Goal: Task Accomplishment & Management: Manage account settings

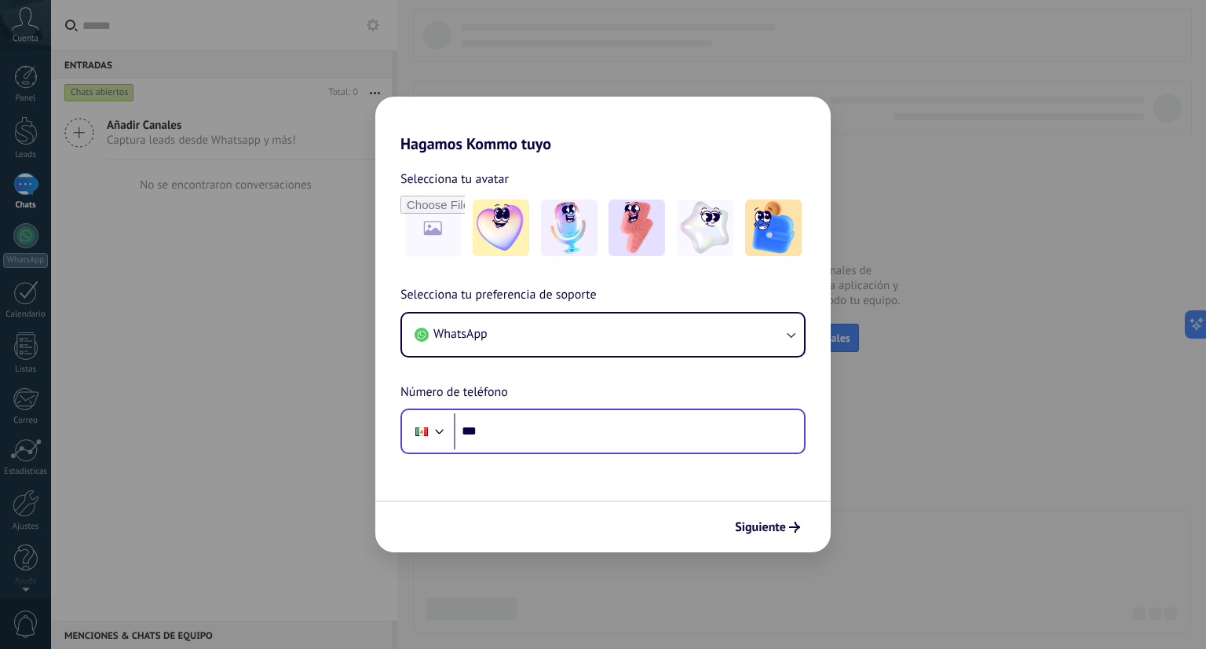
click at [529, 424] on input "***" at bounding box center [629, 431] width 350 height 36
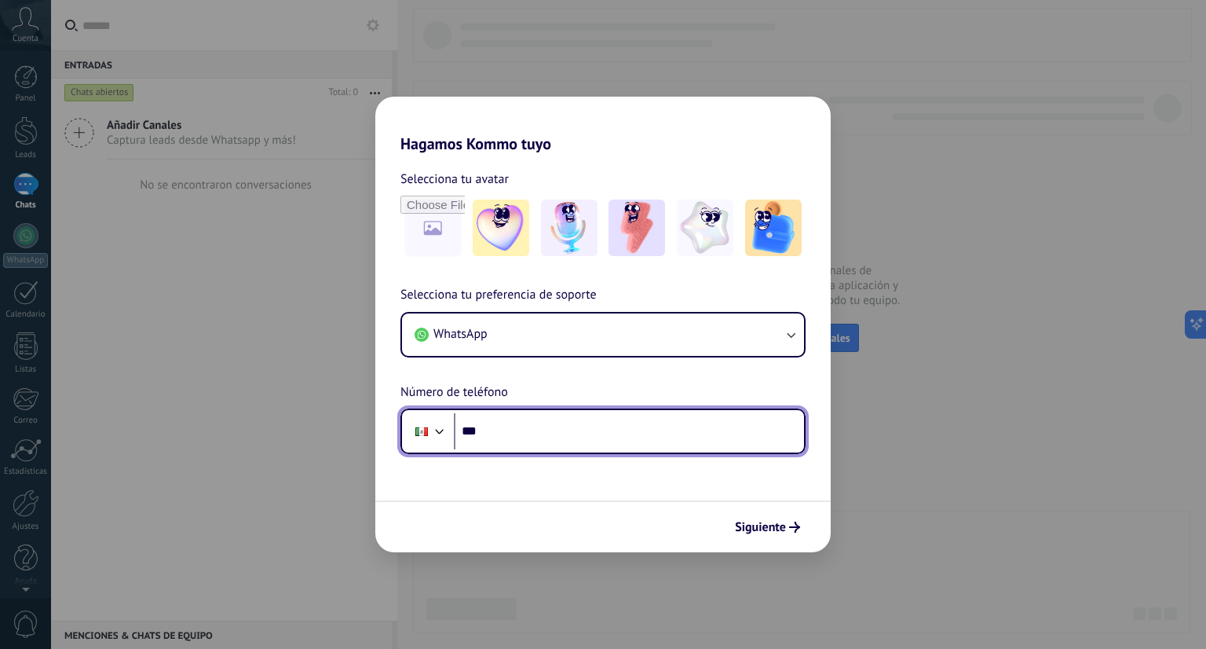
click at [534, 424] on input "***" at bounding box center [629, 431] width 350 height 36
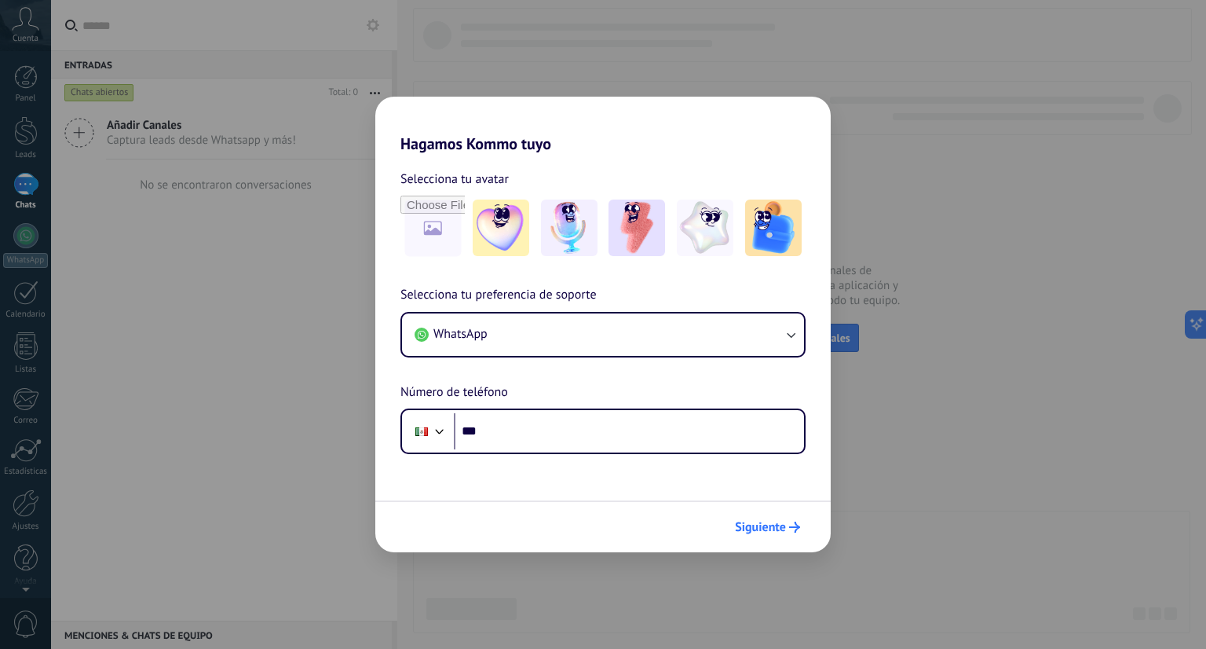
click at [756, 529] on span "Siguiente" at bounding box center [760, 527] width 51 height 11
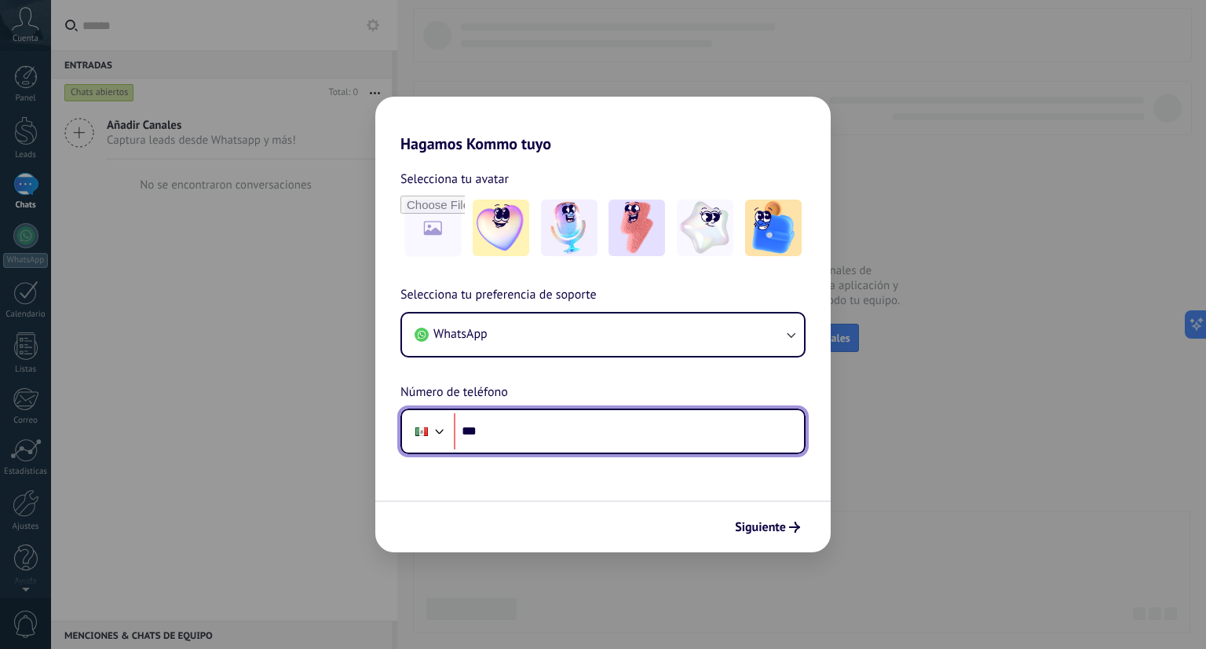
click at [732, 442] on input "***" at bounding box center [629, 431] width 350 height 36
type input "**********"
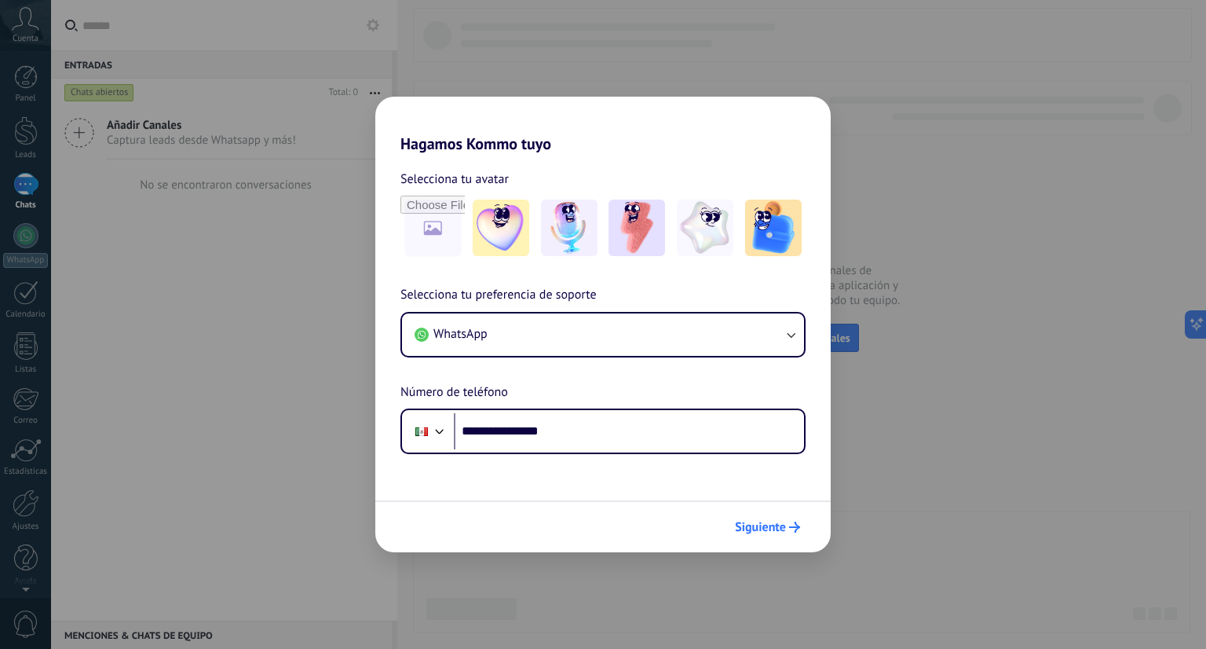
click at [778, 522] on span "Siguiente" at bounding box center [760, 527] width 51 height 11
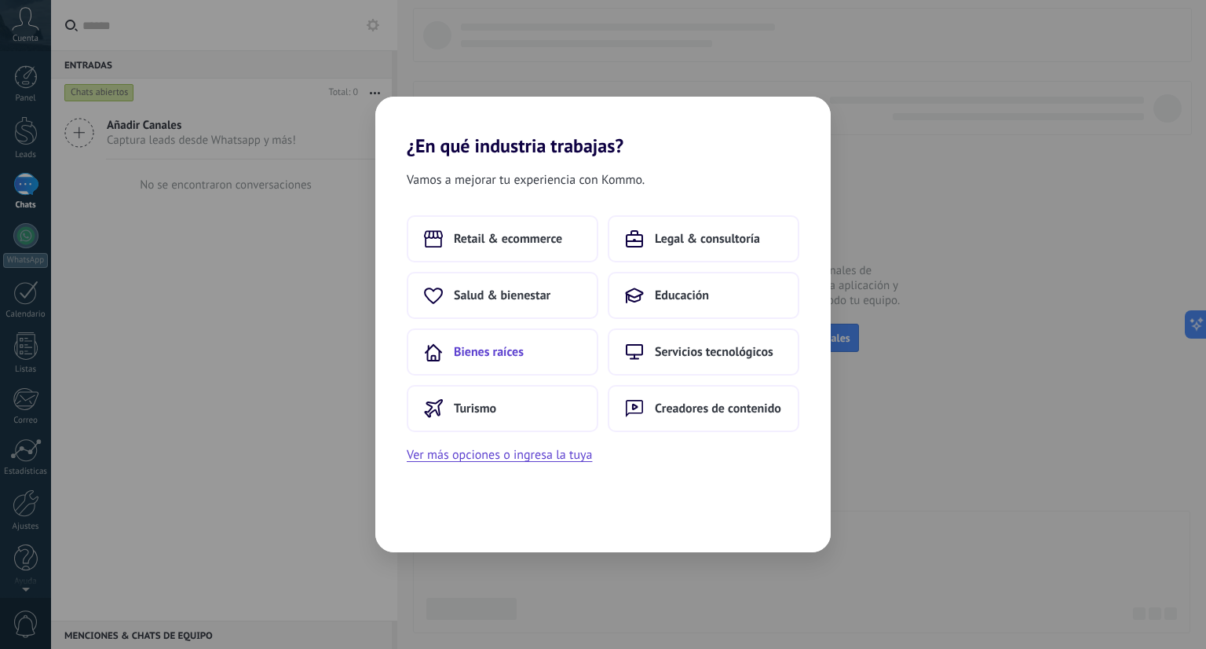
click at [533, 355] on button "Bienes raíces" at bounding box center [503, 351] width 192 height 47
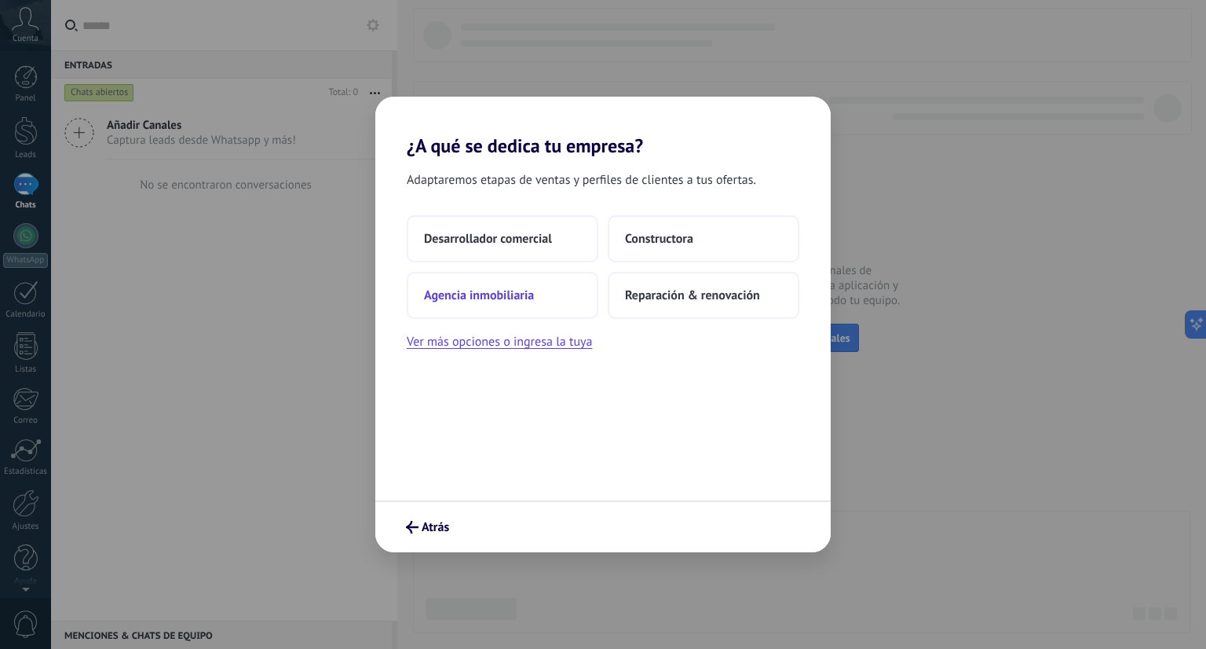
click at [568, 299] on button "Agencia inmobiliaria" at bounding box center [503, 295] width 192 height 47
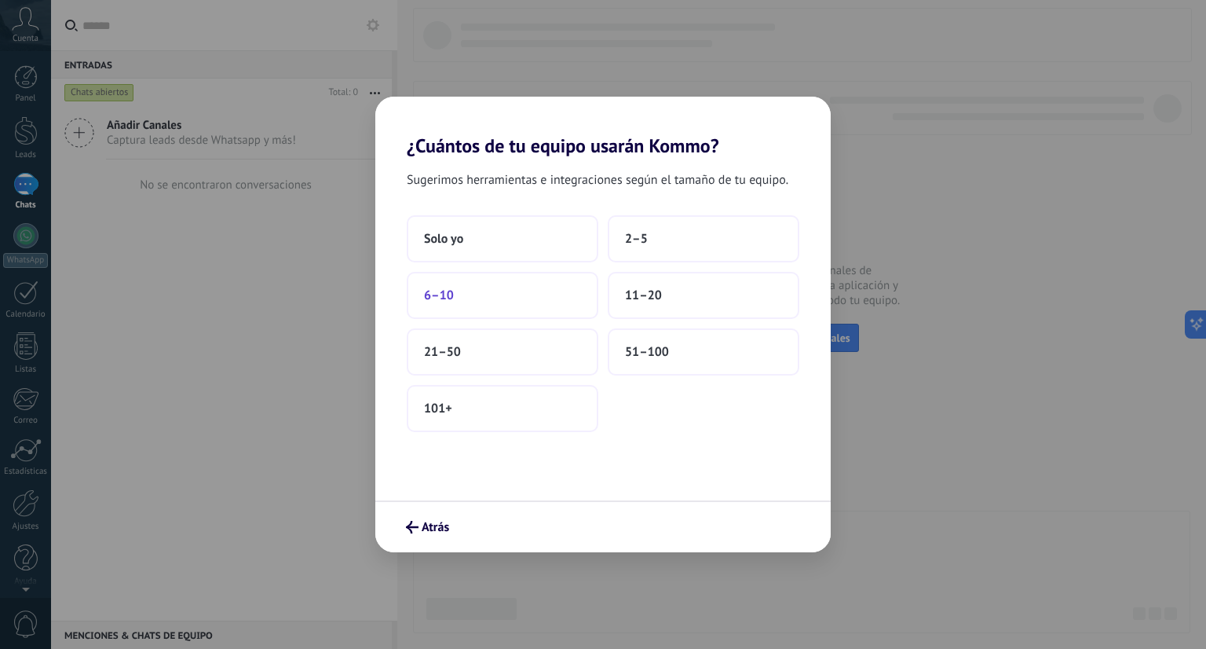
click at [530, 288] on button "6–10" at bounding box center [503, 295] width 192 height 47
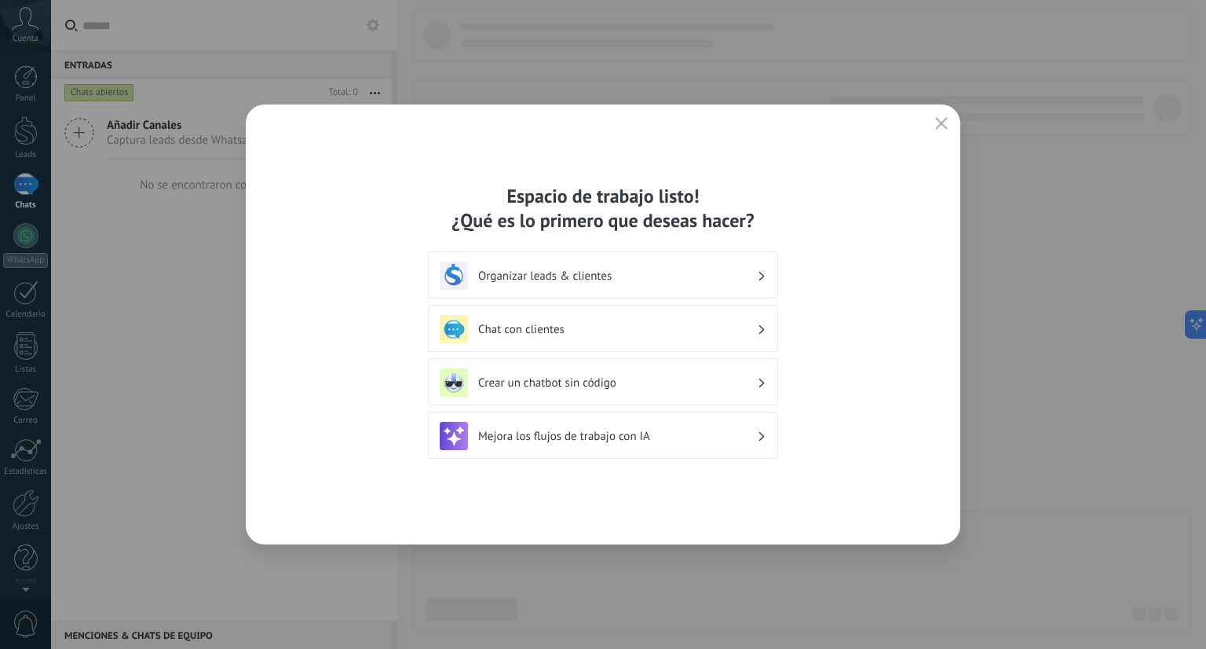
click at [949, 120] on button "button" at bounding box center [942, 124] width 20 height 22
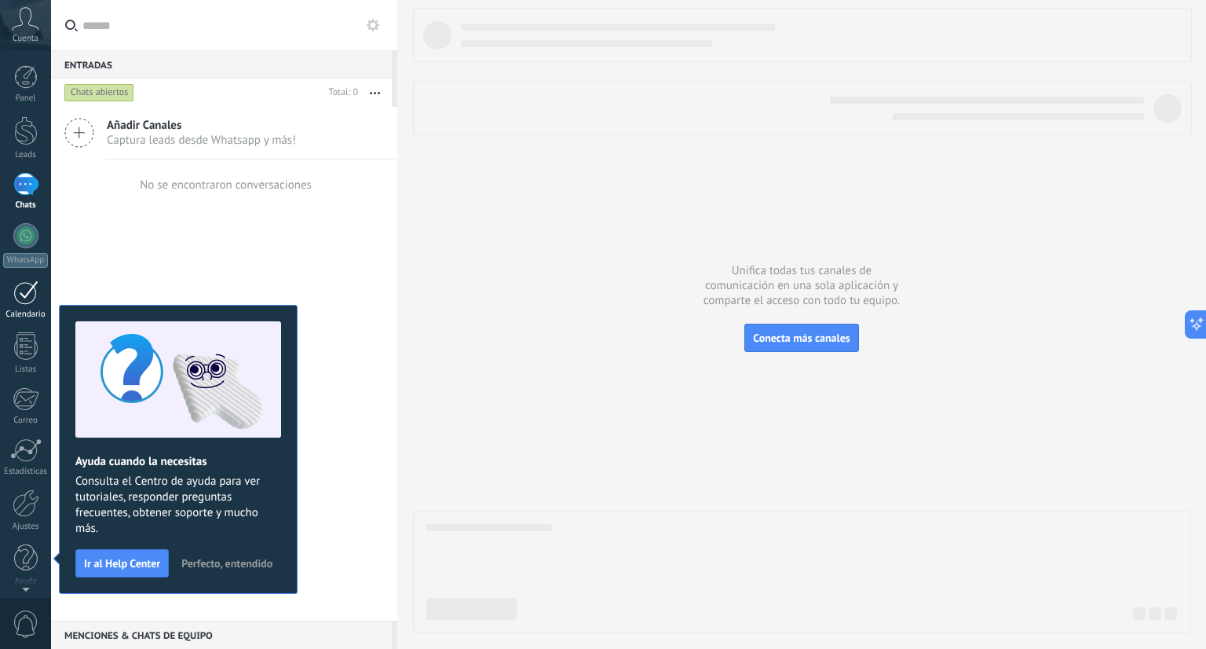
click at [14, 310] on div "Calendario" at bounding box center [26, 314] width 46 height 10
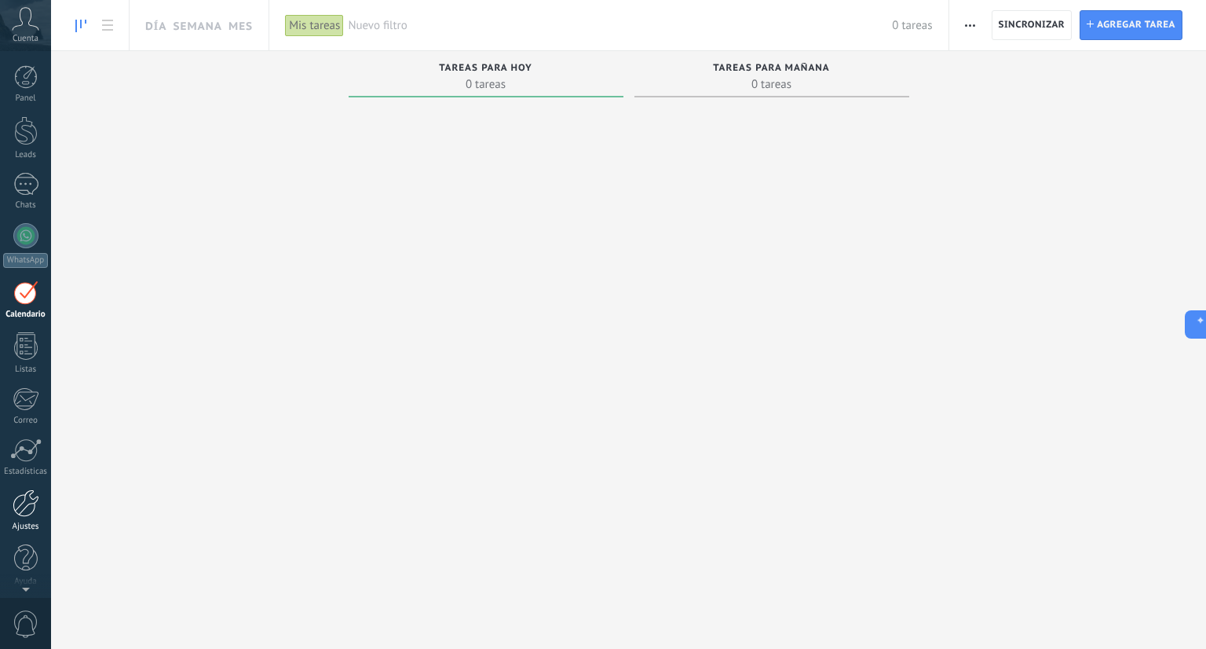
click at [25, 508] on div at bounding box center [26, 502] width 27 height 27
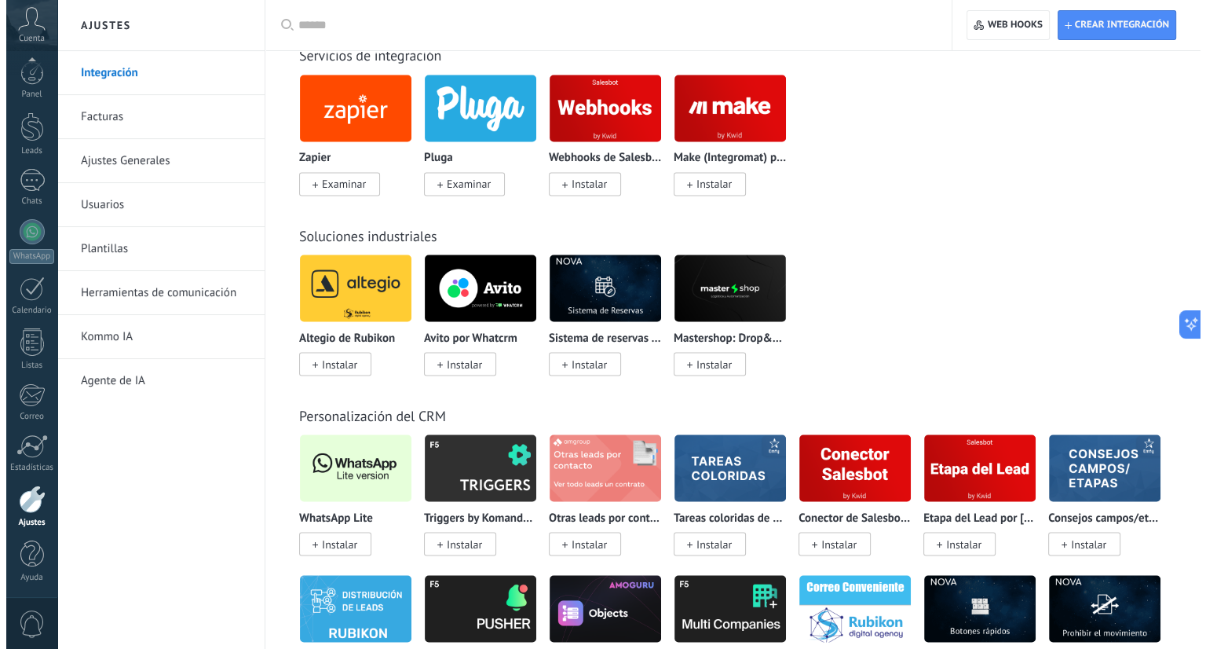
scroll to position [2873, 0]
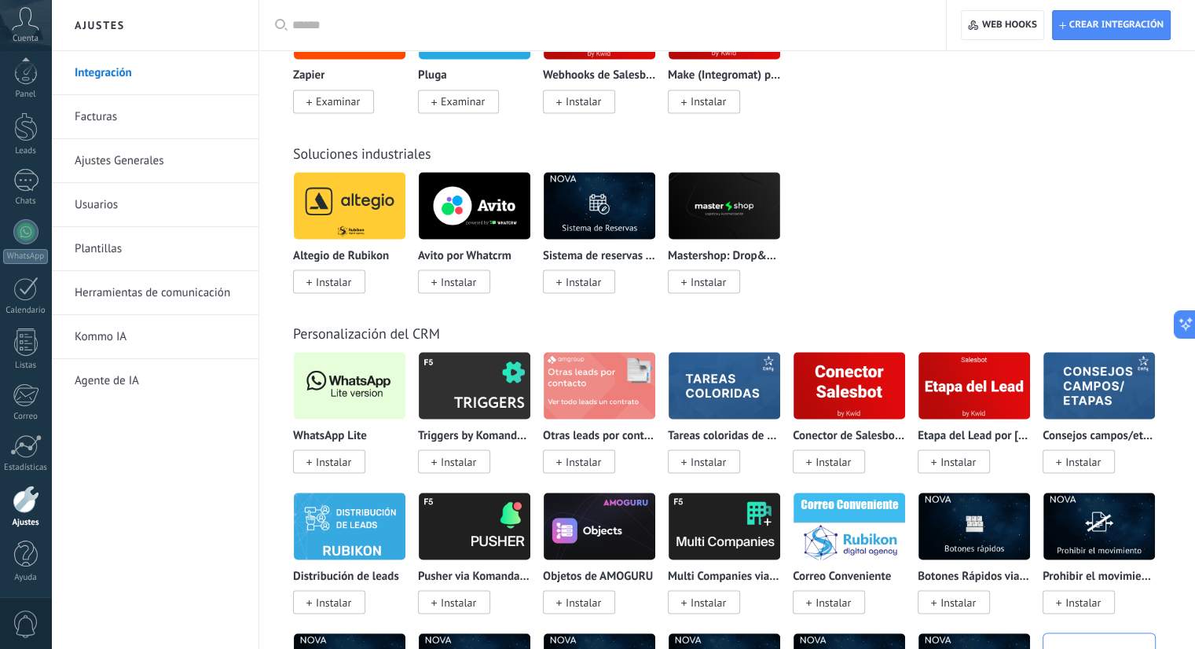
click at [328, 468] on span "Instalar" at bounding box center [333, 461] width 35 height 14
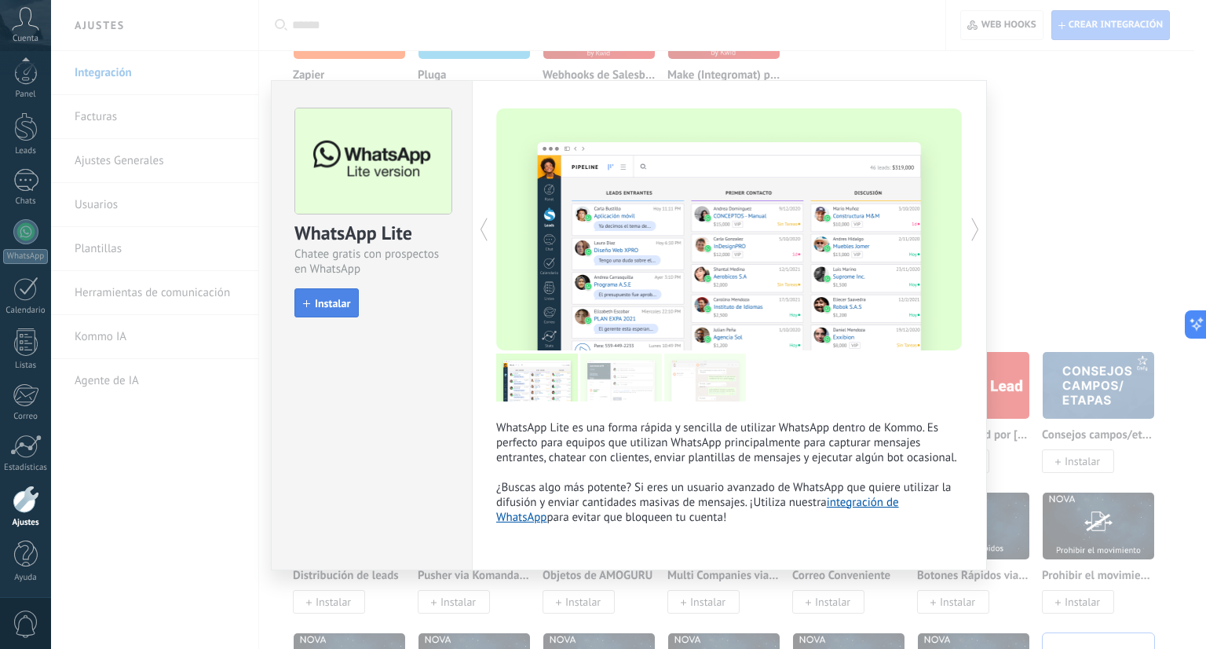
click at [343, 312] on button "Instalar" at bounding box center [327, 303] width 64 height 30
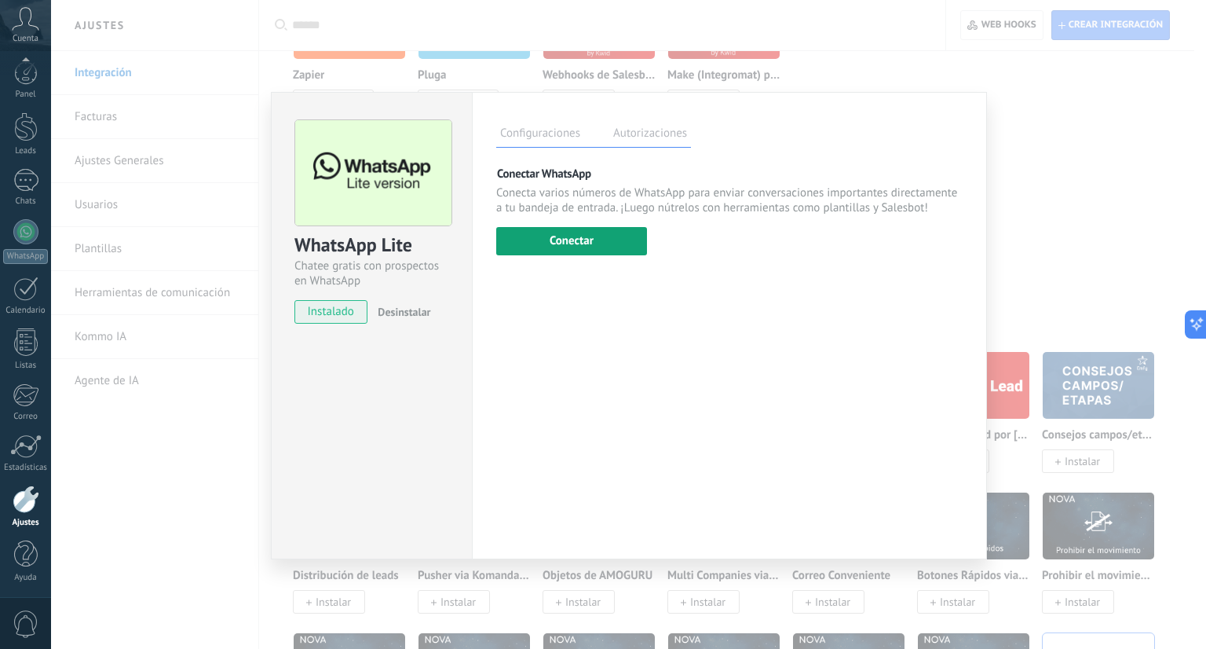
click at [633, 248] on button "Conectar" at bounding box center [571, 241] width 151 height 28
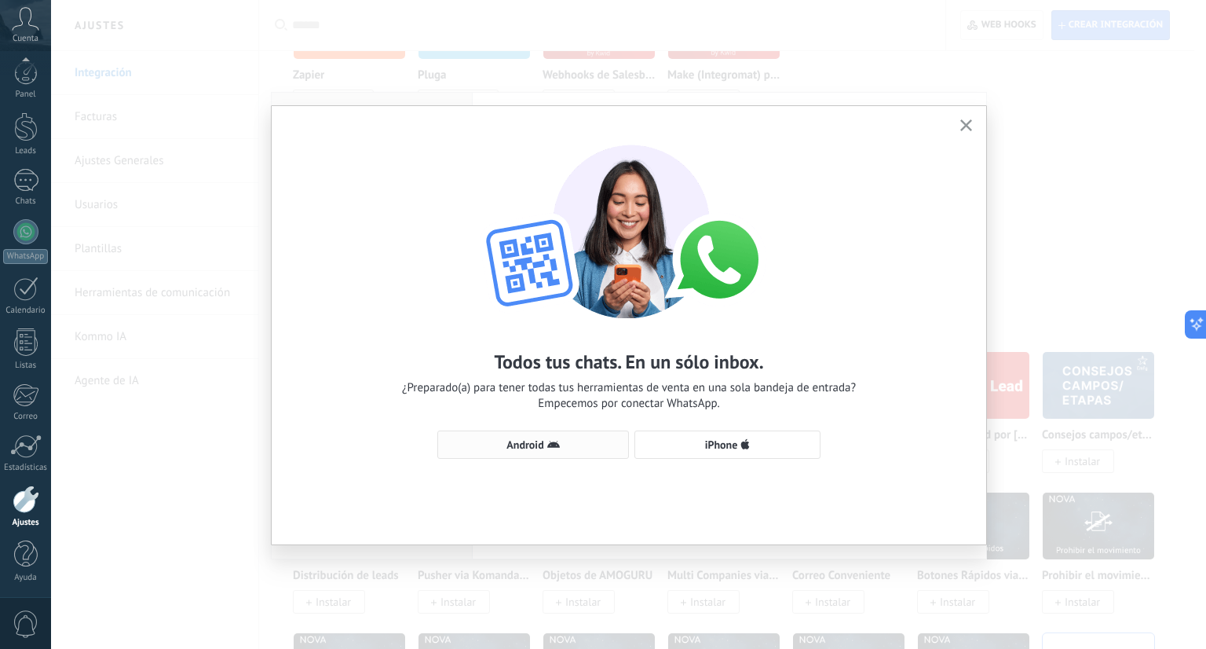
click at [581, 434] on button "Android" at bounding box center [534, 444] width 192 height 28
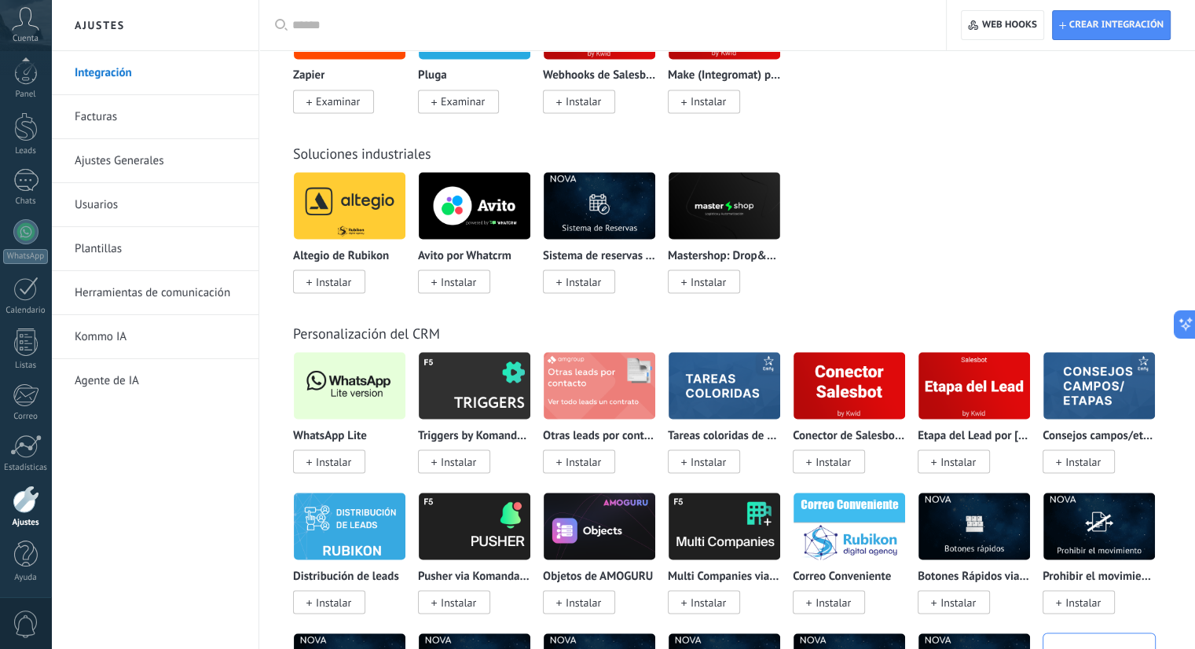
click at [349, 466] on span "Instalar" at bounding box center [333, 461] width 35 height 14
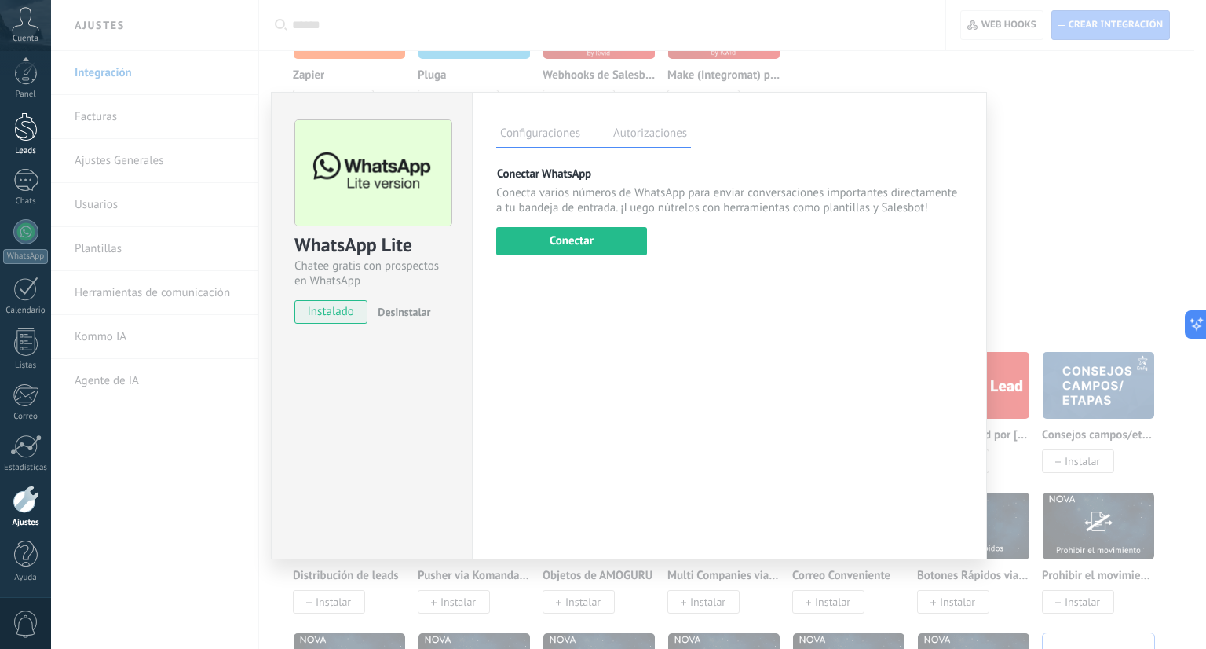
click at [3, 152] on div "Leads" at bounding box center [26, 151] width 46 height 10
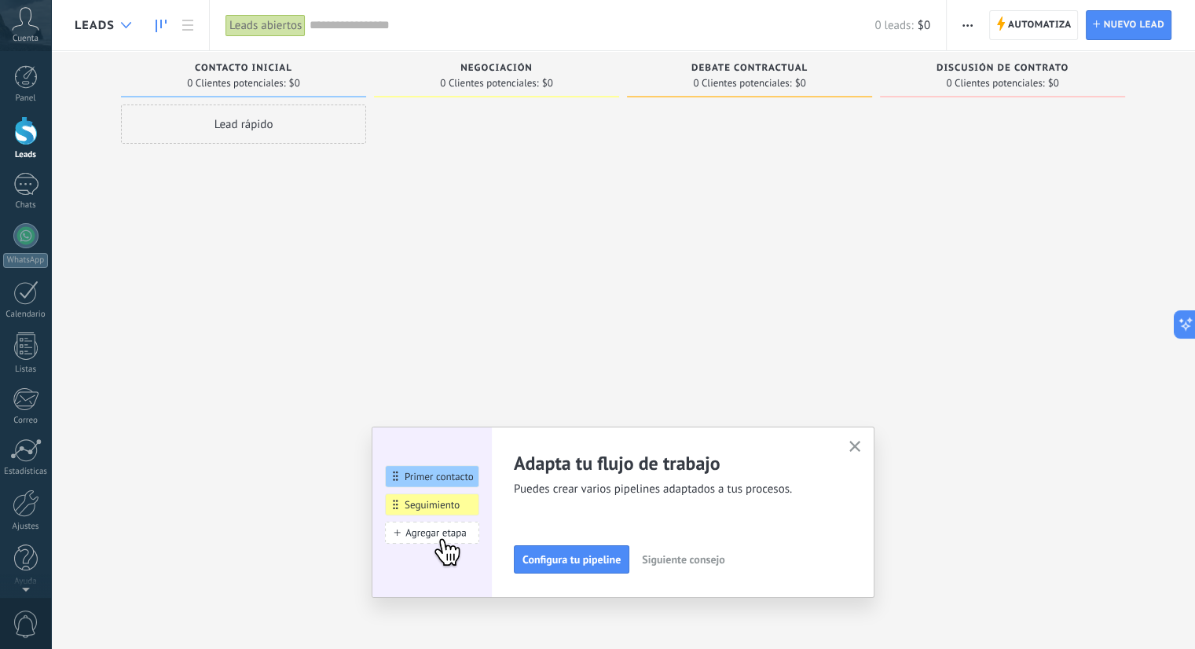
click at [123, 32] on div at bounding box center [126, 25] width 26 height 31
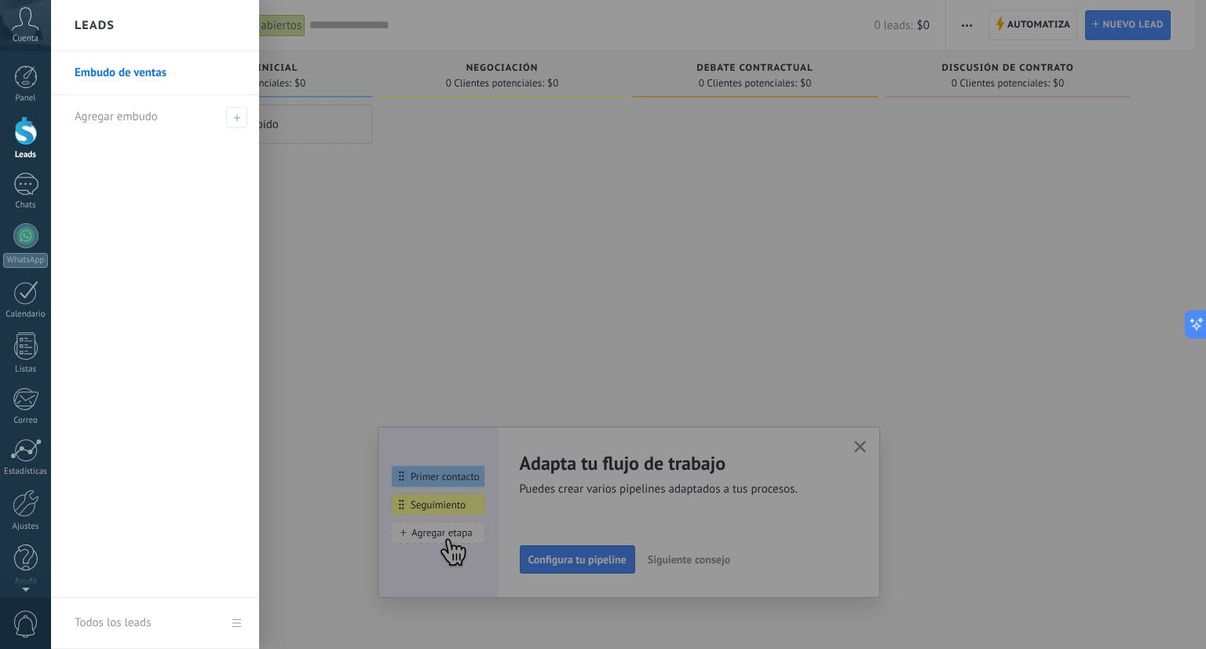
click at [856, 449] on div at bounding box center [654, 324] width 1206 height 649
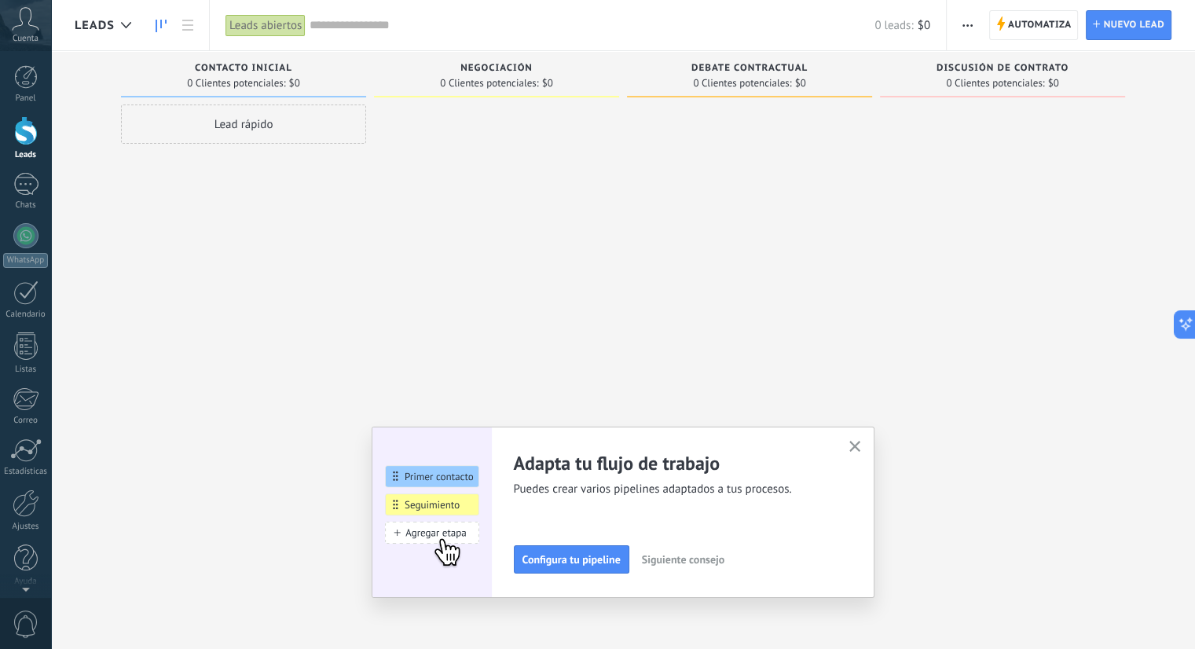
click at [856, 449] on use "button" at bounding box center [855, 447] width 12 height 12
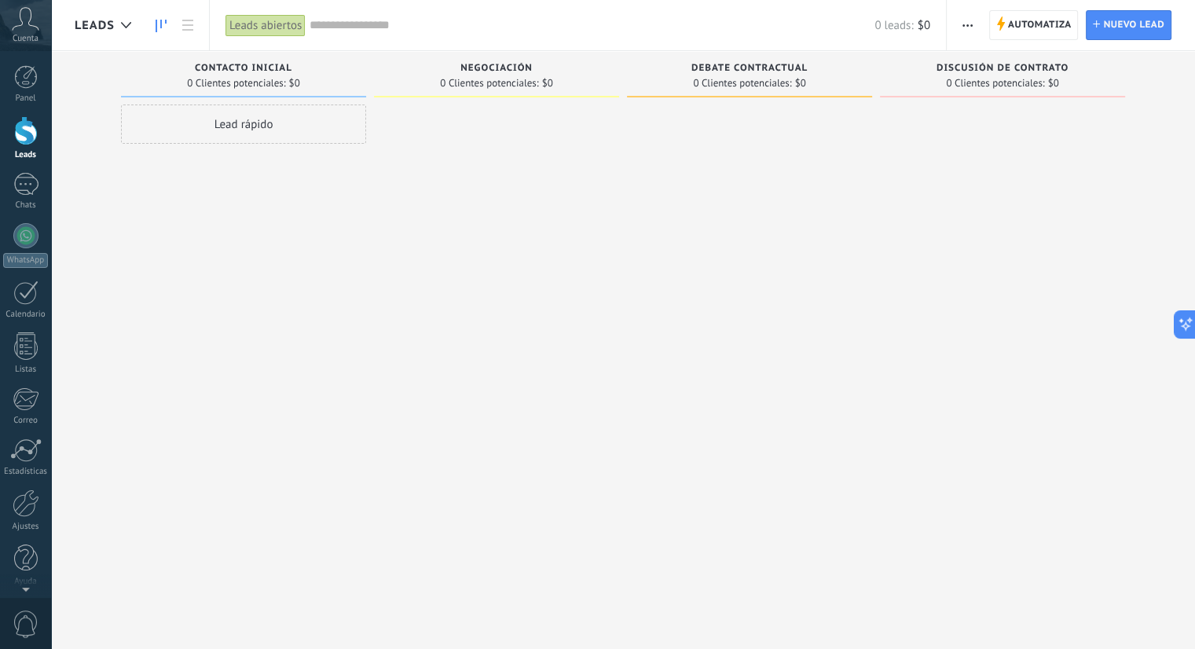
click at [293, 128] on div "Lead rápido" at bounding box center [243, 123] width 245 height 39
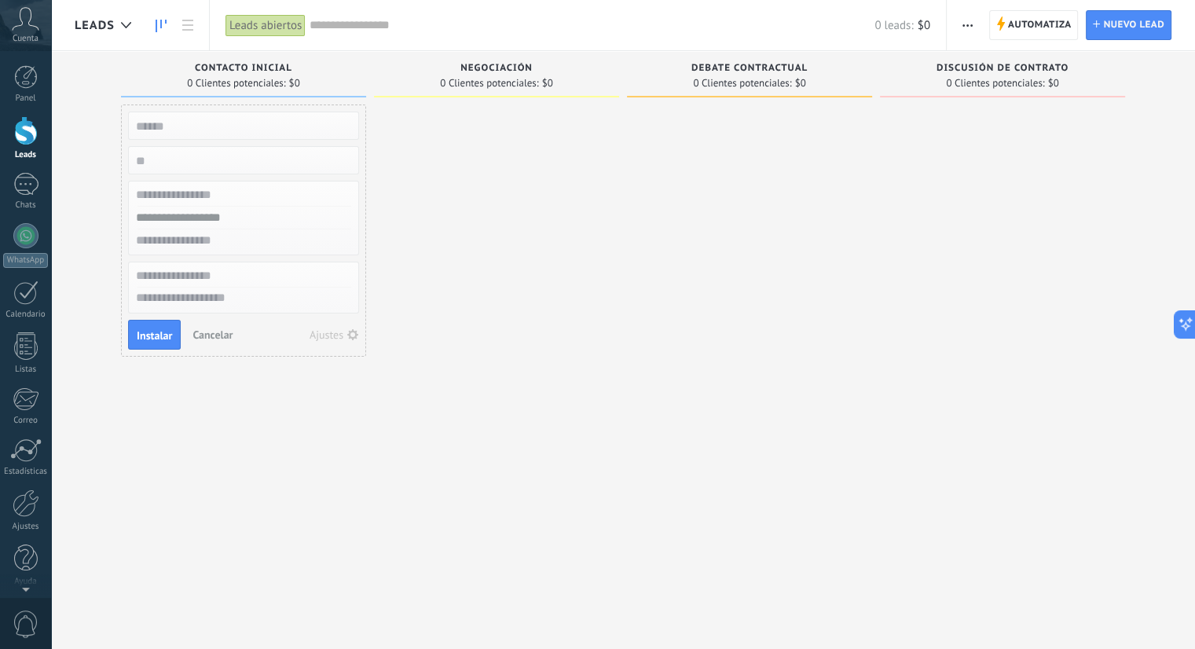
click at [400, 221] on div at bounding box center [496, 326] width 245 height 444
click at [214, 334] on span "Cancelar" at bounding box center [212, 335] width 40 height 14
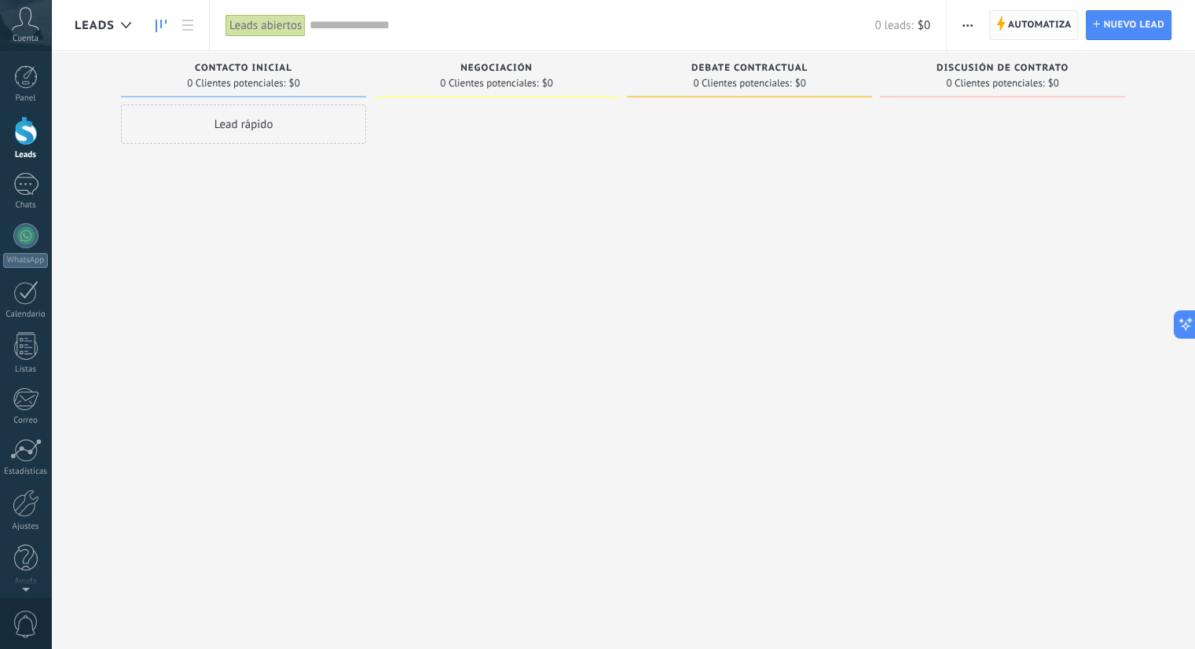
click at [1020, 32] on span "Automatiza" at bounding box center [1040, 25] width 64 height 28
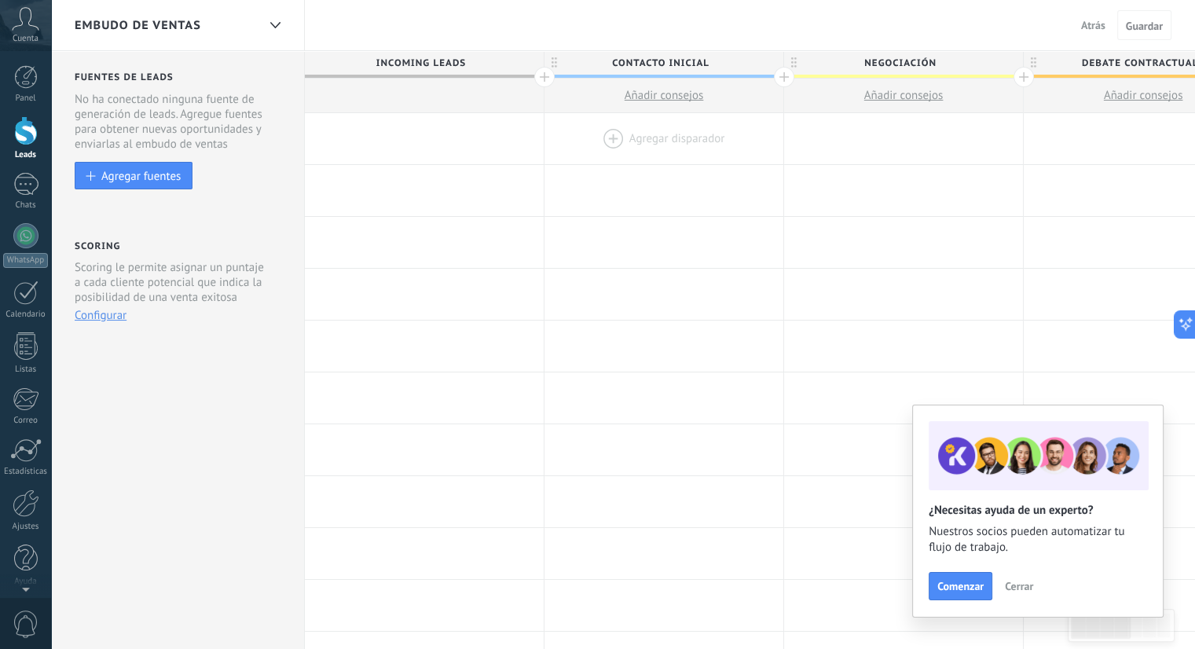
click at [641, 148] on div at bounding box center [663, 138] width 239 height 51
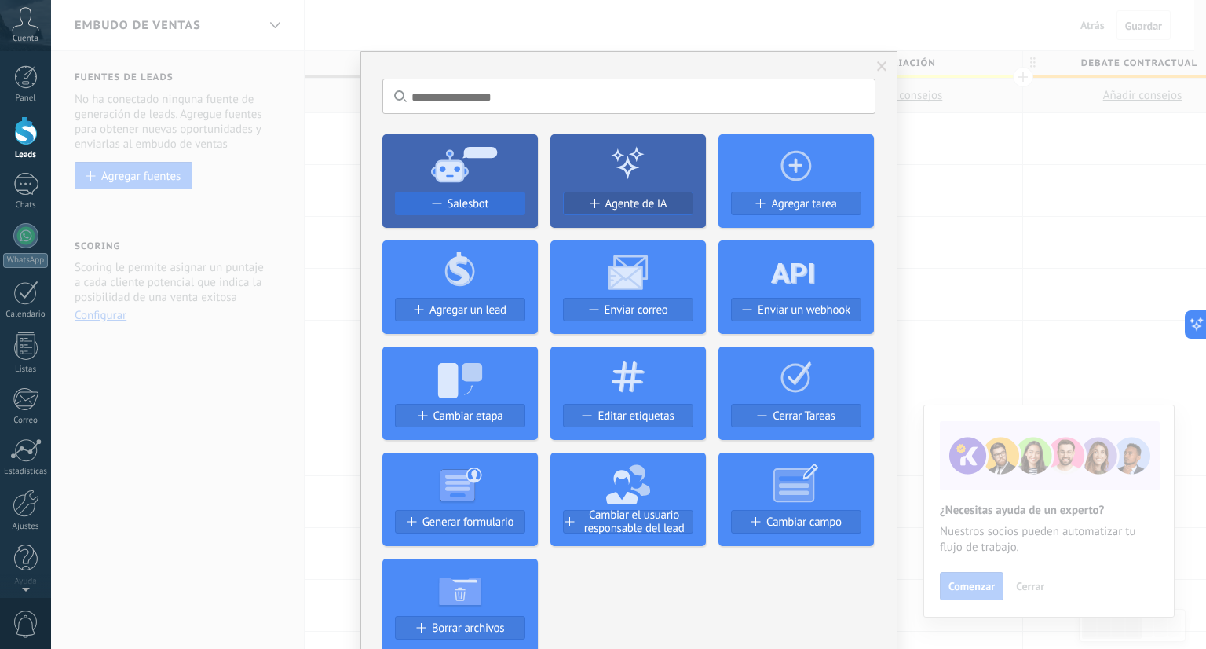
click at [465, 209] on span "Salesbot" at bounding box center [469, 203] width 42 height 13
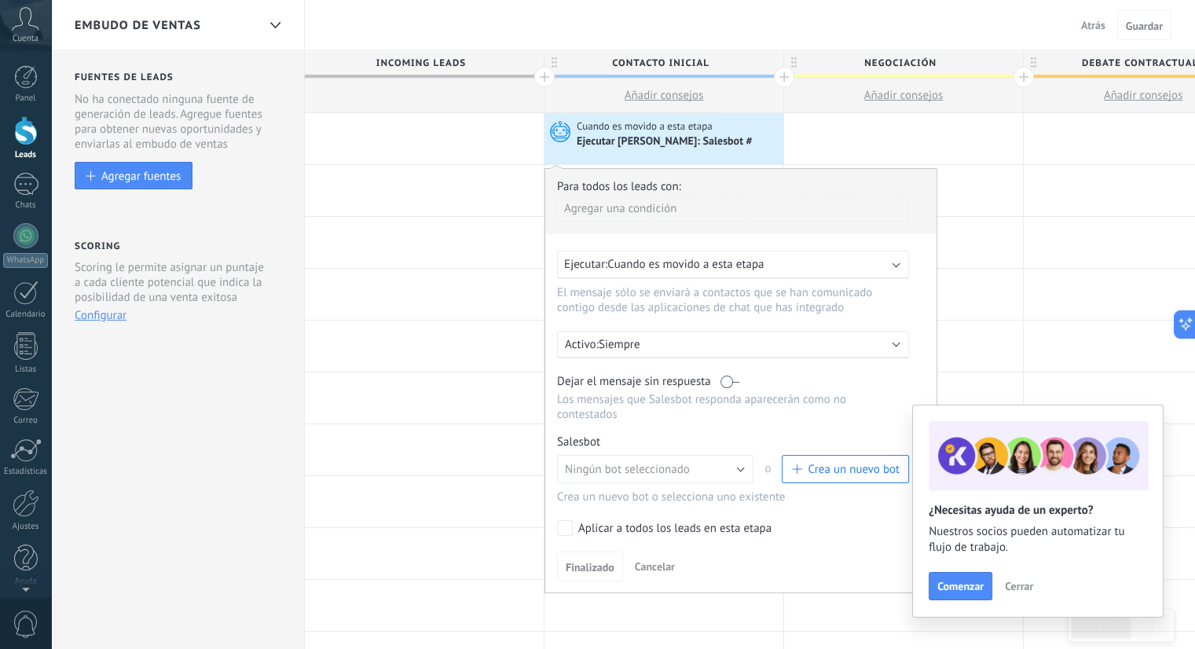
click at [790, 455] on button "Crea un nuevo bot" at bounding box center [845, 469] width 127 height 28
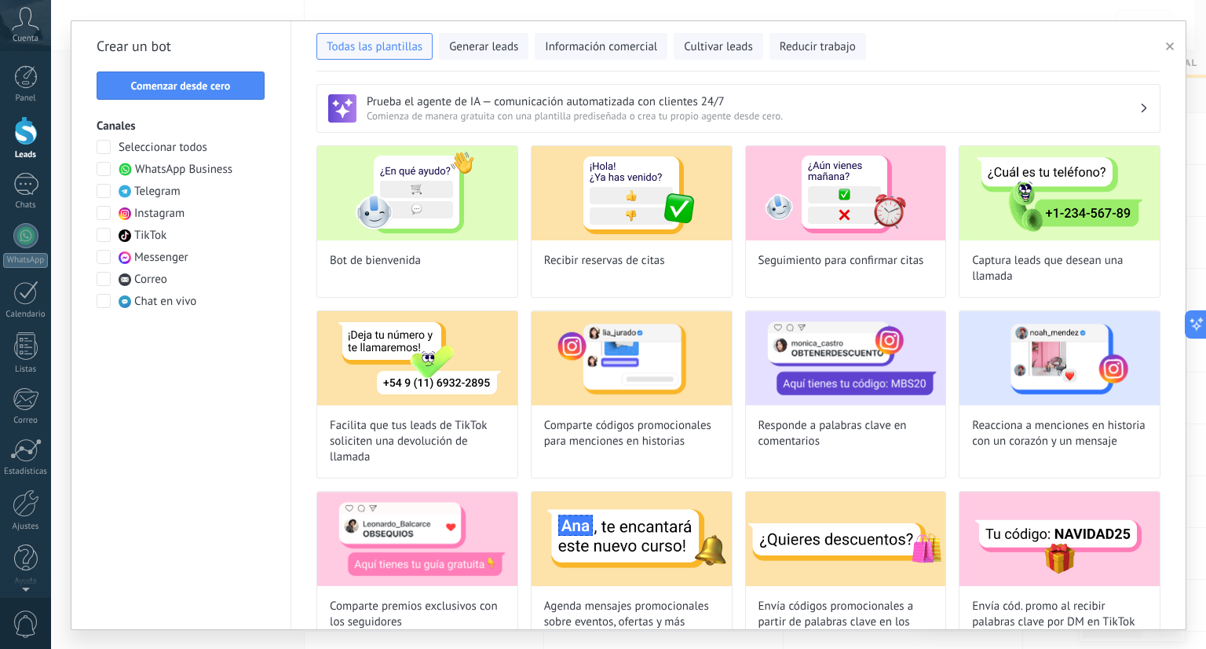
type input "**********"
click at [175, 80] on span "Comenzar desde cero" at bounding box center [181, 85] width 100 height 11
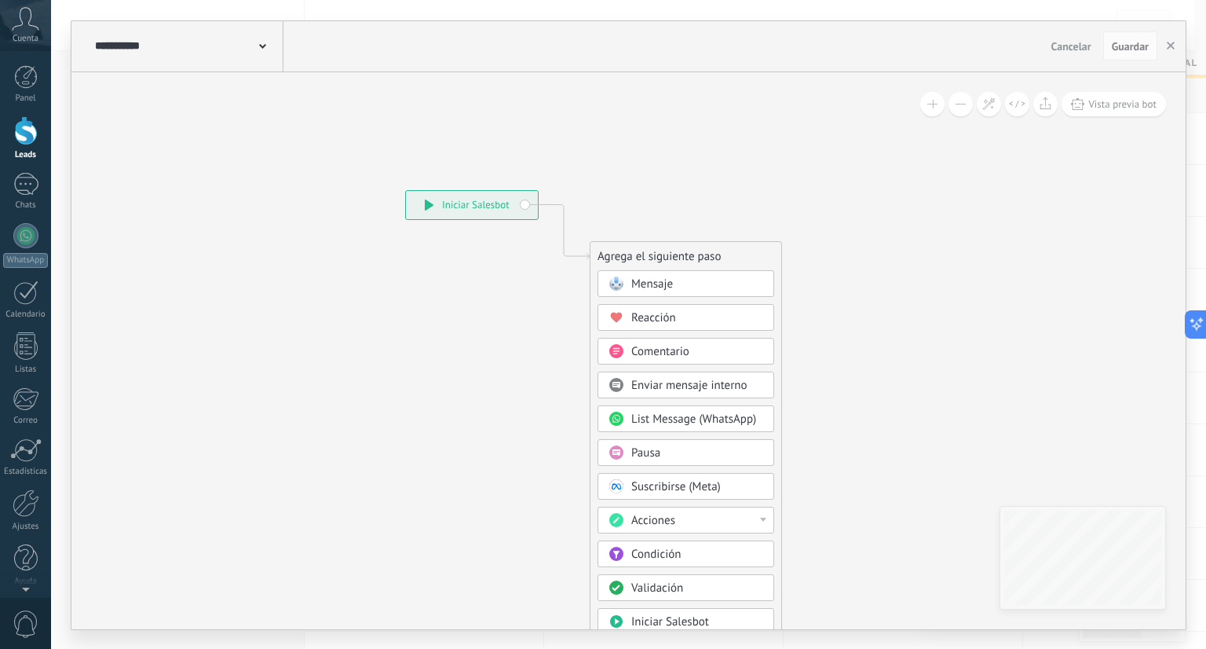
click at [676, 551] on span "Condición" at bounding box center [656, 554] width 49 height 15
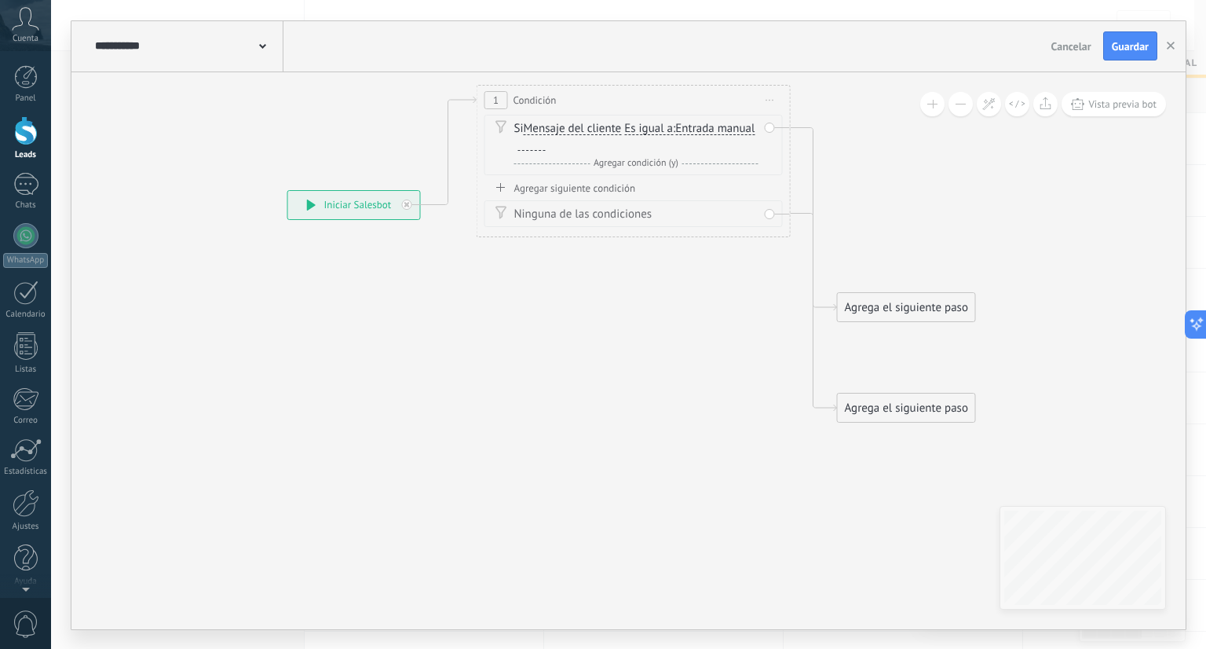
drag, startPoint x: 628, startPoint y: 258, endPoint x: 635, endPoint y: 103, distance: 155.7
click at [635, 103] on div "1 Condición ********* Iniciar vista previa aquí Cambiar nombre Duplicar Borrar" at bounding box center [634, 100] width 313 height 29
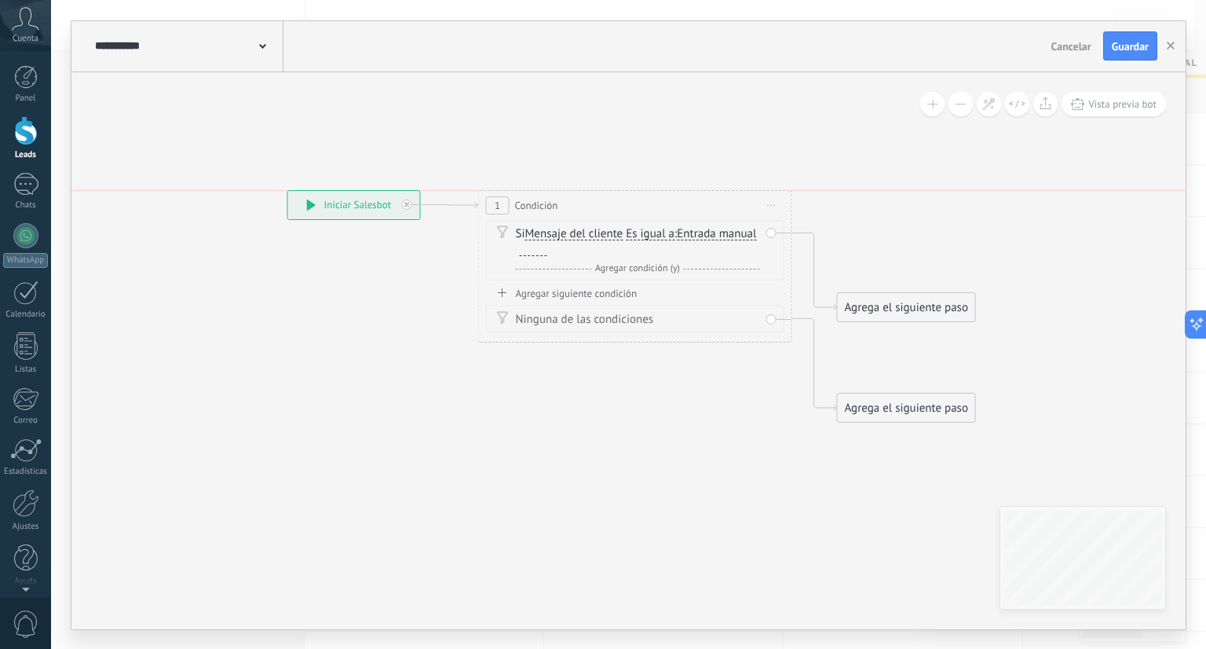
drag, startPoint x: 555, startPoint y: 91, endPoint x: 556, endPoint y: 196, distance: 105.3
click at [556, 196] on div "1 Condición ********* Iniciar vista previa aquí Cambiar nombre Duplicar Borrar" at bounding box center [635, 205] width 313 height 29
click at [264, 46] on use at bounding box center [262, 46] width 7 height 5
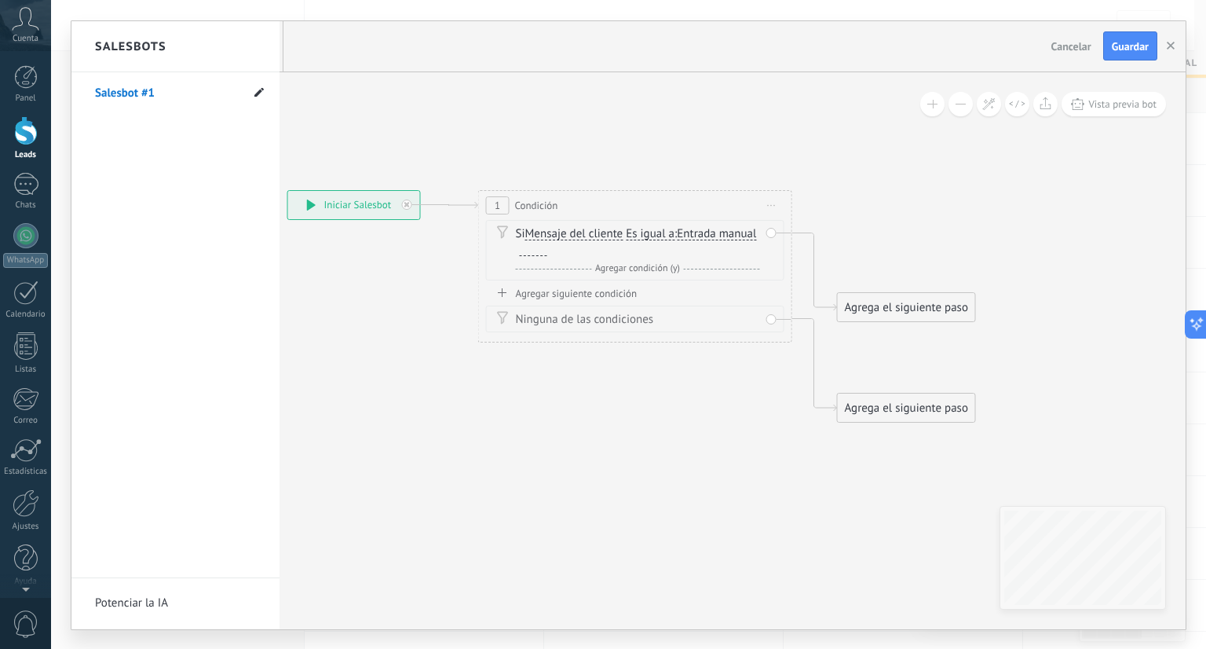
click at [258, 93] on use at bounding box center [258, 92] width 9 height 9
click at [157, 95] on input "**********" at bounding box center [151, 94] width 112 height 25
type input "*"
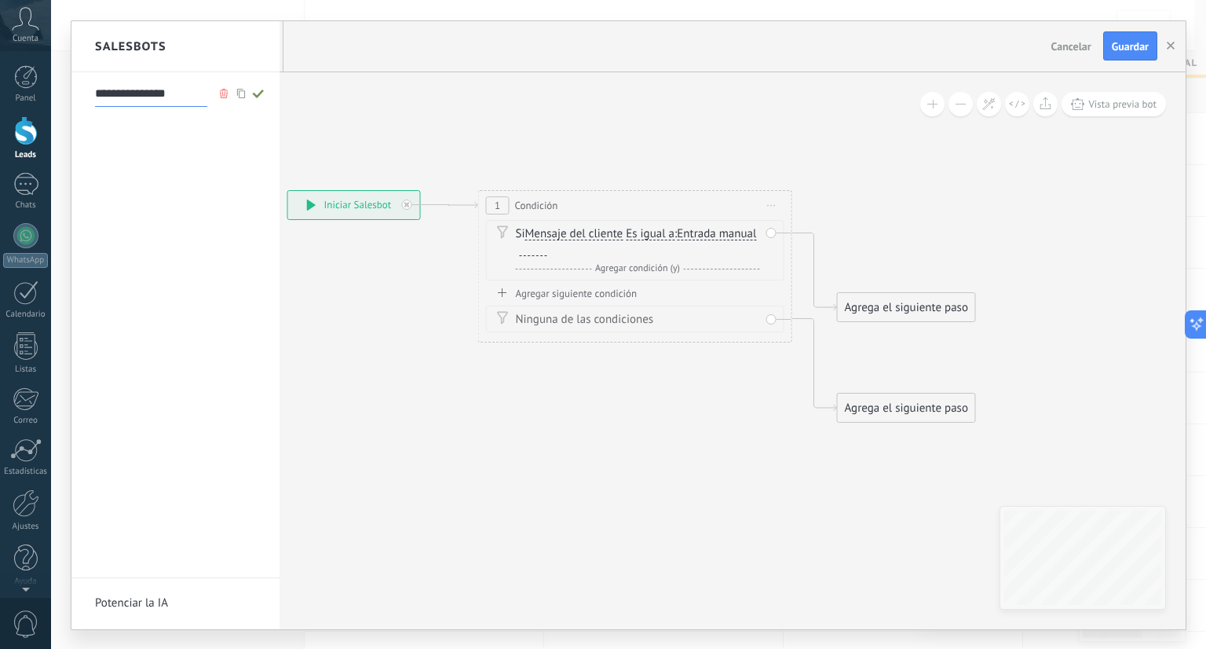
type input "**********"
click at [256, 89] on icon at bounding box center [258, 93] width 17 height 9
type input "**********"
click at [173, 154] on div "INICIAL IPAA WA" at bounding box center [175, 325] width 208 height 506
click at [165, 104] on link "INICIAL IPAA WA" at bounding box center [167, 93] width 145 height 44
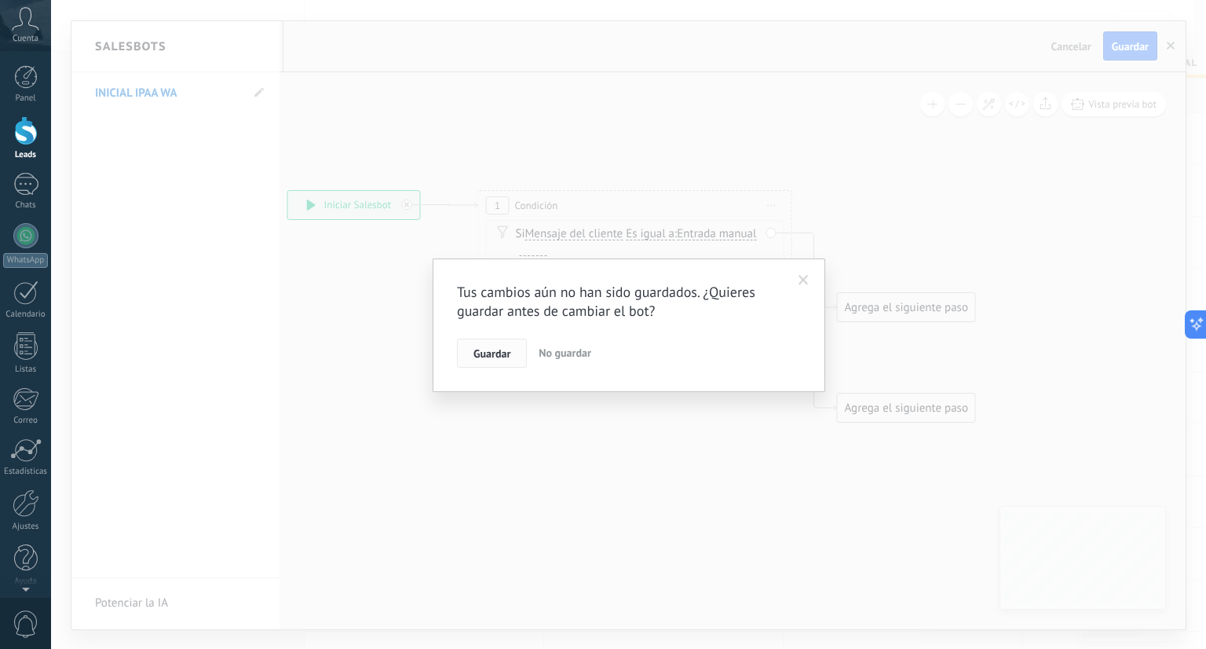
click at [520, 353] on button "Guardar" at bounding box center [492, 354] width 70 height 30
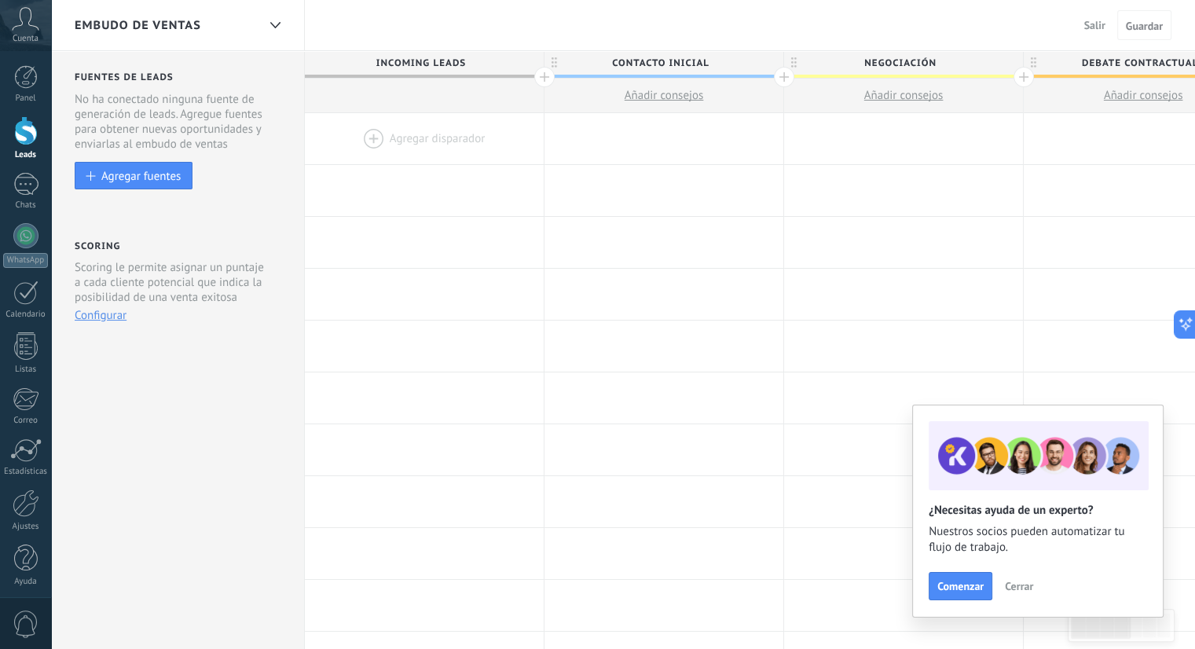
click at [1080, 26] on button "Salir" at bounding box center [1095, 25] width 34 height 24
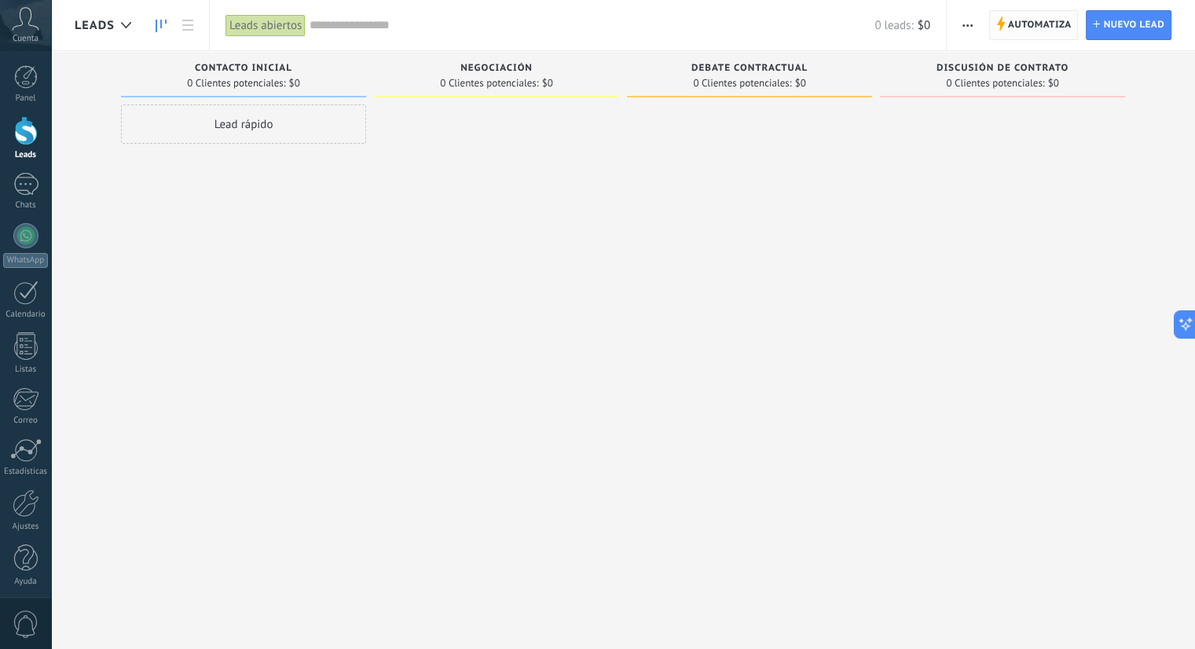
click at [1060, 32] on span "Automatiza" at bounding box center [1040, 25] width 64 height 28
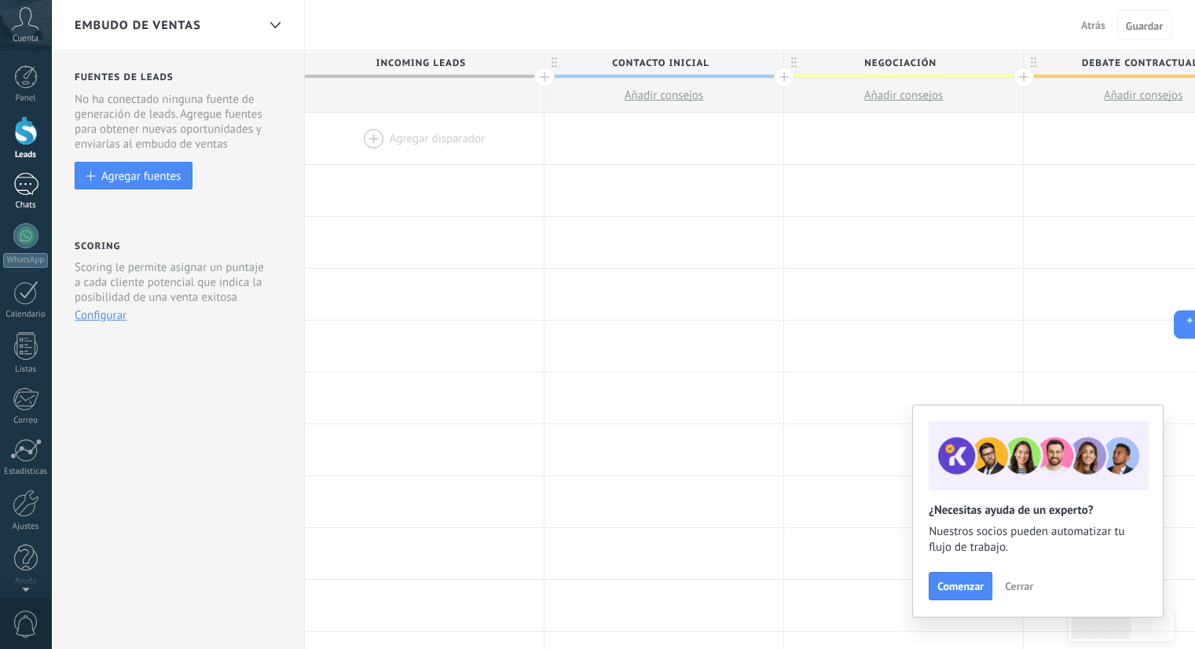
click at [28, 197] on link "Chats" at bounding box center [25, 192] width 51 height 38
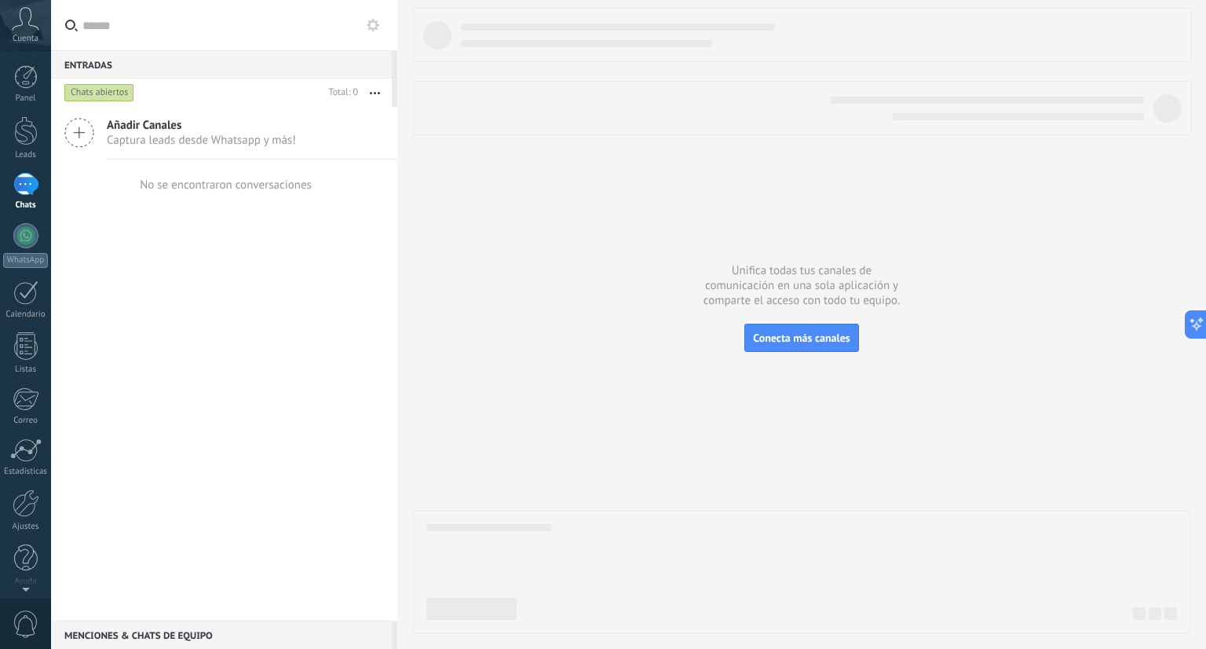
click at [368, 24] on use at bounding box center [373, 25] width 13 height 13
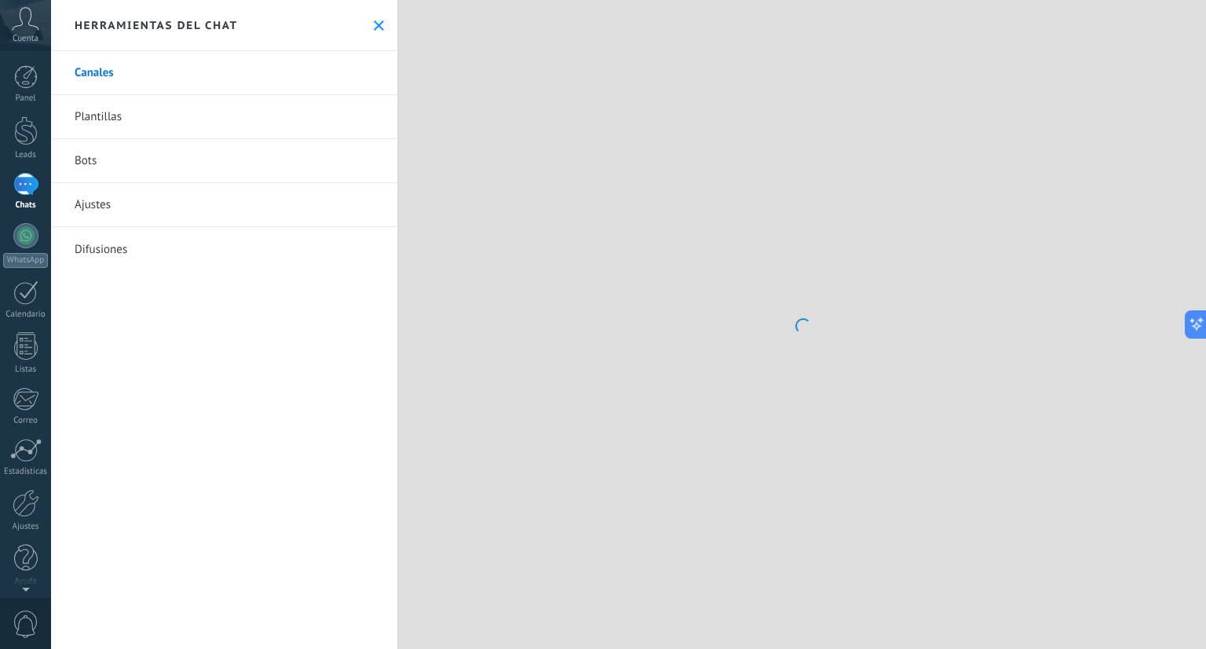
click at [374, 24] on icon at bounding box center [379, 25] width 10 height 10
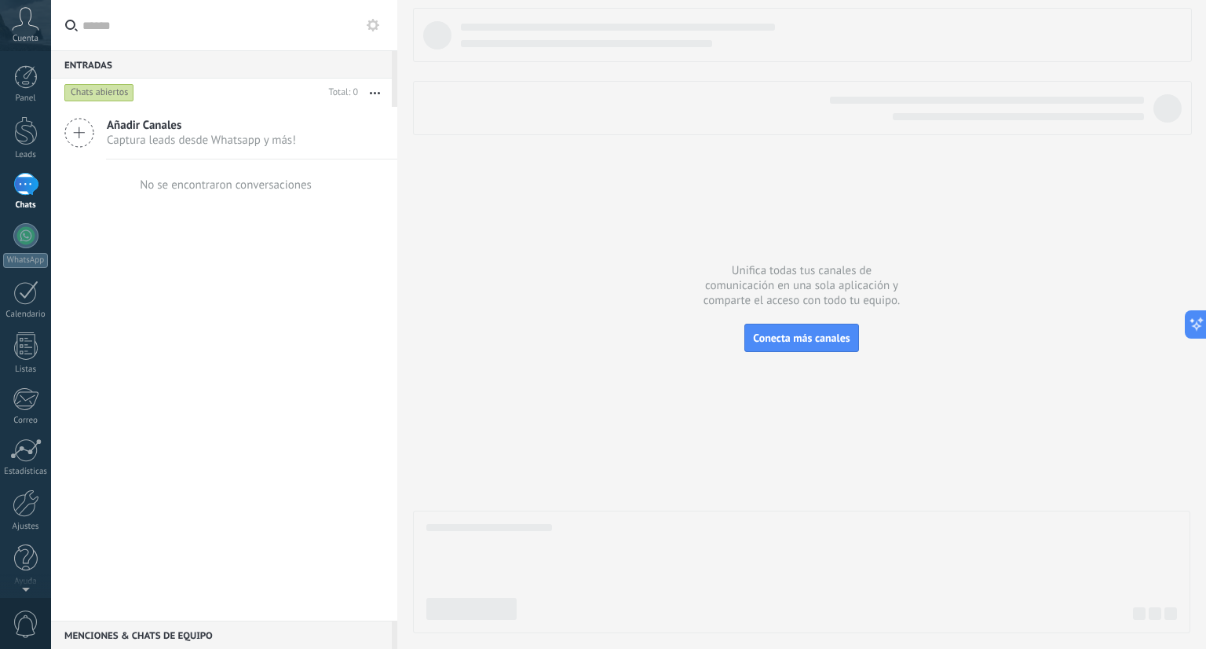
click at [378, 25] on use at bounding box center [373, 25] width 13 height 13
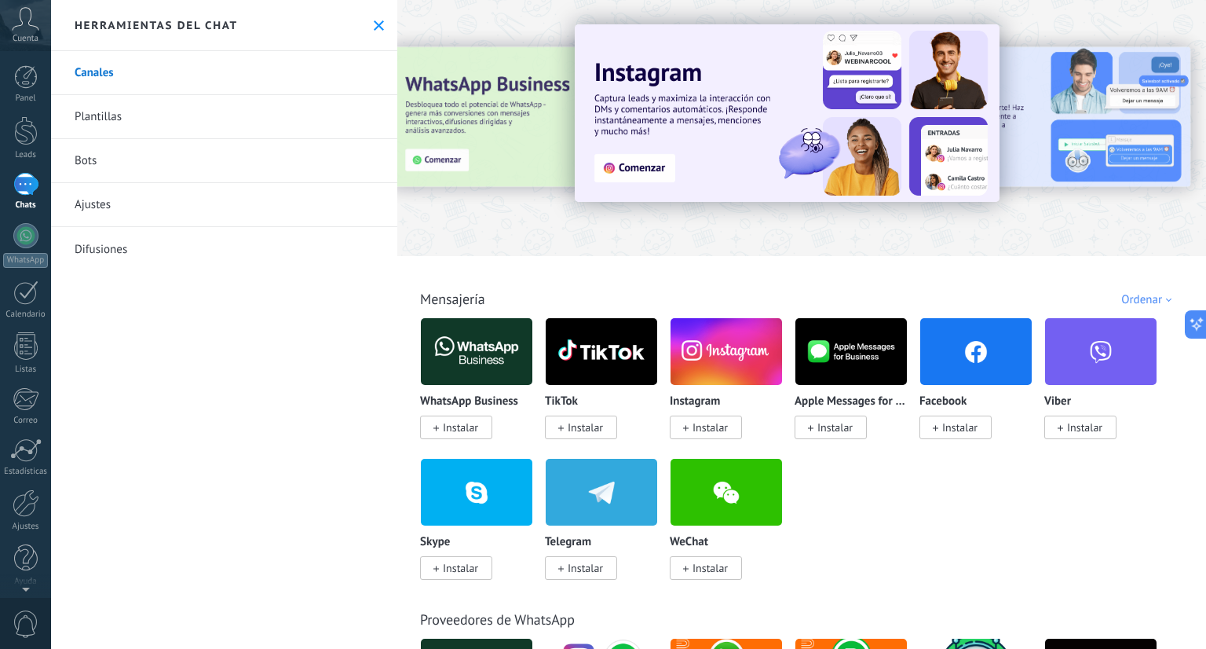
click at [236, 152] on link "Bots" at bounding box center [224, 161] width 346 height 44
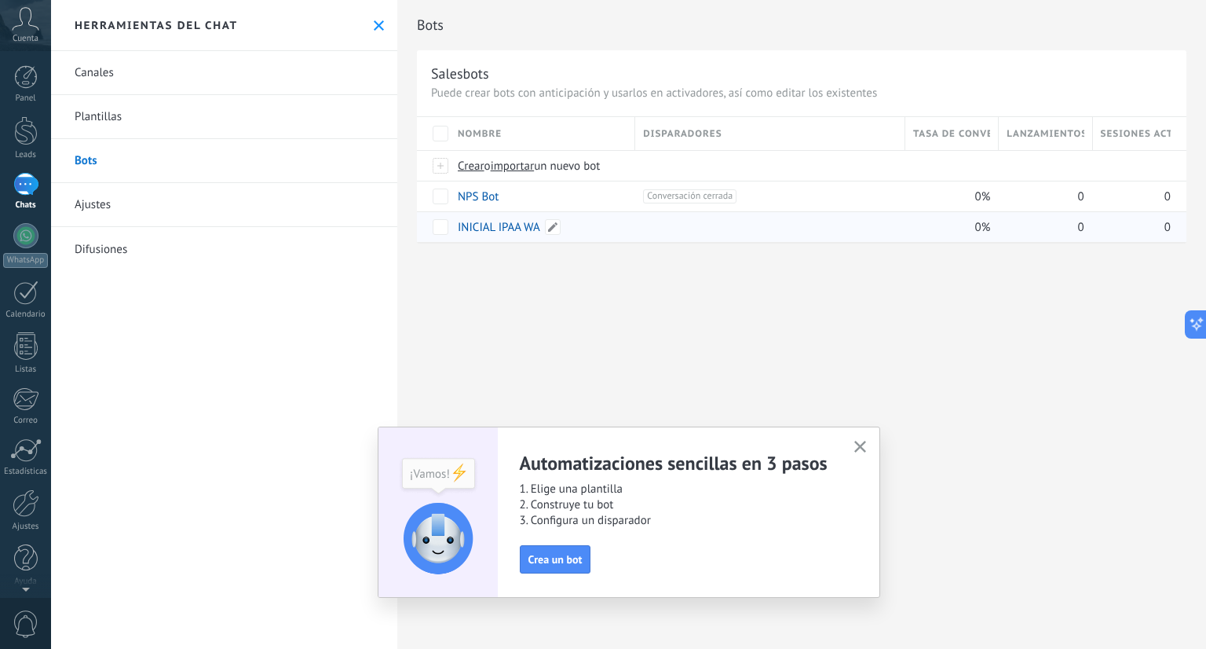
click at [517, 230] on link "INICIAL IPAA WA" at bounding box center [499, 227] width 82 height 15
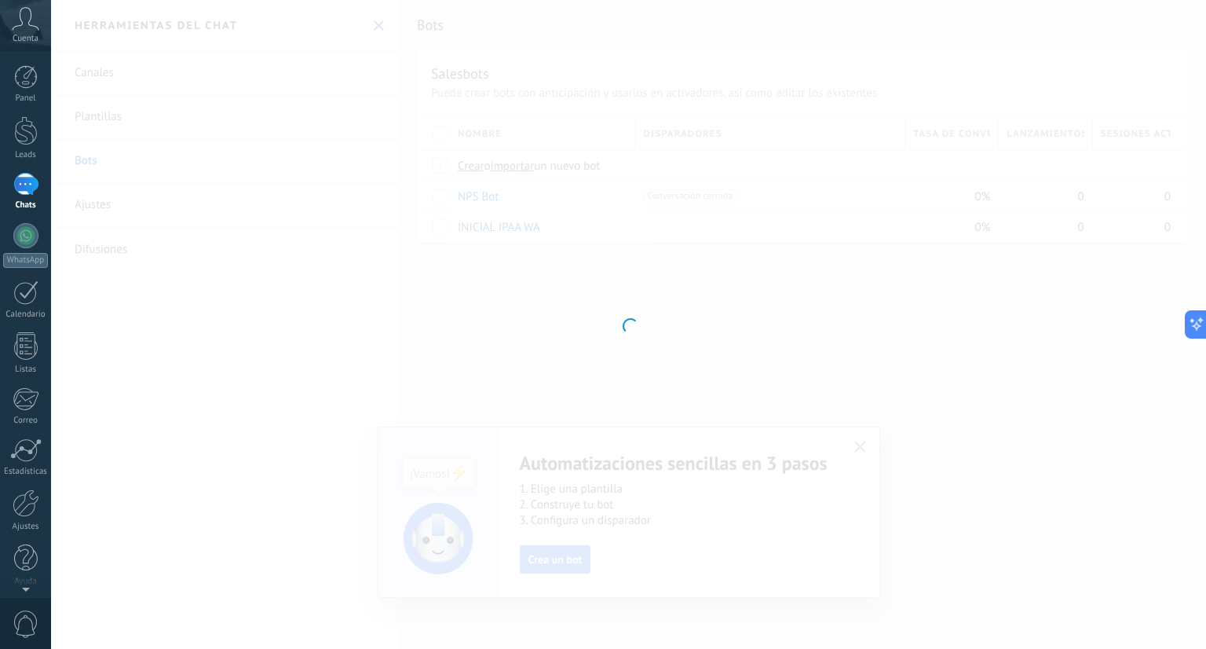
type input "**********"
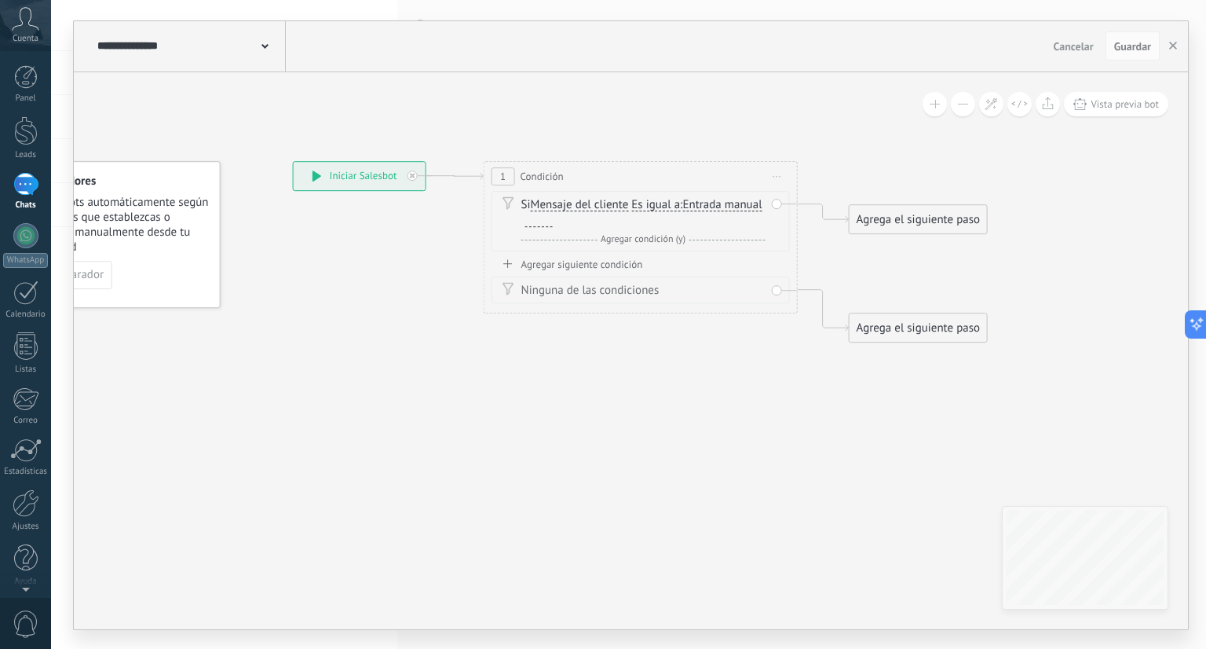
drag, startPoint x: 476, startPoint y: 343, endPoint x: 360, endPoint y: 313, distance: 120.0
click at [360, 313] on icon at bounding box center [613, 251] width 1427 height 967
drag, startPoint x: 922, startPoint y: 214, endPoint x: 1024, endPoint y: 186, distance: 106.0
click at [1024, 186] on div "Agrega el siguiente paso" at bounding box center [1021, 191] width 137 height 26
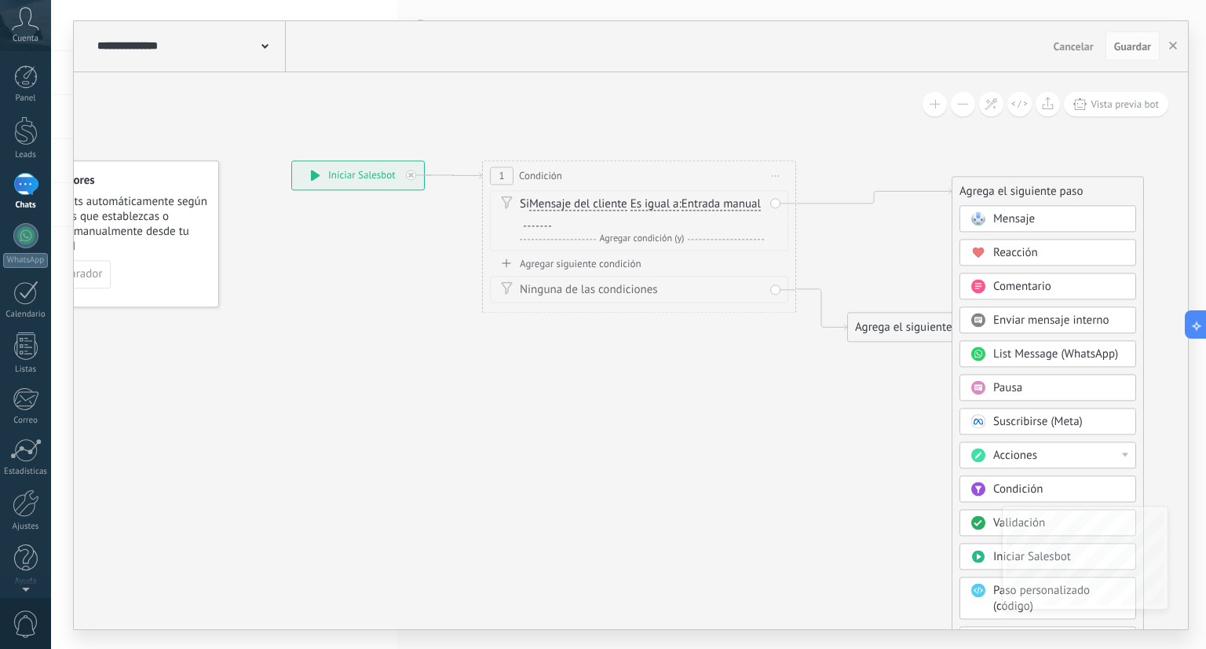
click at [994, 380] on span "Pausa" at bounding box center [1008, 387] width 29 height 15
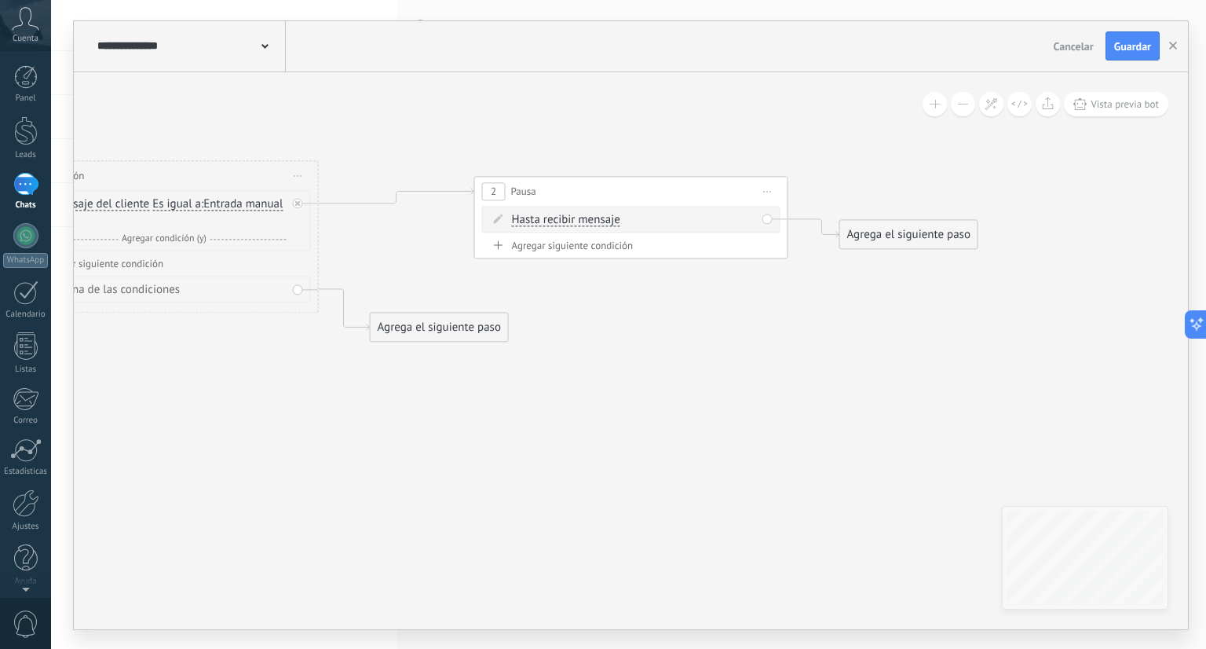
click at [610, 222] on span "Hasta recibir mensaje" at bounding box center [566, 220] width 108 height 13
click at [610, 222] on button "Hasta recibir mensaje" at bounding box center [602, 220] width 196 height 28
click at [627, 239] on li "Temporizador" at bounding box center [592, 247] width 195 height 27
click at [640, 221] on span ": * horas * min * sec" at bounding box center [629, 219] width 98 height 15
click at [632, 221] on input "*" at bounding box center [628, 220] width 7 height 13
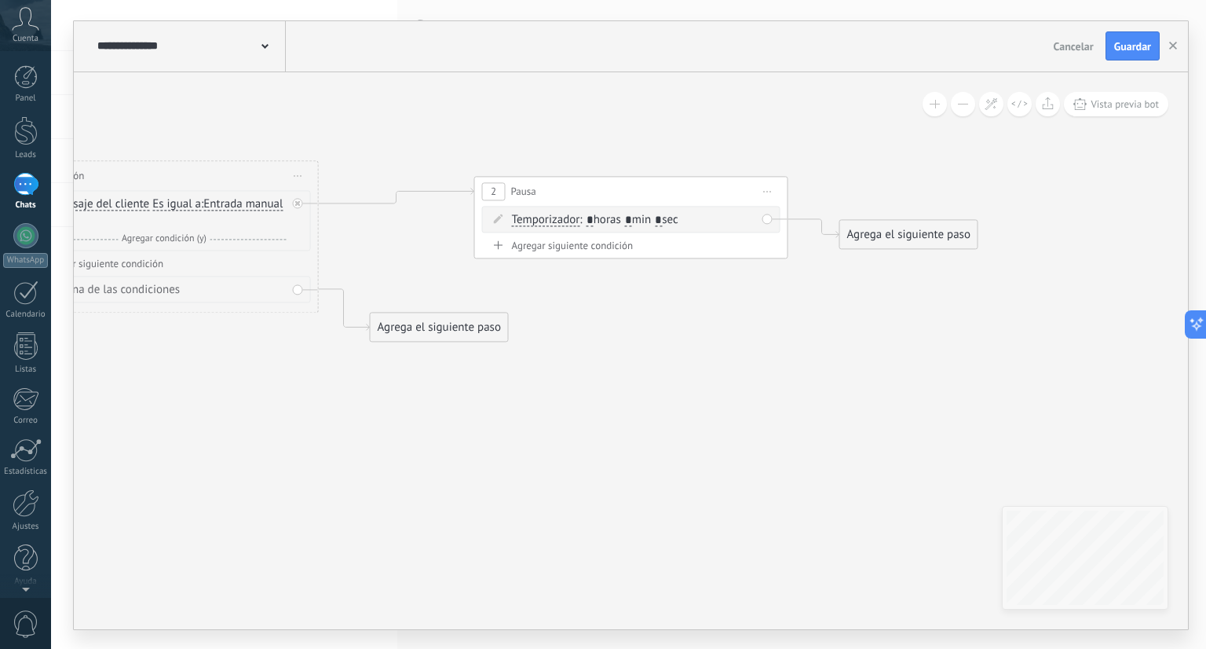
type input "*"
click at [668, 225] on span ": * horas * min * sec" at bounding box center [629, 219] width 98 height 15
click at [662, 223] on input "*" at bounding box center [658, 220] width 7 height 13
type input "*"
click at [646, 324] on icon at bounding box center [369, 250] width 1897 height 967
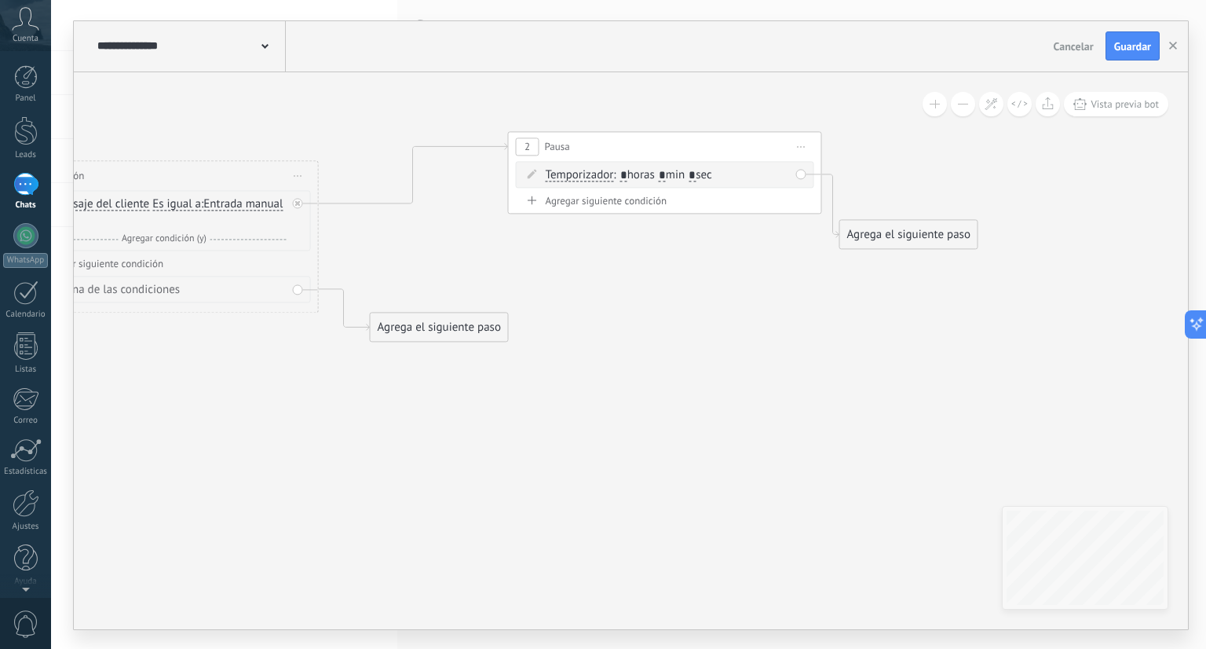
drag, startPoint x: 647, startPoint y: 188, endPoint x: 709, endPoint y: 104, distance: 104.0
click at [709, 132] on div "2 Pausa ***** Iniciar vista previa aquí Cambiar nombre Duplicar [GEOGRAPHIC_DAT…" at bounding box center [665, 146] width 313 height 29
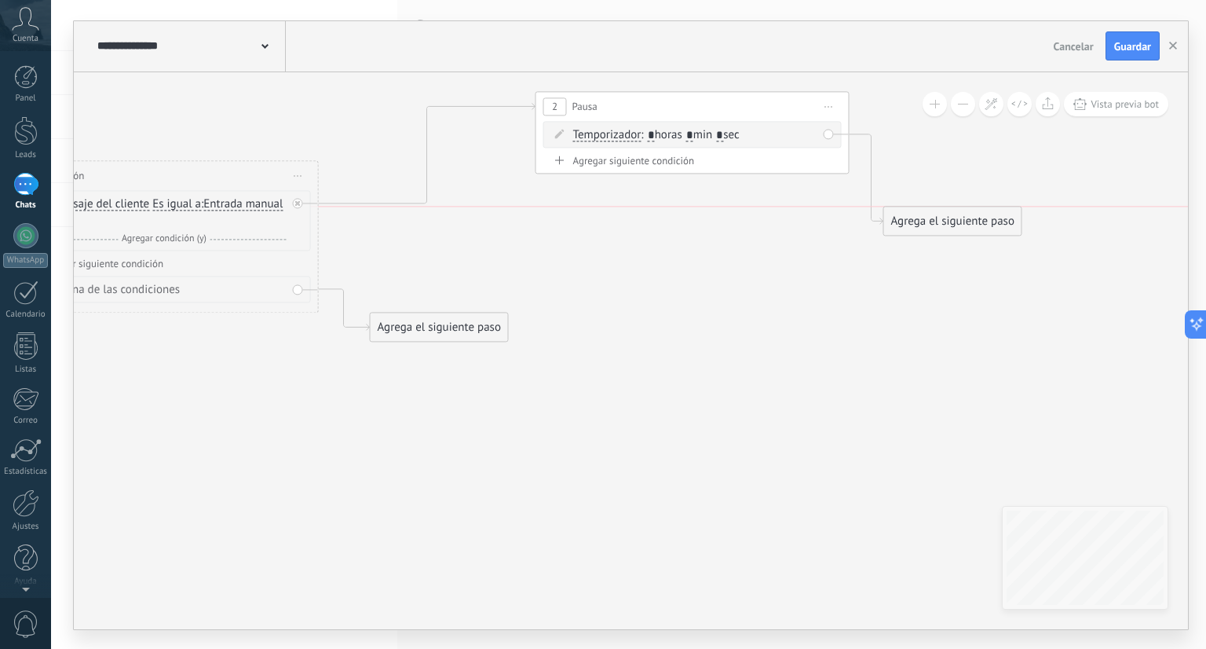
drag, startPoint x: 901, startPoint y: 236, endPoint x: 997, endPoint y: 196, distance: 104.2
click at [997, 208] on div "Agrega el siguiente paso" at bounding box center [952, 221] width 137 height 26
click at [997, 196] on div "Agrega el siguiente paso" at bounding box center [1004, 191] width 137 height 26
click at [978, 189] on div "Agrega el siguiente paso" at bounding box center [1004, 191] width 137 height 26
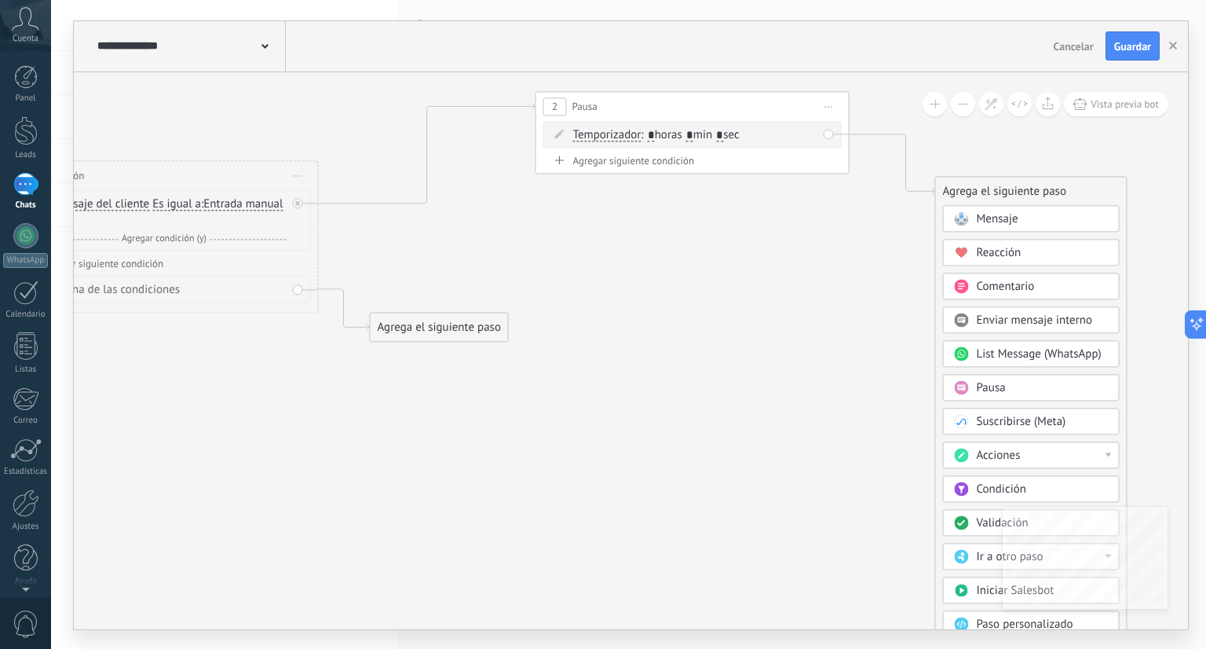
click at [988, 219] on span "Mensaje" at bounding box center [998, 218] width 42 height 15
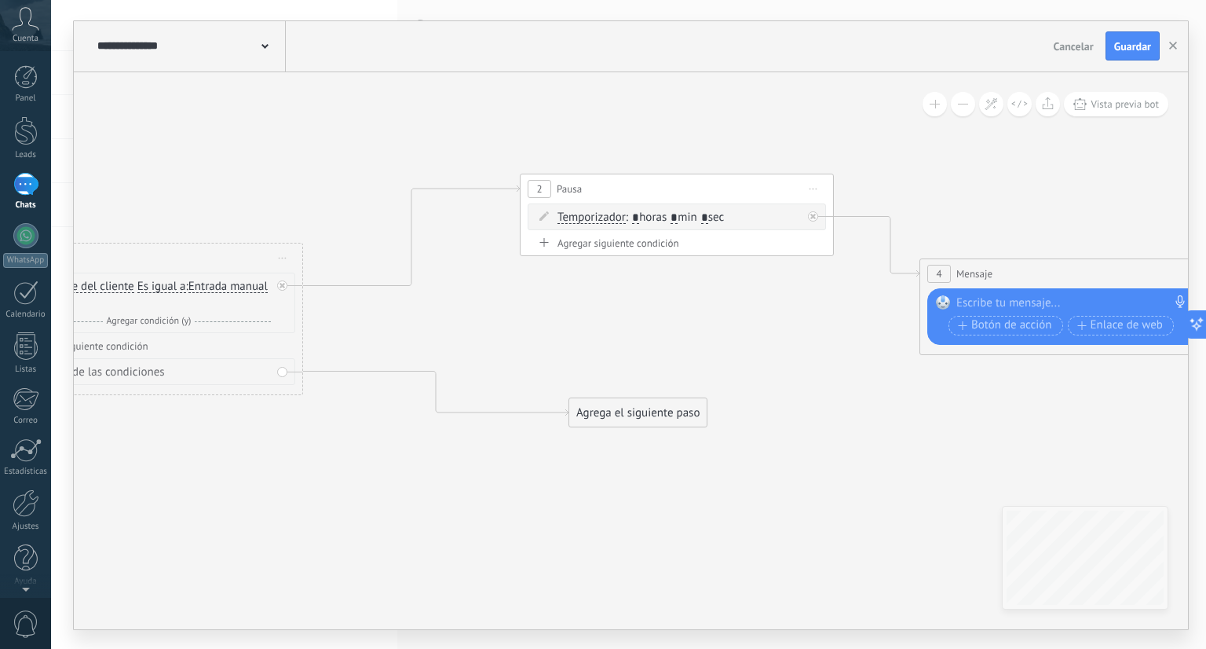
drag, startPoint x: 466, startPoint y: 410, endPoint x: 681, endPoint y: 414, distance: 215.3
click at [681, 414] on div "Agrega el siguiente paso" at bounding box center [637, 413] width 137 height 26
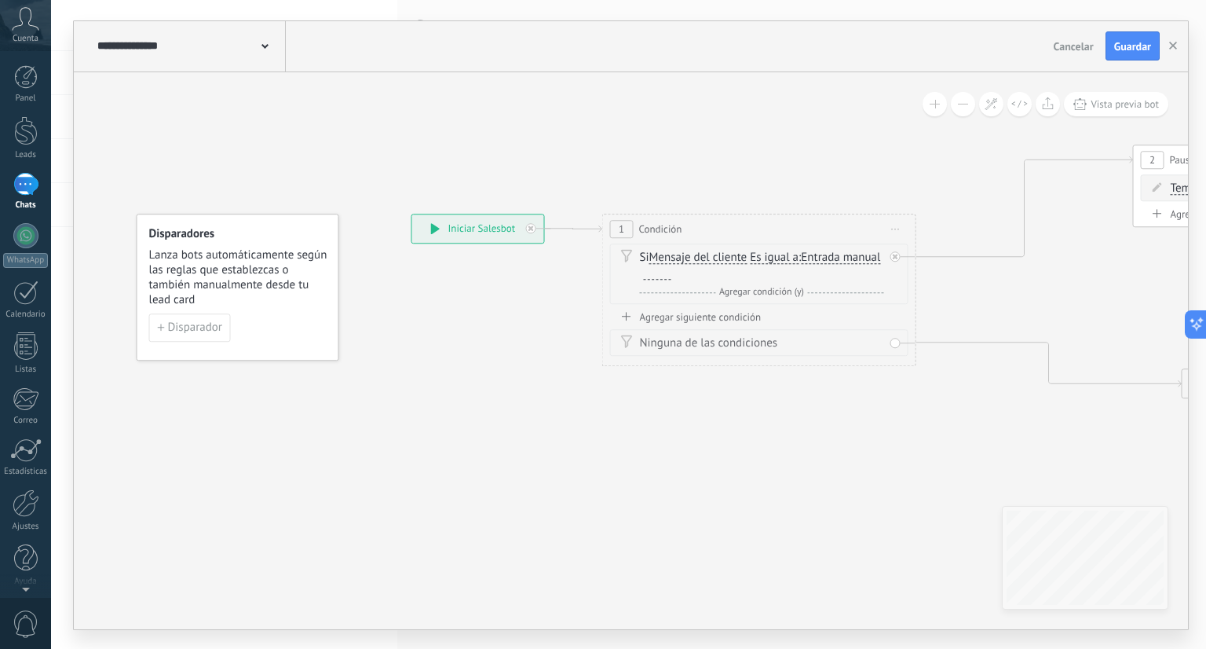
drag, startPoint x: 1045, startPoint y: 444, endPoint x: 1141, endPoint y: 276, distance: 192.8
click at [1141, 276] on icon at bounding box center [1198, 271] width 2358 height 1039
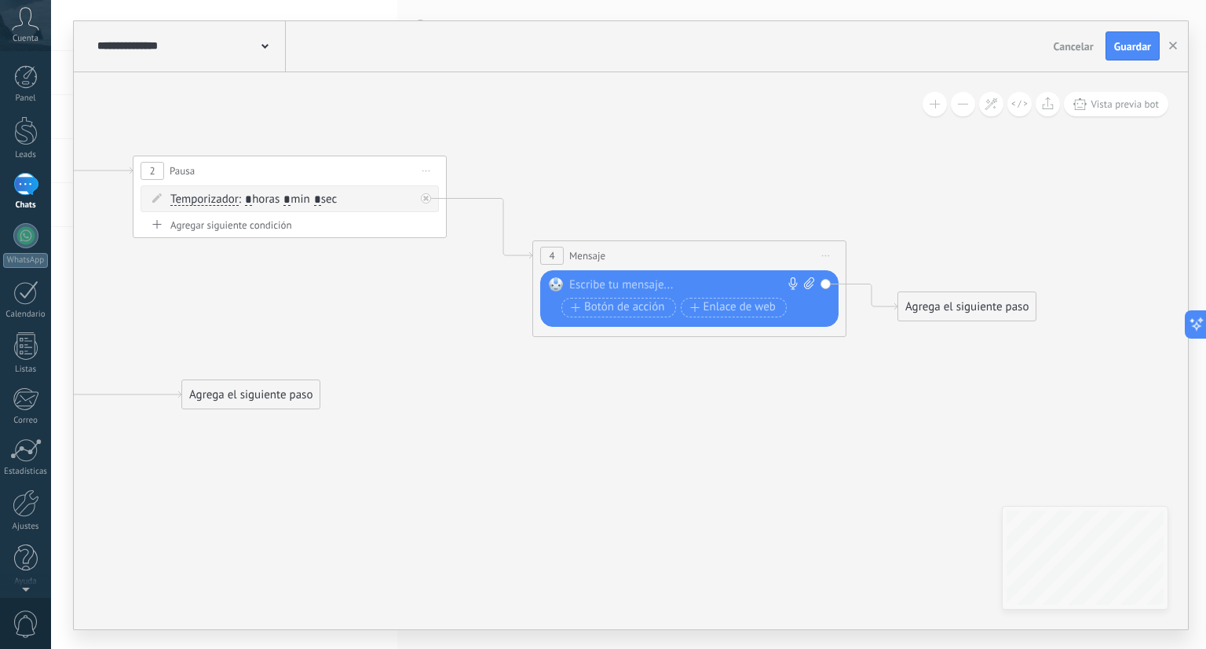
click at [984, 317] on div "Agrega el siguiente paso" at bounding box center [967, 307] width 137 height 26
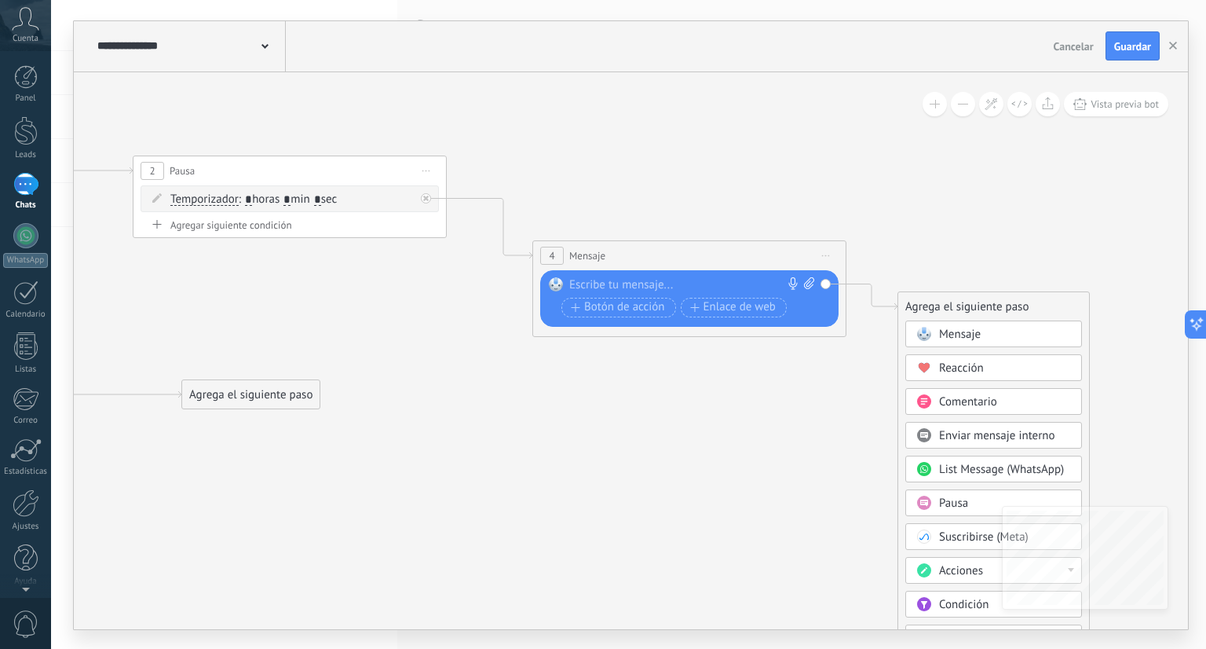
click at [958, 512] on div "Pausa" at bounding box center [994, 502] width 177 height 27
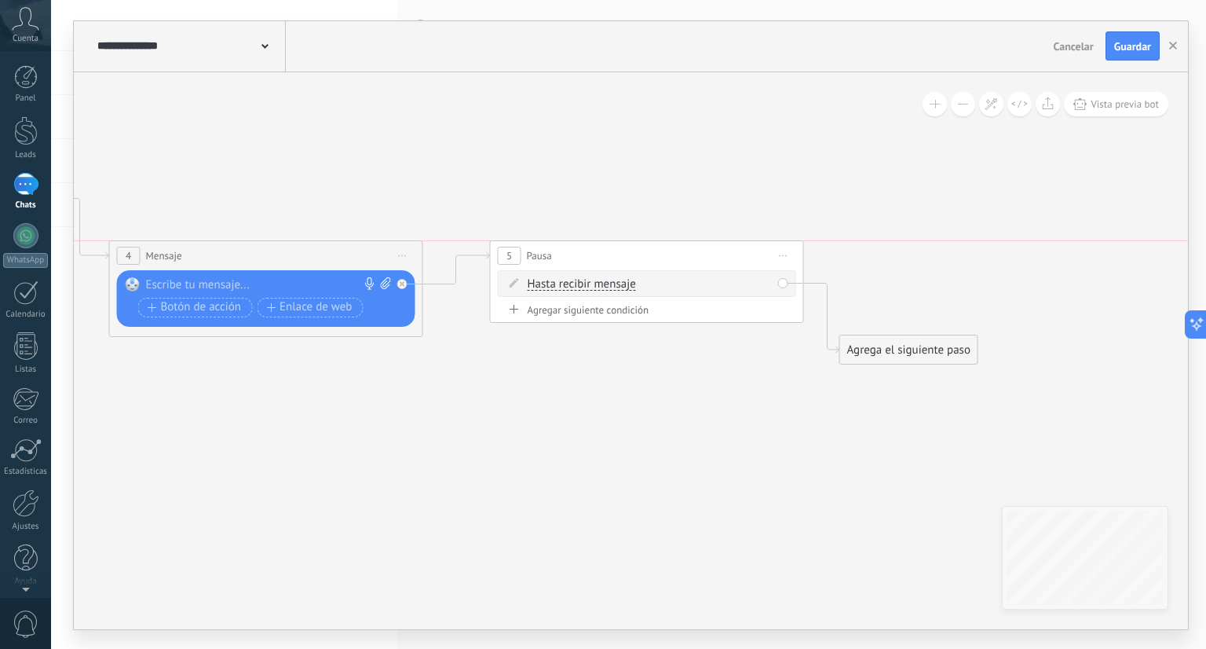
drag, startPoint x: 701, startPoint y: 303, endPoint x: 719, endPoint y: 254, distance: 52.2
click at [719, 254] on div "5 Pausa ***** Iniciar vista previa aquí Cambiar nombre Duplicar [GEOGRAPHIC_DAT…" at bounding box center [647, 255] width 313 height 29
drag, startPoint x: 883, startPoint y: 344, endPoint x: 902, endPoint y: 279, distance: 67.9
click at [902, 279] on div "Agrega el siguiente paso" at bounding box center [927, 286] width 137 height 26
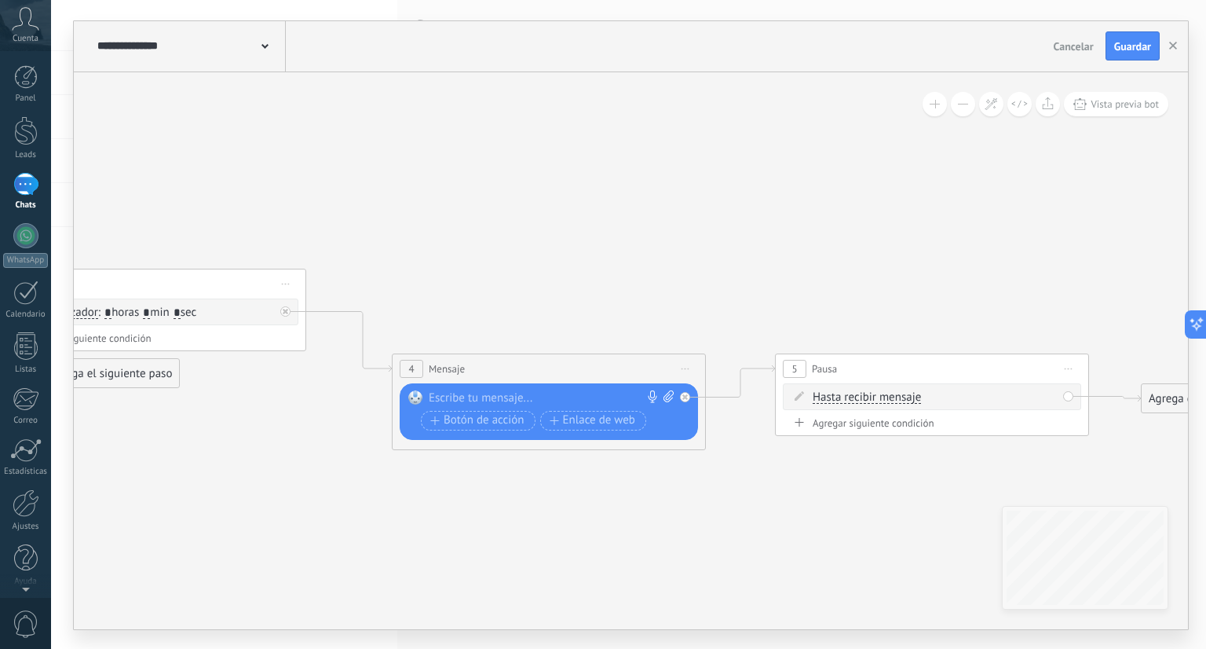
click at [1075, 362] on span "Iniciar vista previa aquí Cambiar nombre Duplicar [GEOGRAPHIC_DATA]" at bounding box center [1068, 368] width 25 height 23
click at [1095, 471] on div "Borrar" at bounding box center [1141, 471] width 156 height 27
click at [842, 416] on div "Agrega el siguiente paso" at bounding box center [826, 420] width 137 height 26
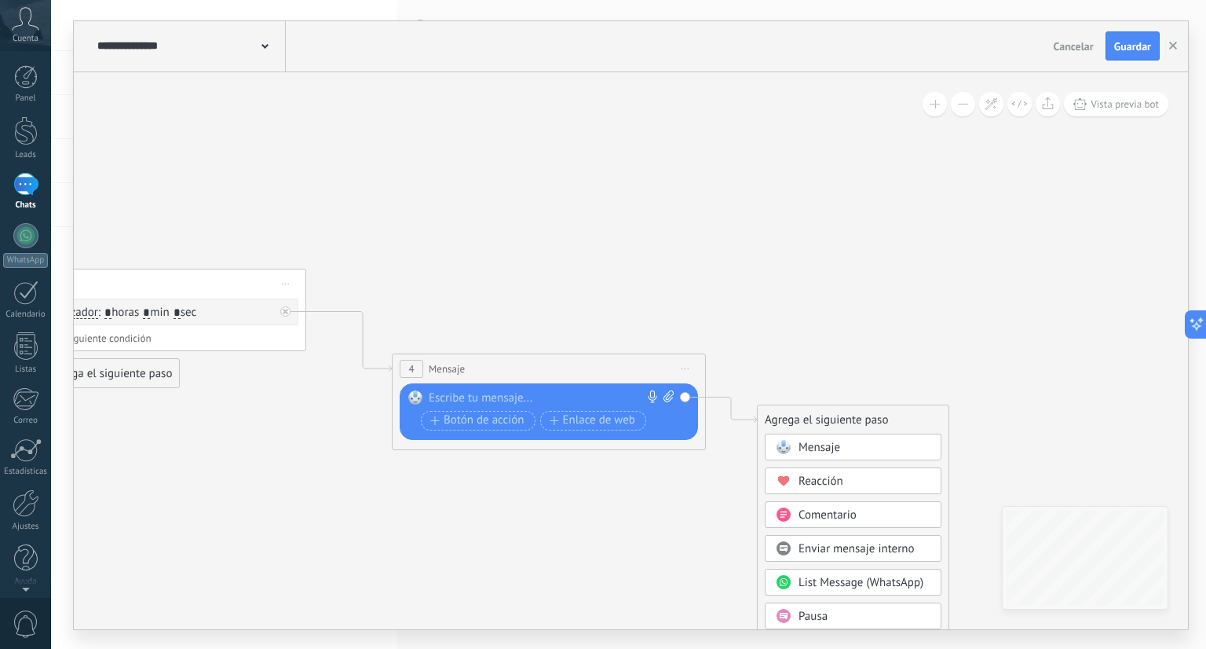
click at [836, 441] on span "Mensaje" at bounding box center [820, 447] width 42 height 15
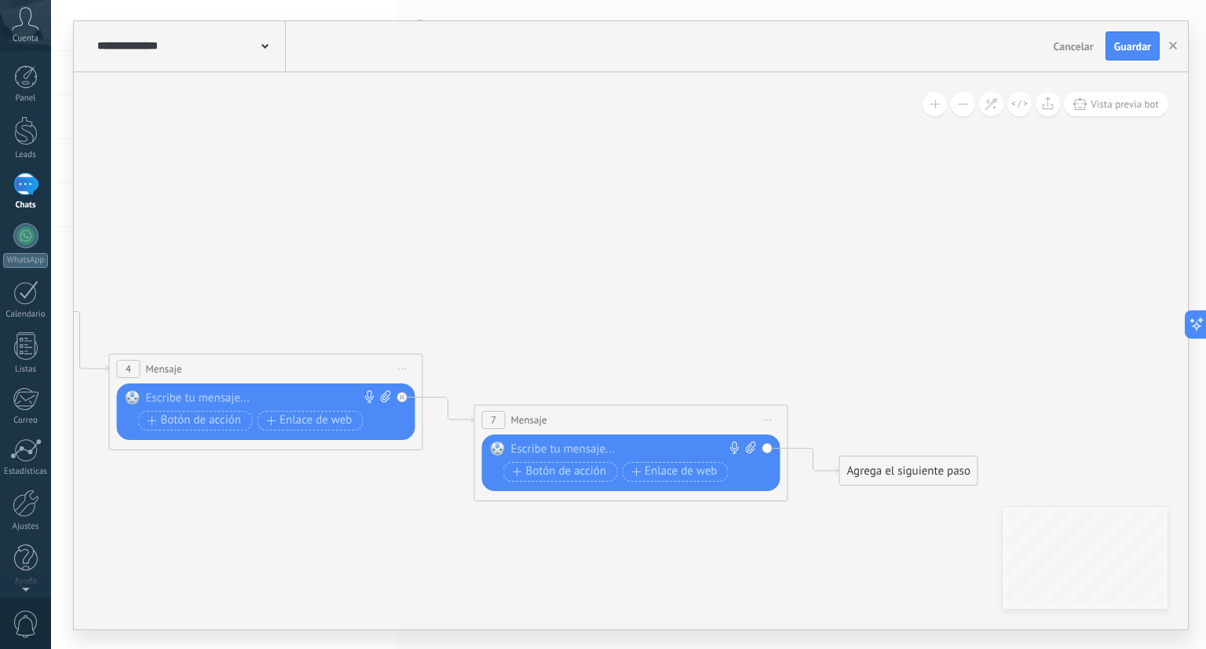
click at [764, 419] on icon at bounding box center [768, 420] width 8 height 2
click at [856, 464] on div "Agrega el siguiente paso" at bounding box center [908, 471] width 137 height 26
click at [866, 500] on rect at bounding box center [866, 498] width 14 height 14
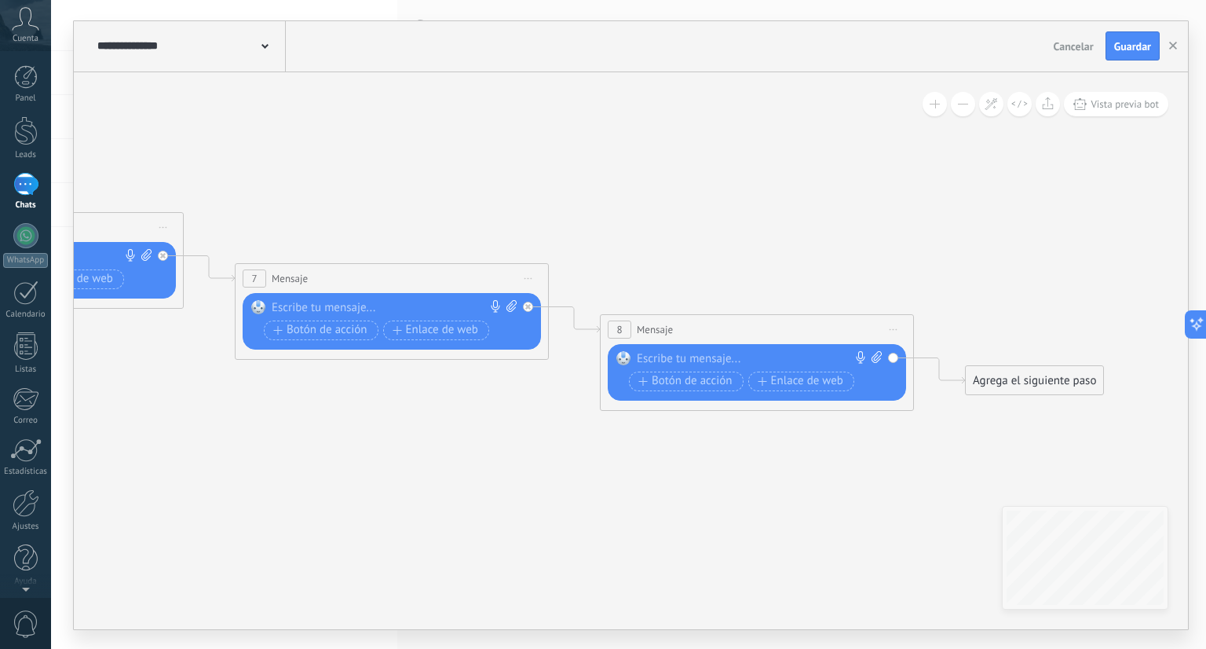
click at [1046, 390] on div "Agrega el siguiente paso" at bounding box center [1034, 381] width 137 height 26
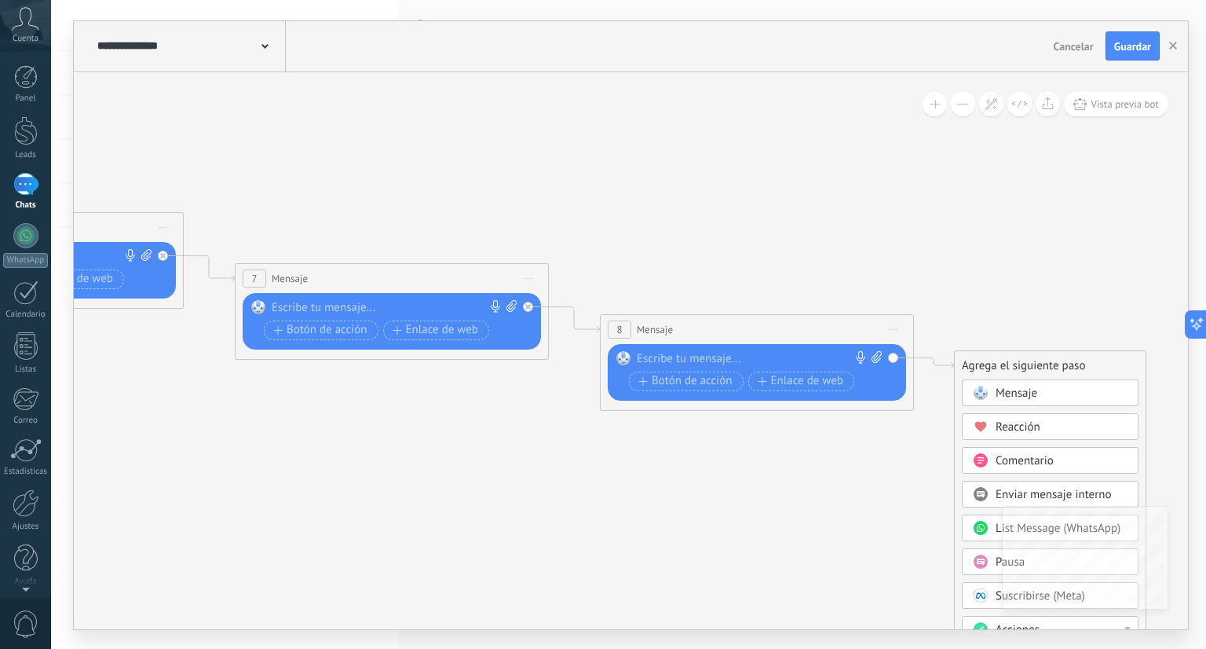
drag, startPoint x: 1081, startPoint y: 379, endPoint x: 1036, endPoint y: 239, distance: 147.6
click at [1036, 353] on div "Agrega el siguiente paso" at bounding box center [1050, 366] width 191 height 26
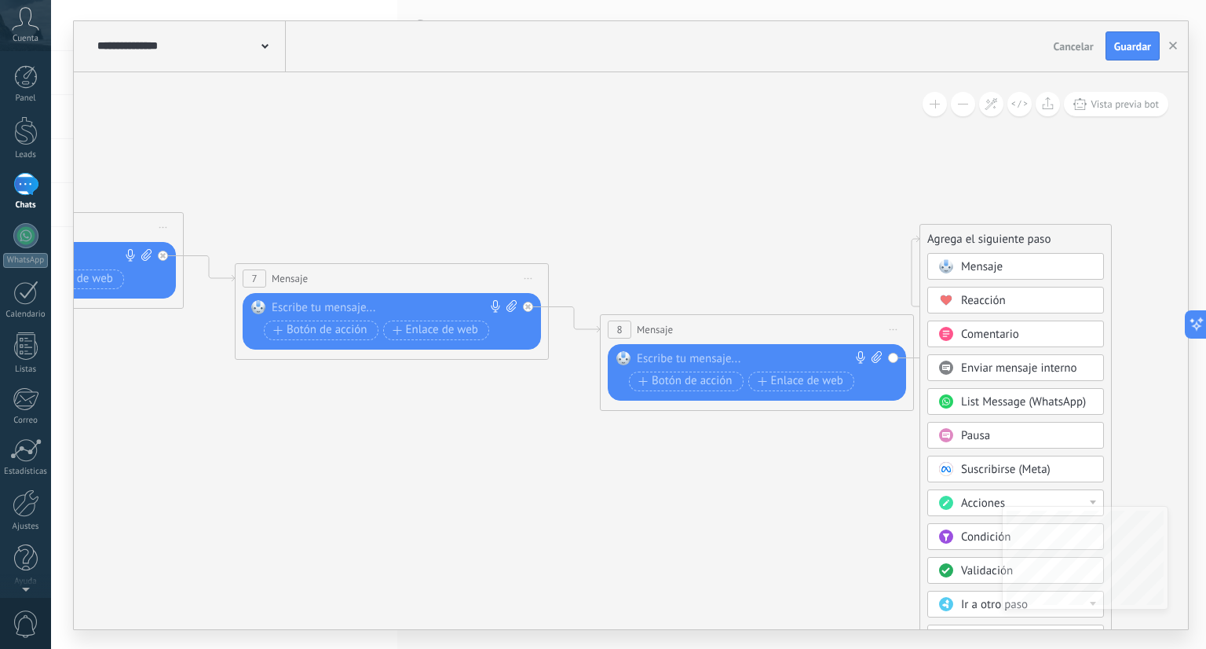
click at [976, 441] on div "Pausa" at bounding box center [1016, 435] width 177 height 27
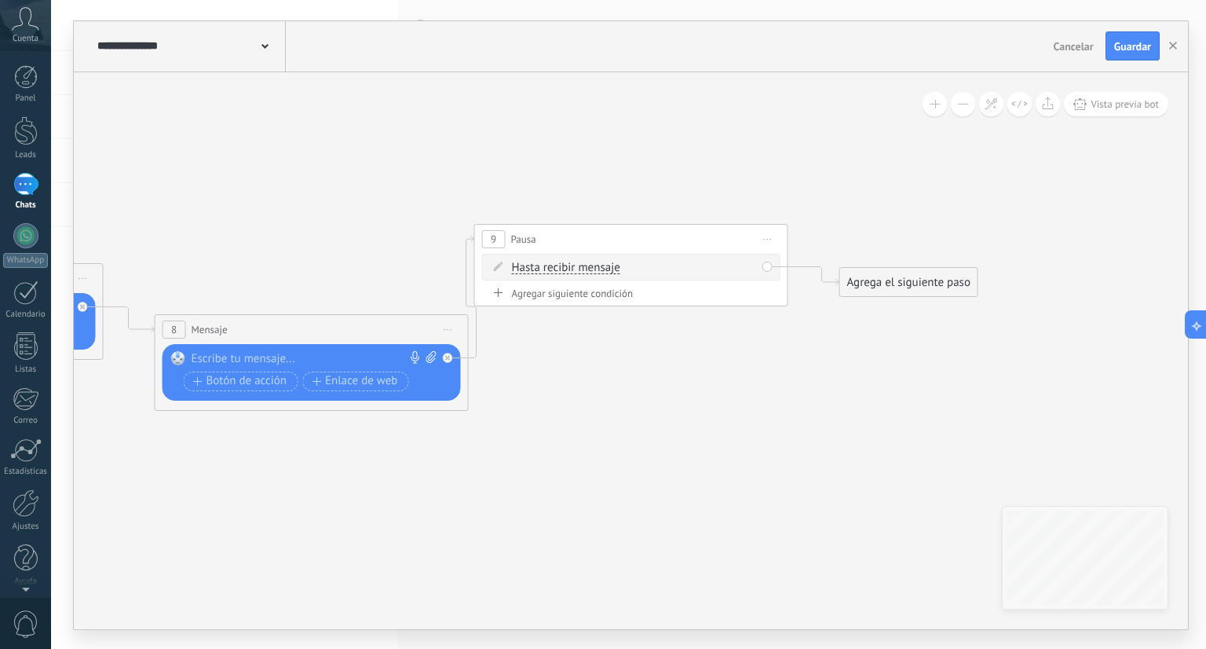
click at [614, 300] on div "Agregar siguiente condición" at bounding box center [631, 296] width 298 height 19
click at [610, 295] on div "Agregar siguiente condición" at bounding box center [631, 293] width 298 height 13
click at [632, 302] on input "*" at bounding box center [628, 301] width 7 height 13
type input "**"
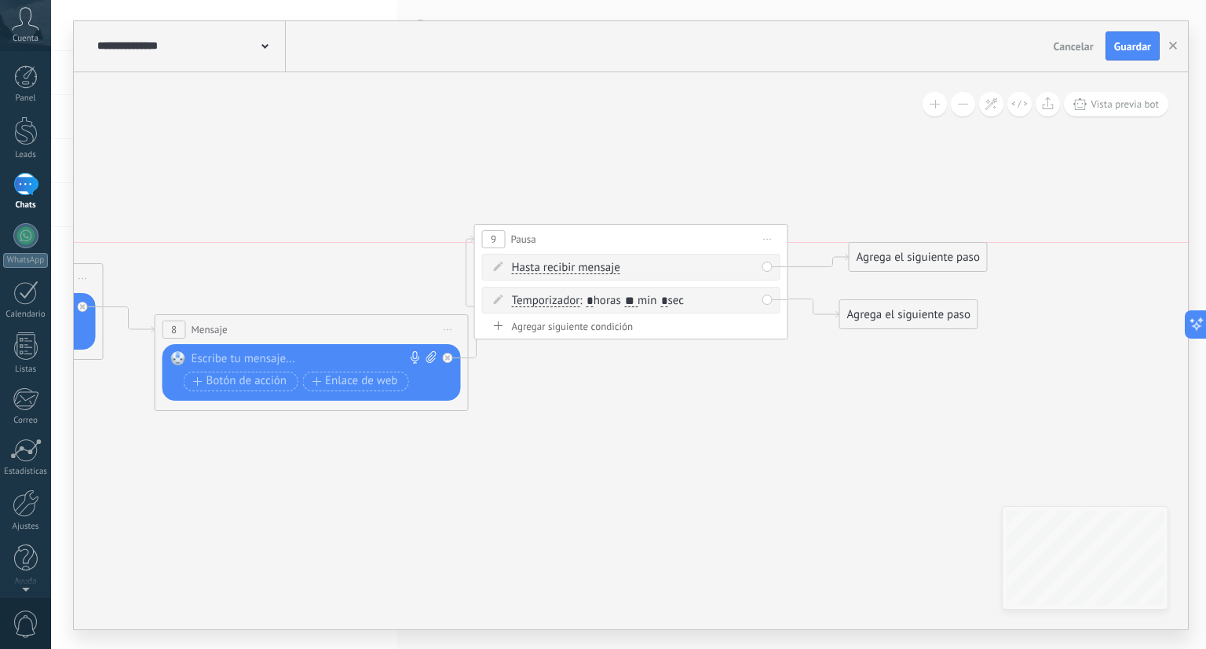
drag, startPoint x: 854, startPoint y: 280, endPoint x: 899, endPoint y: 192, distance: 98.7
click at [899, 244] on div "Agrega el siguiente paso" at bounding box center [918, 257] width 137 height 26
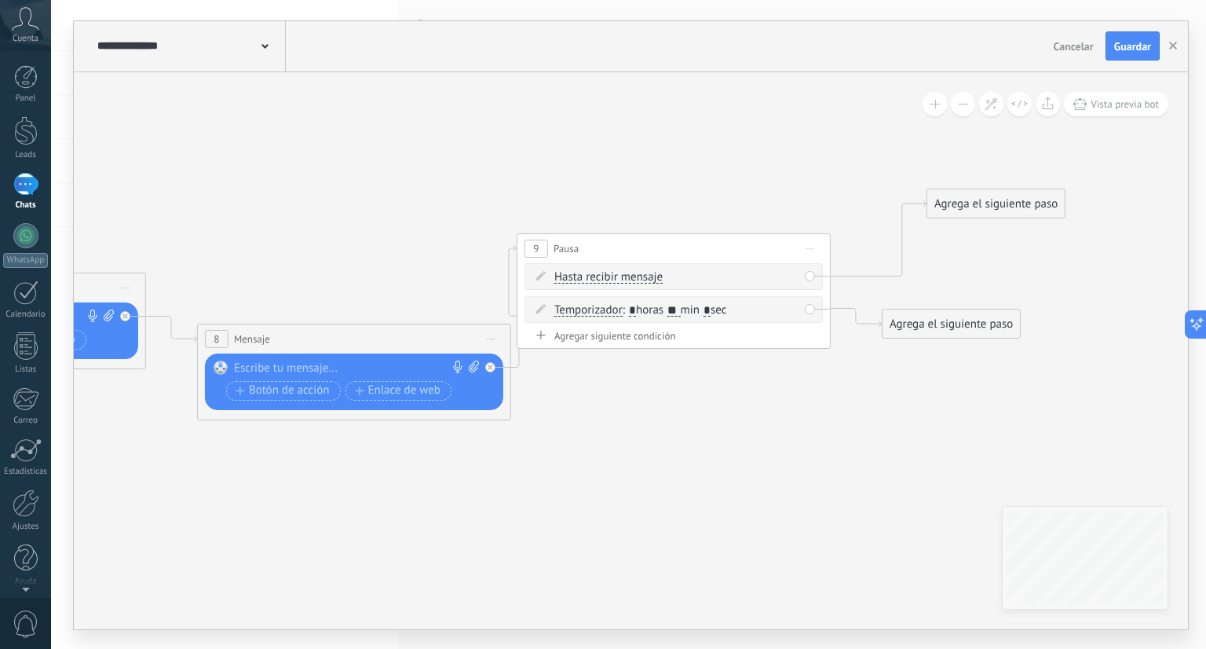
drag, startPoint x: 882, startPoint y: 330, endPoint x: 925, endPoint y: 339, distance: 43.5
drag, startPoint x: 919, startPoint y: 324, endPoint x: 974, endPoint y: 373, distance: 73.4
click at [974, 342] on div "Agrega el siguiente paso" at bounding box center [957, 330] width 137 height 26
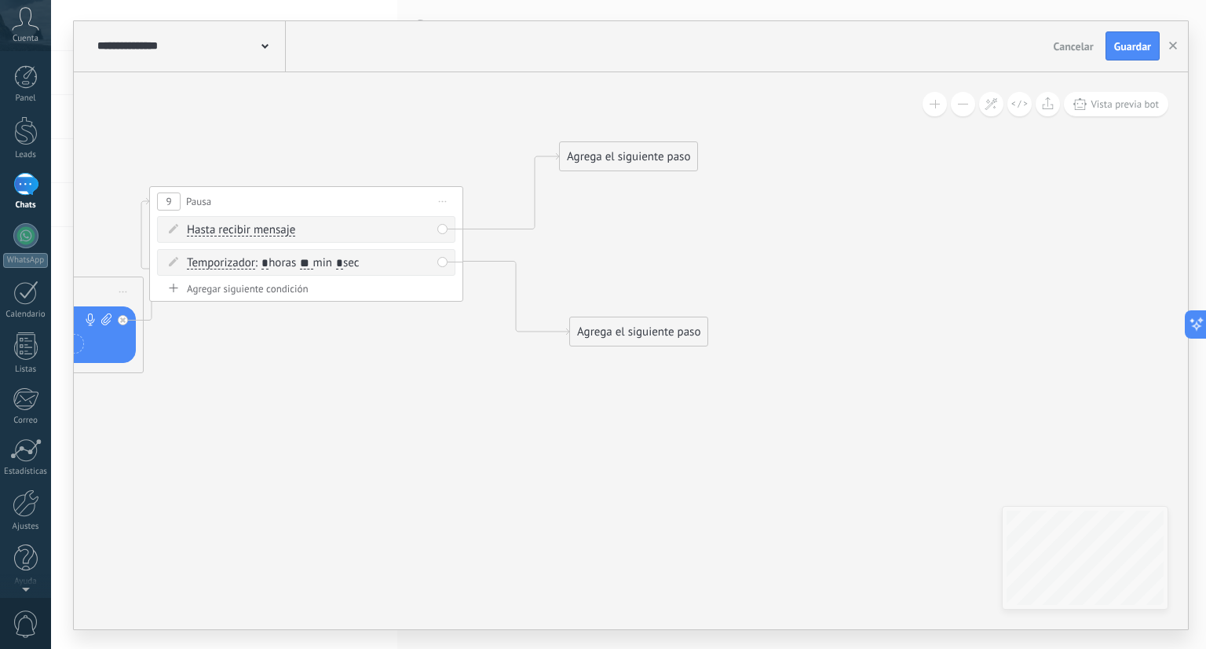
click at [679, 335] on div "Agrega el siguiente paso" at bounding box center [638, 332] width 137 height 26
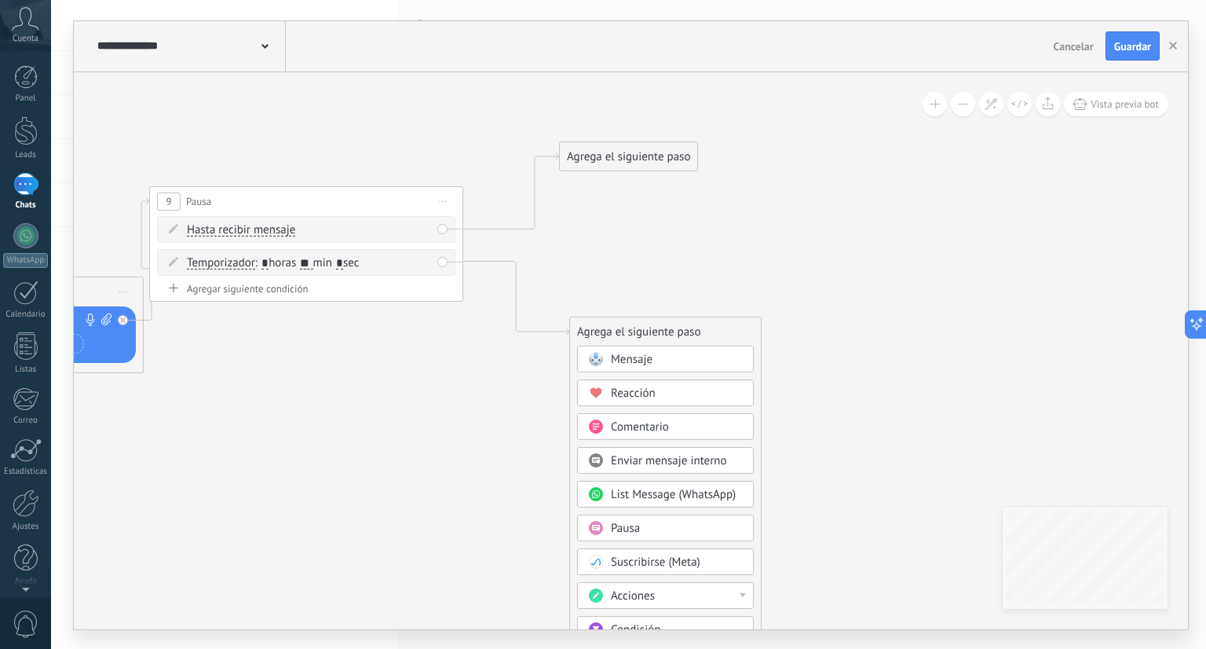
click at [677, 354] on div "Mensaje" at bounding box center [677, 360] width 132 height 16
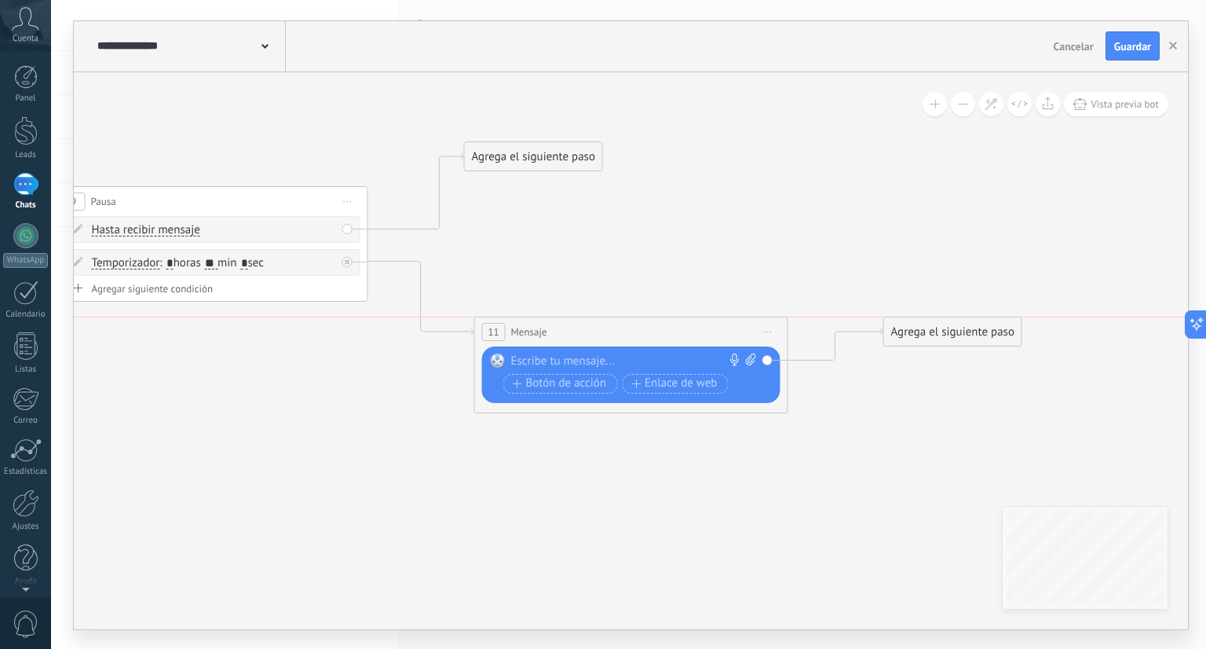
drag, startPoint x: 874, startPoint y: 382, endPoint x: 918, endPoint y: 327, distance: 70.4
click at [918, 327] on div "Agrega el siguiente paso" at bounding box center [952, 332] width 137 height 26
click at [943, 331] on div "Agrega el siguiente paso" at bounding box center [952, 332] width 137 height 26
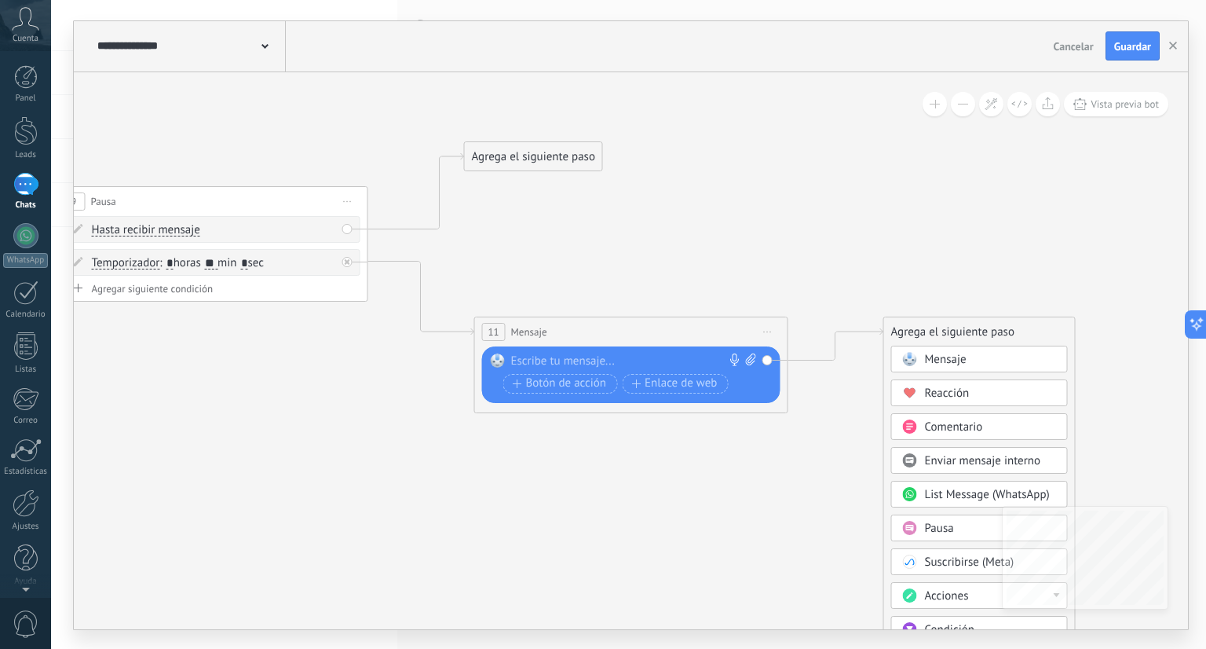
click at [943, 352] on span "Mensaje" at bounding box center [946, 359] width 42 height 15
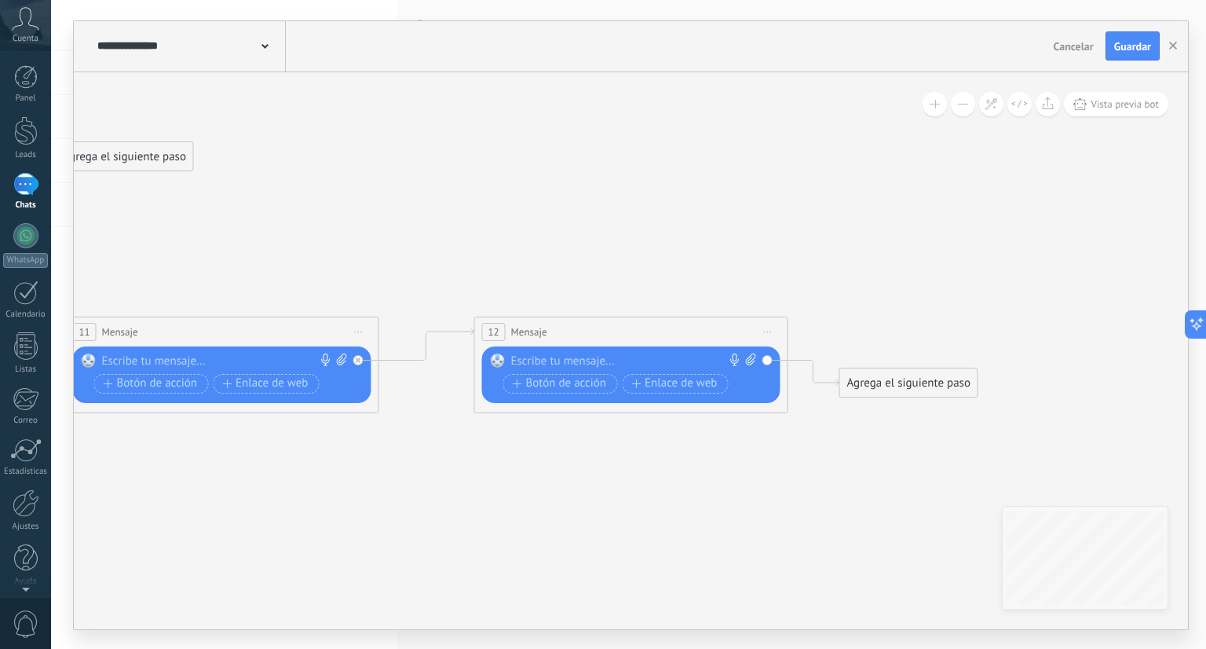
click at [767, 328] on span "Iniciar vista previa aquí Cambiar nombre Duplicar [GEOGRAPHIC_DATA]" at bounding box center [768, 331] width 25 height 23
click at [785, 435] on div "Borrar" at bounding box center [840, 434] width 156 height 27
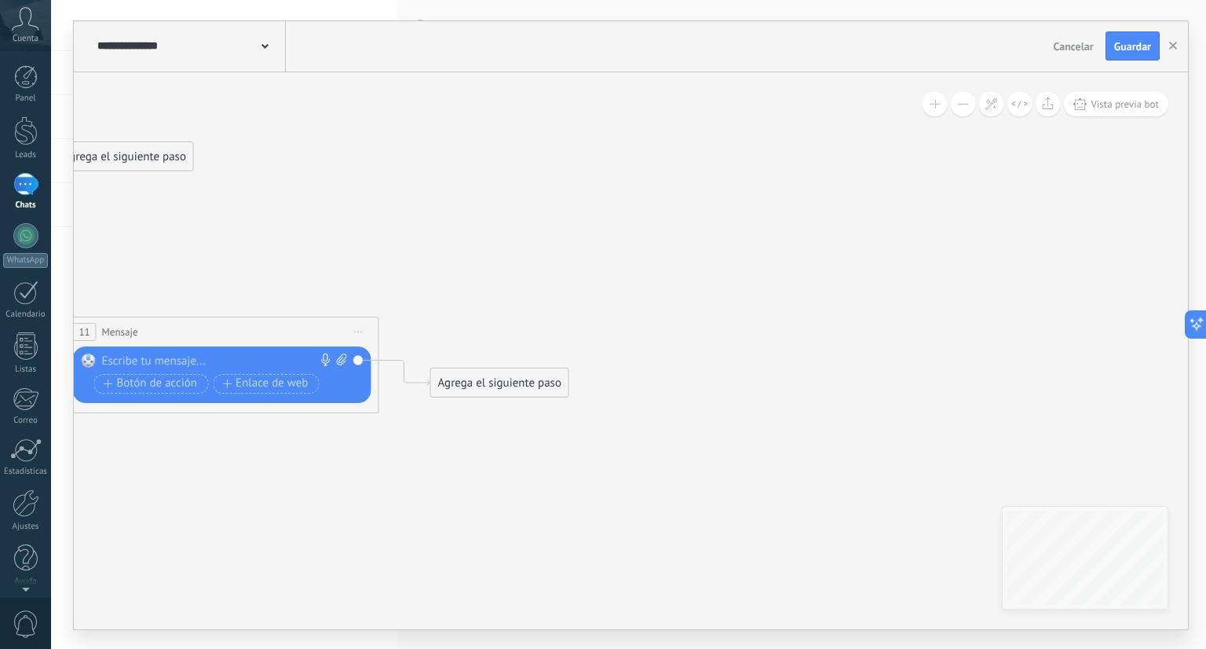
click at [479, 390] on div "Agrega el siguiente paso" at bounding box center [499, 383] width 137 height 26
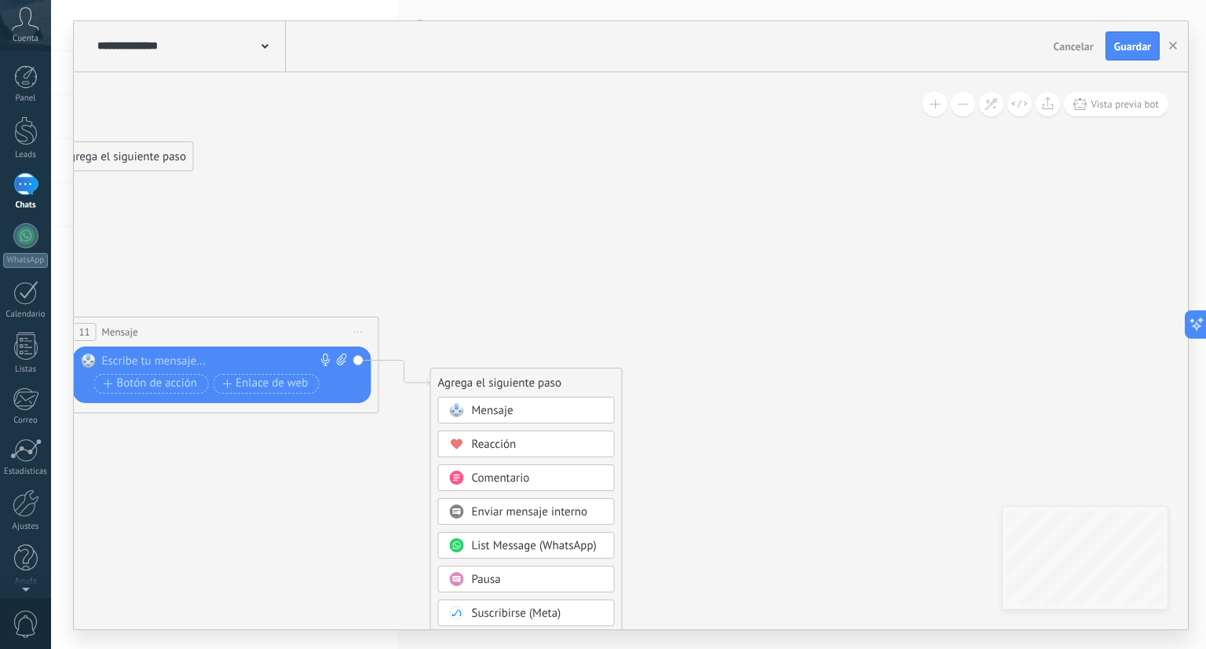
click at [514, 567] on div "Pausa" at bounding box center [526, 579] width 177 height 27
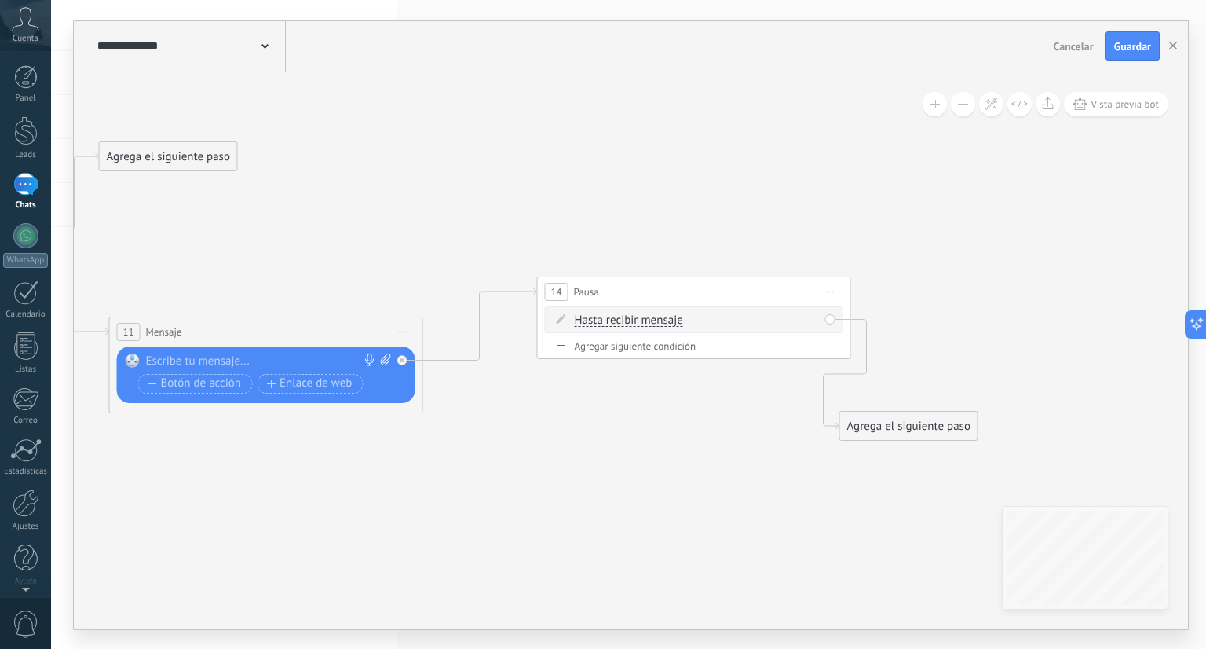
drag, startPoint x: 584, startPoint y: 394, endPoint x: 672, endPoint y: 249, distance: 169.6
click at [672, 277] on div "14 Pausa ***** Iniciar vista previa aquí Cambiar nombre Duplicar Borrar" at bounding box center [694, 291] width 313 height 29
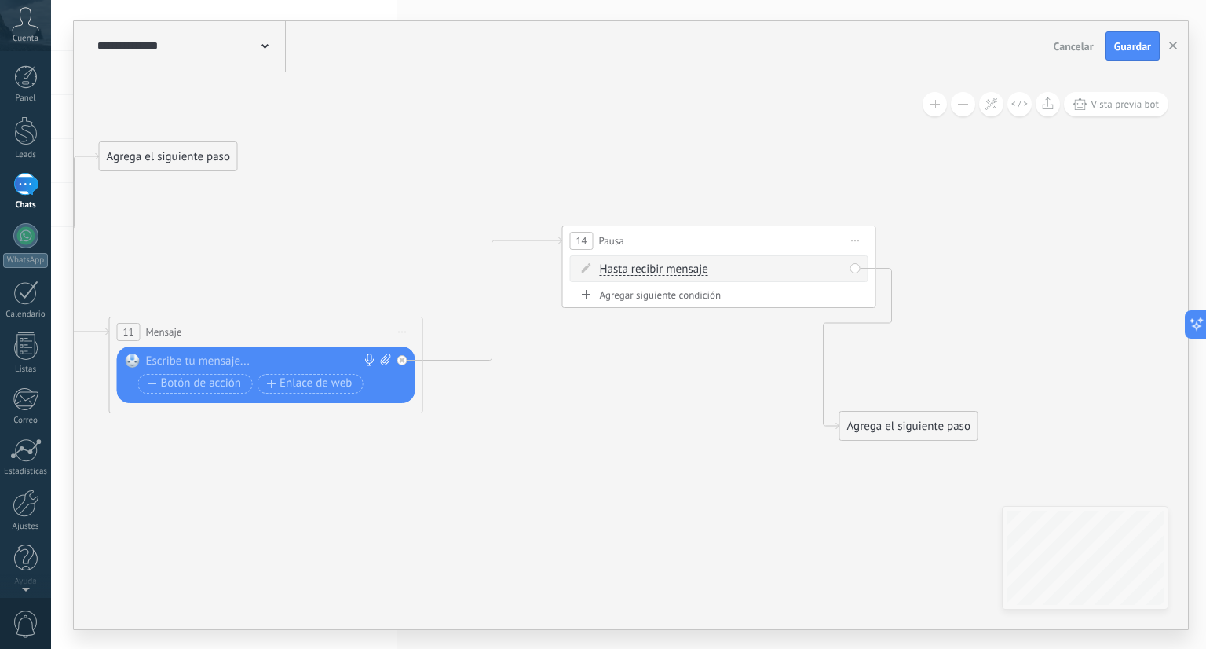
click at [647, 296] on div "Agregar siguiente condición" at bounding box center [719, 294] width 298 height 13
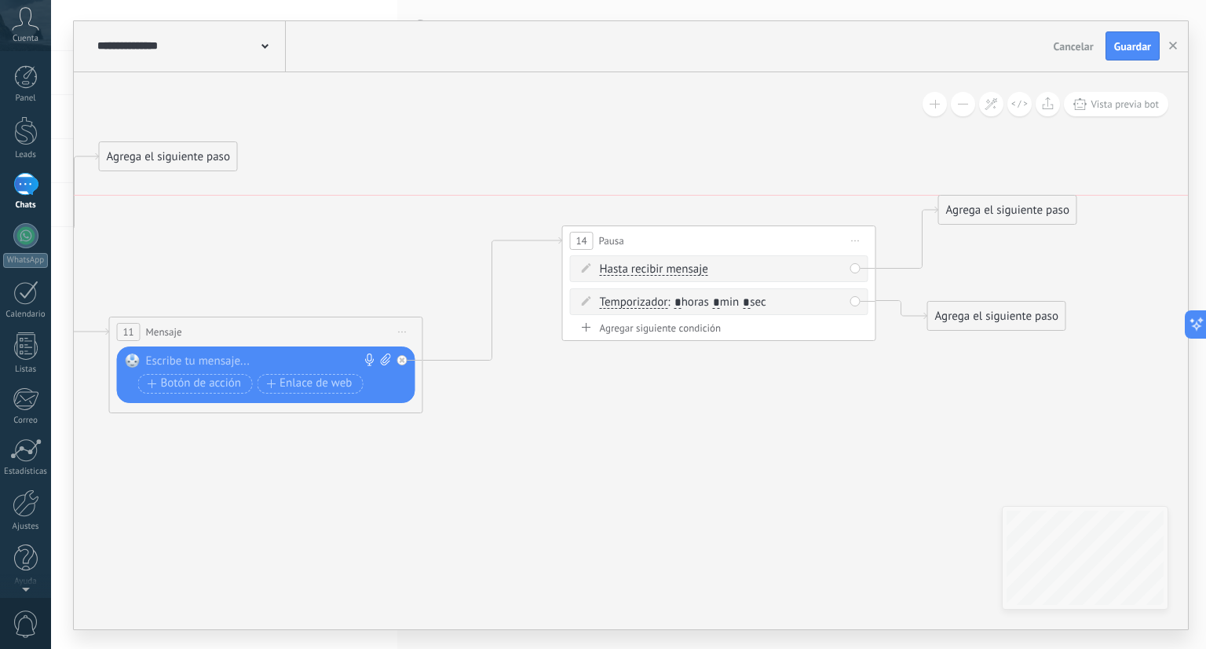
drag, startPoint x: 940, startPoint y: 431, endPoint x: 1040, endPoint y: 221, distance: 232.9
click at [1040, 221] on div "Agrega el siguiente paso" at bounding box center [1007, 210] width 137 height 26
drag, startPoint x: 1005, startPoint y: 317, endPoint x: 1079, endPoint y: 379, distance: 96.4
click at [1079, 376] on div "Agrega el siguiente paso" at bounding box center [1057, 363] width 137 height 26
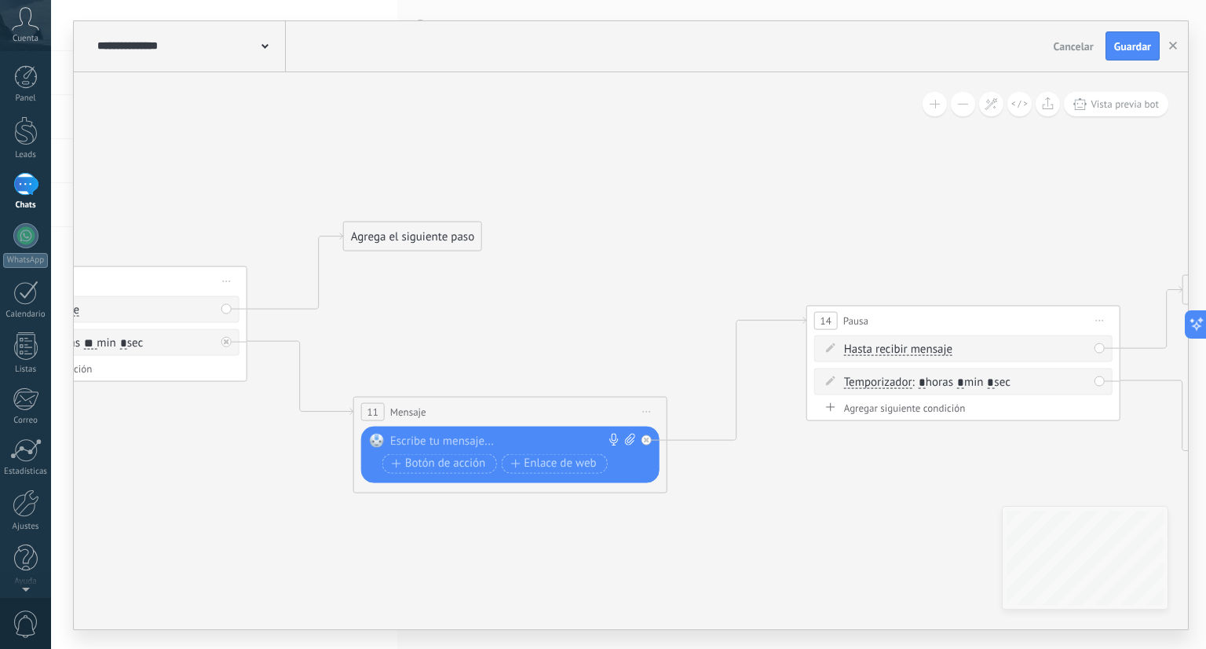
drag, startPoint x: 719, startPoint y: 384, endPoint x: 911, endPoint y: 459, distance: 206.4
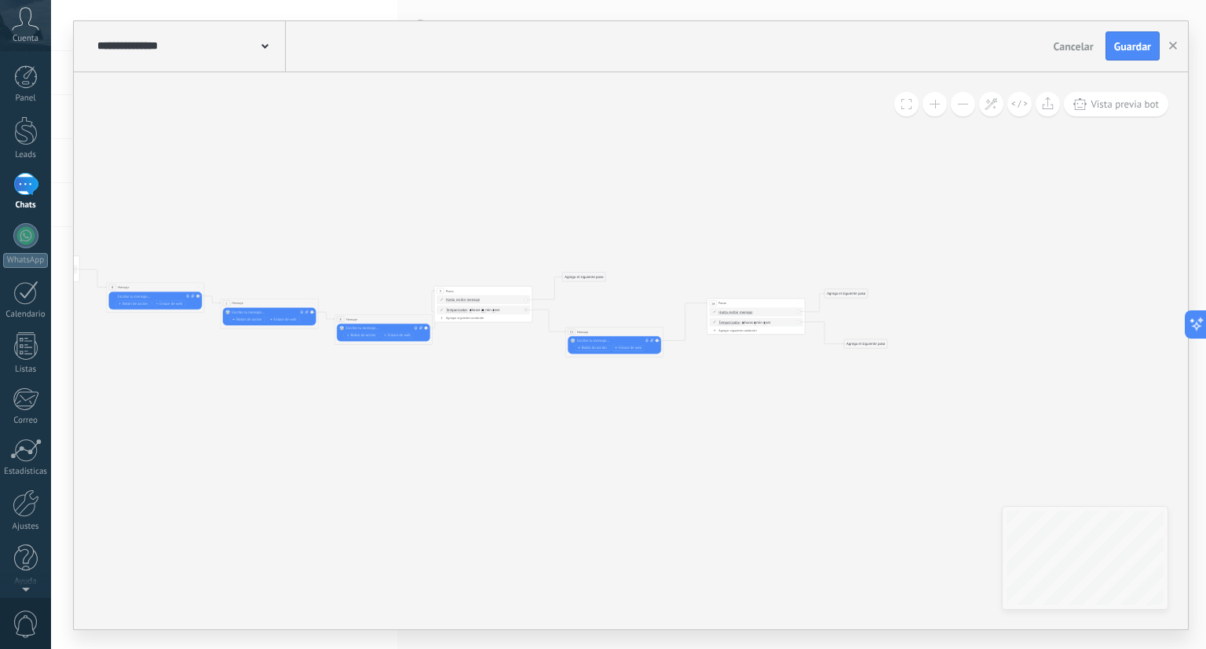
drag, startPoint x: 864, startPoint y: 547, endPoint x: 705, endPoint y: 433, distance: 195.3
click at [705, 433] on icon at bounding box center [313, 306] width 1360 height 346
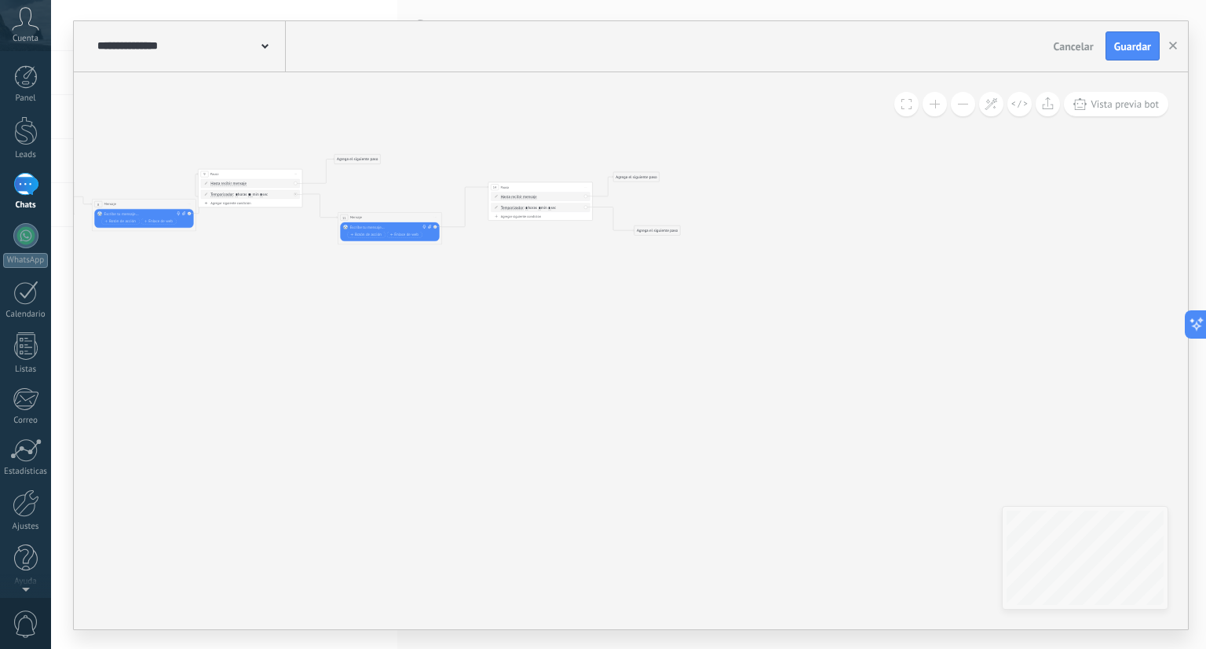
drag, startPoint x: 897, startPoint y: 402, endPoint x: 683, endPoint y: 298, distance: 237.5
click at [683, 298] on icon at bounding box center [70, 190] width 1448 height 368
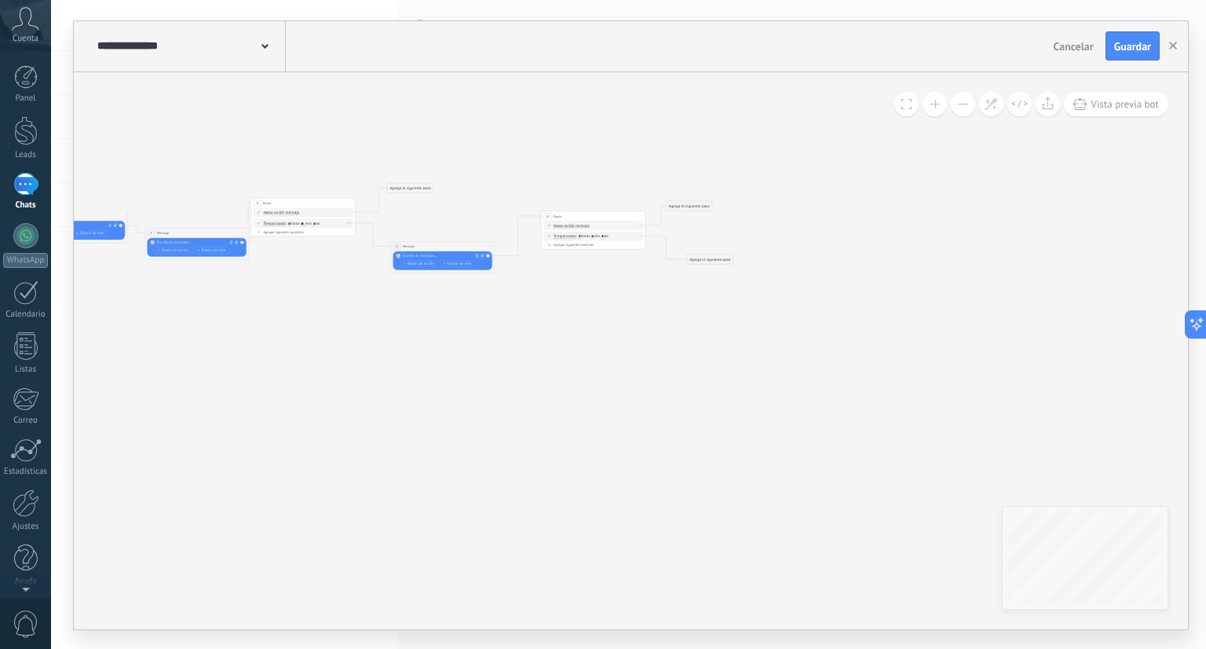
drag, startPoint x: 732, startPoint y: 314, endPoint x: 799, endPoint y: 355, distance: 78.3
click at [799, 355] on icon at bounding box center [122, 219] width 1448 height 368
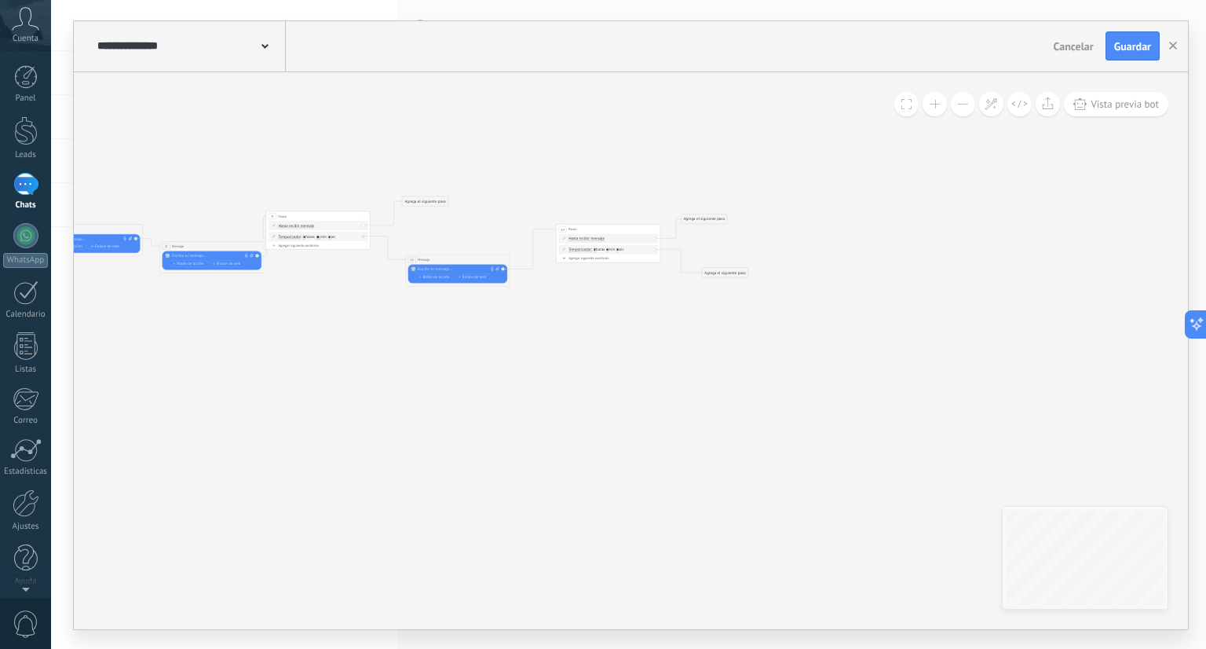
click at [464, 264] on div "Reemplazar Quitar Convertir a mensaje de voz Arrastre la imagen aquí para adjun…" at bounding box center [457, 273] width 99 height 19
drag, startPoint x: 701, startPoint y: 218, endPoint x: 763, endPoint y: 229, distance: 62.2
click at [763, 229] on div "Agrega el siguiente paso" at bounding box center [765, 229] width 46 height 9
click at [765, 236] on span "Mensaje" at bounding box center [763, 238] width 14 height 5
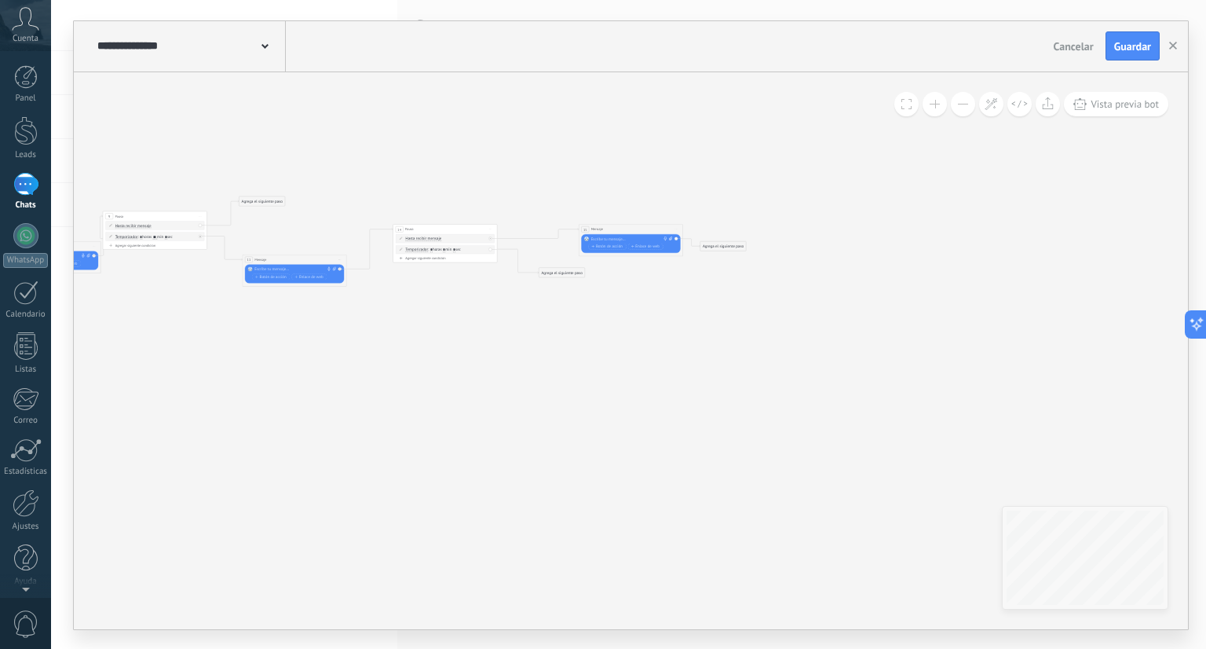
click at [657, 229] on div "15 Mensaje ******* (a): Todos los contactos - canales seleccionados Todos los c…" at bounding box center [631, 228] width 104 height 9
click at [672, 226] on span "Iniciar vista previa aquí Cambiar nombre Duplicar [GEOGRAPHIC_DATA]" at bounding box center [676, 229] width 9 height 8
click at [682, 262] on div "Borrar" at bounding box center [701, 262] width 52 height 9
click at [566, 269] on div "Agrega el siguiente paso" at bounding box center [563, 272] width 46 height 9
click at [568, 281] on div "Mensaje" at bounding box center [575, 281] width 44 height 5
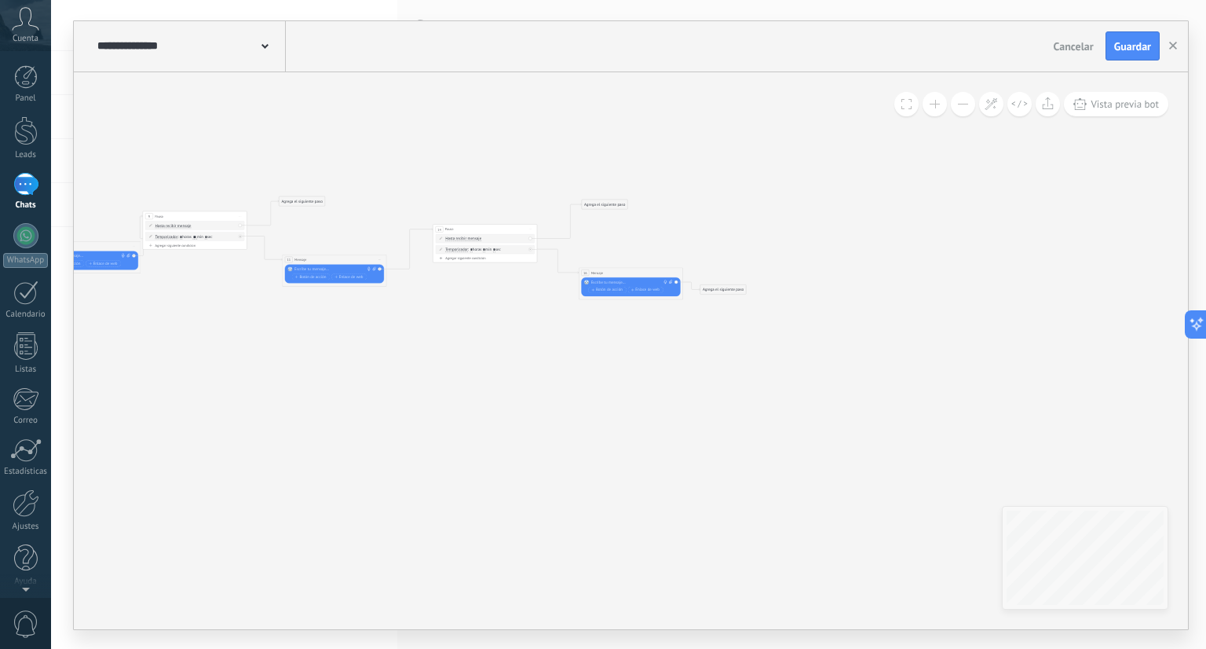
drag, startPoint x: 578, startPoint y: 243, endPoint x: 607, endPoint y: 204, distance: 48.9
click at [607, 204] on div "Agrega el siguiente paso" at bounding box center [605, 204] width 46 height 9
click at [619, 204] on div "Agrega el siguiente paso" at bounding box center [607, 204] width 46 height 9
click at [936, 97] on button at bounding box center [935, 104] width 24 height 24
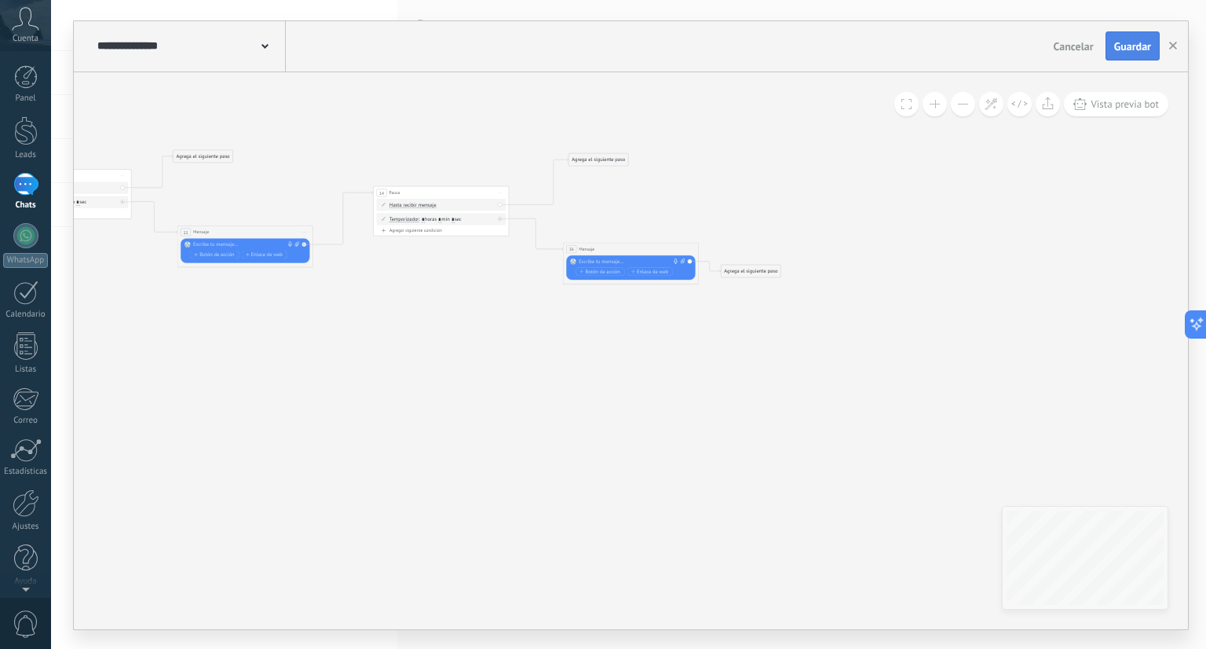
click at [1141, 38] on button "Guardar" at bounding box center [1133, 46] width 54 height 30
click at [1174, 47] on use "button" at bounding box center [1174, 46] width 8 height 8
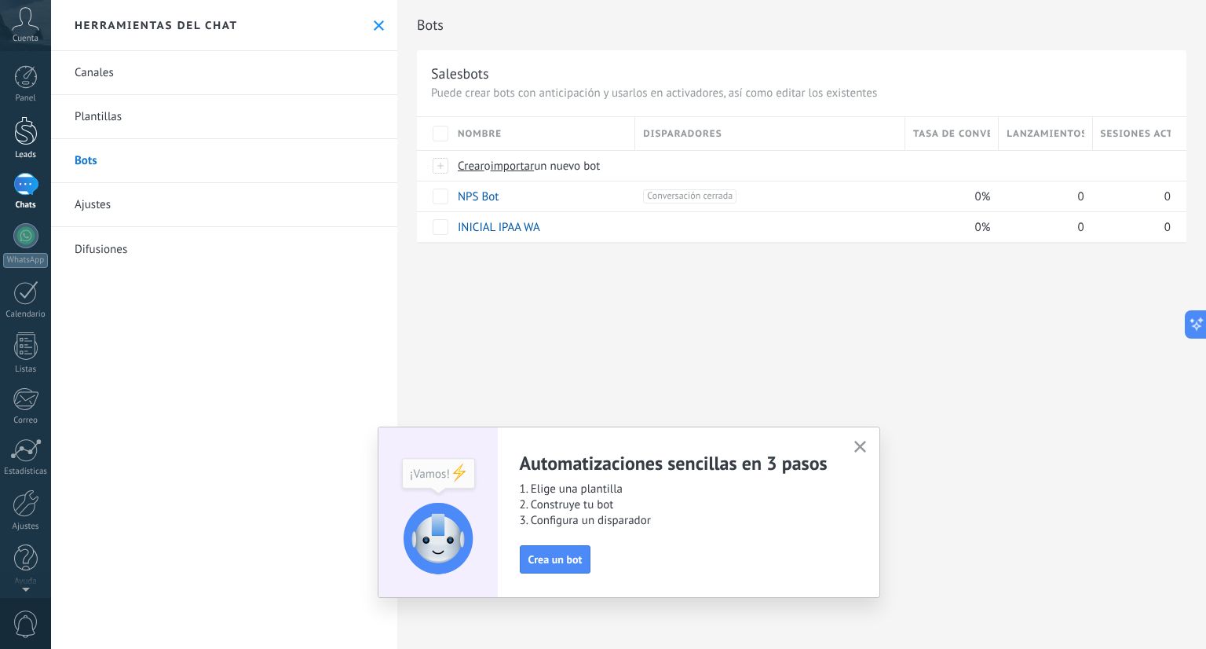
click at [22, 151] on div "Leads" at bounding box center [26, 155] width 46 height 10
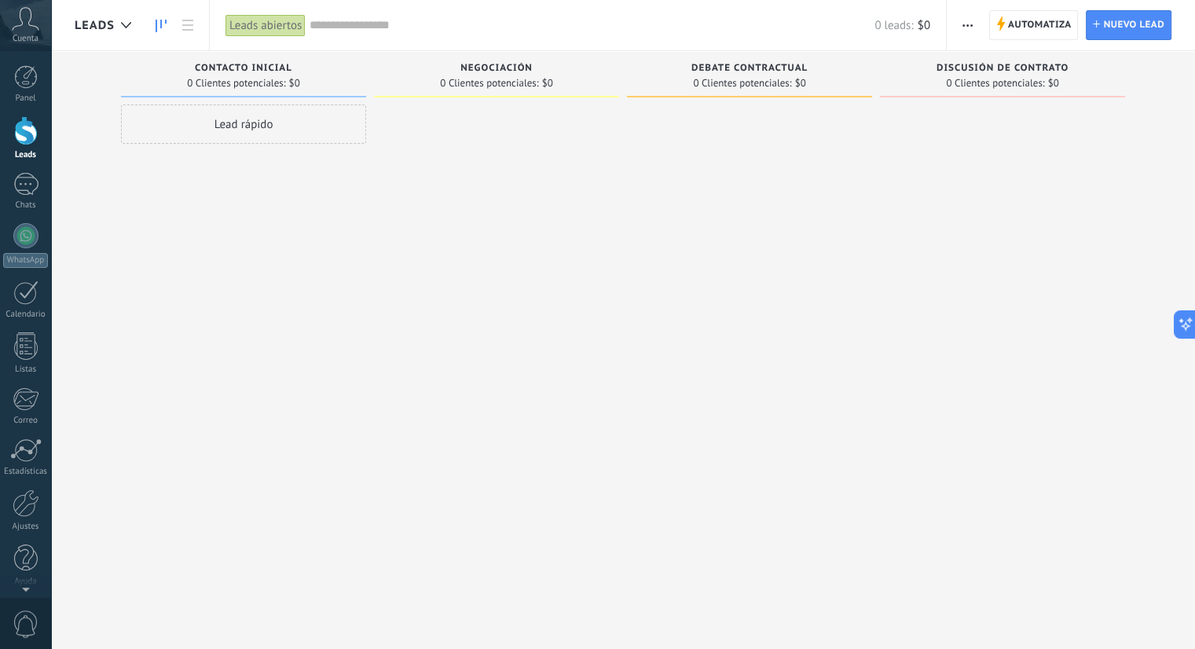
click at [482, 69] on span "Negociación" at bounding box center [496, 68] width 72 height 11
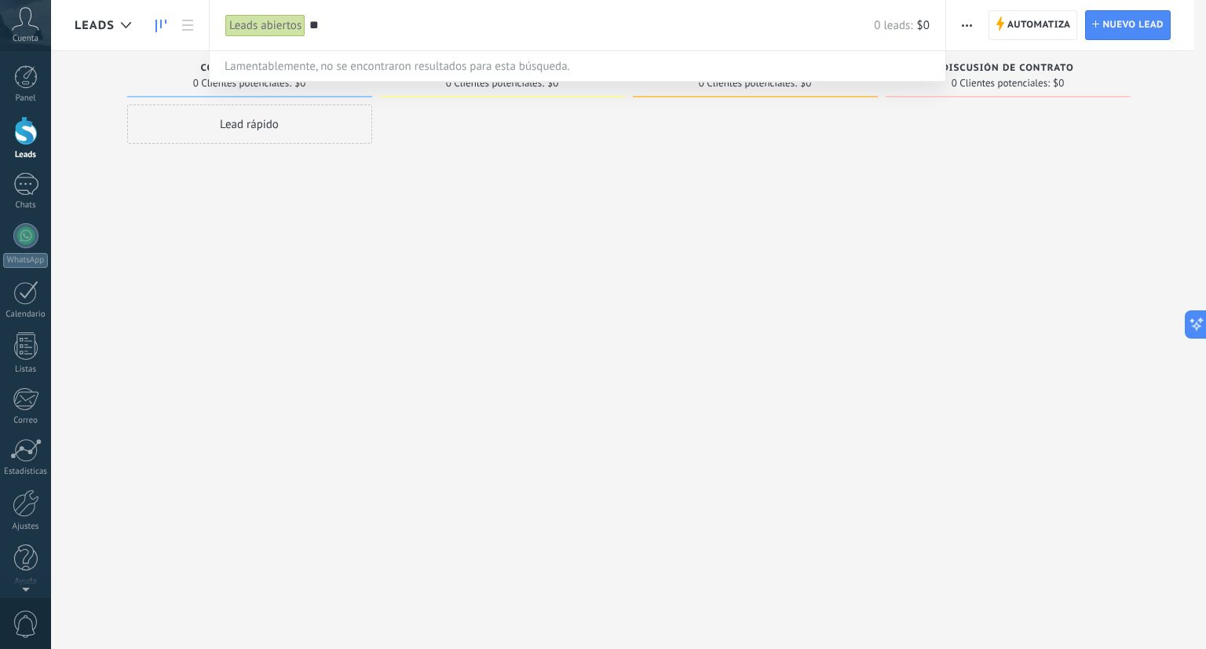
type input "*"
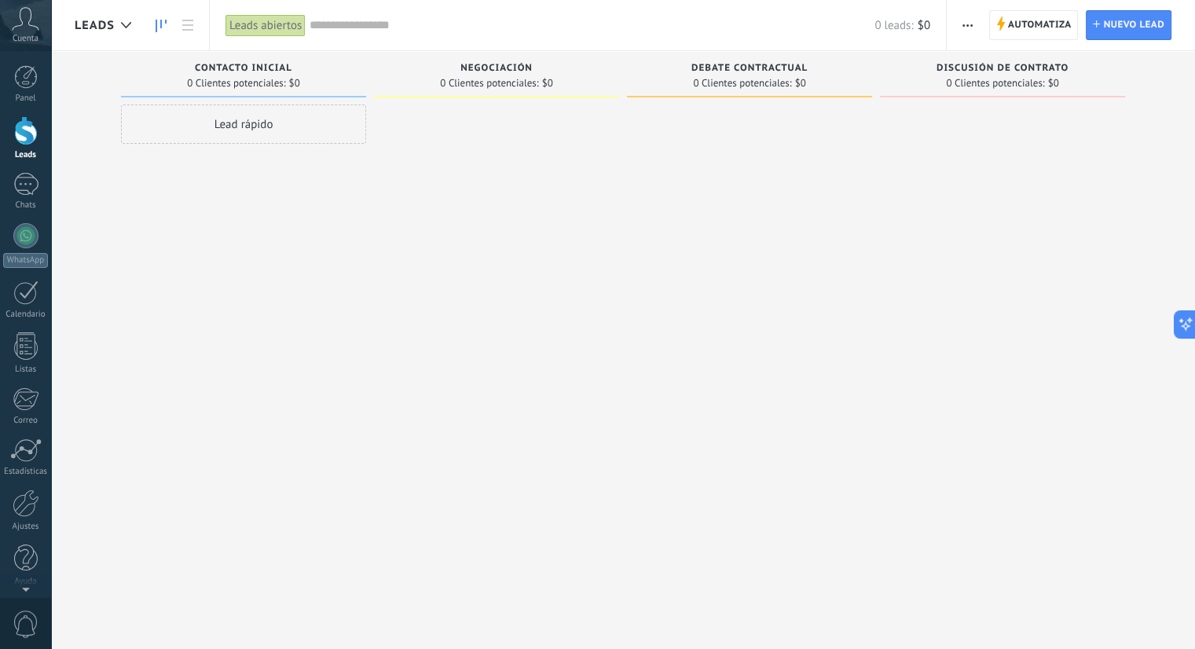
click at [509, 64] on span "Negociación" at bounding box center [496, 68] width 72 height 11
click at [1002, 28] on icon at bounding box center [1000, 23] width 9 height 14
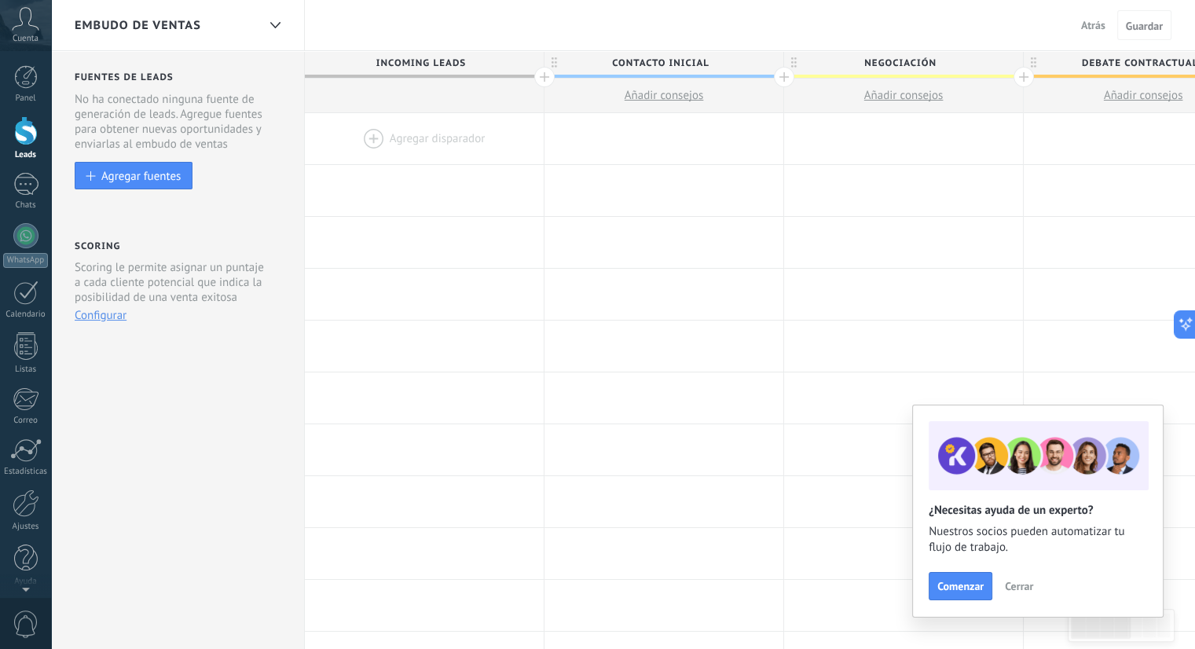
click at [886, 69] on span "Negociación" at bounding box center [899, 63] width 231 height 24
click at [886, 69] on input "**********" at bounding box center [900, 63] width 208 height 24
type input "**********"
click at [679, 136] on div at bounding box center [663, 138] width 239 height 51
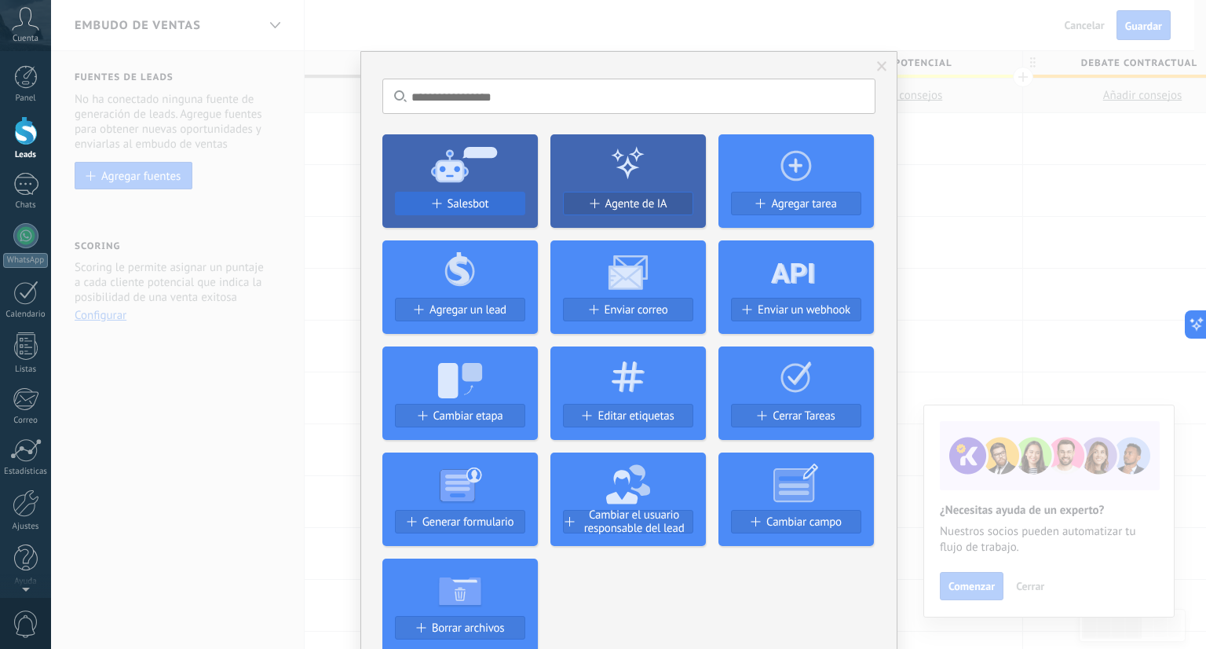
click at [507, 194] on button "Salesbot" at bounding box center [460, 204] width 130 height 24
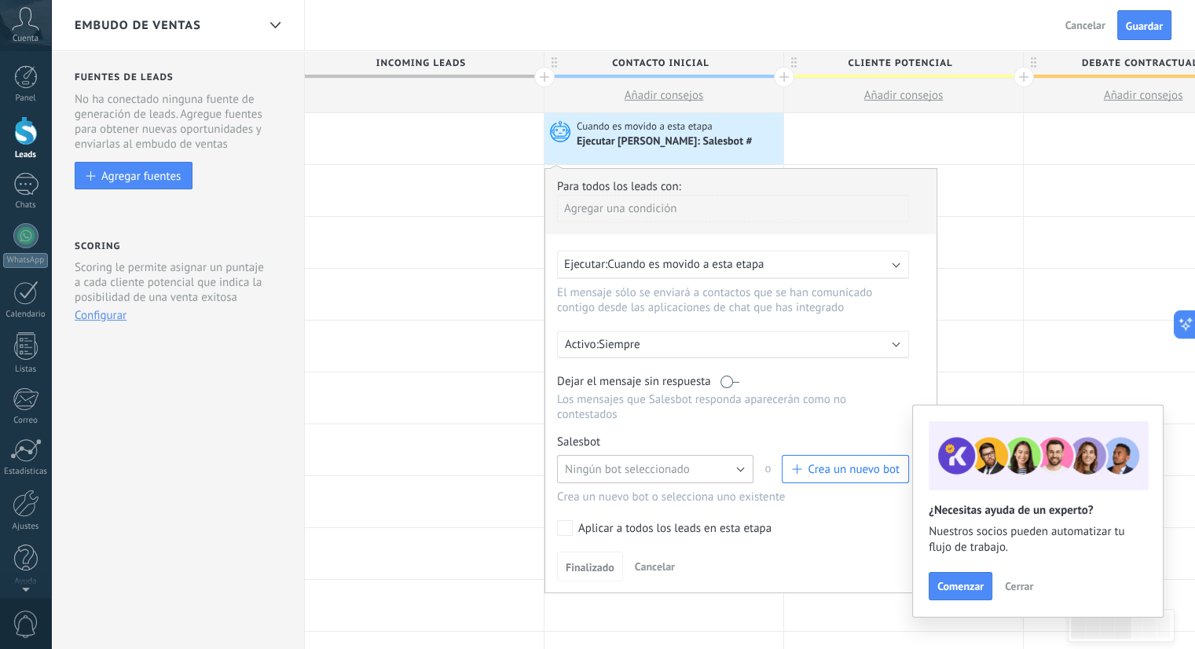
click at [709, 455] on button "Ningún bot seleccionado" at bounding box center [655, 469] width 196 height 28
click at [672, 489] on span "INICIAL IPAA WA" at bounding box center [647, 496] width 200 height 15
click at [599, 562] on span "Finalizado" at bounding box center [590, 567] width 49 height 11
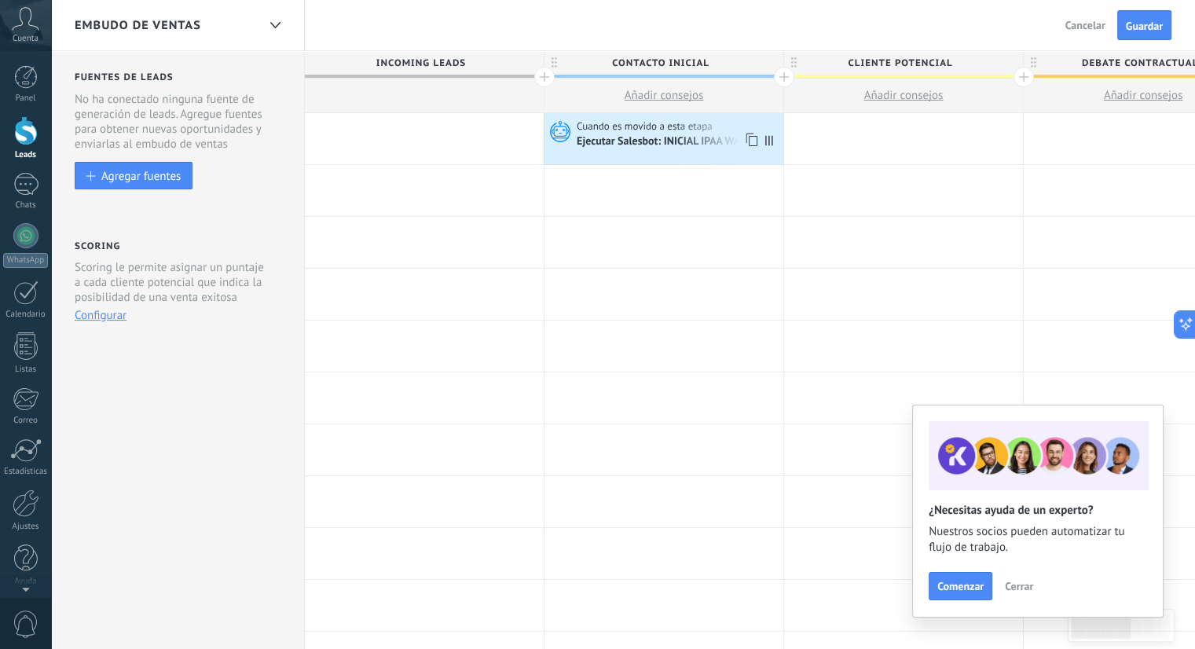
click at [719, 145] on div "Ejecutar Salesbot: INICIAL IPAA WA" at bounding box center [660, 142] width 166 height 14
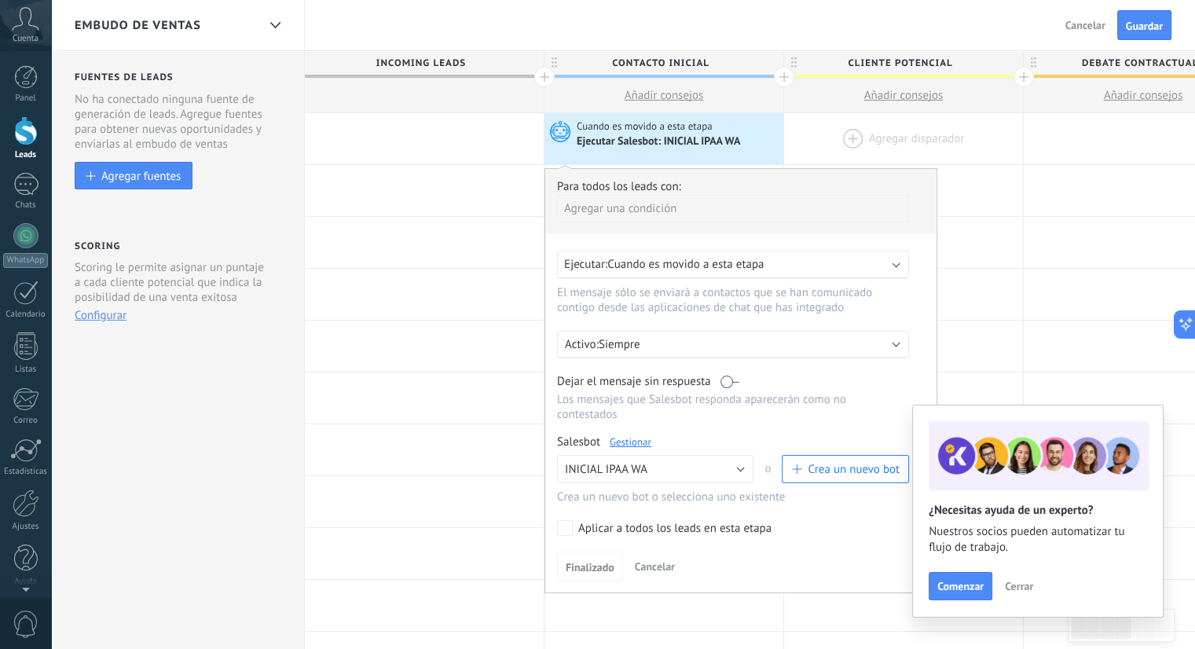
click at [835, 123] on div at bounding box center [903, 138] width 239 height 51
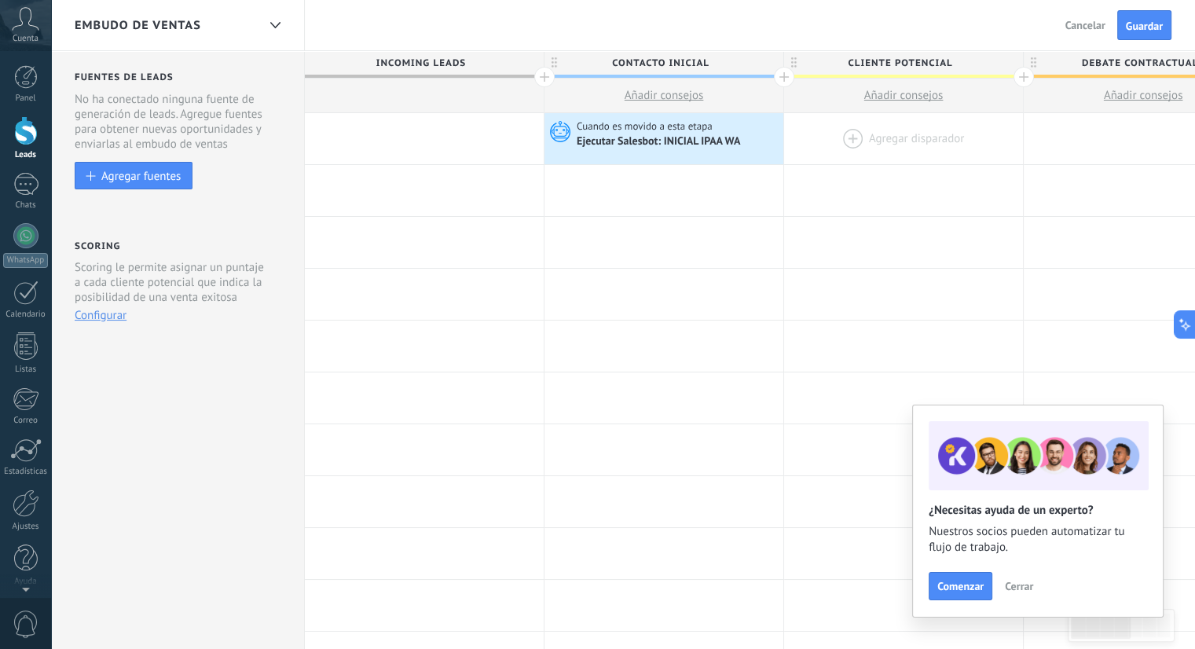
click at [855, 139] on div at bounding box center [903, 138] width 239 height 51
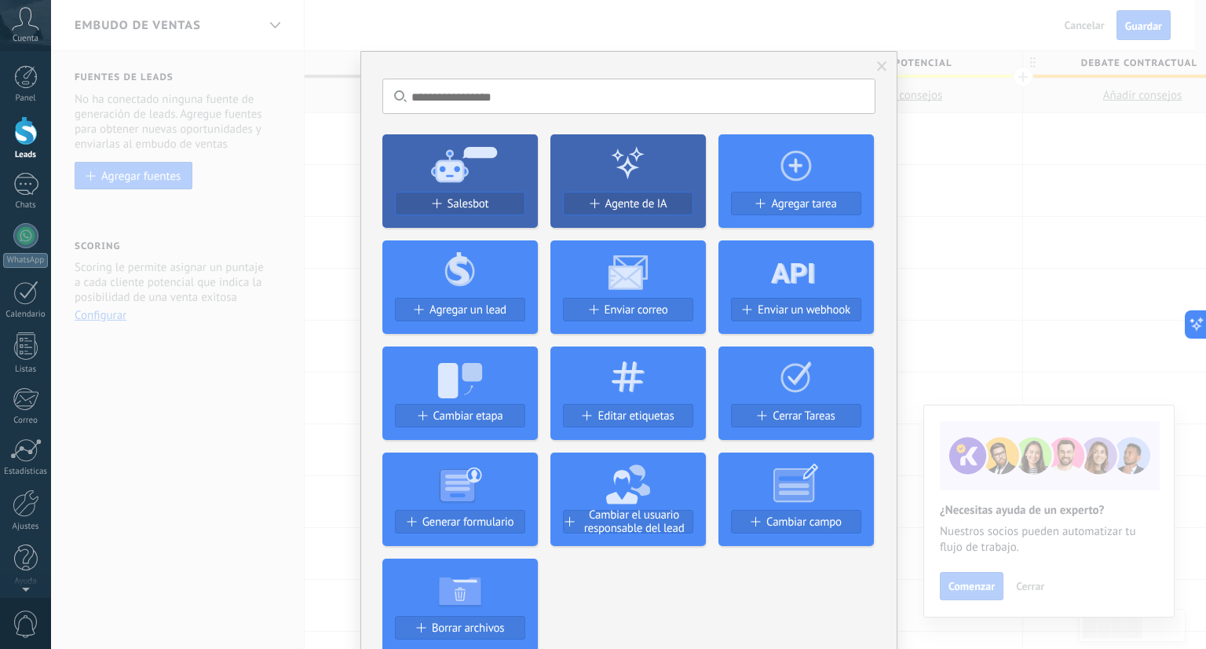
click at [914, 173] on div "No hay resultados Salesbot Agente de IA Agregar tarea Agregar un lead Enviar co…" at bounding box center [628, 324] width 1155 height 649
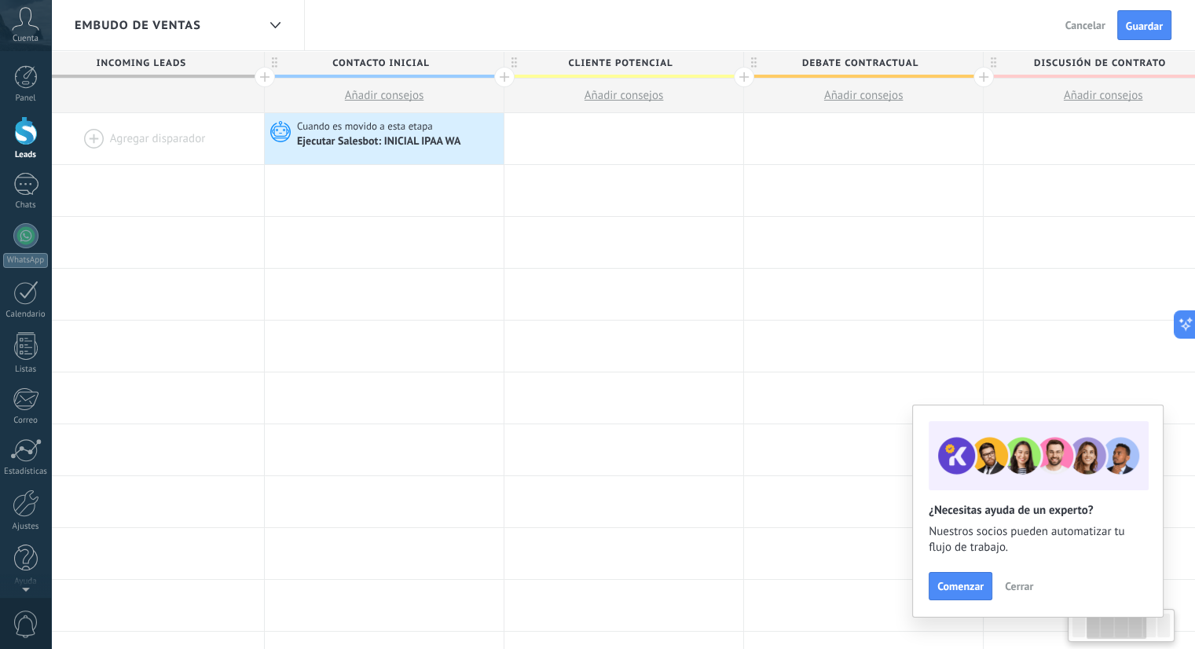
scroll to position [0, 311]
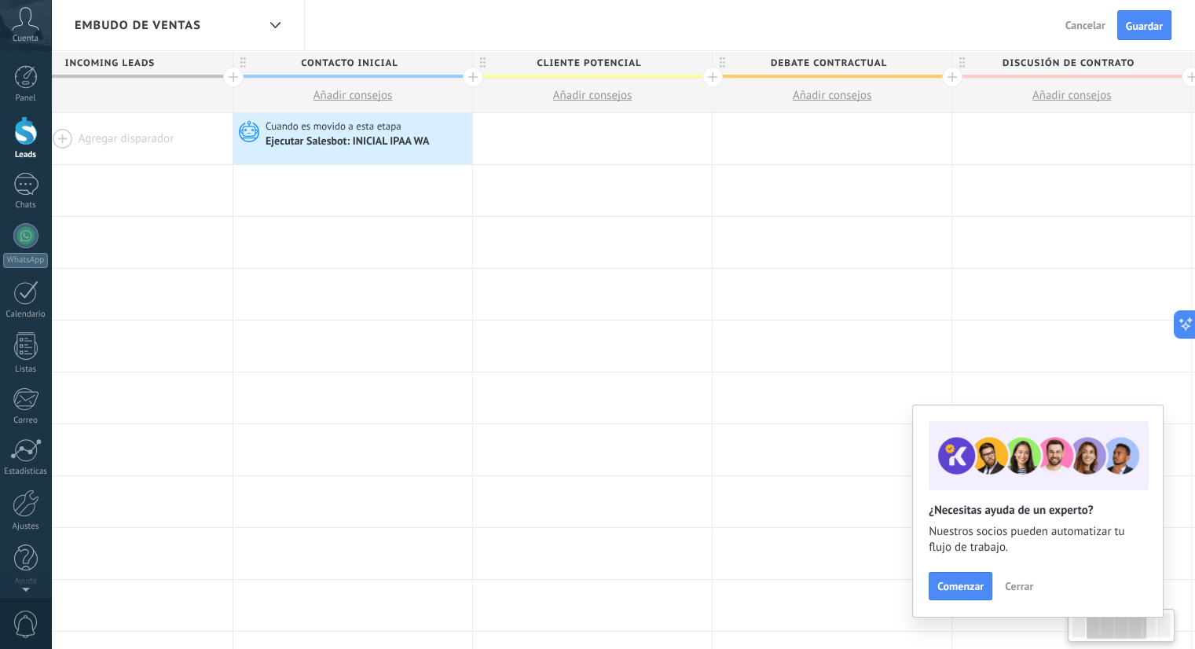
drag, startPoint x: 1087, startPoint y: 632, endPoint x: 1103, endPoint y: 632, distance: 15.7
click at [1103, 632] on div at bounding box center [1116, 625] width 60 height 27
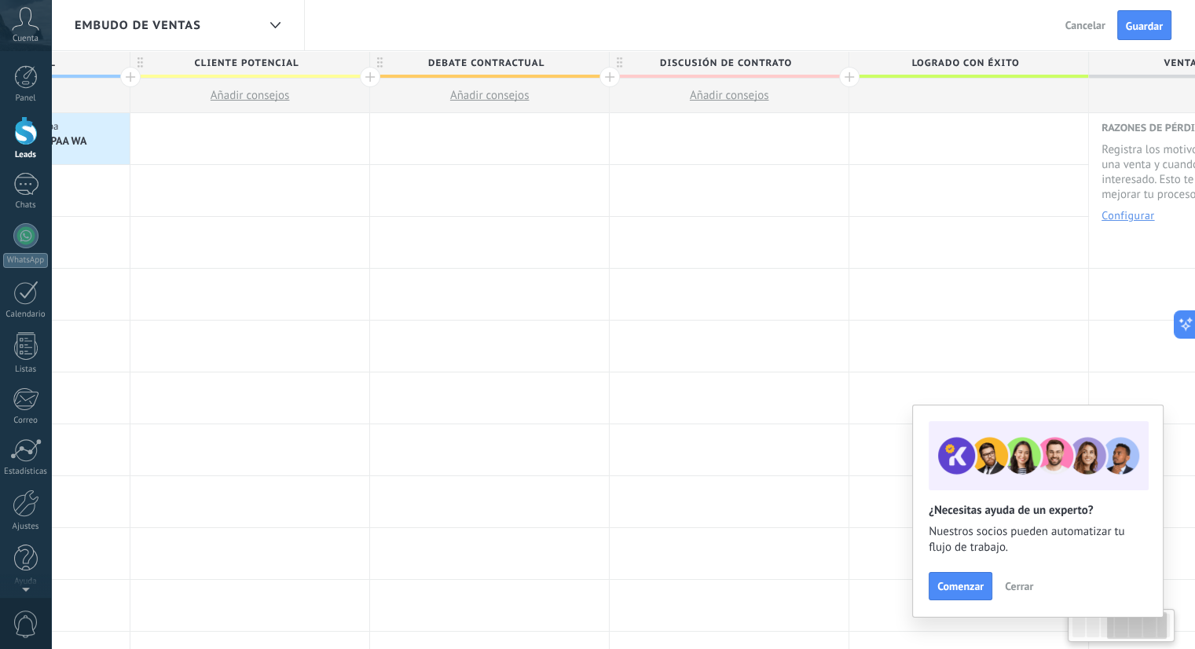
scroll to position [0, 622]
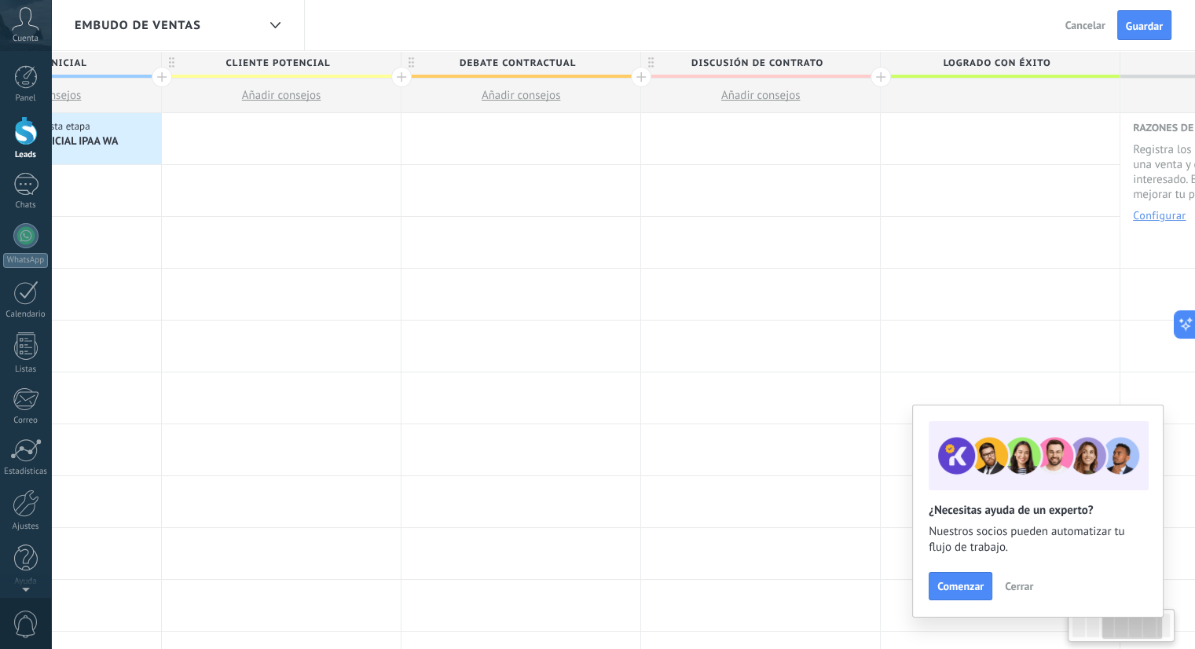
drag, startPoint x: 1108, startPoint y: 633, endPoint x: 1123, endPoint y: 630, distance: 16.0
click at [1123, 630] on div at bounding box center [1132, 625] width 60 height 27
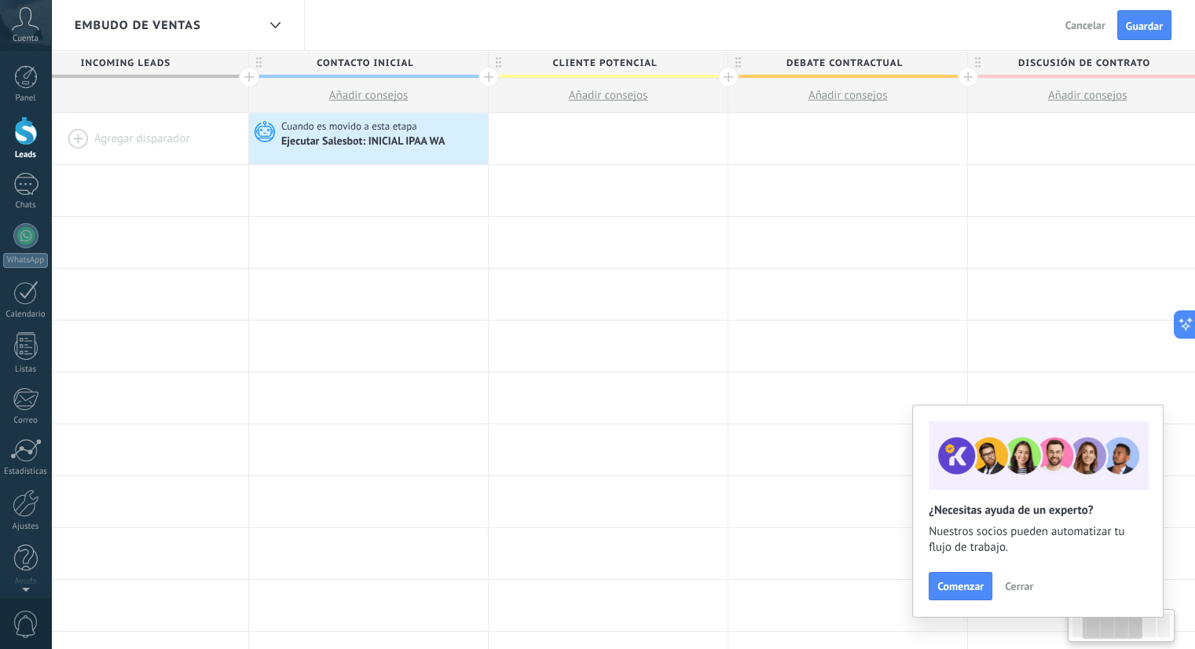
scroll to position [0, 327]
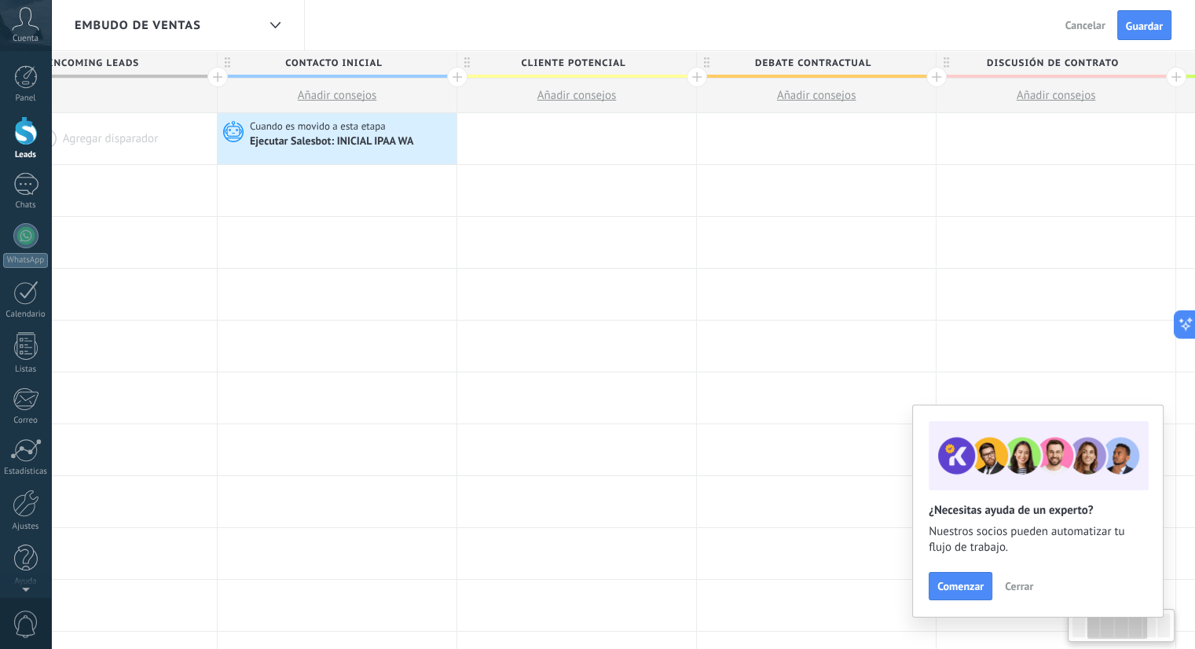
drag, startPoint x: 1118, startPoint y: 630, endPoint x: 1103, endPoint y: 635, distance: 15.9
click at [1103, 635] on div at bounding box center [1117, 625] width 60 height 27
click at [815, 56] on span "Debate contractual" at bounding box center [812, 63] width 231 height 24
click at [815, 56] on input "**********" at bounding box center [813, 63] width 208 height 24
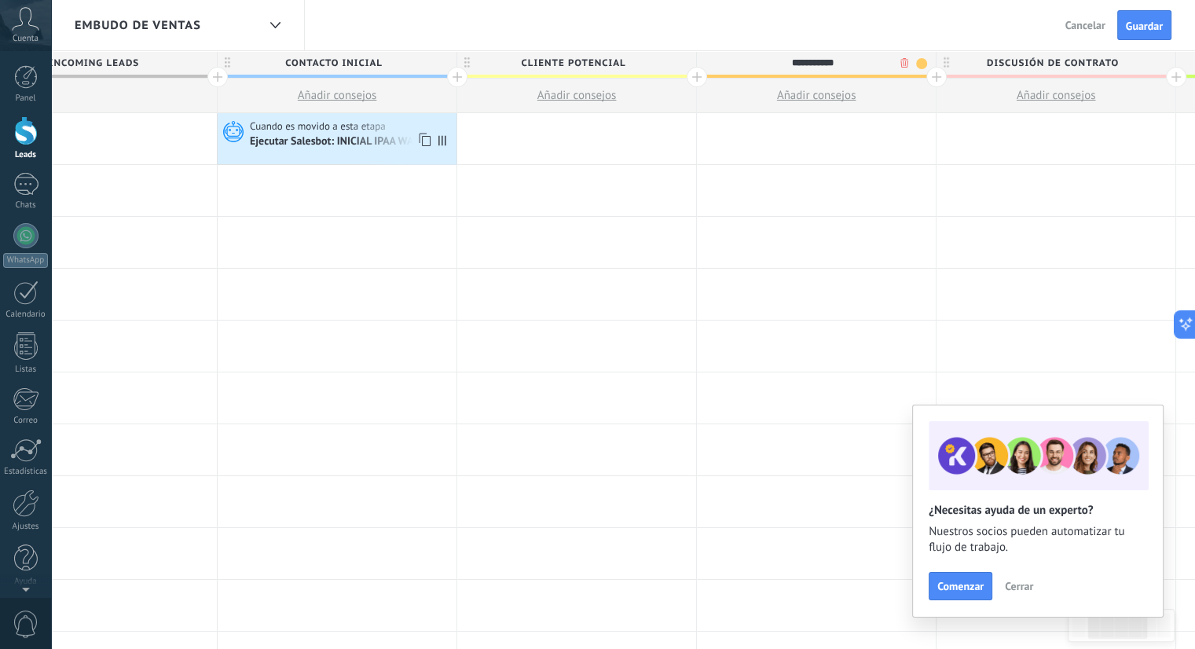
type input "**********"
click at [368, 129] on span "Cuando es movido a esta etapa" at bounding box center [319, 126] width 138 height 14
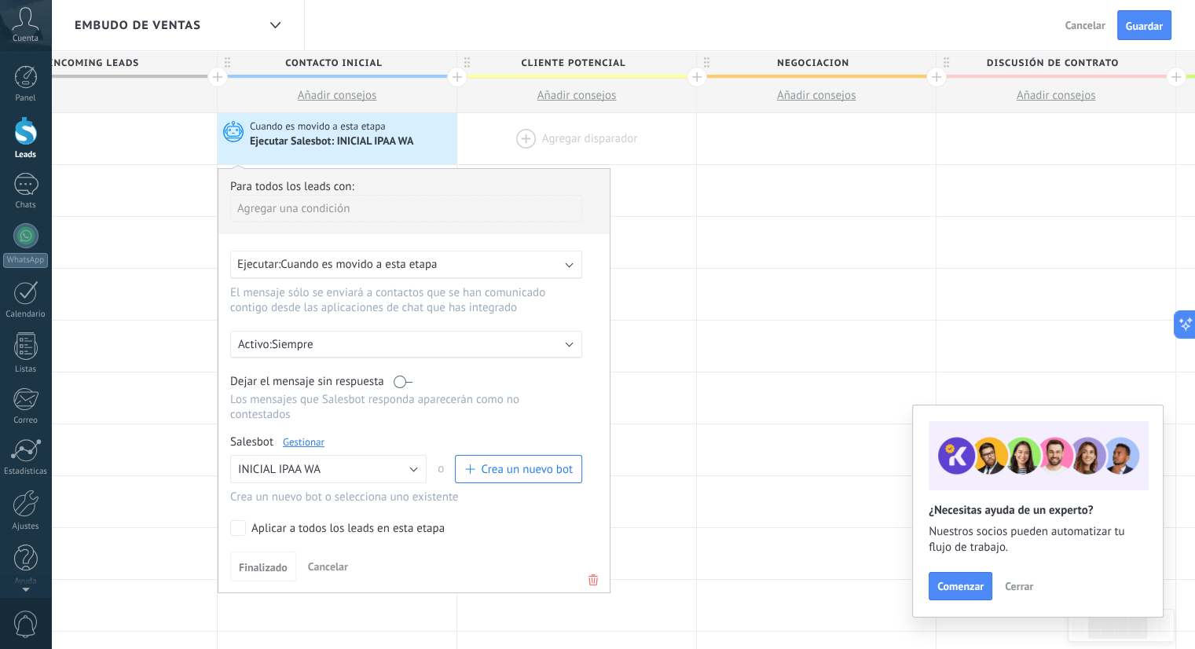
click at [520, 142] on div at bounding box center [576, 138] width 239 height 51
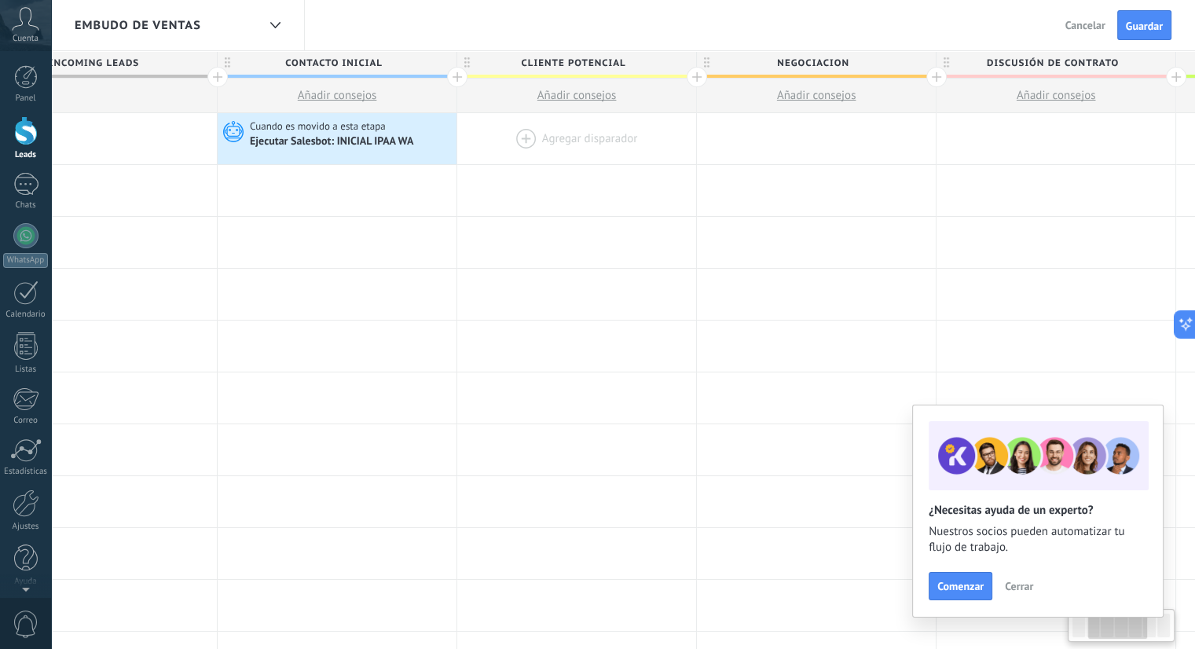
click at [529, 133] on div at bounding box center [576, 138] width 239 height 51
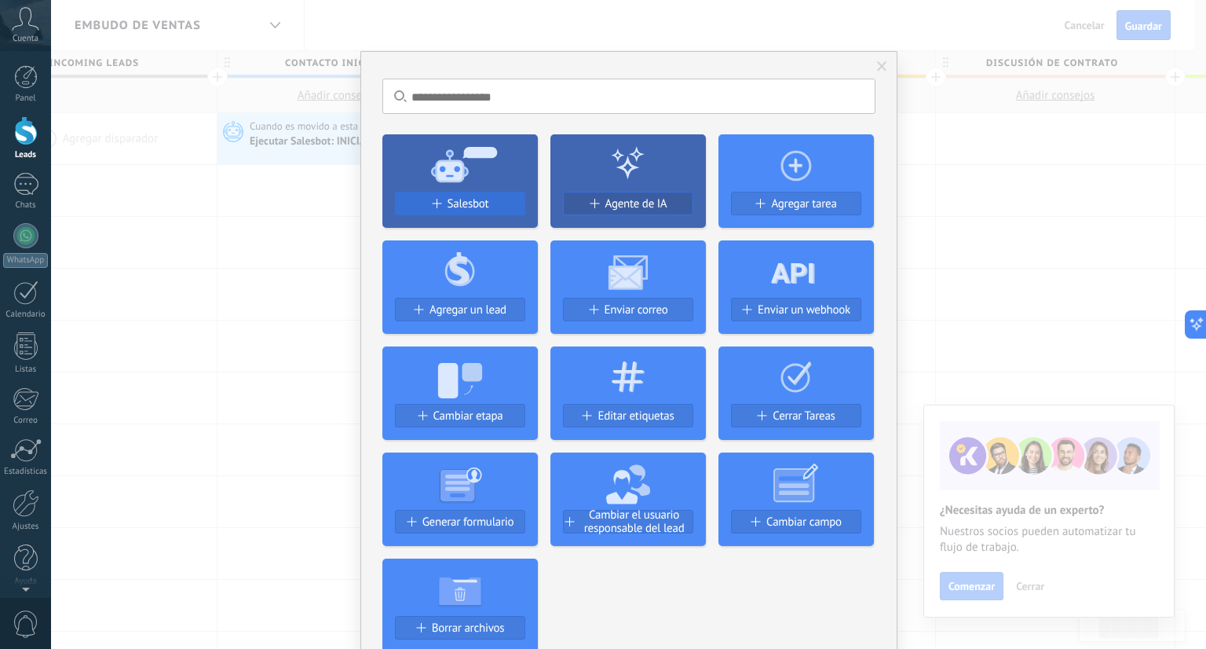
click at [489, 192] on button "Salesbot" at bounding box center [460, 204] width 130 height 24
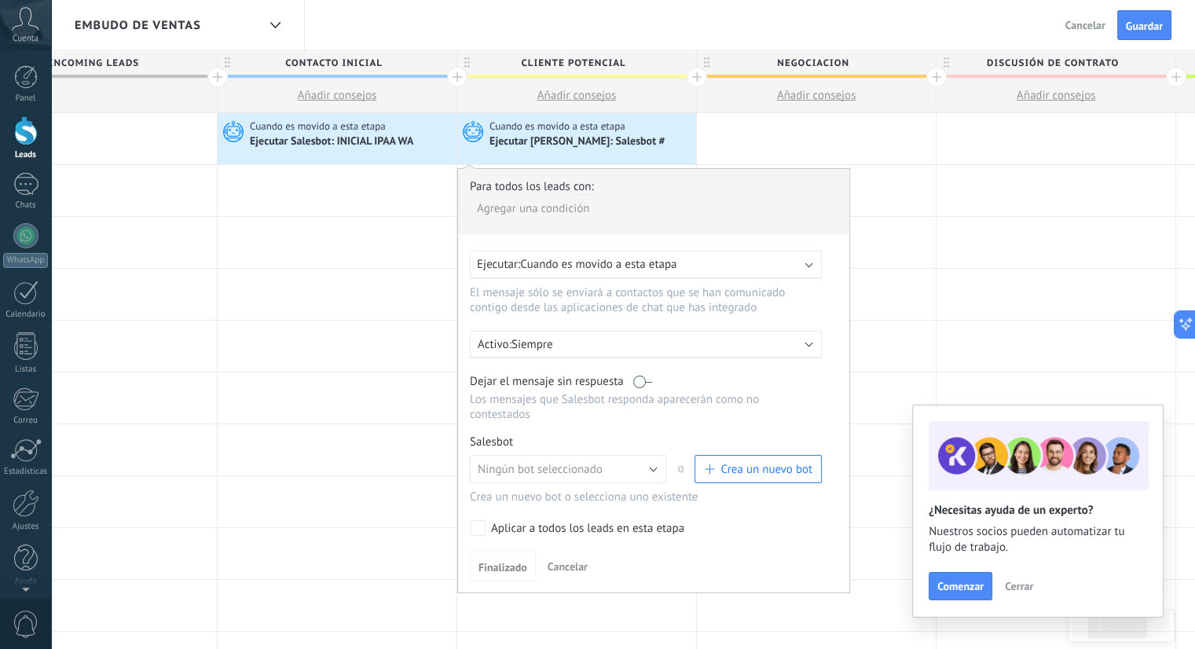
click at [710, 455] on button "Crea un nuevo bot" at bounding box center [757, 469] width 127 height 28
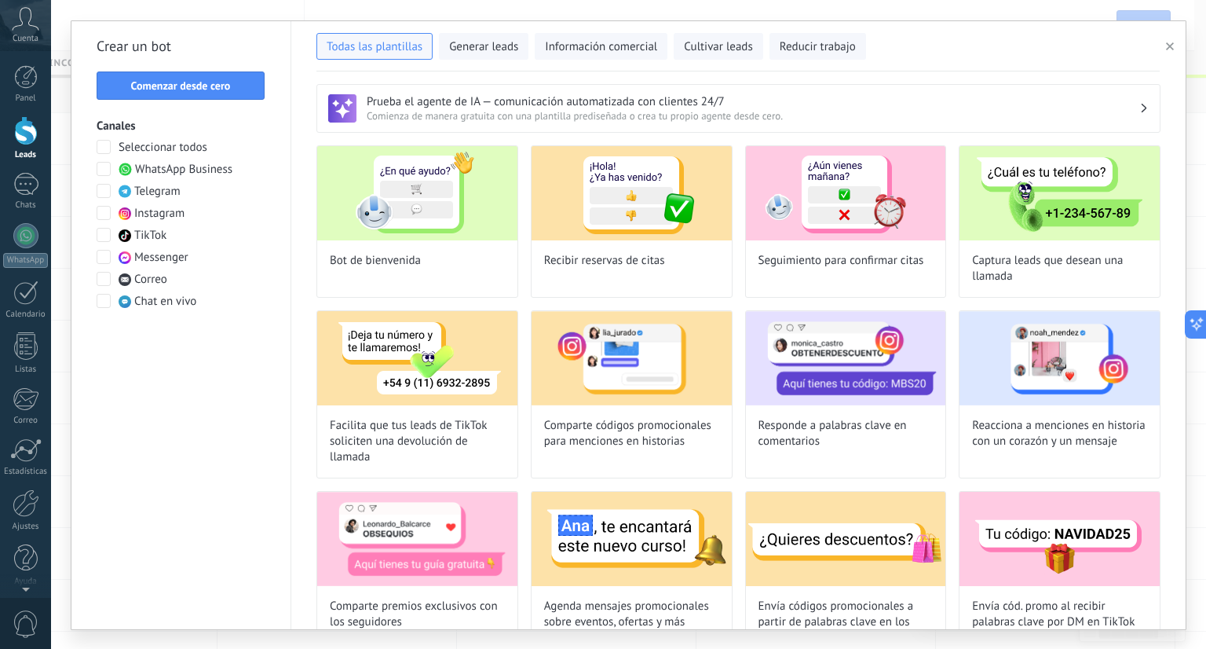
type input "**********"
click at [195, 80] on span "Comenzar desde cero" at bounding box center [181, 85] width 100 height 11
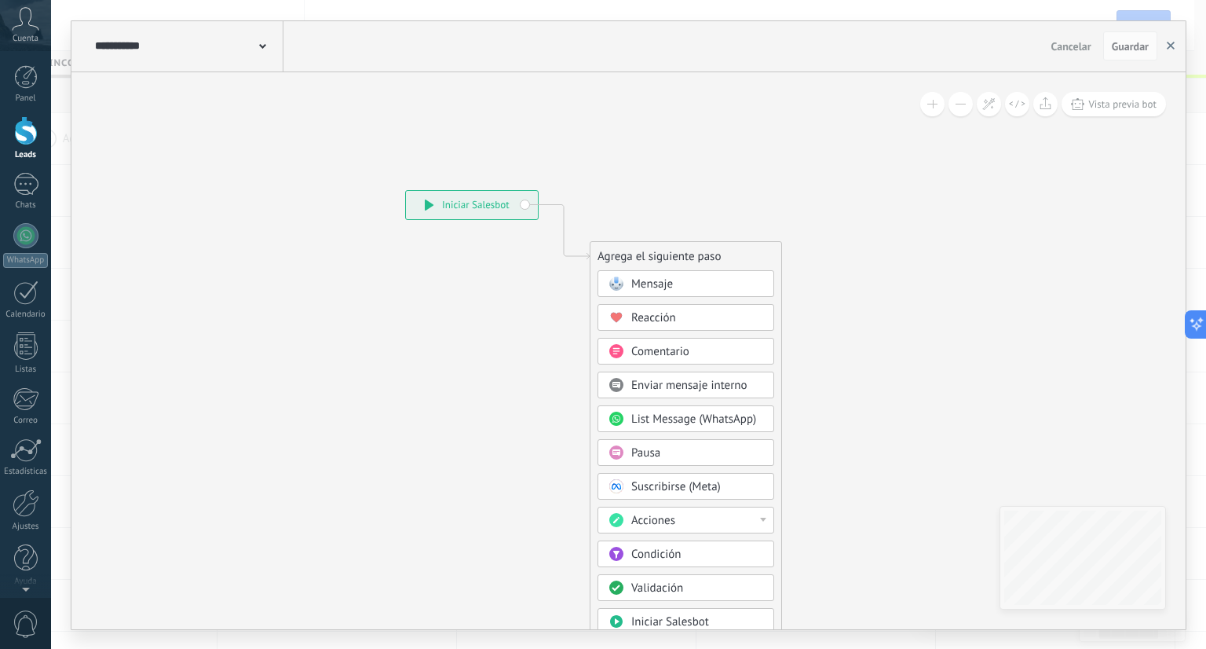
click at [1170, 45] on use "button" at bounding box center [1171, 46] width 8 height 8
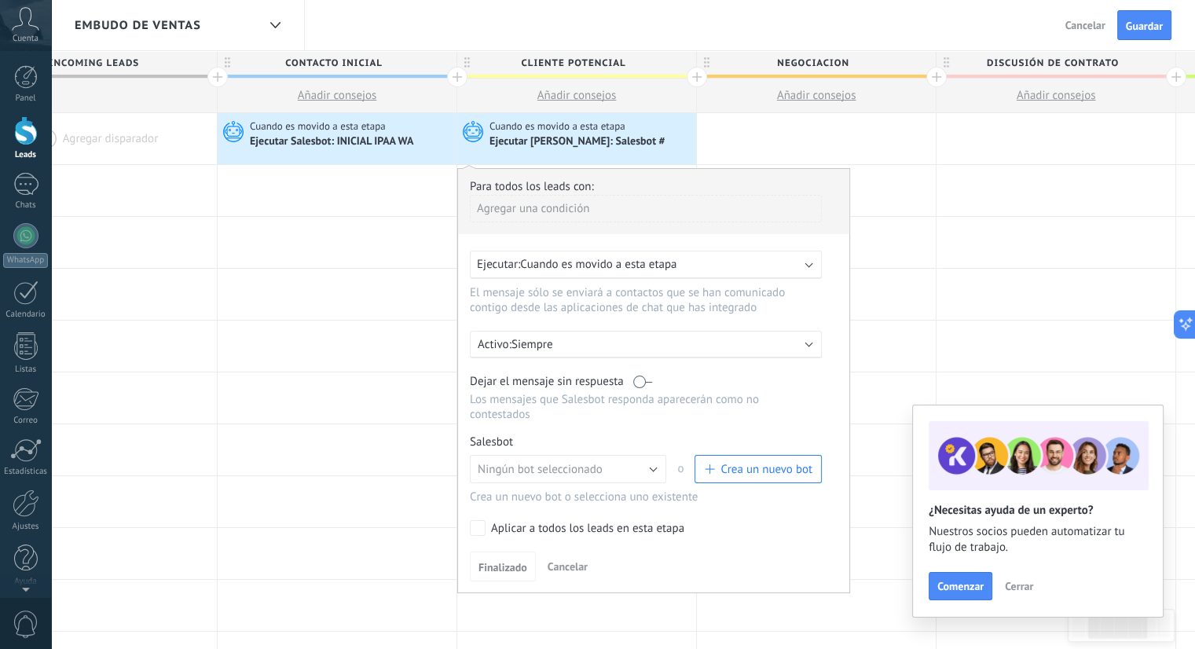
click at [817, 64] on span "negociacion" at bounding box center [812, 63] width 231 height 24
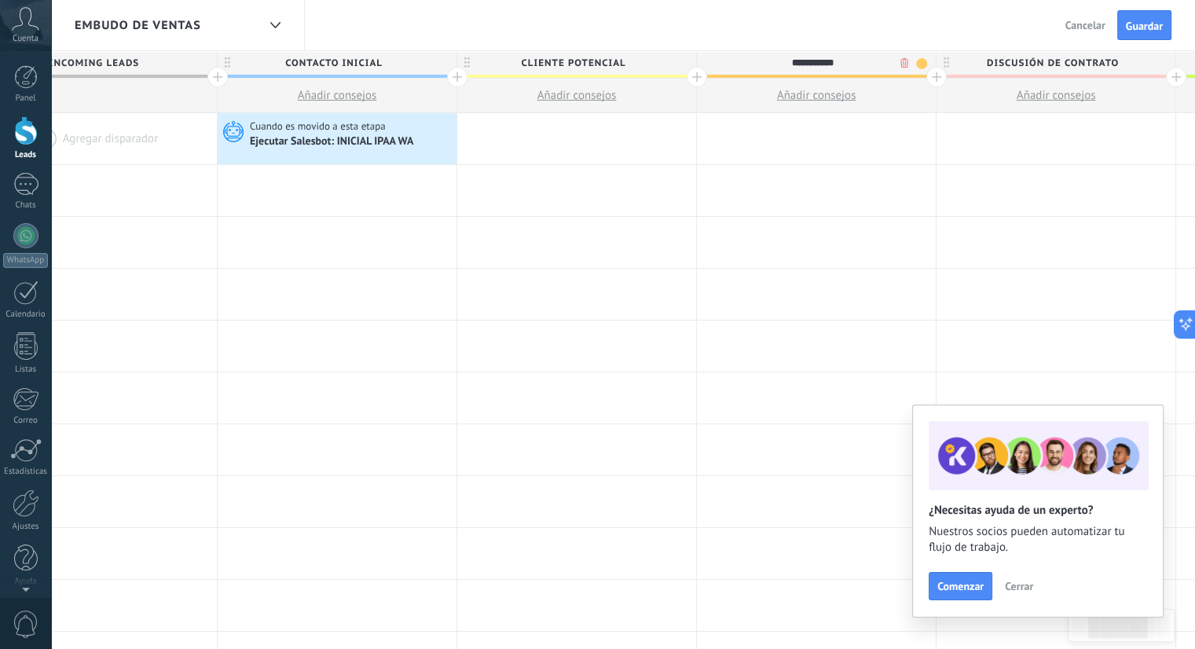
click at [817, 64] on input "**********" at bounding box center [813, 63] width 208 height 24
type input "**********"
click at [1054, 67] on span "Discusión de contrato" at bounding box center [1051, 63] width 231 height 24
click at [1054, 67] on input "**********" at bounding box center [1052, 63] width 208 height 24
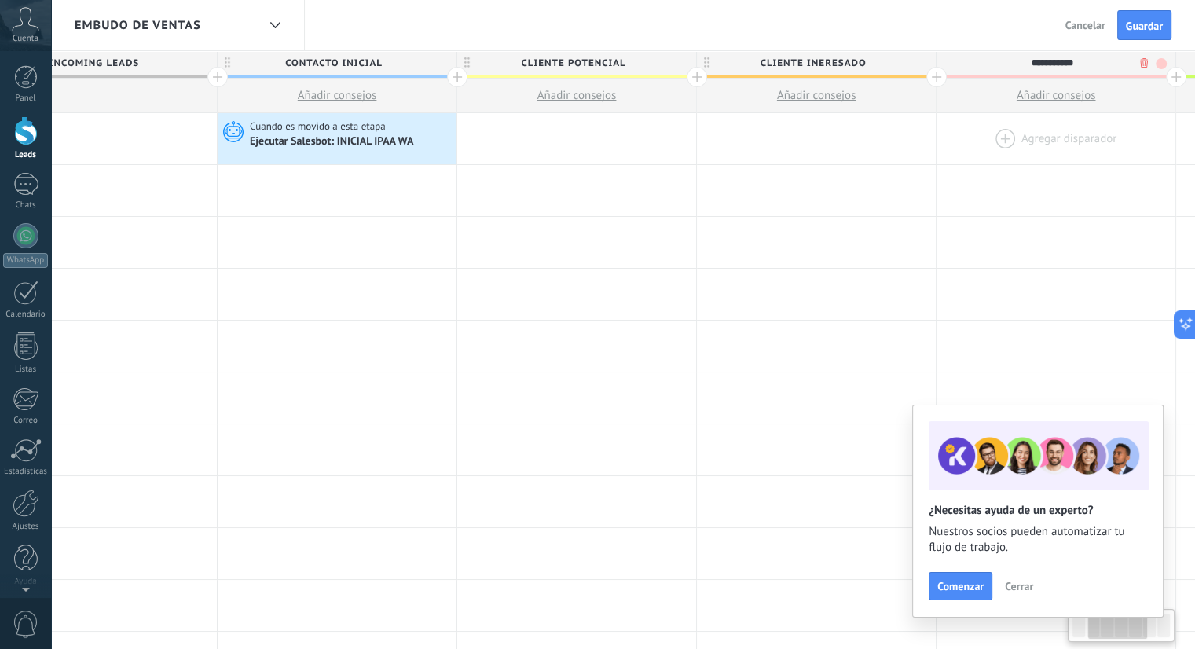
type input "**********"
click at [1088, 156] on div at bounding box center [1055, 138] width 239 height 51
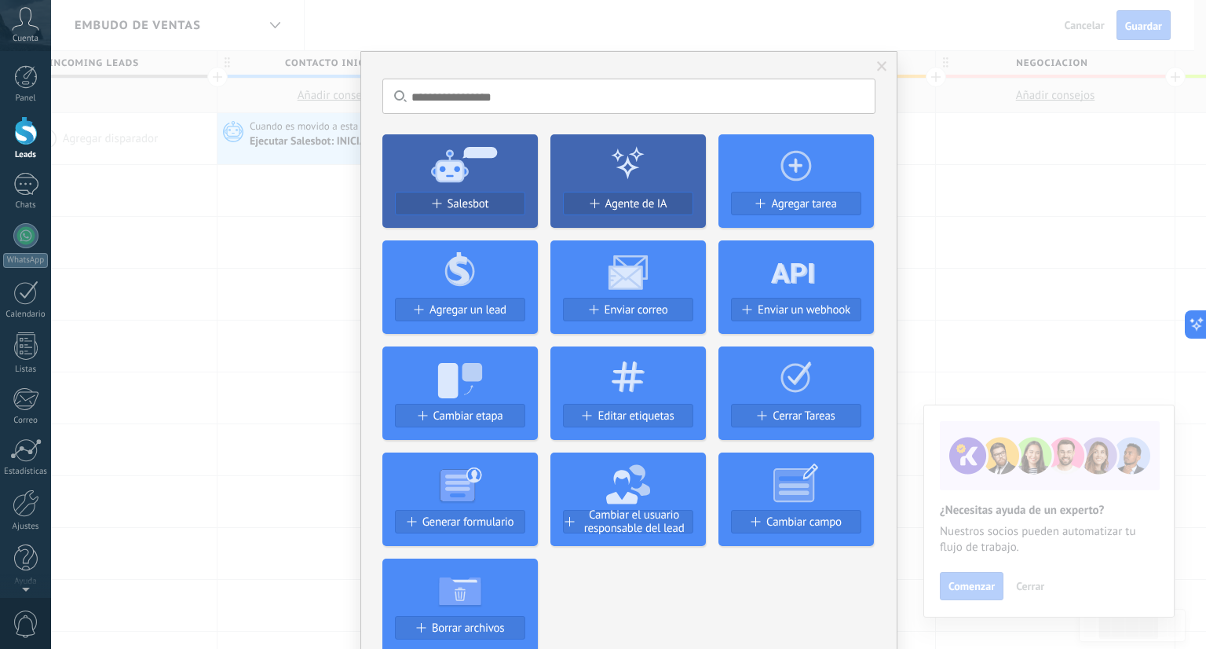
click at [1102, 142] on div "No hay resultados Salesbot Agente de IA Agregar tarea Agregar un lead Enviar co…" at bounding box center [628, 324] width 1155 height 649
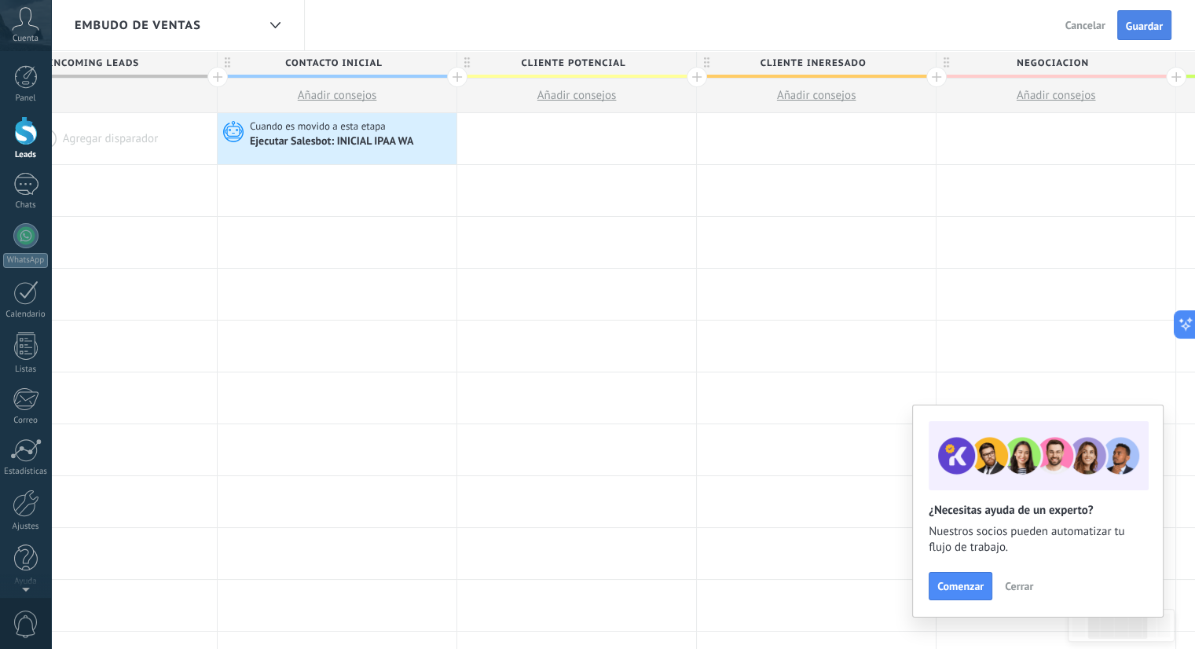
click at [1137, 27] on span "Guardar" at bounding box center [1144, 25] width 37 height 11
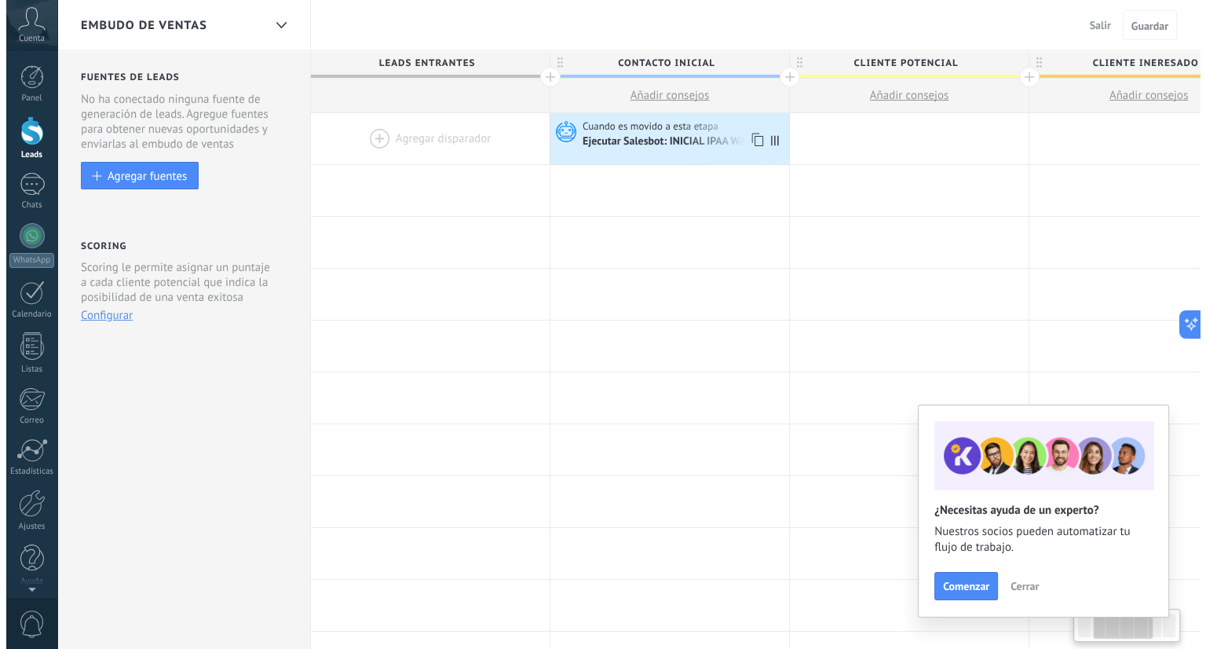
scroll to position [0, 327]
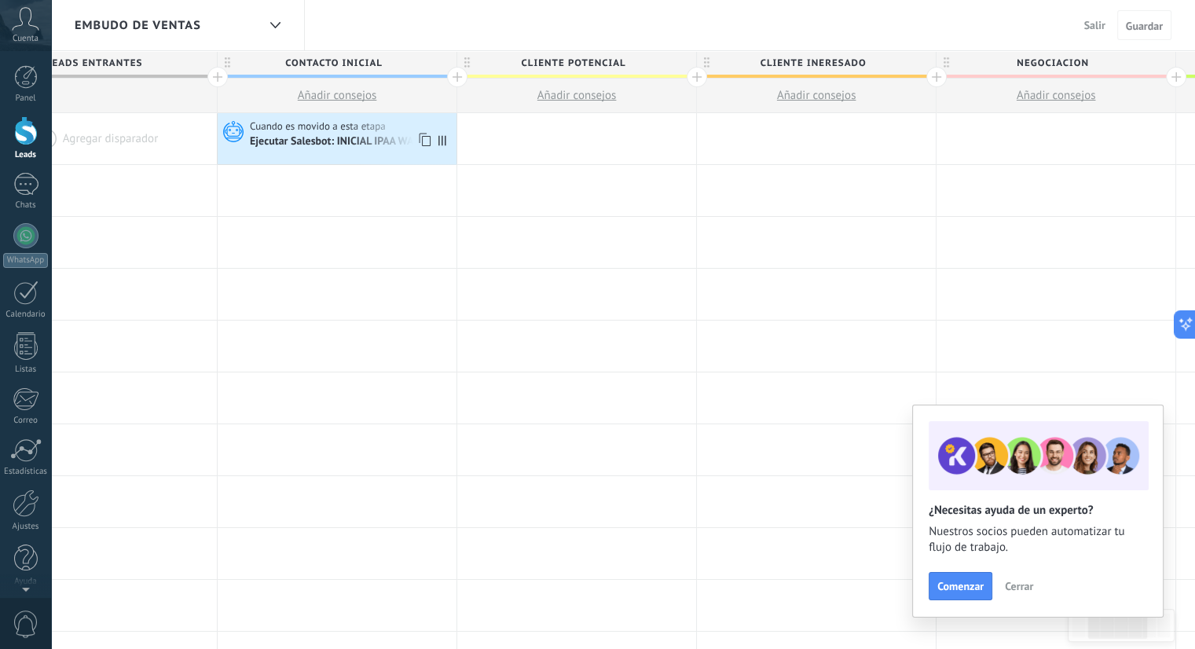
click at [394, 140] on div "Ejecutar Salesbot: INICIAL IPAA WA" at bounding box center [333, 142] width 166 height 14
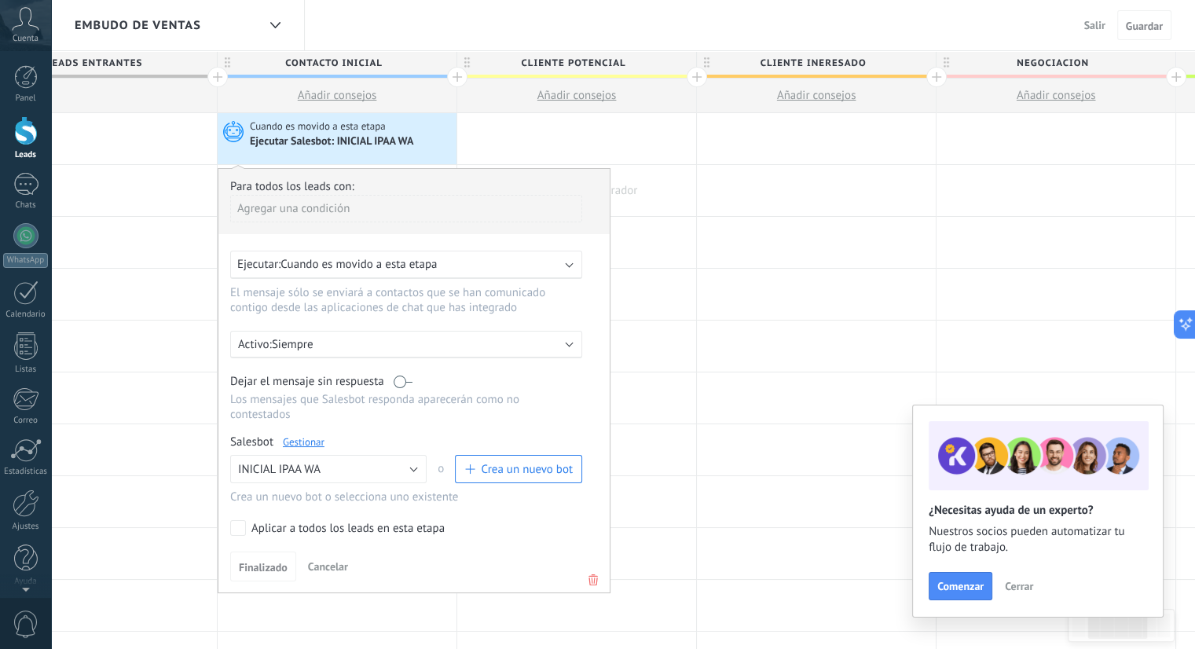
click at [663, 203] on div at bounding box center [576, 190] width 239 height 51
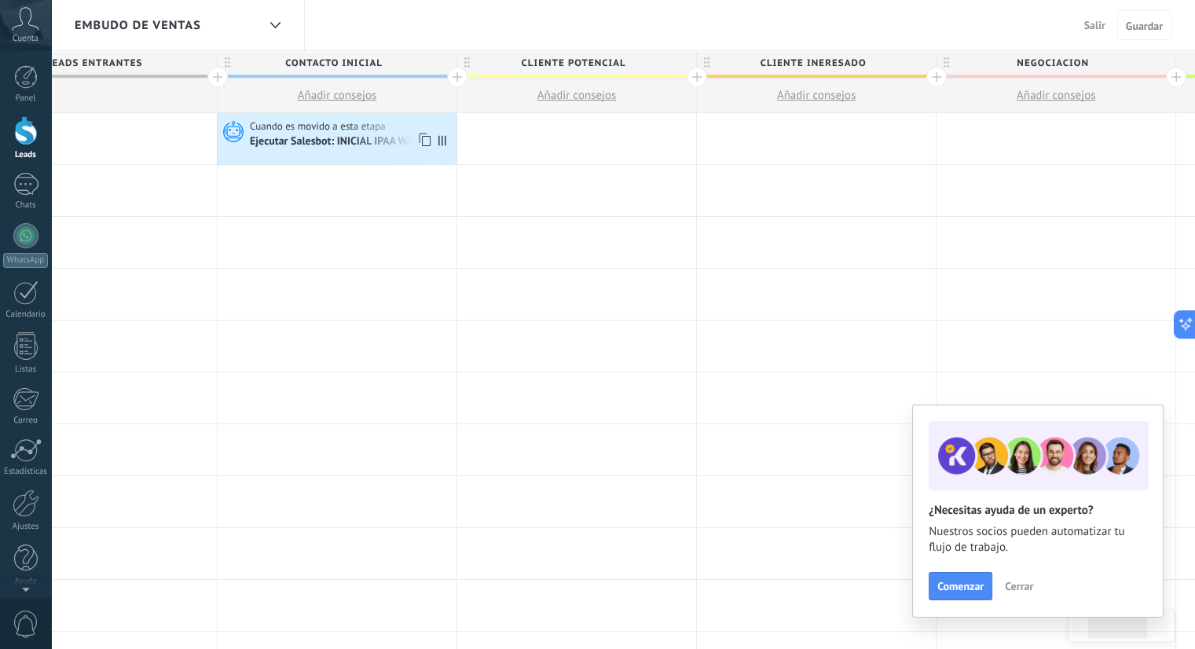
click at [339, 130] on span "Cuando es movido a esta etapa" at bounding box center [319, 126] width 138 height 14
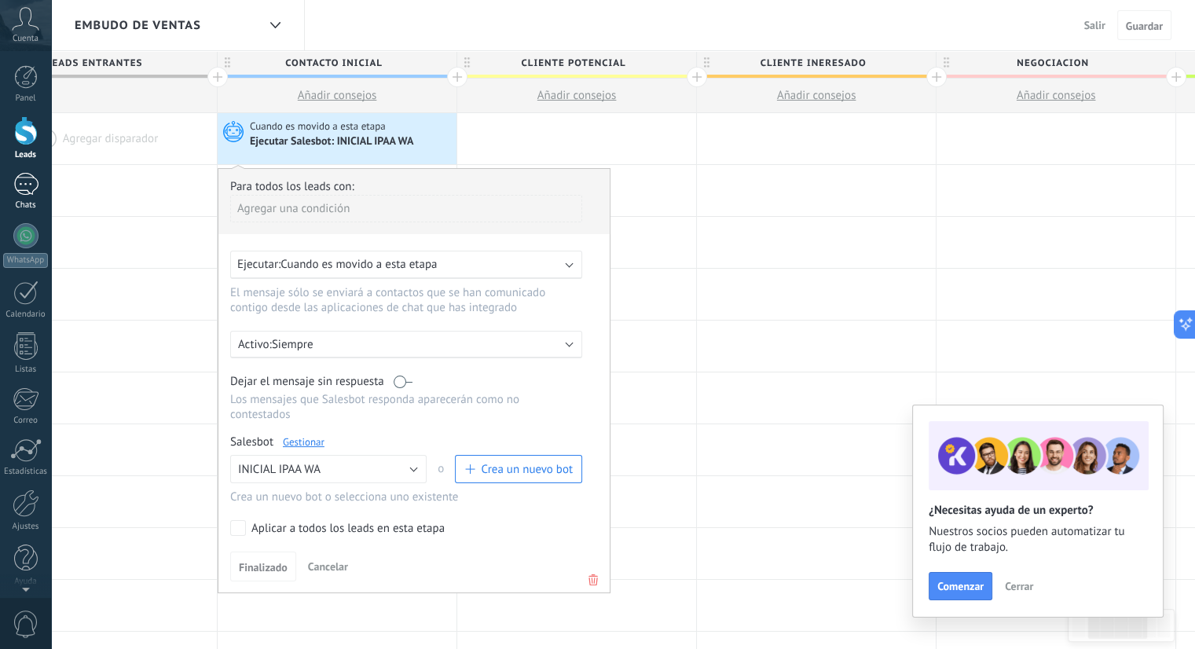
click at [10, 192] on link "Chats" at bounding box center [25, 192] width 51 height 38
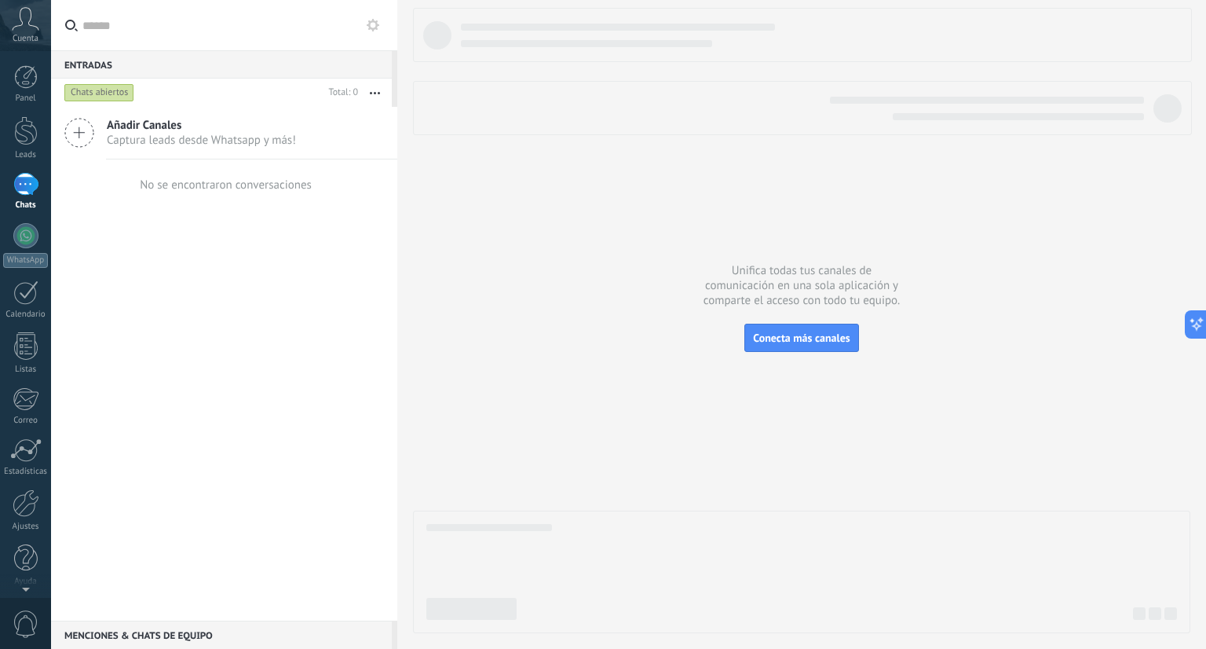
click at [379, 26] on icon at bounding box center [373, 25] width 13 height 13
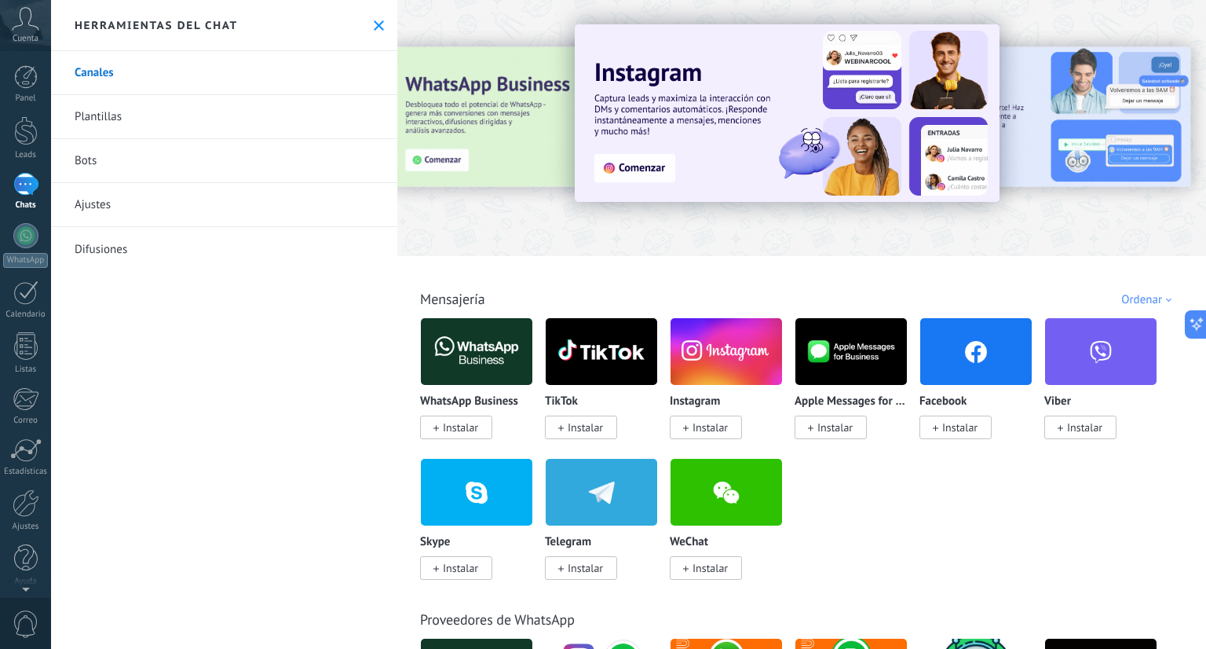
click at [242, 146] on link "Bots" at bounding box center [224, 161] width 346 height 44
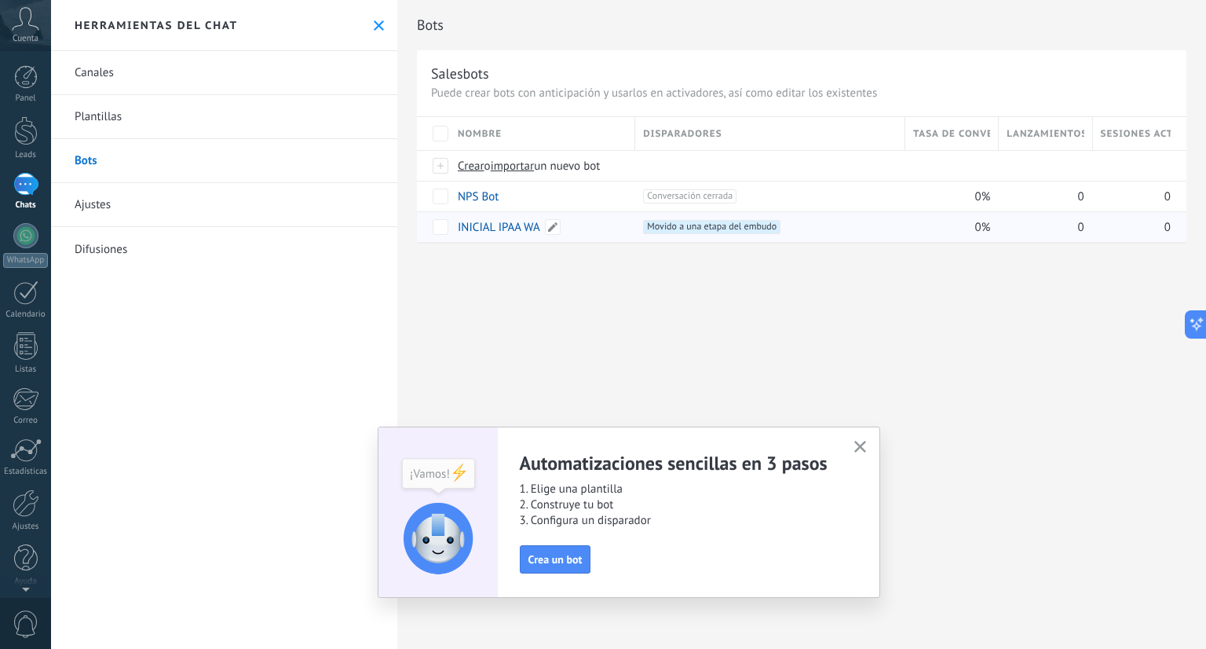
click at [522, 229] on link "INICIAL IPAA WA" at bounding box center [499, 227] width 82 height 15
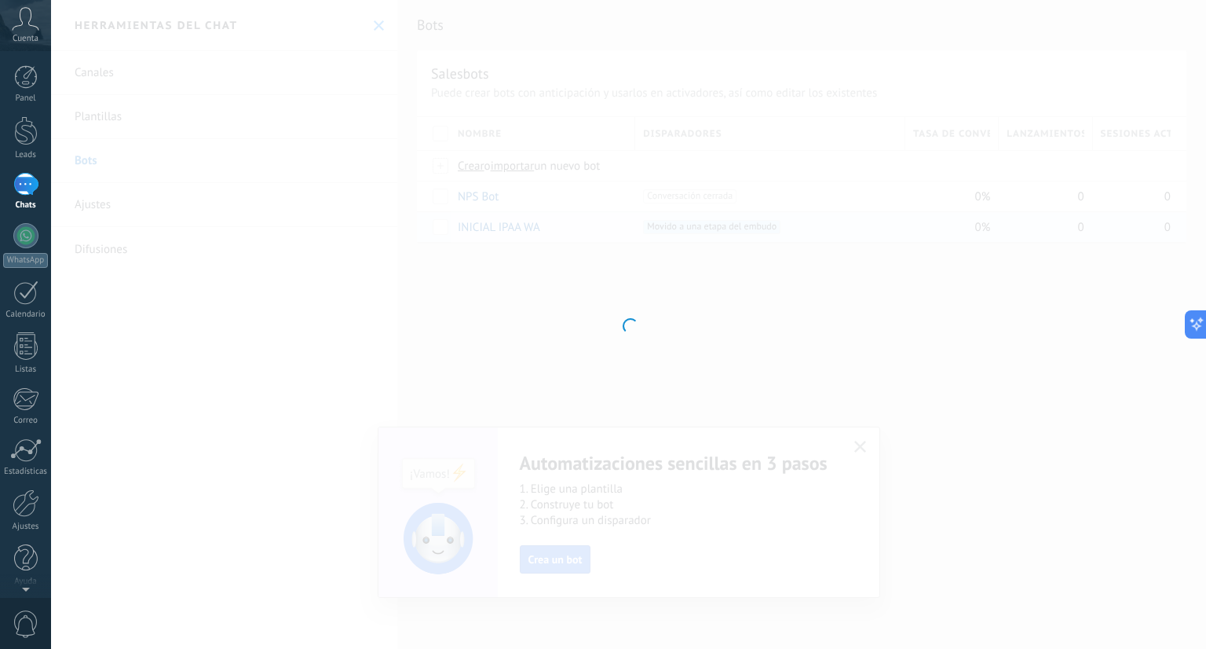
type input "**********"
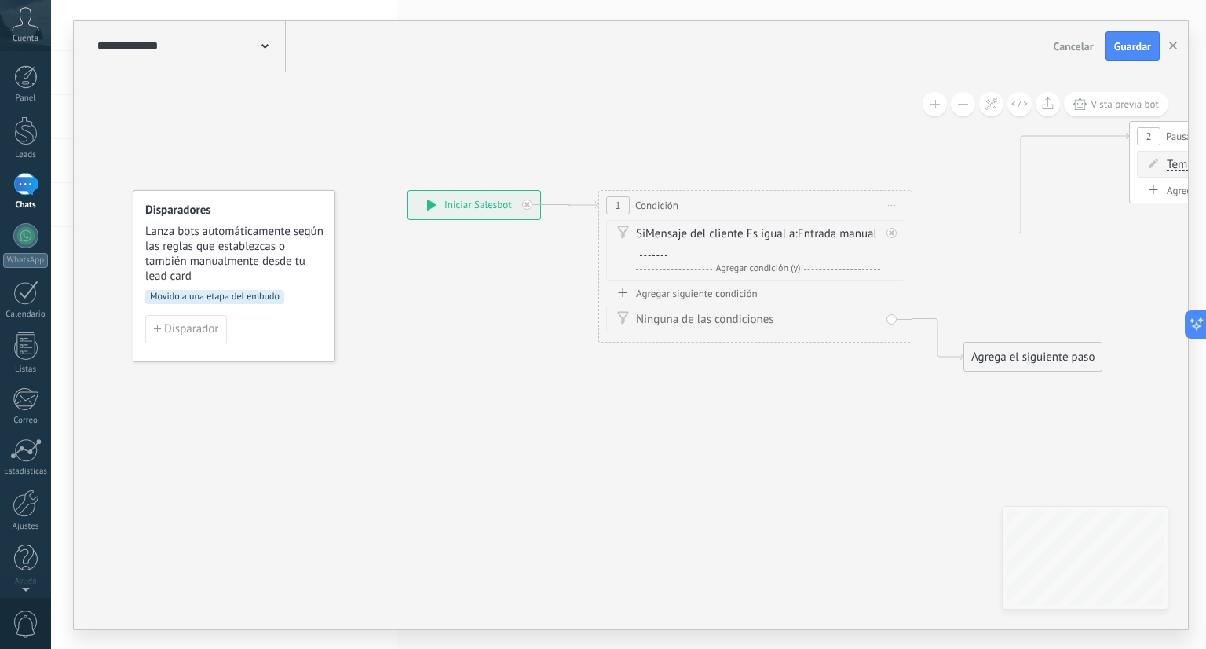
click at [668, 254] on div at bounding box center [653, 249] width 27 height 13
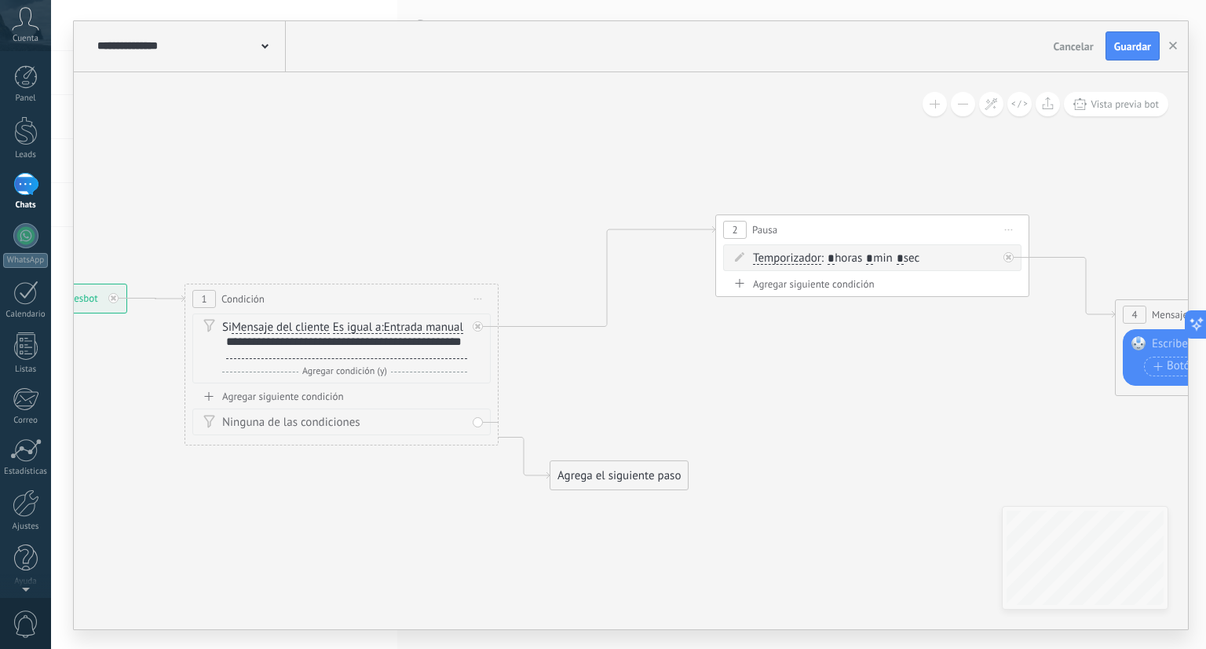
click at [632, 469] on div "Agrega el siguiente paso" at bounding box center [619, 476] width 137 height 26
click at [362, 377] on span "Agregar condición (y)" at bounding box center [344, 371] width 93 height 12
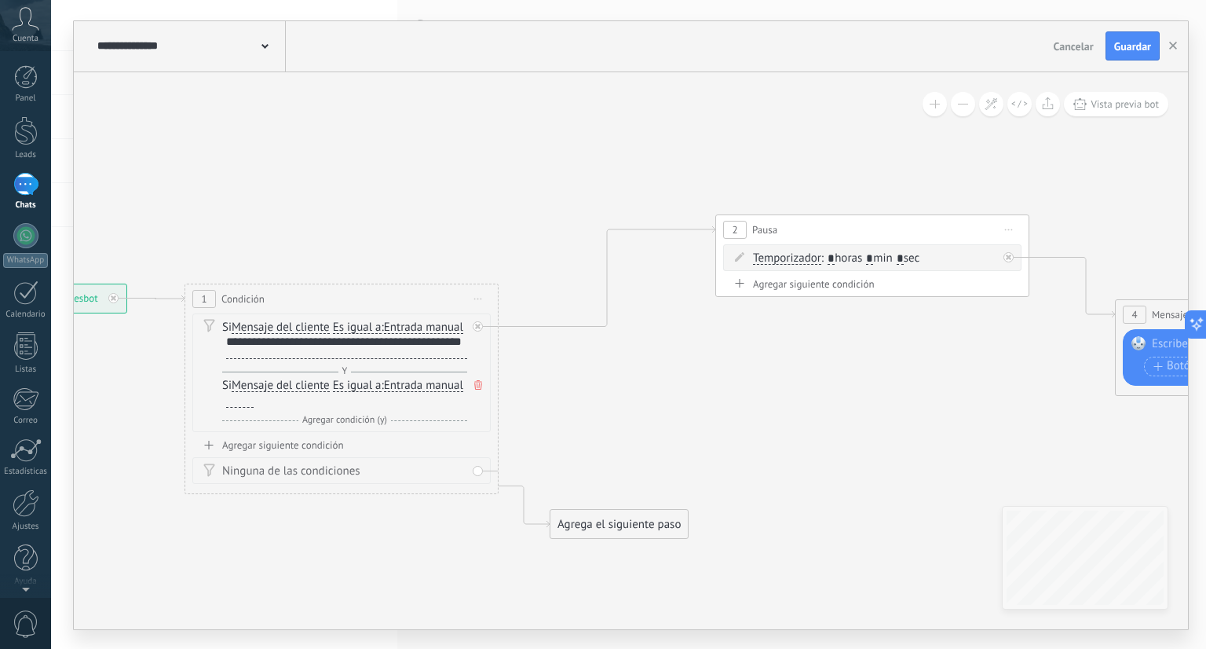
click at [343, 426] on span "Agregar condición (y)" at bounding box center [344, 420] width 93 height 12
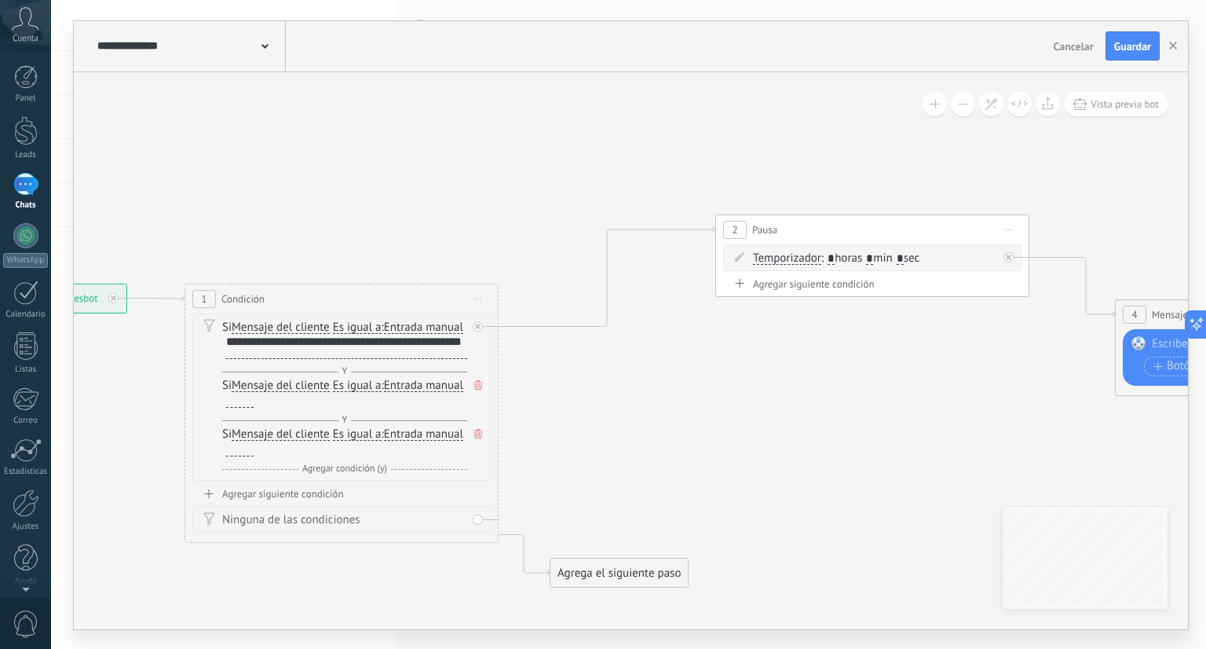
click at [477, 390] on icon at bounding box center [478, 384] width 8 height 9
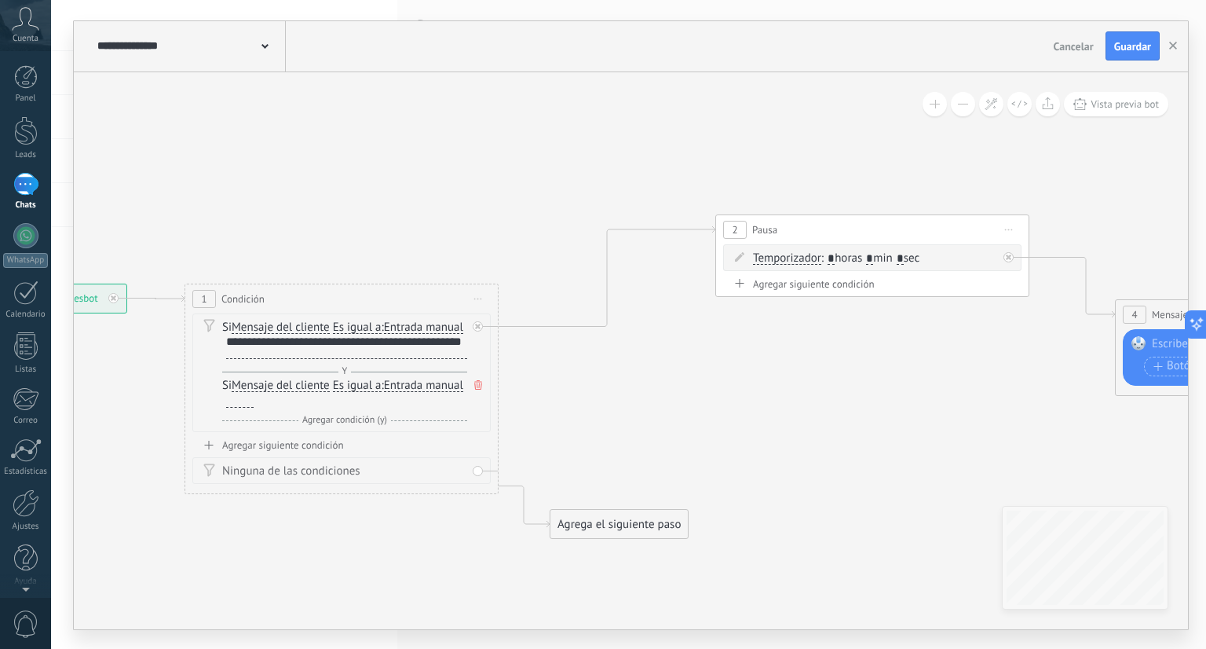
click at [477, 390] on icon at bounding box center [478, 384] width 8 height 9
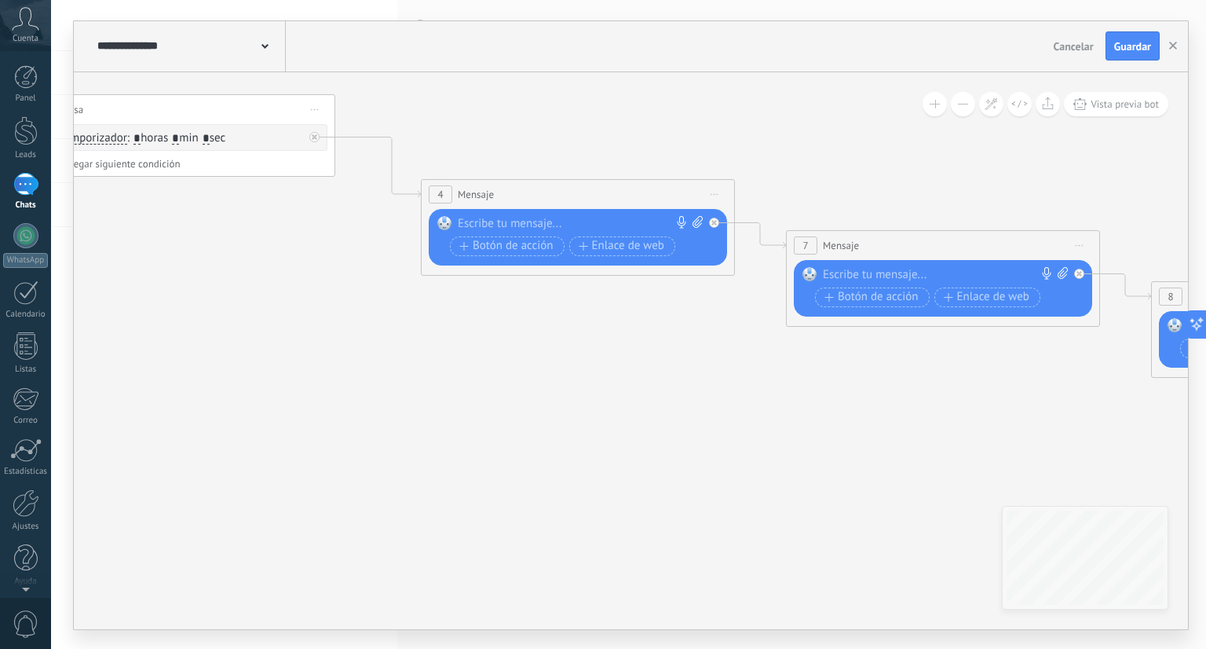
click at [533, 222] on div at bounding box center [574, 224] width 233 height 16
paste div
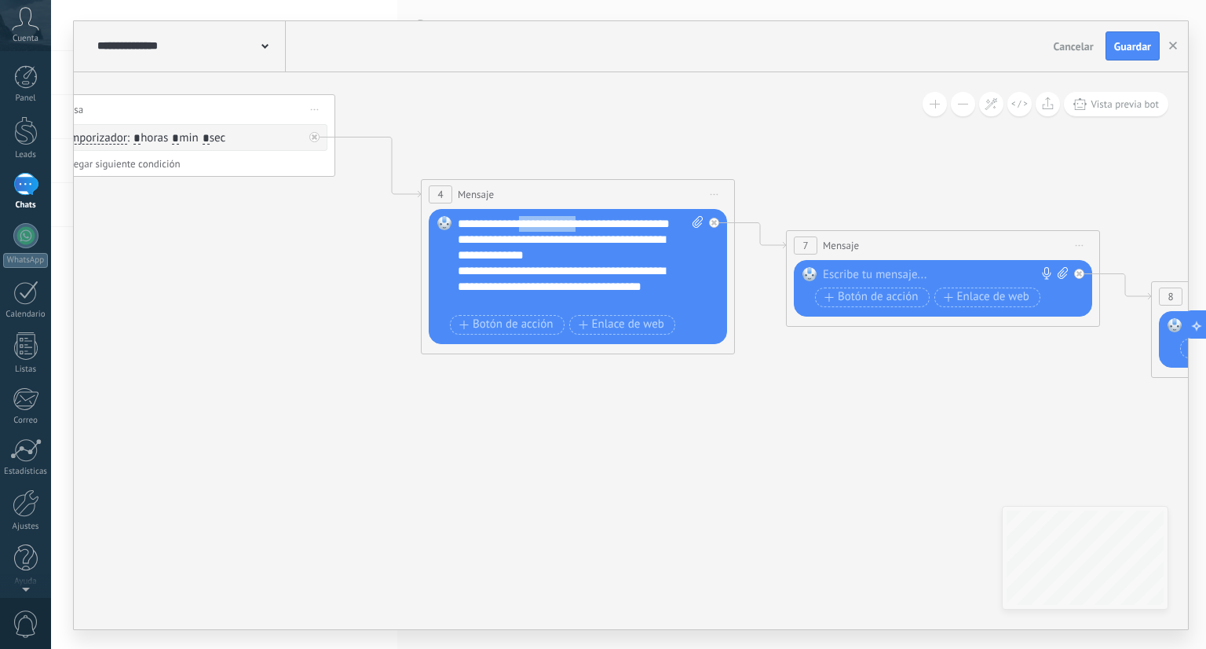
drag, startPoint x: 591, startPoint y: 223, endPoint x: 524, endPoint y: 221, distance: 66.8
click at [524, 221] on div "**********" at bounding box center [581, 263] width 247 height 94
click at [654, 218] on div "**********" at bounding box center [581, 263] width 247 height 94
click at [631, 222] on div "**********" at bounding box center [581, 263] width 247 height 94
click at [531, 303] on div "**********" at bounding box center [567, 286] width 219 height 47
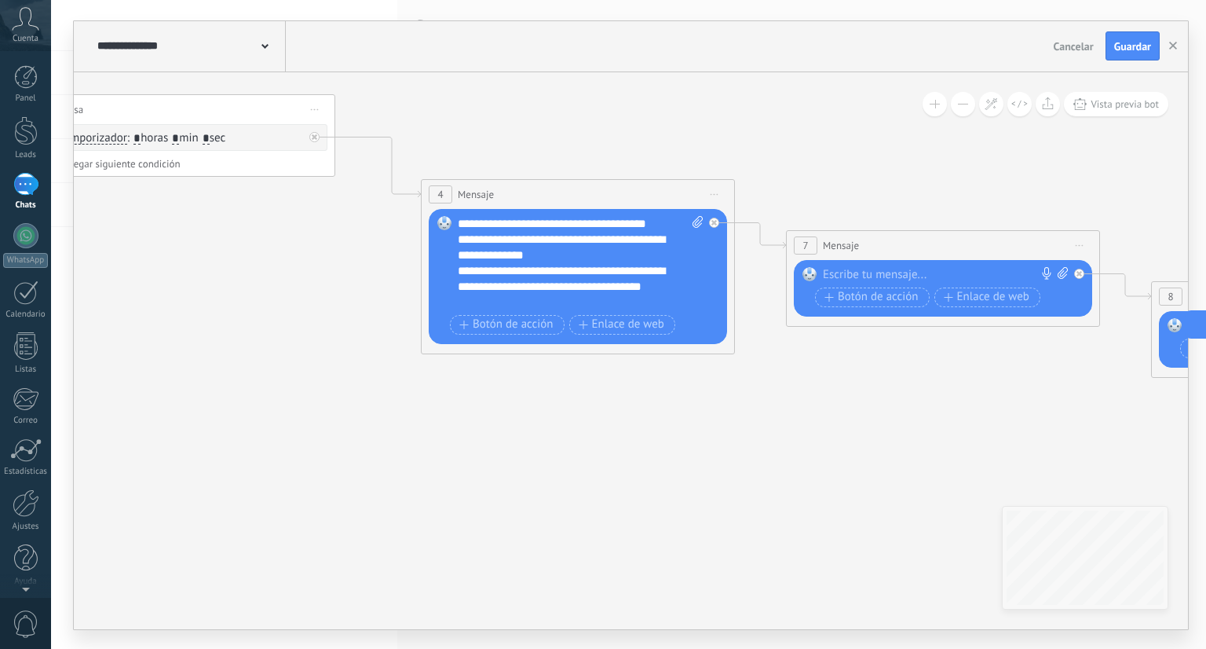
scroll to position [15, 0]
click at [647, 304] on div "**********" at bounding box center [567, 287] width 219 height 79
click at [536, 299] on div "**********" at bounding box center [567, 302] width 219 height 79
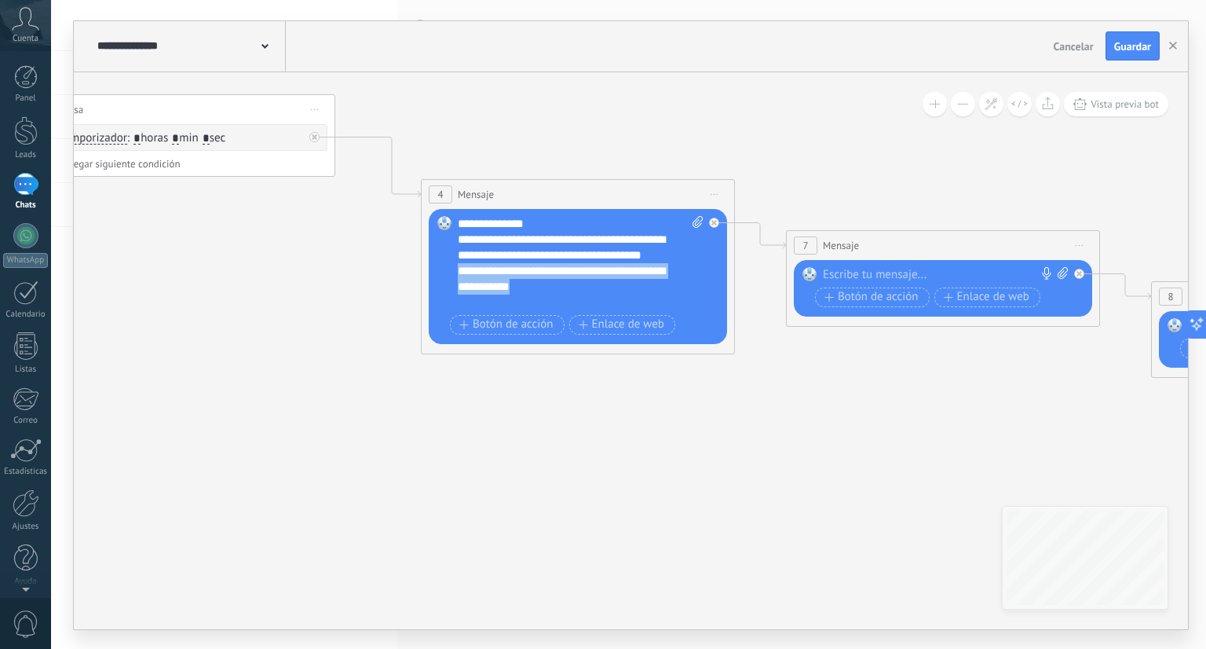
drag, startPoint x: 552, startPoint y: 298, endPoint x: 453, endPoint y: 285, distance: 99.9
click at [453, 285] on div "Reemplazar Quitar Convertir a mensaje de voz Arrastre la imagen aquí para adjun…" at bounding box center [578, 276] width 298 height 135
copy div "**********"
click at [898, 273] on div at bounding box center [939, 275] width 233 height 16
paste div
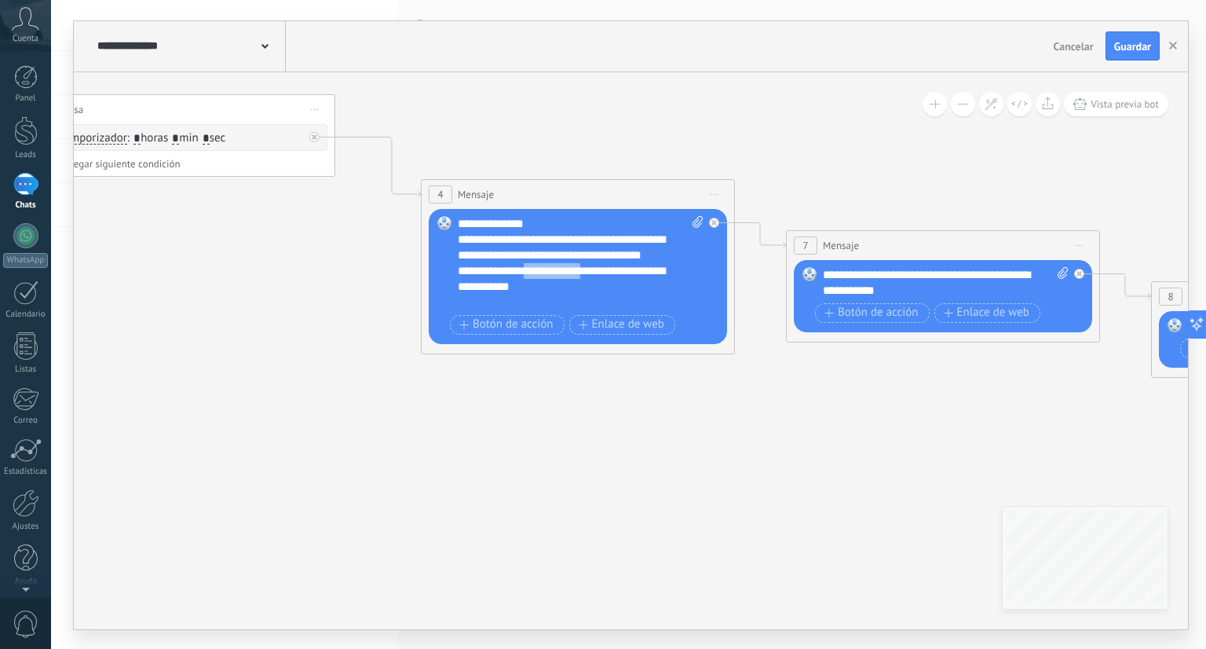
drag, startPoint x: 597, startPoint y: 284, endPoint x: 533, endPoint y: 289, distance: 63.8
click at [533, 289] on div "**********" at bounding box center [567, 271] width 219 height 79
drag, startPoint x: 540, startPoint y: 302, endPoint x: 455, endPoint y: 289, distance: 86.5
click at [455, 289] on div "Reemplazar Quitar Convertir a mensaje de voz Arrastre la imagen aquí para adjun…" at bounding box center [578, 276] width 298 height 135
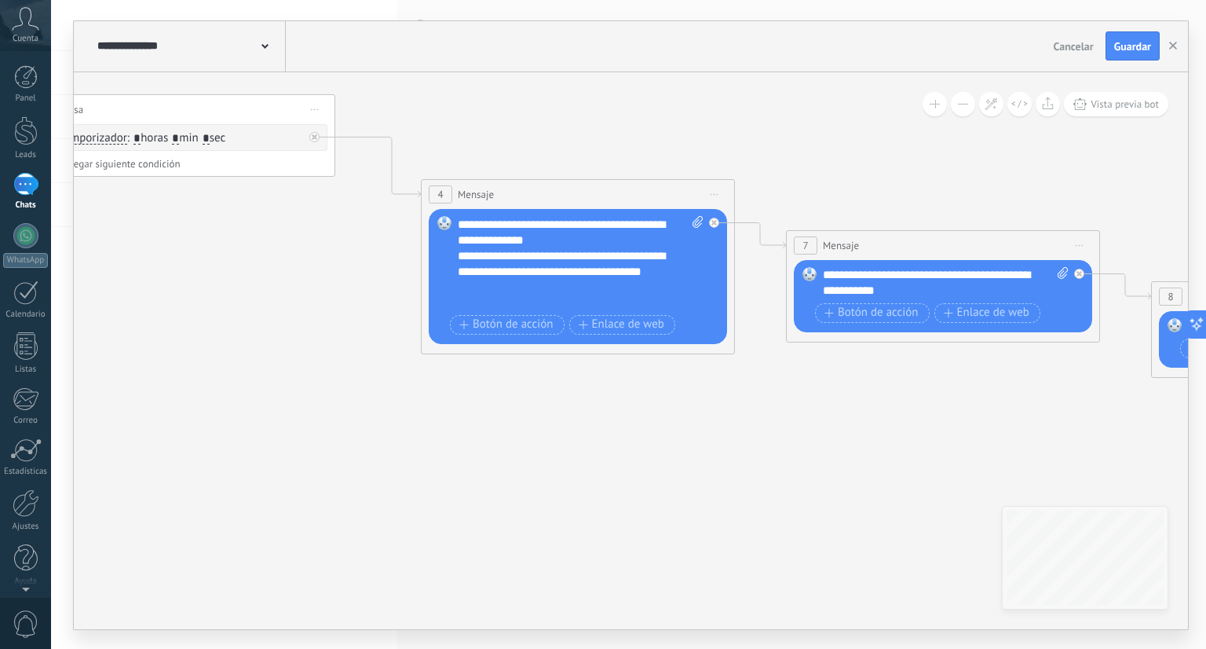
drag, startPoint x: 839, startPoint y: 235, endPoint x: 905, endPoint y: 227, distance: 66.4
click at [905, 231] on div "7 Mensaje ******* (a): Todos los contactos - canales seleccionados Todos los co…" at bounding box center [943, 245] width 313 height 29
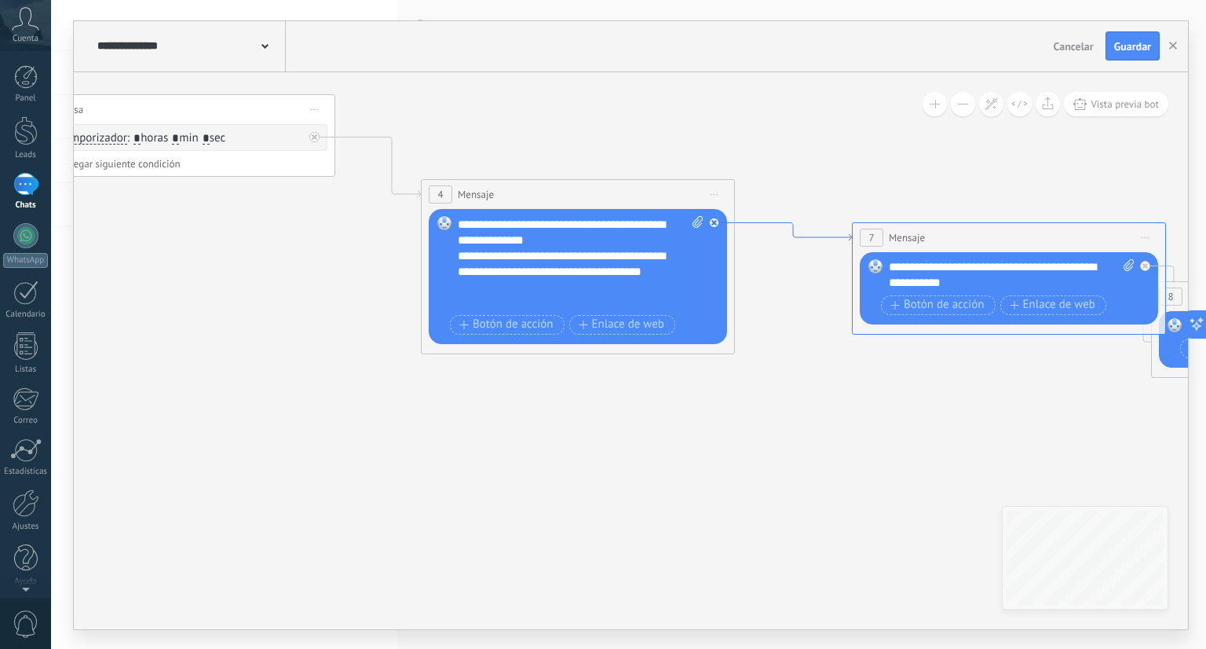
click at [784, 222] on icon at bounding box center [793, 231] width 117 height 18
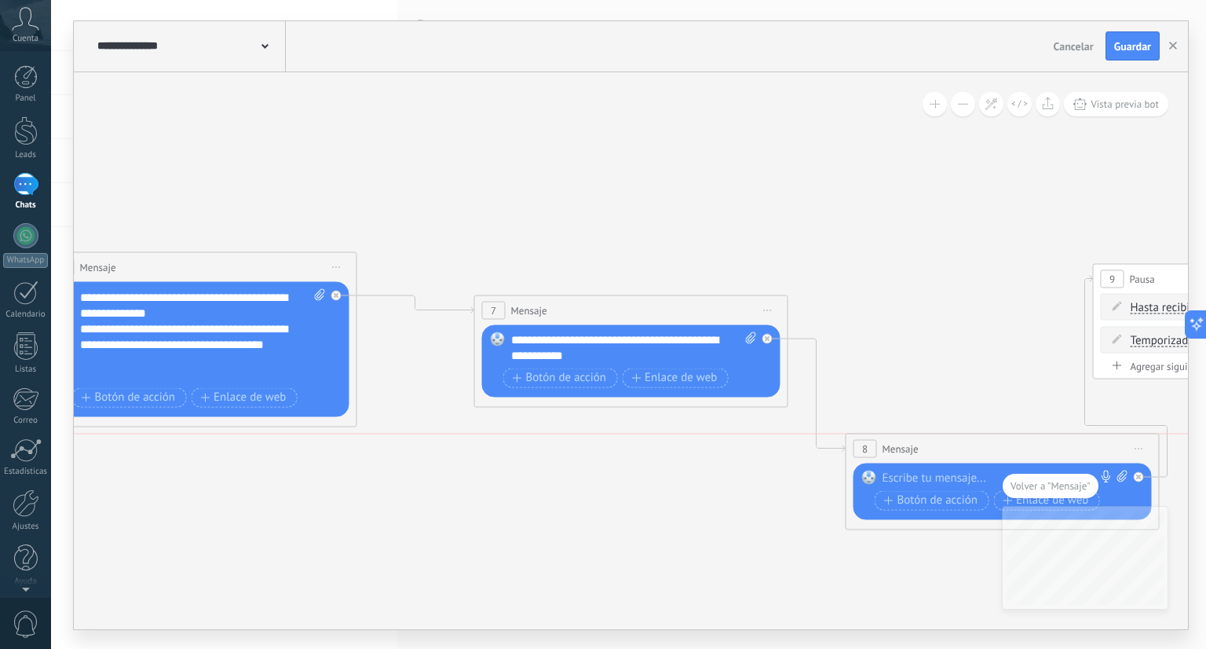
drag, startPoint x: 881, startPoint y: 372, endPoint x: 964, endPoint y: 456, distance: 118.3
click at [964, 456] on div "8 Mensaje ******* (a): Todos los contactos - canales seleccionados Todos los co…" at bounding box center [1003, 448] width 313 height 29
click at [345, 296] on div at bounding box center [340, 290] width 18 height 19
click at [449, 422] on div "Agrega el siguiente paso" at bounding box center [477, 429] width 137 height 26
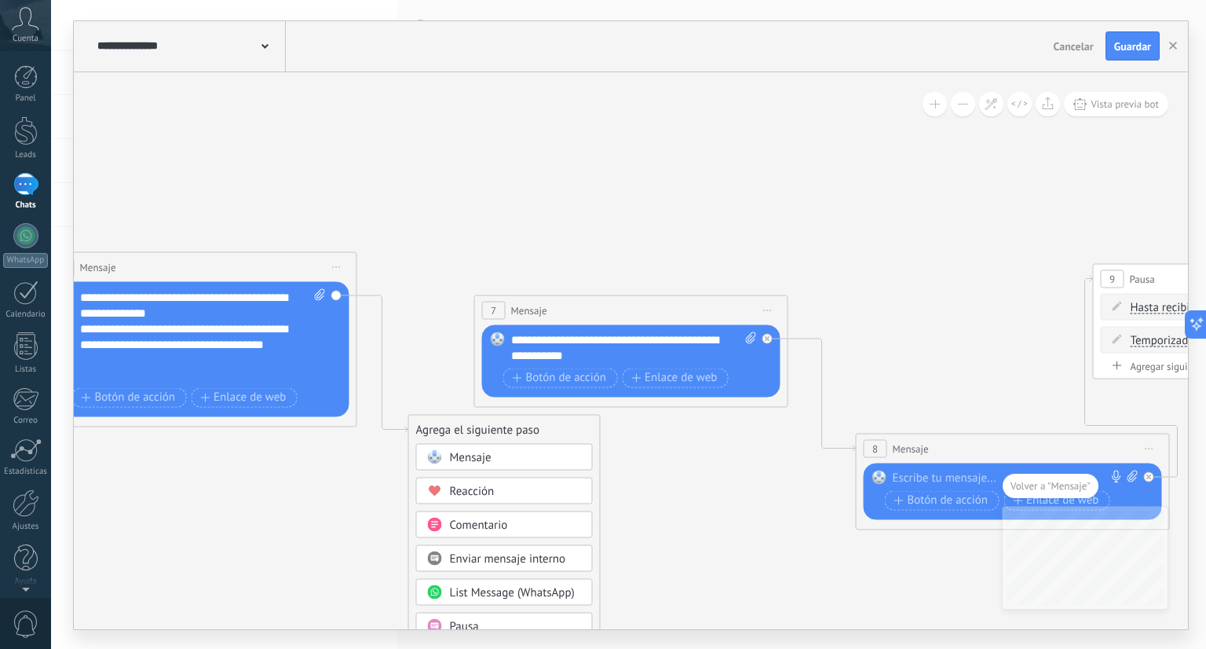
click at [471, 618] on span "Pausa" at bounding box center [464, 625] width 29 height 15
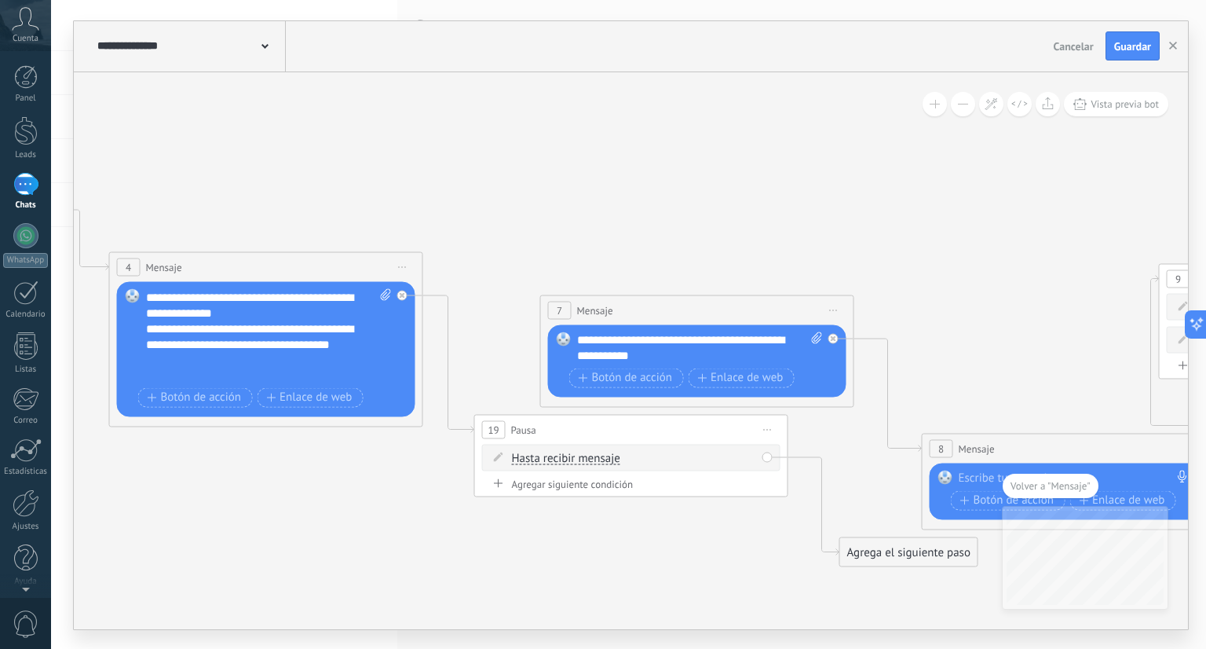
click at [601, 460] on span "Hasta recibir mensaje" at bounding box center [566, 458] width 108 height 13
click at [601, 460] on button "Hasta recibir mensaje" at bounding box center [602, 458] width 196 height 28
click at [580, 481] on span "Temporizador" at bounding box center [590, 486] width 190 height 16
click at [632, 456] on input "*" at bounding box center [628, 458] width 7 height 13
click at [662, 458] on input "*" at bounding box center [658, 458] width 7 height 13
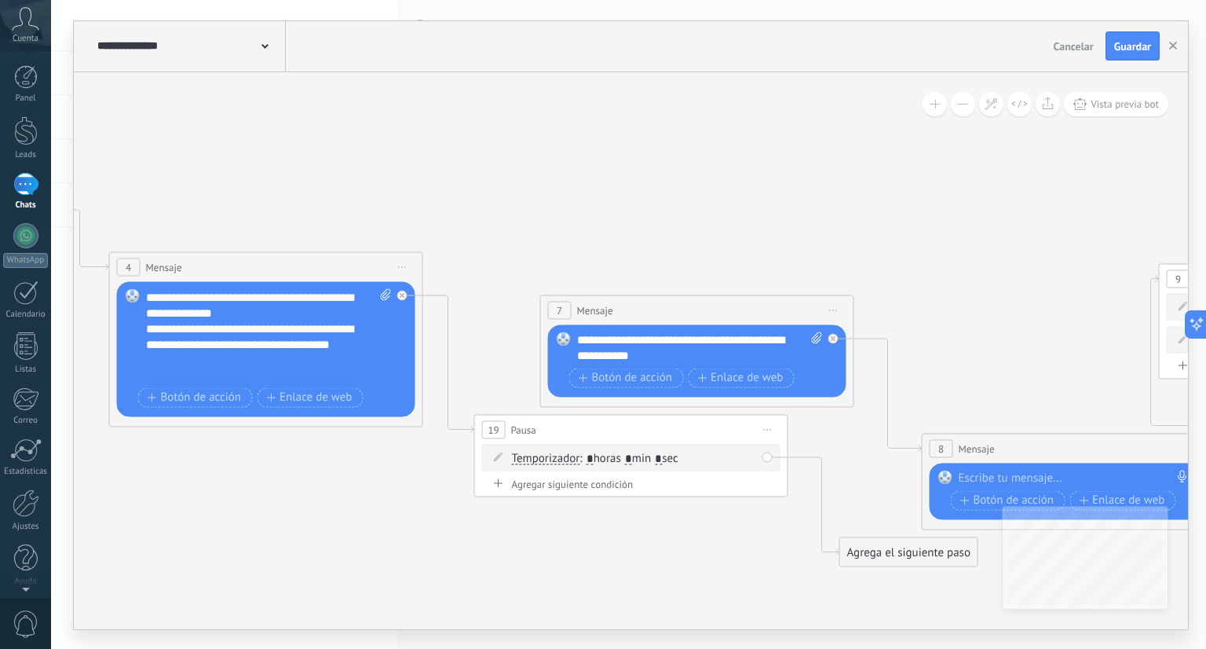
type input "*"
click at [632, 453] on input "*" at bounding box center [628, 458] width 7 height 13
type input "*"
click at [606, 513] on icon at bounding box center [887, 366] width 4584 height 1185
drag, startPoint x: 892, startPoint y: 551, endPoint x: 734, endPoint y: 363, distance: 245.3
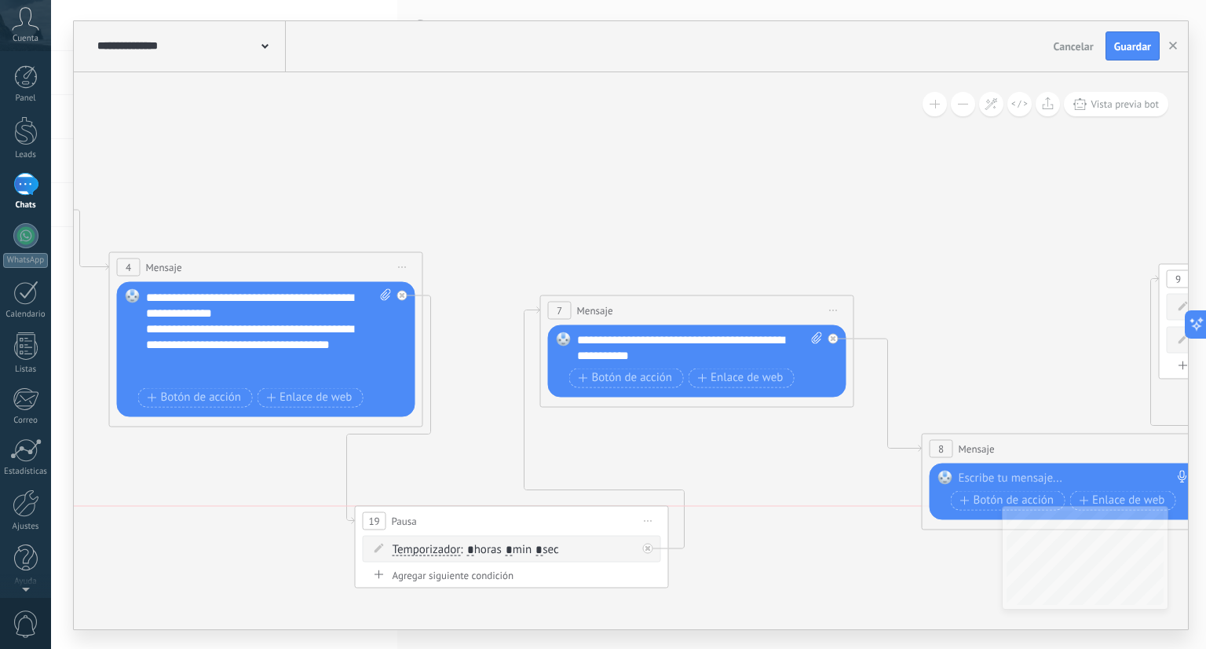
drag, startPoint x: 693, startPoint y: 430, endPoint x: 574, endPoint y: 520, distance: 149.1
click at [574, 520] on div "19 Pausa ***** Iniciar vista previa aquí Cambiar nombre Duplicar Borrar" at bounding box center [512, 520] width 313 height 29
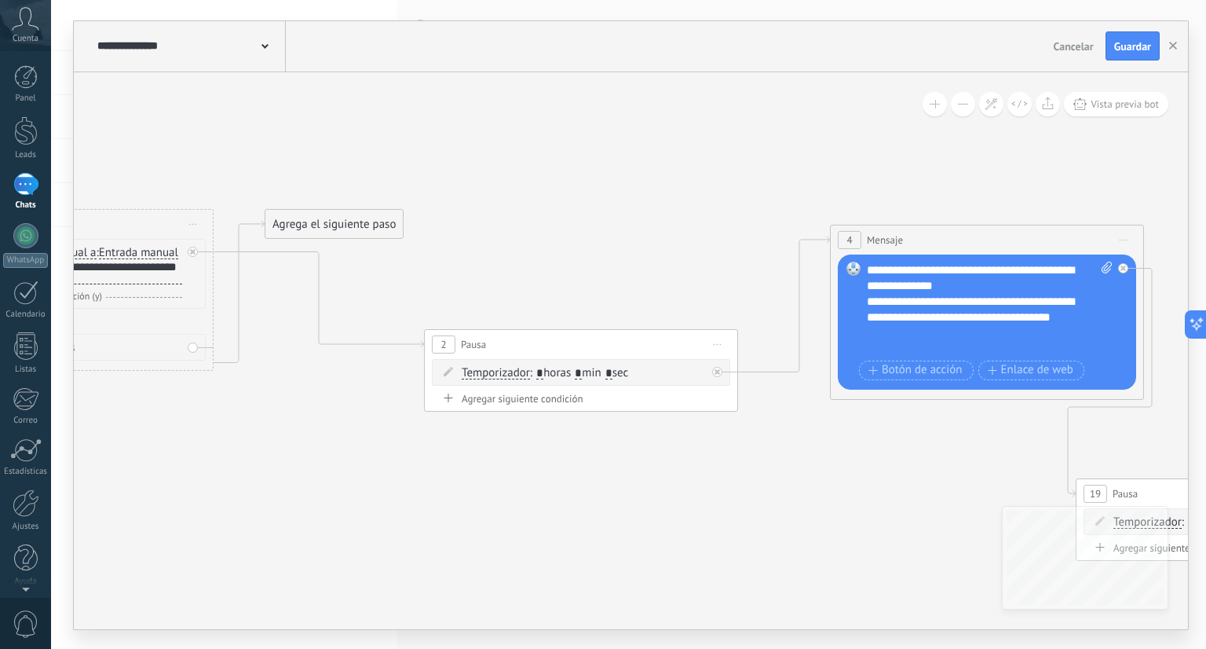
drag, startPoint x: 557, startPoint y: 164, endPoint x: 551, endPoint y: 354, distance: 190.2
click at [551, 354] on div "2 Pausa ***** Iniciar vista previa aquí Cambiar nombre Duplicar Borrar" at bounding box center [581, 344] width 313 height 29
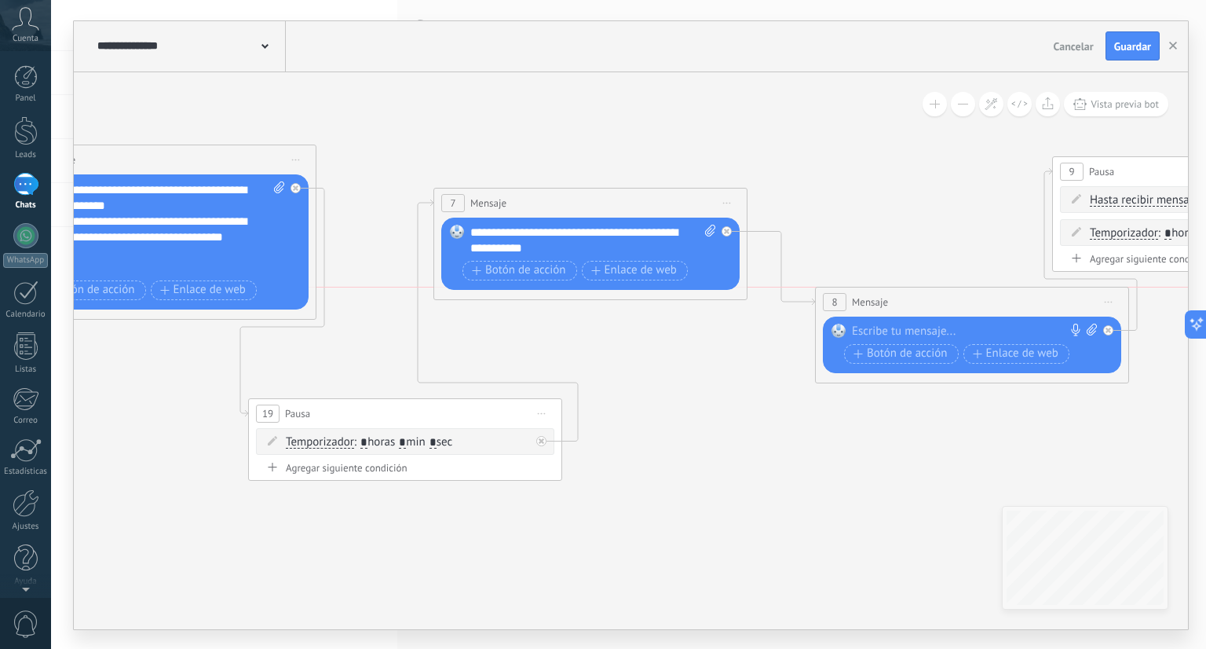
drag, startPoint x: 881, startPoint y: 334, endPoint x: 881, endPoint y: 302, distance: 32.2
click at [881, 302] on span "Mensaje" at bounding box center [870, 302] width 36 height 15
click at [1109, 301] on icon at bounding box center [1109, 302] width 8 height 2
click at [1125, 396] on div "Borrar" at bounding box center [1181, 404] width 156 height 27
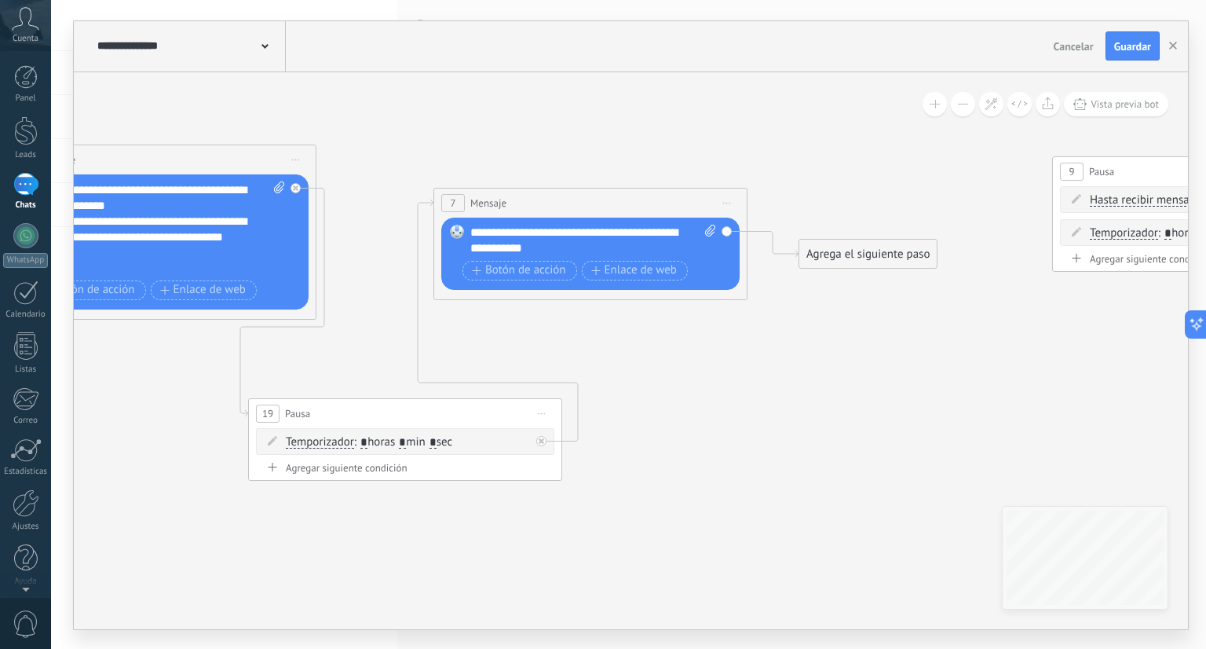
click at [897, 252] on div "Agrega el siguiente paso" at bounding box center [868, 254] width 137 height 26
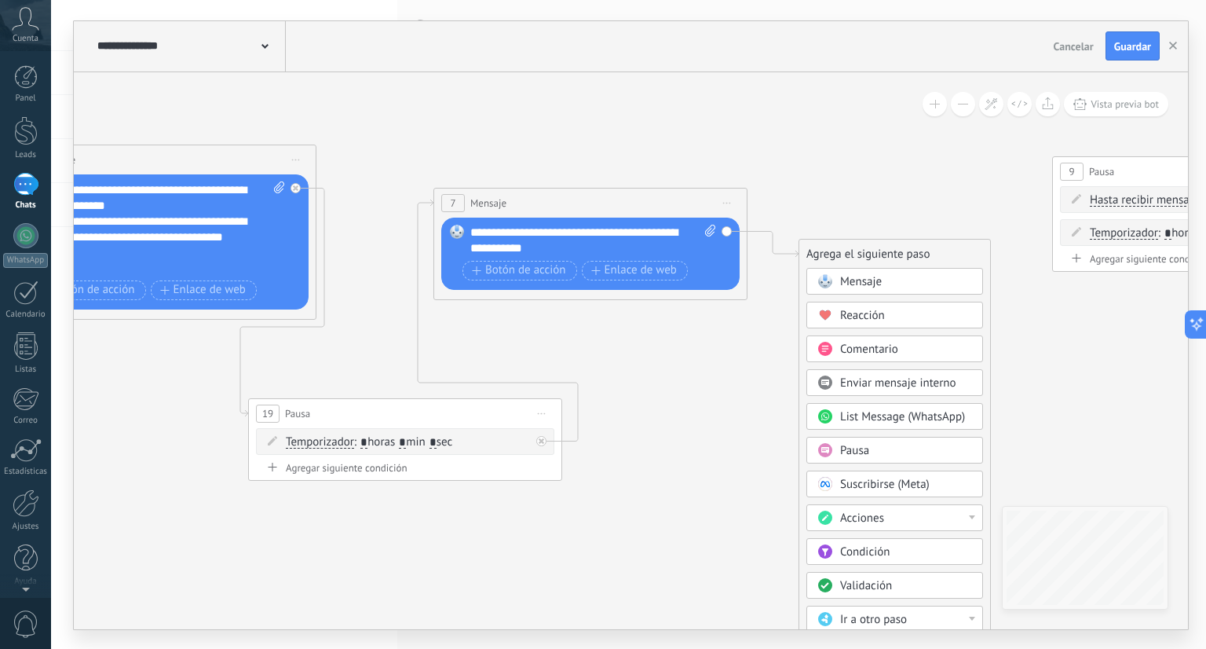
click at [873, 443] on div "Pausa" at bounding box center [906, 451] width 132 height 16
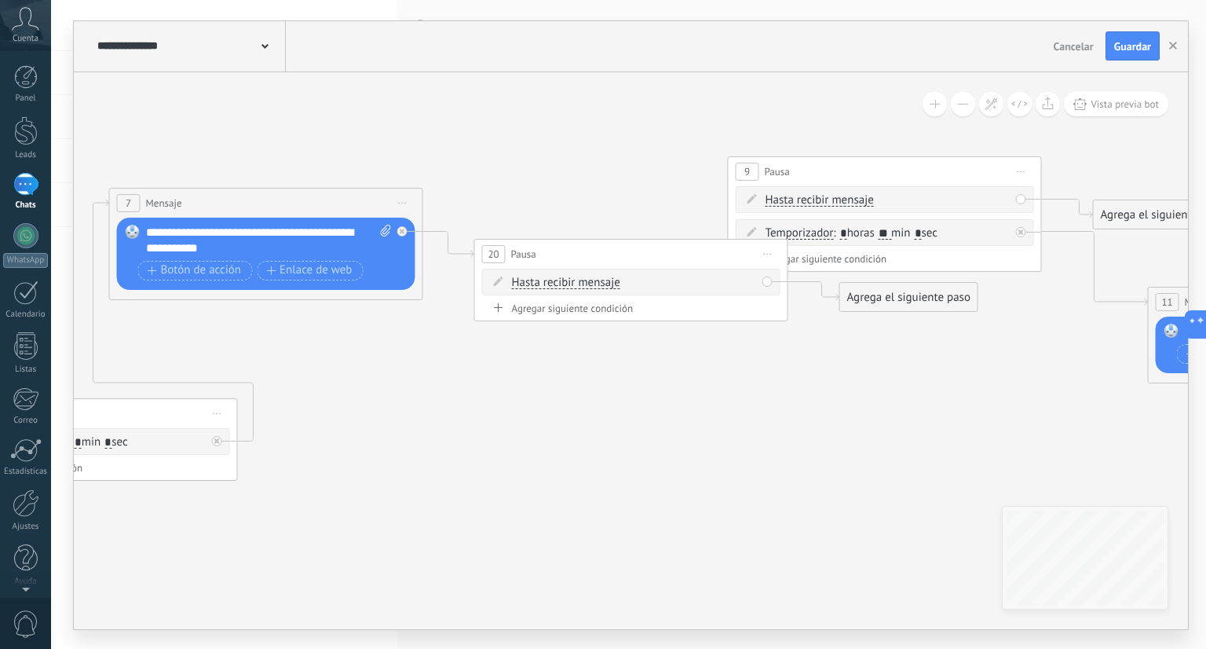
click at [1013, 168] on span "Iniciar vista previa aquí Cambiar nombre Duplicar [GEOGRAPHIC_DATA]" at bounding box center [1021, 171] width 25 height 23
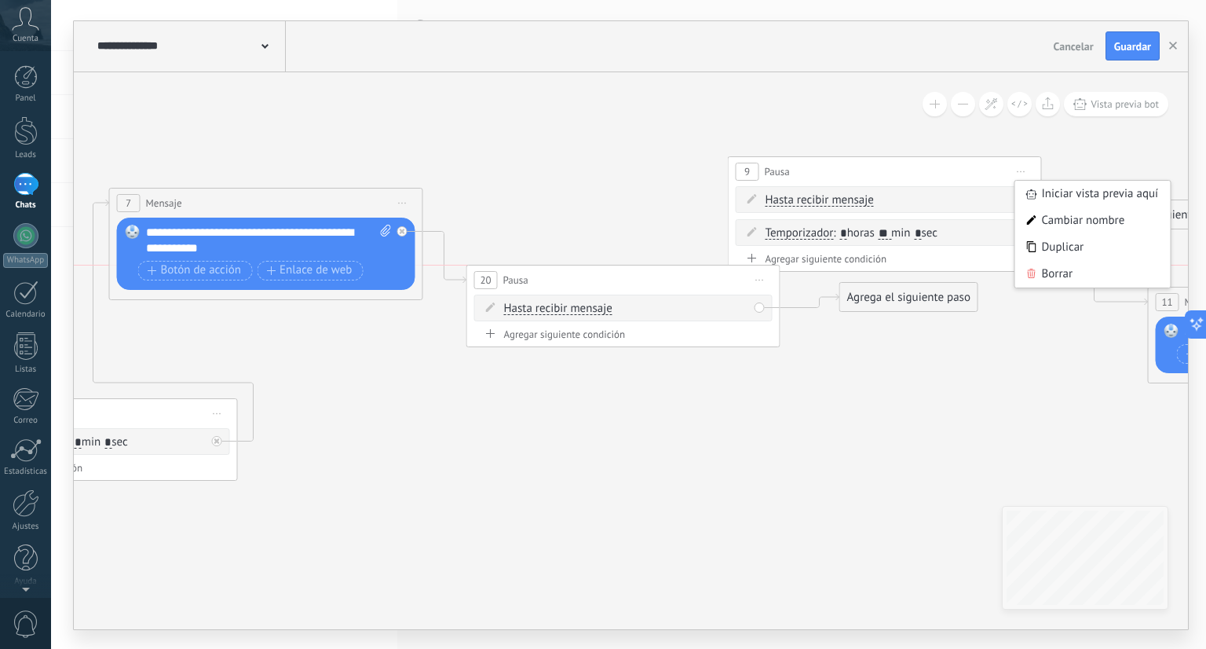
drag, startPoint x: 663, startPoint y: 256, endPoint x: 653, endPoint y: 301, distance: 45.9
click at [653, 295] on div "20 Pausa ***** Iniciar vista previa aquí Cambiar nombre Duplicar Borrar" at bounding box center [623, 279] width 313 height 29
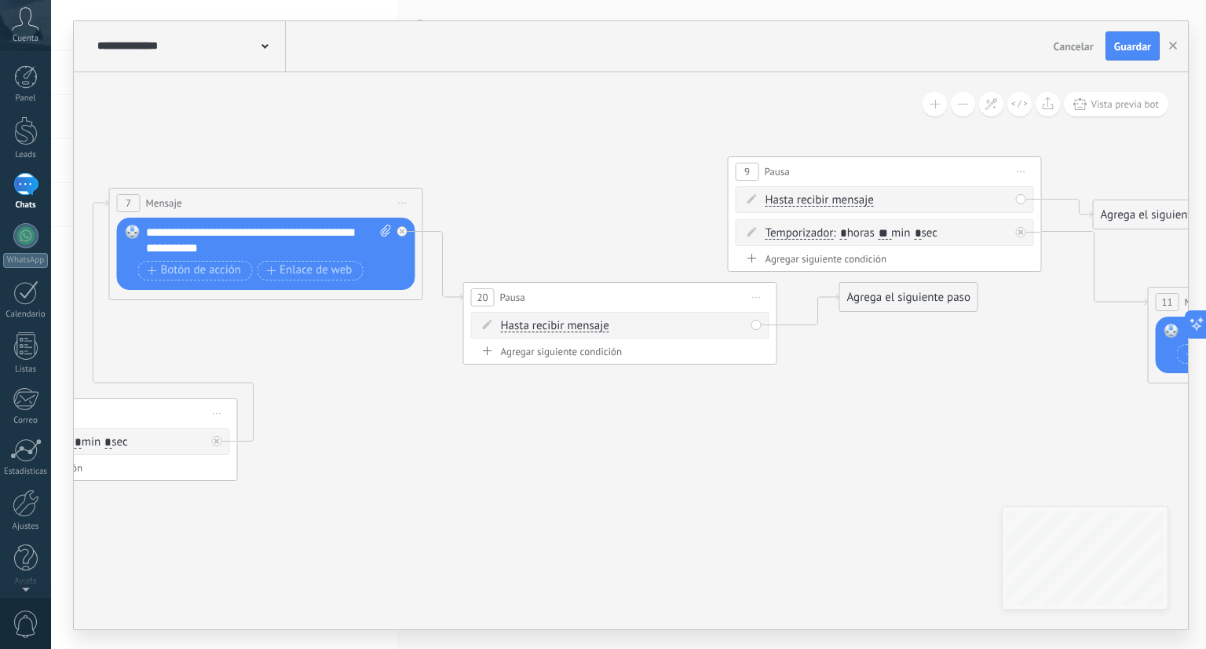
click at [758, 301] on span "Iniciar vista previa aquí Cambiar nombre Duplicar [GEOGRAPHIC_DATA]" at bounding box center [757, 297] width 25 height 23
click at [778, 392] on div "Borrar" at bounding box center [829, 399] width 156 height 27
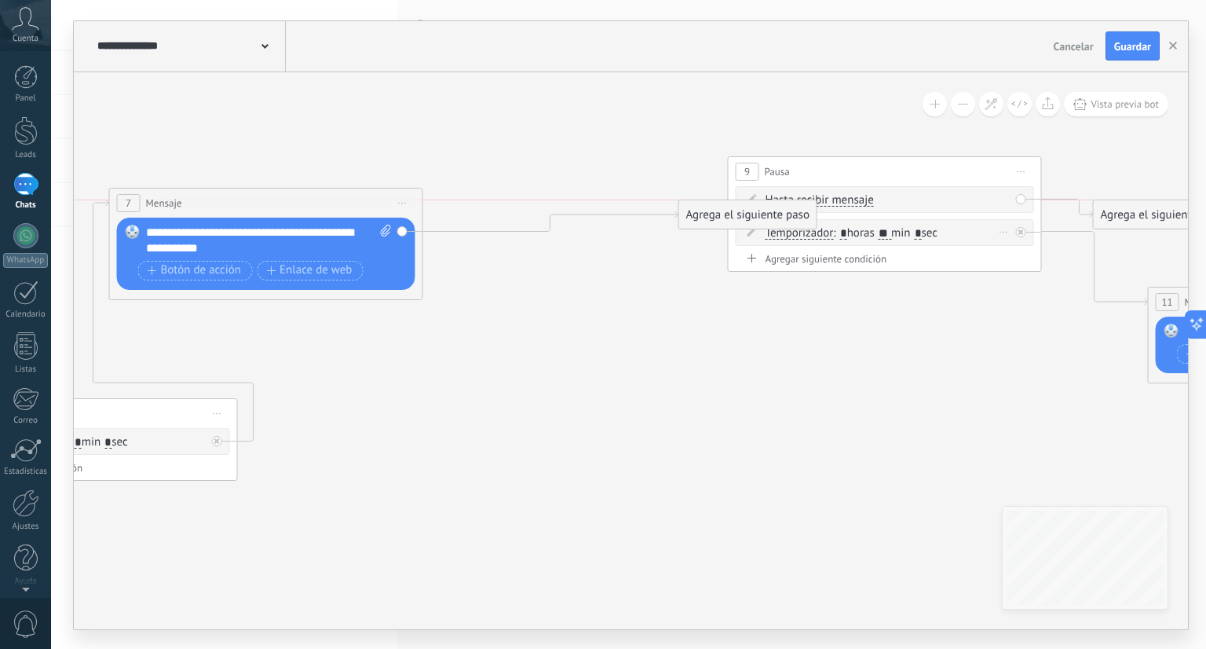
drag, startPoint x: 568, startPoint y: 262, endPoint x: 776, endPoint y: 224, distance: 211.5
click at [776, 224] on div "Agrega el siguiente paso" at bounding box center [747, 215] width 137 height 26
drag, startPoint x: 773, startPoint y: 302, endPoint x: 884, endPoint y: 218, distance: 139.5
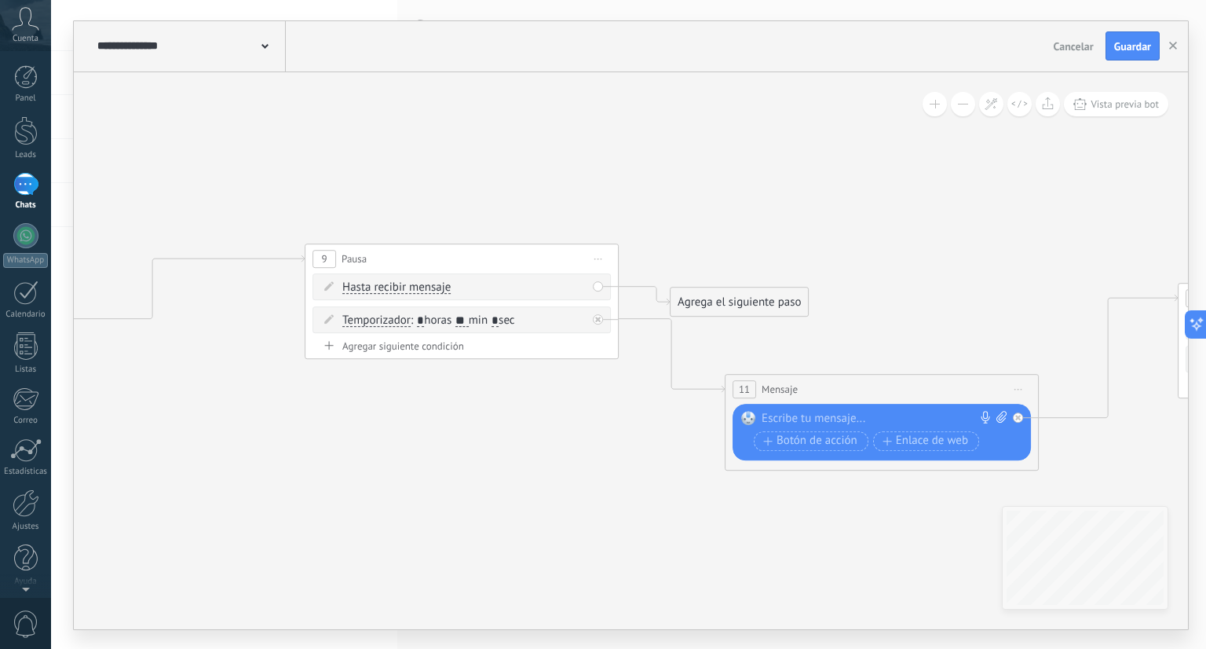
drag, startPoint x: 828, startPoint y: 301, endPoint x: 405, endPoint y: 388, distance: 431.5
click at [405, 388] on icon at bounding box center [32, 391] width 4584 height 1137
drag, startPoint x: 722, startPoint y: 293, endPoint x: 763, endPoint y: 160, distance: 139.1
click at [763, 289] on div "Agrega el siguiente paso" at bounding box center [739, 302] width 137 height 26
click at [763, 160] on div "Agrega el siguiente paso" at bounding box center [780, 169] width 137 height 26
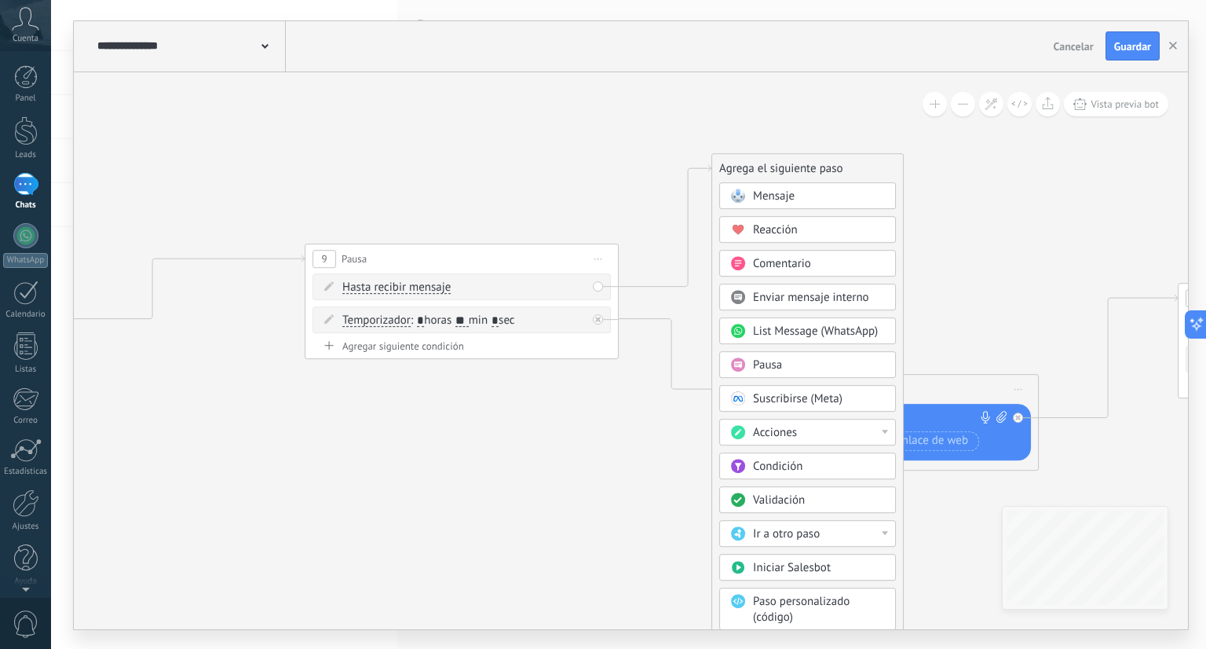
click at [785, 434] on span "Acciones" at bounding box center [775, 432] width 44 height 15
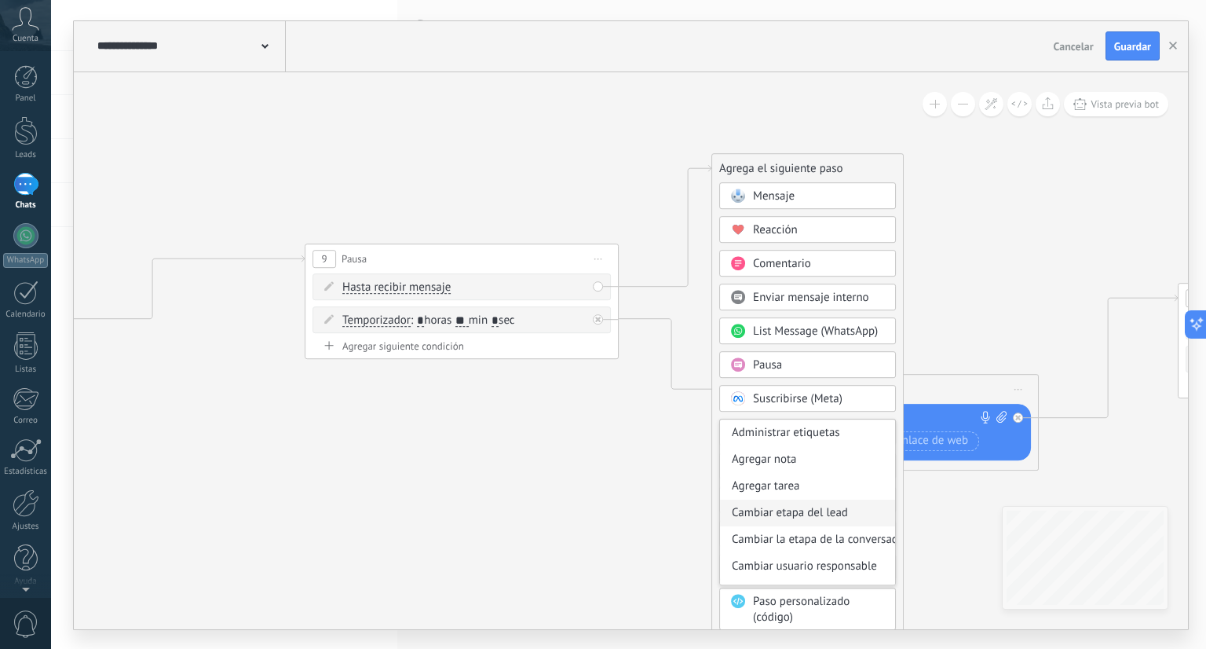
click at [790, 507] on div "Cambiar etapa del lead" at bounding box center [807, 513] width 175 height 27
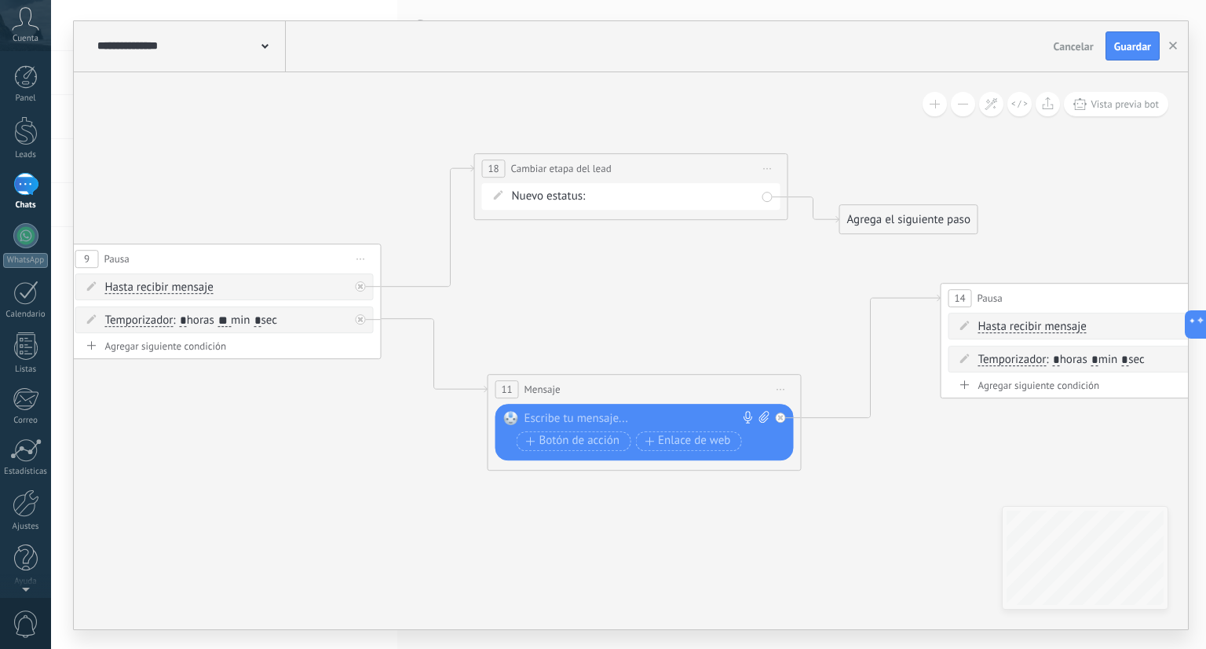
click at [0, 0] on div "Contacto inicial cliente potencial cliente ineresado negociacion Logrado con éx…" at bounding box center [0, 0] width 0 height 0
click at [0, 0] on label "cliente potencial" at bounding box center [0, 0] width 0 height 0
drag, startPoint x: 671, startPoint y: 169, endPoint x: 669, endPoint y: 105, distance: 63.6
click at [669, 105] on div "**********" at bounding box center [629, 105] width 313 height 29
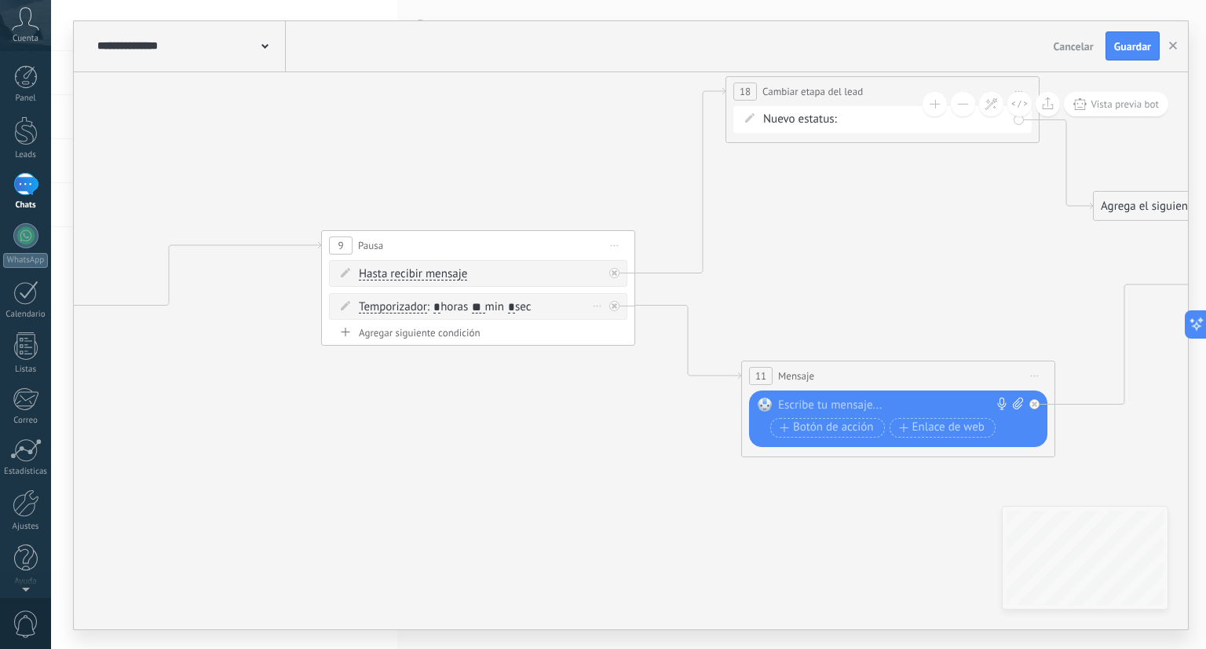
click at [485, 306] on input "**" at bounding box center [478, 307] width 13 height 13
type input "**"
click at [832, 401] on div at bounding box center [894, 405] width 233 height 16
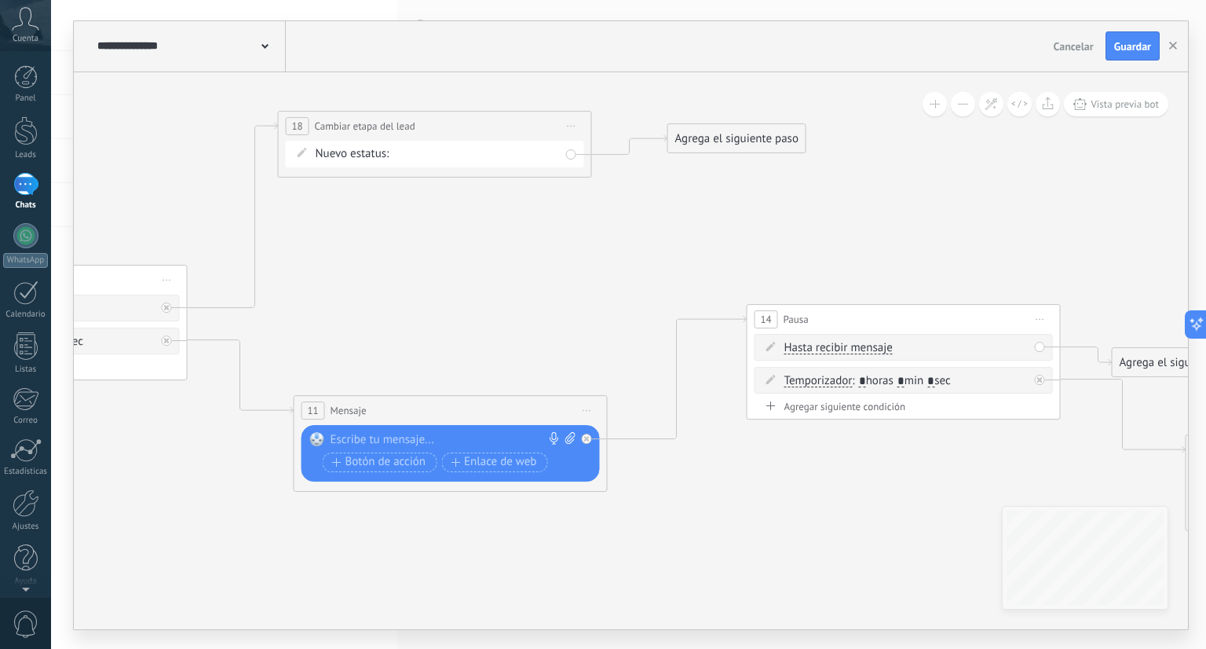
drag, startPoint x: 734, startPoint y: 229, endPoint x: 756, endPoint y: 126, distance: 106.0
click at [756, 126] on div "Agrega el siguiente paso" at bounding box center [736, 139] width 137 height 26
click at [749, 131] on div "Agrega el siguiente paso" at bounding box center [736, 136] width 137 height 26
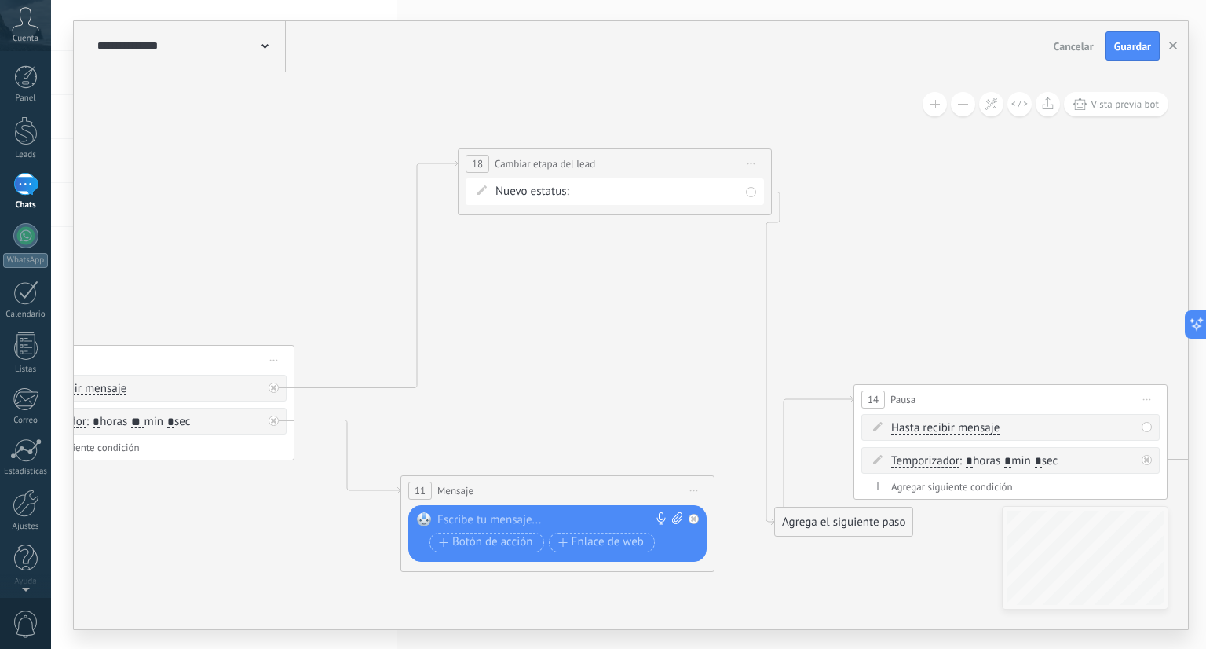
drag, startPoint x: 585, startPoint y: 214, endPoint x: 662, endPoint y: 170, distance: 88.7
click at [662, 170] on div "**********" at bounding box center [615, 163] width 313 height 29
click at [757, 167] on span "Iniciar vista previa aquí Cambiar nombre Duplicar [GEOGRAPHIC_DATA]" at bounding box center [754, 162] width 25 height 23
click at [777, 270] on div "Borrar" at bounding box center [827, 264] width 156 height 27
drag, startPoint x: 473, startPoint y: 393, endPoint x: 544, endPoint y: 189, distance: 215.6
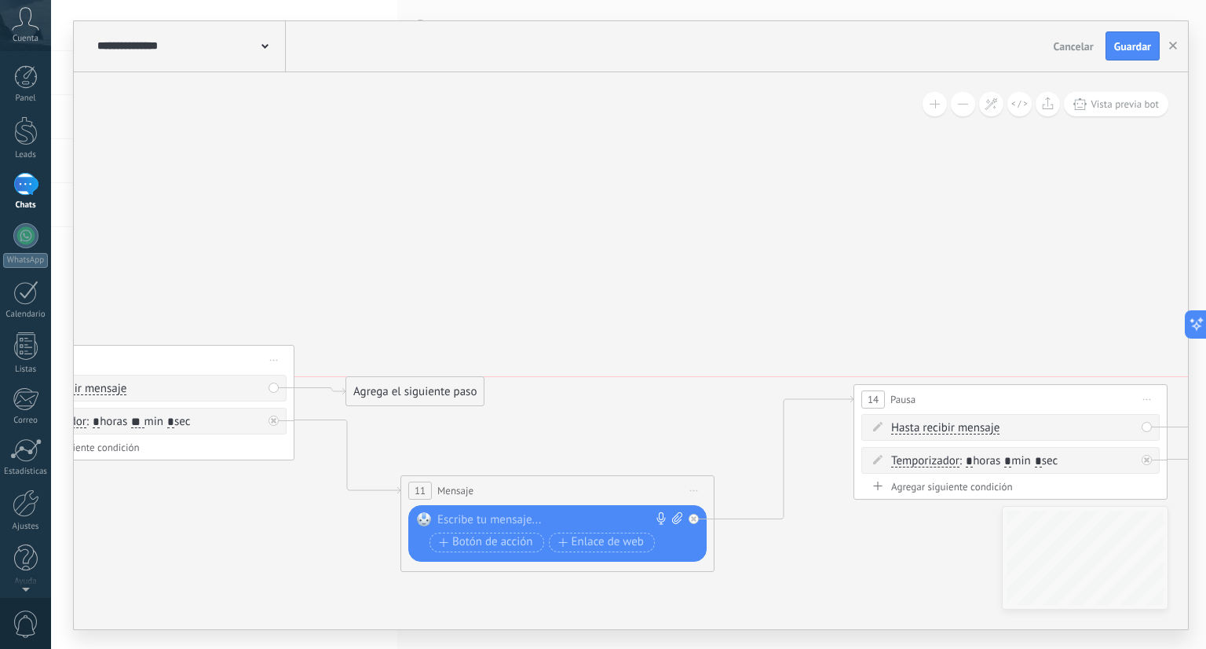
click at [484, 379] on div "Agrega el siguiente paso" at bounding box center [414, 392] width 137 height 26
click at [544, 189] on div "Agrega el siguiente paso" at bounding box center [486, 199] width 137 height 26
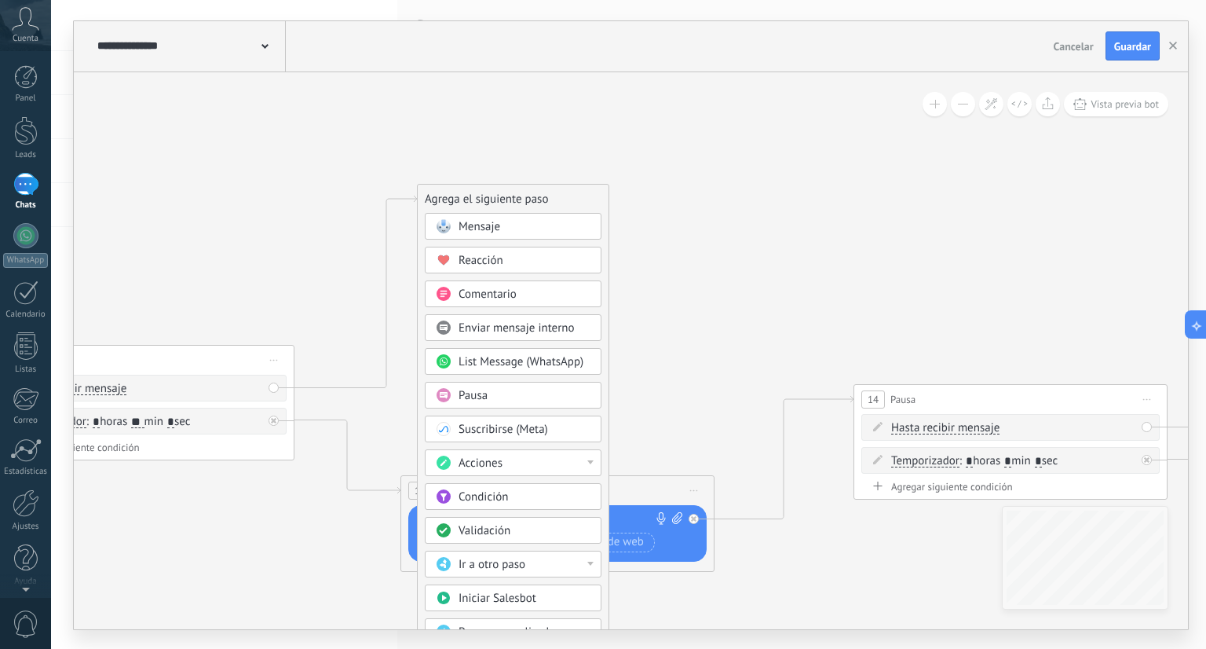
click at [525, 223] on div "Mensaje" at bounding box center [525, 227] width 132 height 16
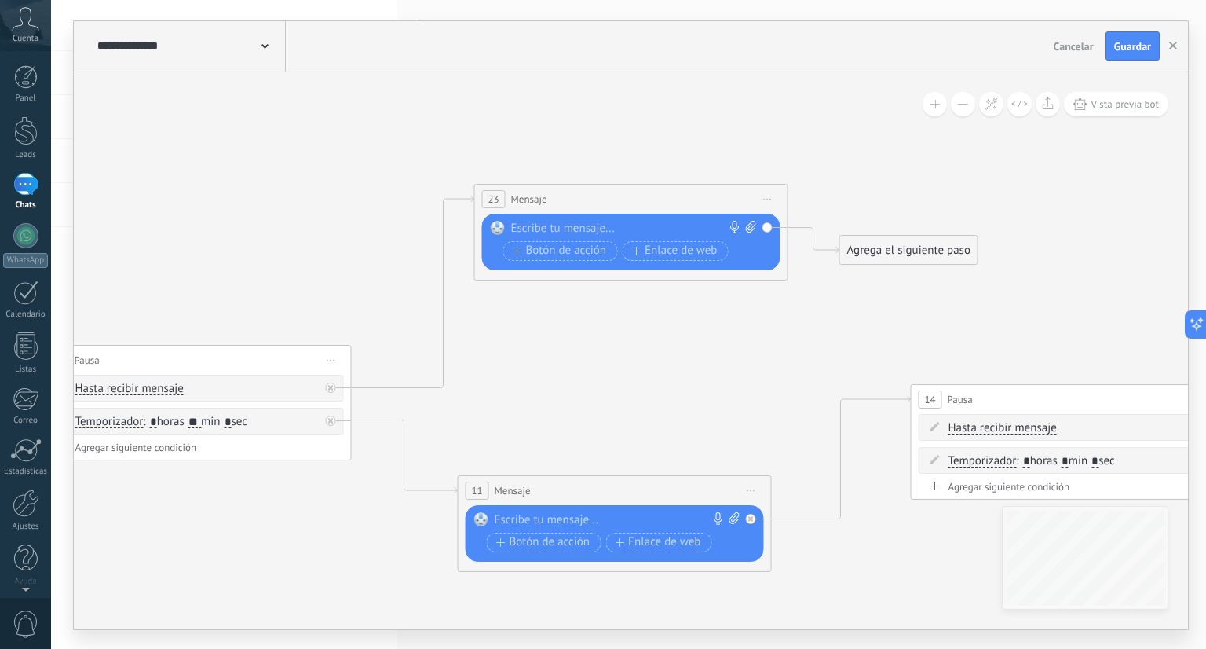
click at [773, 188] on span "Iniciar vista previa aquí Cambiar nombre Duplicar Borrar" at bounding box center [768, 199] width 25 height 23
drag, startPoint x: 881, startPoint y: 249, endPoint x: 939, endPoint y: 177, distance: 93.2
click at [939, 198] on div "Agrega el siguiente paso" at bounding box center [941, 211] width 137 height 26
click at [939, 177] on div "Agrega el siguiente paso" at bounding box center [967, 177] width 137 height 26
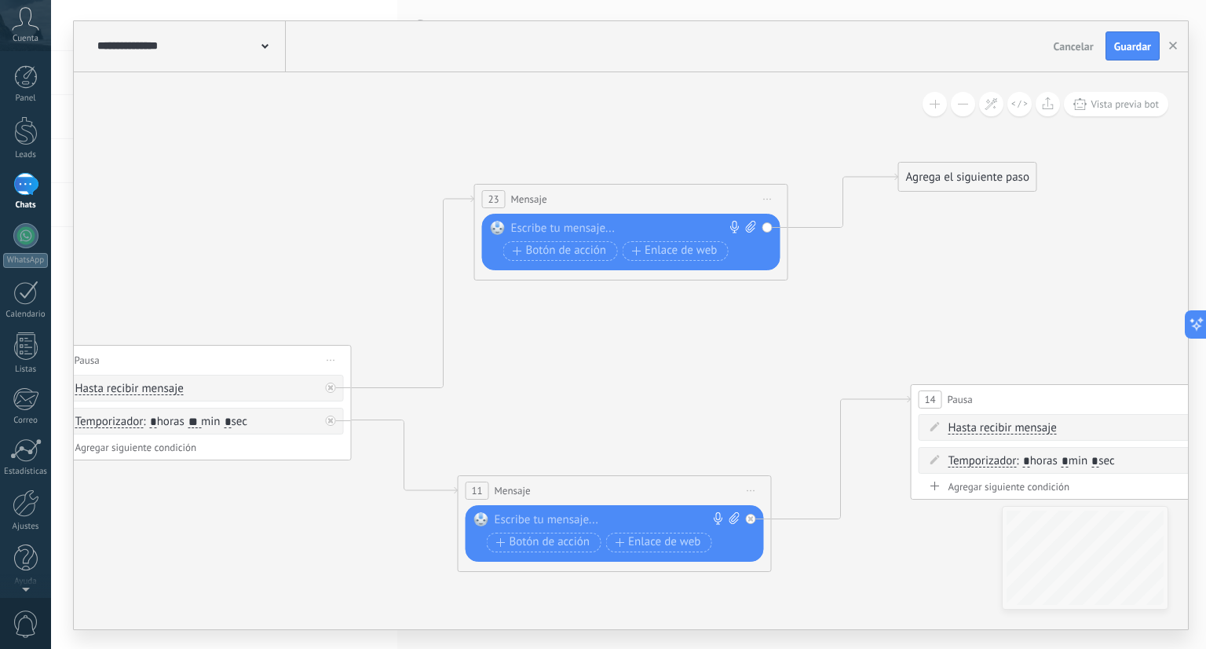
click at [961, 174] on div "Agrega el siguiente paso" at bounding box center [967, 177] width 137 height 26
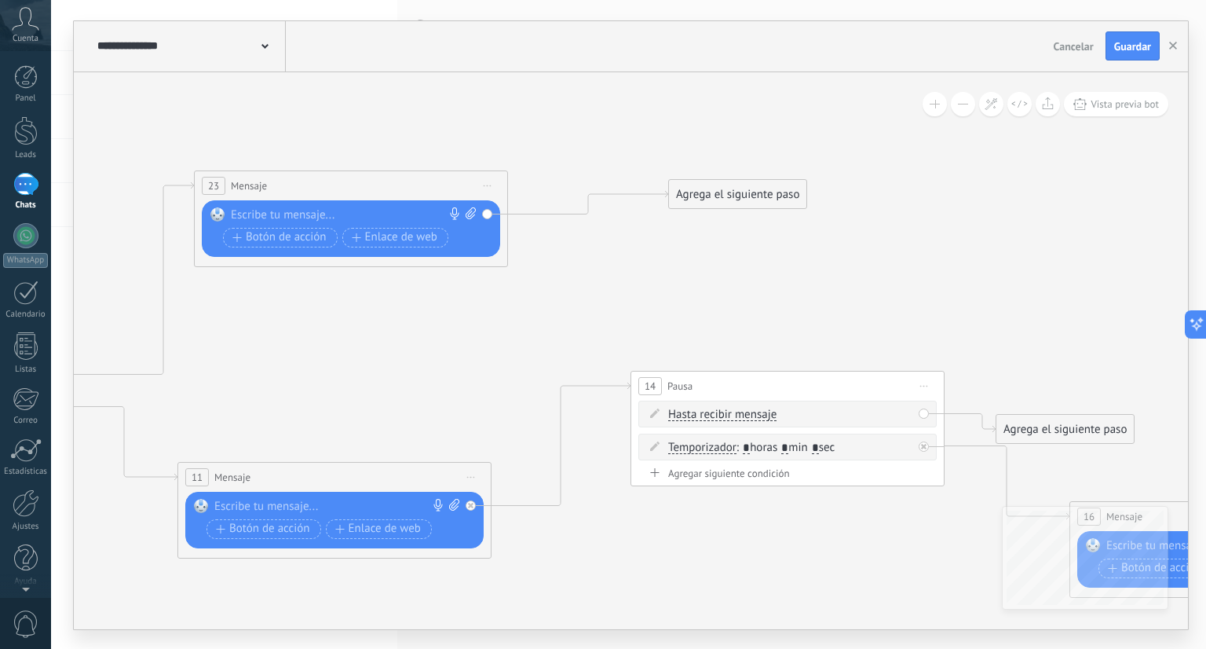
drag, startPoint x: 650, startPoint y: 514, endPoint x: 701, endPoint y: 197, distance: 321.3
click at [701, 197] on div "Agrega el siguiente paso" at bounding box center [737, 194] width 137 height 26
drag, startPoint x: 716, startPoint y: 502, endPoint x: 694, endPoint y: 218, distance: 285.1
click at [694, 338] on div "Agrega el siguiente paso" at bounding box center [700, 351] width 137 height 26
click at [578, 236] on icon at bounding box center [577, 363] width 139 height 298
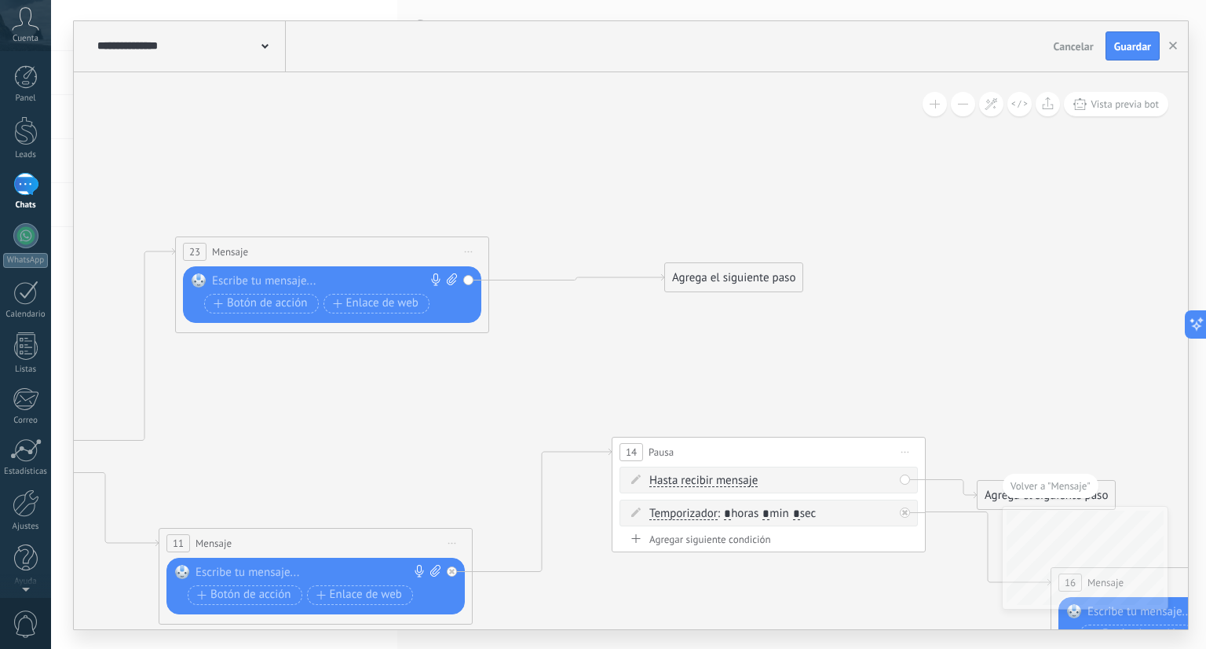
drag, startPoint x: 695, startPoint y: 576, endPoint x: 732, endPoint y: 280, distance: 298.4
click at [732, 280] on div "Agrega el siguiente paso" at bounding box center [733, 278] width 137 height 26
click at [1144, 48] on span "Guardar" at bounding box center [1133, 46] width 37 height 11
drag, startPoint x: 741, startPoint y: 582, endPoint x: 650, endPoint y: 274, distance: 321.1
click at [650, 274] on div "Agrega el siguiente paso" at bounding box center [642, 267] width 137 height 26
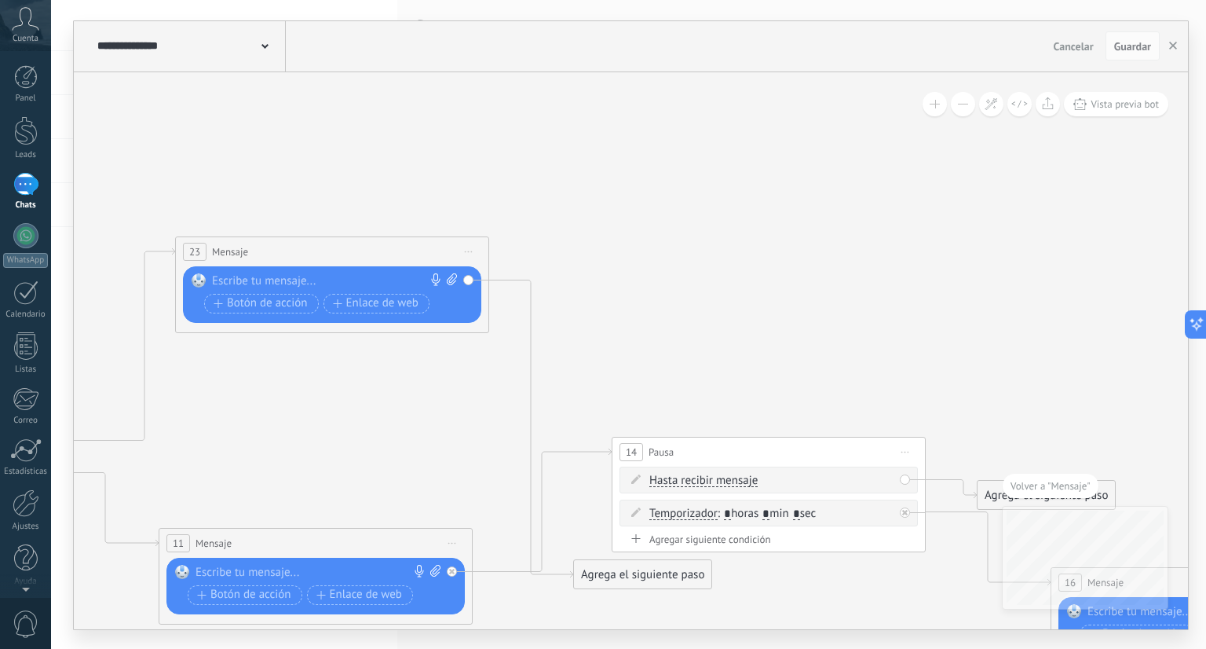
drag, startPoint x: 386, startPoint y: 276, endPoint x: 330, endPoint y: 218, distance: 80.6
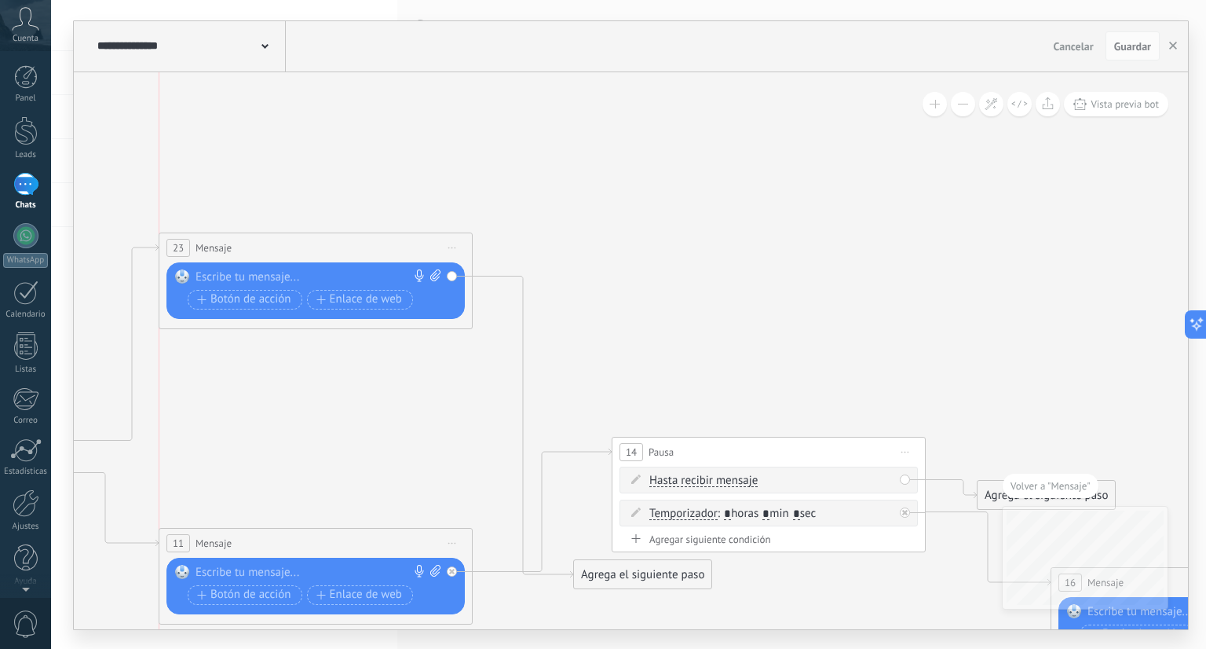
drag, startPoint x: 330, startPoint y: 243, endPoint x: 263, endPoint y: 228, distance: 68.6
click at [263, 233] on div "23 Mensaje ******* (a): Todos los contactos - canales seleccionados Todos los c…" at bounding box center [315, 247] width 313 height 29
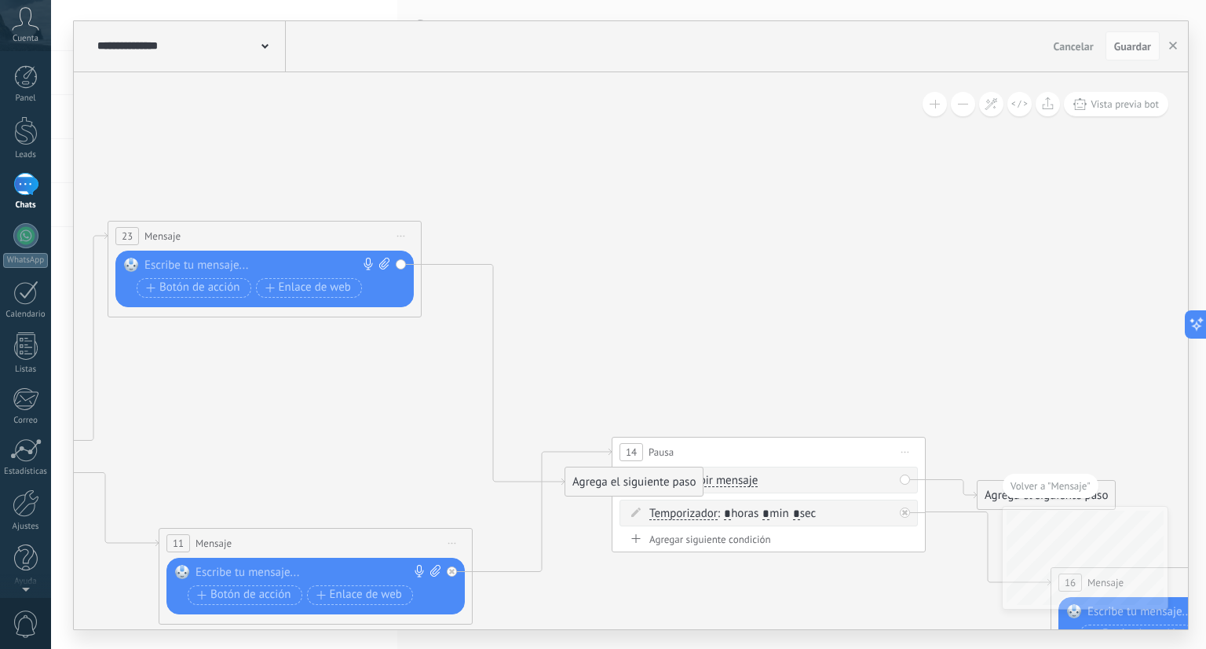
drag, startPoint x: 647, startPoint y: 570, endPoint x: 635, endPoint y: 347, distance: 223.4
click at [635, 469] on div "Agrega el siguiente paso" at bounding box center [634, 482] width 137 height 26
click at [996, 93] on button at bounding box center [991, 104] width 24 height 24
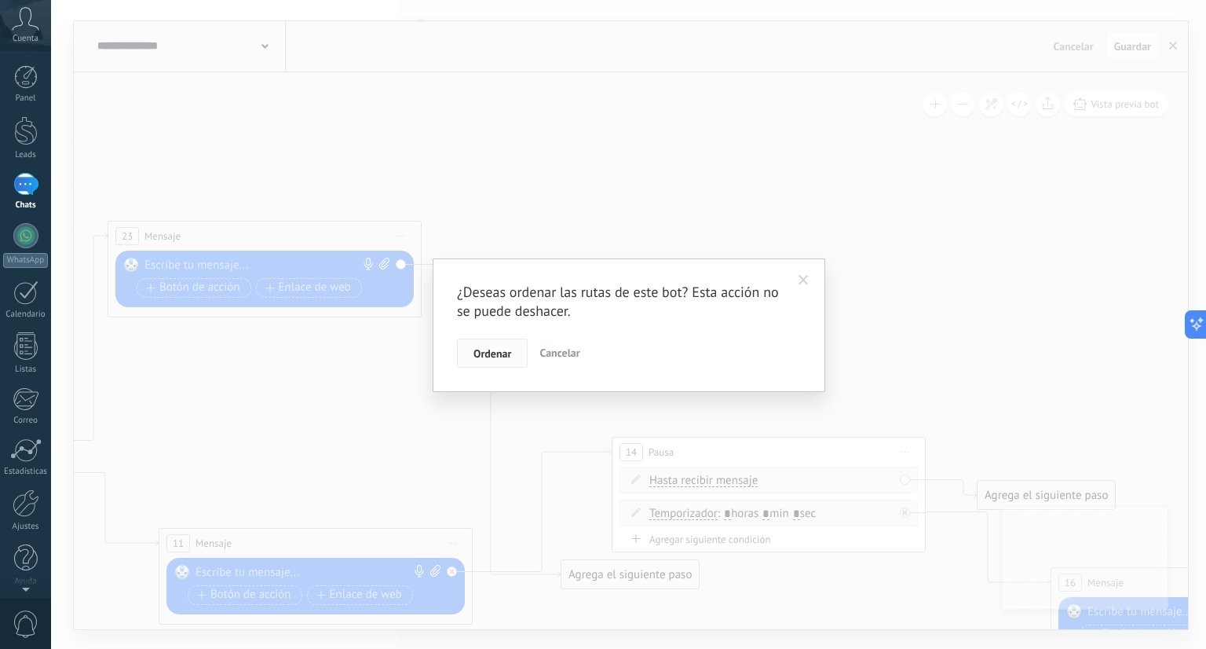
click at [509, 353] on span "Ordenar" at bounding box center [493, 353] width 38 height 11
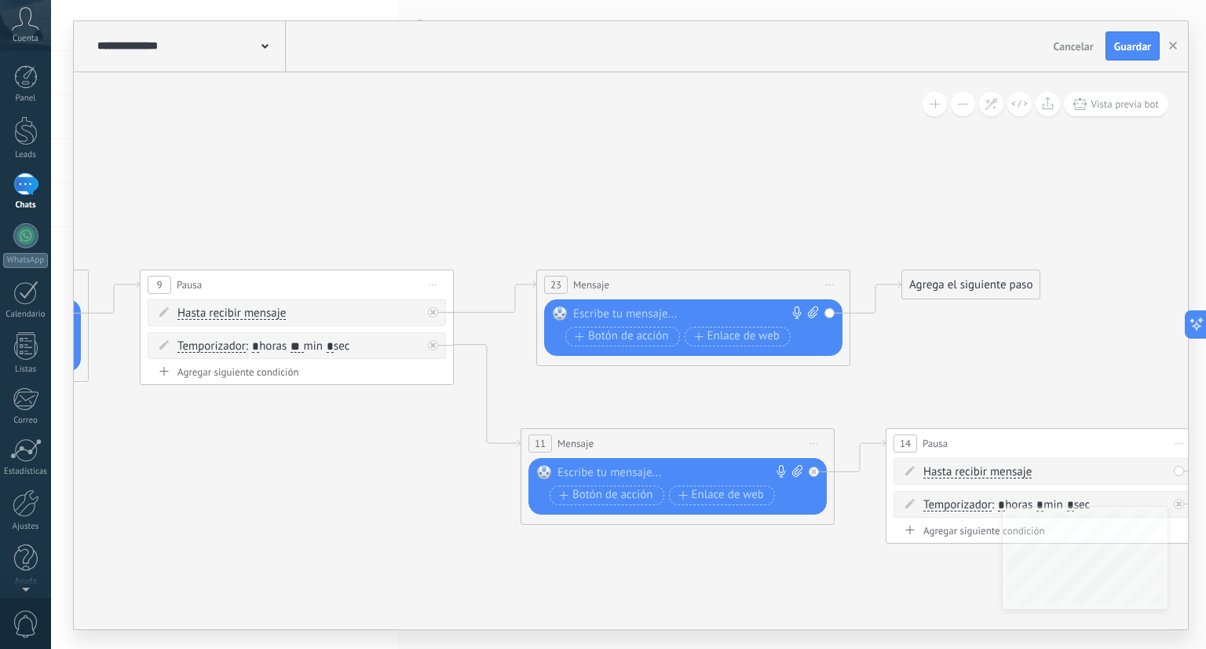
click at [831, 280] on span "Iniciar vista previa aquí Cambiar nombre Duplicar [GEOGRAPHIC_DATA]" at bounding box center [830, 284] width 25 height 23
click at [873, 382] on div "Borrar" at bounding box center [902, 387] width 156 height 27
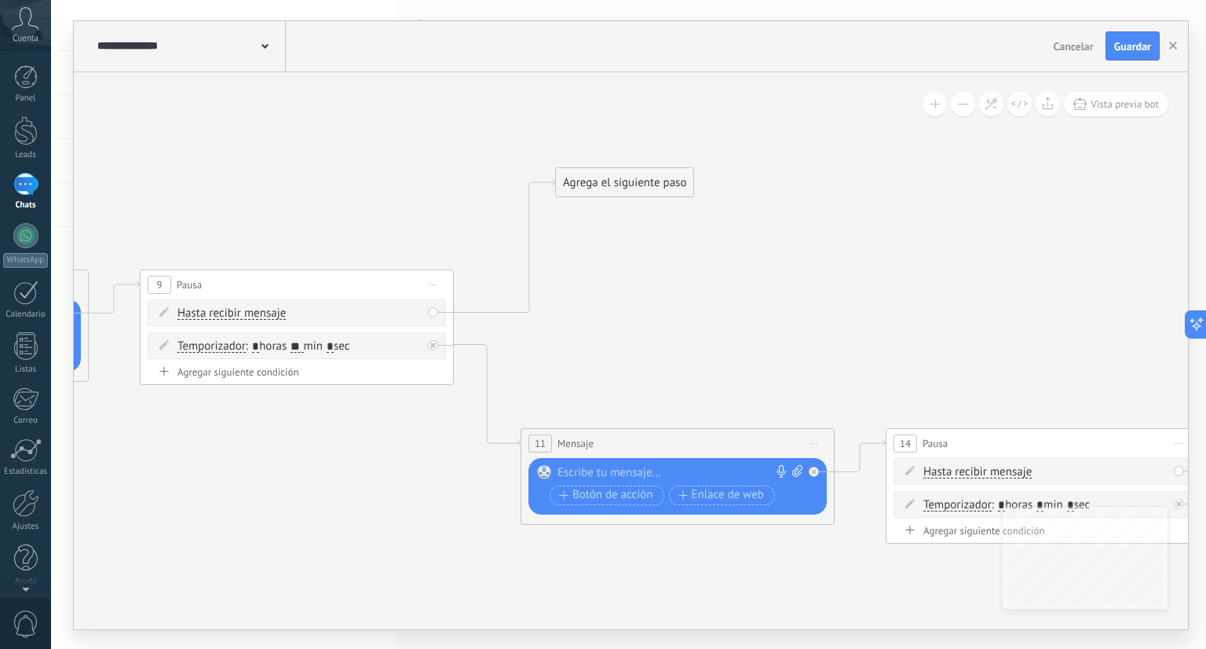
drag, startPoint x: 612, startPoint y: 335, endPoint x: 663, endPoint y: 187, distance: 156.2
click at [663, 187] on div "Agrega el siguiente paso" at bounding box center [624, 183] width 137 height 26
click at [663, 187] on div "Agrega el siguiente paso" at bounding box center [625, 180] width 137 height 26
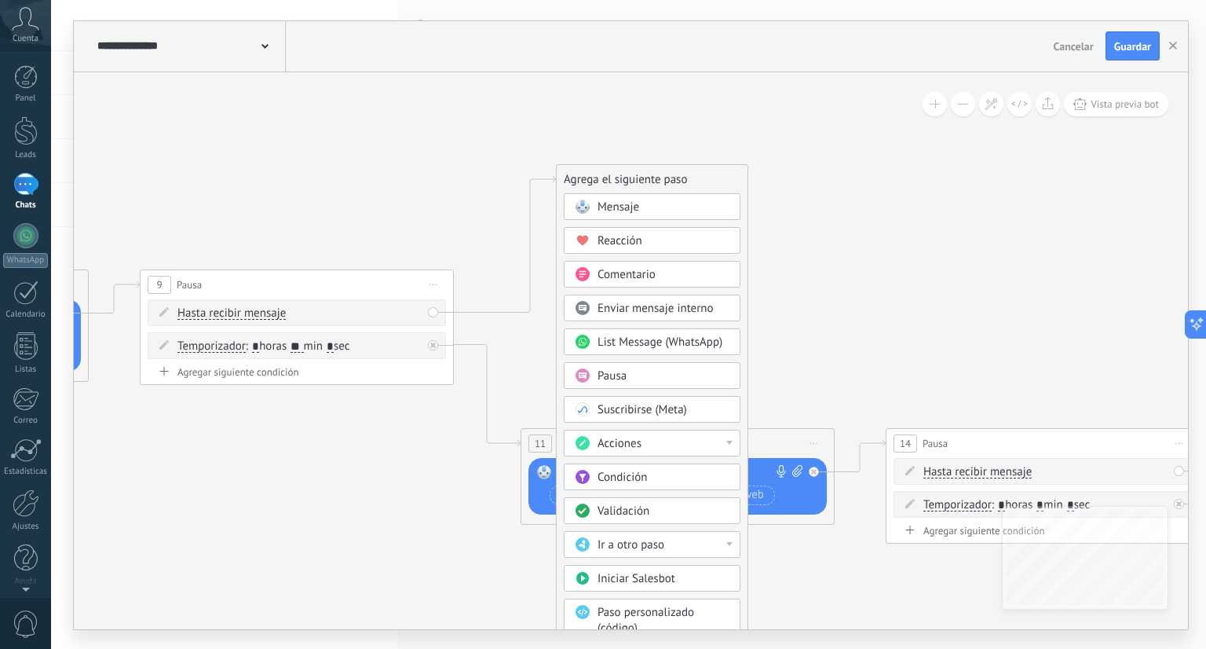
click at [629, 378] on div "Pausa" at bounding box center [664, 376] width 132 height 16
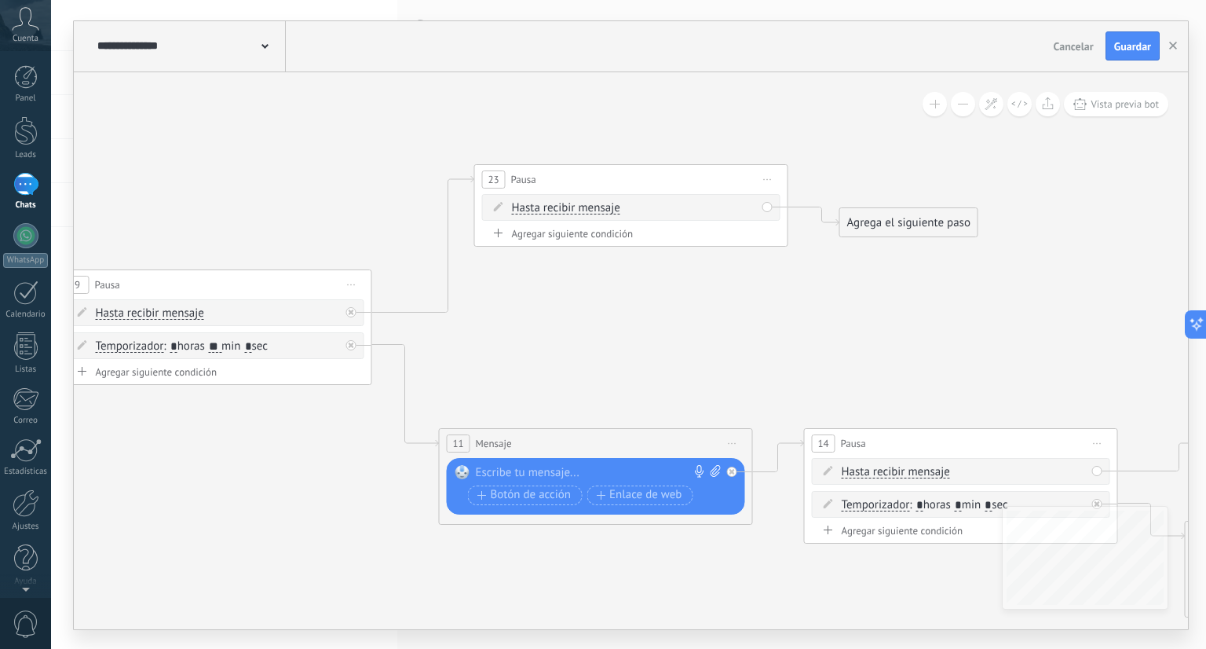
click at [767, 182] on span "Iniciar vista previa aquí Cambiar nombre Duplicar [GEOGRAPHIC_DATA]" at bounding box center [768, 179] width 25 height 23
click at [789, 278] on div "Borrar" at bounding box center [840, 282] width 156 height 27
drag, startPoint x: 506, startPoint y: 324, endPoint x: 517, endPoint y: 126, distance: 197.5
click at [517, 315] on div "Agrega el siguiente paso" at bounding box center [492, 328] width 137 height 26
click at [517, 126] on div "Agrega el siguiente paso" at bounding box center [508, 131] width 137 height 26
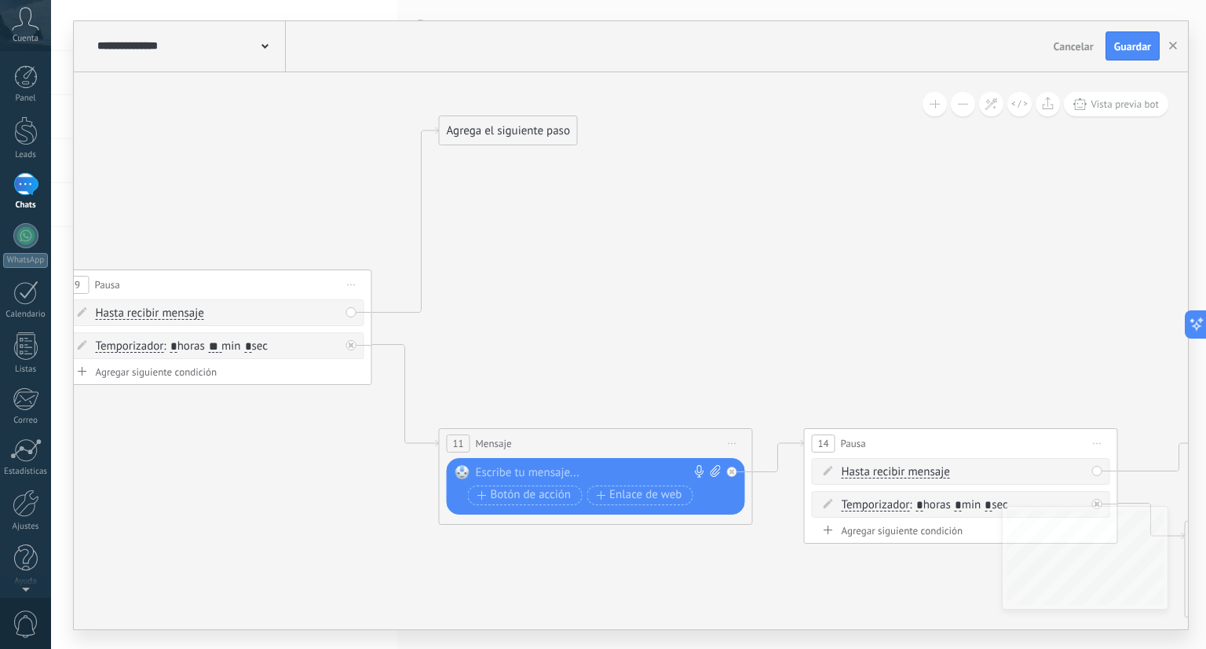
click at [518, 130] on div "Agrega el siguiente paso" at bounding box center [508, 131] width 137 height 26
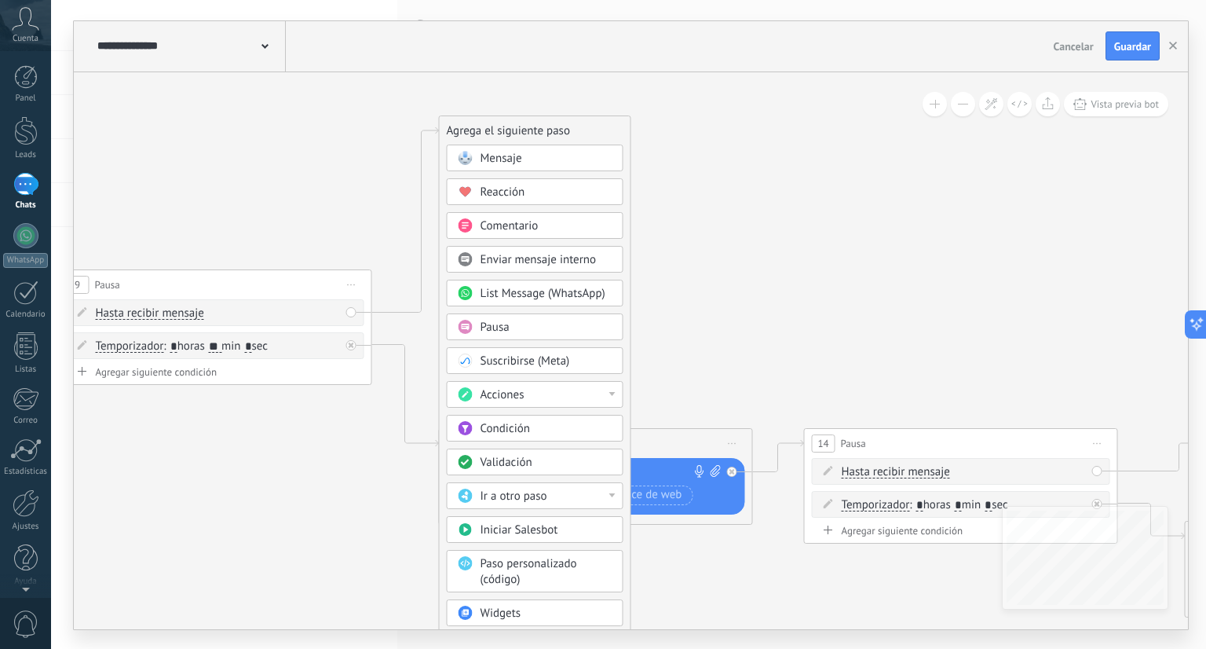
click at [529, 394] on div "Acciones" at bounding box center [547, 395] width 132 height 16
click at [560, 471] on div "Cambiar etapa del lead" at bounding box center [535, 475] width 175 height 27
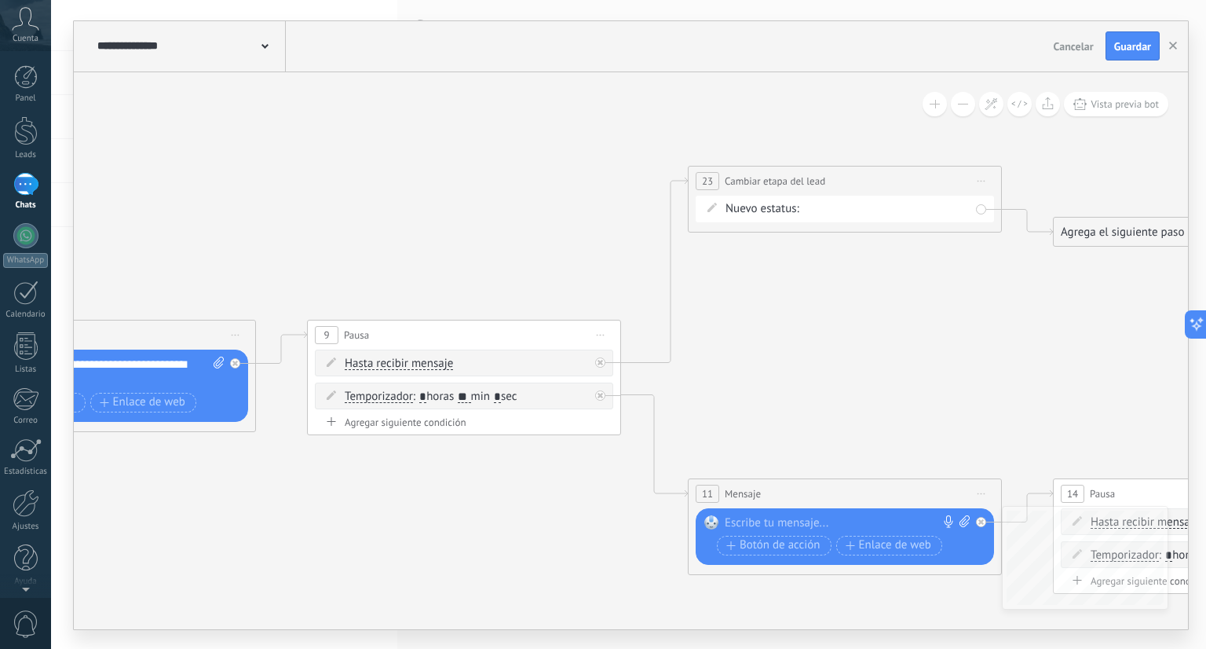
click at [0, 0] on div "Contacto inicial cliente potencial cliente ineresado negociacion Logrado con éx…" at bounding box center [0, 0] width 0 height 0
click at [0, 0] on label "cliente potencial" at bounding box center [0, 0] width 0 height 0
click at [1106, 226] on div "Agrega el siguiente paso" at bounding box center [1122, 232] width 137 height 26
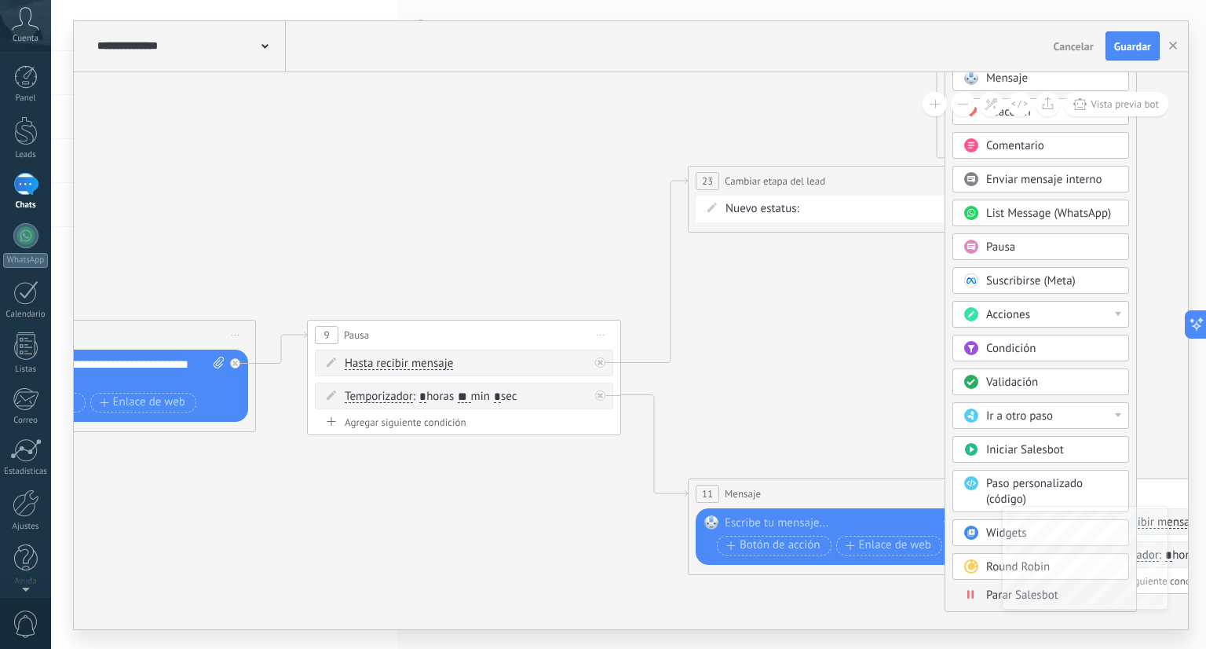
drag, startPoint x: 1120, startPoint y: 239, endPoint x: 1012, endPoint y: 60, distance: 208.7
click at [1012, 60] on div "**********" at bounding box center [631, 325] width 1115 height 608
click at [968, 598] on div "Parar Salesbot" at bounding box center [1040, 598] width 177 height 17
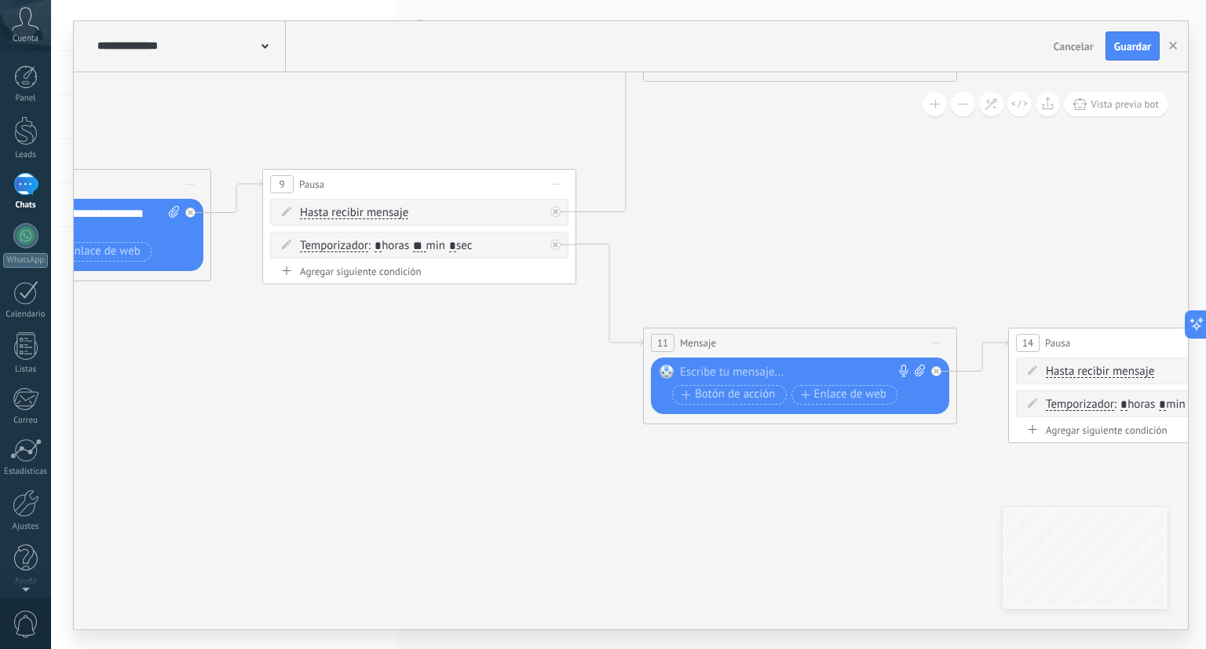
click at [874, 372] on div at bounding box center [796, 372] width 233 height 16
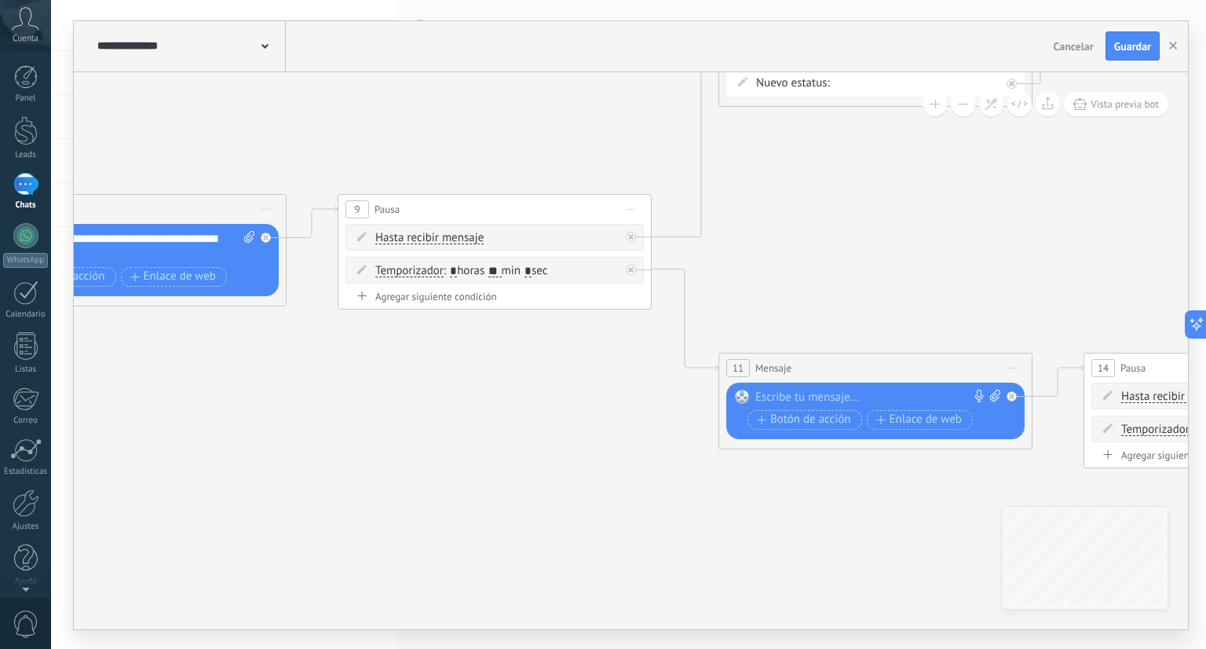
click at [934, 394] on div at bounding box center [873, 398] width 234 height 16
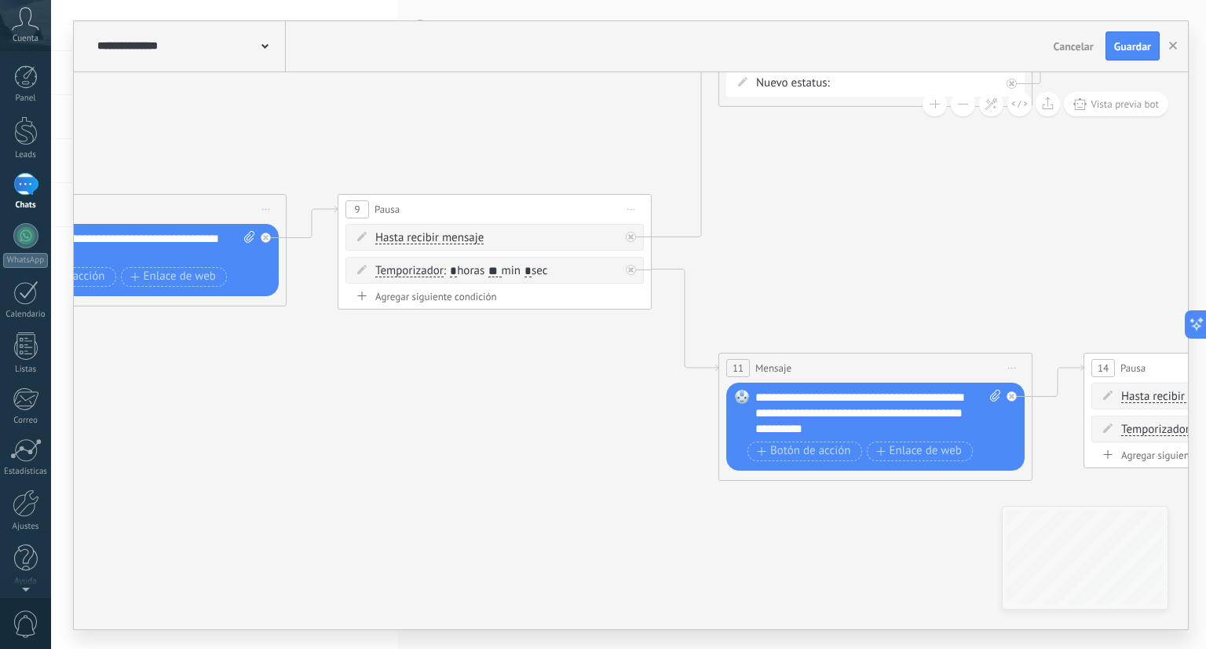
click at [971, 395] on div "**********" at bounding box center [879, 413] width 247 height 47
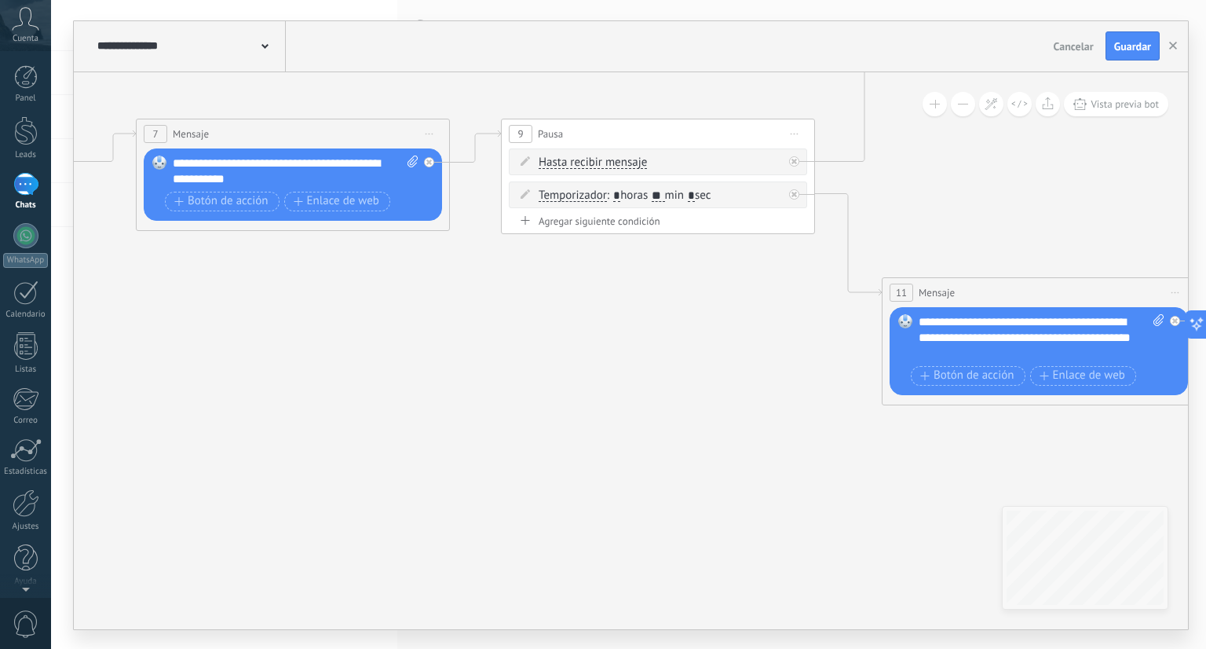
click at [972, 350] on div "**********" at bounding box center [1042, 337] width 247 height 47
click at [974, 350] on div "**********" at bounding box center [1042, 337] width 247 height 47
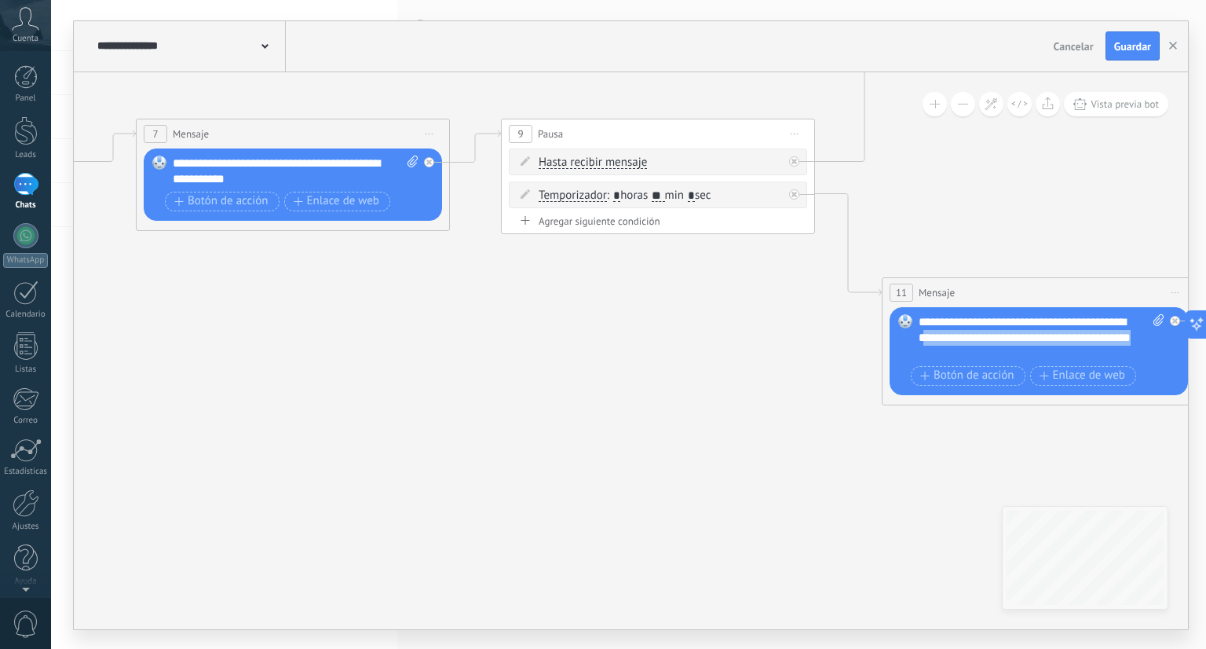
drag, startPoint x: 1024, startPoint y: 354, endPoint x: 926, endPoint y: 331, distance: 101.0
click at [926, 331] on div "**********" at bounding box center [1042, 337] width 247 height 47
click at [946, 331] on div "**********" at bounding box center [1042, 337] width 247 height 47
click at [1123, 46] on span "Guardar" at bounding box center [1133, 46] width 37 height 11
click at [1022, 318] on div "**********" at bounding box center [1042, 337] width 247 height 47
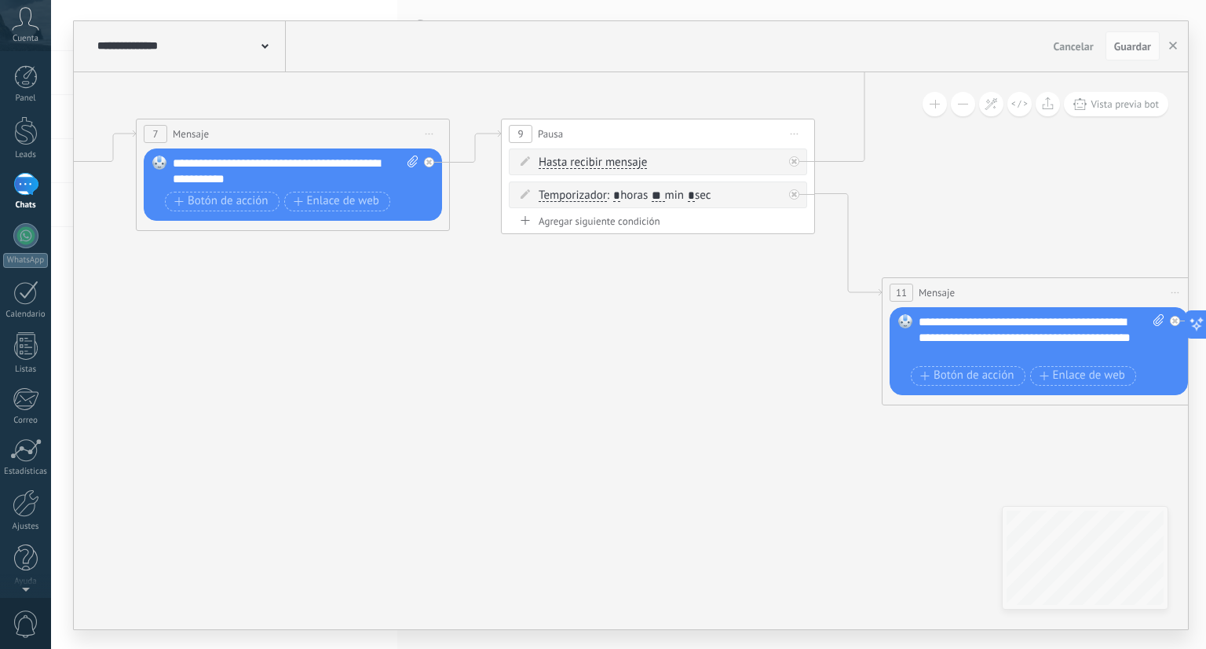
click at [1012, 346] on div "**********" at bounding box center [1042, 337] width 247 height 47
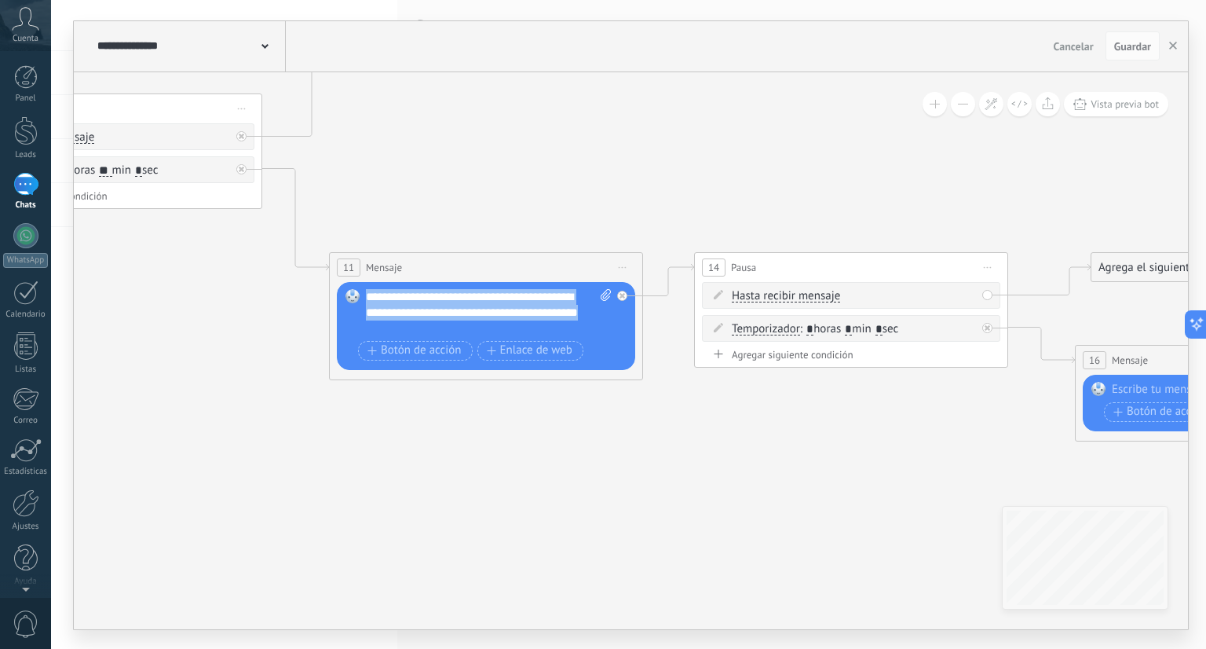
drag, startPoint x: 473, startPoint y: 328, endPoint x: 350, endPoint y: 298, distance: 126.3
click at [350, 298] on div "Reemplazar Quitar Convertir a mensaje de voz Arrastre la imagen aquí para adjun…" at bounding box center [486, 326] width 298 height 88
click at [290, 221] on icon at bounding box center [295, 219] width 67 height 102
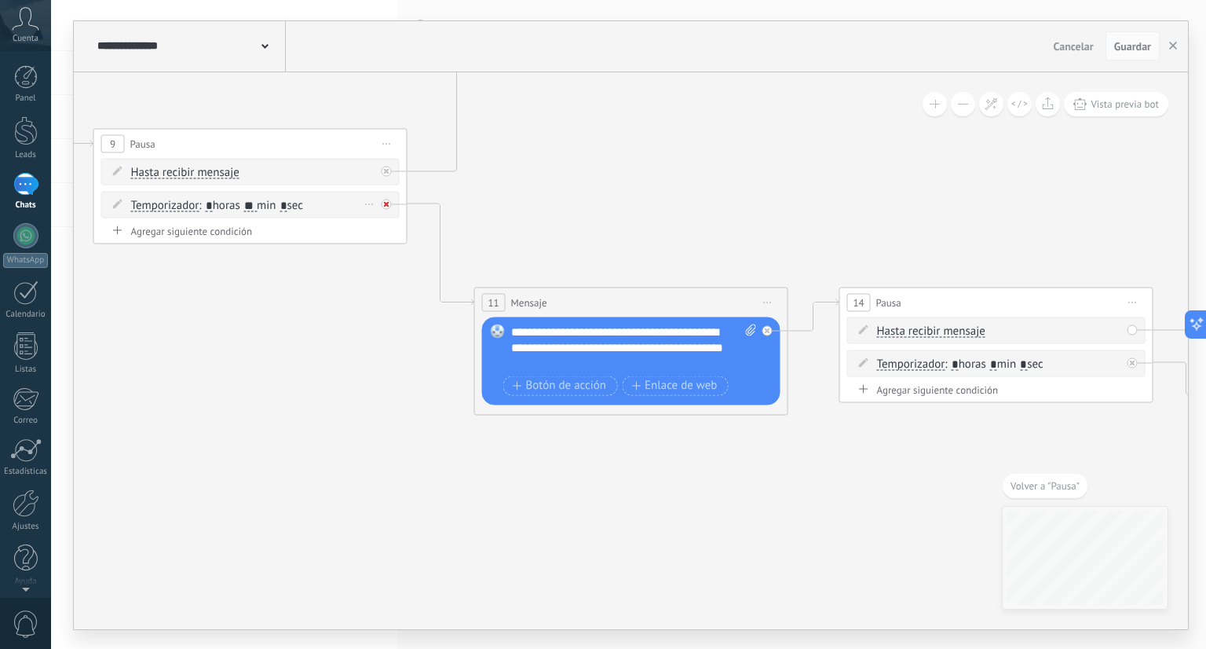
click at [386, 207] on div at bounding box center [387, 204] width 10 height 10
click at [534, 328] on div "**********" at bounding box center [634, 347] width 247 height 47
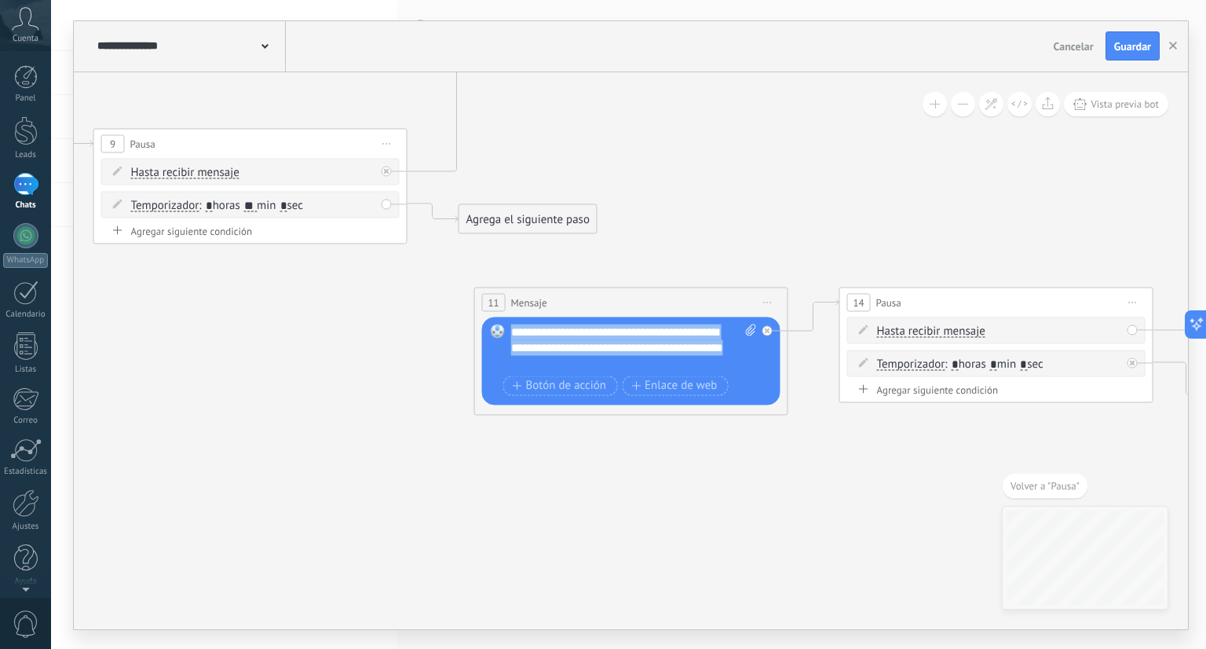
click at [534, 328] on div "**********" at bounding box center [634, 347] width 247 height 47
click at [772, 298] on span "Iniciar vista previa aquí Cambiar nombre Duplicar [GEOGRAPHIC_DATA]" at bounding box center [768, 302] width 25 height 23
click at [794, 372] on div "Duplicar" at bounding box center [840, 377] width 156 height 27
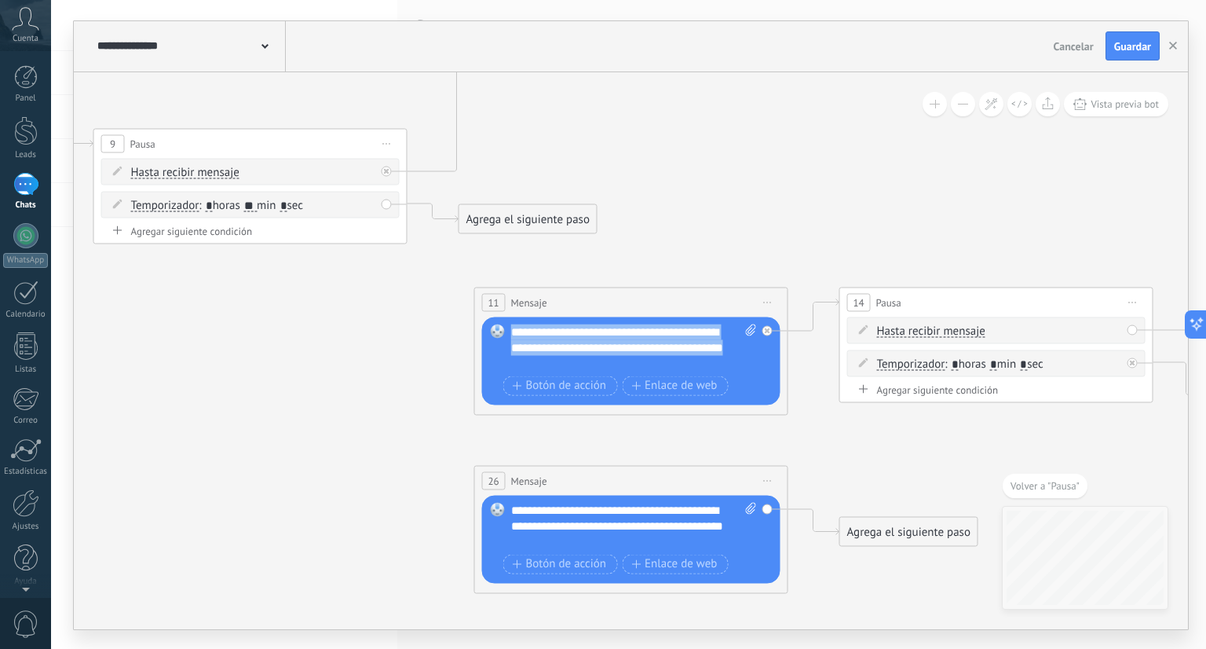
click at [770, 308] on span "Iniciar vista previa aquí Cambiar nombre Duplicar [GEOGRAPHIC_DATA]" at bounding box center [768, 302] width 25 height 23
click at [666, 358] on div "**********" at bounding box center [634, 347] width 247 height 47
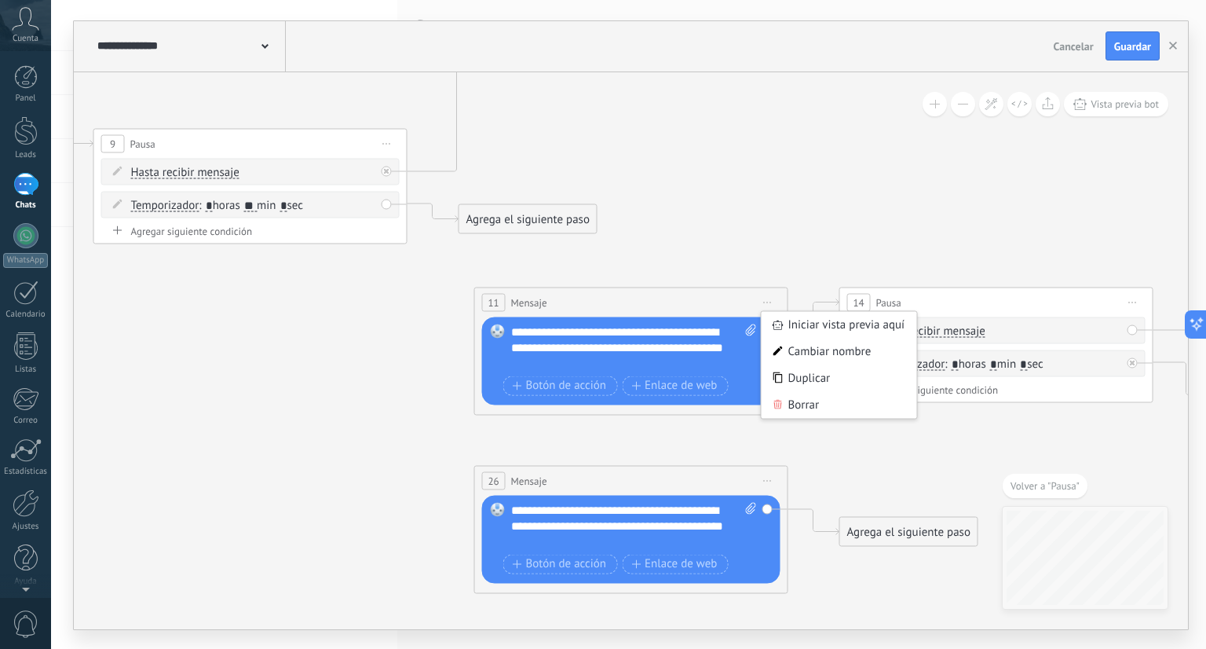
click at [666, 358] on div "**********" at bounding box center [634, 347] width 247 height 47
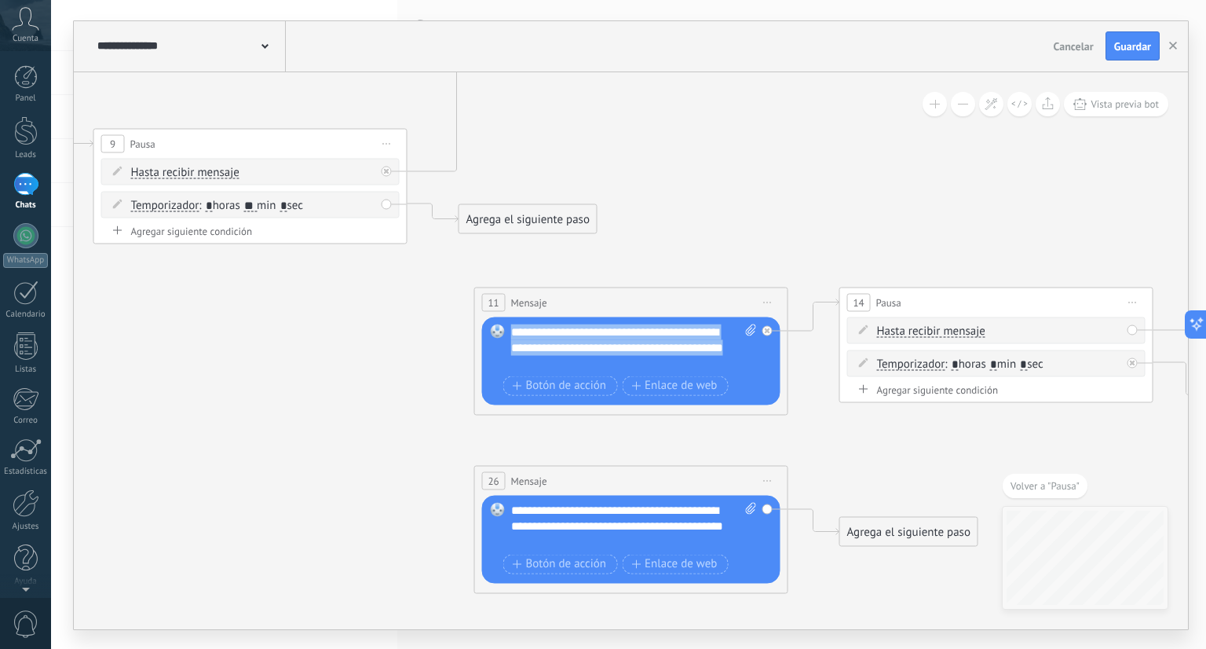
click at [666, 358] on div "**********" at bounding box center [634, 347] width 247 height 47
paste div
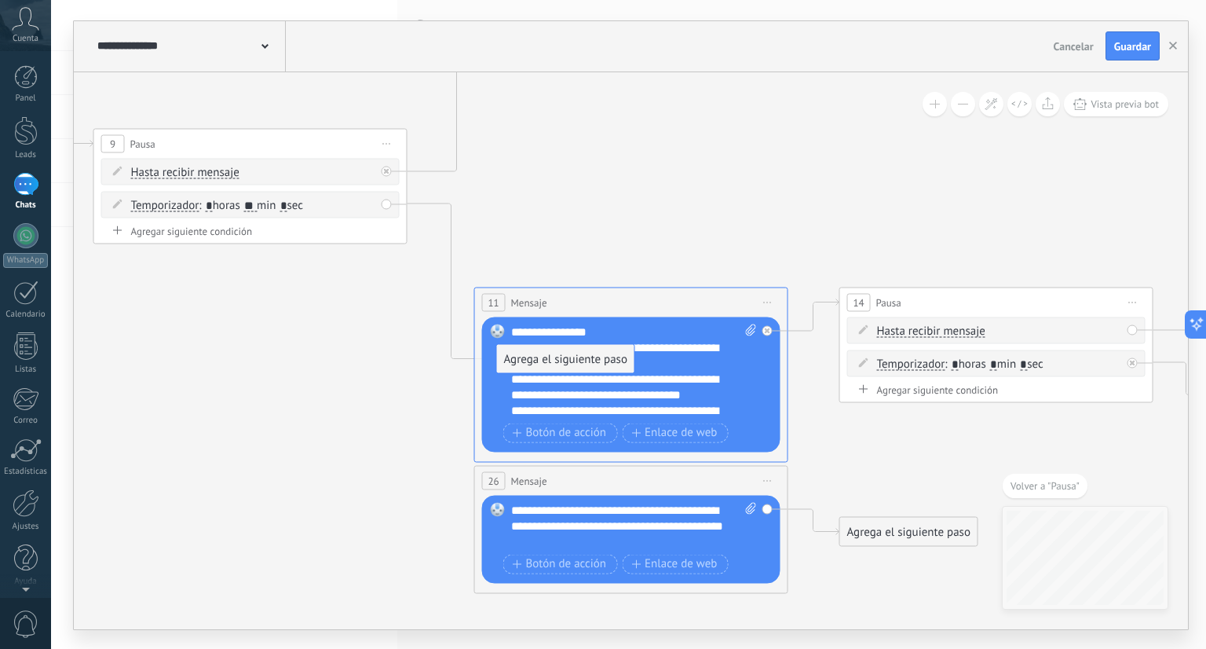
drag, startPoint x: 526, startPoint y: 205, endPoint x: 565, endPoint y: 346, distance: 146.5
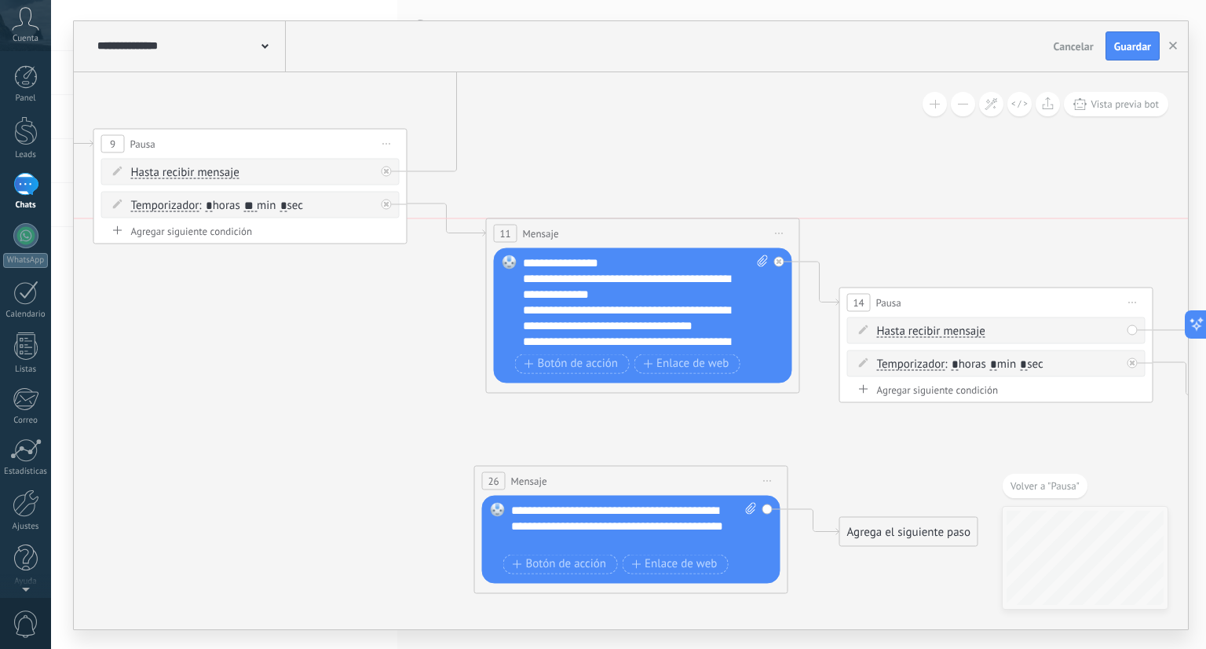
drag, startPoint x: 627, startPoint y: 306, endPoint x: 639, endPoint y: 234, distance: 72.4
click at [639, 234] on div "11 Mensaje ******* (a): Todos los contactos - canales seleccionados Todos los c…" at bounding box center [643, 232] width 313 height 29
click at [623, 266] on div "**********" at bounding box center [646, 301] width 247 height 94
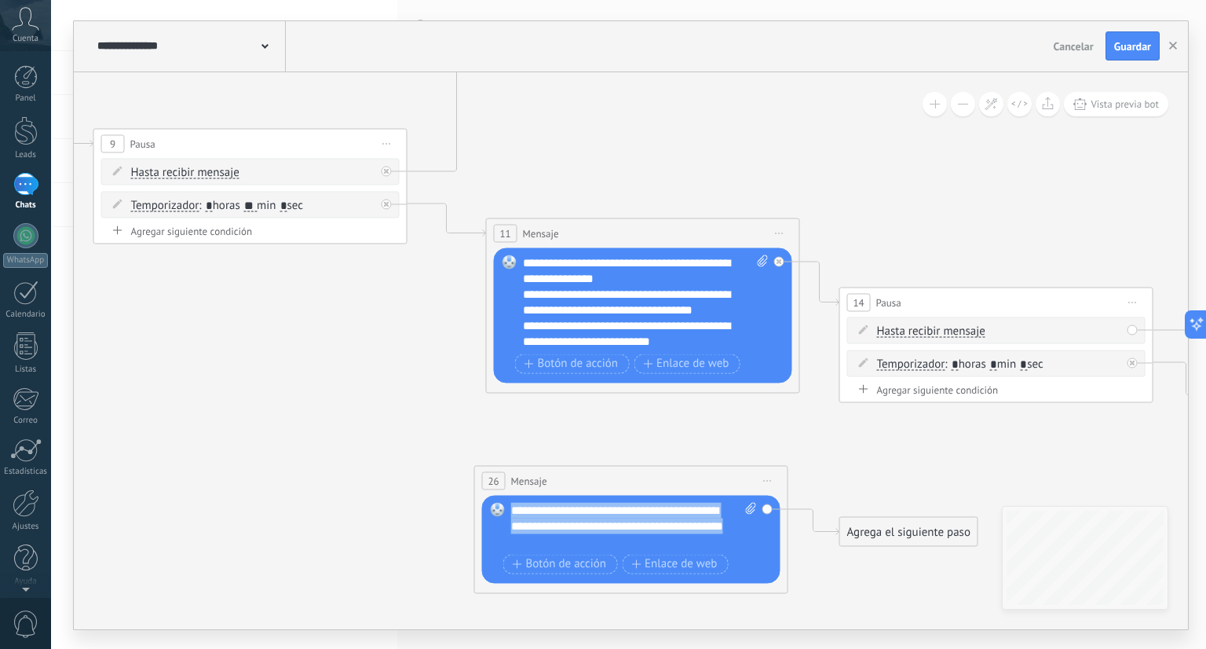
drag, startPoint x: 711, startPoint y: 535, endPoint x: 503, endPoint y: 513, distance: 208.5
click at [503, 513] on div "Reemplazar Quitar Convertir a mensaje de voz Arrastre la imagen aquí para adjun…" at bounding box center [631, 539] width 298 height 88
copy div "**********"
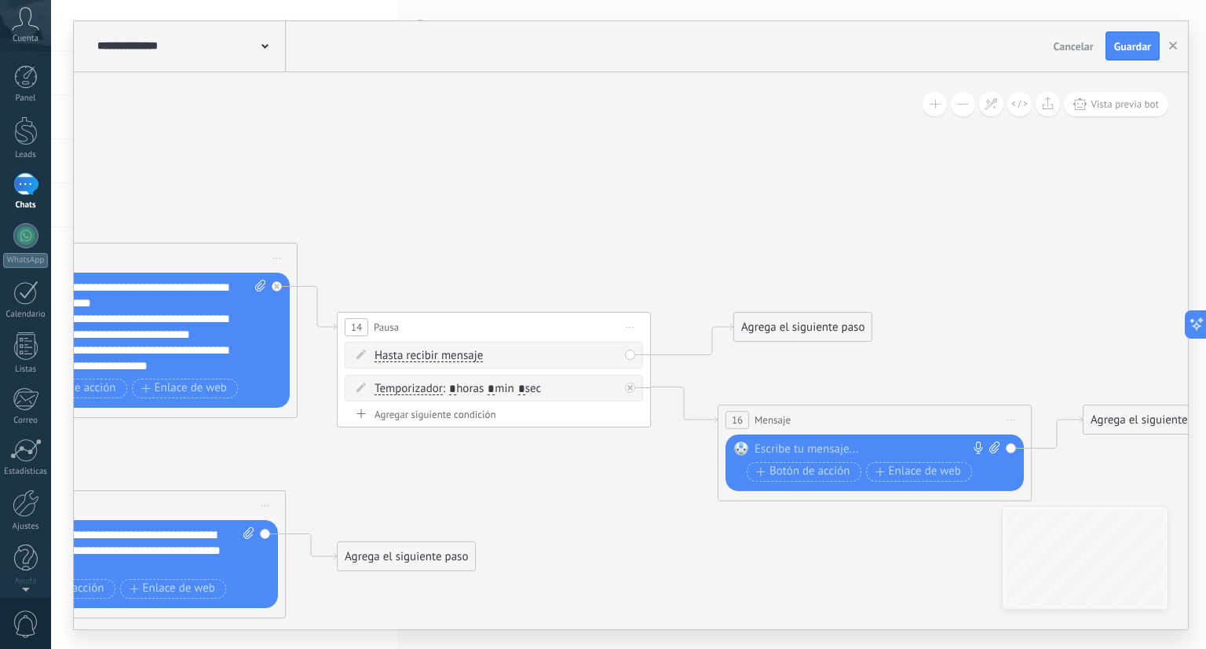
click at [843, 445] on div at bounding box center [871, 449] width 233 height 16
paste div
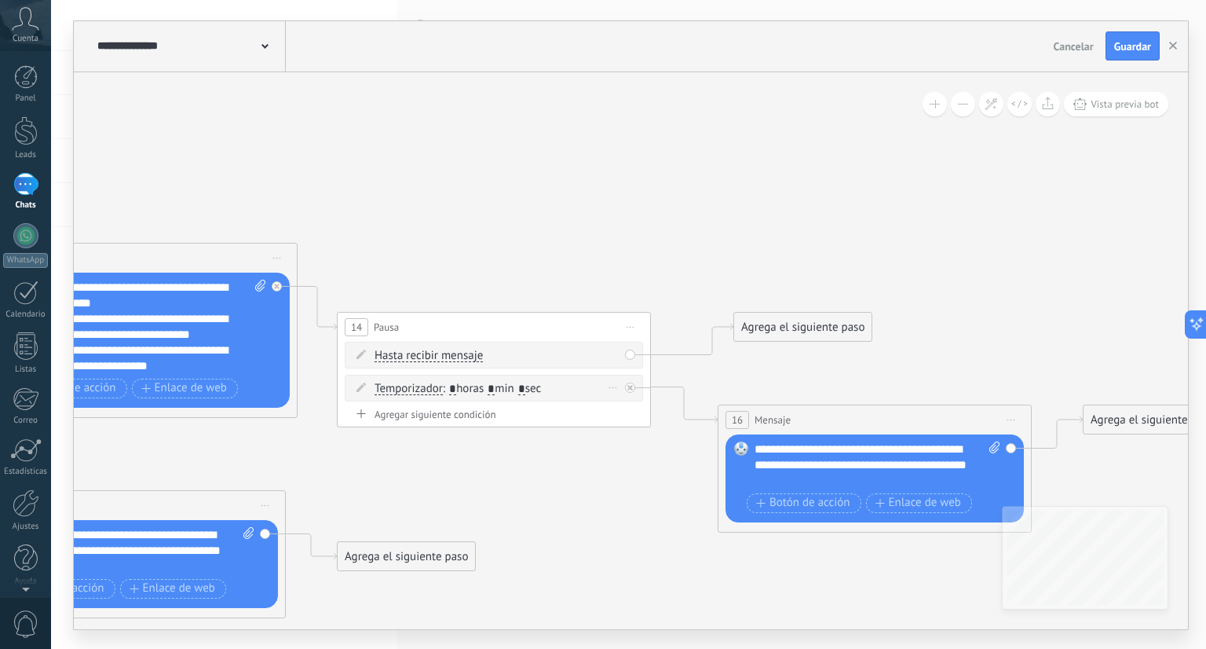
click at [495, 388] on input "*" at bounding box center [491, 389] width 7 height 13
type input "*"
click at [456, 390] on input "*" at bounding box center [452, 389] width 7 height 13
type input "**"
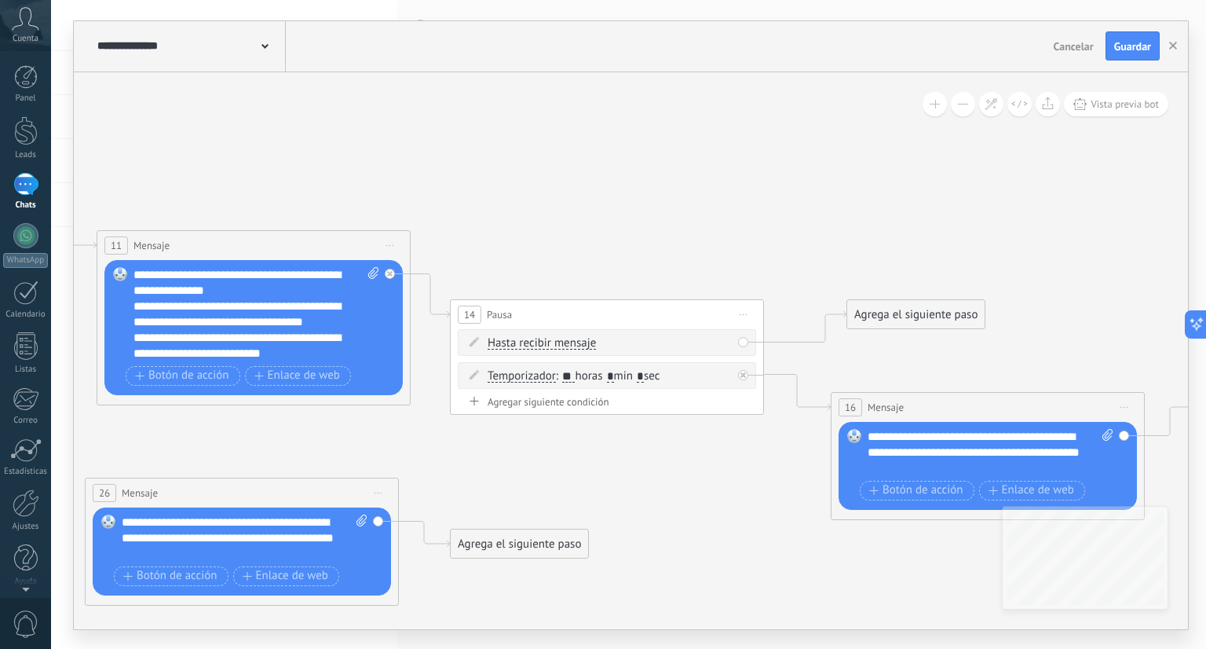
click at [868, 439] on div "**********" at bounding box center [991, 452] width 247 height 47
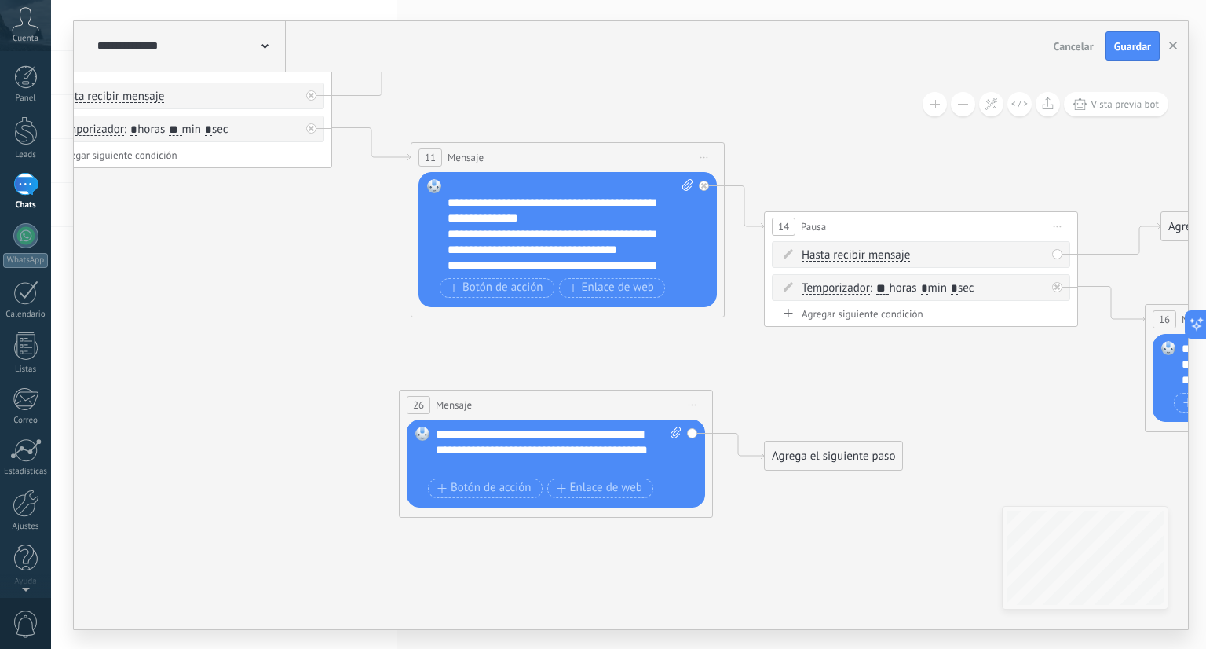
click at [448, 202] on div "**********" at bounding box center [571, 226] width 247 height 94
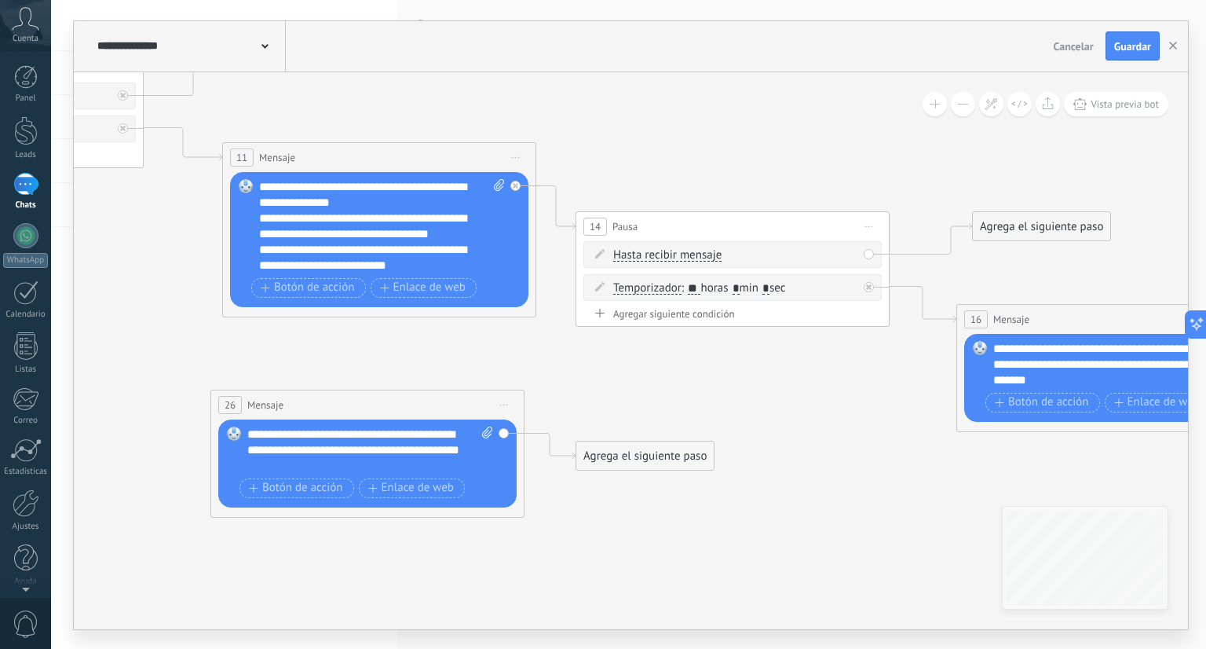
click at [509, 402] on span "Iniciar vista previa aquí Cambiar nombre Duplicar [GEOGRAPHIC_DATA]" at bounding box center [504, 405] width 25 height 23
click at [538, 499] on div "Borrar" at bounding box center [576, 507] width 156 height 27
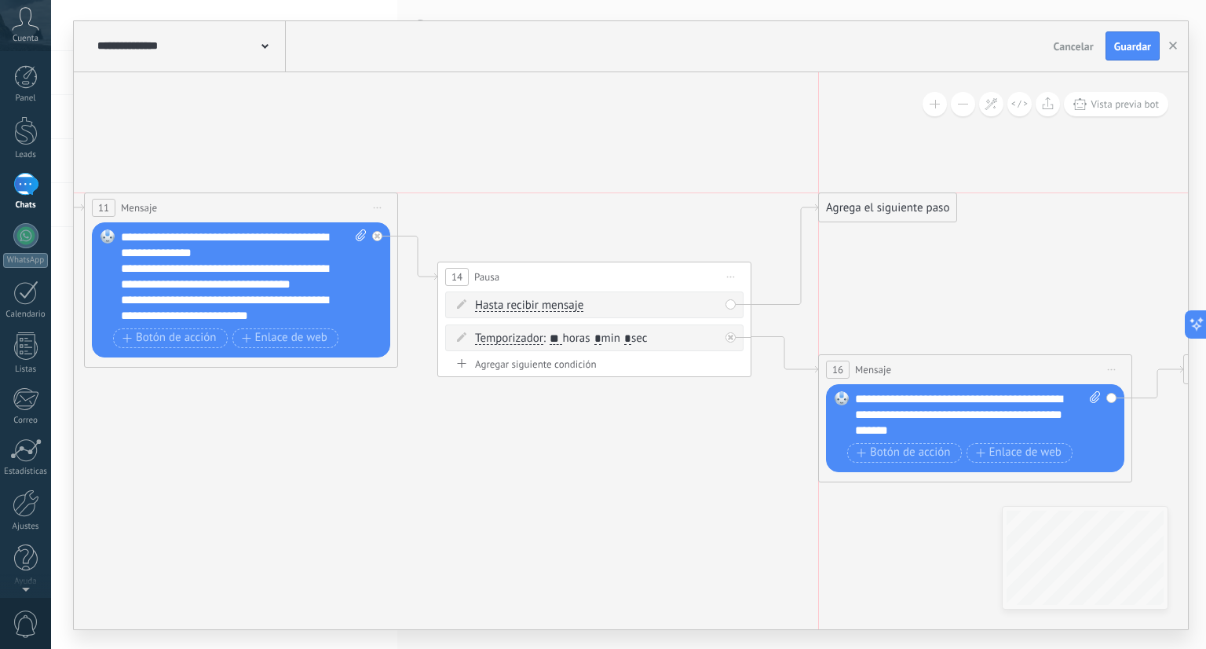
drag, startPoint x: 862, startPoint y: 276, endPoint x: 845, endPoint y: 202, distance: 75.8
click at [845, 202] on div "Agrega el siguiente paso" at bounding box center [887, 208] width 137 height 26
click at [858, 206] on div "Agrega el siguiente paso" at bounding box center [887, 208] width 137 height 26
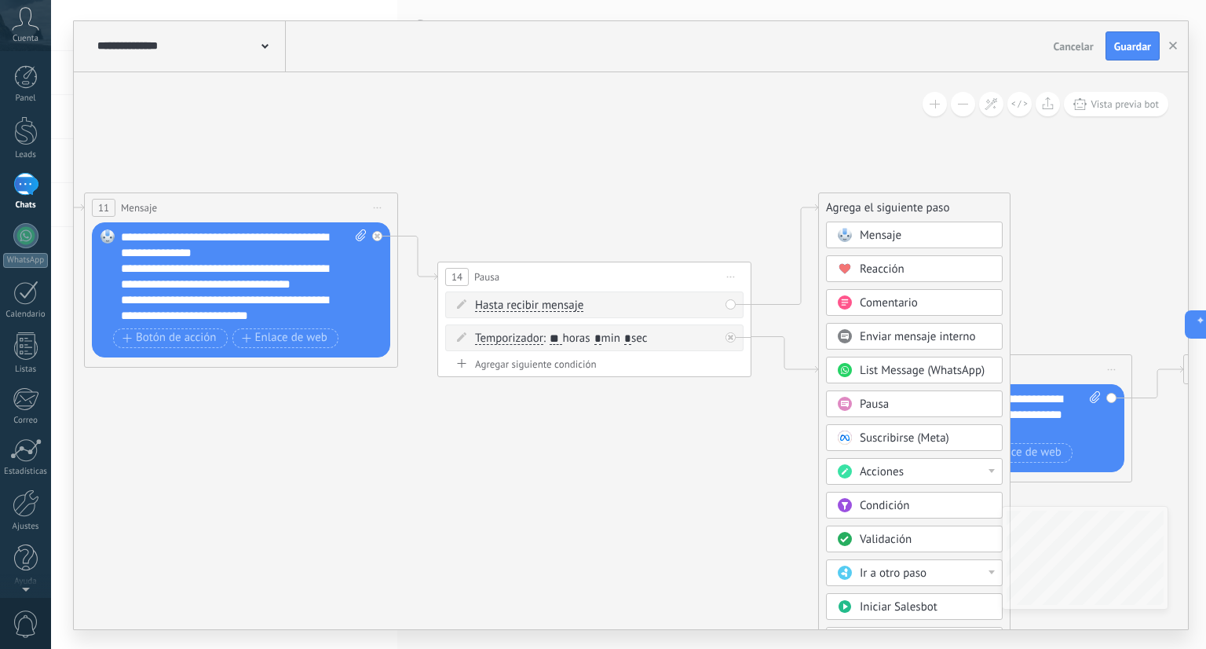
click at [897, 467] on span "Acciones" at bounding box center [882, 471] width 44 height 15
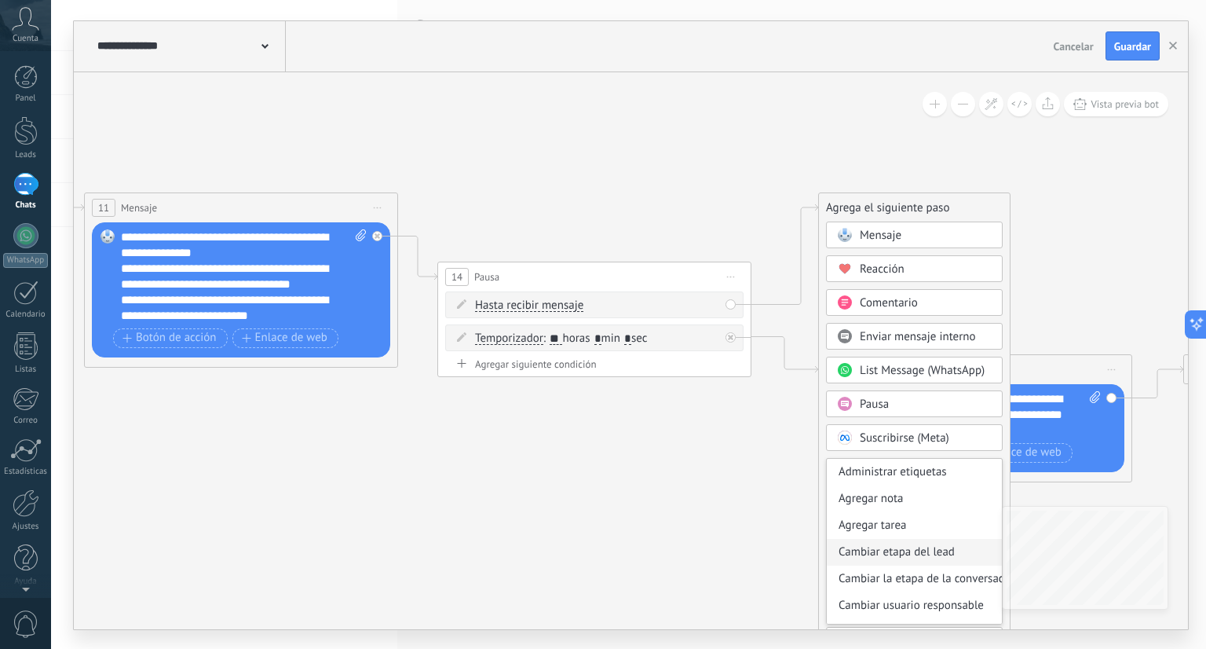
click at [893, 547] on div "Cambiar etapa del lead" at bounding box center [914, 552] width 175 height 27
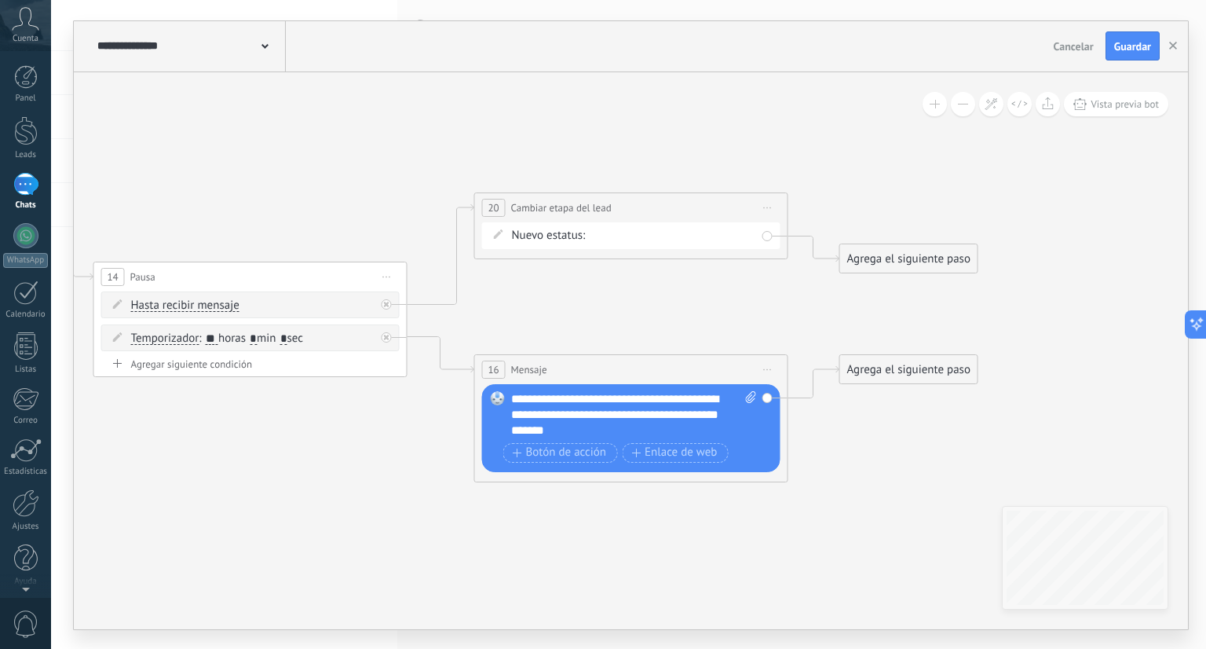
click at [0, 0] on div "Contacto inicial cliente potencial cliente ineresado negociacion Logrado con éx…" at bounding box center [0, 0] width 0 height 0
click at [0, 0] on label "cliente potencial" at bounding box center [0, 0] width 0 height 0
drag, startPoint x: 669, startPoint y: 207, endPoint x: 635, endPoint y: 167, distance: 52.3
click at [635, 193] on div "**********" at bounding box center [631, 207] width 313 height 29
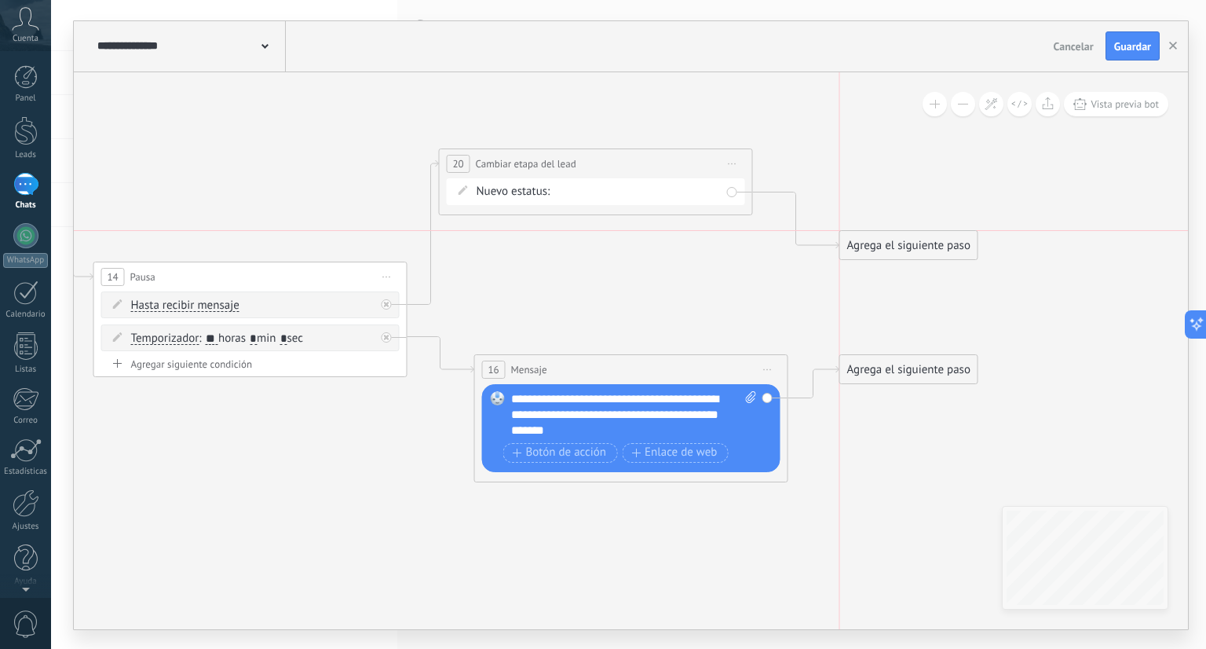
drag, startPoint x: 946, startPoint y: 252, endPoint x: 954, endPoint y: 192, distance: 60.2
click at [954, 233] on div "Agrega el siguiente paso" at bounding box center [908, 246] width 137 height 26
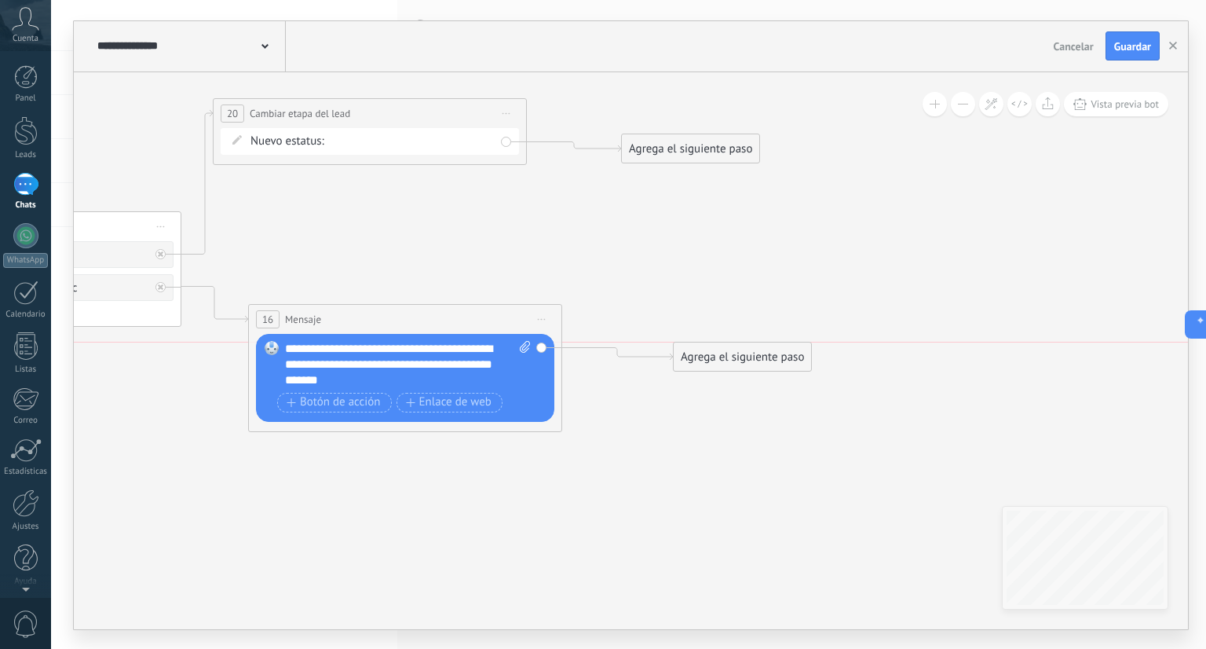
drag, startPoint x: 692, startPoint y: 321, endPoint x: 752, endPoint y: 357, distance: 70.1
click at [752, 357] on div "Agrega el siguiente paso" at bounding box center [742, 357] width 137 height 26
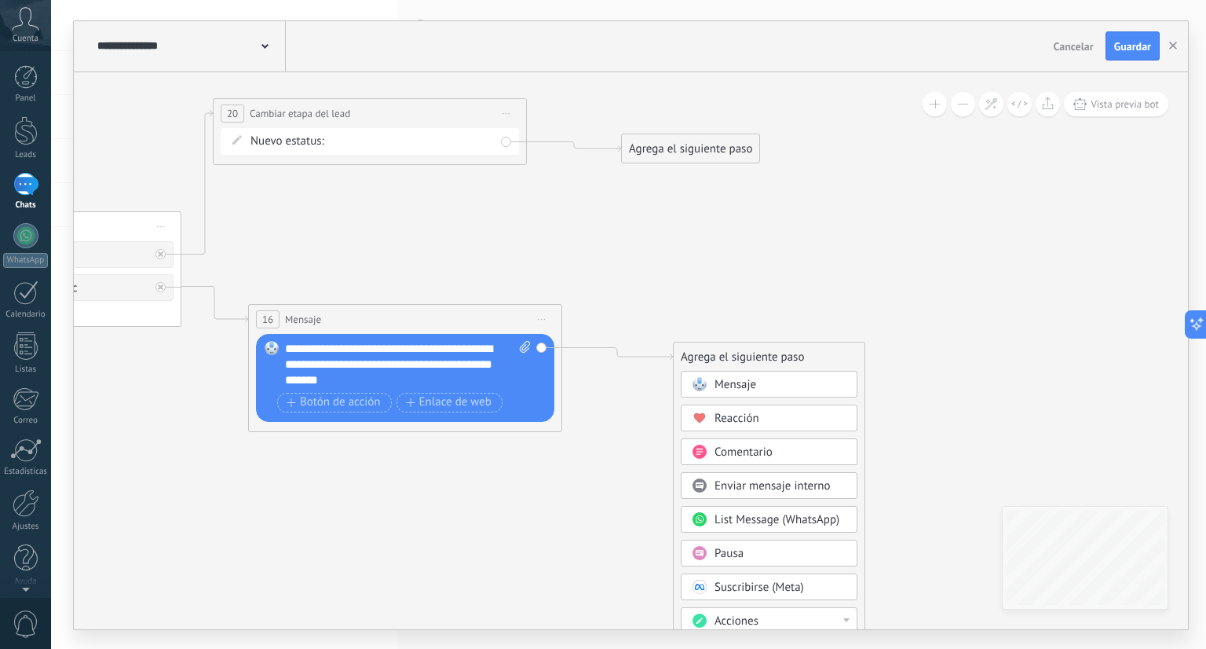
click at [751, 375] on div "Mensaje" at bounding box center [769, 384] width 177 height 27
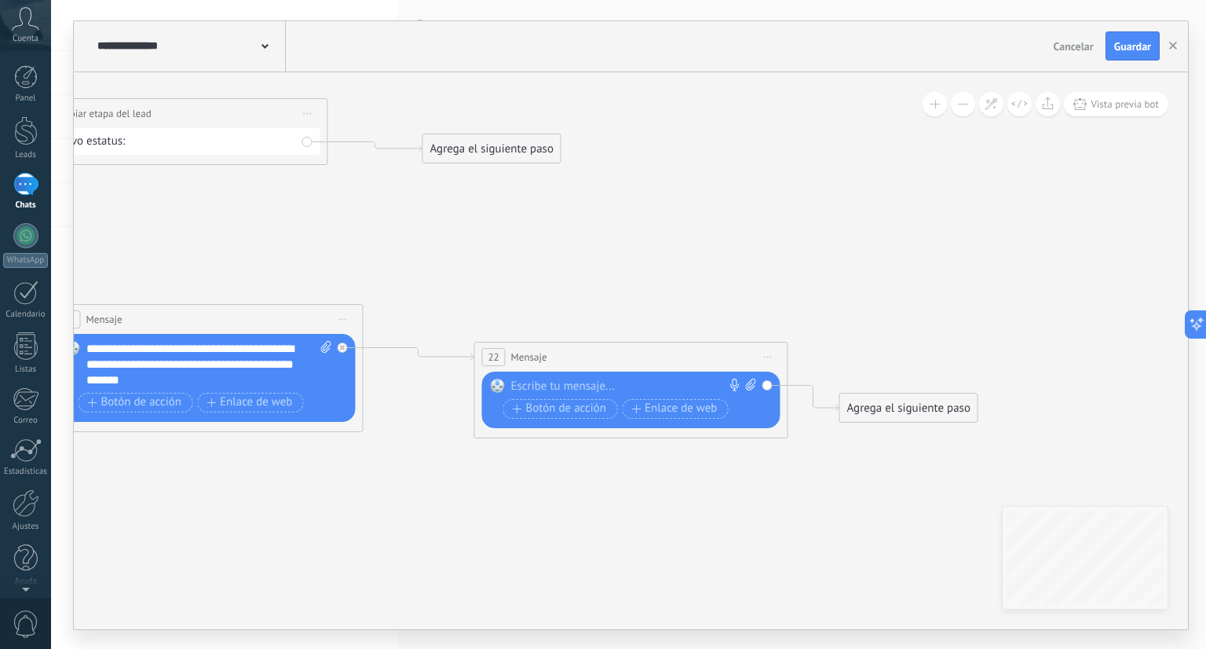
click at [760, 357] on span "Iniciar vista previa aquí Cambiar nombre Duplicar [GEOGRAPHIC_DATA]" at bounding box center [768, 357] width 25 height 23
click at [785, 458] on div "Borrar" at bounding box center [840, 459] width 156 height 27
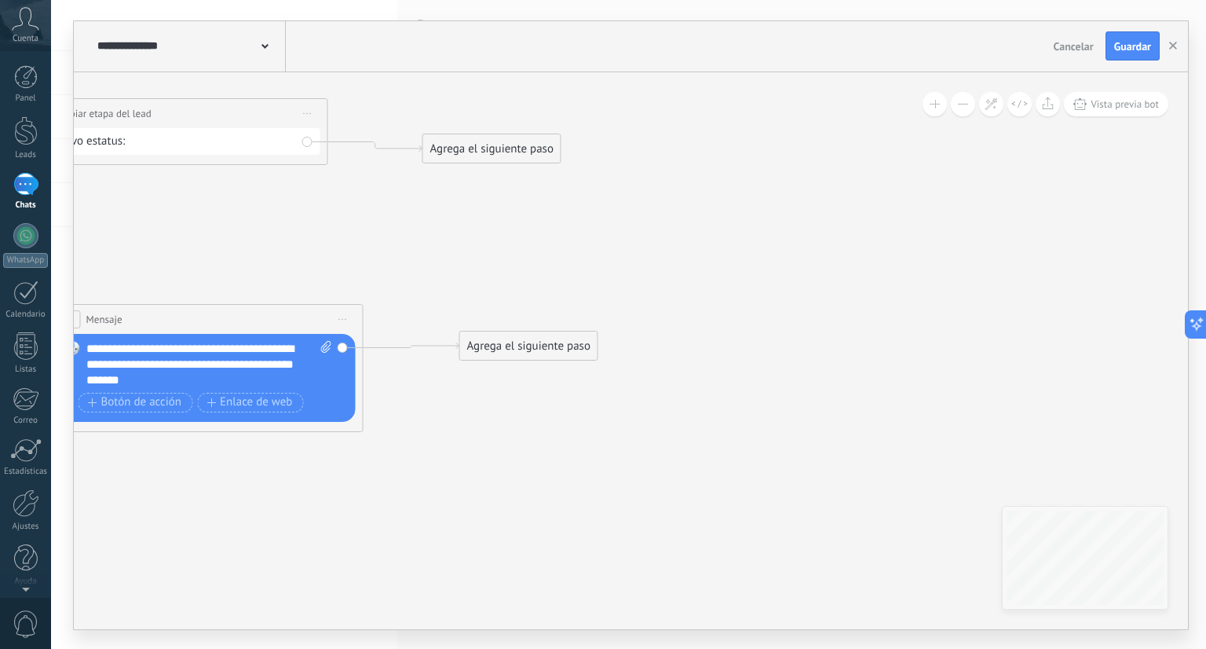
drag, startPoint x: 464, startPoint y: 367, endPoint x: 511, endPoint y: 342, distance: 52.4
click at [511, 342] on div "Agrega el siguiente paso" at bounding box center [528, 346] width 137 height 26
click at [511, 342] on div "Agrega el siguiente paso" at bounding box center [530, 345] width 137 height 26
click at [514, 342] on div "Agrega el siguiente paso" at bounding box center [530, 345] width 137 height 26
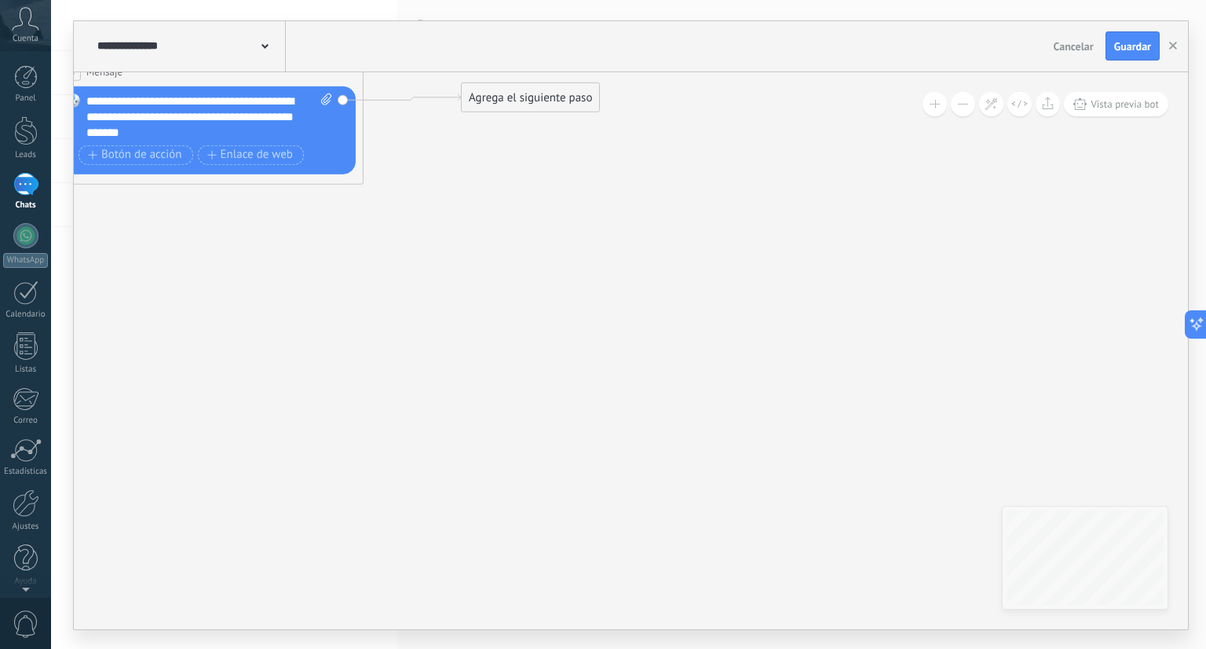
click at [511, 104] on div "Agrega el siguiente paso" at bounding box center [530, 97] width 137 height 26
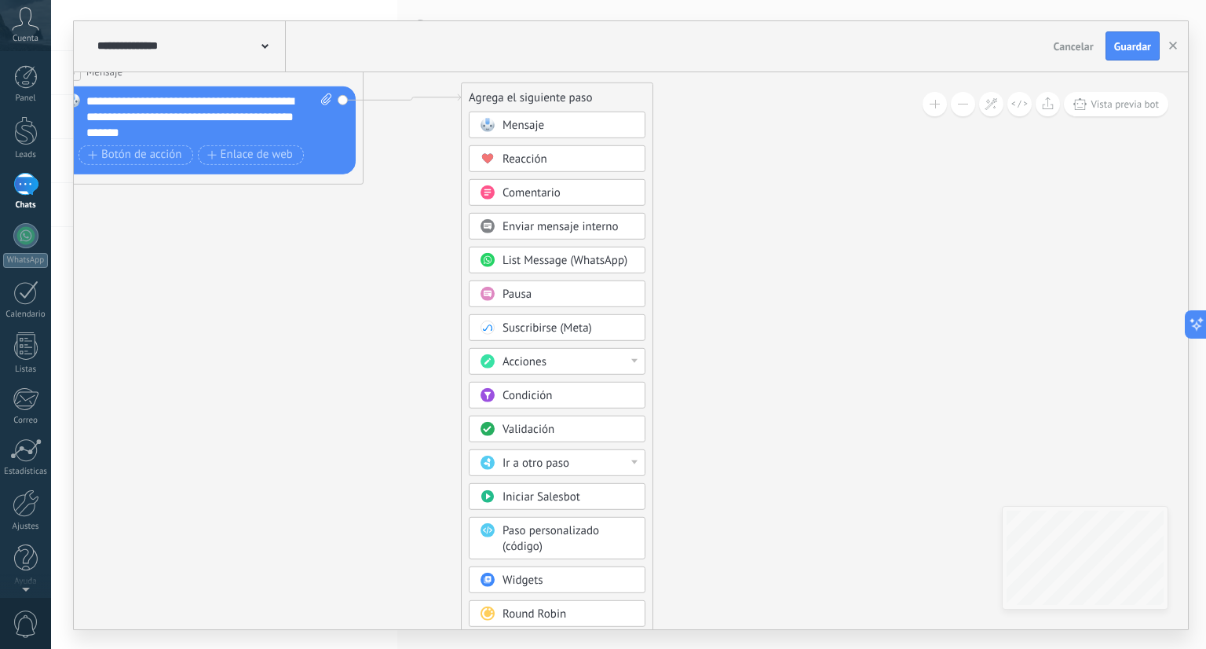
click at [548, 292] on div "Pausa" at bounding box center [569, 294] width 132 height 16
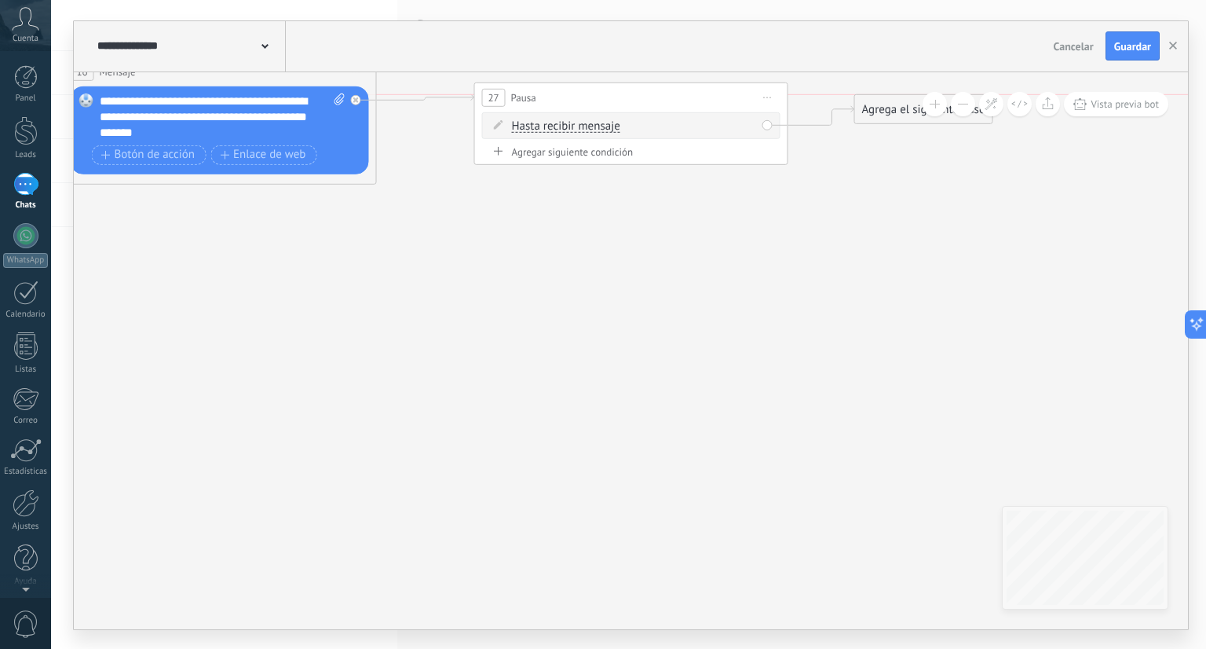
drag, startPoint x: 870, startPoint y: 147, endPoint x: 887, endPoint y: 117, distance: 34.1
click at [887, 117] on div "Agrega el siguiente paso" at bounding box center [923, 109] width 137 height 26
click at [887, 117] on div "Agrega el siguiente paso" at bounding box center [924, 109] width 137 height 26
click at [617, 152] on div "Agregar siguiente condición" at bounding box center [631, 151] width 298 height 13
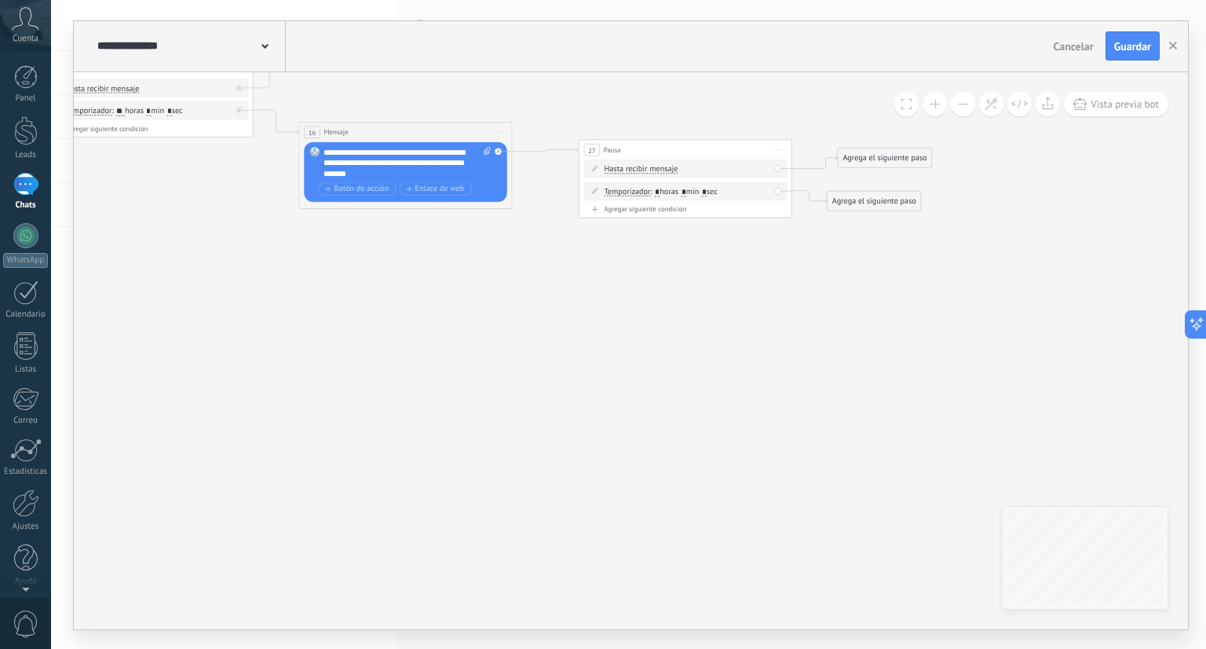
click at [851, 152] on div "Agrega el siguiente paso" at bounding box center [884, 156] width 93 height 17
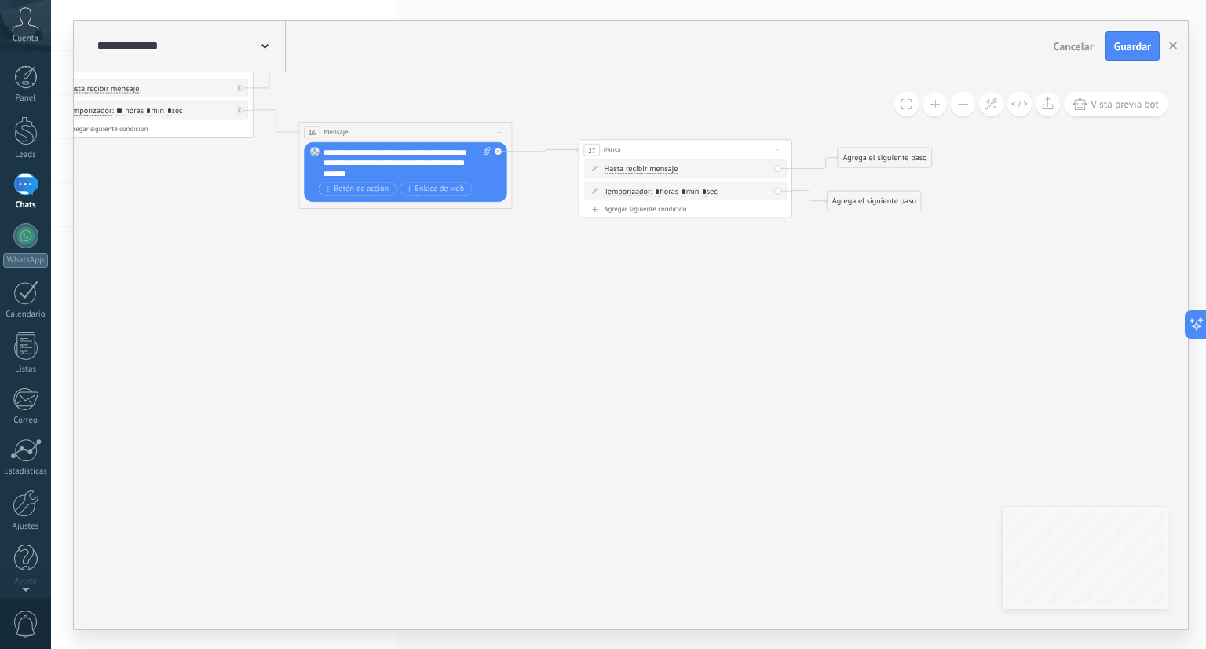
click at [888, 151] on div "Agrega el siguiente paso" at bounding box center [884, 156] width 93 height 17
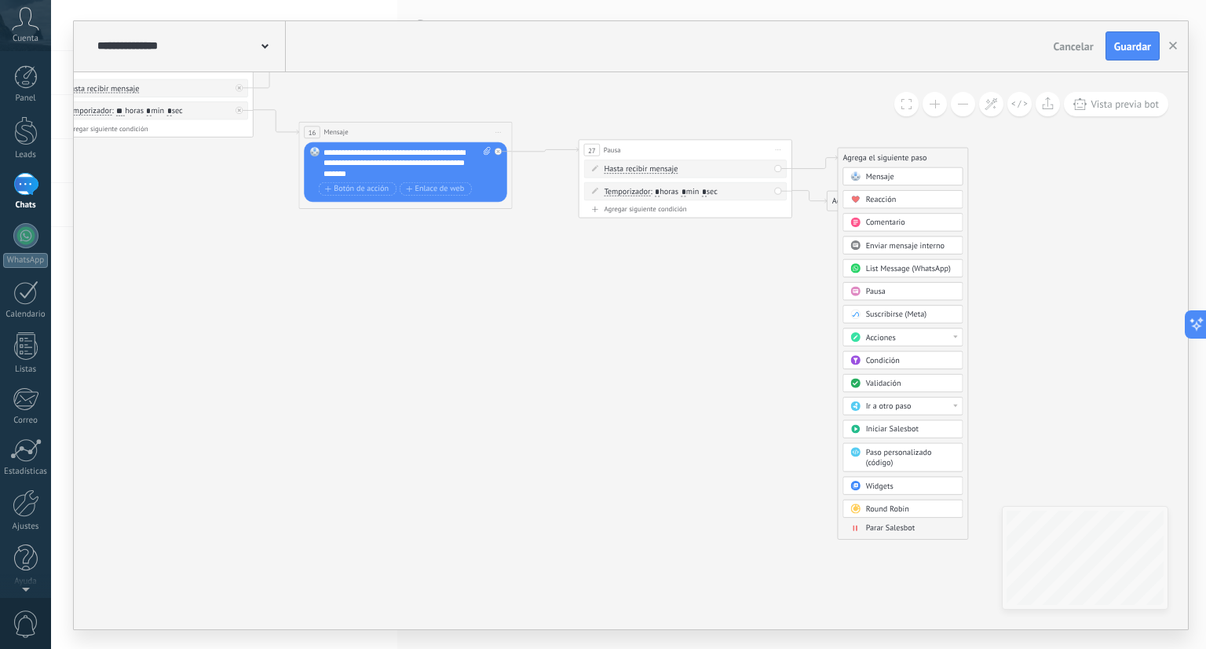
click at [896, 167] on div "Mensaje" at bounding box center [903, 176] width 120 height 18
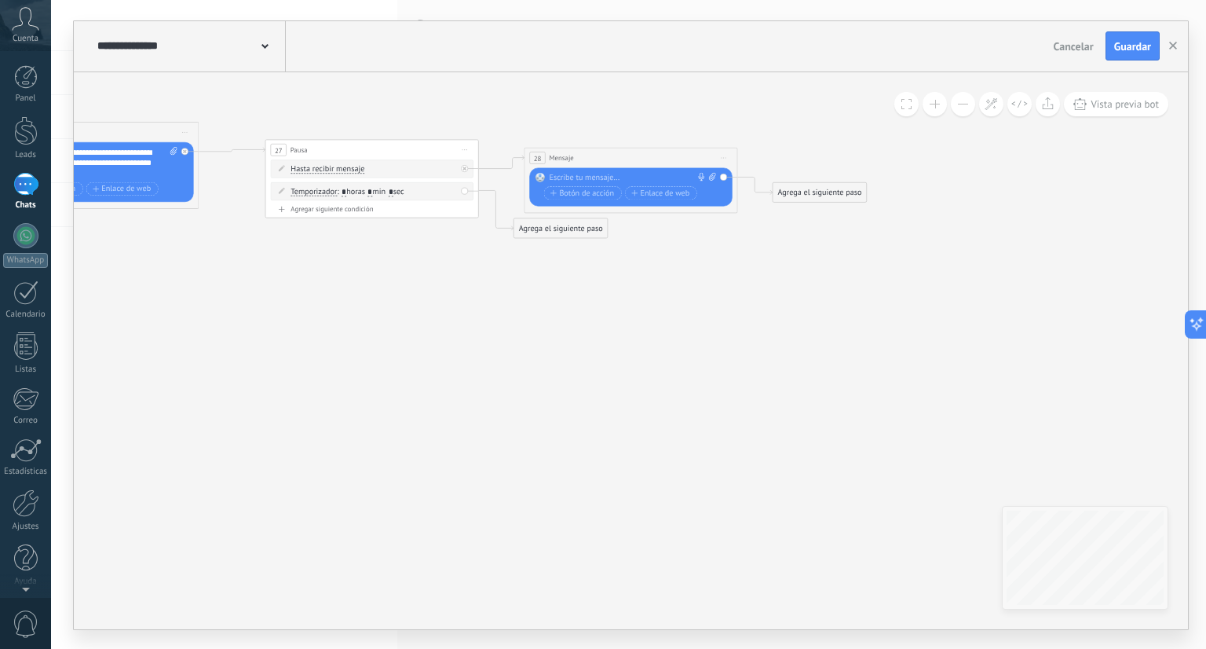
drag, startPoint x: 695, startPoint y: 158, endPoint x: 697, endPoint y: 108, distance: 49.5
click at [697, 148] on div "28 Mensaje ******* (a): Todos los contactos - canales seleccionados Todos los c…" at bounding box center [631, 158] width 213 height 20
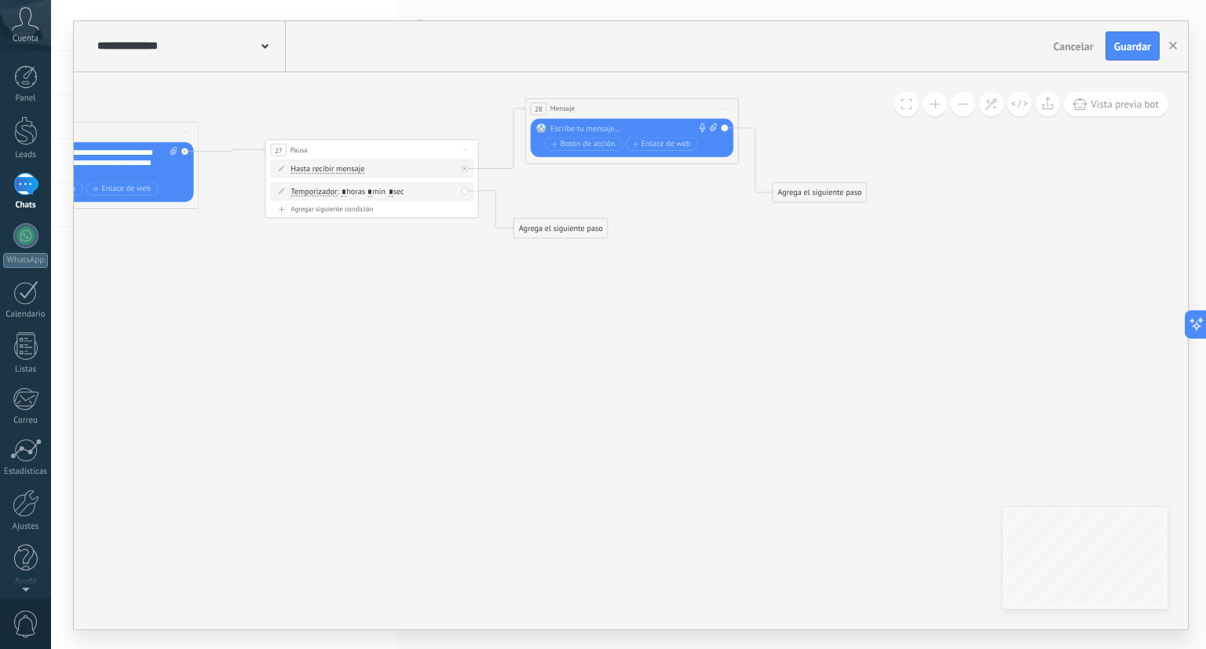
click at [729, 105] on span "Iniciar vista previa aquí Cambiar nombre Duplicar [GEOGRAPHIC_DATA]" at bounding box center [724, 109] width 17 height 16
click at [842, 189] on div "Agrega el siguiente paso" at bounding box center [819, 192] width 93 height 17
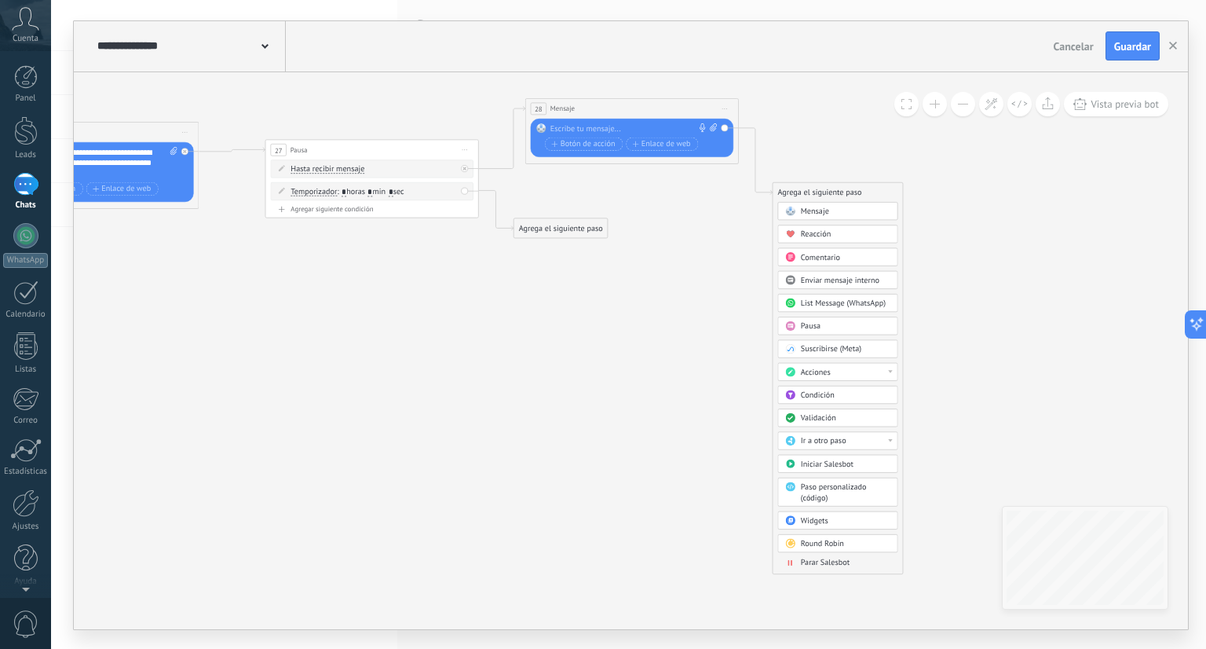
click at [834, 211] on div "Mensaje" at bounding box center [846, 211] width 90 height 11
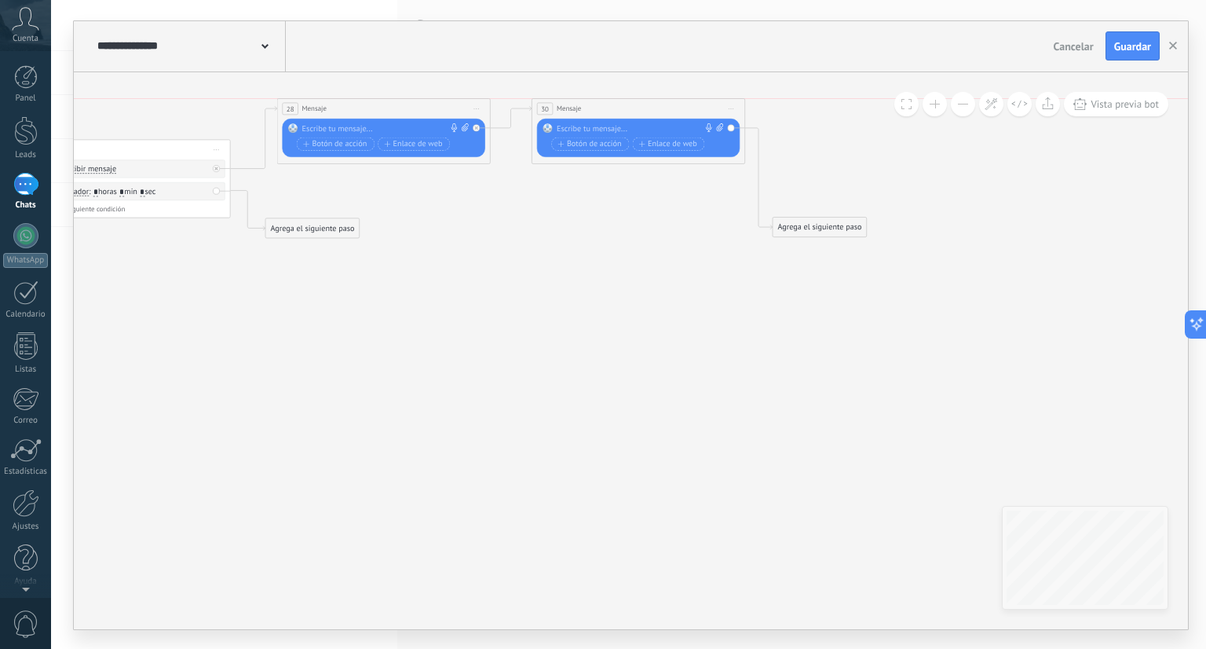
drag, startPoint x: 684, startPoint y: 192, endPoint x: 691, endPoint y: 108, distance: 85.1
click at [691, 108] on div "30 Mensaje ******* (a): Todos los contactos - canales seleccionados Todos los c…" at bounding box center [639, 108] width 213 height 20
click at [385, 123] on div at bounding box center [381, 128] width 159 height 11
click at [569, 130] on div at bounding box center [636, 128] width 159 height 11
click at [434, 126] on div "******" at bounding box center [385, 128] width 167 height 11
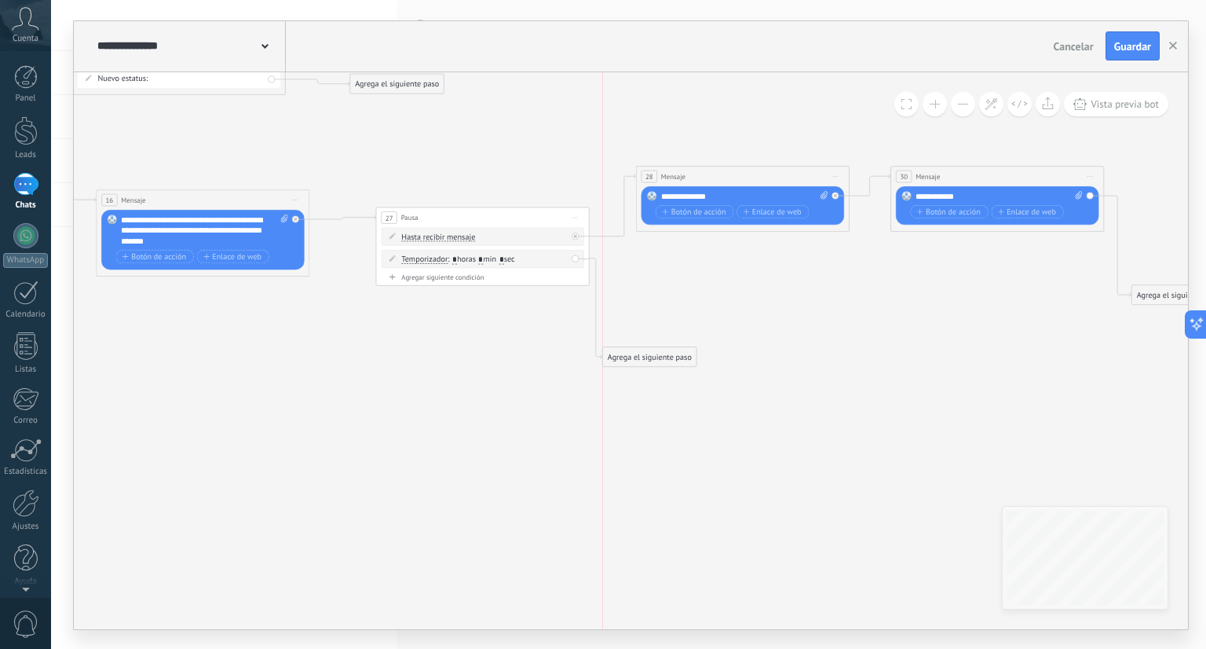
drag, startPoint x: 641, startPoint y: 296, endPoint x: 616, endPoint y: 357, distance: 65.5
click at [616, 357] on div "Agrega el siguiente paso" at bounding box center [649, 356] width 93 height 17
click at [682, 361] on div "Agrega el siguiente paso" at bounding box center [649, 356] width 93 height 17
click at [670, 375] on div "Mensaje" at bounding box center [676, 375] width 90 height 11
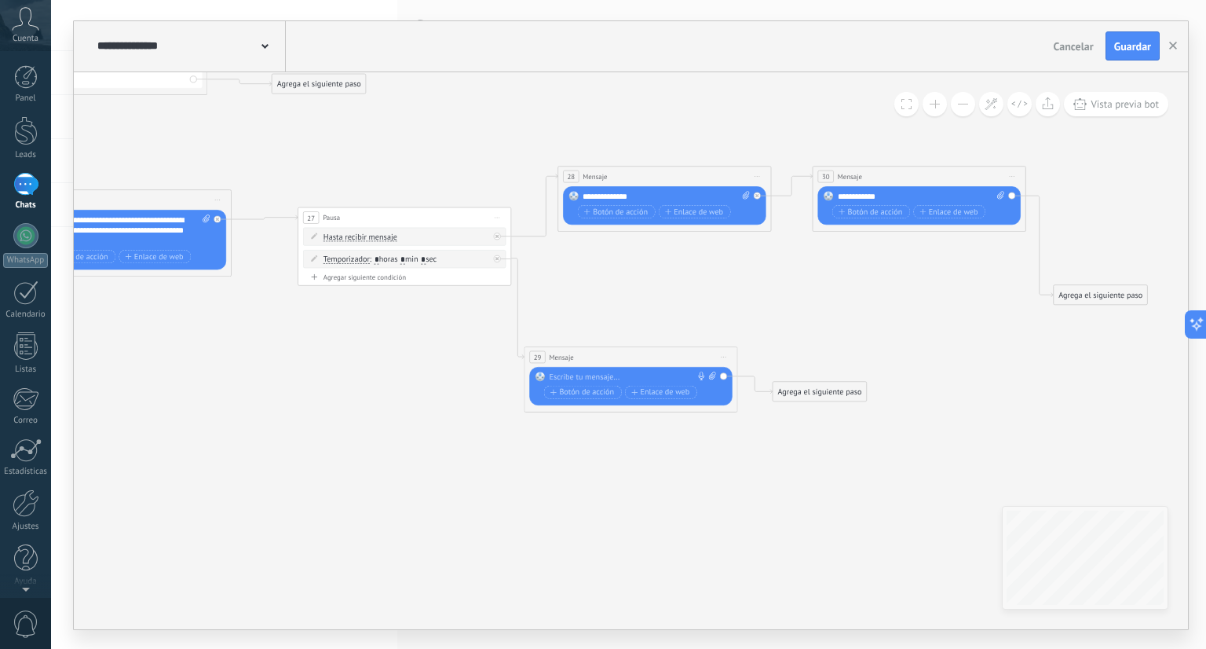
click at [636, 379] on div at bounding box center [628, 377] width 159 height 11
paste div
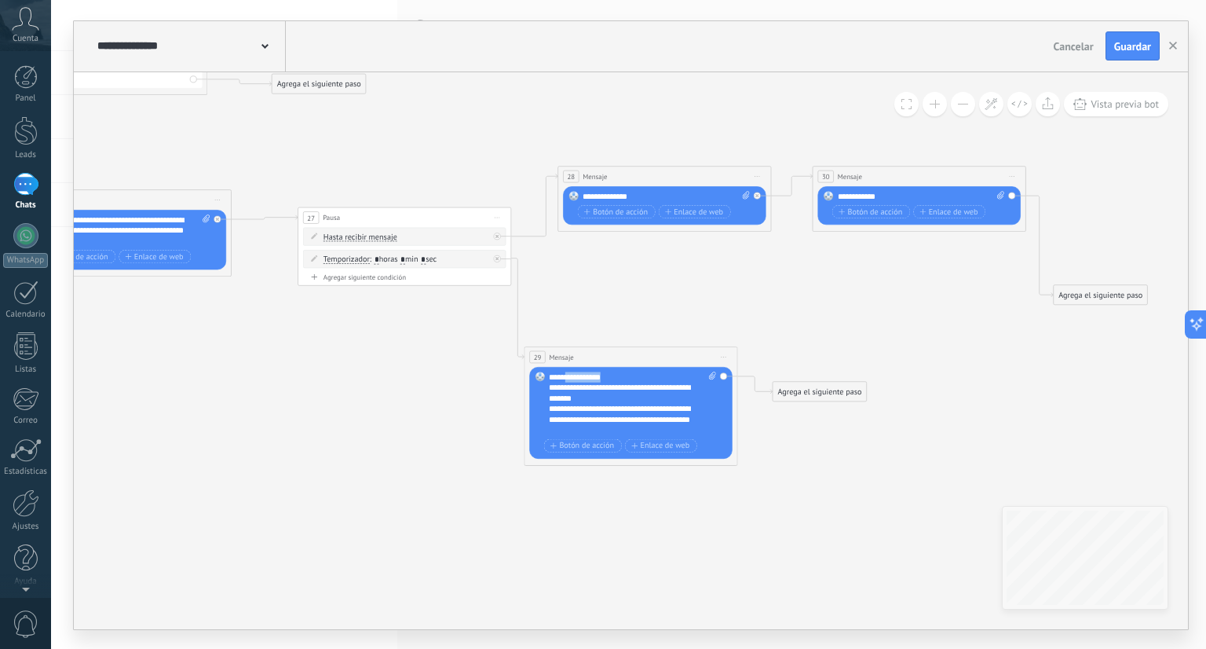
drag, startPoint x: 619, startPoint y: 378, endPoint x: 568, endPoint y: 379, distance: 51.1
click at [568, 379] on div "**********" at bounding box center [632, 404] width 167 height 64
click at [377, 258] on input "*" at bounding box center [377, 259] width 5 height 9
type input "**"
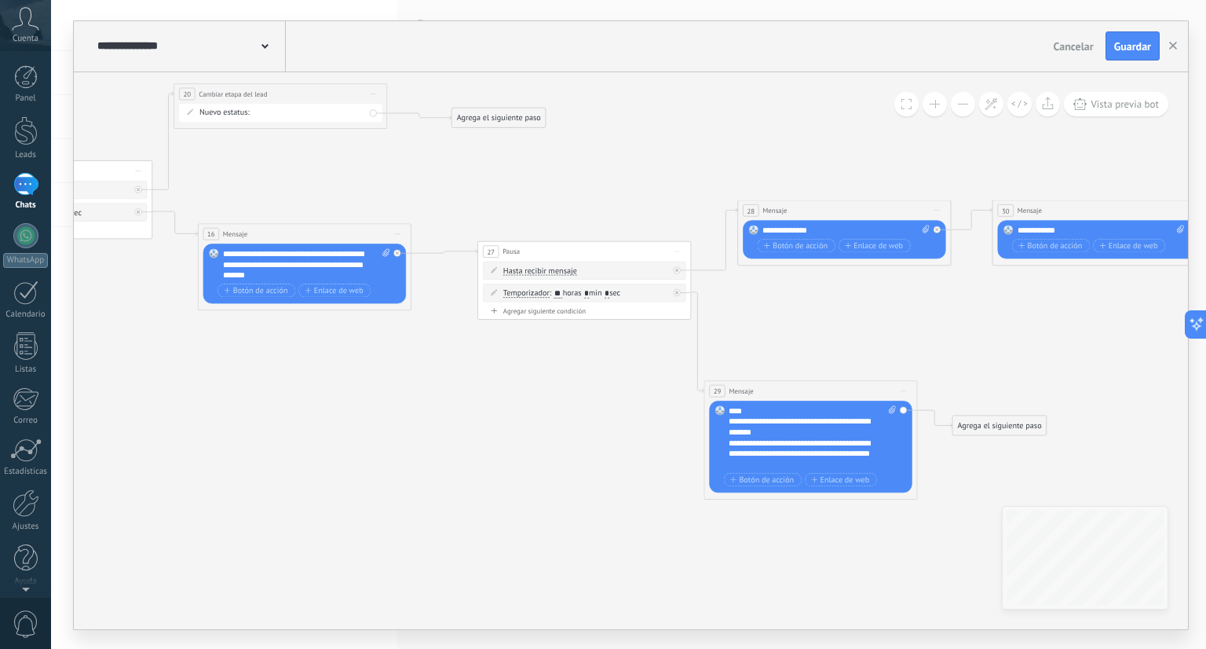
click at [729, 409] on div "**********" at bounding box center [812, 437] width 167 height 64
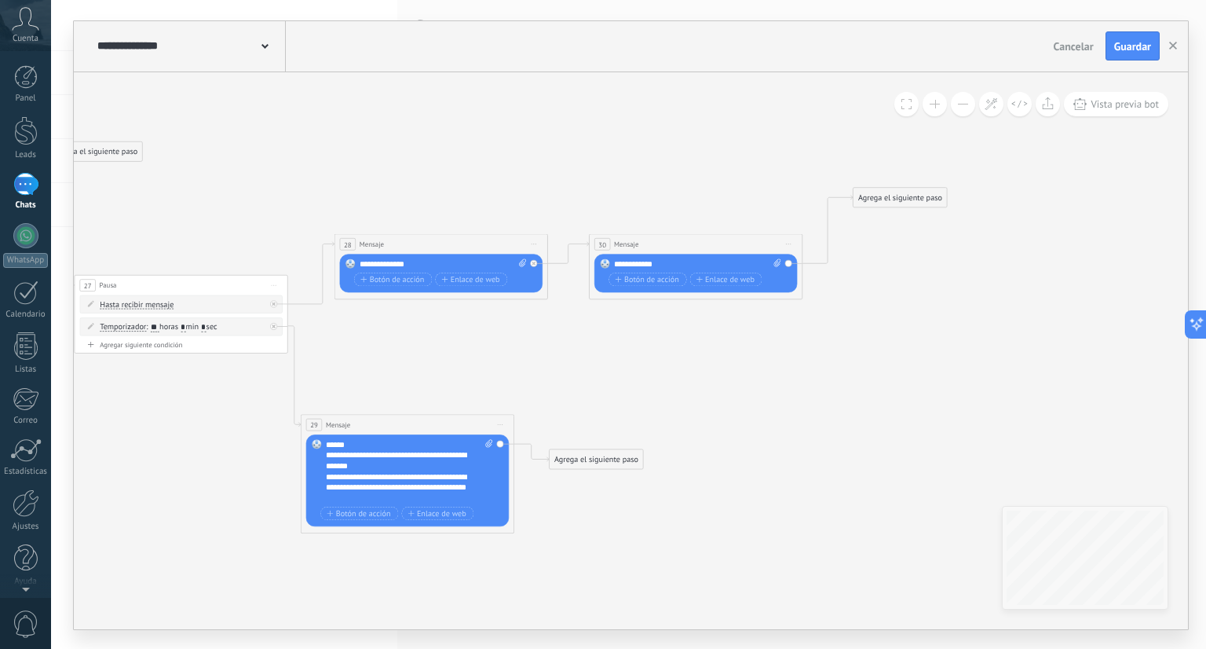
drag, startPoint x: 883, startPoint y: 359, endPoint x: 906, endPoint y: 189, distance: 171.2
click at [906, 189] on div "Agrega el siguiente paso" at bounding box center [900, 197] width 93 height 17
click at [906, 189] on div "Agrega el siguiente paso" at bounding box center [900, 192] width 93 height 17
click at [898, 182] on div "Agrega el siguiente paso Mensaje Mensaje Mensaje Reacción Comentario Enviar men…" at bounding box center [900, 192] width 95 height 20
click at [896, 190] on div "Agrega el siguiente paso" at bounding box center [900, 192] width 93 height 17
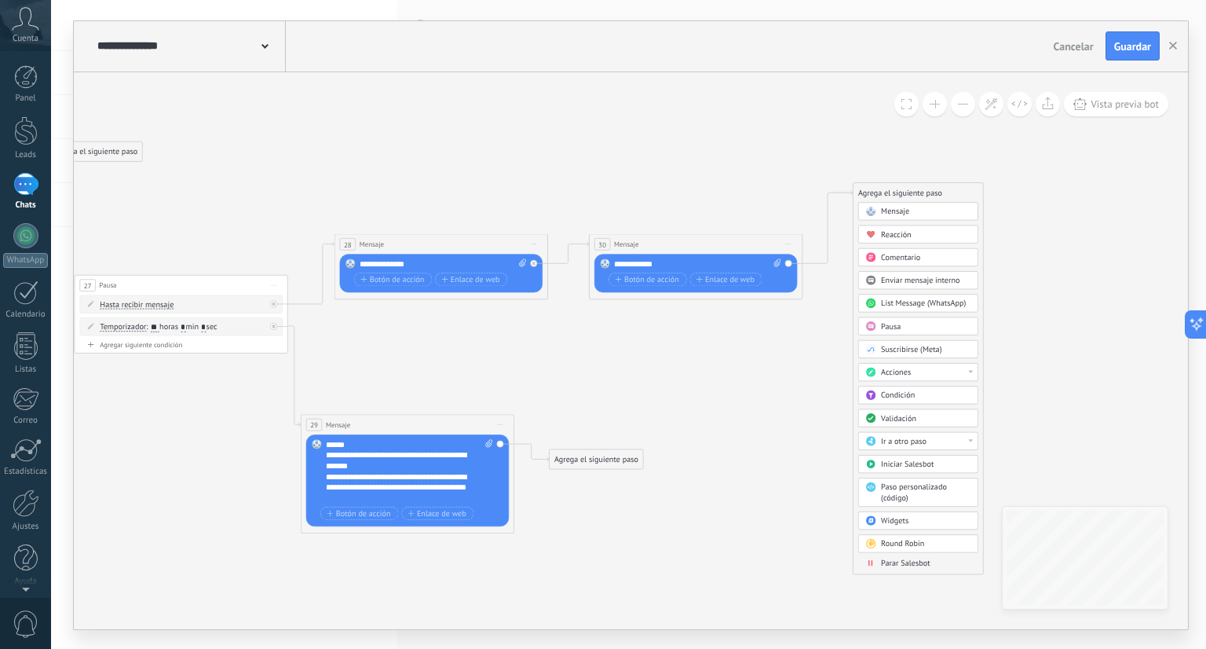
click at [932, 368] on div "Acciones" at bounding box center [926, 372] width 90 height 11
click at [932, 420] on div "Cambiar etapa del lead" at bounding box center [918, 427] width 119 height 18
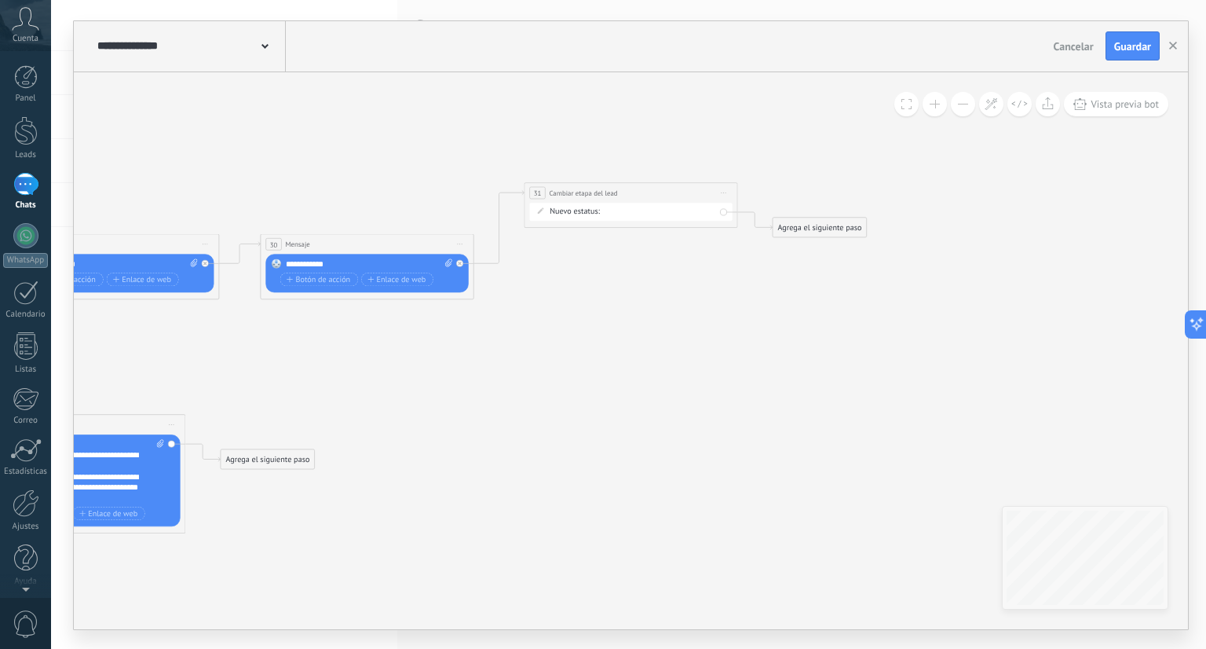
click at [0, 0] on div "Contacto inicial cliente potencial cliente ineresado negociacion Logrado con éx…" at bounding box center [0, 0] width 0 height 0
click at [0, 0] on label "cliente potencial" at bounding box center [0, 0] width 0 height 0
drag, startPoint x: 638, startPoint y: 196, endPoint x: 644, endPoint y: 125, distance: 71.8
click at [644, 152] on div "**********" at bounding box center [632, 162] width 213 height 20
drag, startPoint x: 829, startPoint y: 233, endPoint x: 859, endPoint y: 220, distance: 32.4
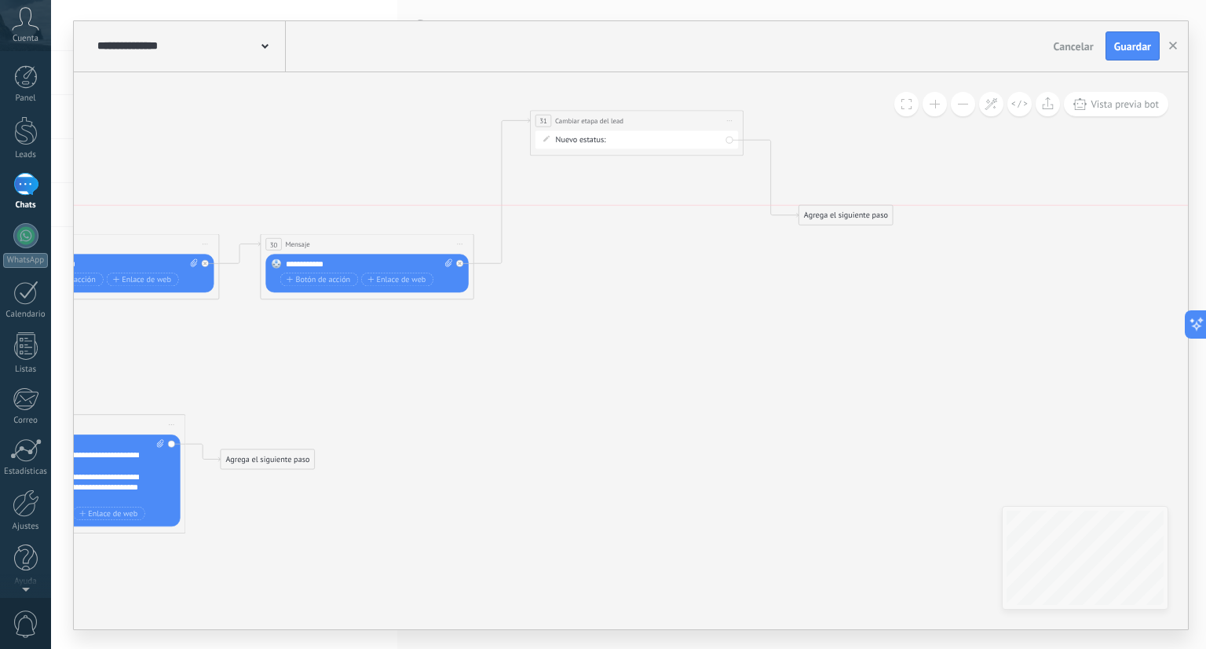
click at [859, 220] on div "Agrega el siguiente paso" at bounding box center [846, 214] width 93 height 17
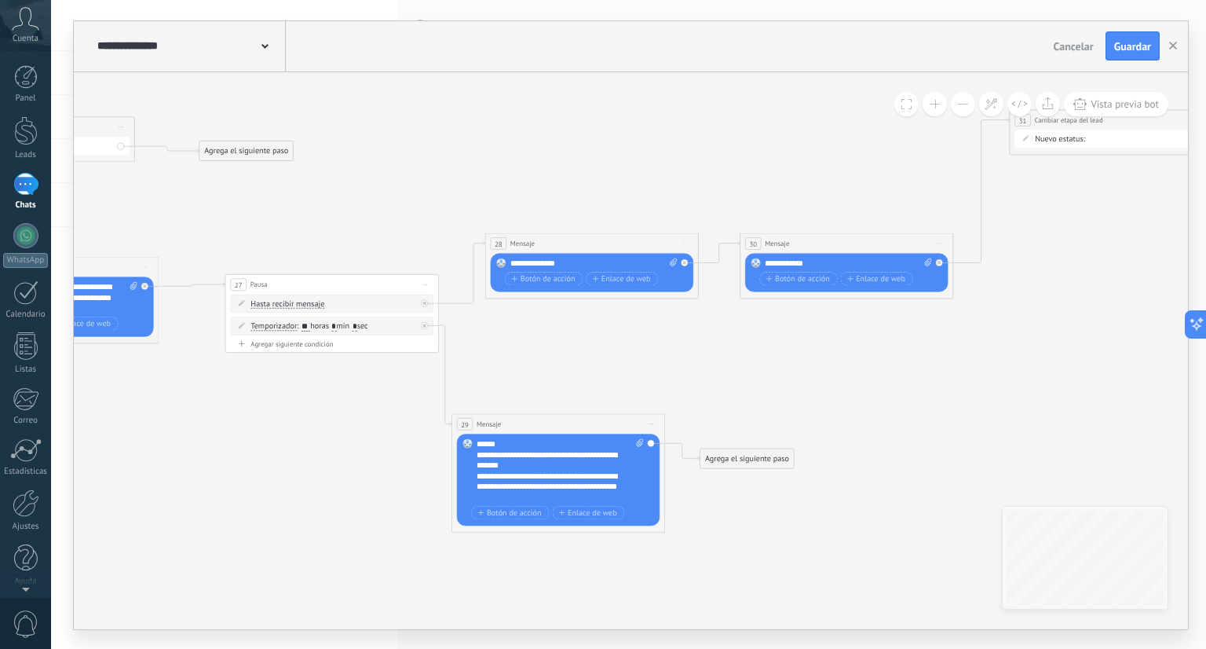
click at [752, 460] on div "Agrega el siguiente paso" at bounding box center [747, 457] width 93 height 17
click at [757, 588] on div "Pausa" at bounding box center [773, 592] width 90 height 11
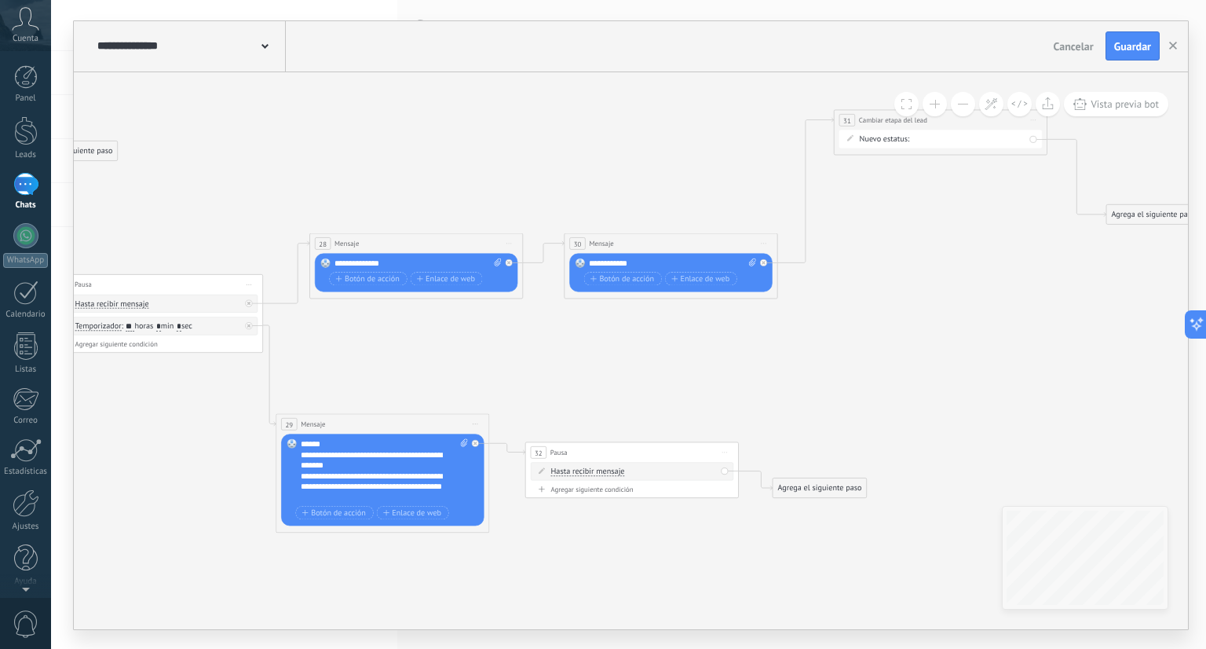
drag, startPoint x: 644, startPoint y: 458, endPoint x: 660, endPoint y: 419, distance: 42.3
click at [660, 442] on div "32 Pausa ***** Iniciar vista previa aquí Cambiar nombre Duplicar Borrar" at bounding box center [632, 452] width 213 height 20
click at [619, 456] on div "Agregar siguiente condición" at bounding box center [642, 455] width 203 height 9
click at [617, 460] on input "*" at bounding box center [615, 460] width 5 height 9
type input "*"
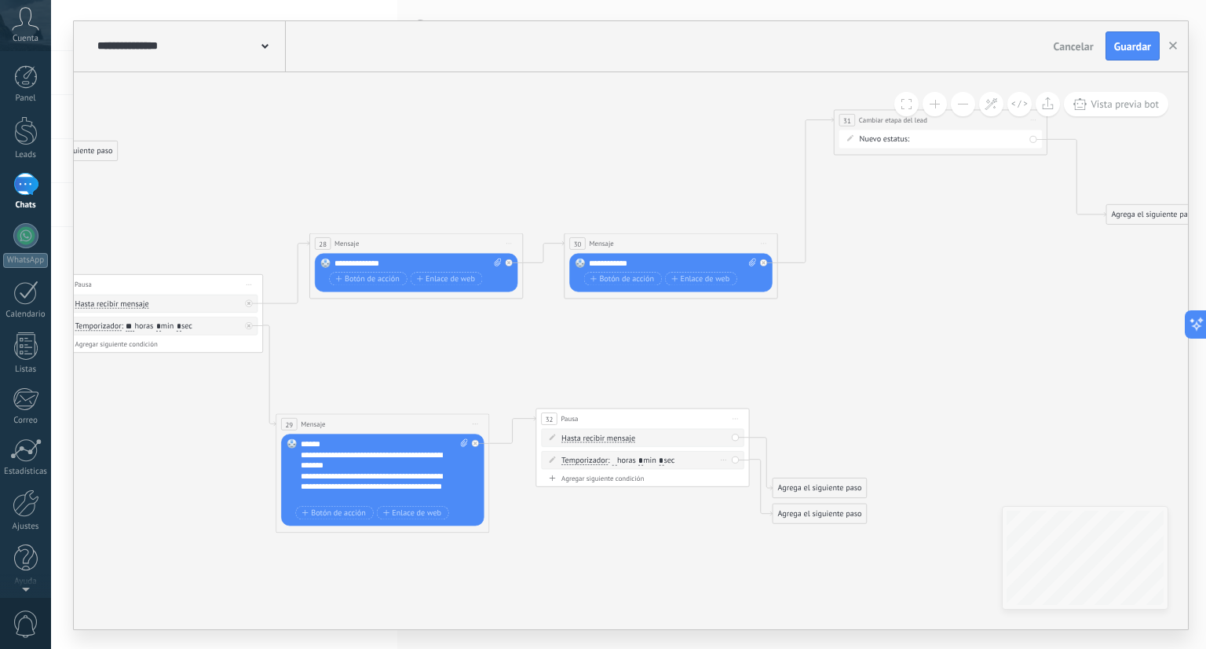
type input "*"
type input "***"
drag, startPoint x: 804, startPoint y: 492, endPoint x: 879, endPoint y: 381, distance: 133.5
click at [879, 381] on div "Agrega el siguiente paso" at bounding box center [890, 372] width 93 height 17
click at [873, 375] on div "Agrega el siguiente paso" at bounding box center [890, 372] width 93 height 17
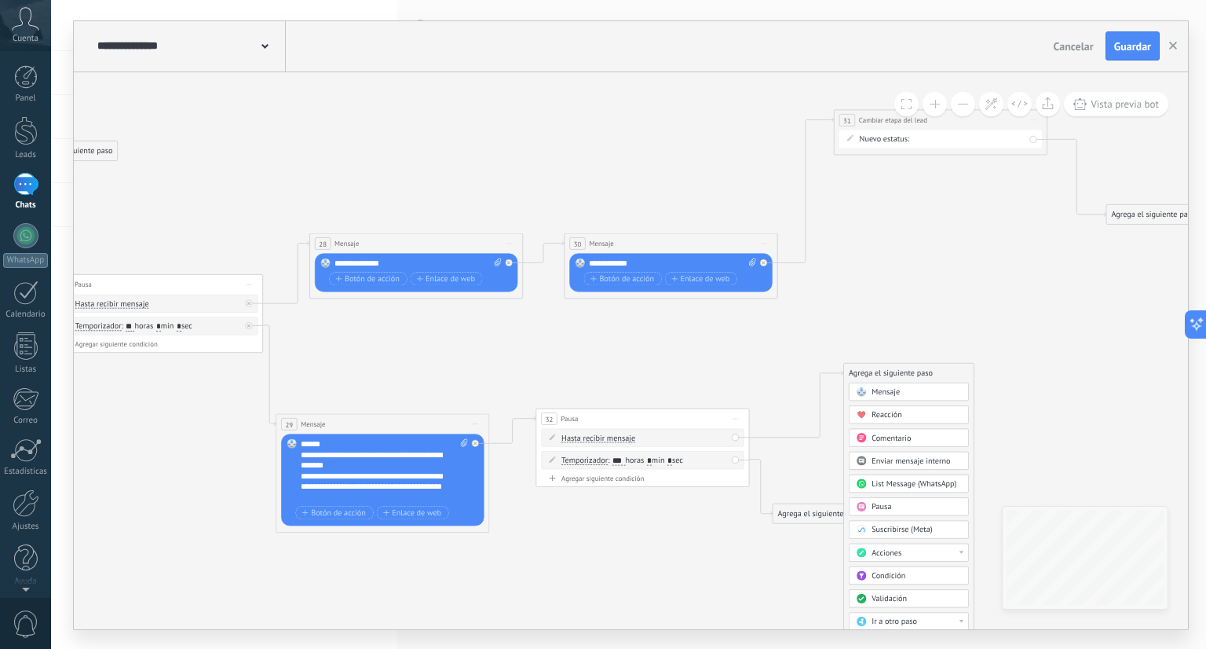
click at [932, 554] on div "Acciones" at bounding box center [917, 552] width 90 height 11
click at [932, 599] on div "Cambiar etapa del lead" at bounding box center [909, 607] width 119 height 18
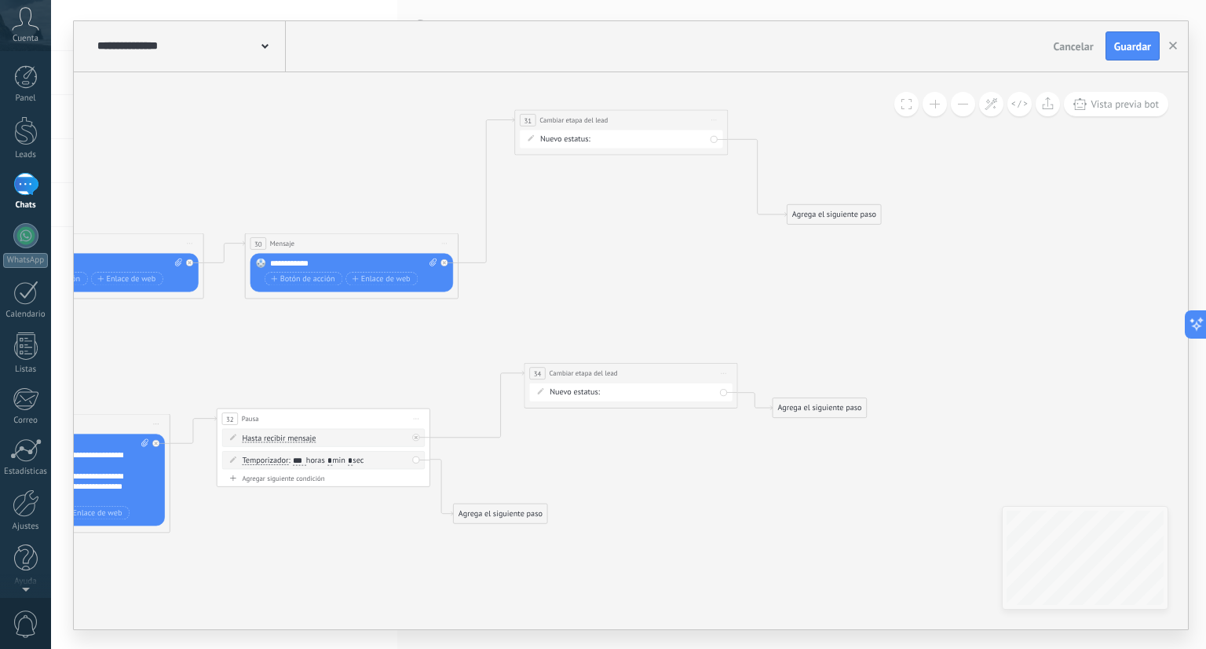
click at [691, 398] on div "Nuevo estatus: Contacto inicial cliente potencial cliente ineresado negociacion…" at bounding box center [630, 392] width 203 height 18
click at [0, 0] on div "Contacto inicial cliente potencial cliente ineresado negociacion Logrado con éx…" at bounding box center [0, 0] width 0 height 0
click at [0, 0] on label "cliente potencial" at bounding box center [0, 0] width 0 height 0
click at [508, 511] on div "Agrega el siguiente paso" at bounding box center [500, 512] width 93 height 17
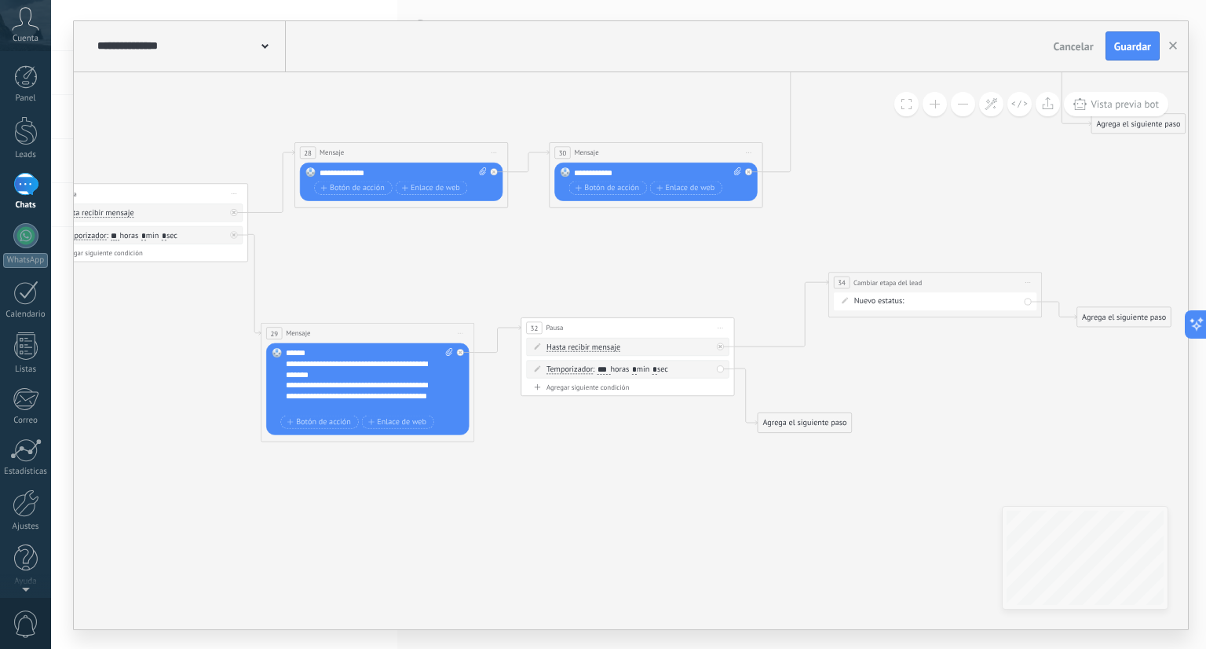
click at [804, 423] on div "Agrega el siguiente paso" at bounding box center [804, 422] width 93 height 17
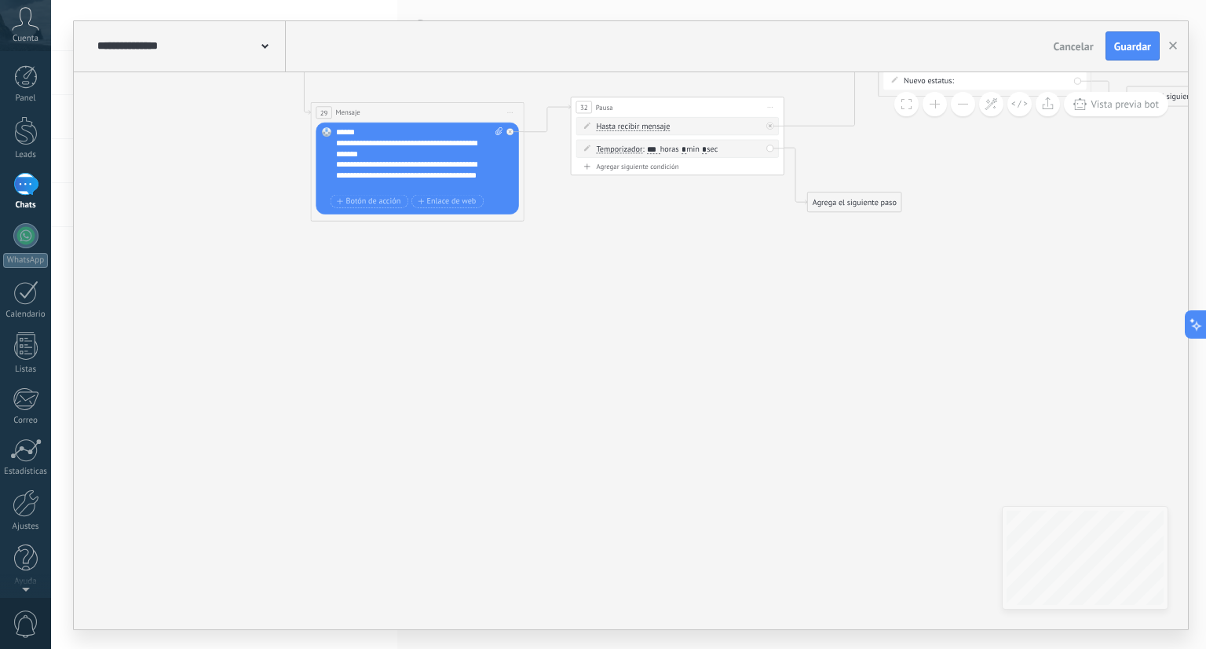
click at [854, 204] on div "Agrega el siguiente paso" at bounding box center [854, 201] width 93 height 17
click at [856, 569] on span "Parar Salesbot" at bounding box center [860, 572] width 49 height 10
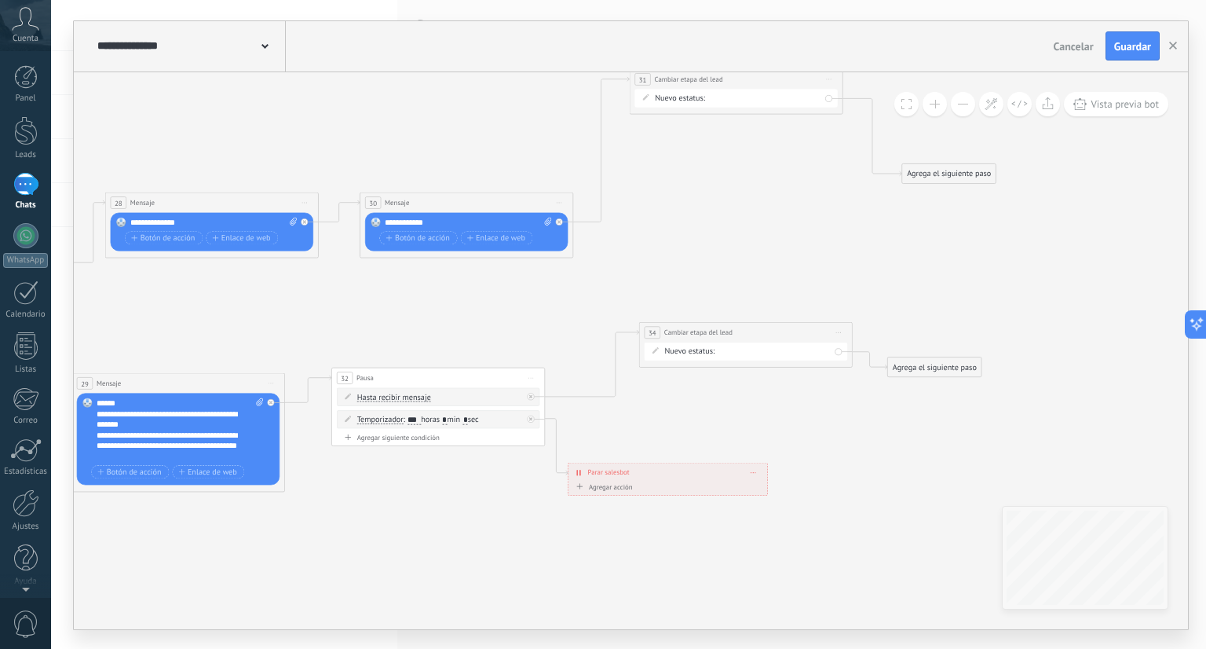
click at [965, 365] on div "Agrega el siguiente paso" at bounding box center [934, 366] width 93 height 17
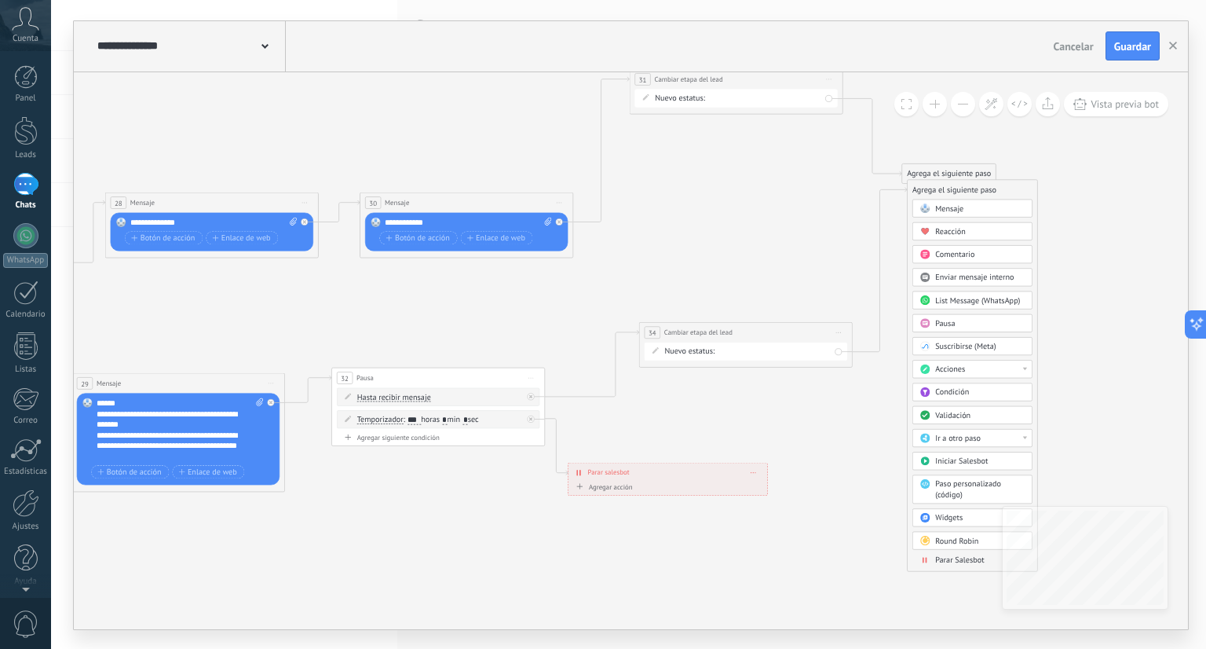
drag, startPoint x: 949, startPoint y: 364, endPoint x: 968, endPoint y: 187, distance: 178.6
click at [968, 187] on div "Agrega el siguiente paso" at bounding box center [973, 189] width 130 height 17
click at [943, 564] on span "Parar Salesbot" at bounding box center [954, 569] width 49 height 10
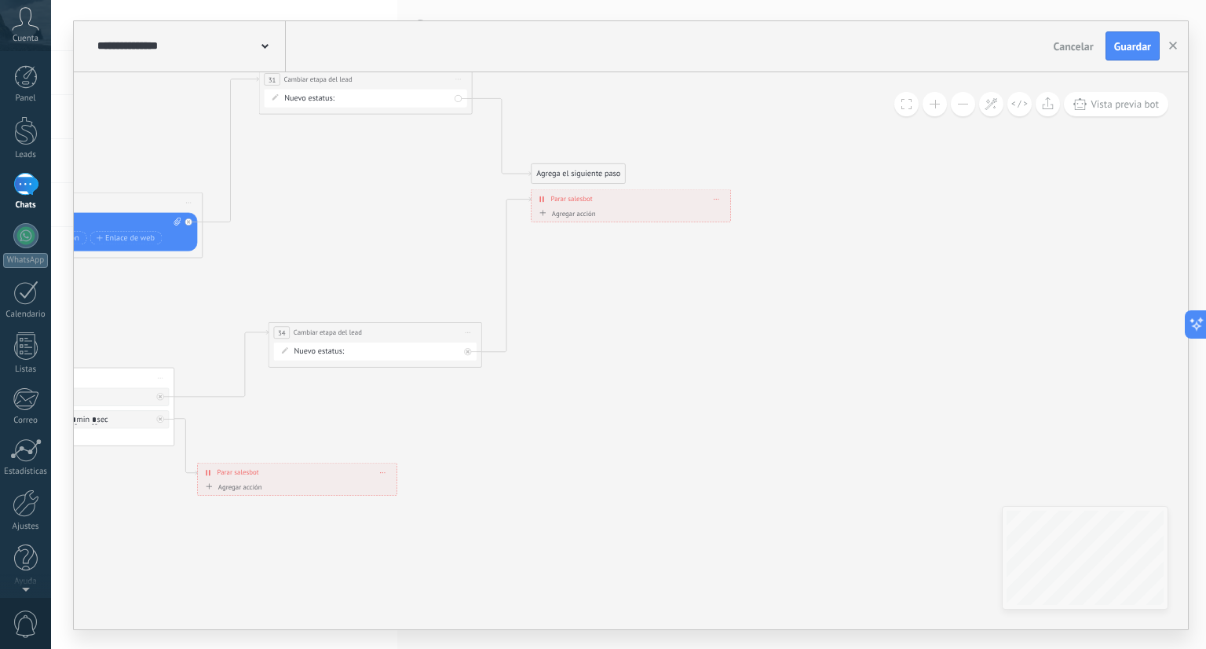
click at [582, 171] on div "Agrega el siguiente paso" at bounding box center [578, 173] width 93 height 17
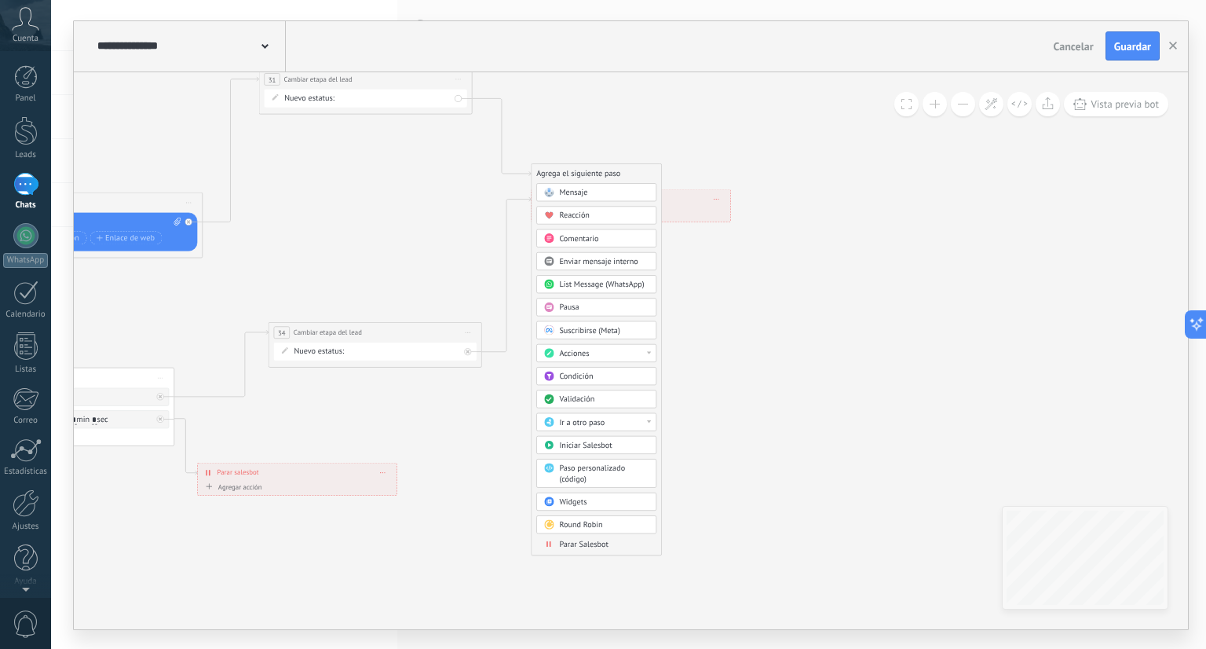
click at [590, 539] on span "Parar Salesbot" at bounding box center [583, 544] width 49 height 10
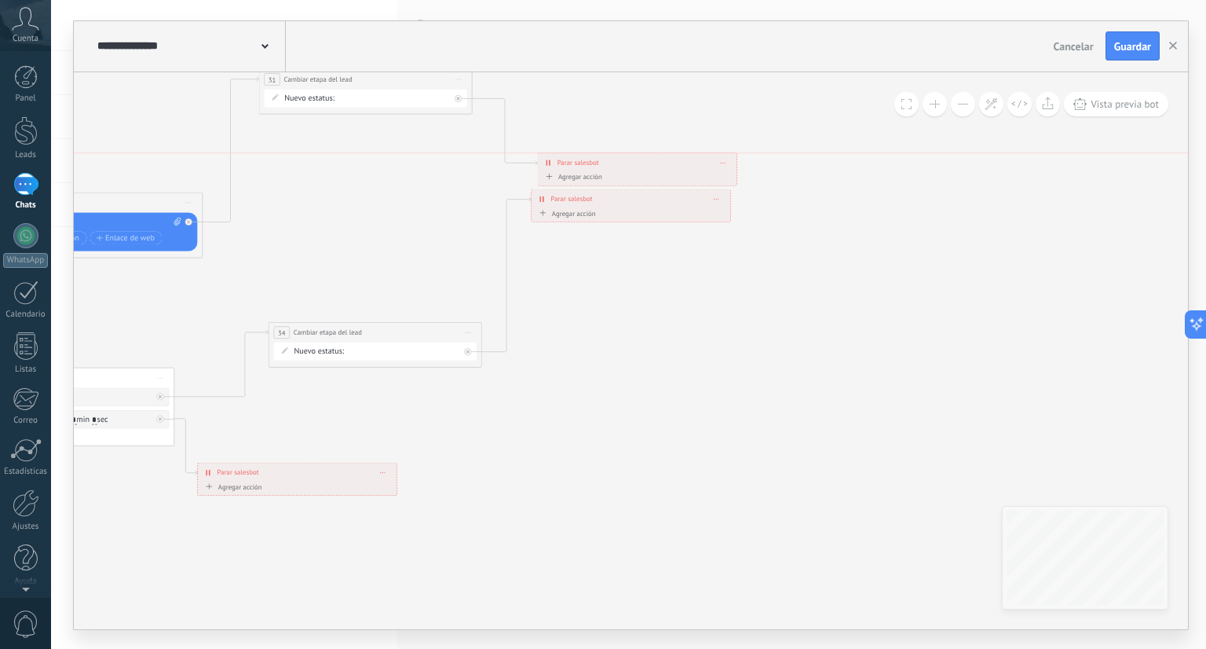
drag, startPoint x: 559, startPoint y: 170, endPoint x: 605, endPoint y: 90, distance: 92.2
click at [605, 153] on div "**********" at bounding box center [637, 162] width 199 height 19
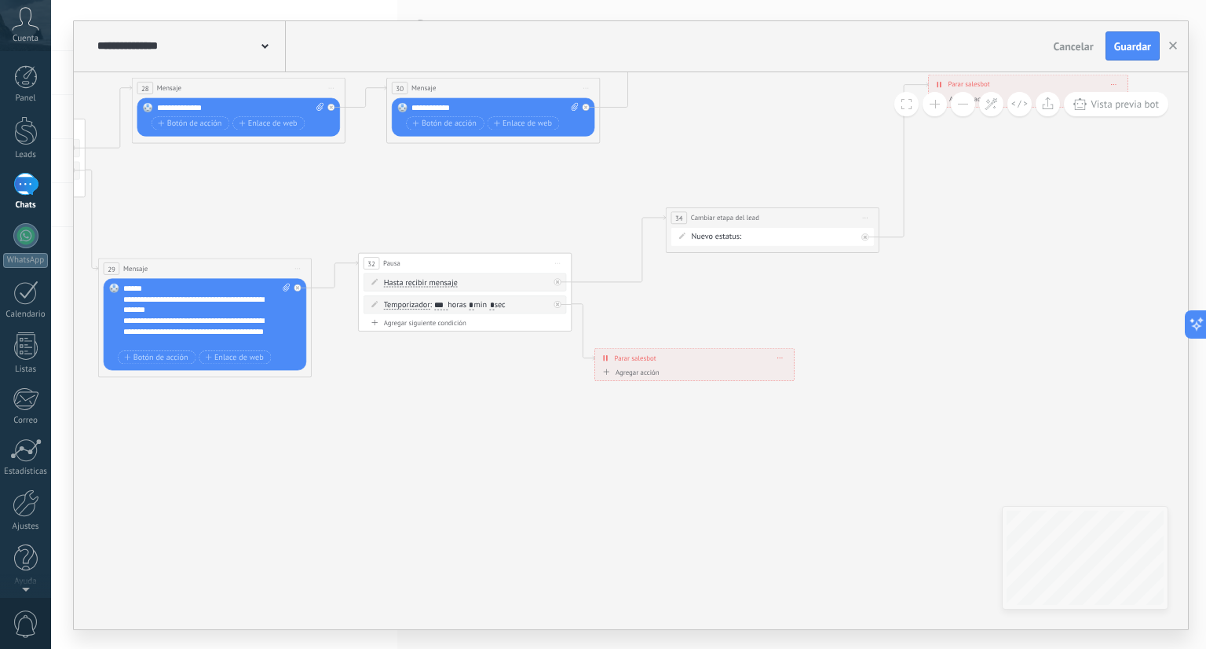
click at [776, 356] on div "**********" at bounding box center [694, 357] width 199 height 19
click at [781, 357] on span at bounding box center [780, 356] width 5 height 5
click at [794, 374] on div "Borrar" at bounding box center [800, 373] width 47 height 18
click at [634, 309] on div "Agrega el siguiente paso" at bounding box center [653, 314] width 93 height 17
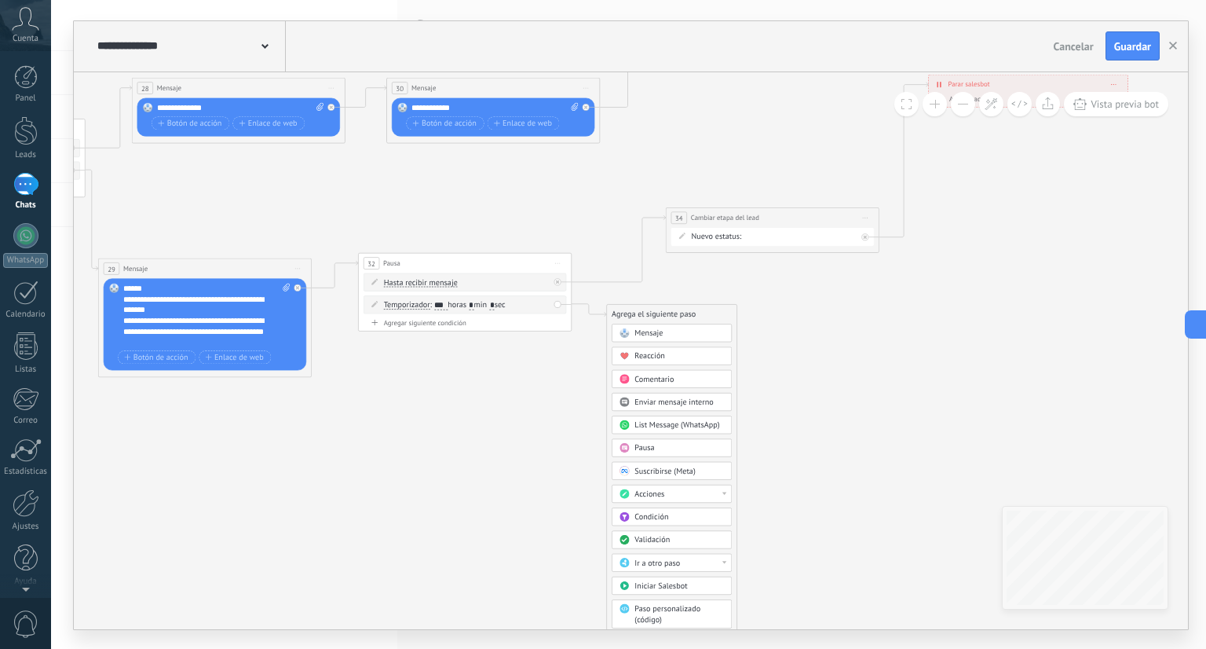
click at [679, 493] on div "Acciones" at bounding box center [680, 494] width 90 height 11
click at [701, 543] on div "Cambiar etapa del lead" at bounding box center [672, 549] width 119 height 18
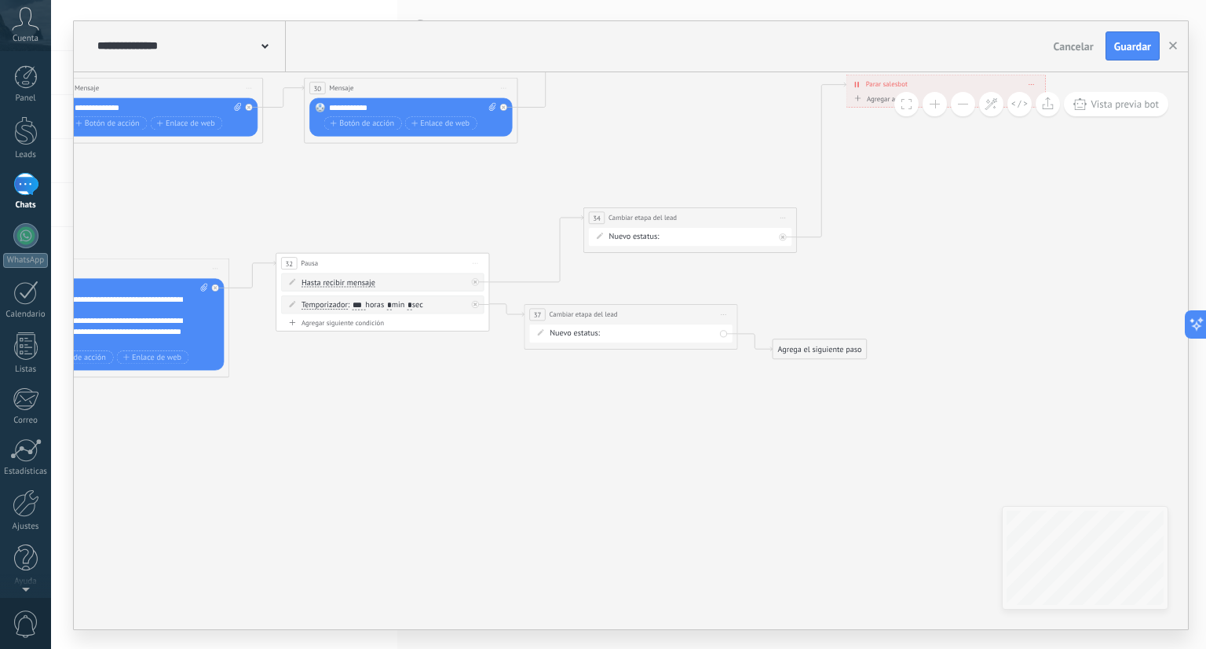
click at [0, 0] on div "Contacto inicial cliente potencial cliente ineresado negociacion Logrado con éx…" at bounding box center [0, 0] width 0 height 0
click at [0, 0] on label "Venta Perdido" at bounding box center [0, 0] width 0 height 0
click at [783, 342] on div "Agrega el siguiente paso" at bounding box center [819, 348] width 93 height 17
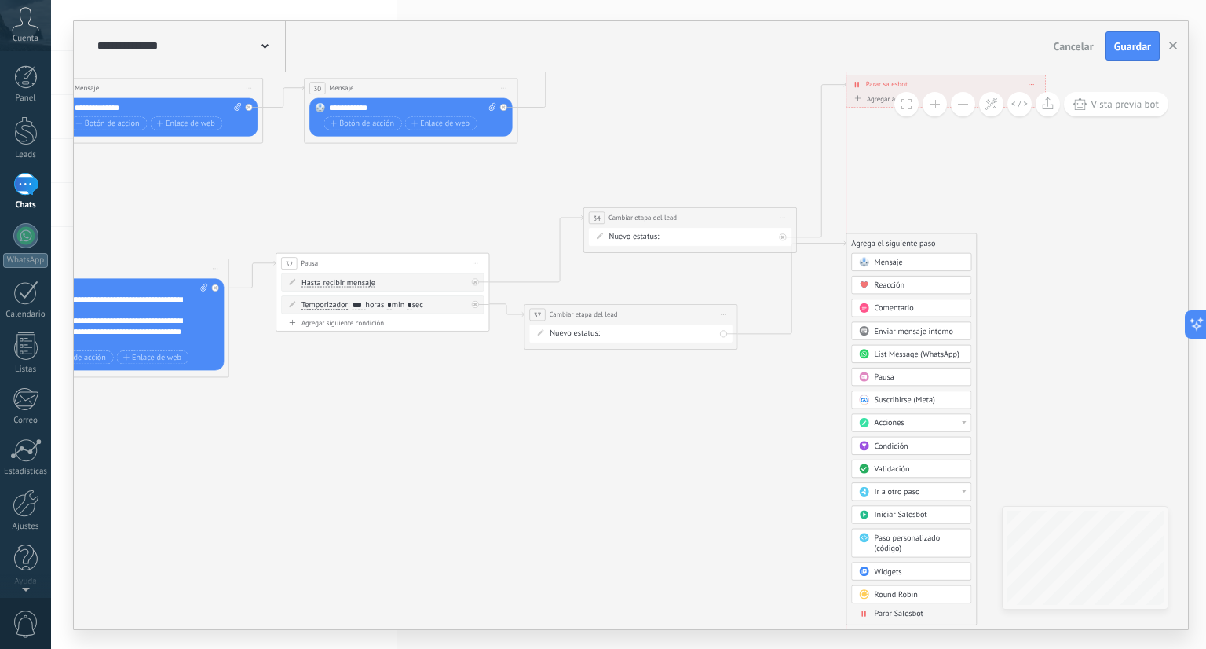
drag, startPoint x: 858, startPoint y: 349, endPoint x: 936, endPoint y: 243, distance: 130.9
click at [936, 243] on div "Agrega el siguiente paso" at bounding box center [912, 242] width 130 height 17
click at [895, 609] on span "Parar Salesbot" at bounding box center [899, 614] width 49 height 10
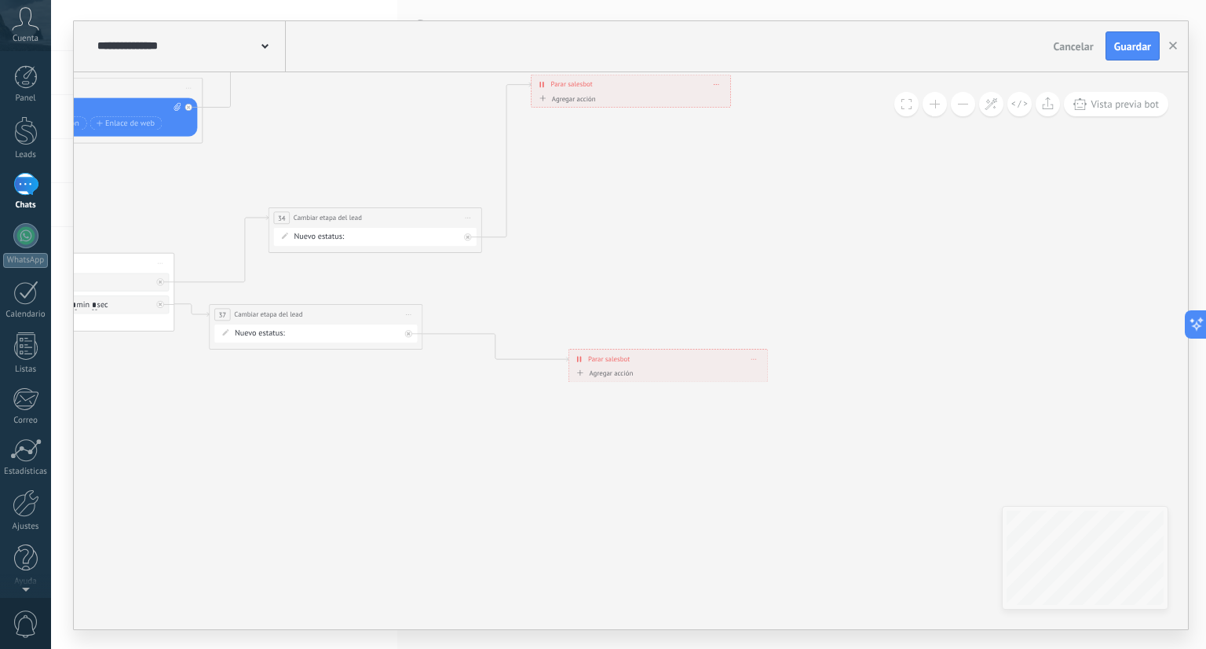
drag, startPoint x: 646, startPoint y: 246, endPoint x: 684, endPoint y: 362, distance: 122.2
click at [684, 362] on div "**********" at bounding box center [668, 359] width 199 height 19
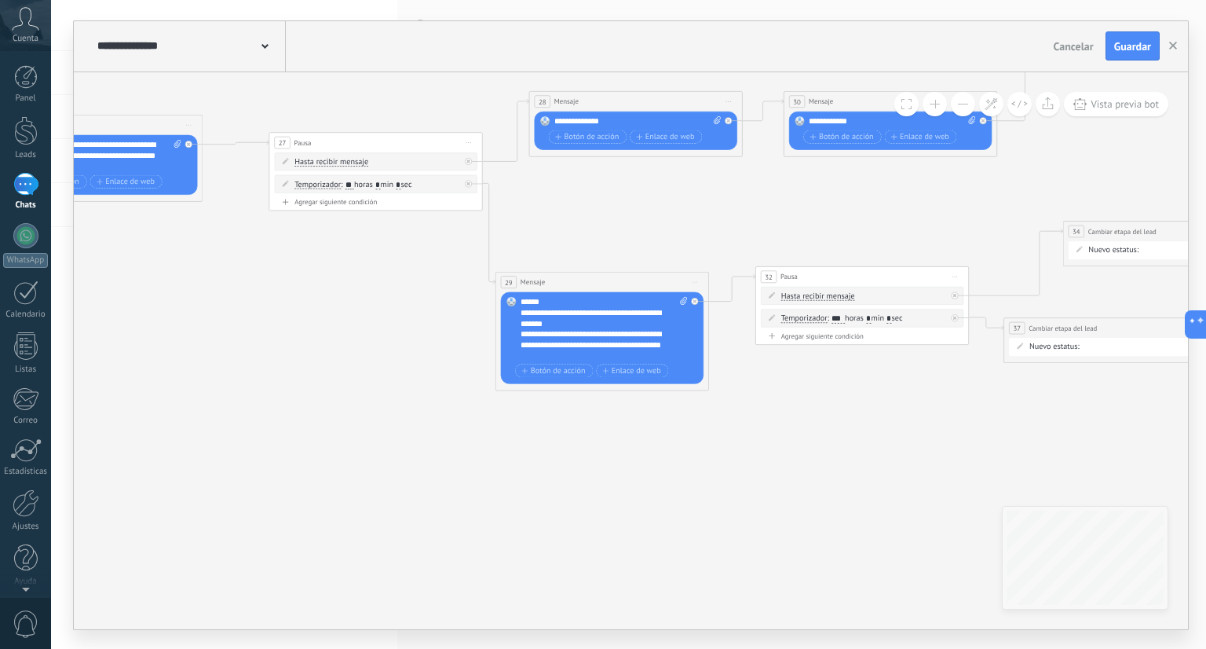
click at [612, 343] on div "**********" at bounding box center [604, 328] width 167 height 64
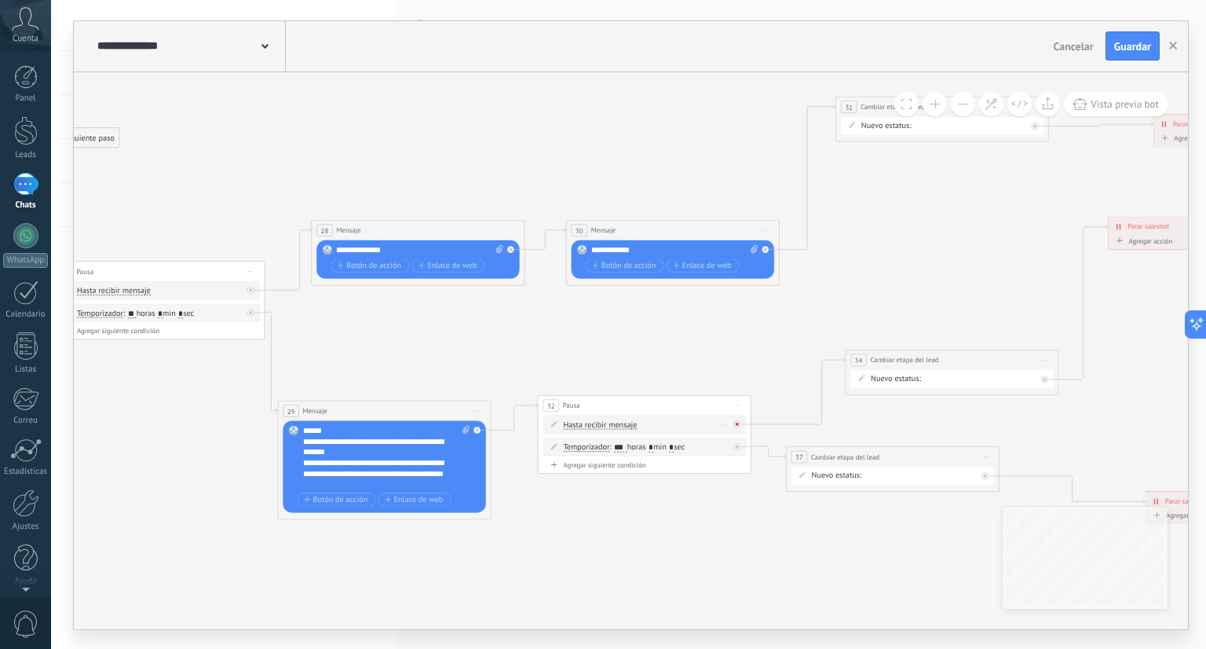
click at [741, 419] on div at bounding box center [740, 421] width 13 height 13
click at [811, 428] on div "Agrega el siguiente paso" at bounding box center [833, 434] width 93 height 17
click at [820, 450] on span "Mensaje" at bounding box center [829, 454] width 28 height 10
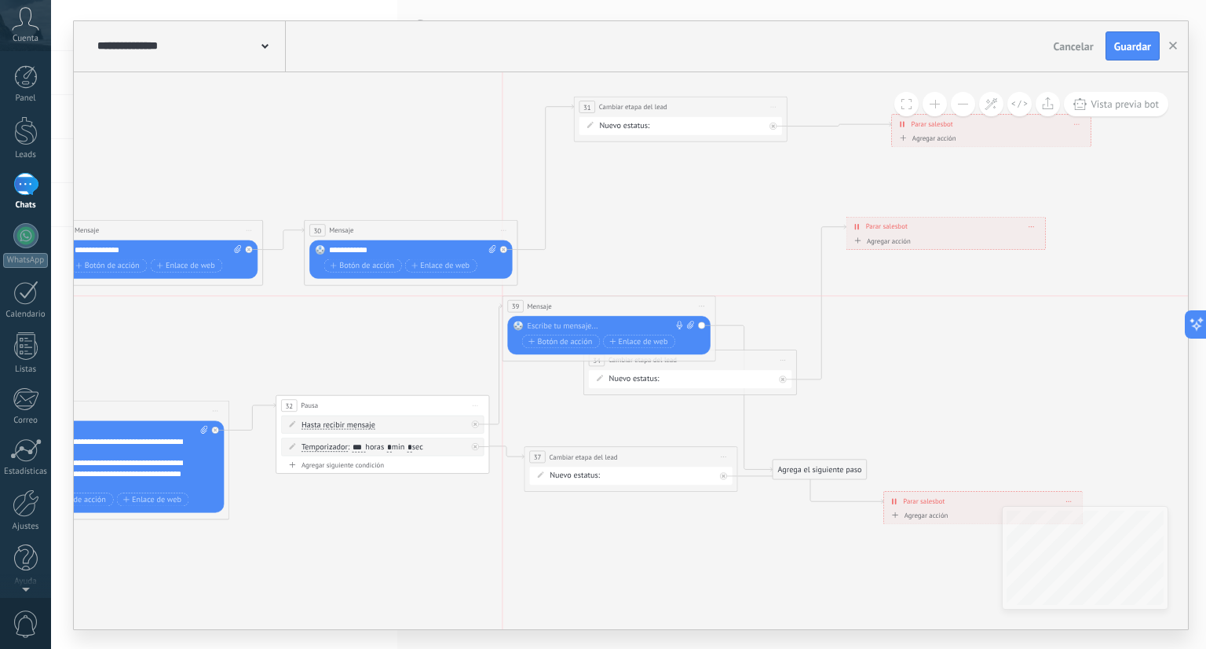
drag, startPoint x: 654, startPoint y: 437, endPoint x: 629, endPoint y: 303, distance: 135.9
click at [629, 303] on div "39 Mensaje ******* (a): Todos los contactos - canales seleccionados Todos los c…" at bounding box center [609, 306] width 213 height 20
drag, startPoint x: 741, startPoint y: 363, endPoint x: 845, endPoint y: 383, distance: 105.5
click at [845, 383] on div "**********" at bounding box center [793, 382] width 213 height 20
drag, startPoint x: 792, startPoint y: 464, endPoint x: 751, endPoint y: 286, distance: 182.9
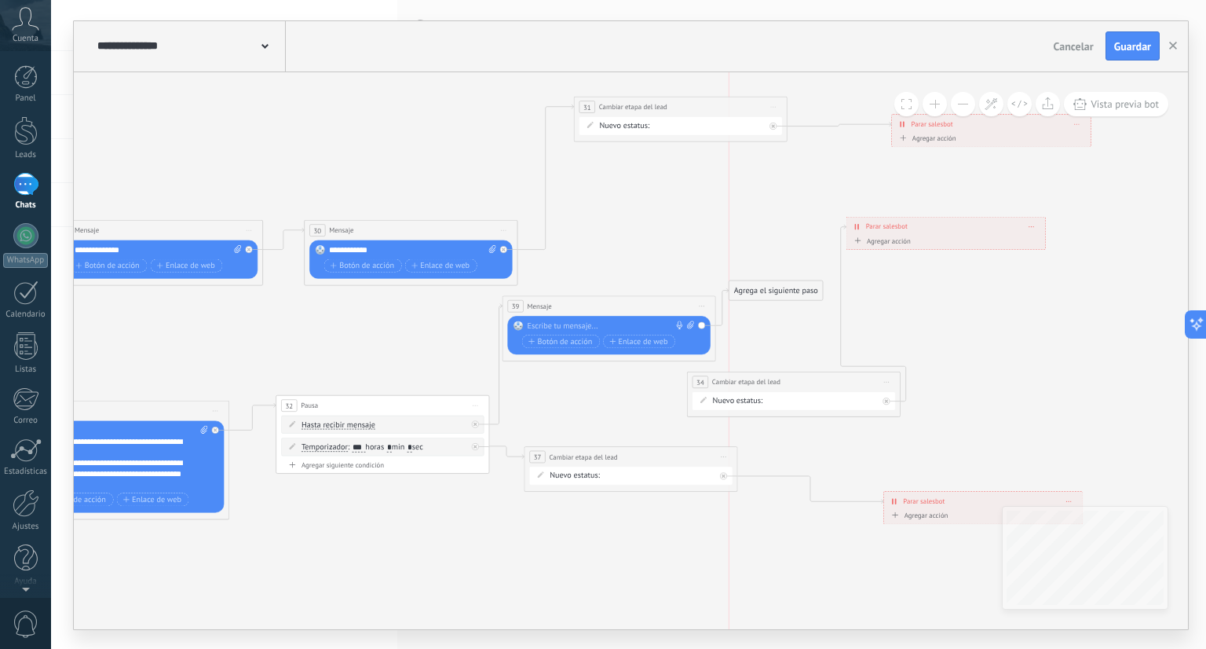
click at [751, 286] on div "Agrega el siguiente paso" at bounding box center [776, 289] width 93 height 17
click at [758, 286] on div "Agrega el siguiente paso" at bounding box center [776, 289] width 93 height 17
click at [758, 304] on span "Mensaje" at bounding box center [771, 309] width 28 height 10
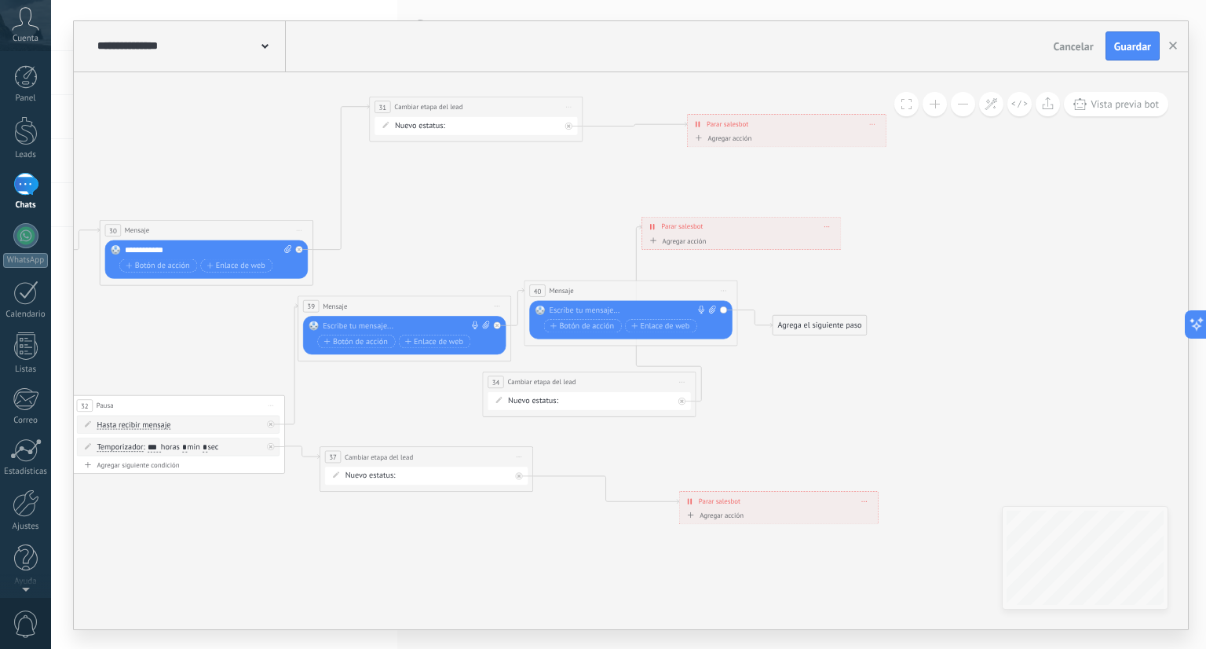
click at [418, 321] on div at bounding box center [402, 325] width 159 height 11
click at [594, 310] on div at bounding box center [628, 310] width 159 height 11
click at [844, 320] on div "Agrega el siguiente paso" at bounding box center [819, 325] width 93 height 17
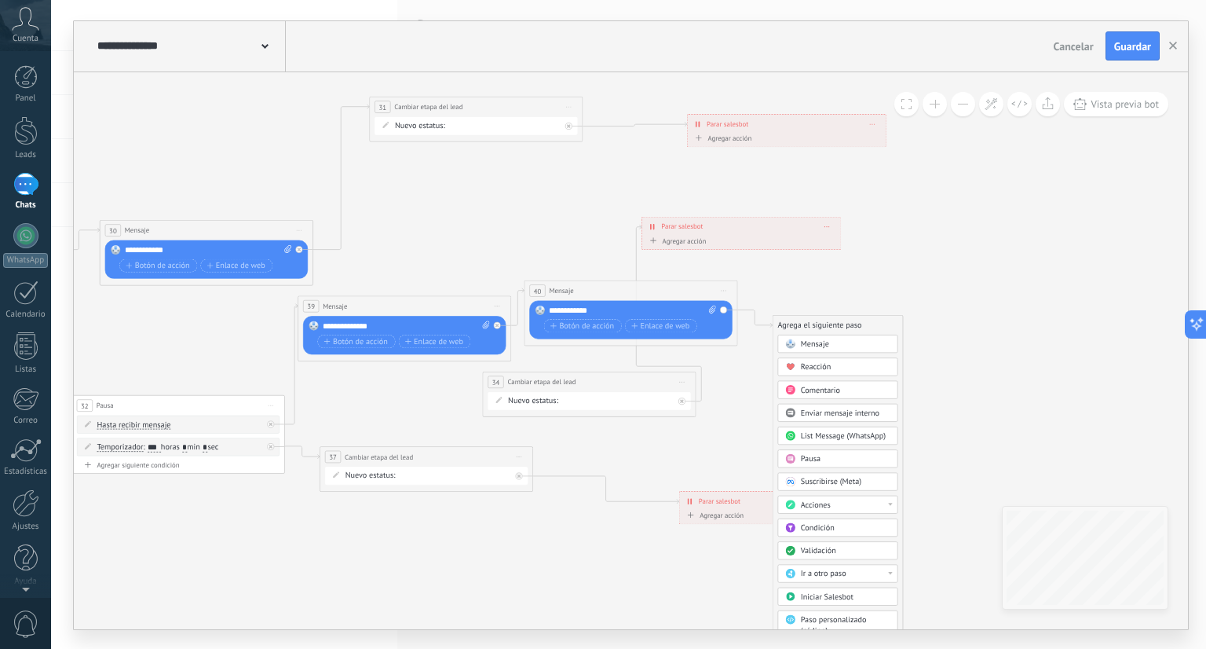
click at [833, 500] on div "Acciones" at bounding box center [846, 505] width 90 height 11
click at [823, 558] on div "Cambiar etapa del lead" at bounding box center [837, 559] width 119 height 18
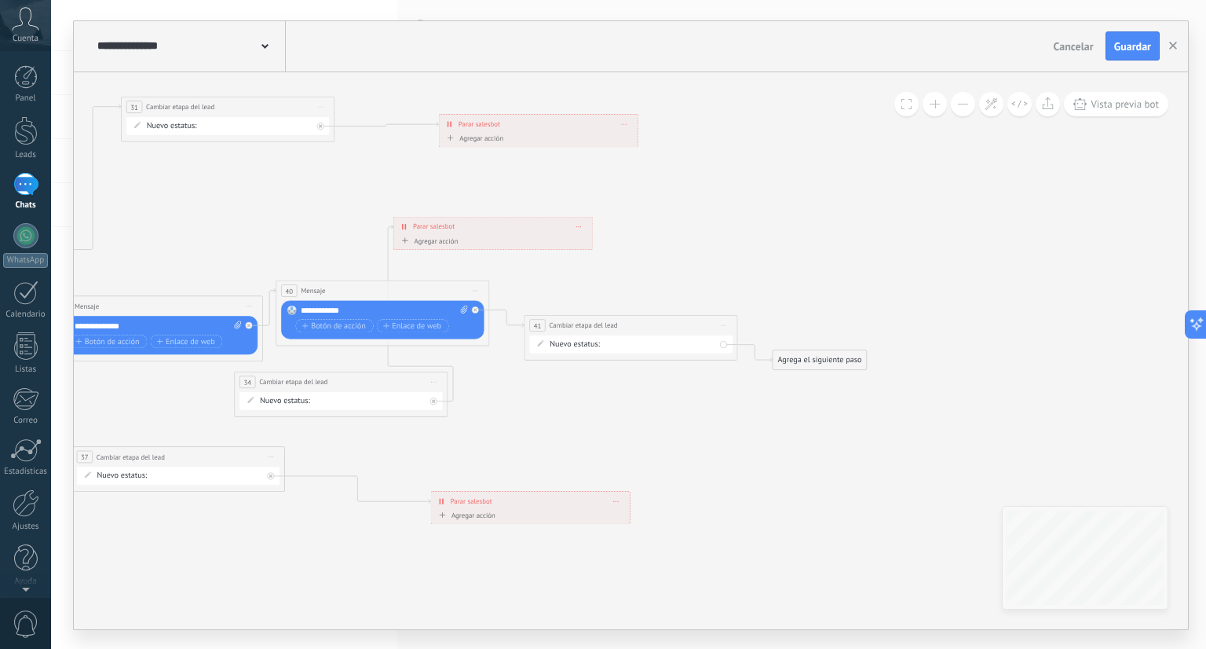
click at [0, 0] on div "Contacto inicial cliente potencial cliente ineresado negociacion Logrado con éx…" at bounding box center [0, 0] width 0 height 0
click at [705, 344] on label at bounding box center [686, 350] width 166 height 27
click at [0, 0] on label "cliente potencial" at bounding box center [0, 0] width 0 height 0
click at [822, 353] on div "Agrega el siguiente paso" at bounding box center [819, 359] width 93 height 17
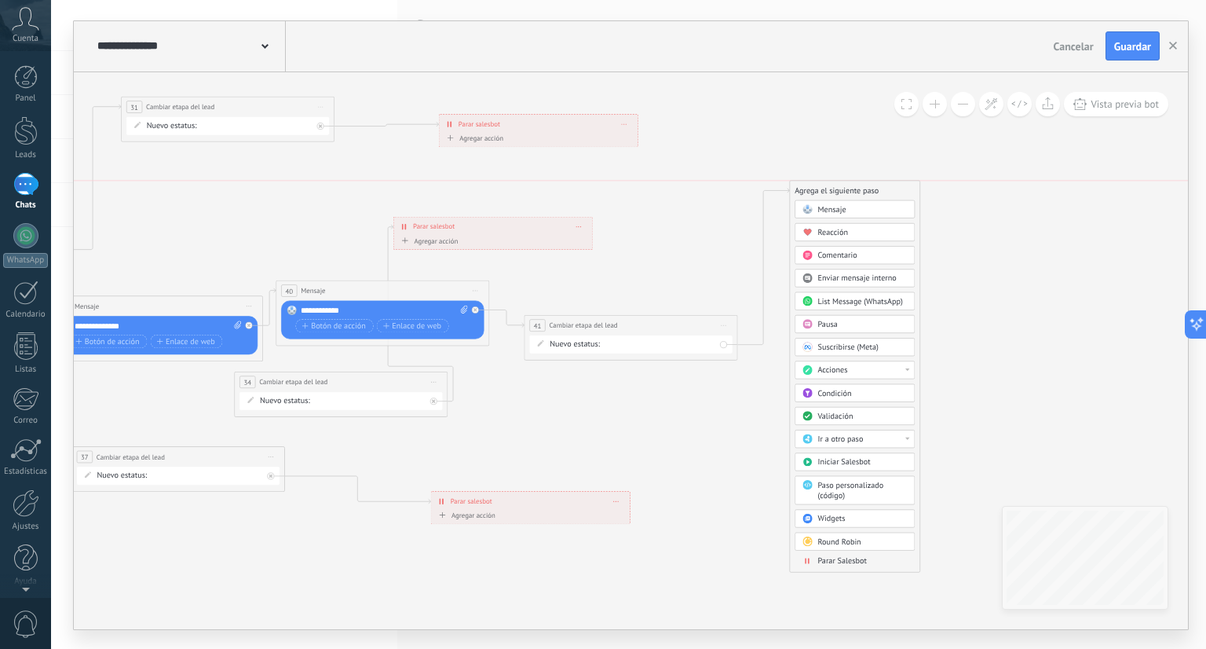
drag, startPoint x: 854, startPoint y: 368, endPoint x: 885, endPoint y: 160, distance: 209.7
click at [885, 180] on div "Agrega el siguiente paso Mensaje Mensaje Mensaje Reacción Comentario Enviar men…" at bounding box center [854, 376] width 131 height 392
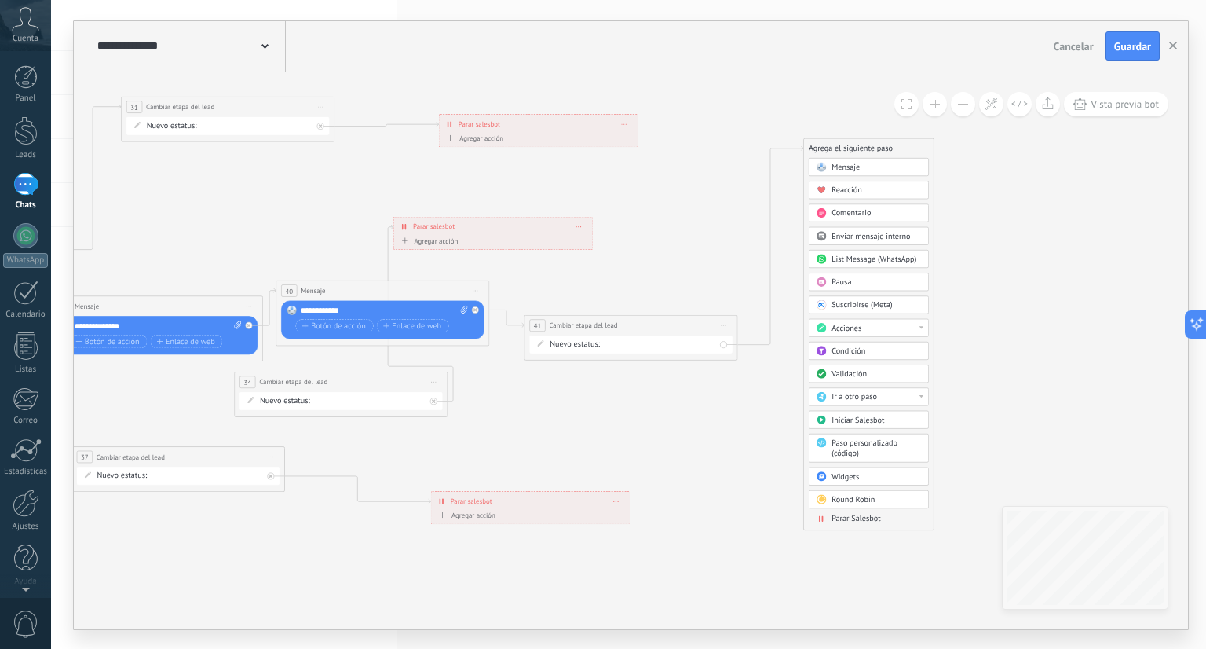
click at [862, 516] on span "Parar Salesbot" at bounding box center [856, 518] width 49 height 10
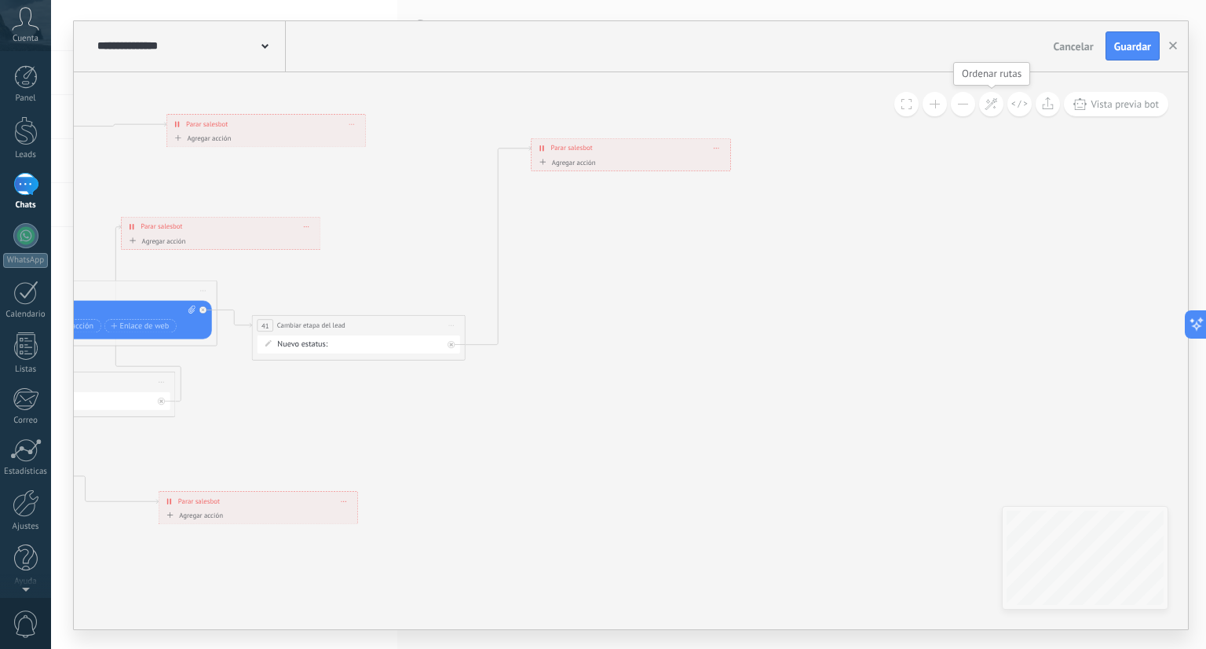
click at [992, 103] on icon at bounding box center [991, 103] width 13 height 13
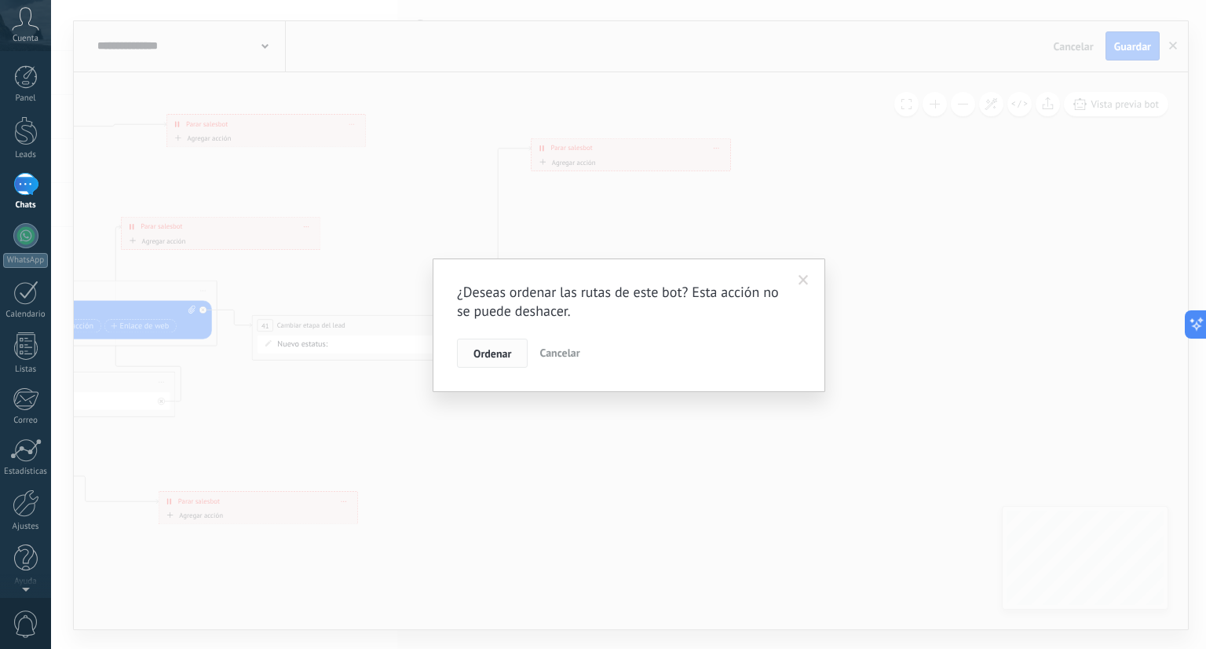
click at [524, 346] on button "Ordenar" at bounding box center [492, 354] width 71 height 30
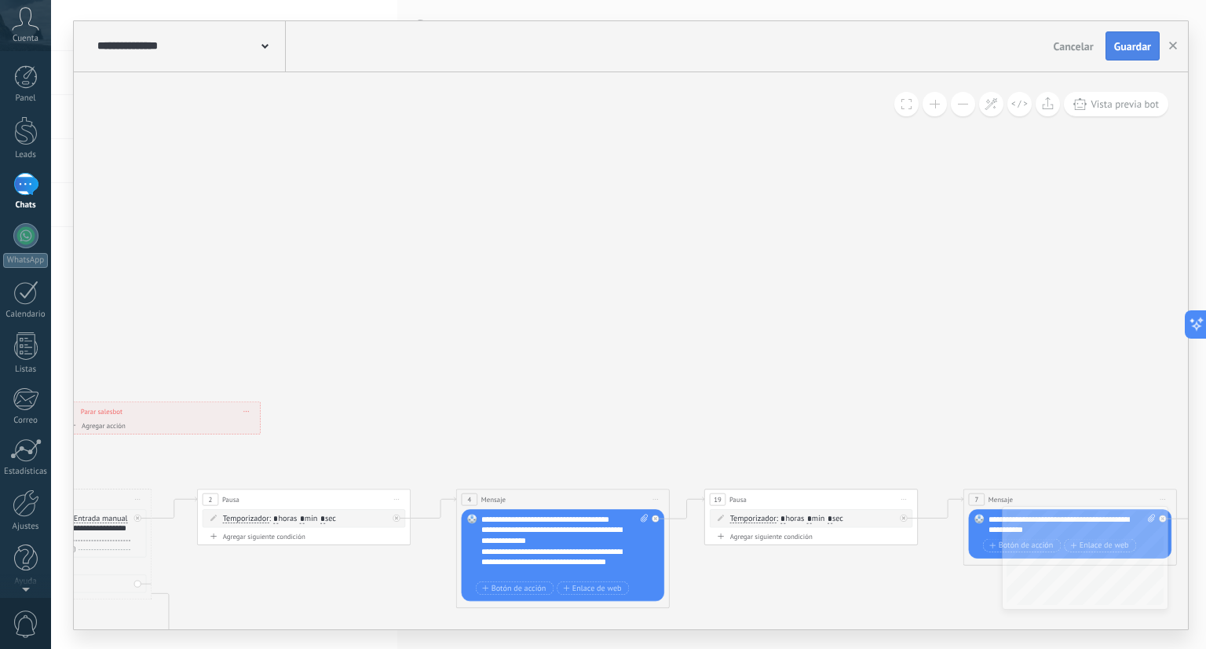
click at [1138, 51] on span "Guardar" at bounding box center [1133, 46] width 37 height 11
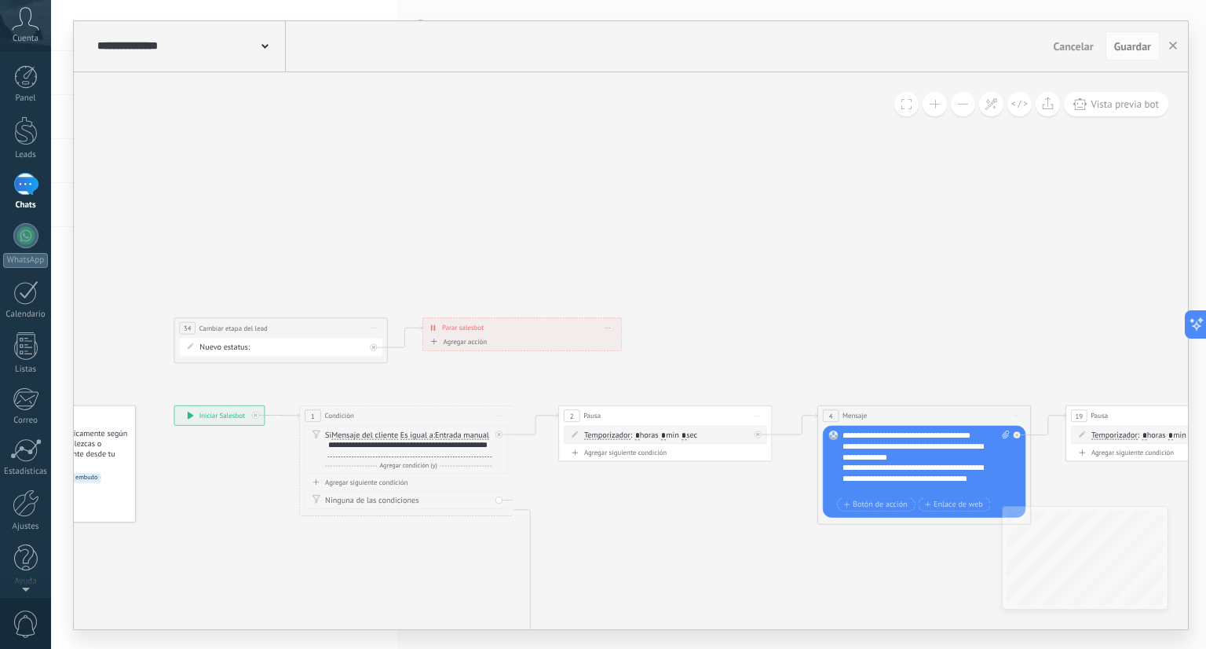
click at [377, 328] on span "Iniciar vista previa aquí Cambiar nombre Duplicar [GEOGRAPHIC_DATA]" at bounding box center [373, 328] width 17 height 16
click at [393, 395] on div "Borrar" at bounding box center [422, 397] width 105 height 18
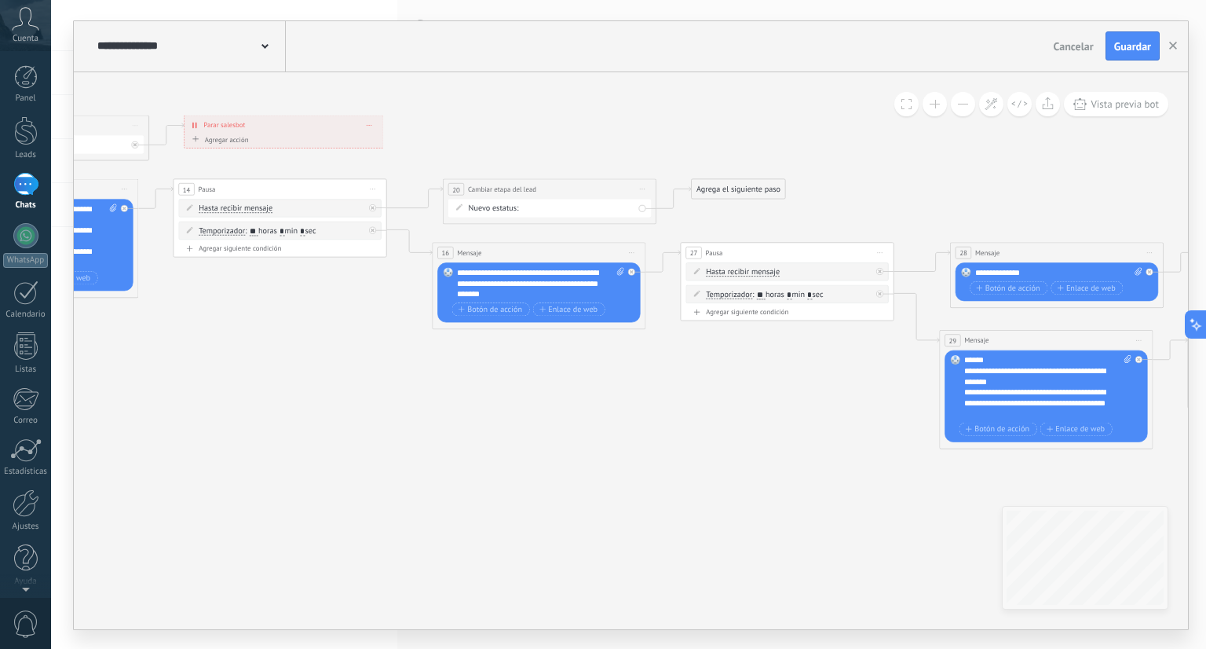
click at [758, 190] on div "Agrega el siguiente paso" at bounding box center [738, 188] width 93 height 17
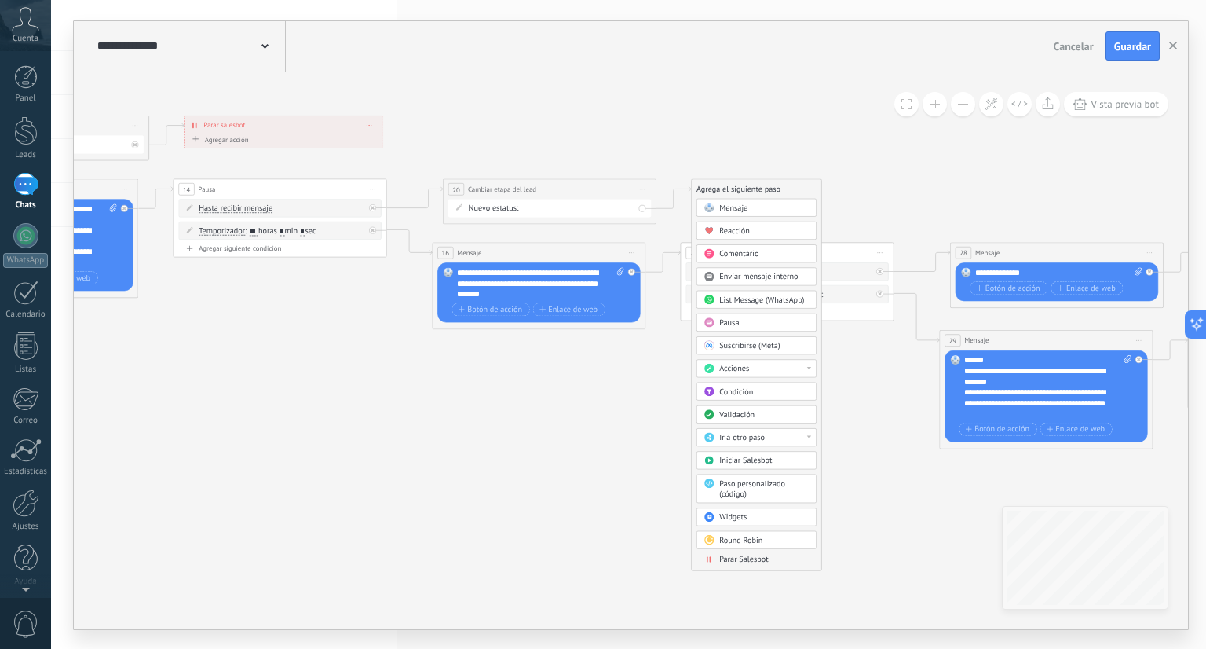
click at [760, 561] on div "Parar Salesbot" at bounding box center [757, 559] width 120 height 12
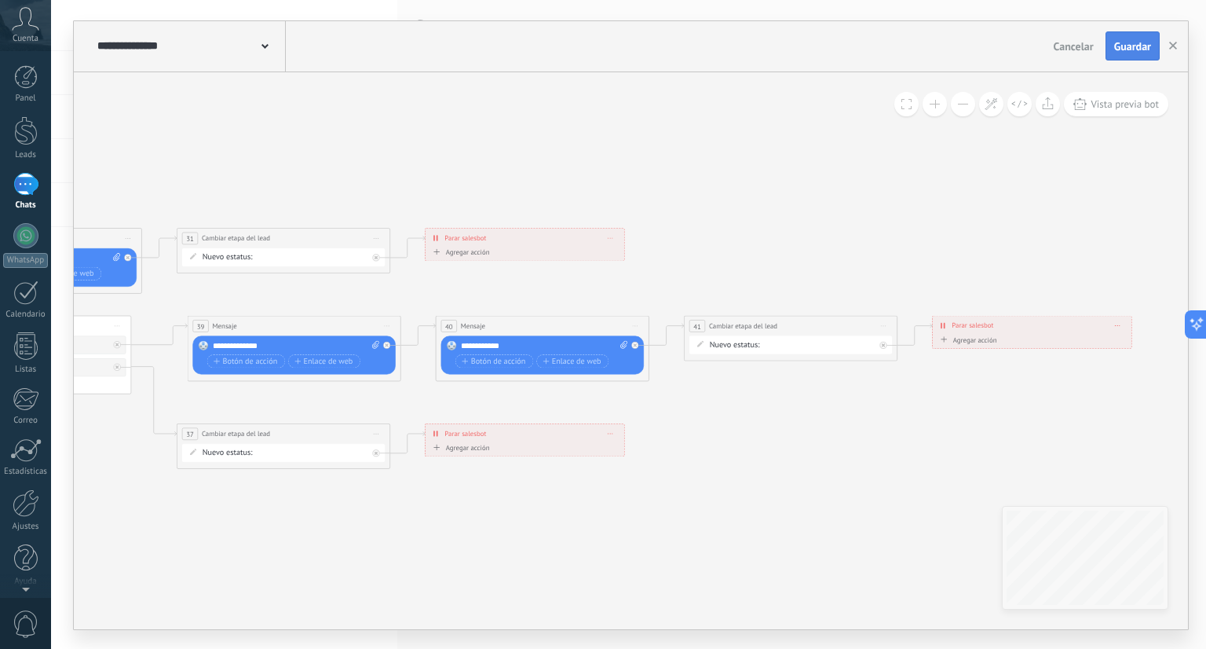
click at [1141, 38] on button "Guardar" at bounding box center [1133, 46] width 54 height 30
click at [262, 49] on span at bounding box center [265, 45] width 7 height 15
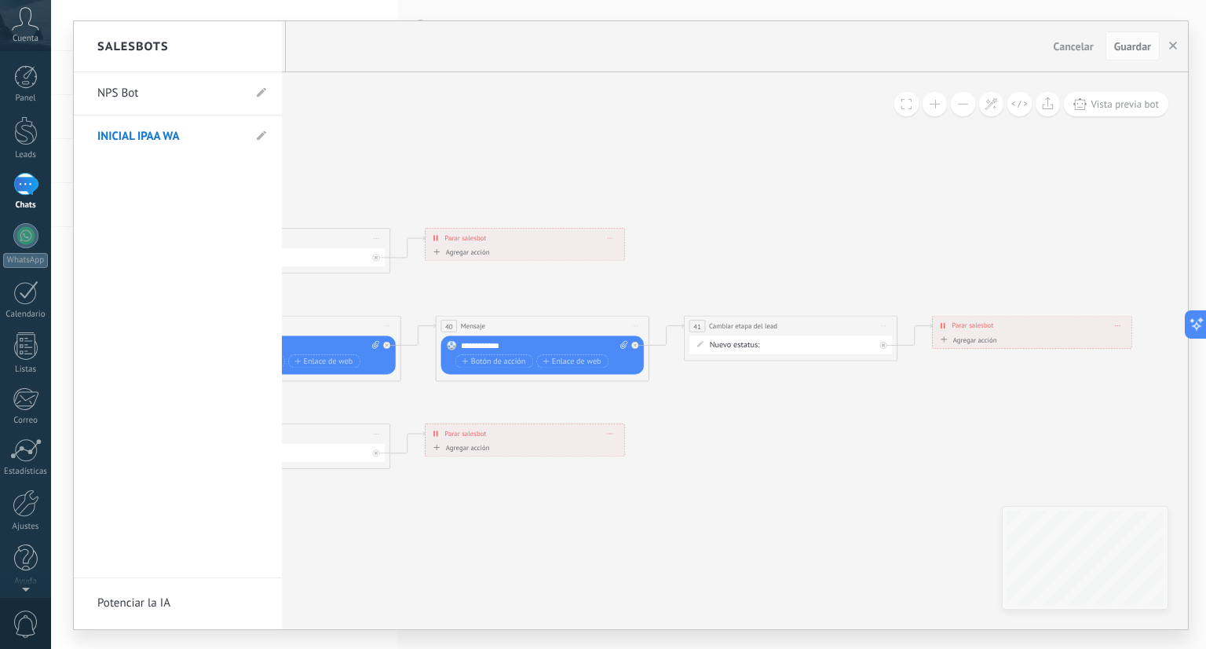
click at [22, 191] on div at bounding box center [25, 184] width 25 height 23
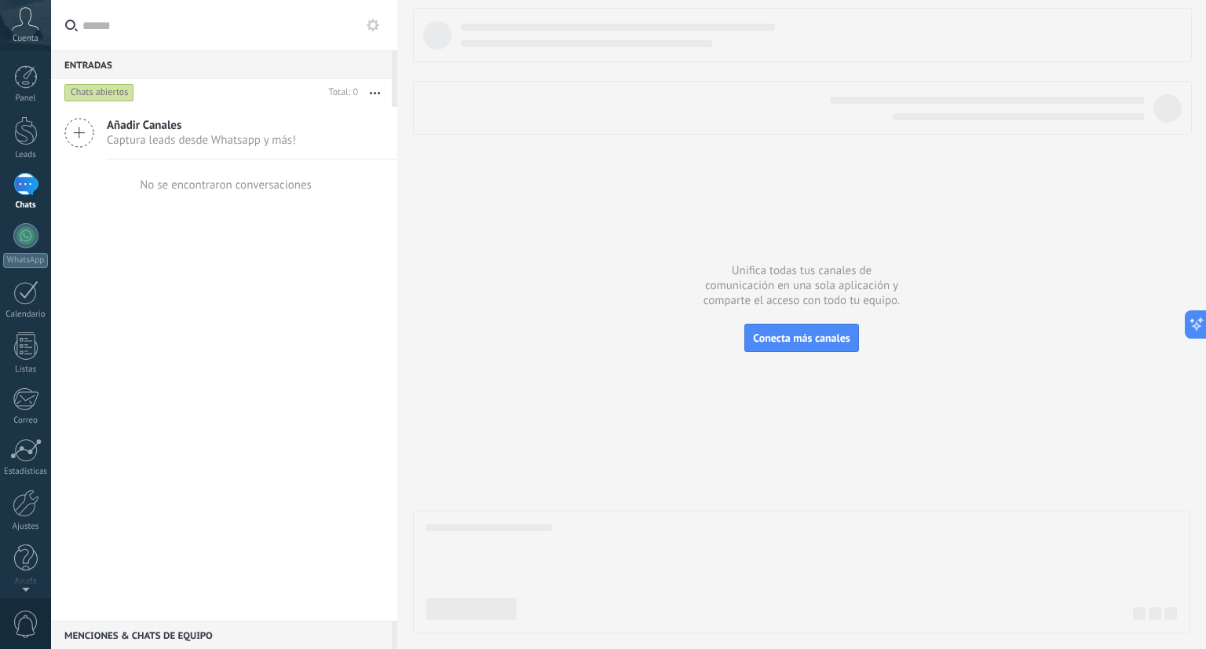
click at [371, 20] on use at bounding box center [373, 25] width 13 height 13
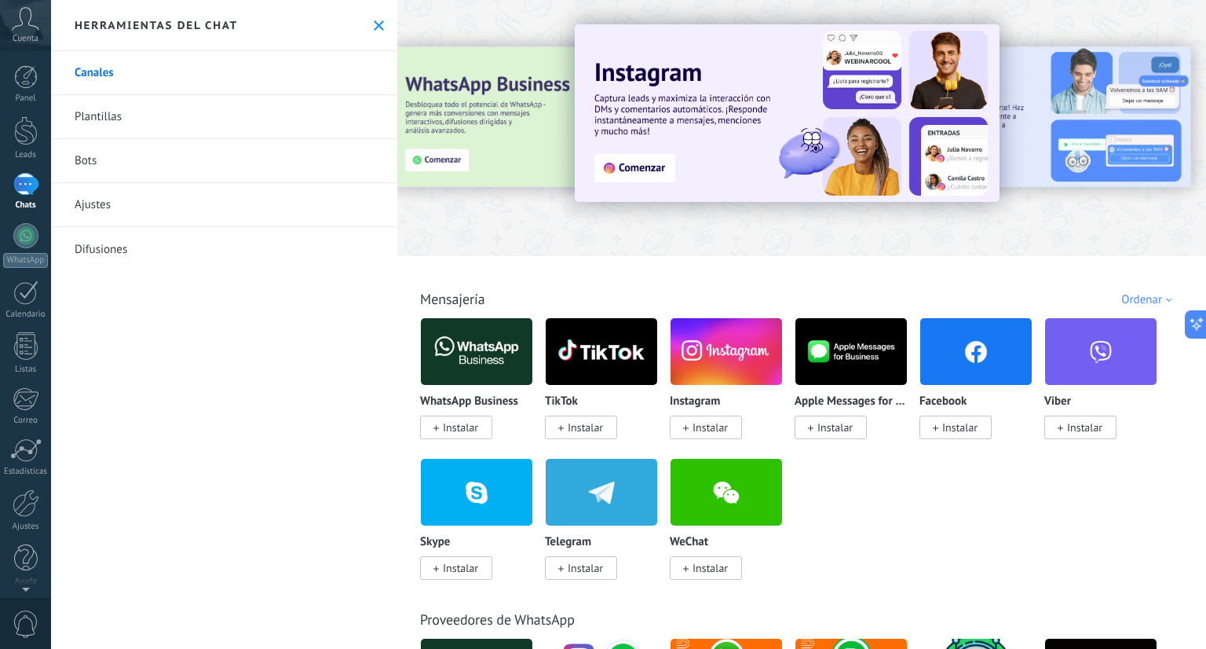
click at [211, 158] on link "Bots" at bounding box center [224, 161] width 346 height 44
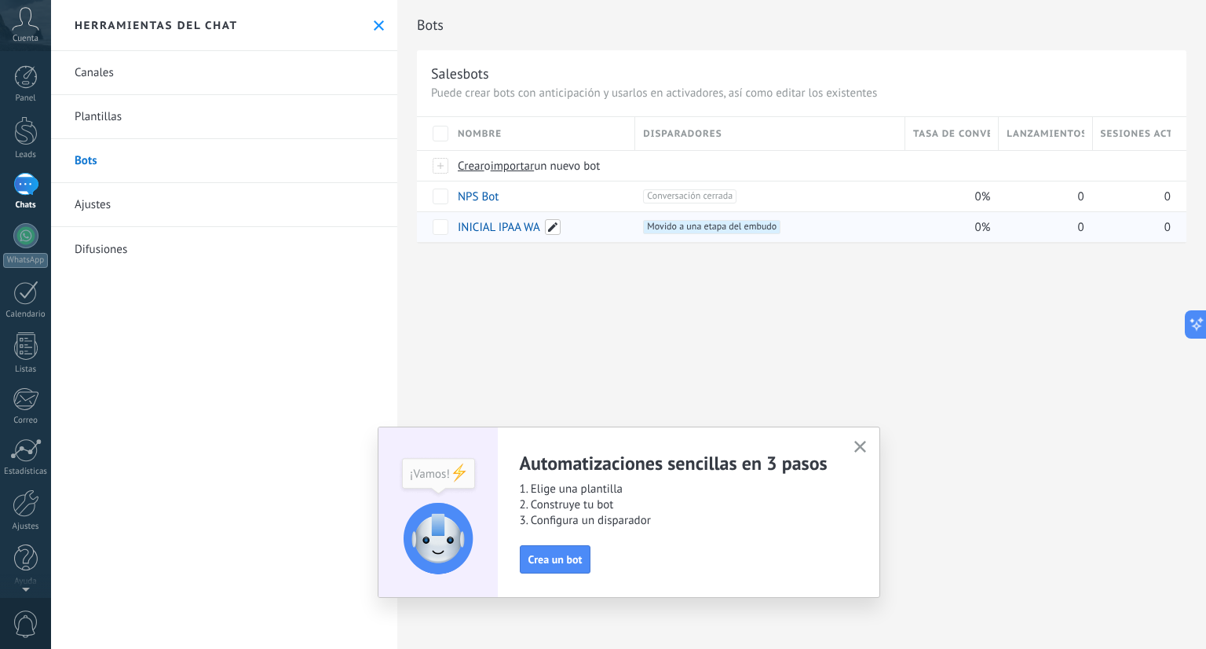
click at [559, 233] on span at bounding box center [553, 227] width 16 height 16
click at [505, 272] on button "Guardar" at bounding box center [494, 262] width 70 height 30
click at [364, 280] on div "Canales Plantillas Bots Ajustes Difusiones" at bounding box center [224, 350] width 346 height 598
click at [499, 231] on link "INICIAL IPAA WA" at bounding box center [499, 227] width 82 height 15
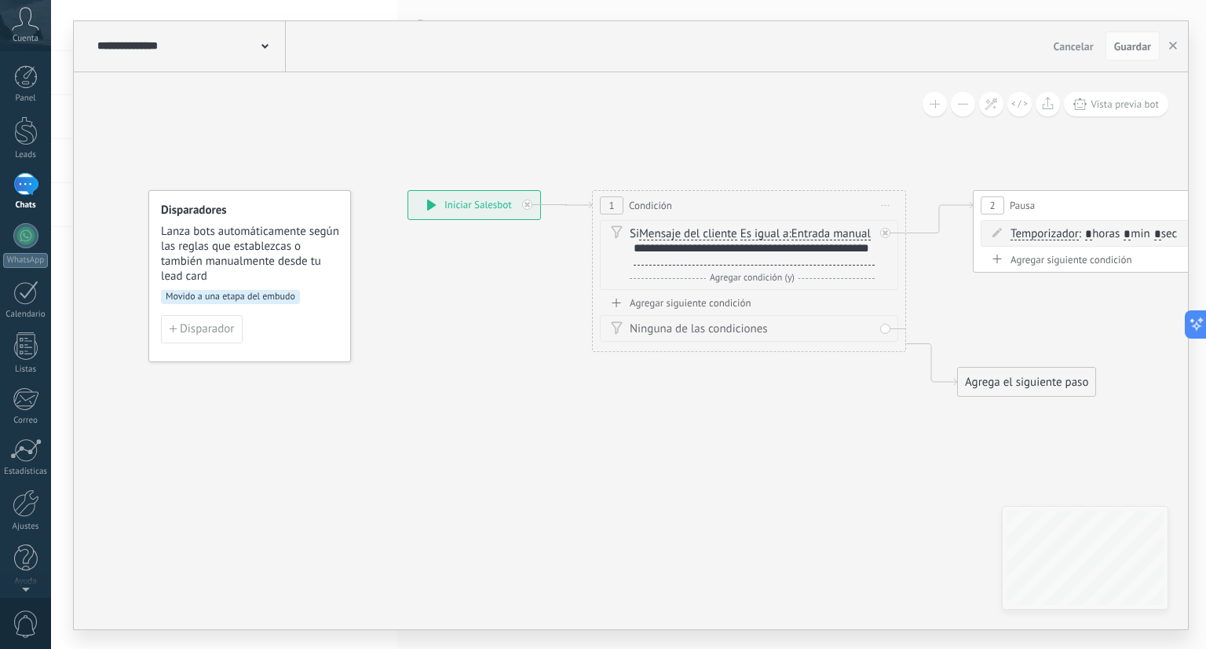
click at [262, 59] on div "**********" at bounding box center [189, 46] width 192 height 50
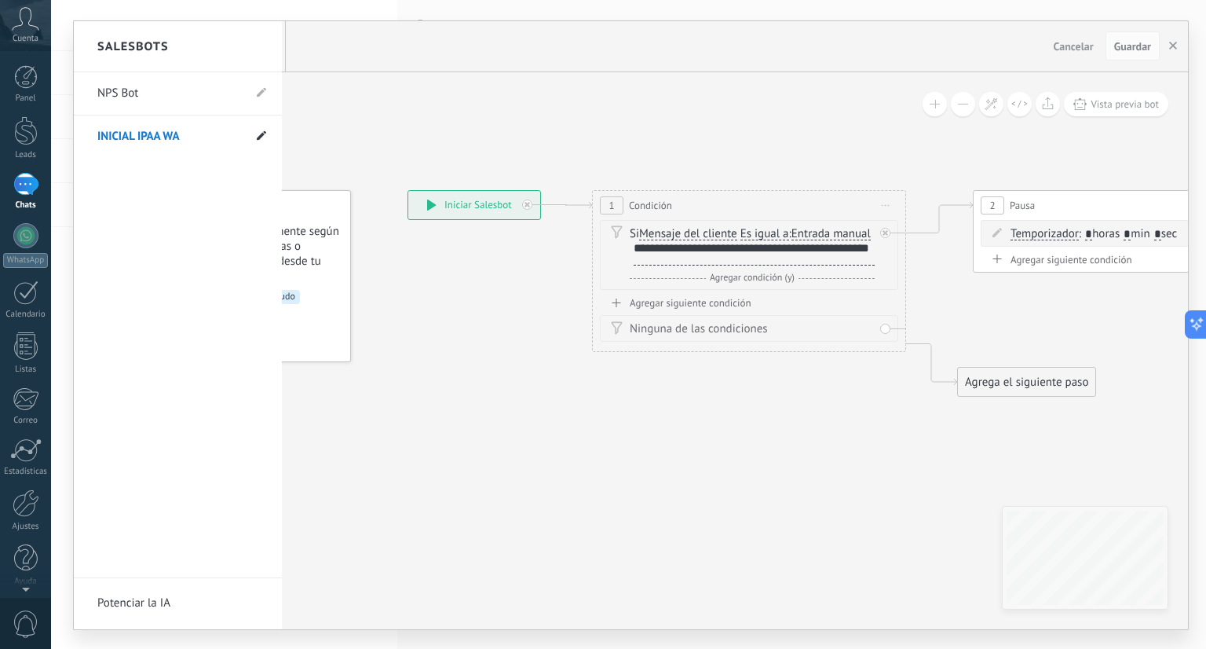
click at [258, 132] on icon at bounding box center [261, 135] width 9 height 9
click at [245, 138] on icon at bounding box center [243, 136] width 17 height 9
click at [265, 182] on icon at bounding box center [260, 179] width 17 height 9
type input "**********"
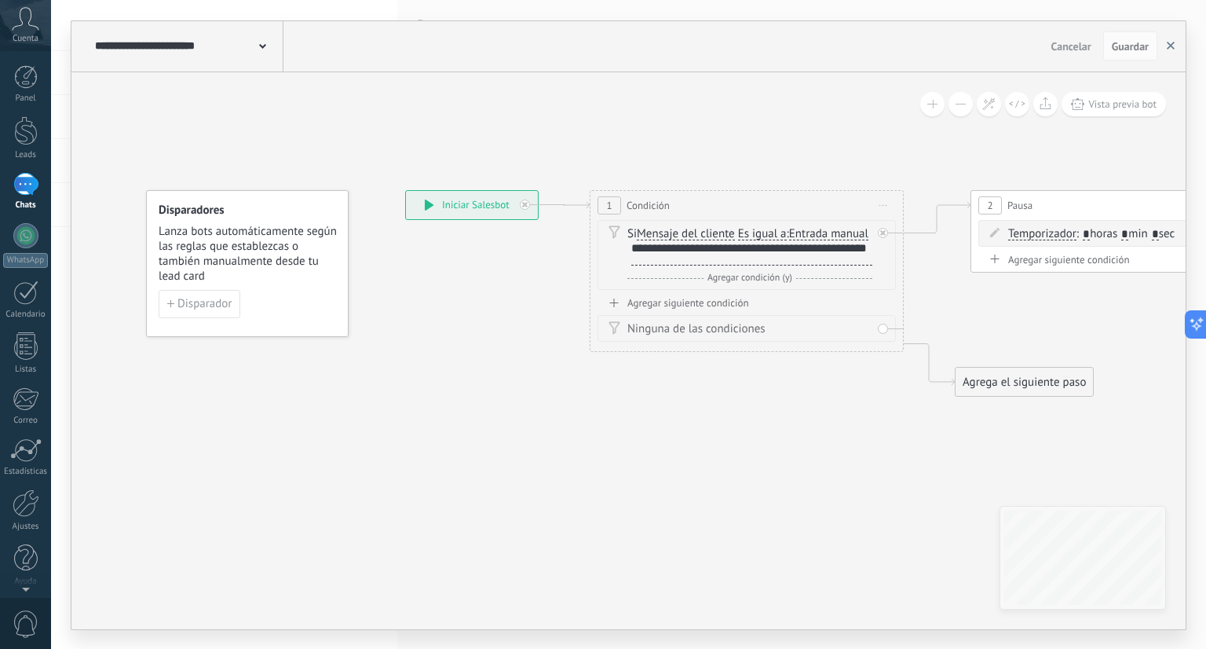
click at [1168, 38] on button "button" at bounding box center [1171, 46] width 24 height 30
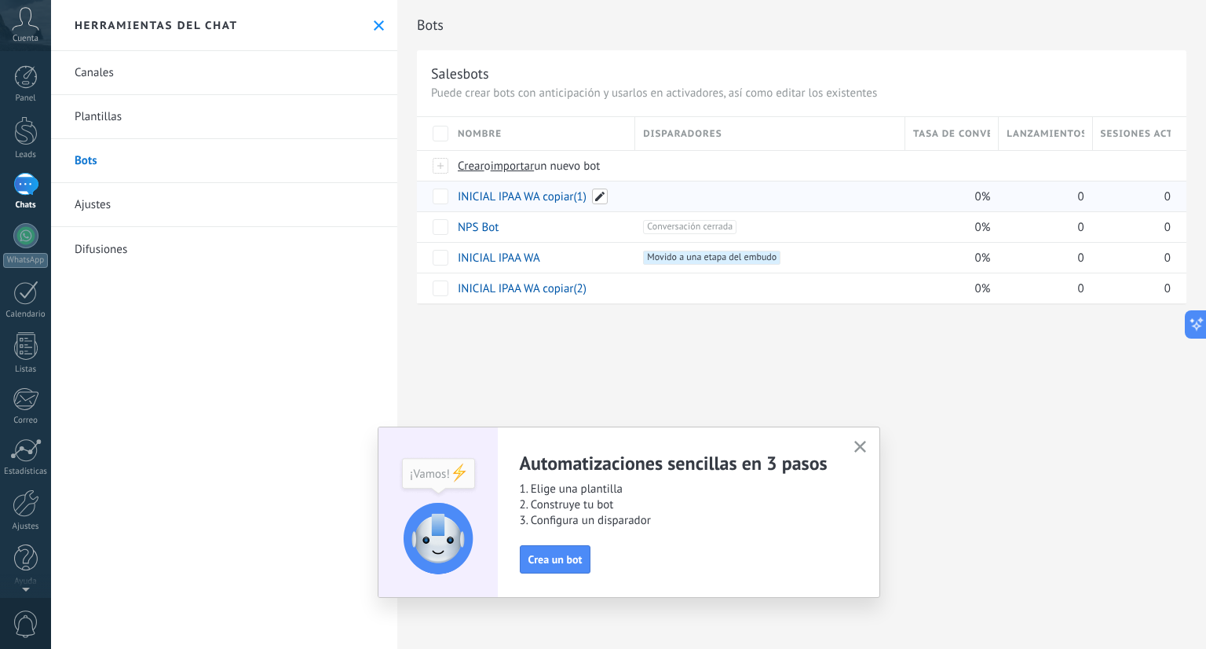
click at [596, 199] on span at bounding box center [600, 197] width 16 height 16
drag, startPoint x: 588, startPoint y: 195, endPoint x: 499, endPoint y: 198, distance: 88.8
click at [499, 198] on input "**********" at bounding box center [542, 197] width 166 height 20
type input "**********"
click at [505, 226] on span "Guardar" at bounding box center [493, 231] width 37 height 11
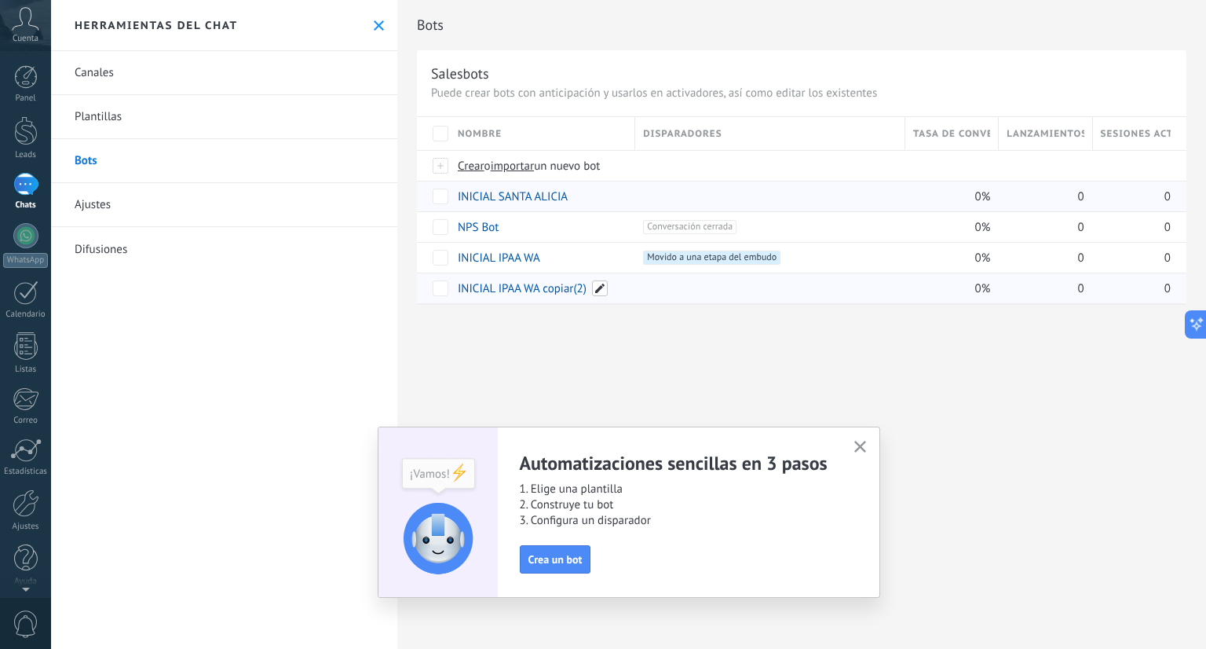
click at [592, 285] on span at bounding box center [600, 288] width 16 height 16
type input "**********"
click at [510, 322] on span "Guardar" at bounding box center [493, 323] width 37 height 11
click at [863, 452] on span "button" at bounding box center [861, 447] width 12 height 13
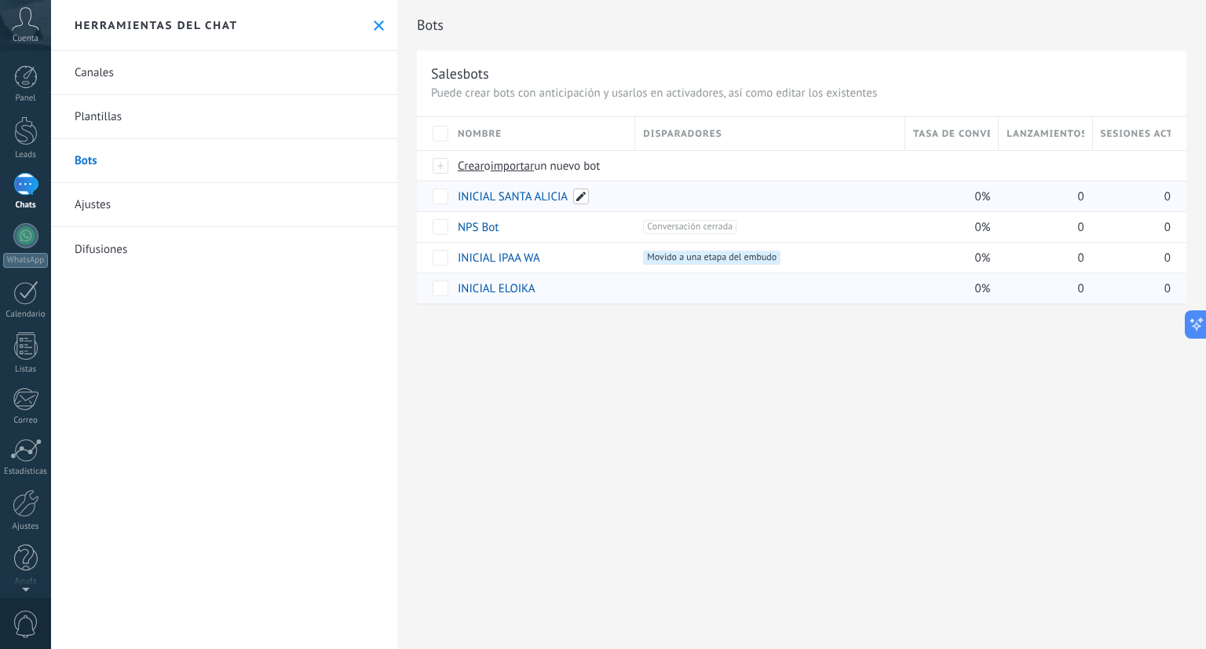
click at [580, 196] on span at bounding box center [581, 197] width 16 height 16
click at [515, 230] on button "Guardar" at bounding box center [494, 232] width 70 height 30
click at [569, 329] on div "**********" at bounding box center [801, 168] width 809 height 337
click at [485, 195] on link "INICIAL SANTA ALICIA" at bounding box center [513, 196] width 110 height 15
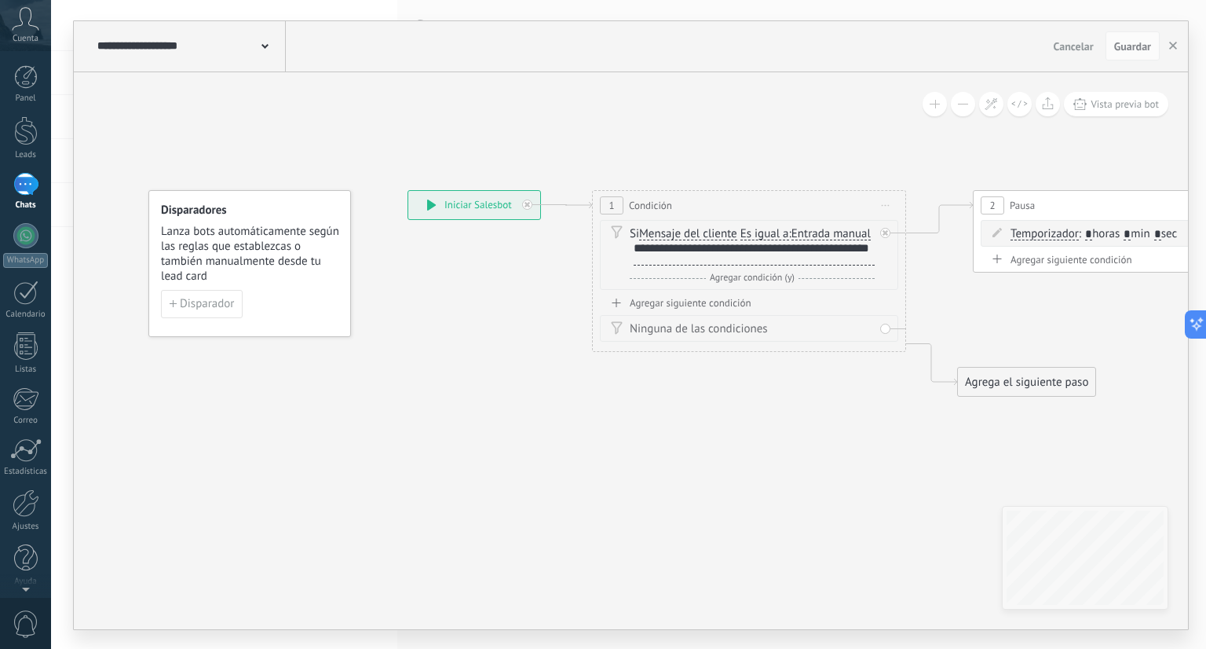
click at [685, 266] on div "**********" at bounding box center [754, 254] width 241 height 24
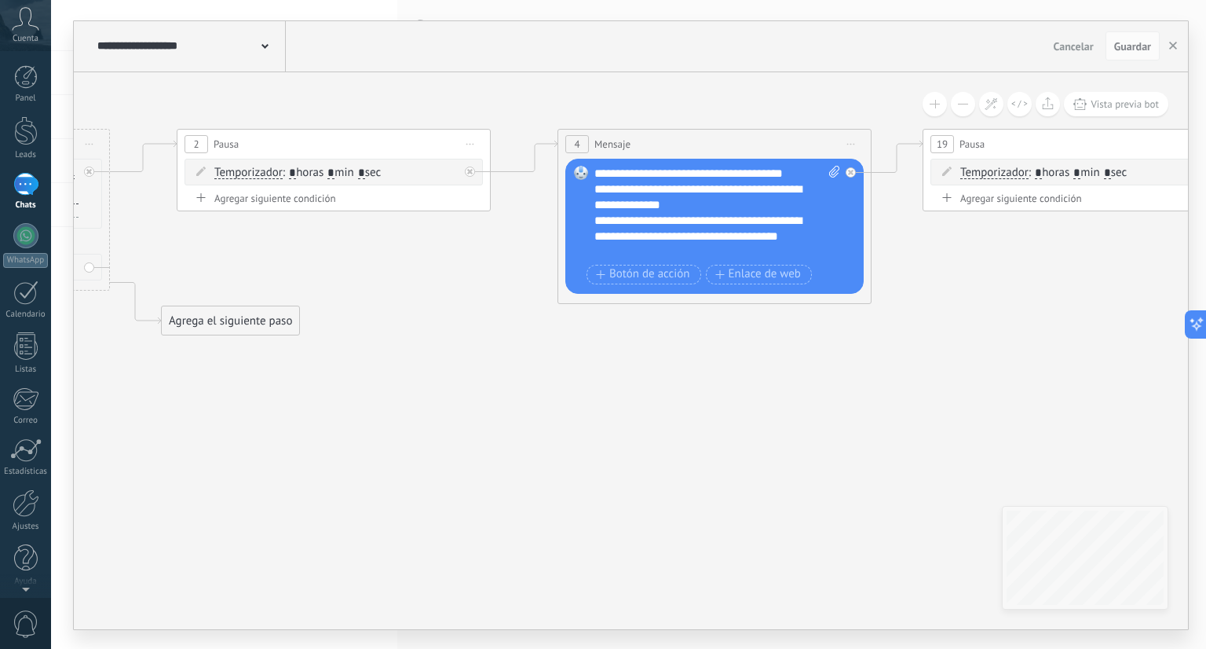
click at [801, 174] on div "**********" at bounding box center [718, 213] width 247 height 94
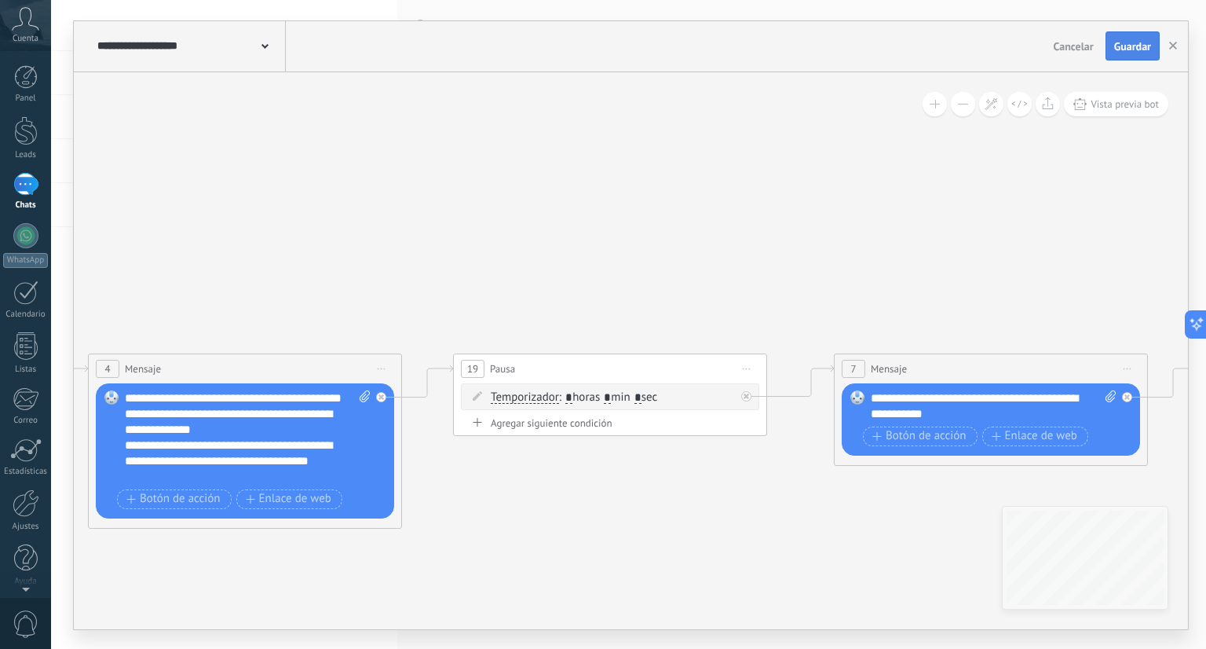
click at [1144, 51] on span "Guardar" at bounding box center [1133, 46] width 37 height 11
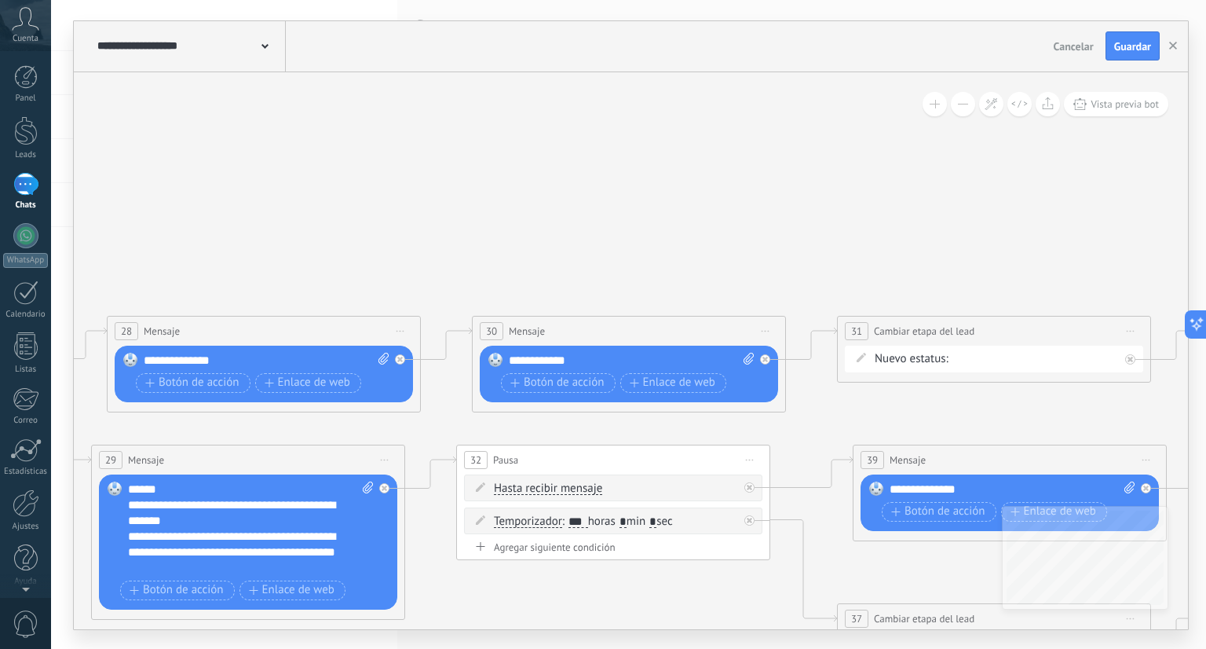
click at [1136, 333] on span "Iniciar vista previa aquí Cambiar nombre Duplicar [GEOGRAPHIC_DATA]" at bounding box center [1131, 331] width 25 height 23
click at [1145, 434] on icon at bounding box center [1141, 432] width 9 height 9
click at [910, 371] on div "Agrega el siguiente paso" at bounding box center [906, 382] width 137 height 26
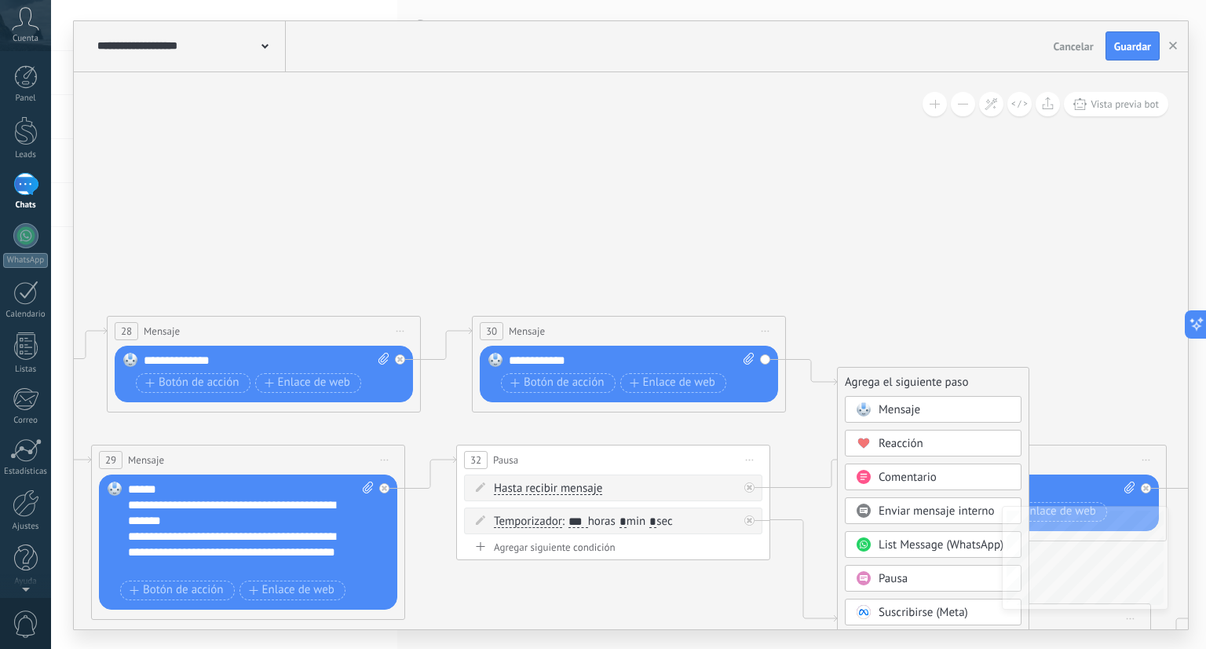
click at [889, 576] on span "Pausa" at bounding box center [893, 578] width 29 height 15
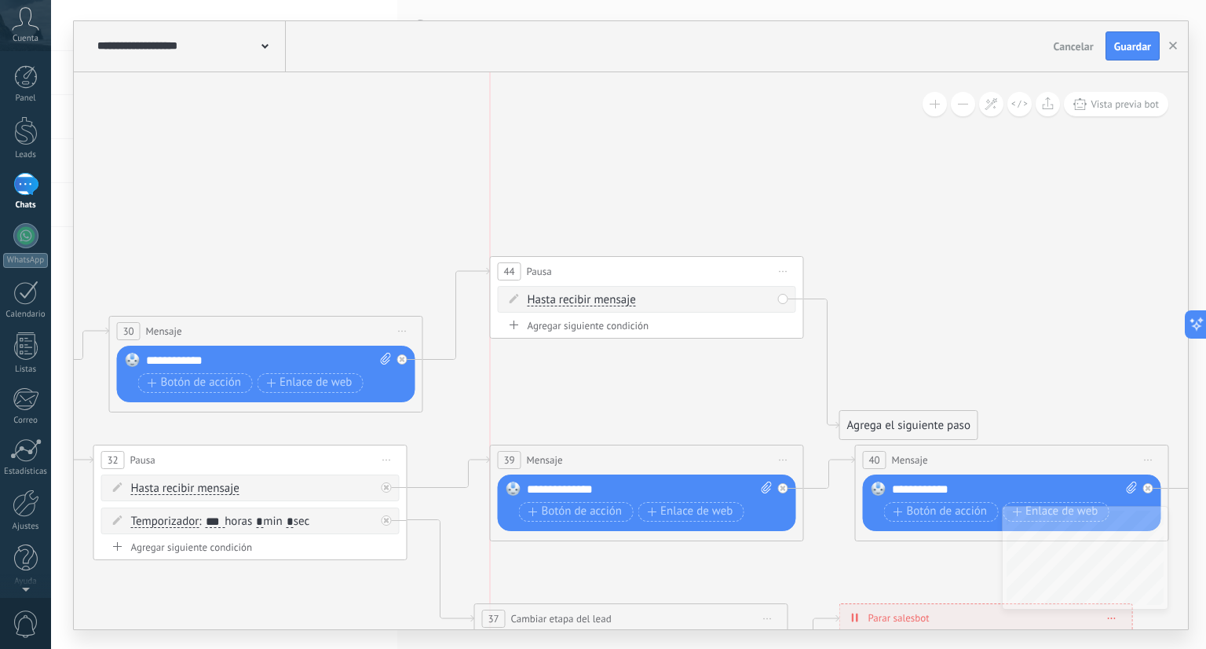
drag, startPoint x: 738, startPoint y: 378, endPoint x: 760, endPoint y: 258, distance: 122.3
click at [760, 258] on div "44 Pausa ***** Iniciar vista previa aquí Cambiar nombre Duplicar Borrar" at bounding box center [647, 271] width 313 height 29
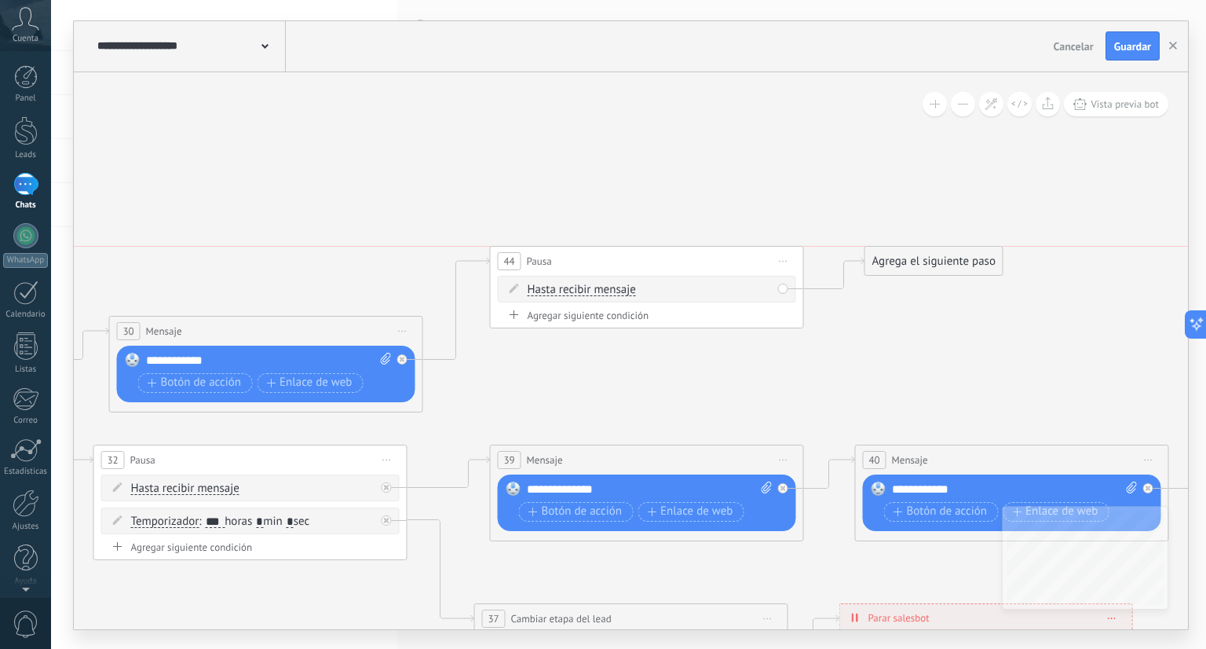
drag, startPoint x: 876, startPoint y: 412, endPoint x: 902, endPoint y: 251, distance: 163.1
click at [902, 251] on div "Agrega el siguiente paso" at bounding box center [934, 261] width 137 height 26
click at [903, 258] on div "Agrega el siguiente paso" at bounding box center [934, 261] width 137 height 26
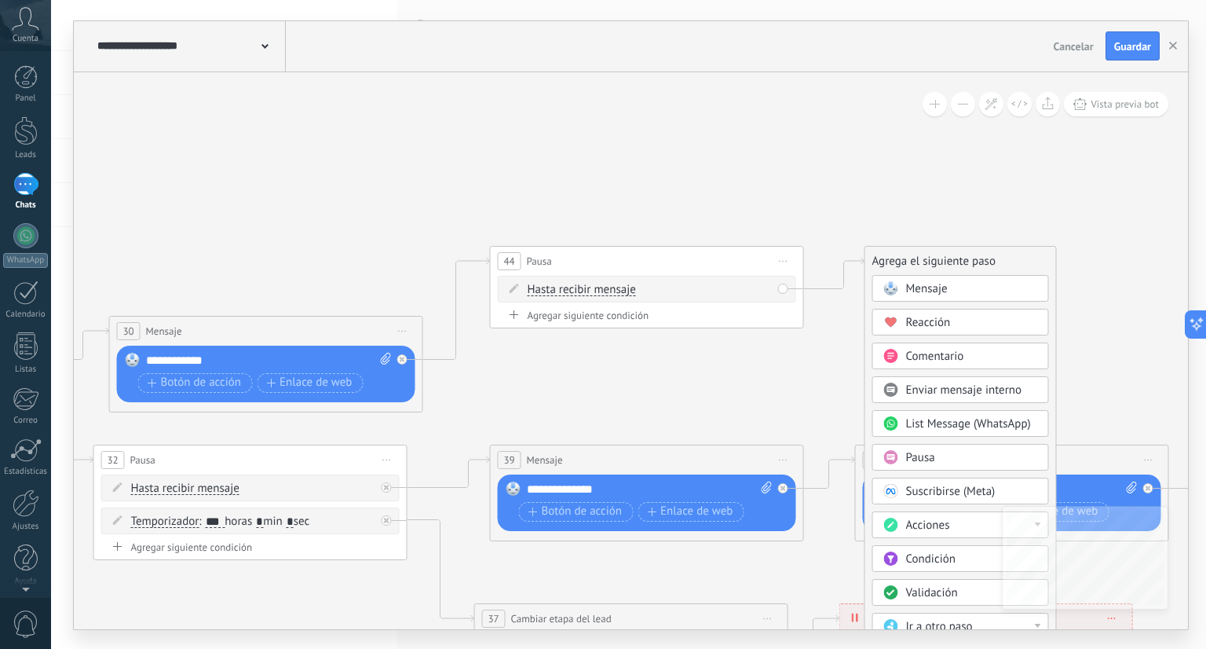
click at [901, 287] on span at bounding box center [891, 288] width 31 height 13
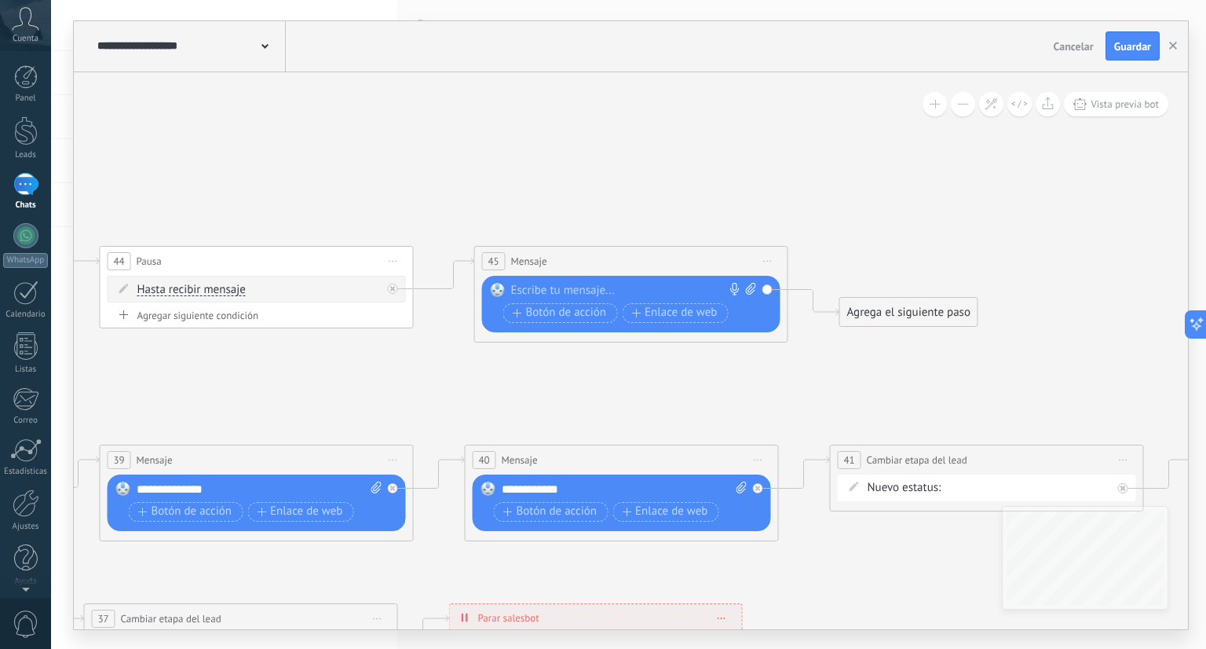
click at [650, 287] on div at bounding box center [627, 291] width 233 height 16
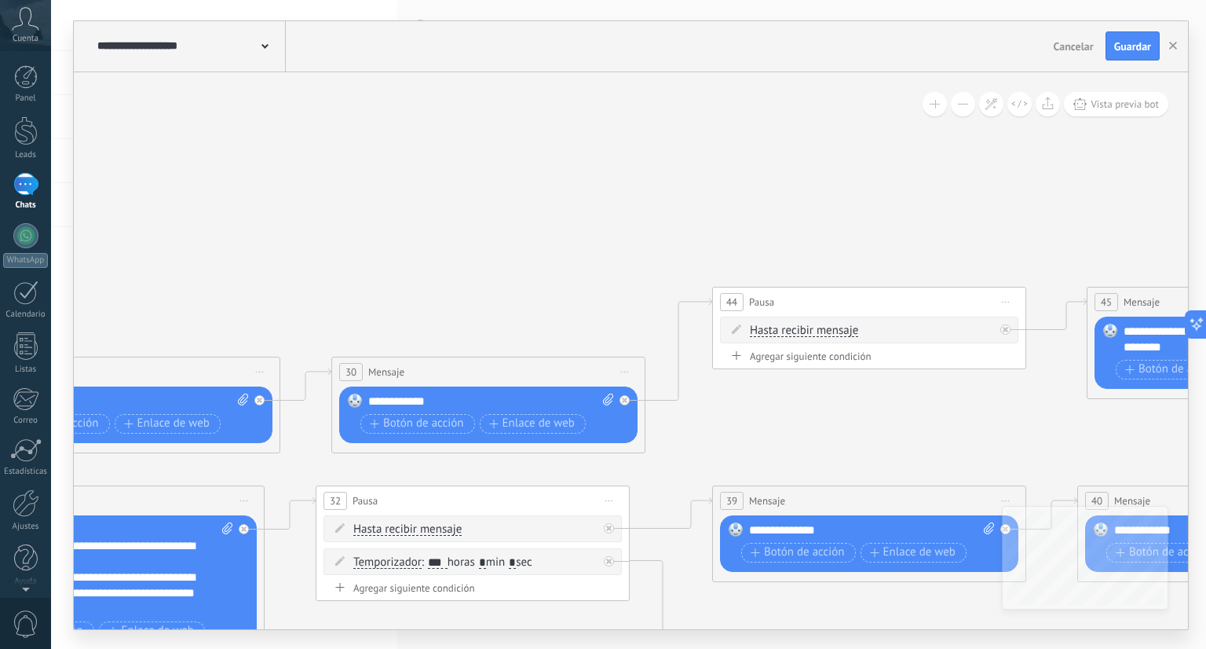
click at [1001, 297] on span "Iniciar vista previa aquí Cambiar nombre Duplicar [GEOGRAPHIC_DATA]" at bounding box center [1006, 302] width 25 height 23
click at [1039, 409] on div "Borrar" at bounding box center [1078, 404] width 156 height 27
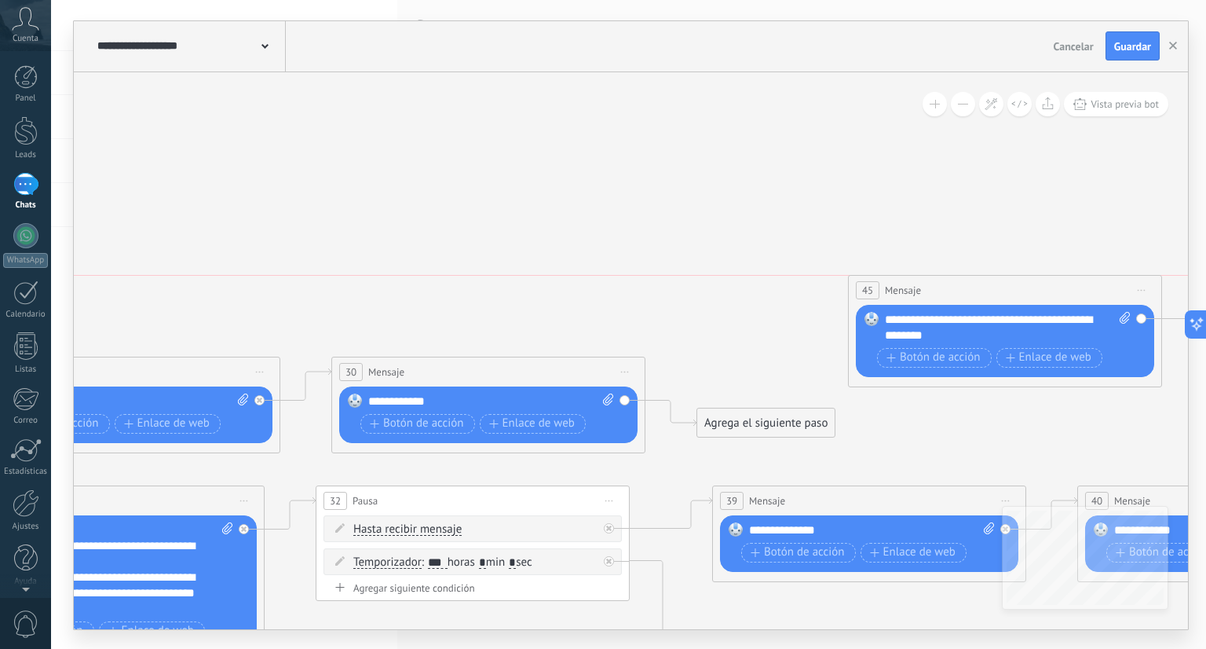
drag, startPoint x: 1123, startPoint y: 303, endPoint x: 882, endPoint y: 298, distance: 241.2
click at [882, 298] on div "45 Mensaje ******* (a): Todos los contactos - canales seleccionados Todos los c…" at bounding box center [1005, 290] width 313 height 29
drag, startPoint x: 767, startPoint y: 424, endPoint x: 917, endPoint y: 338, distance: 173.8
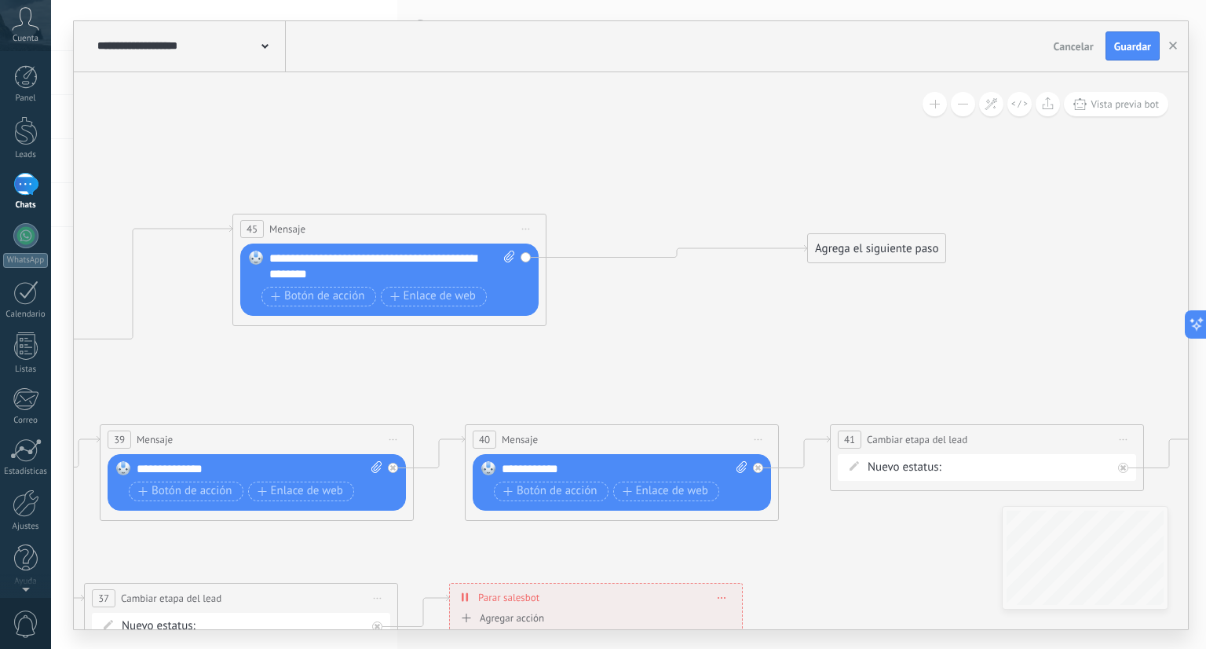
drag, startPoint x: 888, startPoint y: 293, endPoint x: 824, endPoint y: 225, distance: 93.4
click at [824, 236] on div "Agrega el siguiente paso" at bounding box center [876, 249] width 137 height 26
click at [824, 225] on div "Agrega el siguiente paso" at bounding box center [845, 229] width 137 height 26
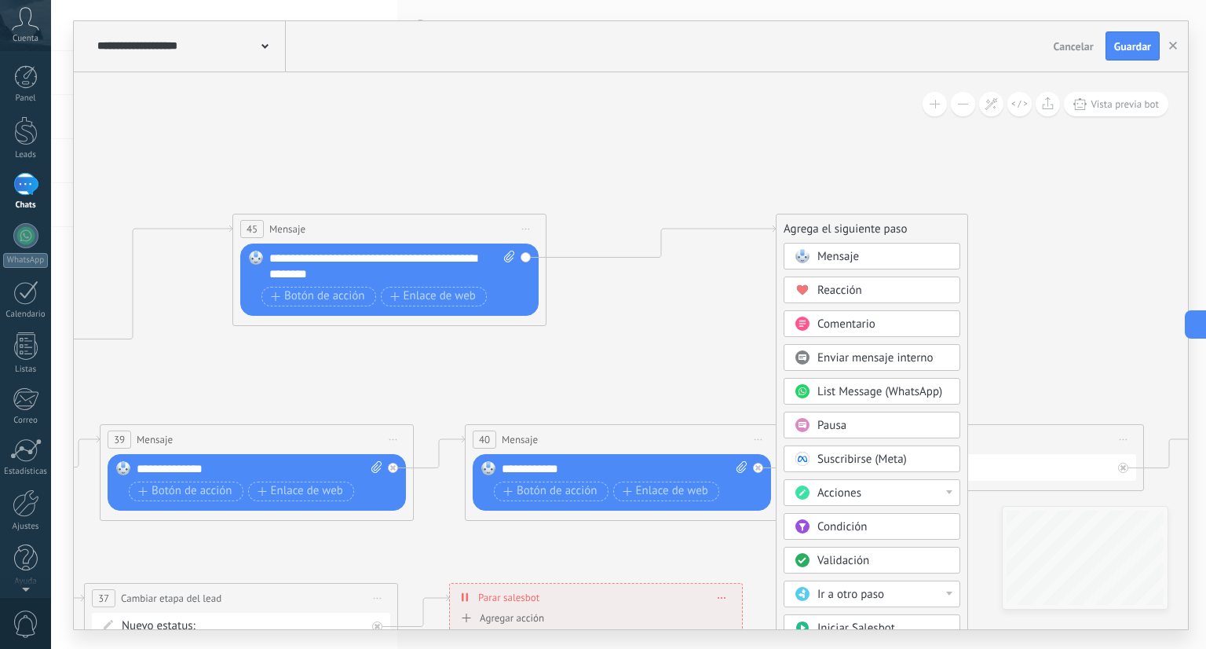
click at [851, 485] on span "Acciones" at bounding box center [840, 492] width 44 height 15
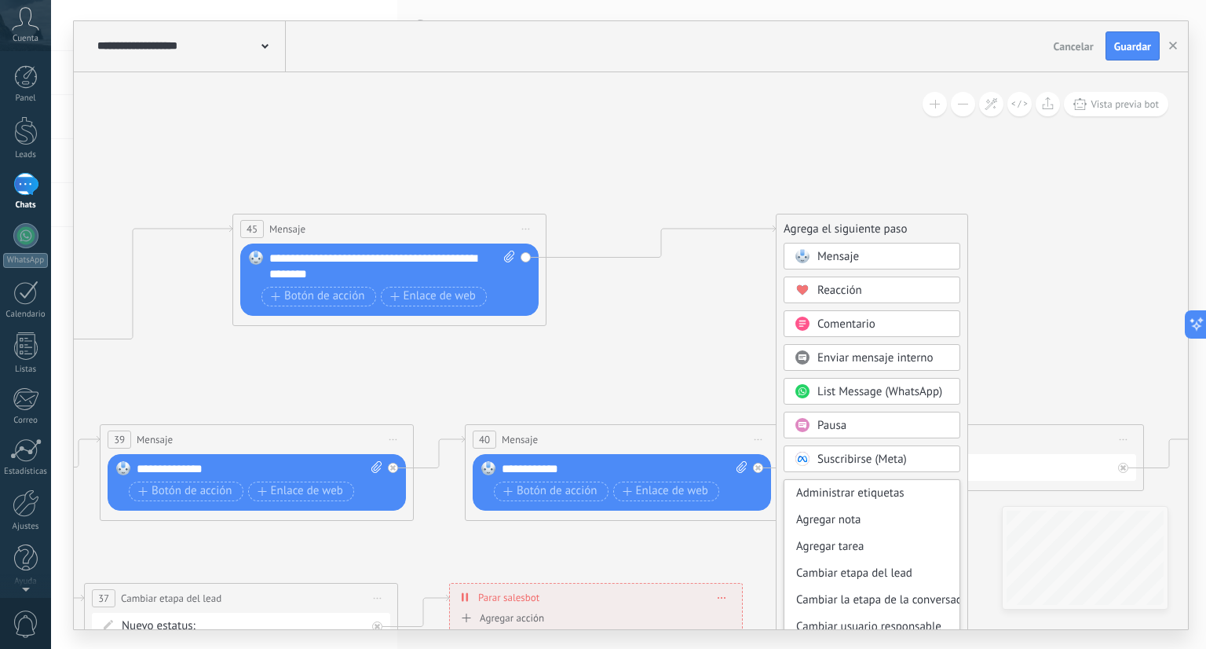
click at [848, 413] on div "Pausa" at bounding box center [872, 425] width 177 height 27
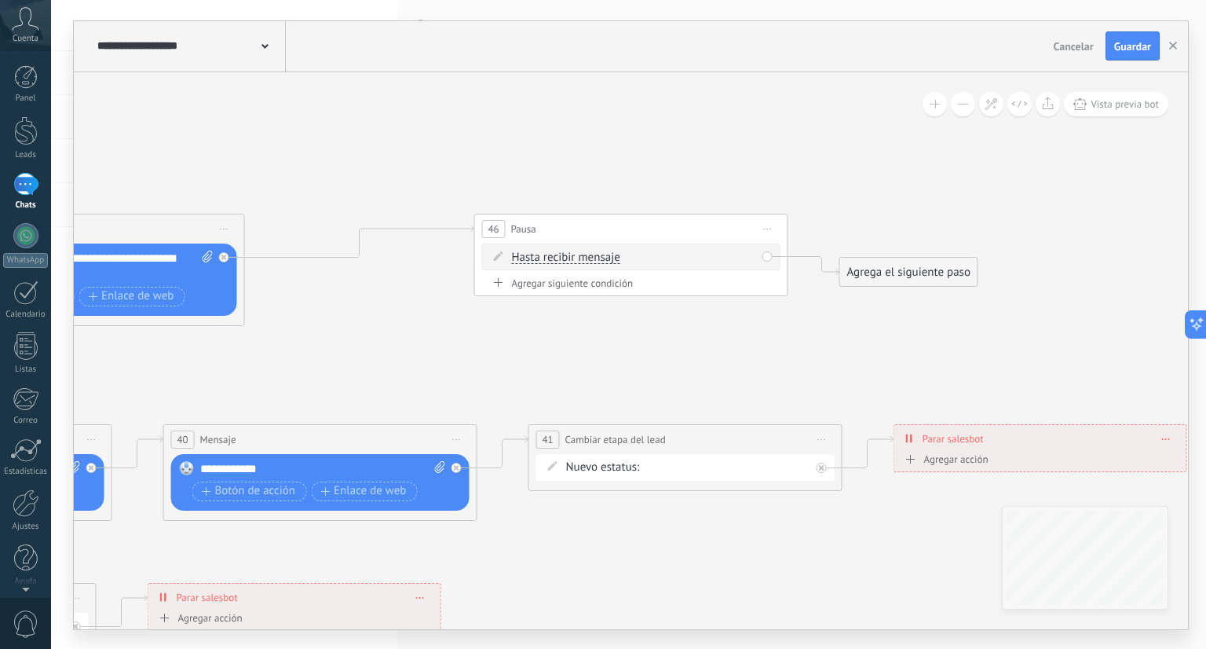
drag, startPoint x: 872, startPoint y: 268, endPoint x: 877, endPoint y: 239, distance: 29.4
click at [877, 259] on div "Agrega el siguiente paso" at bounding box center [908, 272] width 137 height 26
click at [877, 239] on div "Agrega el siguiente paso" at bounding box center [912, 243] width 137 height 26
click at [905, 228] on div "Agrega el siguiente paso Mensaje Mensaje Mensaje Reacción Comentario Enviar men…" at bounding box center [913, 243] width 139 height 30
click at [905, 246] on div "Agrega el siguiente paso" at bounding box center [912, 243] width 137 height 26
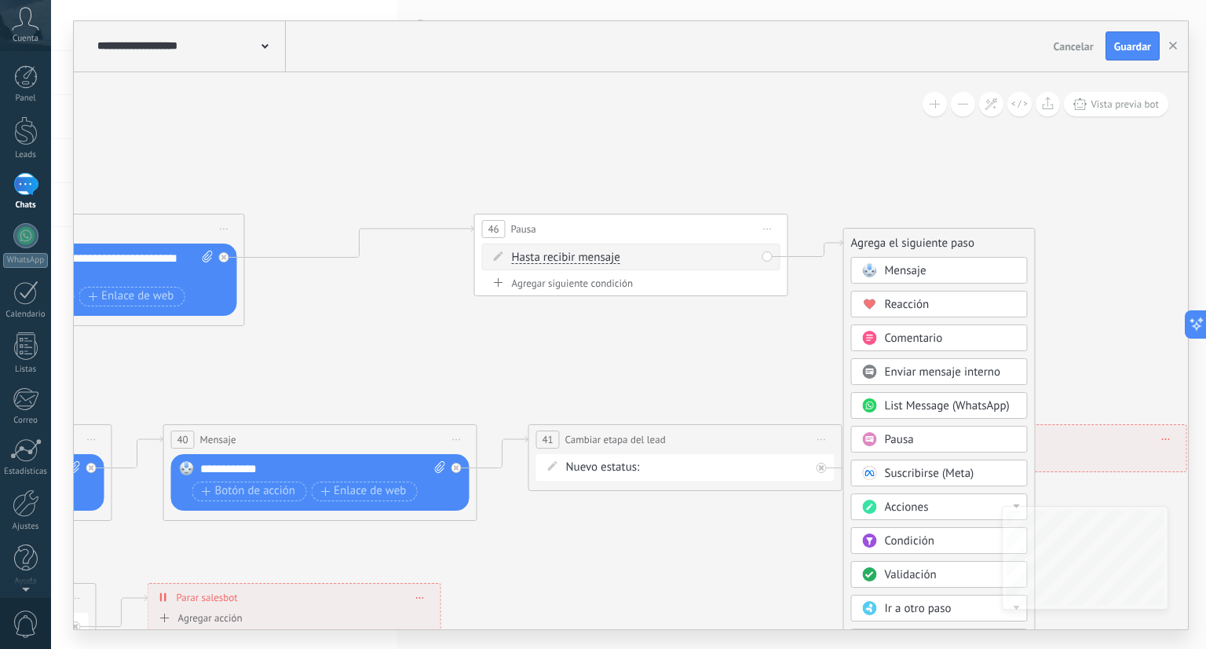
click at [909, 509] on span "Acciones" at bounding box center [907, 507] width 44 height 15
click at [927, 576] on div "Cambiar etapa del lead" at bounding box center [939, 587] width 175 height 27
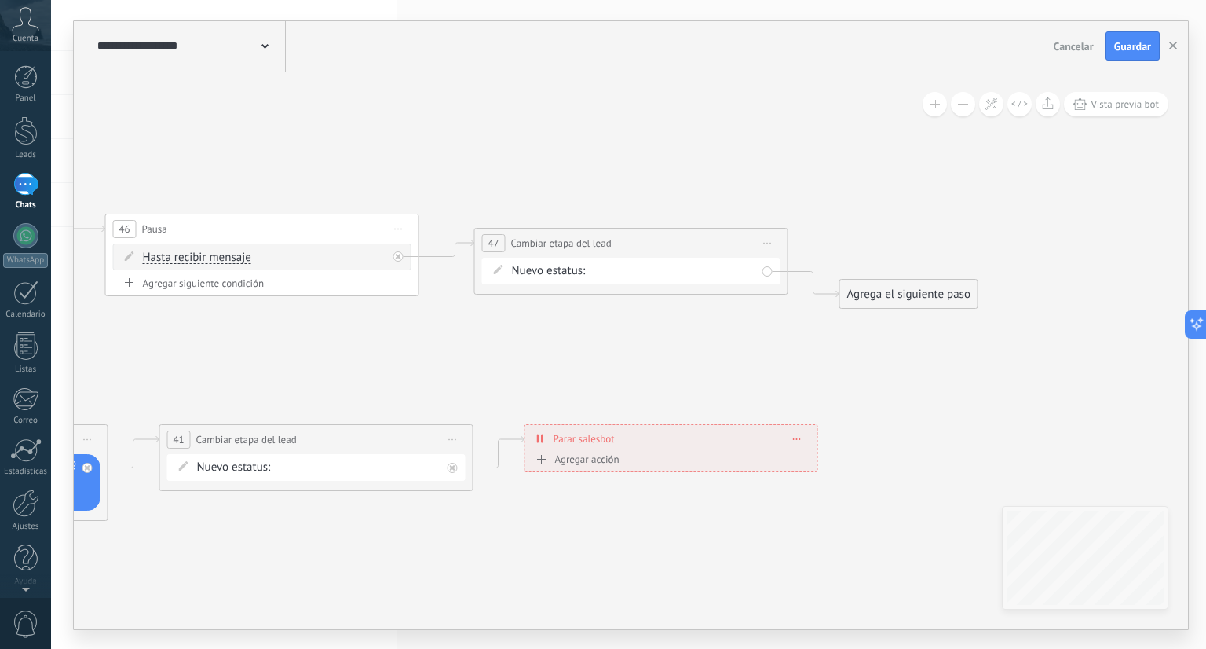
click at [0, 0] on div "Contacto inicial cliente potencial cliente ineresado negociacion Logrado con éx…" at bounding box center [0, 0] width 0 height 0
click at [0, 0] on label "cliente potencial" at bounding box center [0, 0] width 0 height 0
click at [896, 290] on div "Agrega el siguiente paso" at bounding box center [908, 294] width 137 height 26
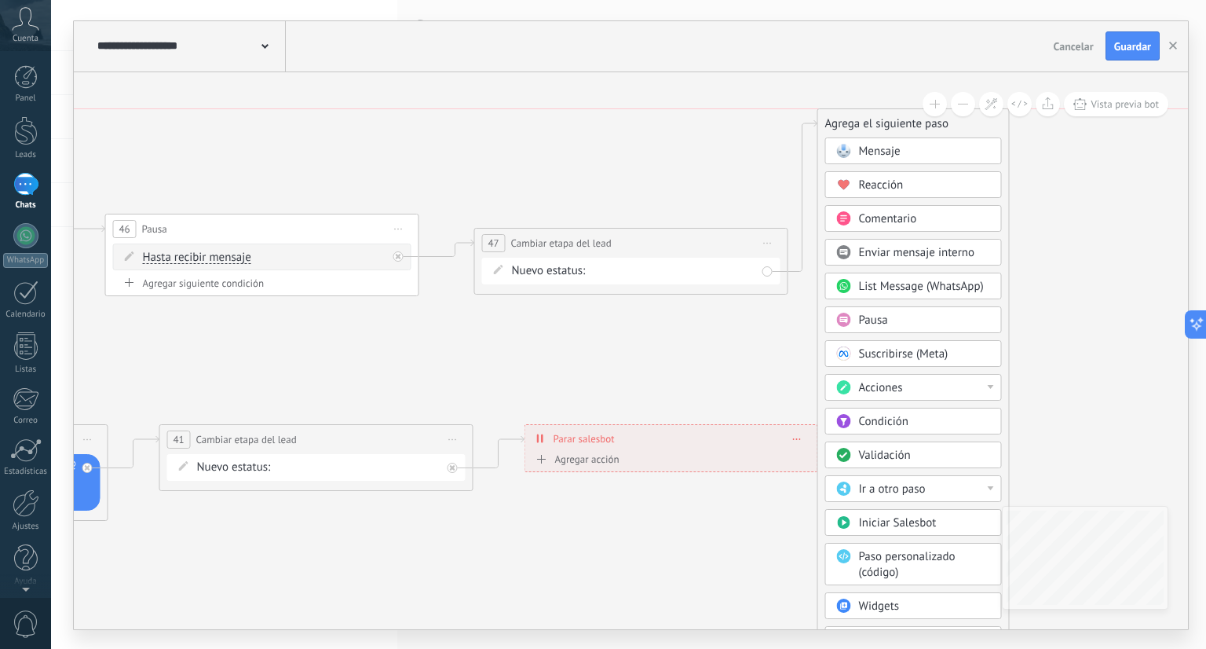
drag, startPoint x: 941, startPoint y: 296, endPoint x: 919, endPoint y: 124, distance: 173.4
click at [919, 124] on div "Agrega el siguiente paso" at bounding box center [913, 124] width 191 height 26
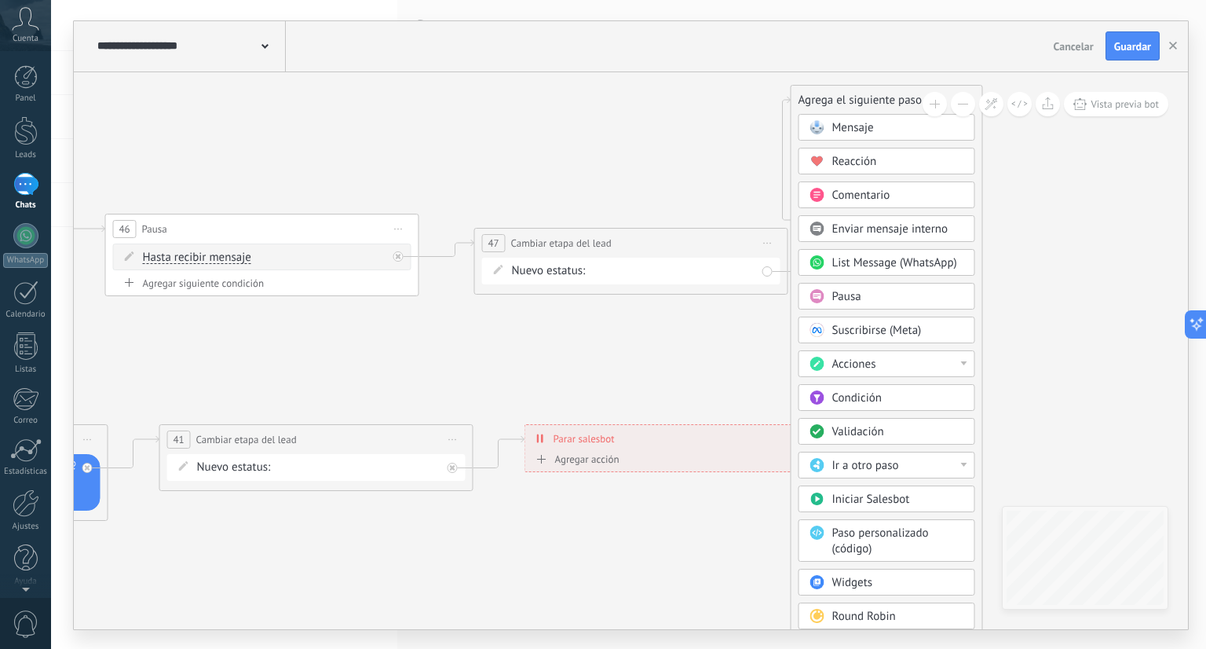
drag, startPoint x: 899, startPoint y: 127, endPoint x: 836, endPoint y: 64, distance: 89.4
click at [836, 64] on div "**********" at bounding box center [631, 325] width 1115 height 608
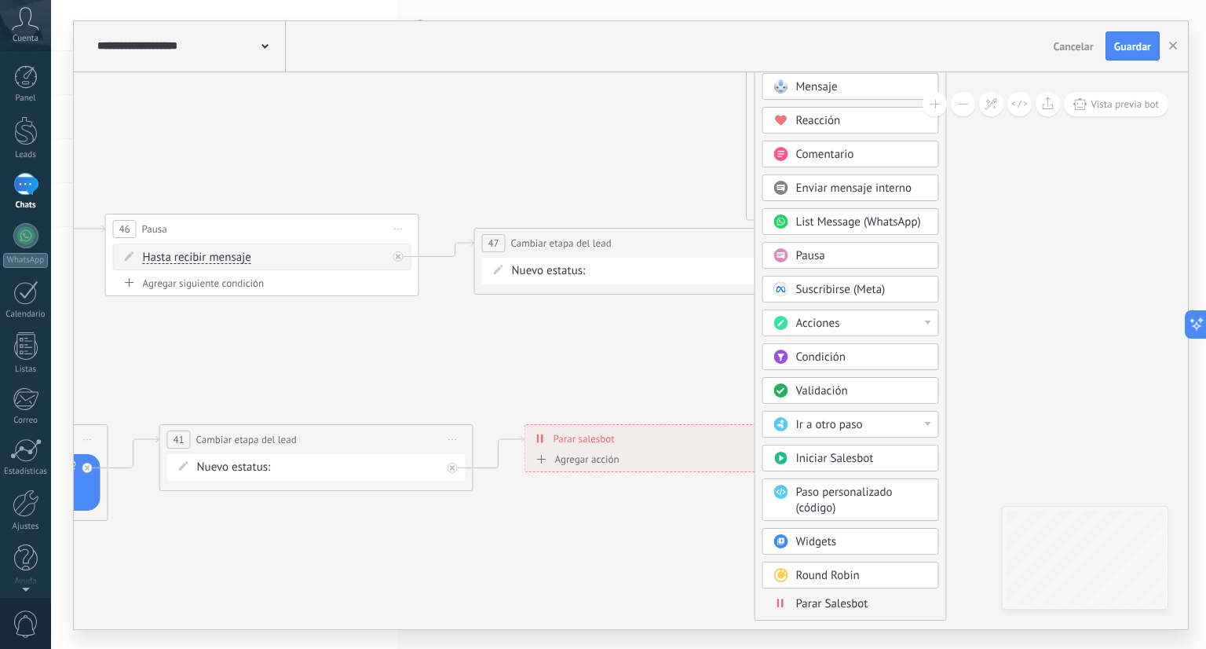
click at [831, 603] on span "Parar Salesbot" at bounding box center [832, 603] width 72 height 15
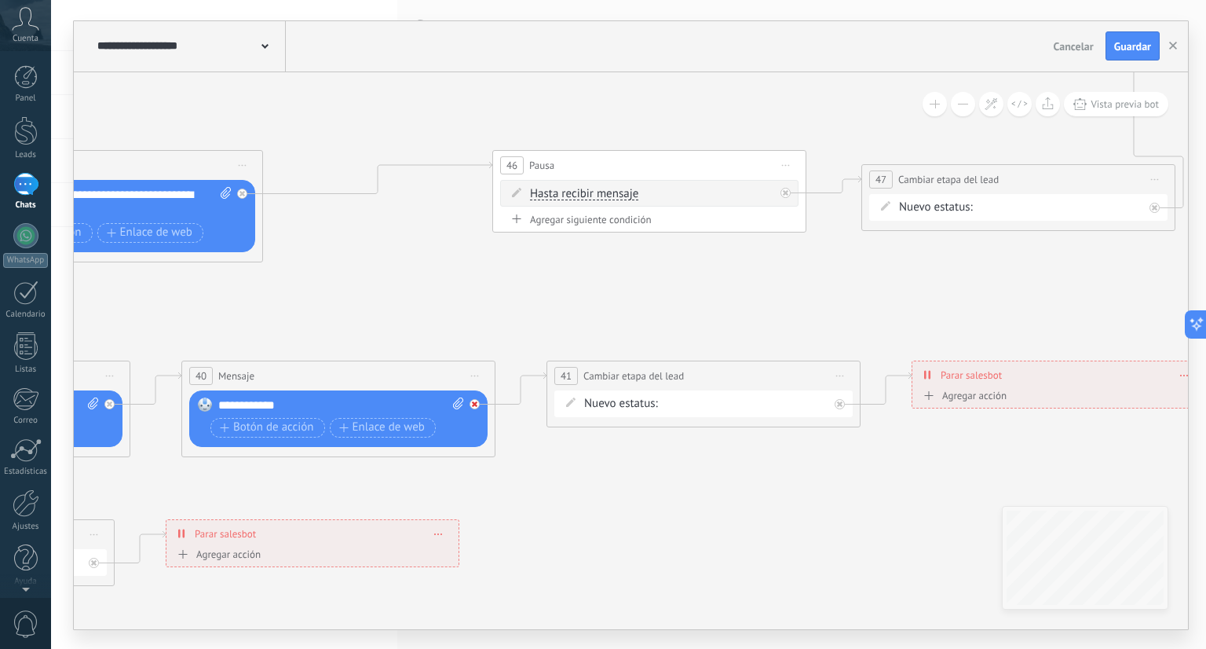
click at [481, 401] on div at bounding box center [479, 399] width 18 height 19
click at [597, 452] on div "Agrega el siguiente paso" at bounding box center [615, 450] width 137 height 26
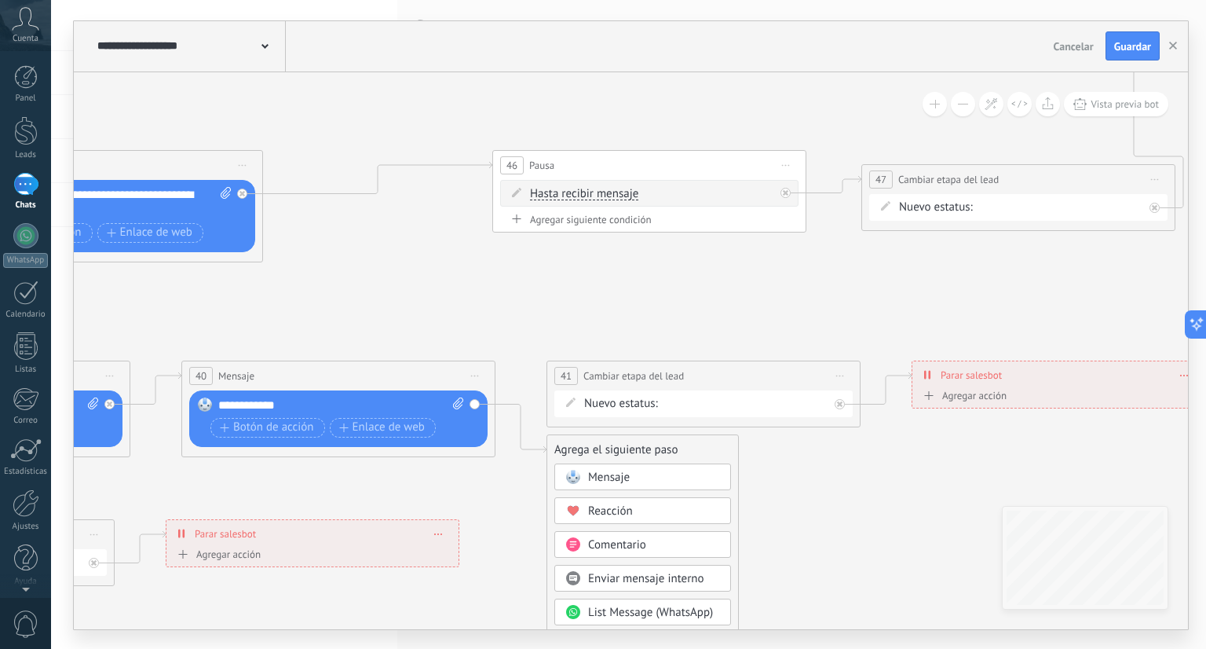
click at [638, 478] on div "Mensaje" at bounding box center [654, 478] width 132 height 16
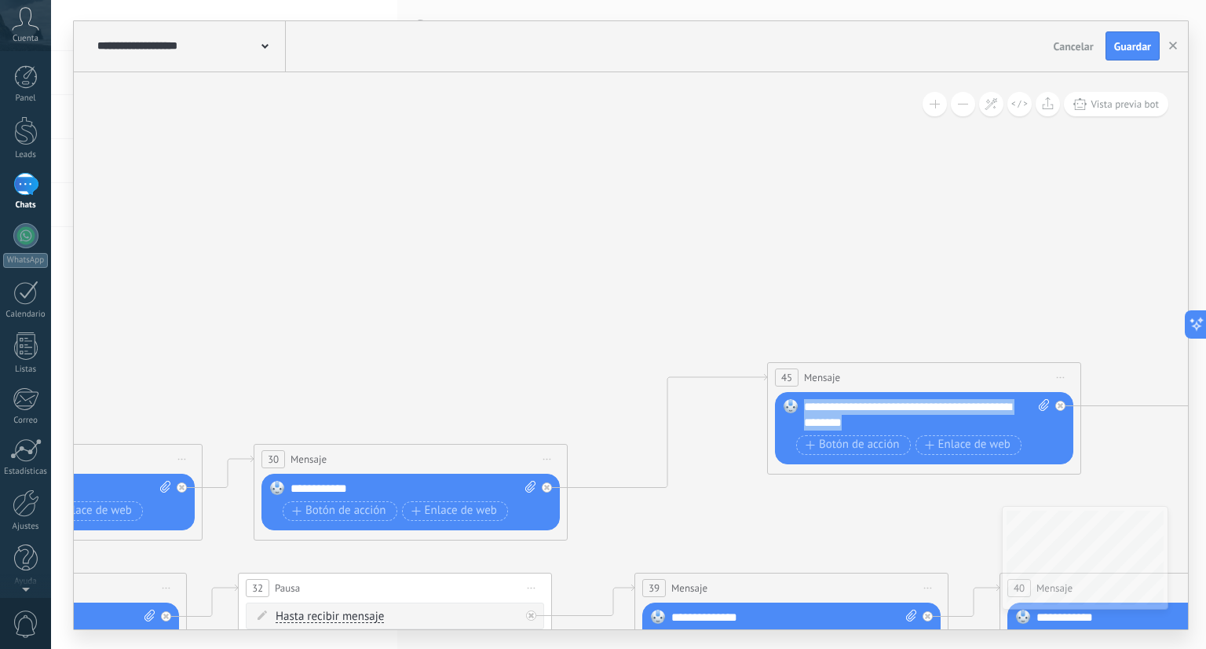
drag, startPoint x: 939, startPoint y: 418, endPoint x: 800, endPoint y: 407, distance: 138.7
click at [800, 407] on div "Reemplazar Quitar Convertir a mensaje de voz Arrastre la imagen aquí para adjun…" at bounding box center [924, 428] width 298 height 72
copy div "**********"
click at [842, 425] on div "**********" at bounding box center [927, 414] width 247 height 31
click at [833, 423] on div "**********" at bounding box center [927, 414] width 247 height 31
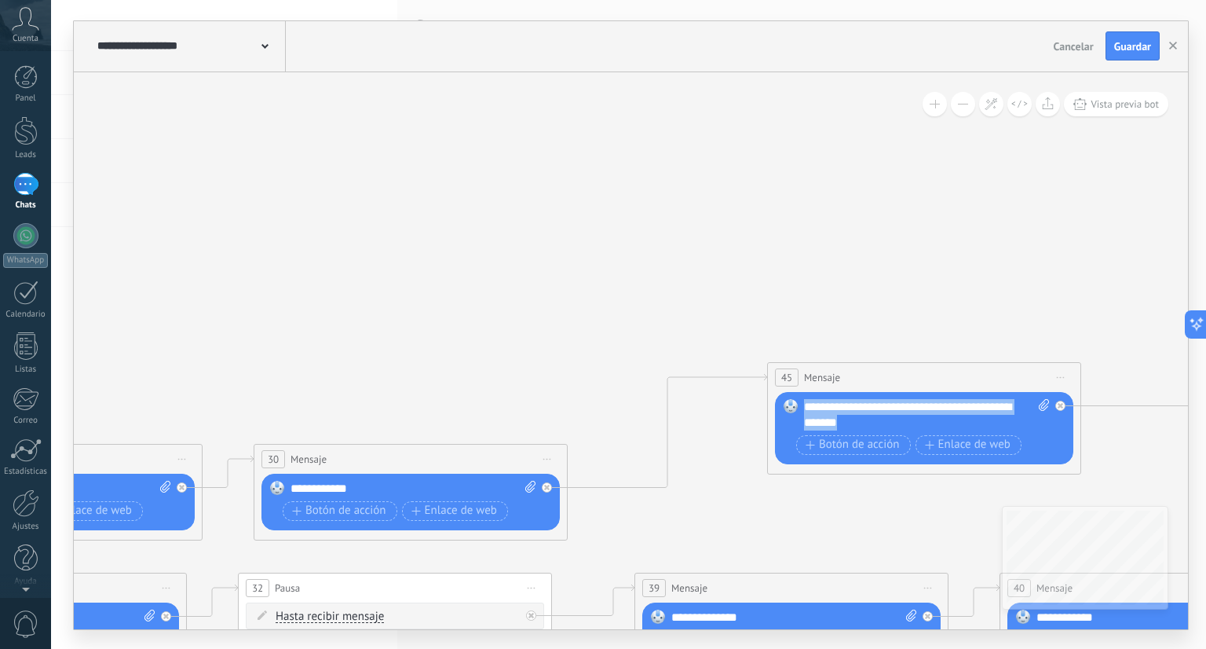
drag, startPoint x: 895, startPoint y: 419, endPoint x: 801, endPoint y: 403, distance: 95.7
click at [801, 403] on div "Reemplazar Quitar Convertir a mensaje de voz Arrastre la imagen aquí para adjun…" at bounding box center [924, 428] width 298 height 72
copy div "**********"
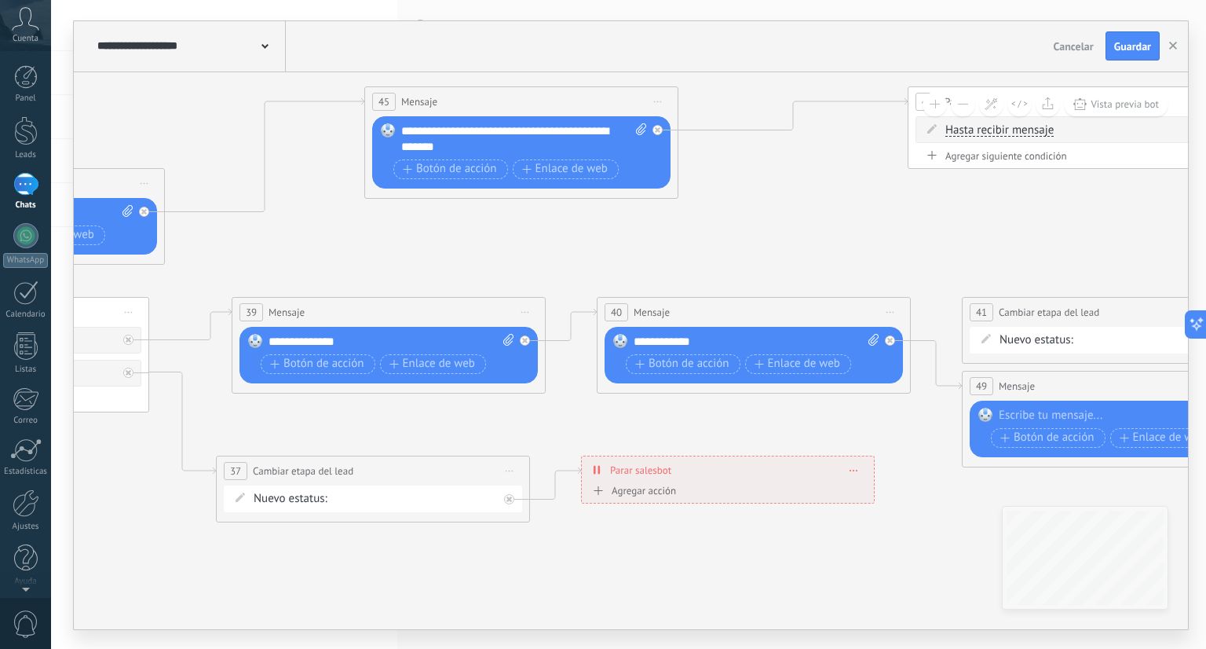
click at [1089, 416] on div at bounding box center [1115, 416] width 233 height 16
paste div
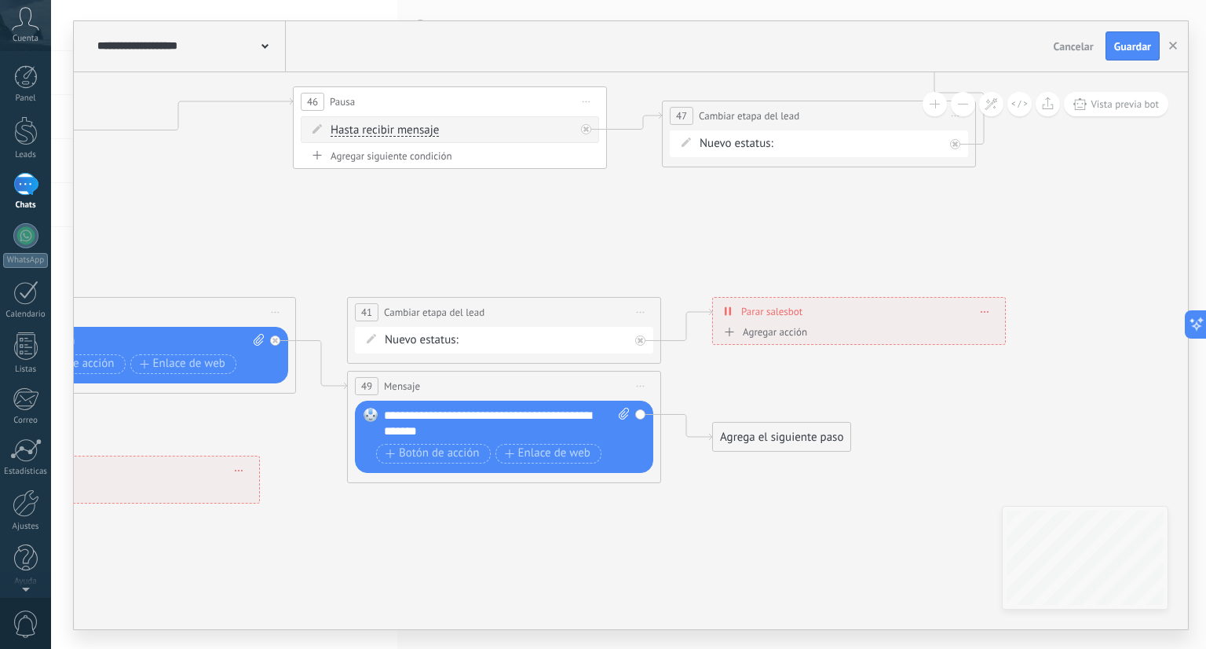
click at [776, 437] on div "Agrega el siguiente paso" at bounding box center [781, 437] width 137 height 26
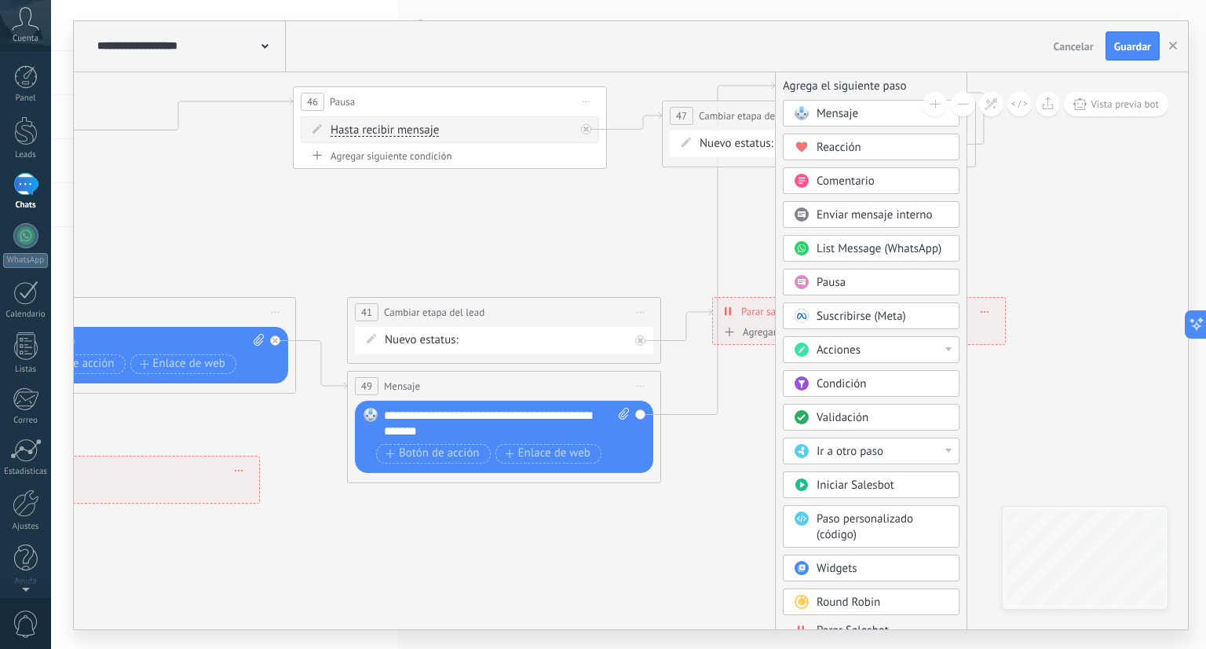
drag, startPoint x: 857, startPoint y: 439, endPoint x: 921, endPoint y: 89, distance: 356.1
click at [921, 89] on div "Agrega el siguiente paso" at bounding box center [871, 86] width 191 height 26
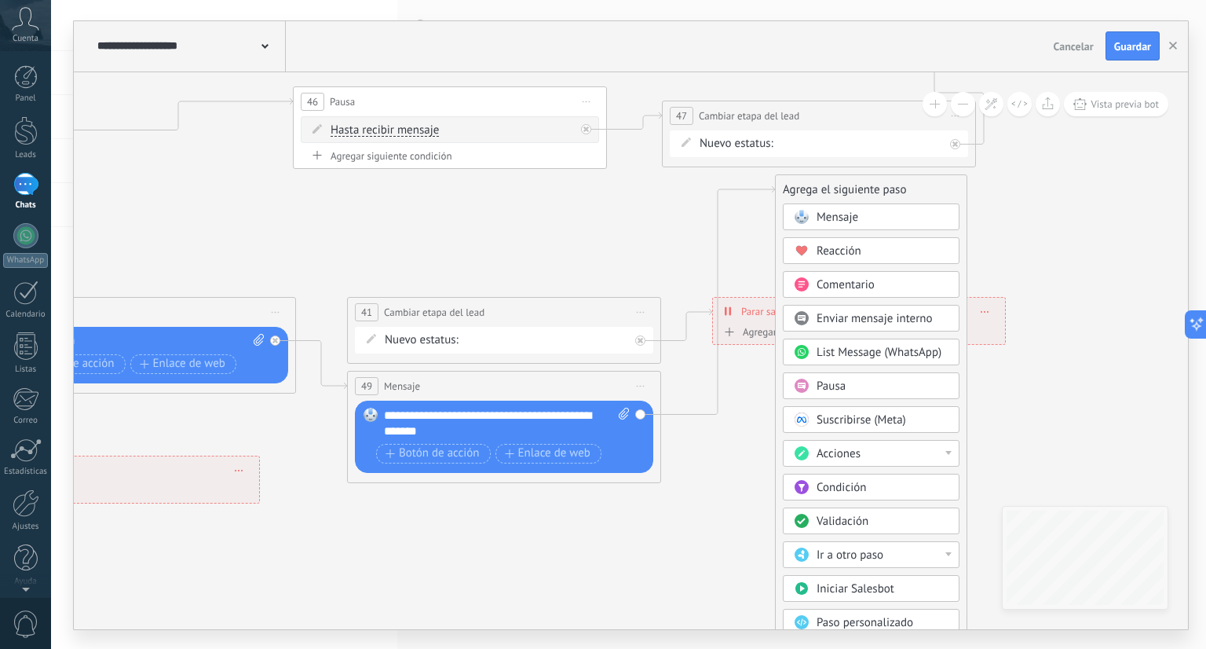
click at [870, 441] on div "Acciones" at bounding box center [871, 453] width 177 height 27
click at [869, 525] on div "Cambiar etapa del lead" at bounding box center [871, 534] width 175 height 27
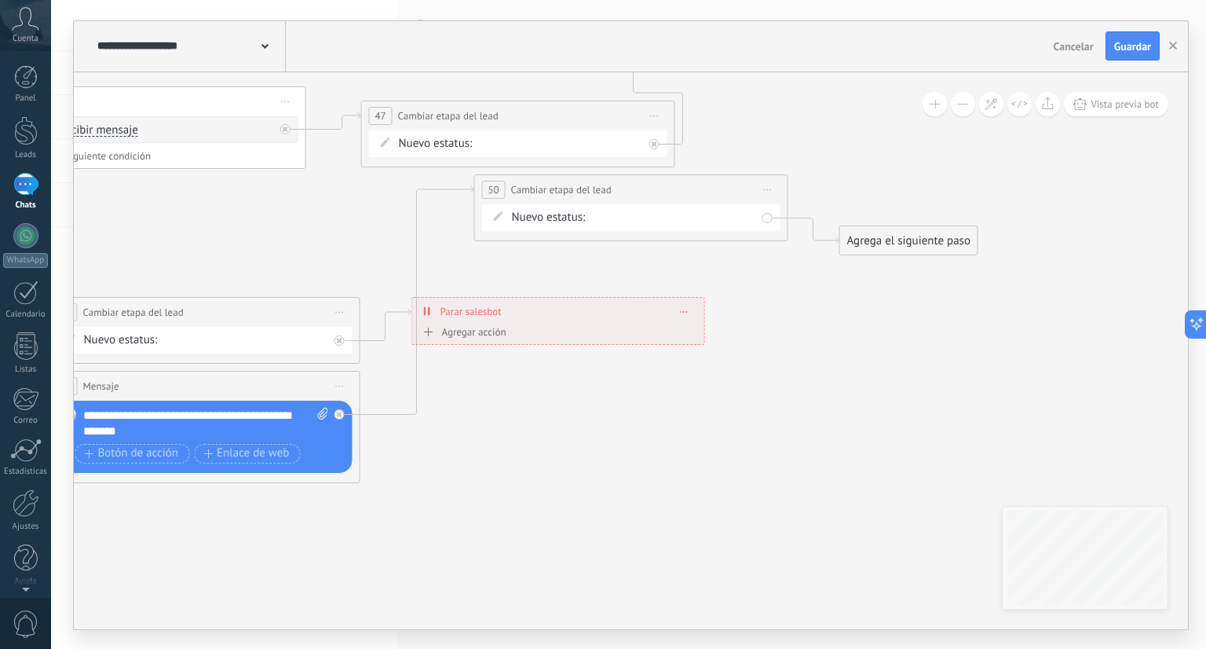
click at [0, 0] on div "Contacto inicial cliente potencial cliente ineresado negociacion Logrado con éx…" at bounding box center [0, 0] width 0 height 0
click at [0, 0] on label "cliente potencial" at bounding box center [0, 0] width 0 height 0
drag, startPoint x: 646, startPoint y: 191, endPoint x: 665, endPoint y: 400, distance: 209.7
click at [665, 400] on div "**********" at bounding box center [649, 393] width 313 height 29
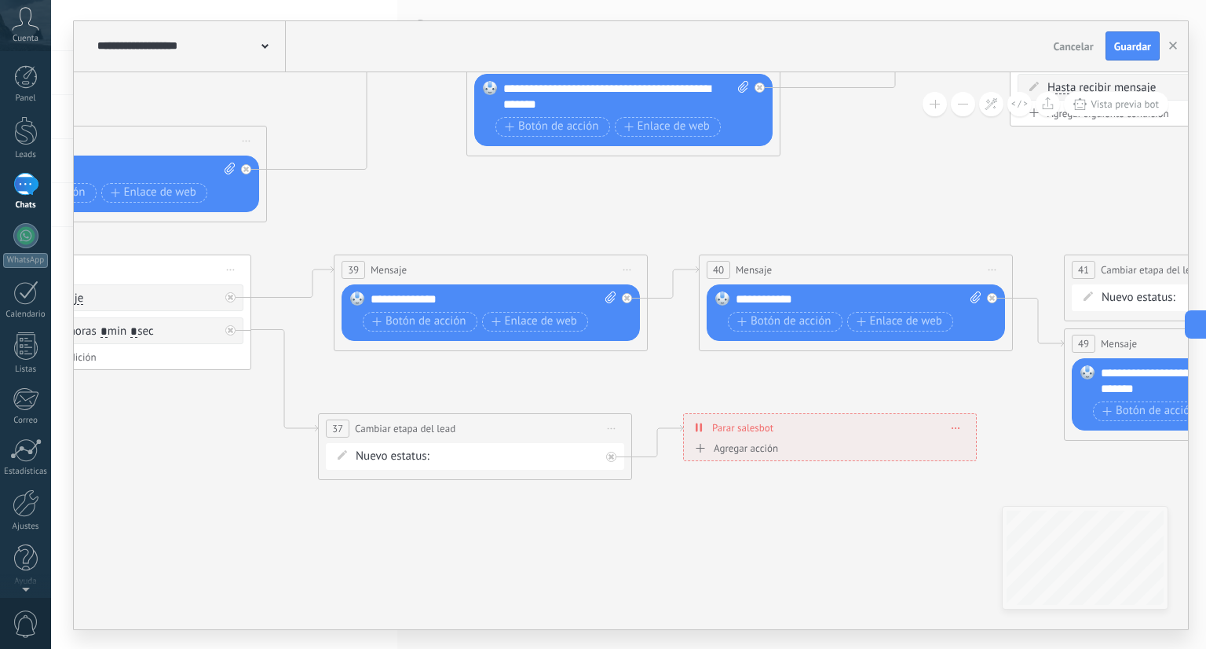
click at [990, 108] on icon at bounding box center [991, 103] width 13 height 13
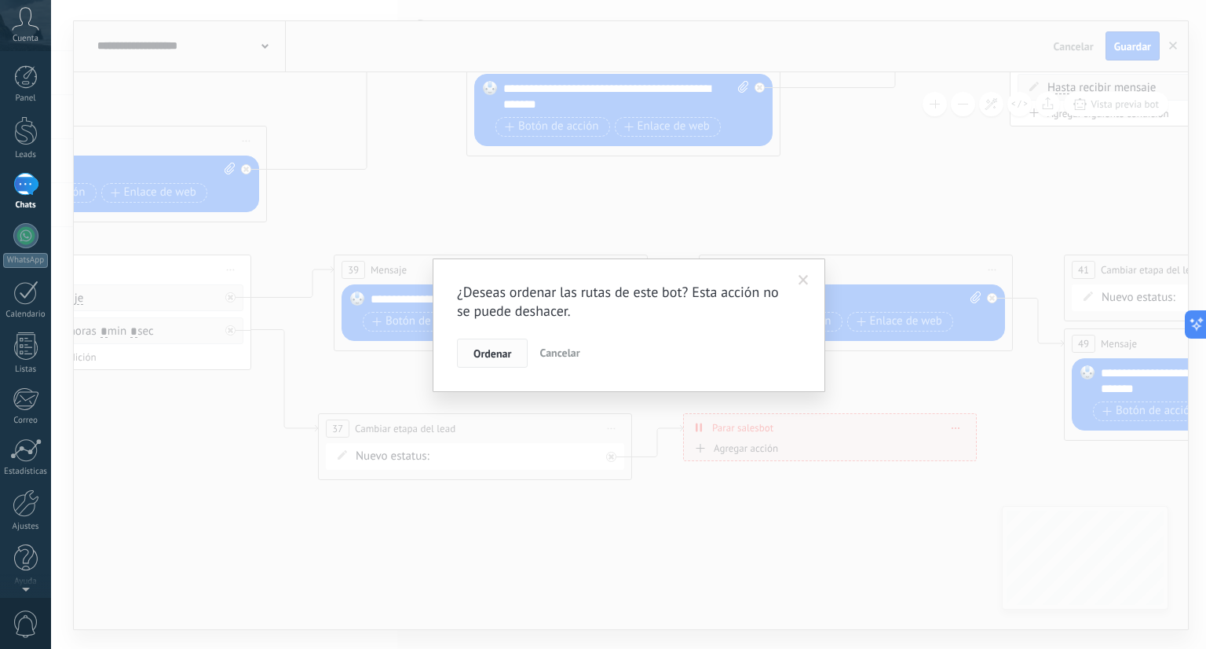
click at [487, 357] on span "Ordenar" at bounding box center [493, 353] width 38 height 11
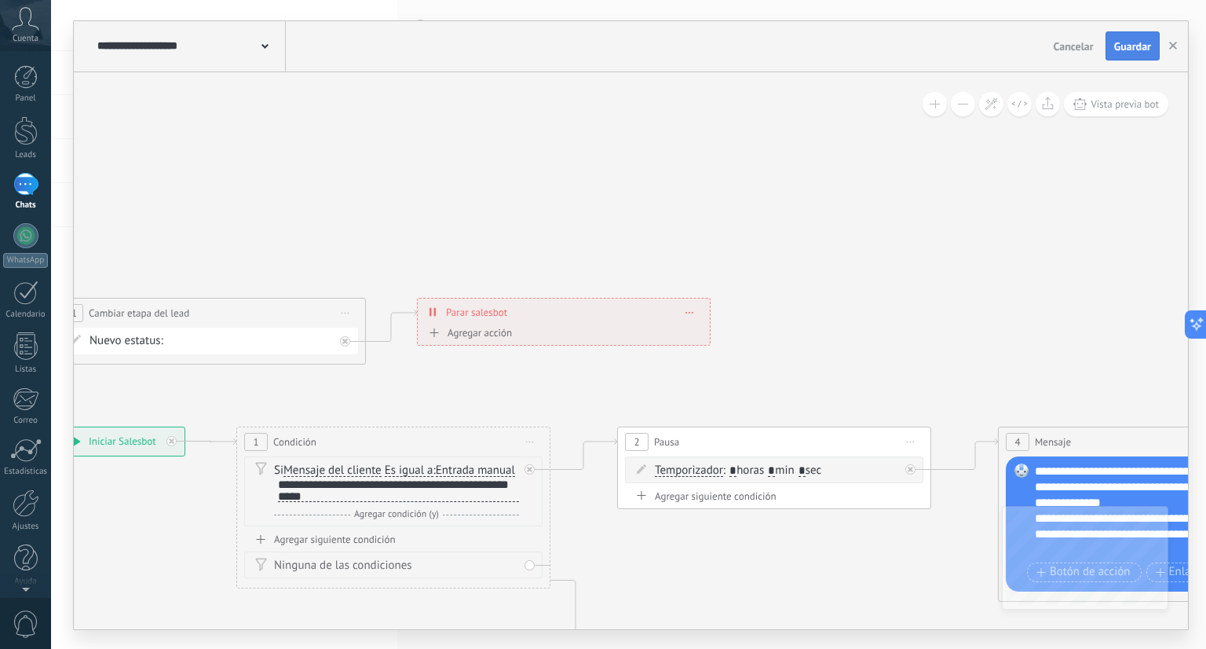
click at [1143, 49] on span "Guardar" at bounding box center [1133, 46] width 37 height 11
click at [1172, 48] on icon "button" at bounding box center [1174, 46] width 8 height 8
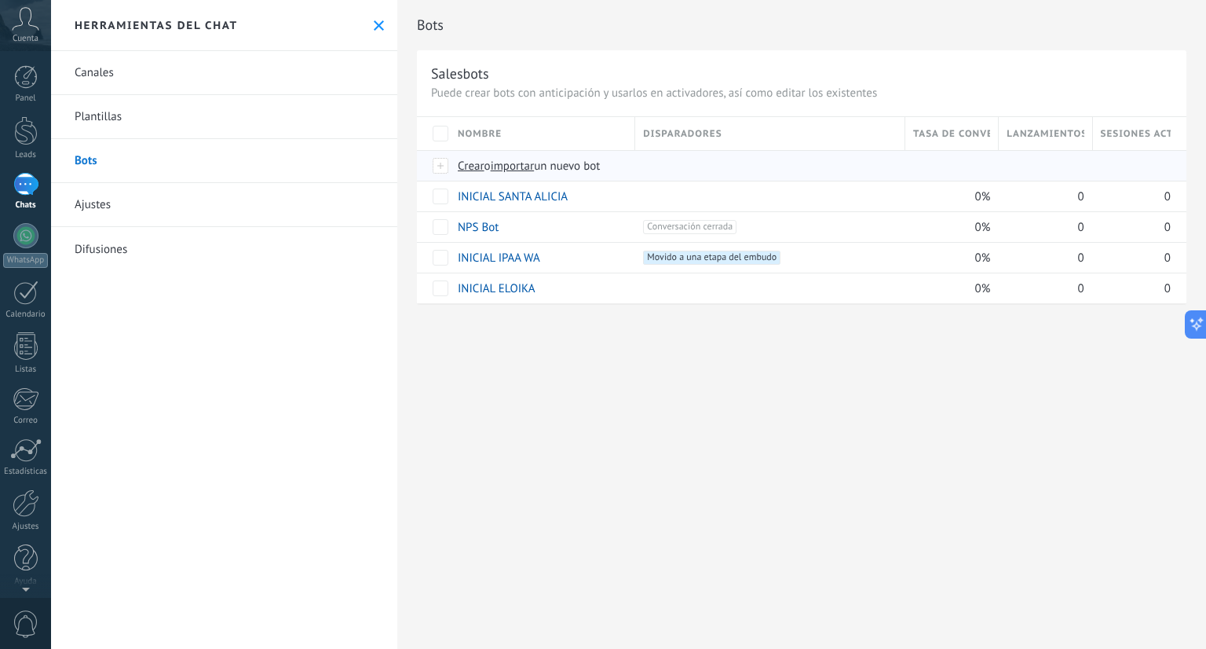
click at [478, 164] on span "Crear" at bounding box center [471, 166] width 27 height 15
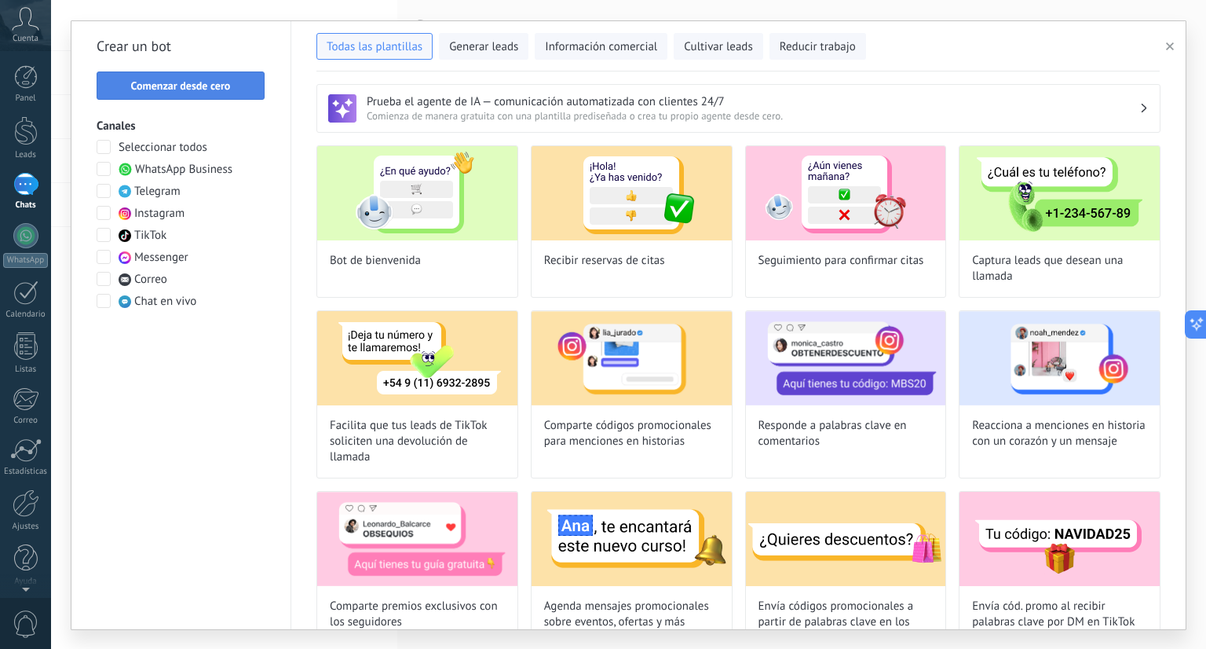
click at [218, 85] on span "Comenzar desde cero" at bounding box center [181, 85] width 100 height 11
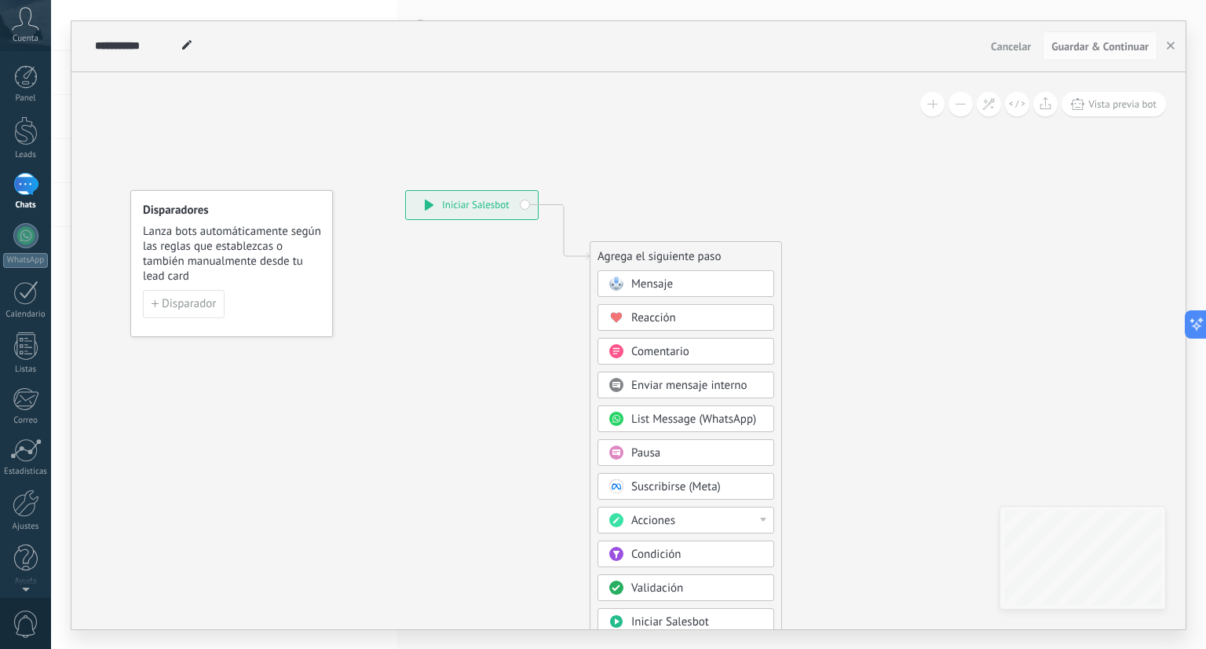
click at [662, 446] on div "Pausa" at bounding box center [698, 453] width 132 height 16
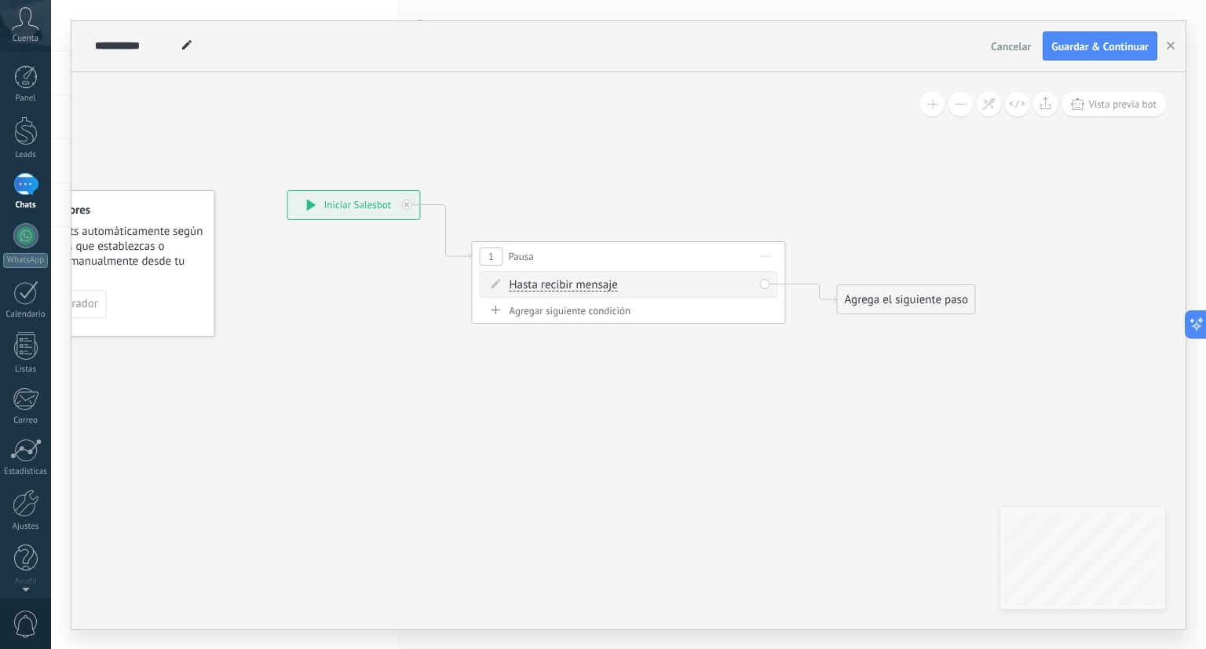
click at [873, 289] on div "Agrega el siguiente paso" at bounding box center [906, 300] width 137 height 26
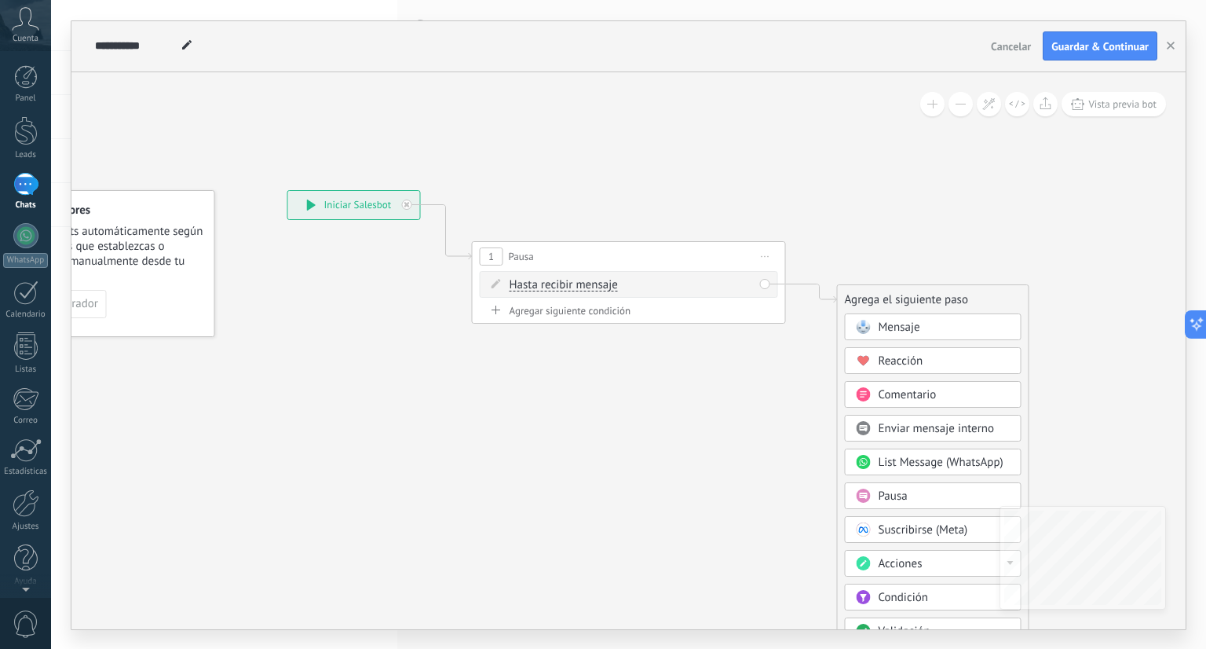
click at [888, 322] on span "Mensaje" at bounding box center [900, 327] width 42 height 15
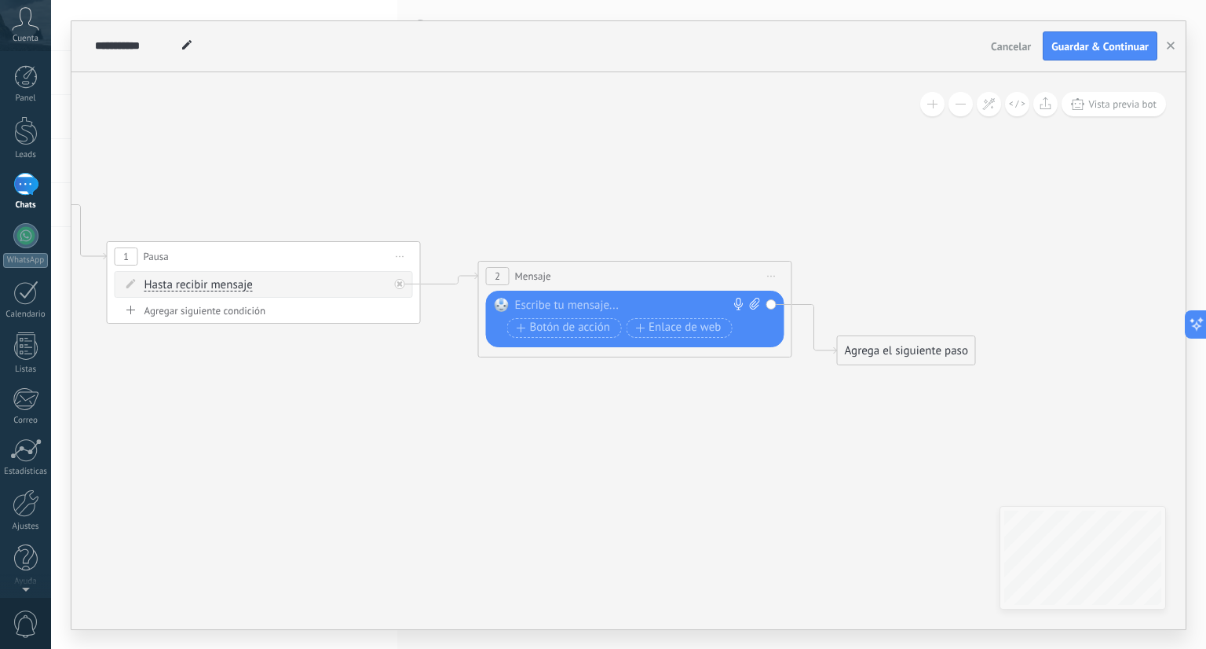
drag, startPoint x: 643, startPoint y: 292, endPoint x: 650, endPoint y: 269, distance: 24.6
click at [650, 269] on div "2 Mensaje ******* (a): Todos los contactos - canales seleccionados Todos los co…" at bounding box center [635, 276] width 313 height 29
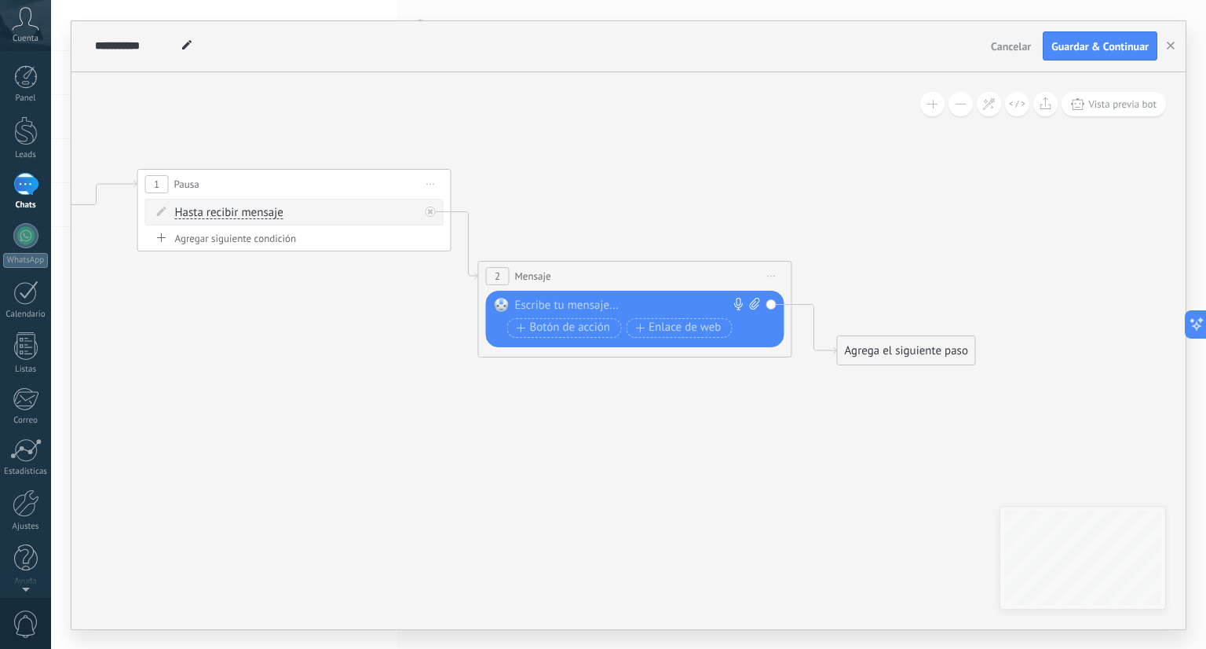
drag, startPoint x: 333, startPoint y: 256, endPoint x: 366, endPoint y: 178, distance: 85.2
click at [366, 178] on div "1 Pausa ***** Iniciar vista previa aquí Cambiar nombre Duplicar Borrar" at bounding box center [294, 184] width 313 height 29
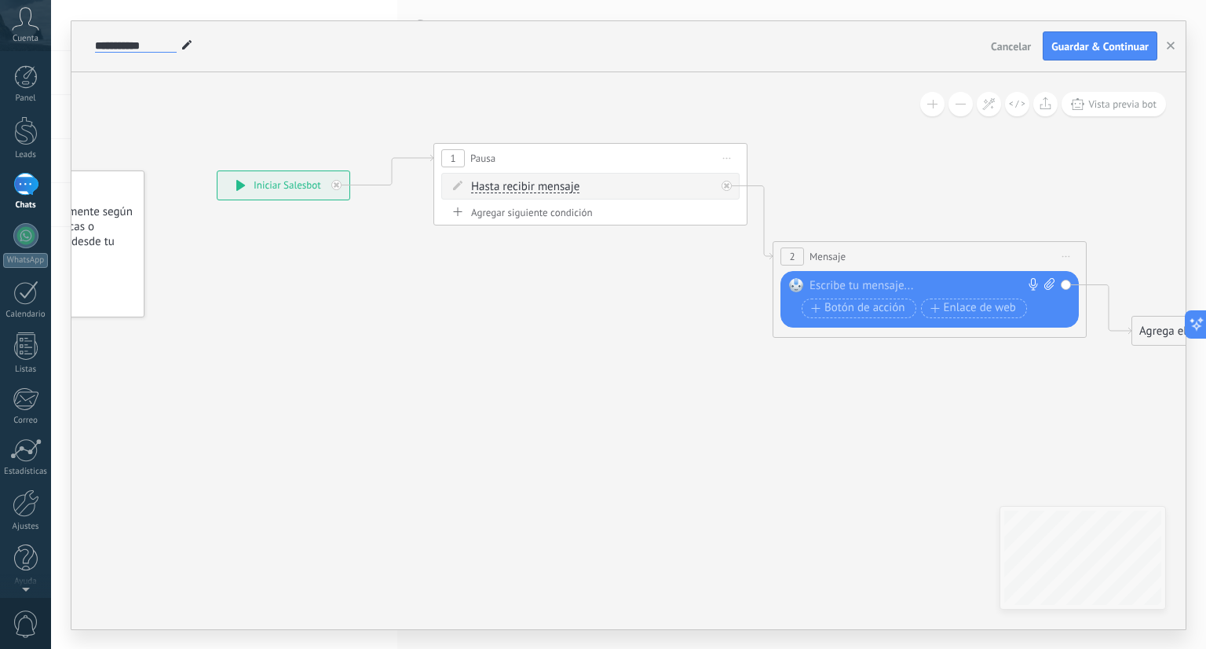
click at [146, 48] on input "**********" at bounding box center [136, 46] width 82 height 13
type input "*"
click at [145, 46] on input "**********" at bounding box center [169, 46] width 148 height 13
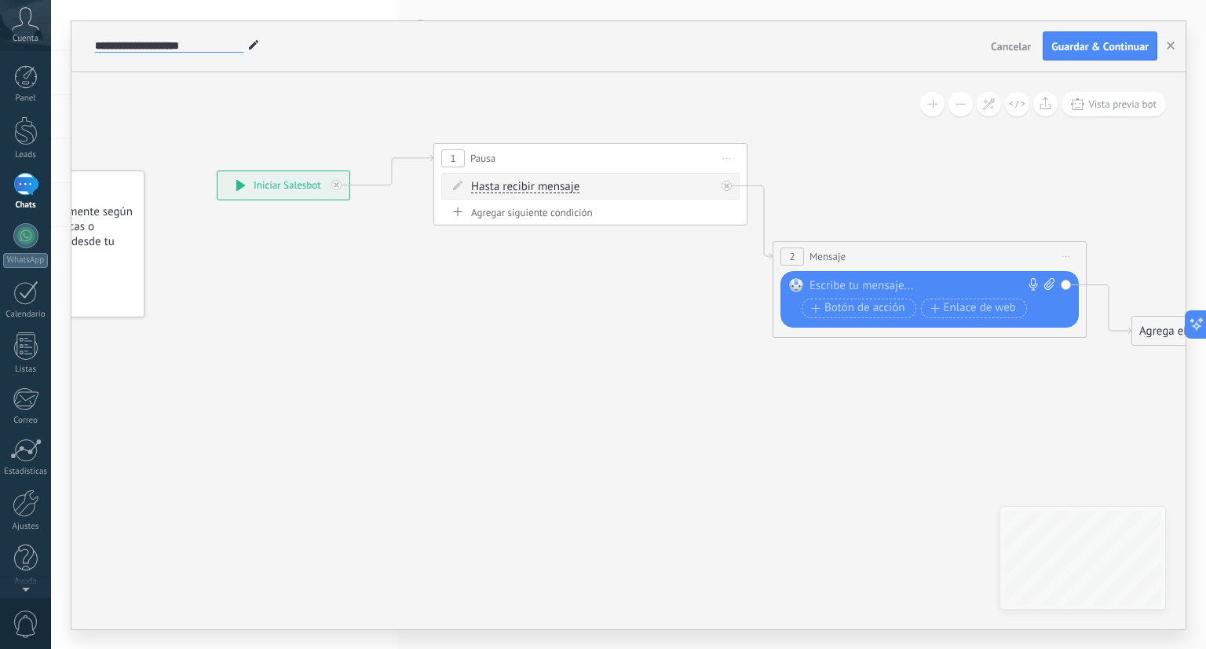
type input "**********"
click at [851, 285] on div at bounding box center [926, 286] width 233 height 16
paste div
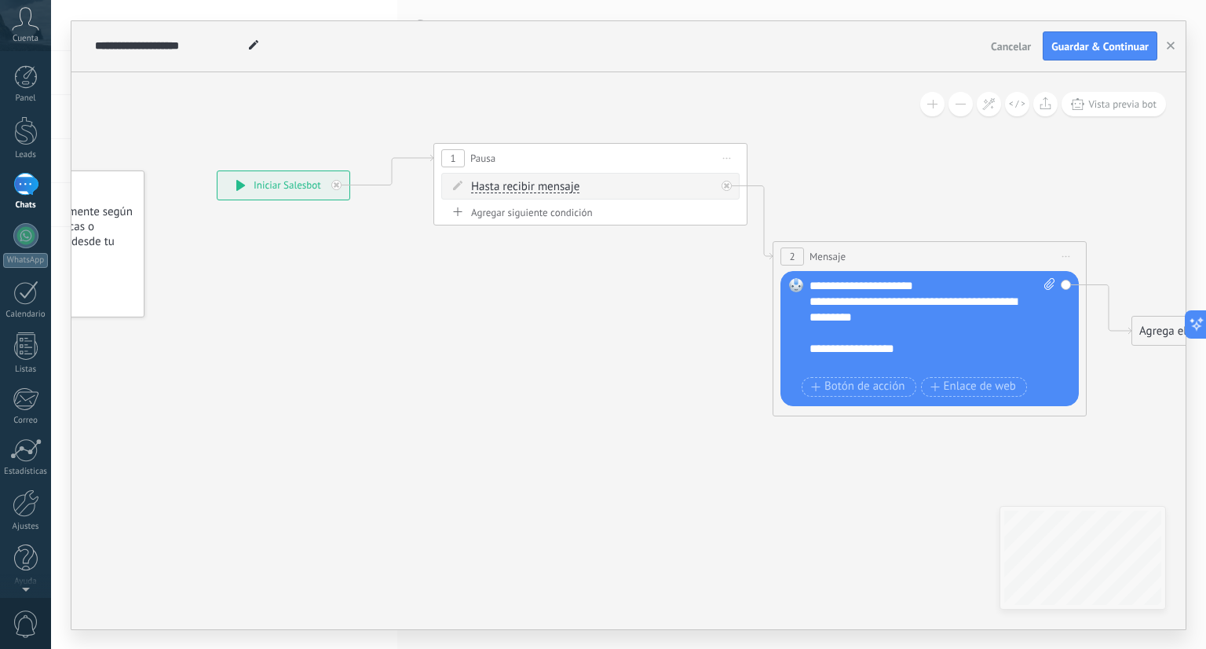
click at [887, 349] on div "**********" at bounding box center [919, 349] width 219 height 16
drag, startPoint x: 887, startPoint y: 349, endPoint x: 927, endPoint y: 346, distance: 40.1
click at [927, 346] on div "**********" at bounding box center [919, 349] width 219 height 16
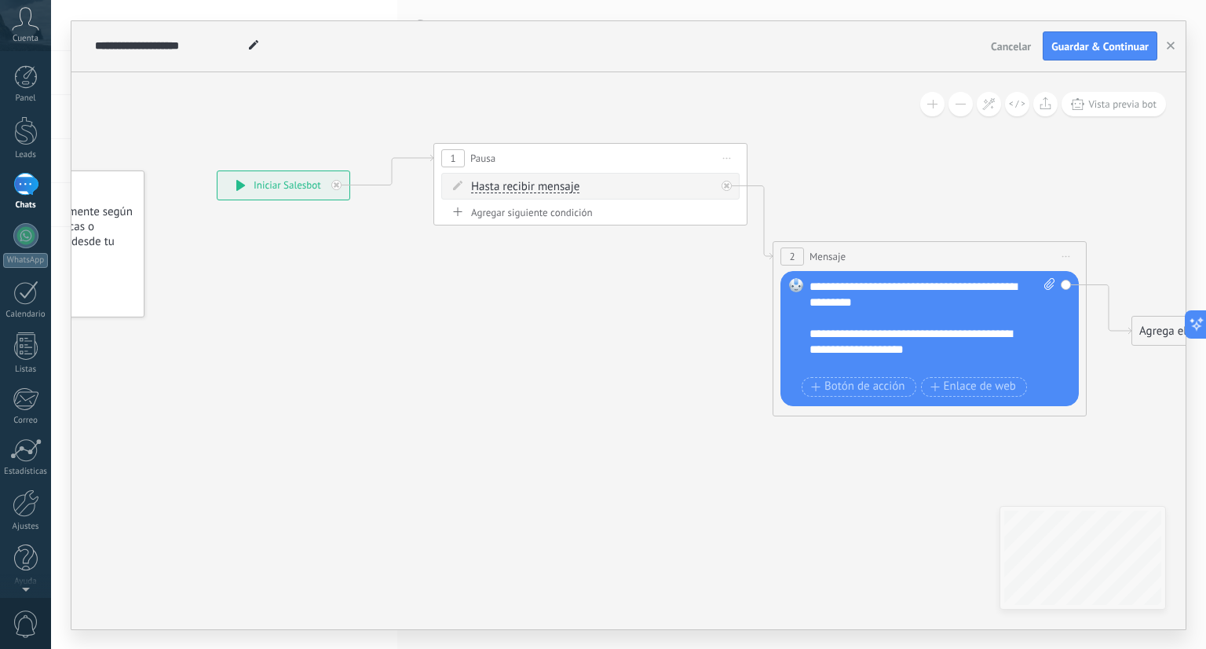
scroll to position [46, 0]
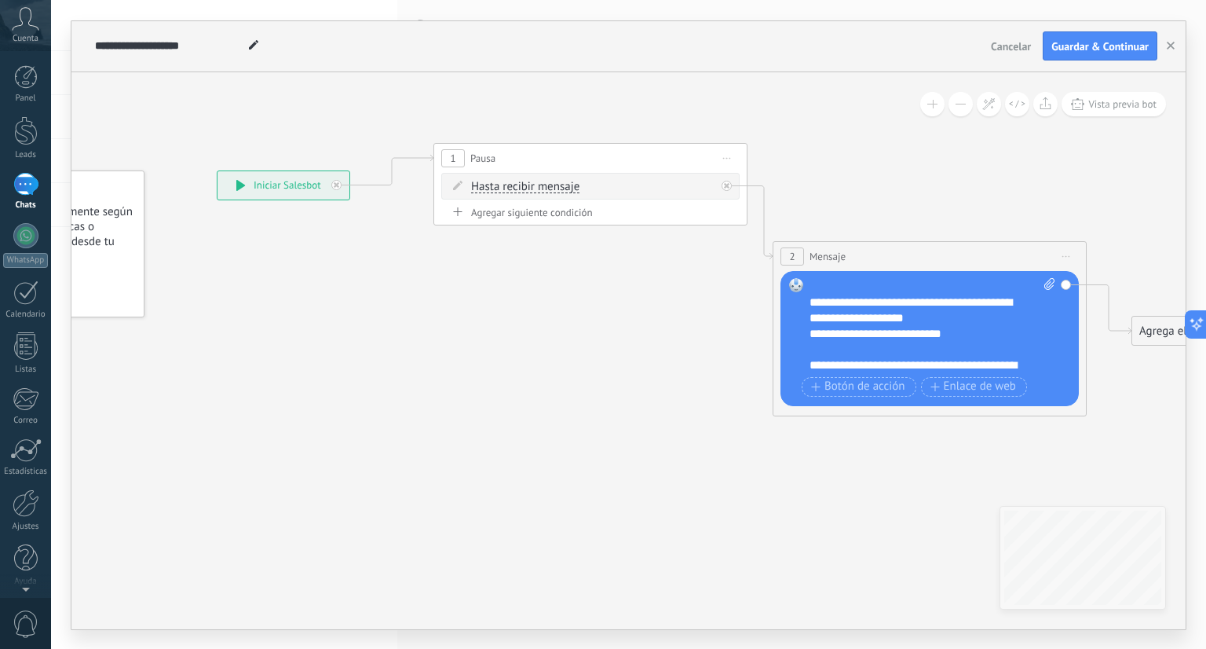
click at [971, 302] on span "**********" at bounding box center [911, 309] width 203 height 27
click at [952, 303] on span "**********" at bounding box center [911, 309] width 203 height 27
click at [959, 302] on span "**********" at bounding box center [913, 309] width 207 height 27
click at [961, 365] on div "**********" at bounding box center [919, 372] width 219 height 31
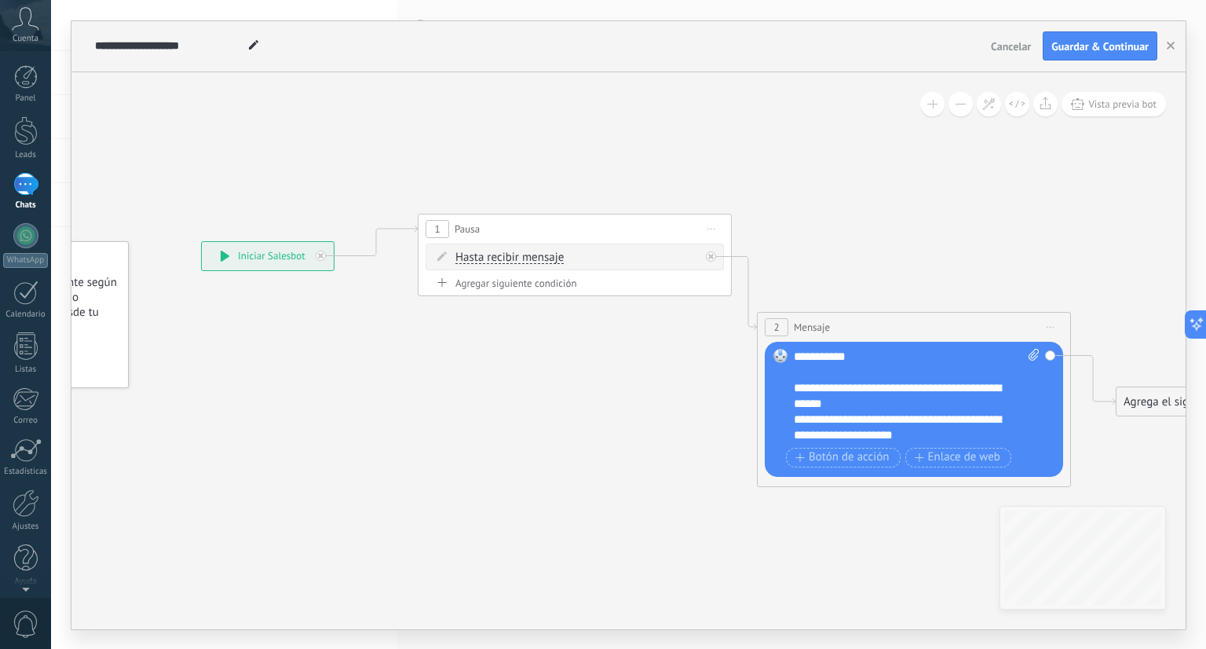
click at [796, 383] on div "**********" at bounding box center [903, 395] width 219 height 31
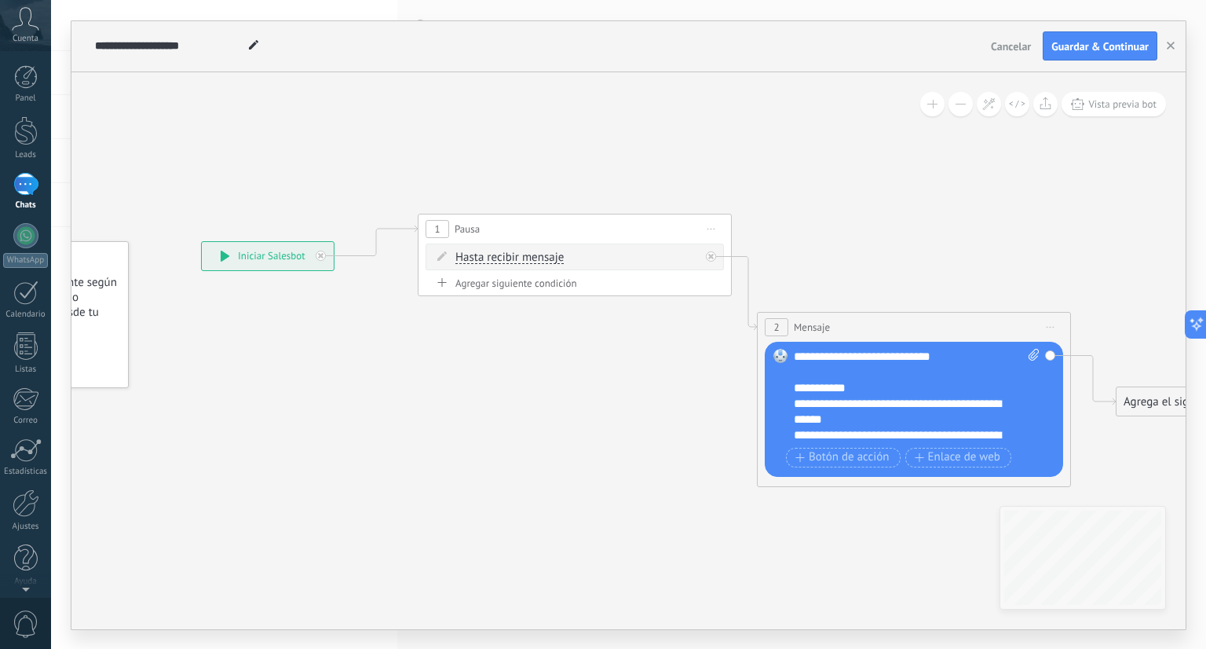
scroll to position [126, 0]
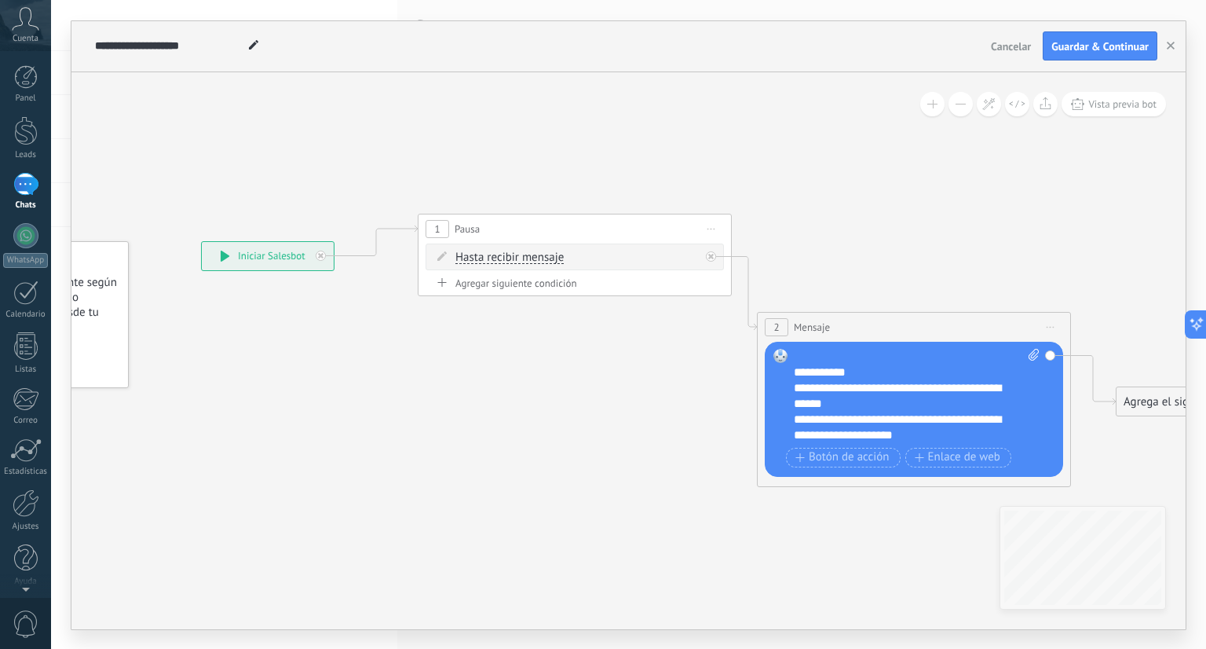
click at [957, 422] on div "**********" at bounding box center [903, 427] width 219 height 31
click at [944, 433] on div "**********" at bounding box center [903, 427] width 219 height 31
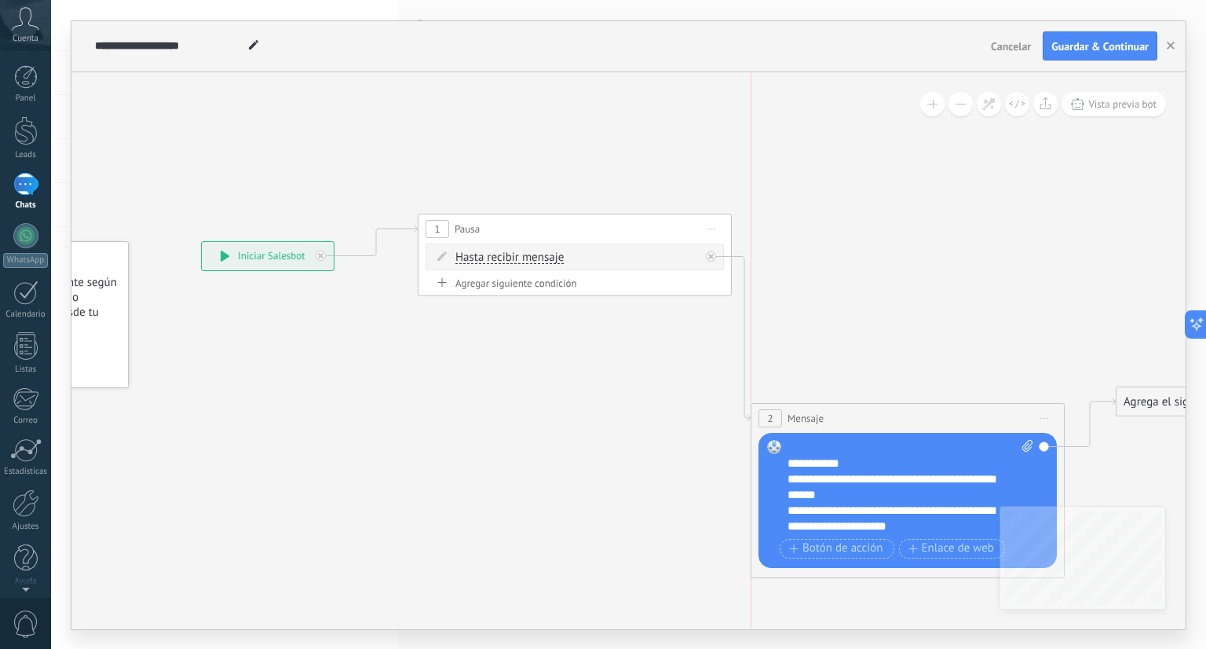
drag, startPoint x: 818, startPoint y: 325, endPoint x: 807, endPoint y: 416, distance: 91.8
click at [807, 416] on span "Mensaje" at bounding box center [806, 418] width 36 height 15
drag, startPoint x: 862, startPoint y: 434, endPoint x: 858, endPoint y: 408, distance: 26.2
click at [858, 408] on div "2 Mensaje ******* (a): Todos los contactos - canales seleccionados Todos los co…" at bounding box center [908, 490] width 314 height 175
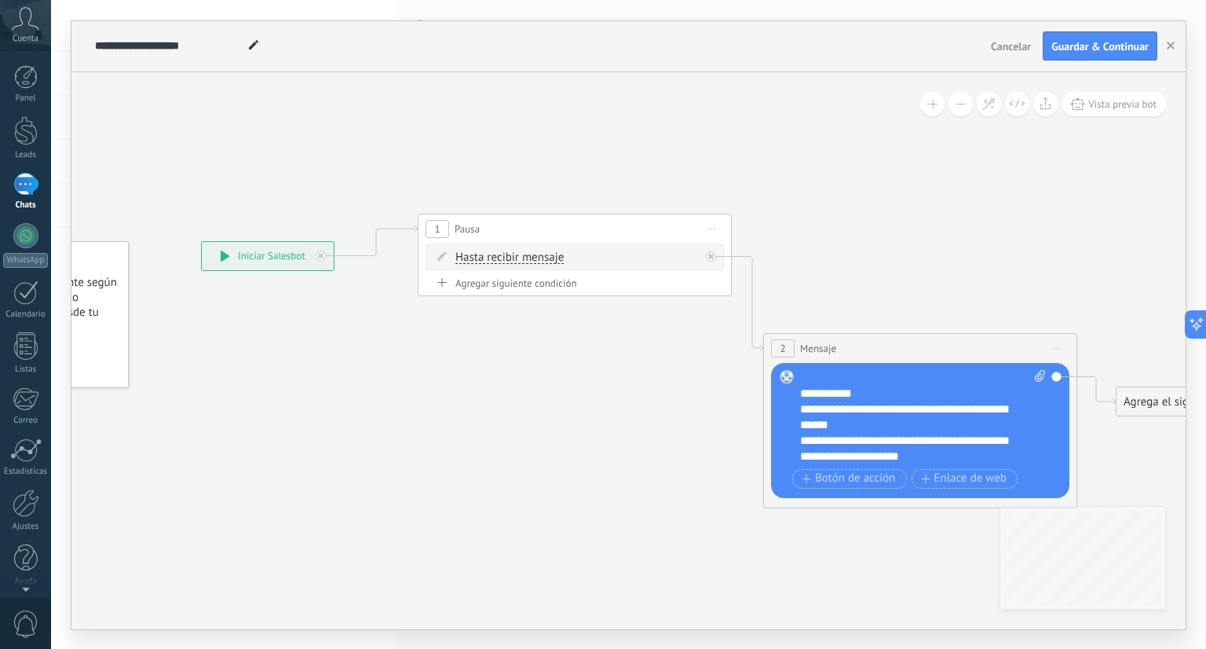
drag, startPoint x: 858, startPoint y: 408, endPoint x: 871, endPoint y: 339, distance: 71.2
click at [871, 339] on div "2 Mensaje ******* (a): Todos los contactos - canales seleccionados Todos los co…" at bounding box center [920, 348] width 313 height 29
click at [859, 397] on div "**********" at bounding box center [909, 394] width 219 height 16
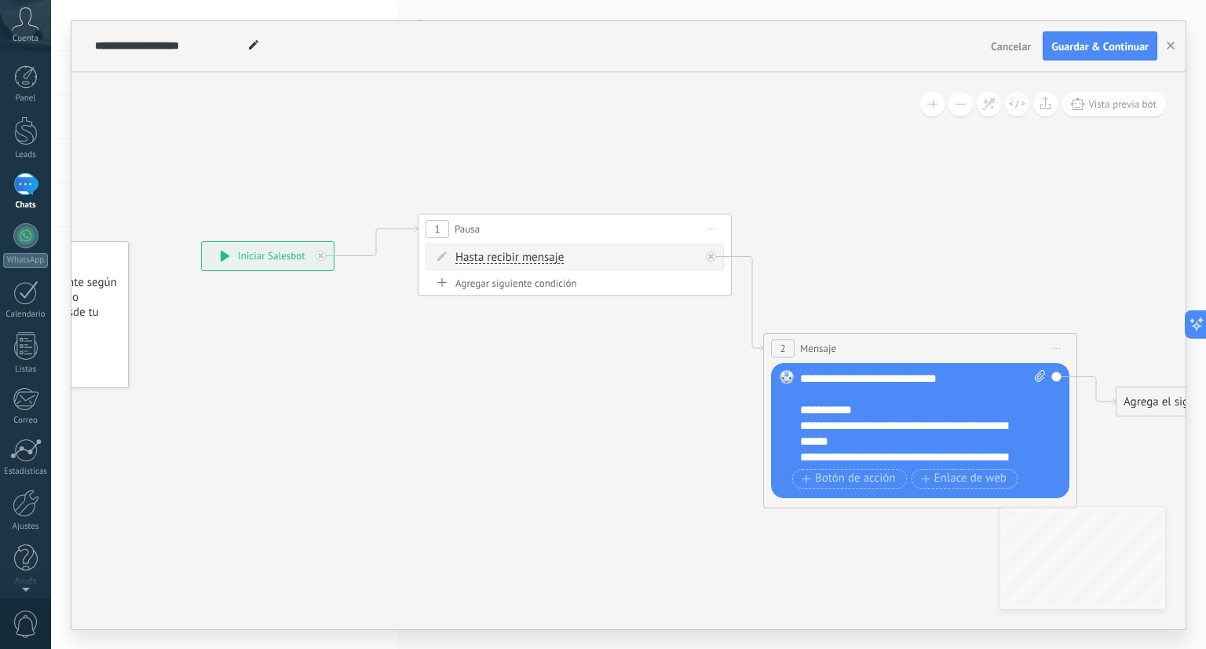
scroll to position [125, 0]
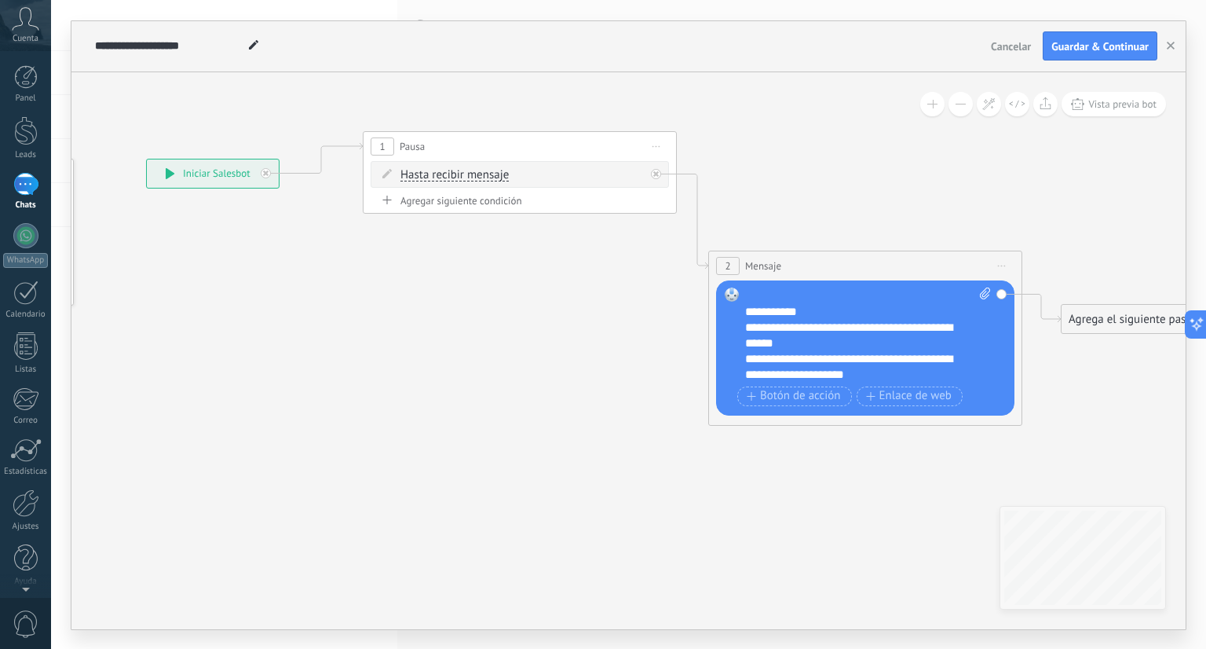
click at [489, 204] on div "Agregar siguiente condición" at bounding box center [520, 200] width 298 height 13
drag, startPoint x: 773, startPoint y: 225, endPoint x: 655, endPoint y: 547, distance: 342.9
click at [655, 547] on div "Agrega el siguiente paso" at bounding box center [672, 542] width 137 height 26
click at [685, 538] on div "Agrega el siguiente paso" at bounding box center [679, 543] width 137 height 26
click at [683, 569] on span "Mensaje" at bounding box center [673, 570] width 42 height 15
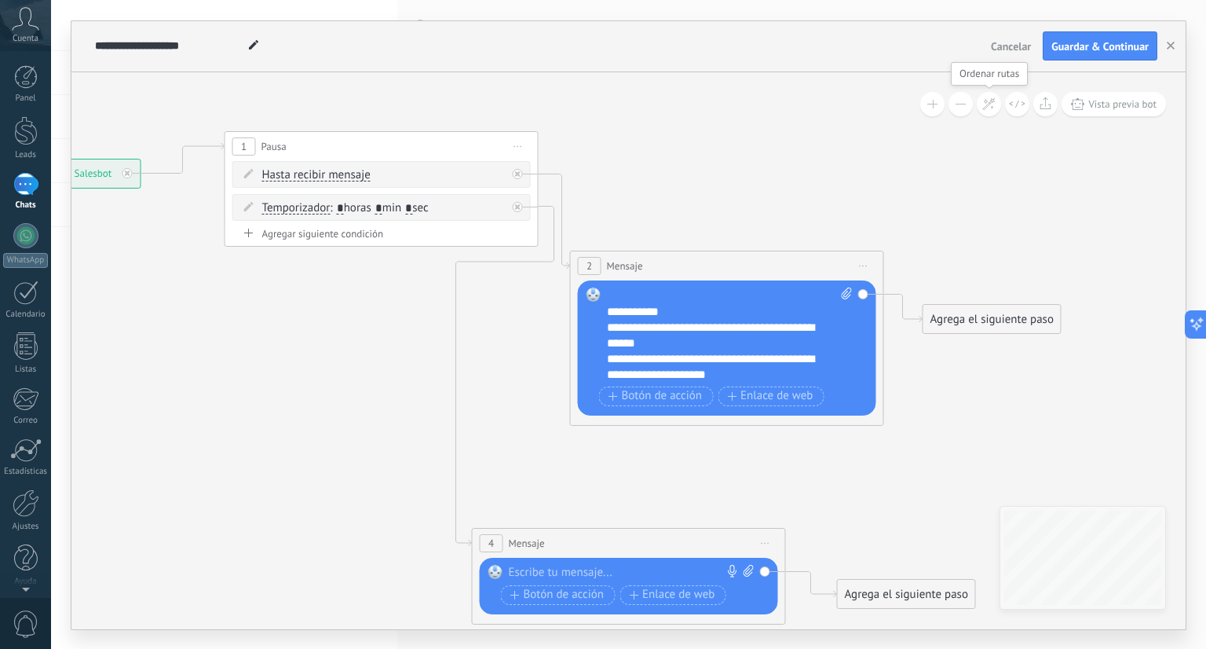
click at [996, 109] on button at bounding box center [989, 104] width 24 height 24
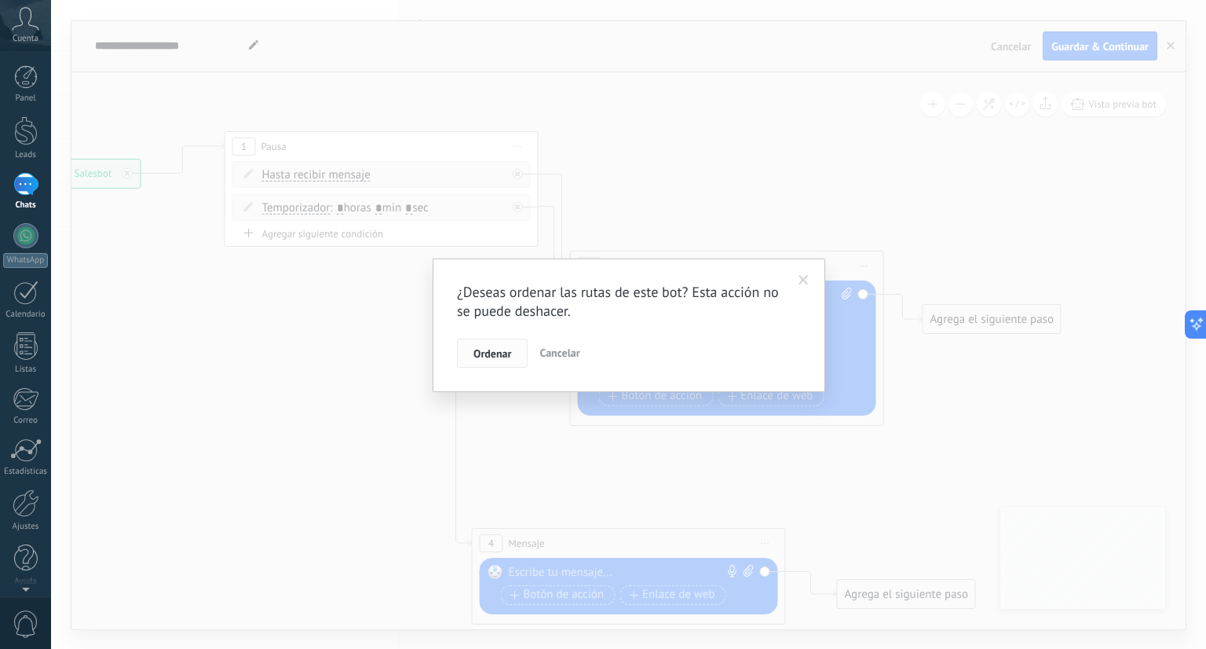
click at [501, 359] on span "Ordenar" at bounding box center [493, 353] width 38 height 11
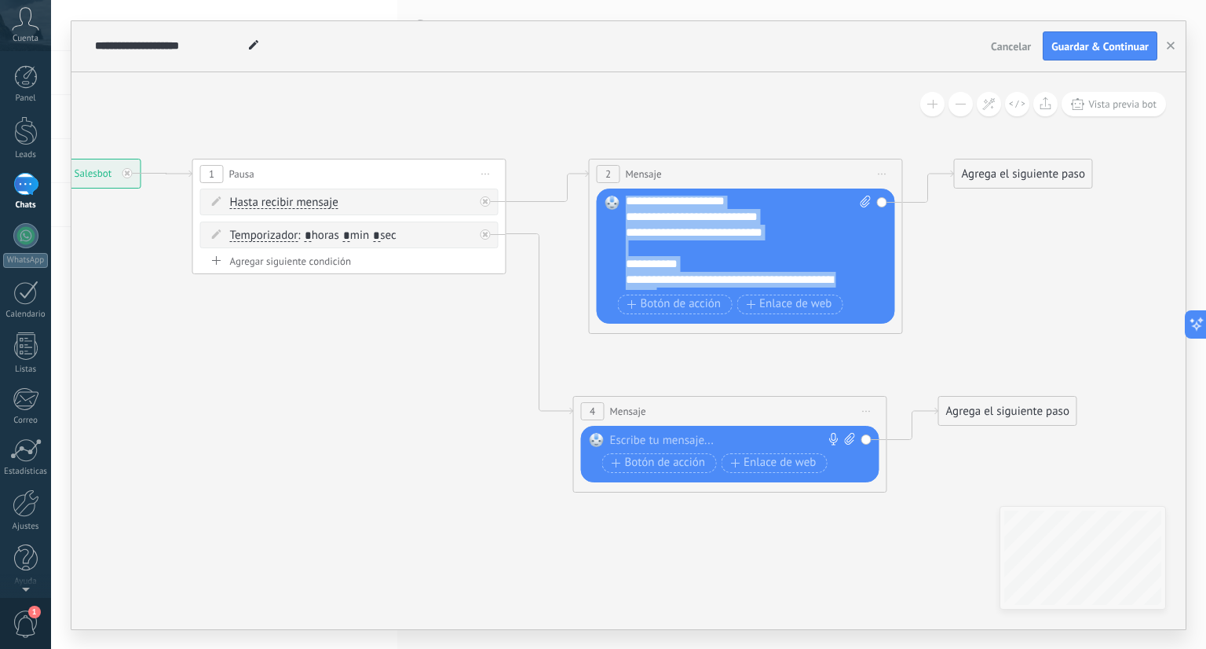
scroll to position [0, 0]
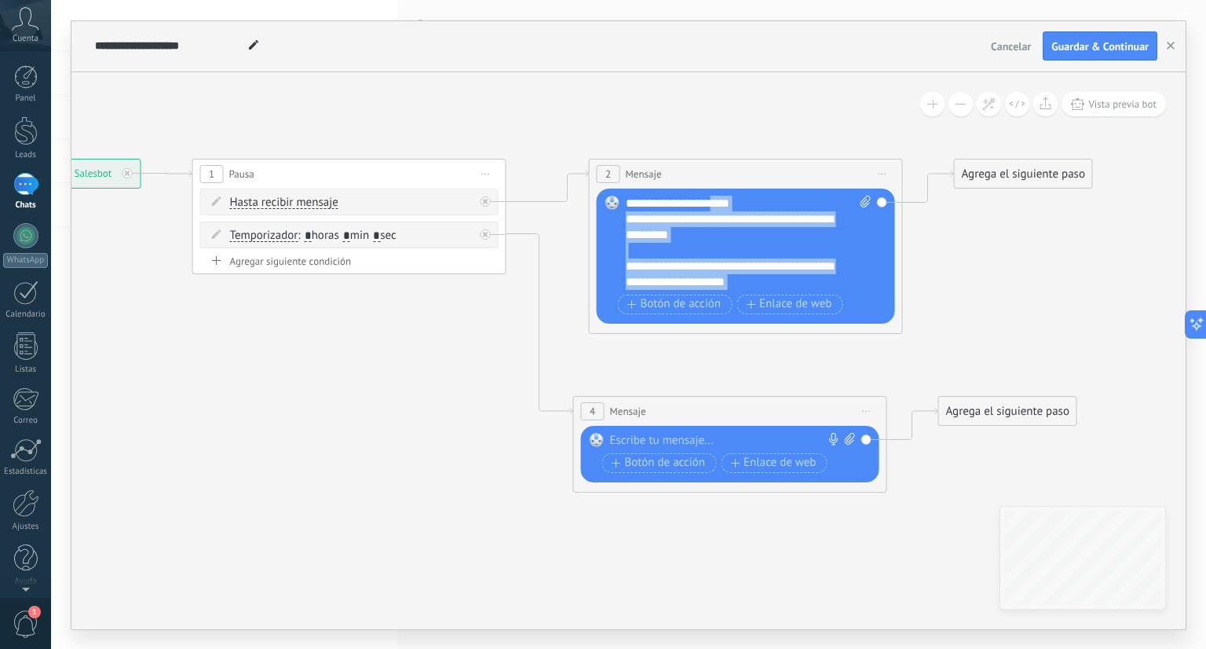
drag, startPoint x: 724, startPoint y: 280, endPoint x: 722, endPoint y: 186, distance: 94.3
click at [722, 186] on div "2 Mensaje ******* (a): Todos los contactos - canales seleccionados Todos los co…" at bounding box center [746, 246] width 314 height 175
click at [728, 199] on div "**********" at bounding box center [749, 243] width 247 height 94
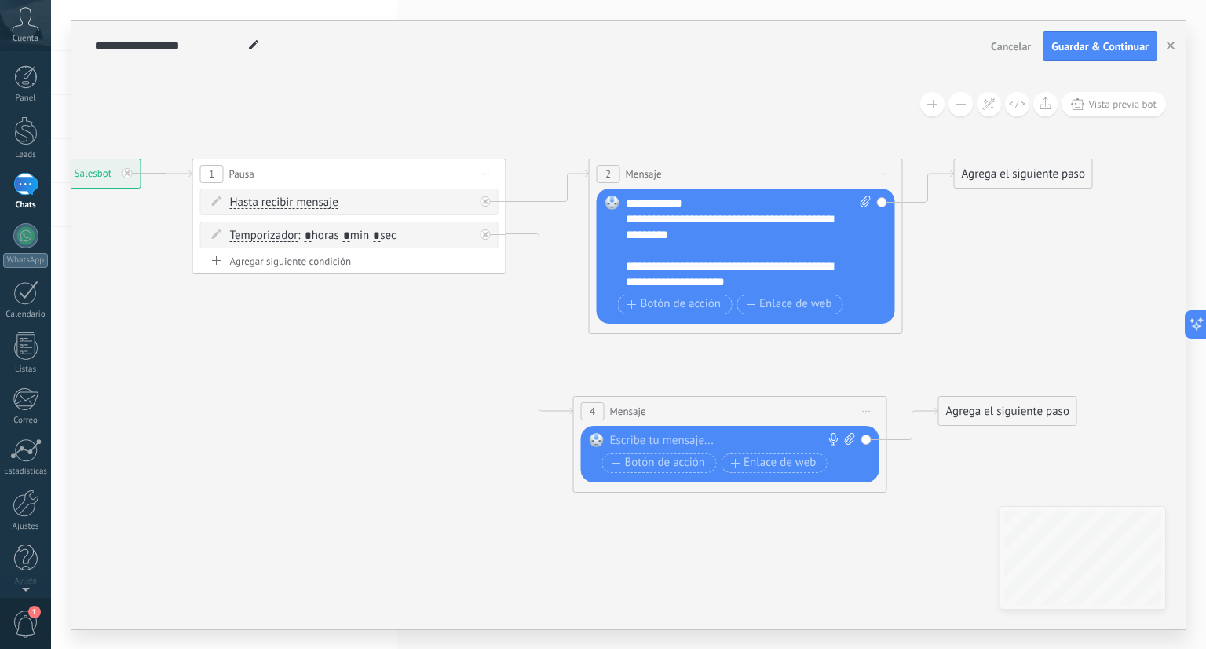
click at [825, 246] on div at bounding box center [741, 251] width 231 height 16
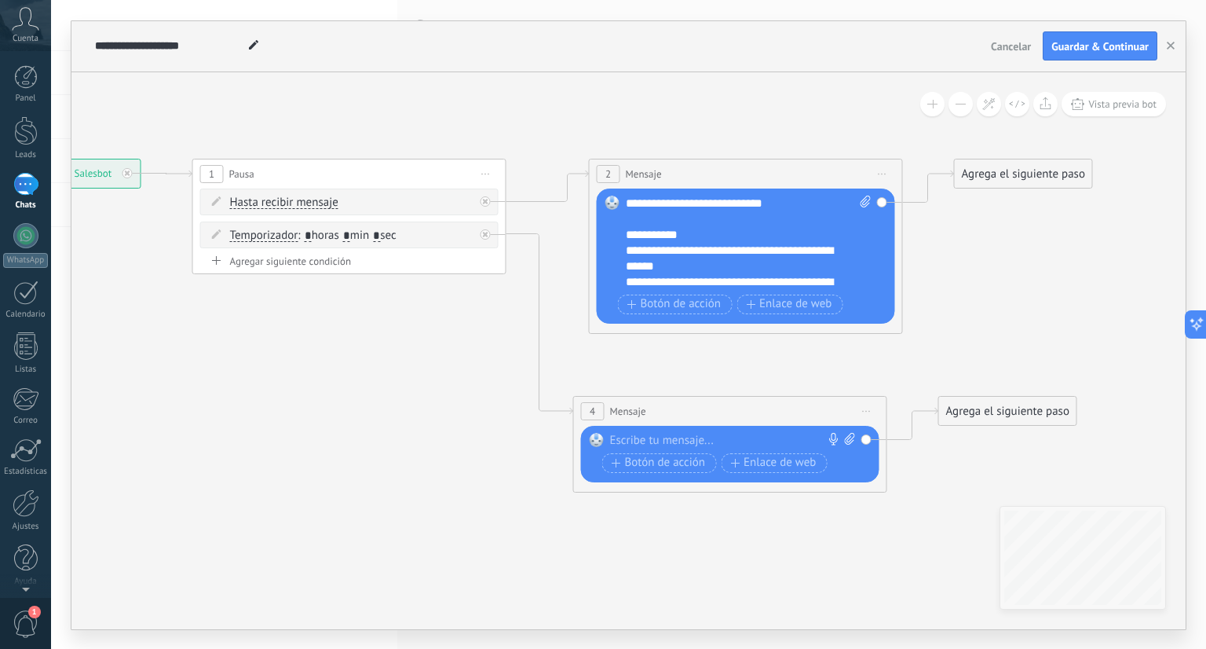
scroll to position [126, 0]
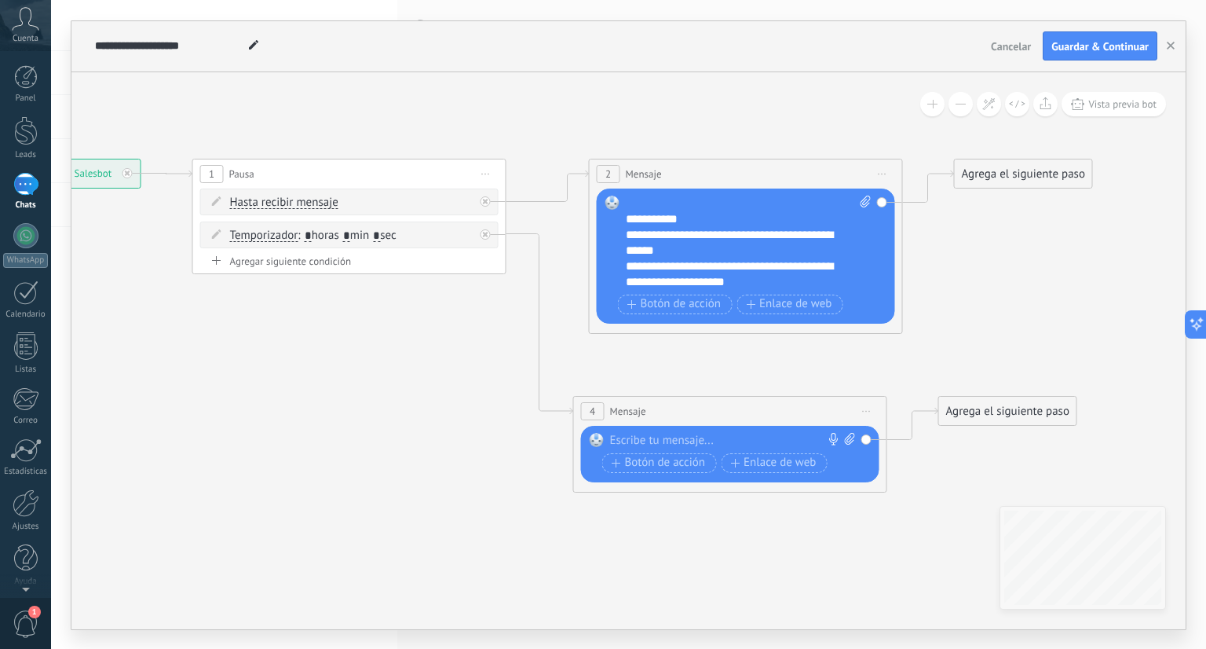
click at [626, 264] on div "**********" at bounding box center [735, 273] width 219 height 31
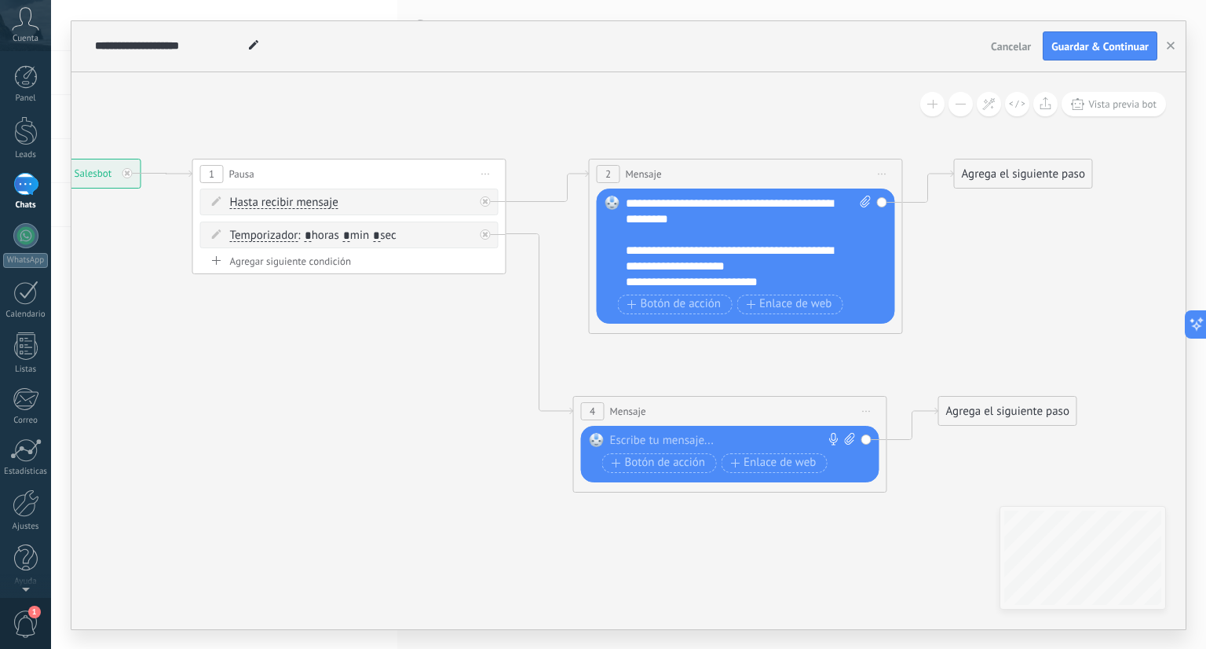
scroll to position [0, 0]
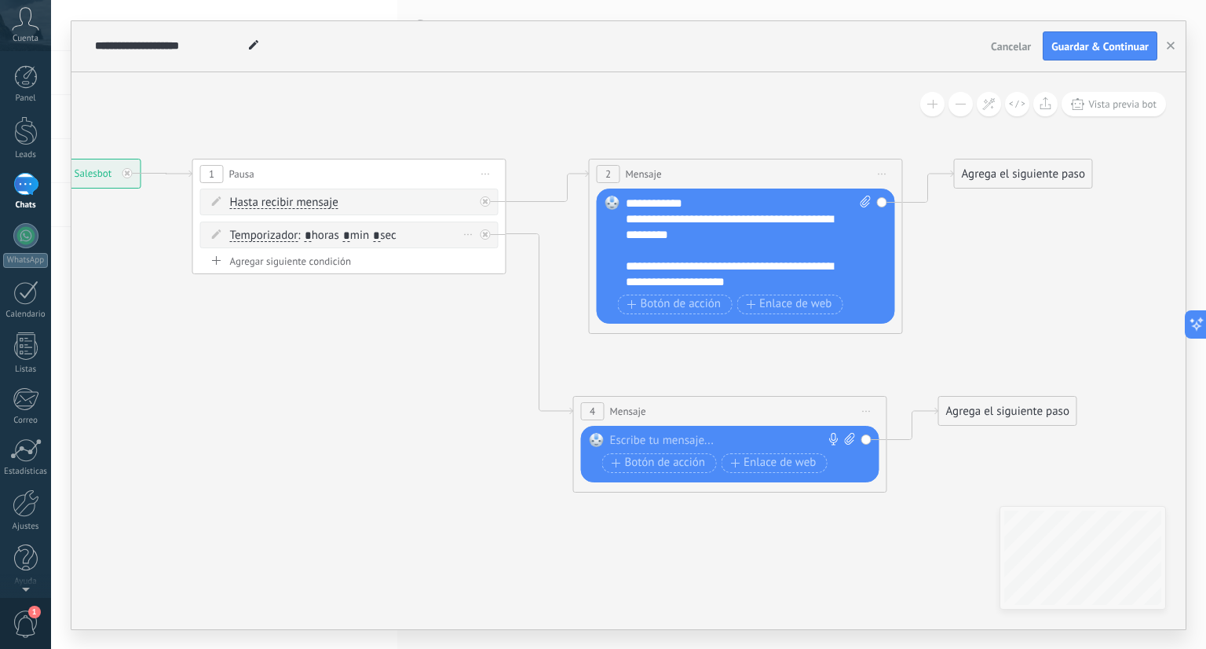
click at [350, 235] on input "*" at bounding box center [346, 235] width 7 height 13
type input "*"
type input "**"
click at [729, 436] on div at bounding box center [726, 441] width 233 height 16
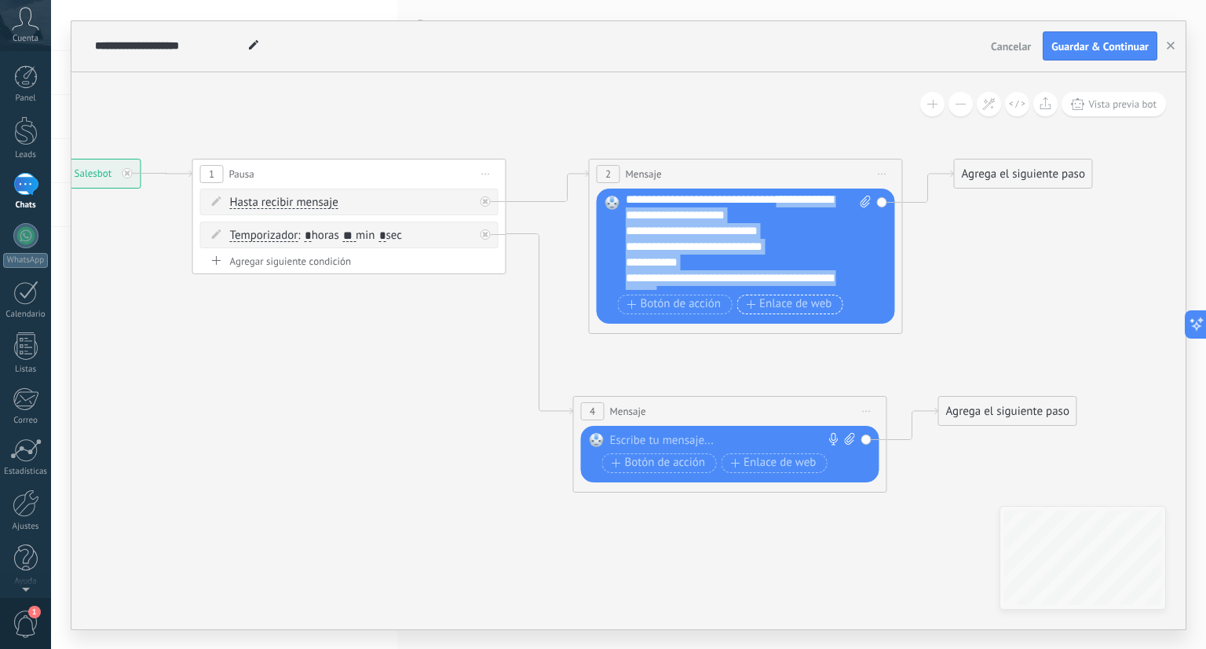
scroll to position [110, 0]
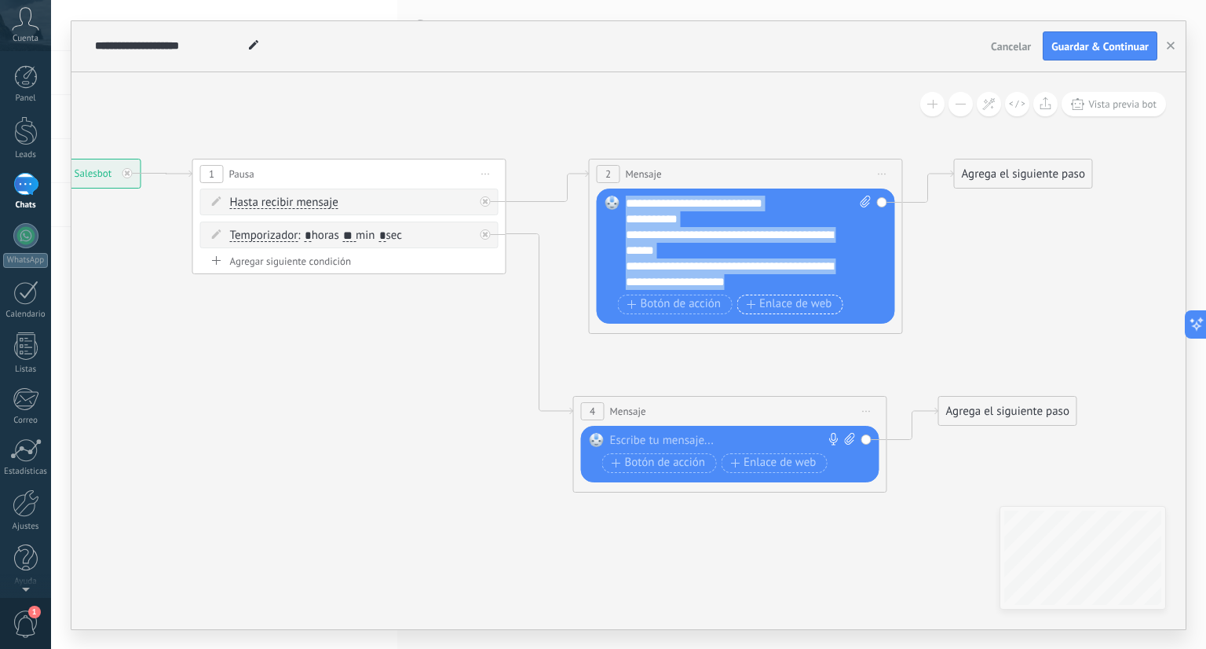
drag, startPoint x: 796, startPoint y: 266, endPoint x: 791, endPoint y: 295, distance: 28.8
click at [791, 295] on div "**********" at bounding box center [748, 257] width 245 height 123
click at [785, 272] on div "**********" at bounding box center [735, 273] width 219 height 31
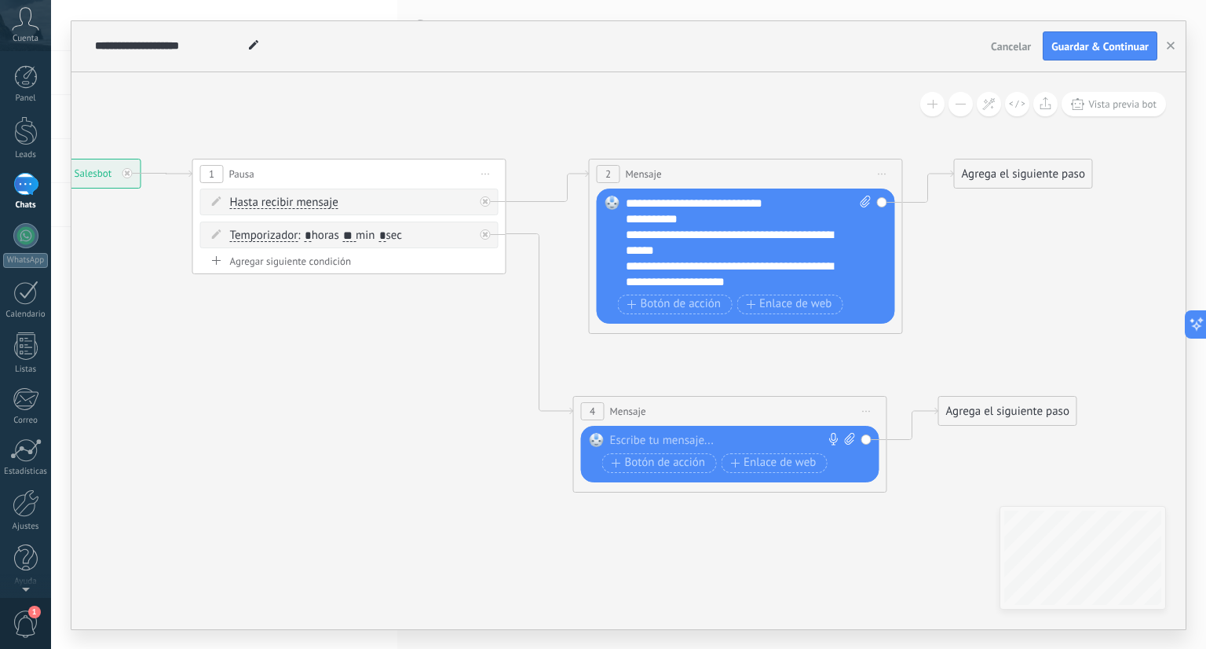
click at [1024, 169] on div "Agrega el siguiente paso" at bounding box center [1023, 174] width 137 height 26
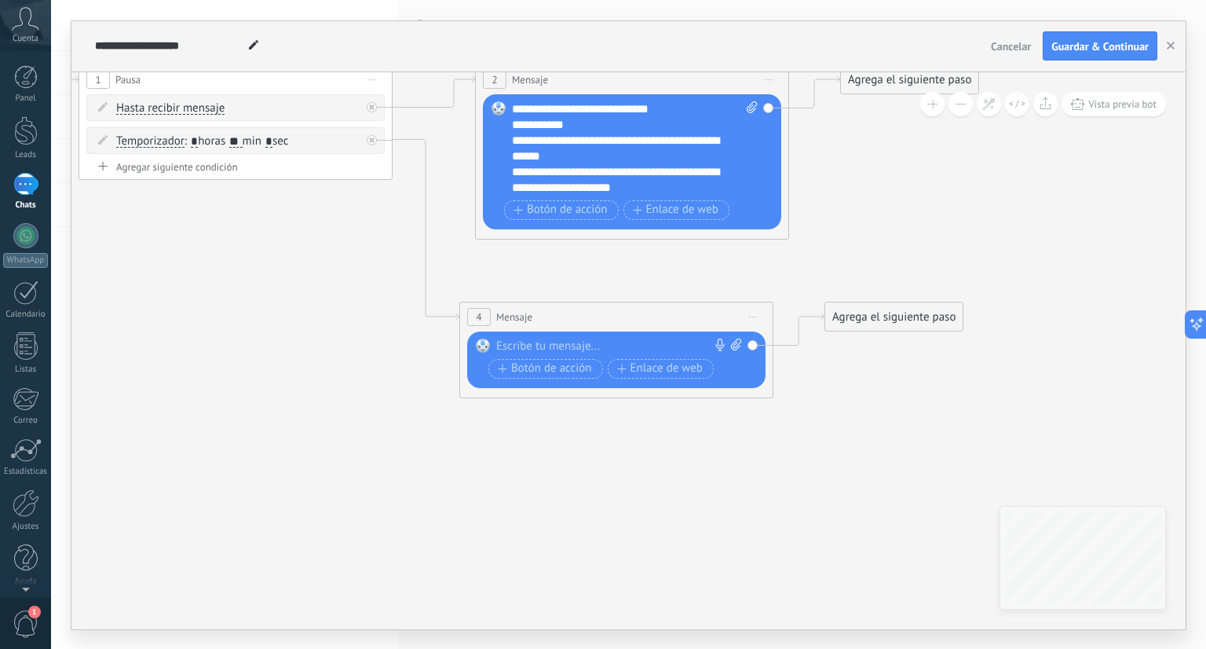
click at [864, 87] on div "Agrega el siguiente paso" at bounding box center [909, 80] width 137 height 26
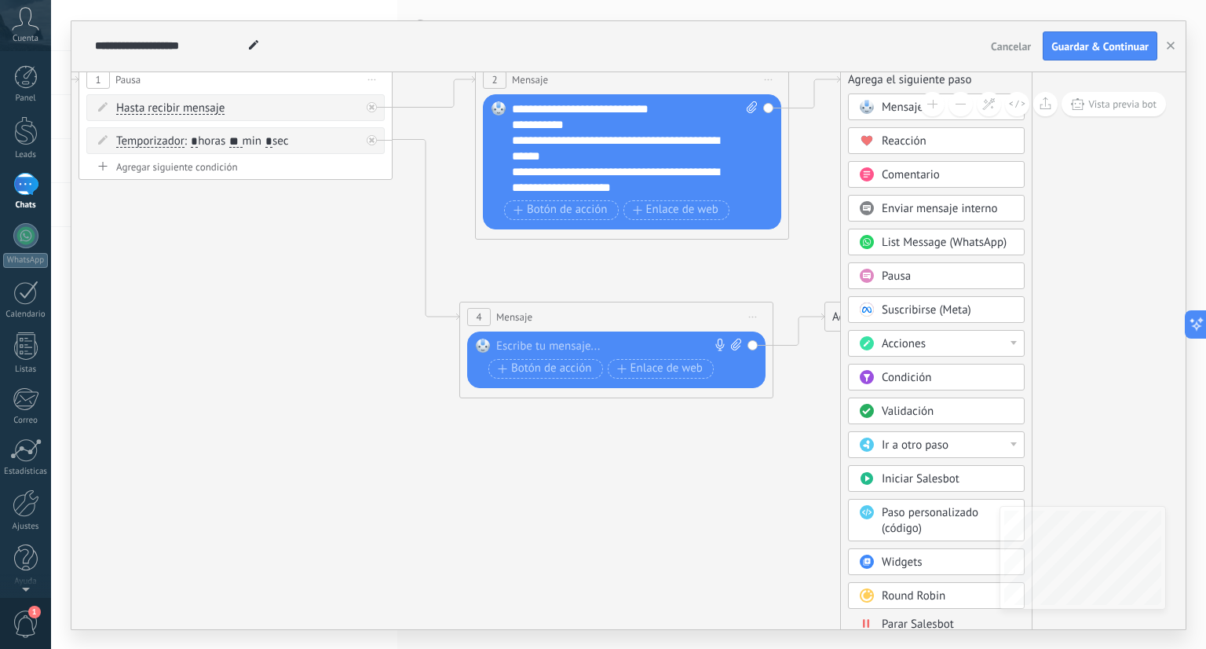
click at [908, 345] on span "Acciones" at bounding box center [904, 343] width 44 height 15
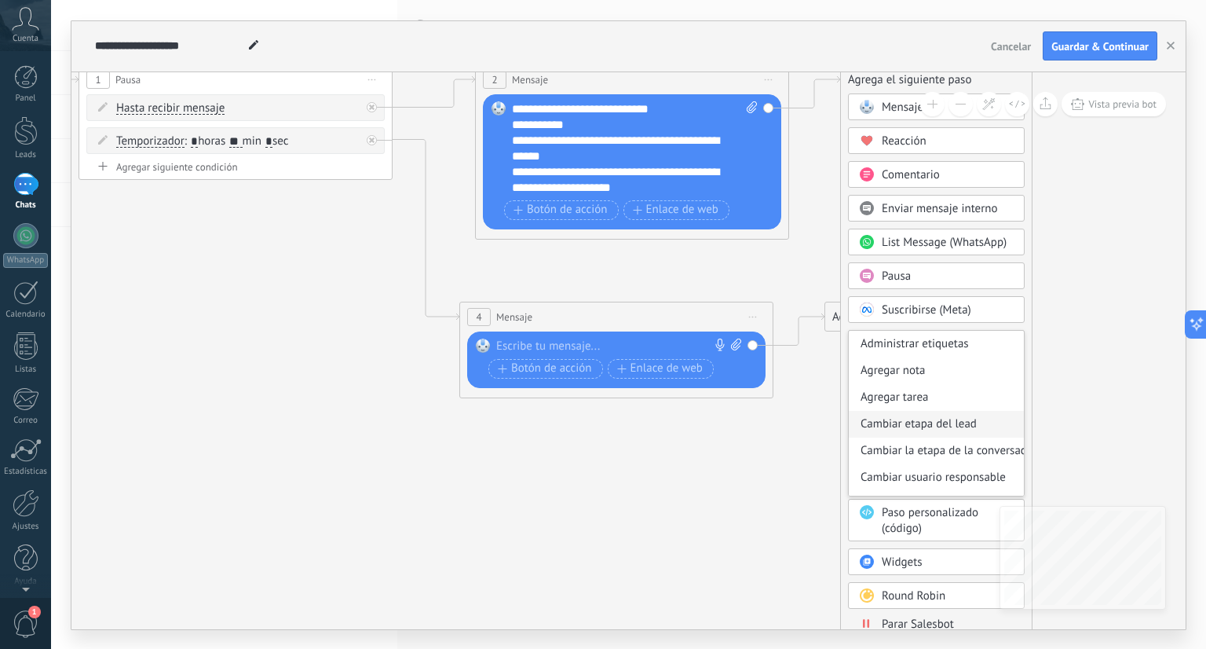
click at [921, 417] on div "Cambiar etapa del lead" at bounding box center [936, 424] width 175 height 27
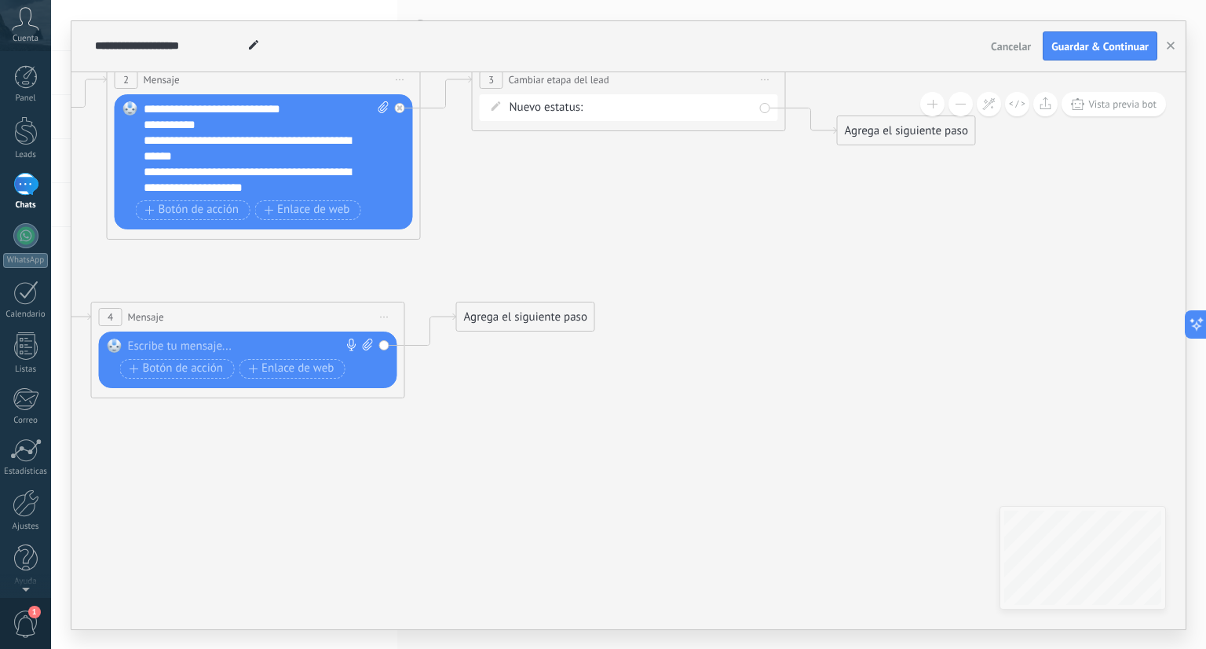
click at [0, 0] on div "Contacto inicial cliente potencial cliente ineresado negociacion Logrado con éx…" at bounding box center [0, 0] width 0 height 0
click at [0, 0] on label "cliente ineresado" at bounding box center [0, 0] width 0 height 0
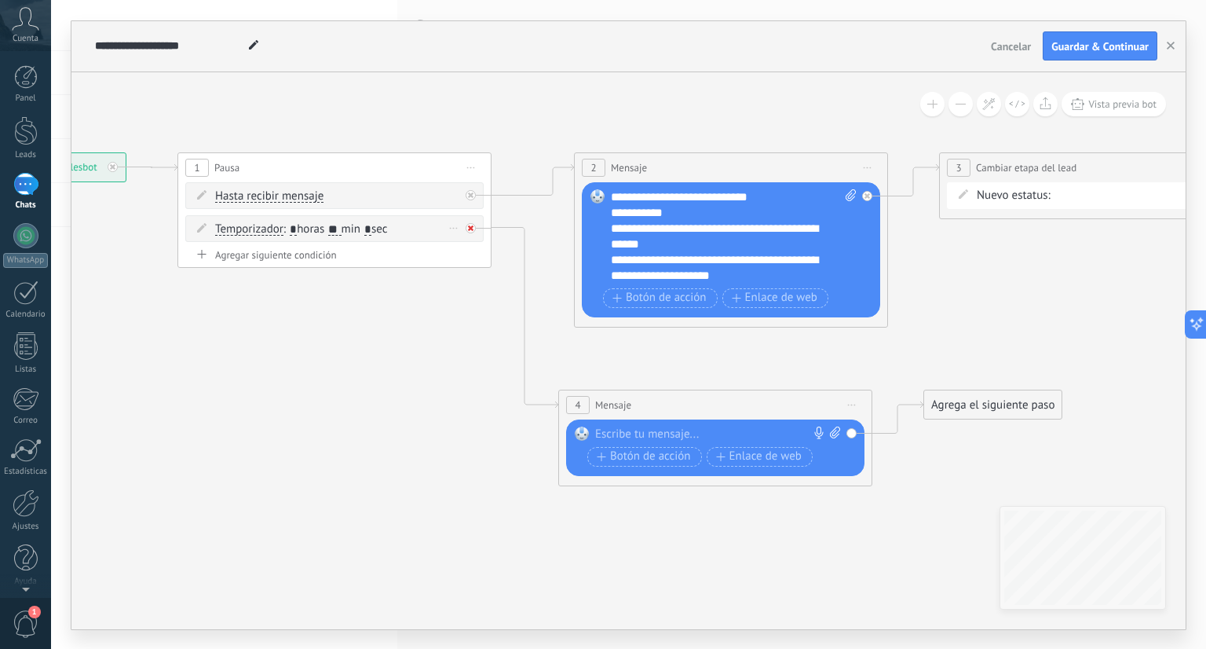
click at [471, 223] on div at bounding box center [471, 228] width 10 height 10
click at [471, 227] on div "Temporizador Temporizador Excepto horas laborales Hasta que se abrió el video H…" at bounding box center [334, 228] width 298 height 27
click at [456, 229] on div "Borrar" at bounding box center [453, 228] width 17 height 23
click at [471, 249] on div "Borrar" at bounding box center [479, 250] width 70 height 27
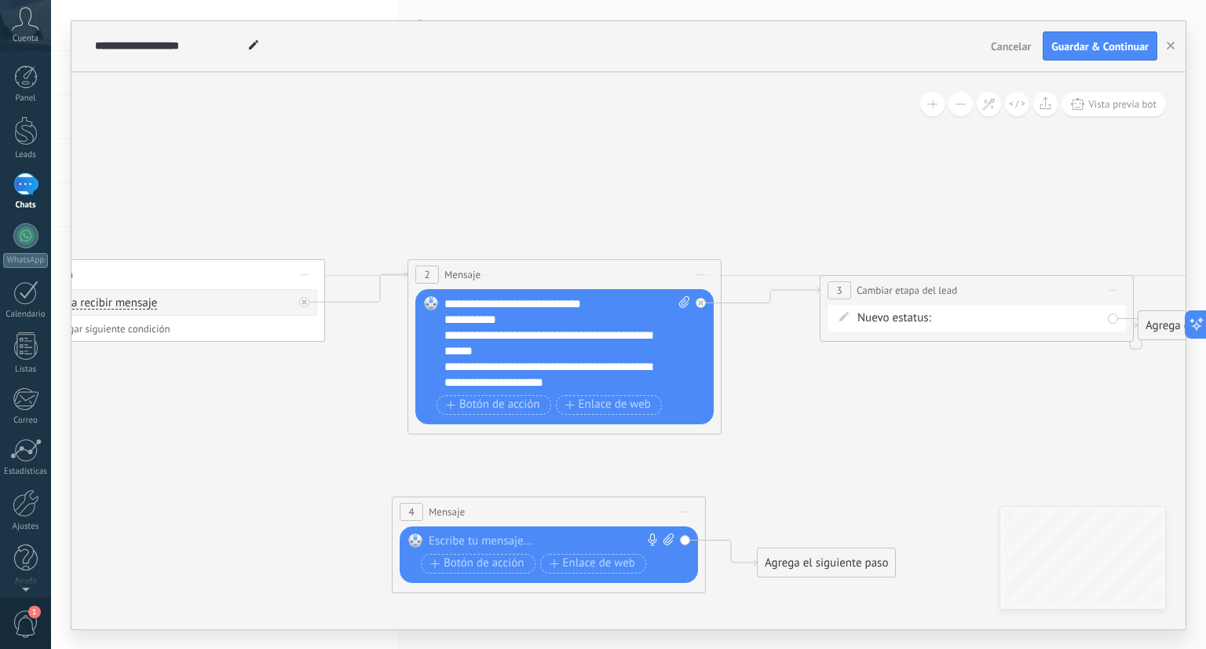
drag, startPoint x: 883, startPoint y: 273, endPoint x: 954, endPoint y: 293, distance: 73.4
click at [954, 293] on span "Cambiar etapa del lead" at bounding box center [907, 290] width 101 height 15
click at [1136, 294] on span "Iniciar vista previa aquí Cambiar nombre Duplicar Borrar" at bounding box center [1137, 290] width 25 height 23
click at [1155, 387] on div "Borrar" at bounding box center [1209, 392] width 156 height 27
click at [839, 321] on div "Agrega el siguiente paso" at bounding box center [842, 326] width 137 height 26
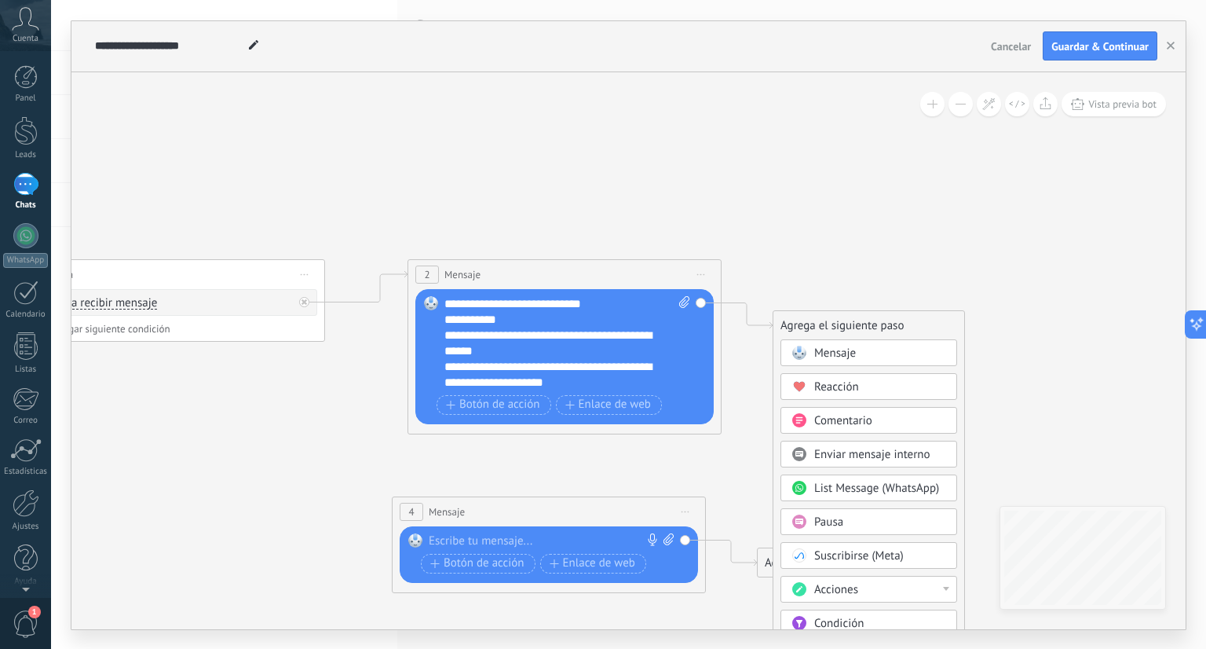
click at [832, 515] on span "Pausa" at bounding box center [829, 521] width 29 height 15
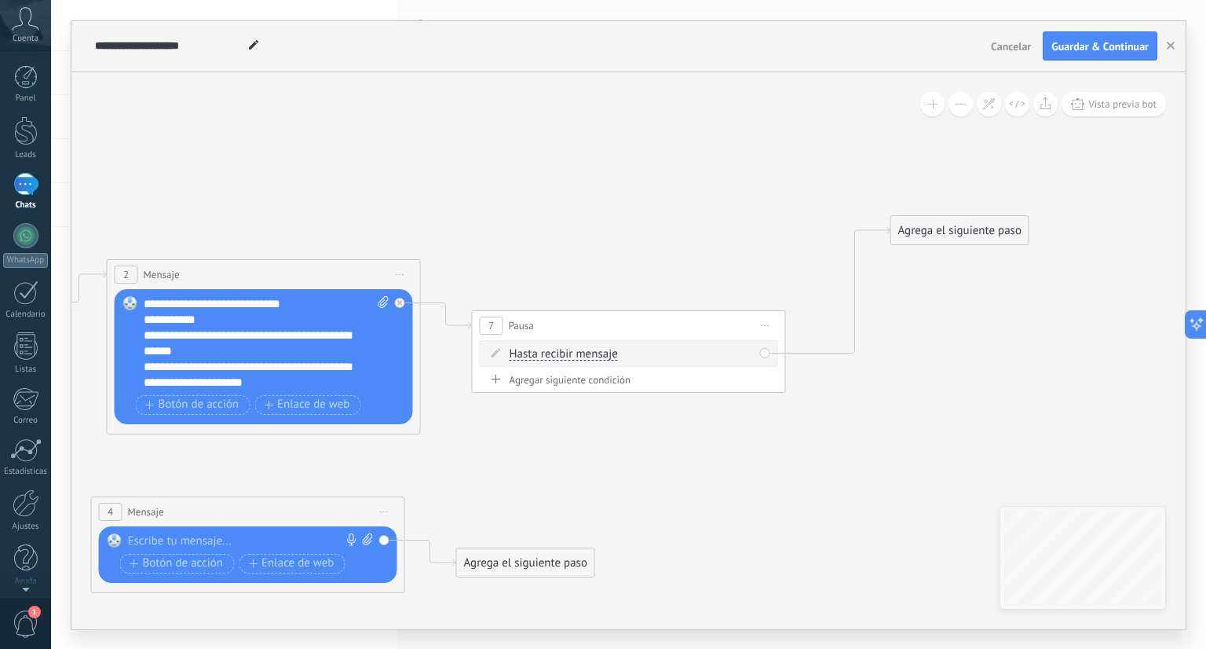
drag, startPoint x: 874, startPoint y: 371, endPoint x: 928, endPoint y: 233, distance: 148.5
click at [928, 233] on div "Agrega el siguiente paso" at bounding box center [960, 231] width 137 height 26
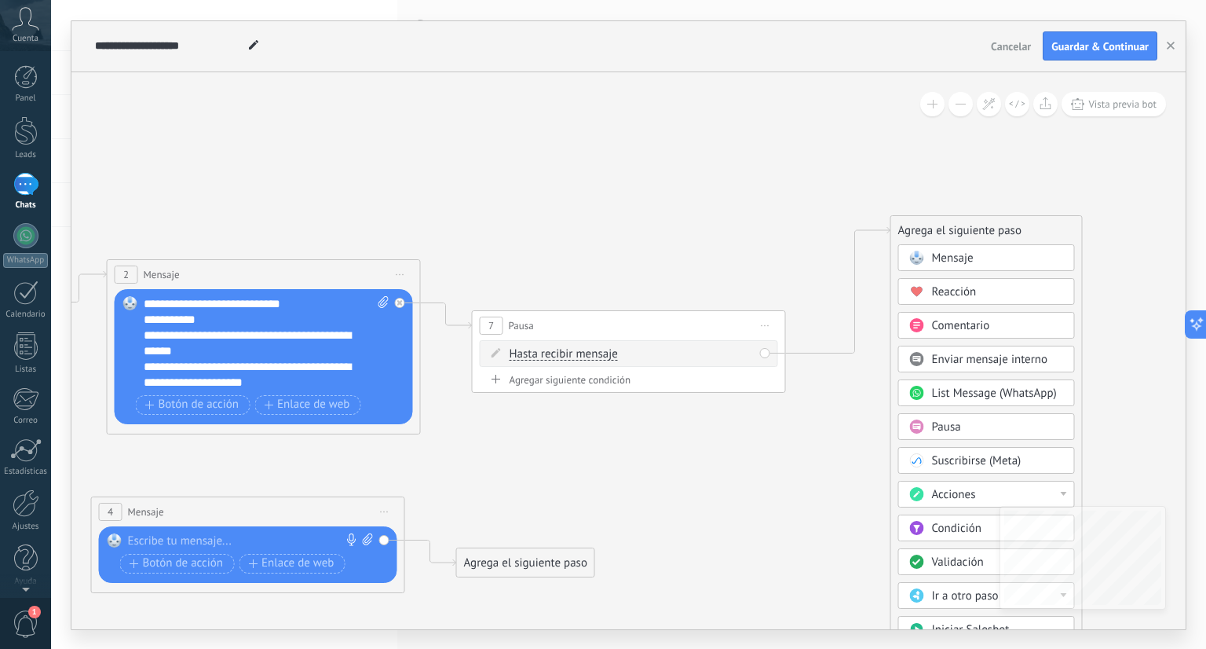
click at [950, 491] on span "Acciones" at bounding box center [954, 494] width 44 height 15
click at [939, 573] on div "Cambiar etapa del lead" at bounding box center [986, 575] width 175 height 27
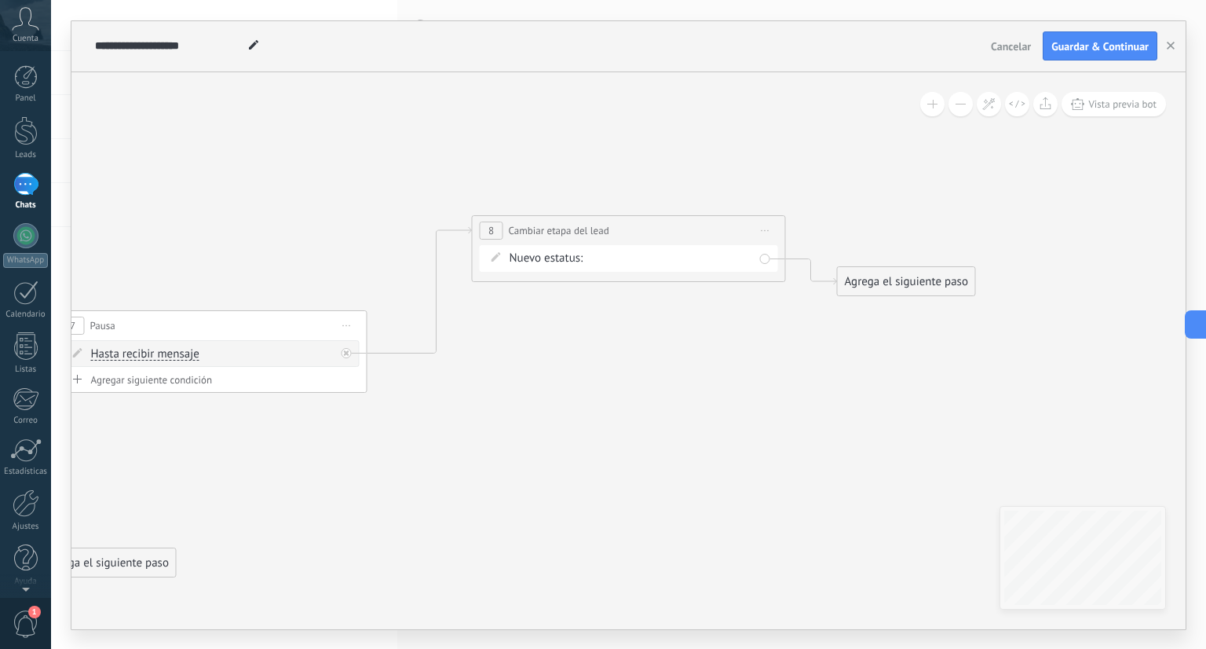
click at [0, 0] on div "Contacto inicial cliente potencial cliente ineresado negociacion Logrado con éx…" at bounding box center [0, 0] width 0 height 0
click at [0, 0] on label "cliente ineresado" at bounding box center [0, 0] width 0 height 0
click at [682, 341] on icon at bounding box center [15, 403] width 2602 height 1163
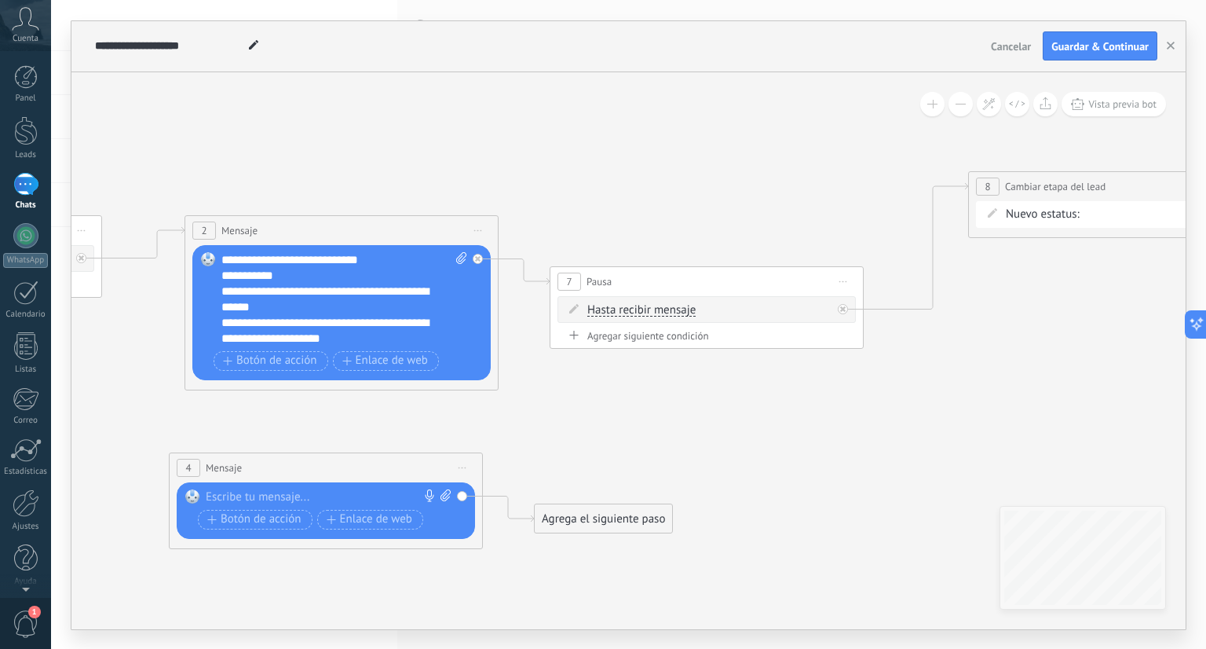
click at [641, 336] on div "Agregar siguiente condición" at bounding box center [707, 335] width 298 height 13
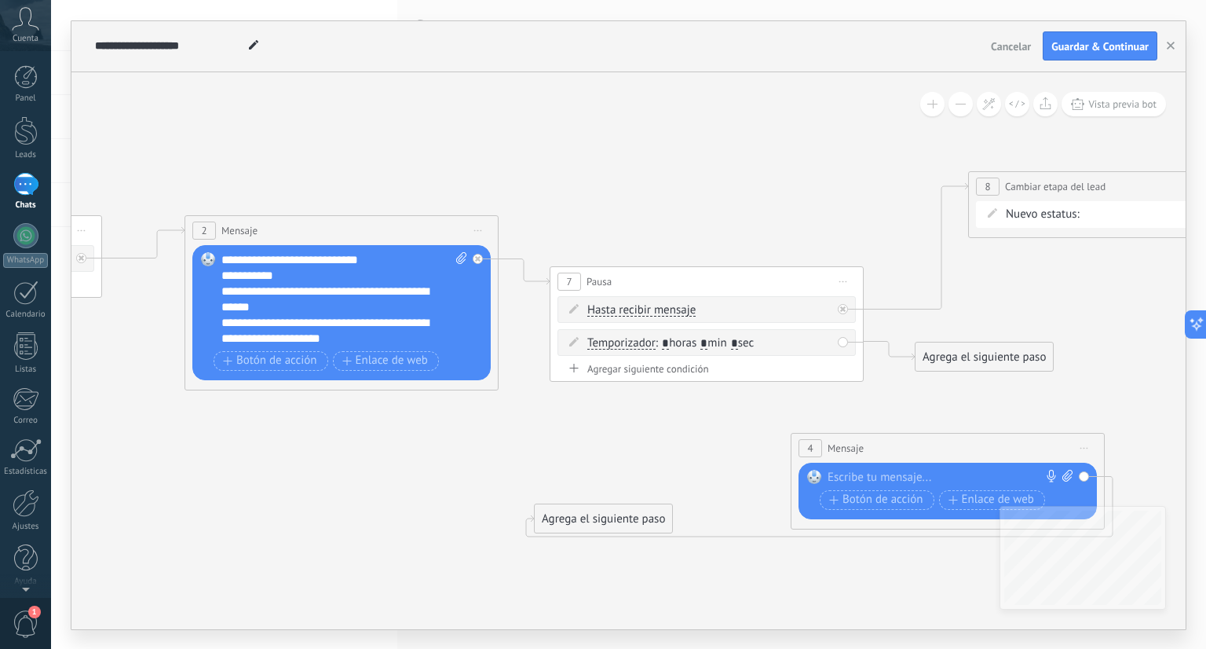
drag, startPoint x: 423, startPoint y: 467, endPoint x: 1045, endPoint y: 447, distance: 622.4
click at [1045, 447] on div "4 Mensaje ******* (a): Todos los contactos - canales seleccionados Todos los co…" at bounding box center [948, 448] width 313 height 29
drag, startPoint x: 1006, startPoint y: 363, endPoint x: 932, endPoint y: 492, distance: 149.6
click at [708, 339] on input "*" at bounding box center [704, 343] width 7 height 13
click at [669, 339] on input "*" at bounding box center [665, 343] width 7 height 13
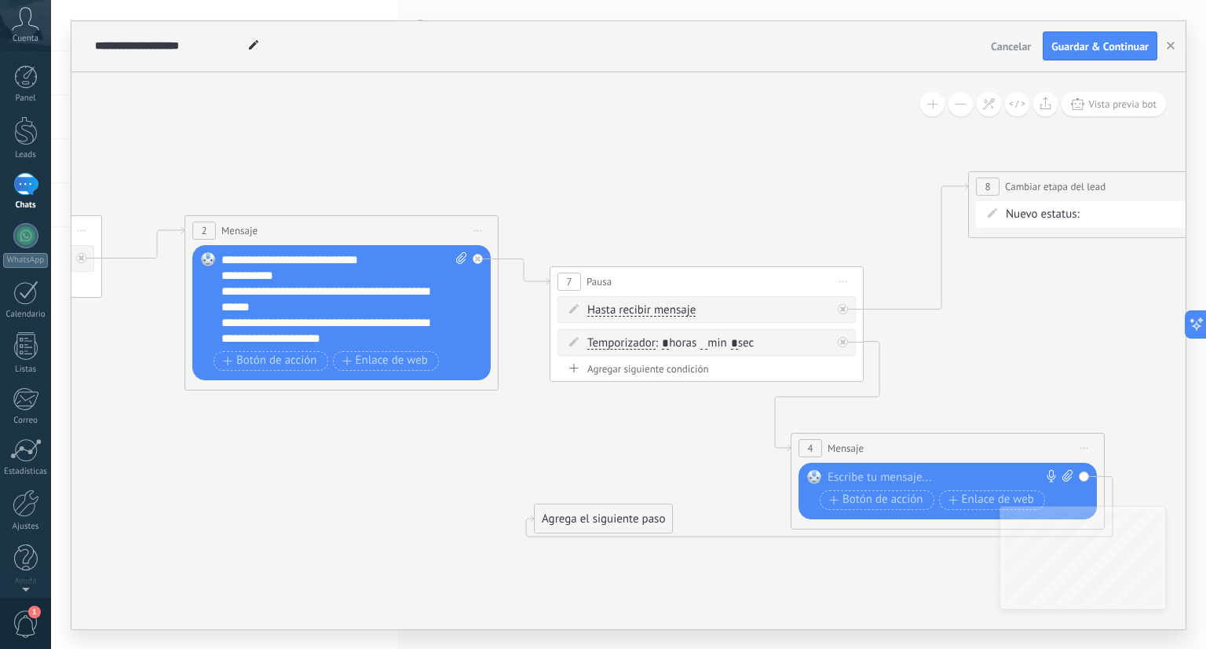
type input "*"
click at [652, 393] on icon at bounding box center [512, 352] width 2602 height 1148
click at [716, 340] on span ": * horas min * sec" at bounding box center [705, 342] width 98 height 15
click at [708, 341] on input "text" at bounding box center [704, 343] width 7 height 13
type input "*"
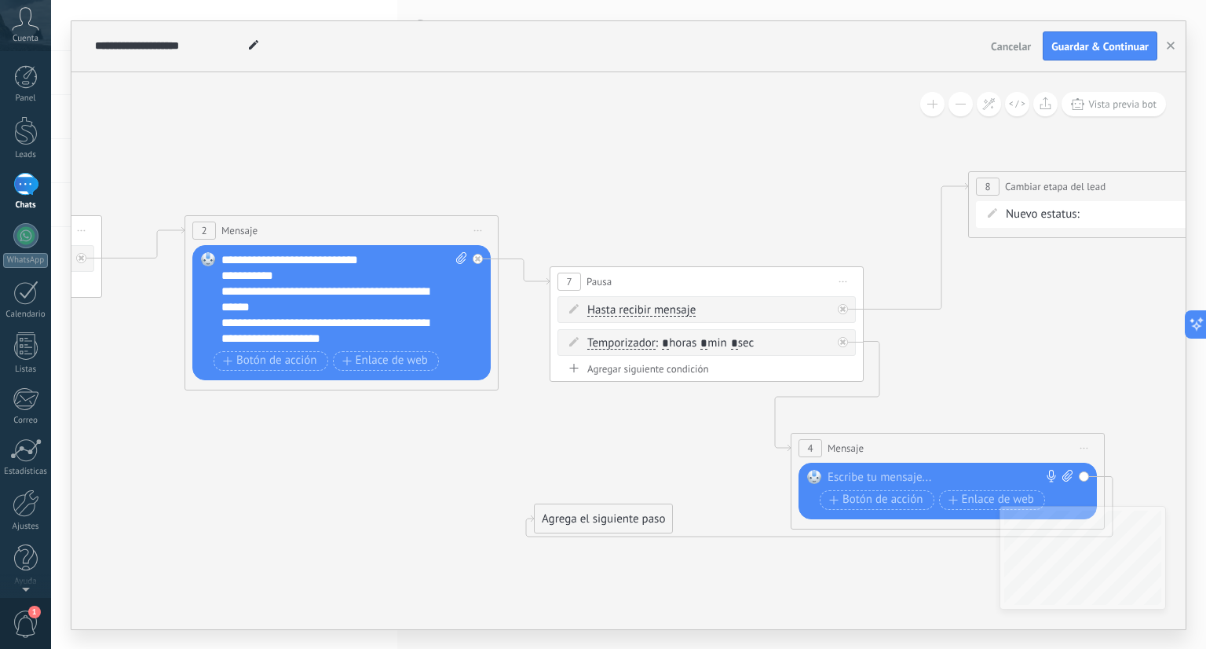
click at [672, 447] on icon at bounding box center [512, 352] width 2602 height 1148
drag, startPoint x: 617, startPoint y: 519, endPoint x: 1155, endPoint y: 358, distance: 561.6
click at [1155, 358] on div "Agrega el siguiente paso" at bounding box center [1140, 358] width 137 height 26
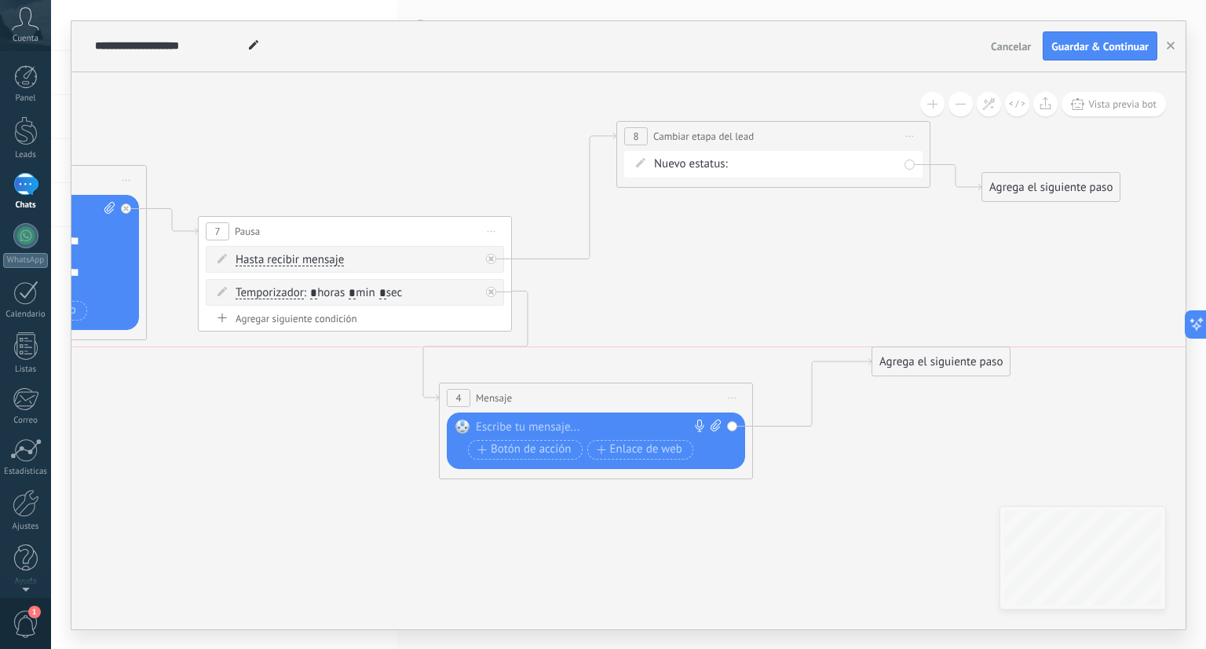
drag, startPoint x: 795, startPoint y: 302, endPoint x: 948, endPoint y: 357, distance: 162.7
click at [948, 357] on div "Agrega el siguiente paso" at bounding box center [941, 362] width 137 height 26
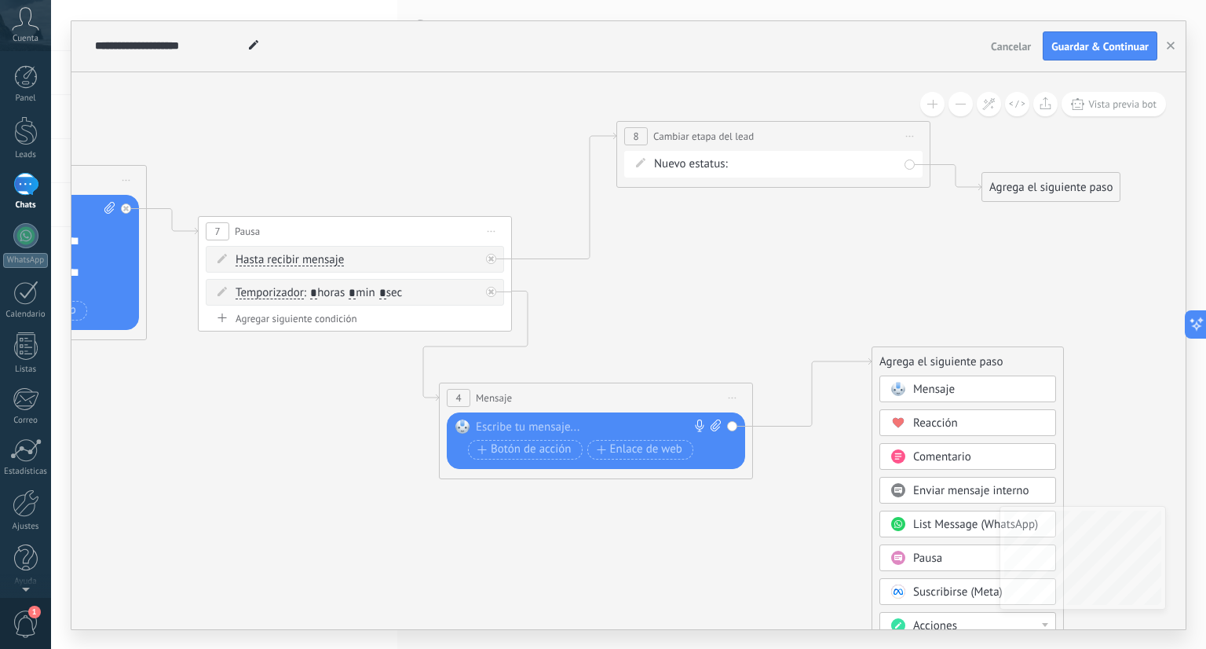
click at [924, 555] on span "Pausa" at bounding box center [928, 558] width 29 height 15
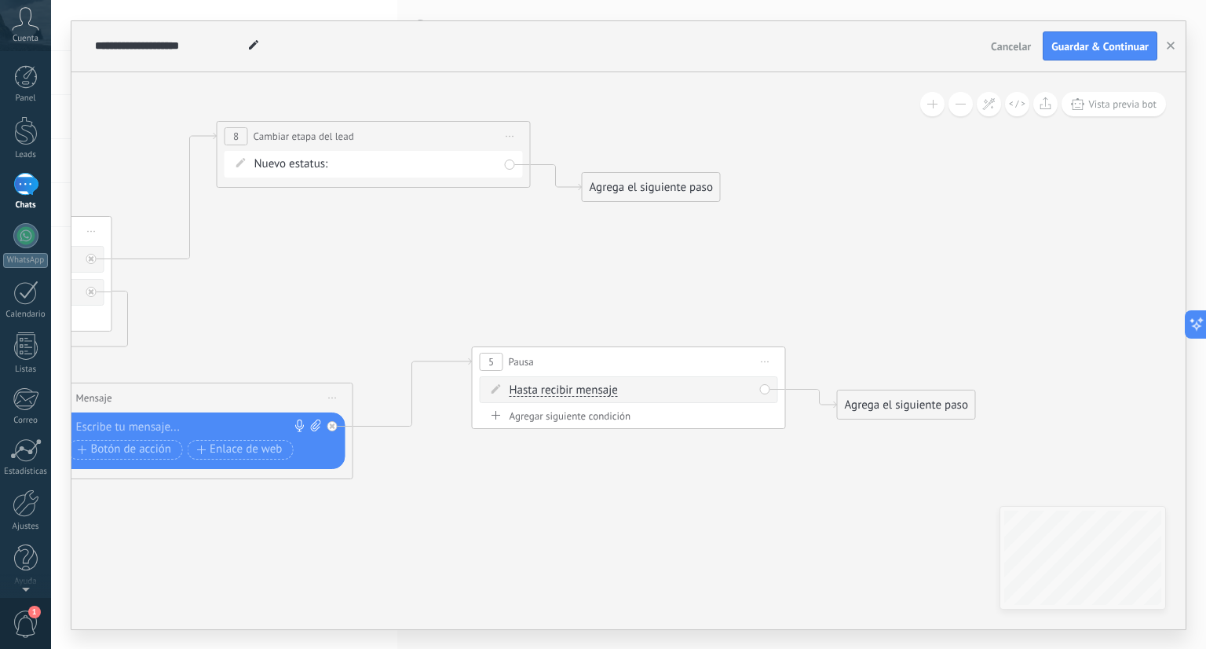
click at [614, 419] on div "Agregar siguiente condición" at bounding box center [629, 415] width 298 height 13
click at [588, 421] on input "*" at bounding box center [587, 423] width 7 height 13
type input "**"
click at [644, 417] on span ": ** horas * min * sec" at bounding box center [629, 423] width 104 height 15
click at [635, 422] on input "*" at bounding box center [631, 423] width 7 height 13
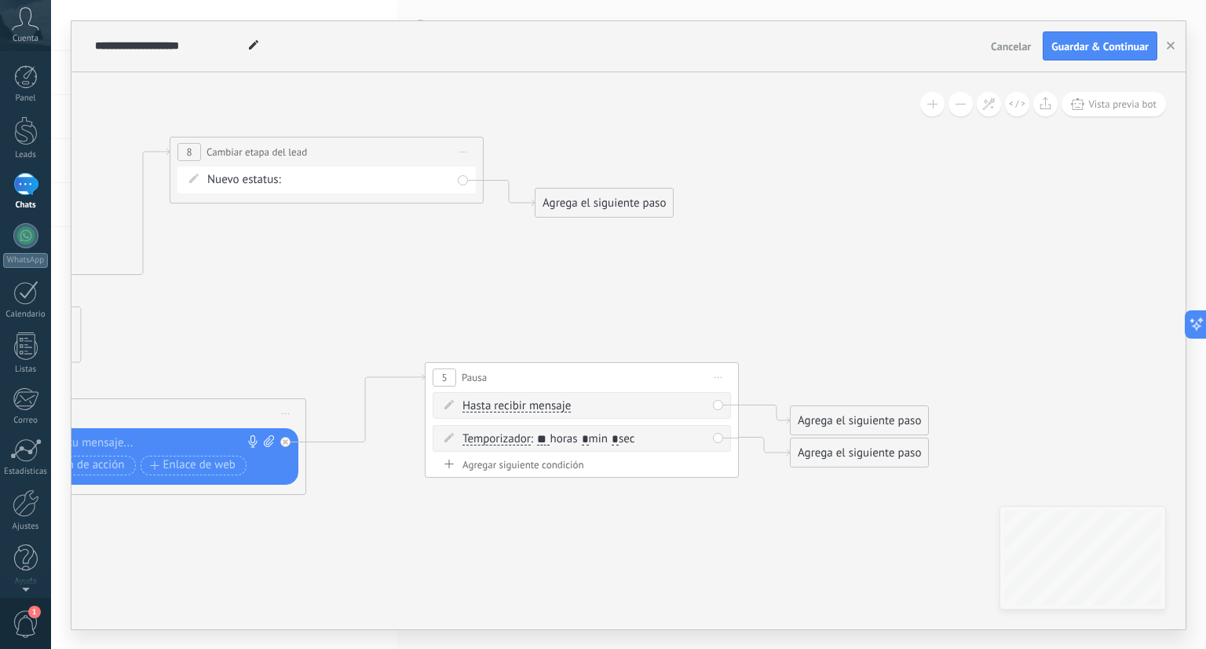
type input "*"
drag, startPoint x: 895, startPoint y: 424, endPoint x: 925, endPoint y: 309, distance: 118.7
click at [925, 309] on div "Agrega el siguiente paso" at bounding box center [890, 306] width 137 height 26
click at [877, 454] on div "Agrega el siguiente paso" at bounding box center [859, 453] width 137 height 26
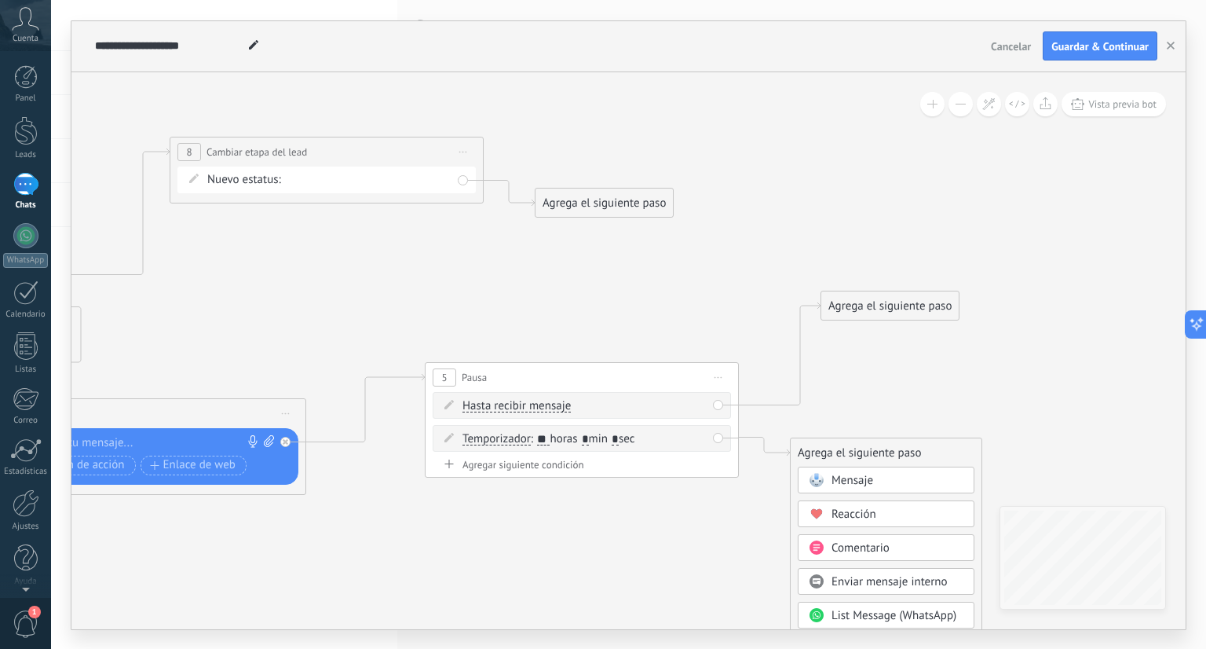
click at [877, 478] on div "Mensaje" at bounding box center [898, 481] width 132 height 16
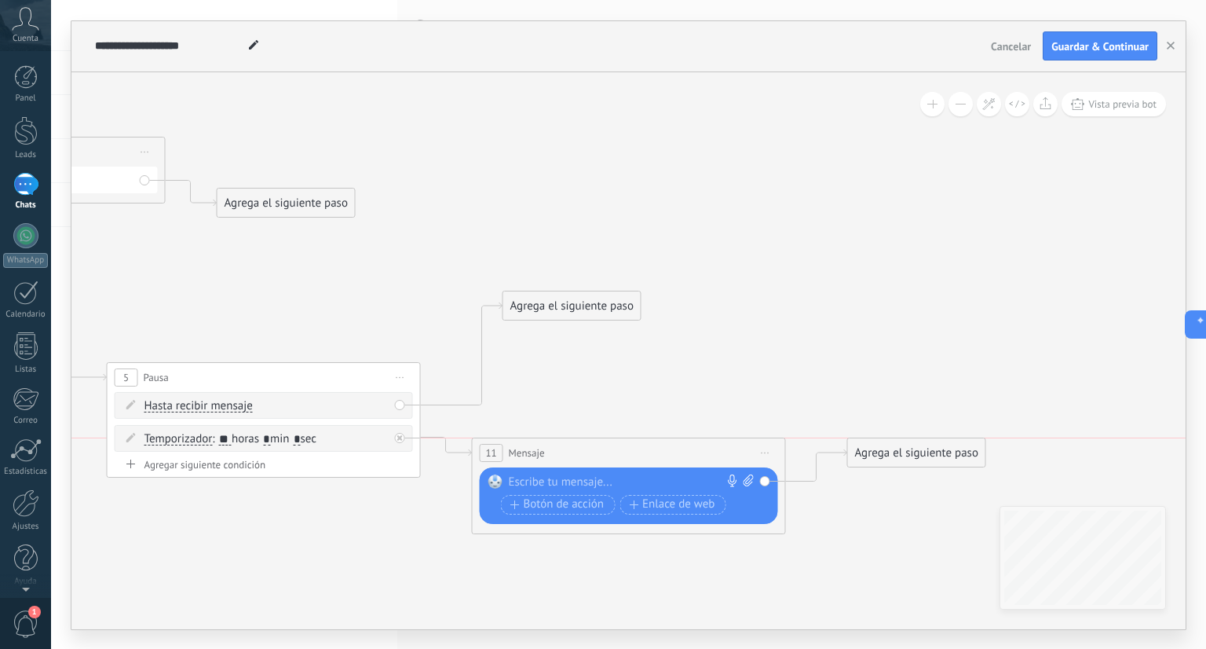
drag, startPoint x: 870, startPoint y: 496, endPoint x: 881, endPoint y: 451, distance: 46.7
click at [881, 451] on div "Agrega el siguiente paso" at bounding box center [916, 453] width 137 height 26
click at [895, 449] on div "Agrega el siguiente paso" at bounding box center [916, 453] width 137 height 26
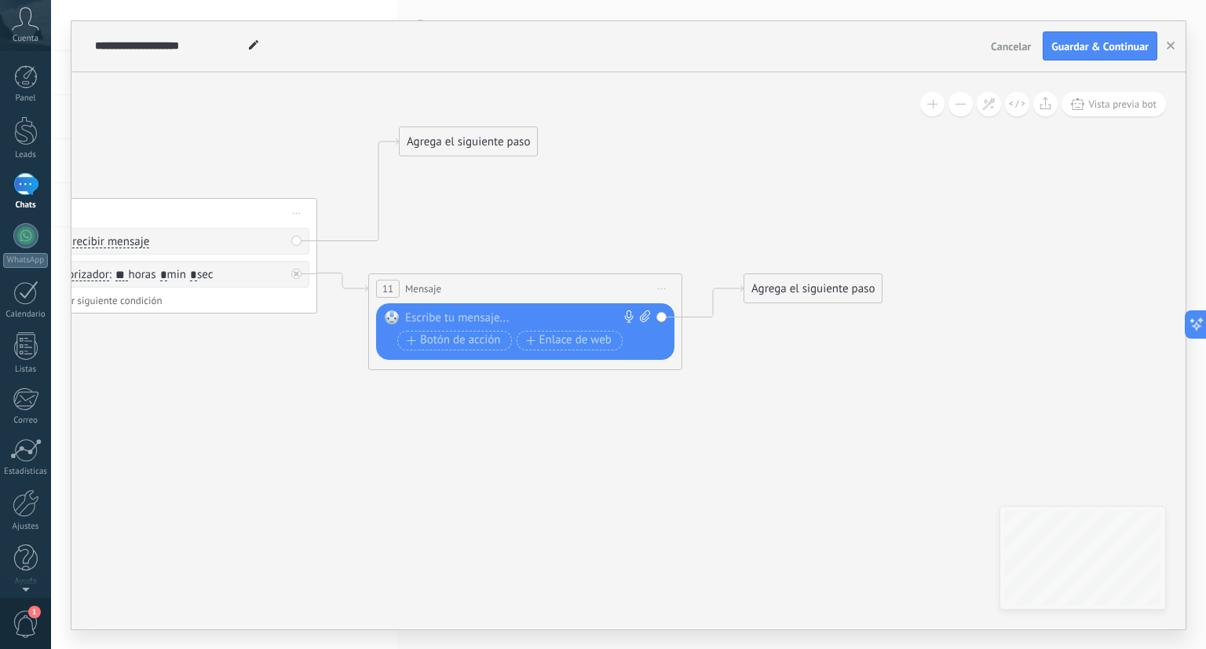
click at [836, 291] on div "Agrega el siguiente paso" at bounding box center [813, 289] width 137 height 26
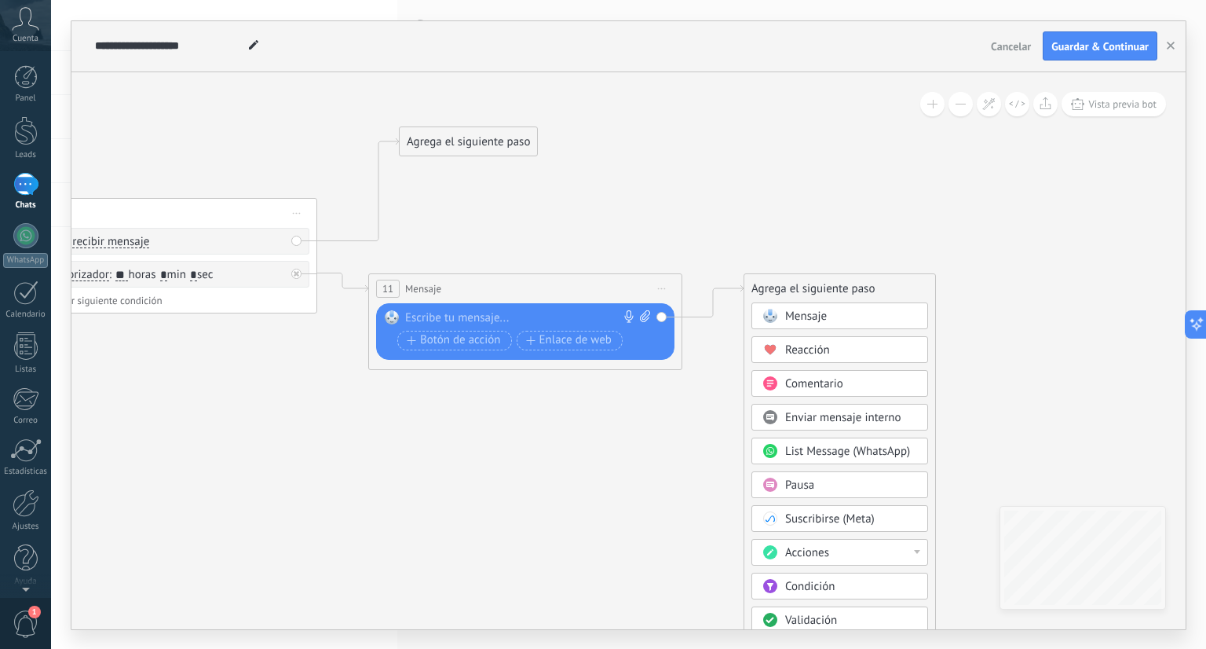
click at [823, 478] on div "Pausa" at bounding box center [851, 486] width 132 height 16
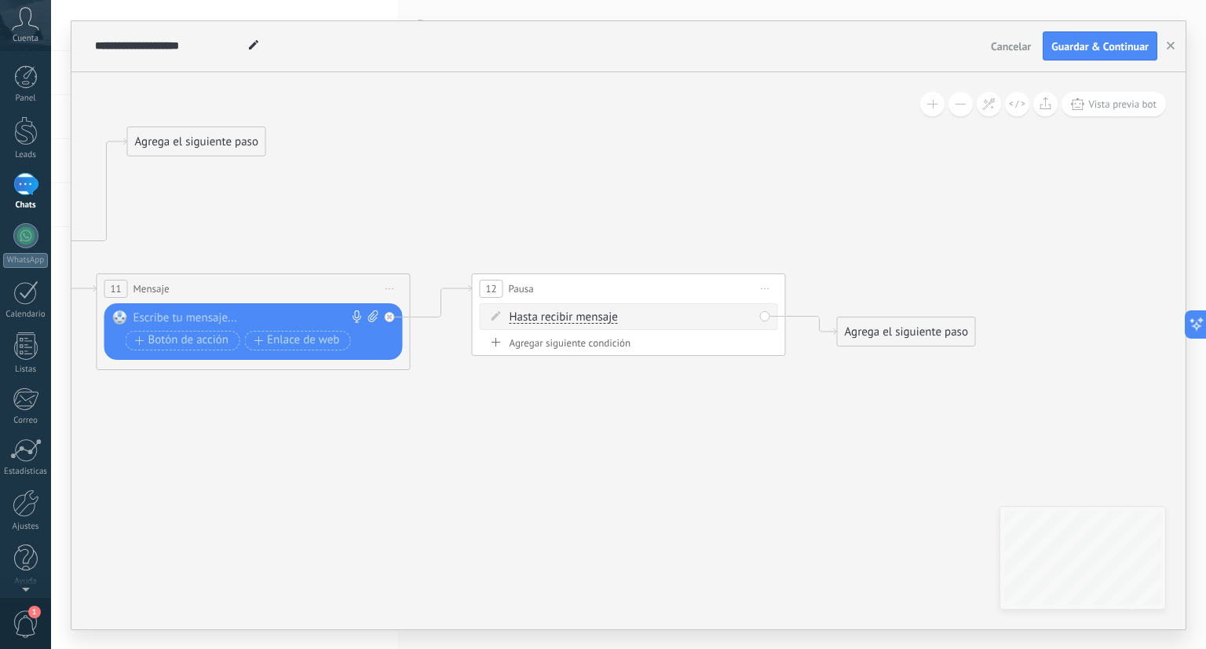
drag, startPoint x: 555, startPoint y: 293, endPoint x: 578, endPoint y: 215, distance: 81.0
click at [578, 263] on div "12 Pausa ***** Iniciar vista previa aquí Cambiar nombre Duplicar Borrar" at bounding box center [629, 277] width 313 height 29
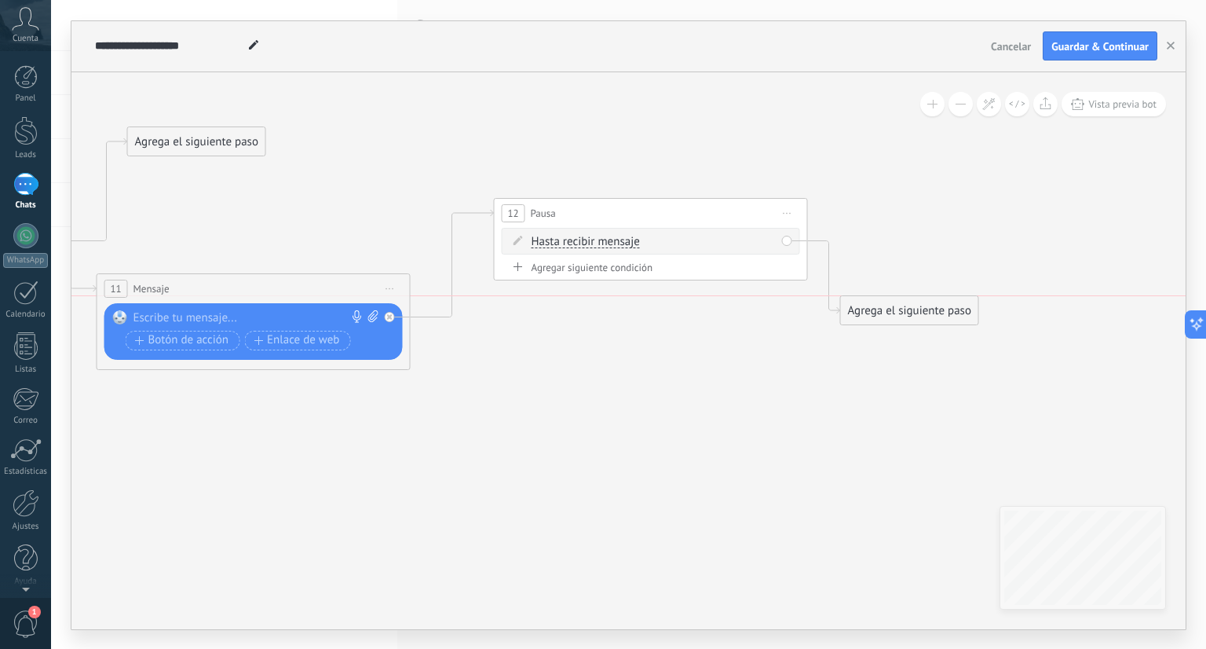
drag, startPoint x: 866, startPoint y: 320, endPoint x: 911, endPoint y: 218, distance: 112.5
click at [911, 298] on div "Agrega el siguiente paso" at bounding box center [909, 311] width 137 height 26
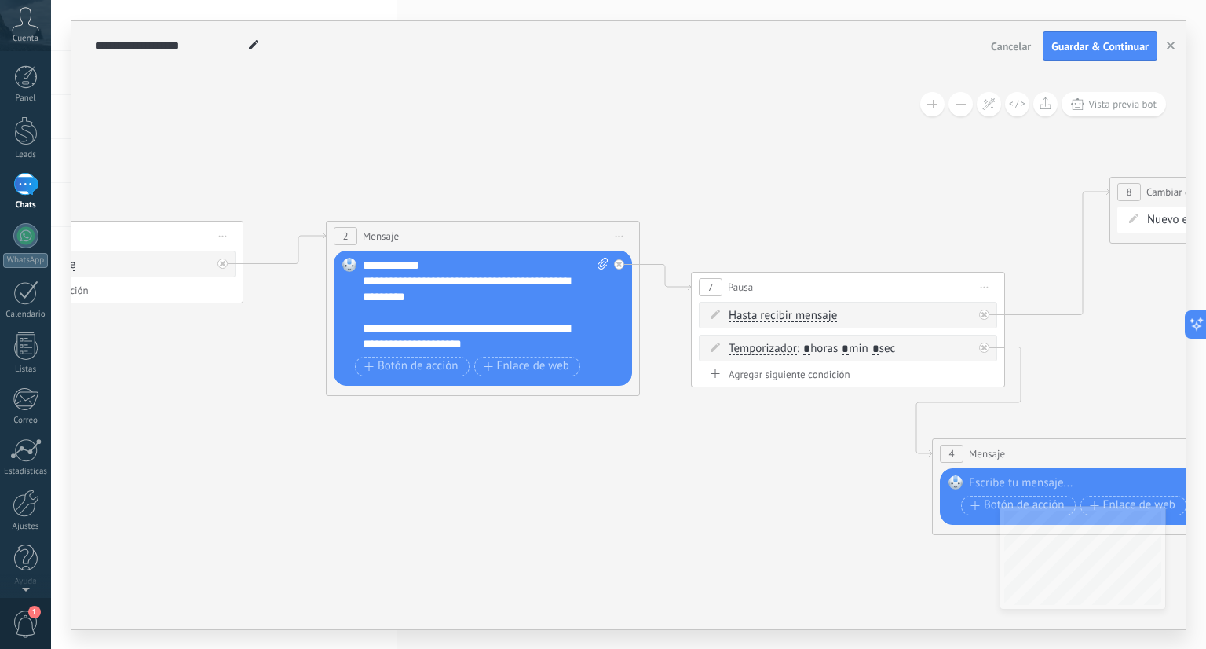
click at [999, 481] on div at bounding box center [1085, 483] width 233 height 16
paste div
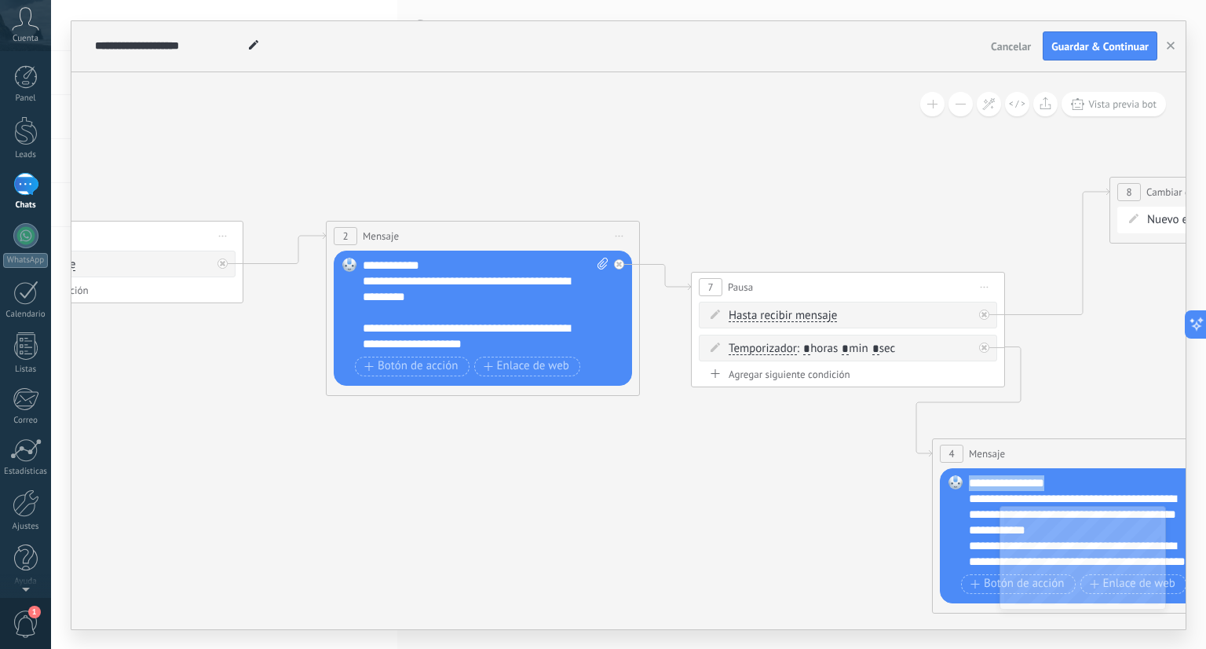
drag, startPoint x: 1090, startPoint y: 483, endPoint x: 971, endPoint y: 483, distance: 119.4
click at [971, 483] on div "**********" at bounding box center [1092, 522] width 247 height 94
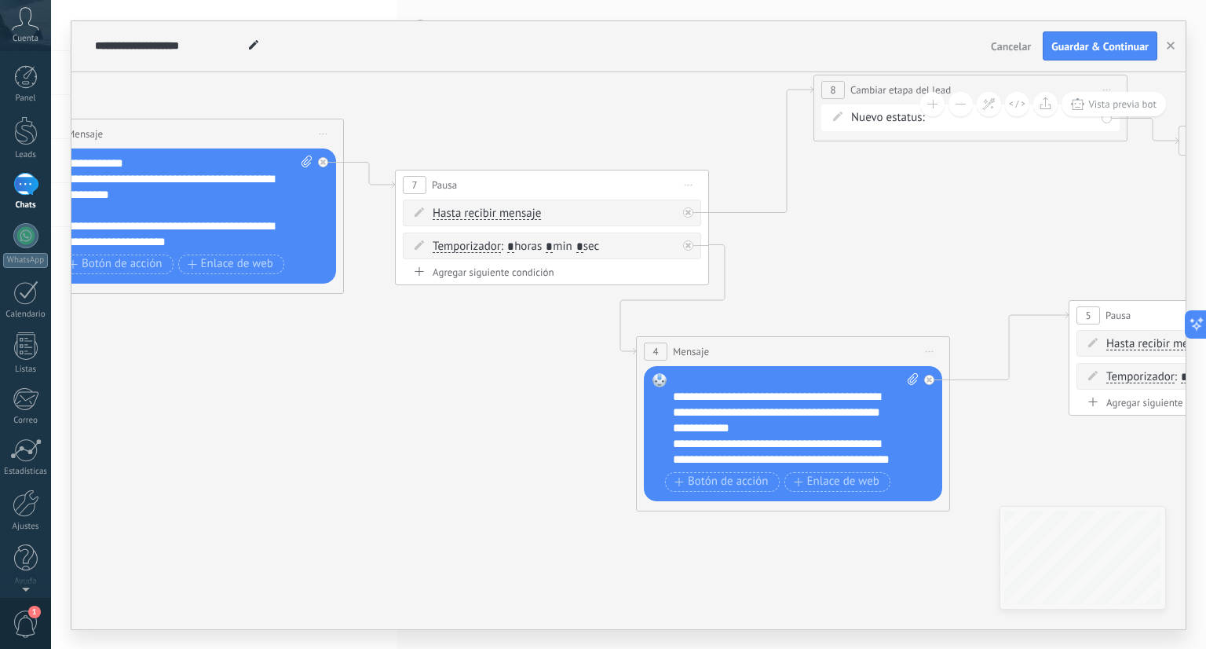
click at [673, 395] on div "**********" at bounding box center [782, 412] width 219 height 47
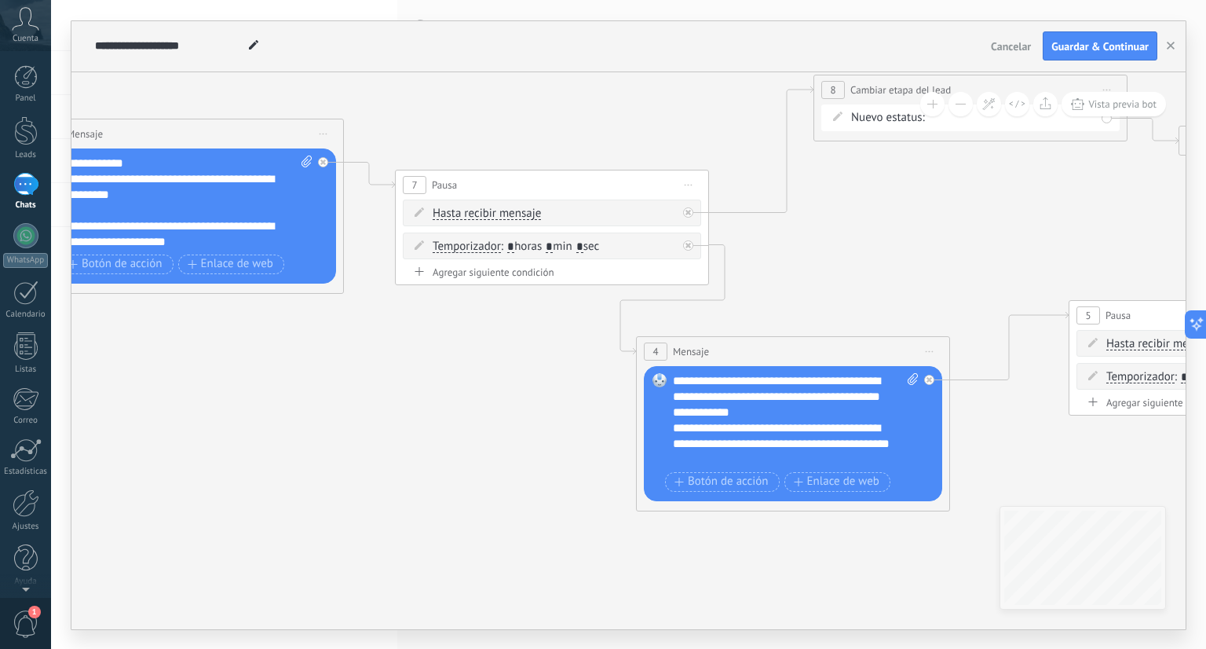
click at [254, 50] on span at bounding box center [253, 46] width 20 height 23
click at [254, 49] on icon at bounding box center [253, 44] width 9 height 9
click at [245, 47] on span at bounding box center [253, 46] width 20 height 23
click at [250, 45] on icon at bounding box center [253, 44] width 9 height 9
click at [238, 45] on input "**********" at bounding box center [169, 46] width 148 height 13
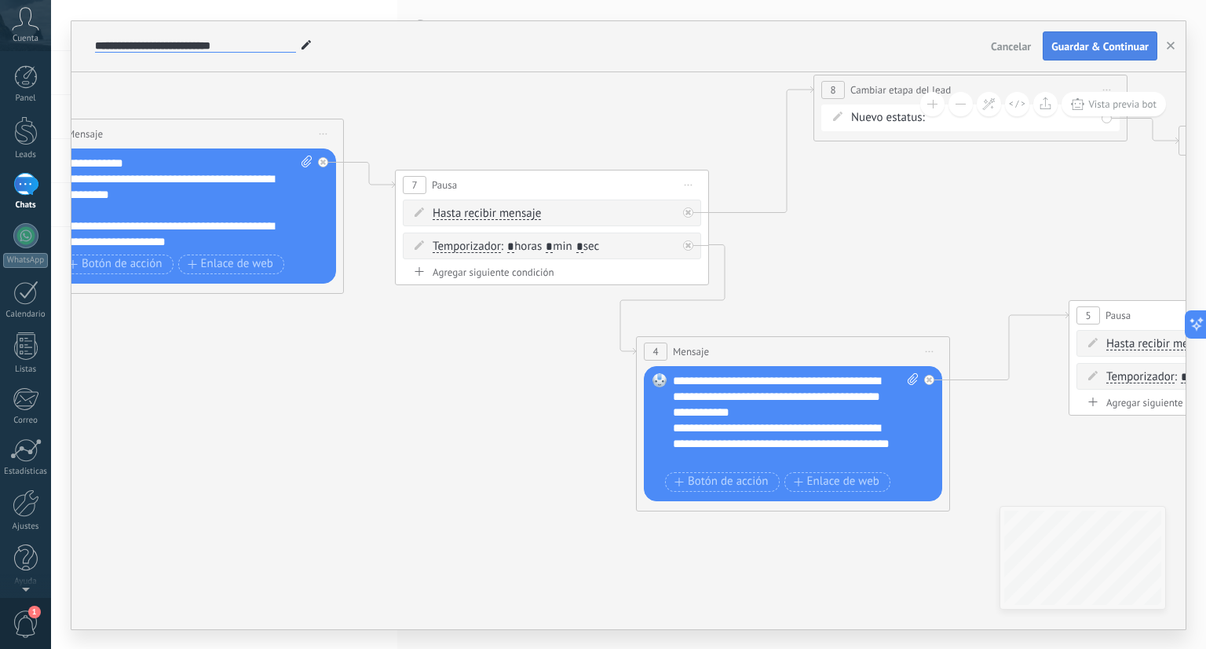
type input "**********"
click at [1088, 35] on button "Guardar & Continuar" at bounding box center [1100, 46] width 115 height 30
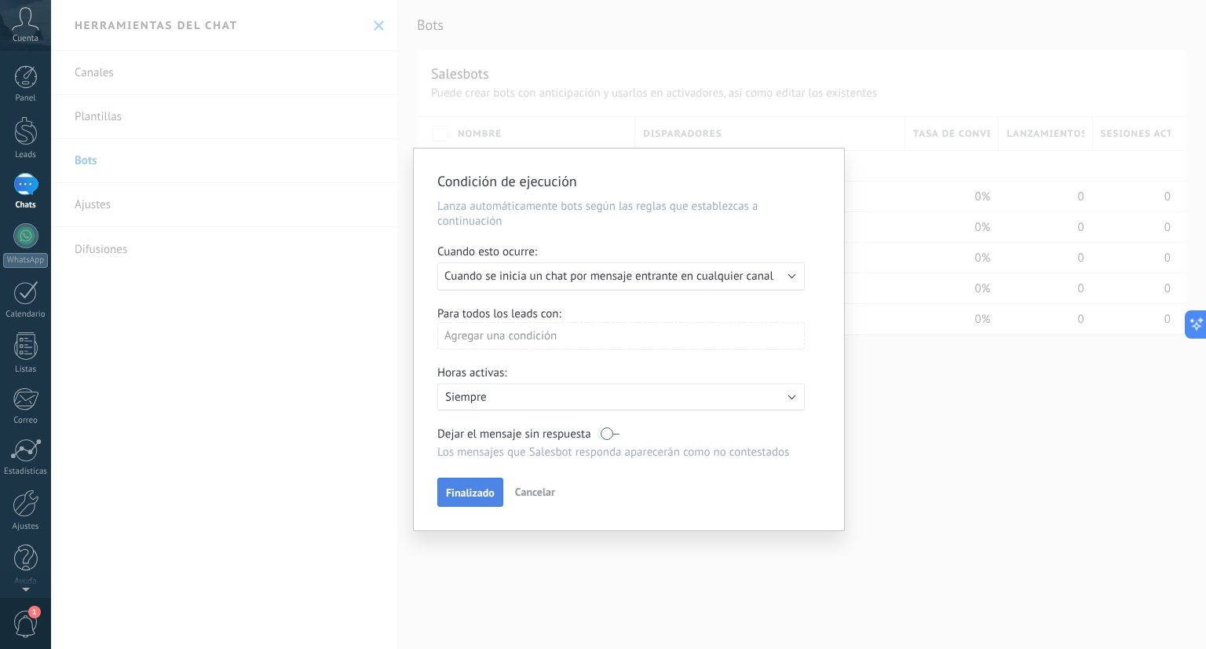
click at [480, 489] on span "Finalizado" at bounding box center [470, 492] width 49 height 11
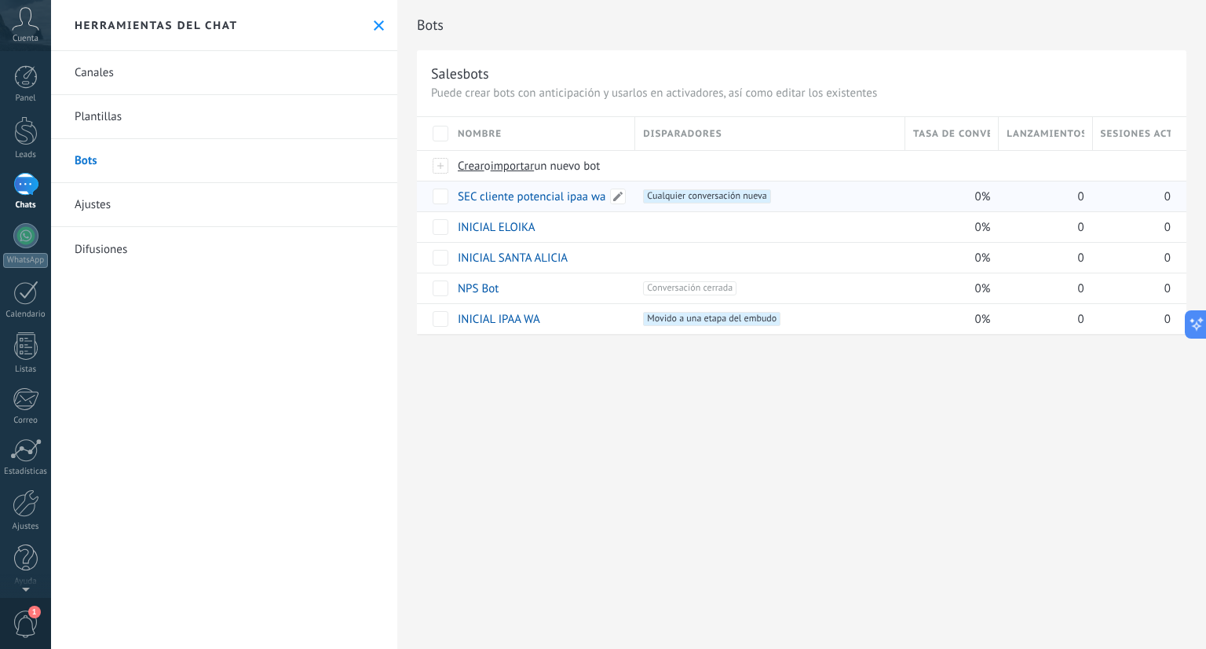
click at [549, 196] on link "SEC cliente potencial ipaa wa" at bounding box center [532, 196] width 148 height 15
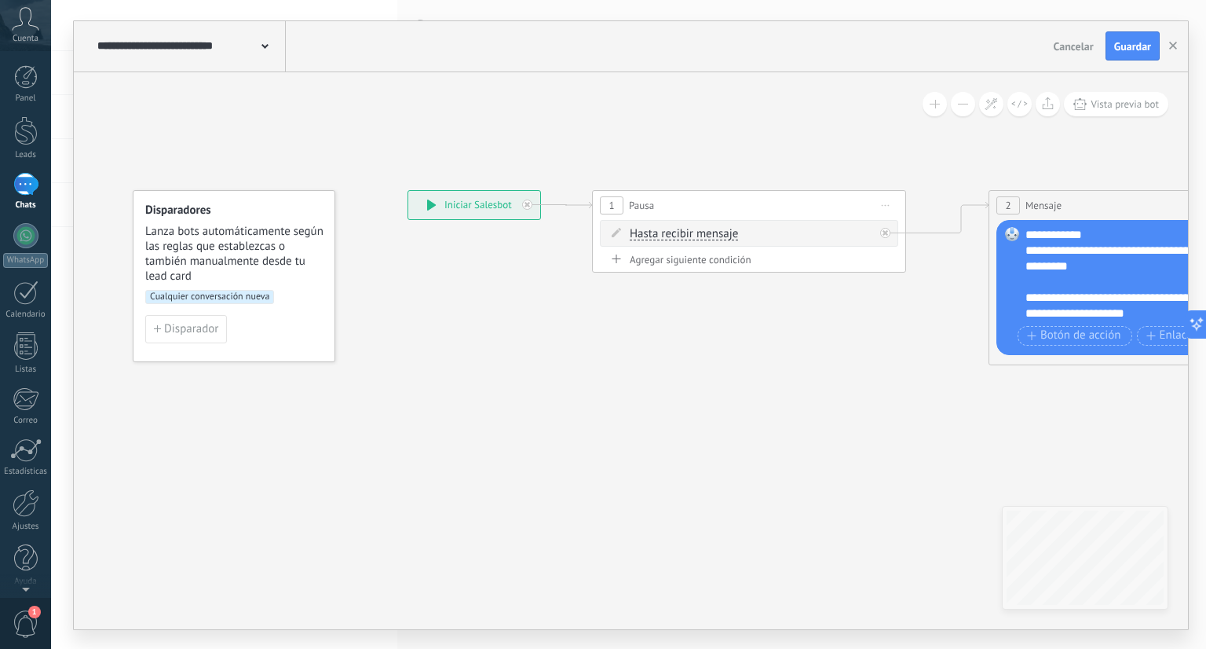
click at [250, 293] on span "Cualquier conversación nueva" at bounding box center [209, 297] width 129 height 14
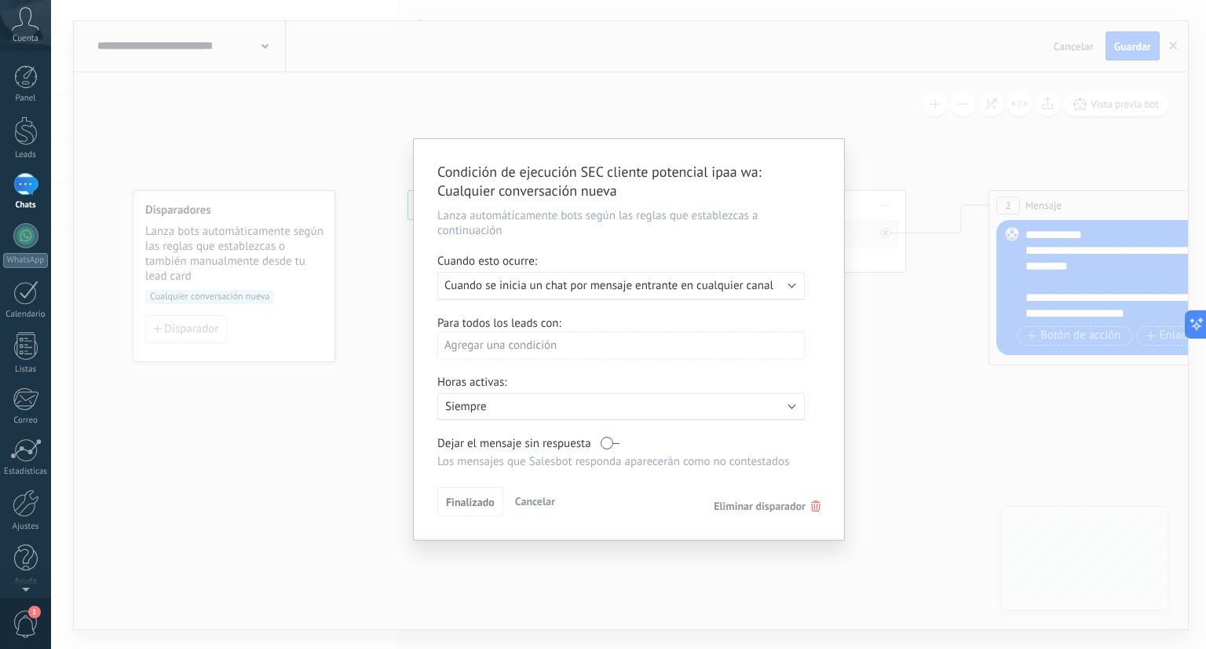
click at [804, 500] on span "Eliminar disparador" at bounding box center [760, 506] width 92 height 14
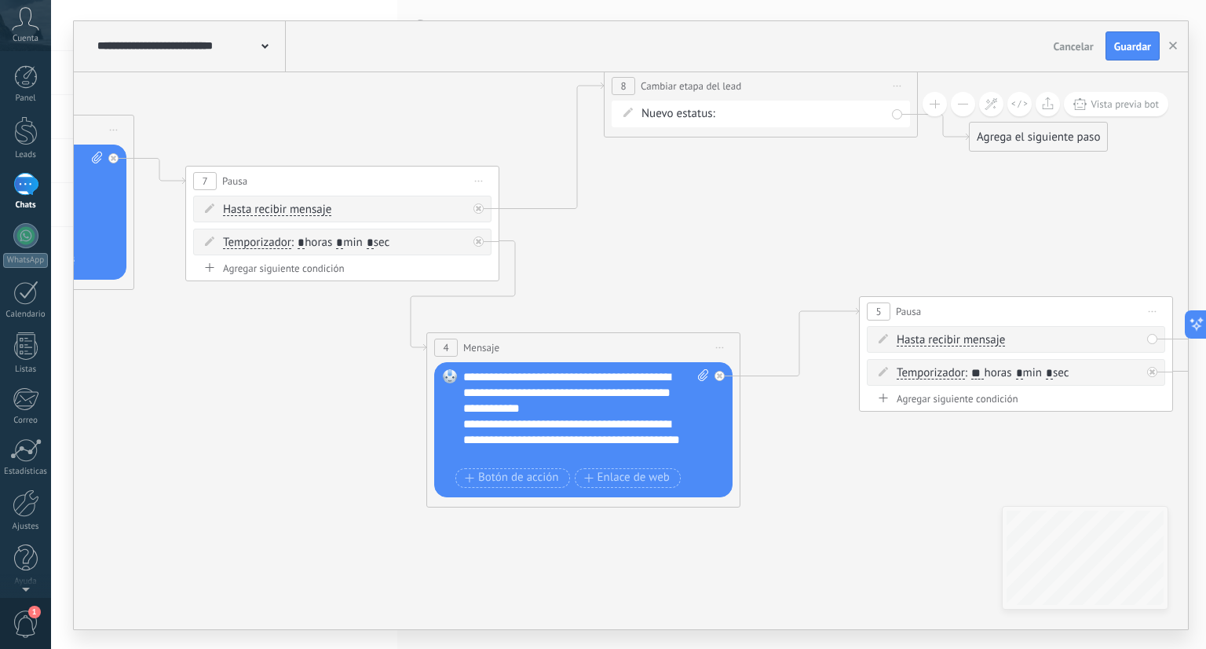
click at [610, 394] on div "**********" at bounding box center [586, 416] width 247 height 94
click at [630, 445] on div "**********" at bounding box center [586, 416] width 247 height 94
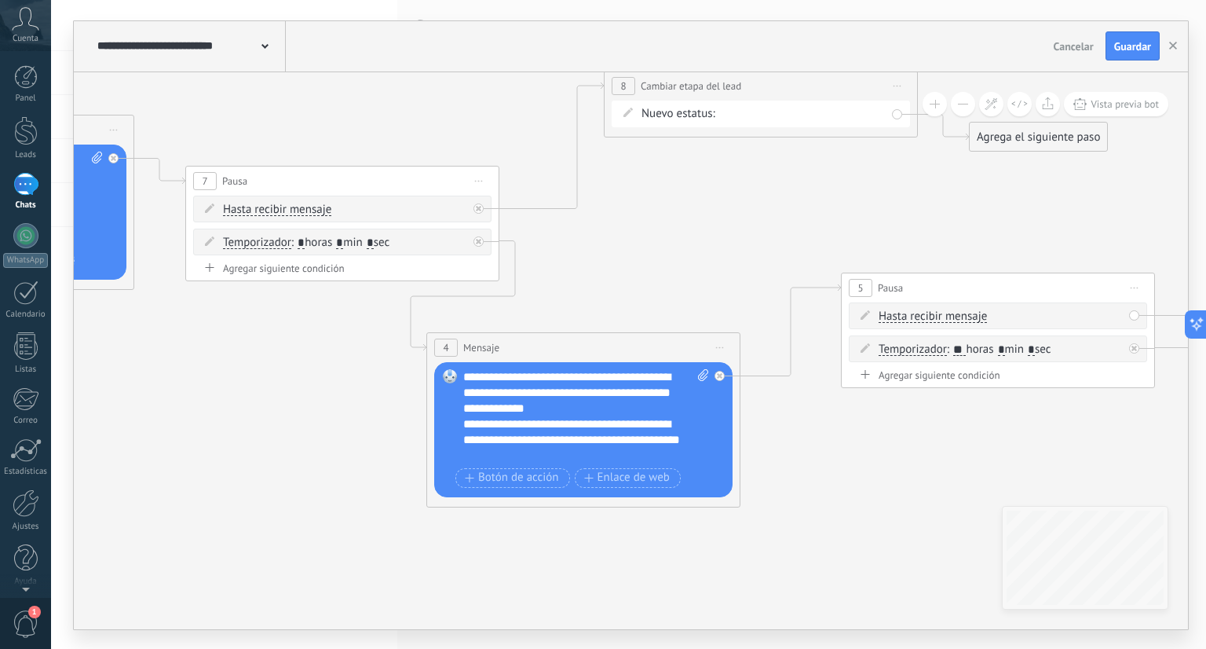
drag, startPoint x: 950, startPoint y: 312, endPoint x: 933, endPoint y: 288, distance: 29.2
click at [933, 288] on div "5 Pausa ***** Iniciar vista previa aquí Cambiar nombre Duplicar [GEOGRAPHIC_DAT…" at bounding box center [998, 287] width 313 height 29
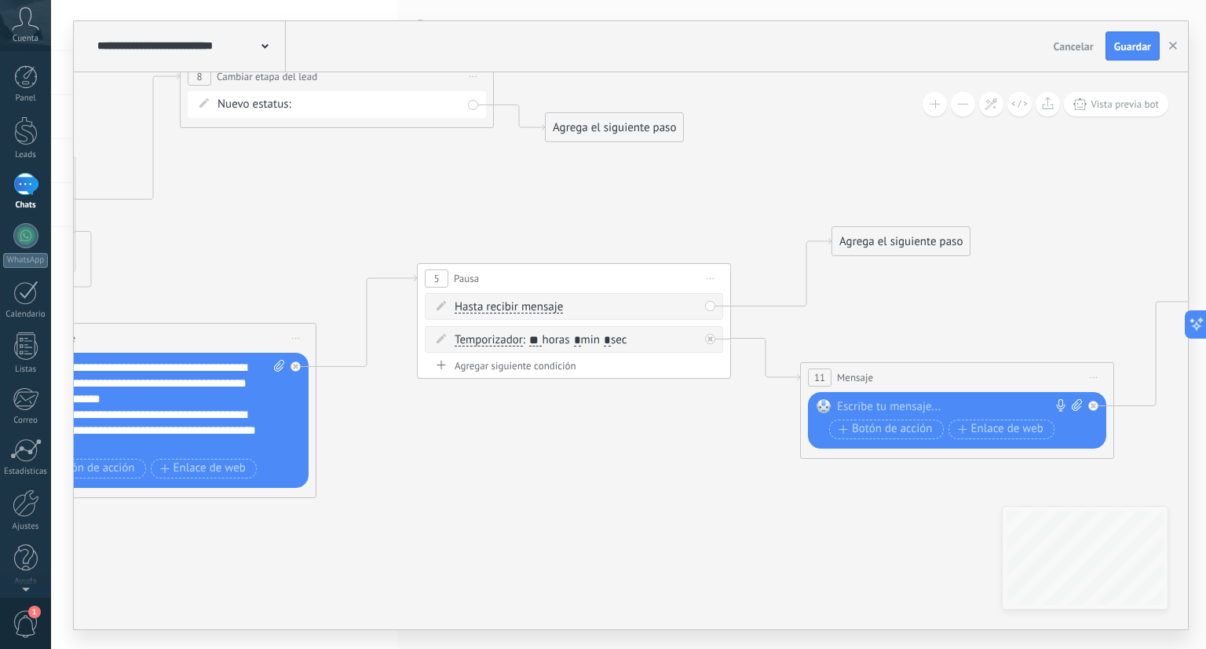
drag, startPoint x: 858, startPoint y: 332, endPoint x: 889, endPoint y: 228, distance: 109.1
click at [889, 229] on div "Agrega el siguiente paso" at bounding box center [901, 242] width 137 height 26
click at [890, 232] on div "Agrega el siguiente paso" at bounding box center [901, 241] width 137 height 26
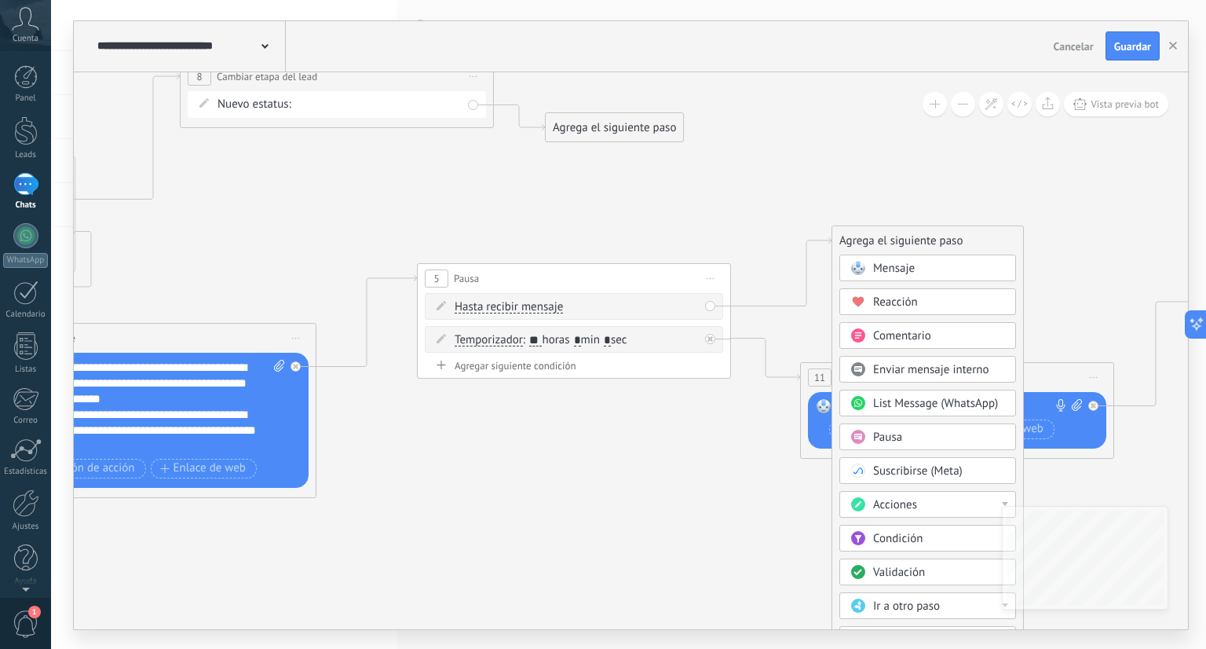
click at [890, 506] on span "Acciones" at bounding box center [895, 504] width 44 height 15
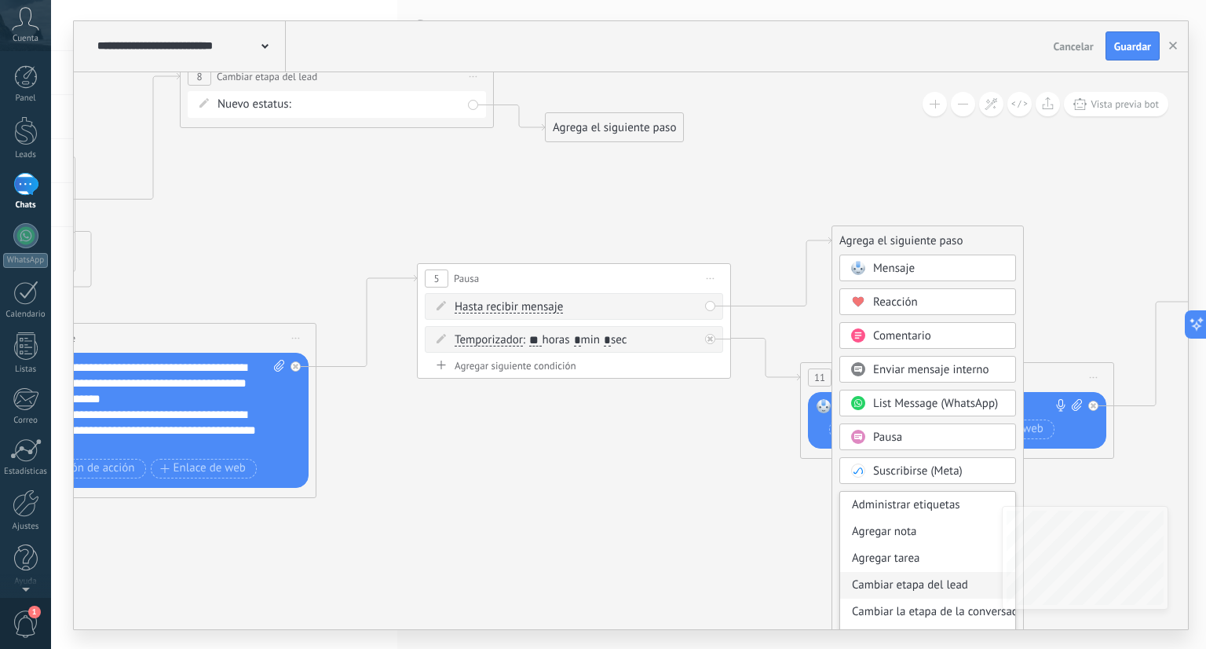
click at [890, 576] on div "Cambiar etapa del lead" at bounding box center [927, 585] width 175 height 27
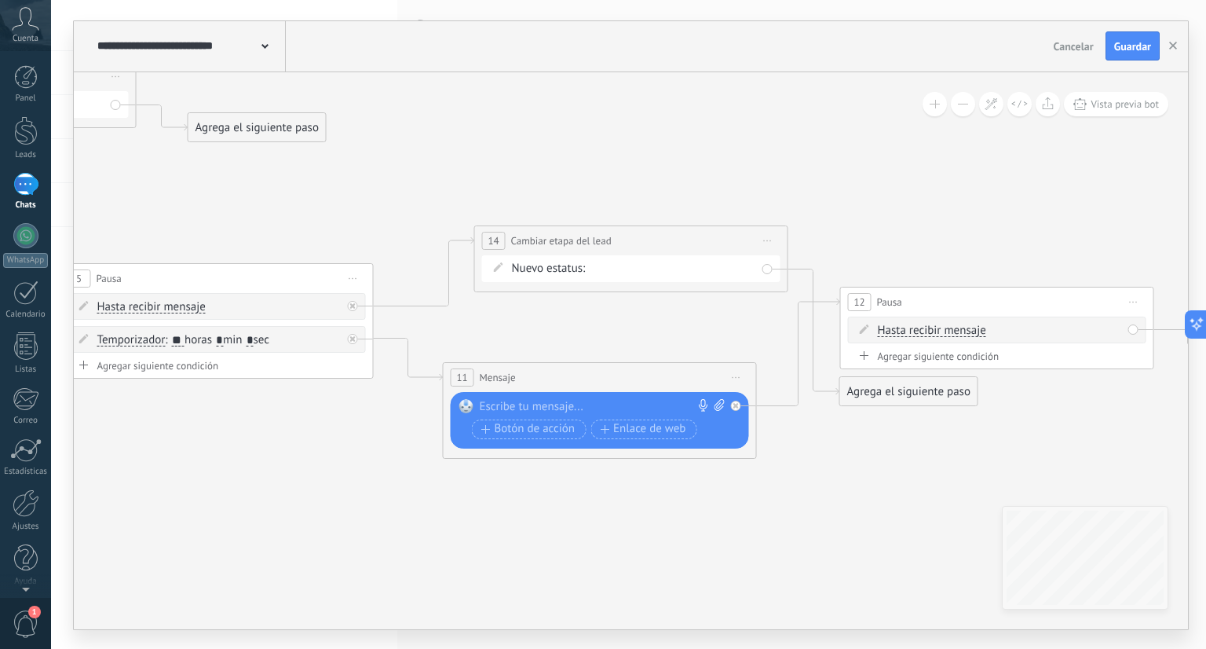
click at [0, 0] on div "Contacto inicial cliente potencial cliente ineresado negociacion Logrado con éx…" at bounding box center [0, 0] width 0 height 0
click at [0, 0] on label "cliente ineresado" at bounding box center [0, 0] width 0 height 0
drag, startPoint x: 644, startPoint y: 240, endPoint x: 650, endPoint y: 185, distance: 55.3
click at [650, 226] on div "**********" at bounding box center [631, 240] width 313 height 29
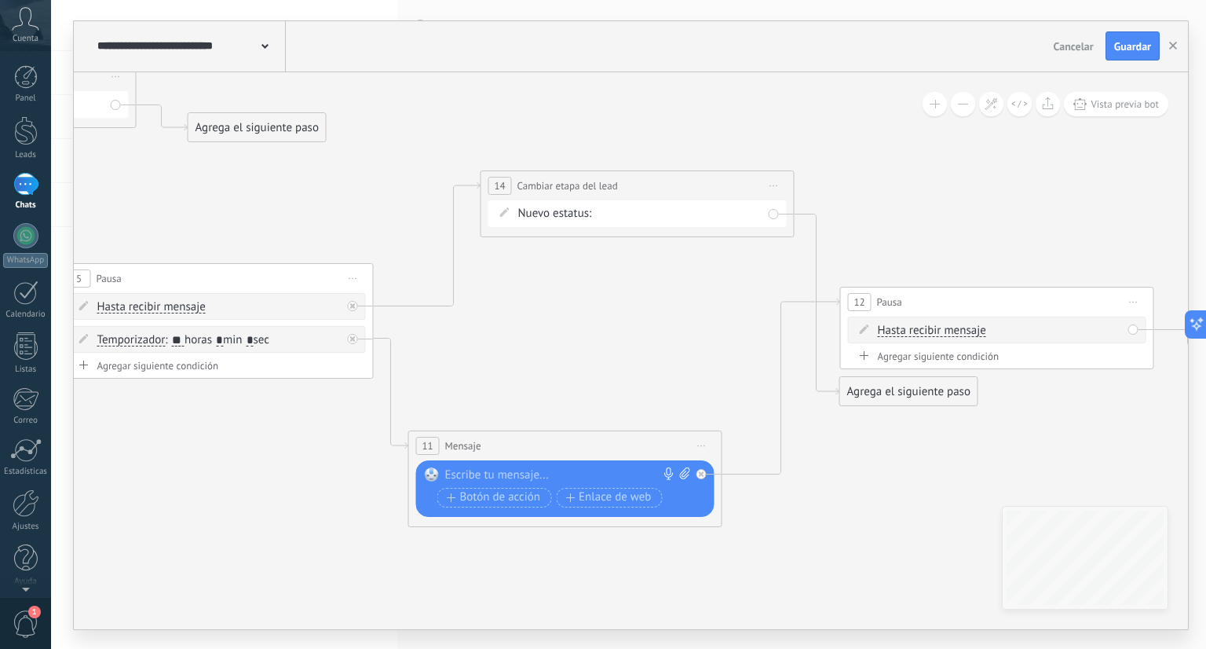
drag, startPoint x: 613, startPoint y: 379, endPoint x: 579, endPoint y: 447, distance: 76.6
click at [579, 447] on div "11 Mensaje ******* (a): Todos los contactos - canales seleccionados Todos los c…" at bounding box center [565, 445] width 313 height 29
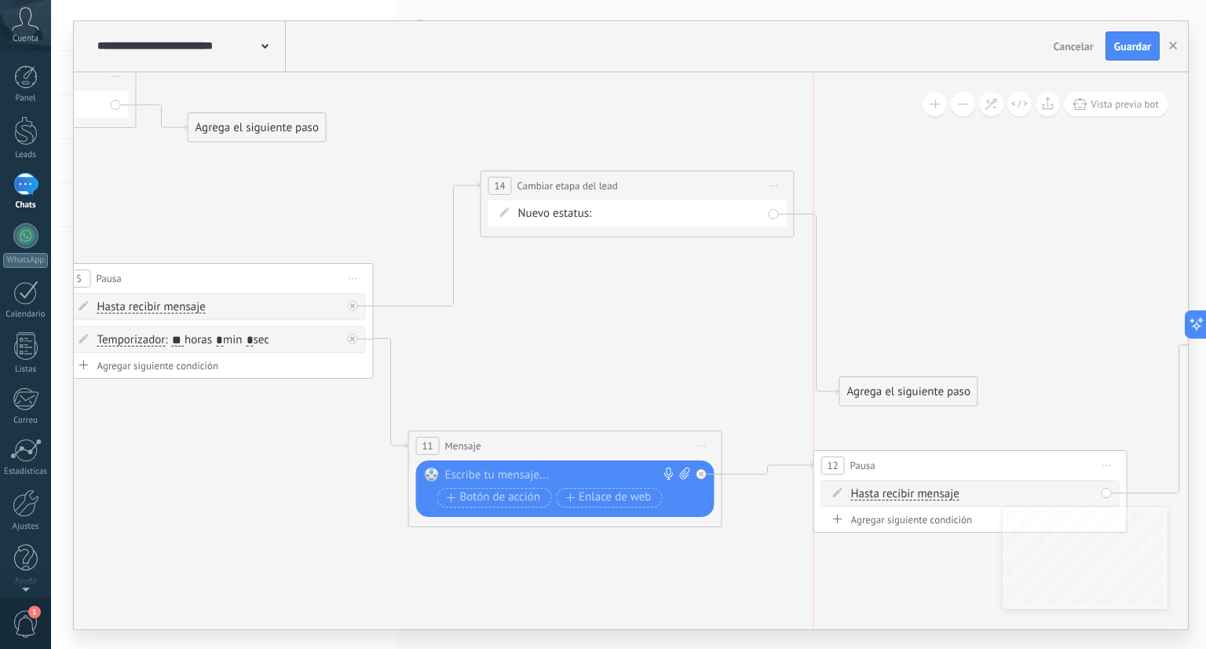
drag, startPoint x: 961, startPoint y: 302, endPoint x: 939, endPoint y: 465, distance: 164.1
click at [939, 465] on div "12 Pausa ***** Iniciar vista previa aquí Cambiar nombre Duplicar [GEOGRAPHIC_DA…" at bounding box center [971, 465] width 313 height 29
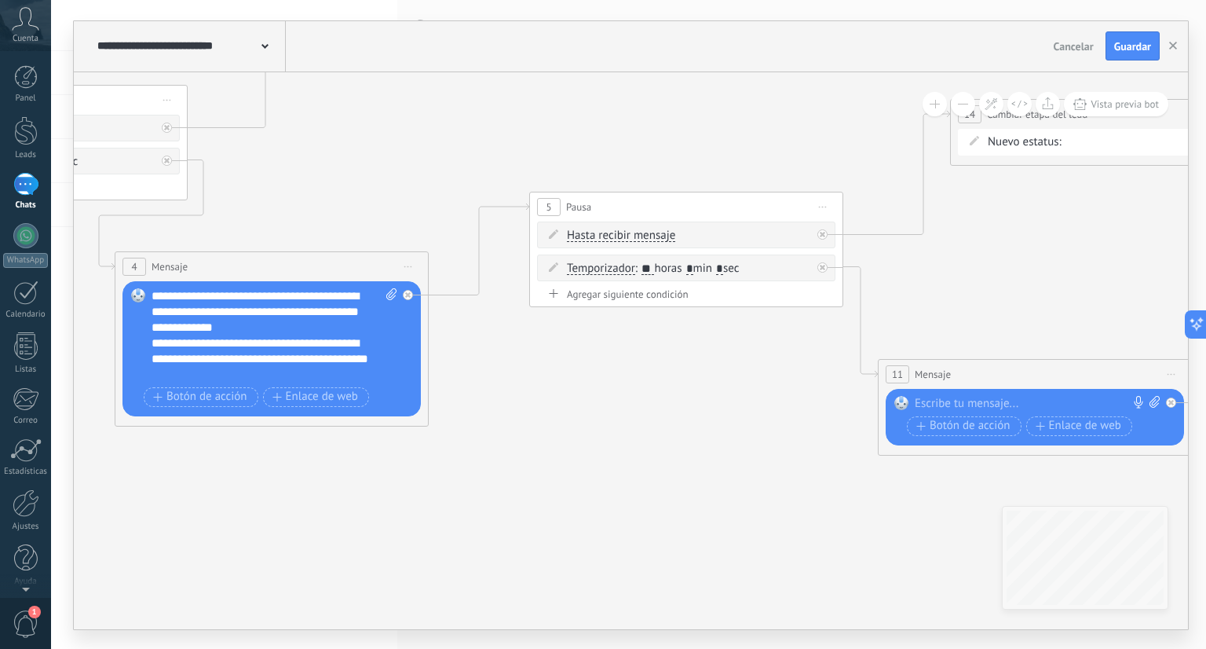
click at [936, 401] on div at bounding box center [1031, 404] width 233 height 16
paste div
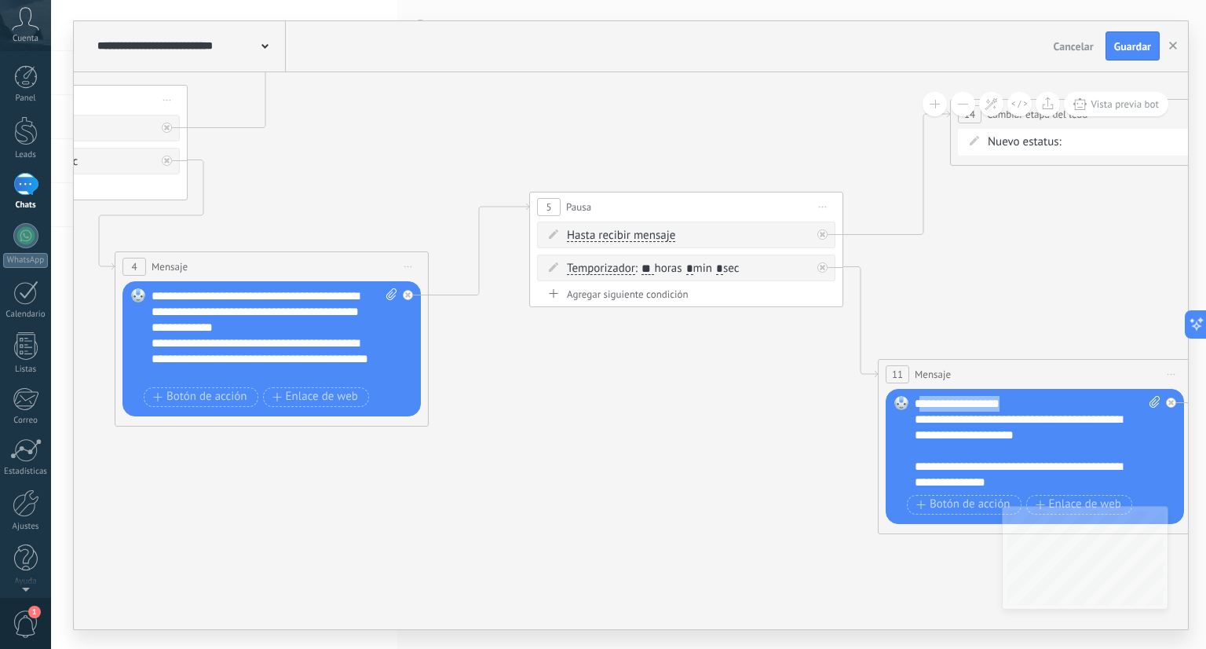
drag, startPoint x: 1018, startPoint y: 401, endPoint x: 920, endPoint y: 408, distance: 98.4
click at [920, 408] on div "**********" at bounding box center [1038, 443] width 247 height 94
click at [944, 408] on div "**********" at bounding box center [1038, 443] width 247 height 94
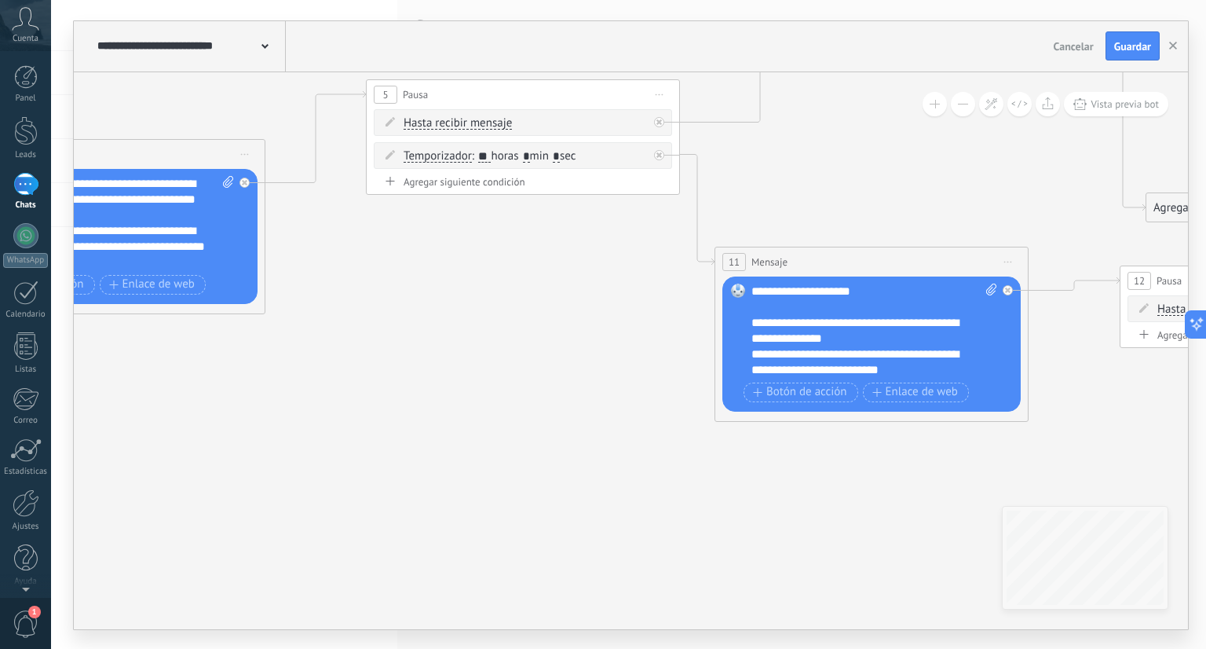
click at [903, 367] on div "**********" at bounding box center [861, 361] width 219 height 31
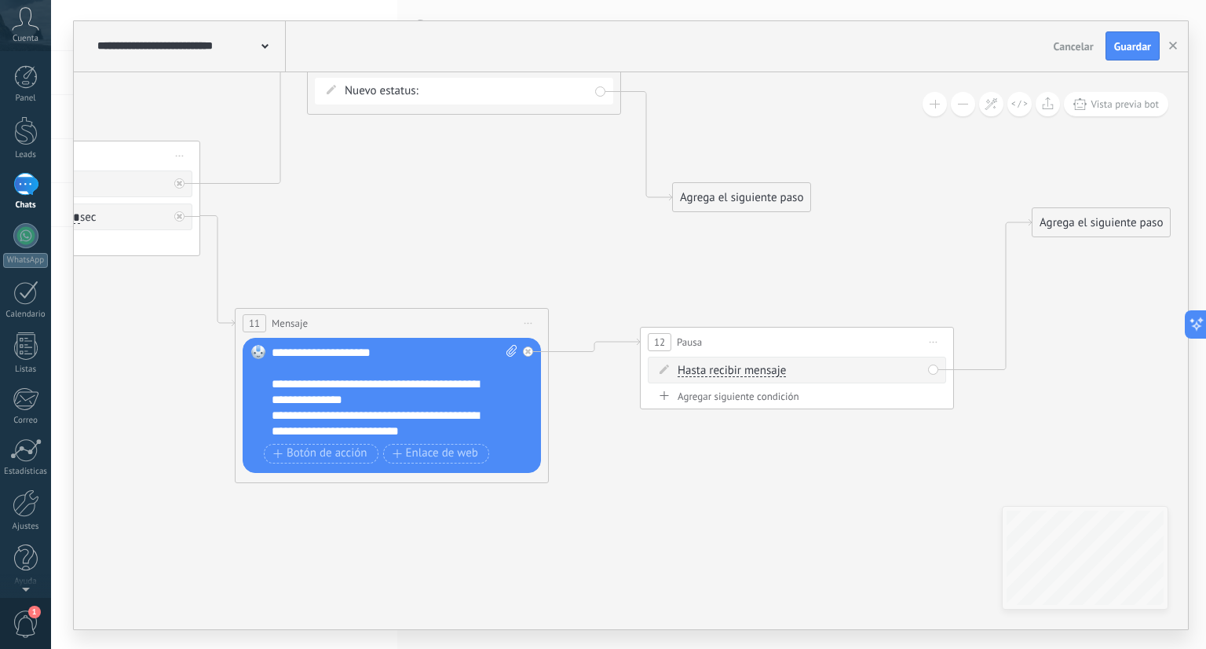
drag, startPoint x: 729, startPoint y: 265, endPoint x: 736, endPoint y: 193, distance: 71.8
click at [736, 193] on div "Agrega el siguiente paso" at bounding box center [741, 198] width 137 height 26
click at [772, 396] on div "Agregar siguiente condición" at bounding box center [797, 396] width 298 height 13
click at [1100, 224] on div "Agrega el siguiente paso" at bounding box center [1101, 223] width 137 height 26
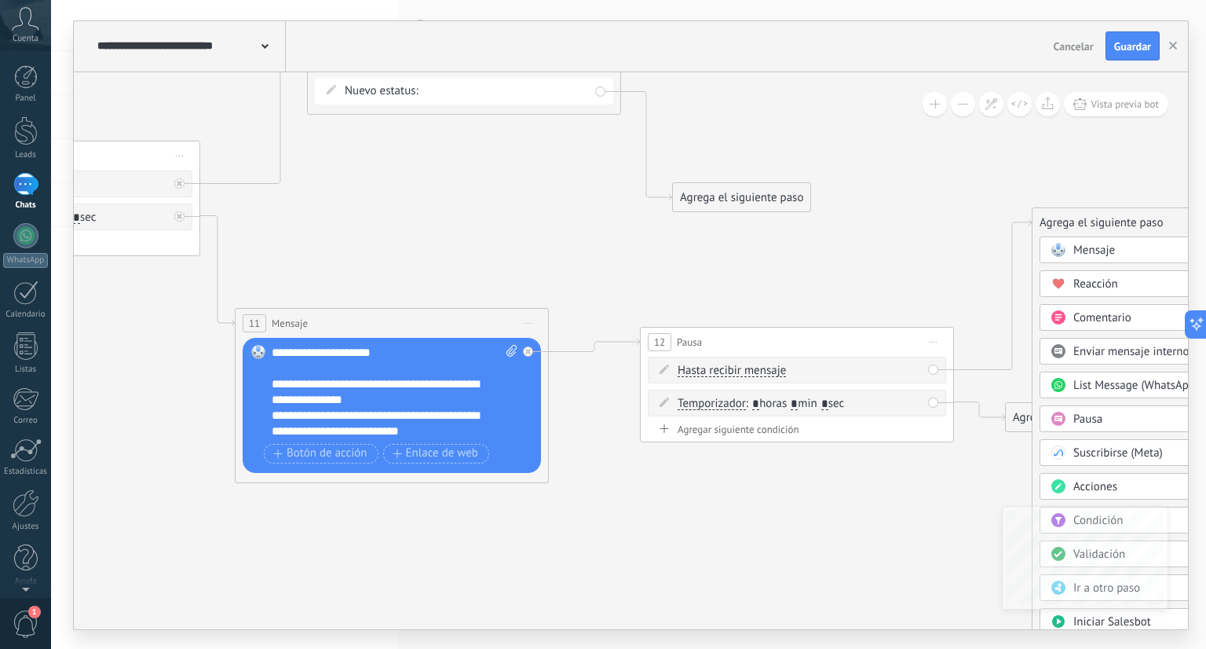
click at [1087, 491] on span "Acciones" at bounding box center [1096, 486] width 44 height 15
click at [1177, 569] on div "Cambiar etapa del lead" at bounding box center [1128, 567] width 175 height 27
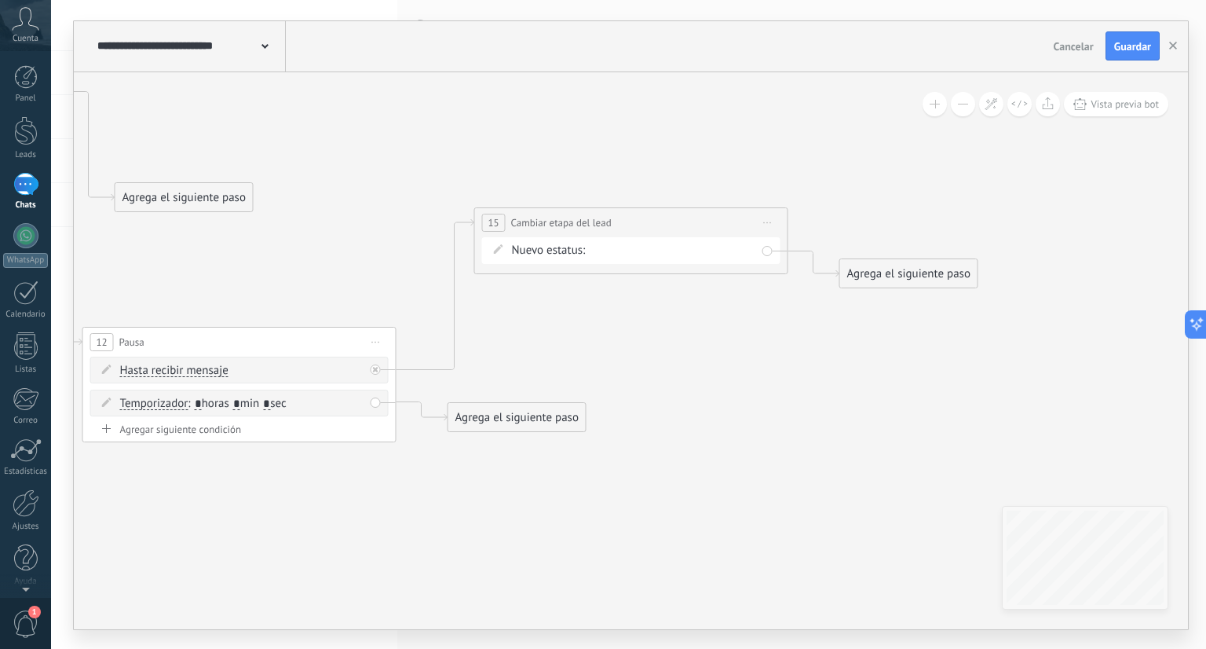
click at [0, 0] on div "Contacto inicial cliente potencial cliente ineresado negociacion Logrado con éx…" at bounding box center [0, 0] width 0 height 0
click at [0, 0] on label "cliente ineresado" at bounding box center [0, 0] width 0 height 0
drag, startPoint x: 548, startPoint y: 412, endPoint x: 665, endPoint y: 415, distance: 116.3
click at [593, 415] on div "Agrega el siguiente paso" at bounding box center [524, 414] width 137 height 26
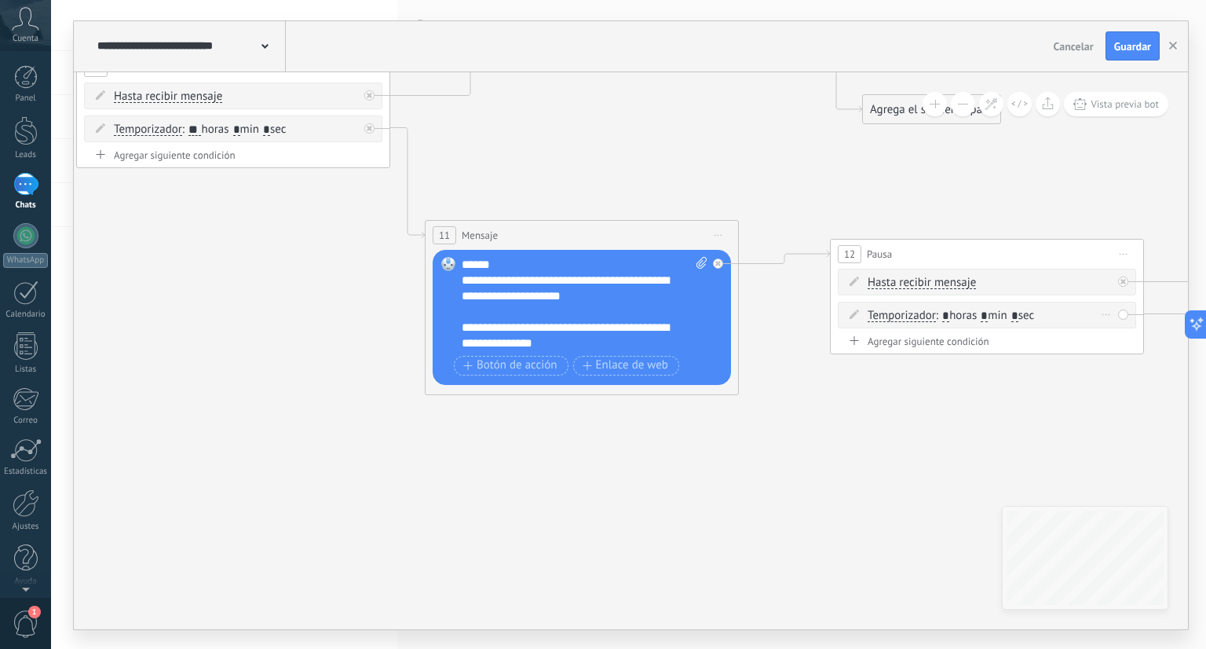
click at [952, 318] on span ": * horas * min * sec" at bounding box center [985, 315] width 98 height 15
click at [950, 315] on input "*" at bounding box center [946, 315] width 7 height 13
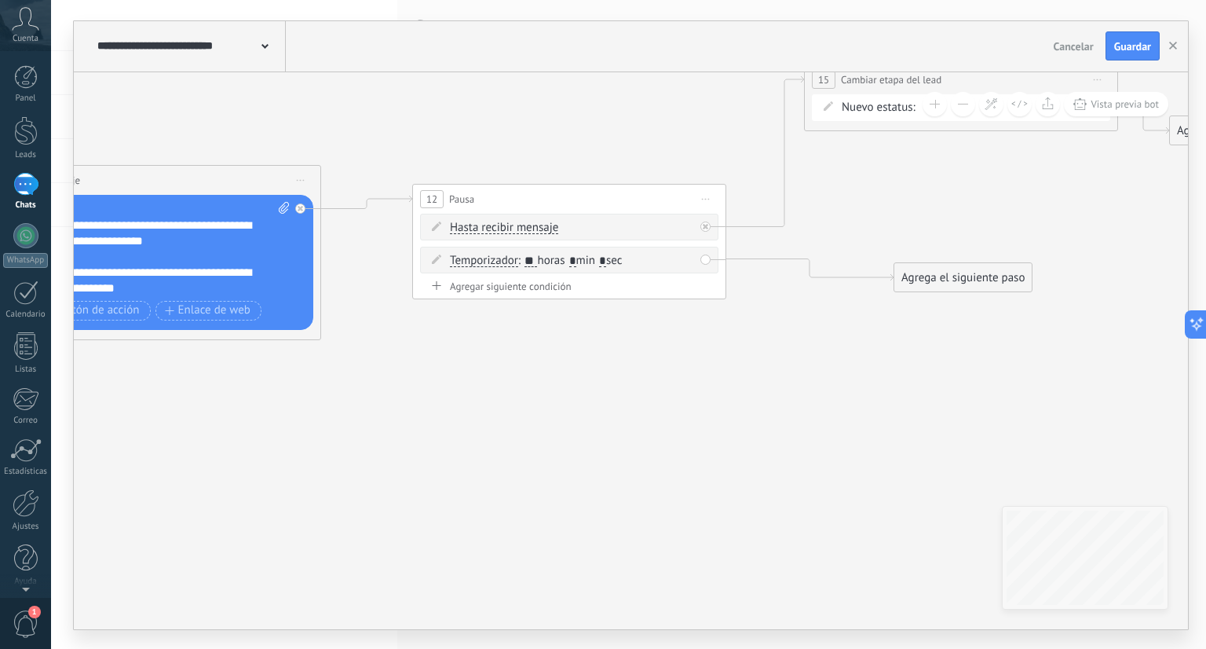
type input "**"
drag, startPoint x: 981, startPoint y: 284, endPoint x: 990, endPoint y: 339, distance: 54.9
click at [990, 307] on div "Agrega el siguiente paso" at bounding box center [967, 294] width 137 height 26
click at [990, 339] on div "Agrega el siguiente paso" at bounding box center [971, 330] width 137 height 26
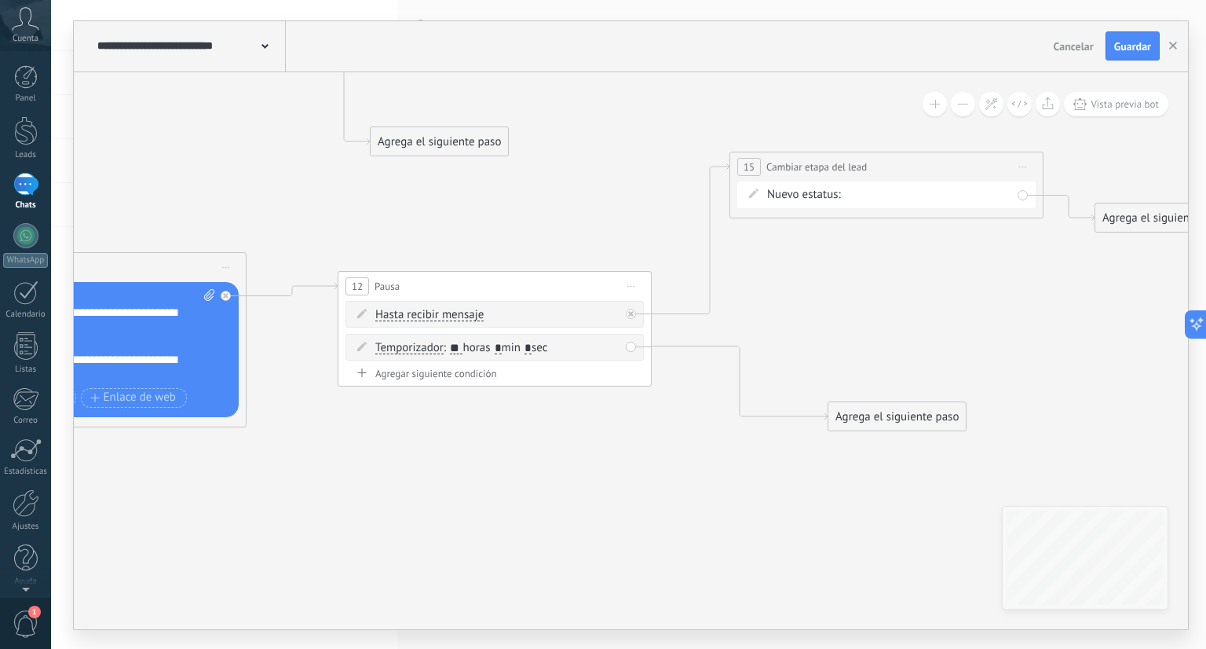
click at [945, 412] on div "Agrega el siguiente paso" at bounding box center [897, 417] width 137 height 26
click at [928, 445] on div "Mensaje" at bounding box center [936, 445] width 132 height 16
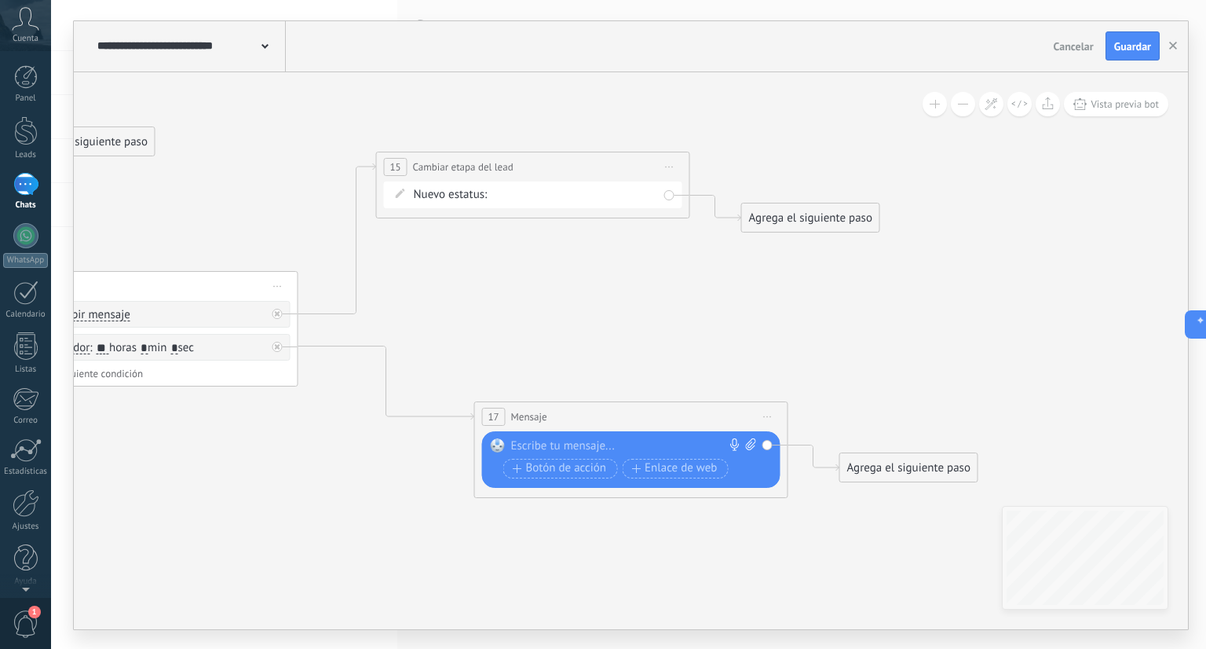
click at [689, 439] on div at bounding box center [627, 446] width 233 height 16
paste div
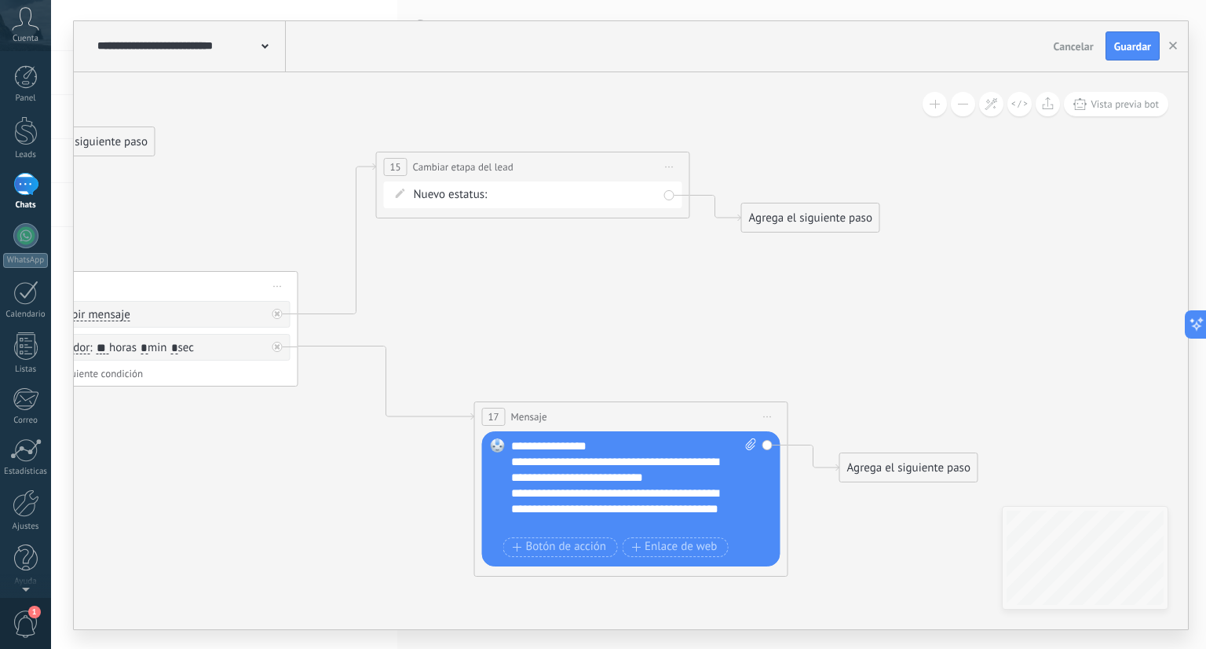
click at [605, 446] on div "**********" at bounding box center [634, 485] width 247 height 94
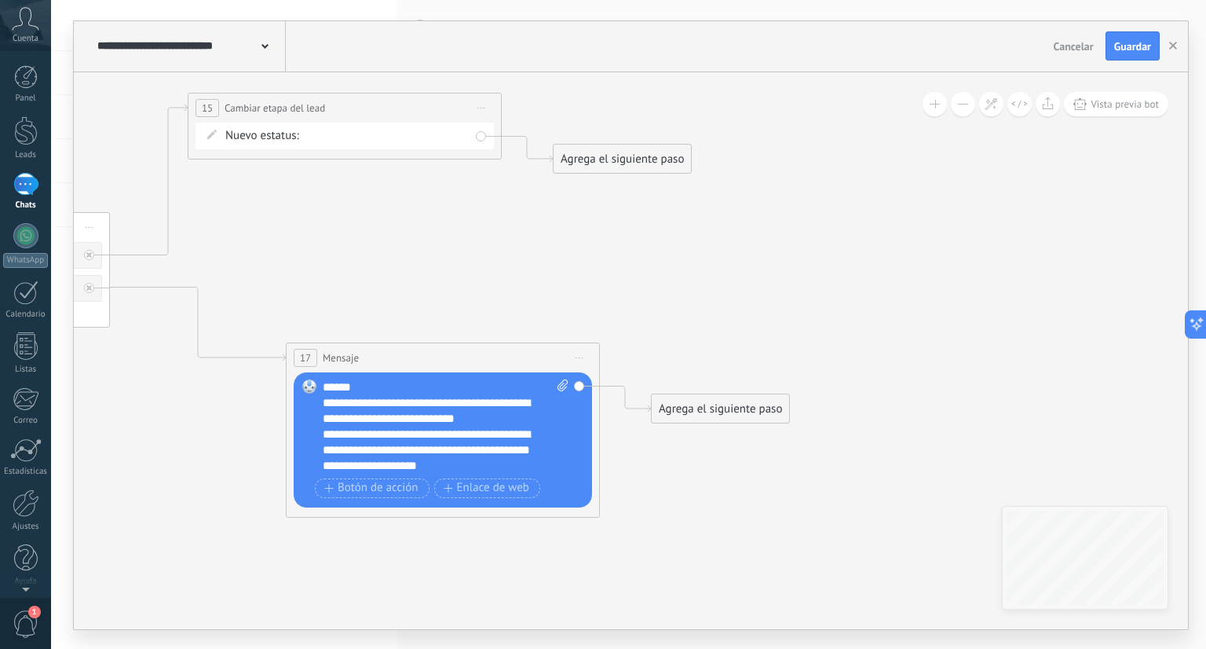
click at [752, 415] on div "Agrega el siguiente paso" at bounding box center [720, 409] width 137 height 26
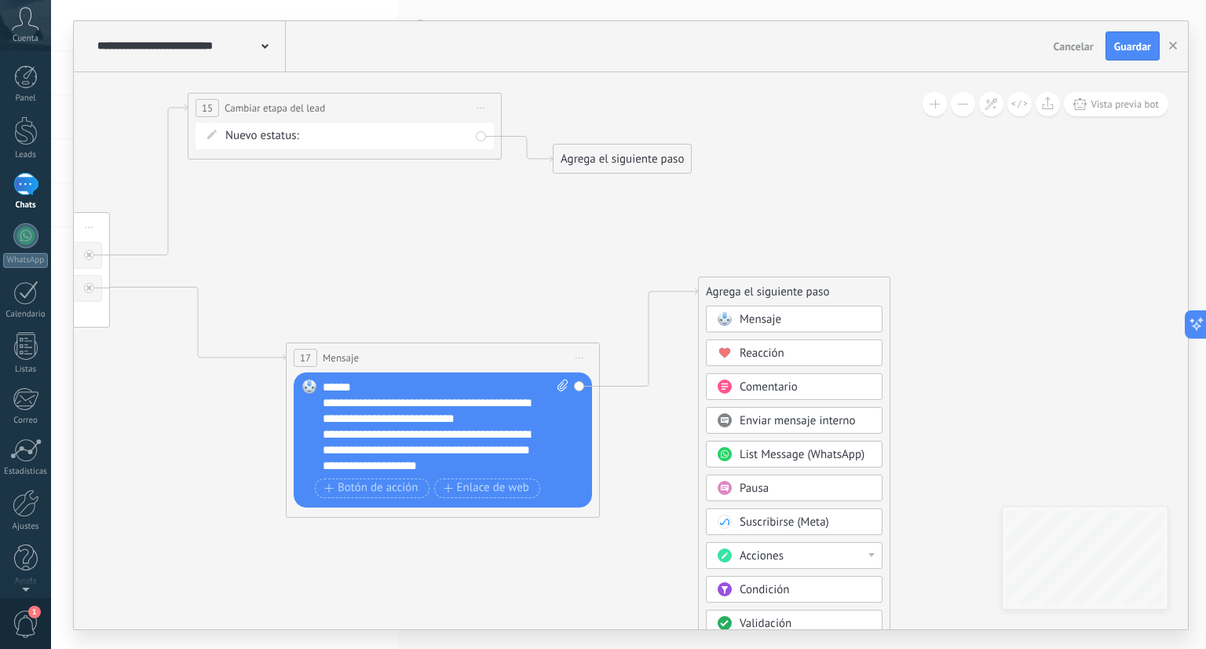
drag, startPoint x: 757, startPoint y: 414, endPoint x: 807, endPoint y: 291, distance: 132.1
click at [807, 291] on div "Agrega el siguiente paso" at bounding box center [794, 292] width 191 height 26
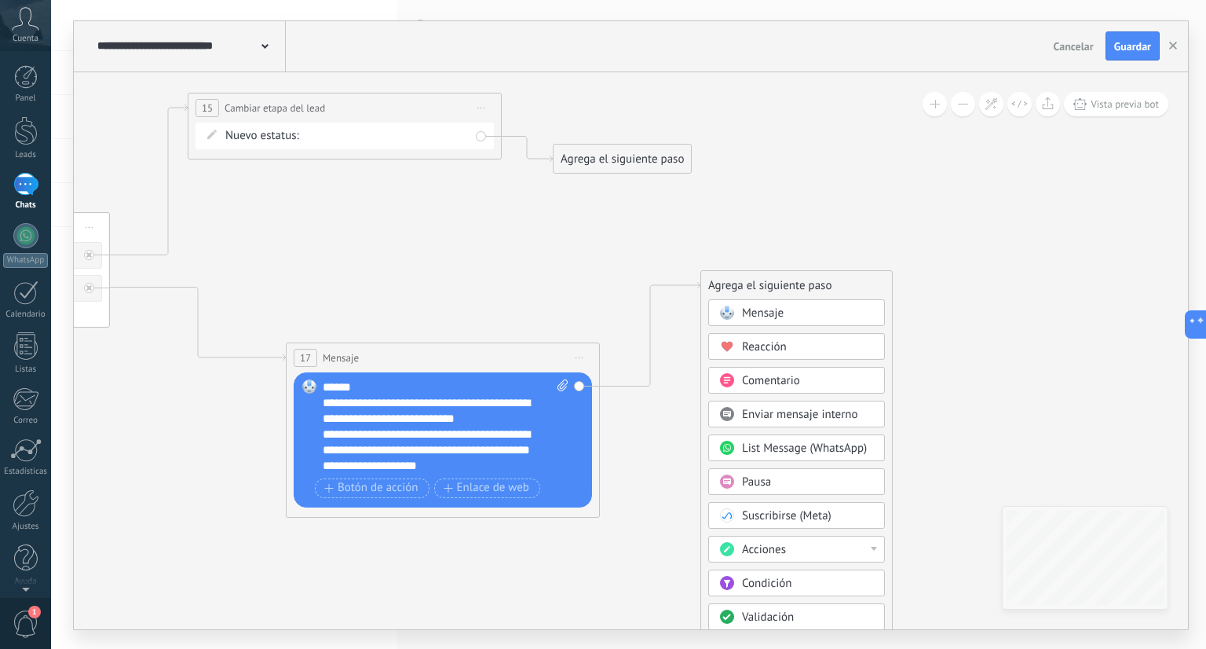
click at [767, 475] on span "Pausa" at bounding box center [756, 481] width 29 height 15
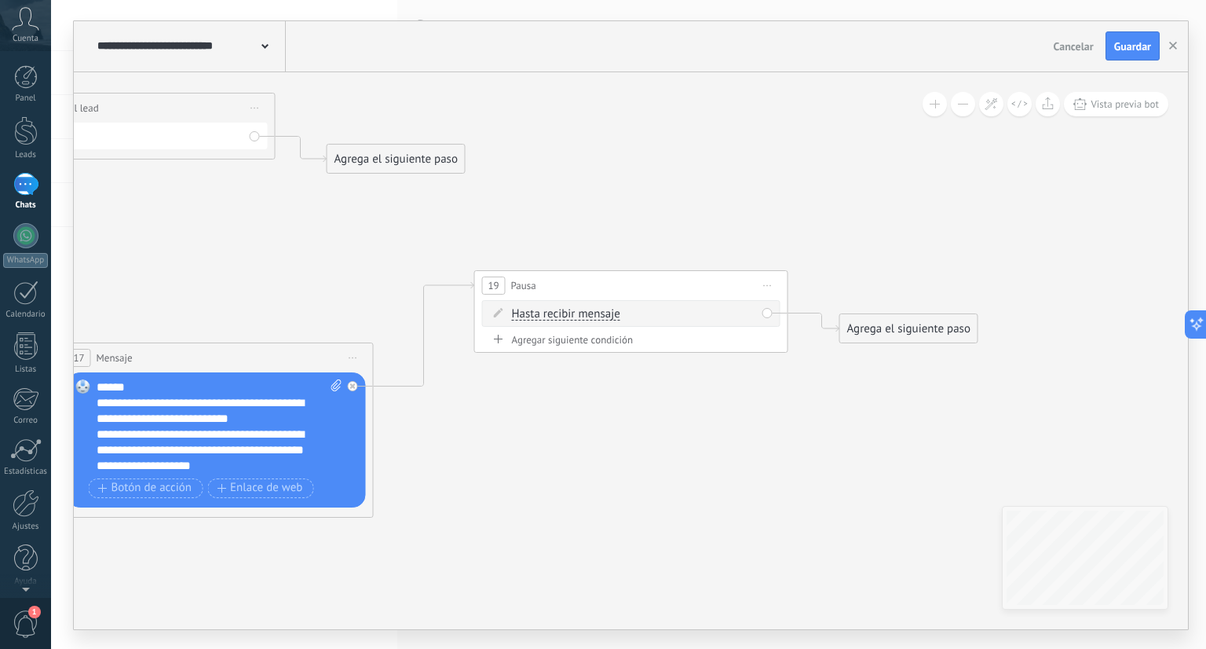
click at [590, 342] on div "Agregar siguiente condición" at bounding box center [631, 339] width 298 height 13
drag, startPoint x: 848, startPoint y: 359, endPoint x: 863, endPoint y: 444, distance: 86.3
click at [863, 405] on div "Agrega el siguiente paso" at bounding box center [908, 392] width 137 height 26
click at [593, 348] on input "*" at bounding box center [590, 347] width 7 height 13
type input "***"
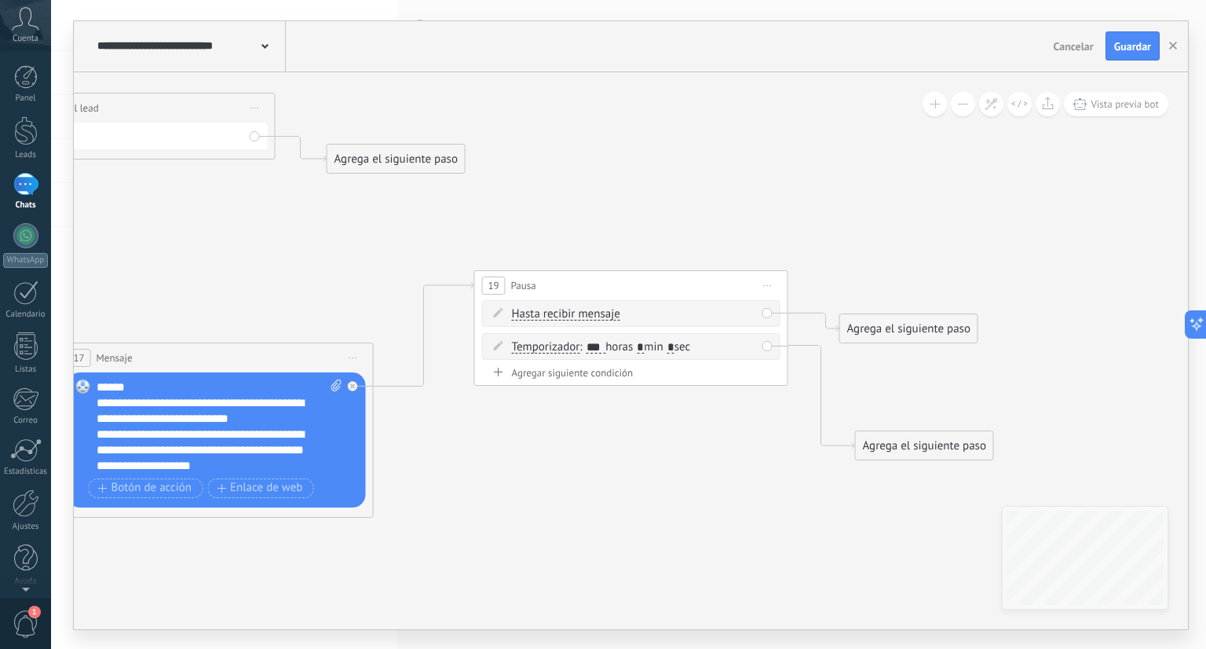
click at [884, 441] on div "Agrega el siguiente paso" at bounding box center [924, 446] width 137 height 26
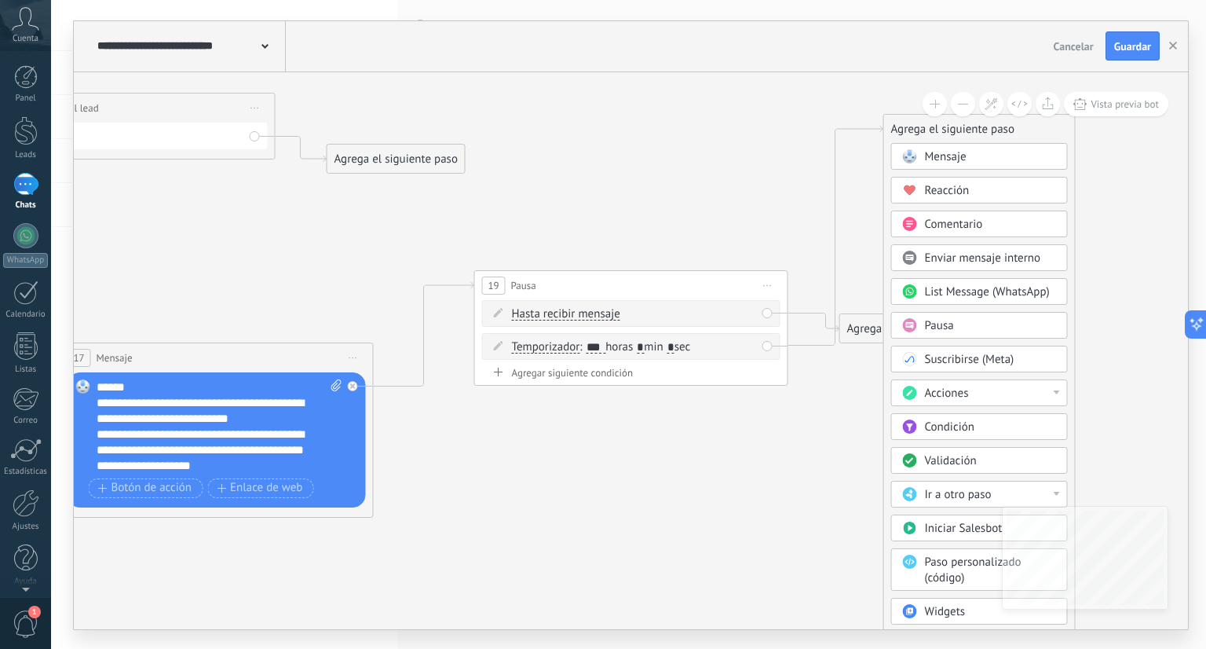
drag, startPoint x: 908, startPoint y: 451, endPoint x: 936, endPoint y: 135, distance: 317.0
click at [936, 135] on div "Agrega el siguiente paso" at bounding box center [979, 129] width 191 height 26
click at [974, 388] on div "Acciones" at bounding box center [991, 394] width 132 height 16
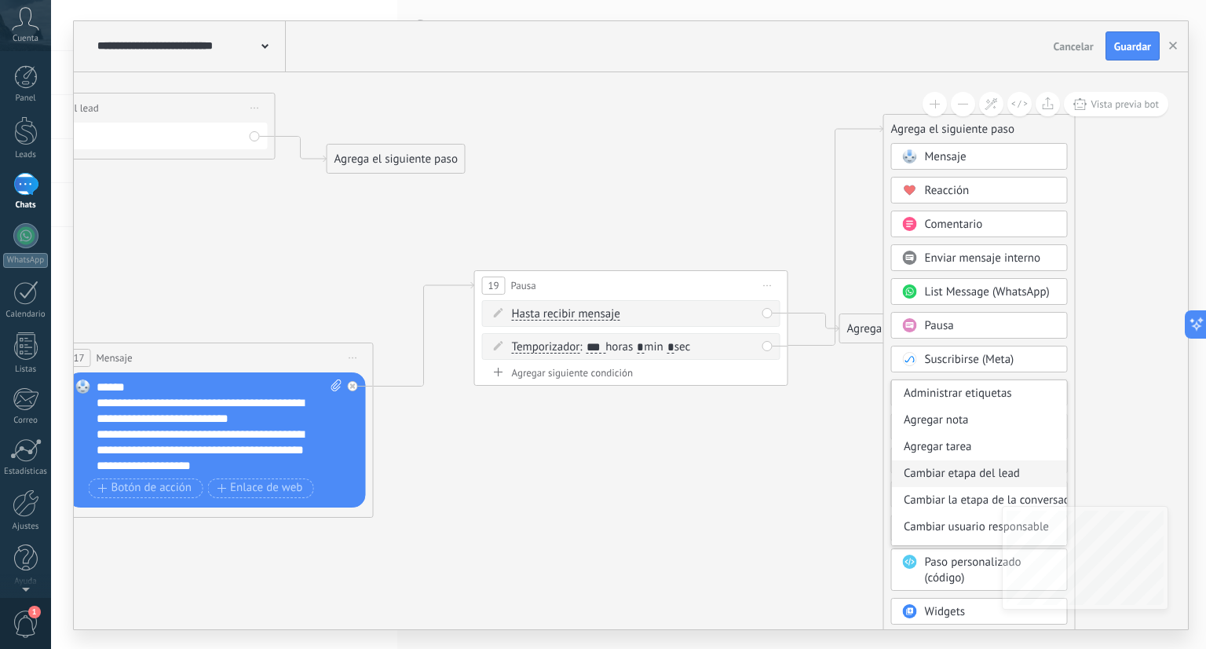
click at [960, 463] on div "Cambiar etapa del lead" at bounding box center [979, 473] width 175 height 27
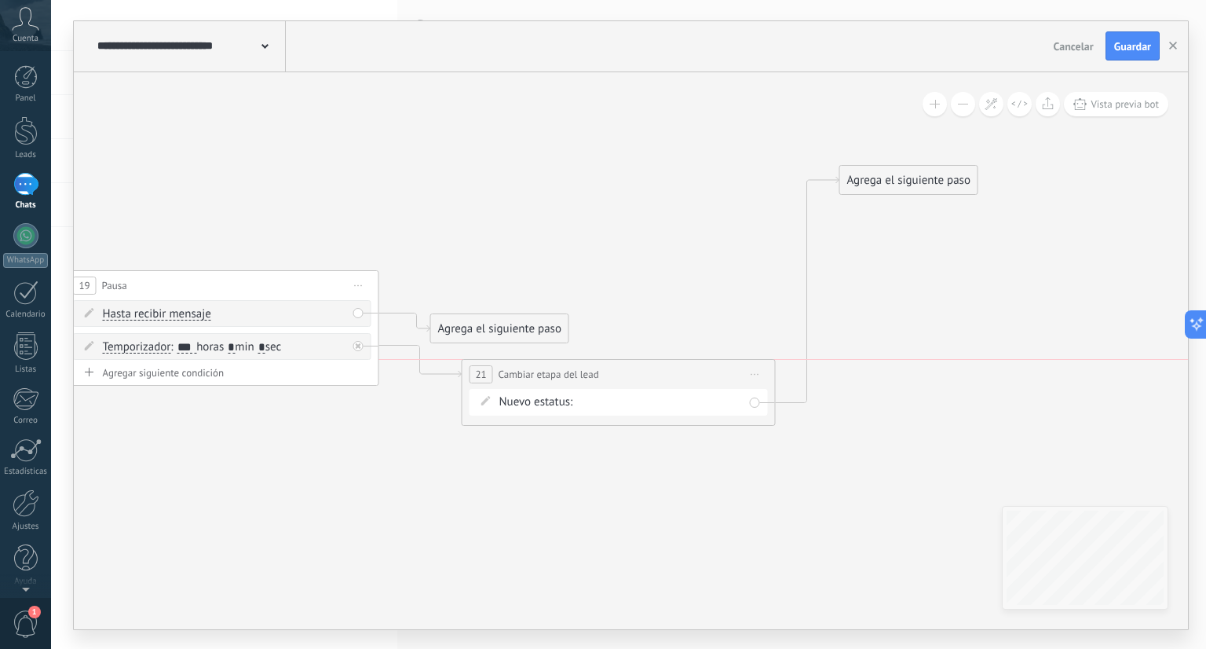
drag, startPoint x: 644, startPoint y: 136, endPoint x: 619, endPoint y: 433, distance: 298.0
click at [619, 389] on div "**********" at bounding box center [619, 374] width 313 height 29
click at [0, 0] on div "Contacto inicial cliente potencial cliente ineresado negociacion Logrado con éx…" at bounding box center [0, 0] width 0 height 0
click at [0, 0] on label "Venta Perdido" at bounding box center [0, 0] width 0 height 0
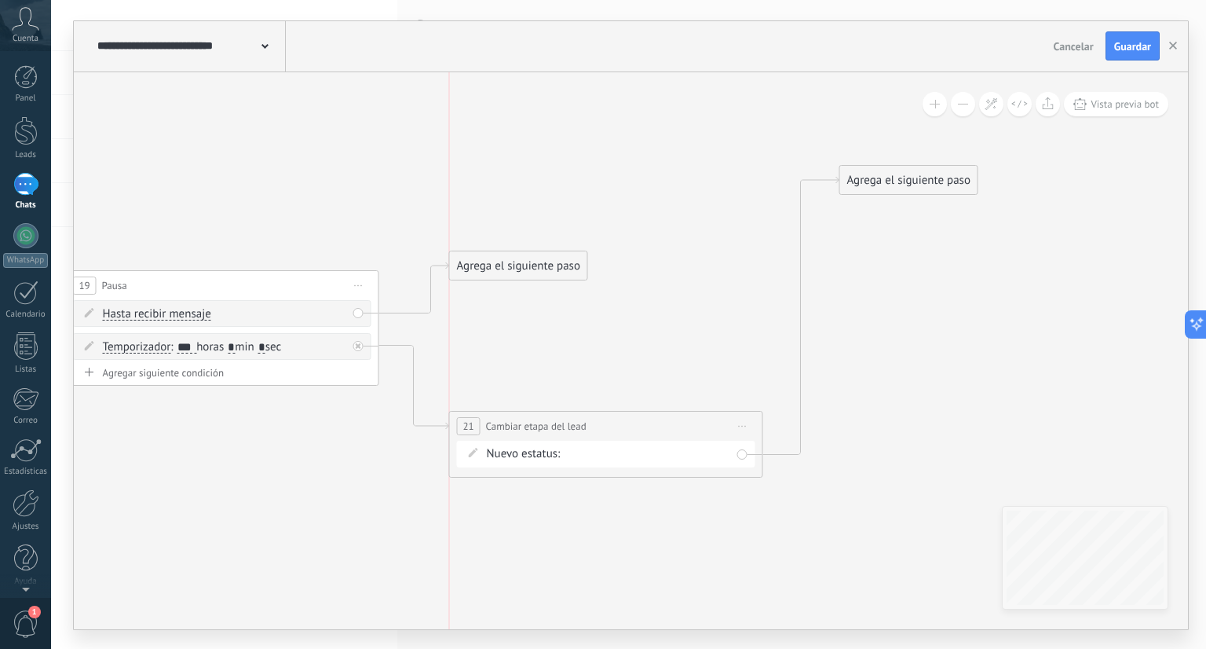
drag, startPoint x: 491, startPoint y: 331, endPoint x: 514, endPoint y: 268, distance: 66.8
click at [514, 268] on div "Agrega el siguiente paso" at bounding box center [518, 266] width 137 height 26
click at [526, 263] on div "Agrega el siguiente paso" at bounding box center [518, 266] width 137 height 26
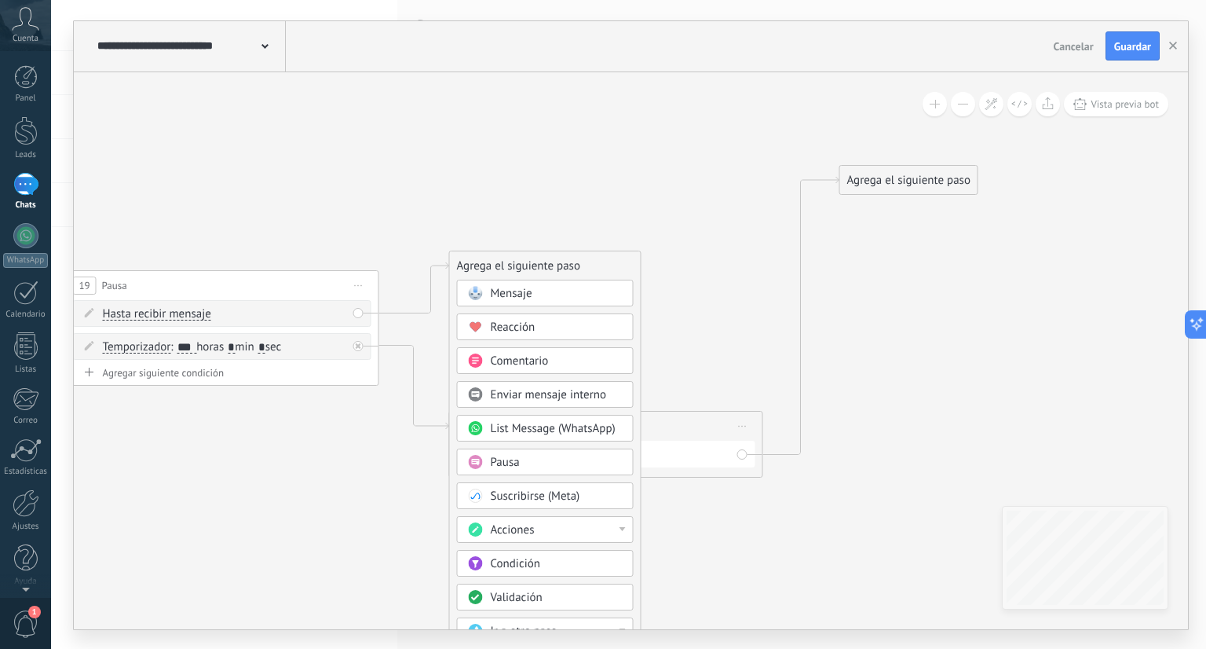
click at [513, 456] on span "Pausa" at bounding box center [505, 462] width 29 height 15
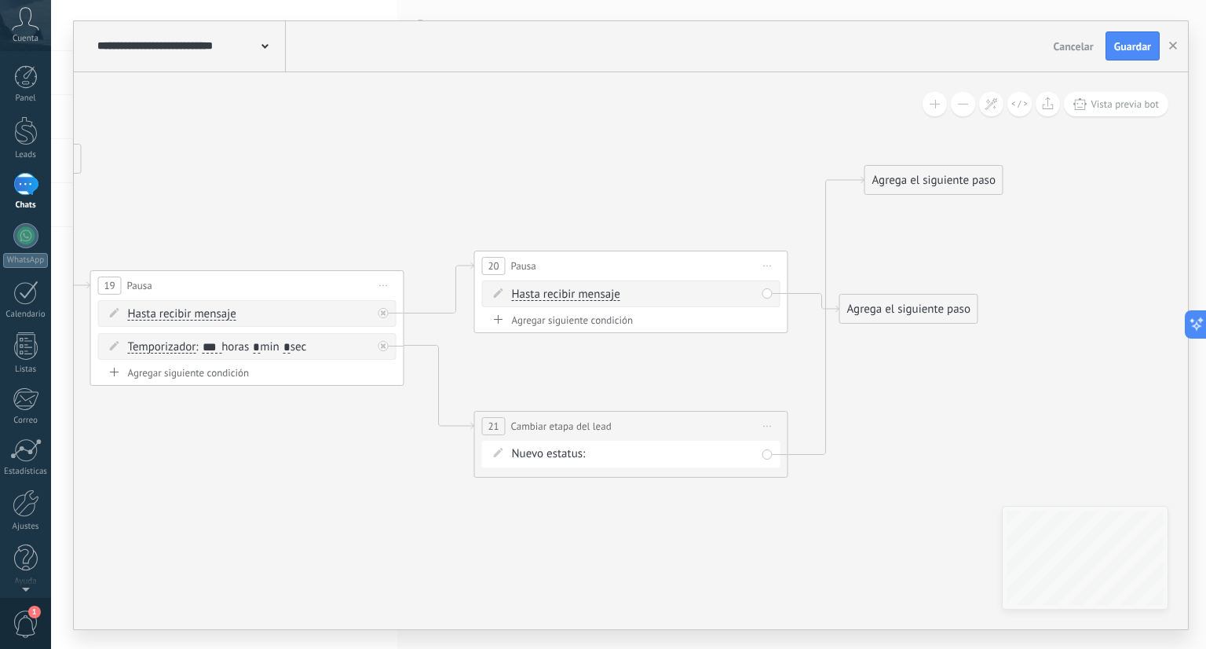
click at [760, 265] on span "Iniciar vista previa aquí Cambiar nombre Duplicar [GEOGRAPHIC_DATA]" at bounding box center [768, 265] width 25 height 23
click at [797, 362] on div "Borrar" at bounding box center [840, 368] width 156 height 27
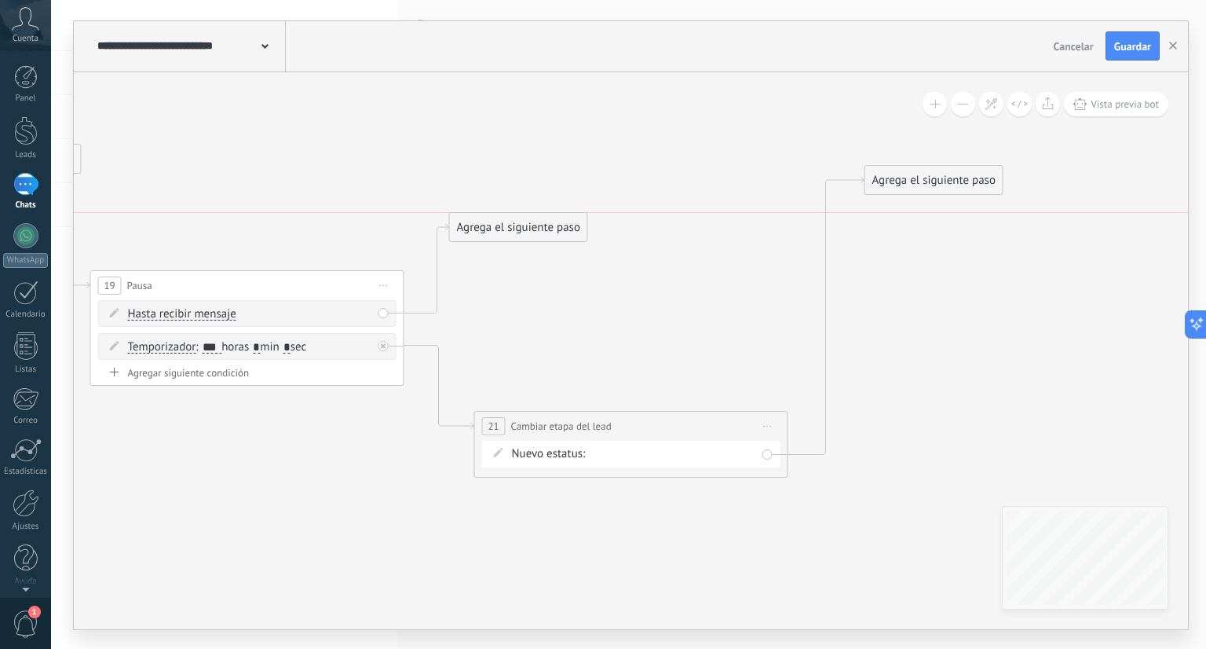
drag, startPoint x: 540, startPoint y: 321, endPoint x: 533, endPoint y: 224, distance: 97.6
click at [533, 224] on div "Agrega el siguiente paso" at bounding box center [518, 227] width 137 height 26
click at [533, 224] on div "Agrega el siguiente paso" at bounding box center [518, 226] width 137 height 26
click at [522, 222] on div "Agrega el siguiente paso" at bounding box center [518, 226] width 137 height 26
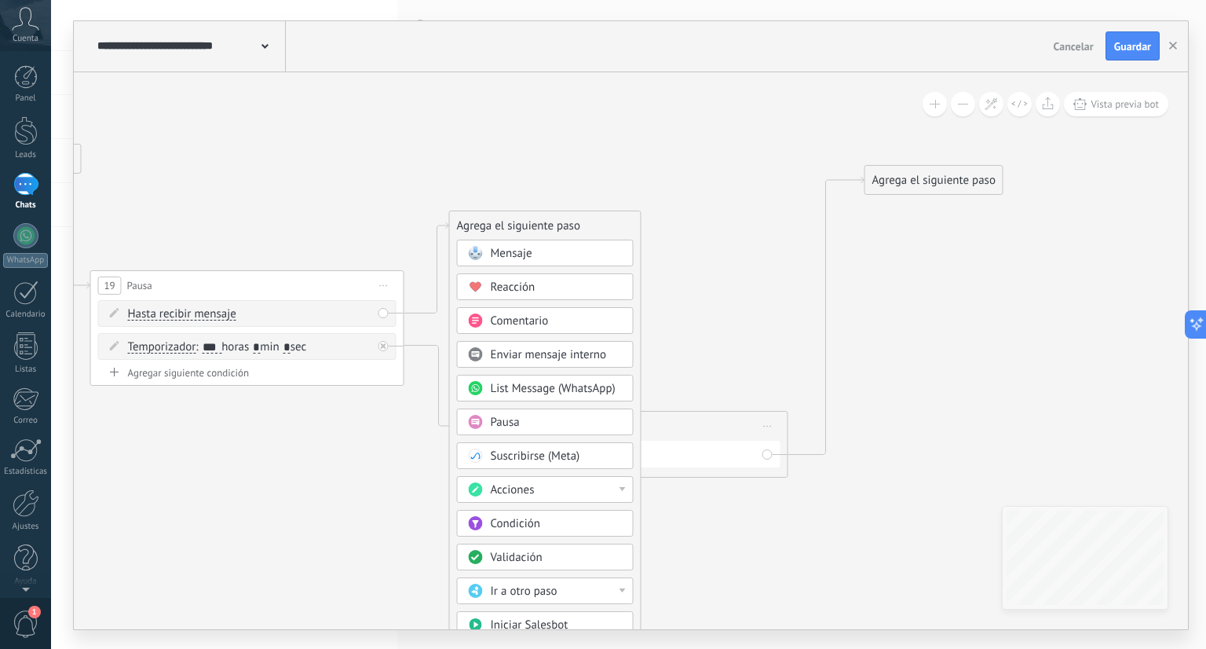
click at [592, 484] on div "Acciones" at bounding box center [557, 490] width 132 height 16
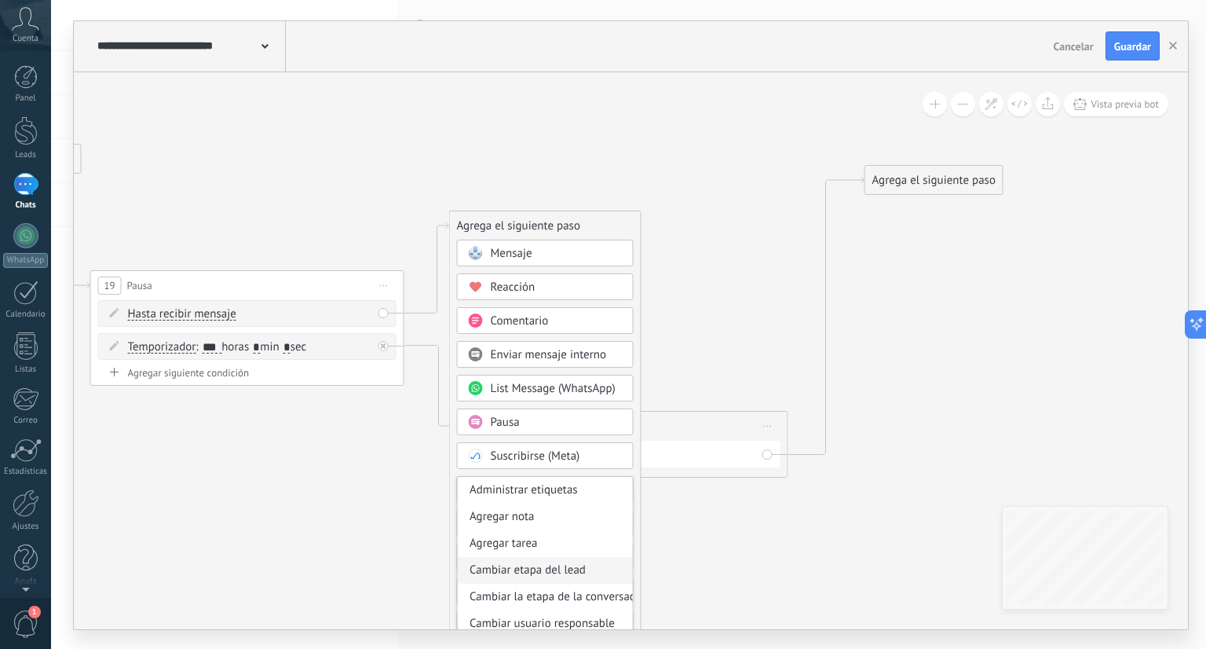
click at [559, 558] on div "Cambiar etapa del lead" at bounding box center [545, 570] width 175 height 27
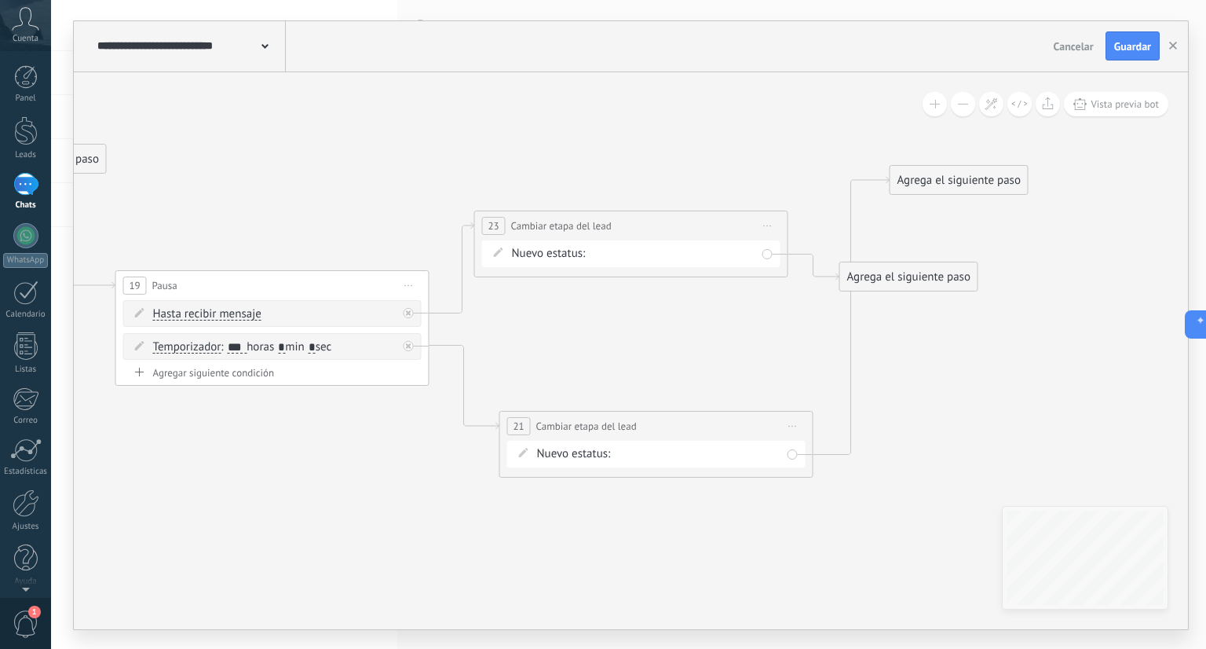
click at [0, 0] on div "Contacto inicial cliente potencial cliente ineresado negociacion Logrado con éx…" at bounding box center [0, 0] width 0 height 0
click at [0, 0] on label "cliente ineresado" at bounding box center [0, 0] width 0 height 0
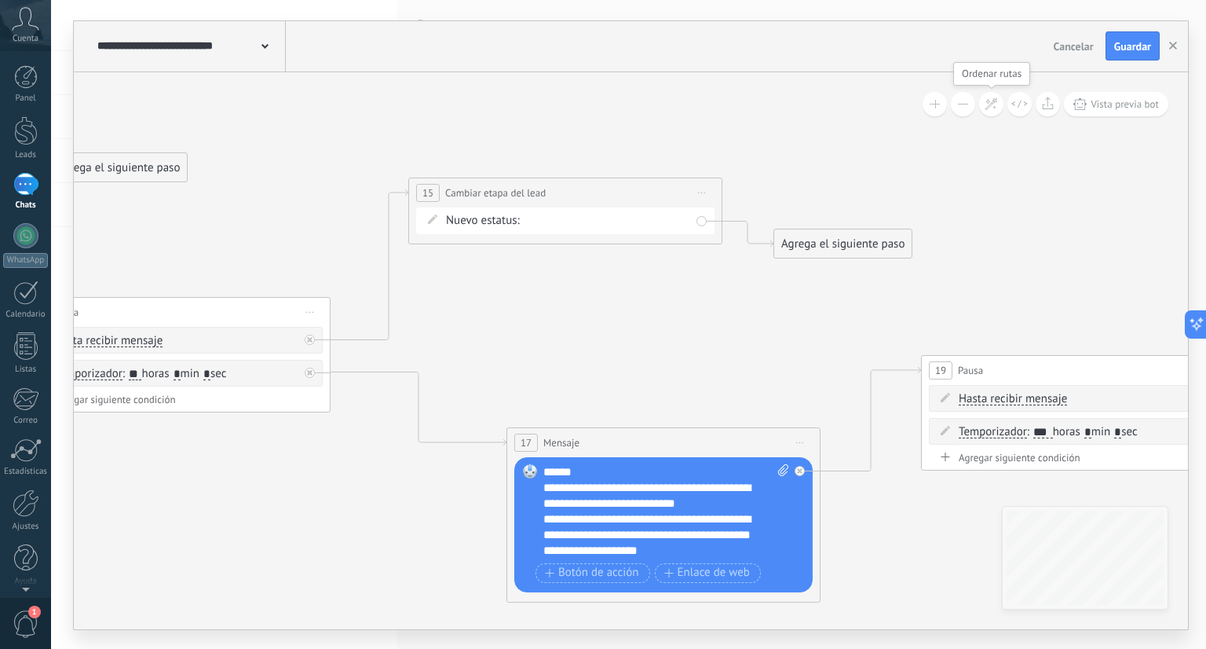
click at [995, 111] on button at bounding box center [991, 104] width 24 height 24
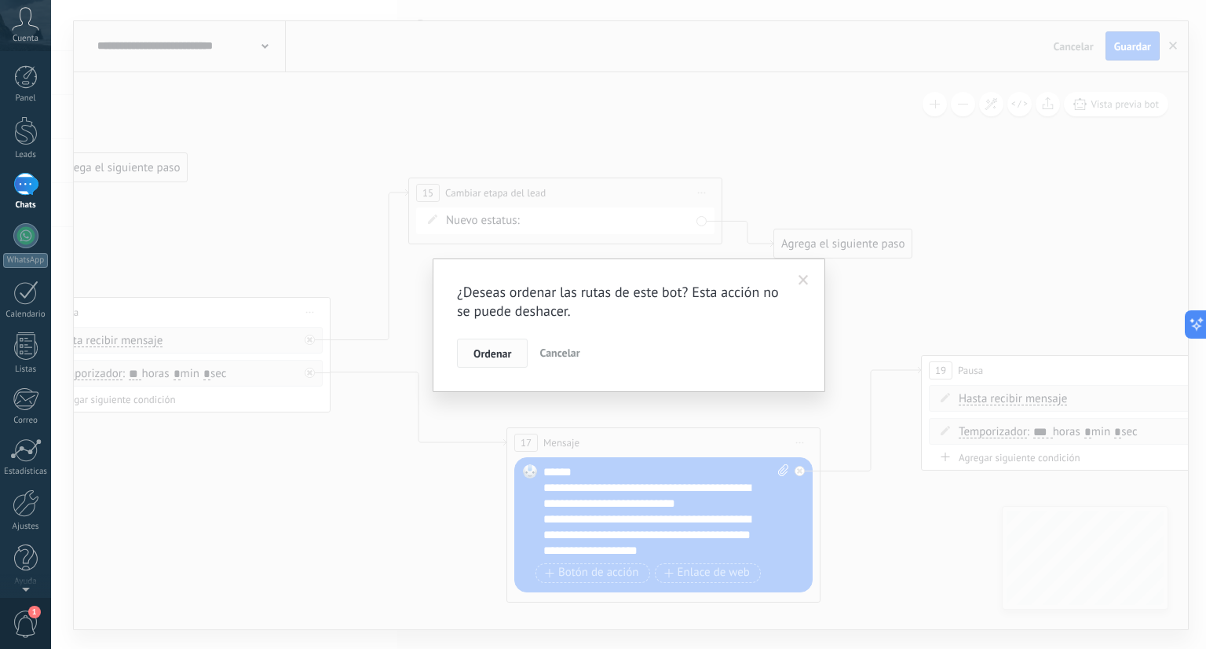
click at [493, 357] on span "Ordenar" at bounding box center [493, 353] width 38 height 11
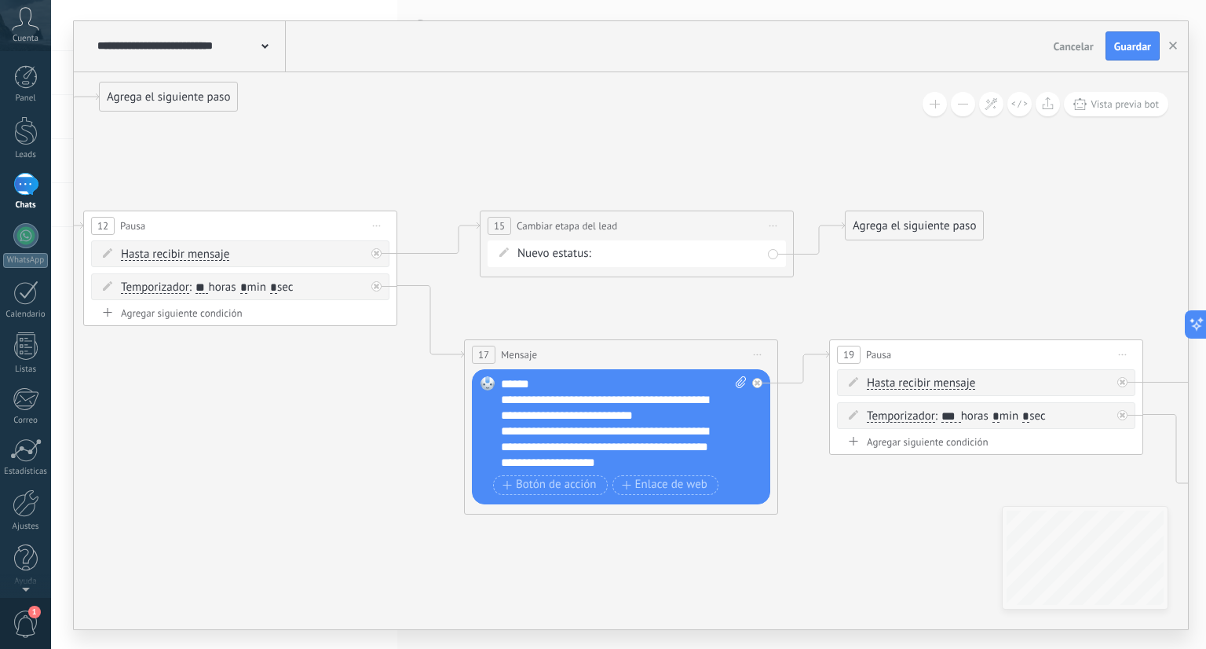
click at [635, 459] on div "**********" at bounding box center [624, 423] width 247 height 94
click at [1136, 42] on span "Guardar" at bounding box center [1133, 46] width 37 height 11
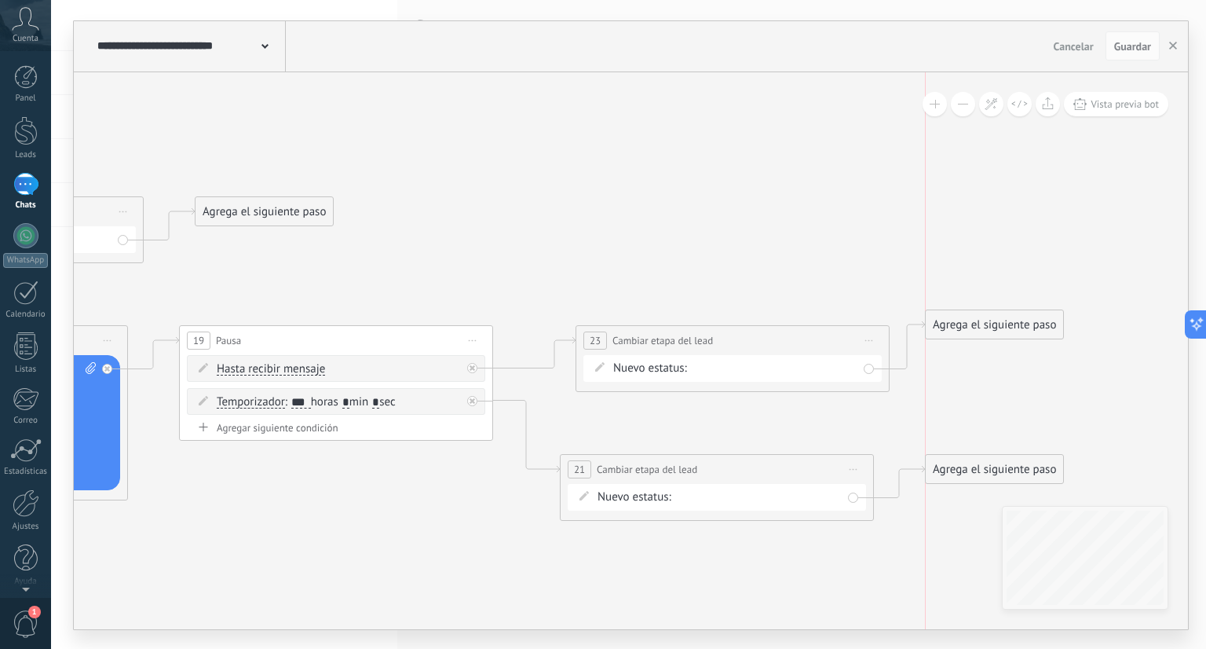
drag, startPoint x: 1034, startPoint y: 339, endPoint x: 994, endPoint y: 277, distance: 73.9
click at [994, 312] on div "Agrega el siguiente paso" at bounding box center [994, 325] width 137 height 26
click at [994, 277] on div "Agrega el siguiente paso" at bounding box center [962, 278] width 137 height 26
click at [982, 269] on div "Agrega el siguiente paso" at bounding box center [962, 278] width 137 height 26
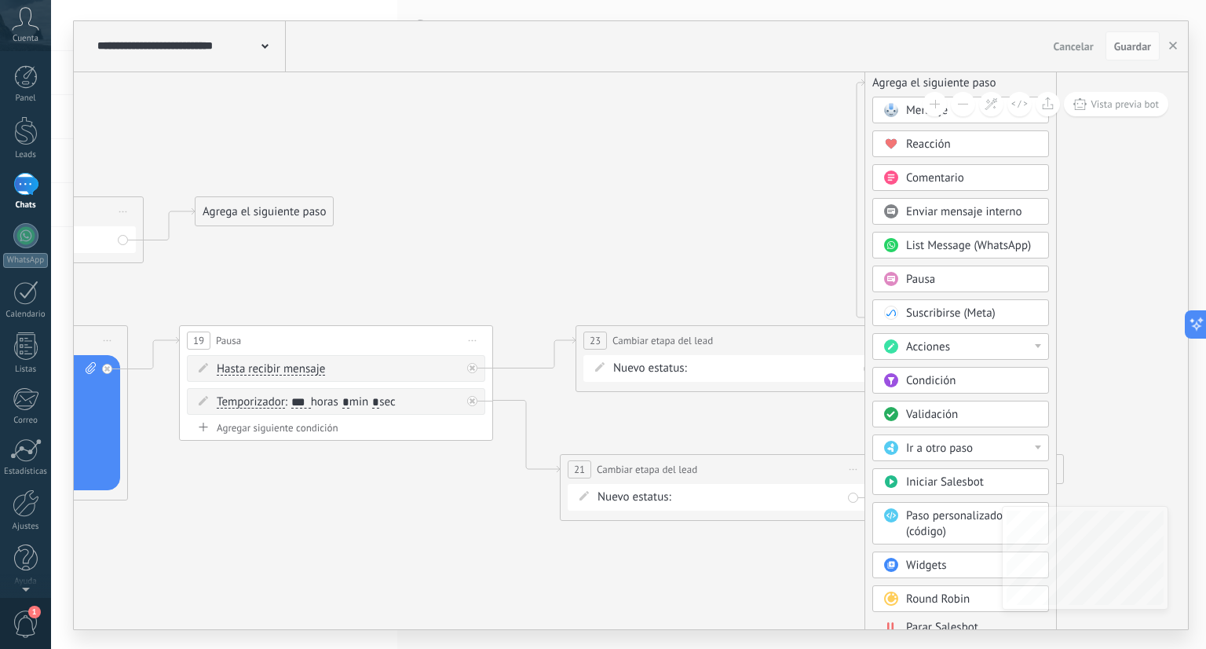
drag, startPoint x: 965, startPoint y: 275, endPoint x: 936, endPoint y: 73, distance: 203.8
click at [936, 73] on div "Agrega el siguiente paso" at bounding box center [961, 83] width 191 height 26
click at [917, 620] on span "Parar Salesbot" at bounding box center [942, 627] width 72 height 15
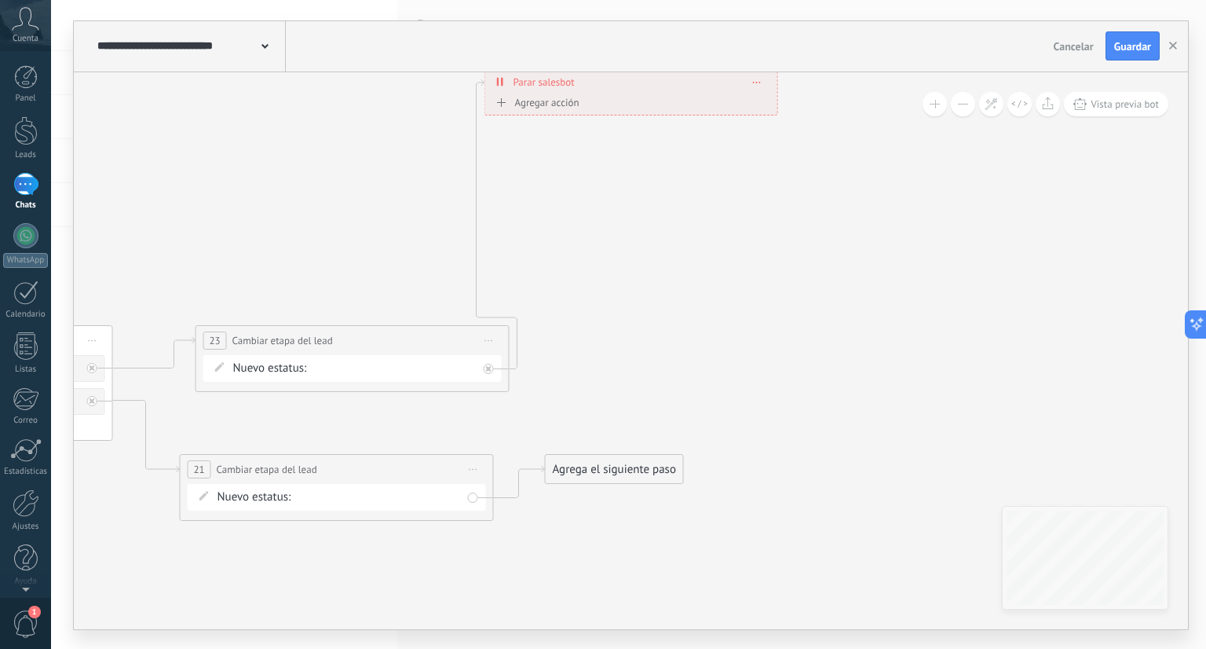
click at [557, 472] on div "Agrega el siguiente paso" at bounding box center [614, 469] width 137 height 26
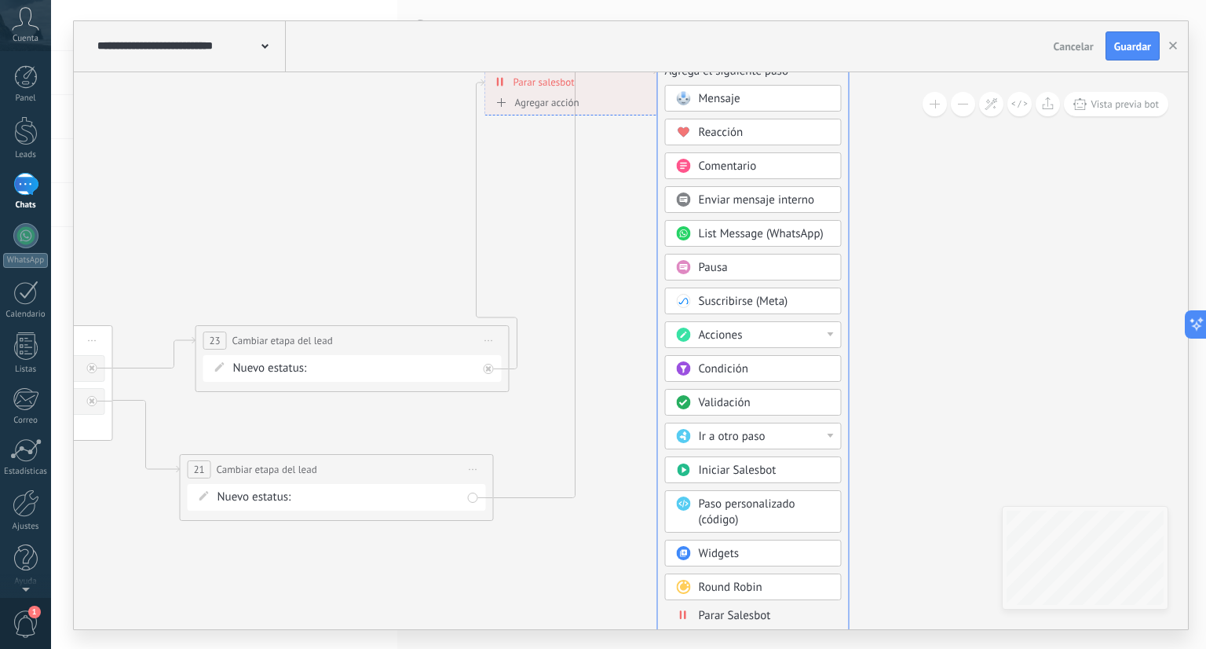
drag, startPoint x: 632, startPoint y: 472, endPoint x: 749, endPoint y: 60, distance: 427.9
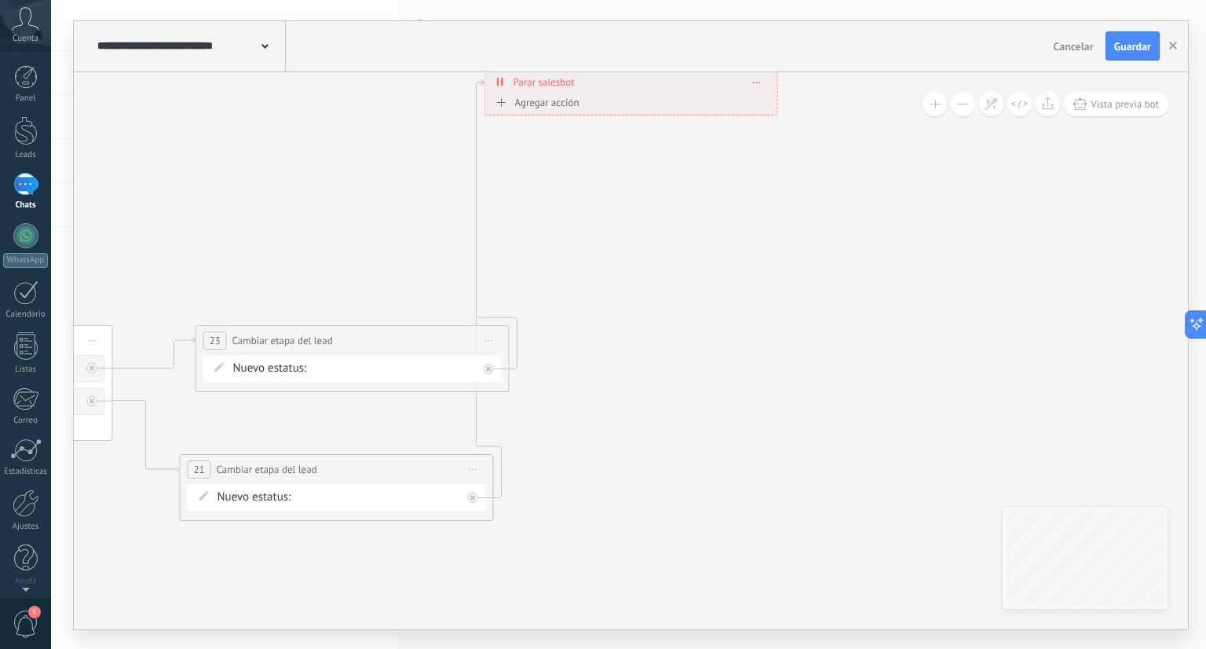
drag, startPoint x: 632, startPoint y: 95, endPoint x: 756, endPoint y: 213, distance: 171.1
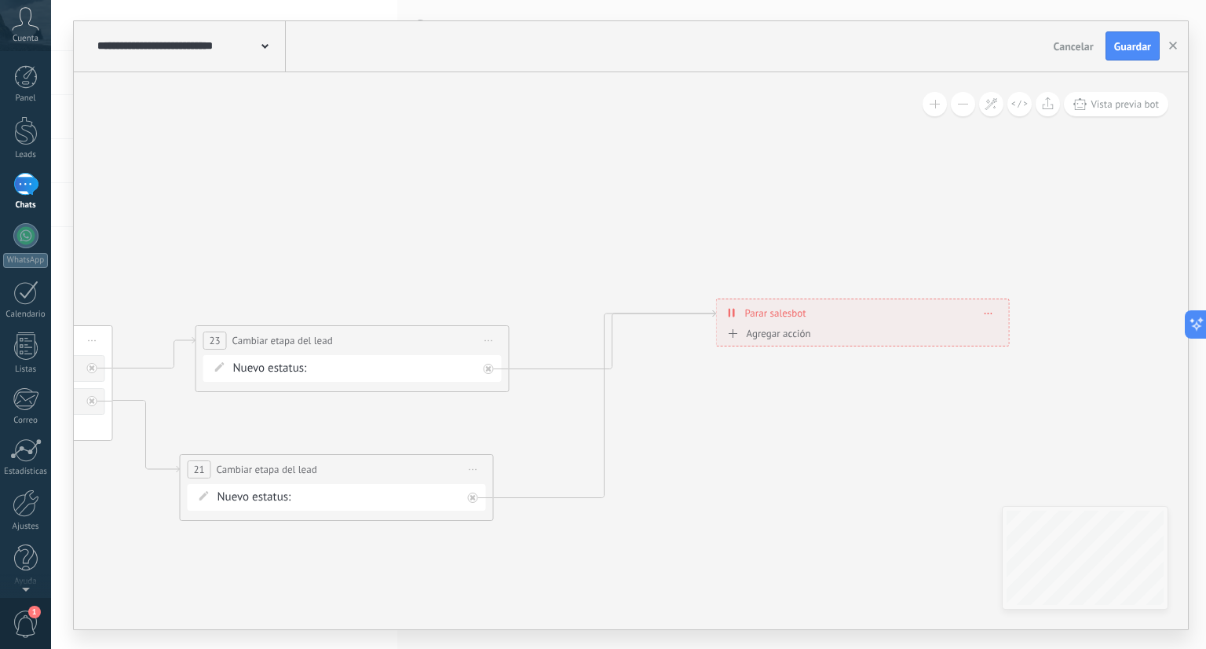
drag, startPoint x: 544, startPoint y: 84, endPoint x: 776, endPoint y: 315, distance: 327.1
click at [776, 315] on span "Parar salesbot" at bounding box center [775, 313] width 61 height 15
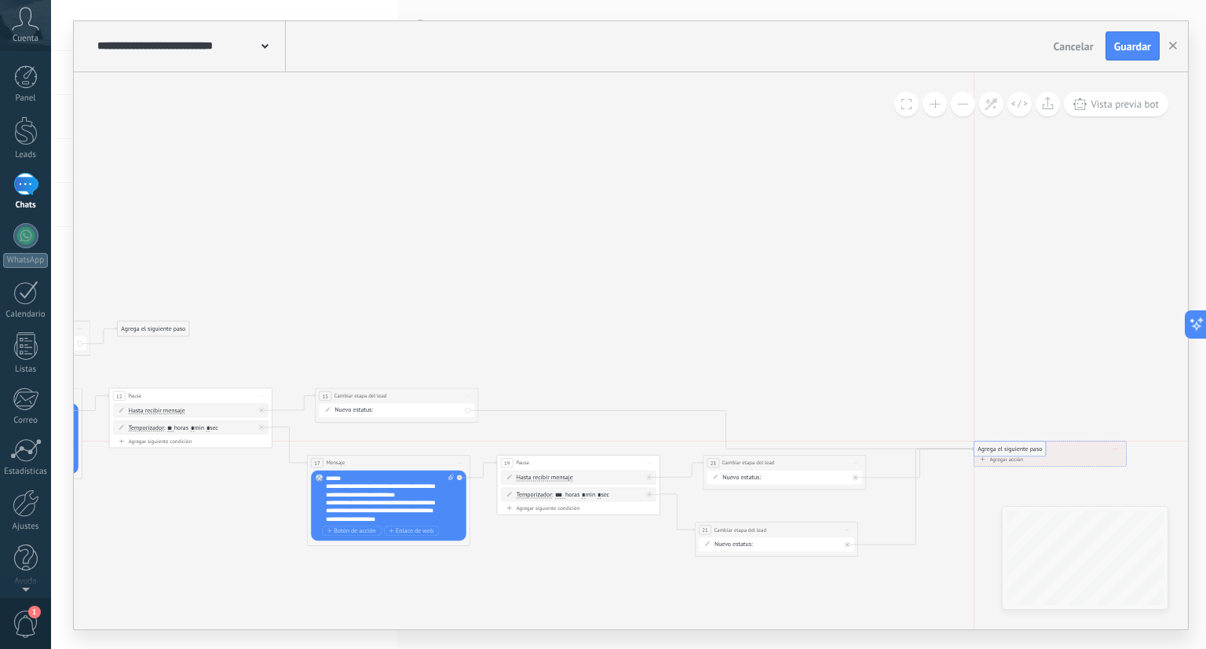
drag, startPoint x: 525, startPoint y: 396, endPoint x: 1001, endPoint y: 451, distance: 479.2
drag, startPoint x: 176, startPoint y: 331, endPoint x: 1104, endPoint y: 460, distance: 937.4
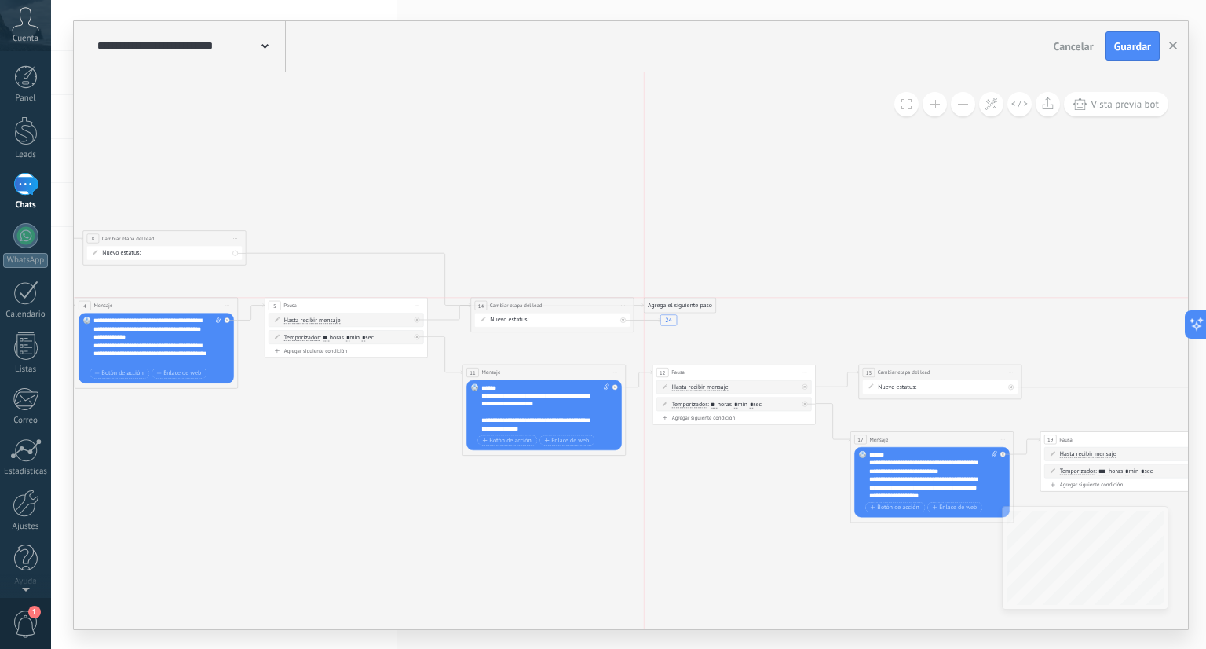
drag, startPoint x: 302, startPoint y: 238, endPoint x: 673, endPoint y: 309, distance: 378.2
click at [673, 309] on div "Agrega el siguiente paso" at bounding box center [679, 304] width 71 height 13
drag, startPoint x: 688, startPoint y: 305, endPoint x: 1016, endPoint y: 206, distance: 342.2
click at [1016, 206] on div "Agrega el siguiente paso" at bounding box center [1006, 206] width 71 height 13
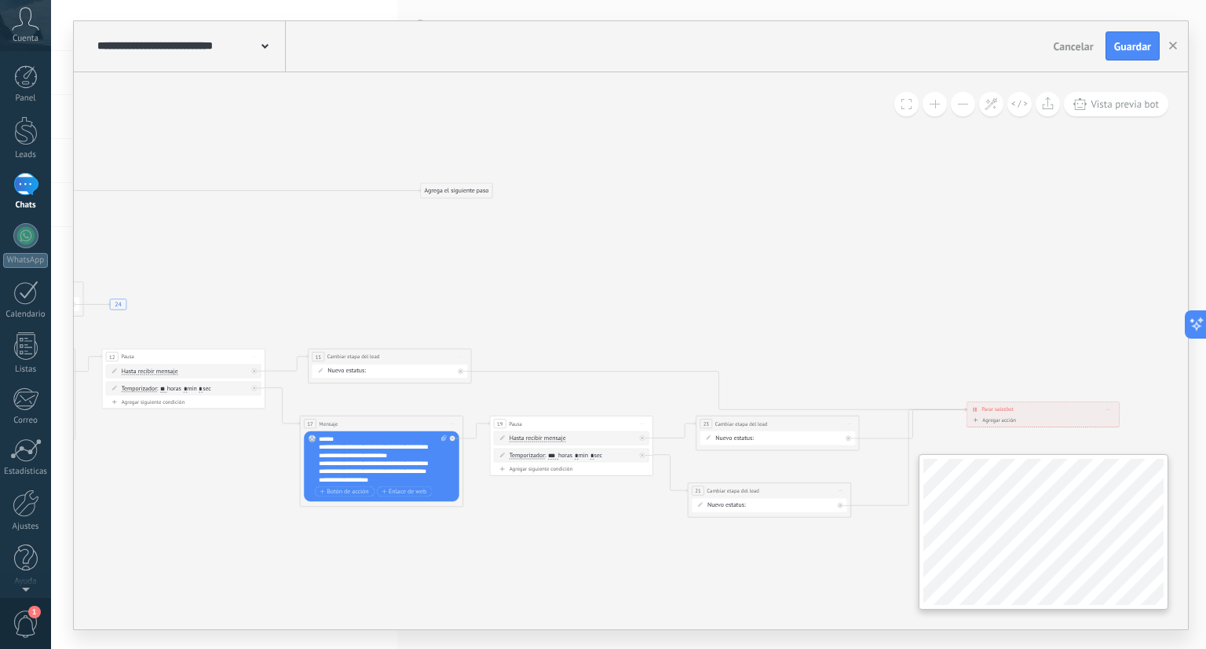
click at [1170, 558] on div "**********" at bounding box center [631, 350] width 1115 height 557
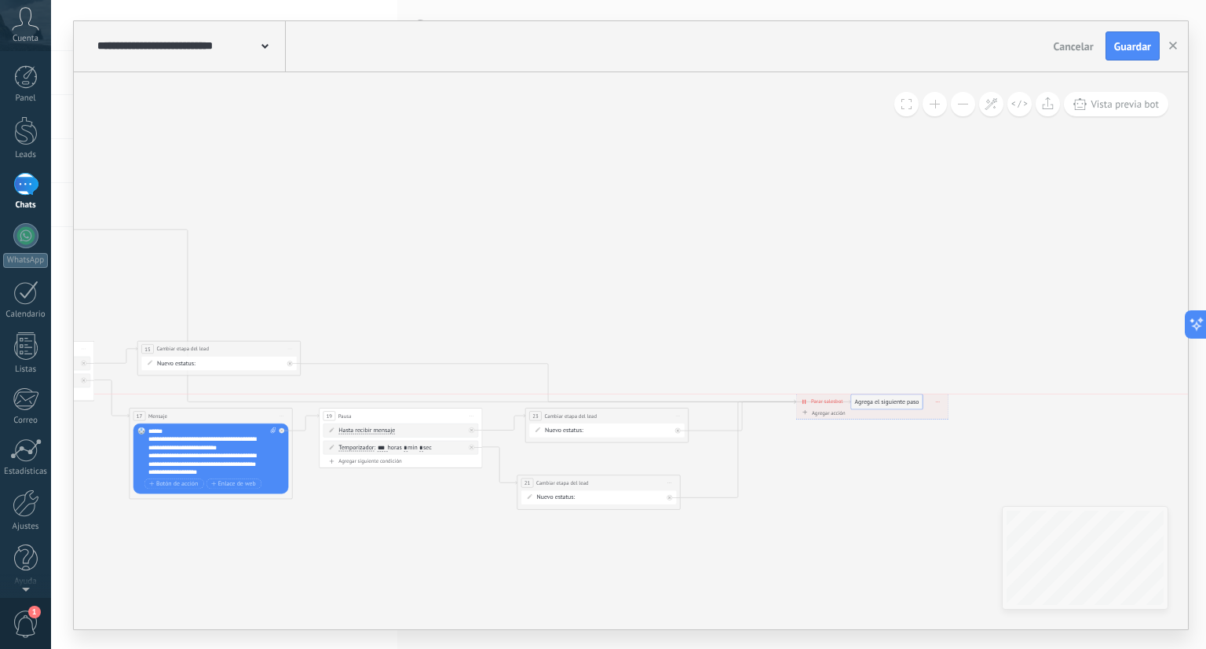
drag, startPoint x: 276, startPoint y: 181, endPoint x: 878, endPoint y: 400, distance: 640.1
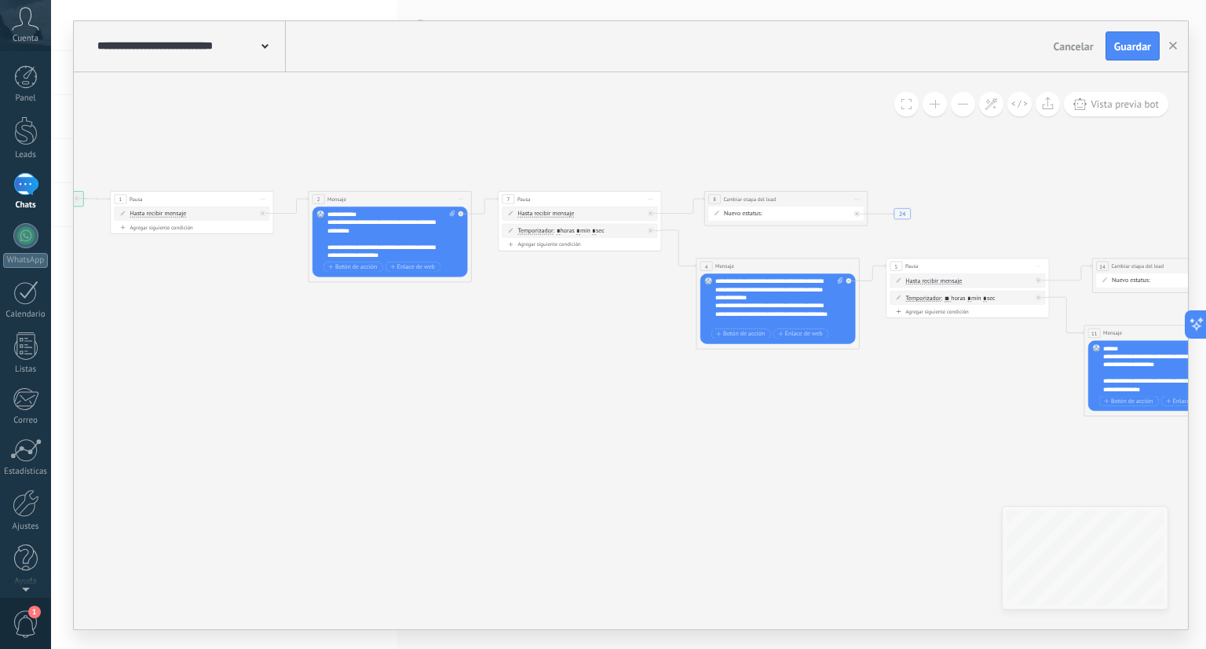
click at [412, 258] on div "**********" at bounding box center [392, 234] width 128 height 49
click at [1136, 49] on span "Guardar" at bounding box center [1133, 46] width 37 height 11
click at [264, 47] on use at bounding box center [265, 46] width 7 height 5
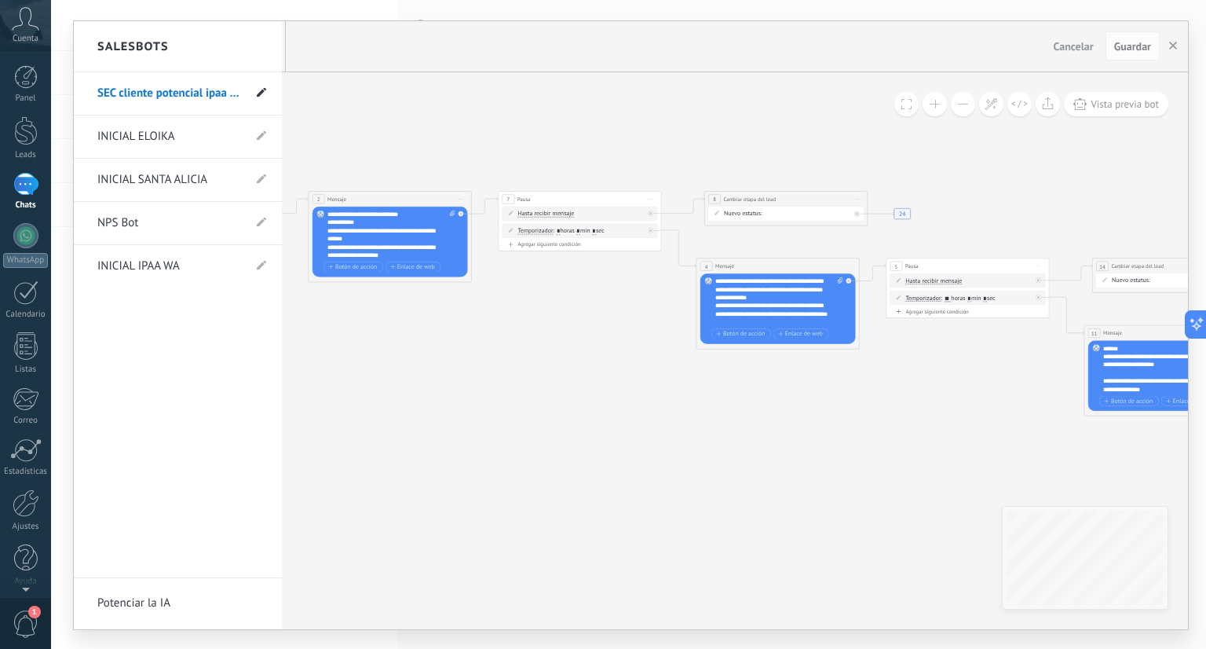
click at [258, 90] on icon at bounding box center [261, 91] width 9 height 9
click at [247, 93] on use at bounding box center [244, 93] width 8 height 9
click at [219, 137] on input "**********" at bounding box center [162, 136] width 130 height 25
type input "**********"
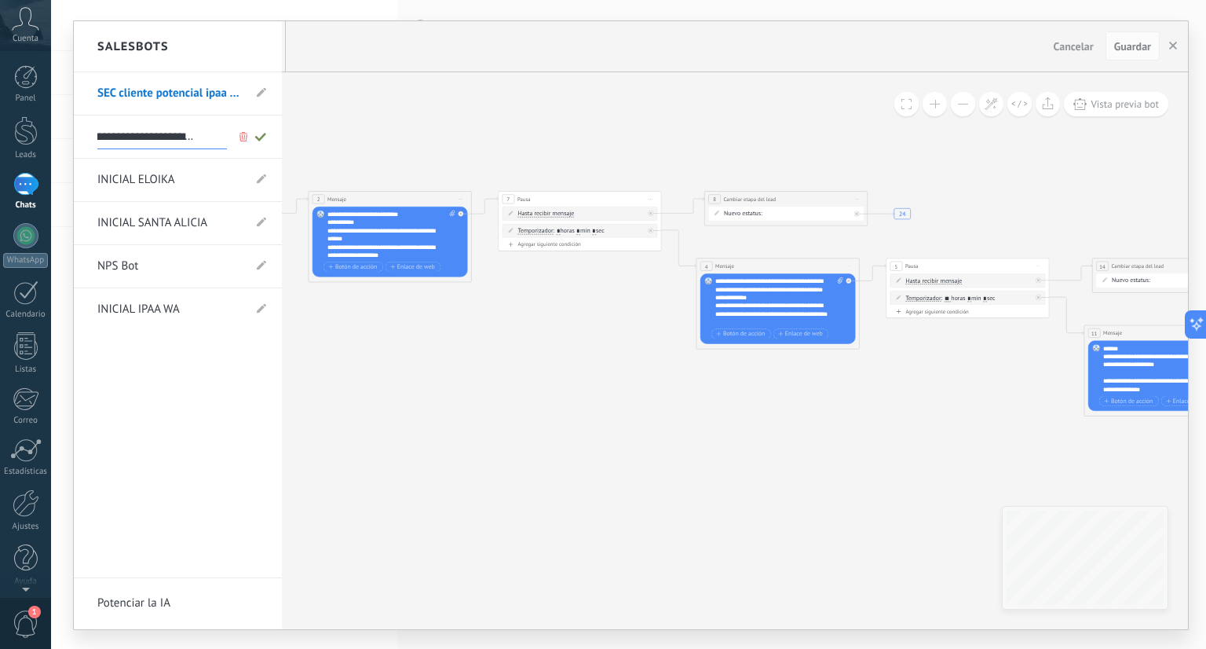
scroll to position [0, 0]
click at [261, 137] on use at bounding box center [259, 137] width 11 height 9
type input "**********"
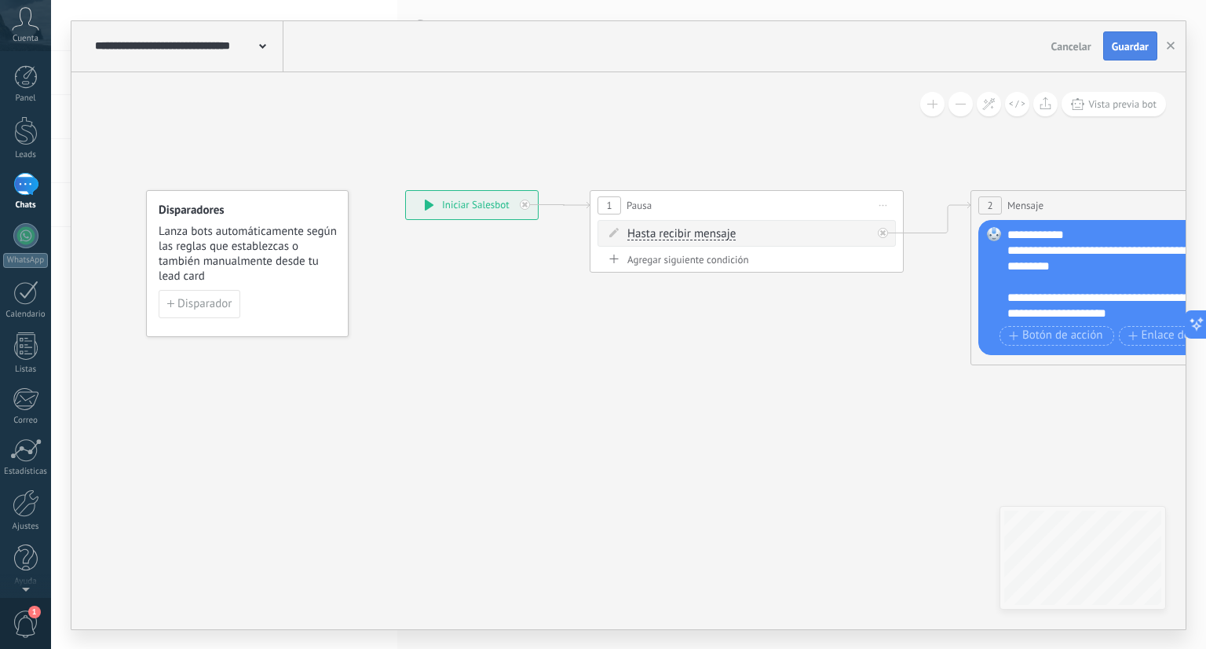
click at [1137, 51] on span "Guardar" at bounding box center [1130, 46] width 37 height 11
click at [261, 51] on span at bounding box center [262, 45] width 7 height 15
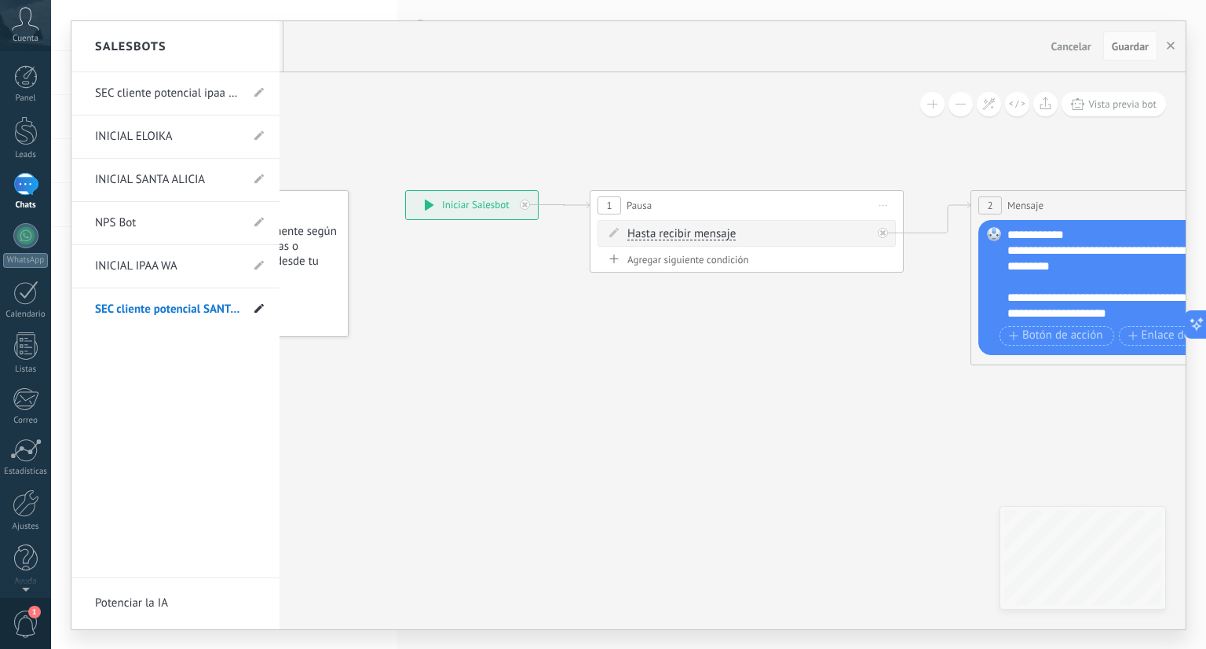
click at [254, 306] on icon at bounding box center [258, 308] width 9 height 9
click at [244, 310] on use at bounding box center [241, 309] width 8 height 9
click at [220, 349] on input "**********" at bounding box center [160, 353] width 130 height 25
type input "**********"
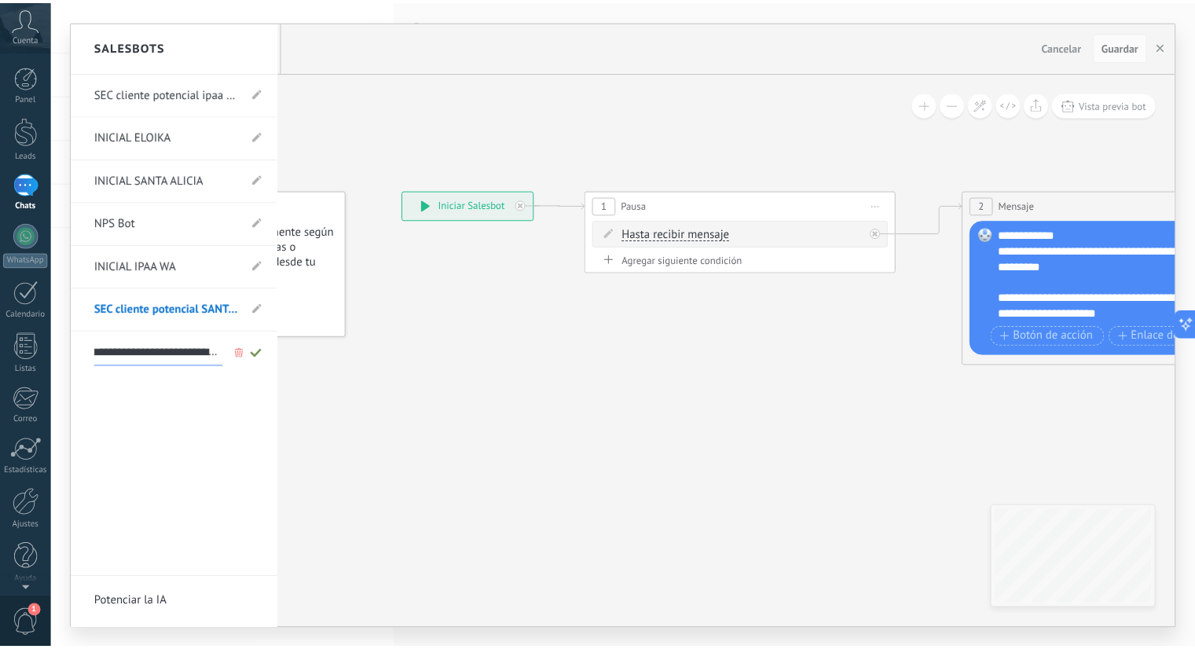
scroll to position [0, 0]
click at [257, 350] on icon at bounding box center [258, 352] width 17 height 9
type input "**********"
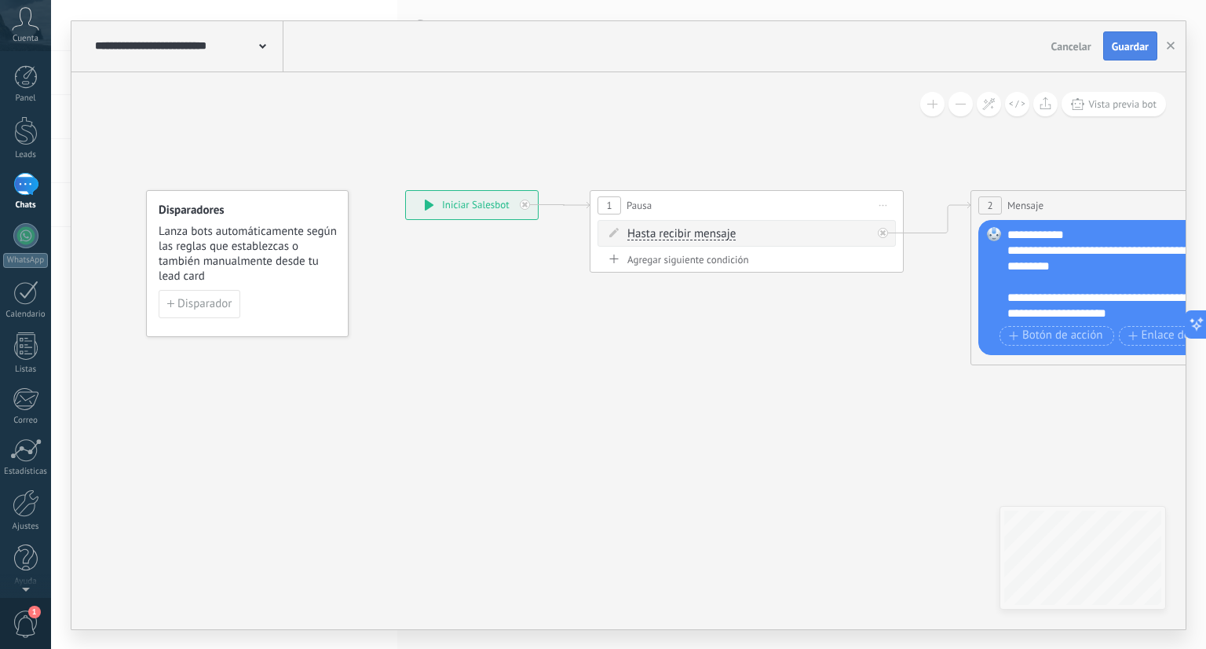
click at [1128, 45] on span "Guardar" at bounding box center [1130, 46] width 37 height 11
click at [1174, 48] on use "button" at bounding box center [1171, 46] width 8 height 8
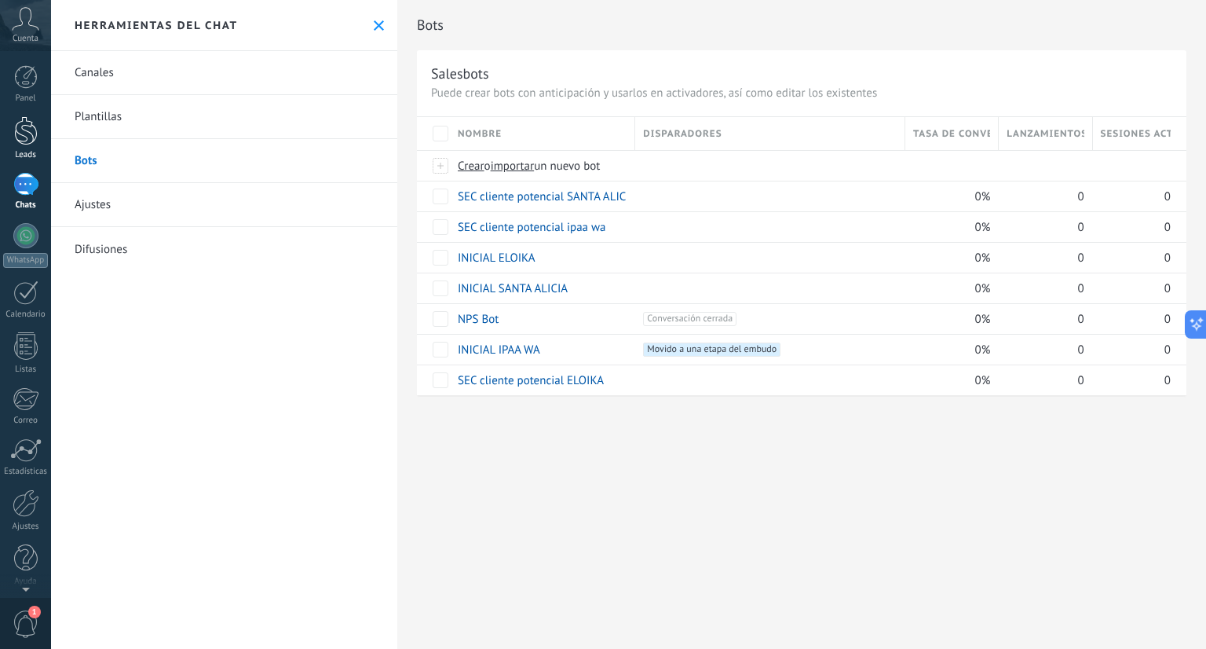
click at [21, 150] on div "Leads" at bounding box center [26, 155] width 46 height 10
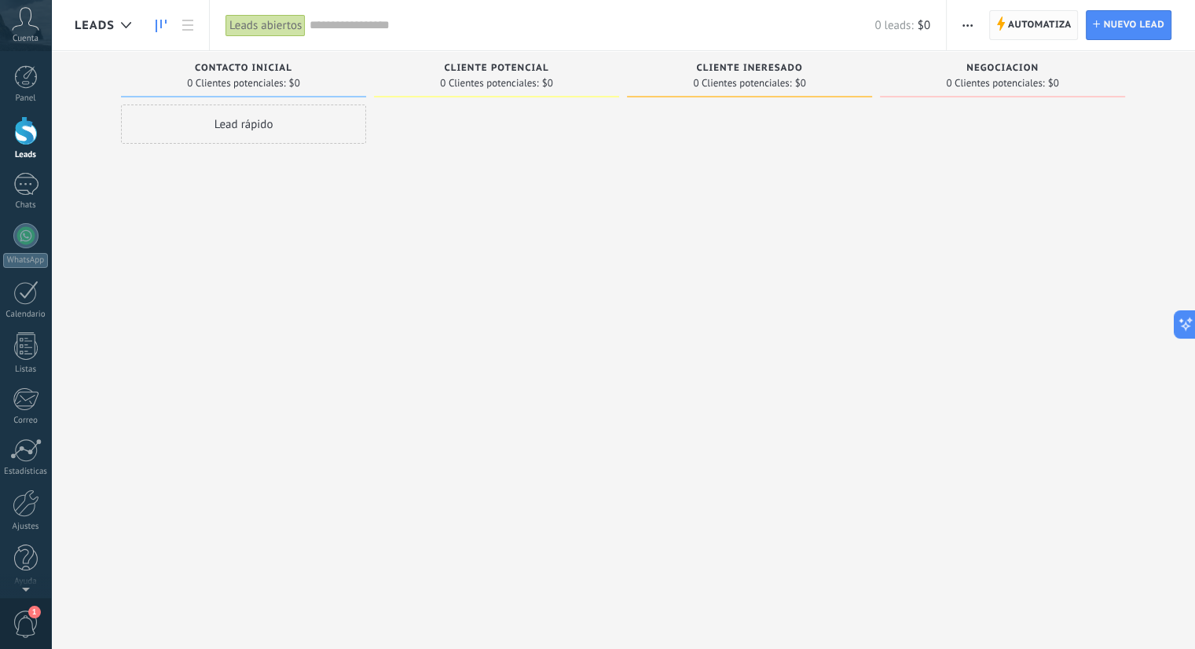
click at [1026, 31] on span "Automatiza" at bounding box center [1040, 25] width 64 height 28
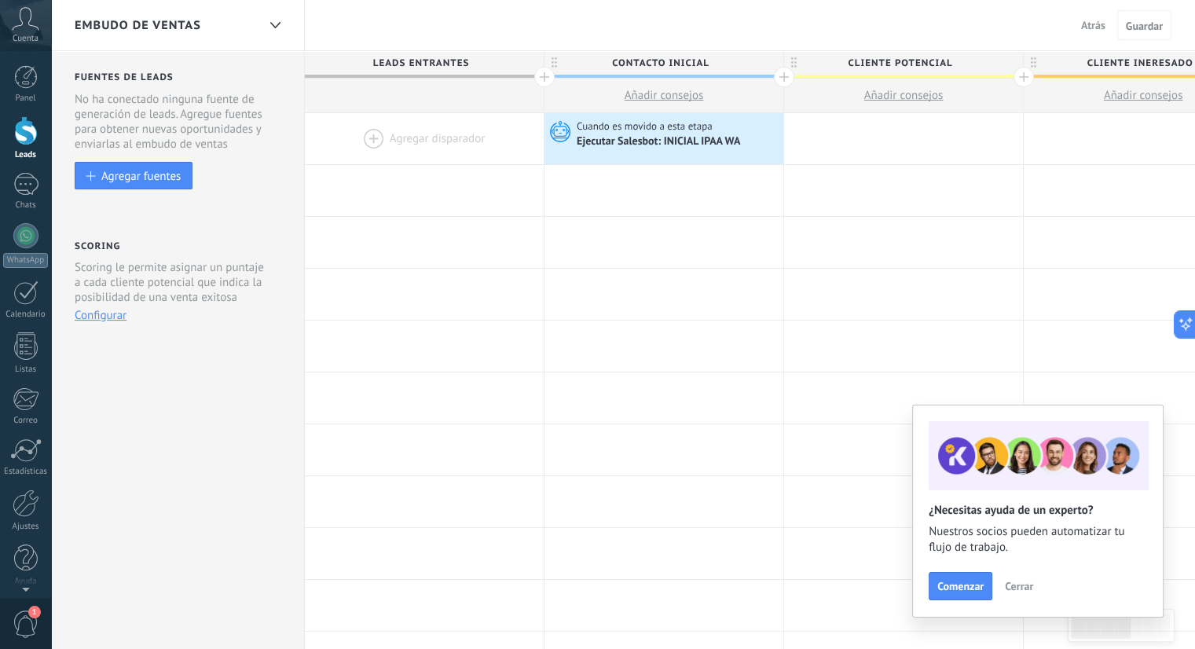
click at [1020, 588] on span "Cerrar" at bounding box center [1019, 585] width 28 height 11
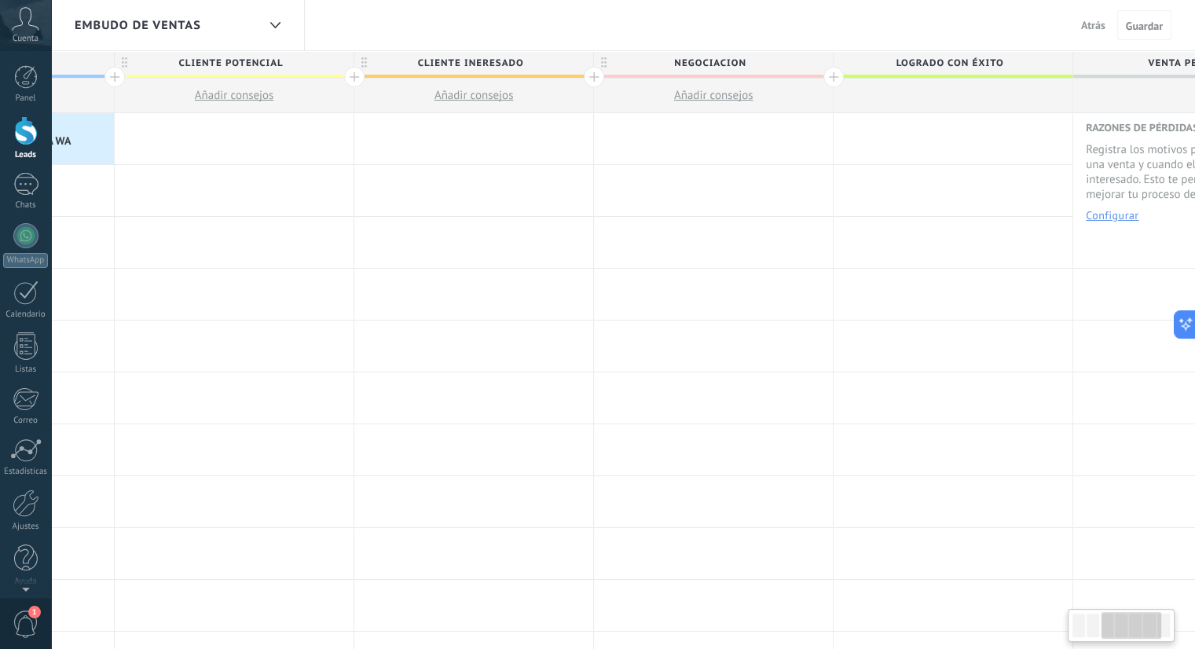
scroll to position [0, 785]
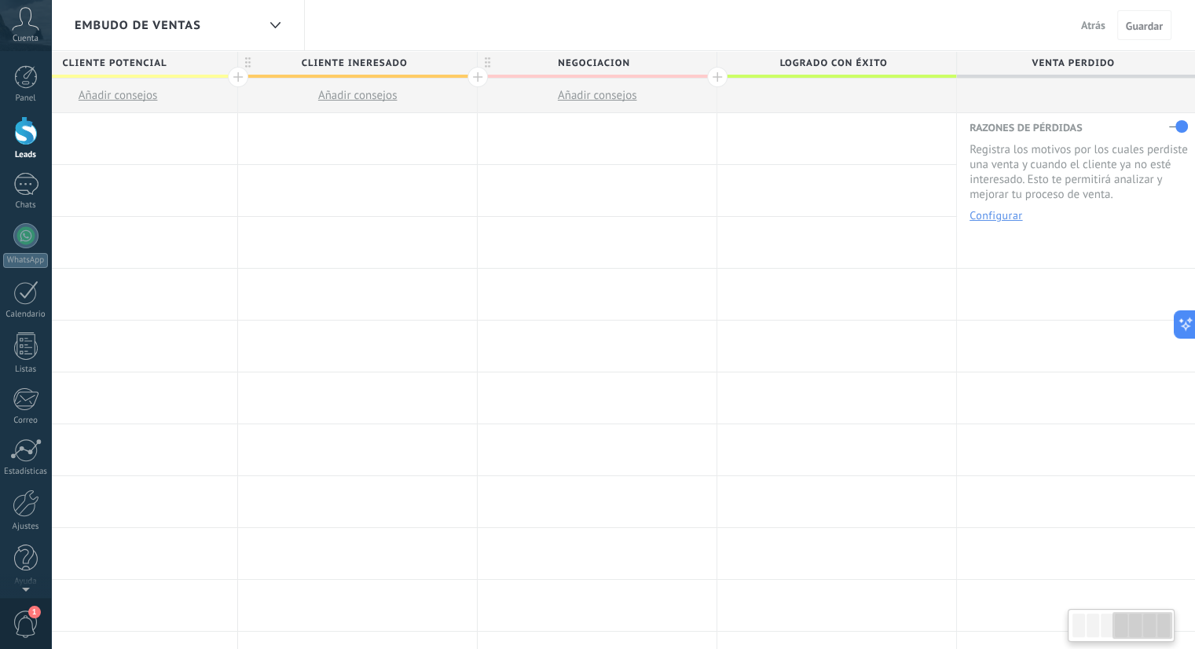
drag, startPoint x: 1082, startPoint y: 617, endPoint x: 1126, endPoint y: 613, distance: 44.2
click at [1126, 613] on div at bounding box center [1142, 625] width 60 height 27
click at [715, 73] on div at bounding box center [717, 77] width 20 height 20
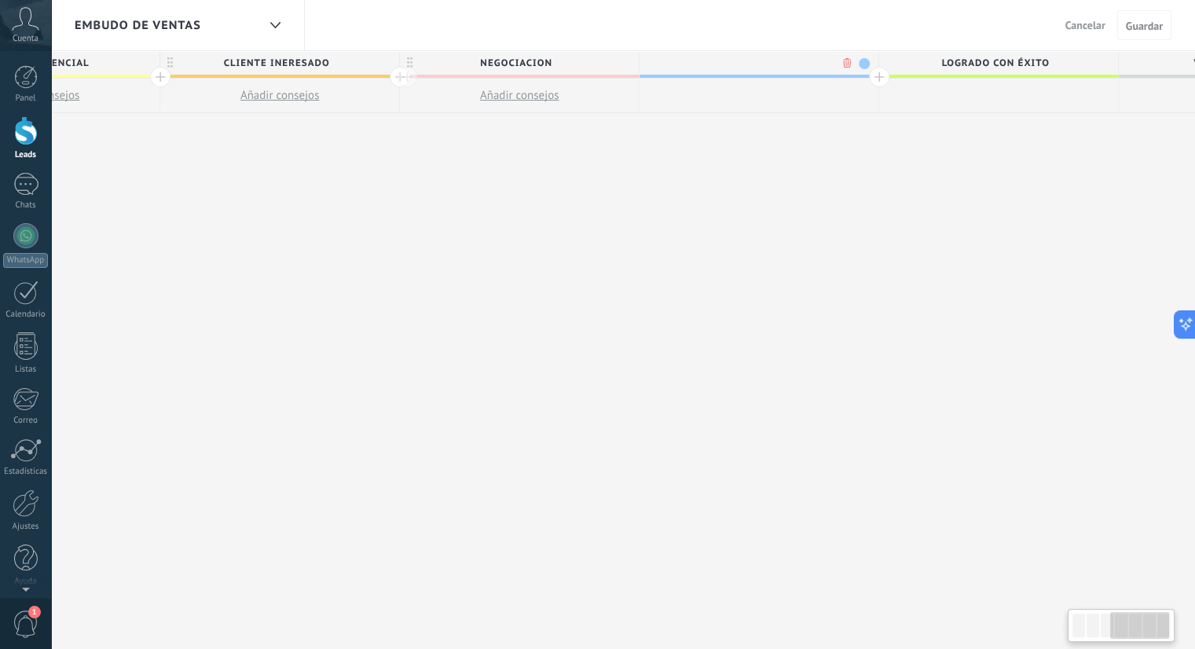
scroll to position [0, 902]
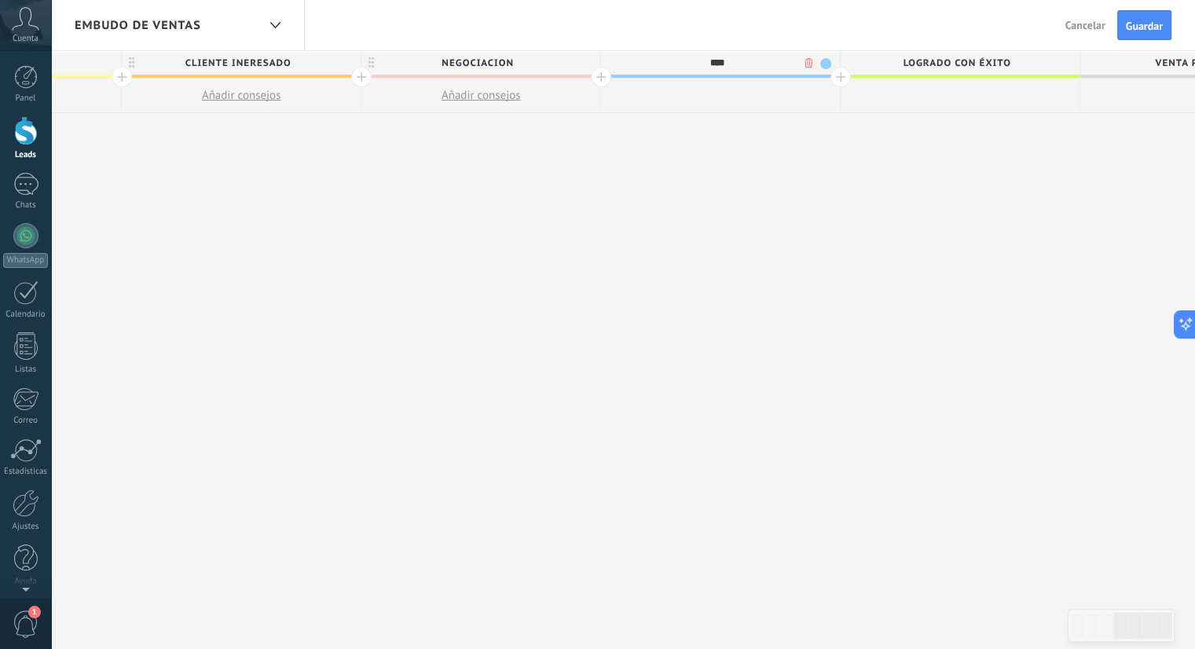
type input "****"
click at [899, 151] on div "**********" at bounding box center [361, 350] width 1917 height 599
click at [1131, 20] on span "Guardar" at bounding box center [1144, 25] width 37 height 11
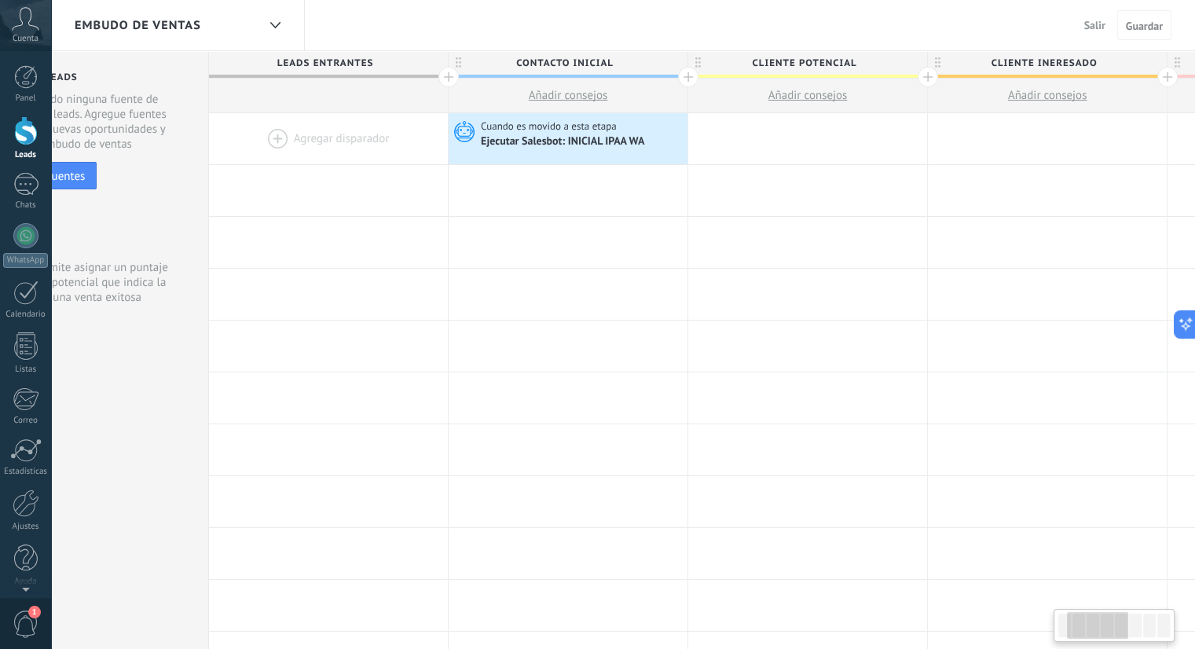
scroll to position [0, 233]
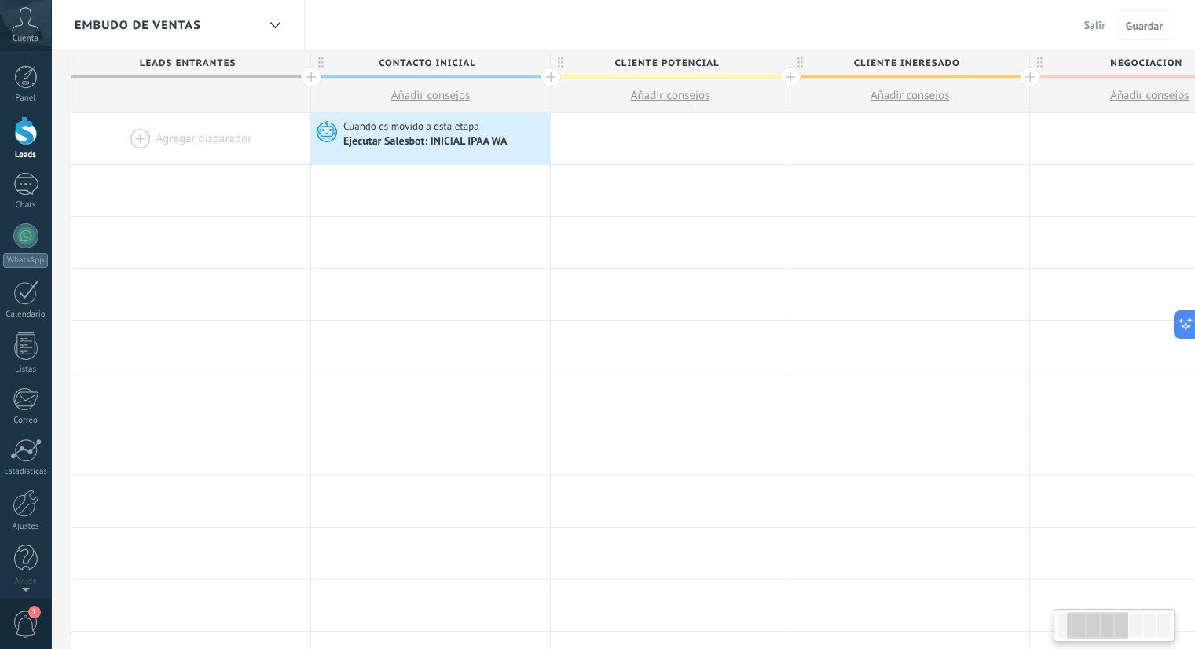
drag, startPoint x: 1117, startPoint y: 619, endPoint x: 1081, endPoint y: 635, distance: 39.7
click at [1081, 635] on div at bounding box center [1097, 625] width 60 height 27
click at [444, 183] on div at bounding box center [430, 190] width 239 height 51
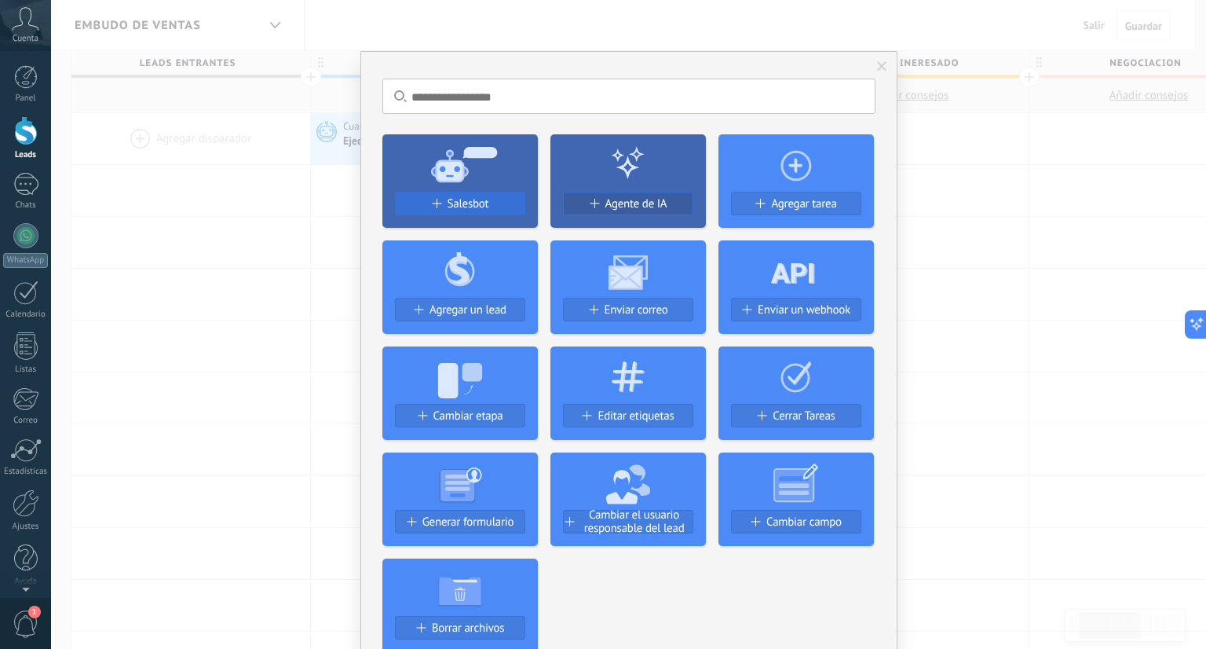
click at [460, 202] on span "Salesbot" at bounding box center [469, 203] width 42 height 13
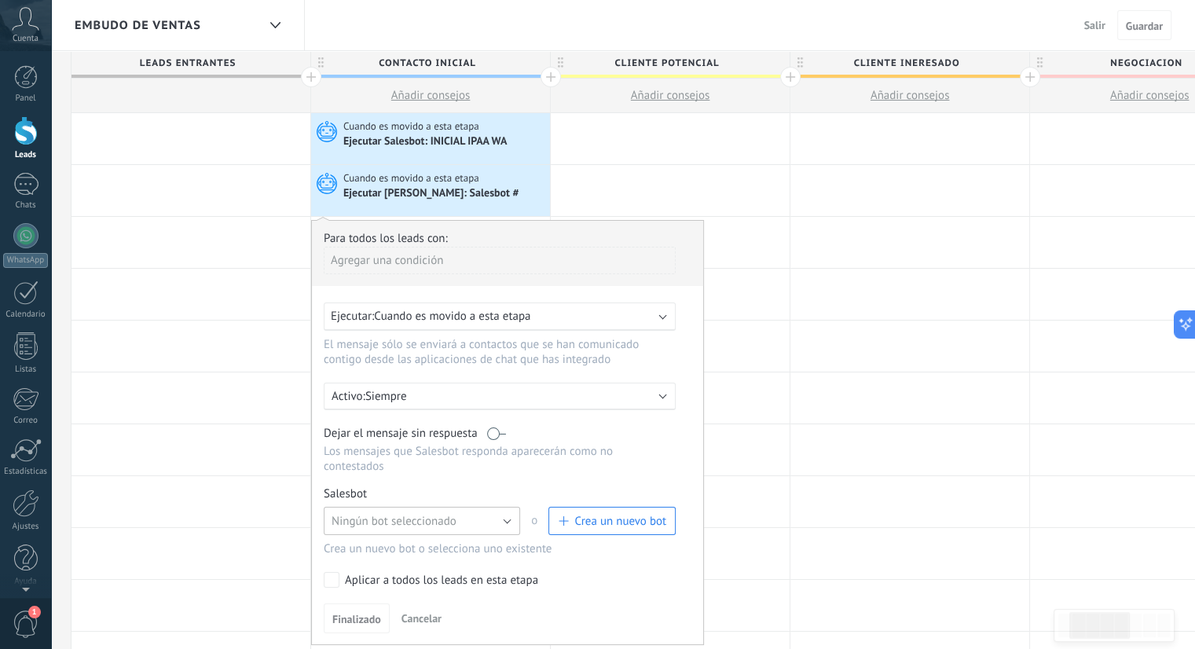
click at [503, 507] on button "Ningún bot seleccionado" at bounding box center [422, 521] width 196 height 28
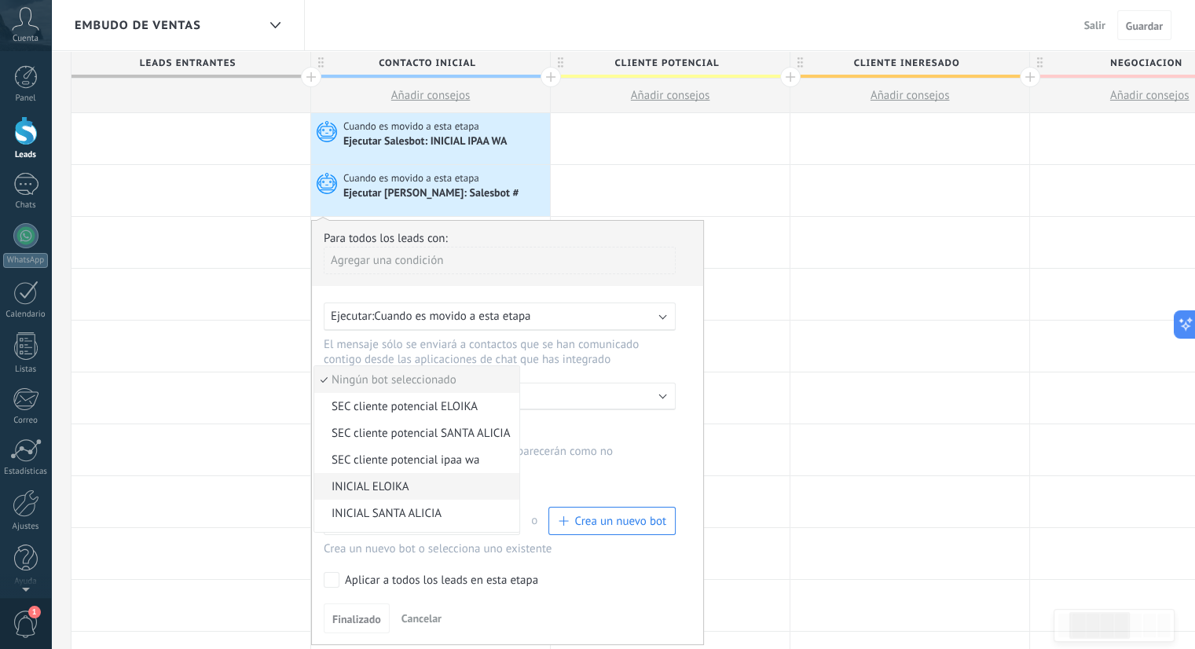
click at [466, 479] on span "INICIAL ELOIKA" at bounding box center [414, 486] width 200 height 15
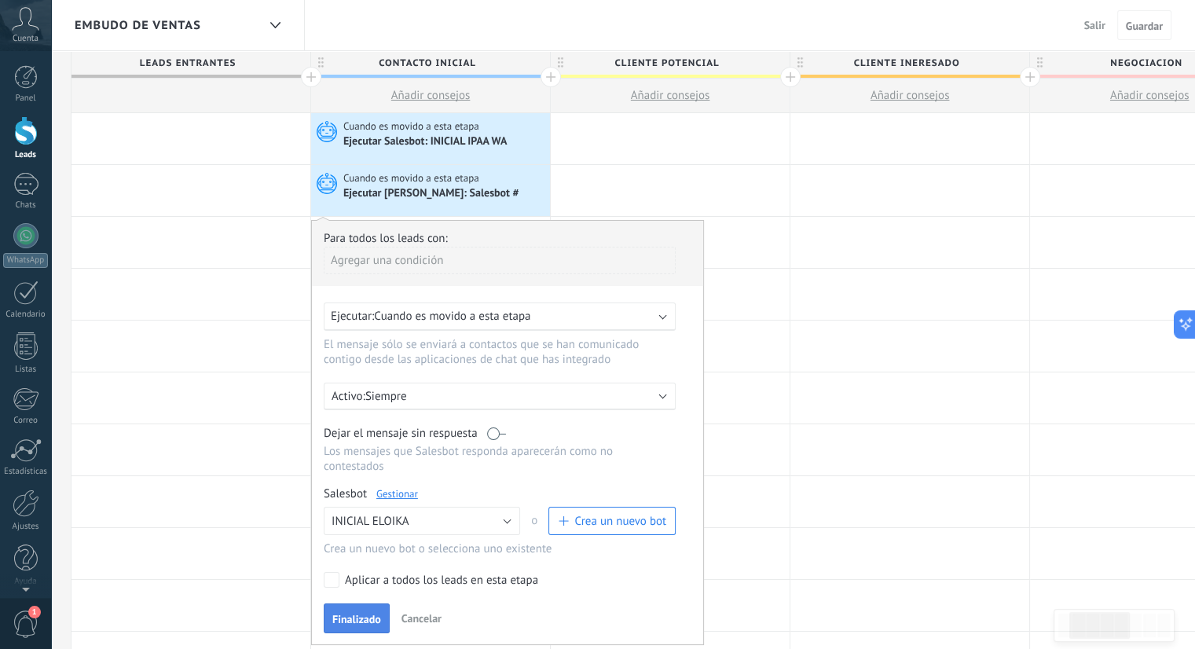
click at [352, 613] on span "Finalizado" at bounding box center [356, 618] width 49 height 11
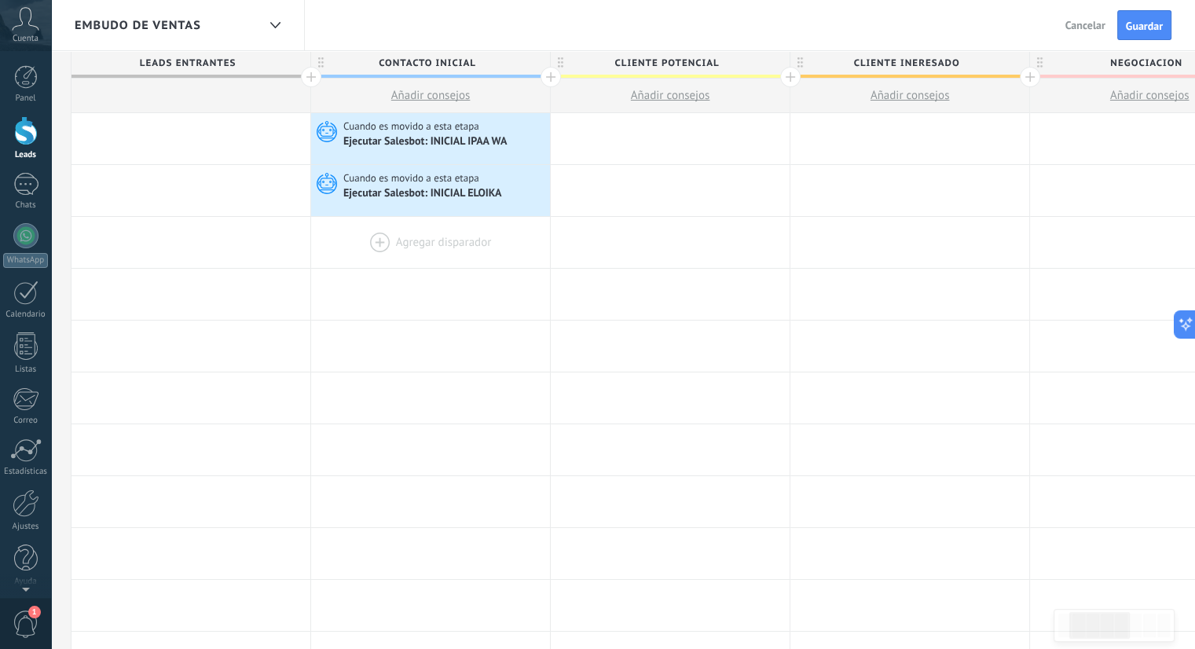
click at [463, 247] on div at bounding box center [430, 242] width 239 height 51
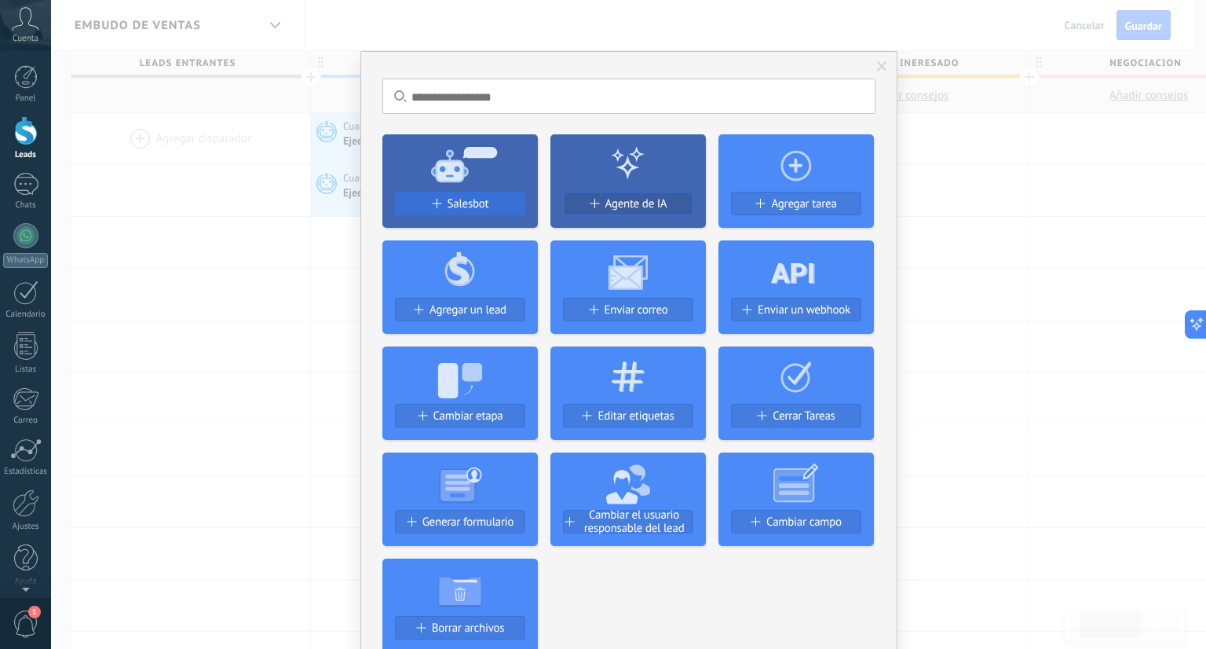
click at [511, 203] on div "Salesbot" at bounding box center [460, 203] width 129 height 13
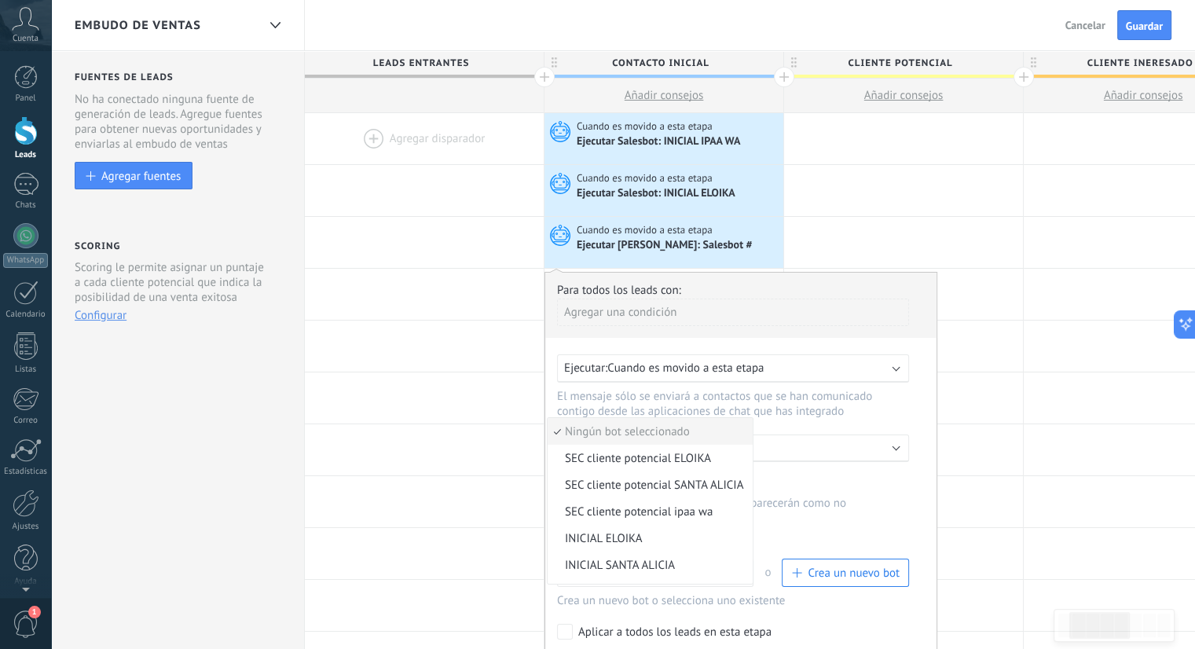
scroll to position [0, 233]
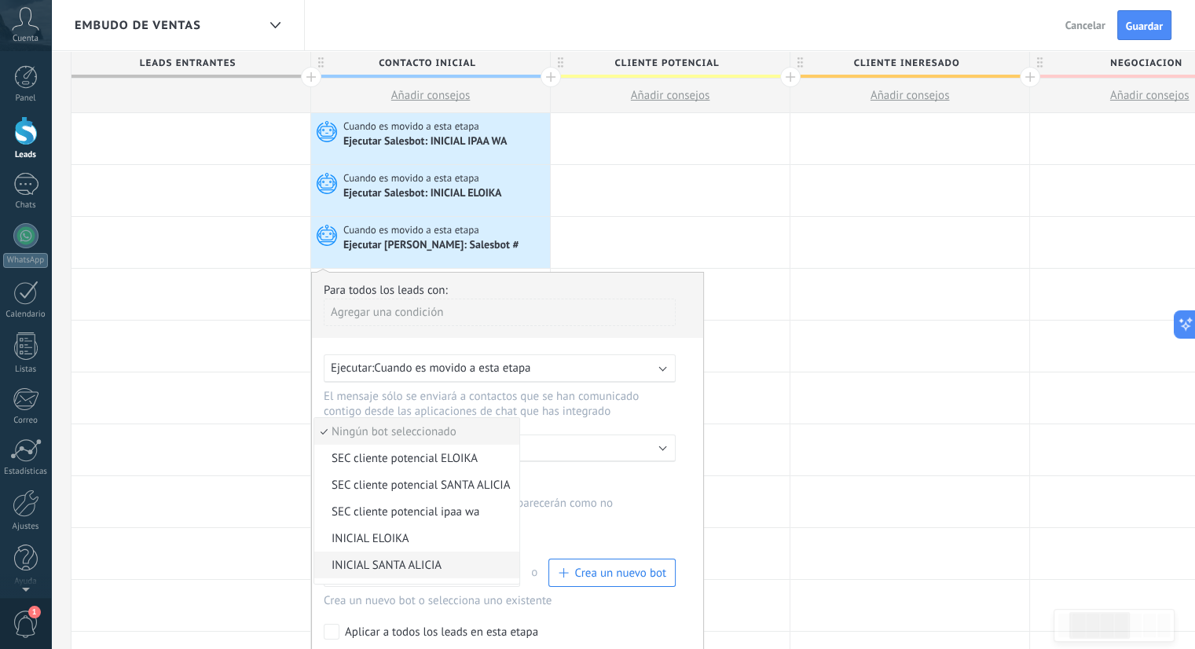
click at [472, 551] on li "INICIAL SANTA ALICIA" at bounding box center [416, 564] width 205 height 27
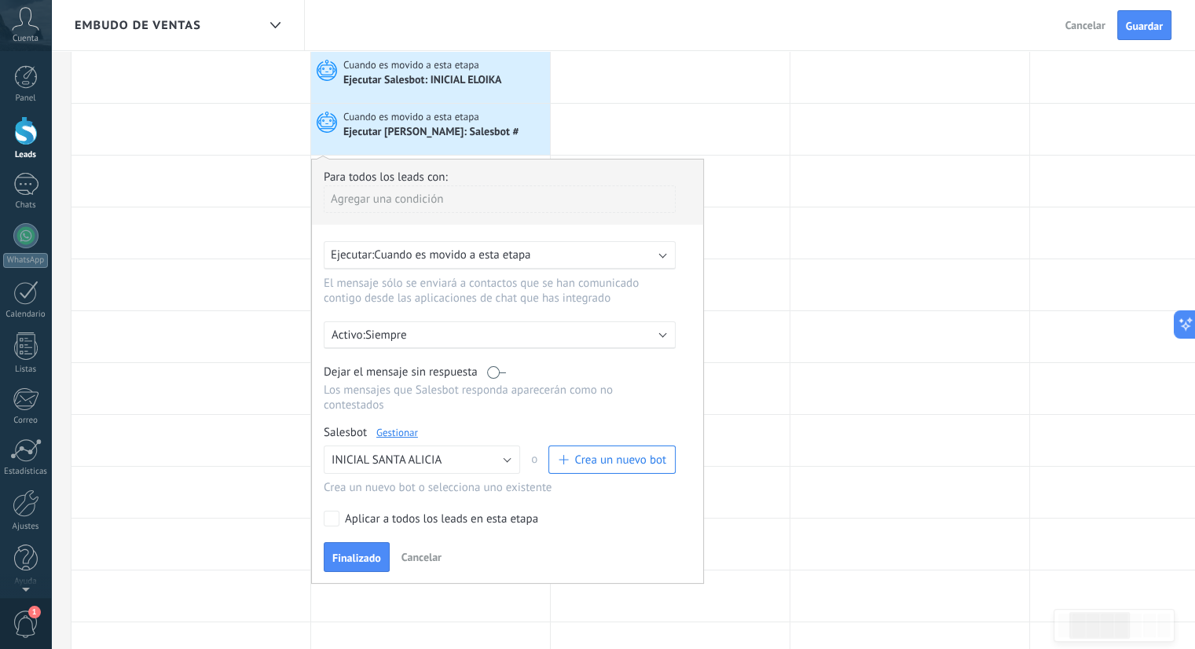
scroll to position [127, 0]
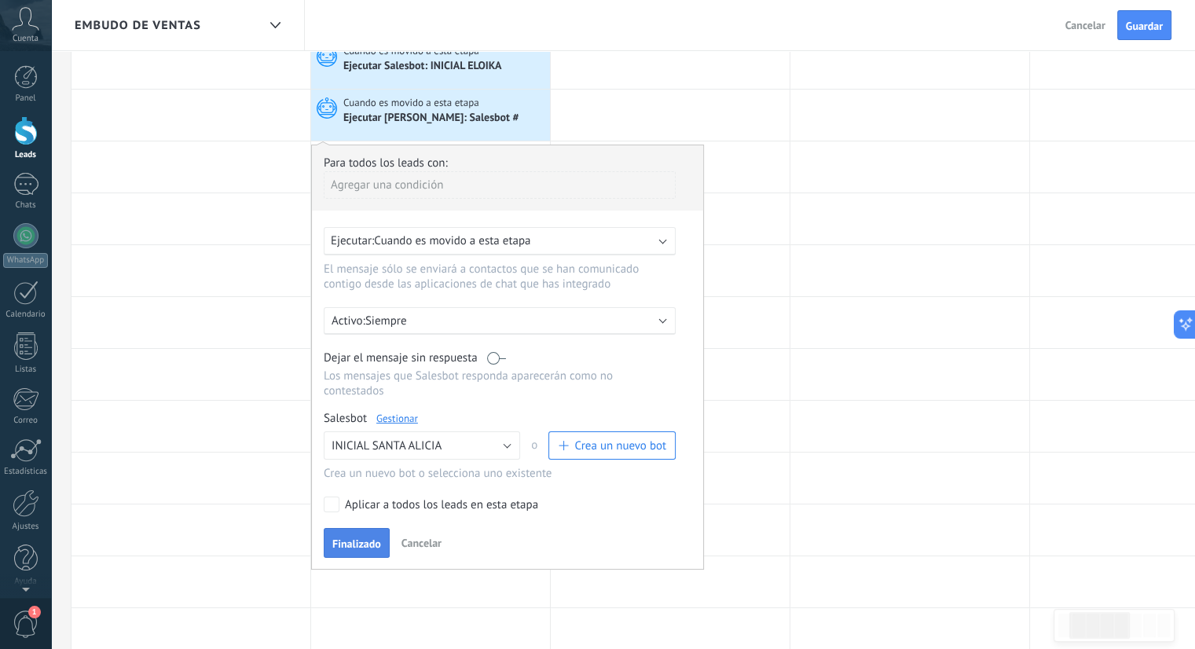
click at [368, 538] on span "Finalizado" at bounding box center [356, 543] width 49 height 11
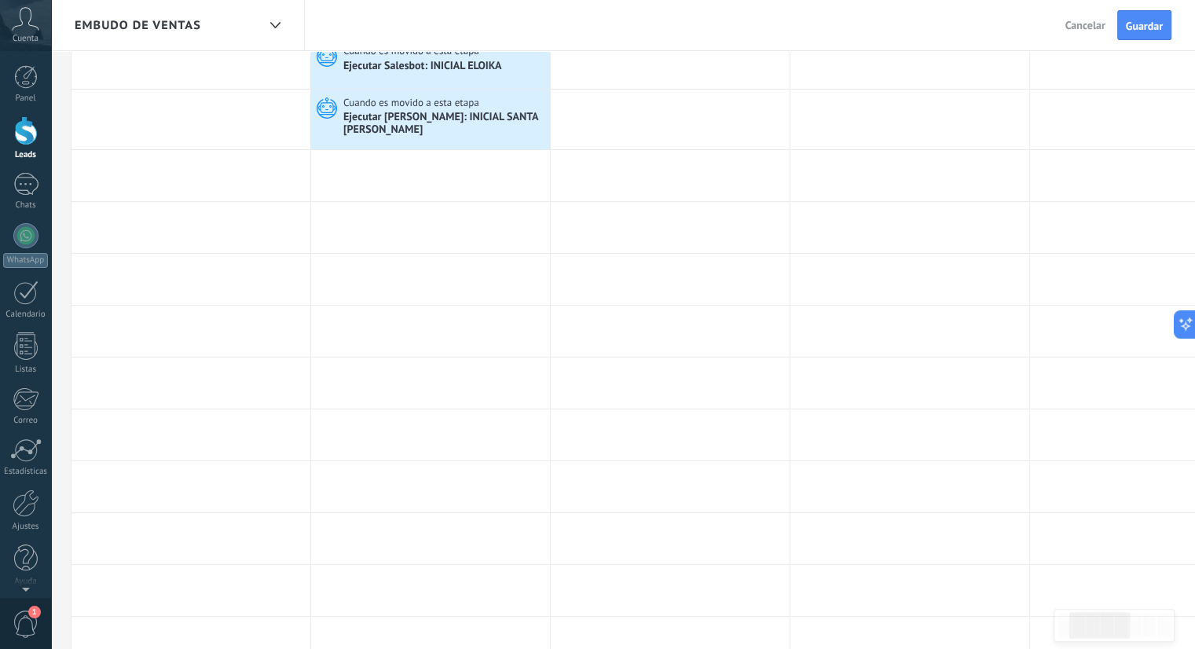
scroll to position [0, 0]
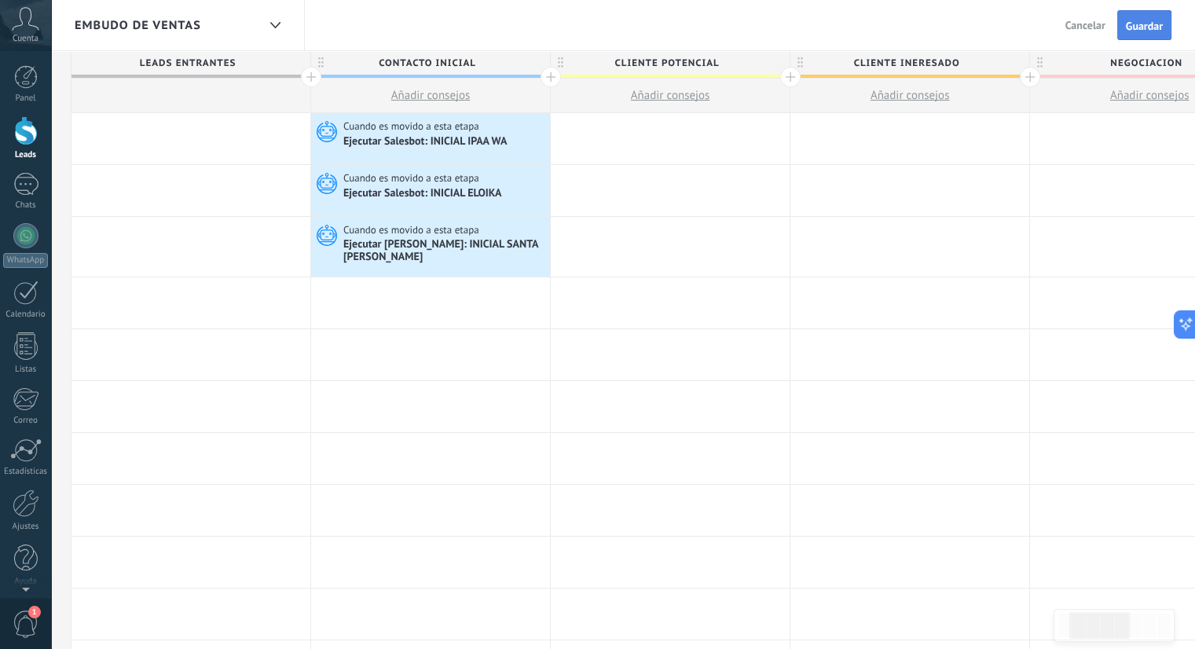
click at [1163, 31] on button "Guardar" at bounding box center [1144, 25] width 54 height 30
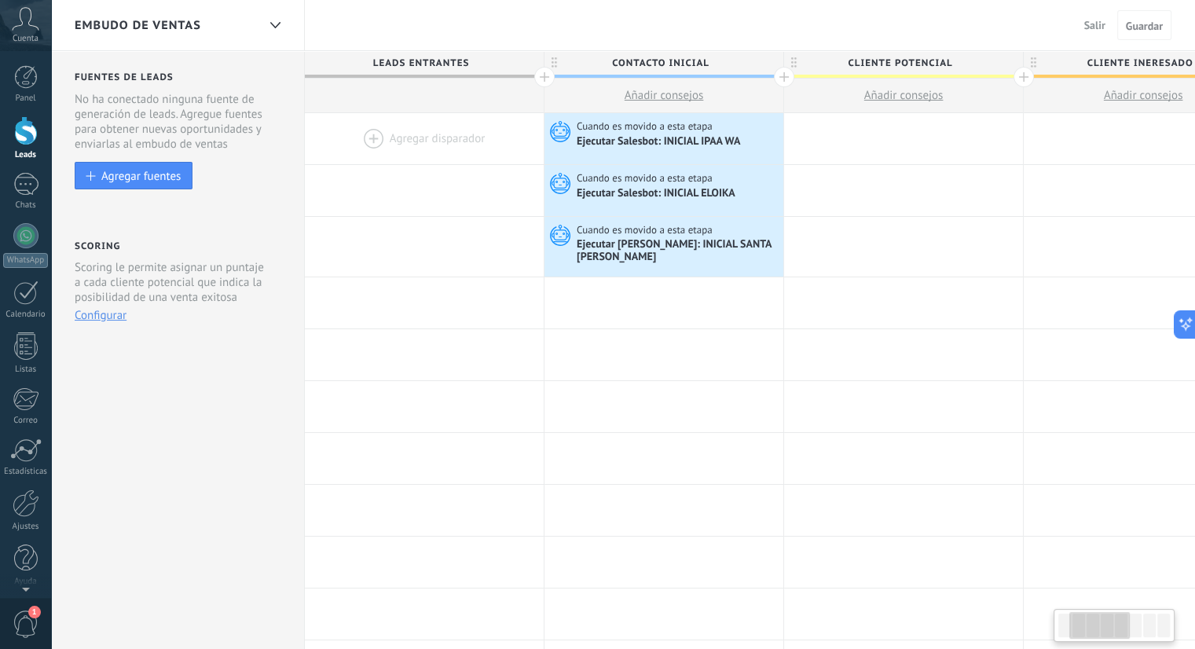
scroll to position [0, 233]
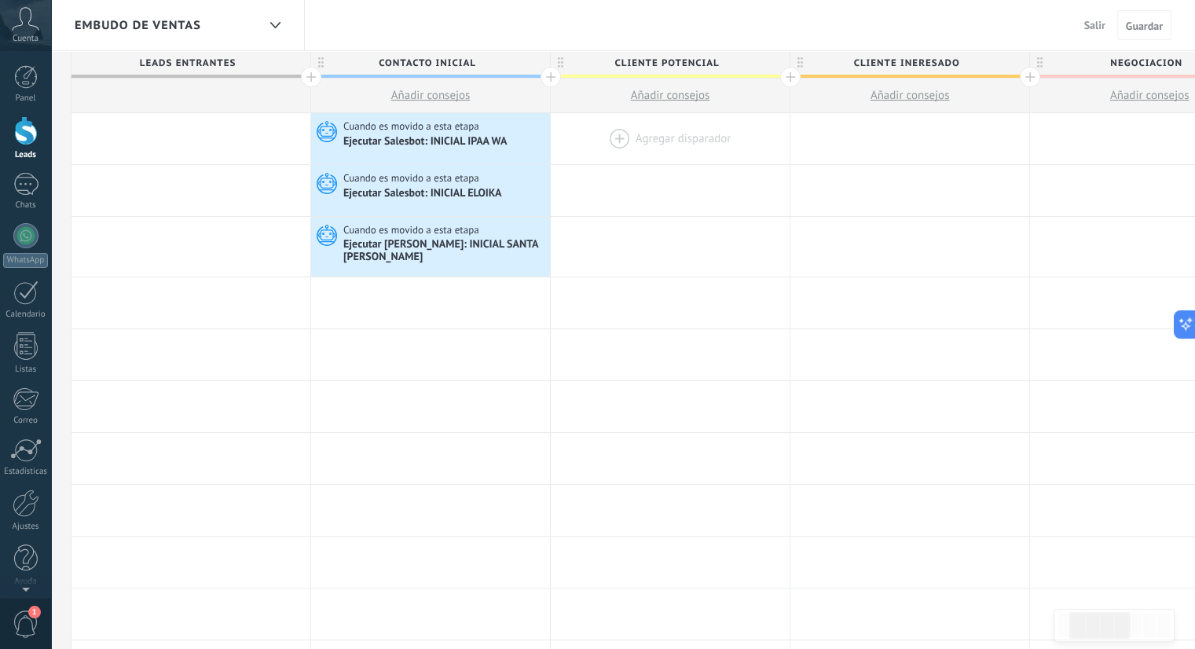
click at [628, 127] on div at bounding box center [670, 138] width 239 height 51
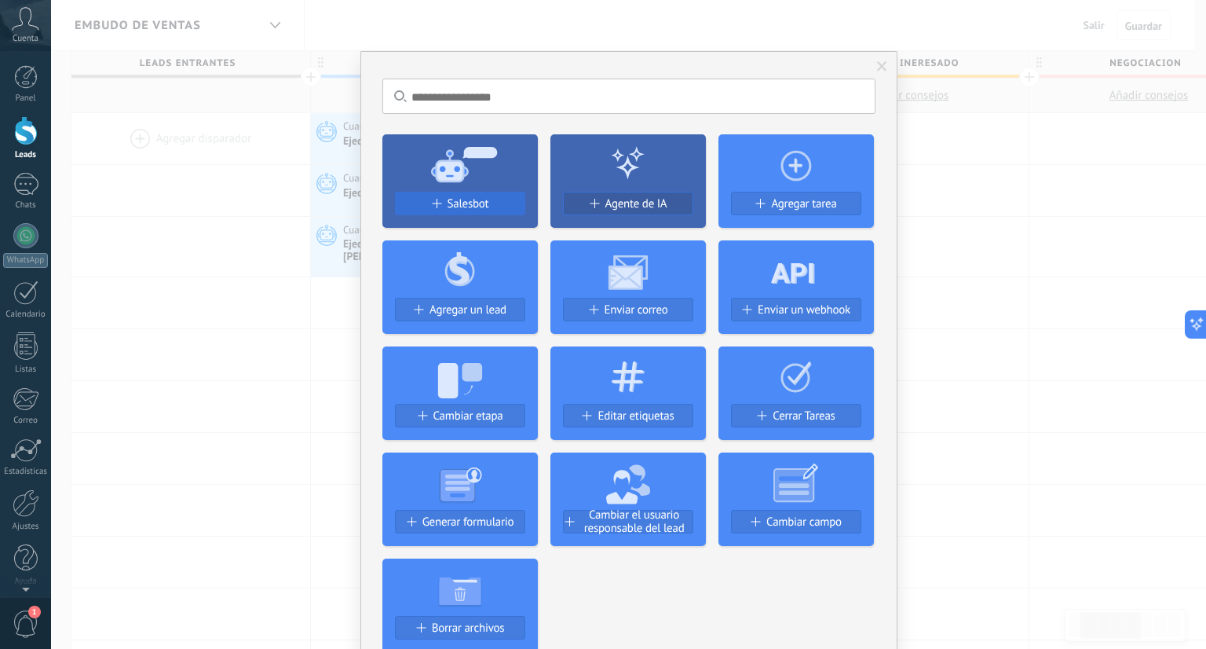
click at [507, 203] on div "Salesbot" at bounding box center [460, 203] width 129 height 13
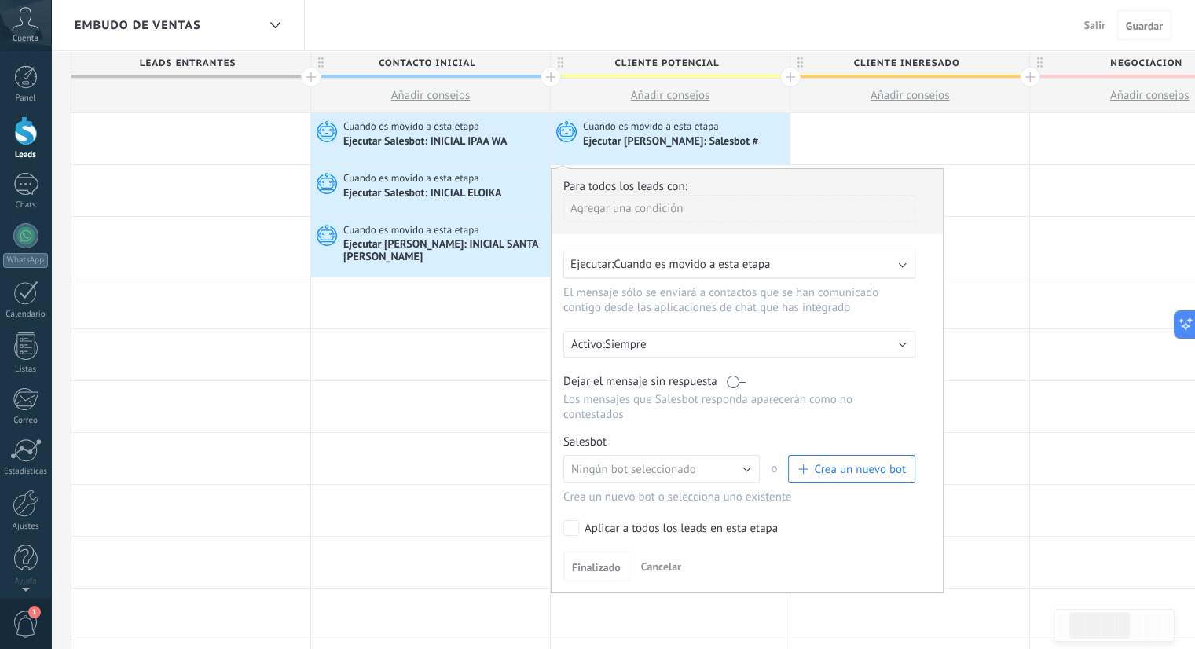
click at [821, 462] on span "Crea un nuevo bot" at bounding box center [860, 469] width 92 height 15
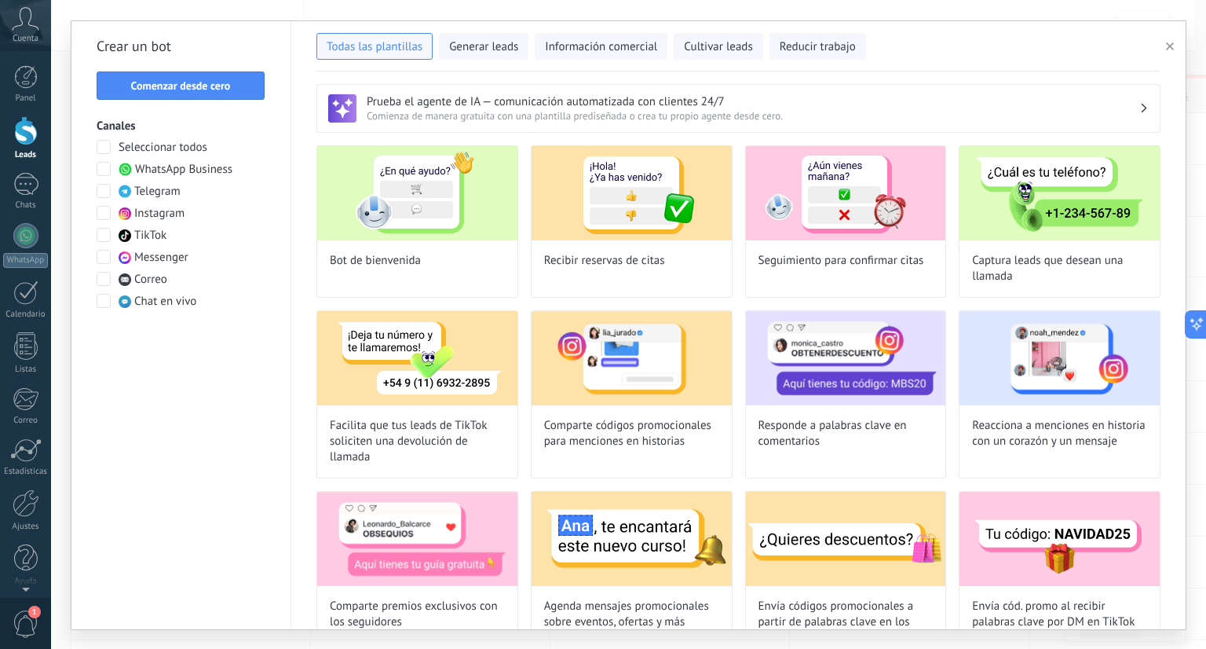
click at [1177, 54] on button "button" at bounding box center [1173, 46] width 26 height 19
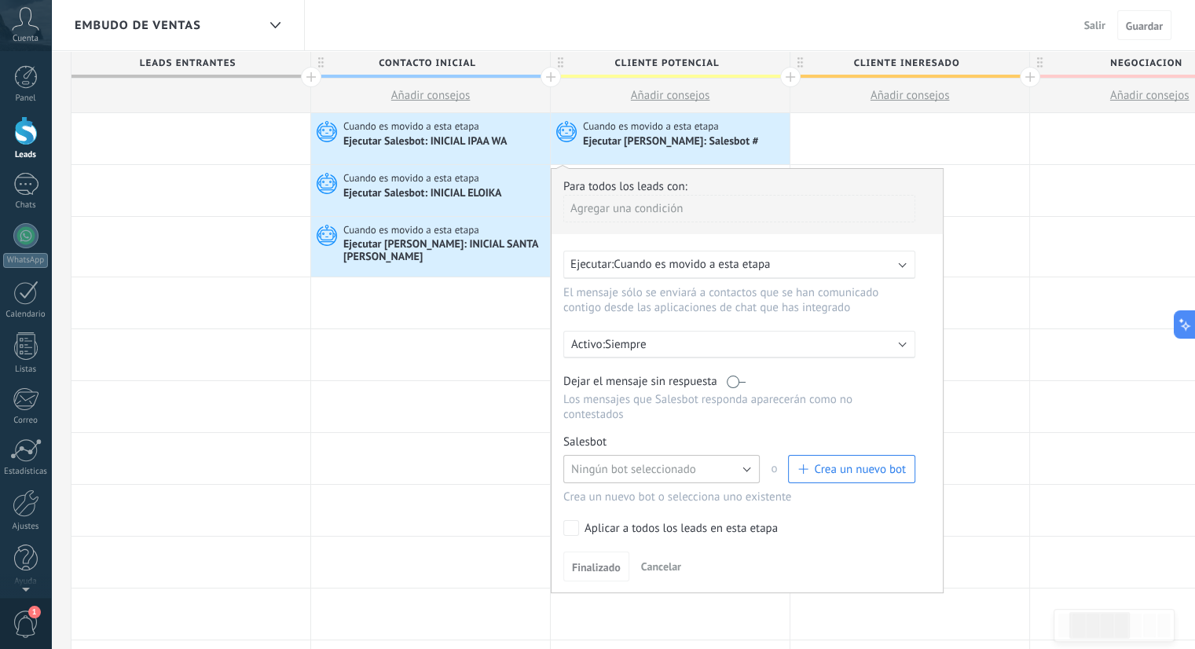
click at [624, 462] on span "Ningún bot seleccionado" at bounding box center [633, 469] width 125 height 15
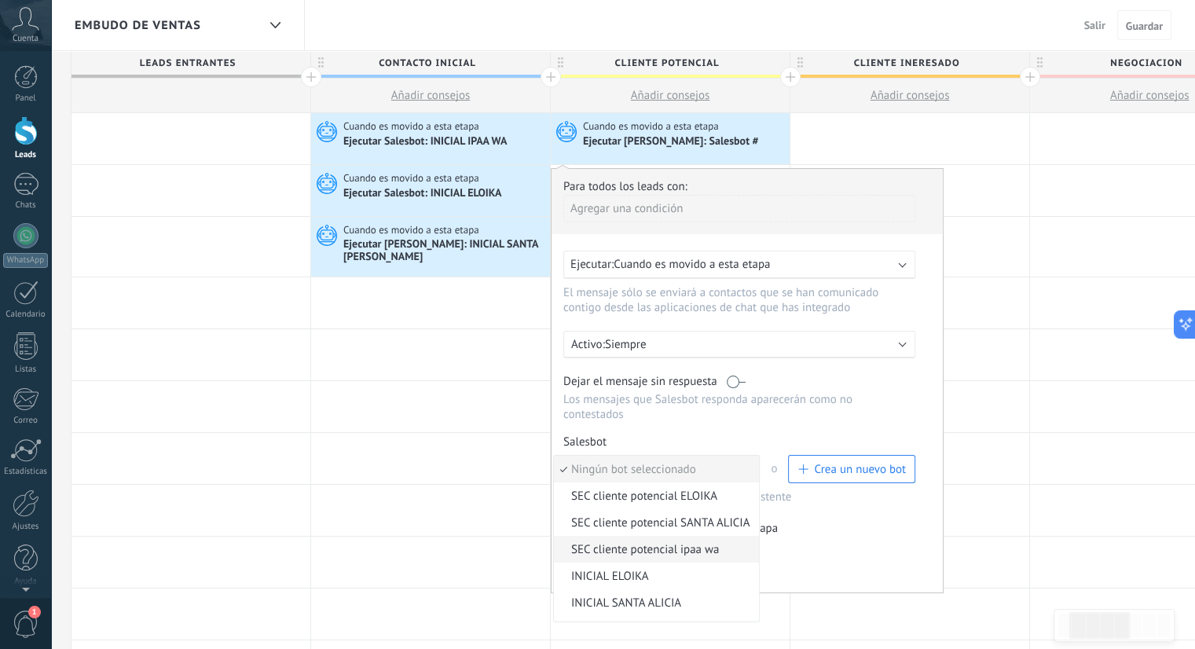
click at [679, 536] on li "SEC cliente potencial ipaa wa" at bounding box center [656, 549] width 205 height 27
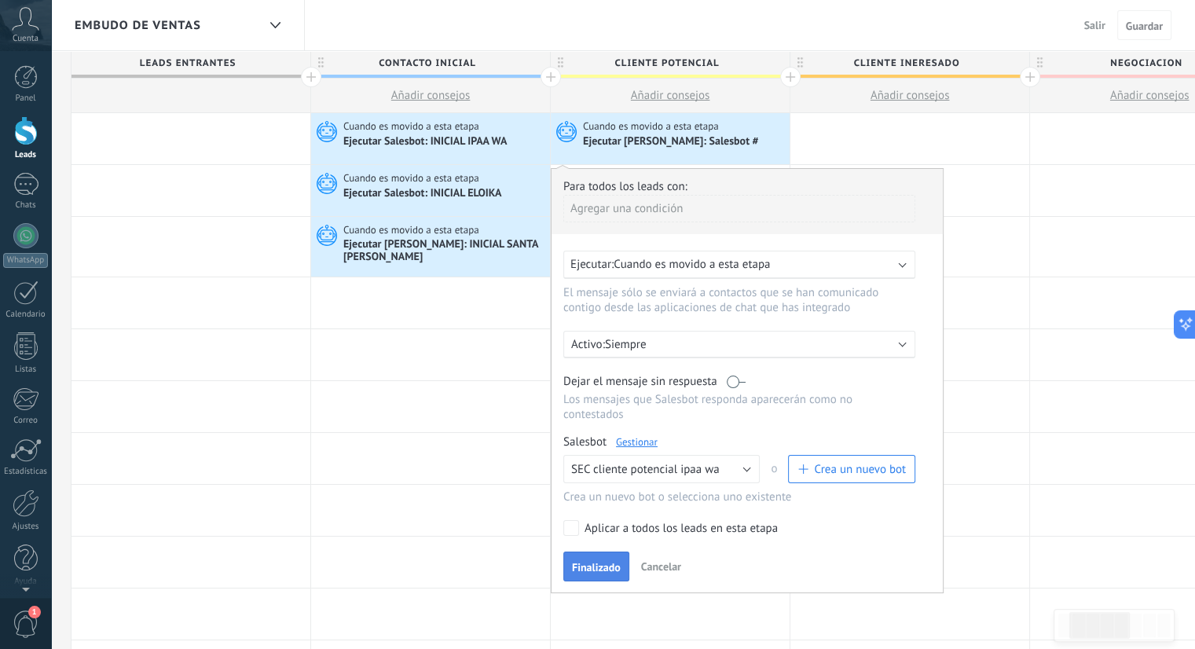
click at [597, 562] on span "Finalizado" at bounding box center [596, 567] width 49 height 11
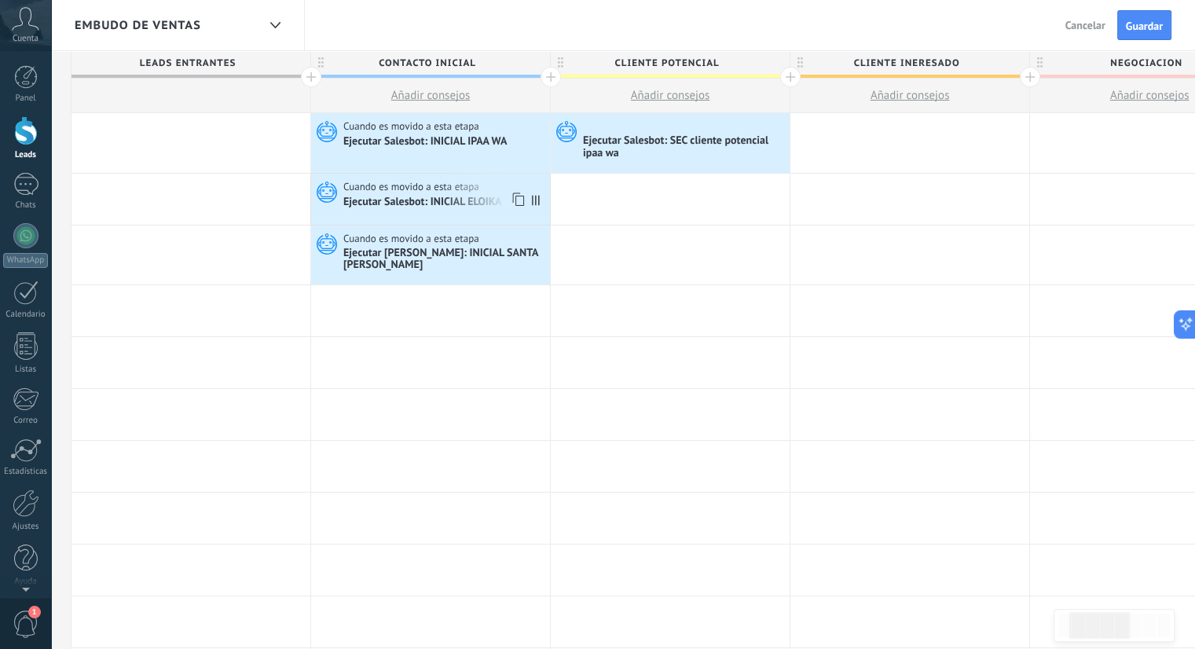
click at [445, 181] on span "Cuando es movido a esta etapa" at bounding box center [412, 187] width 138 height 14
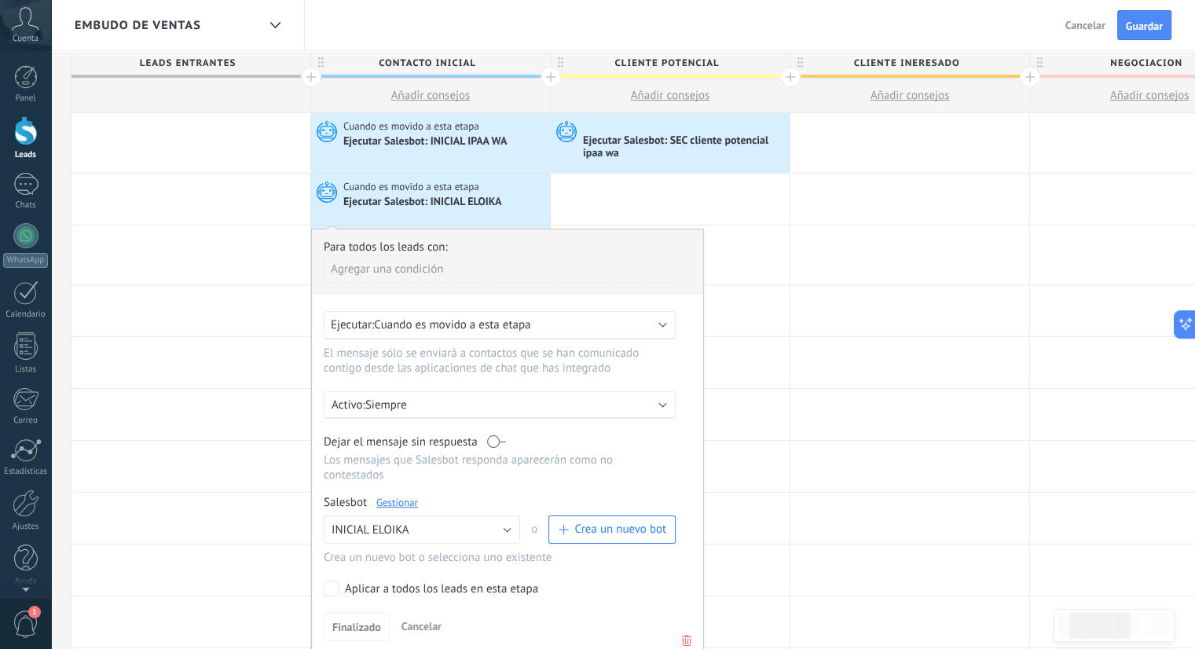
click at [689, 631] on icon at bounding box center [686, 640] width 17 height 19
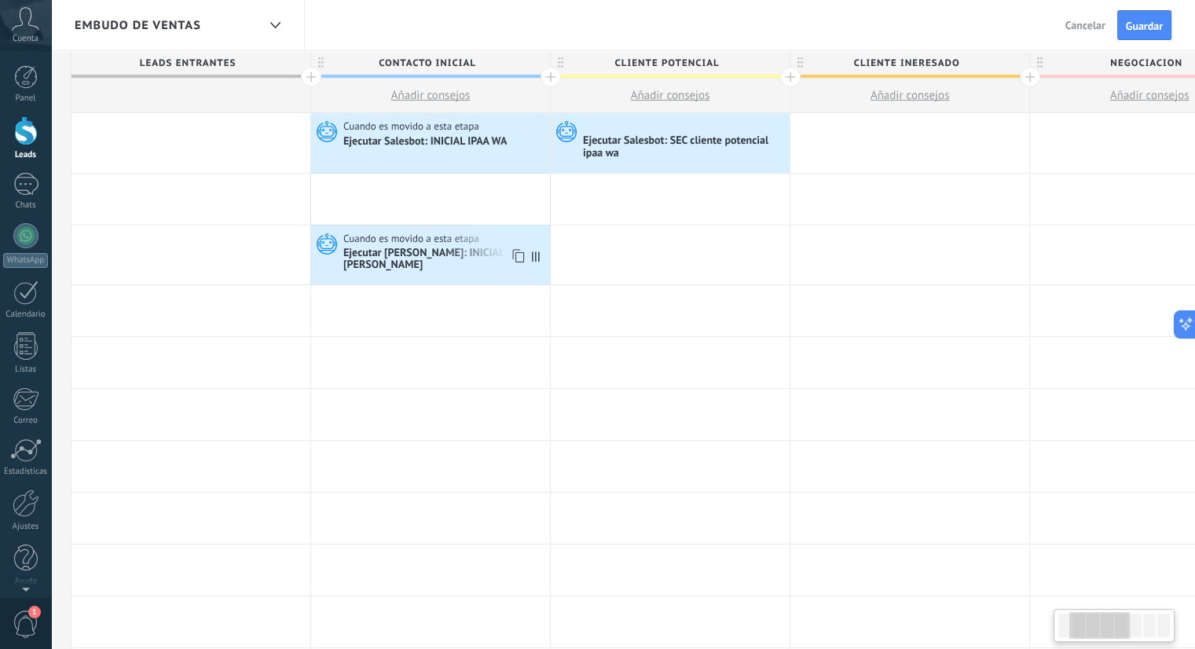
click at [441, 240] on span "Cuando es movido a esta etapa" at bounding box center [412, 239] width 138 height 14
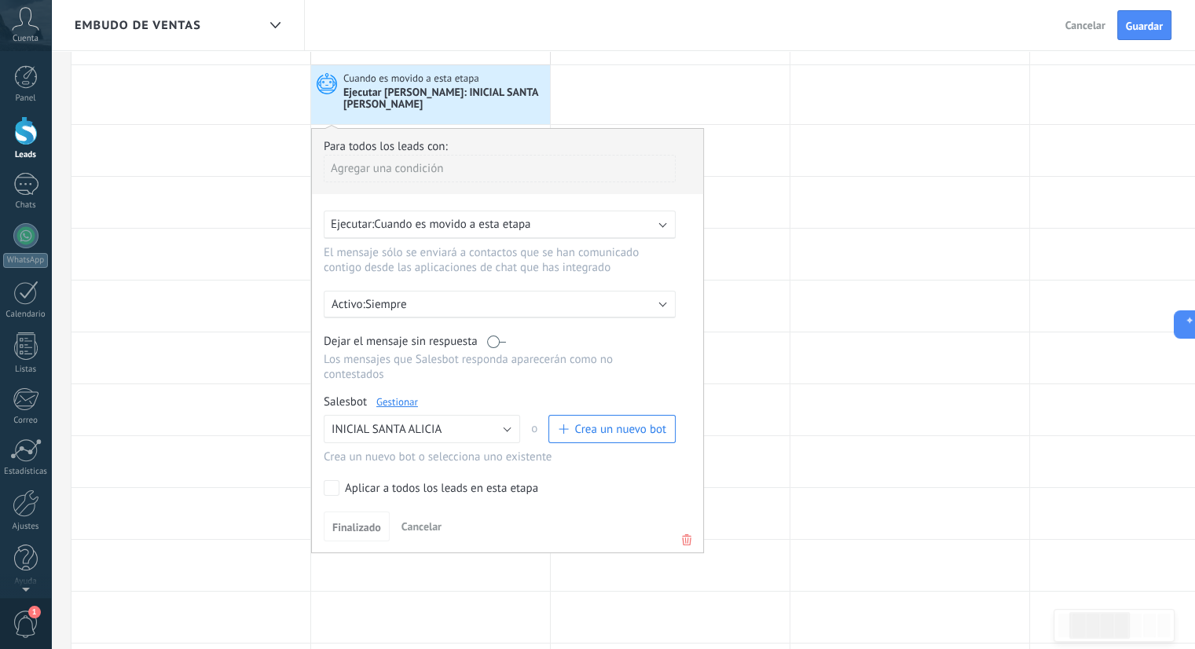
scroll to position [173, 0]
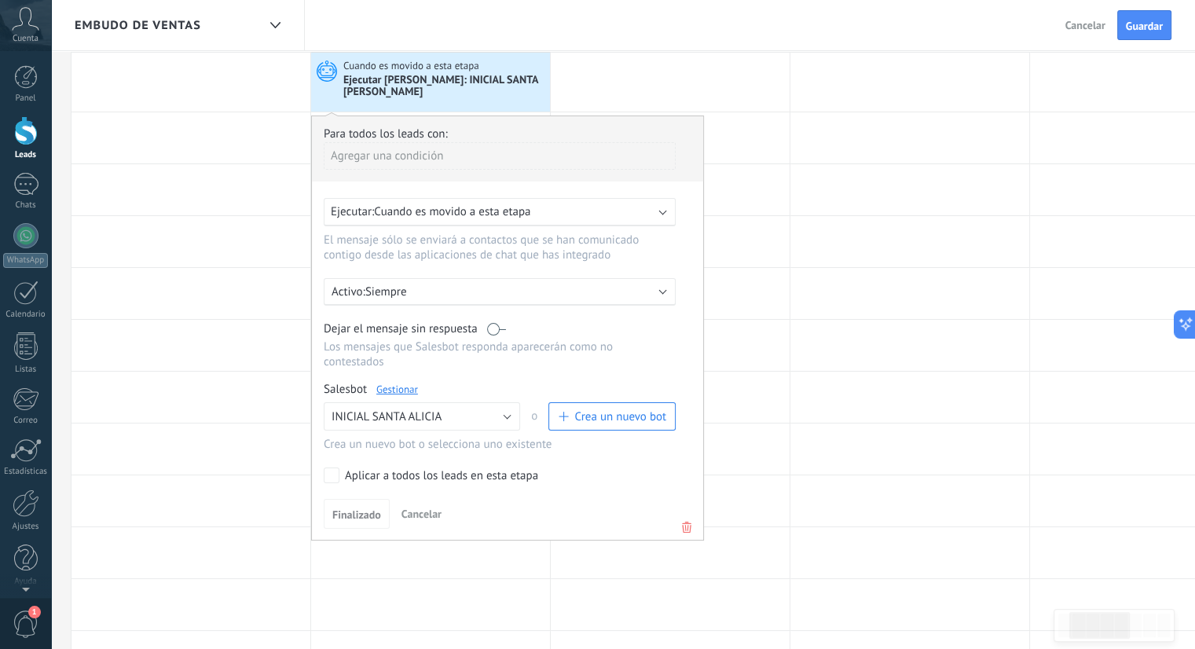
click at [682, 499] on div "Finalizado Cancelar" at bounding box center [508, 513] width 368 height 29
click at [683, 518] on icon at bounding box center [686, 527] width 17 height 19
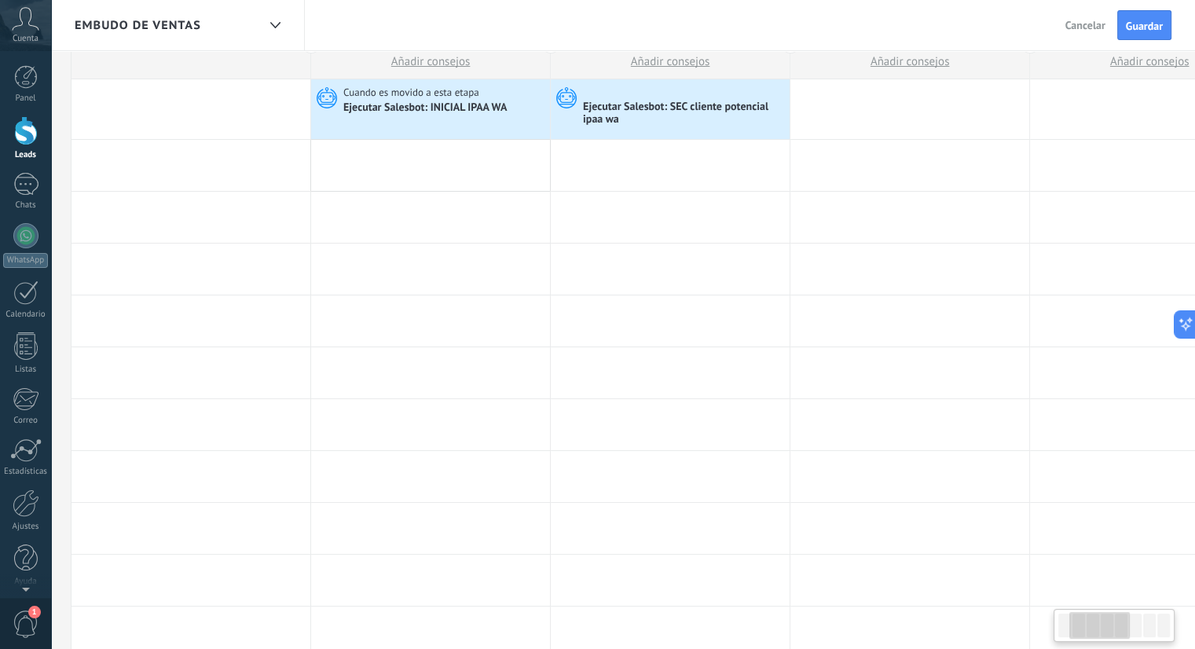
scroll to position [0, 0]
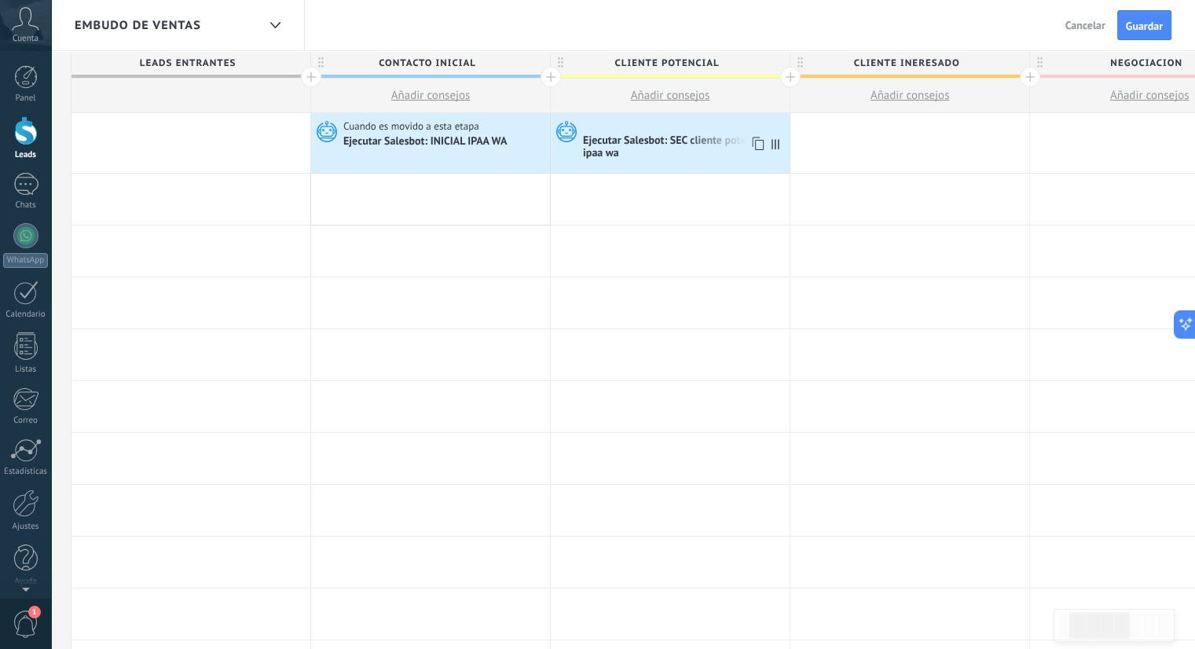
click at [711, 168] on div "Ejecutar Salesbot: SEC cliente potencial ipaa wa" at bounding box center [670, 143] width 239 height 60
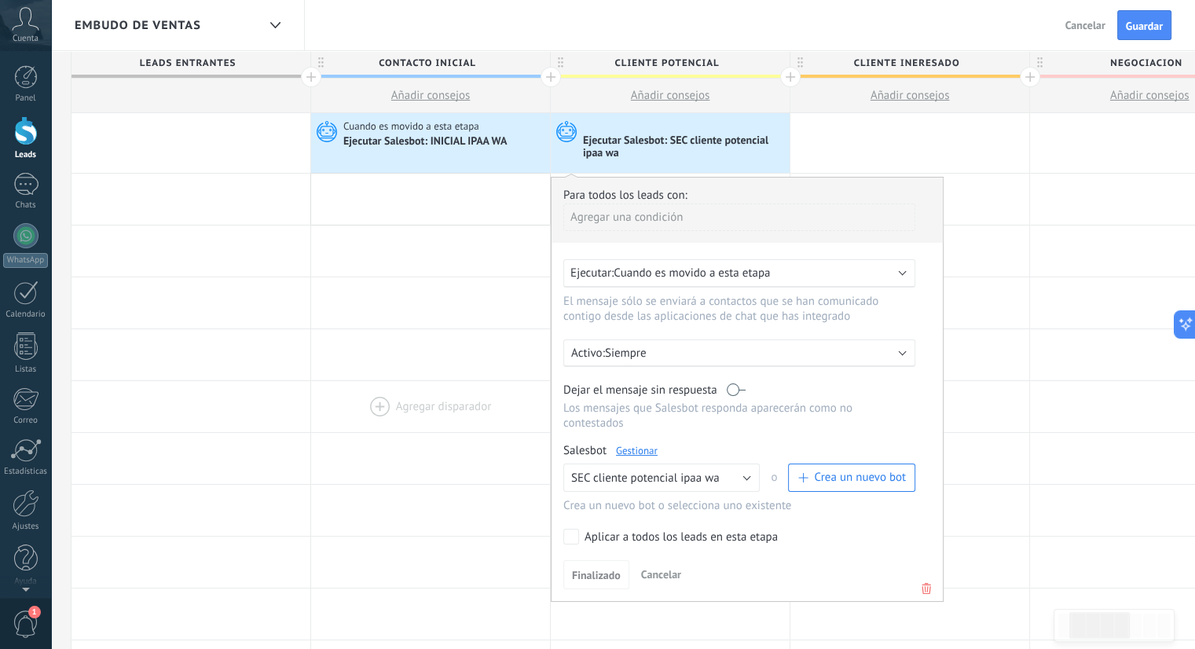
click at [469, 399] on div at bounding box center [430, 406] width 239 height 51
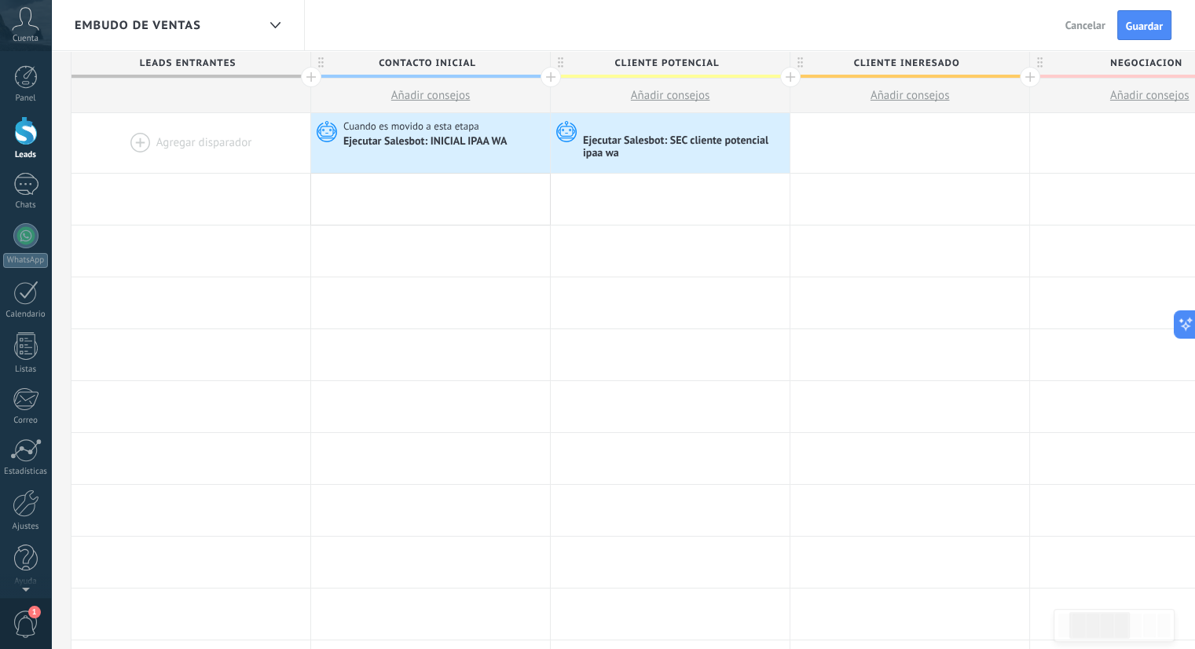
click at [188, 27] on span "Embudo de ventas" at bounding box center [138, 25] width 126 height 15
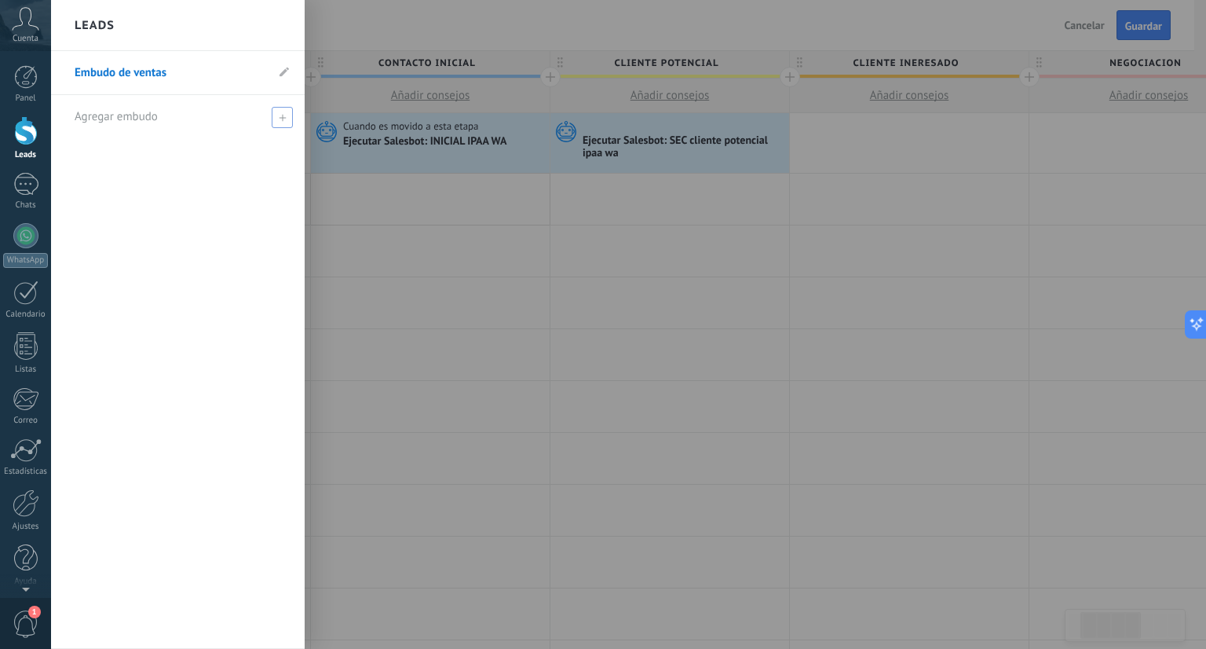
click at [220, 111] on div "Agregar embudo" at bounding box center [182, 116] width 214 height 43
click at [280, 65] on span at bounding box center [284, 72] width 9 height 15
click at [244, 79] on input "**********" at bounding box center [170, 72] width 191 height 25
type input "**********"
click at [282, 71] on icon at bounding box center [281, 72] width 17 height 9
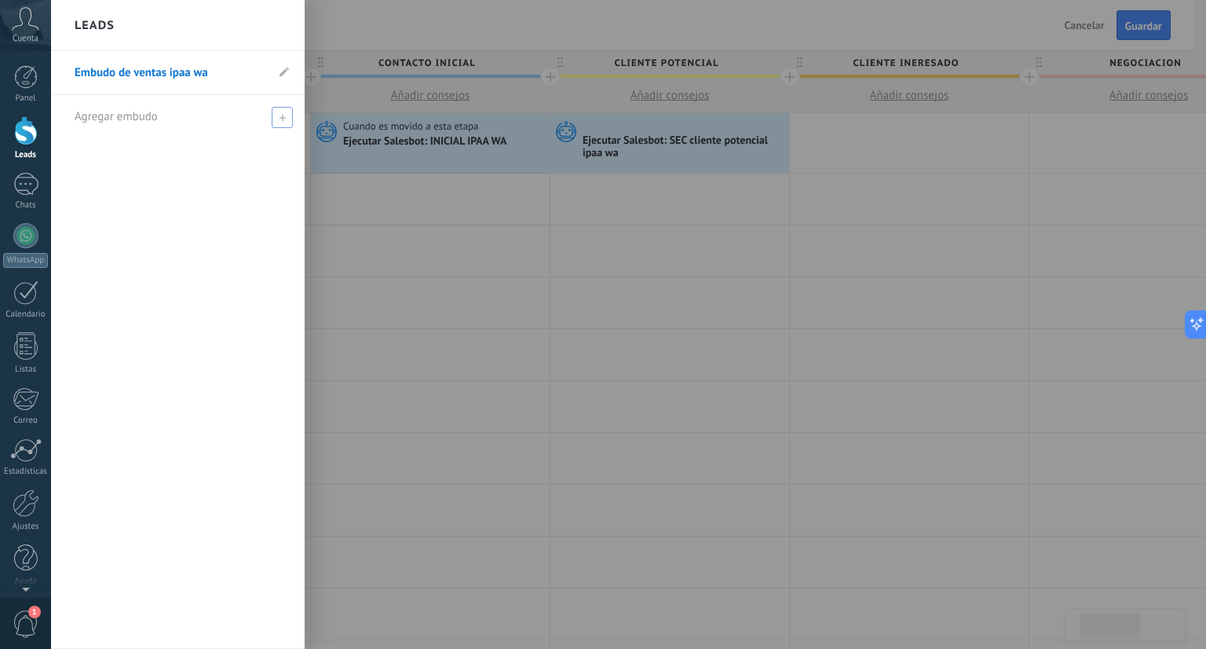
click at [169, 121] on div "Agregar embudo" at bounding box center [182, 116] width 214 height 43
type input "**********"
click at [289, 125] on span at bounding box center [284, 117] width 17 height 20
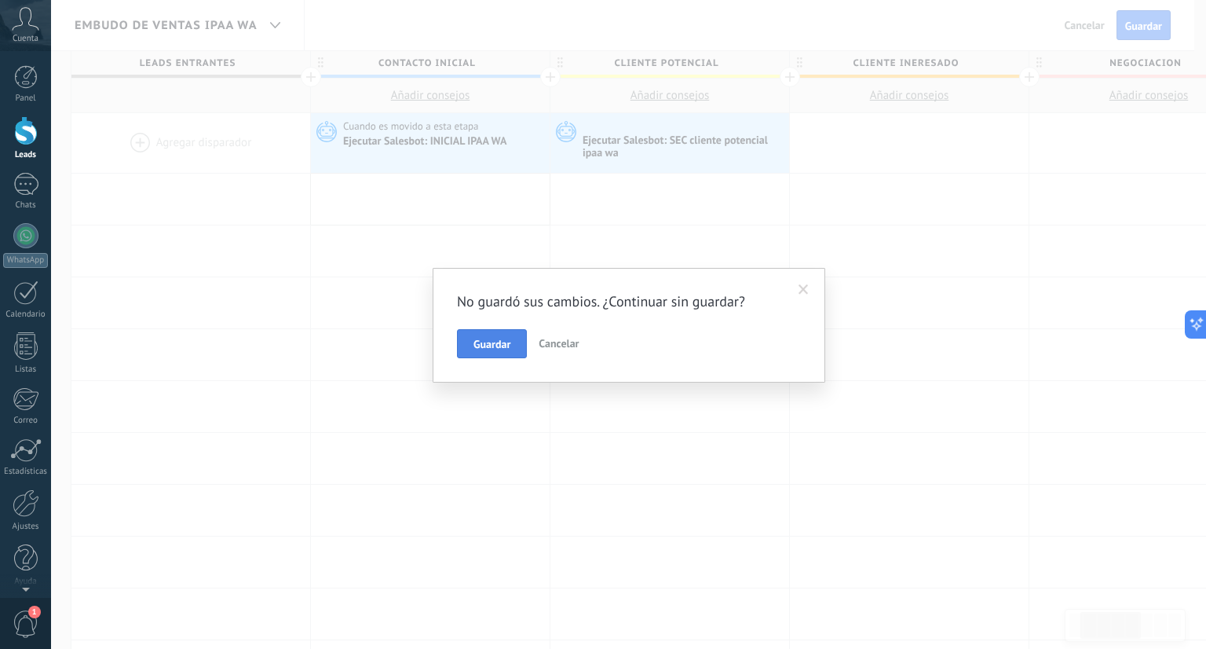
click at [493, 339] on span "Guardar" at bounding box center [492, 344] width 37 height 11
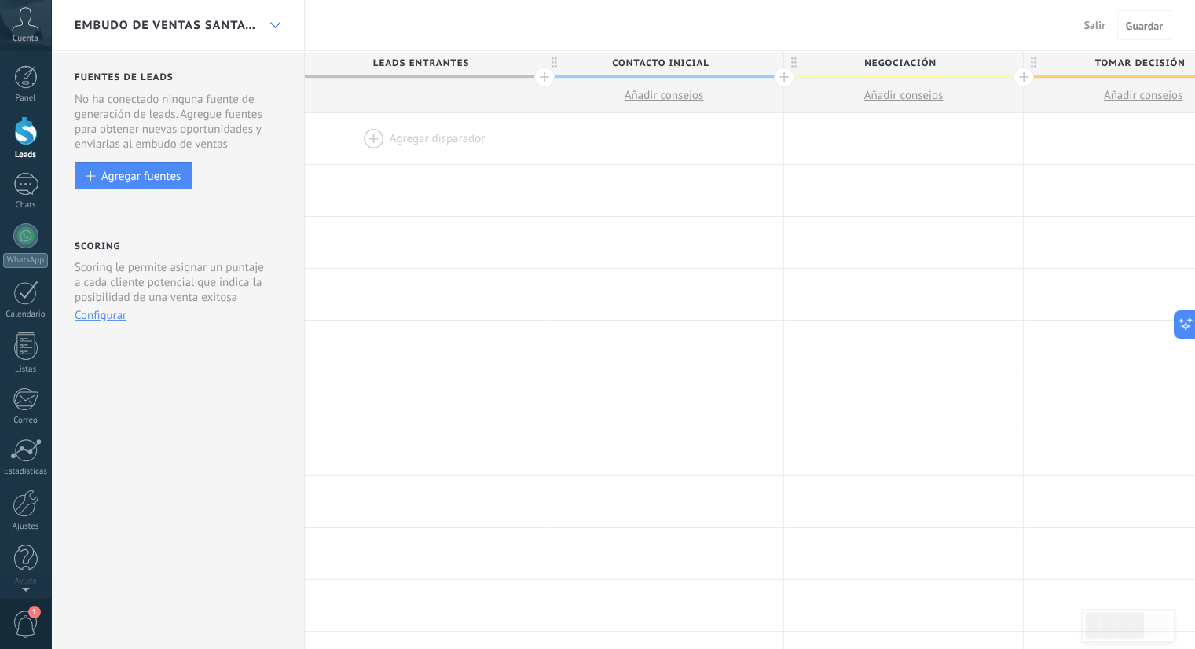
click at [268, 27] on div at bounding box center [275, 25] width 27 height 31
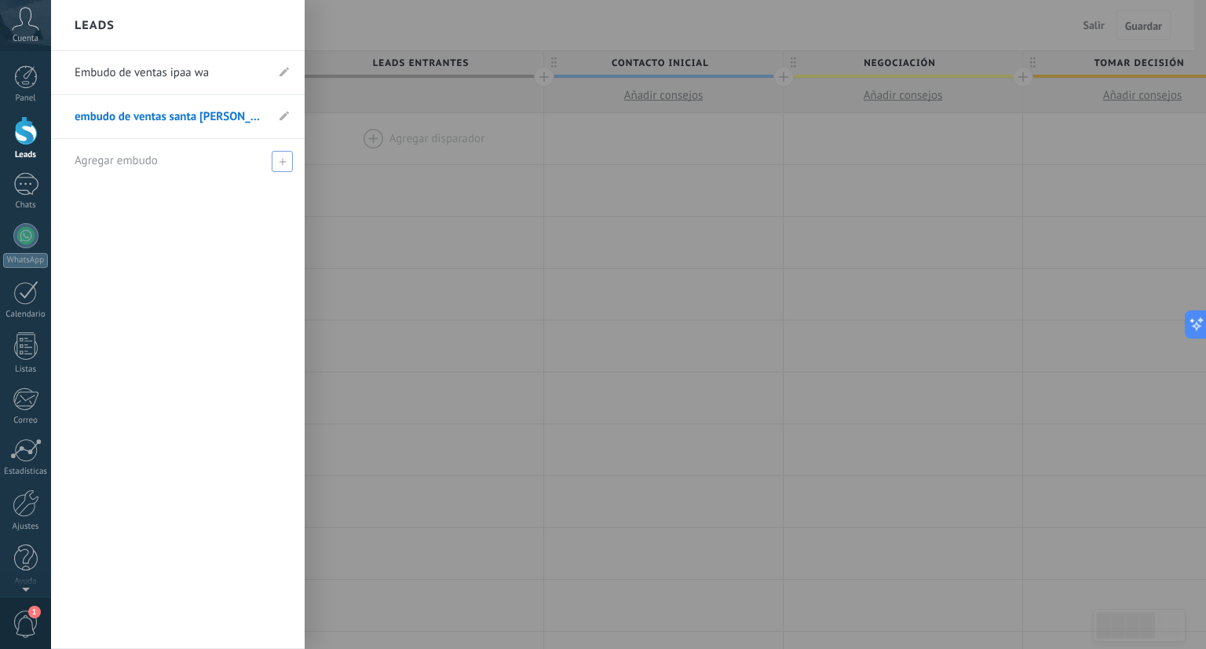
click at [176, 162] on div "Agregar embudo" at bounding box center [182, 160] width 214 height 43
click at [193, 158] on input "text" at bounding box center [171, 160] width 193 height 25
type input "**********"
click at [284, 158] on span at bounding box center [284, 161] width 14 height 11
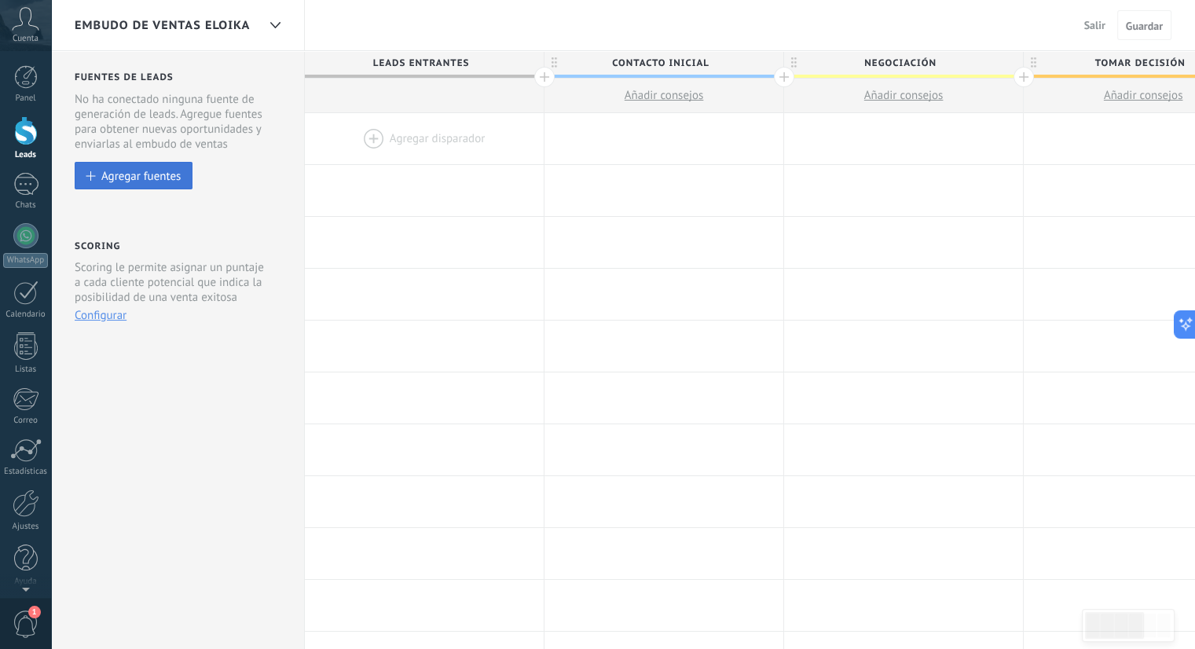
click at [170, 177] on div "Agregar fuentes" at bounding box center [140, 175] width 79 height 13
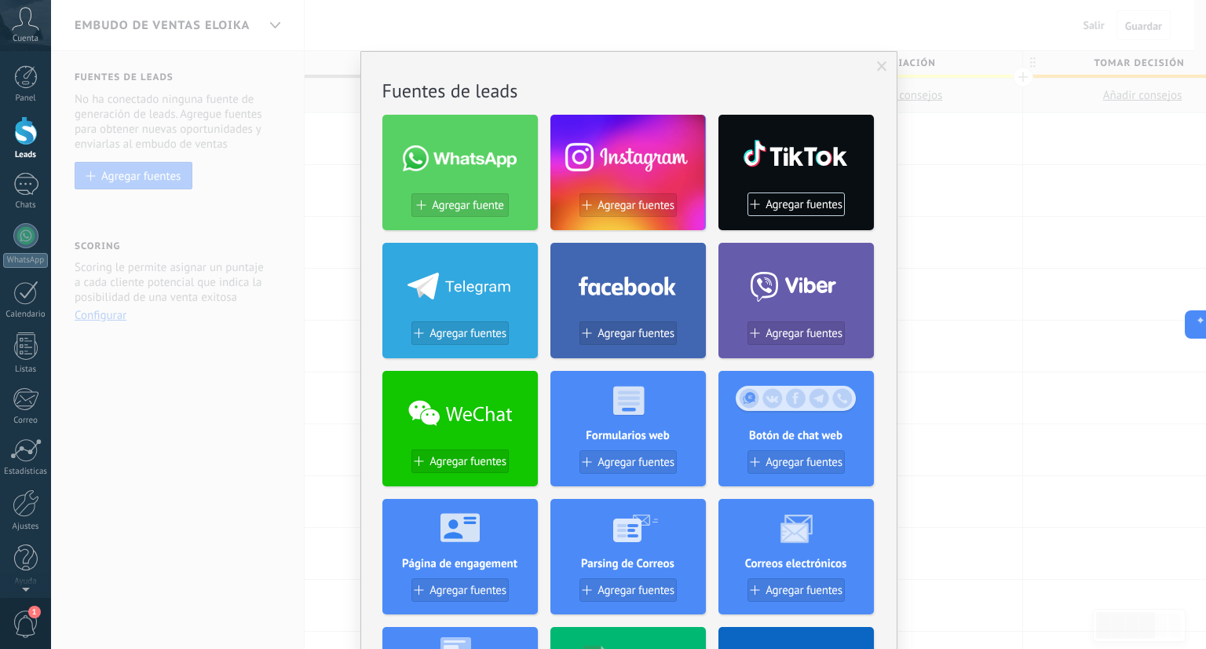
click at [877, 71] on span at bounding box center [882, 66] width 10 height 11
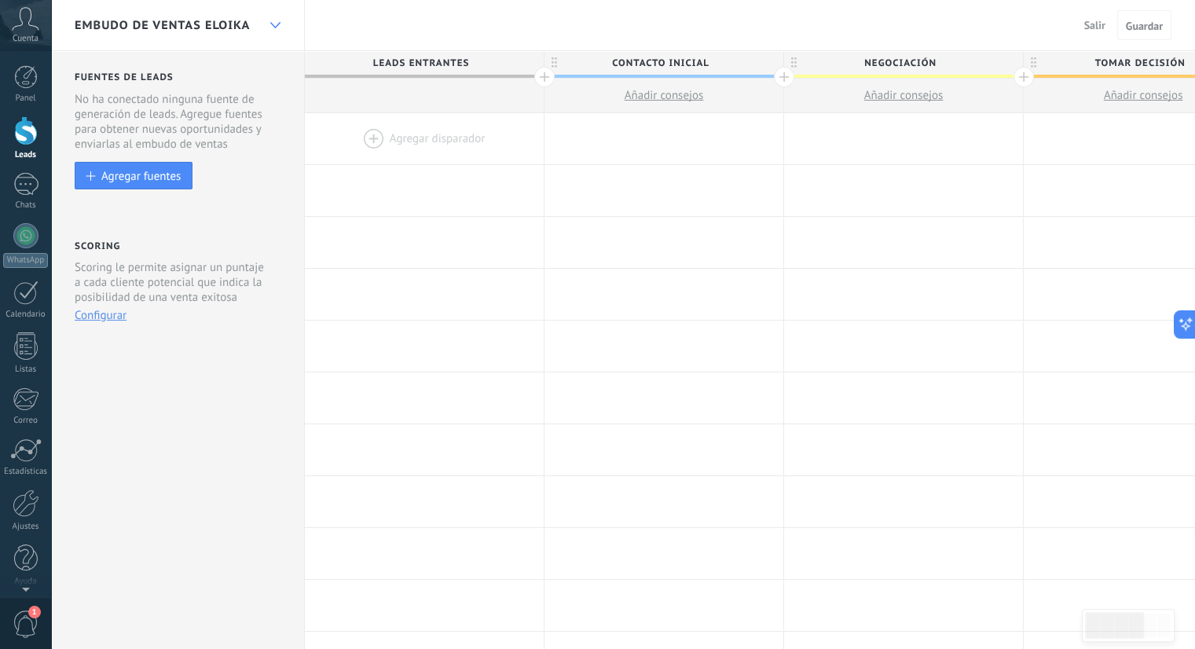
click at [263, 23] on div at bounding box center [275, 25] width 27 height 31
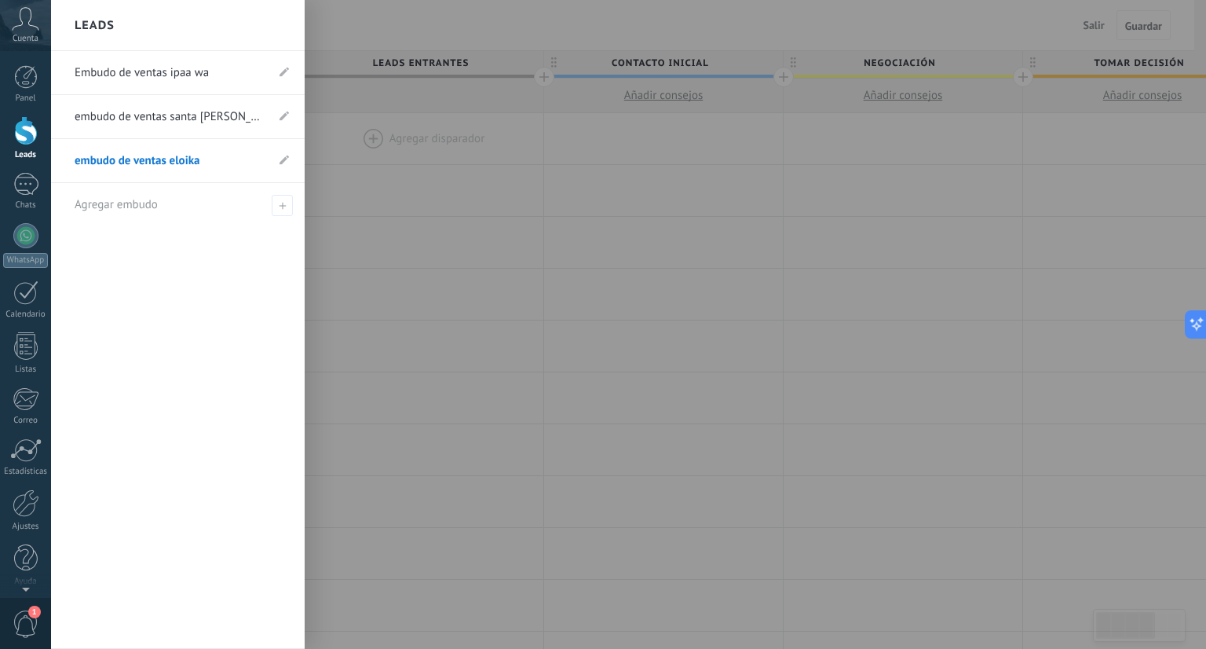
click at [450, 130] on div at bounding box center [654, 324] width 1206 height 649
click at [117, 71] on link "Embudo de ventas ipaa wa" at bounding box center [170, 73] width 191 height 44
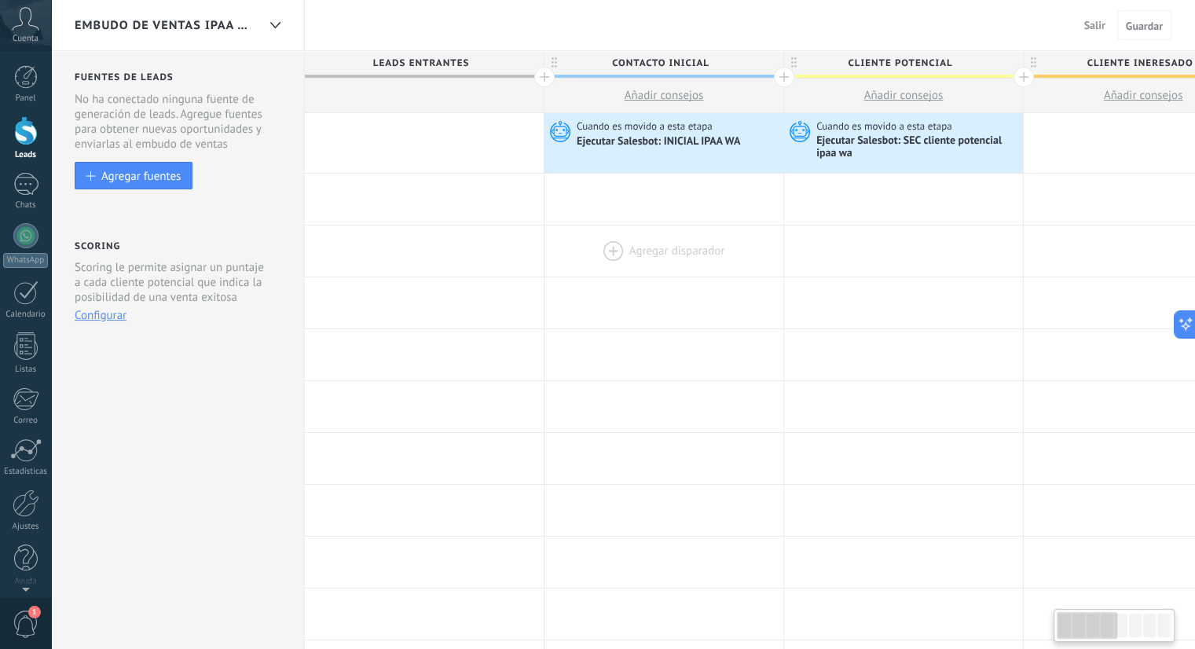
click at [679, 225] on div at bounding box center [663, 250] width 239 height 51
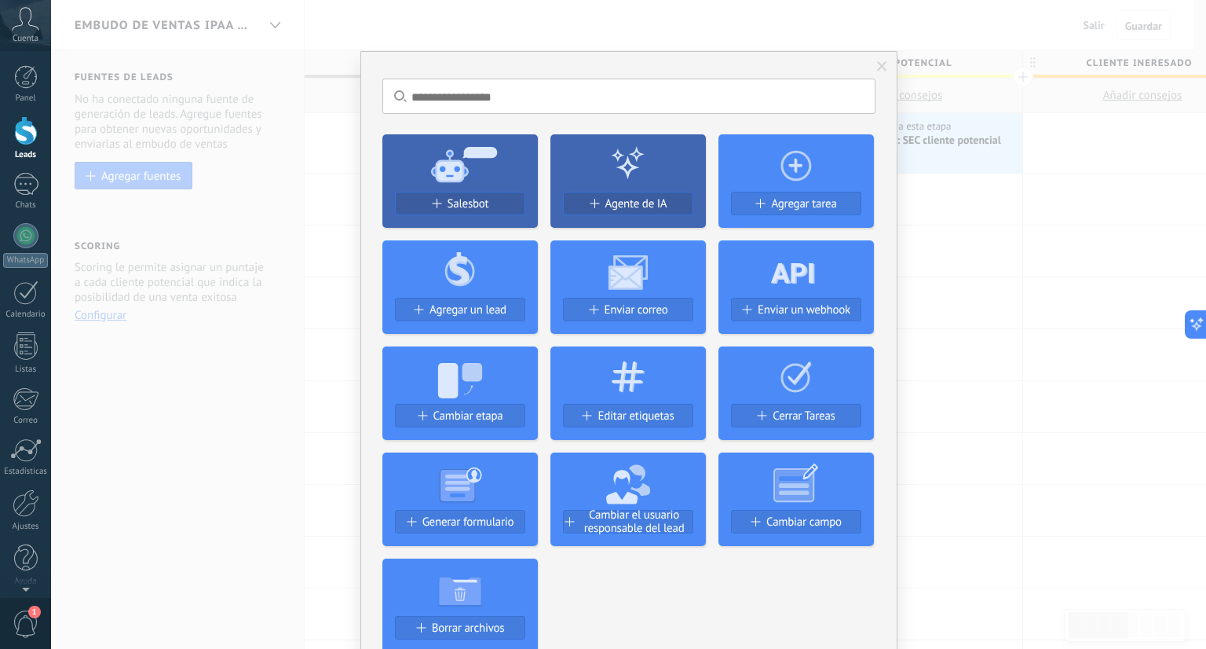
click at [886, 59] on span at bounding box center [883, 66] width 26 height 27
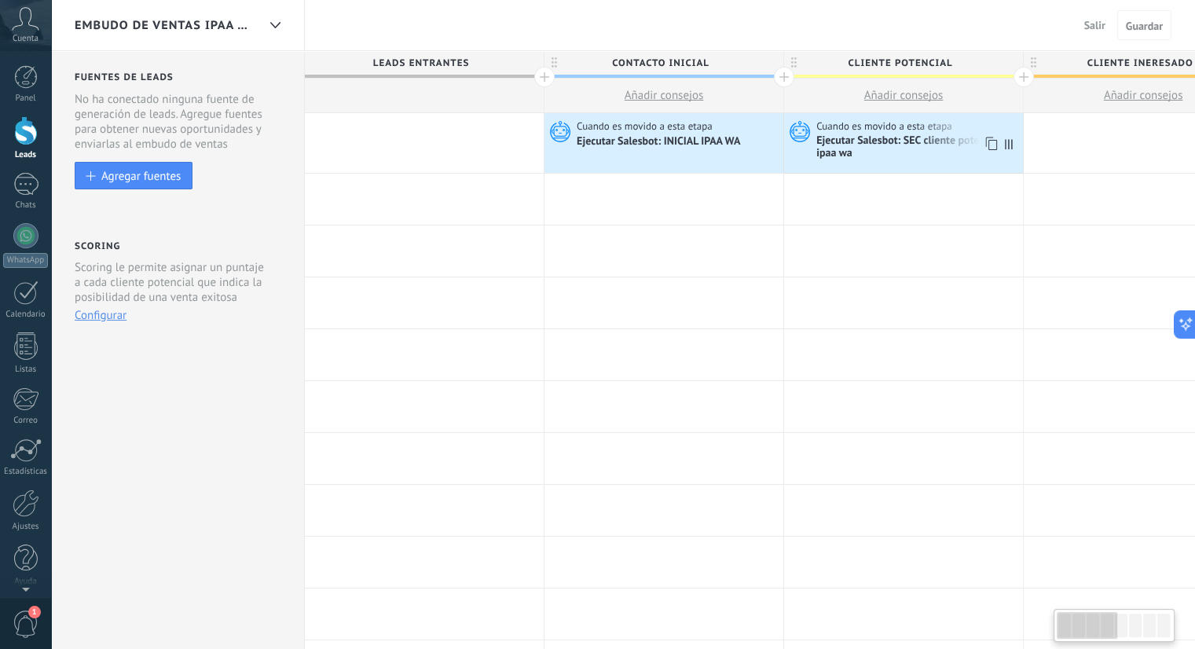
click at [900, 140] on div "Ejecutar Salesbot: SEC cliente potencial ipaa wa" at bounding box center [917, 147] width 203 height 27
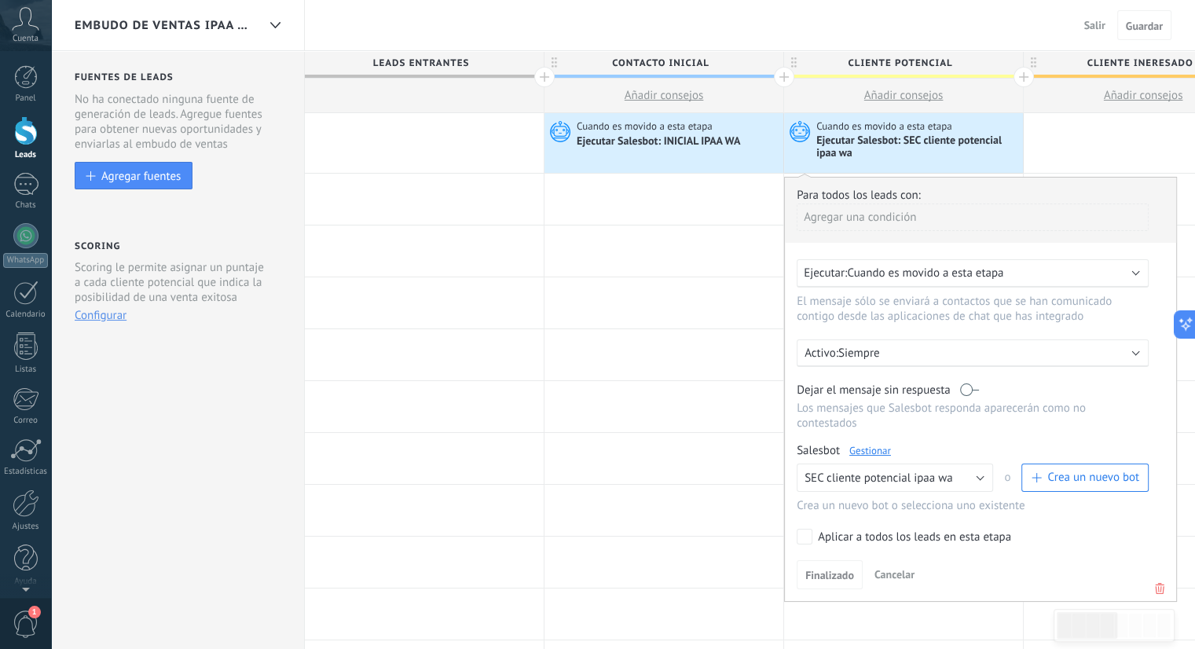
click at [882, 444] on link "Gestionar" at bounding box center [870, 450] width 42 height 13
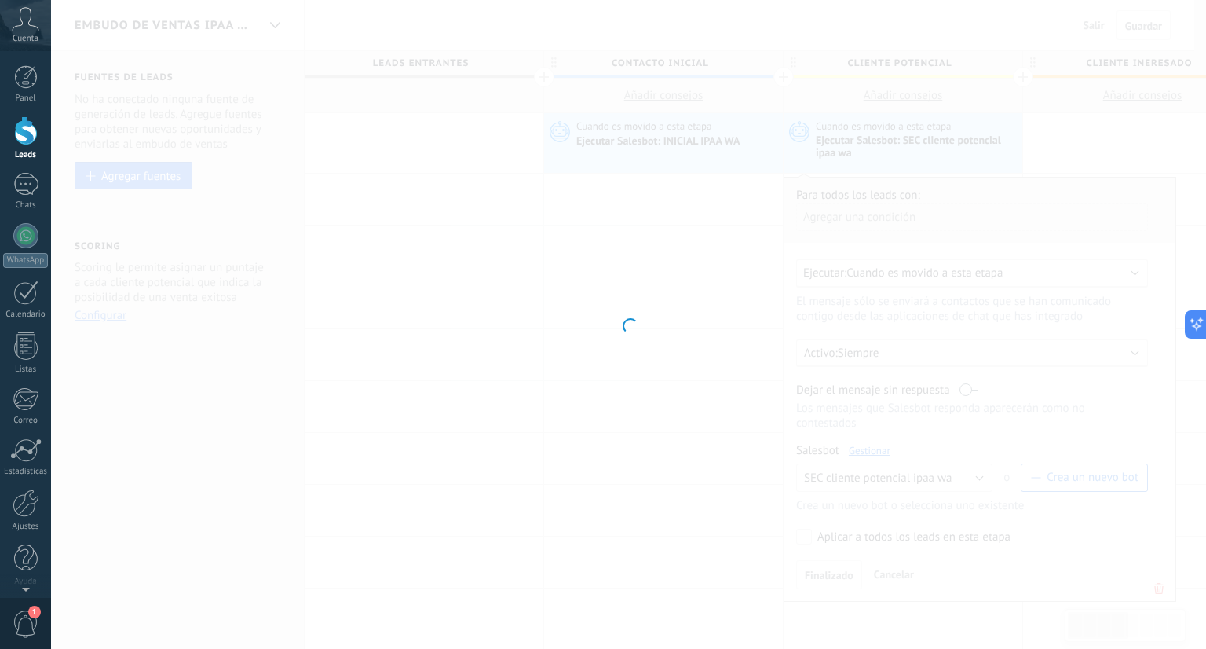
type input "**********"
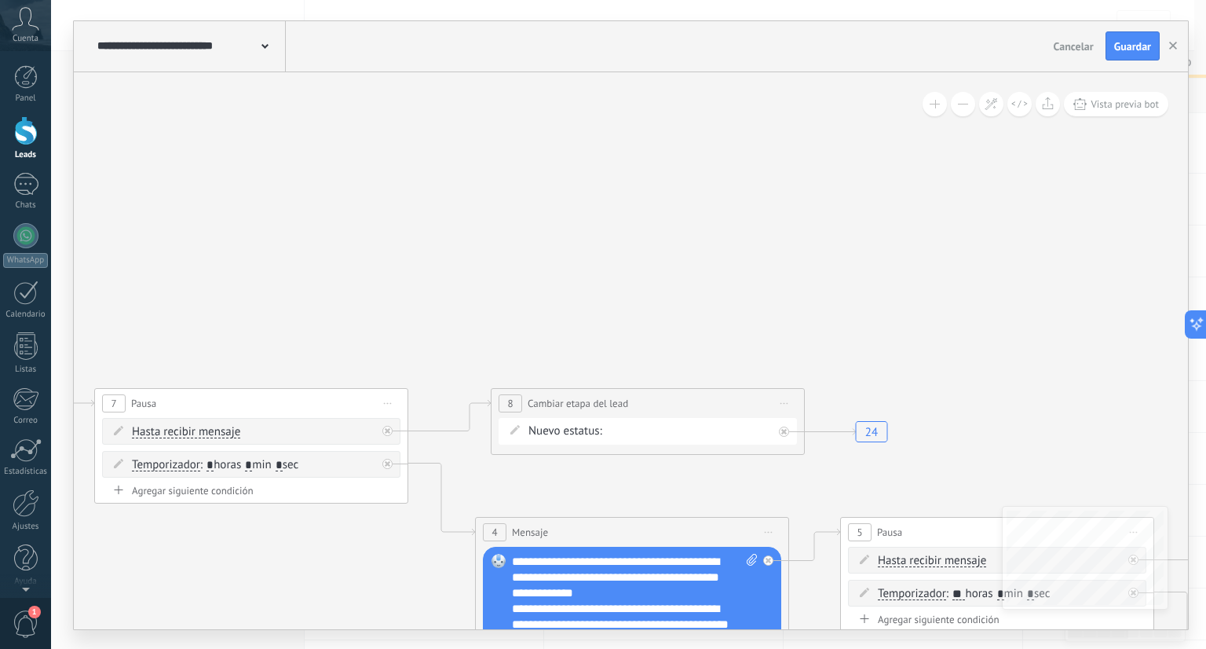
click at [0, 0] on div "Contacto inicial cliente potencial cliente ineresado negociacion cita Logrado c…" at bounding box center [0, 0] width 0 height 0
click at [851, 472] on div at bounding box center [628, 324] width 1155 height 649
click at [261, 53] on div "**********" at bounding box center [189, 46] width 192 height 50
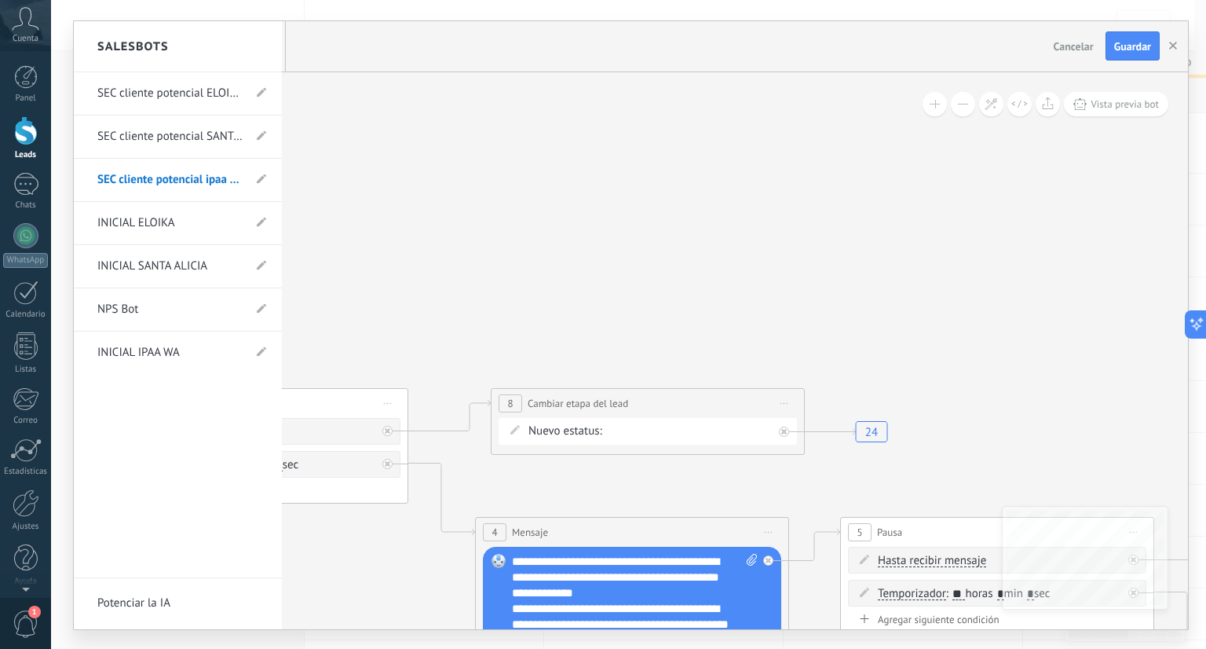
click at [1144, 45] on div at bounding box center [631, 325] width 1115 height 608
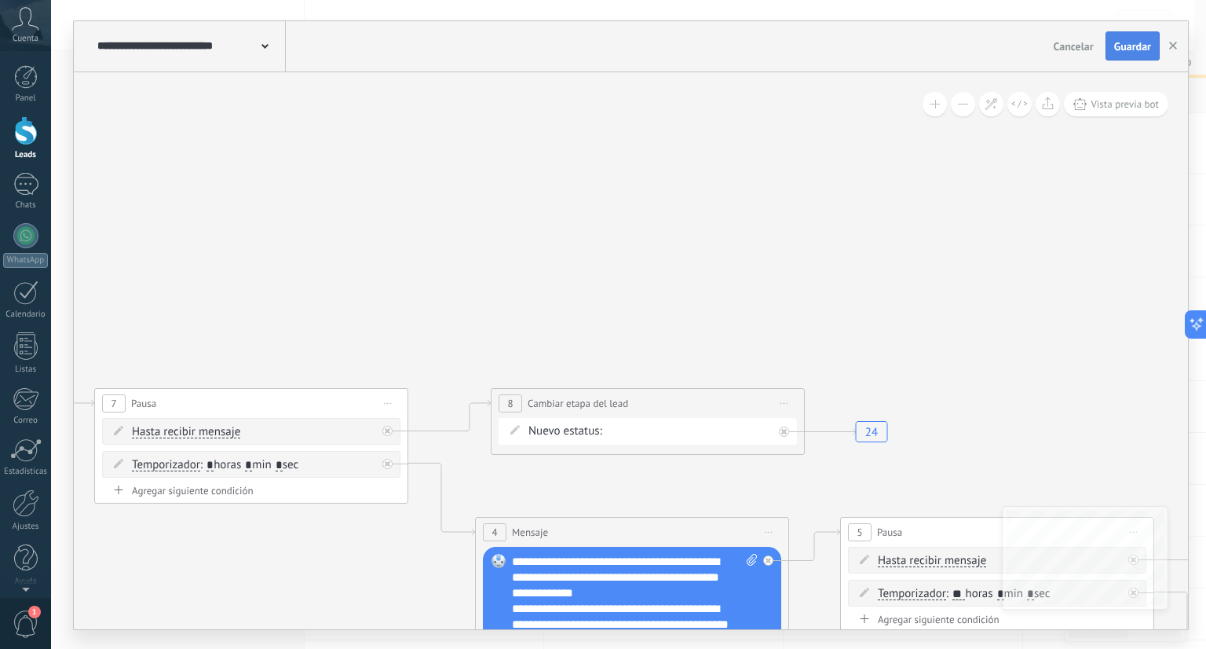
click at [1144, 46] on span "Guardar" at bounding box center [1133, 46] width 37 height 11
click at [264, 48] on icon at bounding box center [265, 46] width 7 height 5
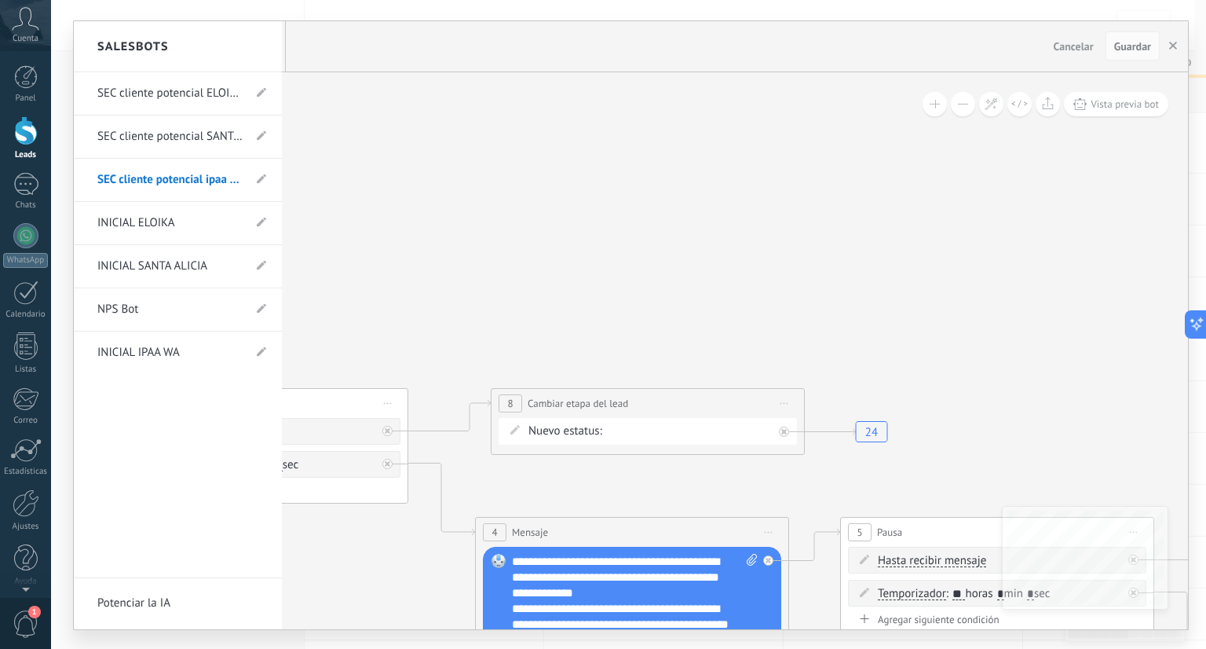
click at [383, 185] on div at bounding box center [631, 325] width 1115 height 608
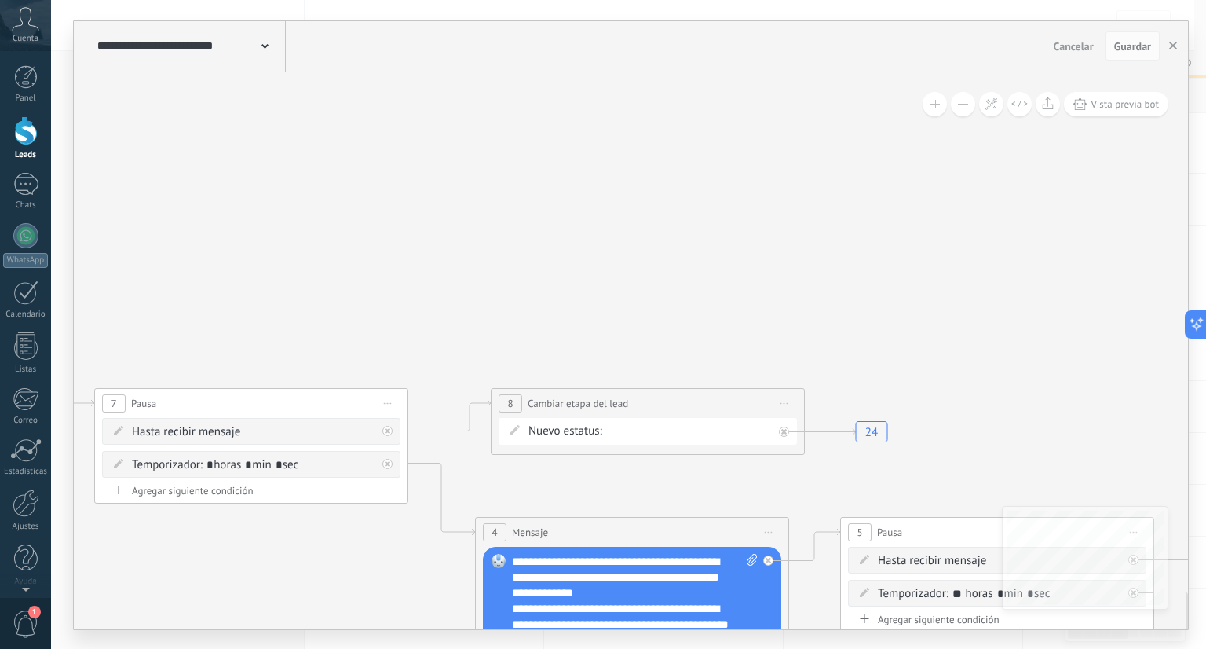
click at [229, 57] on div "**********" at bounding box center [189, 46] width 192 height 50
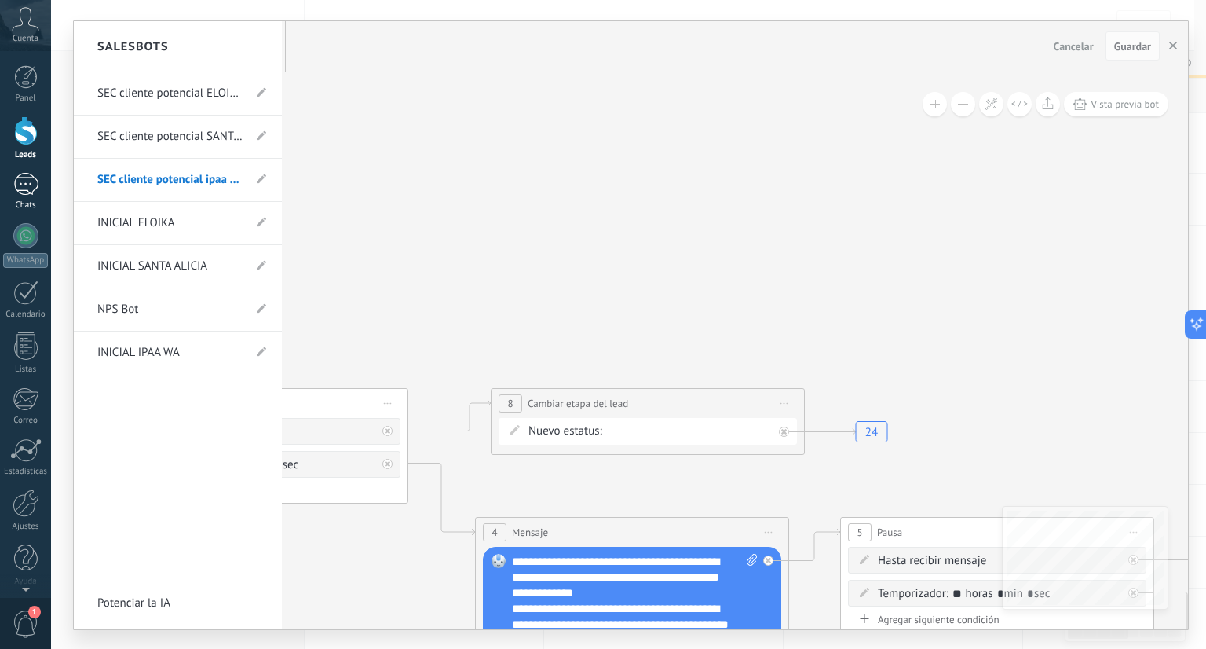
click at [14, 206] on div "Chats" at bounding box center [26, 205] width 46 height 10
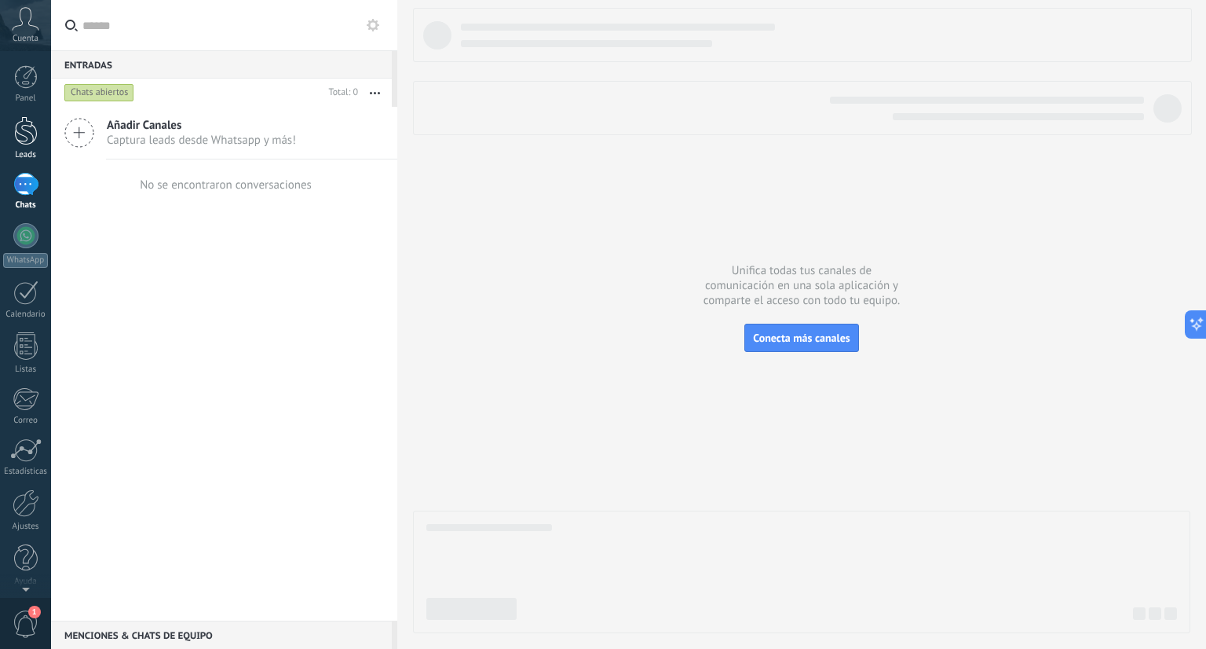
click at [21, 152] on div "Leads" at bounding box center [26, 155] width 46 height 10
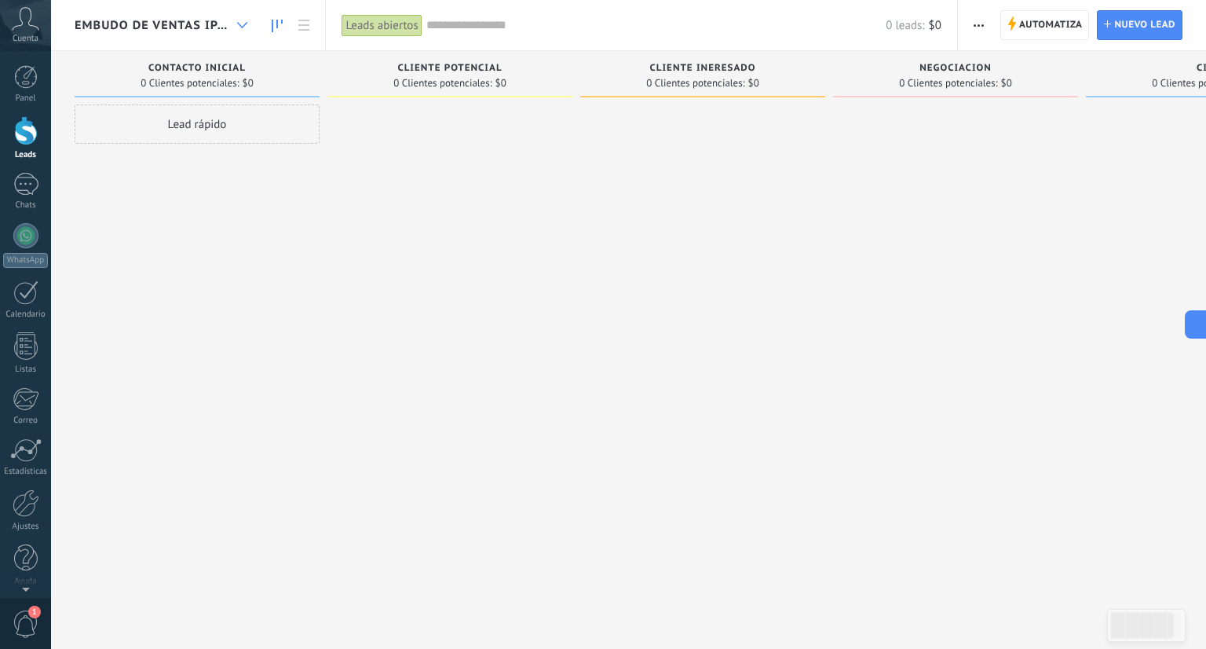
click at [236, 26] on div at bounding box center [242, 25] width 26 height 31
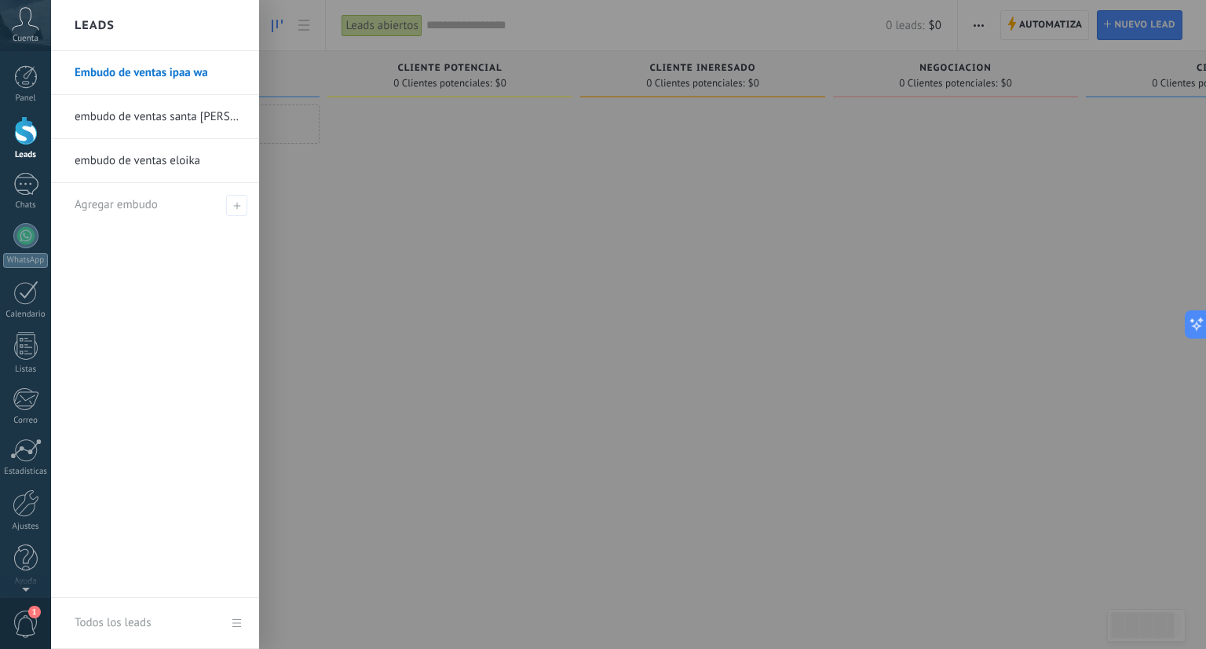
click at [202, 73] on link "Embudo de ventas ipaa wa" at bounding box center [159, 73] width 169 height 44
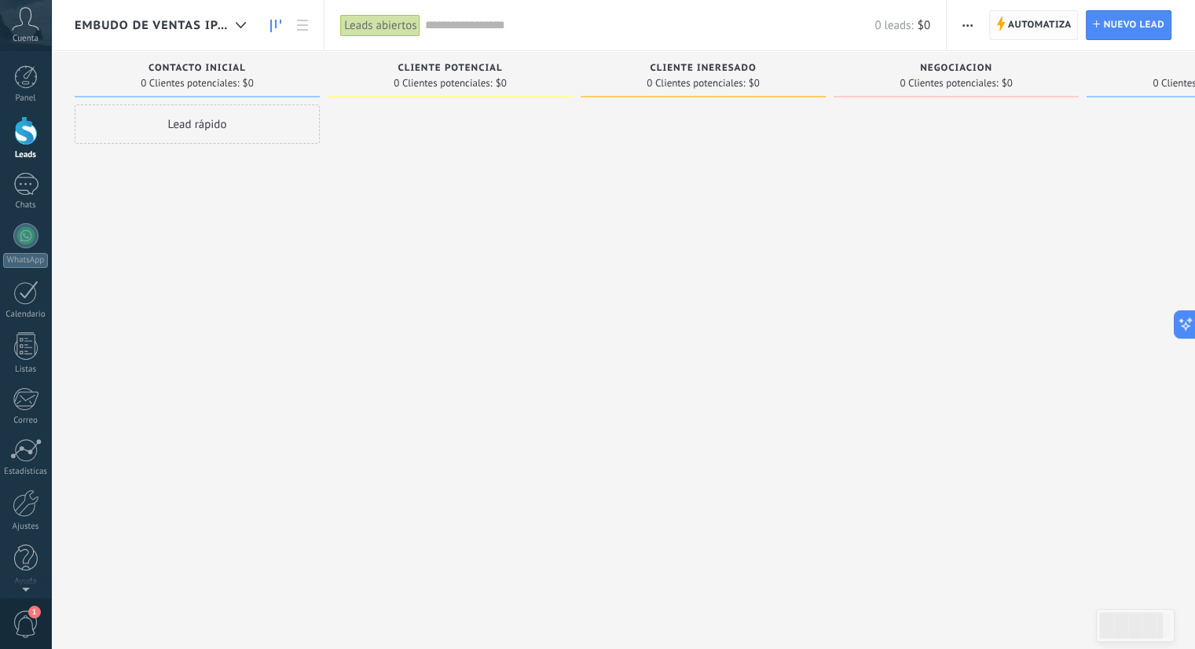
click at [1031, 16] on span "Automatiza" at bounding box center [1040, 25] width 64 height 28
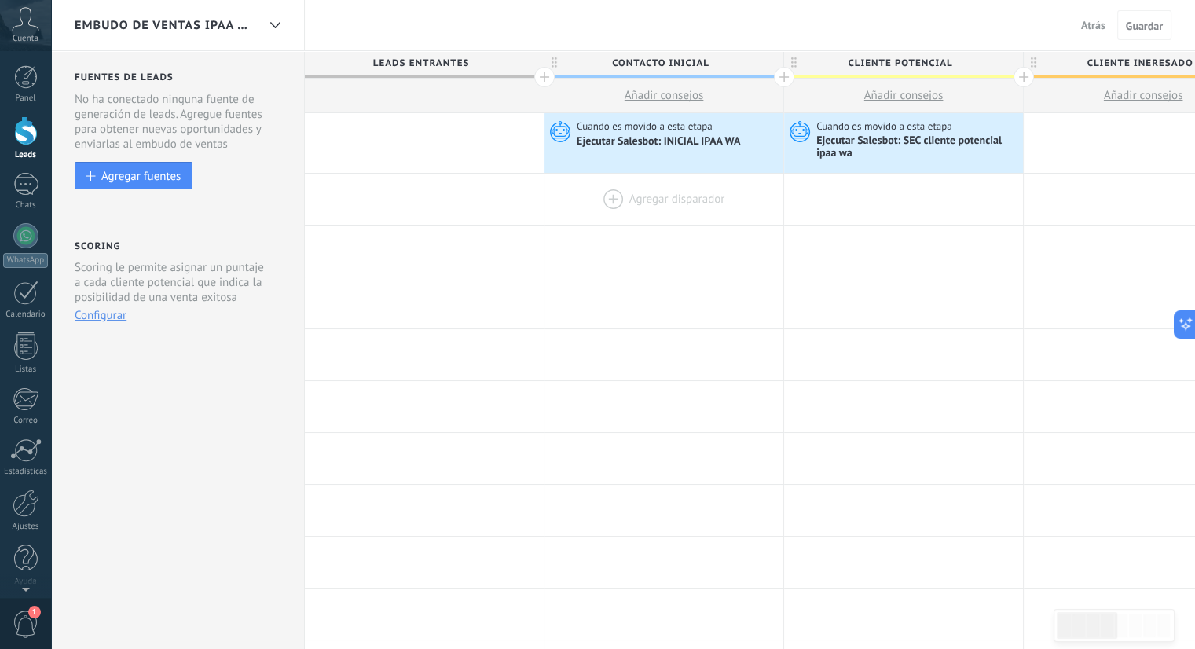
click at [676, 185] on div at bounding box center [663, 199] width 239 height 51
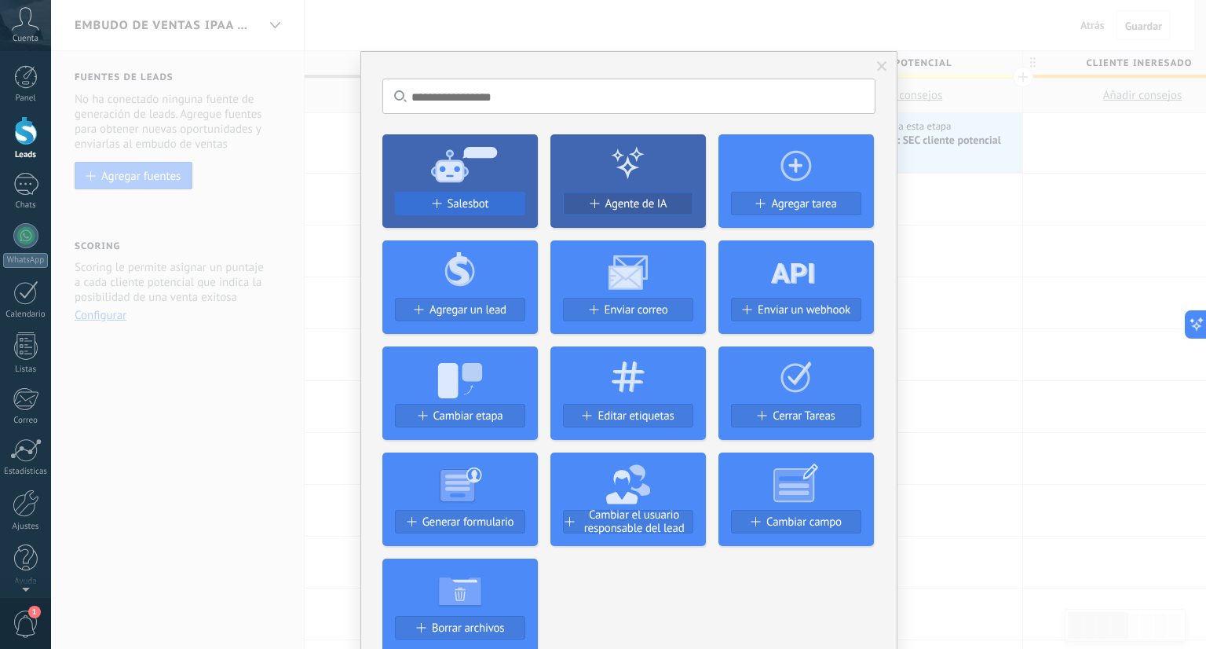
click at [507, 197] on div "Salesbot" at bounding box center [460, 203] width 129 height 13
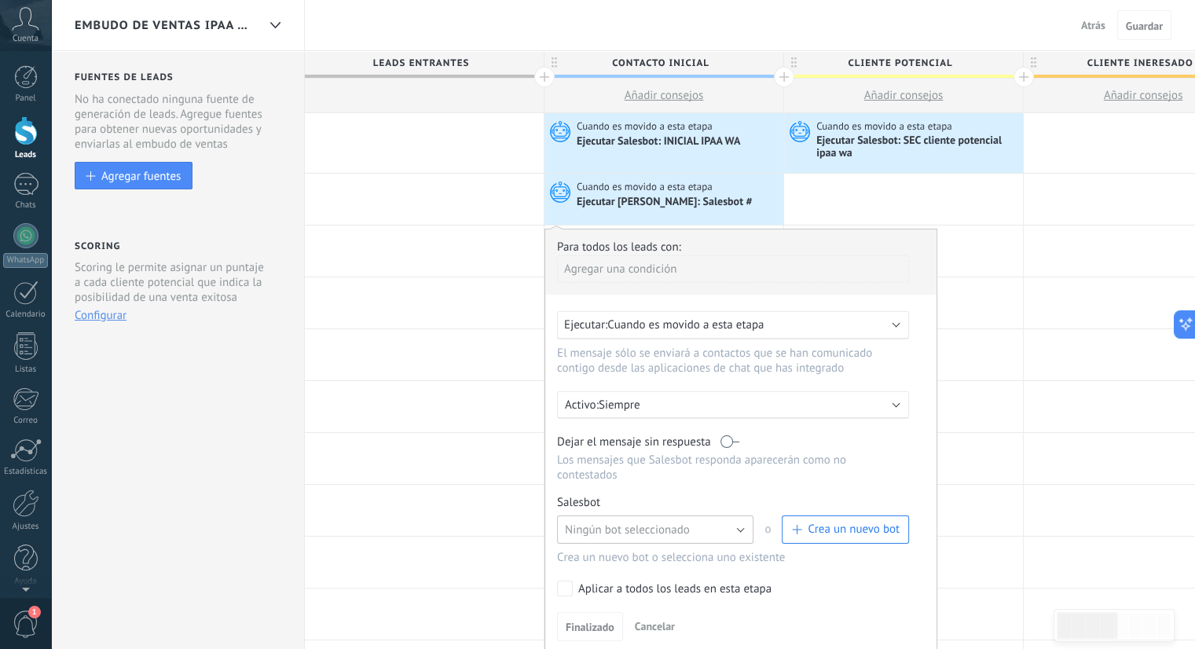
click at [631, 515] on button "Ningún bot seleccionado" at bounding box center [655, 529] width 196 height 28
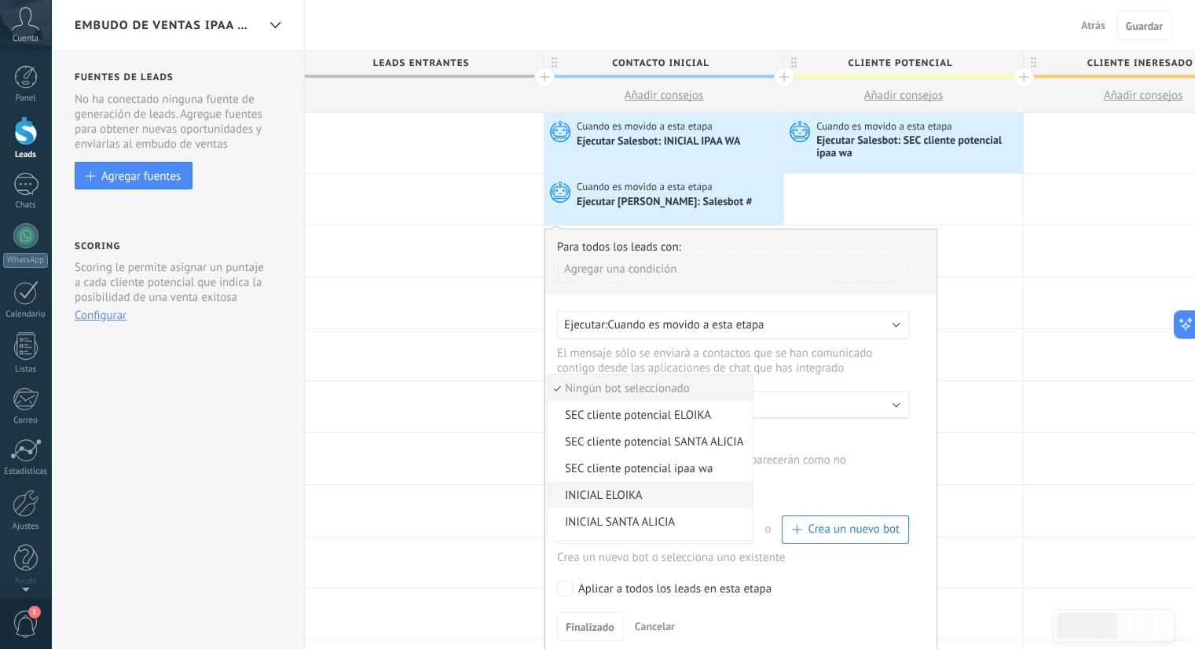
click at [630, 488] on span "INICIAL ELOIKA" at bounding box center [647, 495] width 200 height 15
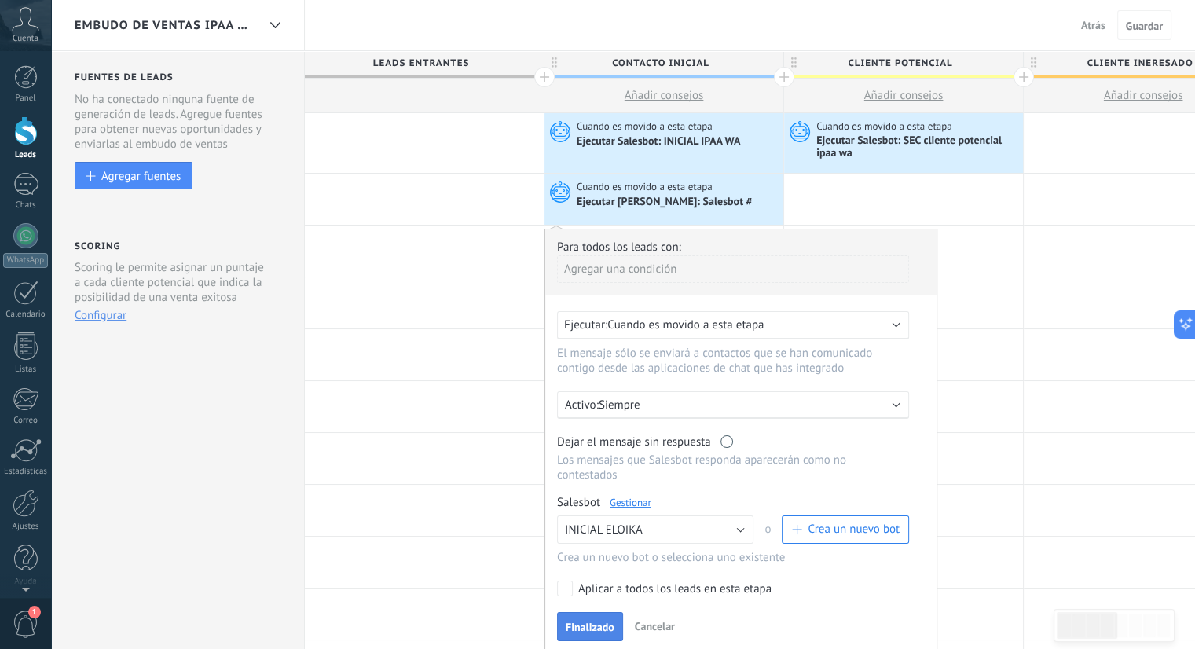
click at [584, 612] on button "Finalizado" at bounding box center [590, 627] width 66 height 30
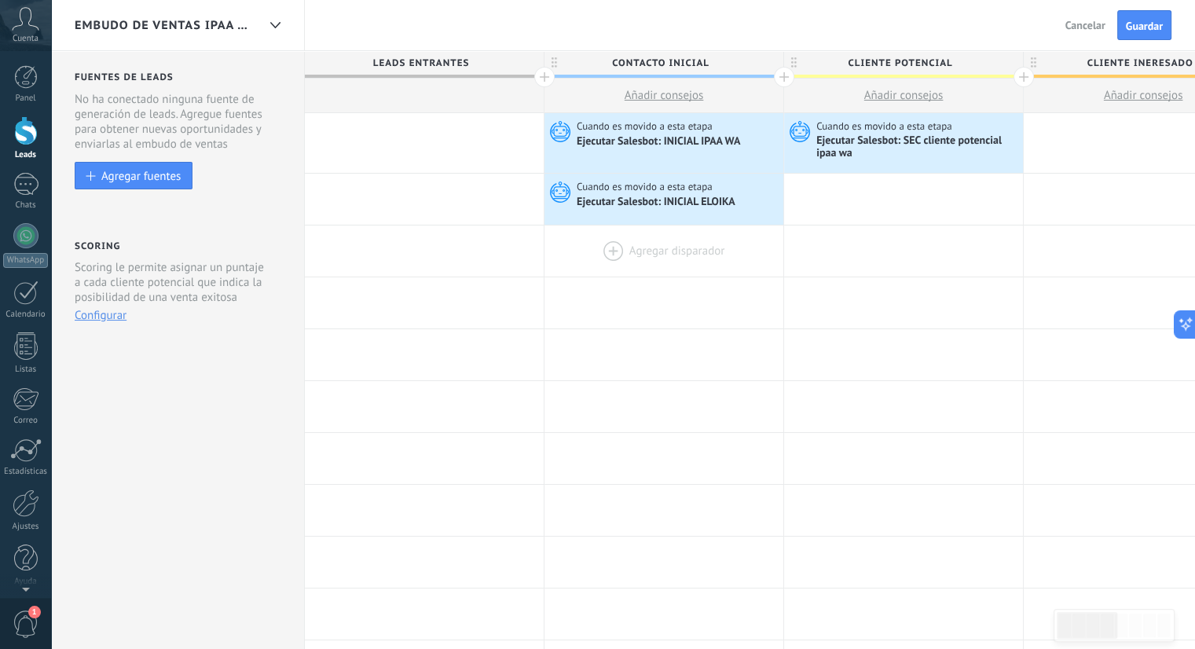
click at [658, 263] on div at bounding box center [663, 250] width 239 height 51
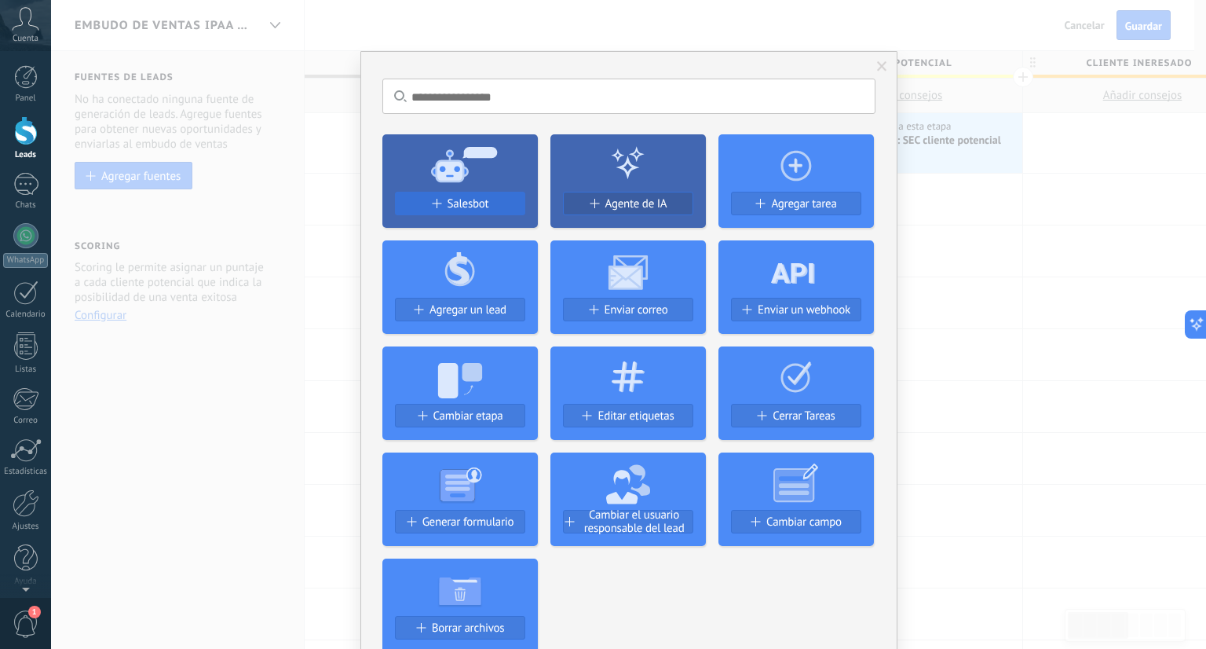
click at [477, 198] on span "Salesbot" at bounding box center [469, 203] width 42 height 13
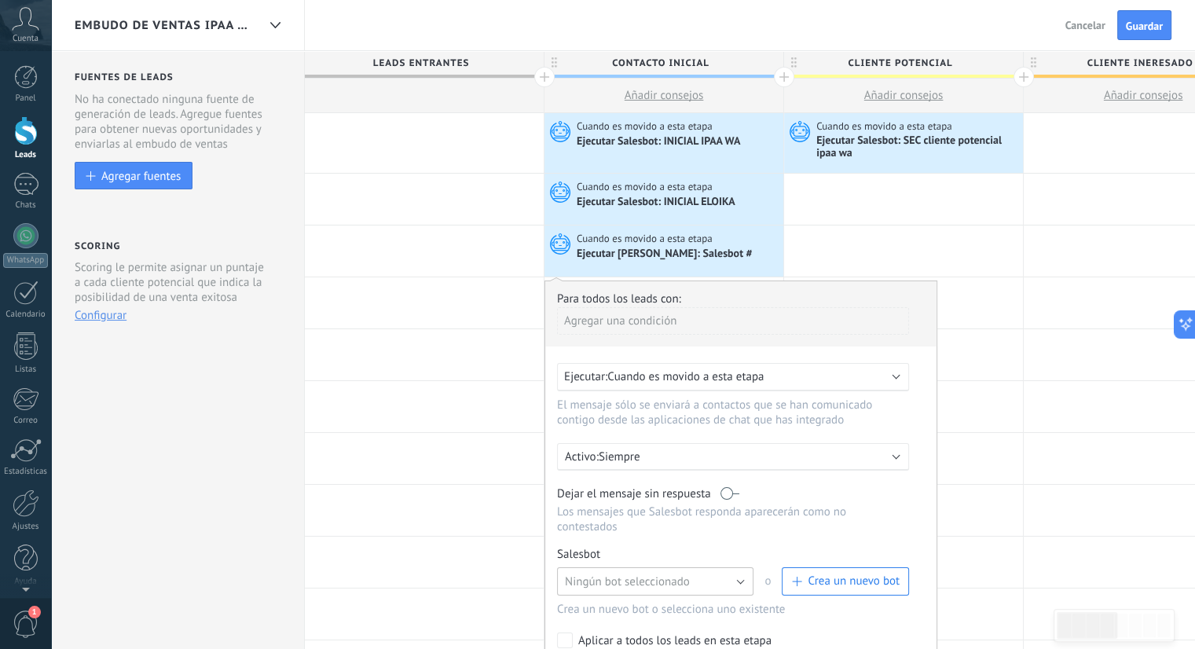
click at [610, 567] on button "Ningún bot seleccionado" at bounding box center [655, 581] width 196 height 28
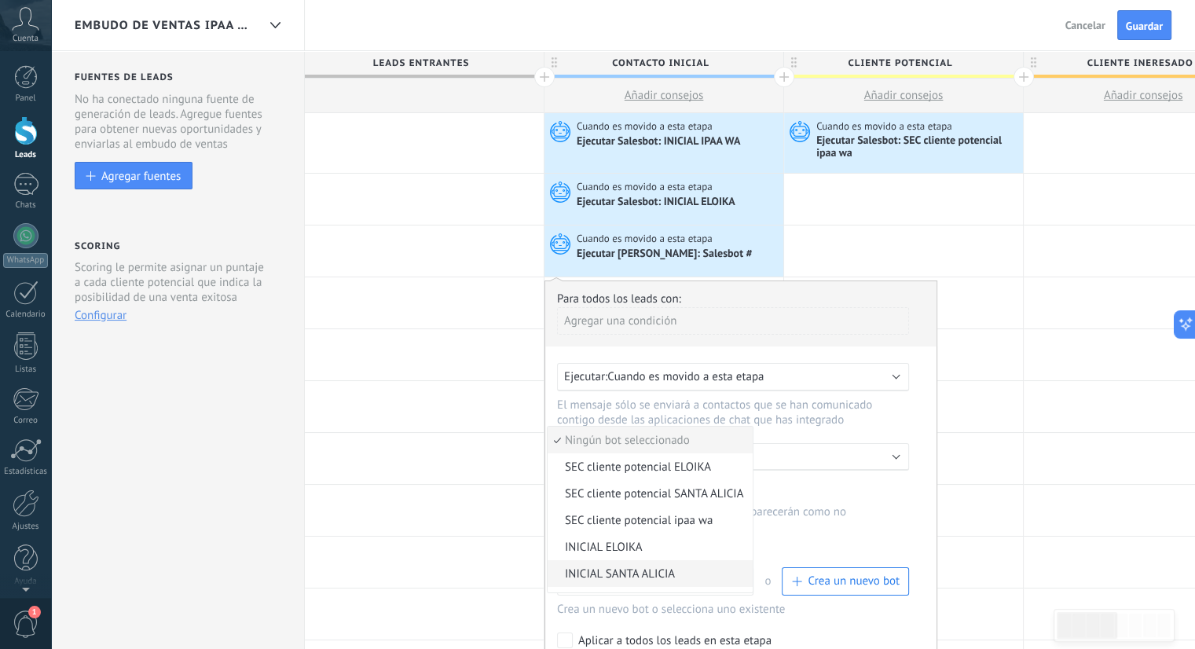
click at [613, 560] on li "INICIAL SANTA ALICIA" at bounding box center [649, 573] width 205 height 27
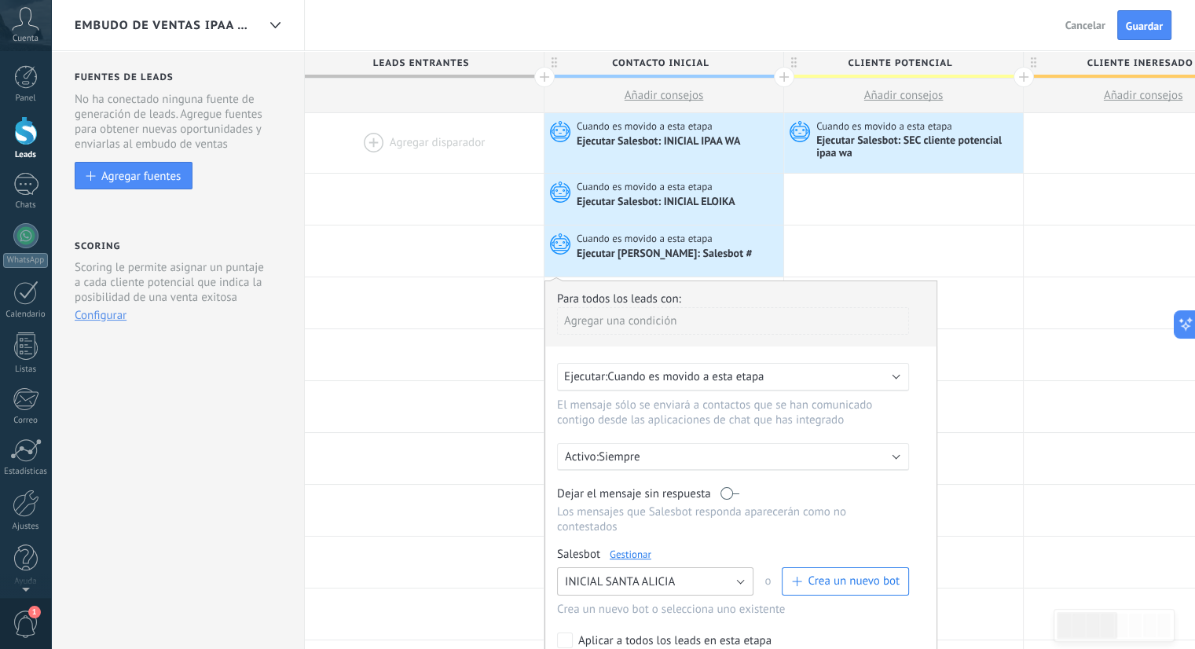
scroll to position [561, 0]
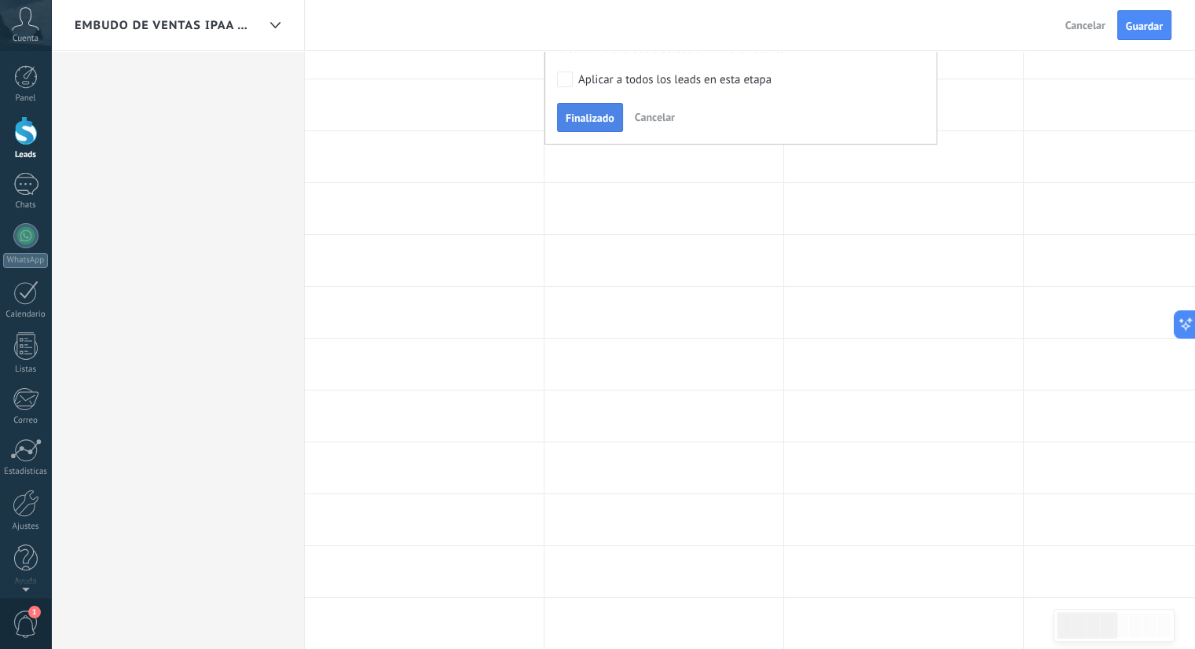
click at [604, 112] on span "Finalizado" at bounding box center [590, 117] width 49 height 11
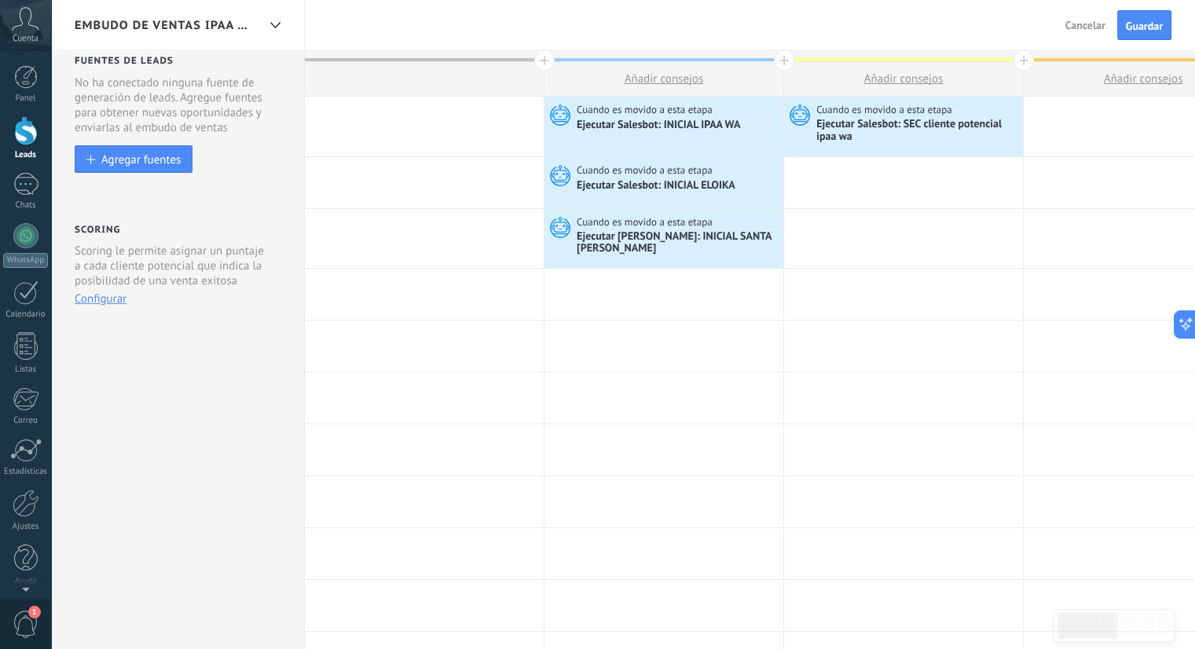
scroll to position [0, 0]
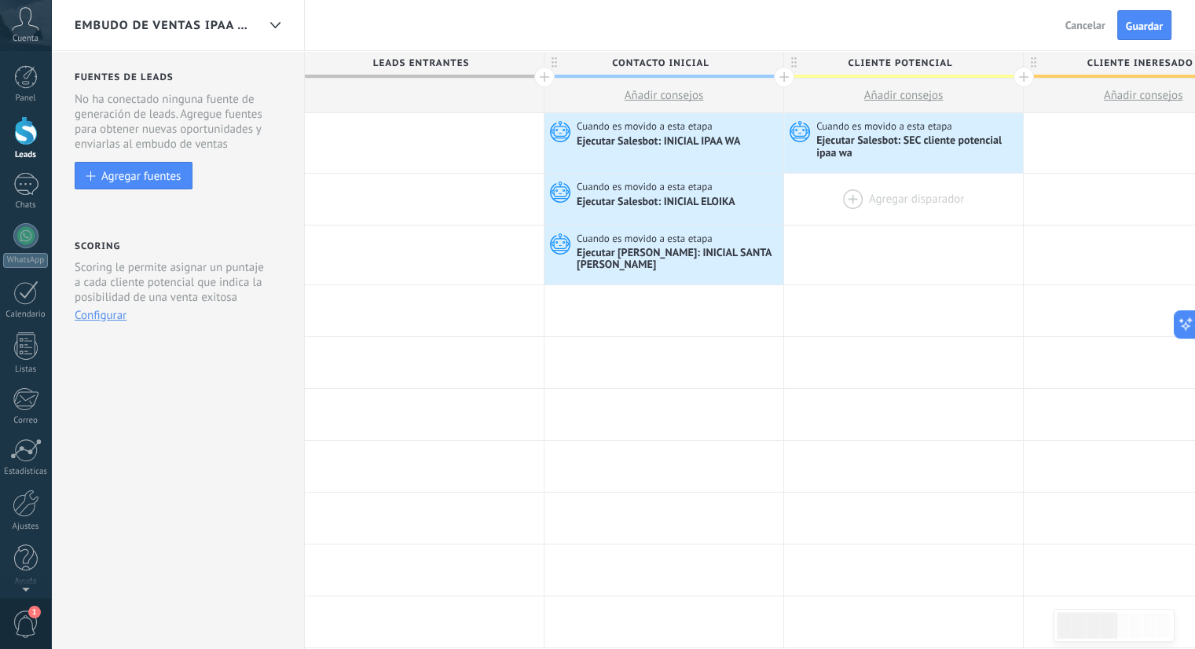
click at [880, 188] on div at bounding box center [903, 199] width 239 height 51
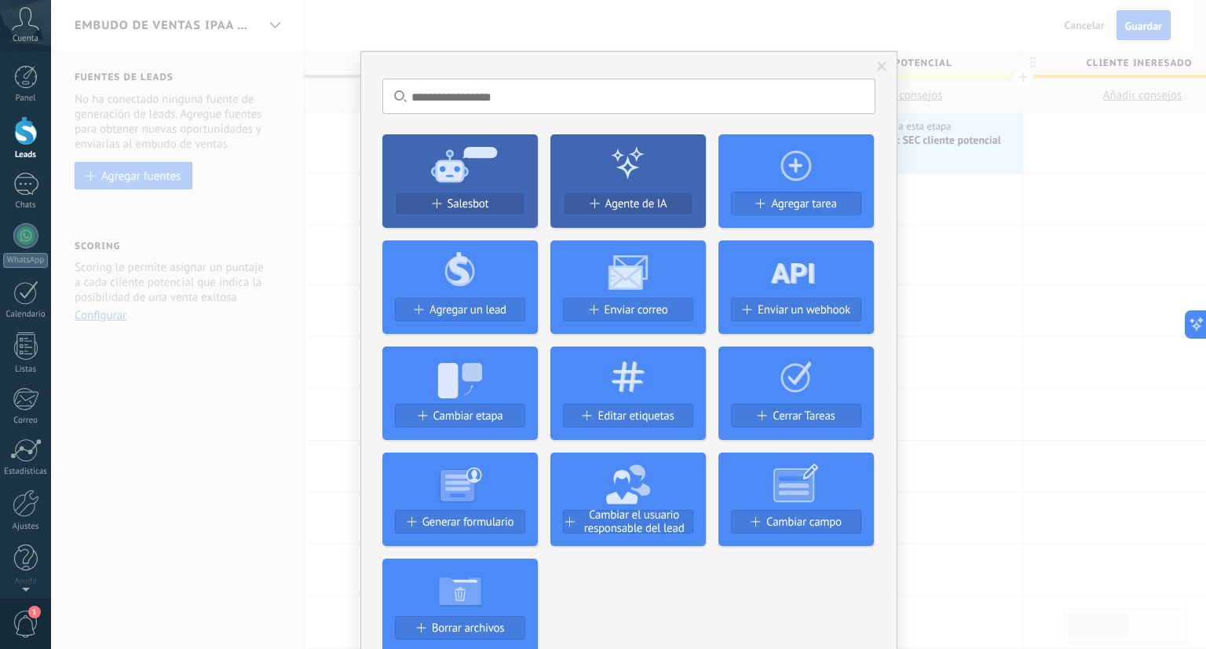
click at [877, 62] on span at bounding box center [882, 66] width 10 height 11
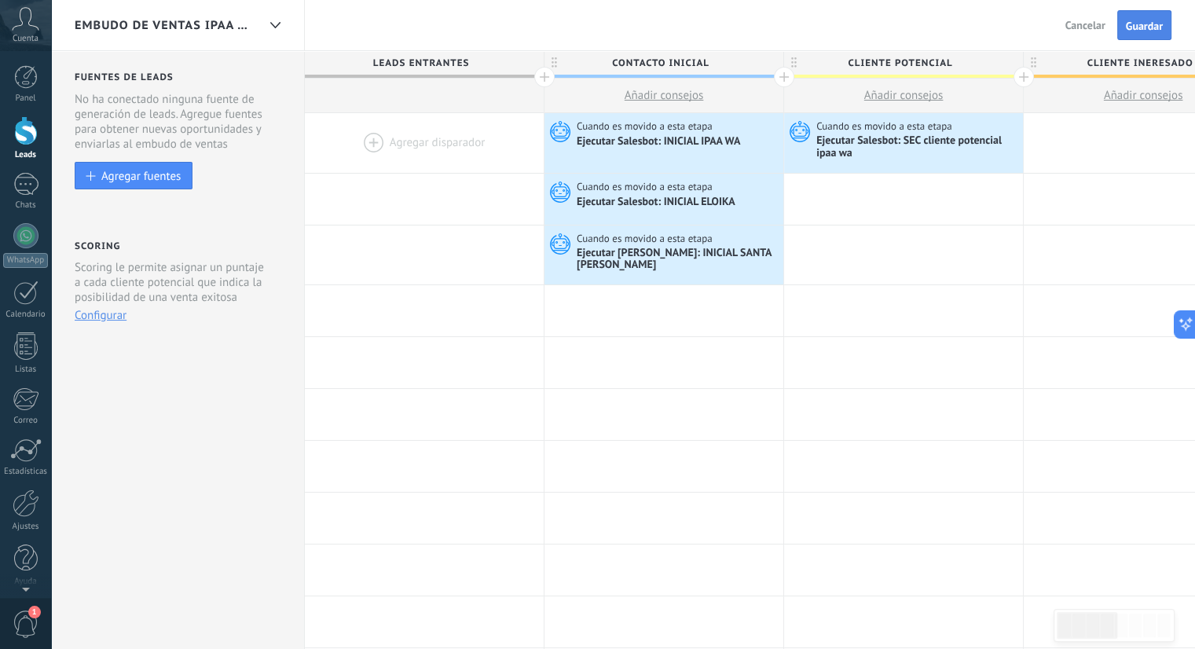
click at [1138, 31] on span "Guardar" at bounding box center [1144, 25] width 37 height 11
click at [908, 58] on span "cliente potencial" at bounding box center [899, 63] width 231 height 24
click at [908, 58] on input "**********" at bounding box center [900, 63] width 208 height 24
click at [265, 29] on div at bounding box center [275, 25] width 27 height 31
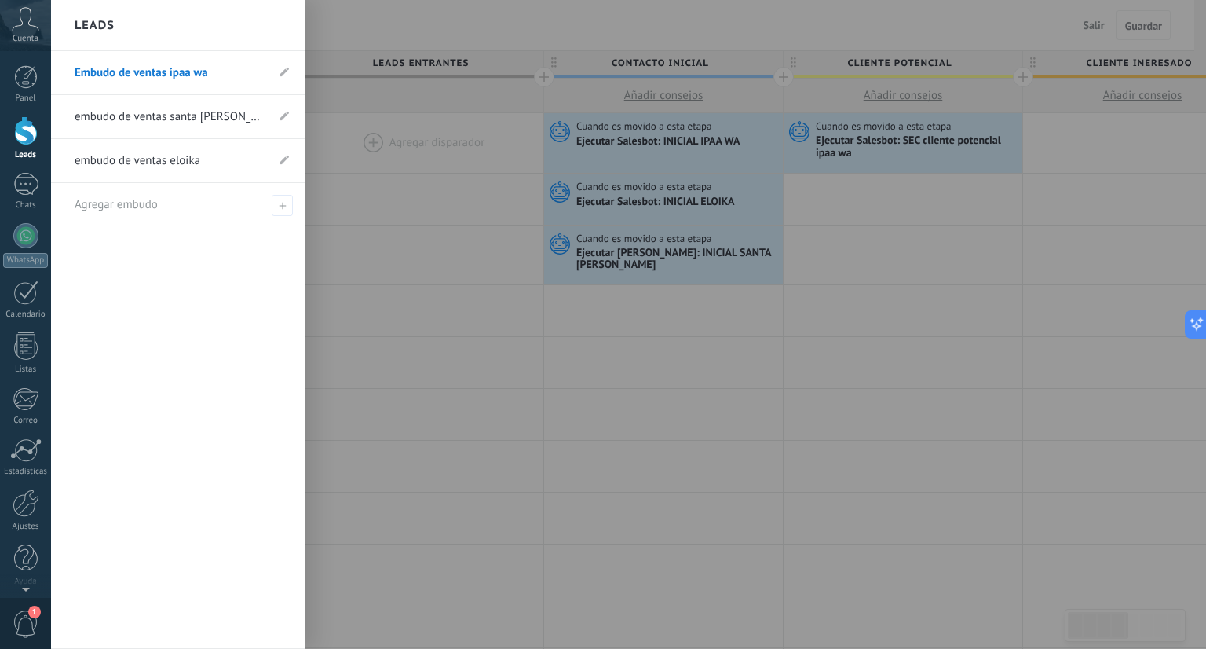
click at [210, 114] on link "embudo de ventas santa [PERSON_NAME]" at bounding box center [170, 117] width 191 height 44
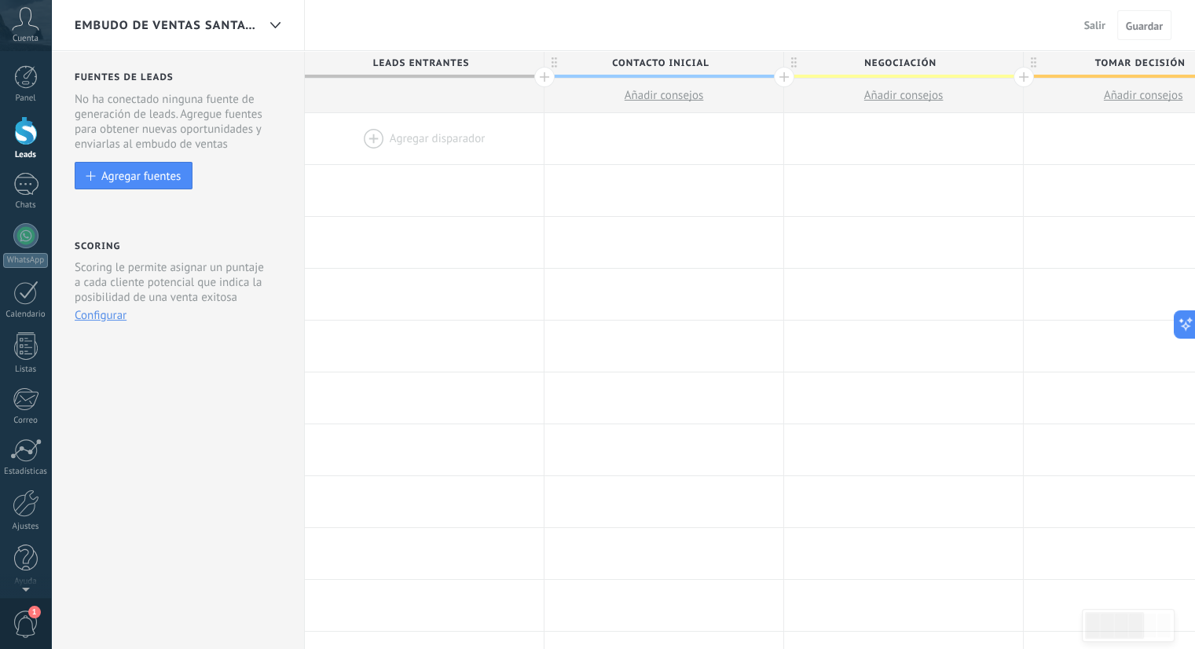
click at [907, 68] on span "Negociación" at bounding box center [899, 63] width 231 height 24
click at [907, 68] on input "**********" at bounding box center [900, 63] width 208 height 24
type input "**********"
click at [1136, 60] on span "Tomar decisión" at bounding box center [1138, 63] width 231 height 24
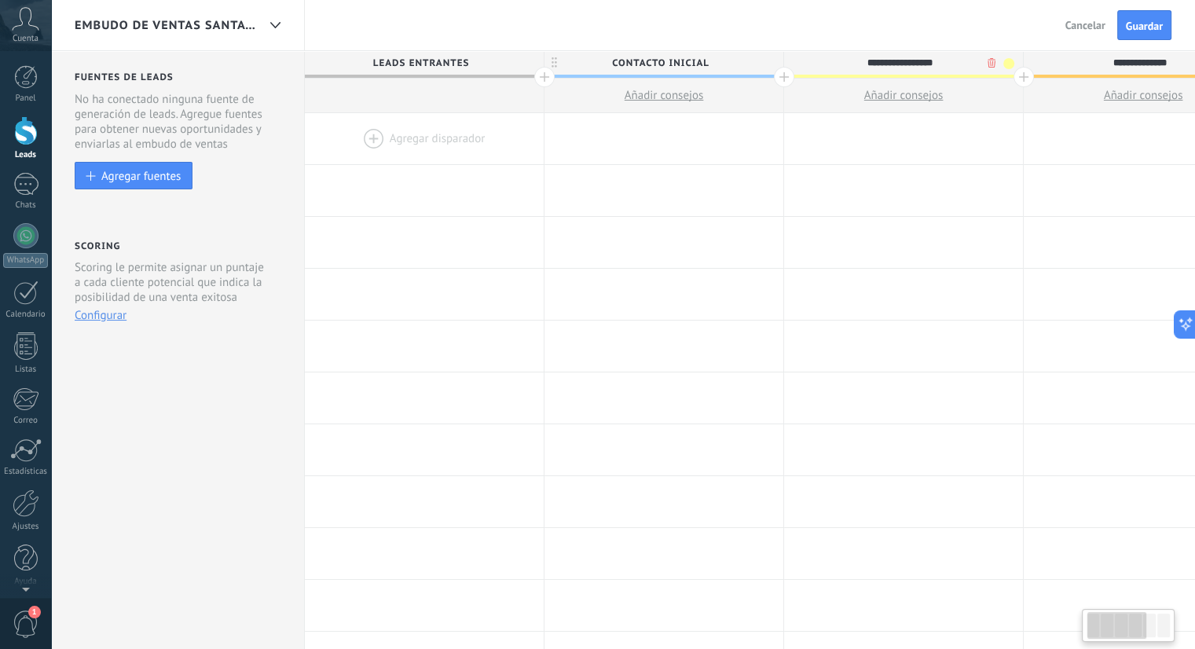
scroll to position [0, 48]
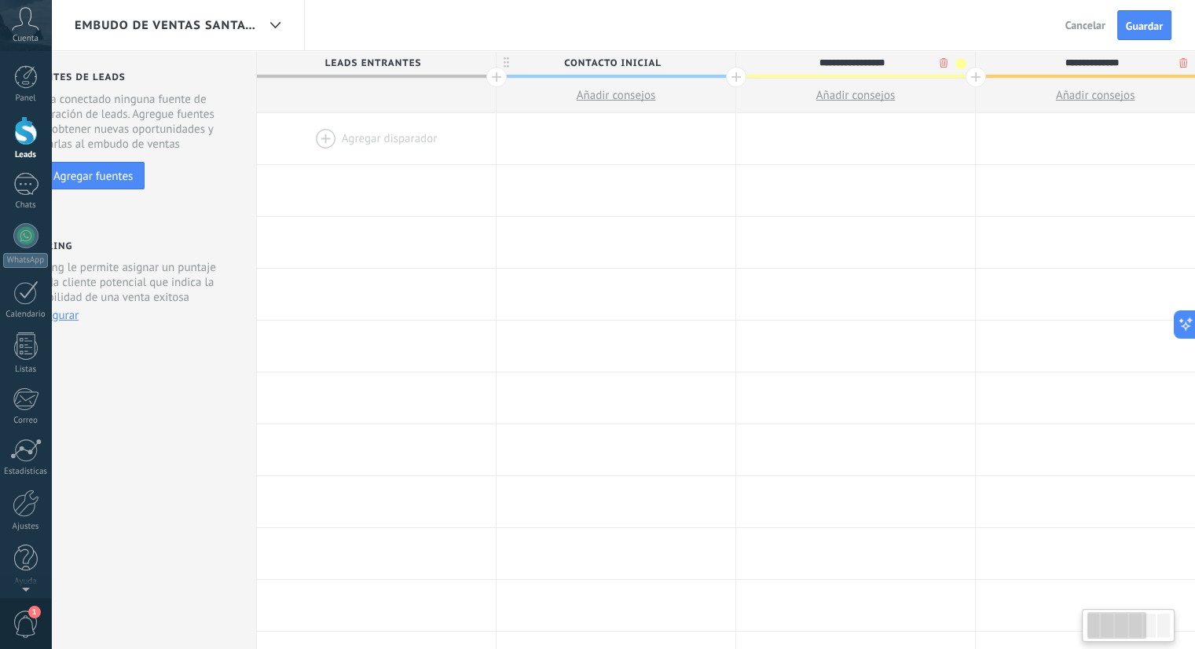
click at [1136, 60] on input "**********" at bounding box center [1091, 63] width 208 height 24
type input "**********"
click at [1144, 35] on button "Guardar" at bounding box center [1144, 25] width 54 height 30
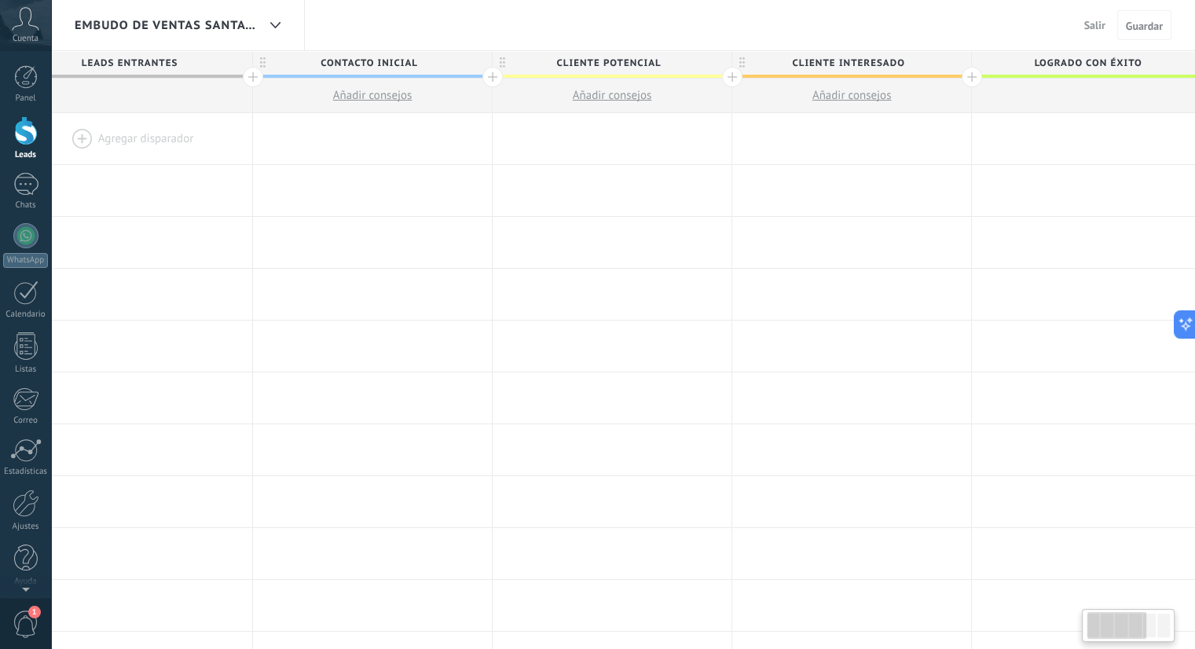
scroll to position [0, 547]
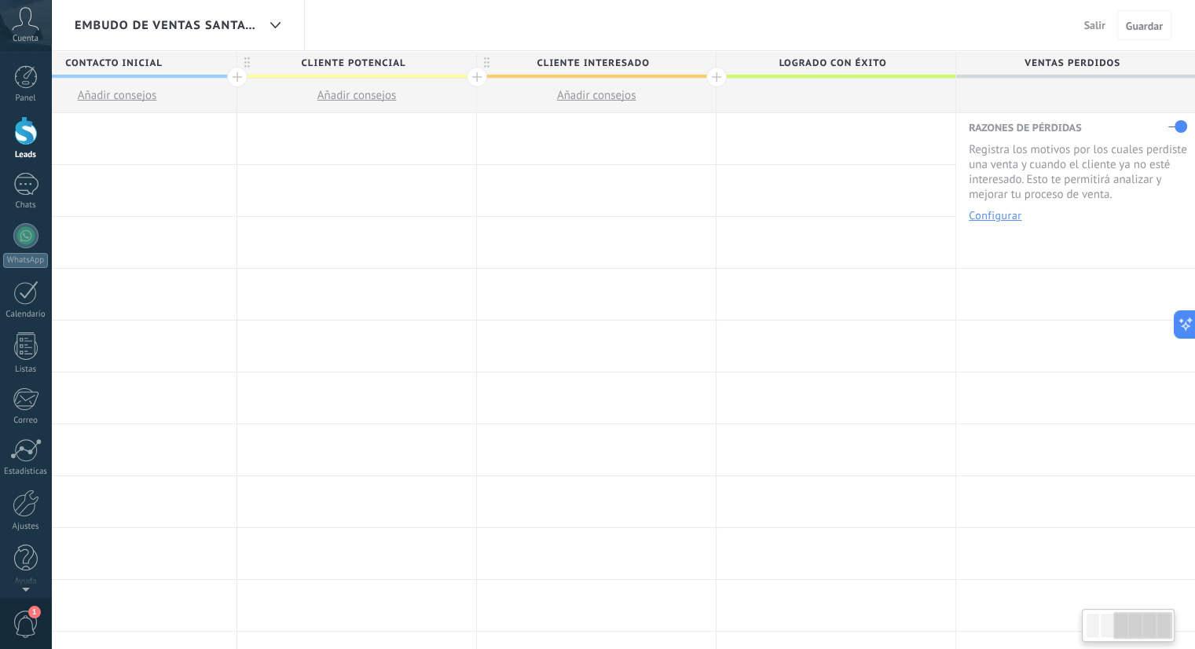
drag, startPoint x: 1096, startPoint y: 623, endPoint x: 1126, endPoint y: 617, distance: 31.3
click at [1126, 617] on div at bounding box center [1142, 625] width 59 height 27
click at [198, 8] on div "embudo de ventas santa [PERSON_NAME]" at bounding box center [166, 25] width 182 height 50
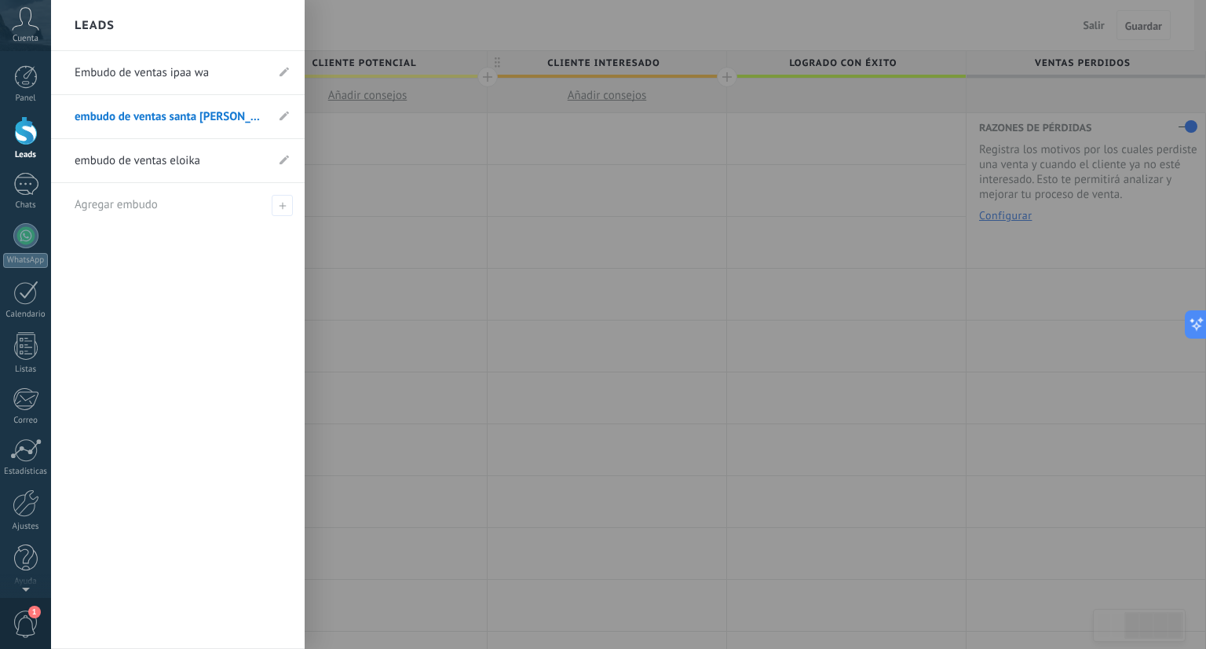
click at [191, 81] on link "Embudo de ventas ipaa wa" at bounding box center [170, 73] width 191 height 44
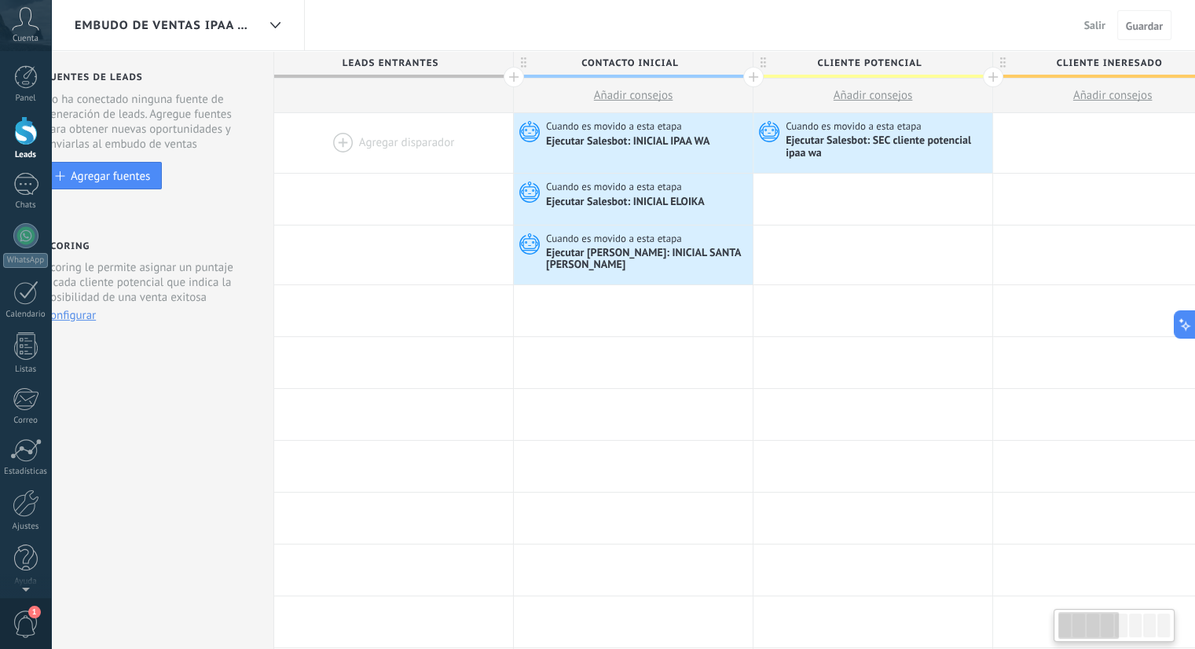
scroll to position [0, 15]
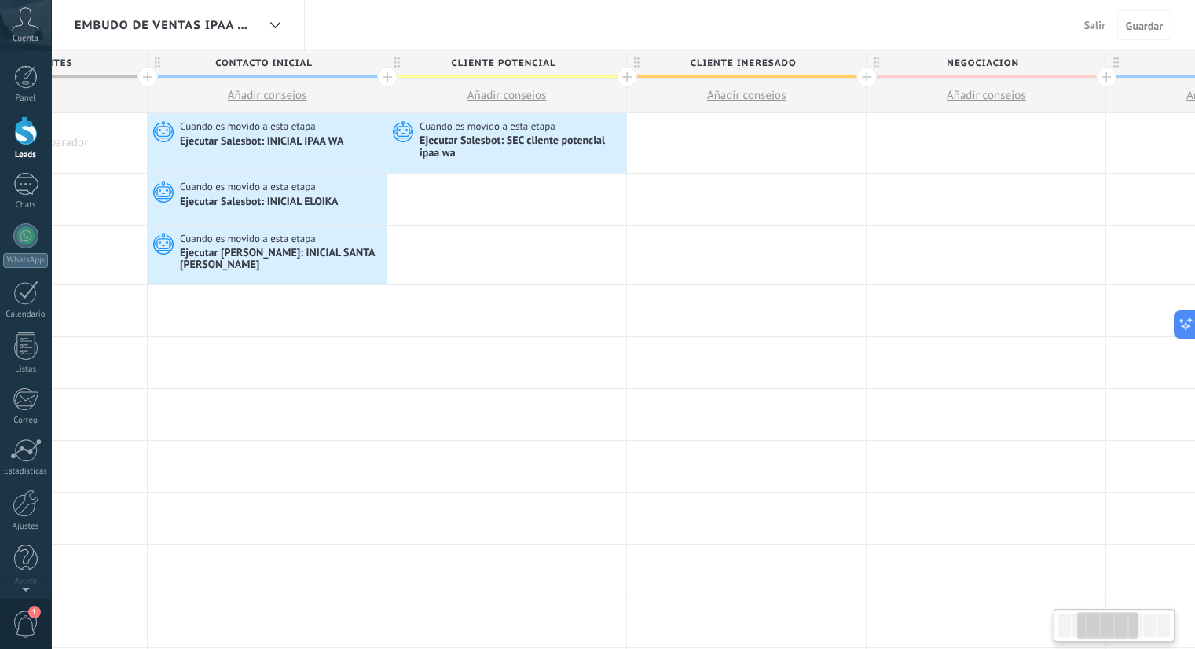
drag, startPoint x: 1092, startPoint y: 617, endPoint x: 1115, endPoint y: 613, distance: 23.1
click at [1115, 613] on div at bounding box center [1107, 625] width 60 height 27
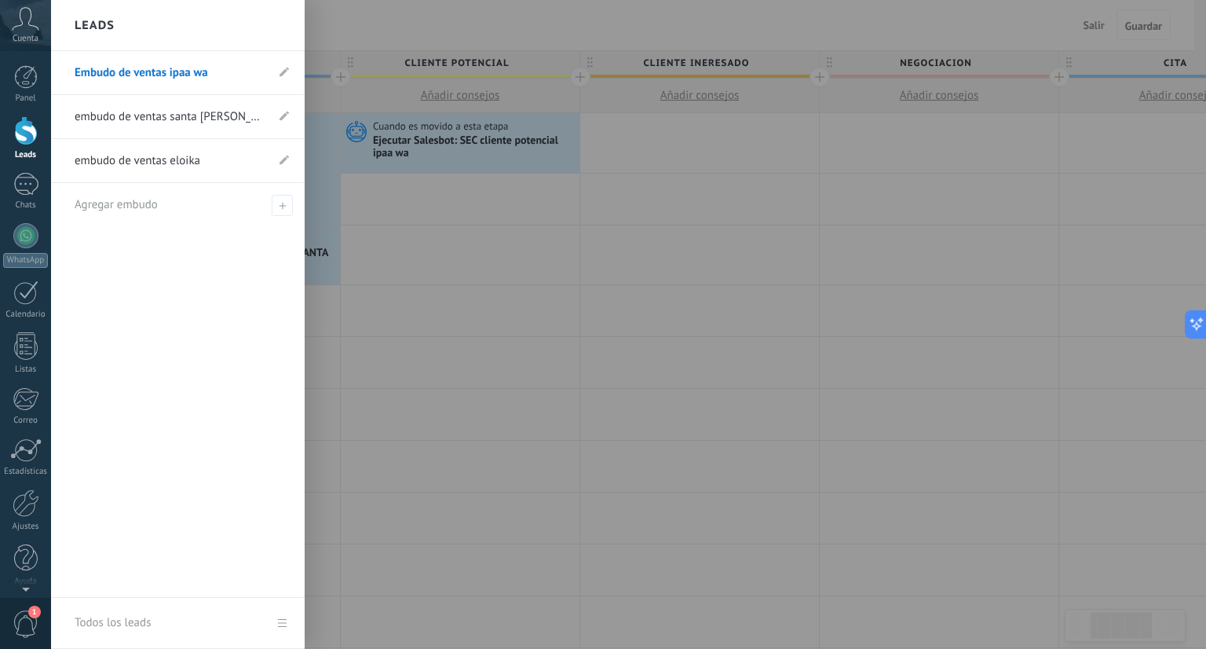
click at [138, 116] on link "embudo de ventas santa [PERSON_NAME]" at bounding box center [170, 117] width 191 height 44
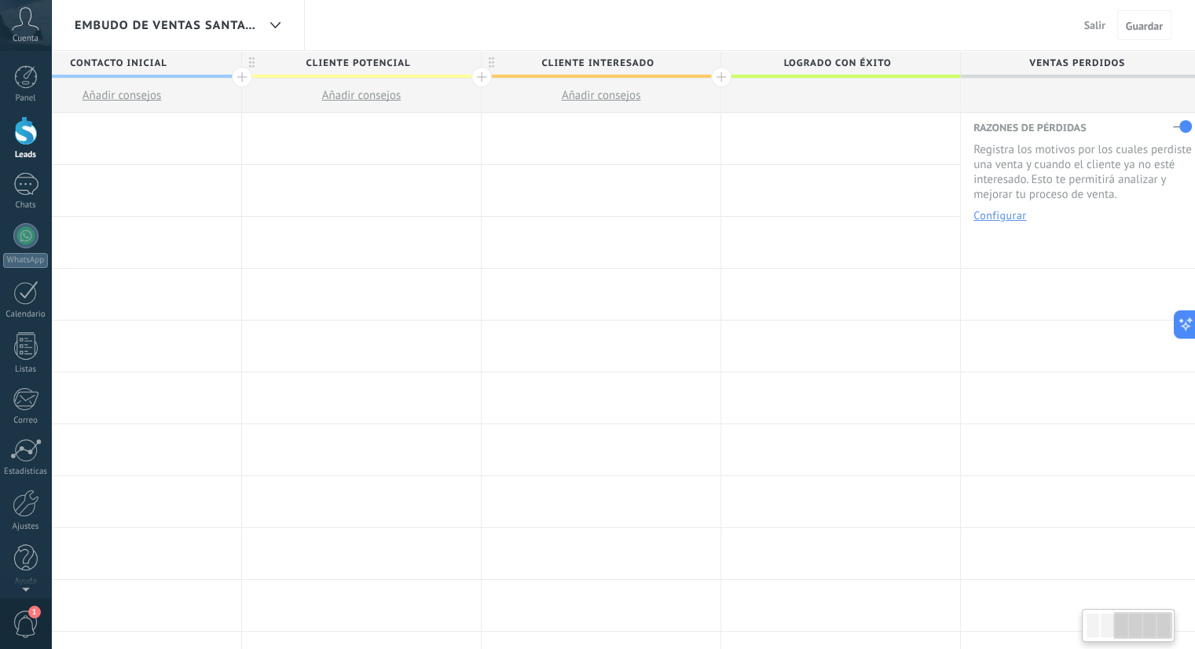
scroll to position [0, 547]
drag, startPoint x: 1125, startPoint y: 635, endPoint x: 1154, endPoint y: 631, distance: 29.3
click at [1154, 631] on div at bounding box center [1142, 625] width 59 height 27
click at [712, 73] on div at bounding box center [716, 77] width 20 height 20
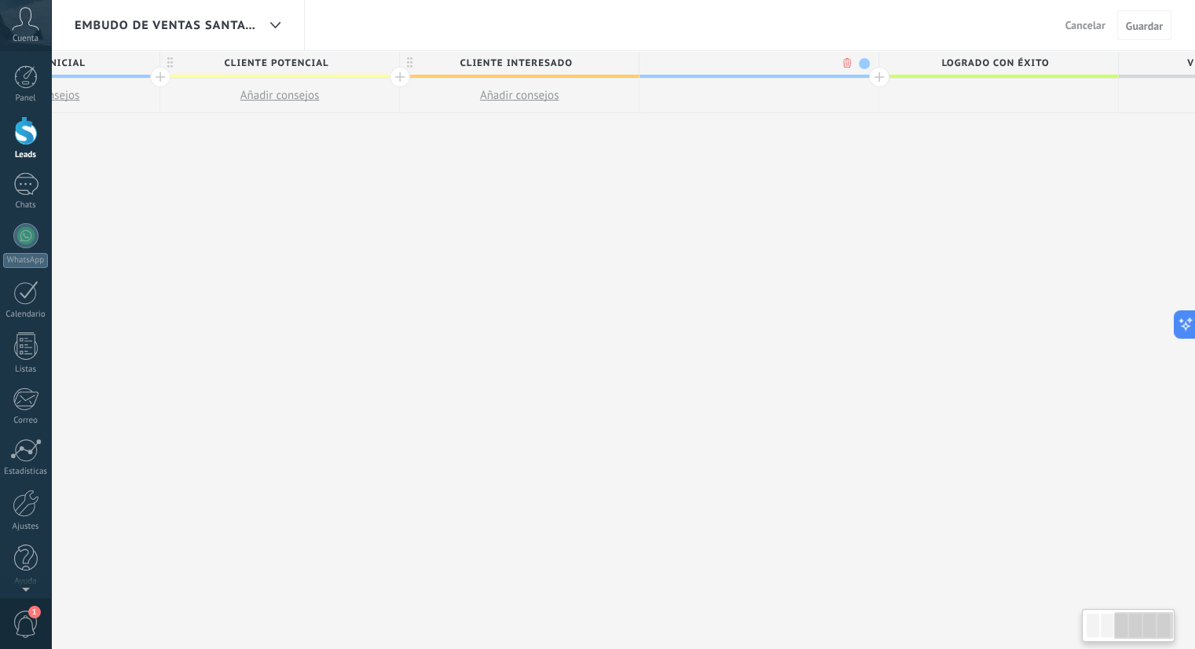
scroll to position [0, 663]
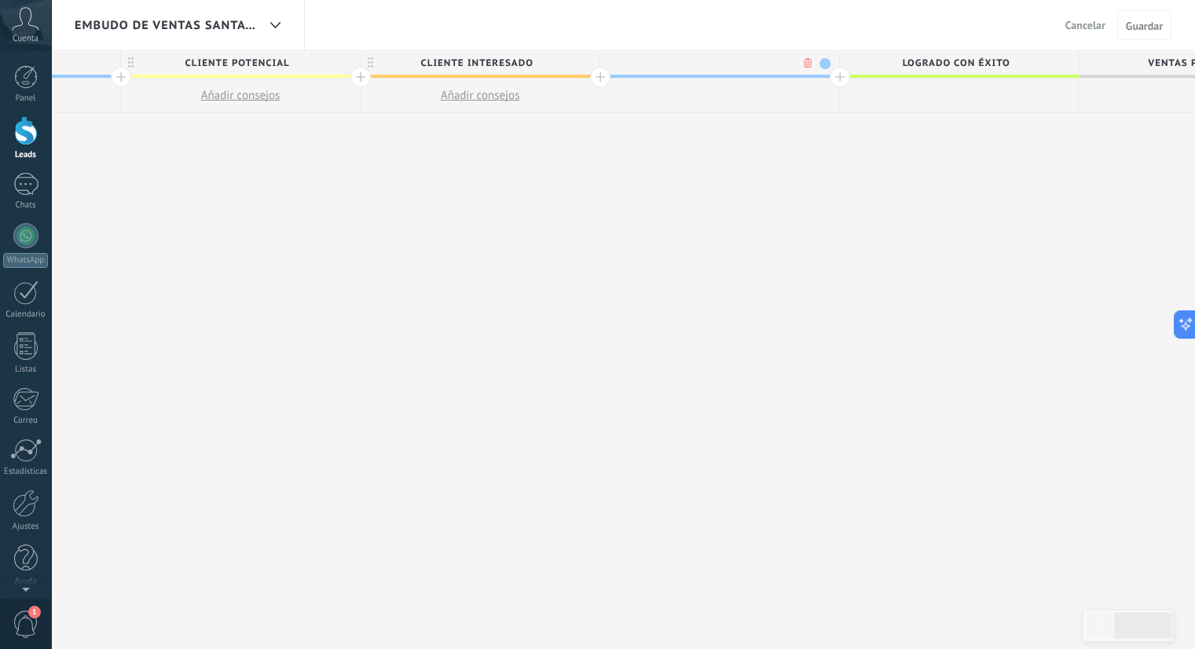
click at [749, 63] on input "text" at bounding box center [716, 63] width 208 height 24
type input "**********"
click at [827, 76] on span at bounding box center [719, 76] width 239 height 3
click at [838, 76] on div at bounding box center [839, 77] width 20 height 20
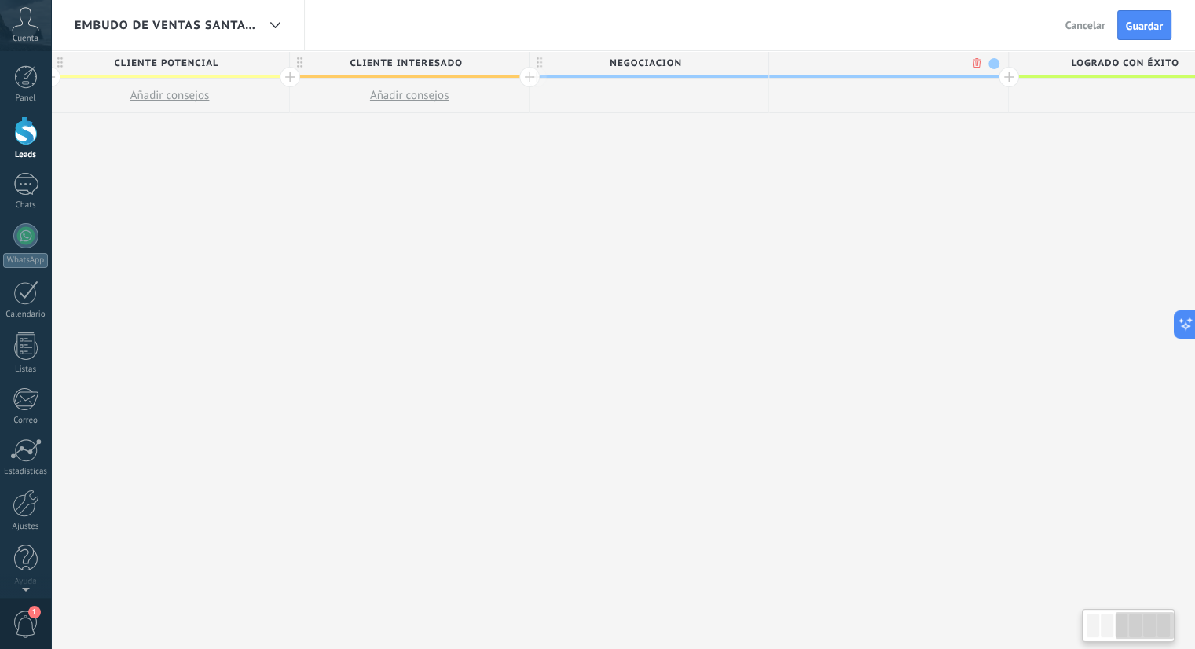
scroll to position [0, 779]
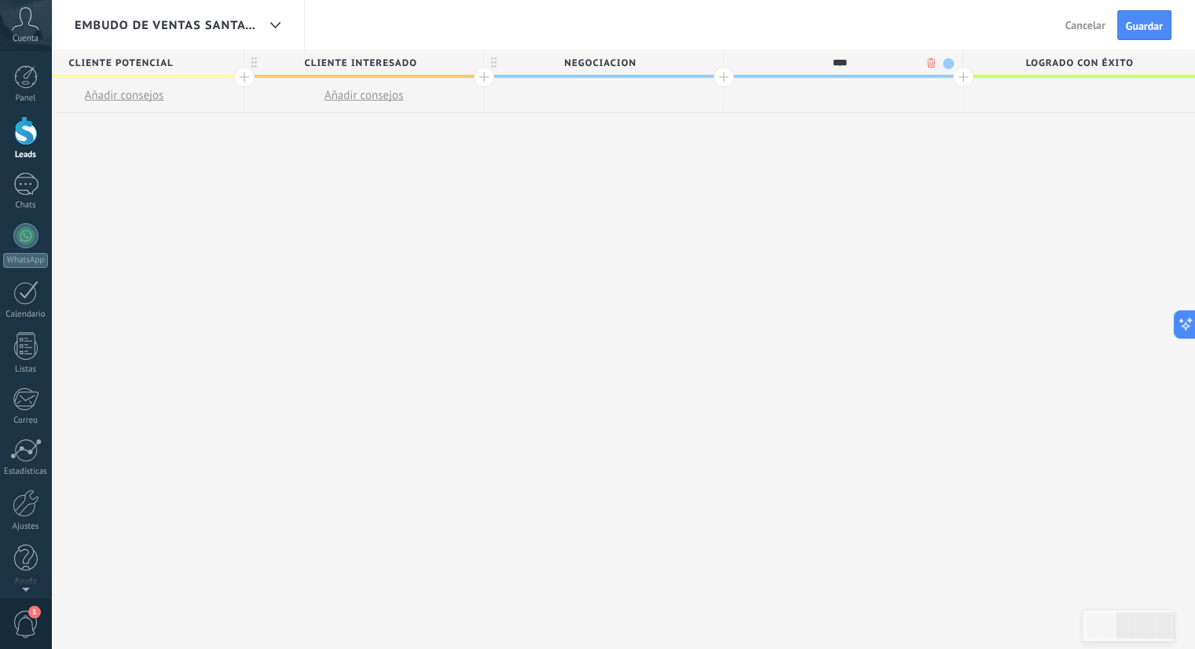
type input "****"
click at [678, 68] on span "negociacion" at bounding box center [599, 63] width 231 height 24
click at [706, 66] on span at bounding box center [708, 63] width 11 height 11
click at [715, 108] on span at bounding box center [722, 109] width 14 height 15
click at [935, 67] on span "cita" at bounding box center [838, 63] width 231 height 24
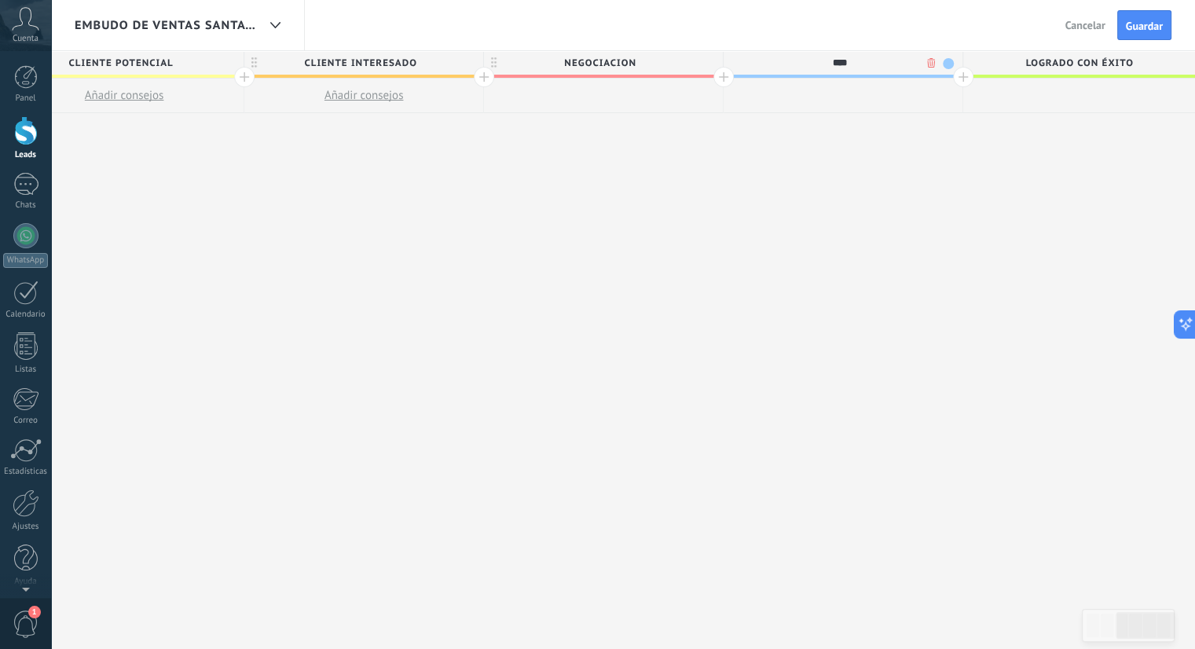
click at [945, 64] on span at bounding box center [948, 63] width 11 height 11
click at [960, 86] on span at bounding box center [961, 86] width 14 height 15
drag, startPoint x: 1152, startPoint y: 635, endPoint x: 1175, endPoint y: 632, distance: 23.0
click at [1175, 632] on body ".abccls-1,.abccls-2{fill-rule:evenodd}.abccls-2{fill:#fff} .abfcls-1{fill:none}…" at bounding box center [597, 324] width 1195 height 649
click at [1148, 20] on span "Guardar" at bounding box center [1144, 25] width 37 height 11
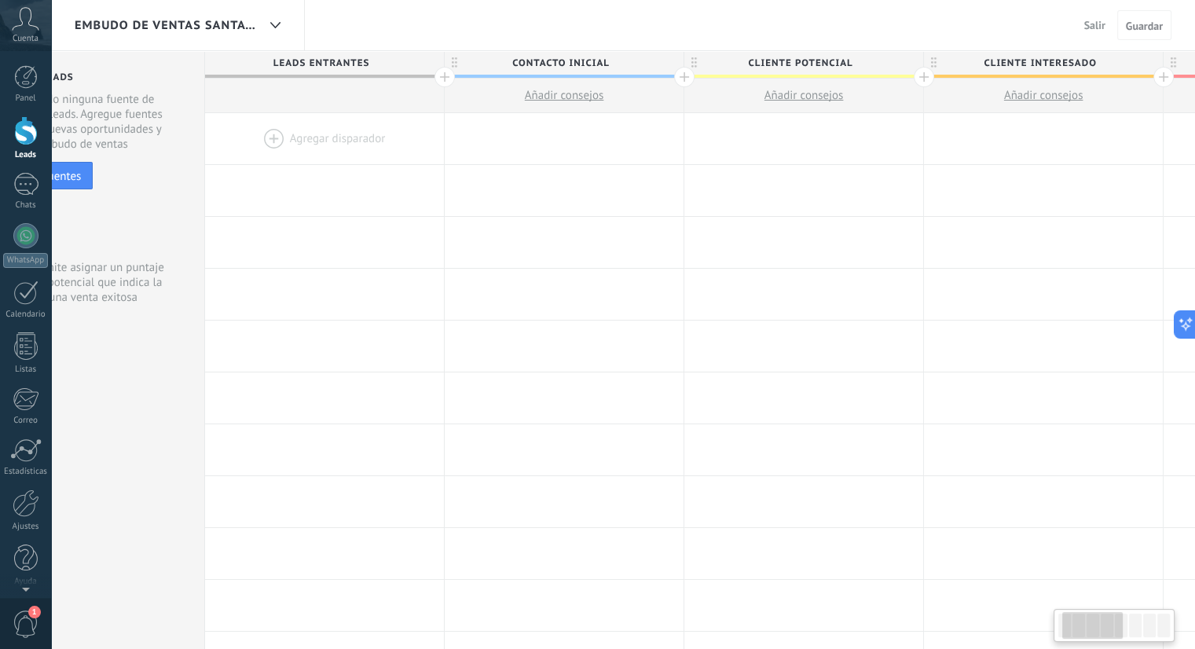
scroll to position [0, 12]
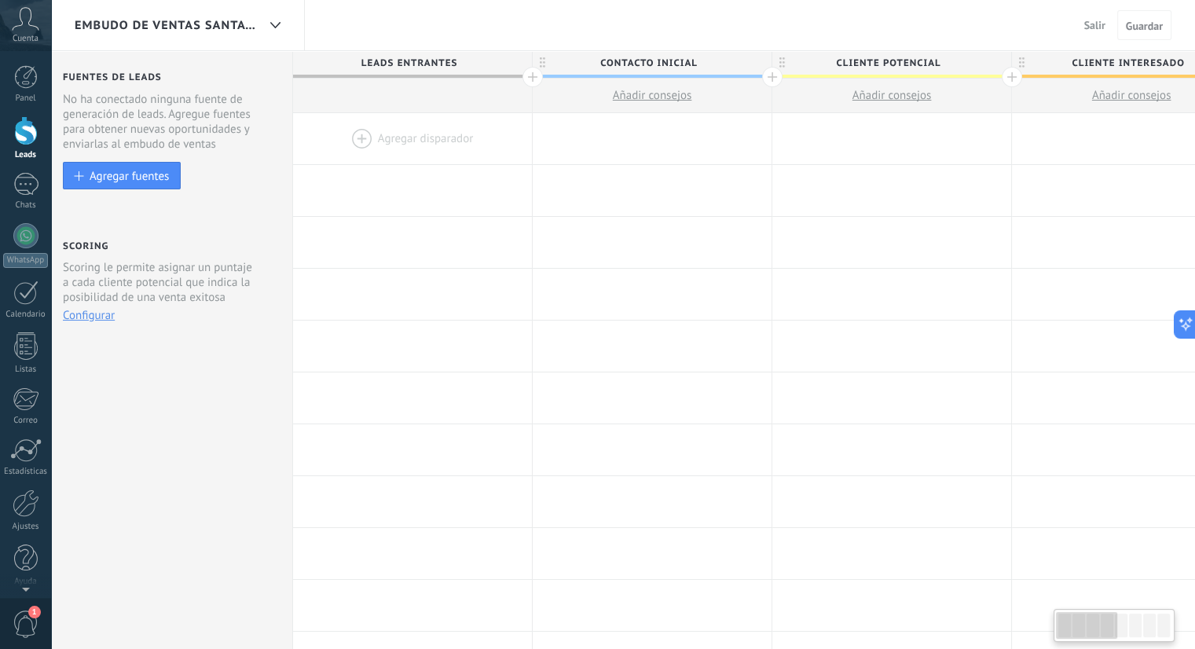
drag, startPoint x: 1116, startPoint y: 622, endPoint x: 1072, endPoint y: 622, distance: 44.0
click at [1072, 622] on div at bounding box center [1086, 625] width 60 height 27
click at [271, 19] on div at bounding box center [275, 25] width 27 height 31
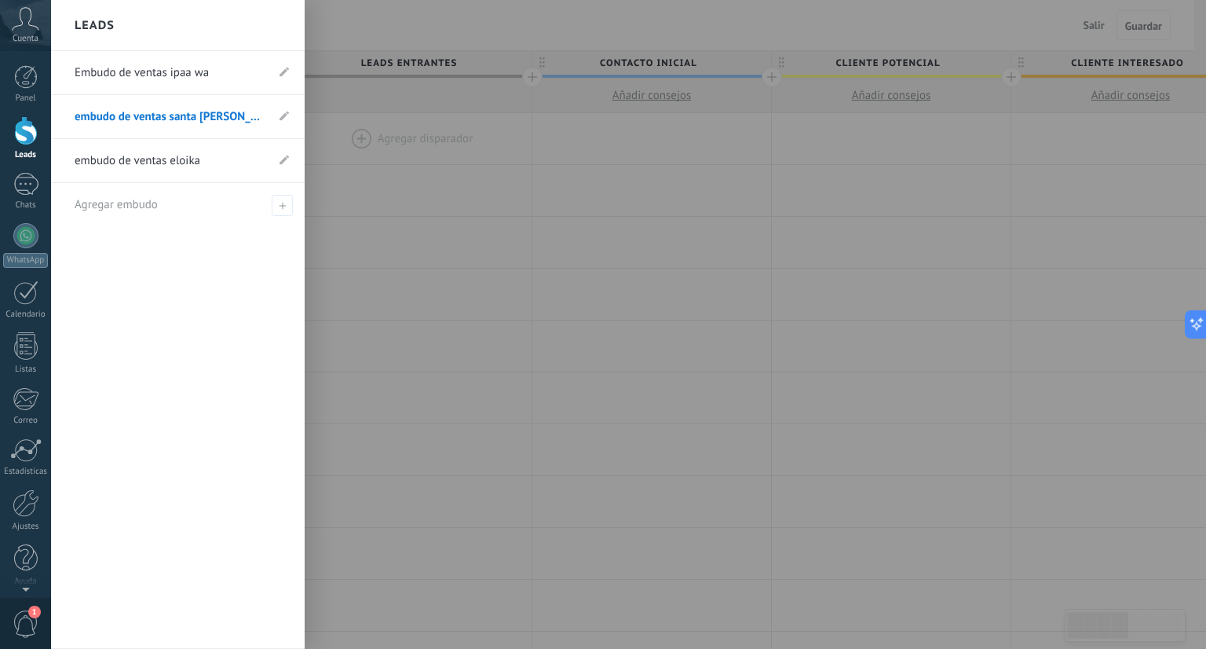
click at [227, 156] on link "embudo de ventas eloika" at bounding box center [170, 161] width 191 height 44
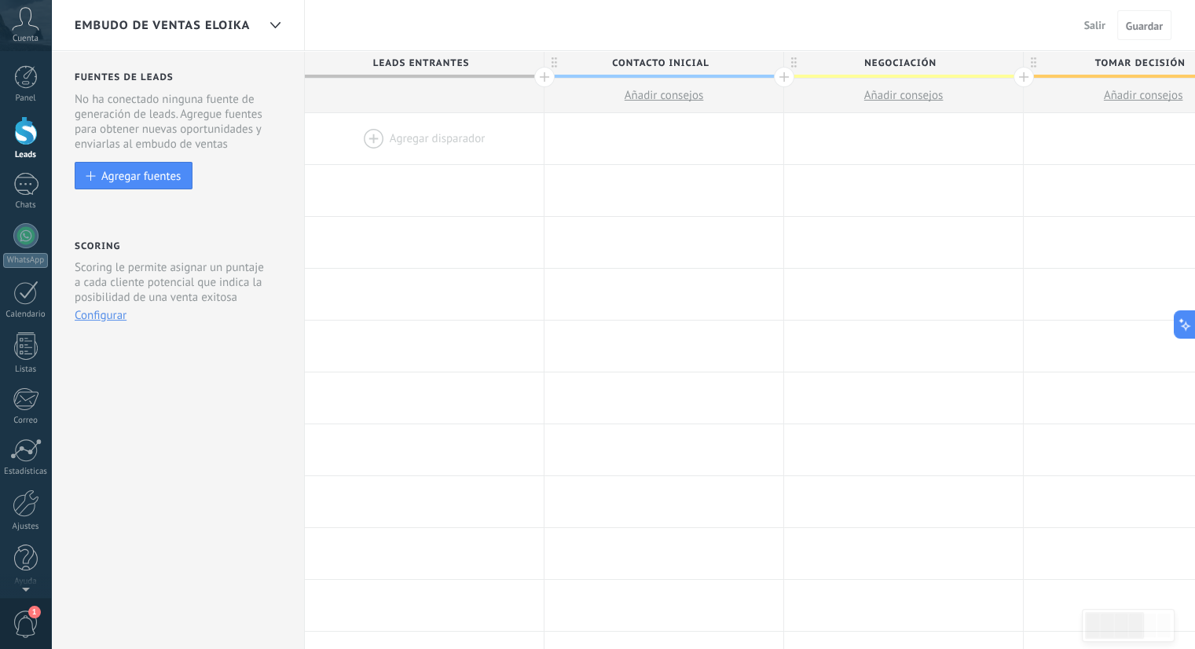
click at [914, 61] on span "Negociación" at bounding box center [899, 63] width 231 height 24
click at [914, 61] on input "**********" at bounding box center [900, 63] width 208 height 24
type input "**********"
click at [1148, 64] on span "Tomar decisión" at bounding box center [1138, 63] width 231 height 24
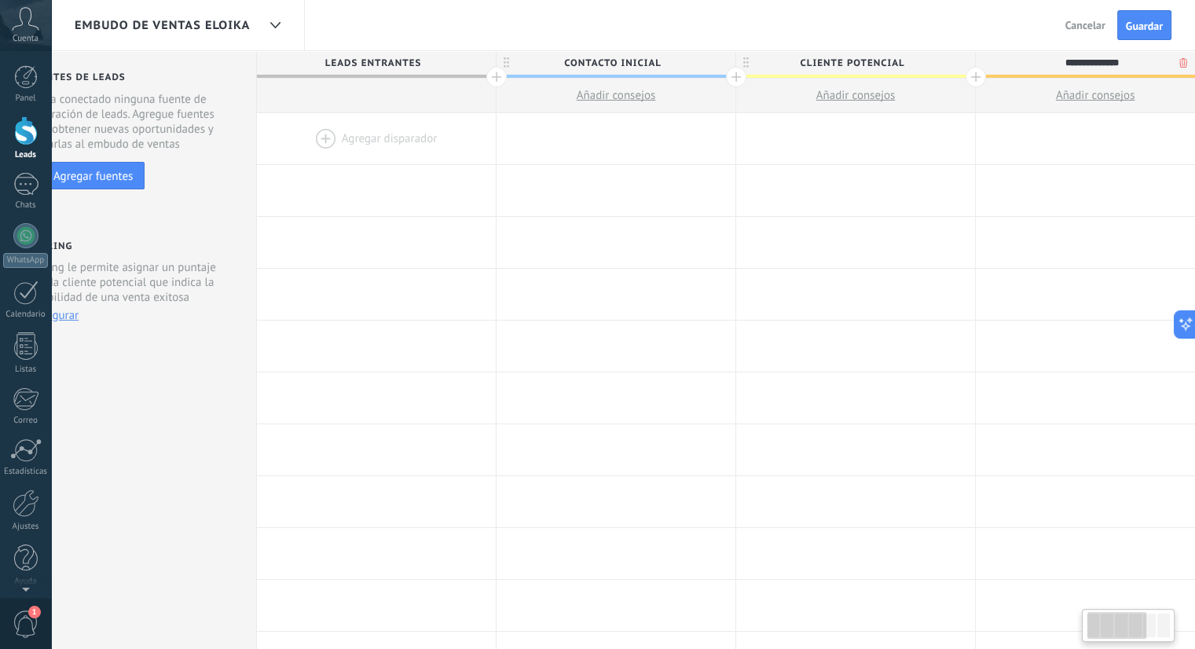
click at [1148, 64] on input "**********" at bounding box center [1091, 63] width 208 height 24
type input "**********"
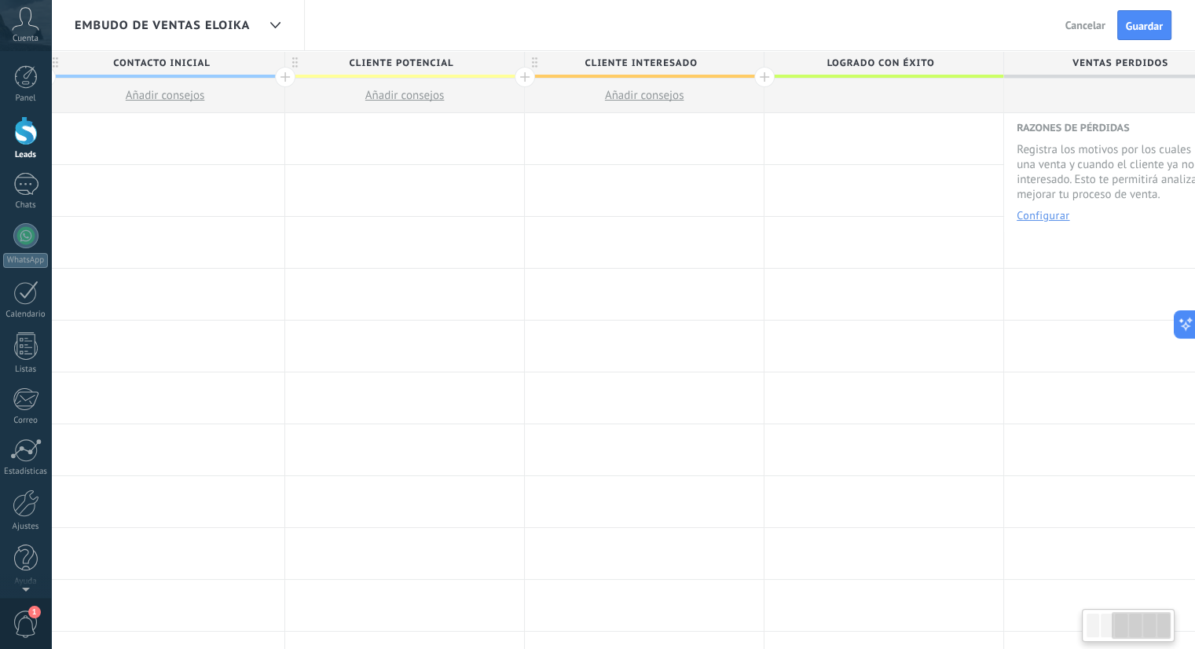
scroll to position [0, 547]
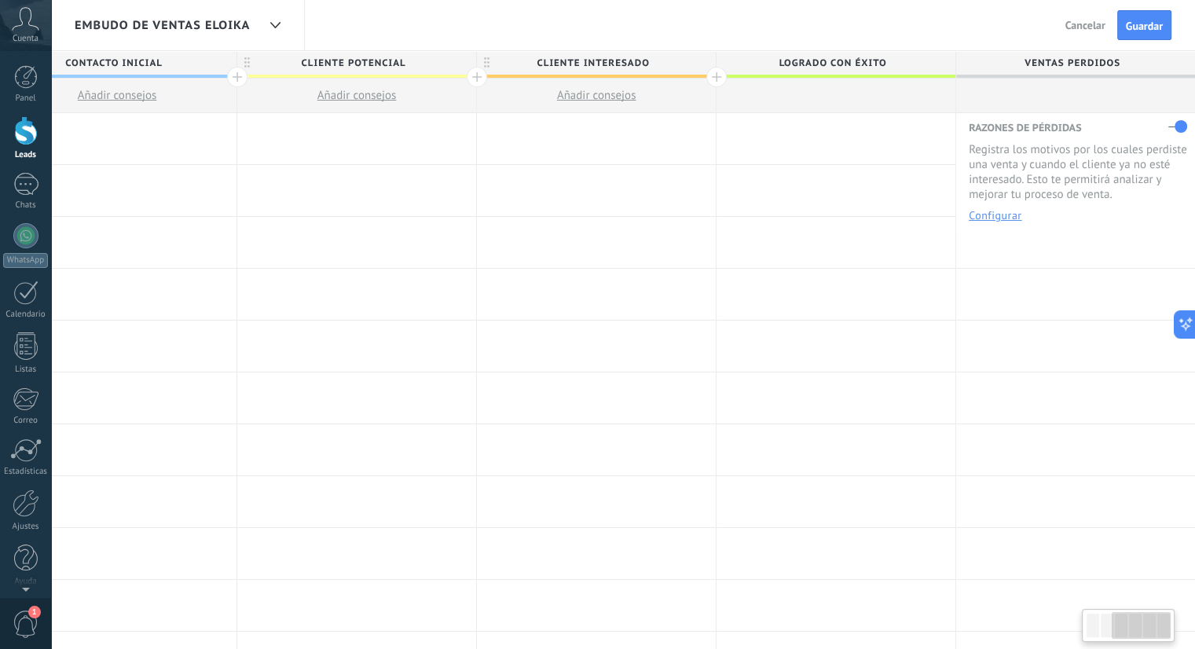
drag, startPoint x: 1128, startPoint y: 633, endPoint x: 1160, endPoint y: 626, distance: 33.0
click at [1160, 626] on div at bounding box center [1140, 625] width 59 height 27
click at [712, 71] on div at bounding box center [716, 77] width 20 height 20
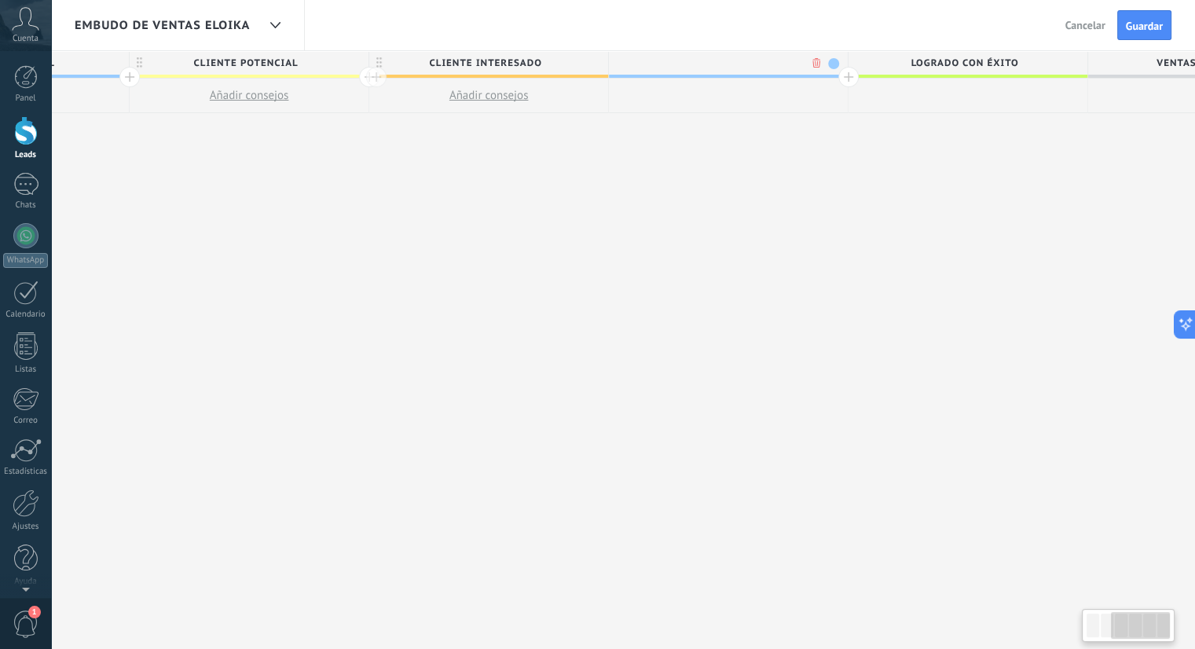
scroll to position [0, 663]
type input "**********"
click at [823, 60] on span at bounding box center [824, 63] width 11 height 11
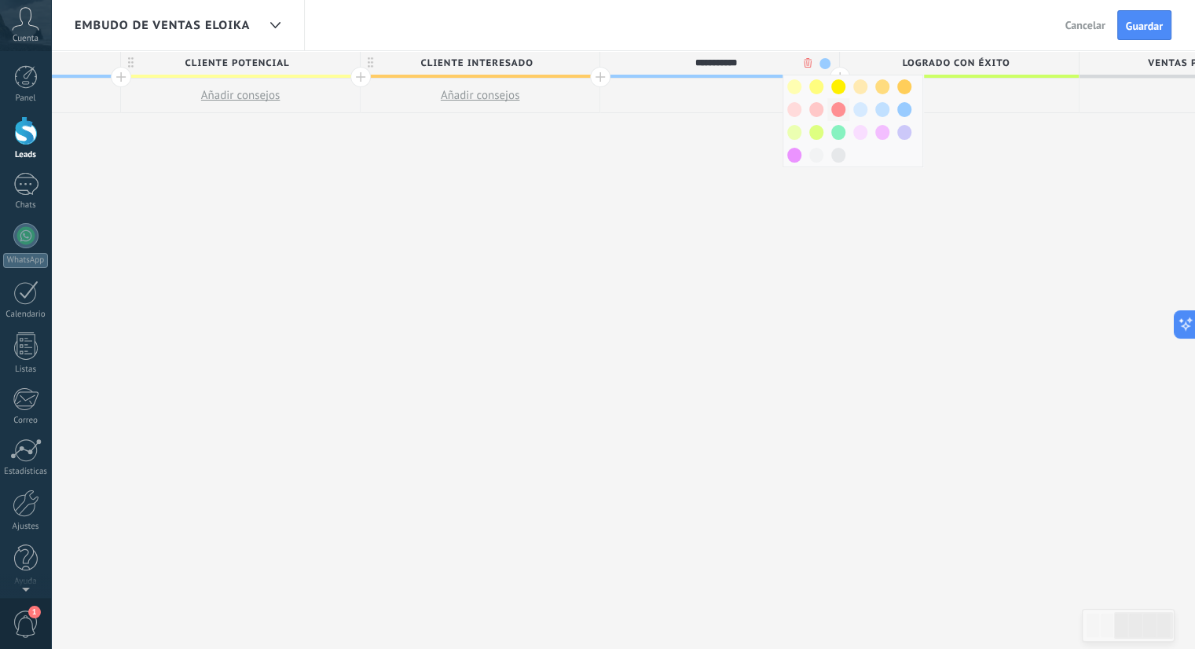
click at [836, 107] on span at bounding box center [838, 109] width 14 height 15
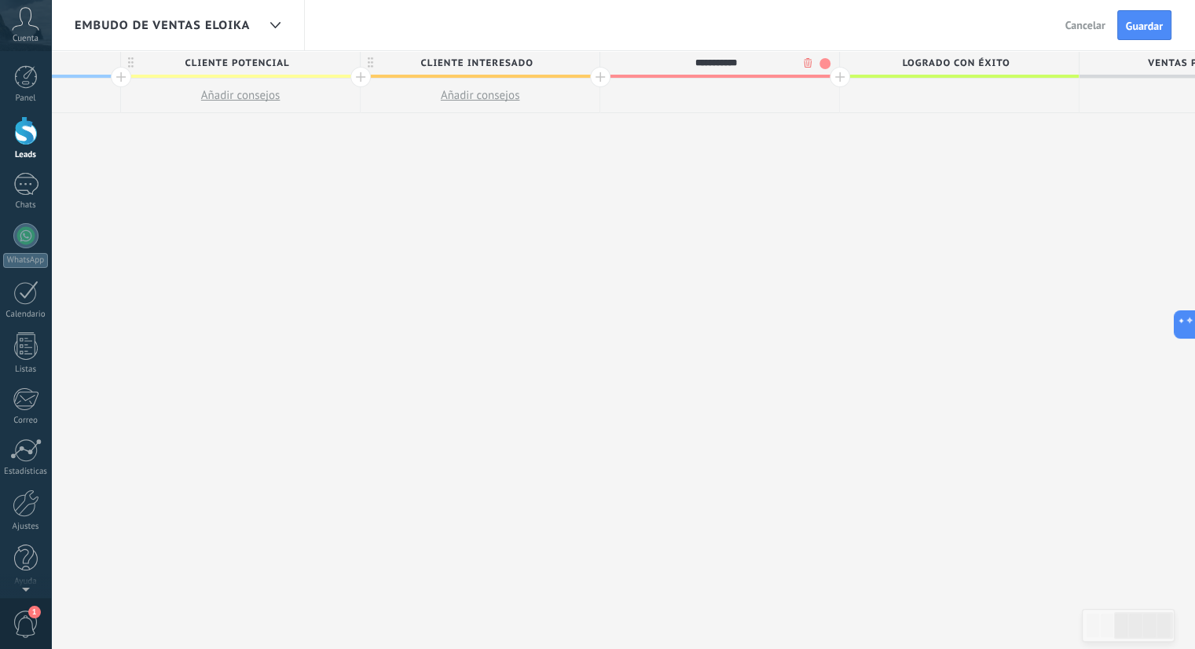
click at [836, 76] on div at bounding box center [839, 77] width 20 height 20
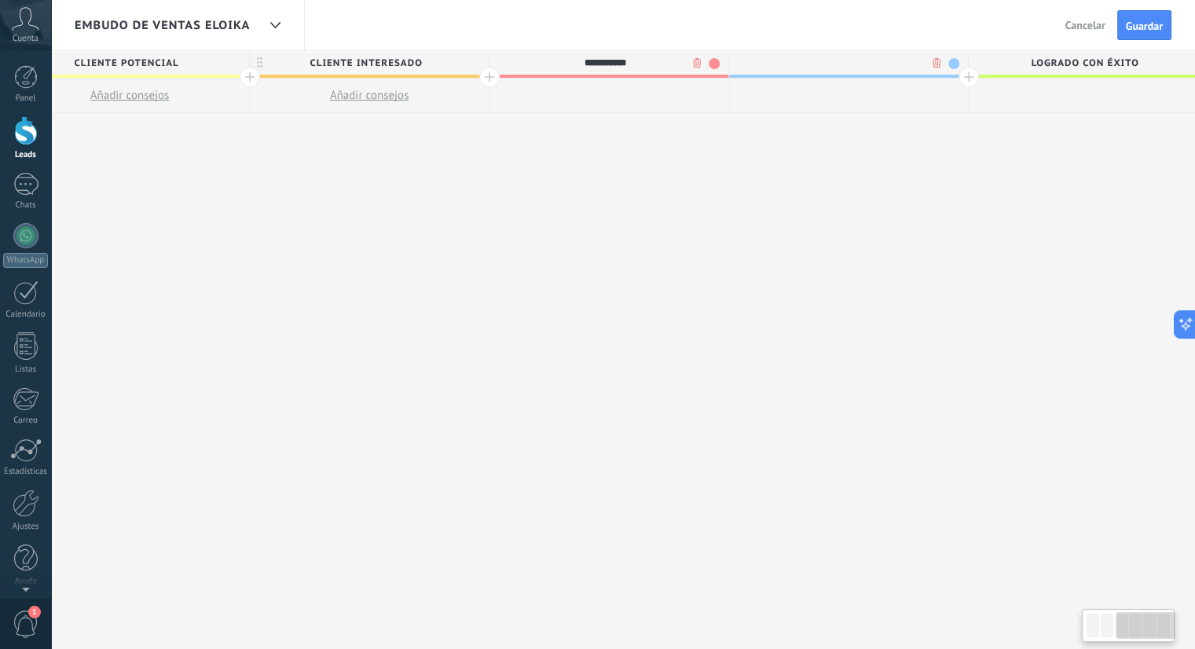
scroll to position [0, 779]
type input "****"
click at [948, 64] on span at bounding box center [948, 63] width 11 height 11
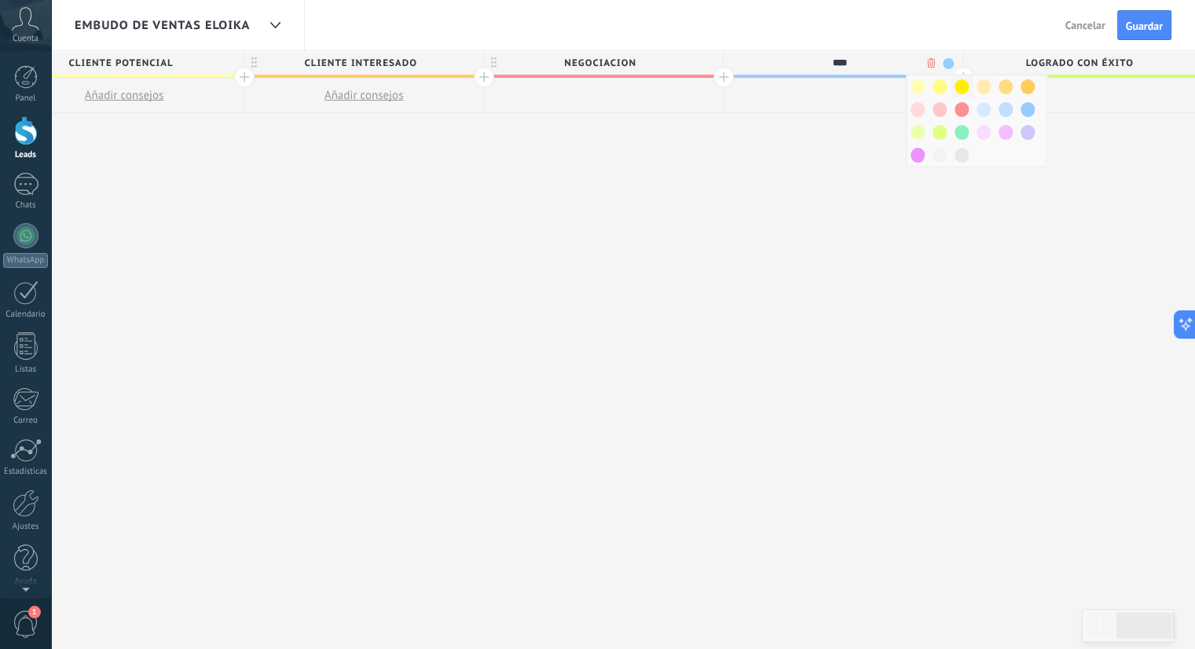
click at [966, 90] on span at bounding box center [961, 86] width 14 height 15
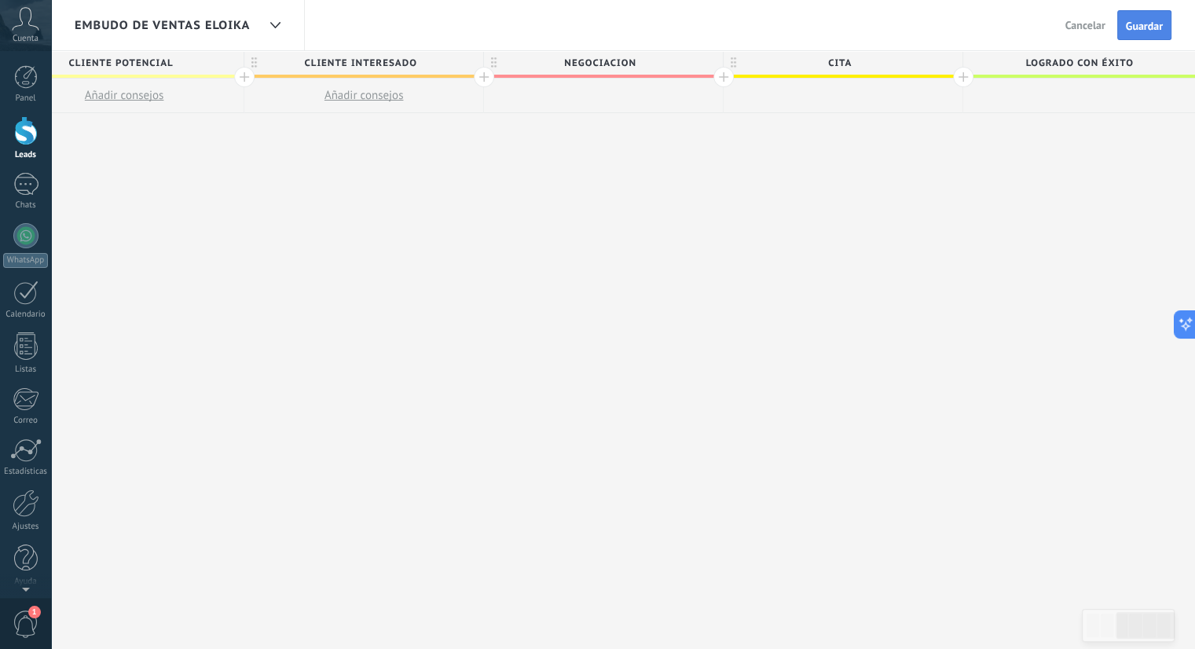
click at [1141, 38] on button "Guardar" at bounding box center [1144, 25] width 54 height 30
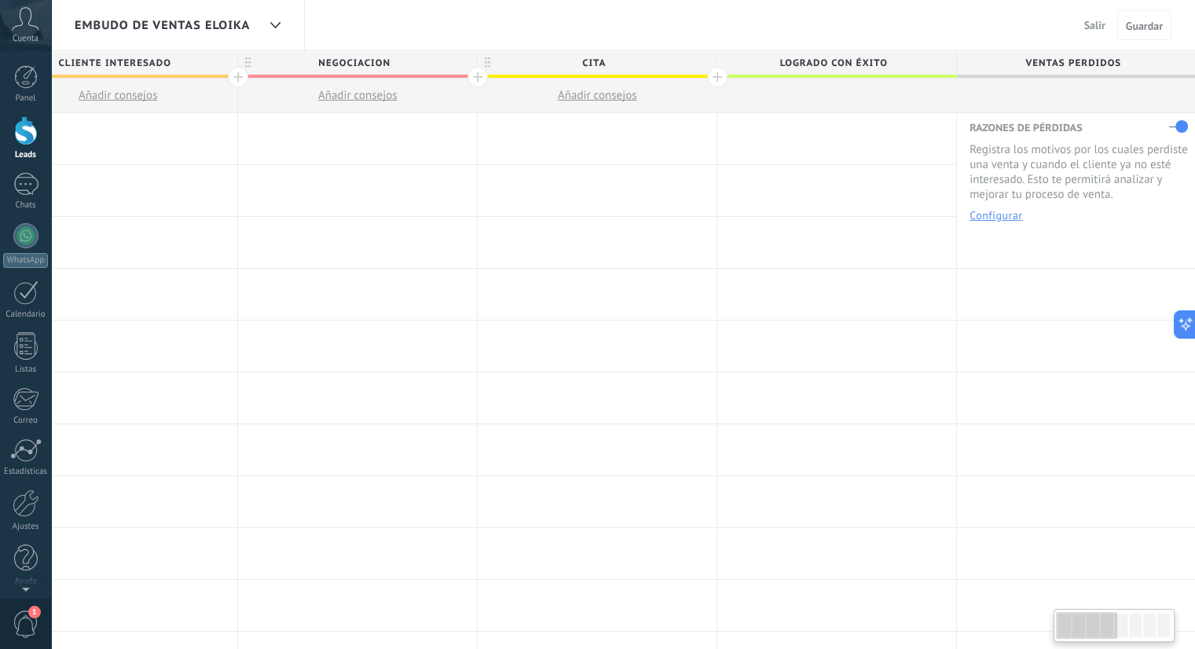
scroll to position [0, 12]
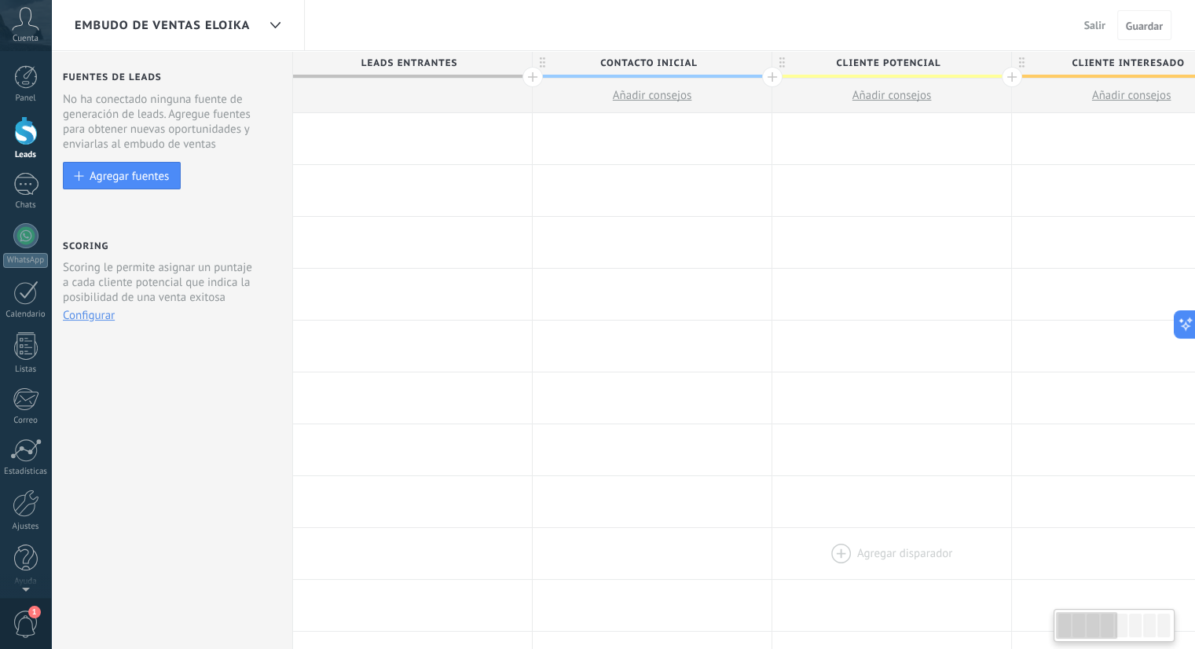
drag, startPoint x: 1132, startPoint y: 621, endPoint x: 995, endPoint y: 566, distance: 147.6
click at [995, 566] on body ".abccls-1,.abccls-2{fill-rule:evenodd}.abccls-2{fill:#fff} .abfcls-1{fill:none}…" at bounding box center [597, 324] width 1195 height 649
click at [32, 178] on div at bounding box center [25, 184] width 25 height 23
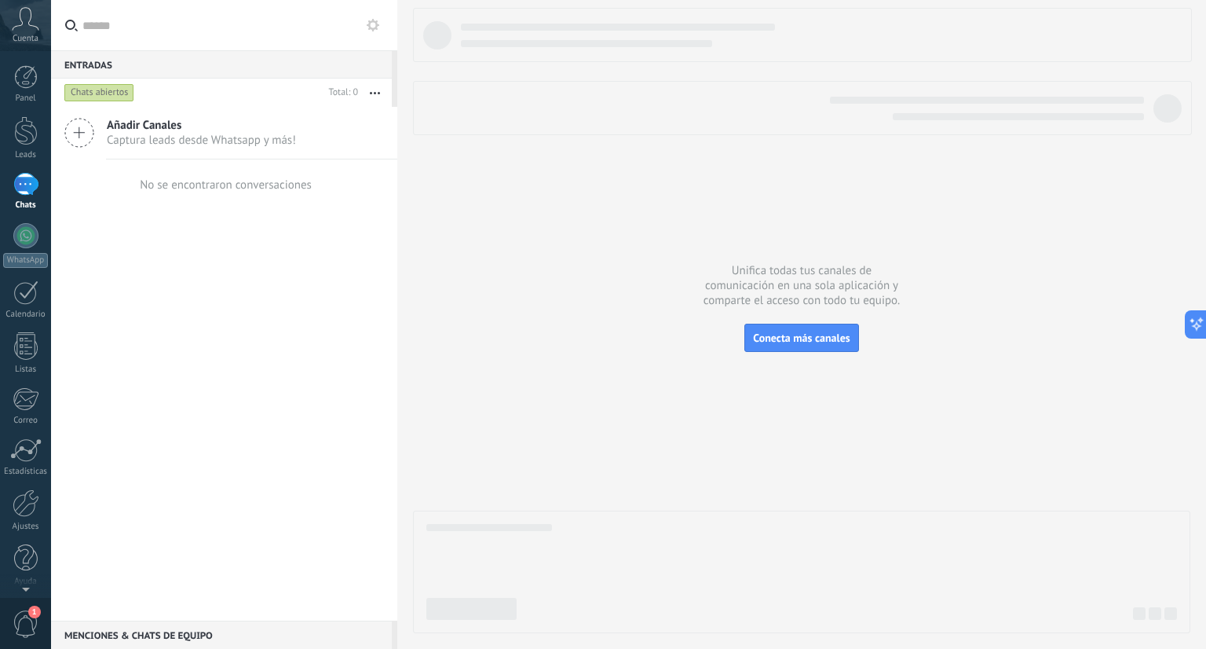
click at [25, 114] on div "Panel Leads Chats WhatsApp Clientes" at bounding box center [25, 333] width 51 height 537
click at [26, 129] on div at bounding box center [26, 130] width 24 height 29
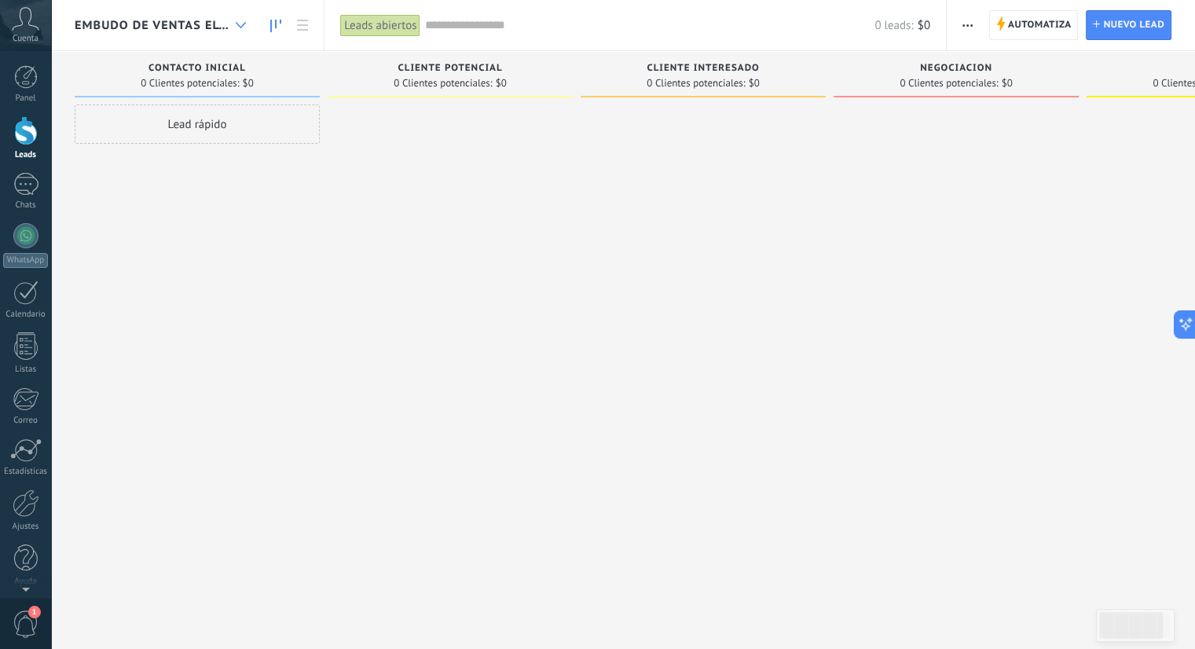
click at [236, 13] on div at bounding box center [241, 25] width 26 height 31
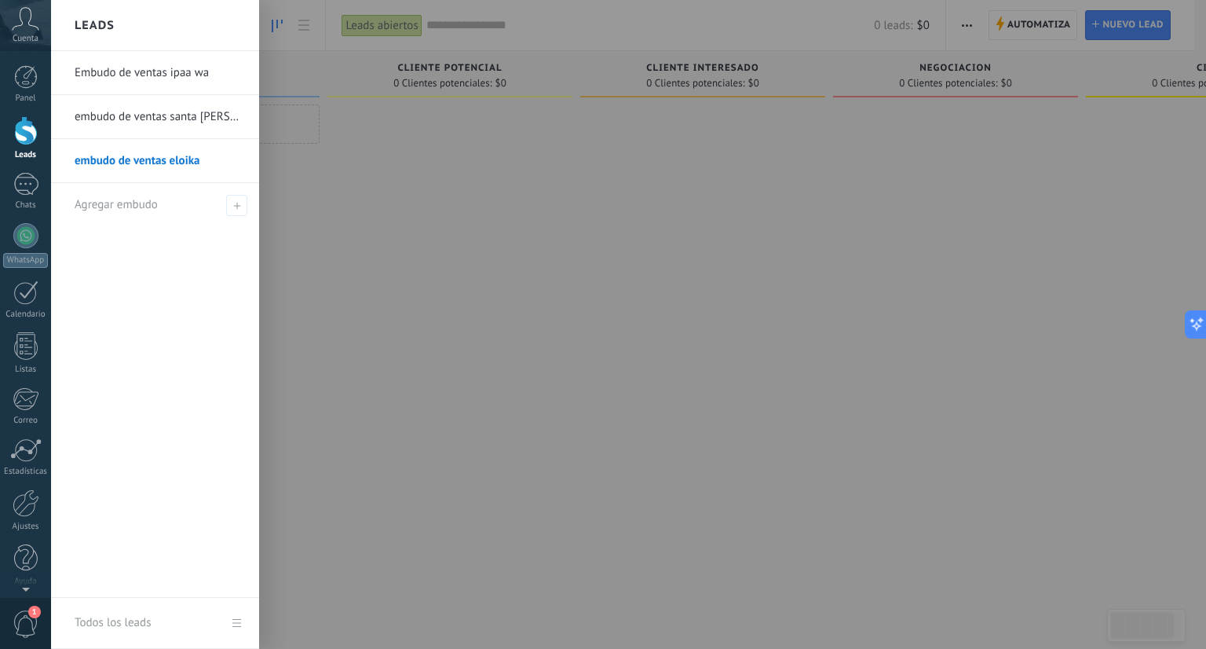
click at [173, 63] on link "Embudo de ventas ipaa wa" at bounding box center [159, 73] width 169 height 44
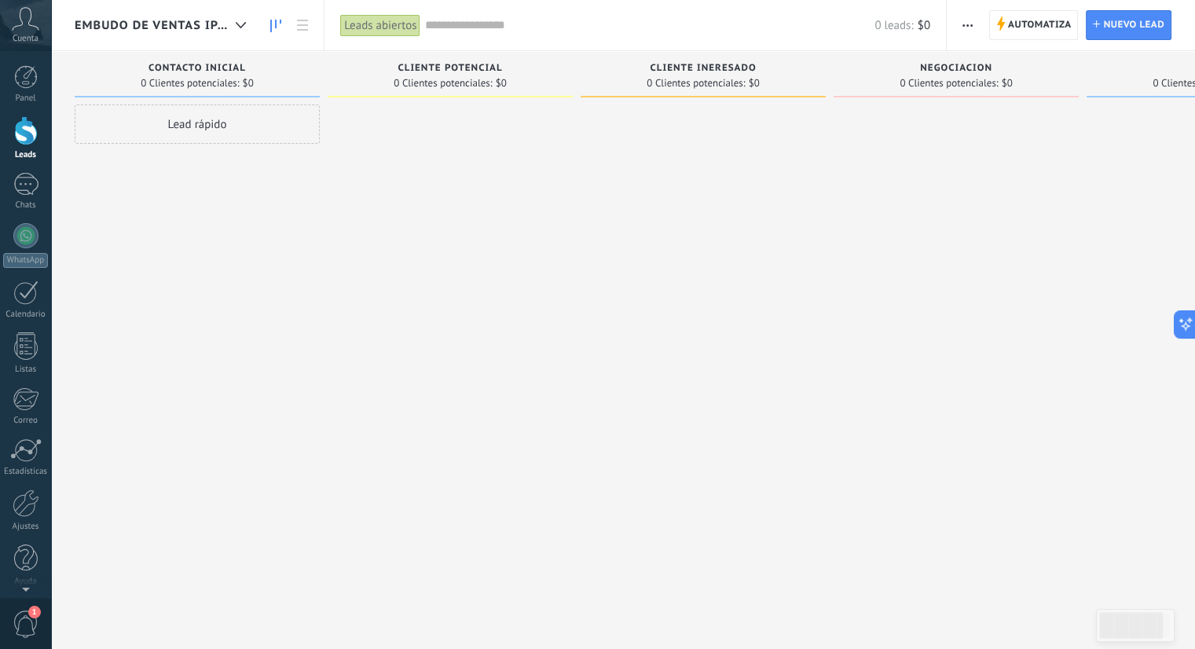
click at [220, 25] on span "Embudo de ventas ipaa wa" at bounding box center [152, 25] width 155 height 15
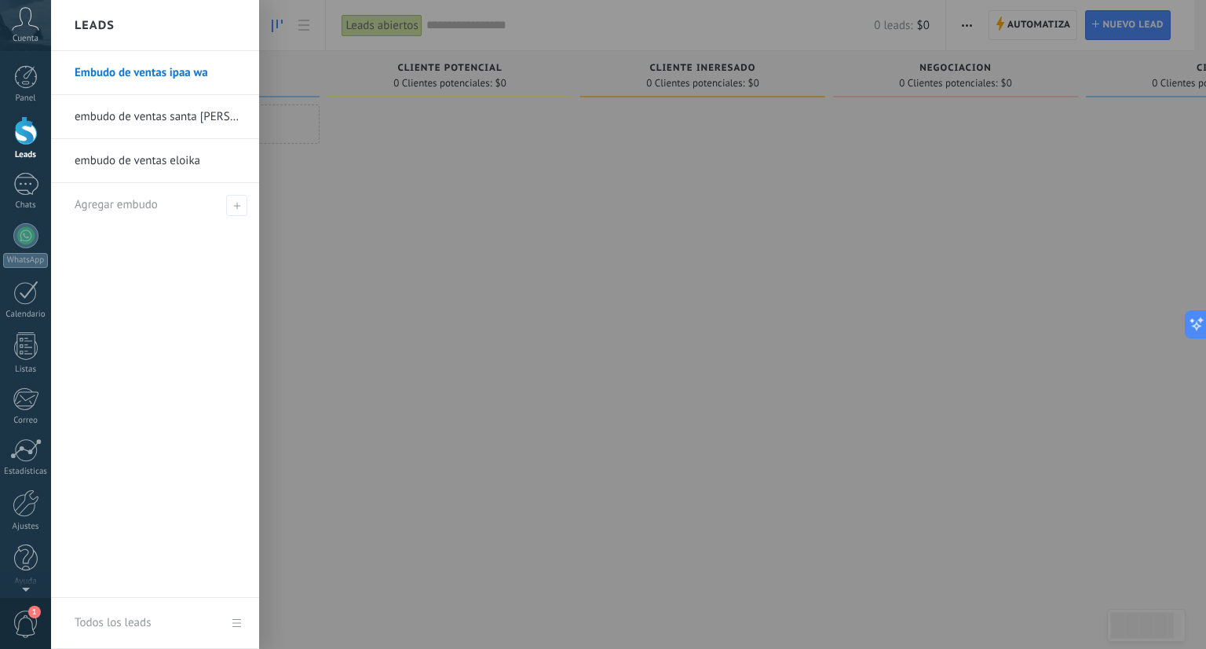
click at [1024, 207] on div at bounding box center [654, 324] width 1206 height 649
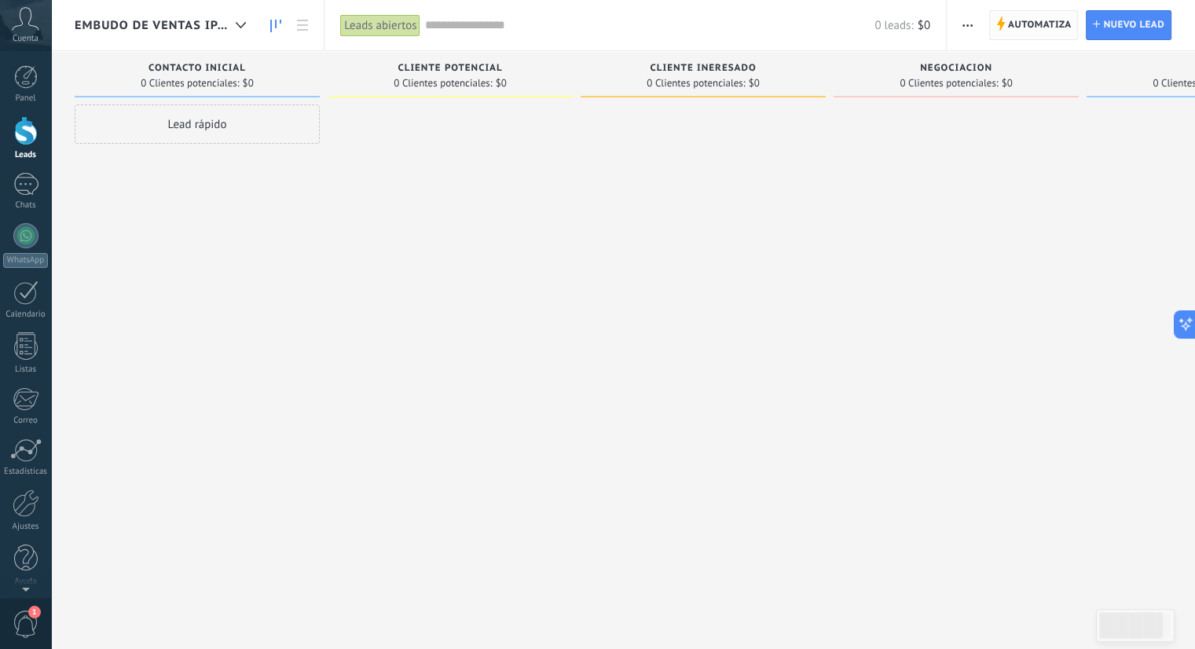
click at [1027, 16] on span "Automatiza" at bounding box center [1040, 25] width 64 height 28
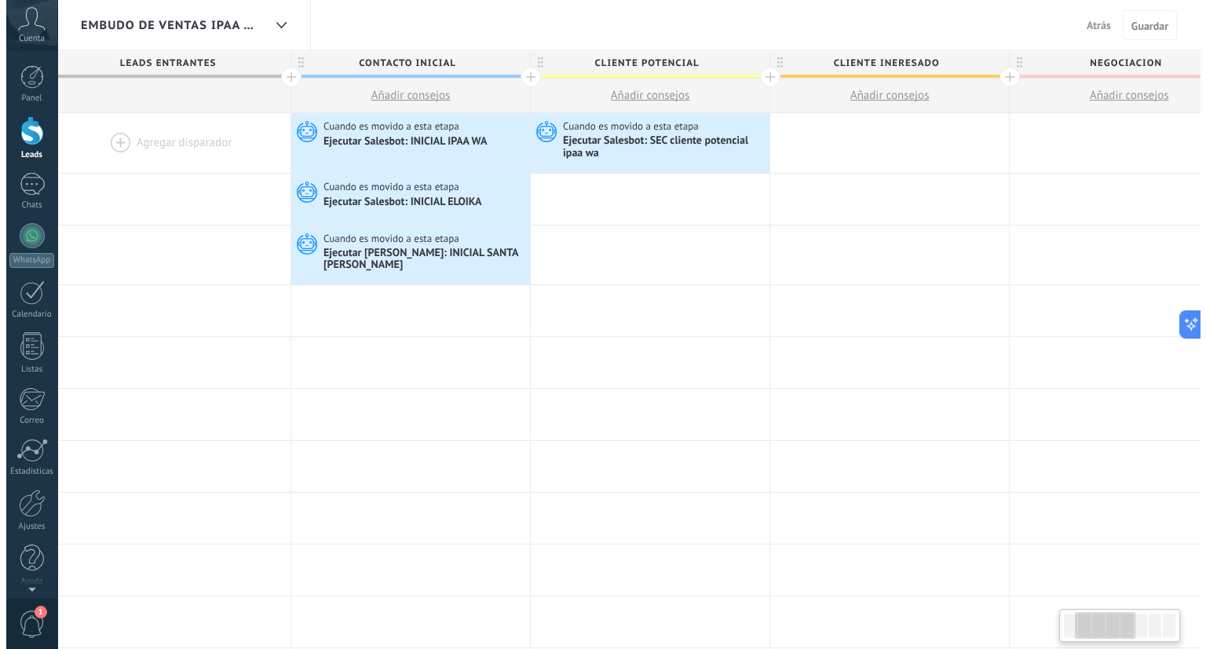
scroll to position [0, 290]
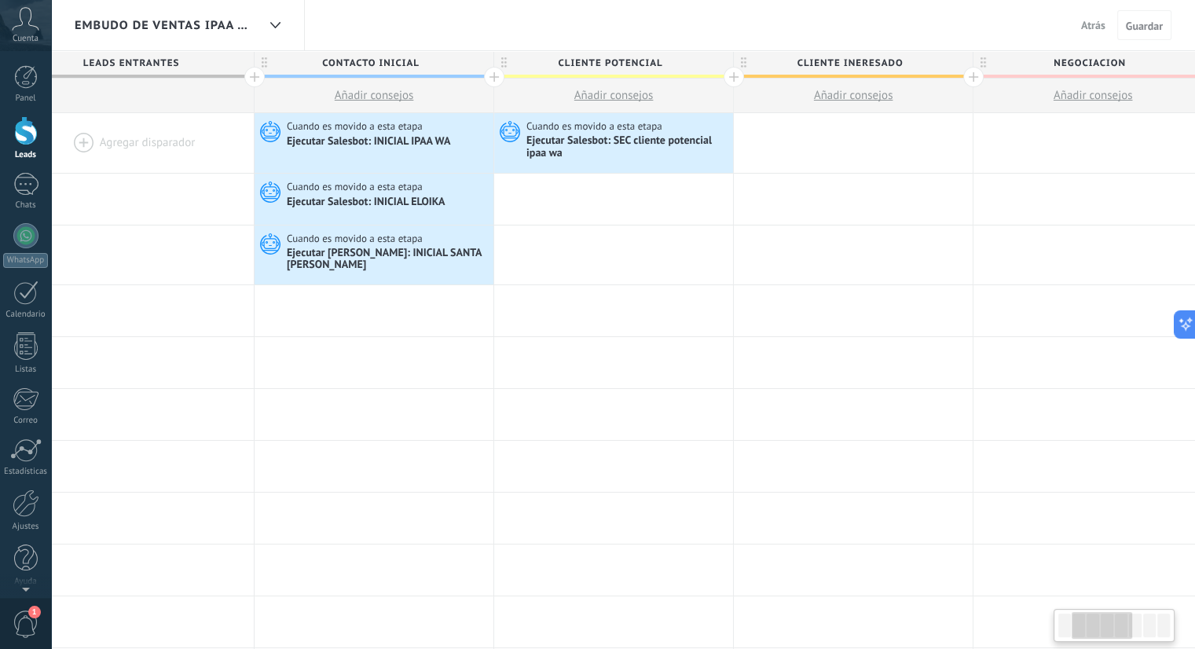
drag, startPoint x: 1074, startPoint y: 620, endPoint x: 1089, endPoint y: 623, distance: 15.3
click at [1089, 623] on div at bounding box center [1101, 625] width 60 height 27
click at [657, 151] on div "Ejecutar Salesbot: SEC cliente potencial ipaa wa" at bounding box center [627, 147] width 203 height 27
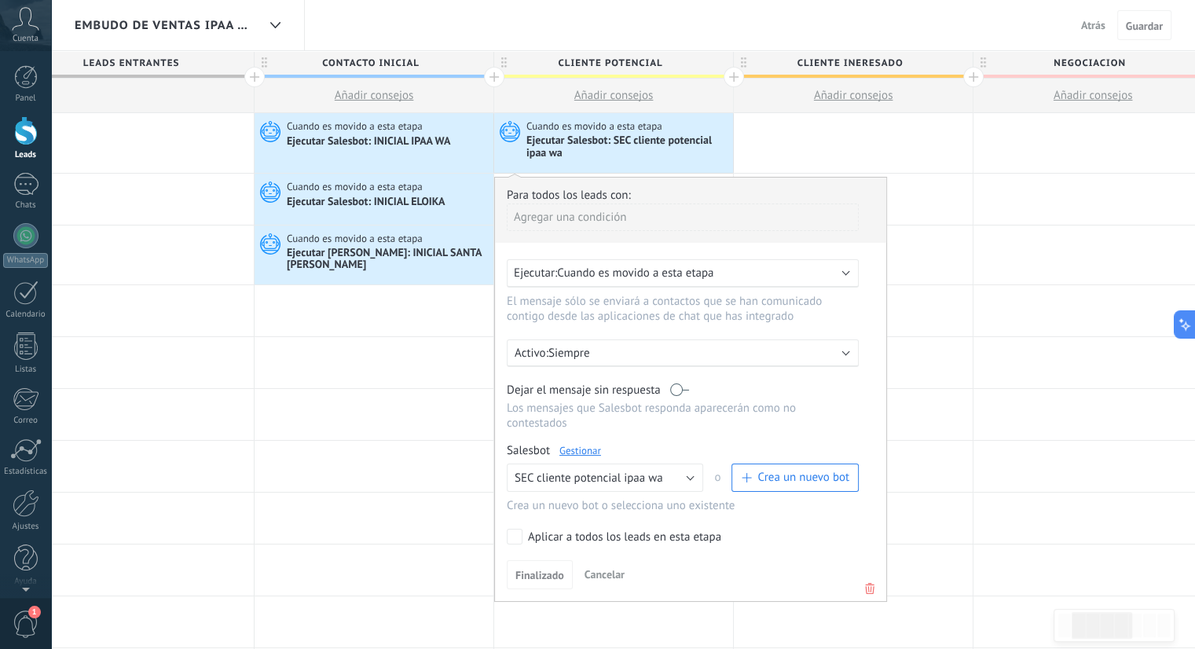
click at [589, 444] on link "Gestionar" at bounding box center [580, 450] width 42 height 13
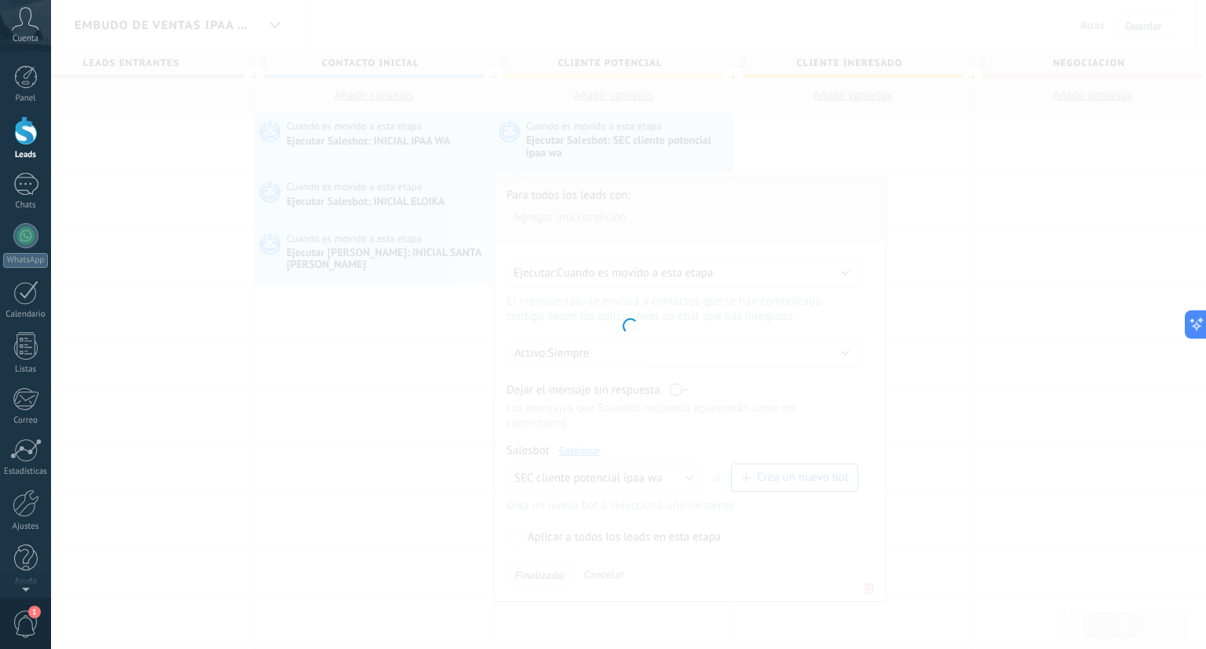
type input "**********"
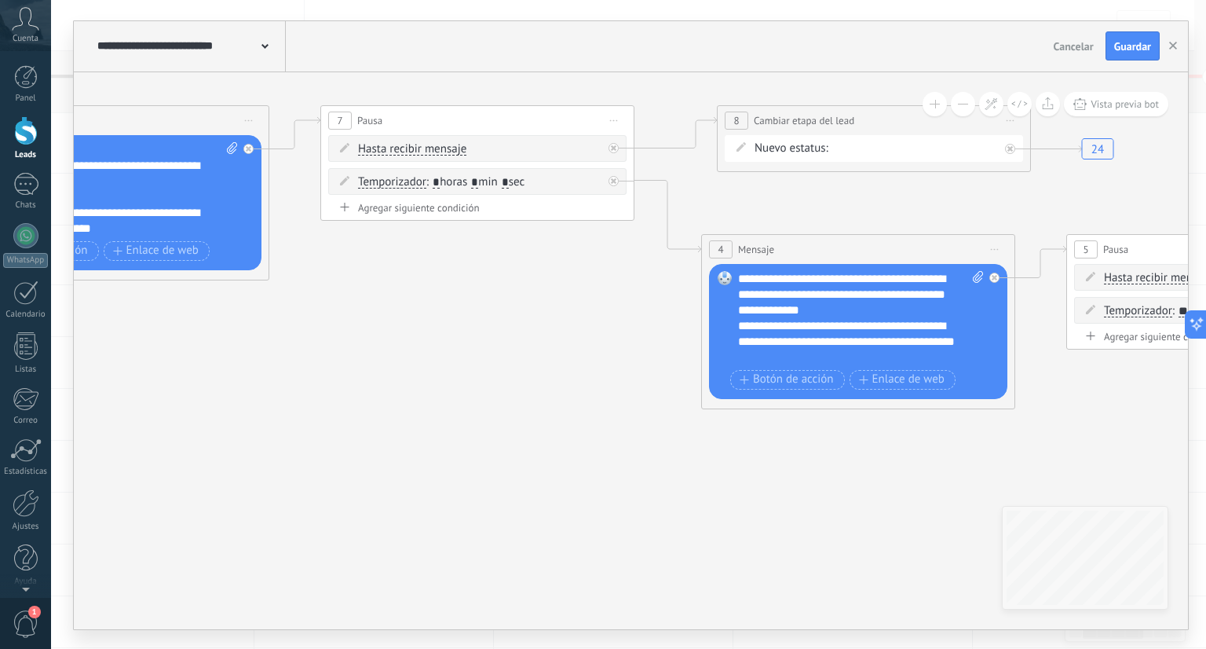
click at [0, 0] on div "Contacto inicial cliente potencial cliente ineresado negociacion cita Logrado c…" at bounding box center [0, 0] width 0 height 0
click at [950, 123] on div at bounding box center [628, 324] width 1155 height 649
click at [1134, 54] on button "Guardar" at bounding box center [1133, 46] width 54 height 30
click at [1175, 48] on icon "button" at bounding box center [1174, 46] width 8 height 8
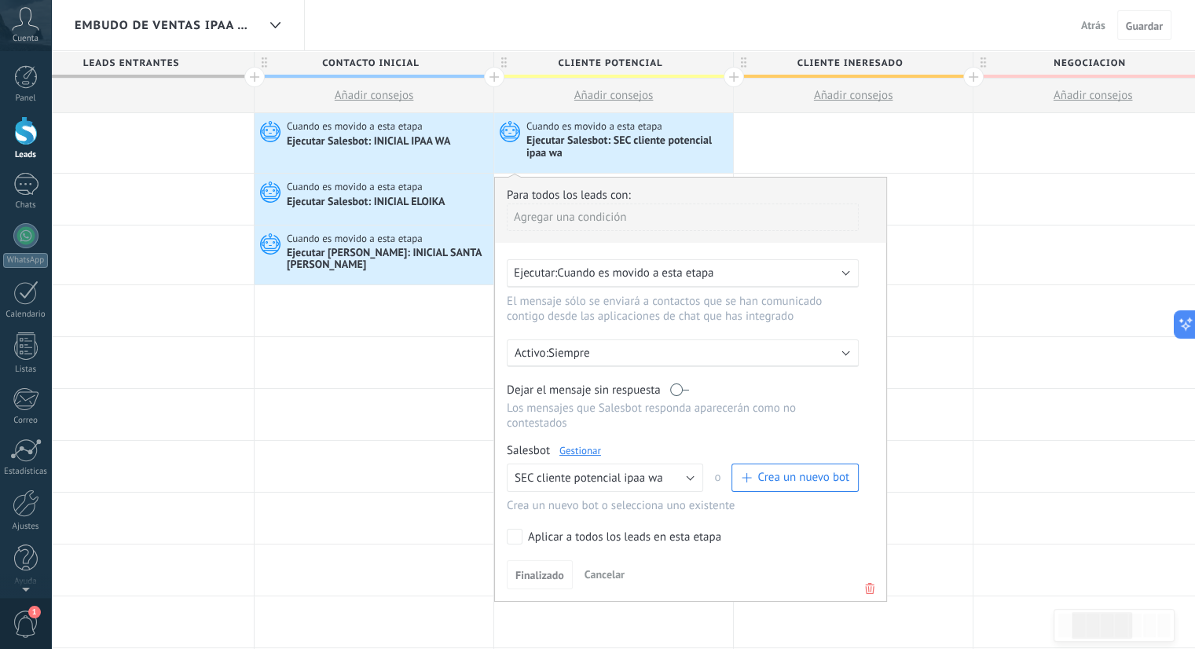
click at [422, 208] on div "Ejecutar Salesbot: INICIAL ELOIKA" at bounding box center [367, 203] width 161 height 14
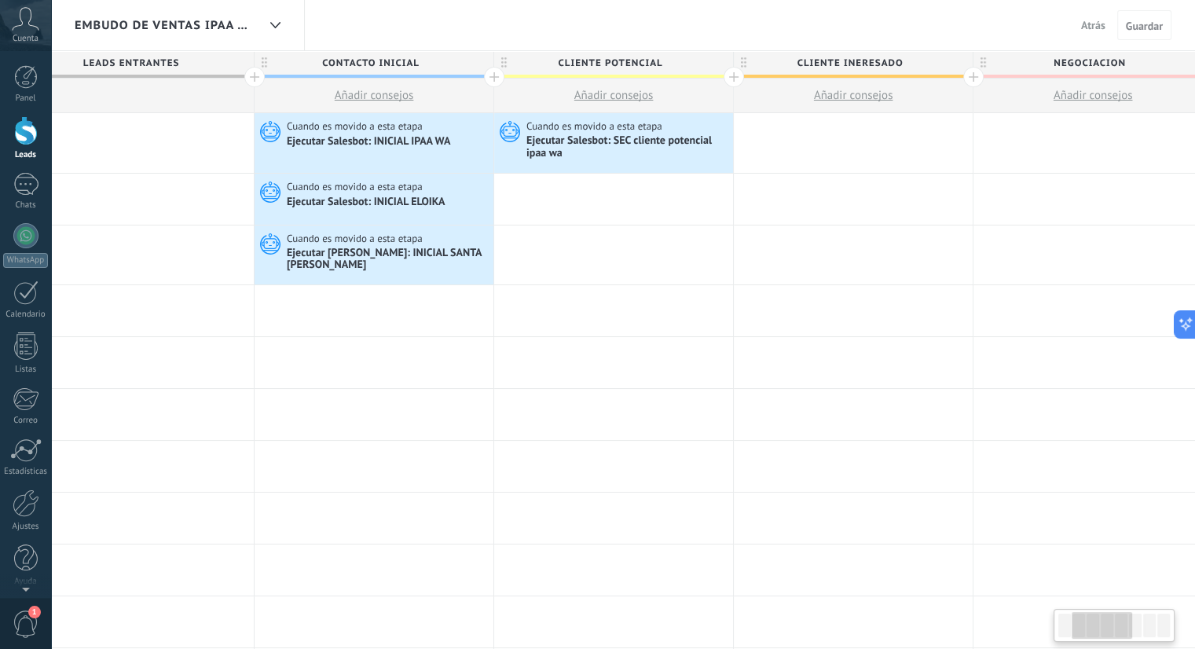
click at [415, 206] on div "Ejecutar Salesbot: INICIAL ELOIKA" at bounding box center [367, 203] width 161 height 14
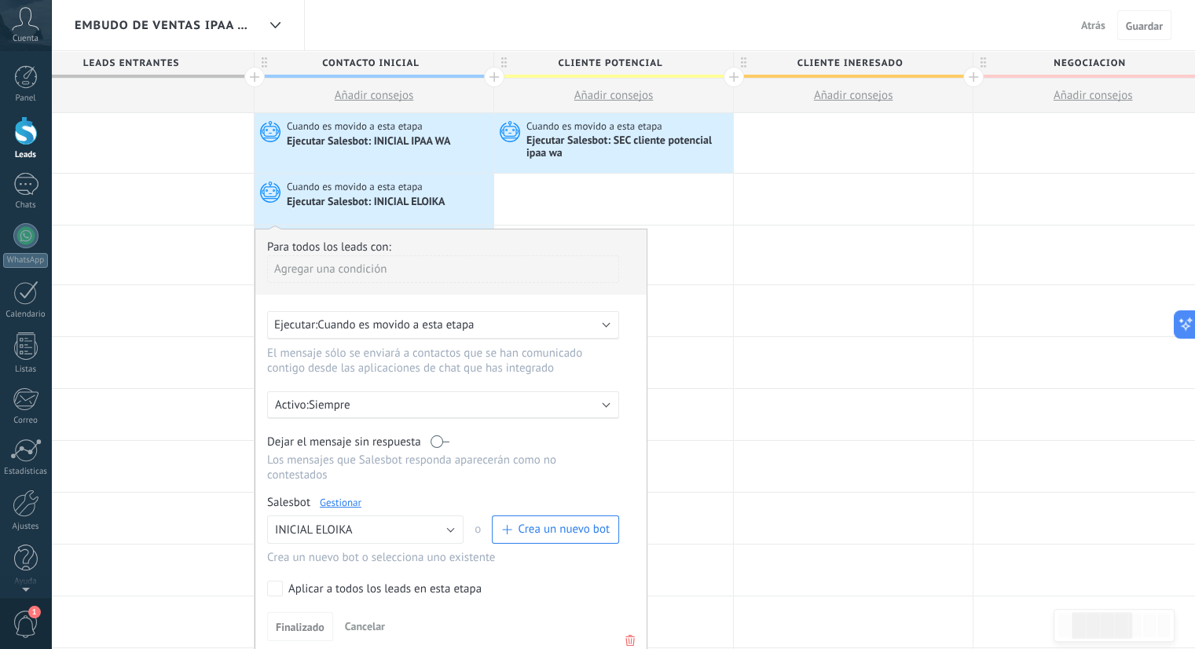
click at [345, 496] on link "Gestionar" at bounding box center [341, 502] width 42 height 13
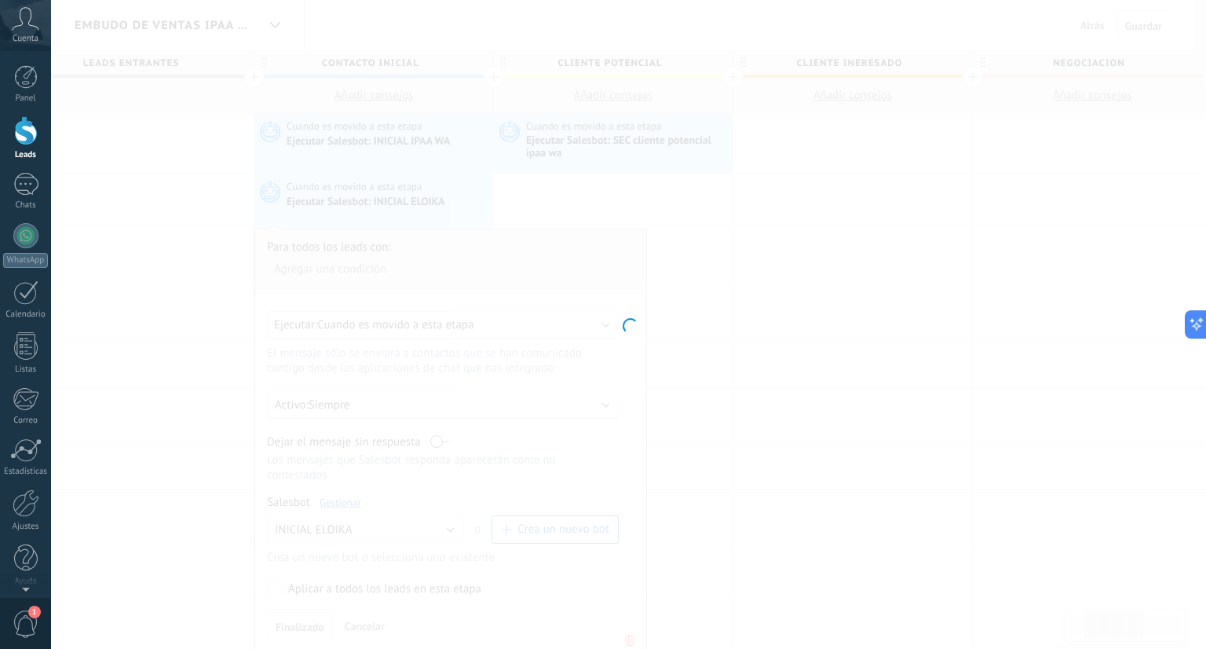
type input "**********"
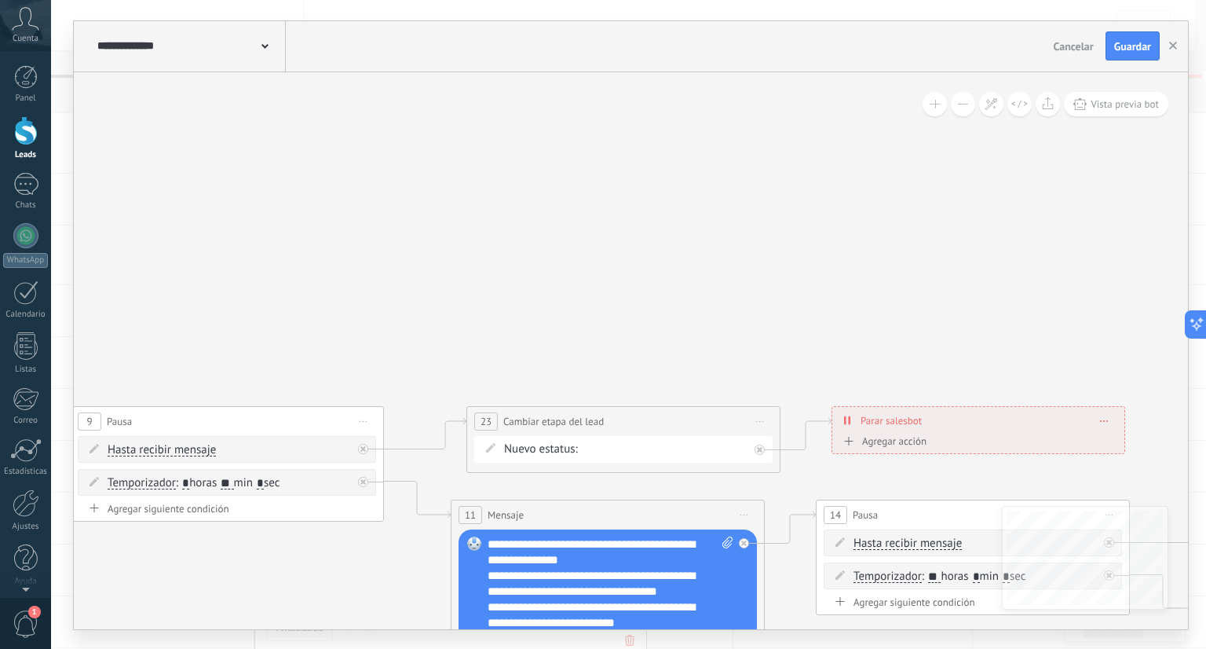
click at [0, 0] on div "Contacto inicial cliente potencial cliente ineresado negociacion cita Logrado c…" at bounding box center [0, 0] width 0 height 0
click at [685, 455] on span at bounding box center [649, 451] width 116 height 13
drag, startPoint x: 1109, startPoint y: 541, endPoint x: 1125, endPoint y: 569, distance: 32.3
click at [1125, 569] on div at bounding box center [628, 324] width 1155 height 649
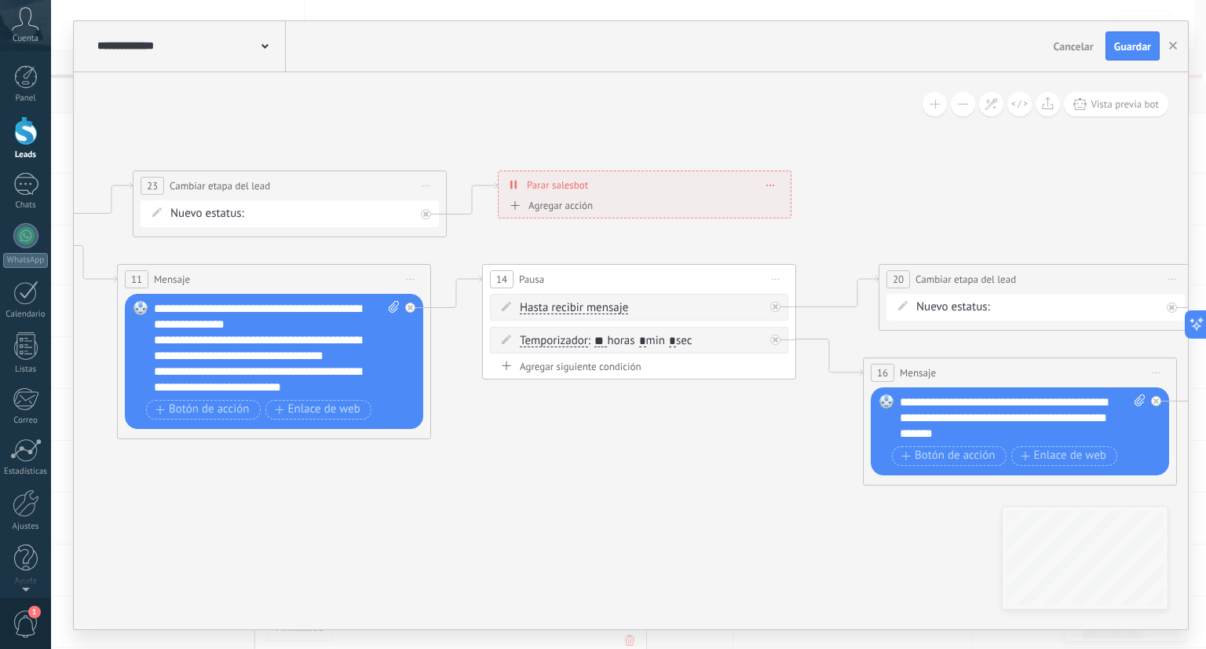
click at [0, 0] on div "Contacto inicial cliente potencial cliente ineresado negociacion cita Logrado c…" at bounding box center [0, 0] width 0 height 0
click at [315, 284] on span at bounding box center [311, 277] width 109 height 13
click at [0, 0] on label "cliente potencial" at bounding box center [0, 0] width 0 height 0
click at [0, 0] on div "Contacto inicial cliente potencial cliente interesado negociacion cita Logrado …" at bounding box center [0, 0] width 0 height 0
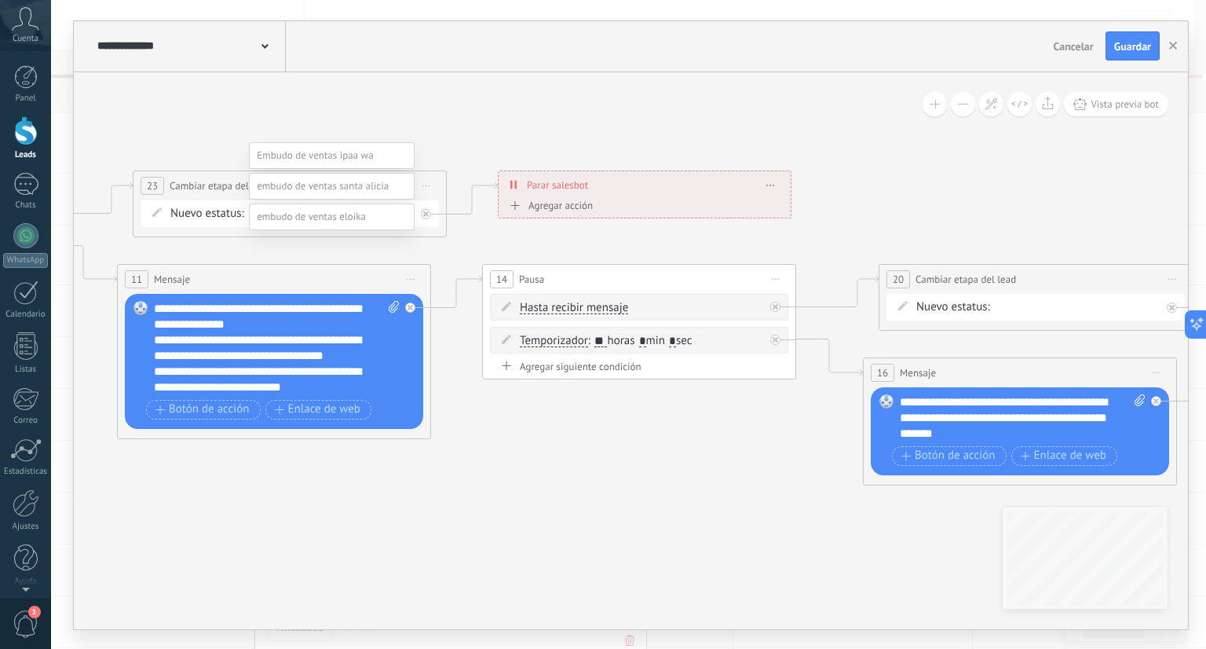
click at [0, 0] on label "cliente potencial" at bounding box center [0, 0] width 0 height 0
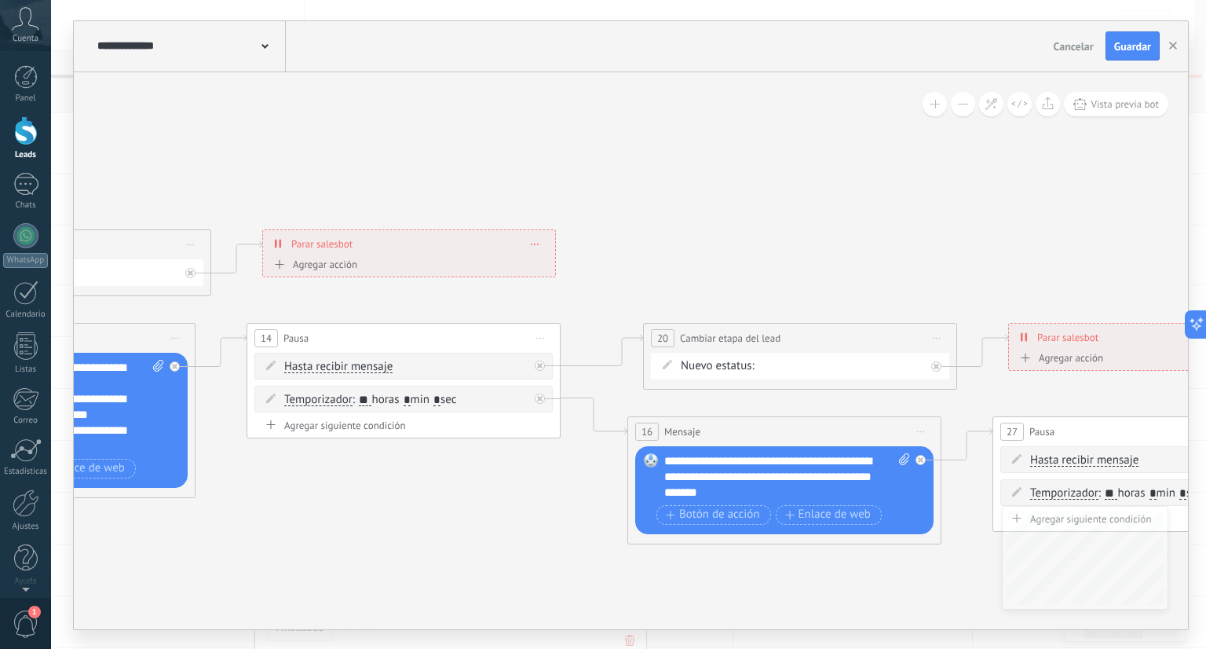
click at [0, 0] on div "Contacto inicial cliente potencial cliente ineresado negociacion cita Logrado c…" at bounding box center [0, 0] width 0 height 0
click at [855, 372] on span at bounding box center [825, 368] width 116 height 13
click at [861, 437] on span at bounding box center [821, 429] width 109 height 13
click at [0, 0] on label "cliente potencial" at bounding box center [0, 0] width 0 height 0
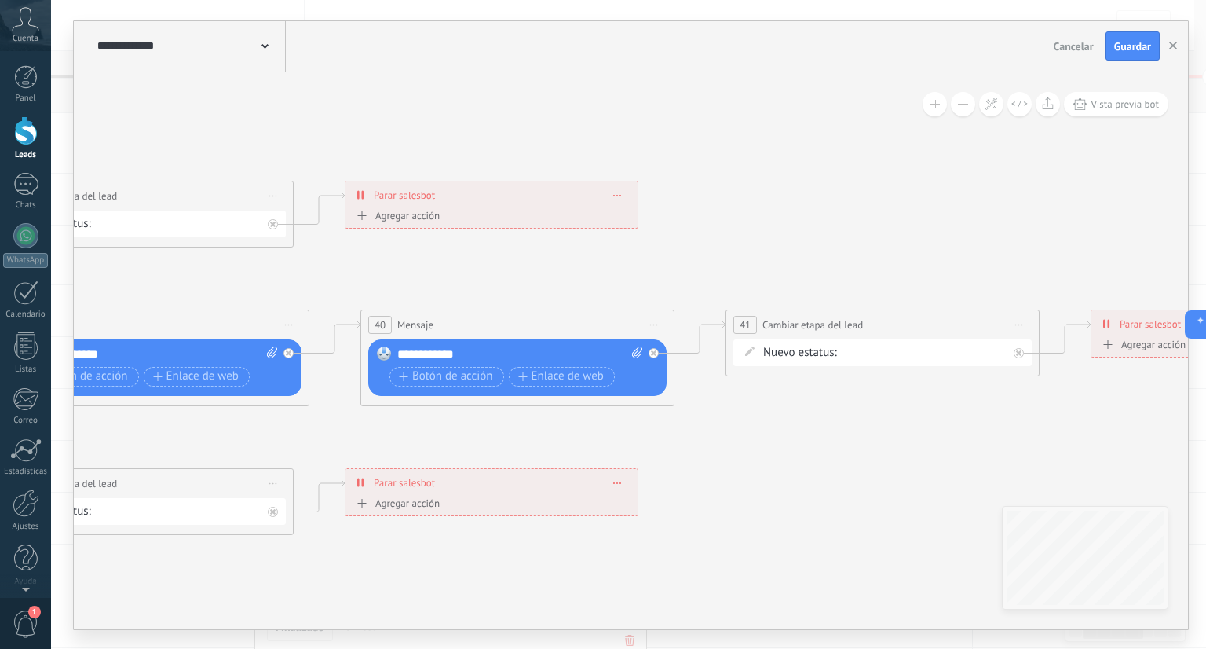
click at [0, 0] on div "Contacto inicial cliente potencial cliente ineresado negociacion cita Logrado c…" at bounding box center [0, 0] width 0 height 0
click at [188, 295] on span at bounding box center [158, 287] width 109 height 13
click at [0, 0] on label "cliente potencial" at bounding box center [0, 0] width 0 height 0
click at [0, 0] on div "Contacto inicial cliente potencial cliente ineresado negociacion cita Logrado c…" at bounding box center [0, 0] width 0 height 0
click at [890, 423] on span at bounding box center [904, 416] width 109 height 13
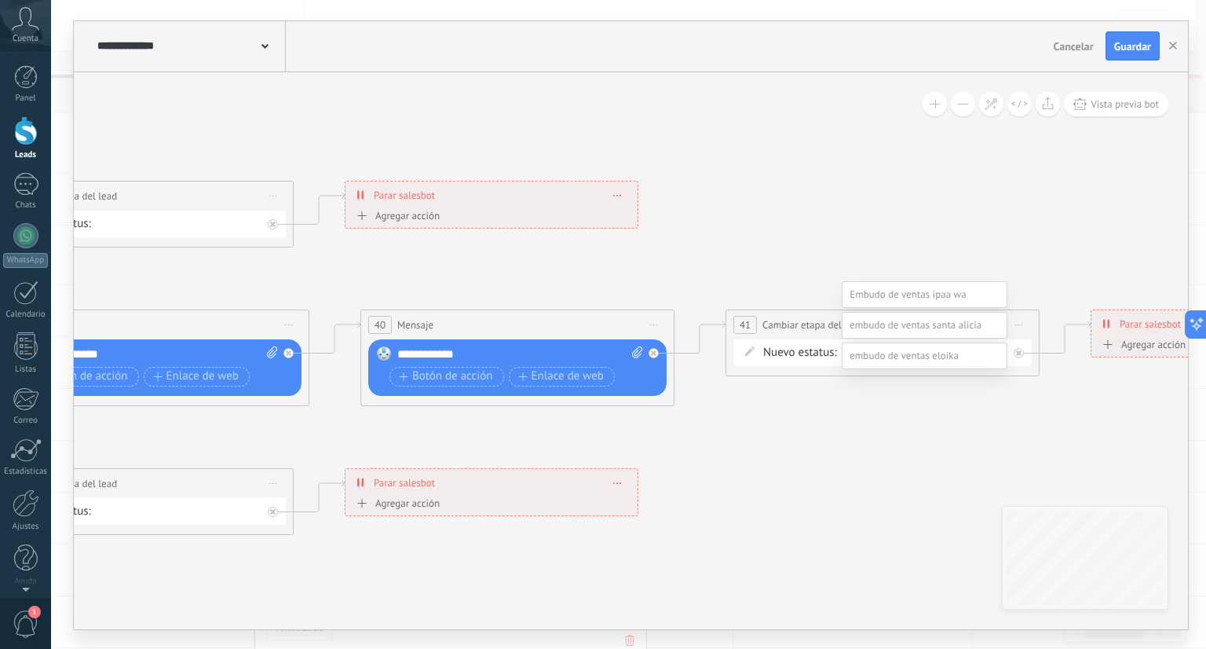
click at [0, 0] on label "cliente potencial" at bounding box center [0, 0] width 0 height 0
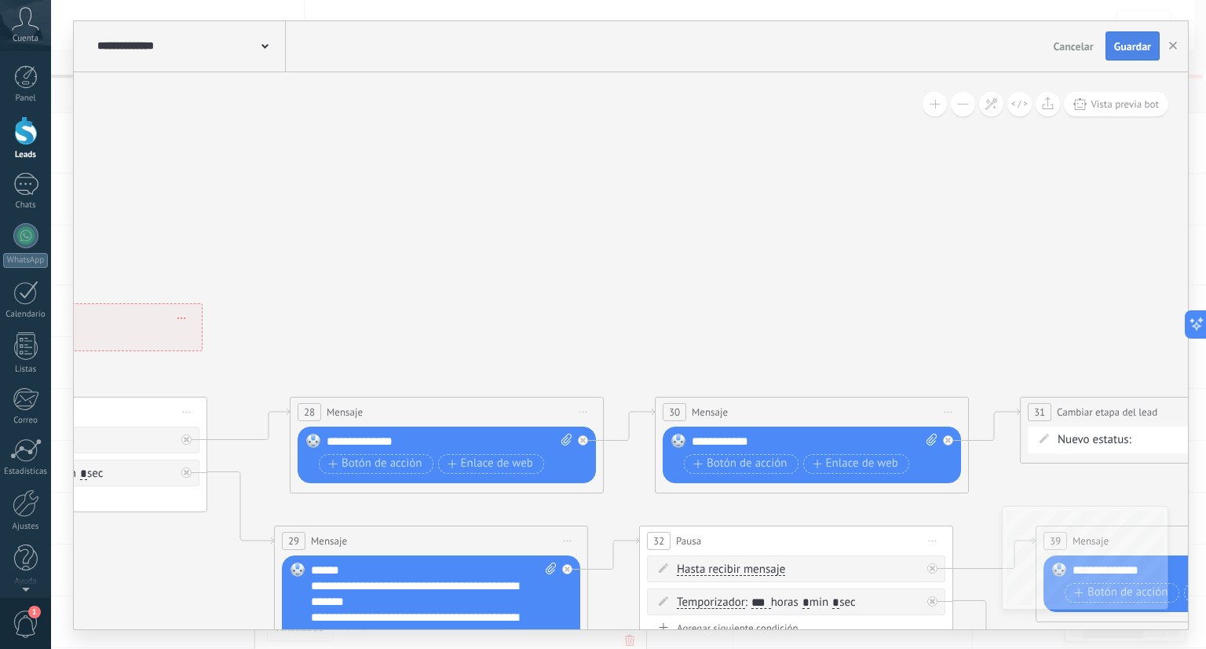
click at [1138, 52] on span "Guardar" at bounding box center [1133, 46] width 37 height 11
click at [1172, 46] on icon "button" at bounding box center [1174, 46] width 8 height 8
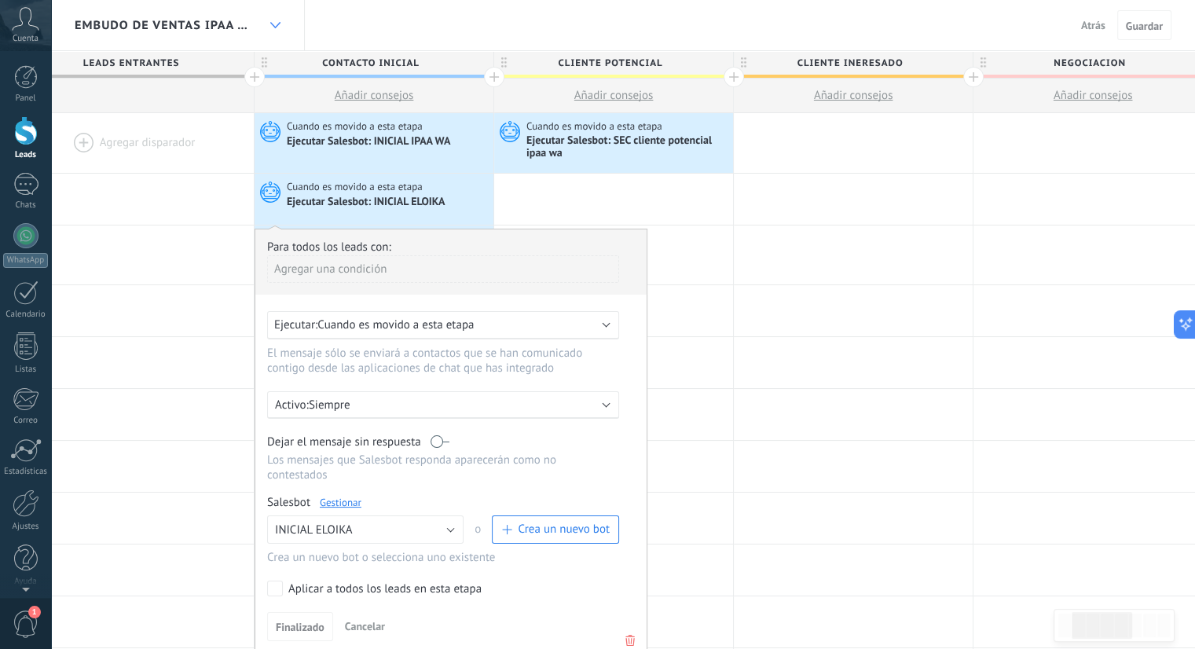
click at [263, 26] on div at bounding box center [275, 25] width 27 height 31
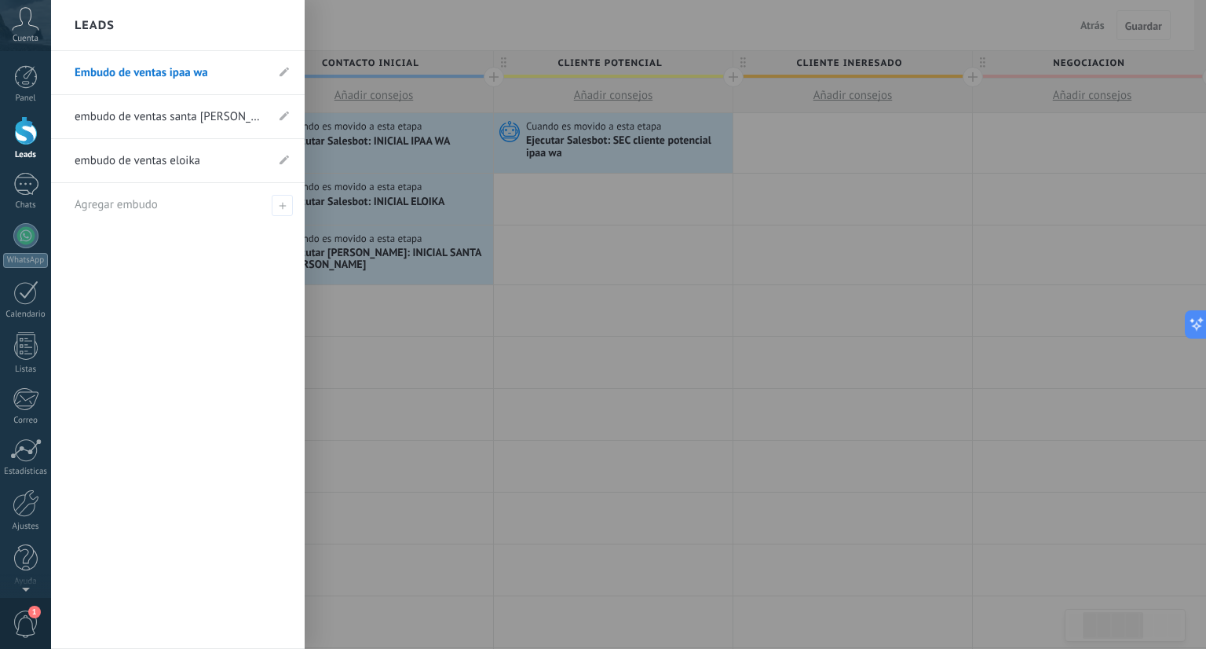
click at [189, 155] on link "embudo de ventas eloika" at bounding box center [170, 161] width 191 height 44
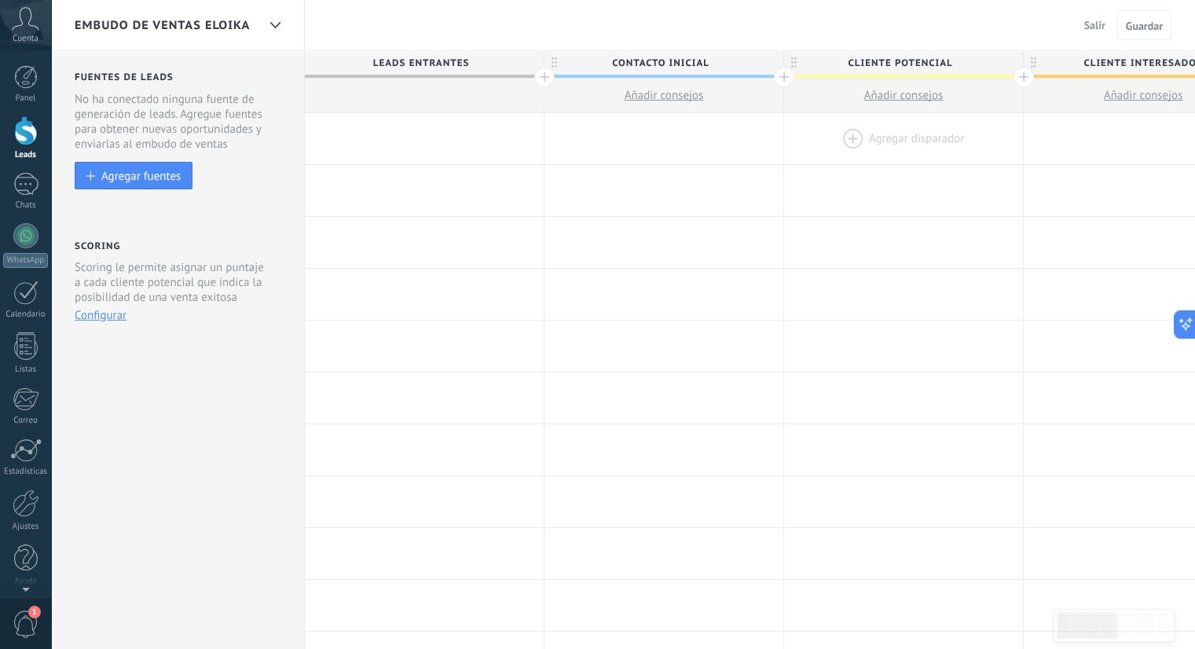
click at [862, 135] on div at bounding box center [903, 138] width 239 height 51
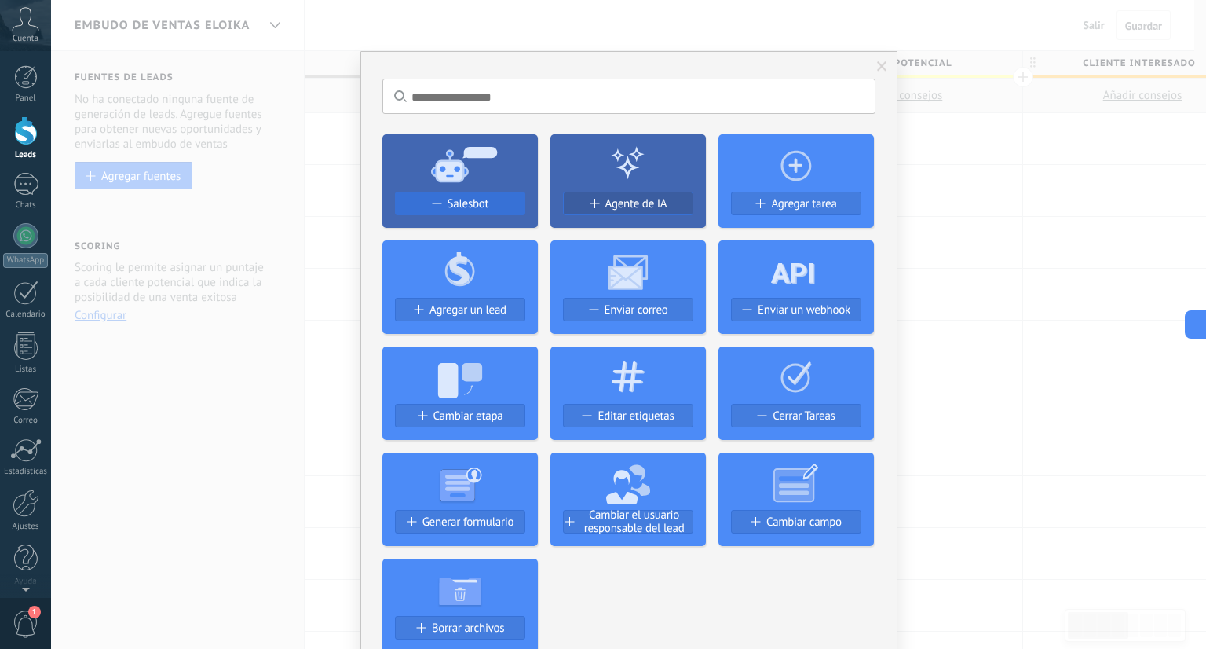
click at [485, 210] on span "Salesbot" at bounding box center [469, 203] width 42 height 13
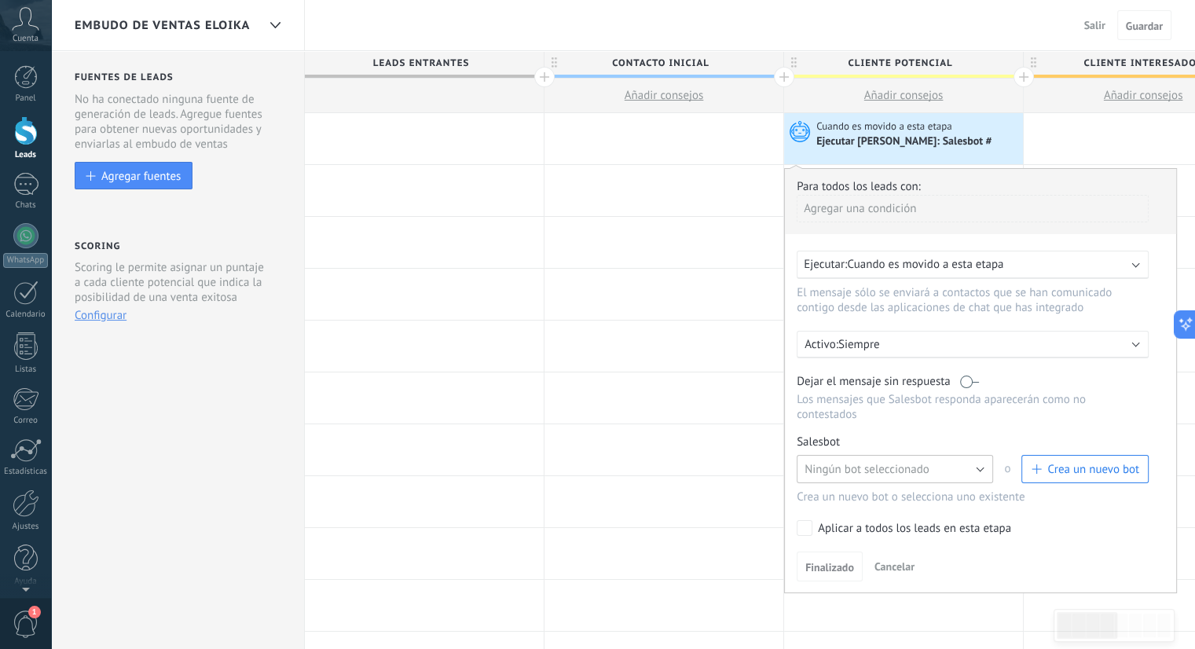
click at [858, 455] on button "Ningún bot seleccionado" at bounding box center [894, 469] width 196 height 28
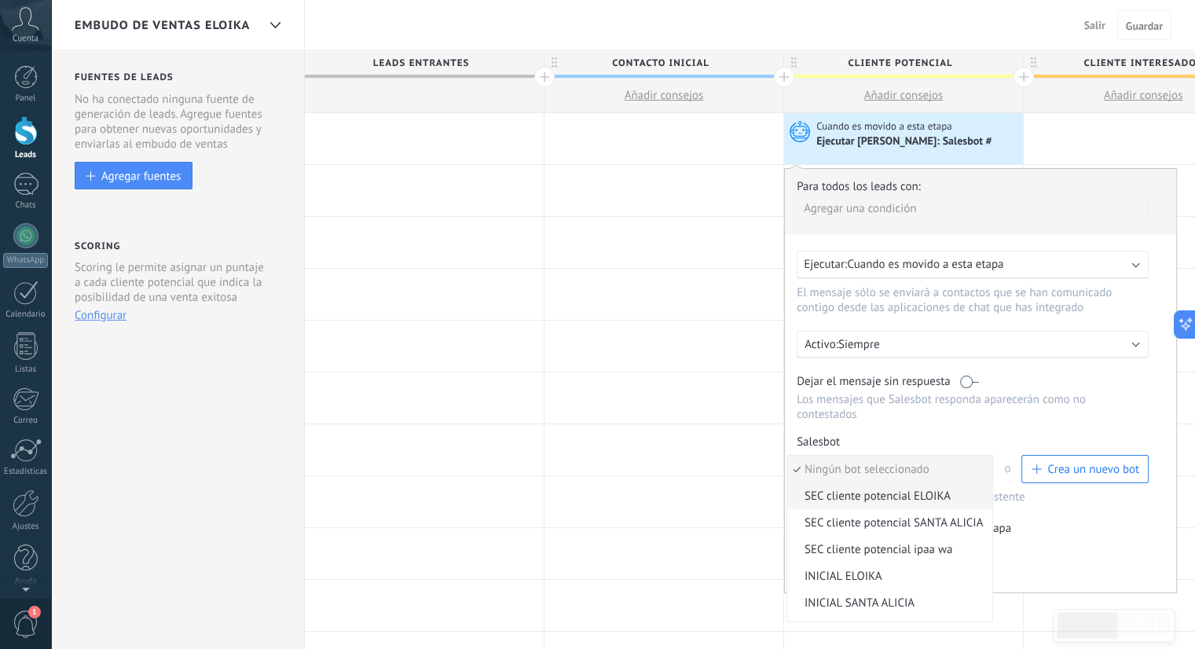
click at [873, 489] on span "SEC cliente potencial ELOIKA" at bounding box center [887, 496] width 200 height 15
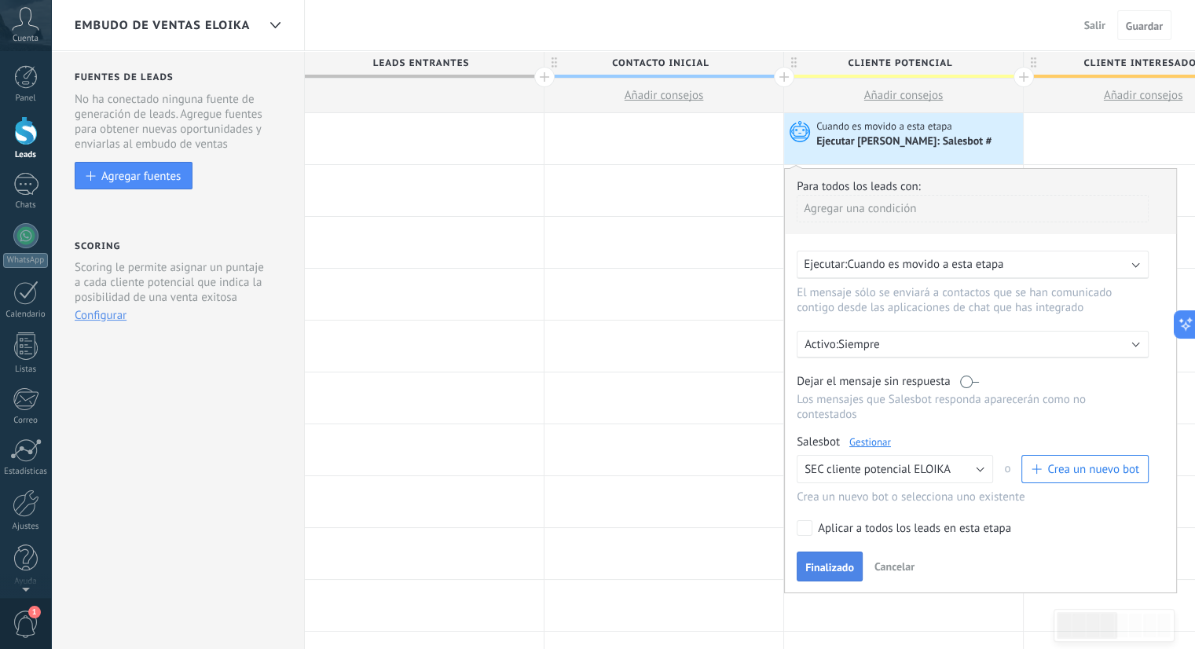
click at [850, 562] on span "Finalizado" at bounding box center [829, 567] width 49 height 11
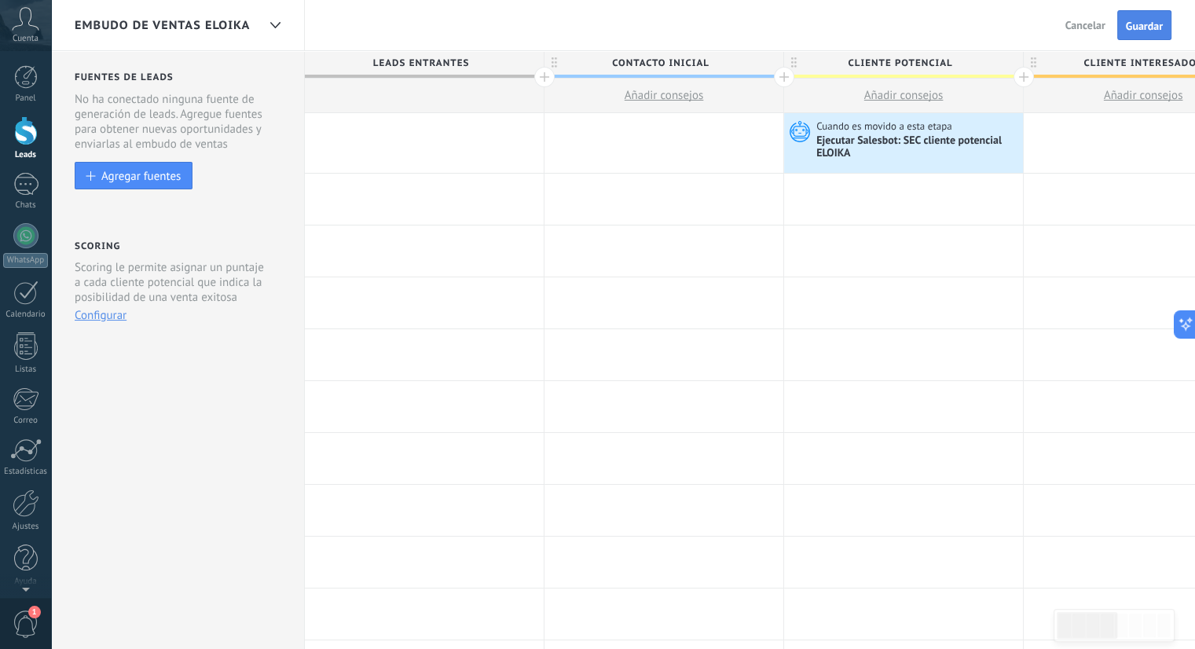
click at [1141, 20] on span "Guardar" at bounding box center [1144, 25] width 37 height 11
click at [908, 142] on div "Ejecutar Salesbot: SEC cliente potencial ELOIKA" at bounding box center [917, 147] width 203 height 27
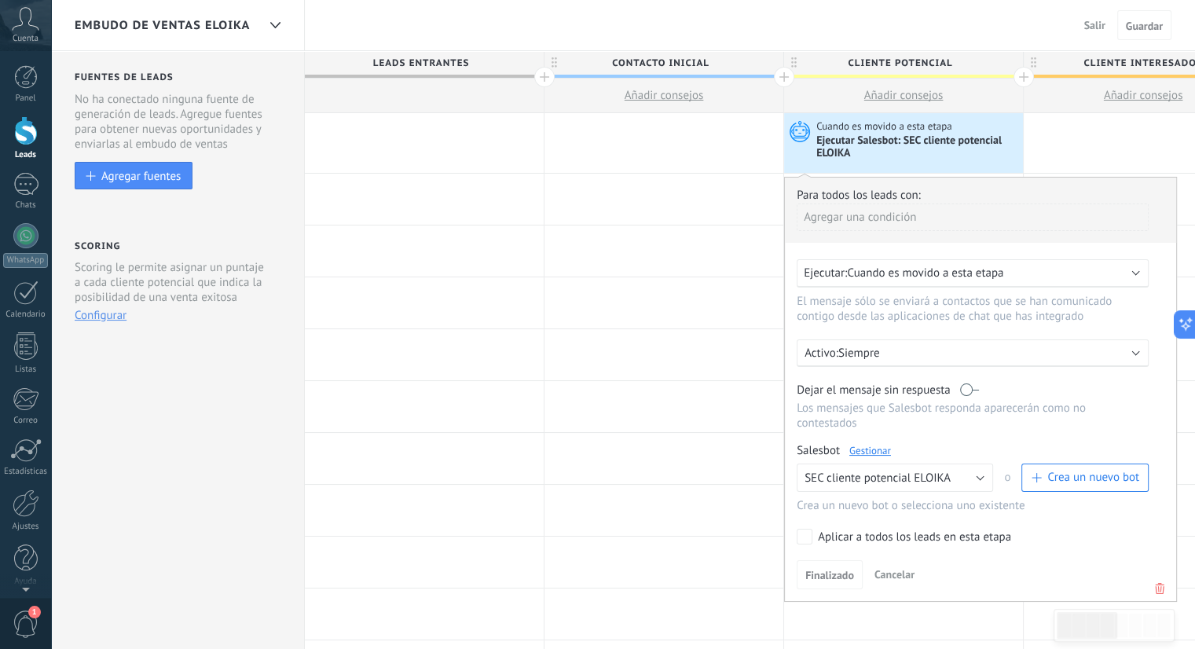
click at [878, 444] on link "Gestionar" at bounding box center [870, 450] width 42 height 13
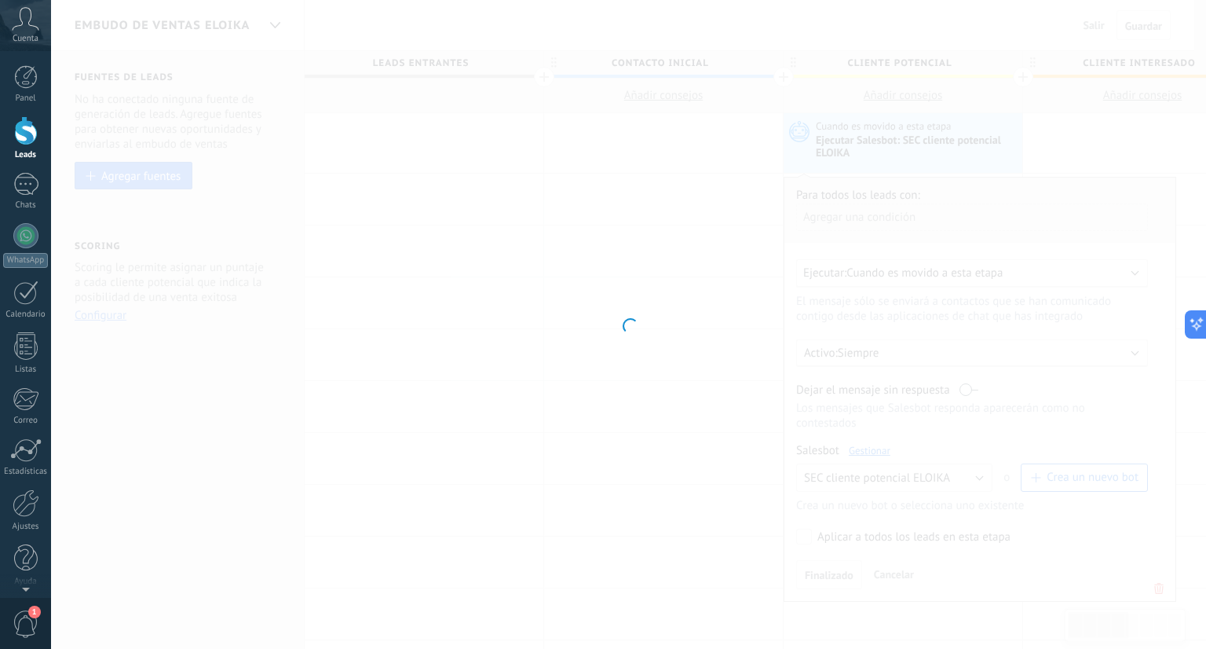
type input "**********"
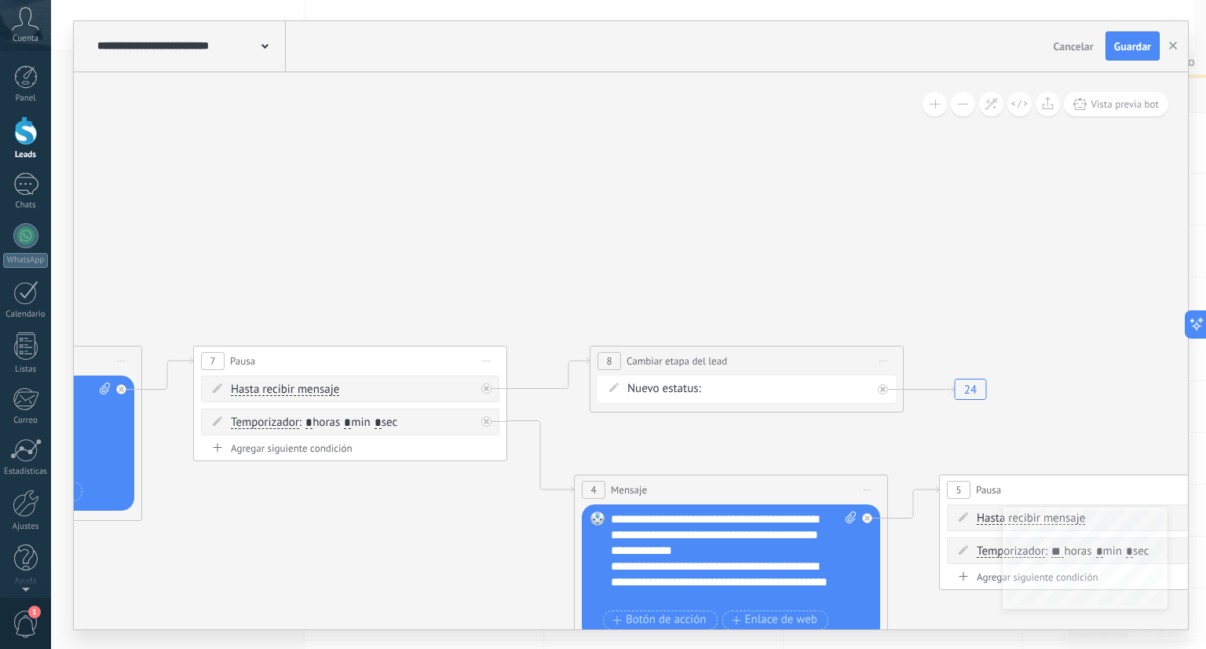
click at [0, 0] on div "Contacto inicial cliente potencial cliente ineresado negociacion cita Logrado c…" at bounding box center [0, 0] width 0 height 0
click at [782, 467] on label at bounding box center [789, 453] width 166 height 27
click at [0, 0] on label "cliente interesado" at bounding box center [0, 0] width 0 height 0
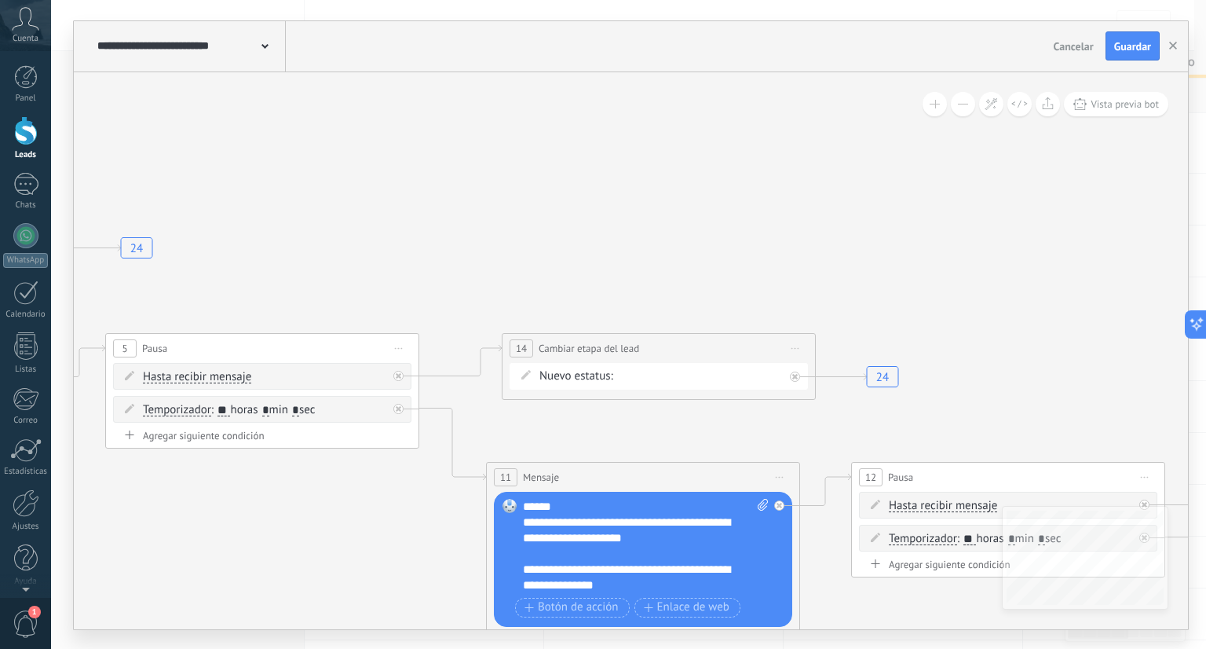
click at [0, 0] on div "Contacto inicial cliente potencial cliente ineresado negociacion cita Logrado c…" at bounding box center [0, 0] width 0 height 0
click at [711, 447] on span at bounding box center [680, 440] width 109 height 13
click at [0, 0] on label "cliente interesado" at bounding box center [0, 0] width 0 height 0
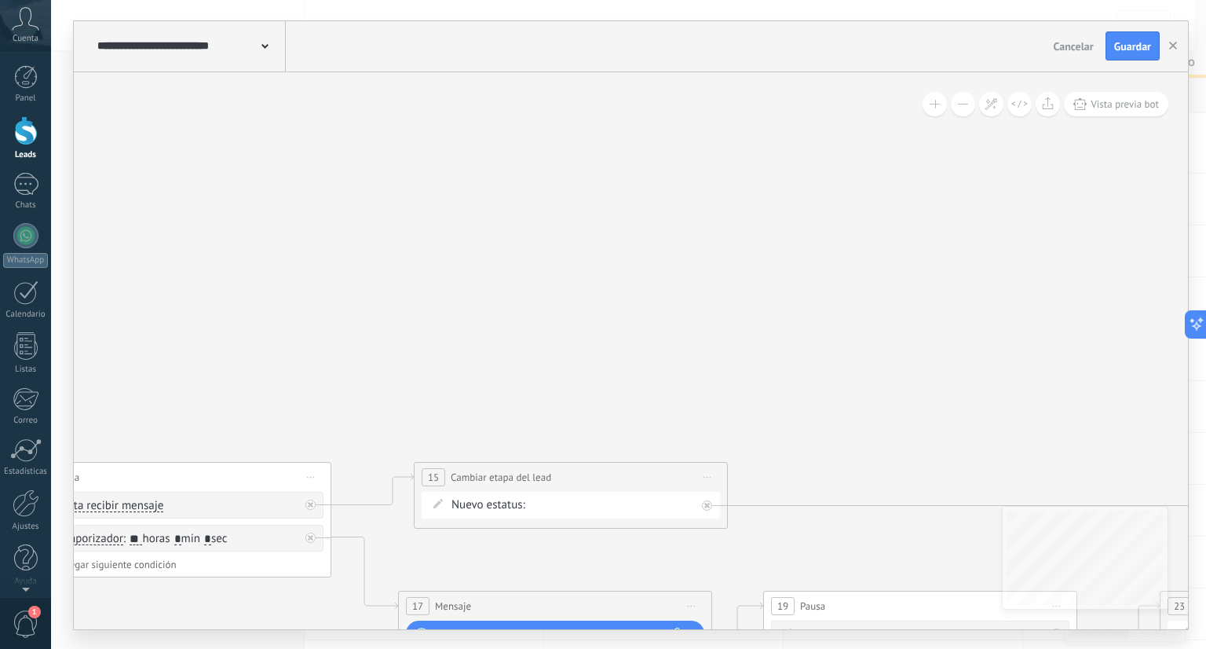
click at [0, 0] on div "Contacto inicial cliente potencial cliente ineresado negociacion cita Logrado c…" at bounding box center [0, 0] width 0 height 0
click at [1108, 562] on div at bounding box center [628, 324] width 1155 height 649
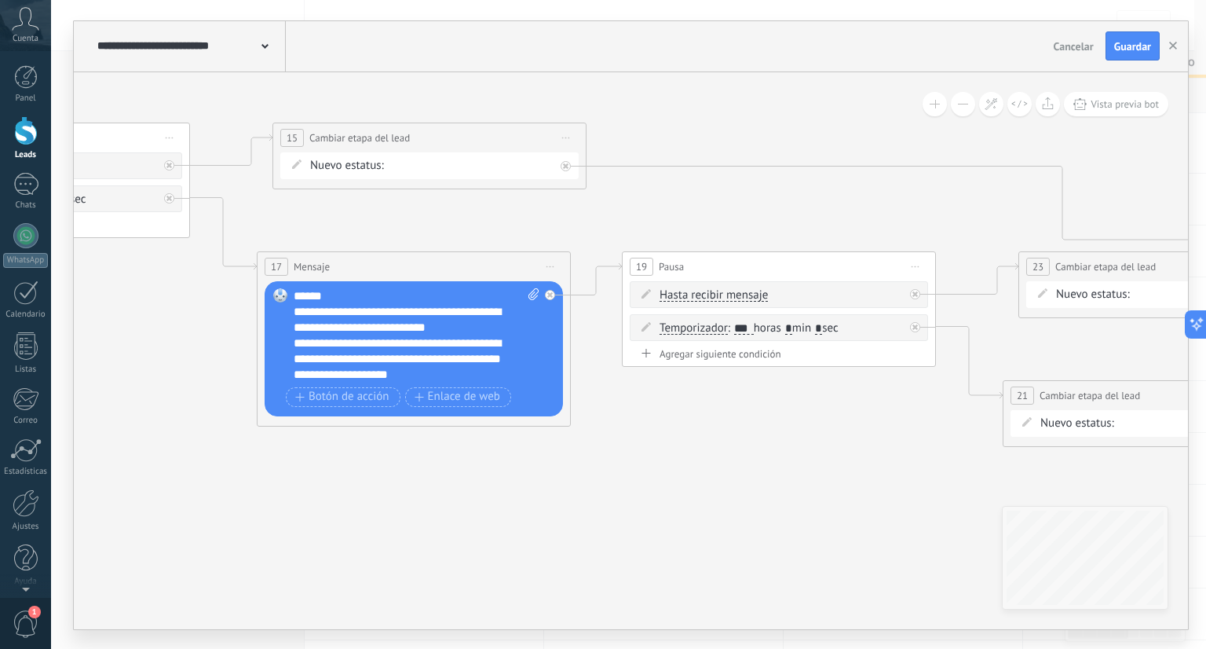
click at [0, 0] on div "Contacto inicial cliente potencial cliente ineresado negociacion cita Logrado c…" at bounding box center [0, 0] width 0 height 0
click at [486, 236] on span at bounding box center [451, 229] width 109 height 13
click at [0, 0] on label "cliente interesado" at bounding box center [0, 0] width 0 height 0
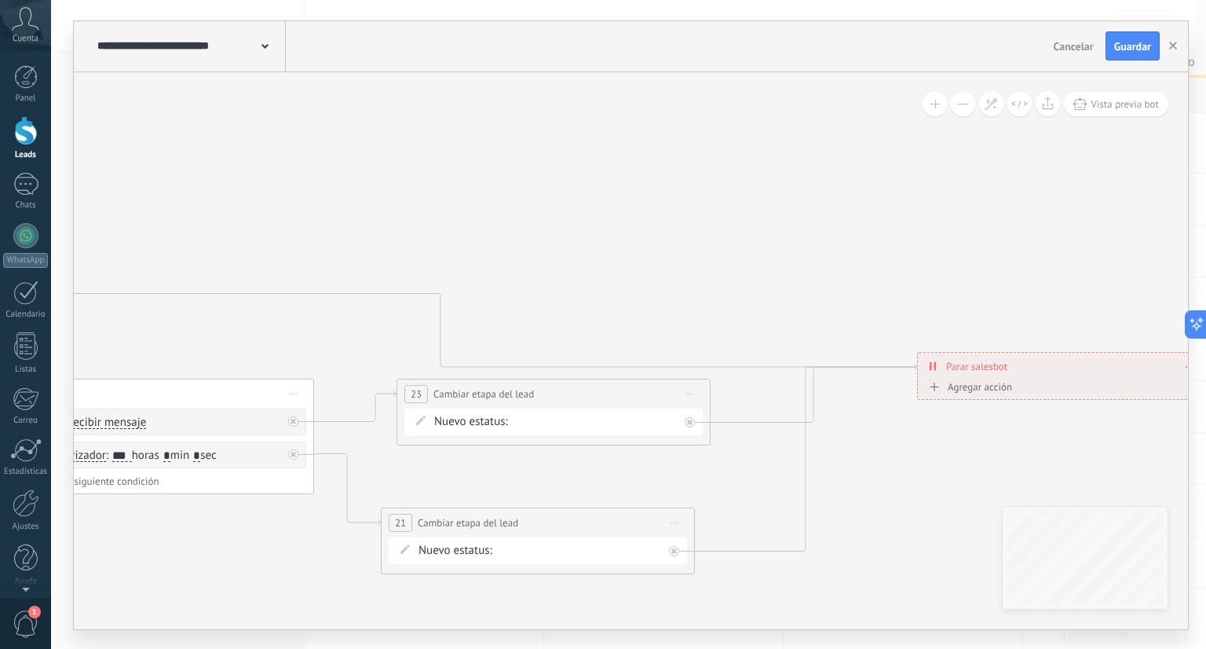
click at [0, 0] on div "Contacto inicial cliente potencial cliente ineresado negociacion cita Logrado c…" at bounding box center [0, 0] width 0 height 0
click at [595, 492] on span at bounding box center [575, 485] width 109 height 13
click at [0, 0] on label "cliente interesado" at bounding box center [0, 0] width 0 height 0
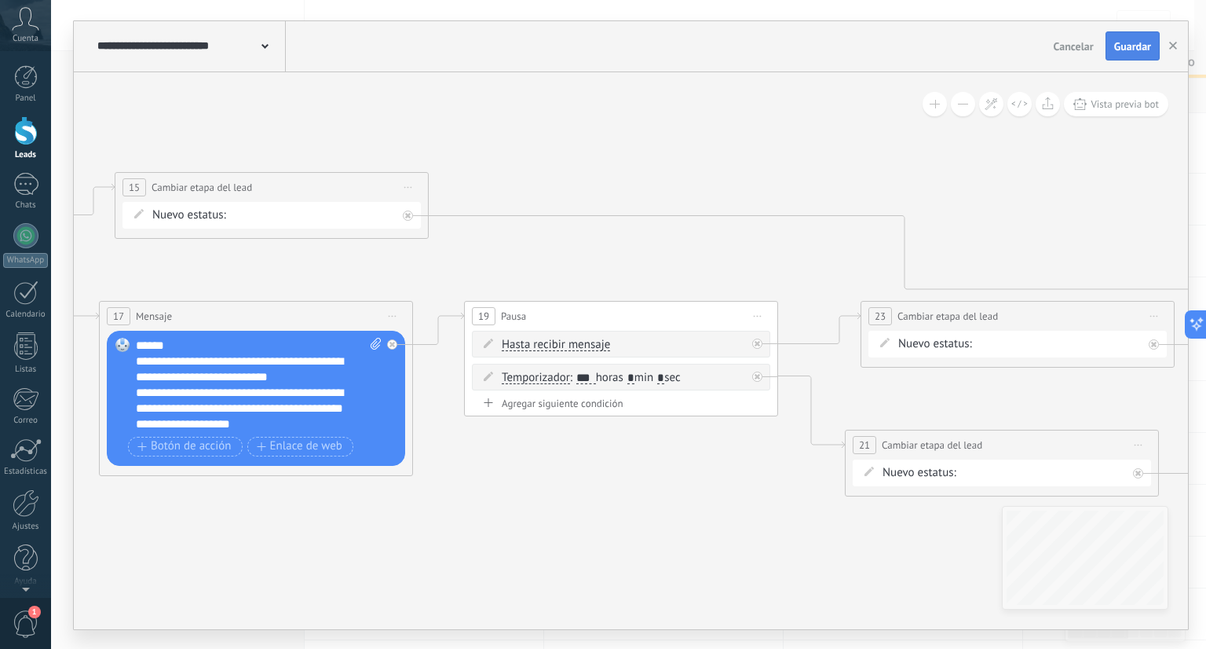
click at [1119, 49] on span "Guardar" at bounding box center [1133, 46] width 37 height 11
click at [1177, 41] on button "button" at bounding box center [1174, 46] width 24 height 30
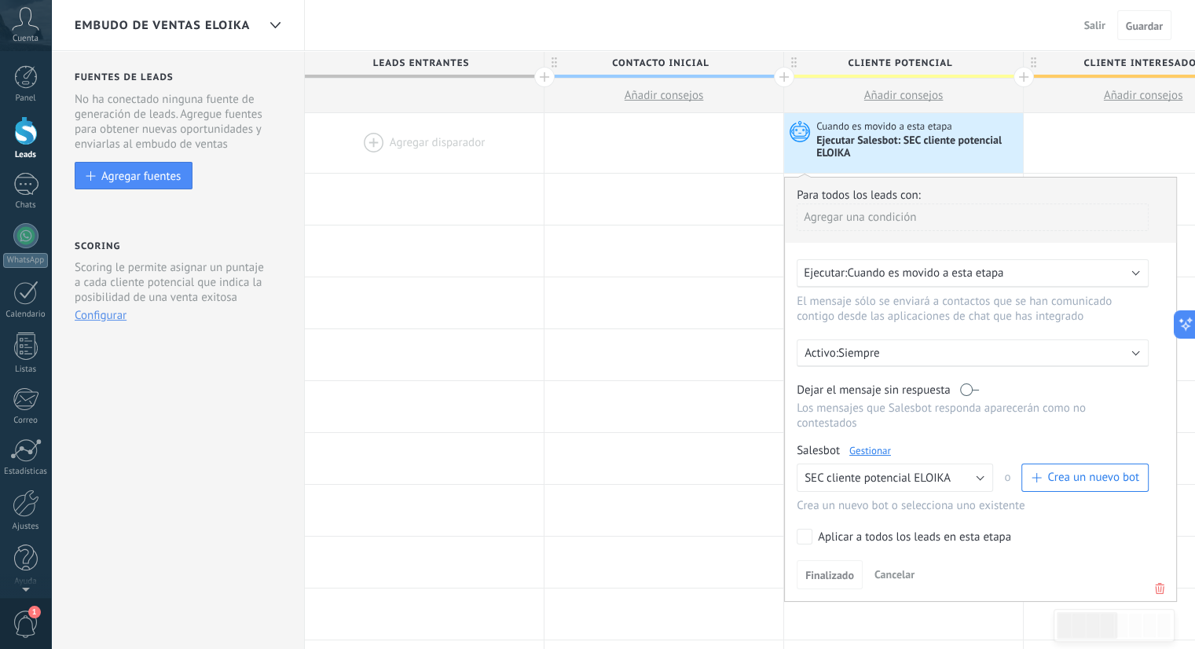
click at [260, 31] on div "embudo de ventas eloika" at bounding box center [178, 25] width 254 height 50
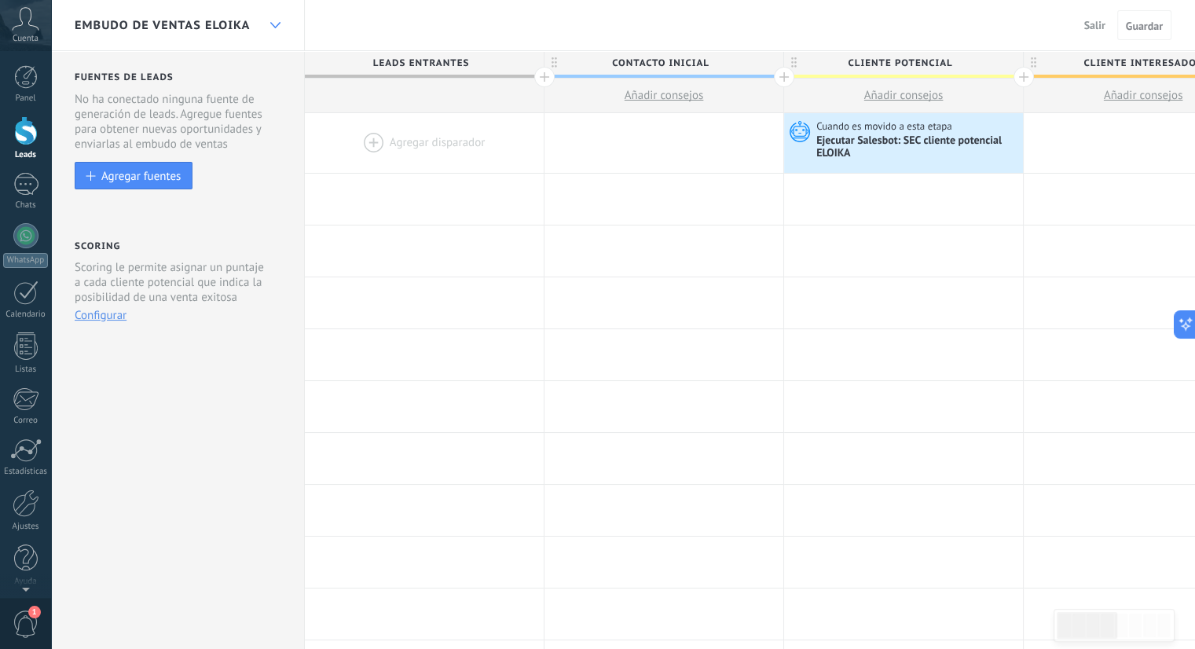
click at [271, 27] on icon at bounding box center [275, 25] width 10 height 6
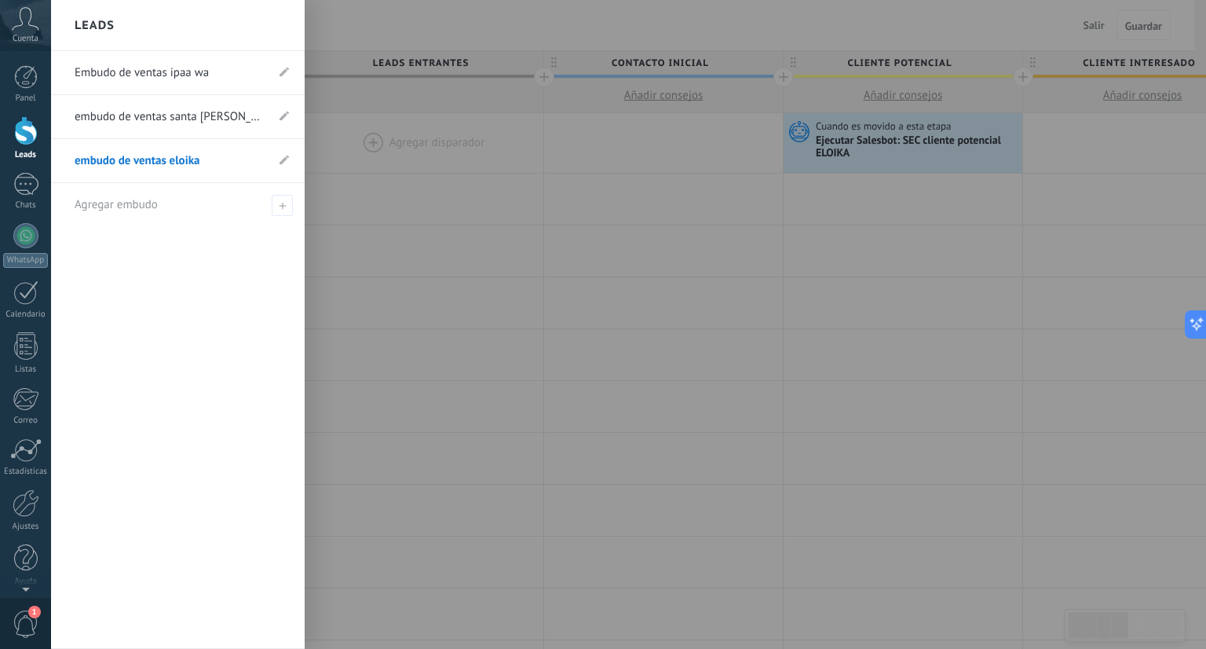
click at [230, 79] on link "Embudo de ventas ipaa wa" at bounding box center [170, 73] width 191 height 44
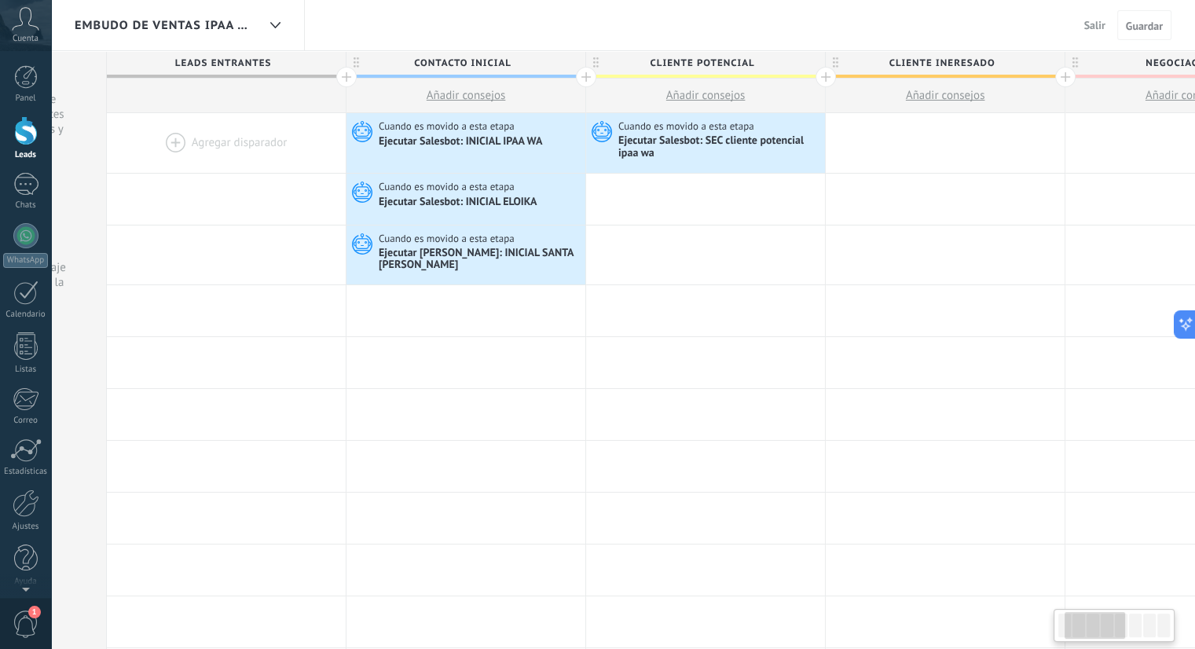
scroll to position [0, 214]
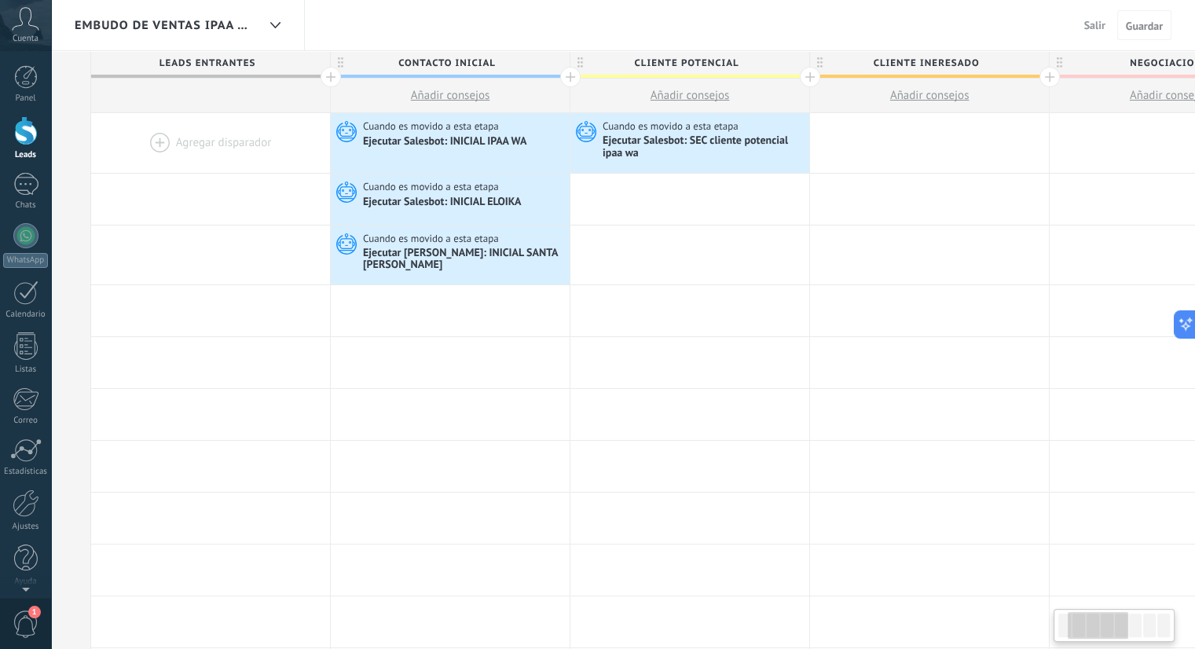
drag, startPoint x: 1083, startPoint y: 620, endPoint x: 1094, endPoint y: 616, distance: 11.7
click at [1094, 616] on div at bounding box center [1097, 625] width 60 height 27
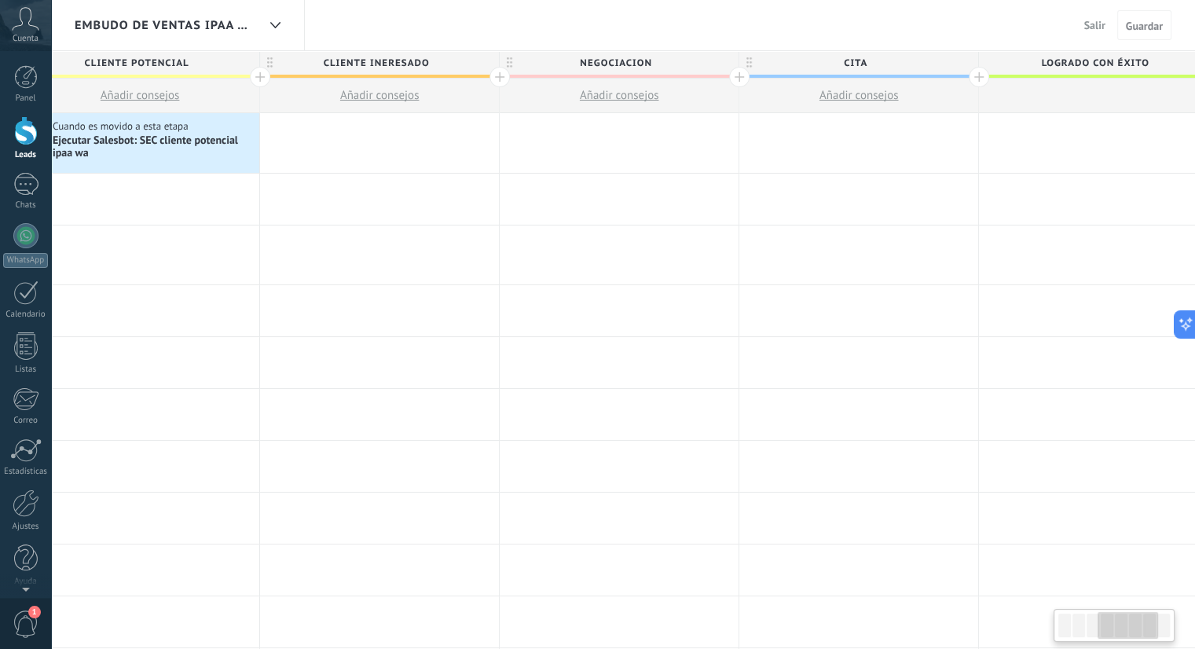
scroll to position [0, 824]
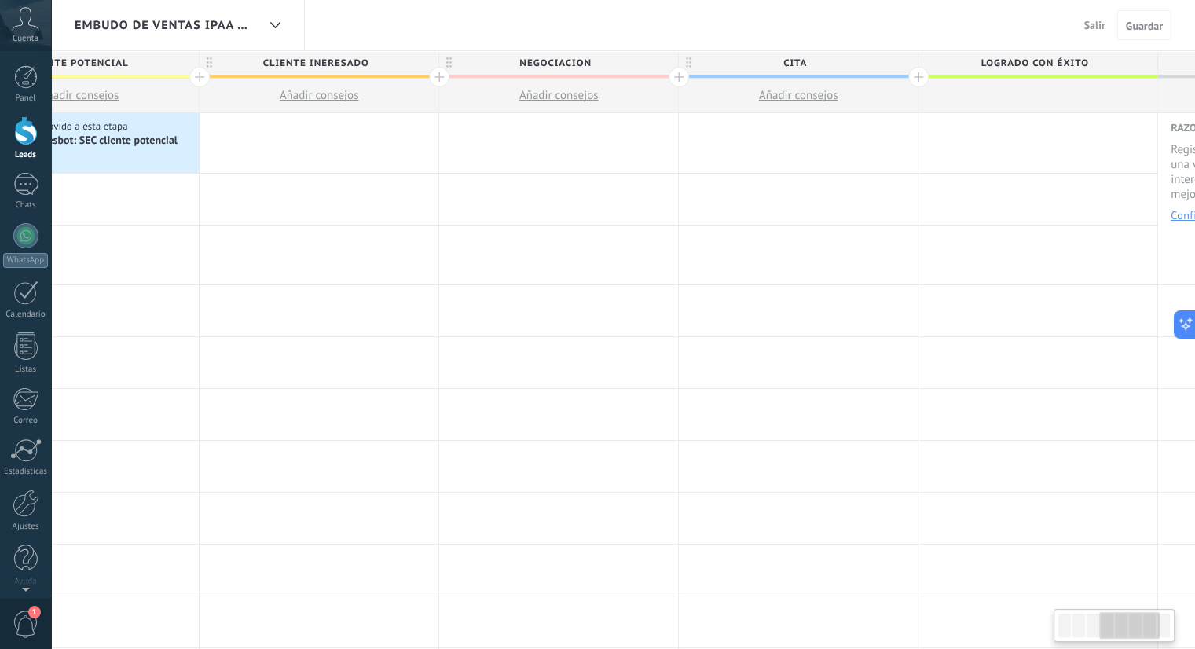
drag, startPoint x: 1090, startPoint y: 617, endPoint x: 1122, endPoint y: 617, distance: 31.4
click at [1122, 617] on div at bounding box center [1129, 625] width 60 height 27
click at [251, 28] on span "Embudo de ventas ipaa wa" at bounding box center [166, 25] width 182 height 15
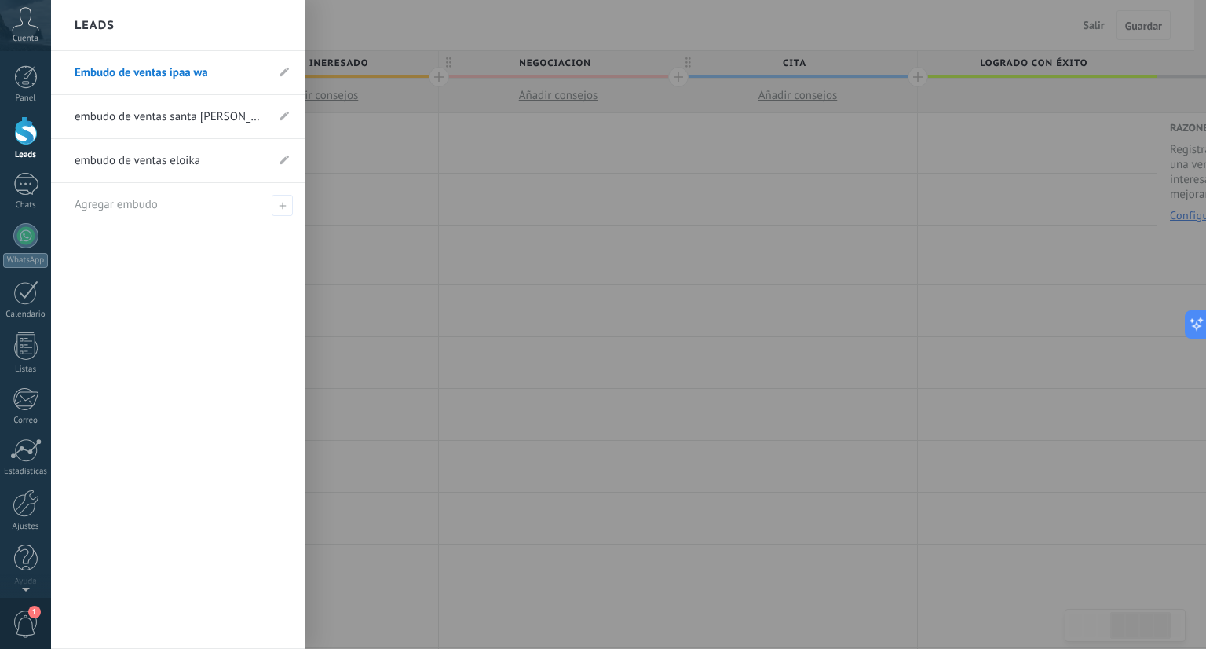
click at [172, 73] on link "Embudo de ventas ipaa wa" at bounding box center [170, 73] width 191 height 44
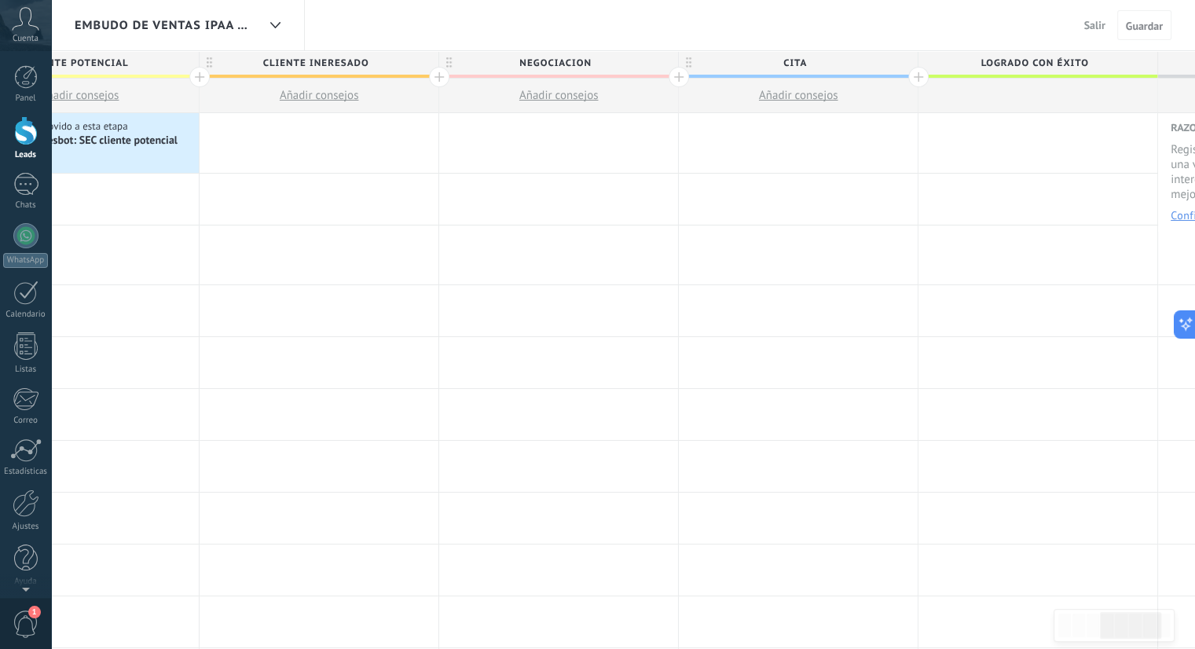
click at [233, 33] on div "Embudo de ventas ipaa wa" at bounding box center [166, 25] width 182 height 50
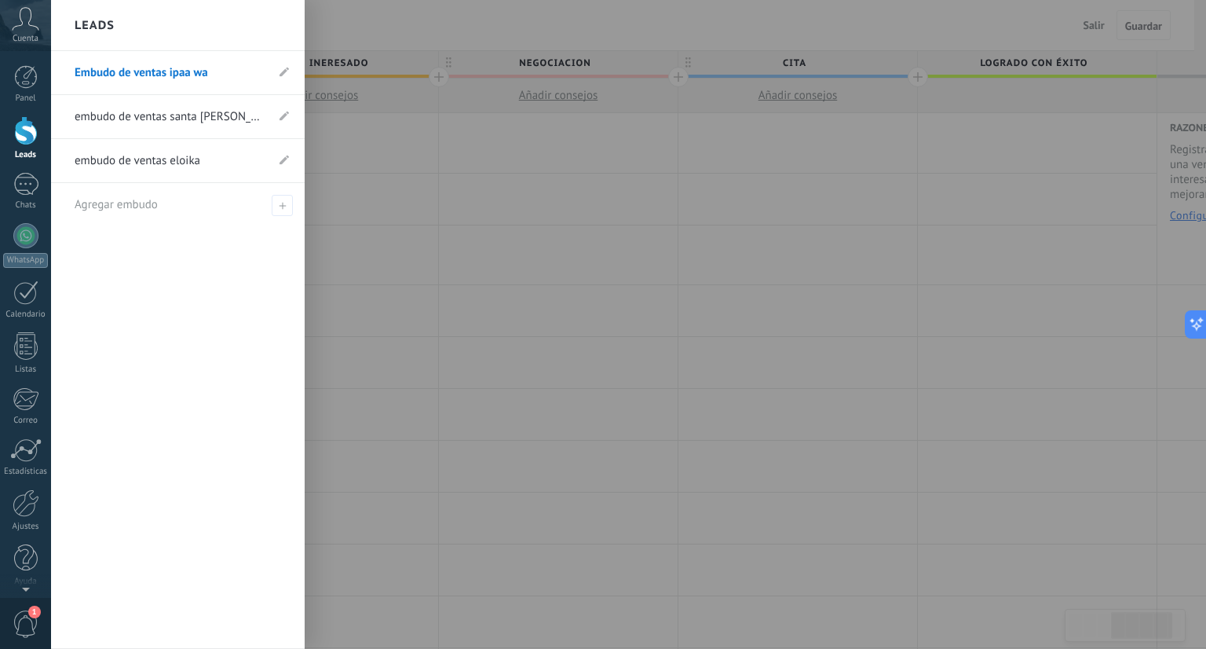
click at [185, 71] on link "Embudo de ventas ipaa wa" at bounding box center [170, 73] width 191 height 44
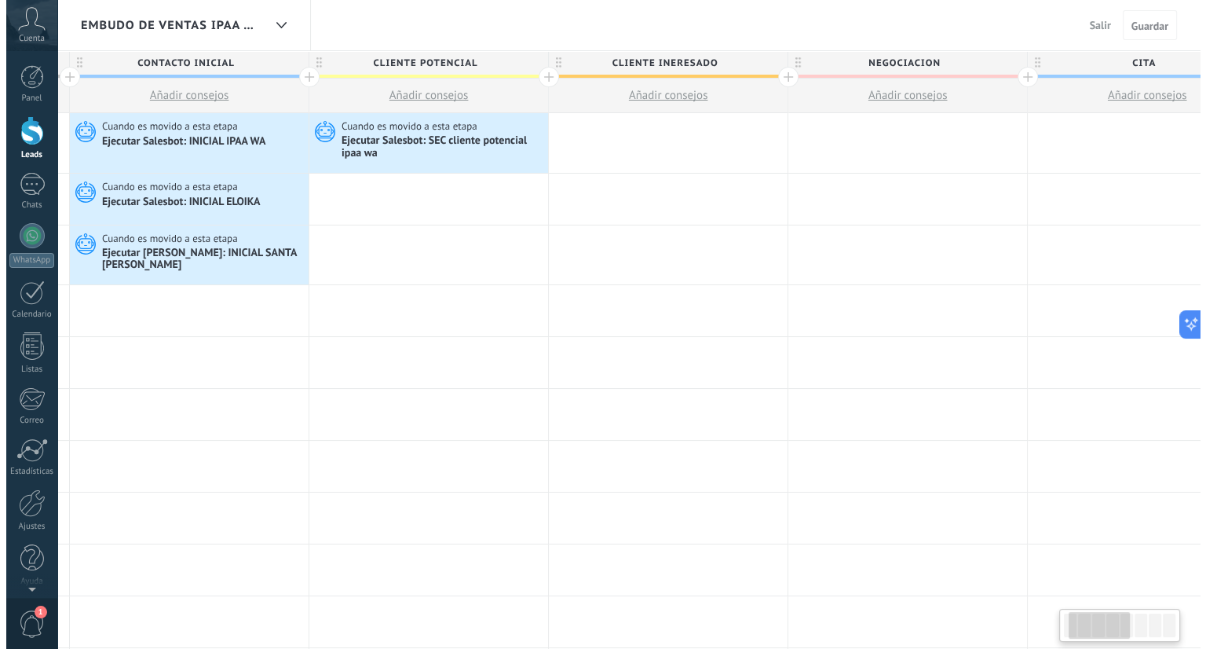
scroll to position [0, 12]
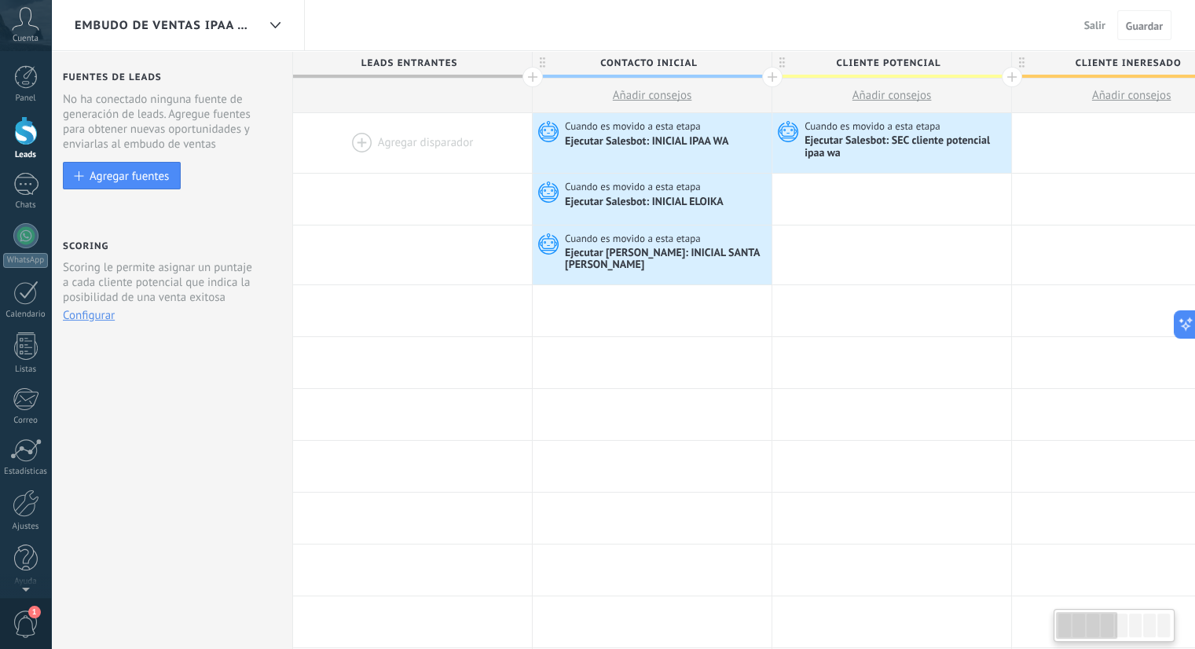
drag, startPoint x: 1128, startPoint y: 626, endPoint x: 1078, endPoint y: 626, distance: 50.3
click at [1078, 626] on div at bounding box center [1086, 625] width 60 height 27
click at [677, 255] on div "Ejecutar [PERSON_NAME]: INICIAL SANTA [PERSON_NAME]" at bounding box center [666, 260] width 203 height 27
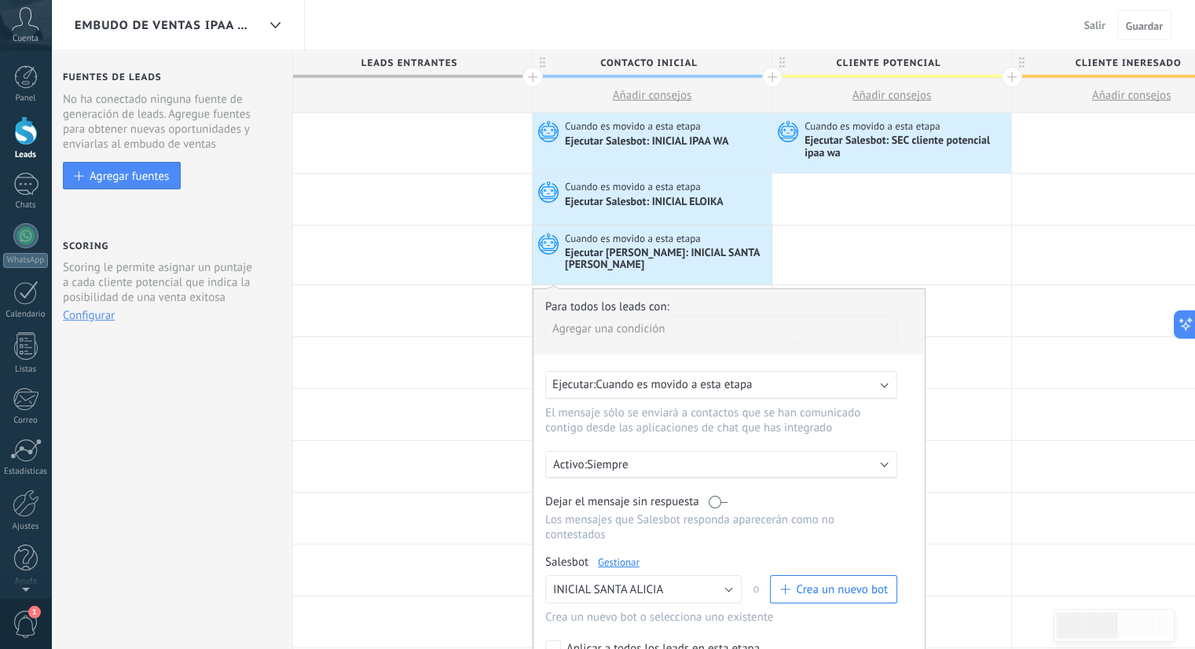
click at [626, 555] on link "Gestionar" at bounding box center [619, 561] width 42 height 13
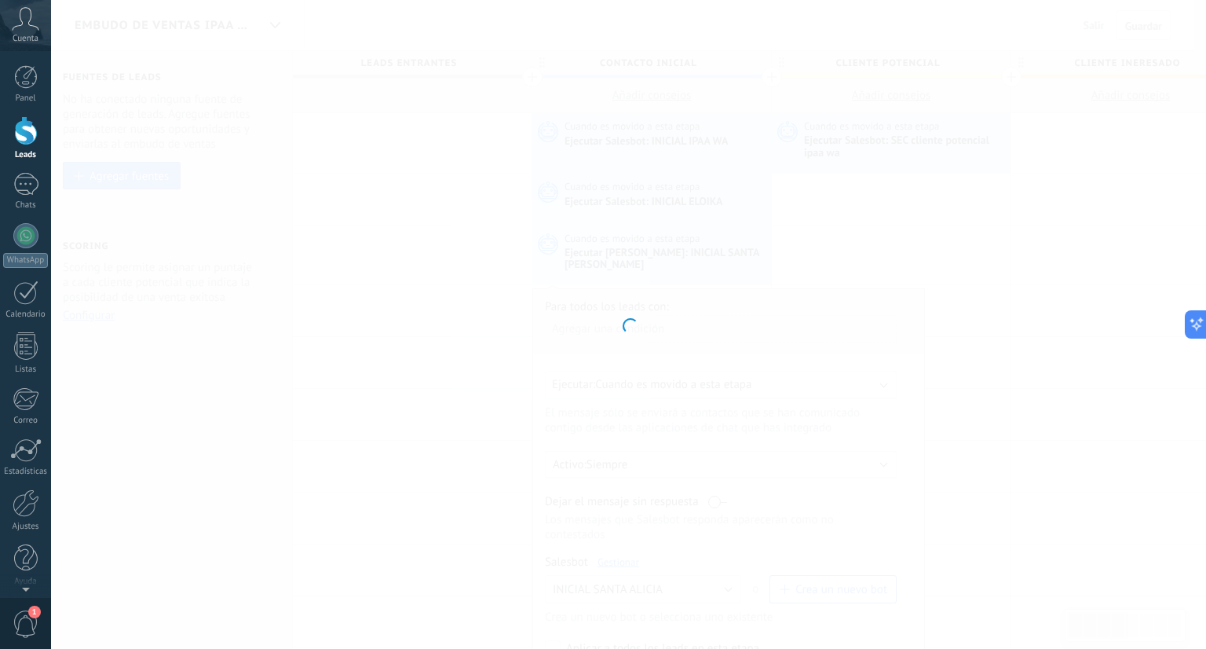
type input "**********"
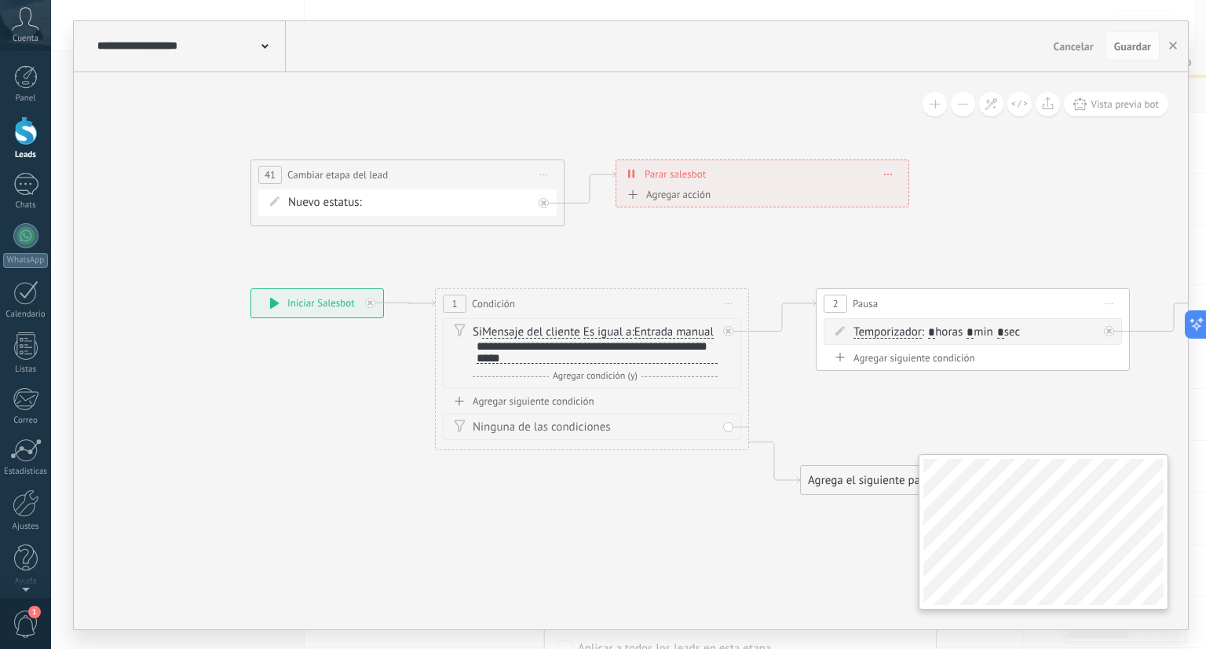
scroll to position [0, 12]
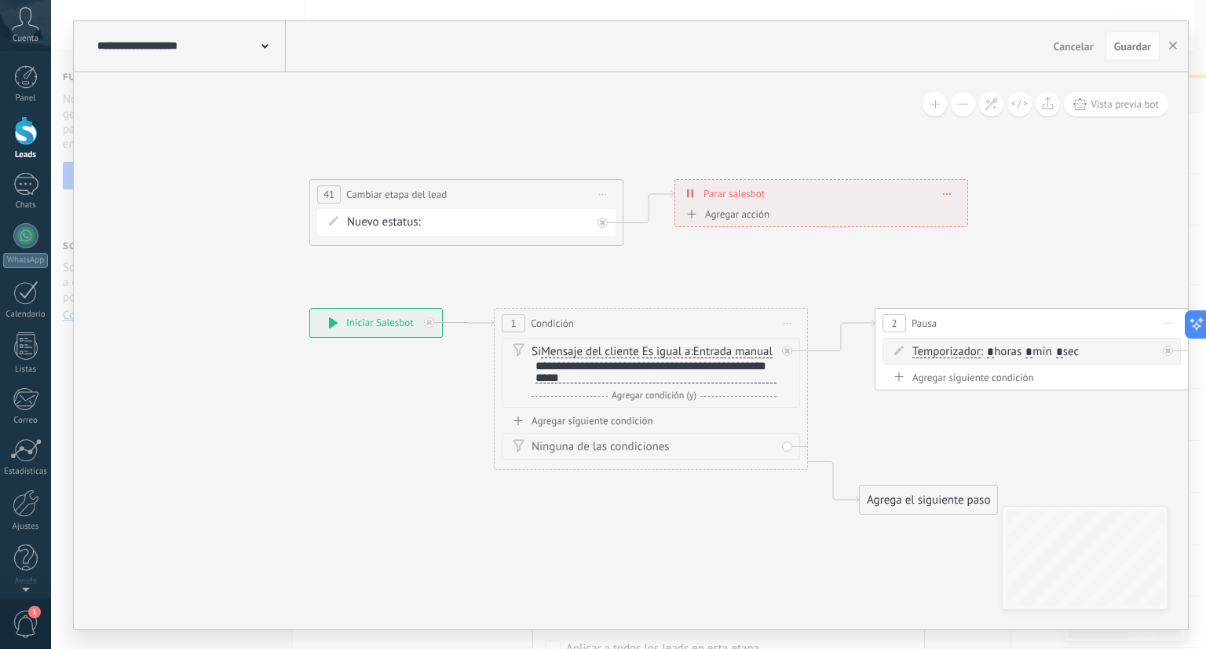
click at [596, 184] on span "Iniciar vista previa aquí Cambiar nombre Duplicar [GEOGRAPHIC_DATA]" at bounding box center [603, 194] width 25 height 23
click at [639, 293] on div "Borrar" at bounding box center [675, 297] width 156 height 27
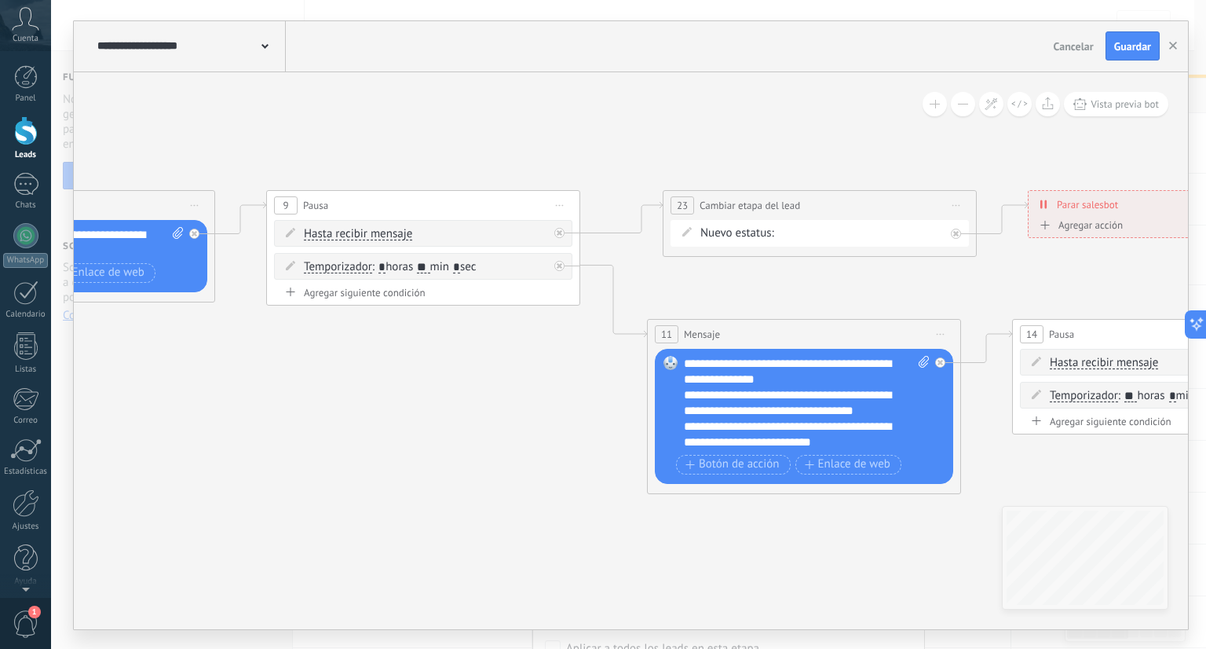
click at [0, 0] on div "Contacto inicial cliente potencial cliente ineresado negociacion cita Logrado c…" at bounding box center [0, 0] width 0 height 0
click at [857, 273] on span at bounding box center [853, 266] width 132 height 13
click at [0, 0] on label "cliente potencial" at bounding box center [0, 0] width 0 height 0
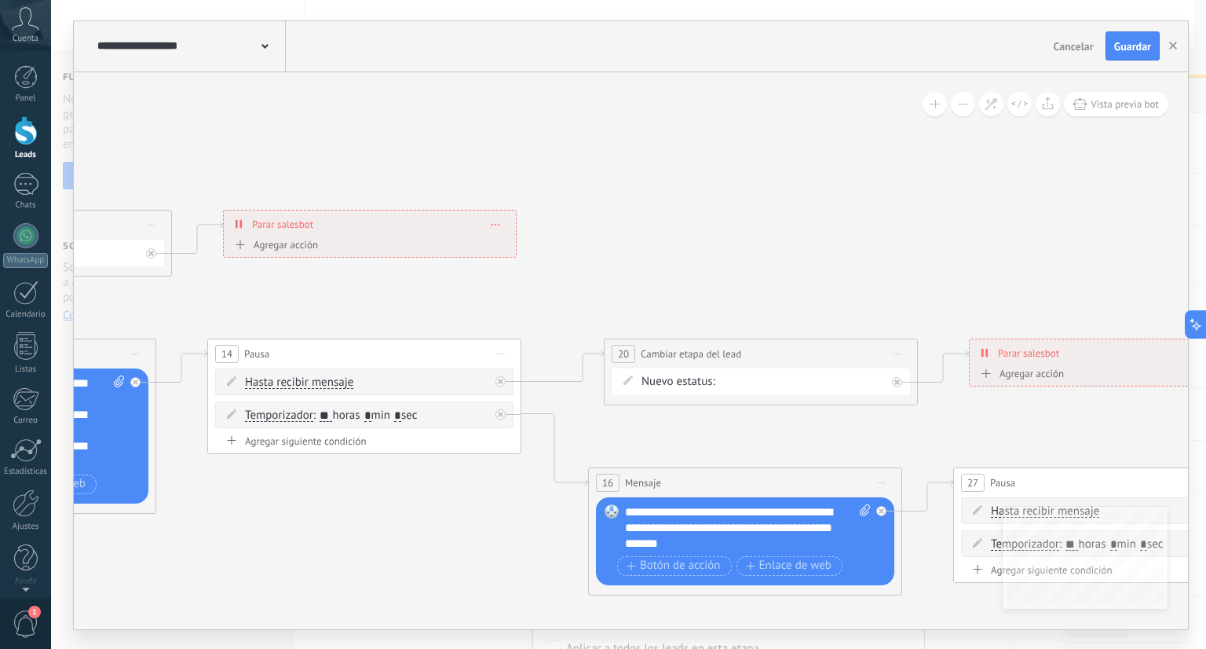
click at [0, 0] on div "Contacto inicial cliente potencial cliente ineresado negociacion cita Logrado c…" at bounding box center [0, 0] width 0 height 0
click at [808, 422] on span at bounding box center [794, 414] width 132 height 13
click at [0, 0] on label "cliente potencial" at bounding box center [0, 0] width 0 height 0
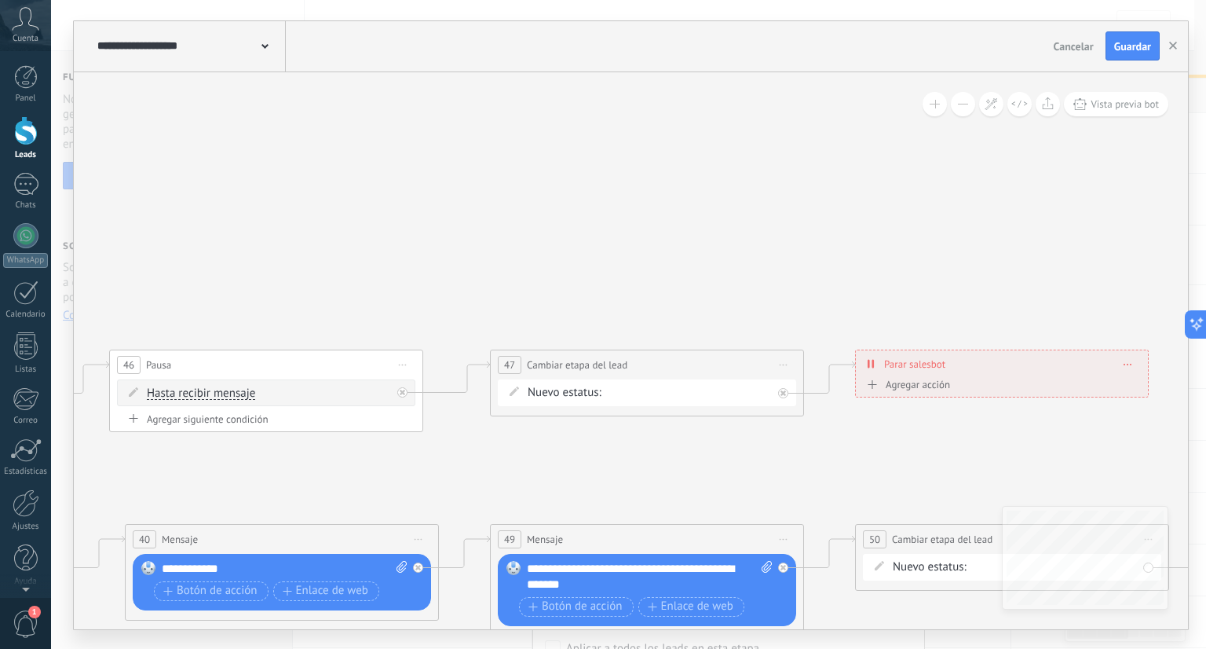
click at [0, 0] on div "Contacto inicial cliente potencial cliente ineresado negociacion cita Logrado c…" at bounding box center [0, 0] width 0 height 0
click at [705, 433] on span at bounding box center [680, 425] width 132 height 13
click at [0, 0] on label "cliente potencial" at bounding box center [0, 0] width 0 height 0
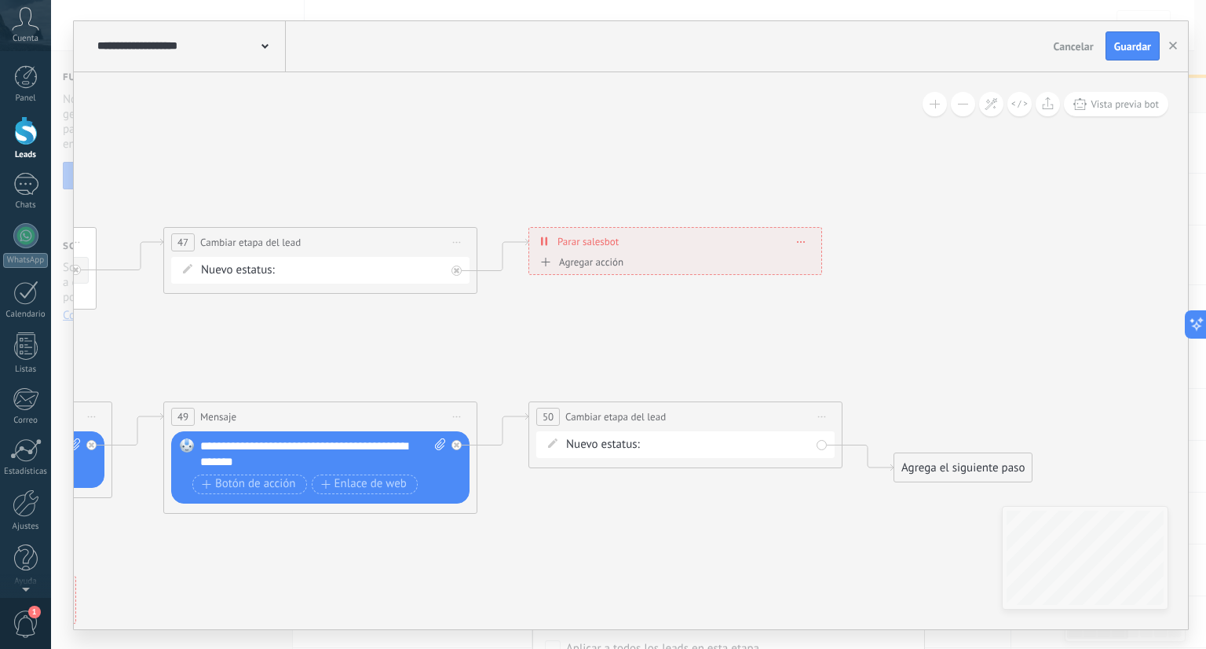
click at [0, 0] on div "Contacto inicial cliente potencial cliente ineresado negociacion cita Logrado c…" at bounding box center [0, 0] width 0 height 0
click at [748, 485] on span at bounding box center [719, 477] width 132 height 13
click at [0, 0] on label "cliente potencial" at bounding box center [0, 0] width 0 height 0
drag, startPoint x: 970, startPoint y: 478, endPoint x: 759, endPoint y: 263, distance: 301.6
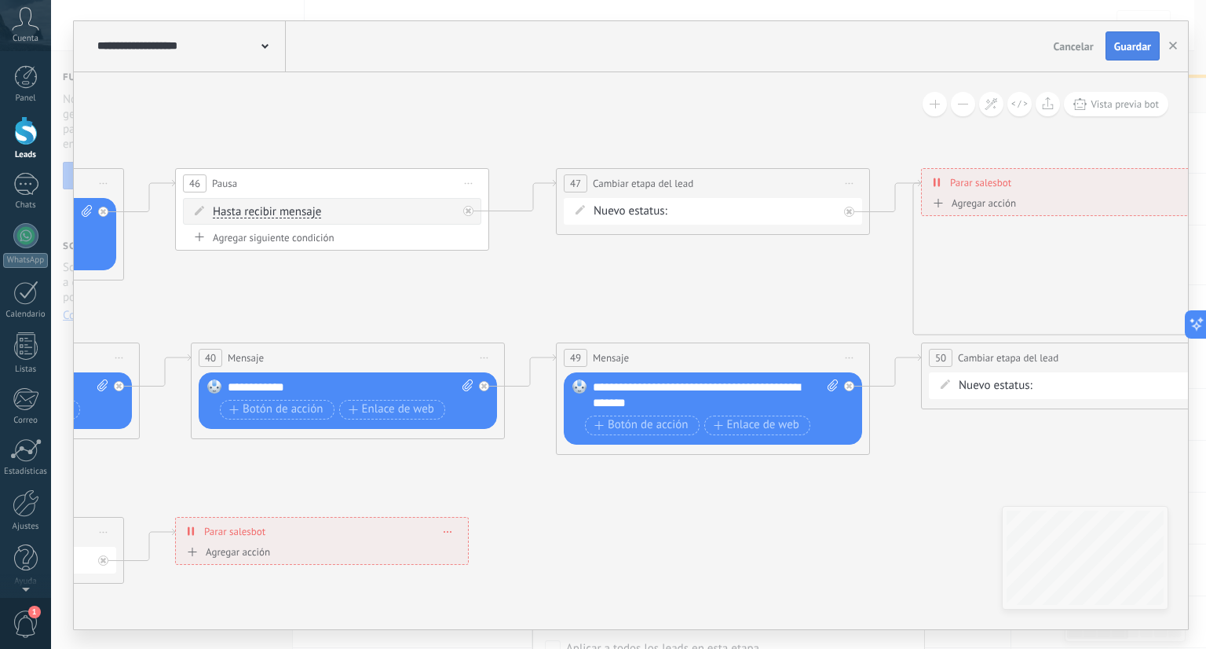
click at [1134, 49] on span "Guardar" at bounding box center [1133, 46] width 37 height 11
click at [1176, 51] on button "button" at bounding box center [1174, 46] width 24 height 30
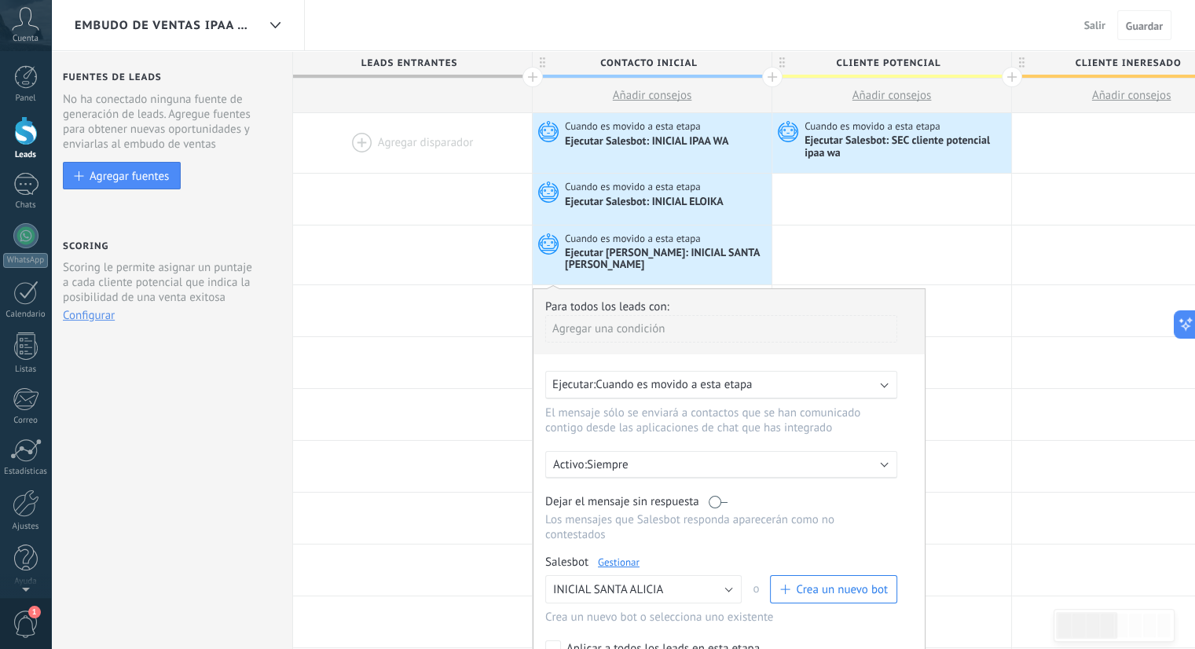
click at [230, 18] on span "Embudo de ventas ipaa wa" at bounding box center [166, 25] width 182 height 15
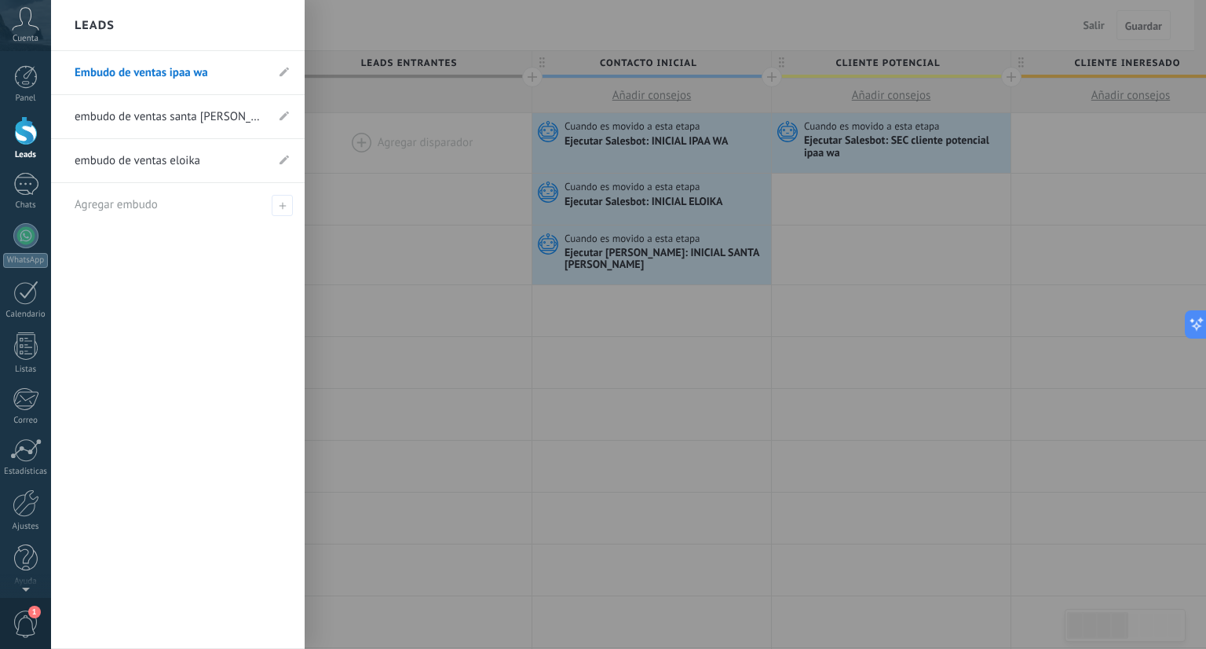
click at [213, 119] on link "embudo de ventas santa [PERSON_NAME]" at bounding box center [170, 117] width 191 height 44
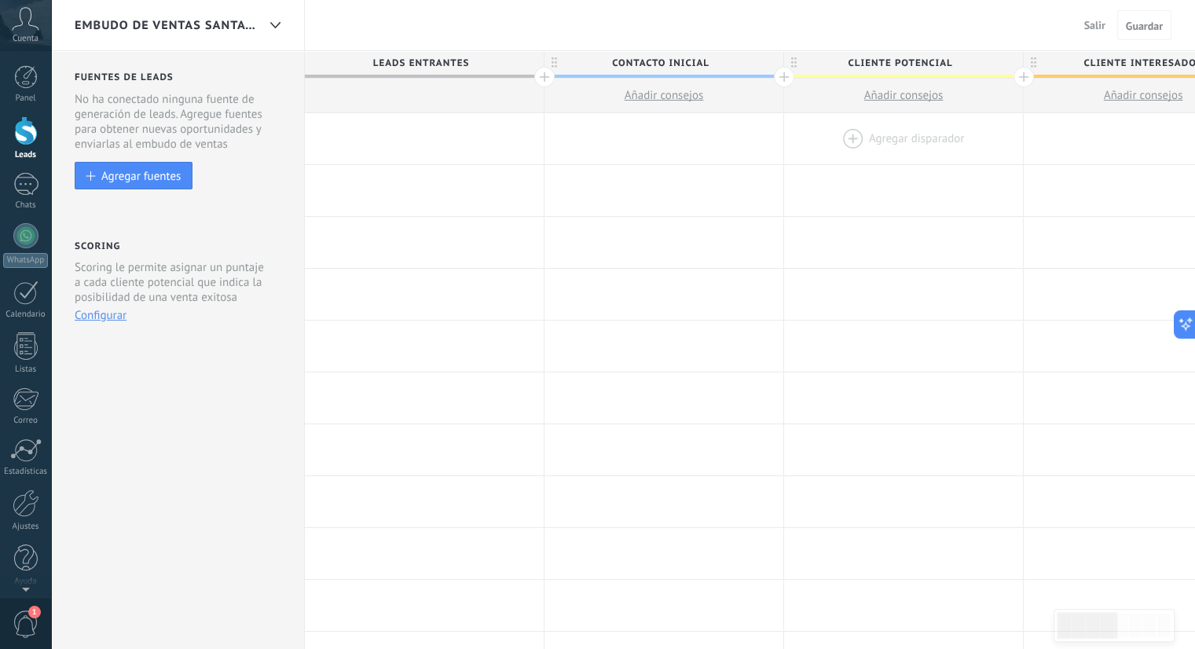
click at [877, 142] on div at bounding box center [903, 138] width 239 height 51
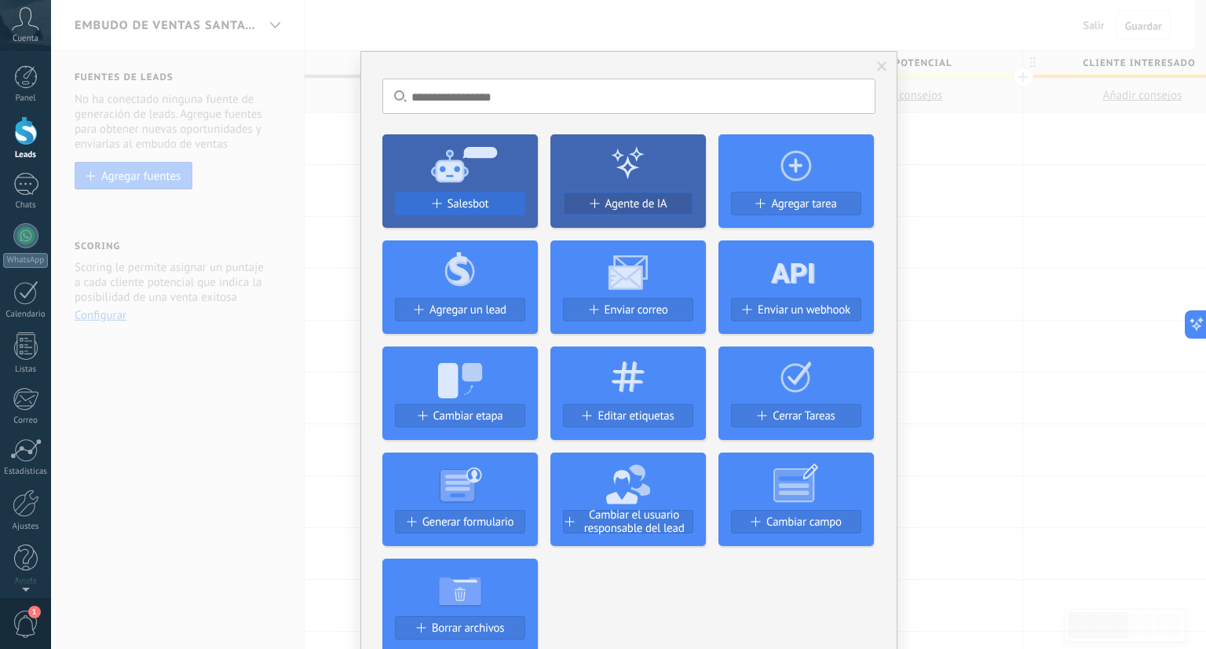
click at [460, 206] on span "Salesbot" at bounding box center [469, 203] width 42 height 13
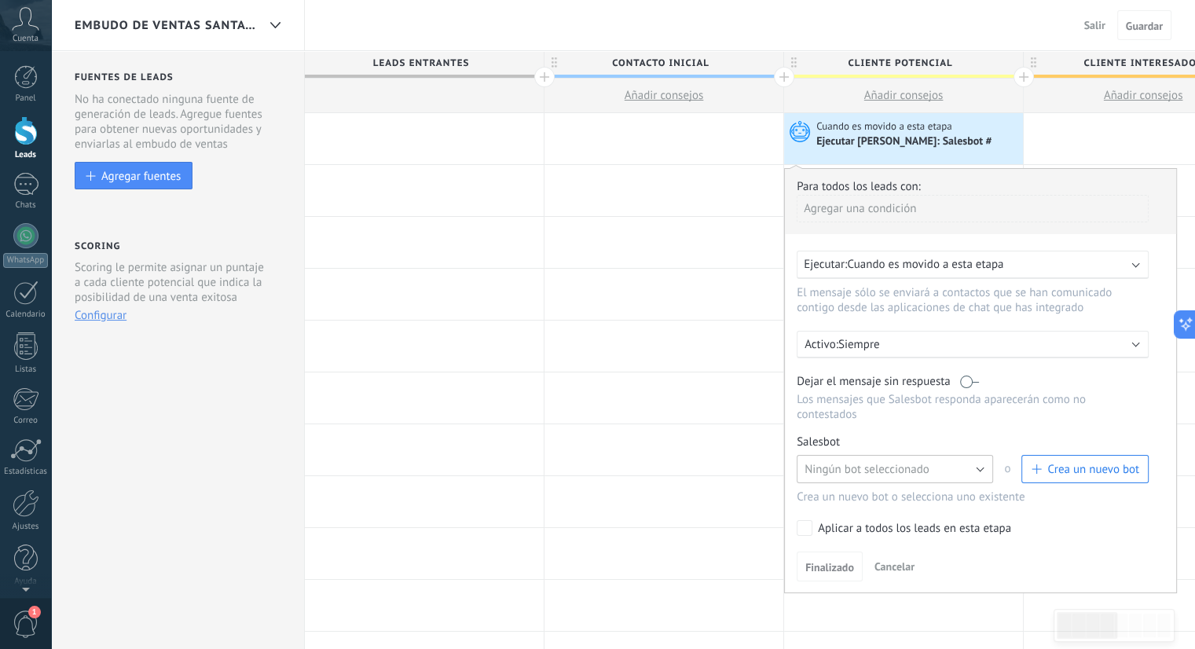
click at [890, 462] on span "Ningún bot seleccionado" at bounding box center [866, 469] width 125 height 15
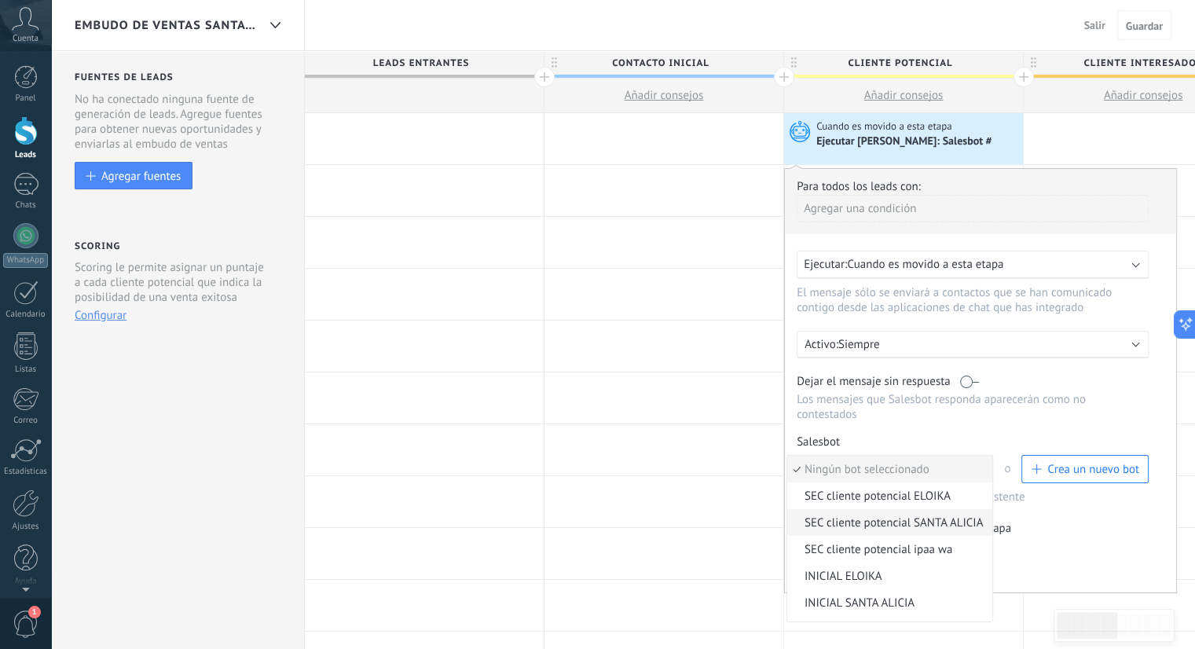
click at [888, 515] on span "SEC cliente potencial SANTA ALICIA" at bounding box center [887, 522] width 200 height 15
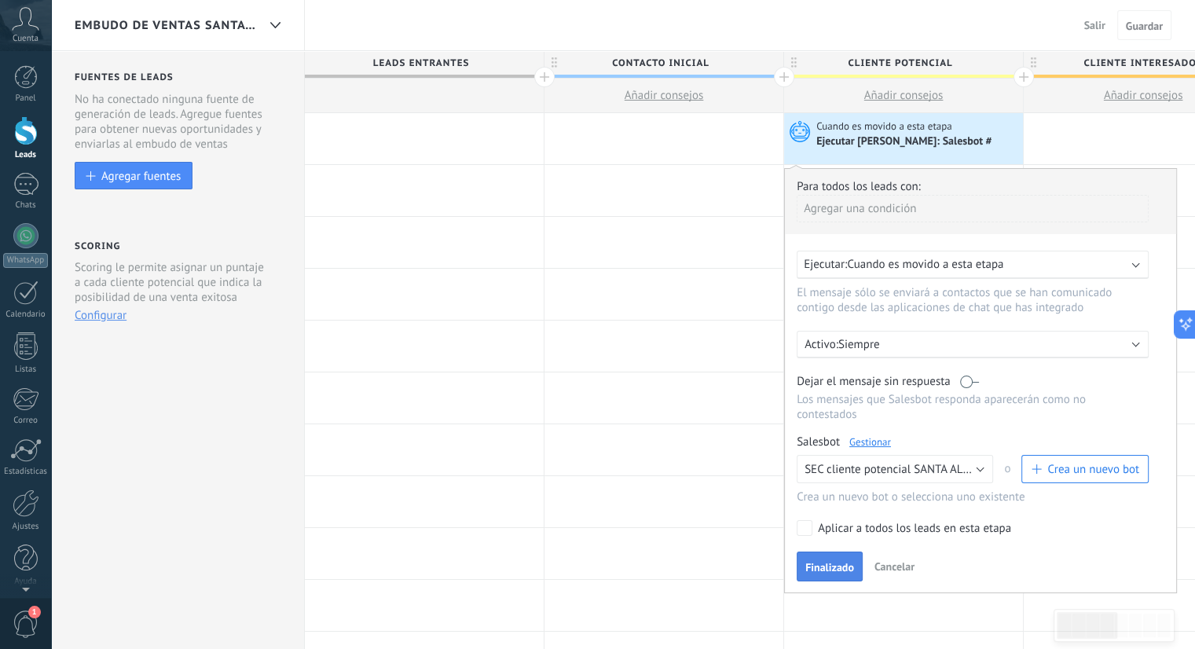
click at [840, 562] on span "Finalizado" at bounding box center [829, 567] width 49 height 11
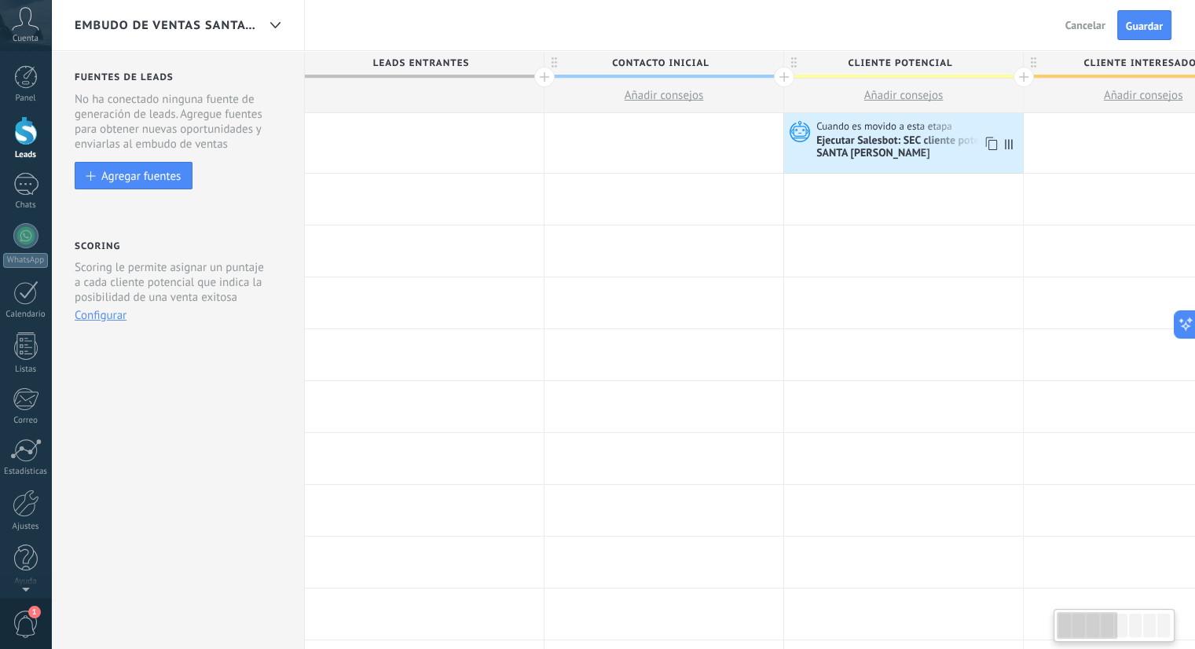
click at [905, 156] on div "Ejecutar Salesbot: SEC cliente potencial SANTA [PERSON_NAME]" at bounding box center [917, 147] width 203 height 27
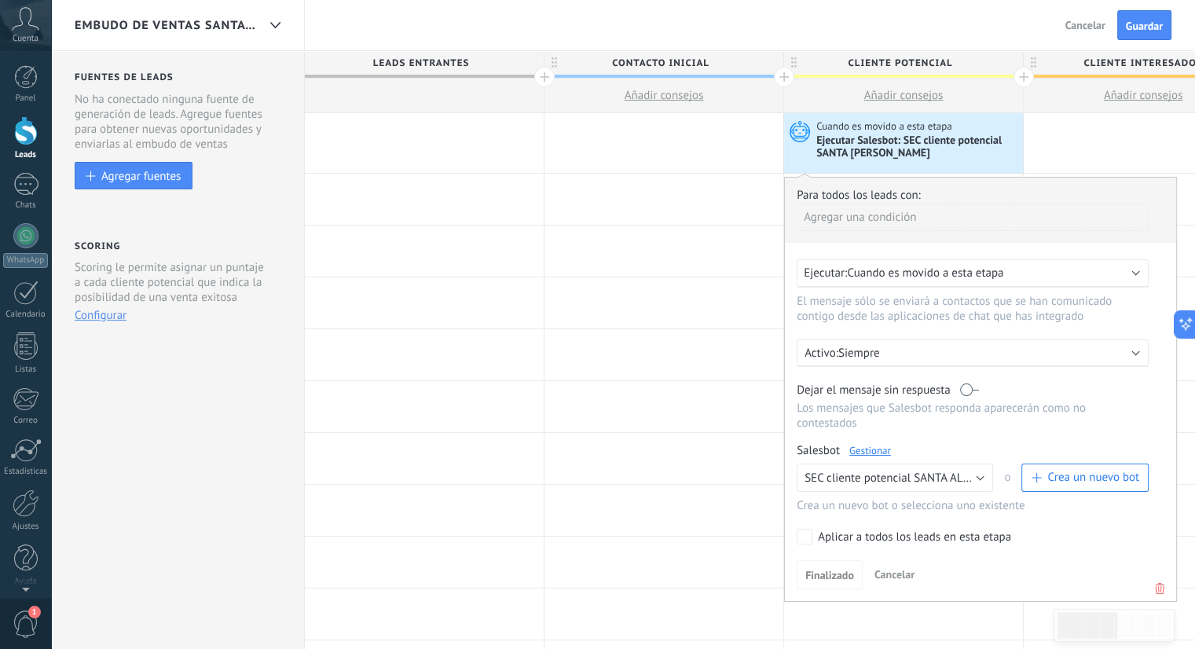
click at [873, 444] on link "Gestionar" at bounding box center [870, 450] width 42 height 13
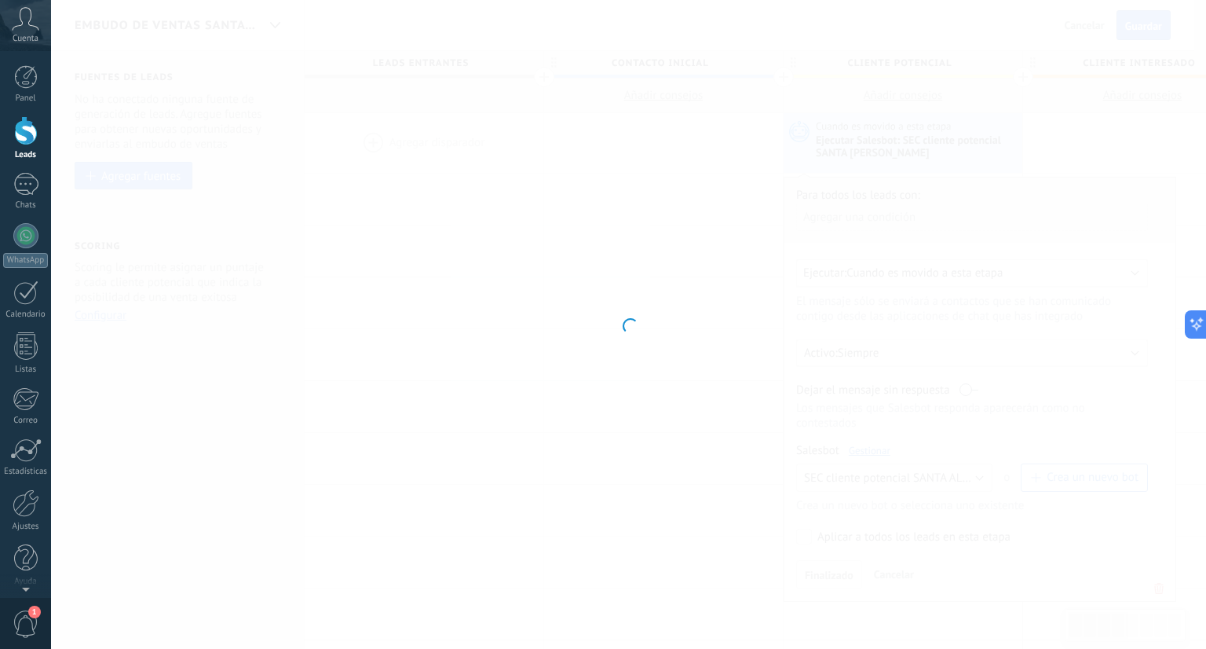
type input "**********"
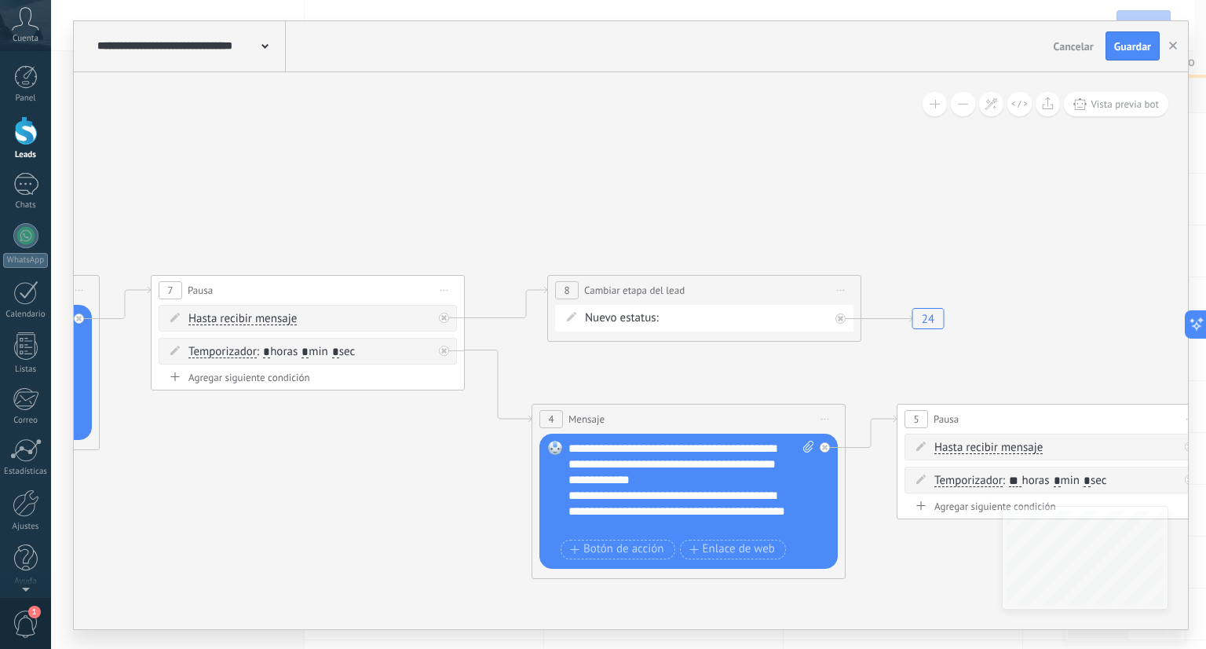
click at [0, 0] on div "Contacto inicial cliente potencial cliente ineresado negociacion cita Logrado c…" at bounding box center [0, 0] width 0 height 0
click at [744, 358] on span at bounding box center [738, 351] width 132 height 13
click at [0, 0] on label "cliente interesado" at bounding box center [0, 0] width 0 height 0
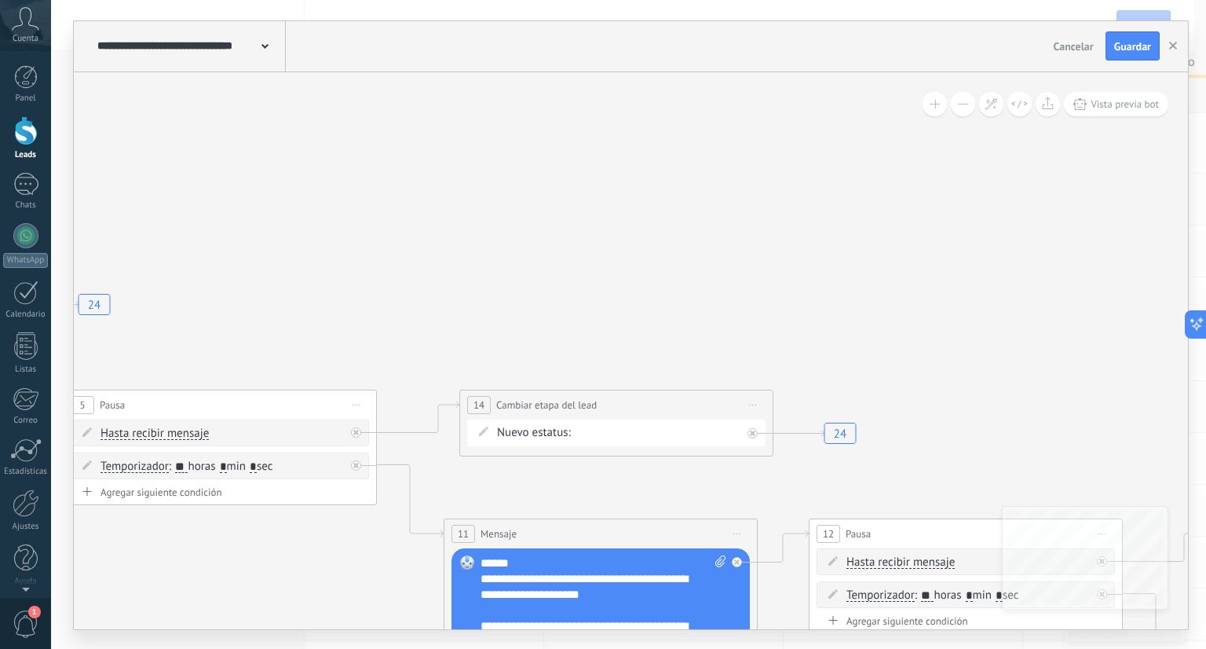
click at [0, 0] on div "Contacto inicial cliente potencial cliente ineresado negociacion cita Logrado c…" at bounding box center [0, 0] width 0 height 0
click at [683, 473] on span at bounding box center [650, 466] width 132 height 13
click at [0, 0] on label "cliente interesado" at bounding box center [0, 0] width 0 height 0
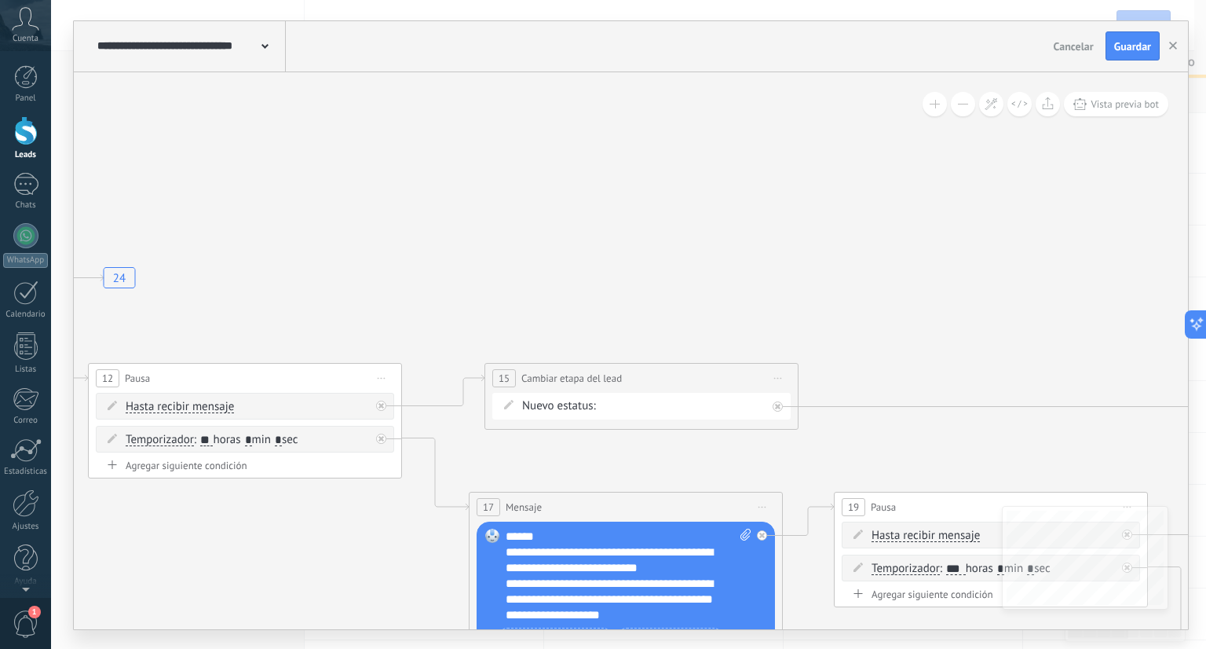
click at [0, 0] on div "Contacto inicial cliente potencial cliente ineresado negociacion cita Logrado c…" at bounding box center [0, 0] width 0 height 0
click at [705, 446] on span at bounding box center [675, 439] width 132 height 13
click at [0, 0] on label "cliente interesado" at bounding box center [0, 0] width 0 height 0
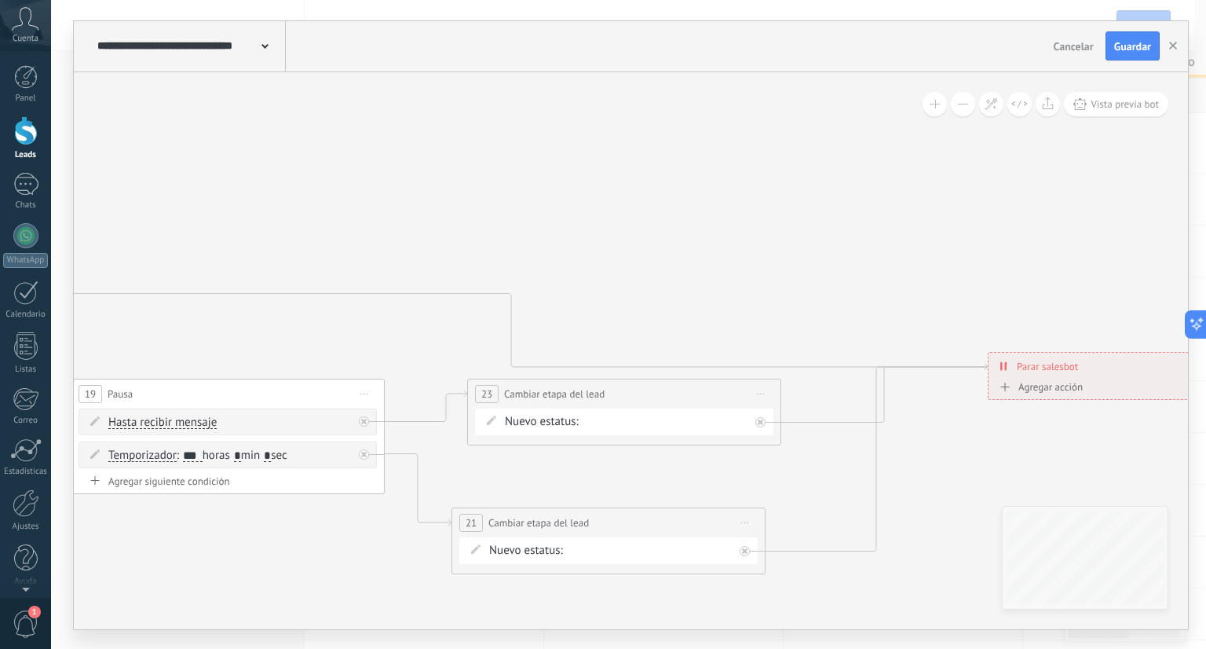
click at [722, 400] on div "**********" at bounding box center [624, 393] width 313 height 29
click at [0, 0] on div "Contacto inicial cliente potencial cliente ineresado negociacion cita Logrado c…" at bounding box center [0, 0] width 0 height 0
click at [683, 462] on span at bounding box center [657, 455] width 132 height 13
click at [0, 0] on label "cliente interesado" at bounding box center [0, 0] width 0 height 0
click at [1133, 42] on span "Guardar" at bounding box center [1133, 46] width 37 height 11
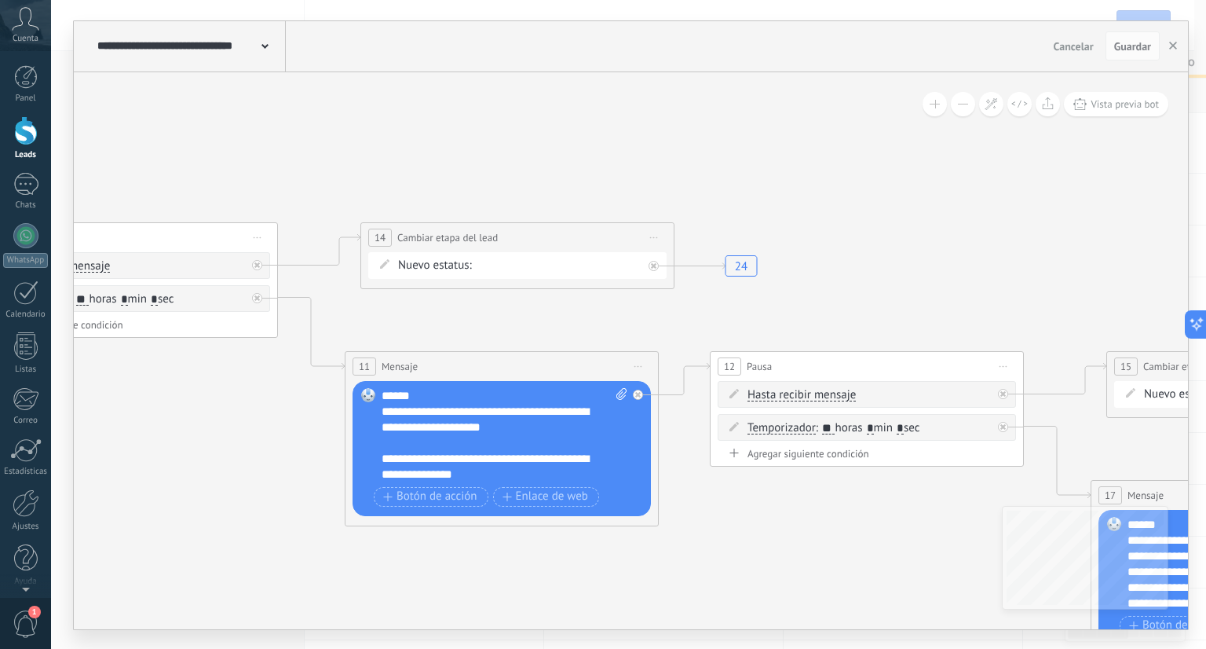
click at [233, 60] on div "**********" at bounding box center [189, 46] width 192 height 50
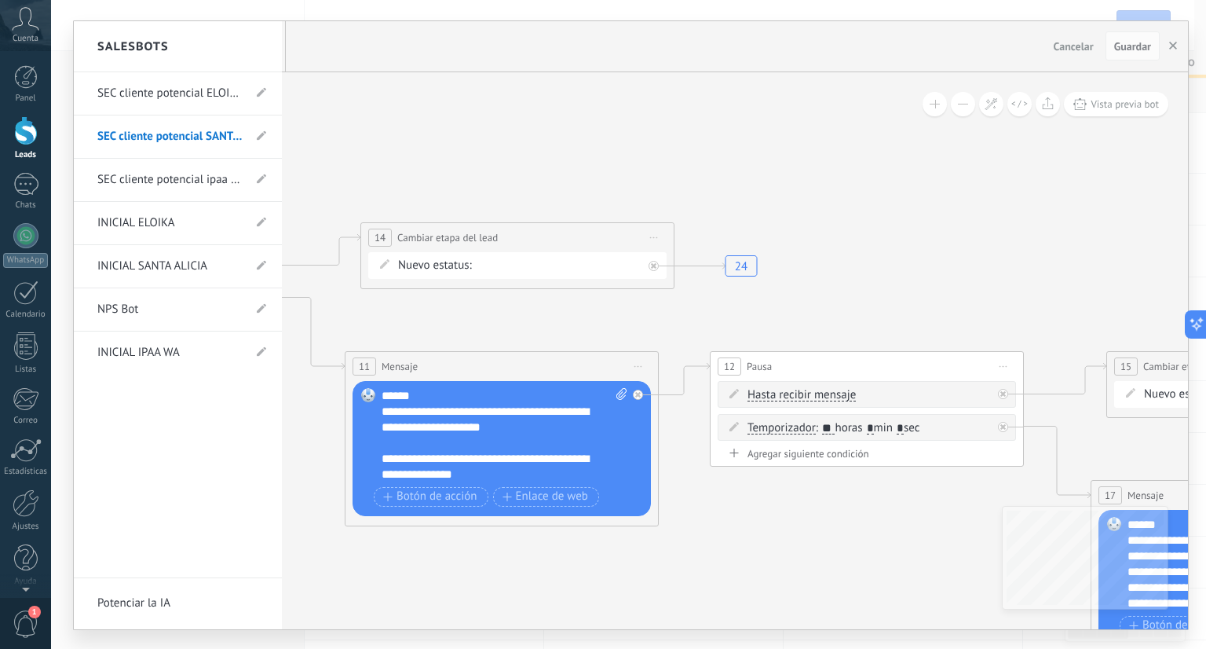
click at [1093, 556] on div at bounding box center [631, 325] width 1115 height 608
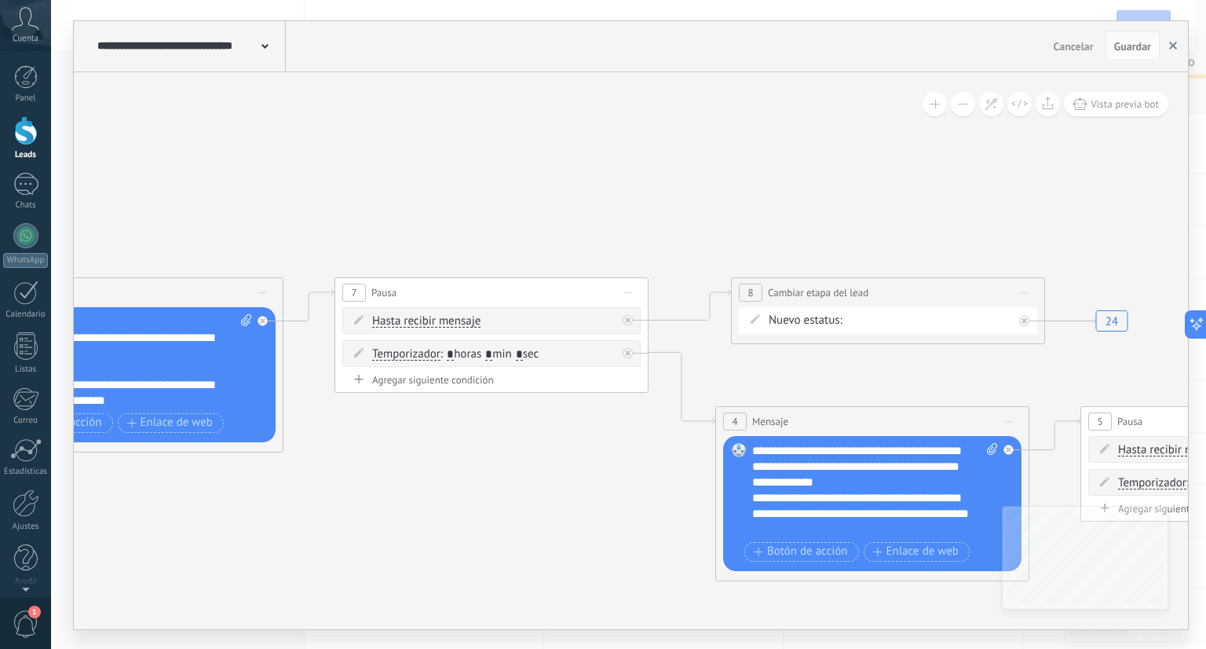
click at [1175, 49] on icon "button" at bounding box center [1174, 46] width 8 height 8
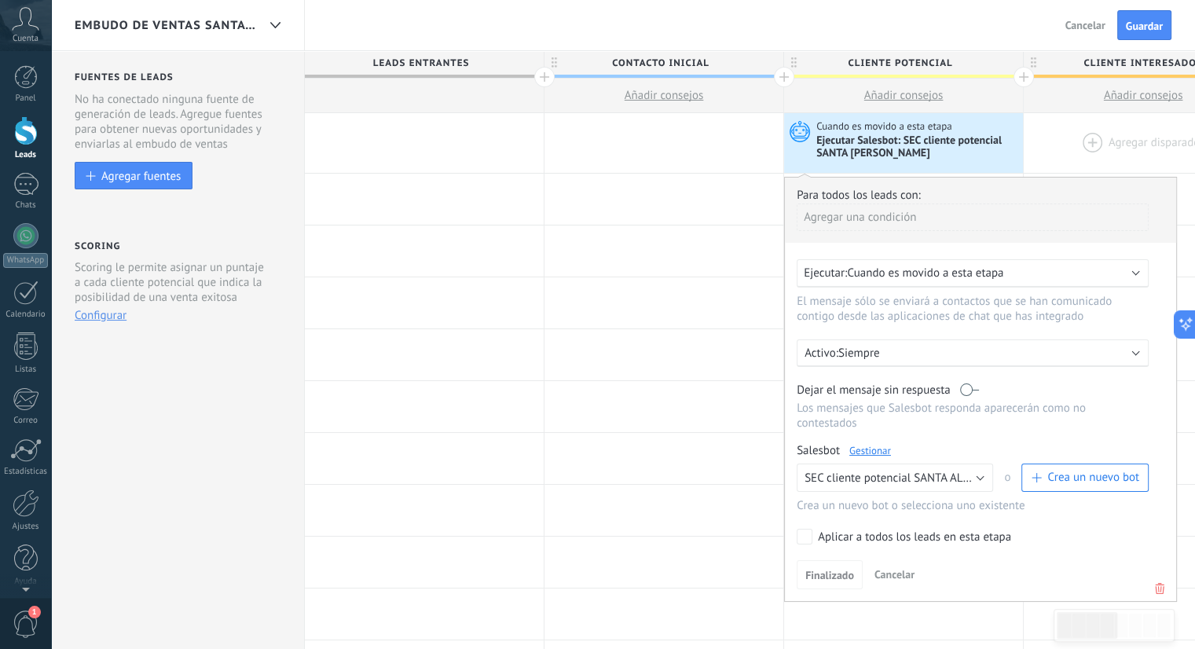
click at [1140, 135] on div at bounding box center [1142, 143] width 239 height 60
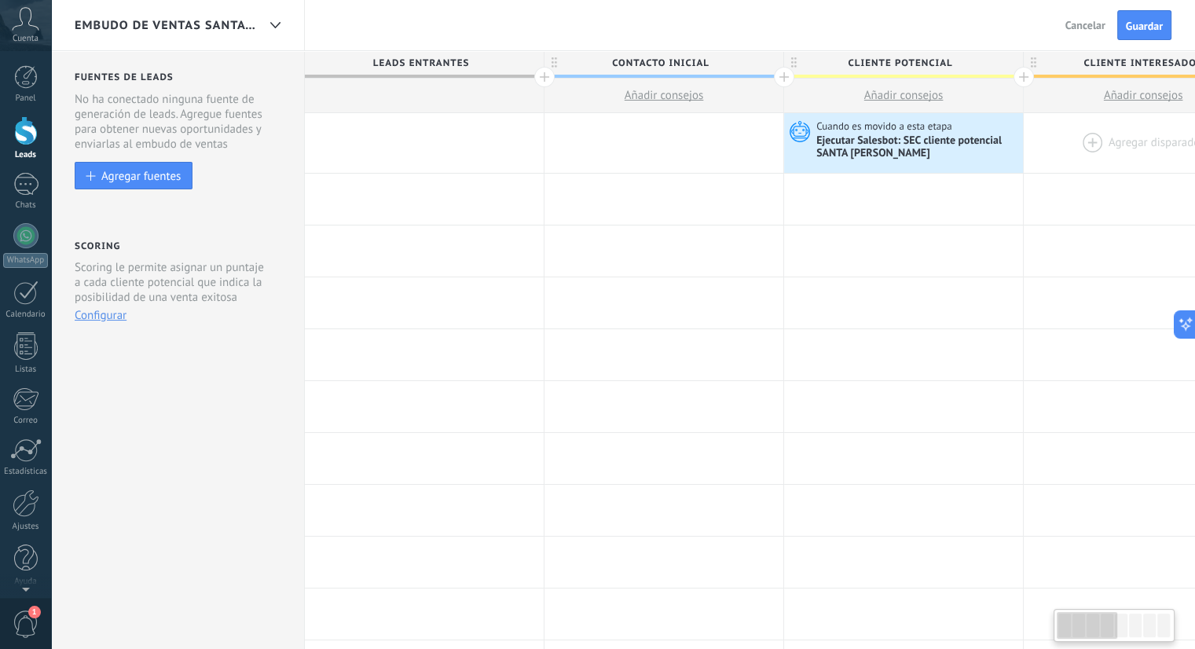
click at [1099, 130] on div at bounding box center [1142, 143] width 239 height 60
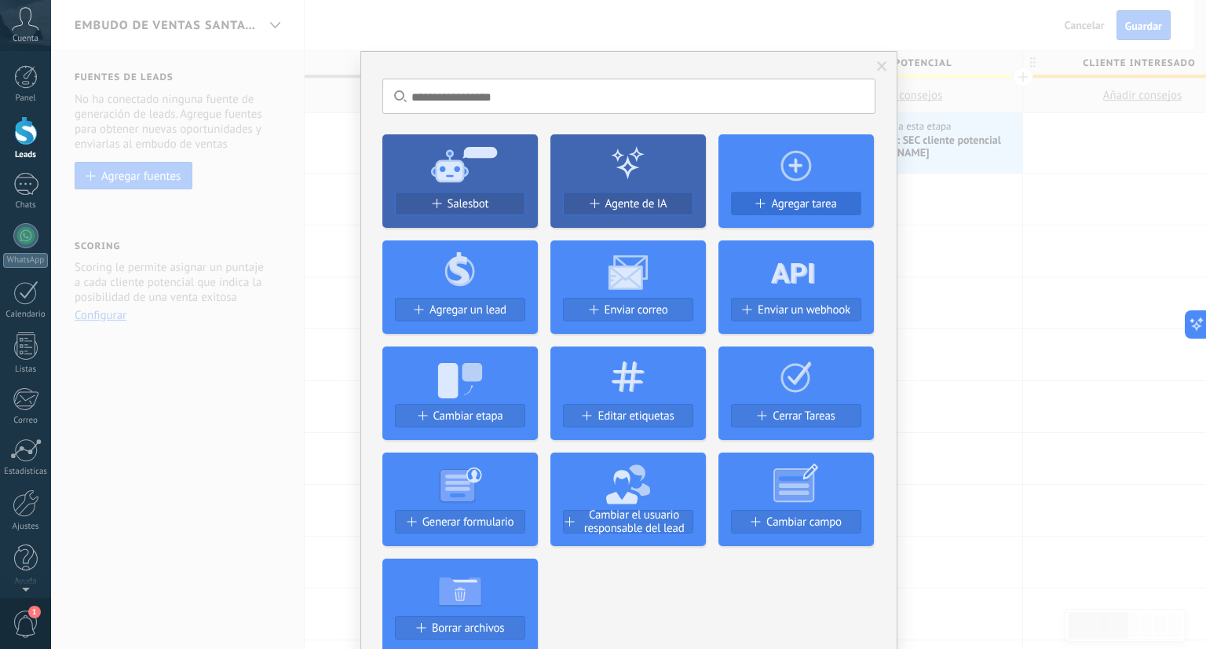
click at [814, 202] on span "Agregar tarea" at bounding box center [803, 203] width 65 height 13
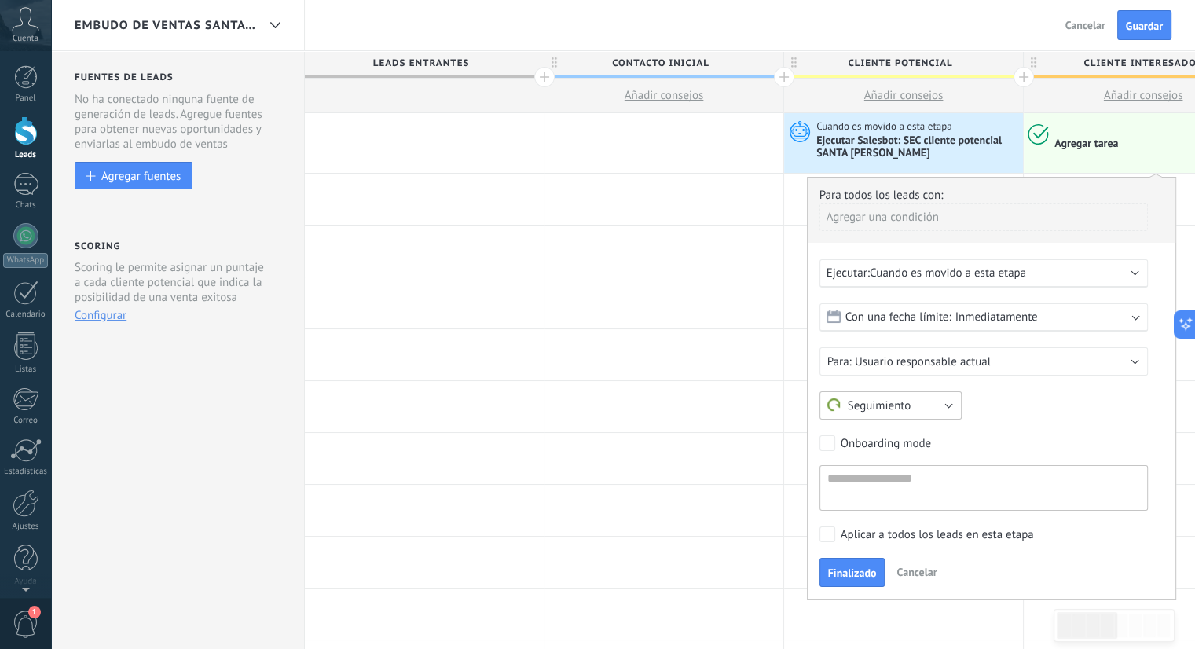
click at [910, 406] on button "Seguimiento" at bounding box center [890, 405] width 142 height 28
click at [888, 449] on li "Otro" at bounding box center [885, 459] width 151 height 28
click at [895, 409] on input "text" at bounding box center [895, 404] width 153 height 27
click at [1031, 365] on button "Usuario responsable actual" at bounding box center [983, 361] width 328 height 28
click at [1001, 368] on li "Usuario responsable actual" at bounding box center [978, 361] width 337 height 27
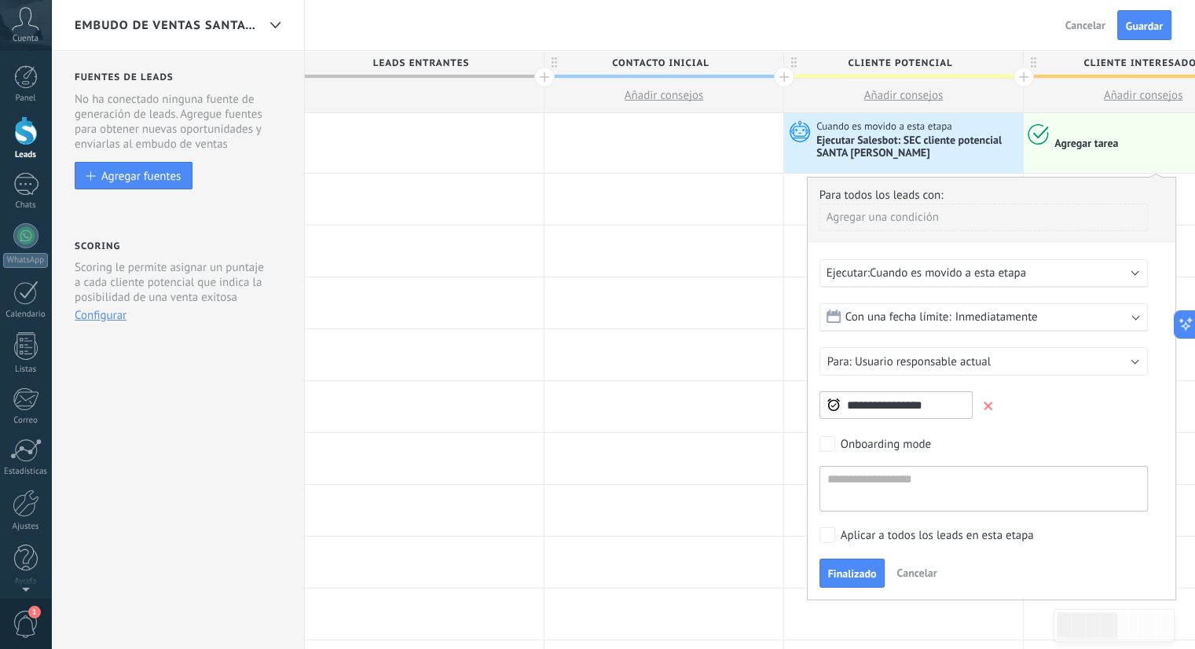
click at [966, 400] on input "**********" at bounding box center [895, 404] width 153 height 27
type input "*"
type input "**********"
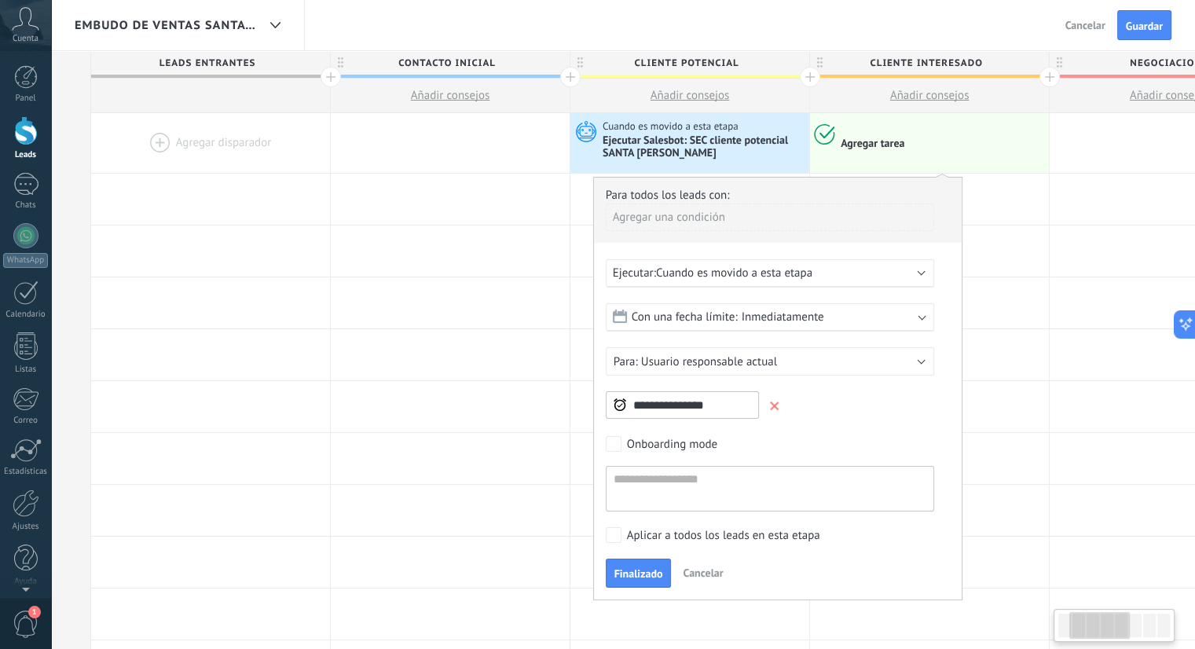
scroll to position [0, 244]
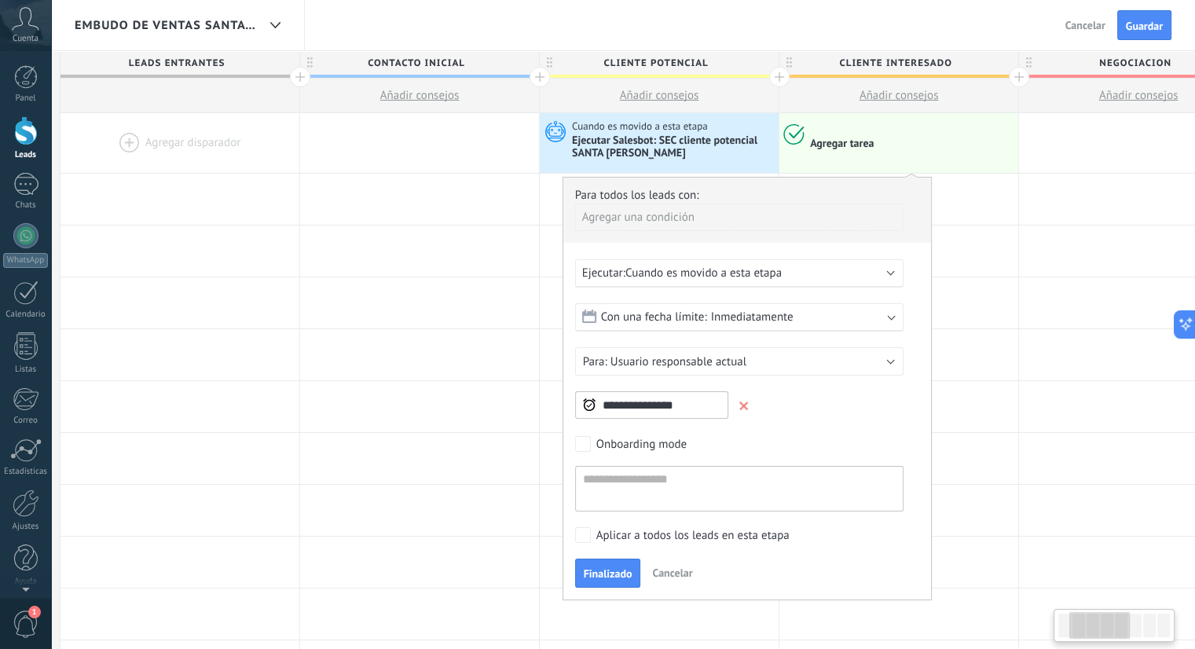
drag, startPoint x: 1087, startPoint y: 620, endPoint x: 1100, endPoint y: 620, distance: 12.6
click at [1100, 620] on div at bounding box center [1099, 625] width 60 height 27
click at [612, 568] on span "Finalizado" at bounding box center [608, 573] width 49 height 11
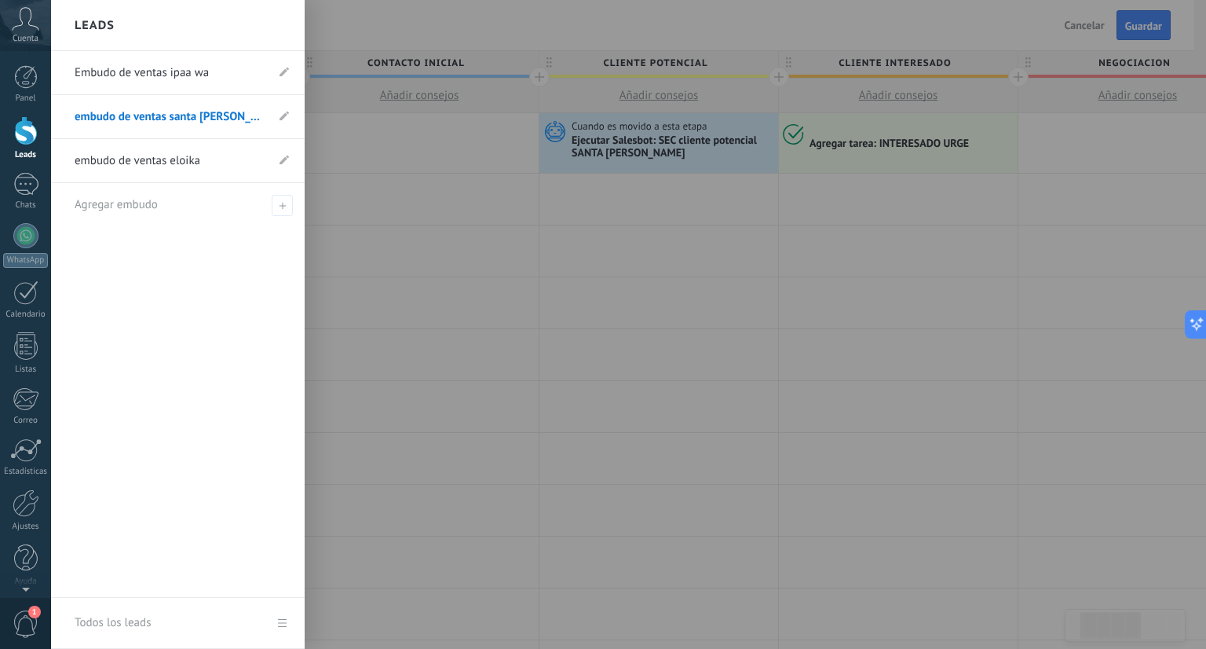
click at [158, 76] on link "Embudo de ventas ipaa wa" at bounding box center [170, 73] width 191 height 44
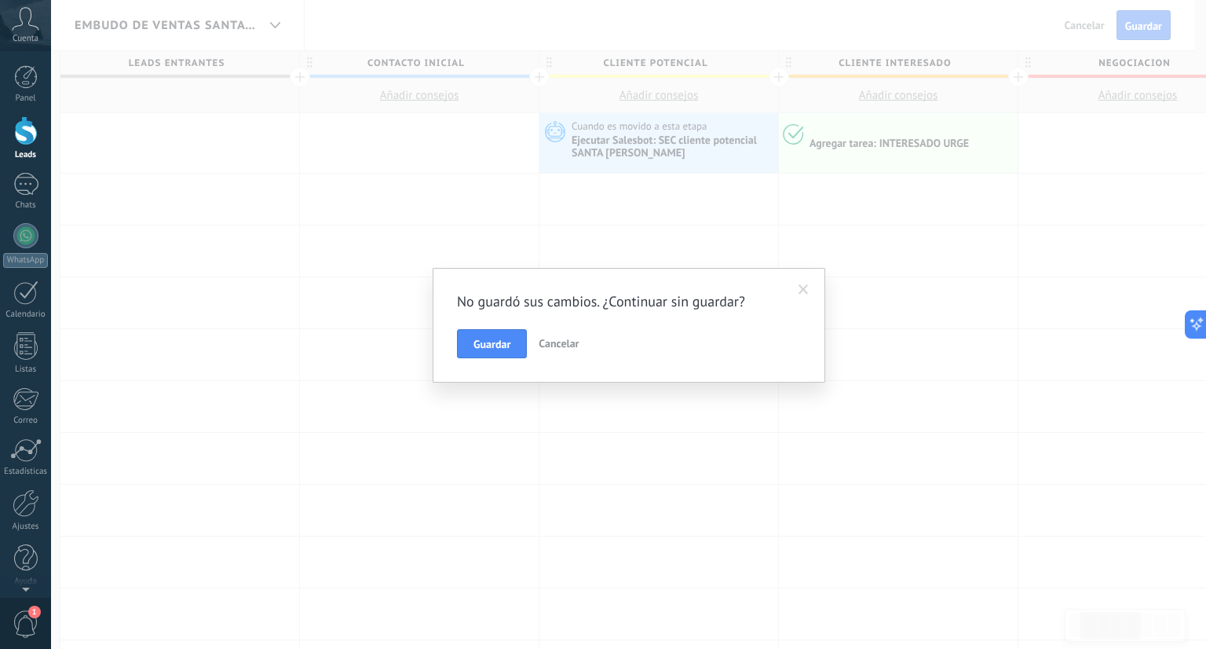
click at [1012, 90] on div "No guardó sus cambios. ¿Continuar sin guardar? Guardar Cancelar" at bounding box center [628, 324] width 1155 height 649
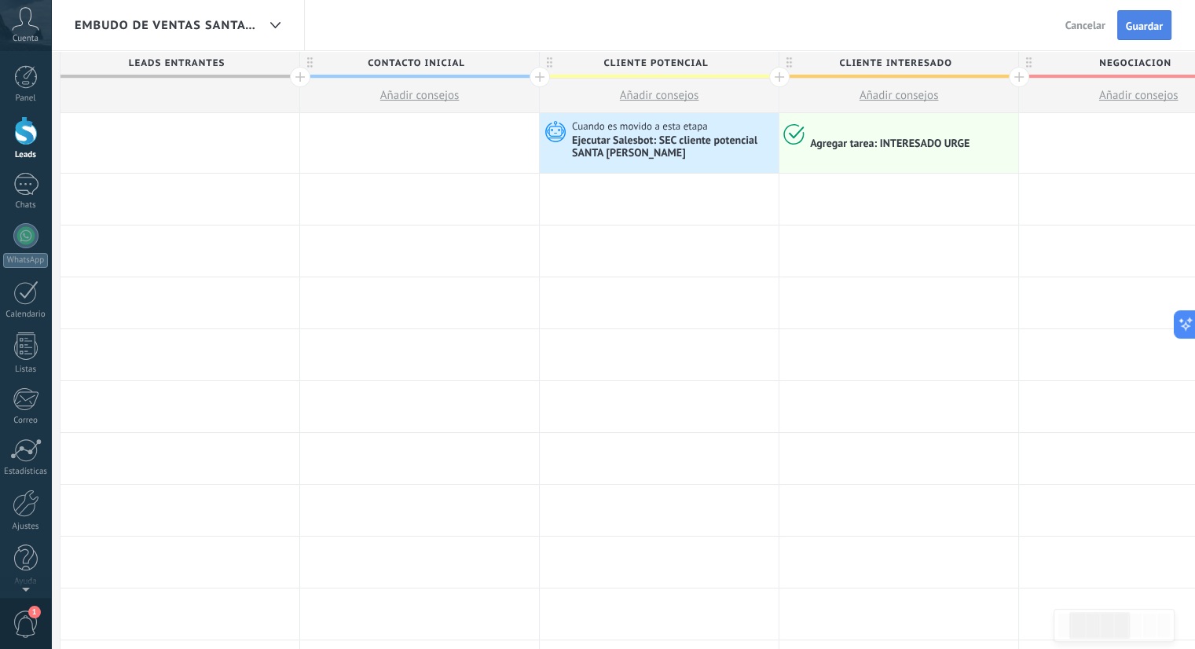
click at [1163, 20] on button "Guardar" at bounding box center [1144, 25] width 54 height 30
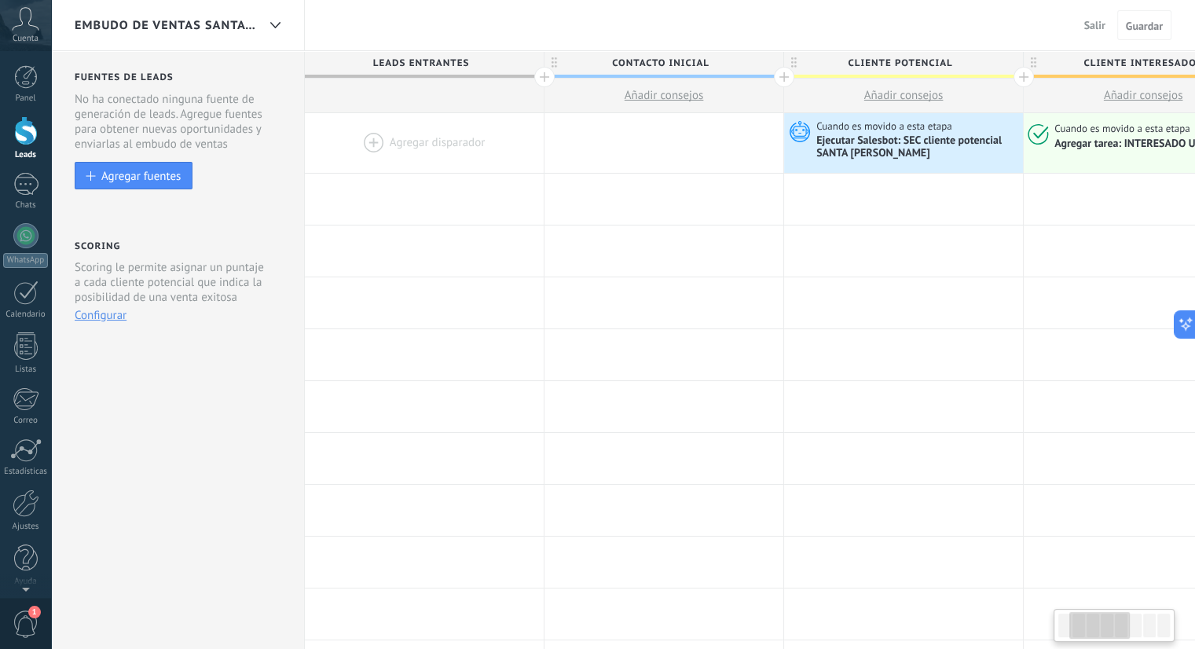
scroll to position [0, 244]
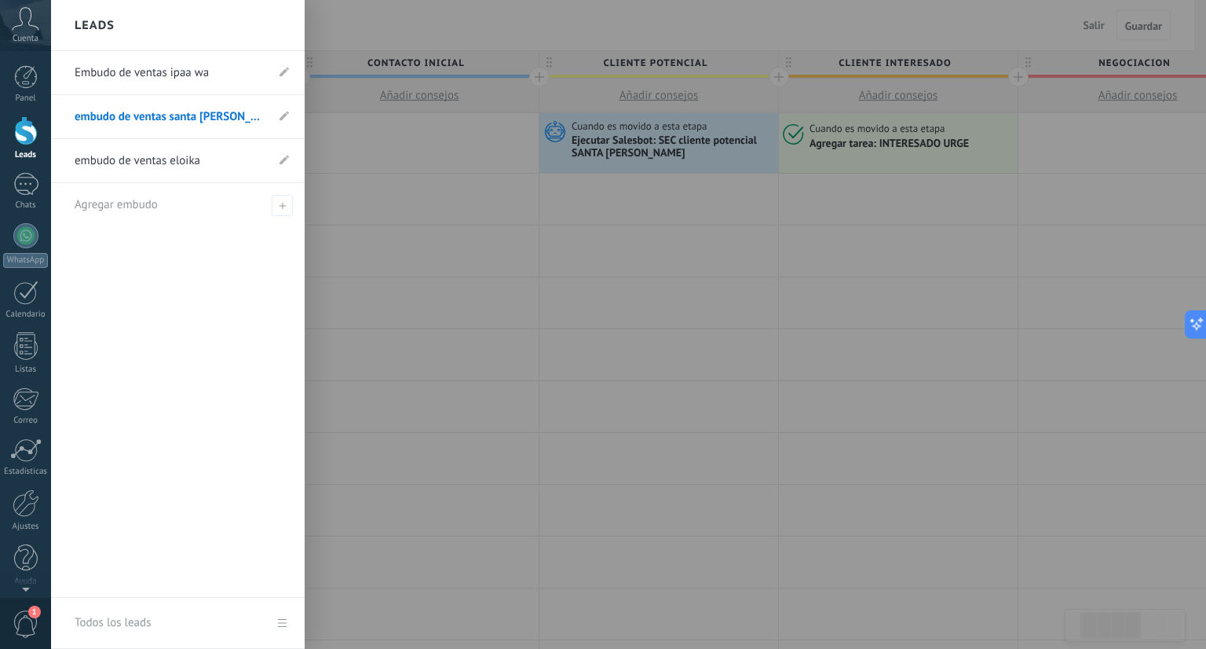
click at [115, 73] on link "Embudo de ventas ipaa wa" at bounding box center [170, 73] width 191 height 44
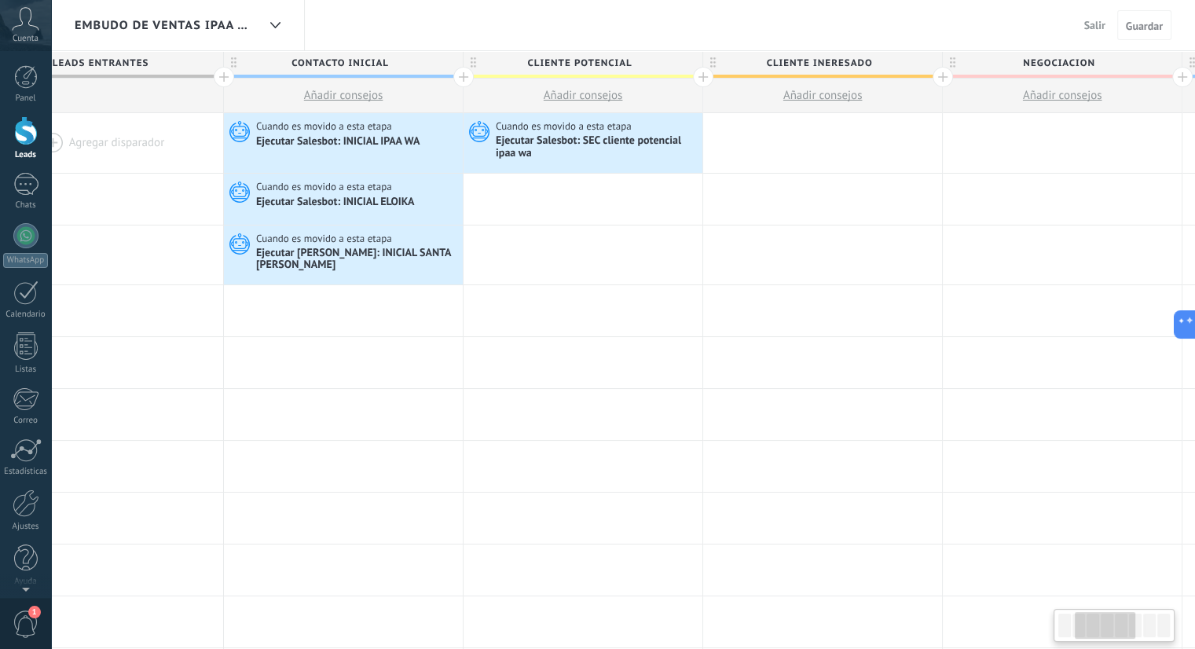
scroll to position [0, 351]
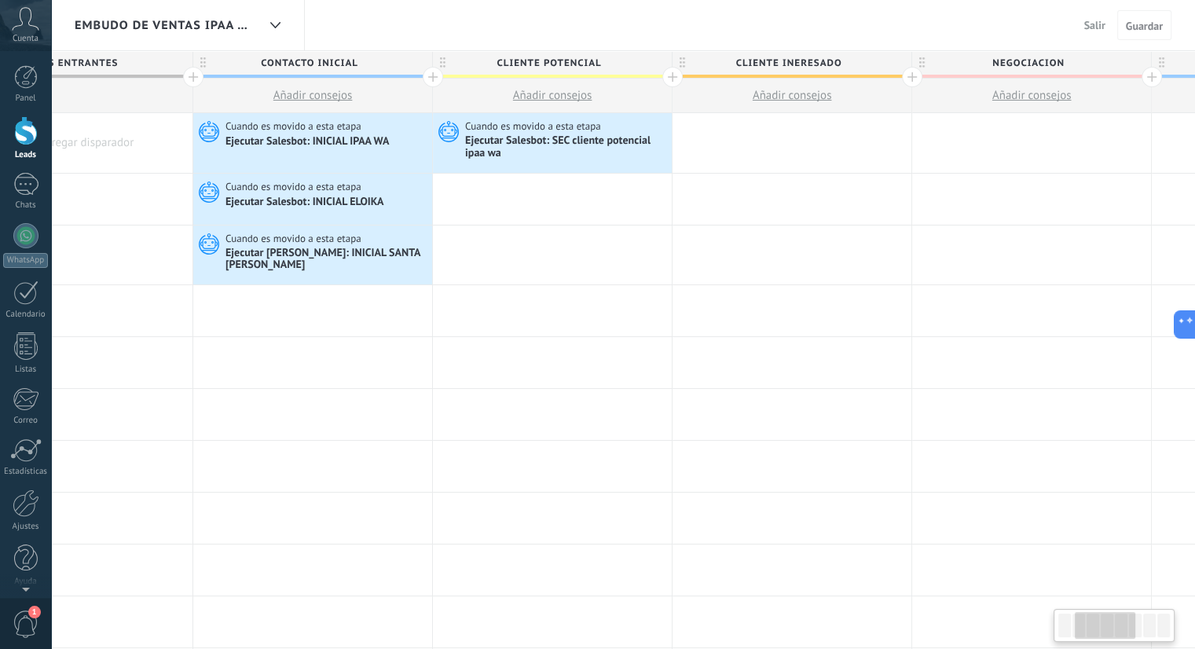
drag, startPoint x: 1082, startPoint y: 623, endPoint x: 1100, endPoint y: 620, distance: 18.3
click at [1100, 620] on div at bounding box center [1105, 625] width 60 height 27
click at [793, 145] on div at bounding box center [791, 143] width 239 height 60
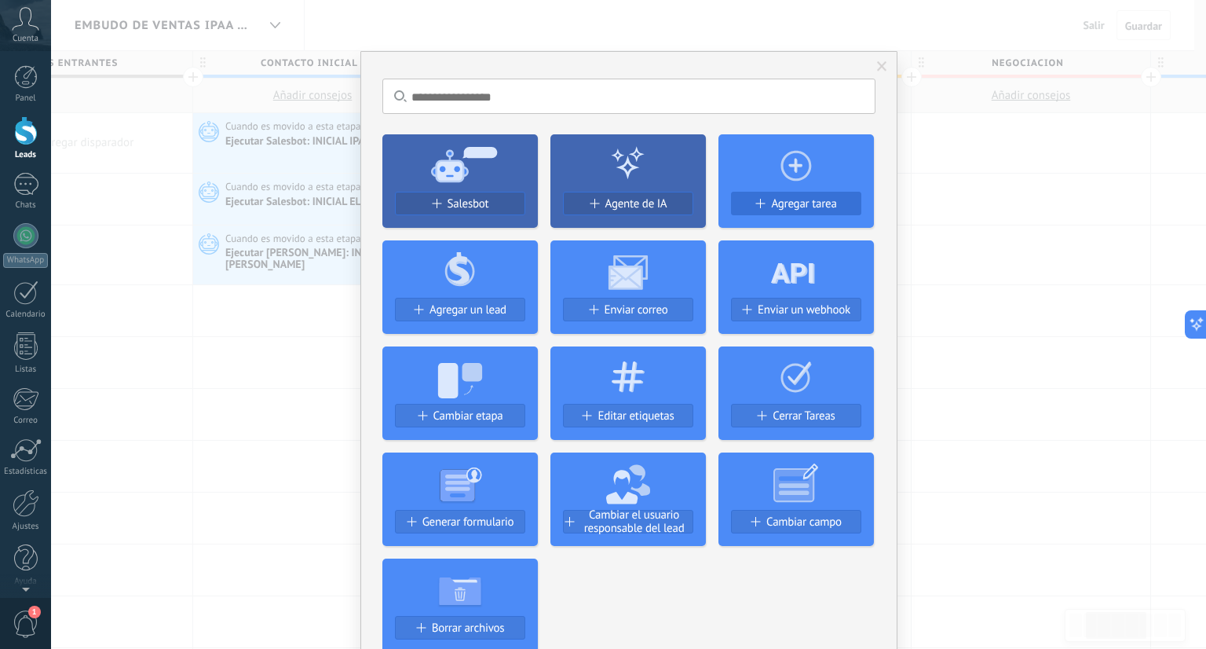
click at [803, 195] on button "Agregar tarea" at bounding box center [796, 204] width 130 height 24
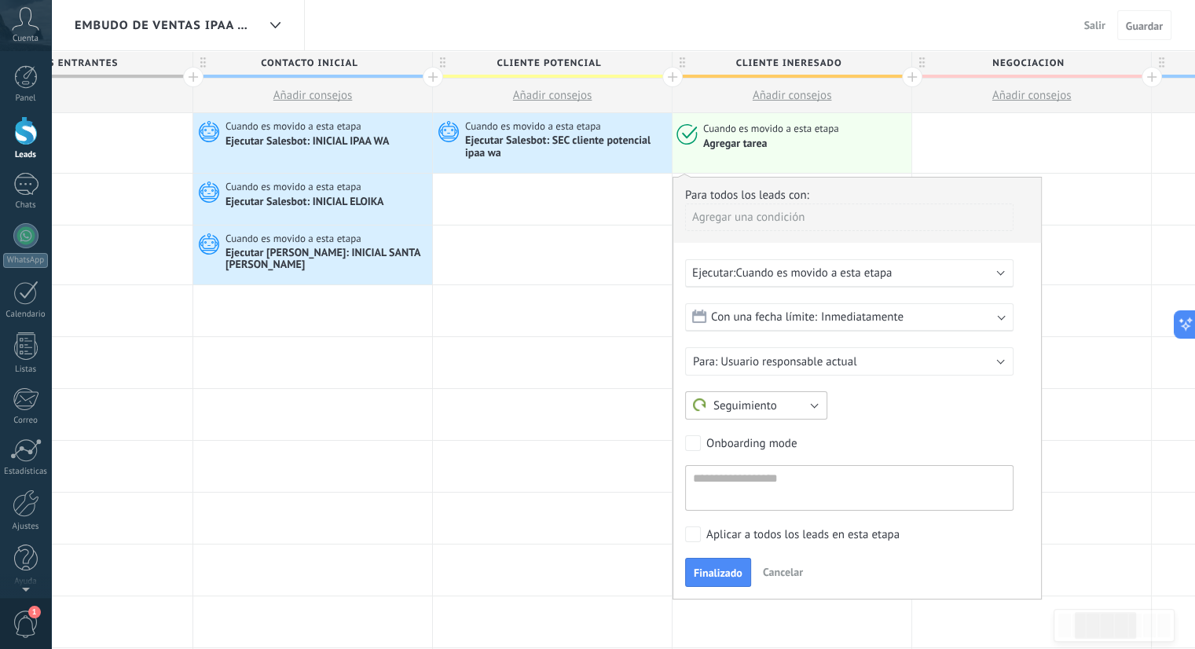
click at [771, 409] on span "Seguimiento" at bounding box center [735, 405] width 84 height 15
click at [745, 463] on span "INTERESADO URGE" at bounding box center [749, 460] width 146 height 16
click at [807, 356] on span "Usuario responsable actual" at bounding box center [788, 361] width 136 height 15
click at [807, 356] on span "Usuario responsable actual" at bounding box center [842, 361] width 332 height 15
click at [818, 317] on div "Con una fecha límite: Inmediatamente" at bounding box center [849, 317] width 328 height 28
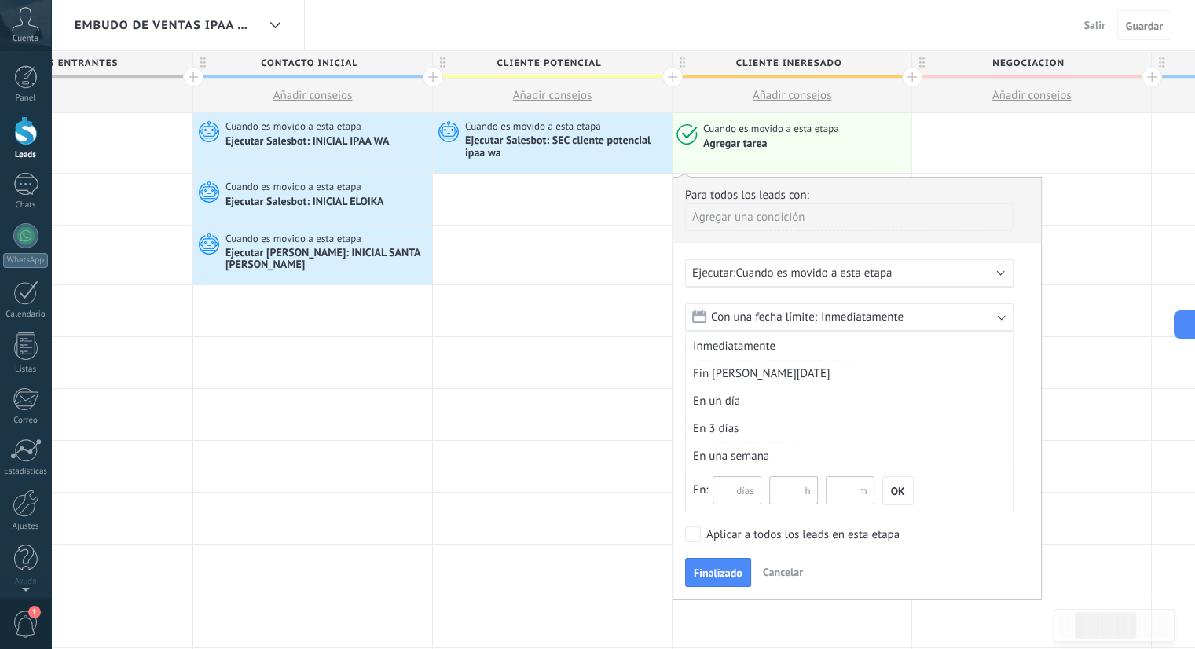
click at [818, 317] on div "Con una fecha límite: Inmediatamente" at bounding box center [849, 317] width 328 height 28
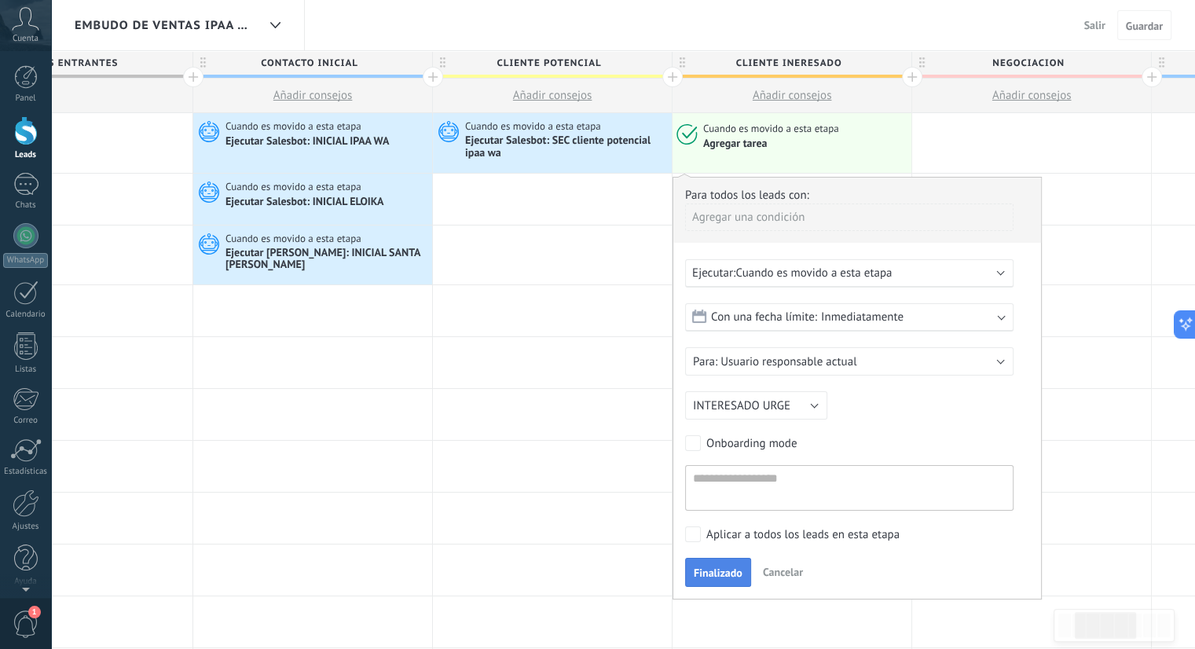
click at [732, 568] on span "Finalizado" at bounding box center [718, 572] width 49 height 11
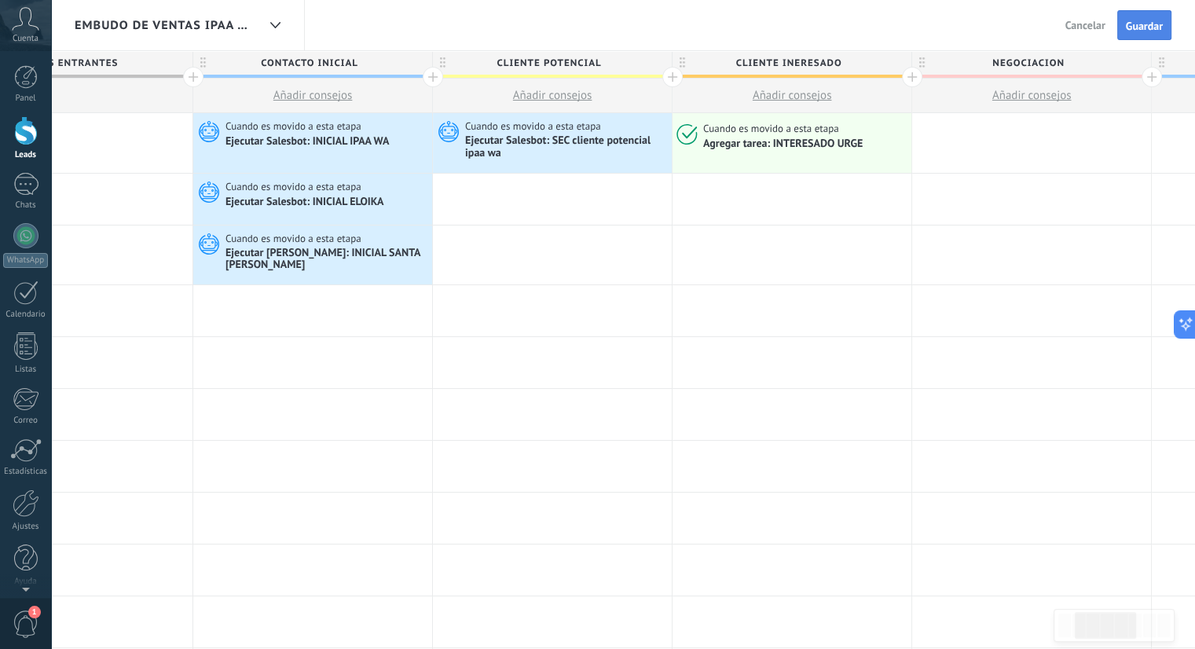
click at [1152, 16] on button "Guardar" at bounding box center [1144, 25] width 54 height 30
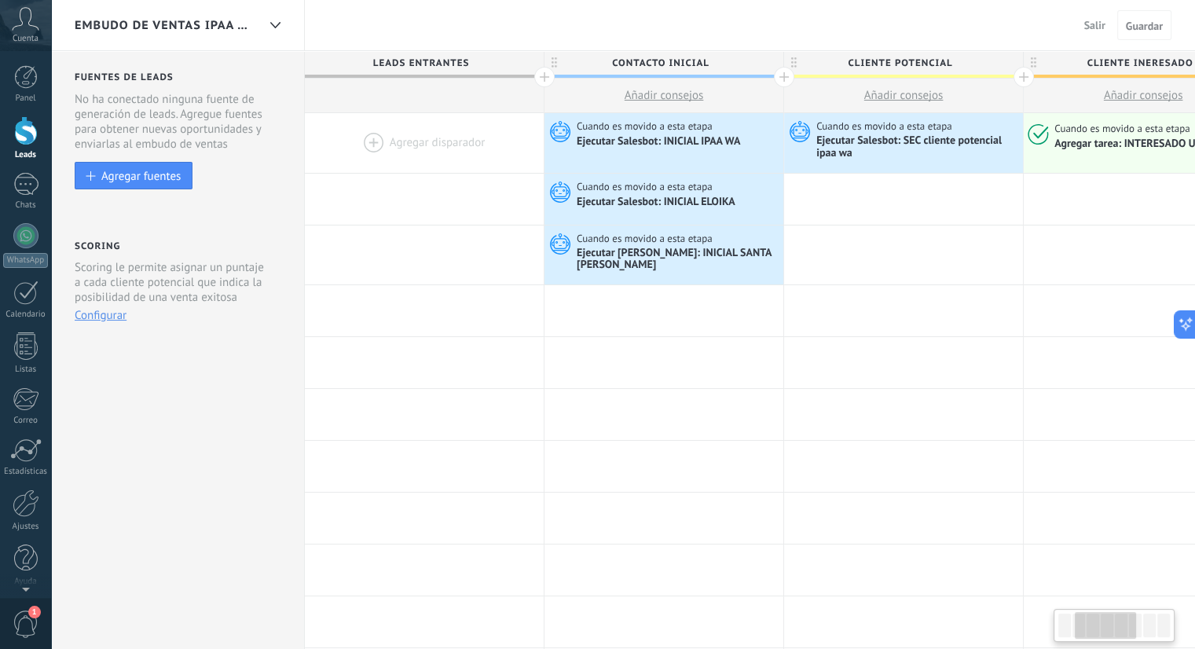
scroll to position [0, 351]
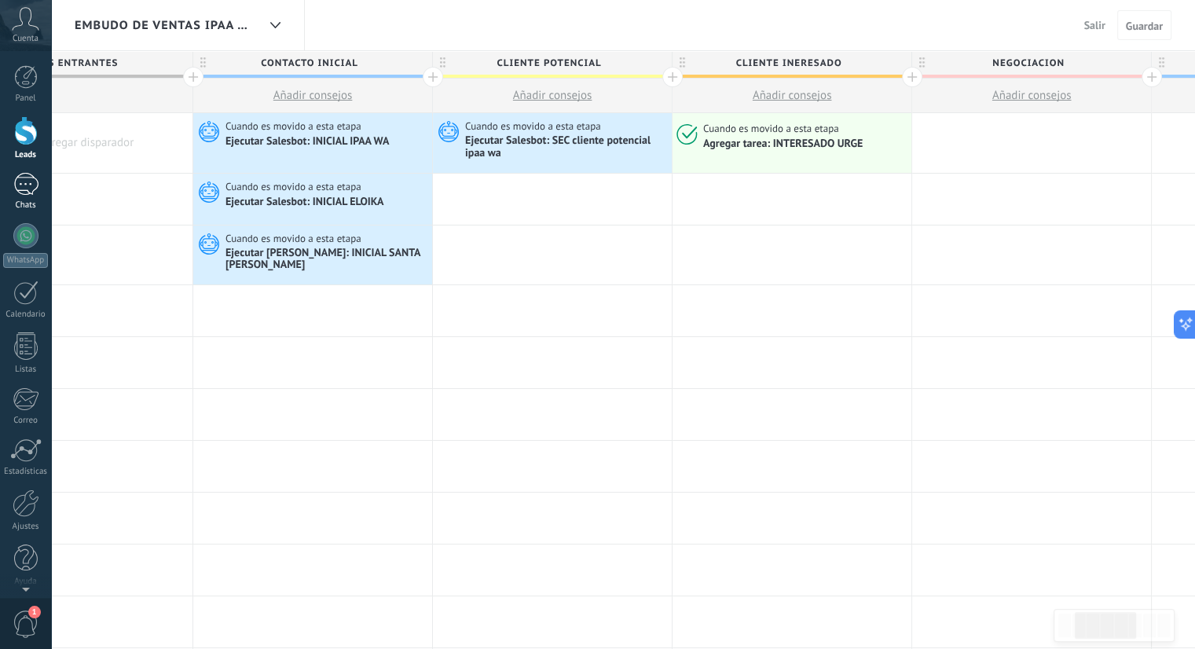
click at [35, 182] on div at bounding box center [25, 184] width 25 height 23
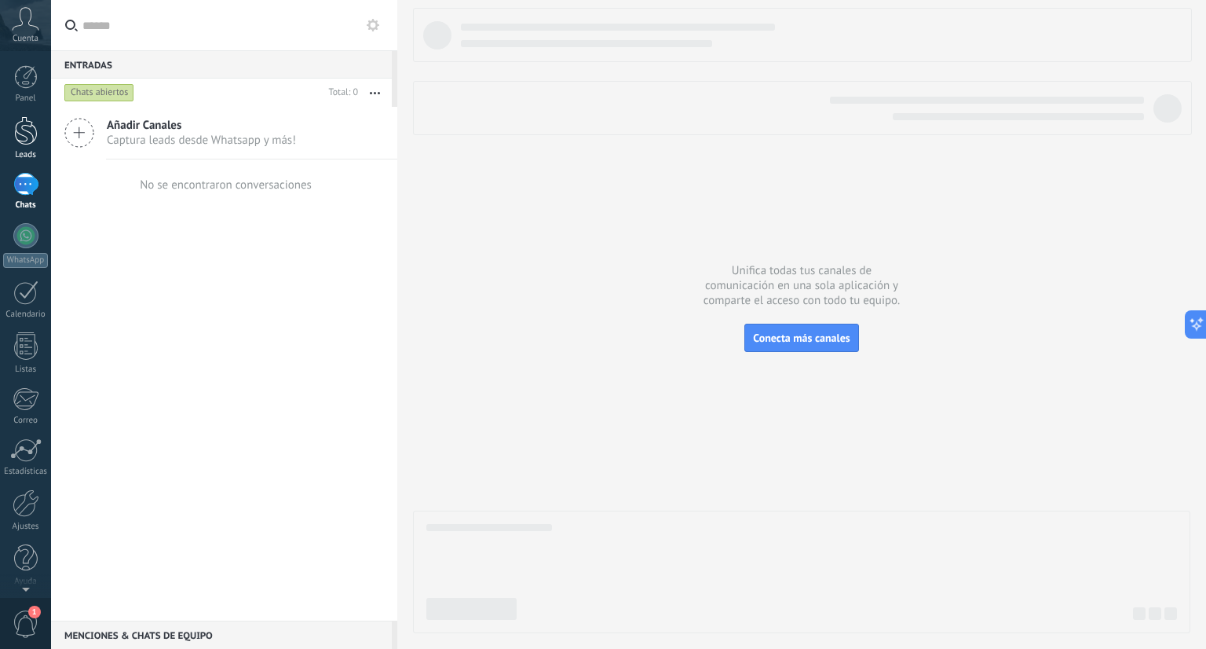
click at [15, 137] on div at bounding box center [26, 130] width 24 height 29
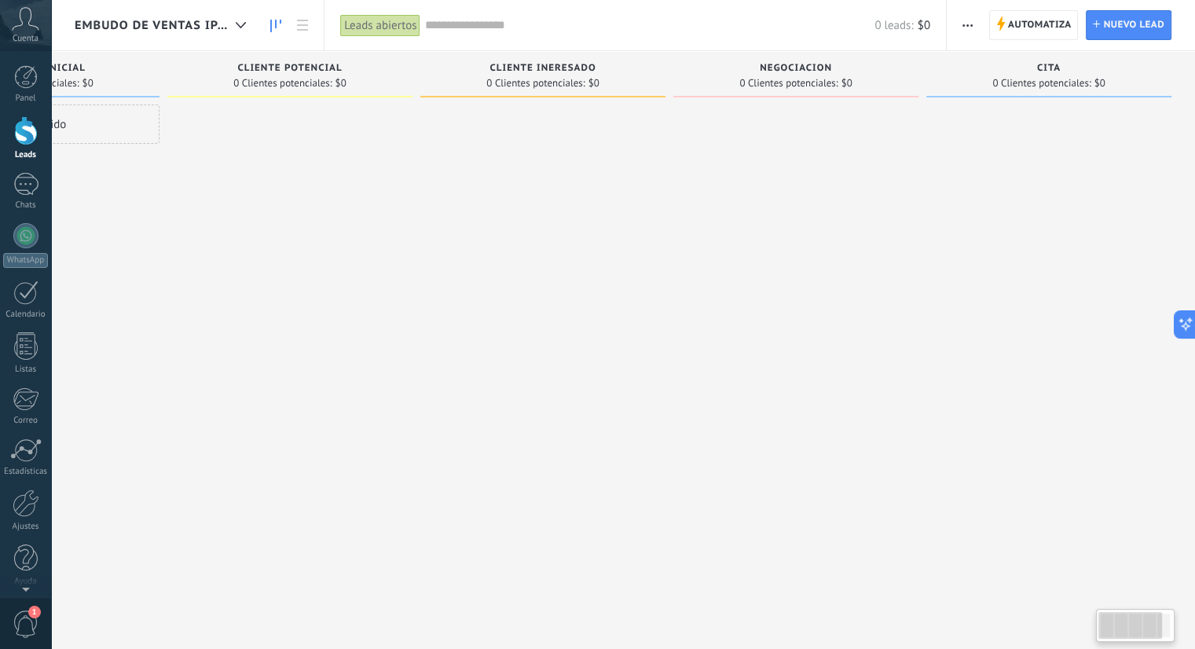
scroll to position [0, 12]
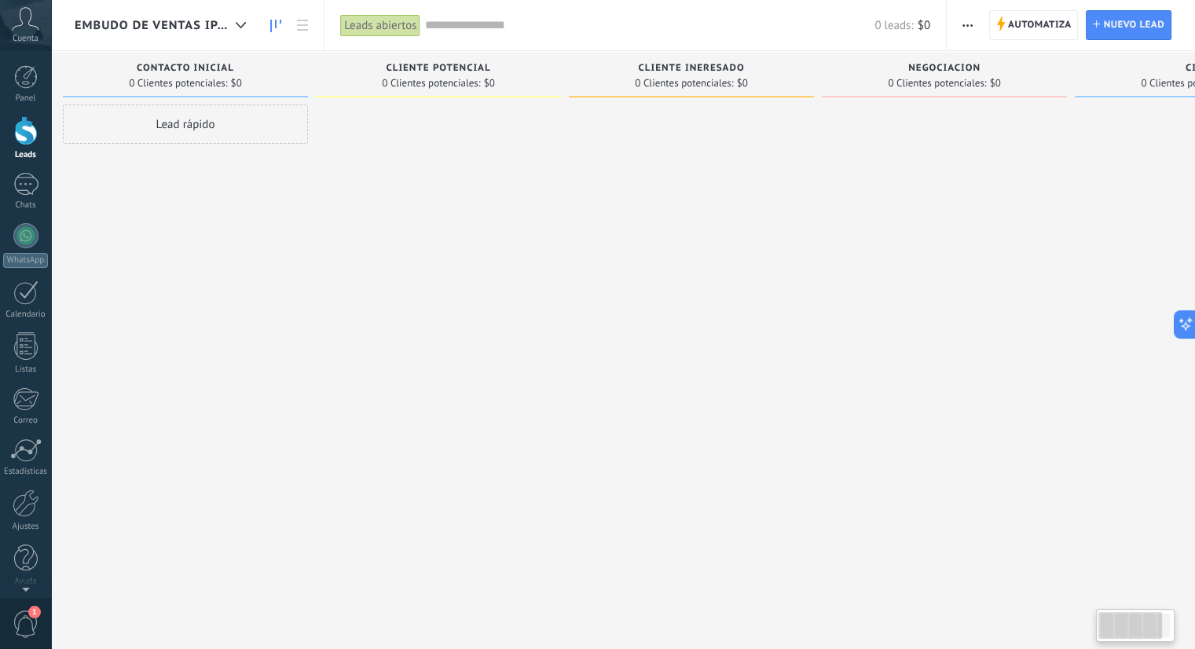
drag, startPoint x: 1119, startPoint y: 625, endPoint x: 1083, endPoint y: 620, distance: 35.8
click at [1083, 620] on body ".abccls-1,.abccls-2{fill-rule:evenodd}.abccls-2{fill:#fff} .abfcls-1{fill:none}…" at bounding box center [597, 324] width 1195 height 649
click at [1034, 20] on span "Automatiza" at bounding box center [1040, 25] width 64 height 28
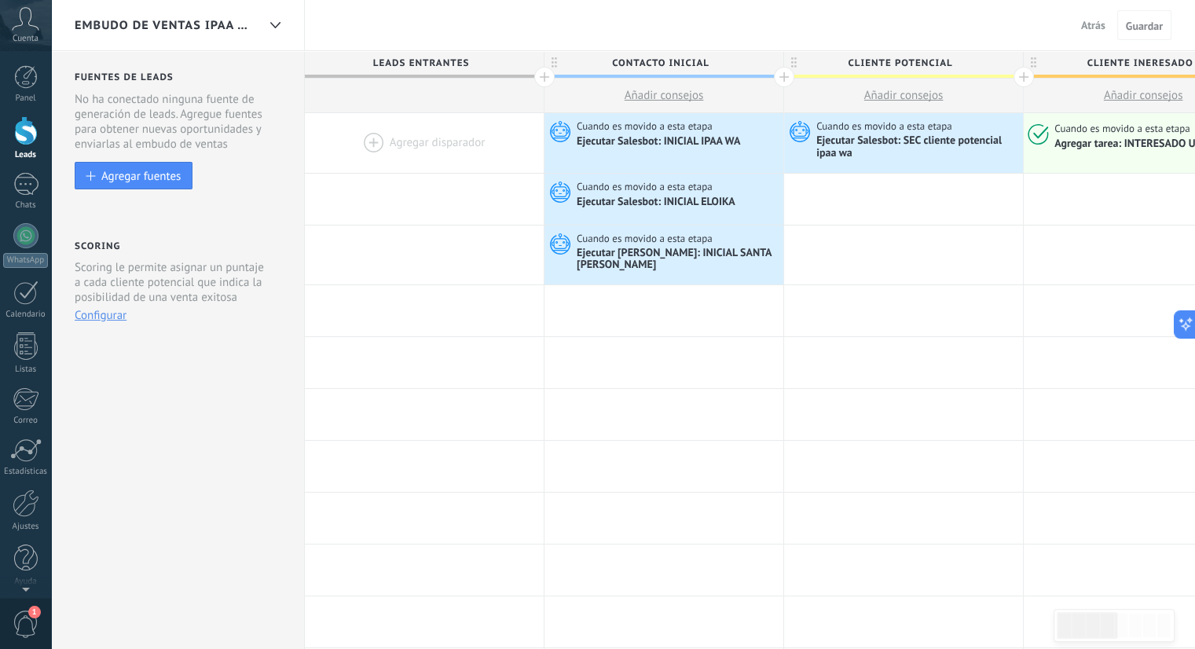
click at [260, 26] on div "Embudo de ventas ipaa wa" at bounding box center [178, 25] width 254 height 50
click at [280, 20] on div at bounding box center [275, 25] width 27 height 31
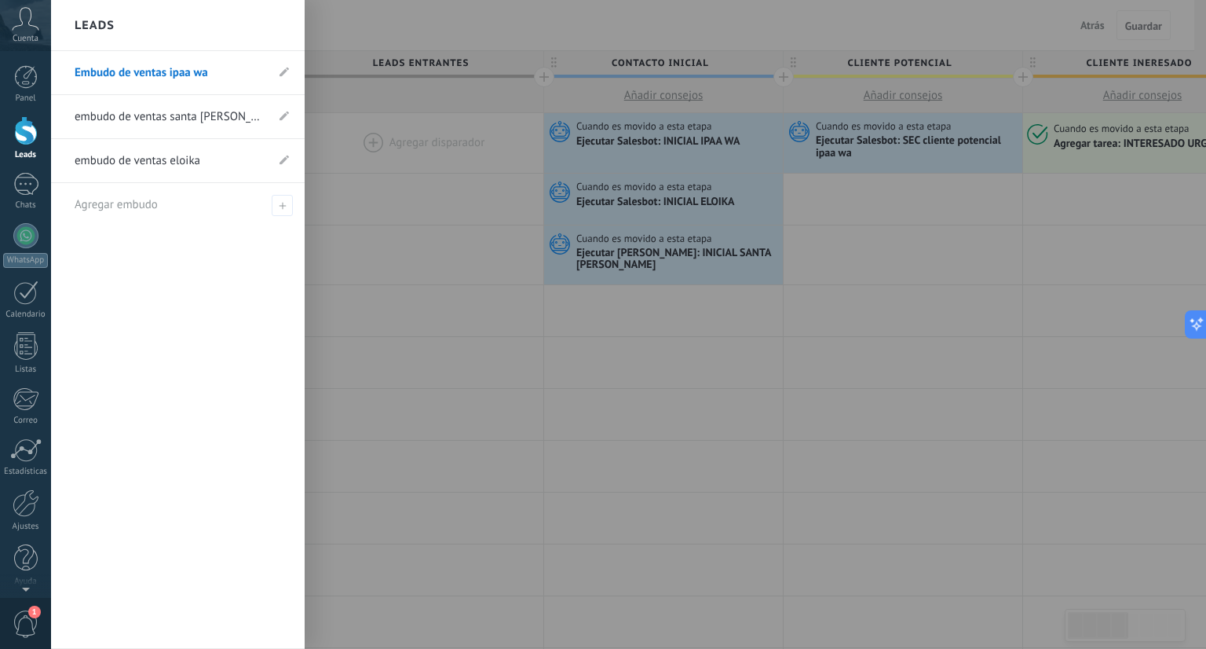
click at [225, 120] on link "embudo de ventas santa [PERSON_NAME]" at bounding box center [170, 117] width 191 height 44
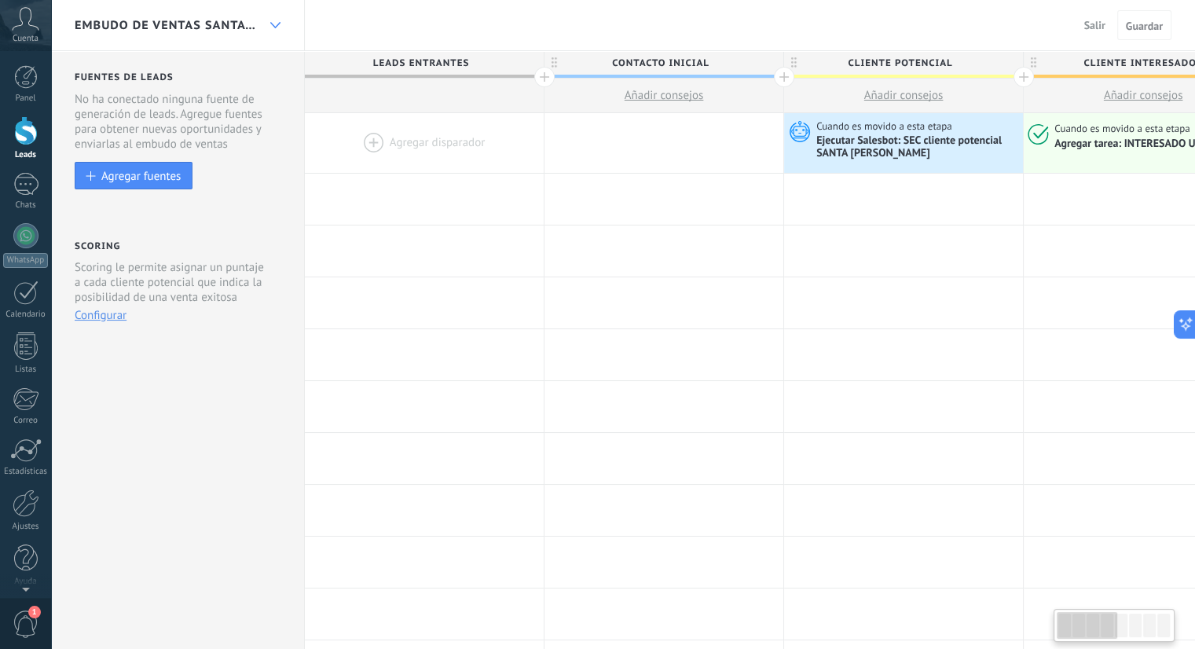
click at [276, 20] on div at bounding box center [275, 25] width 27 height 31
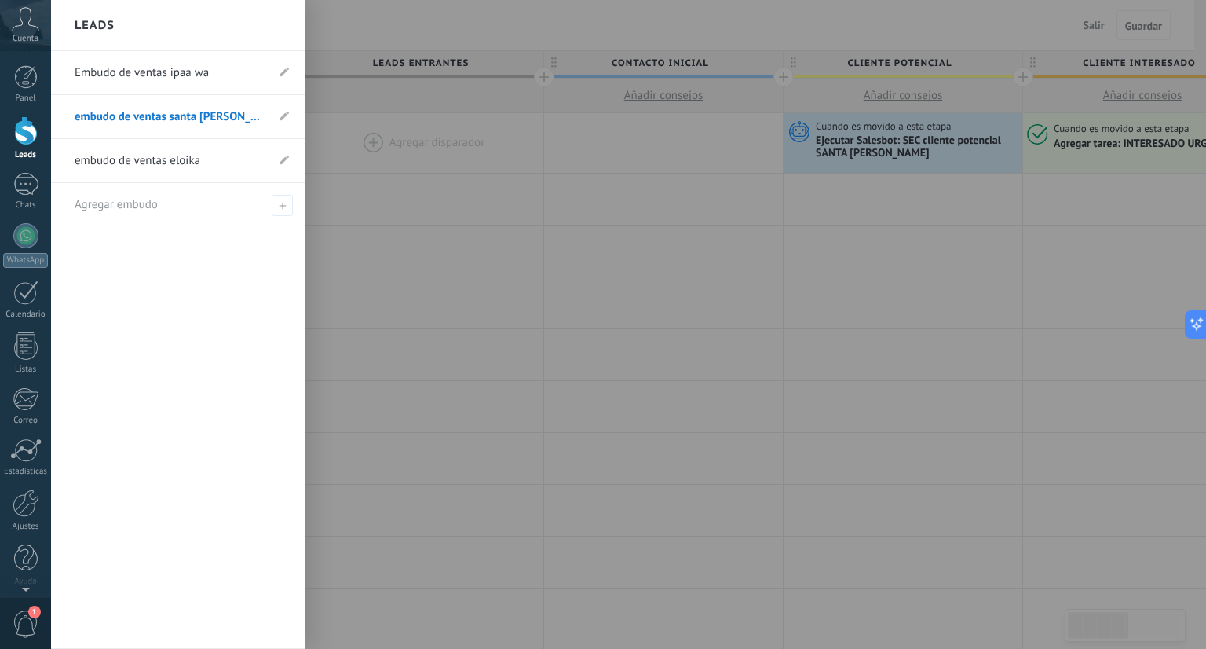
click at [206, 159] on link "embudo de ventas eloika" at bounding box center [170, 161] width 191 height 44
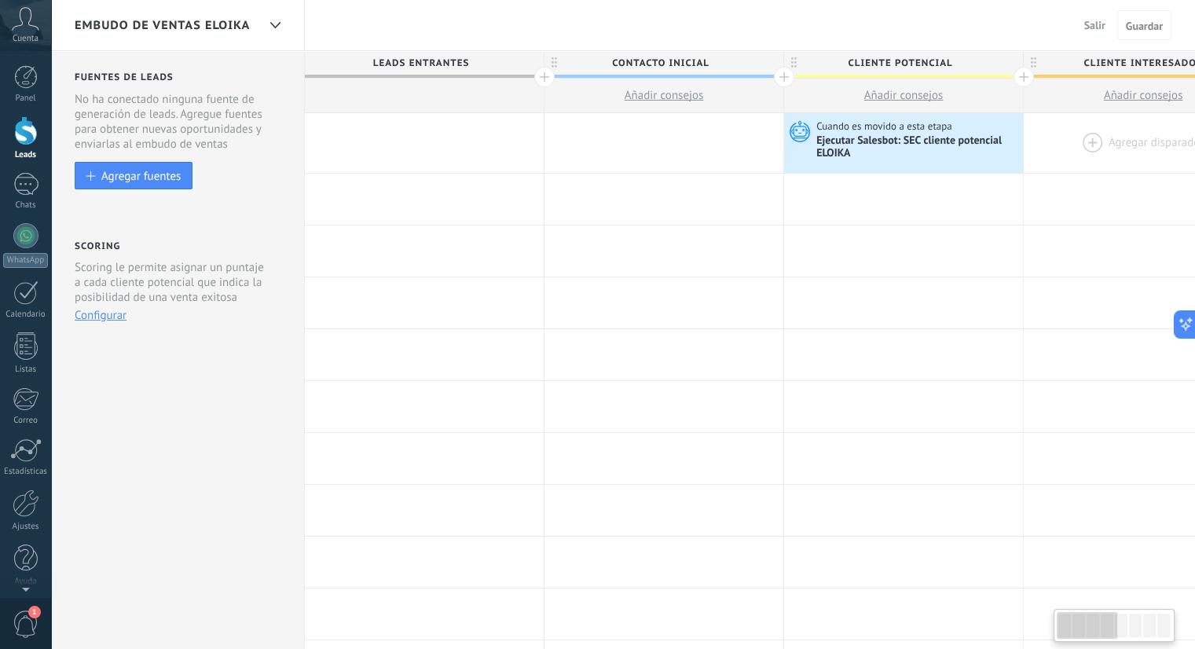
click at [1075, 131] on div at bounding box center [1142, 143] width 239 height 60
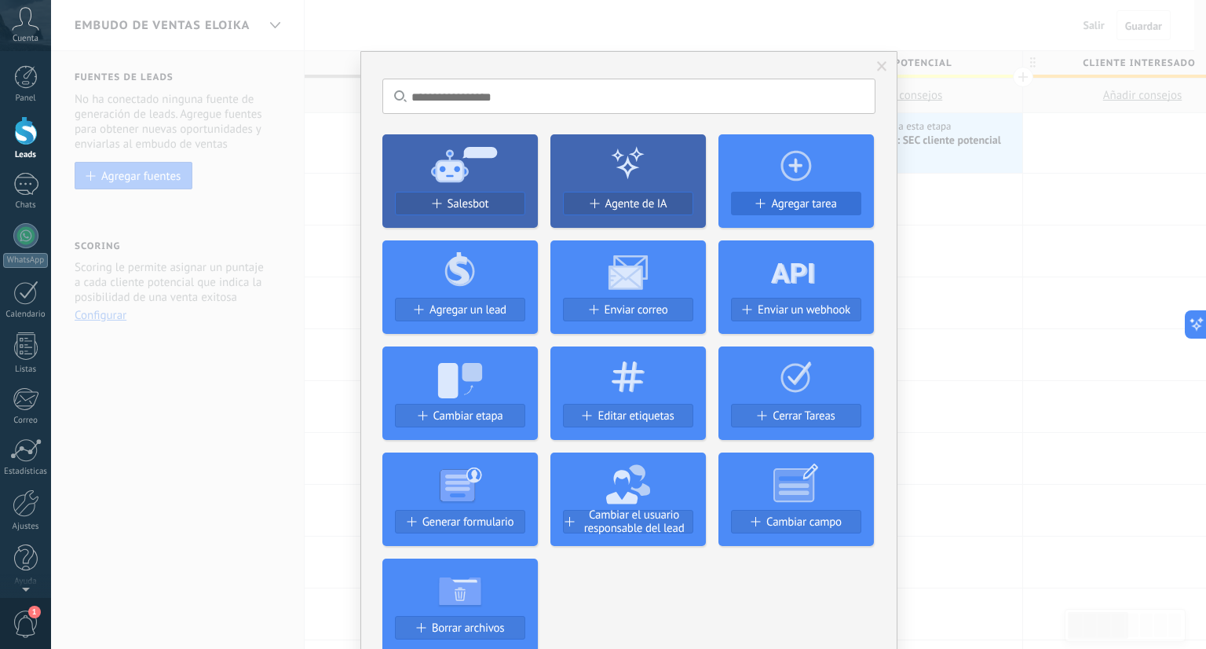
click at [795, 199] on span "Agregar tarea" at bounding box center [803, 203] width 65 height 13
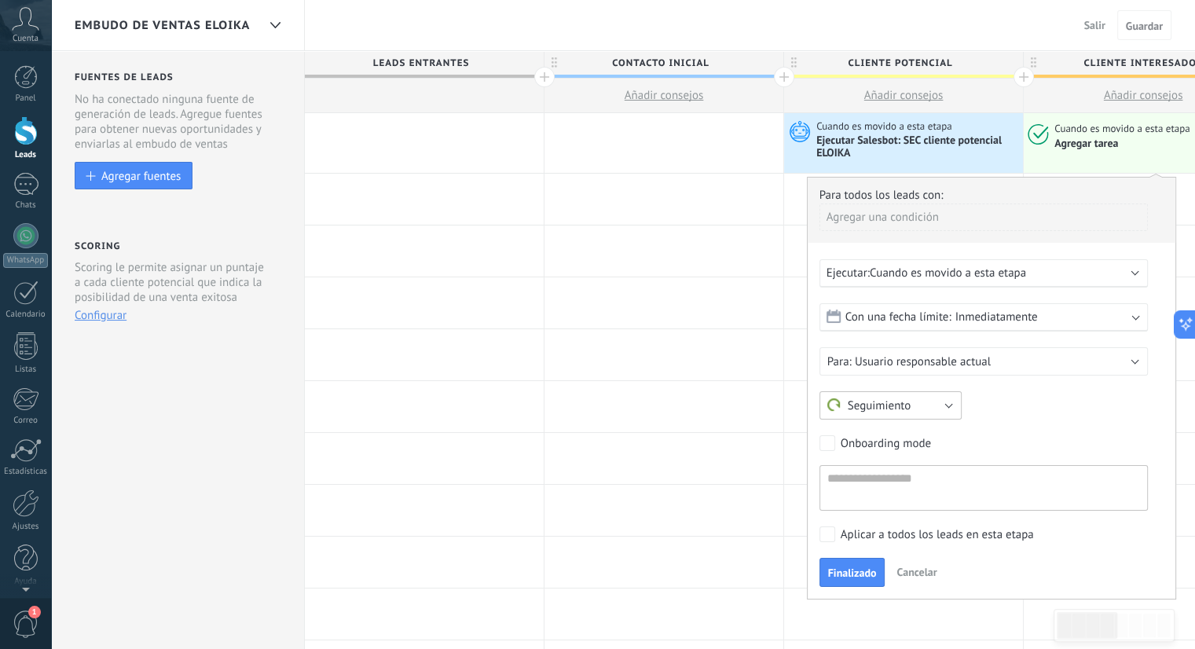
click at [937, 391] on button "Seguimiento" at bounding box center [890, 405] width 142 height 28
click at [892, 466] on span "INTERESADO URGE" at bounding box center [883, 460] width 146 height 16
click at [858, 570] on span "Finalizado" at bounding box center [852, 572] width 49 height 11
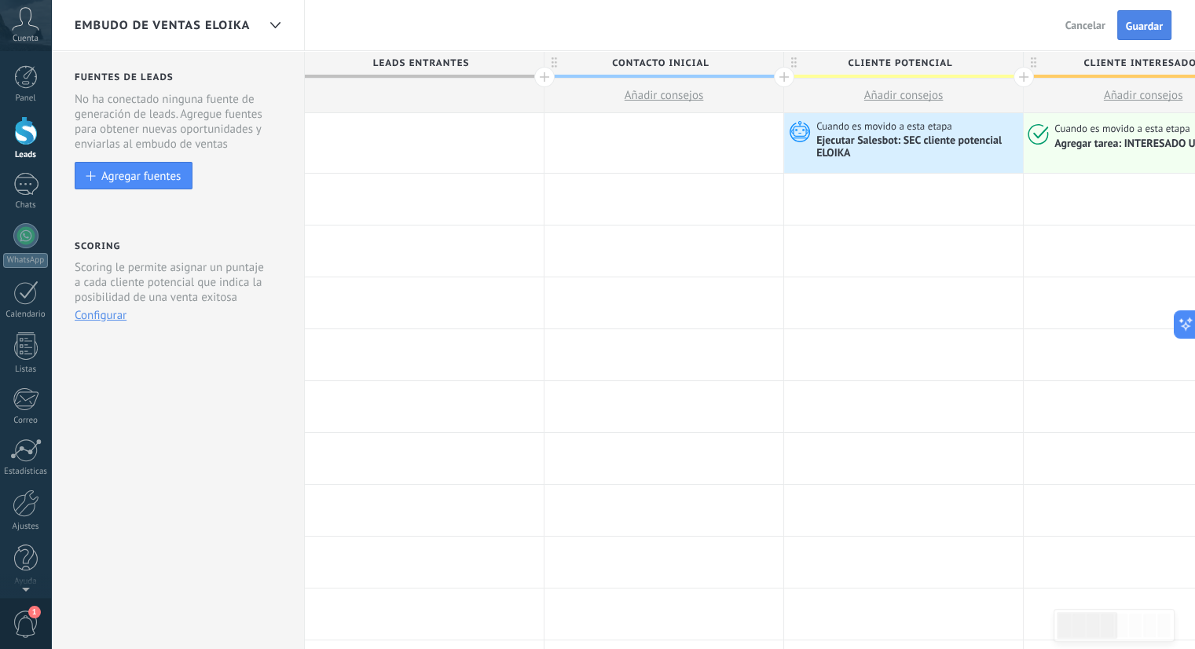
click at [1155, 17] on button "Guardar" at bounding box center [1144, 25] width 54 height 30
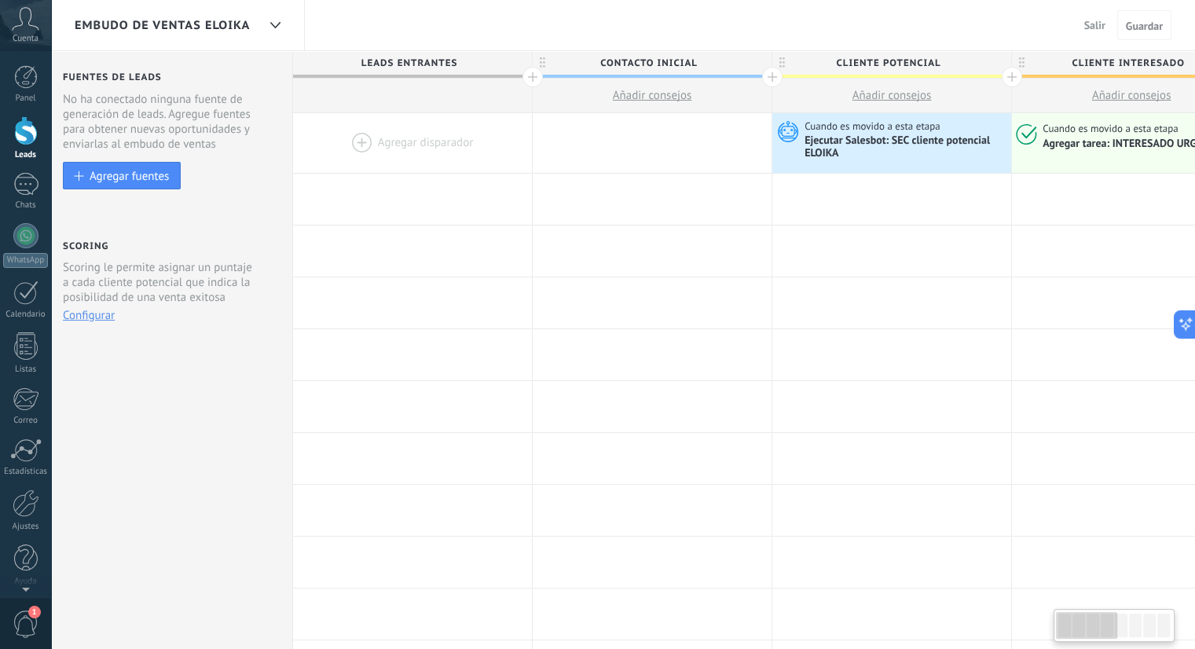
drag, startPoint x: 1100, startPoint y: 627, endPoint x: 1093, endPoint y: 614, distance: 14.1
click at [1093, 614] on div at bounding box center [1086, 625] width 60 height 27
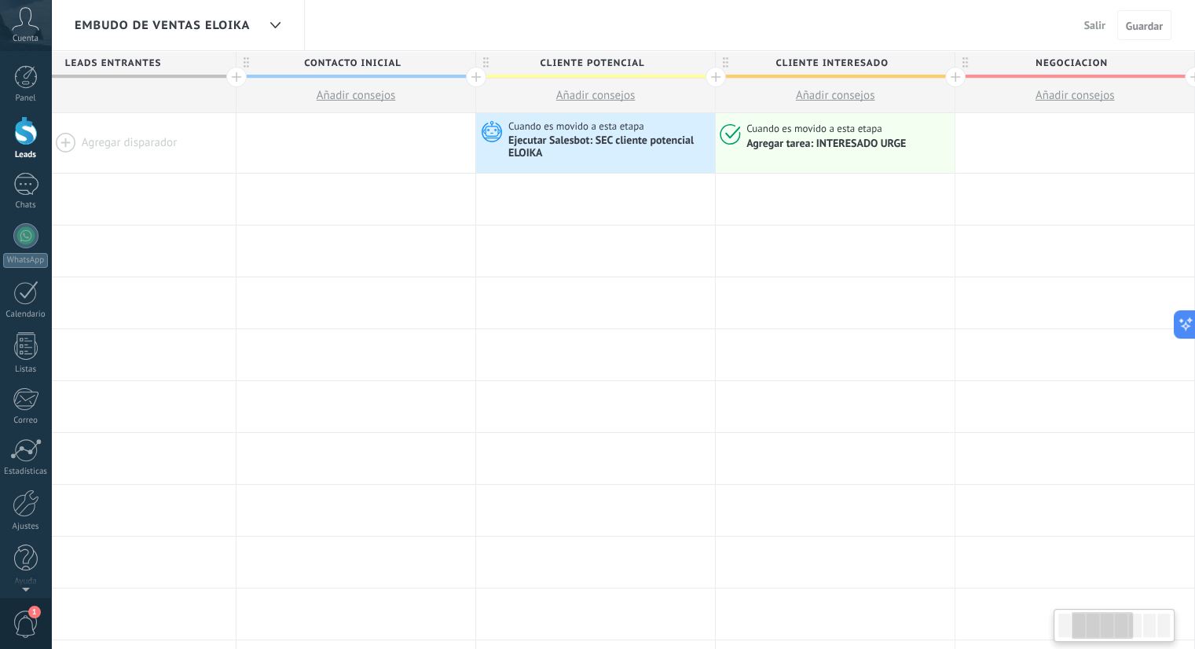
scroll to position [0, 293]
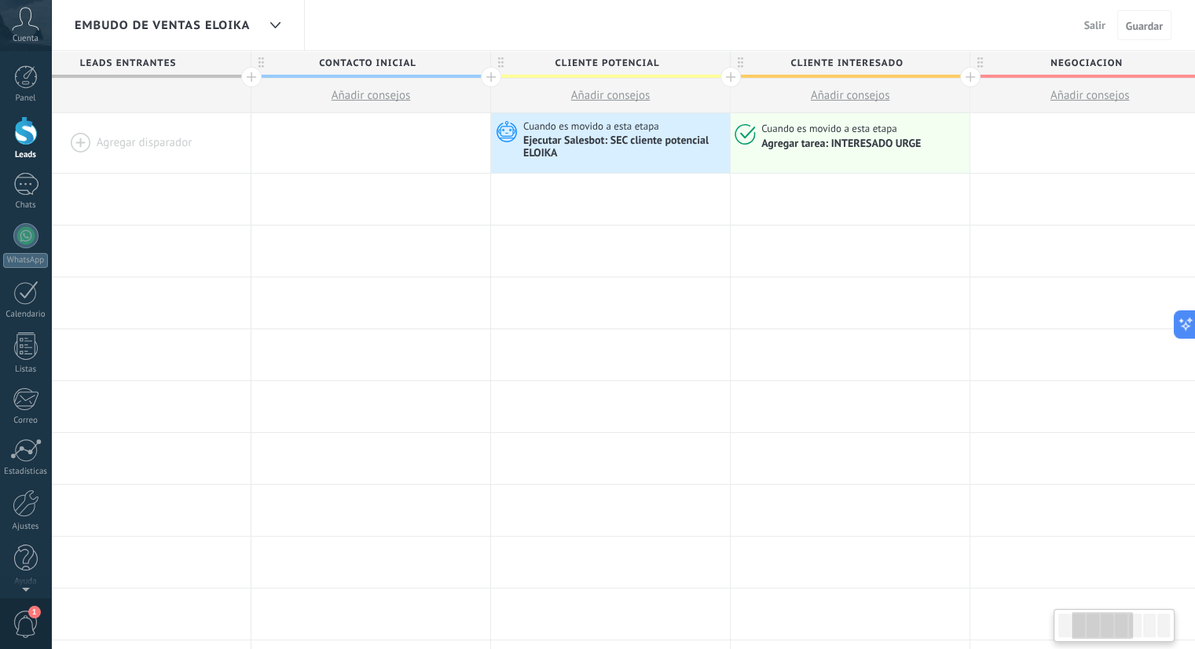
drag, startPoint x: 1063, startPoint y: 628, endPoint x: 1078, endPoint y: 635, distance: 17.2
click at [1078, 635] on div at bounding box center [1101, 625] width 60 height 27
click at [829, 196] on div at bounding box center [849, 199] width 239 height 51
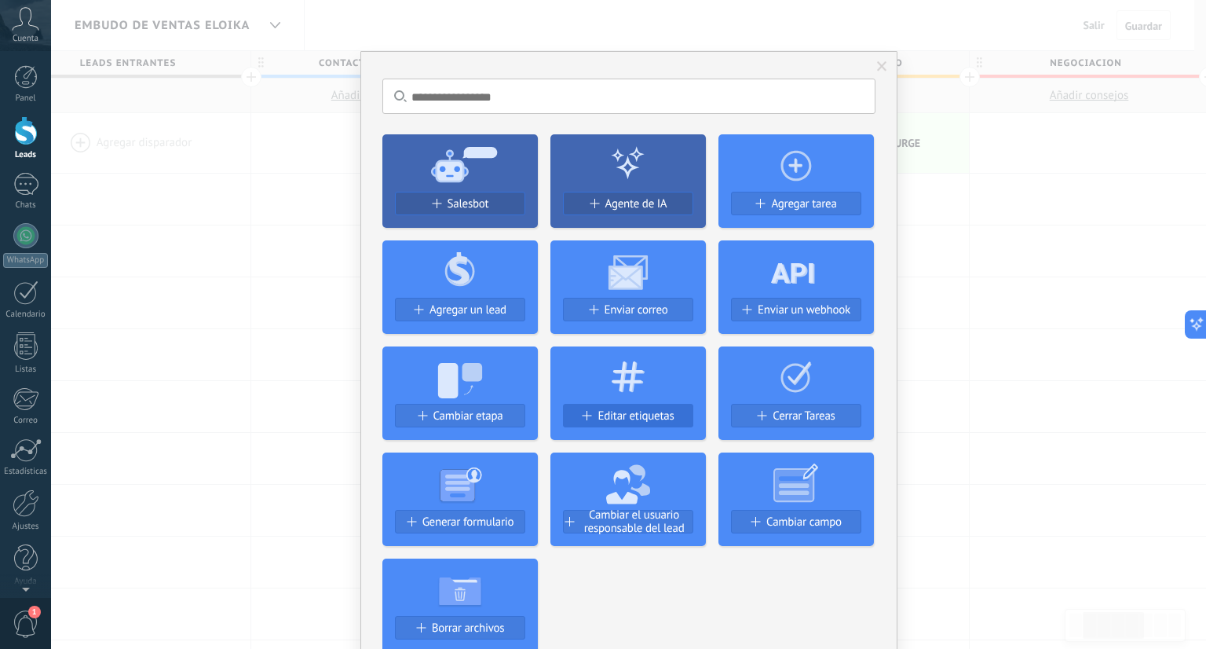
click at [668, 419] on span "Editar etiquetas" at bounding box center [636, 415] width 76 height 13
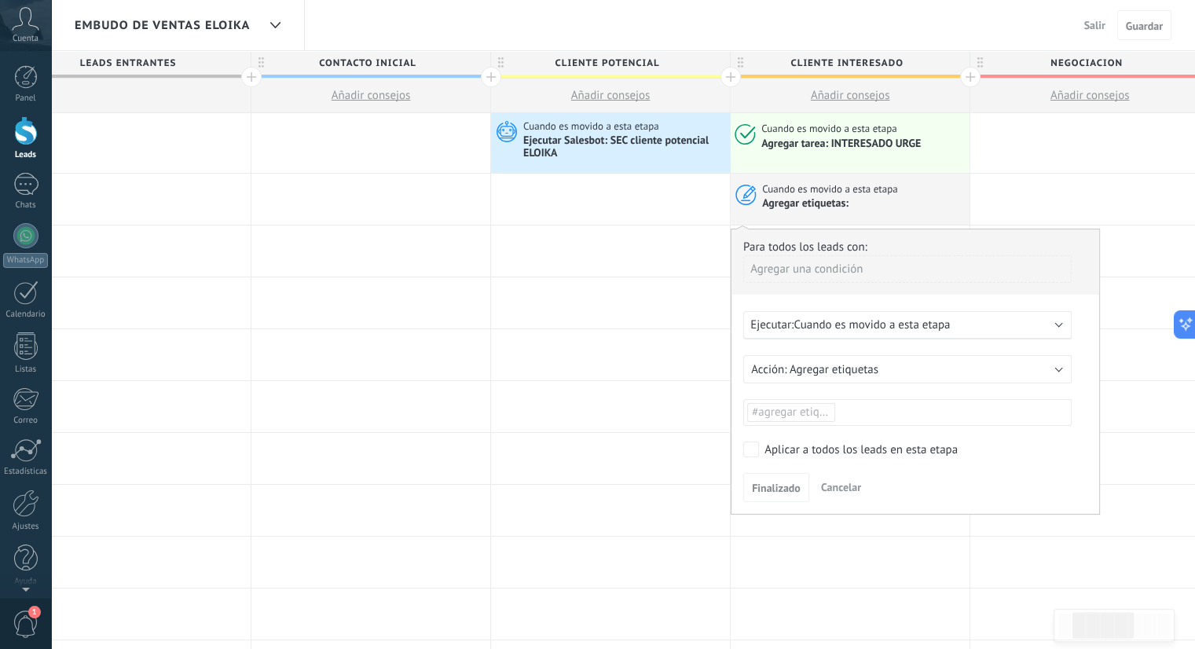
drag, startPoint x: 829, startPoint y: 199, endPoint x: 833, endPoint y: 120, distance: 78.6
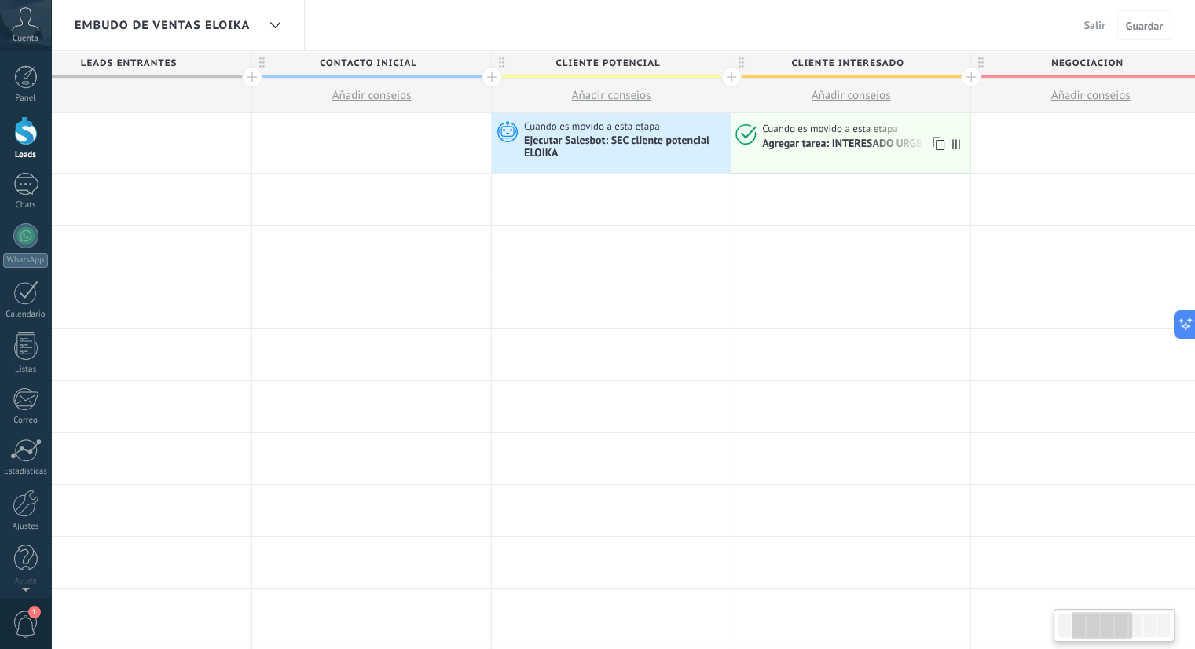
scroll to position [0, 291]
drag, startPoint x: 828, startPoint y: 207, endPoint x: 830, endPoint y: 161, distance: 45.6
click at [823, 198] on div at bounding box center [851, 199] width 239 height 51
click at [826, 133] on span "Cuando es movido a esta etapa" at bounding box center [832, 129] width 138 height 14
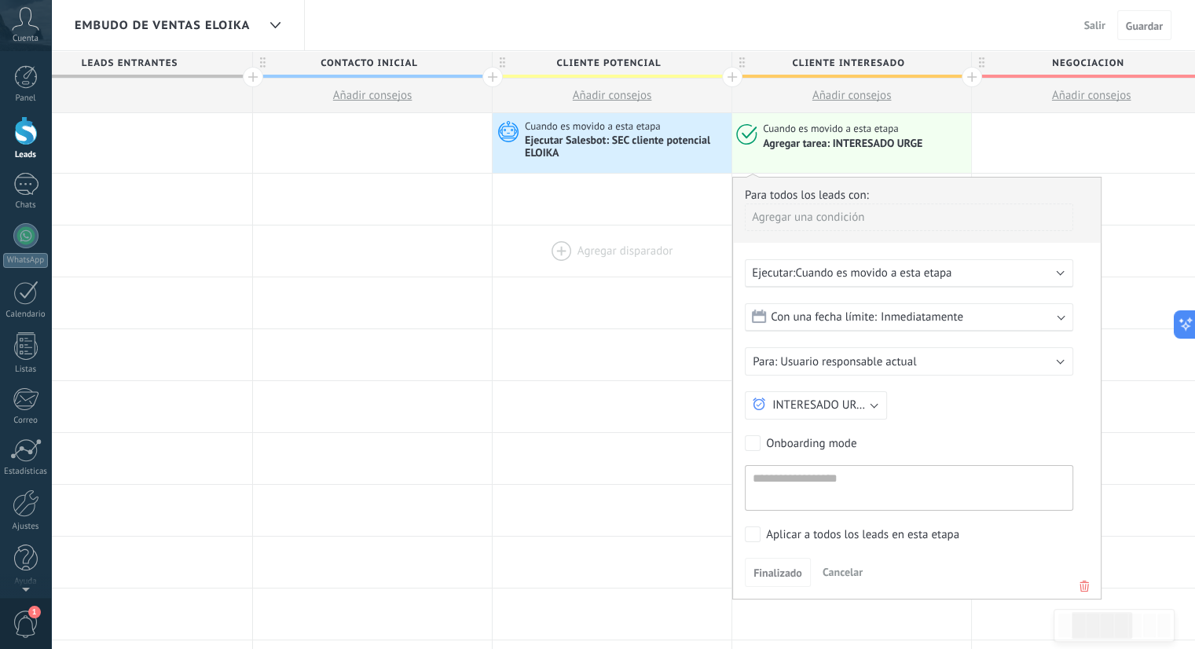
click at [697, 246] on div at bounding box center [611, 250] width 239 height 51
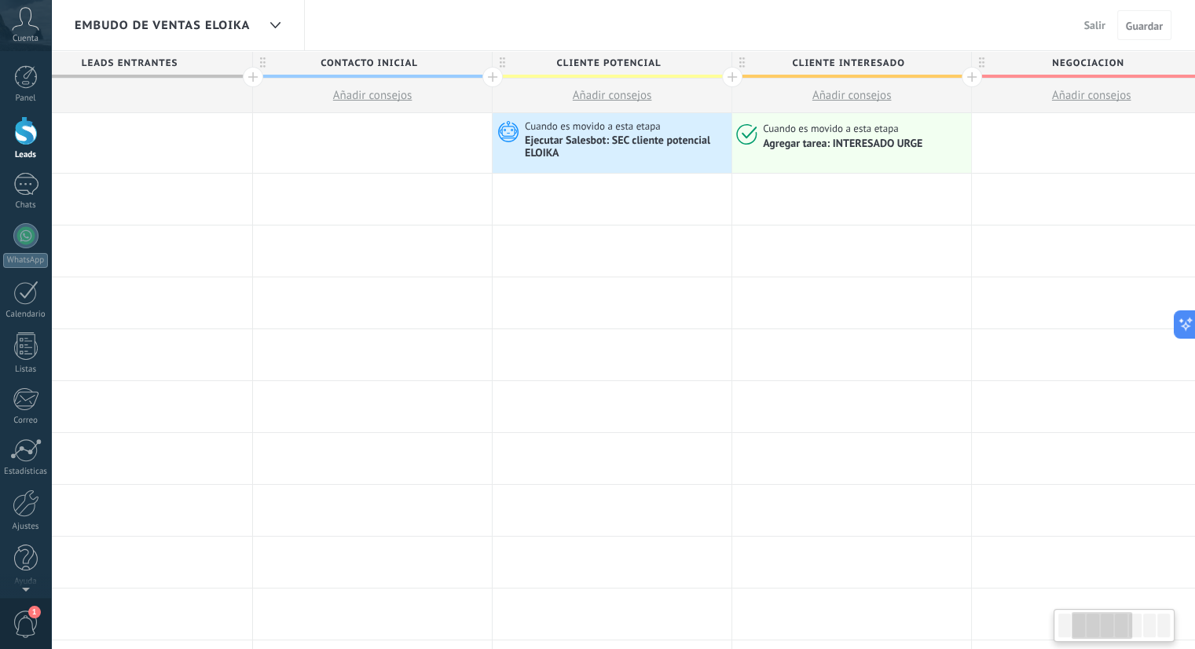
click at [845, 192] on div at bounding box center [851, 199] width 239 height 51
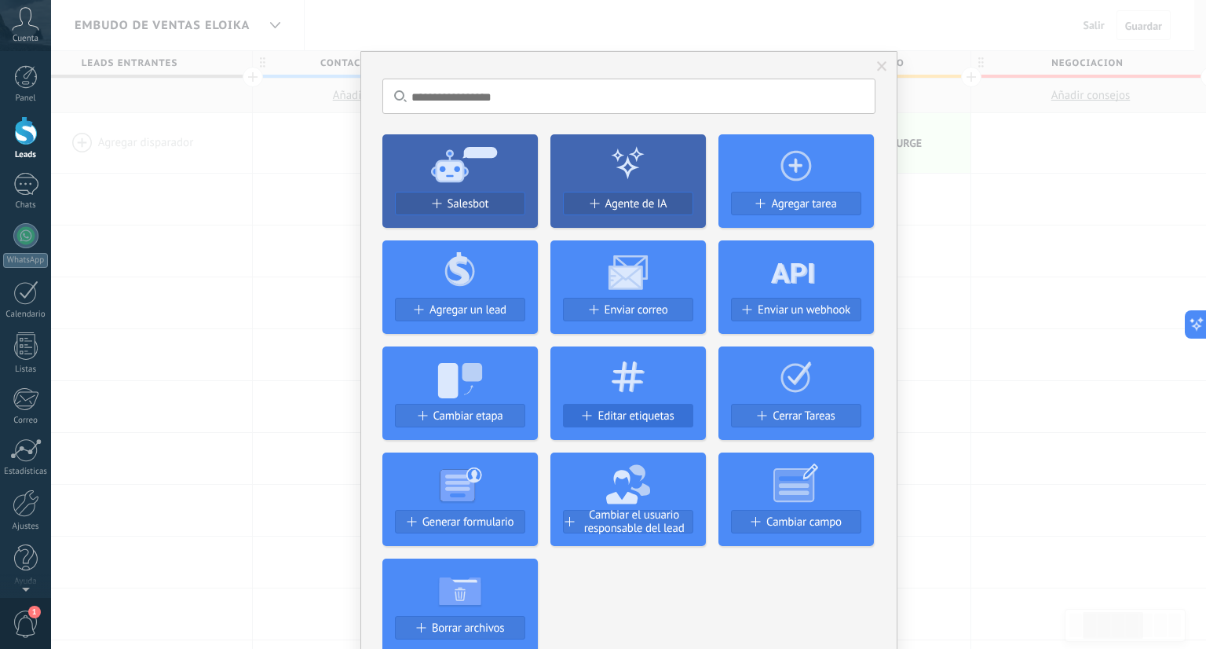
click at [654, 411] on span "Editar etiquetas" at bounding box center [636, 415] width 76 height 13
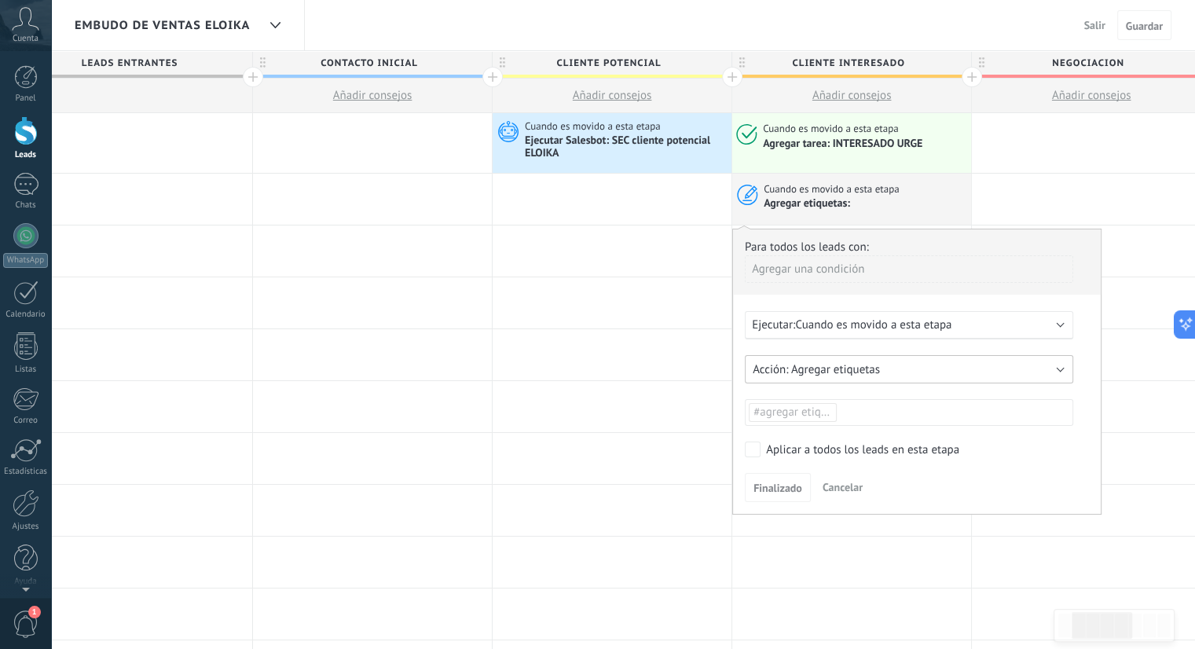
click at [874, 368] on span "Agregar etiquetas" at bounding box center [835, 369] width 89 height 15
click at [851, 370] on span "Agregar etiquetas" at bounding box center [901, 369] width 332 height 15
click at [814, 410] on span "#agregar etiquetas" at bounding box center [800, 412] width 94 height 15
type input "*"
type input "**********"
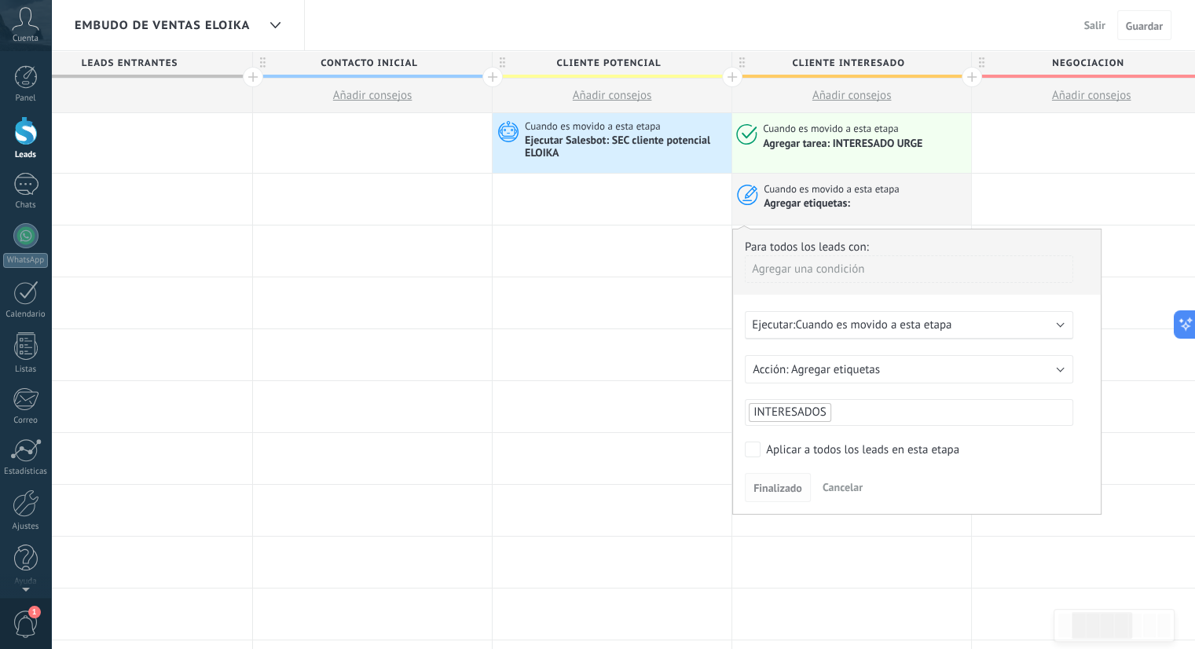
click at [782, 490] on span "Finalizado" at bounding box center [777, 487] width 49 height 11
click at [769, 416] on span "INTERESADOS" at bounding box center [789, 412] width 73 height 15
click at [822, 411] on input "text" at bounding box center [788, 412] width 79 height 17
type input "**********"
click at [865, 438] on span "INTERESADO" at bounding box center [871, 440] width 76 height 21
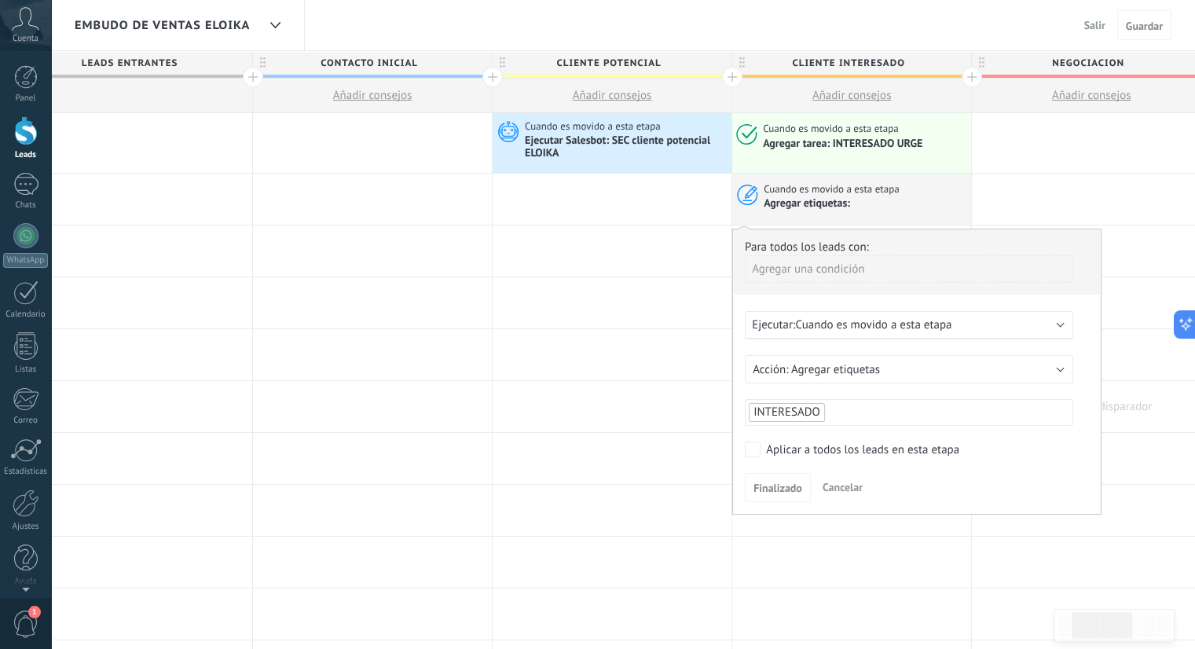
click at [1158, 417] on div at bounding box center [1091, 406] width 239 height 51
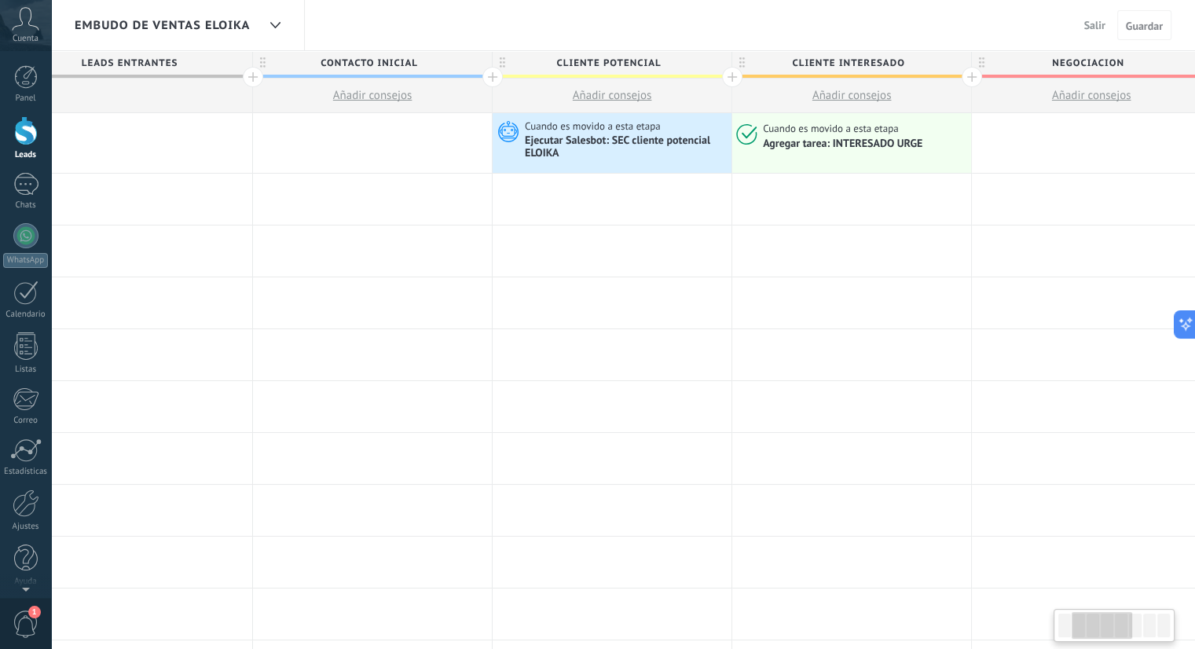
click at [902, 210] on div at bounding box center [851, 199] width 239 height 51
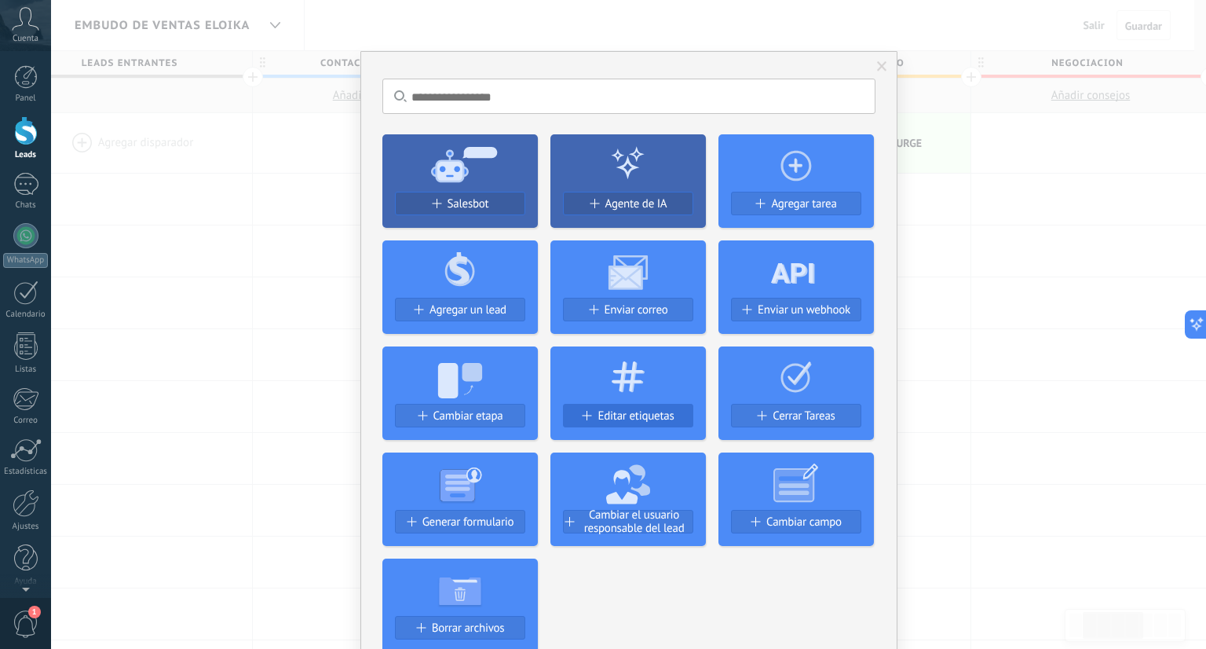
click at [646, 420] on span "Editar etiquetas" at bounding box center [636, 415] width 76 height 13
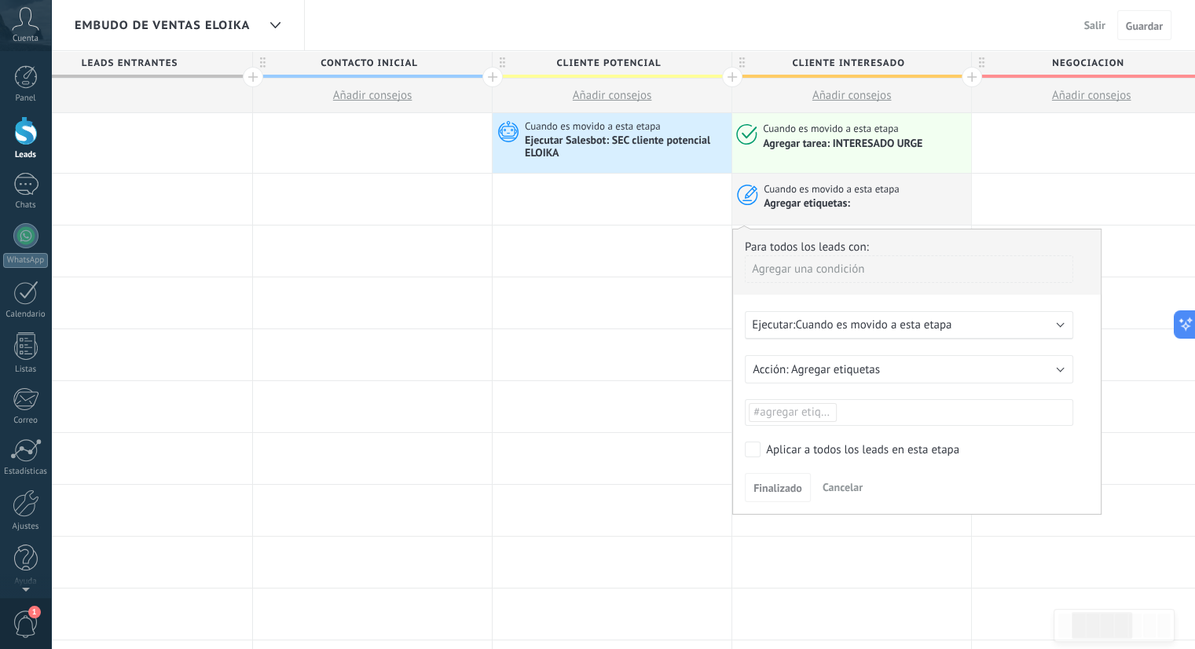
click at [845, 265] on div "Agregar una condición" at bounding box center [909, 268] width 328 height 27
click at [975, 295] on div at bounding box center [917, 370] width 368 height 283
click at [968, 325] on div "Ejecutar: Cuando es movido a esta etapa" at bounding box center [903, 324] width 302 height 15
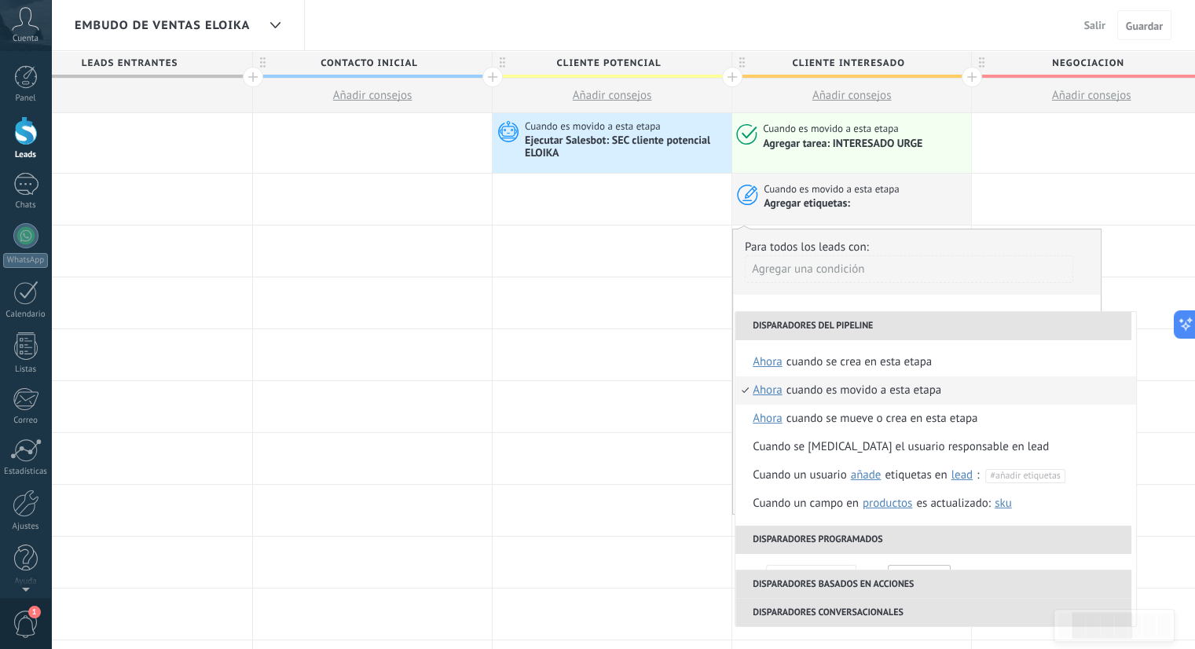
click at [895, 388] on div "Cuando es movido a esta etapa" at bounding box center [864, 390] width 156 height 28
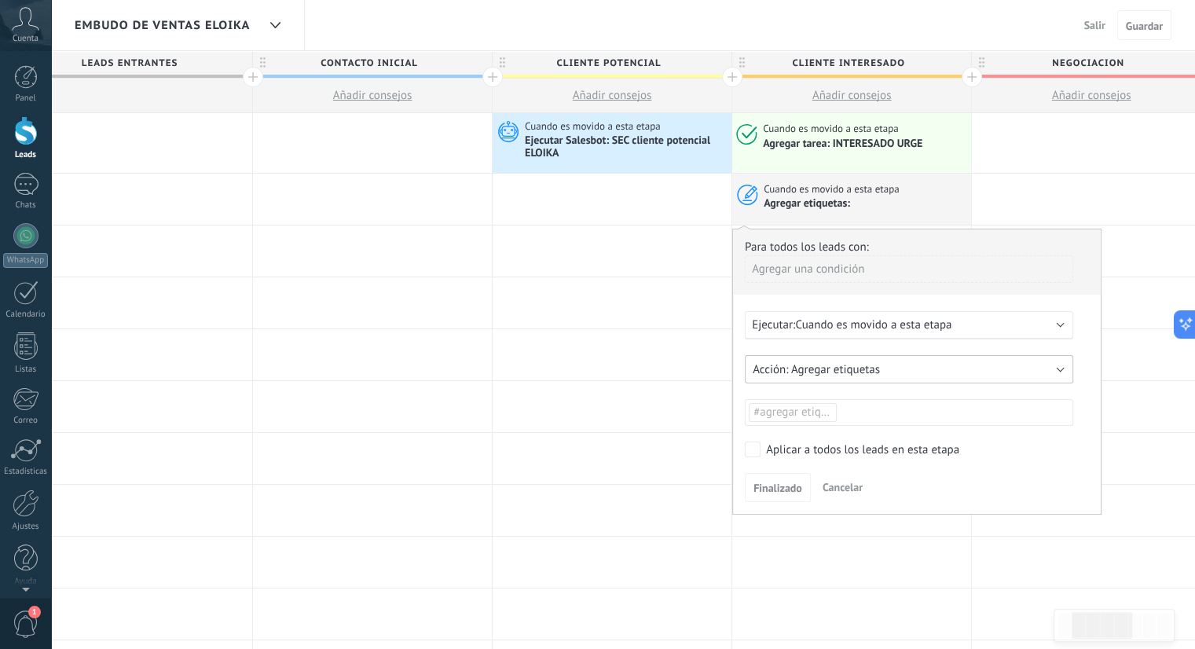
click at [877, 373] on span "Agregar etiquetas" at bounding box center [835, 369] width 89 height 15
click at [850, 368] on span "Agregar etiquetas" at bounding box center [901, 369] width 332 height 15
click at [828, 409] on span "#agregar etiquetas" at bounding box center [800, 412] width 94 height 15
click at [800, 442] on span "INTERESADO" at bounding box center [788, 443] width 76 height 21
click at [777, 445] on div "Aplicar a todos los leads en esta etapa" at bounding box center [862, 450] width 193 height 16
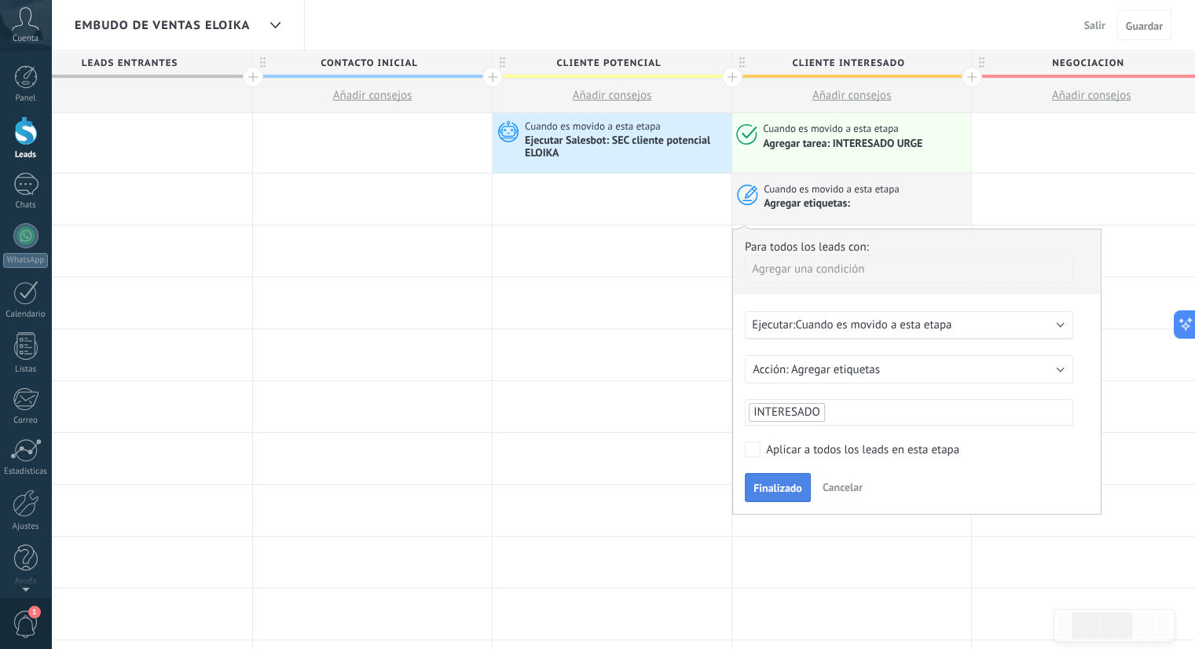
click at [789, 484] on span "Finalizado" at bounding box center [777, 487] width 49 height 11
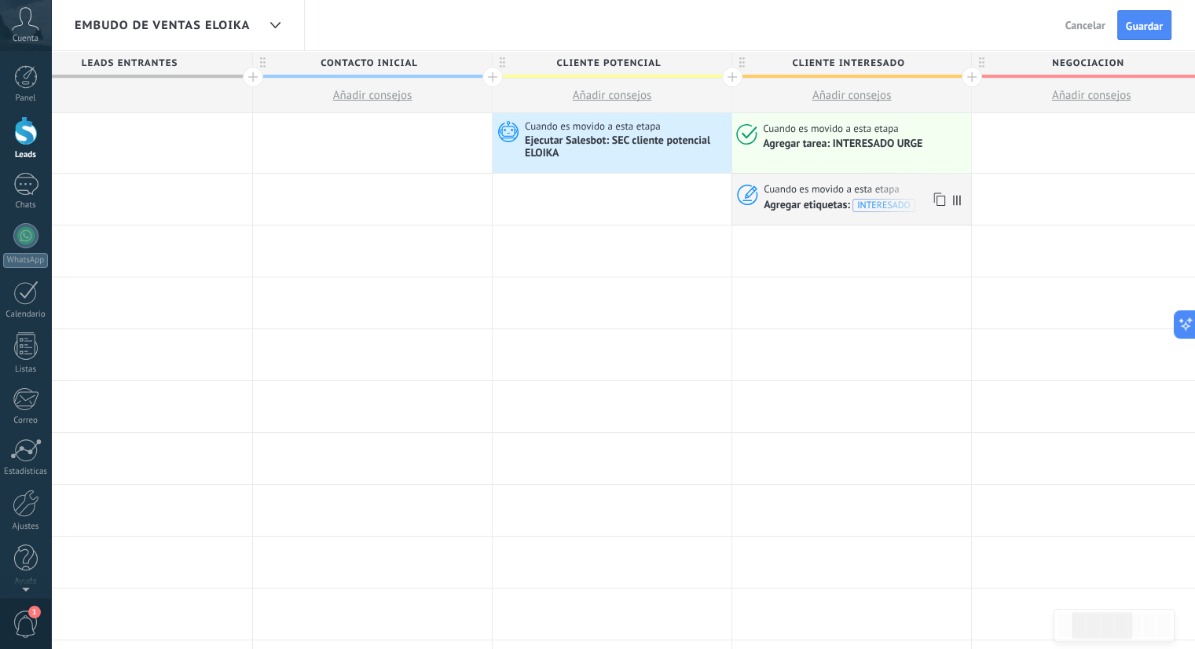
click at [901, 211] on div "Cuando es movido a esta etapa Agregar etiquetas: INTERESADO" at bounding box center [851, 199] width 239 height 51
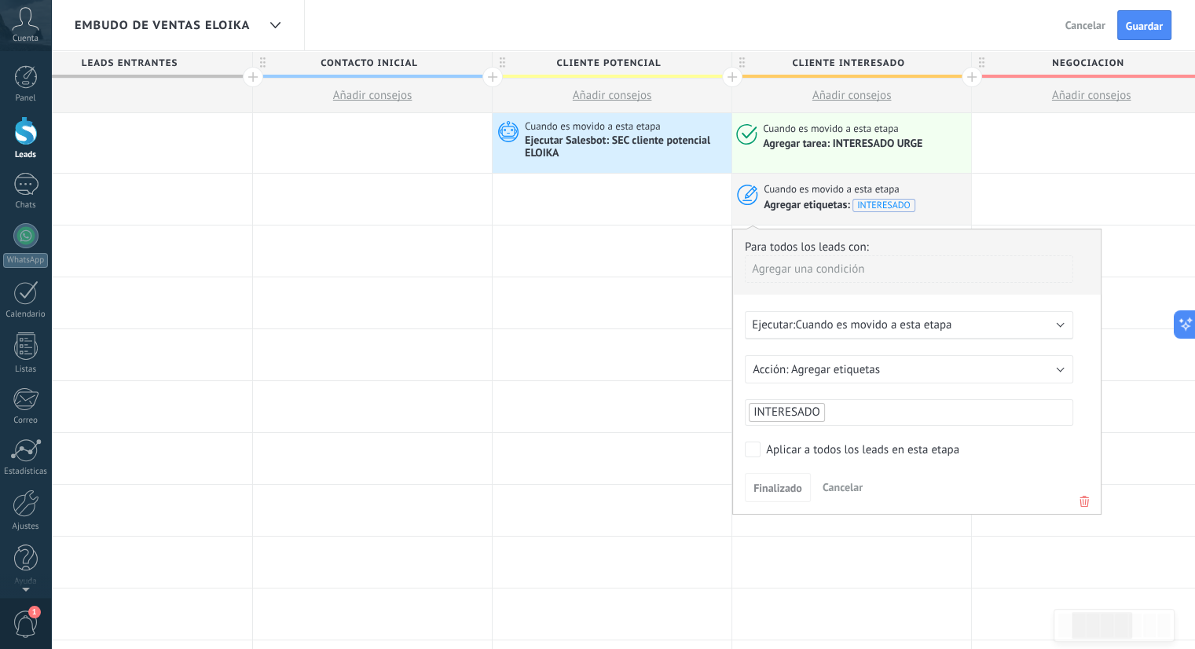
click at [820, 409] on li "INTERESADO" at bounding box center [787, 412] width 76 height 19
click at [817, 409] on span "INTERESADO" at bounding box center [786, 412] width 67 height 15
click at [812, 435] on span "INTERESADO" at bounding box center [788, 443] width 76 height 21
click at [805, 394] on form "Agregar etiquetas Eliminar etiquetas Agregar etiquetas INTERESADO" at bounding box center [917, 390] width 344 height 71
click at [804, 405] on span "INTERESADO" at bounding box center [786, 412] width 67 height 15
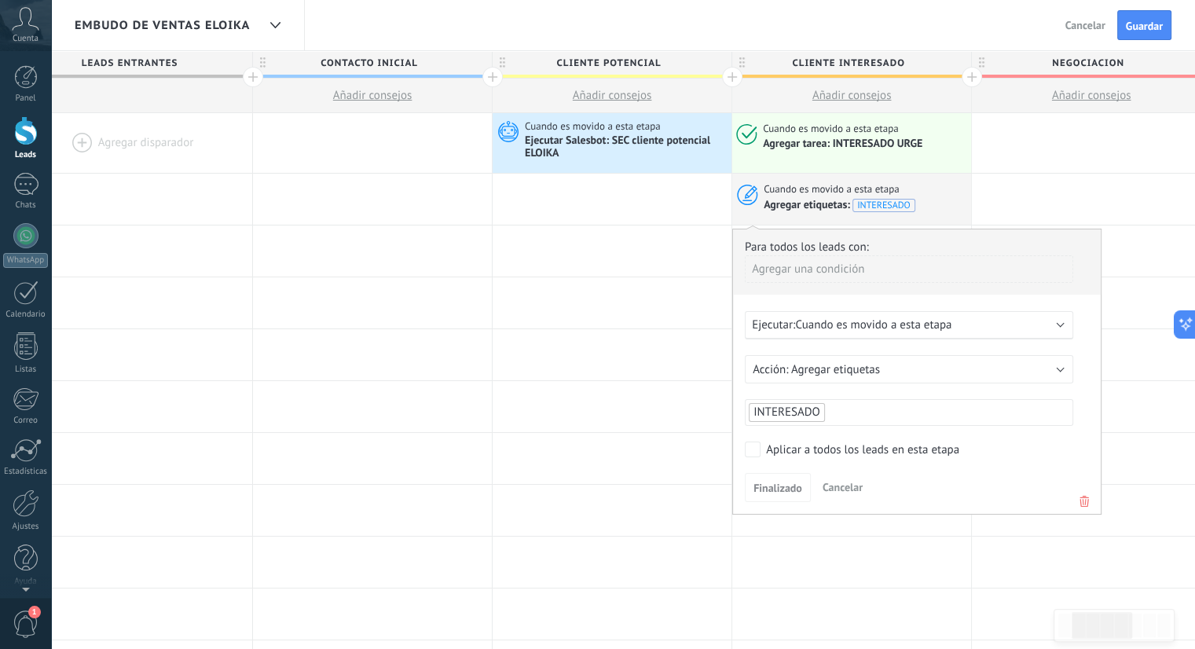
click at [810, 412] on span "INTERESADO" at bounding box center [786, 412] width 67 height 15
click at [820, 415] on input "text" at bounding box center [788, 412] width 79 height 17
type input "**********"
click at [860, 437] on span "INTERESADO ELOIKA" at bounding box center [891, 440] width 116 height 21
click at [909, 436] on div "Para todos los leads con: Agregar una condición Ejecutar: Cuando es movido a es…" at bounding box center [916, 372] width 369 height 286
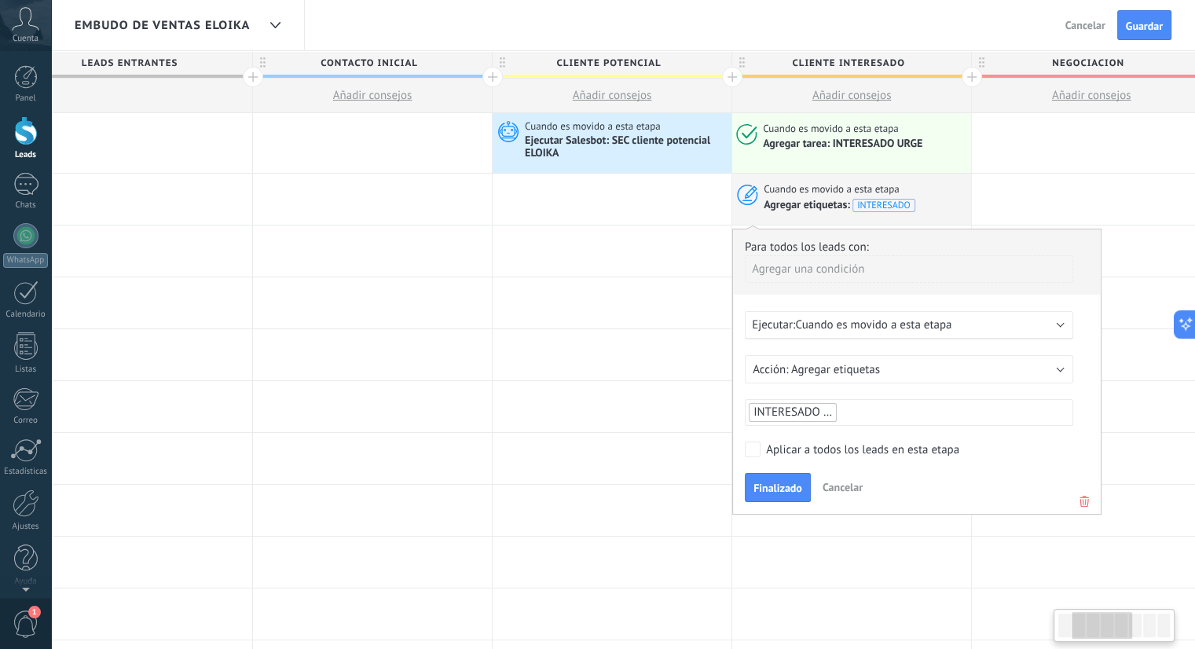
click at [894, 447] on div "Aplicar a todos los leads en esta etapa" at bounding box center [862, 450] width 193 height 16
click at [795, 478] on button "Finalizado" at bounding box center [778, 488] width 66 height 30
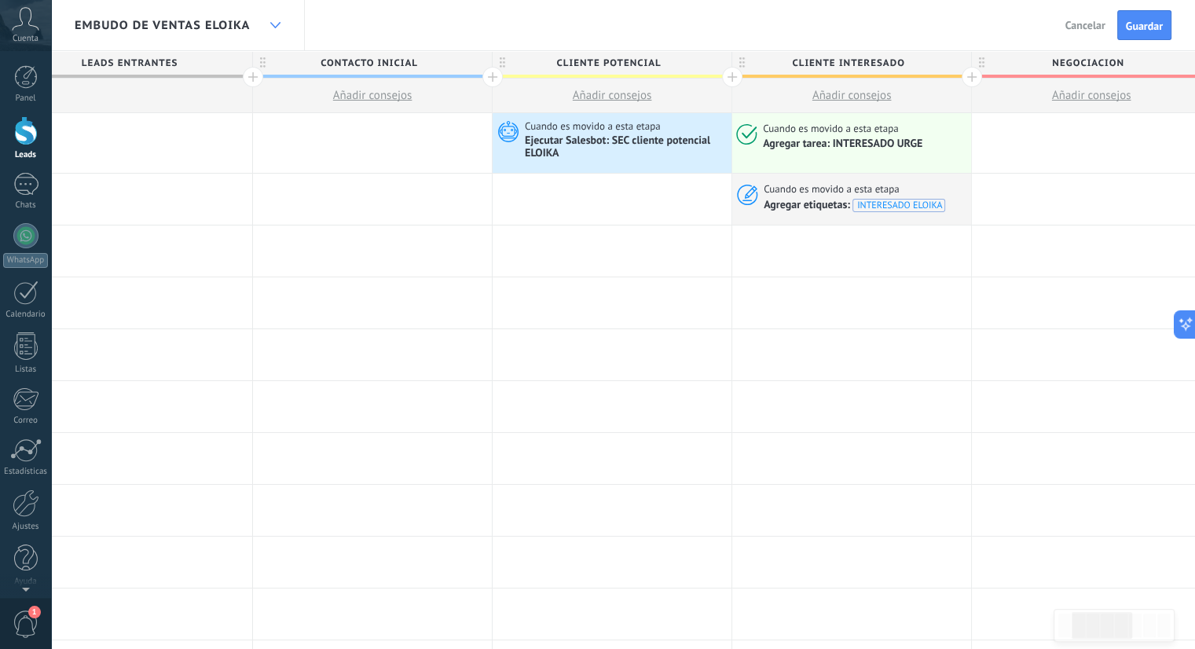
click at [280, 24] on div at bounding box center [275, 25] width 27 height 31
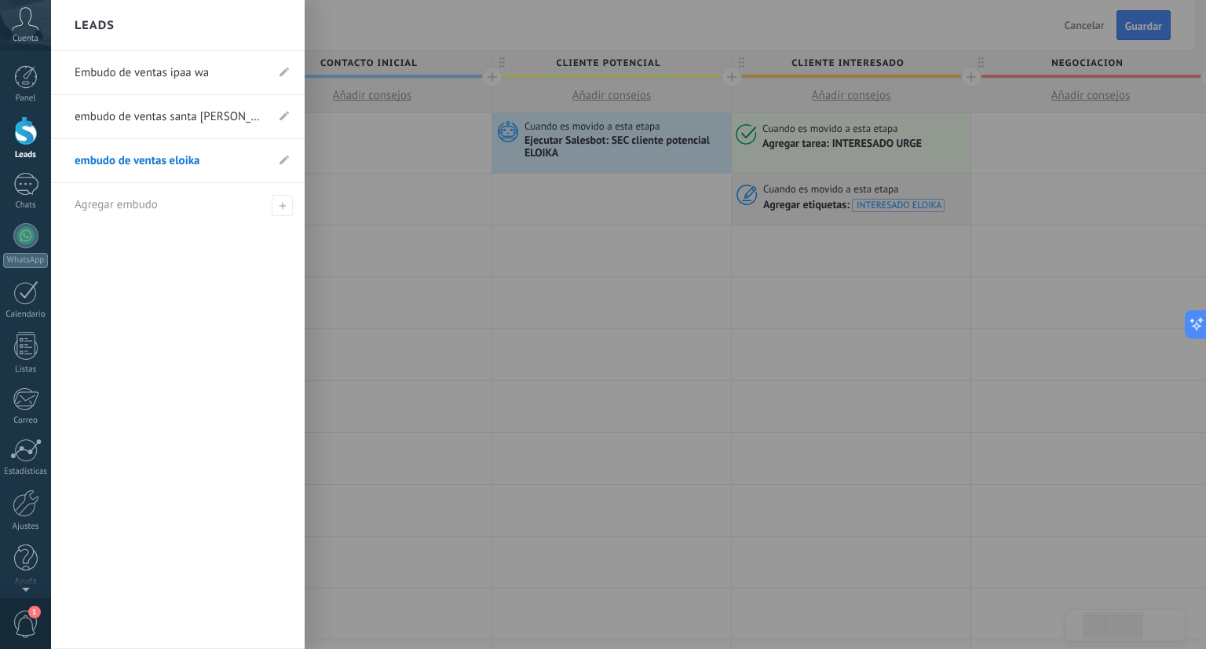
click at [203, 111] on link "embudo de ventas santa [PERSON_NAME]" at bounding box center [170, 117] width 191 height 44
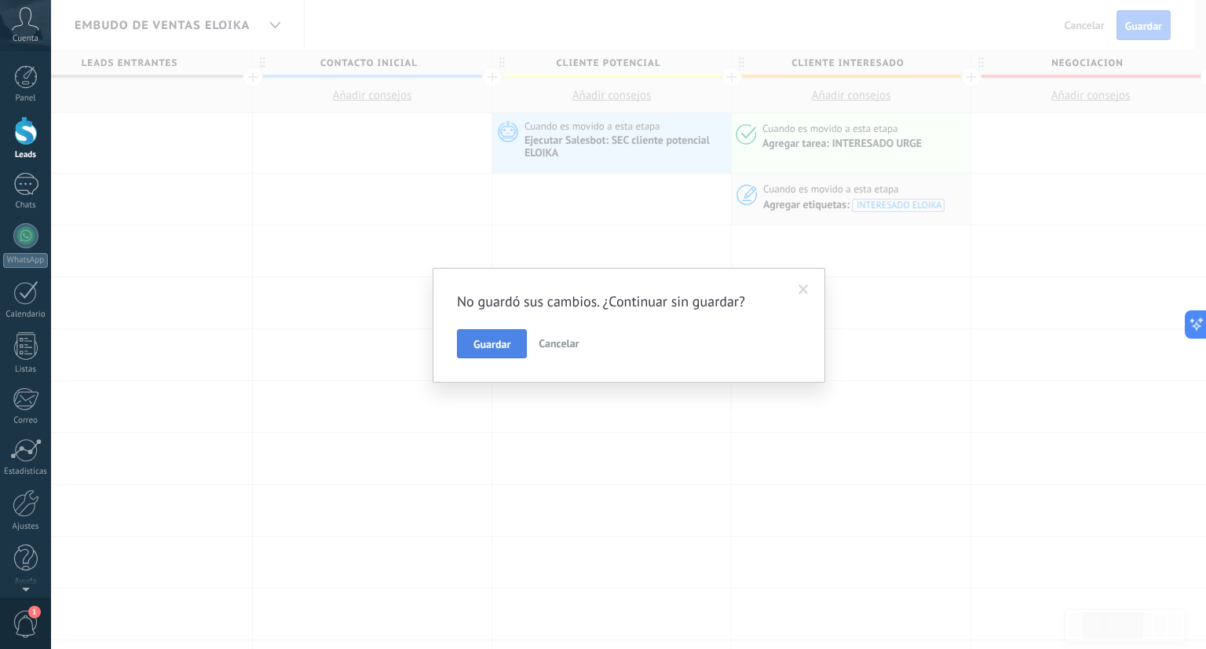
click at [482, 343] on span "Guardar" at bounding box center [492, 344] width 37 height 11
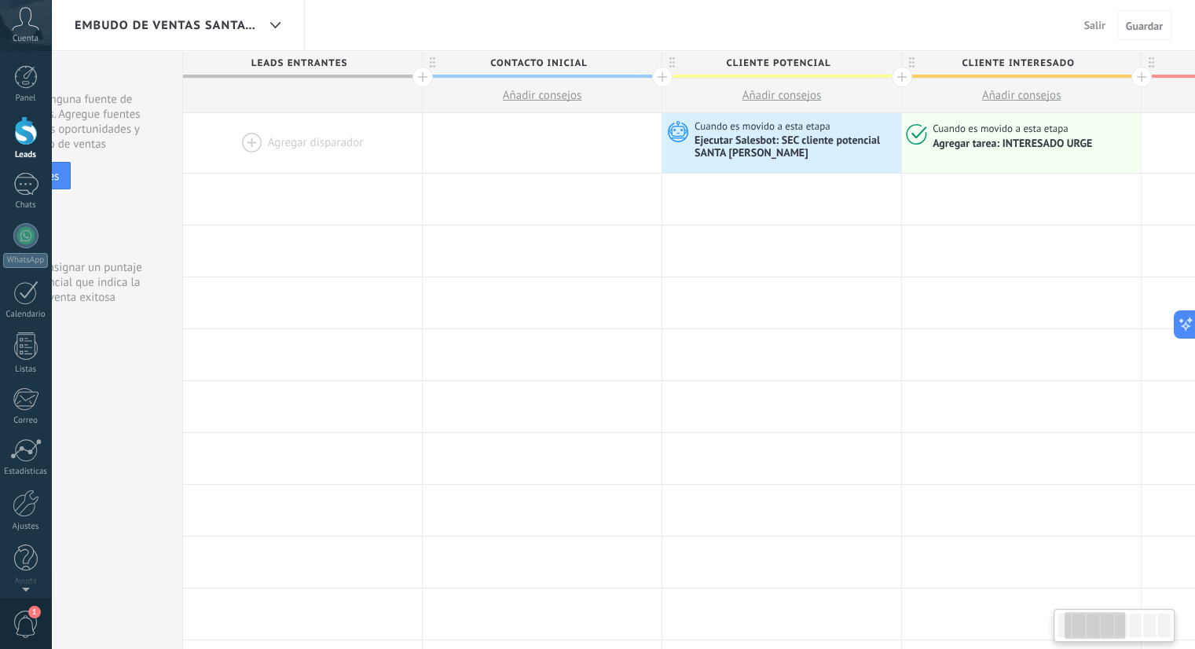
scroll to position [0, 183]
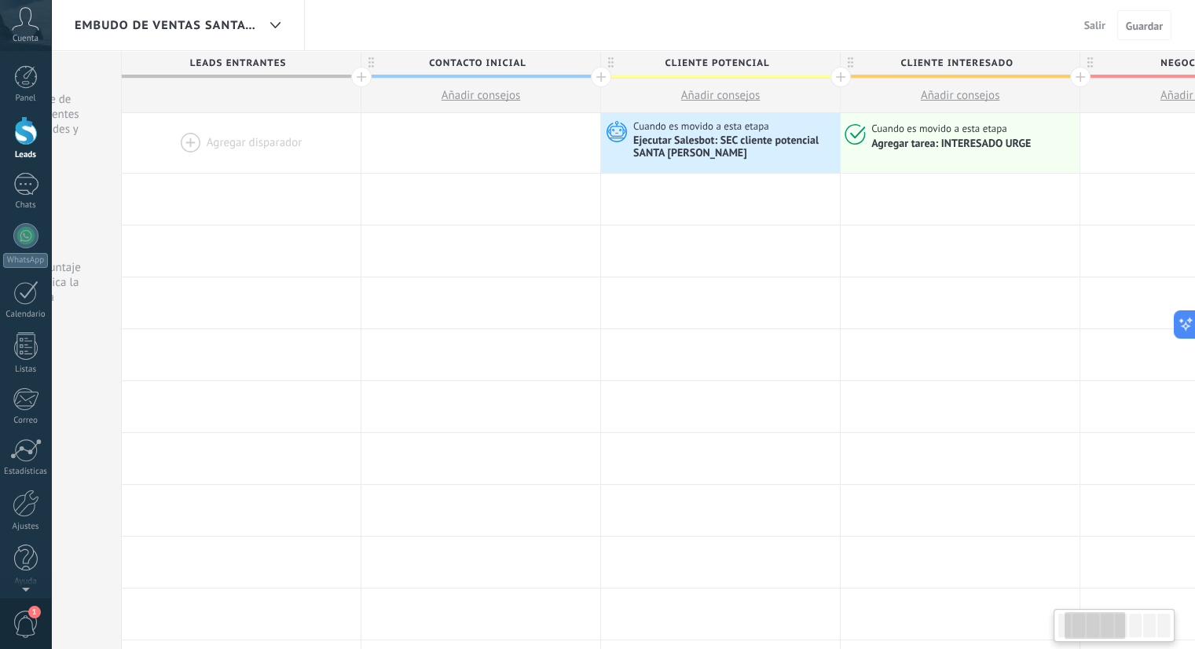
drag, startPoint x: 1100, startPoint y: 628, endPoint x: 1109, endPoint y: 629, distance: 9.5
click at [1109, 629] on div at bounding box center [1094, 625] width 60 height 27
click at [923, 196] on div at bounding box center [959, 199] width 239 height 51
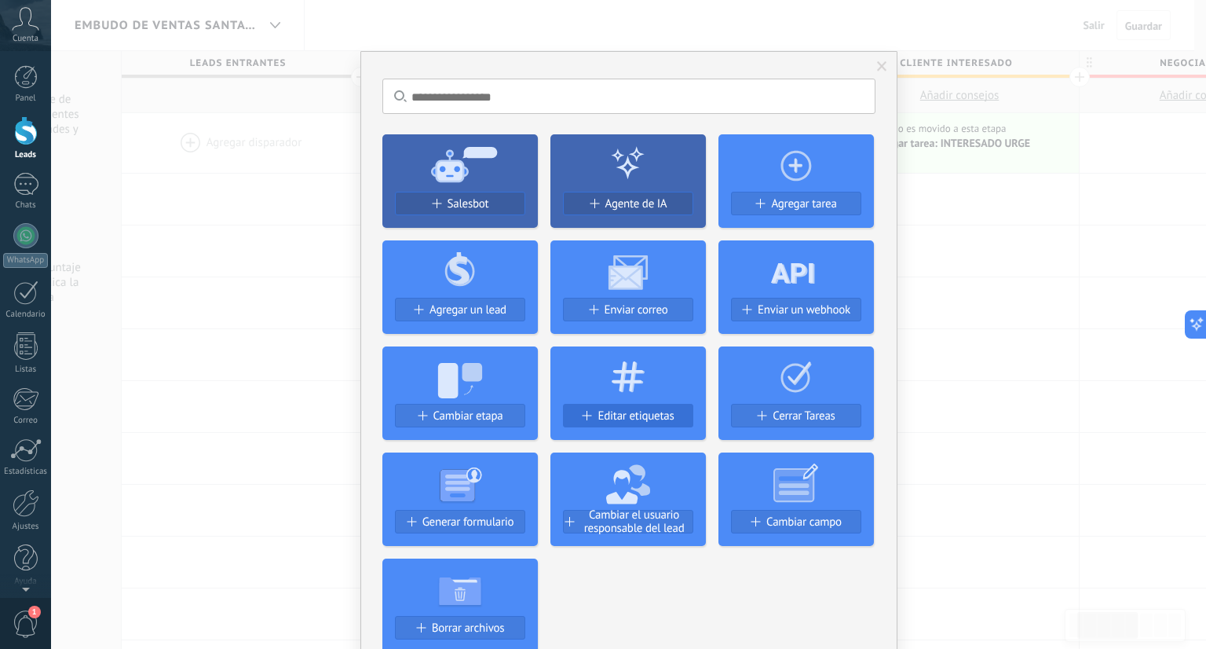
click at [638, 412] on span "Editar etiquetas" at bounding box center [636, 415] width 76 height 13
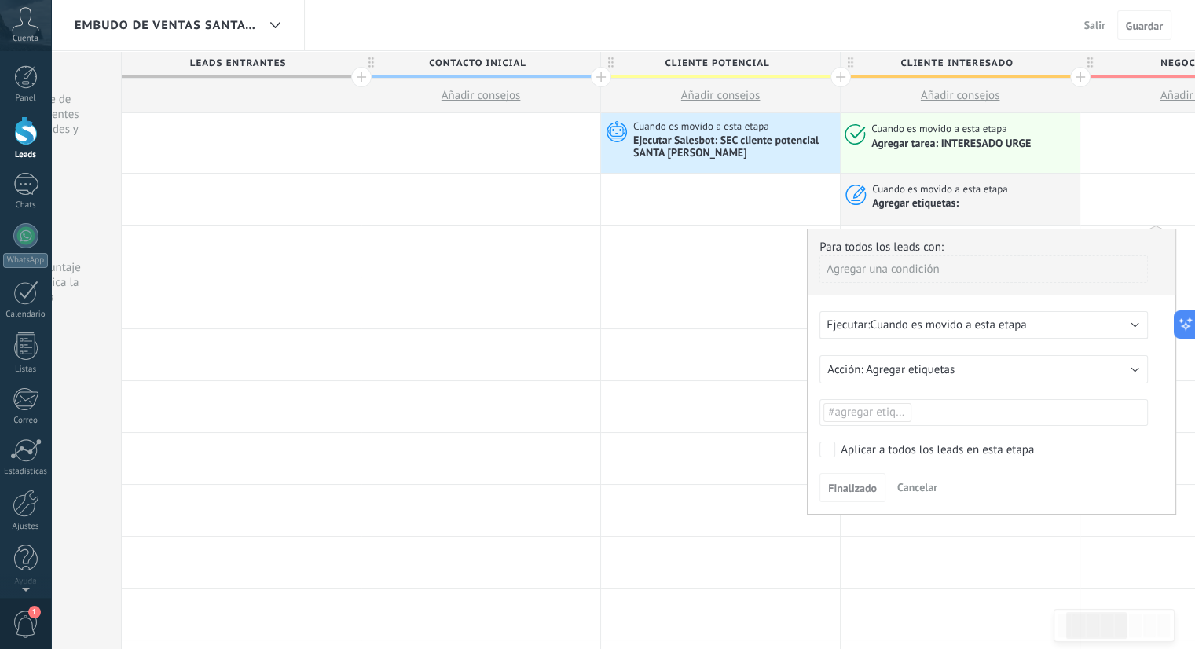
click at [887, 411] on span "#agregar etiquetas" at bounding box center [875, 412] width 94 height 15
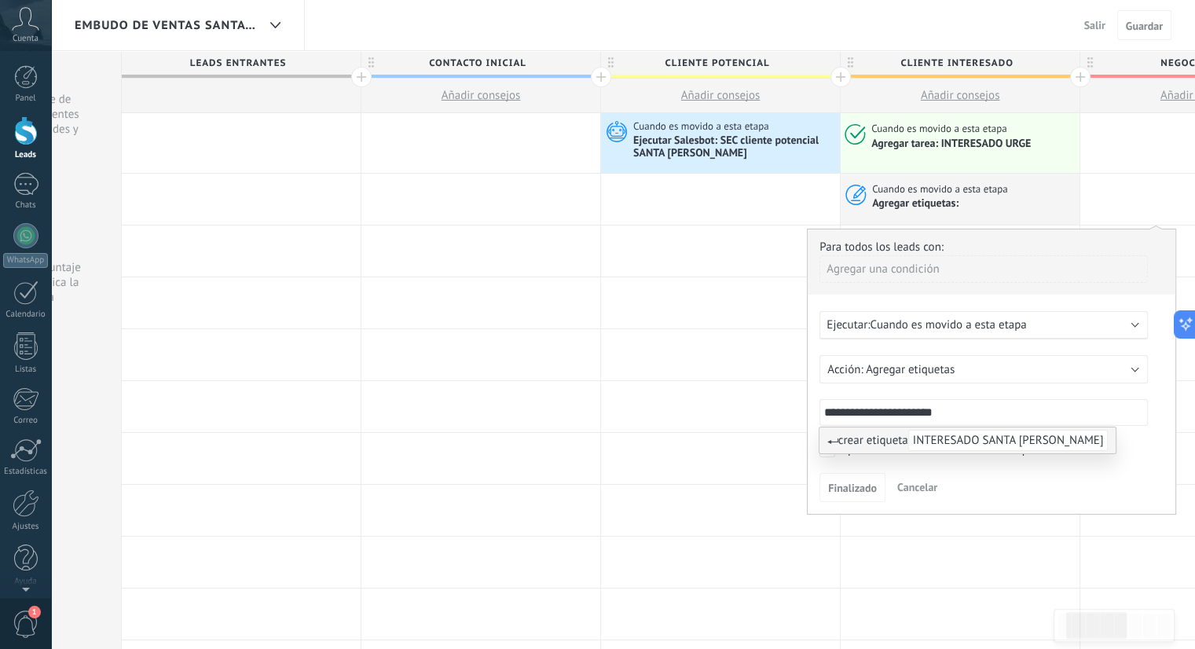
type input "**********"
click at [946, 443] on span "INTERESADO SANTA [PERSON_NAME]" at bounding box center [1008, 440] width 200 height 21
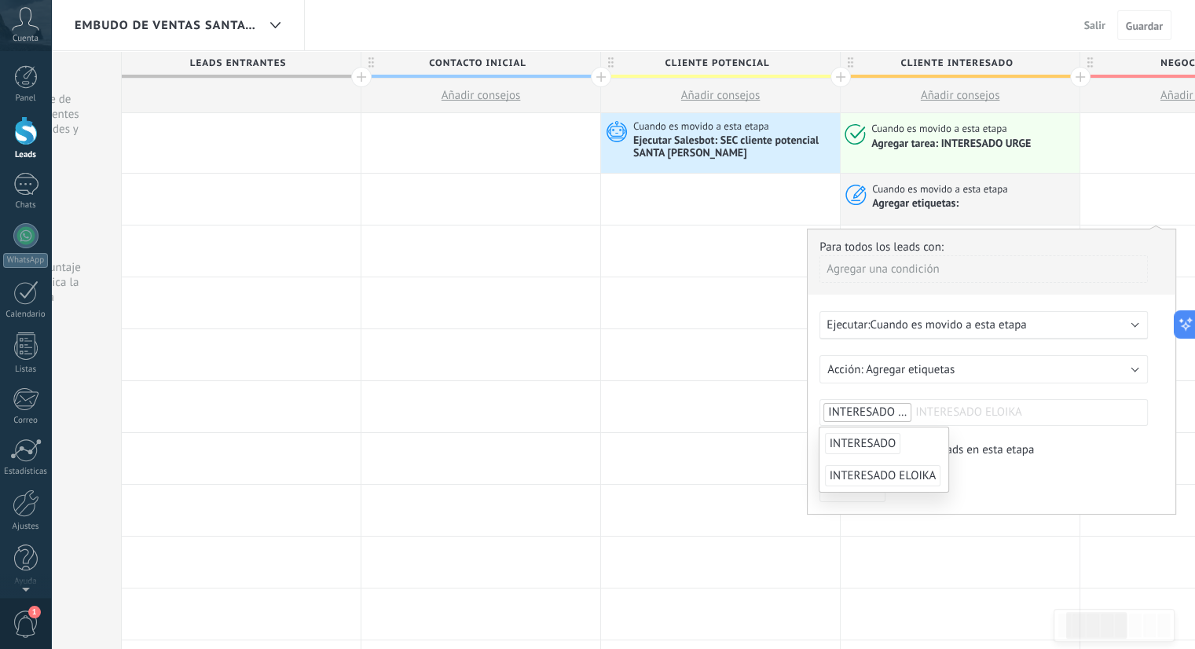
click at [995, 468] on div "Para todos los leads con: Agregar una condición Ejecutar: Cuando es movido a es…" at bounding box center [991, 372] width 369 height 286
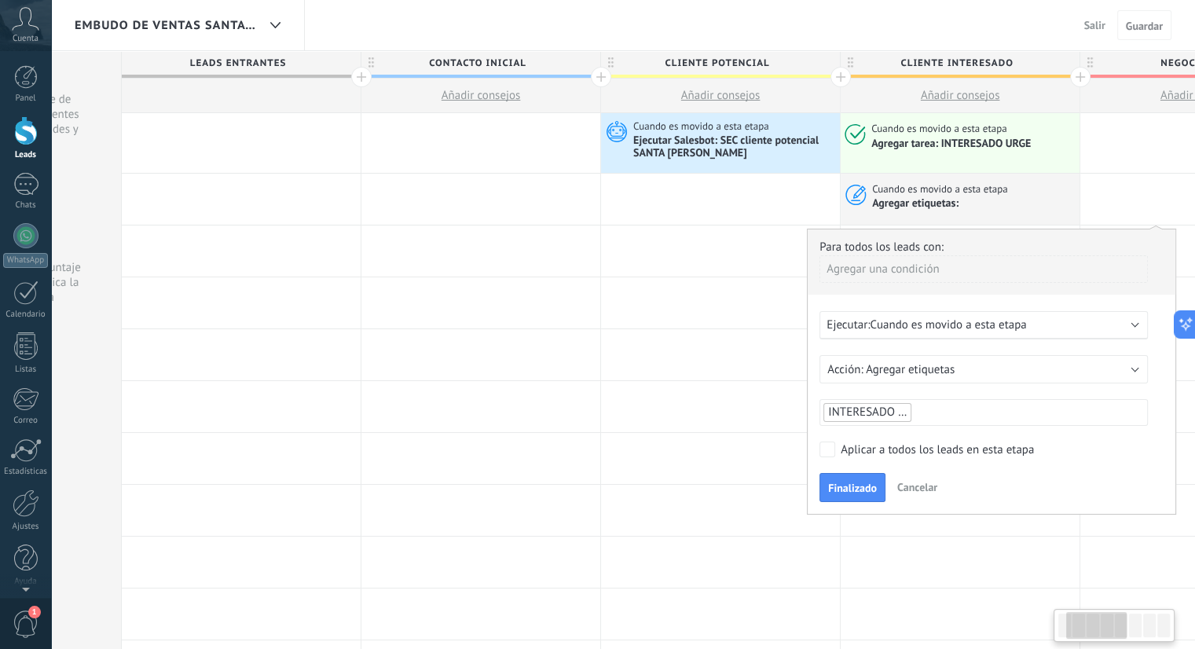
click at [943, 447] on div "Aplicar a todos los leads en esta etapa" at bounding box center [936, 450] width 193 height 16
click at [864, 477] on button "Finalizado" at bounding box center [852, 488] width 66 height 30
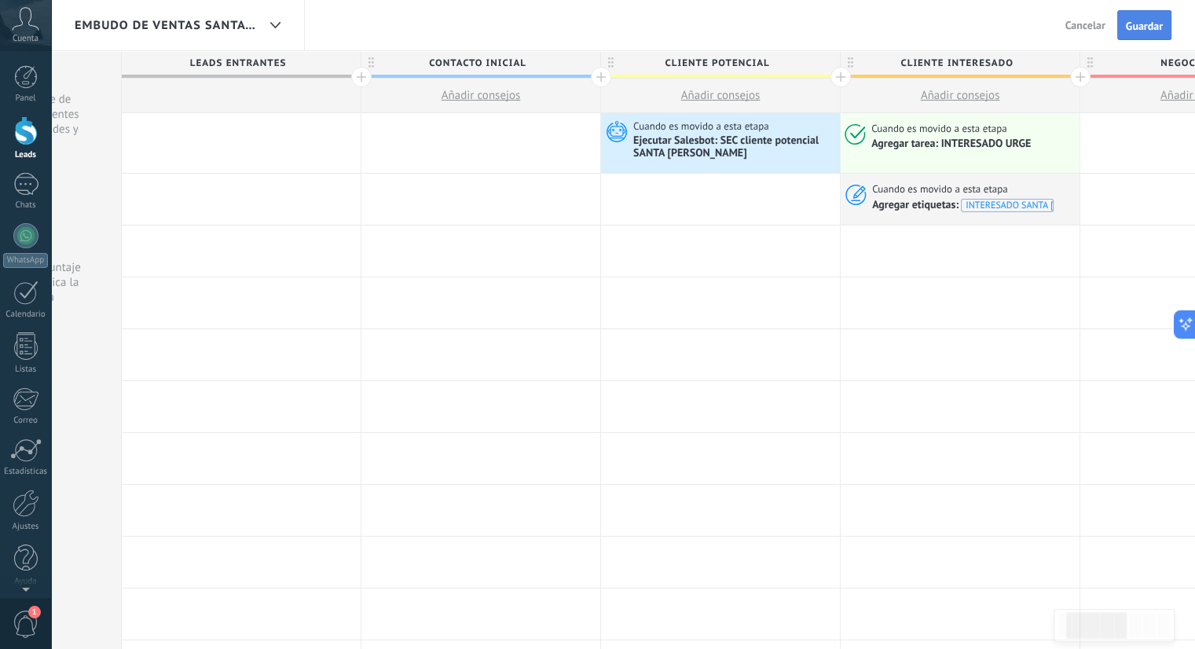
click at [1135, 31] on span "Guardar" at bounding box center [1144, 25] width 37 height 11
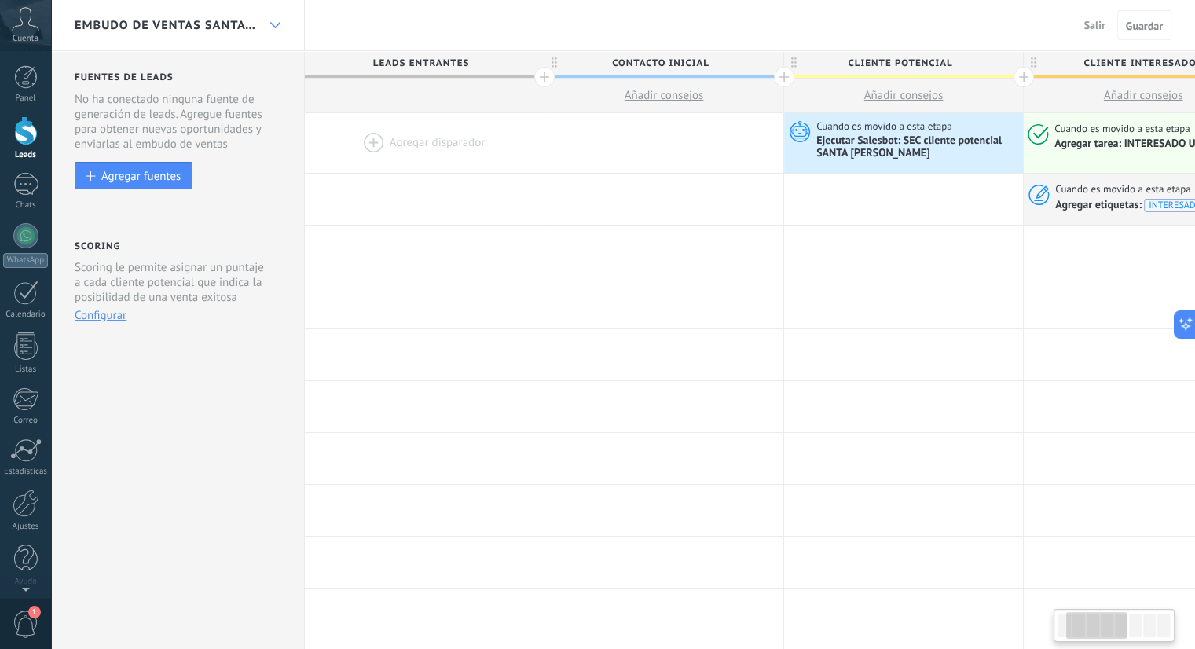
scroll to position [0, 183]
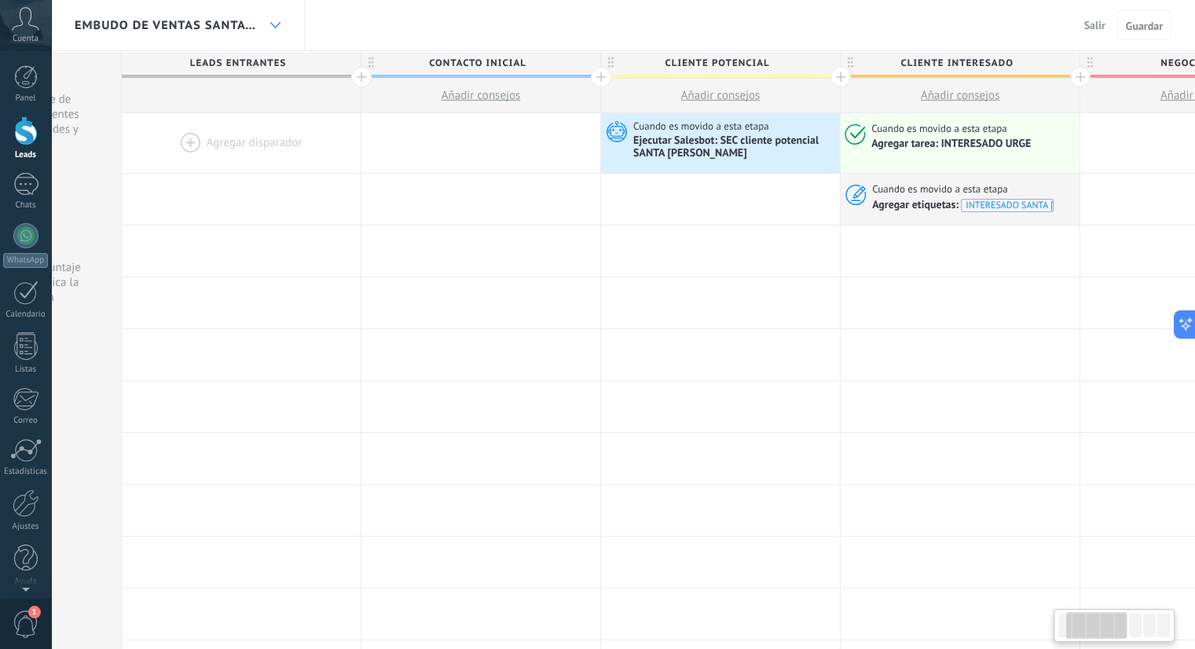
click at [276, 26] on use at bounding box center [274, 25] width 10 height 6
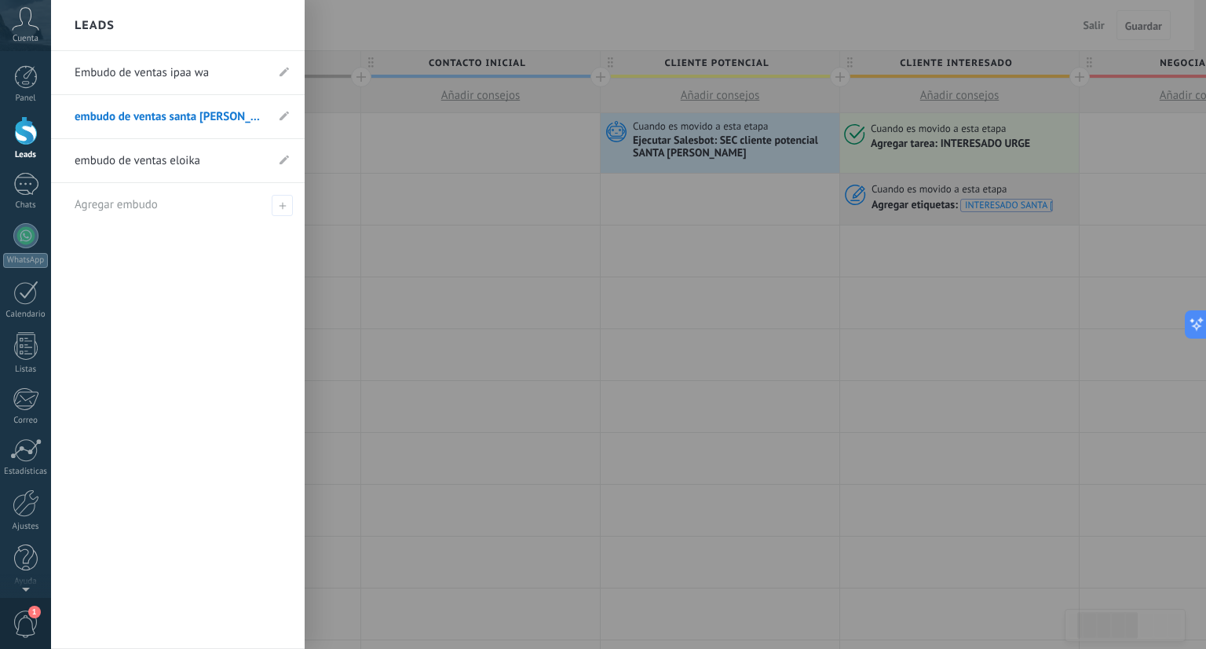
click at [211, 157] on link "embudo de ventas eloika" at bounding box center [170, 161] width 191 height 44
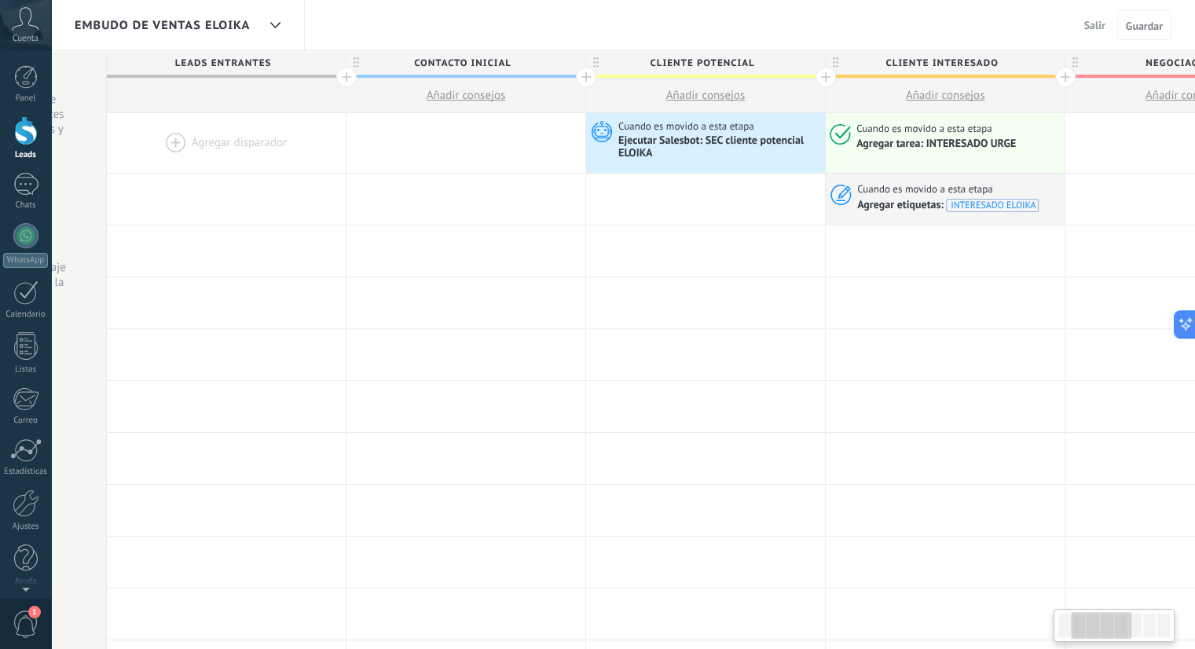
scroll to position [0, 274]
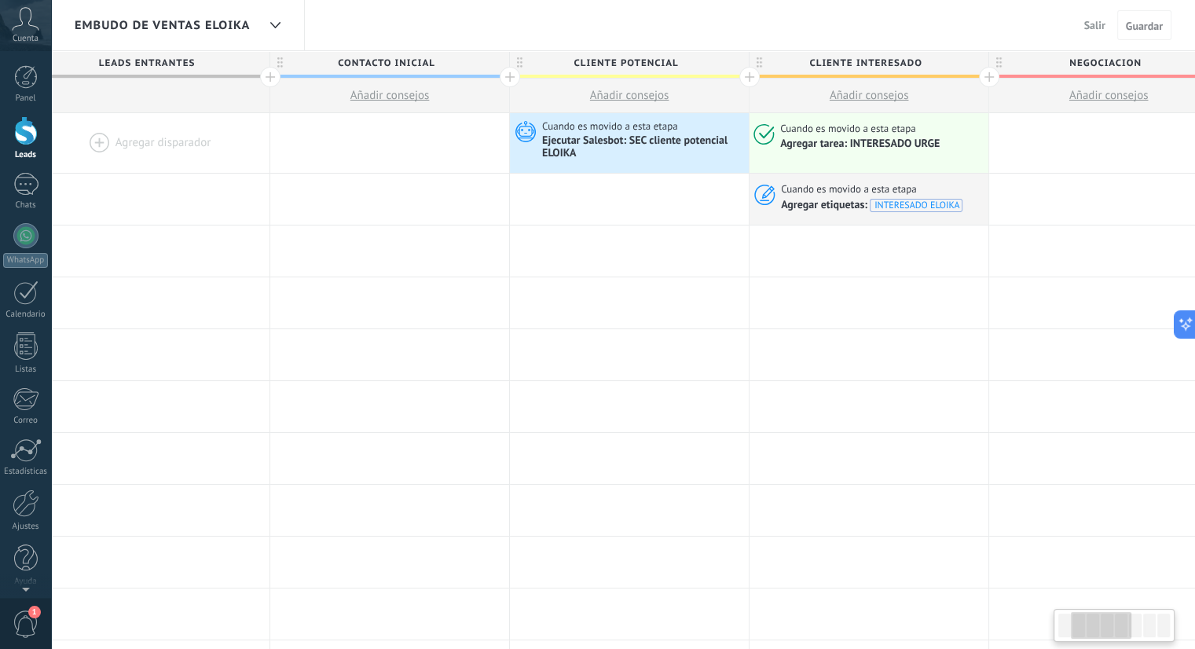
drag, startPoint x: 1097, startPoint y: 622, endPoint x: 1111, endPoint y: 620, distance: 14.3
click at [1111, 620] on div at bounding box center [1101, 625] width 60 height 27
click at [277, 13] on div at bounding box center [275, 25] width 27 height 31
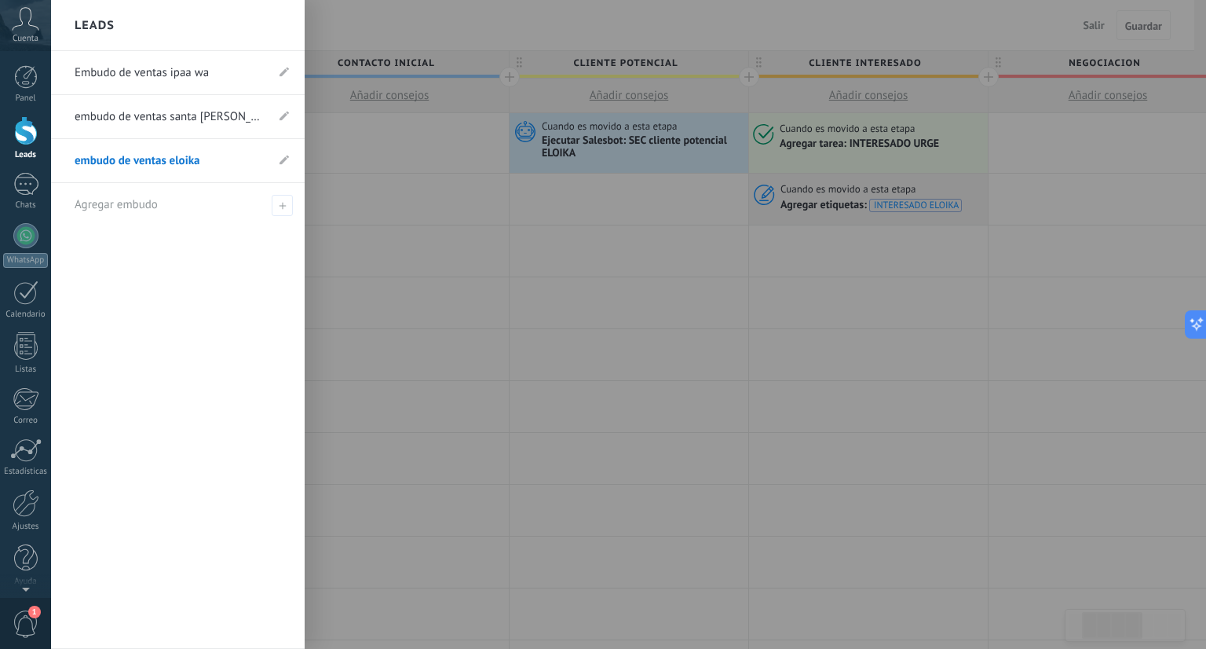
click at [199, 82] on link "Embudo de ventas ipaa wa" at bounding box center [170, 73] width 191 height 44
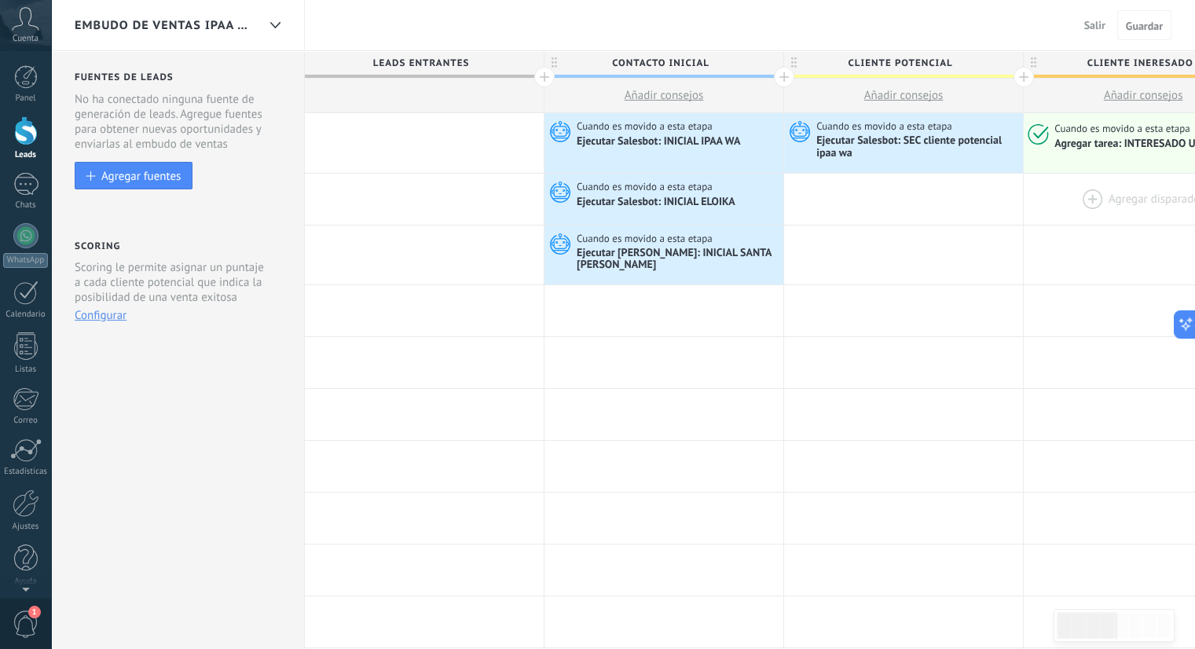
click at [1108, 198] on div at bounding box center [1142, 199] width 239 height 51
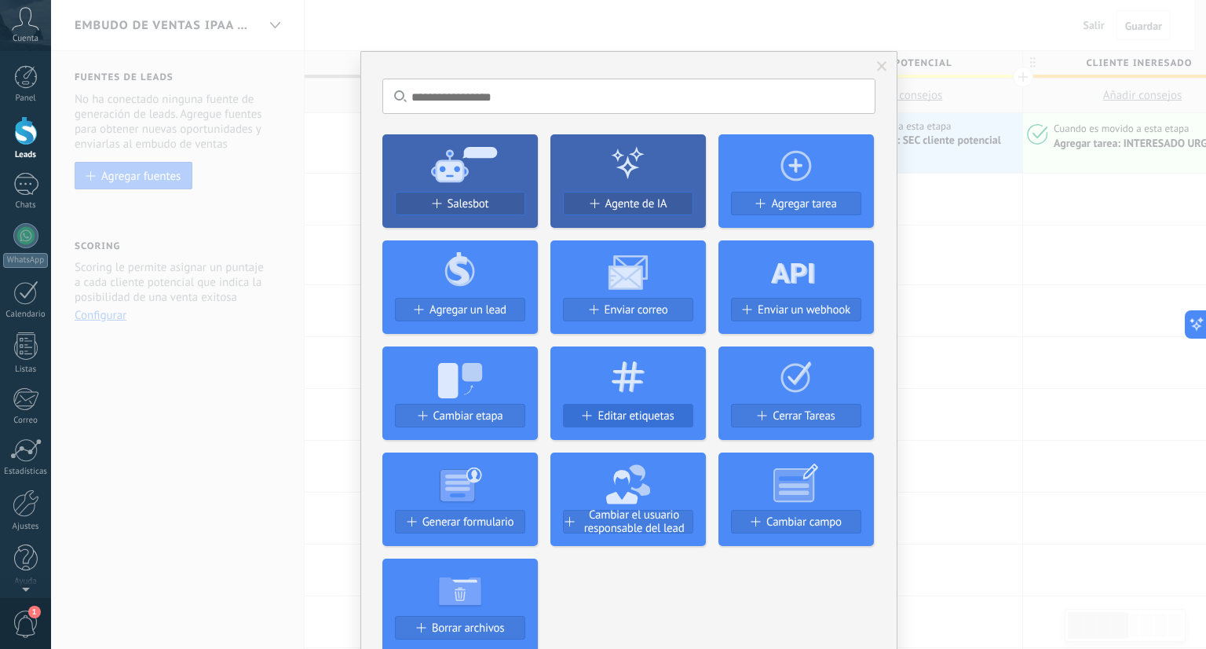
click at [672, 409] on div "Editar etiquetas" at bounding box center [628, 415] width 129 height 13
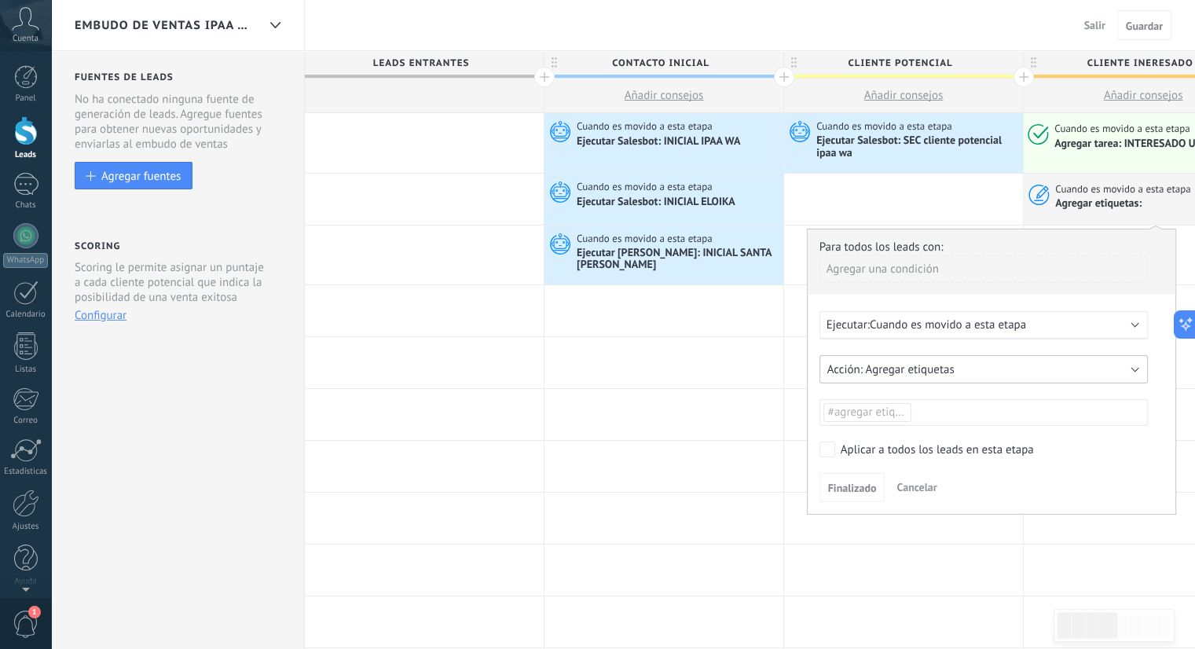
click at [949, 372] on span "Agregar etiquetas" at bounding box center [909, 369] width 89 height 15
click at [914, 373] on span "Agregar etiquetas" at bounding box center [976, 369] width 332 height 15
click at [886, 408] on span "#agregar etiquetas" at bounding box center [875, 412] width 94 height 15
type input "**********"
click at [961, 449] on span "INTERESADO IPAA WA" at bounding box center [968, 440] width 121 height 21
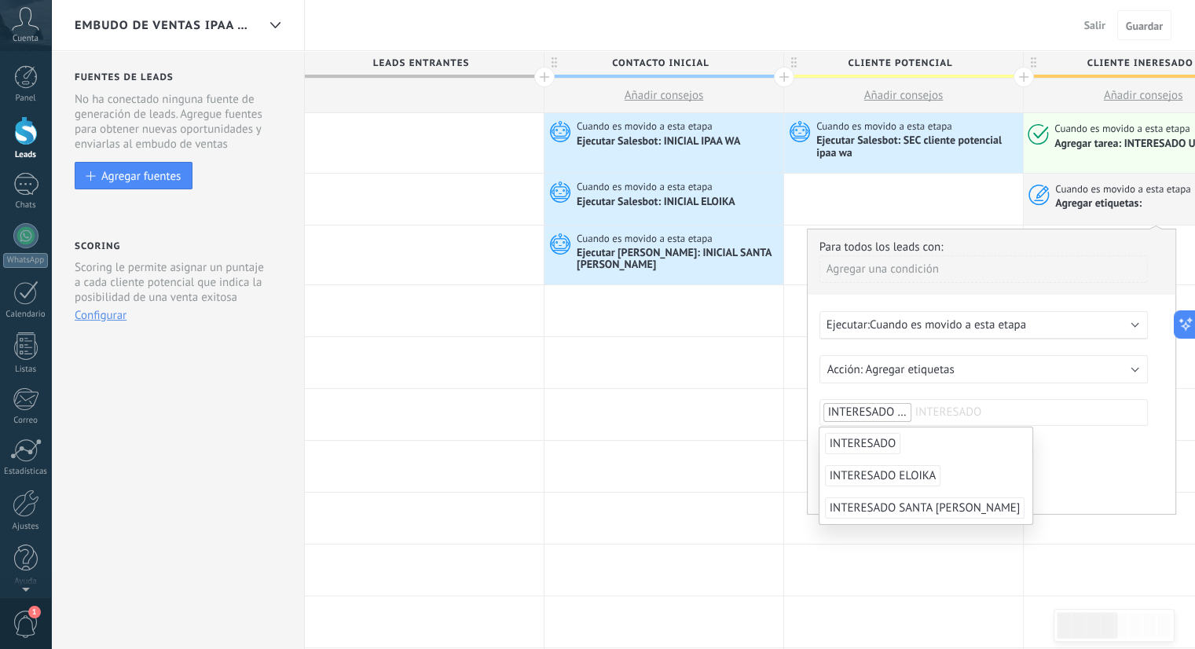
click at [1071, 449] on label "Aplicar a todos los leads en esta etapa" at bounding box center [980, 449] width 323 height 16
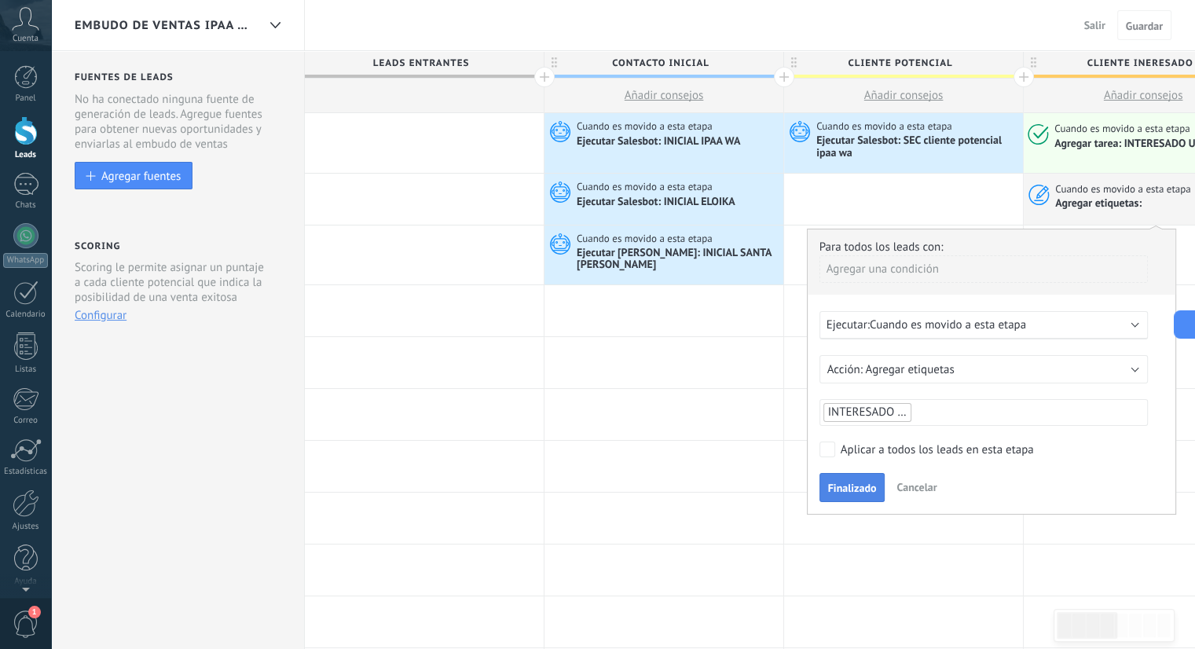
click at [870, 477] on button "Finalizado" at bounding box center [852, 488] width 66 height 30
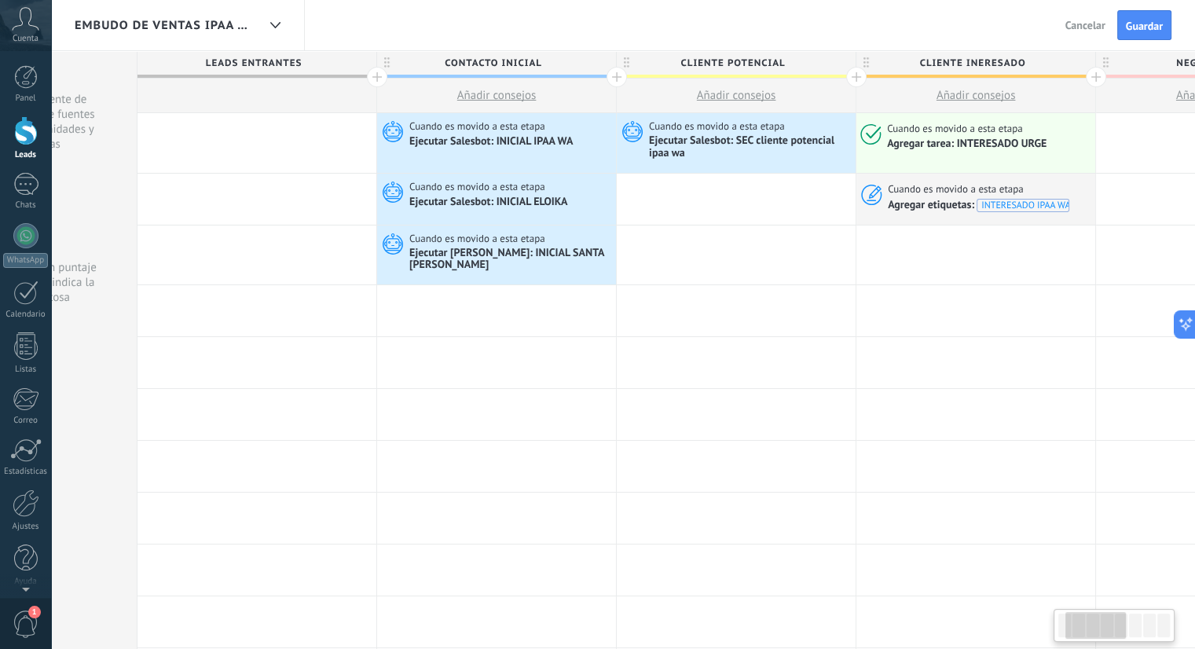
scroll to position [0, 183]
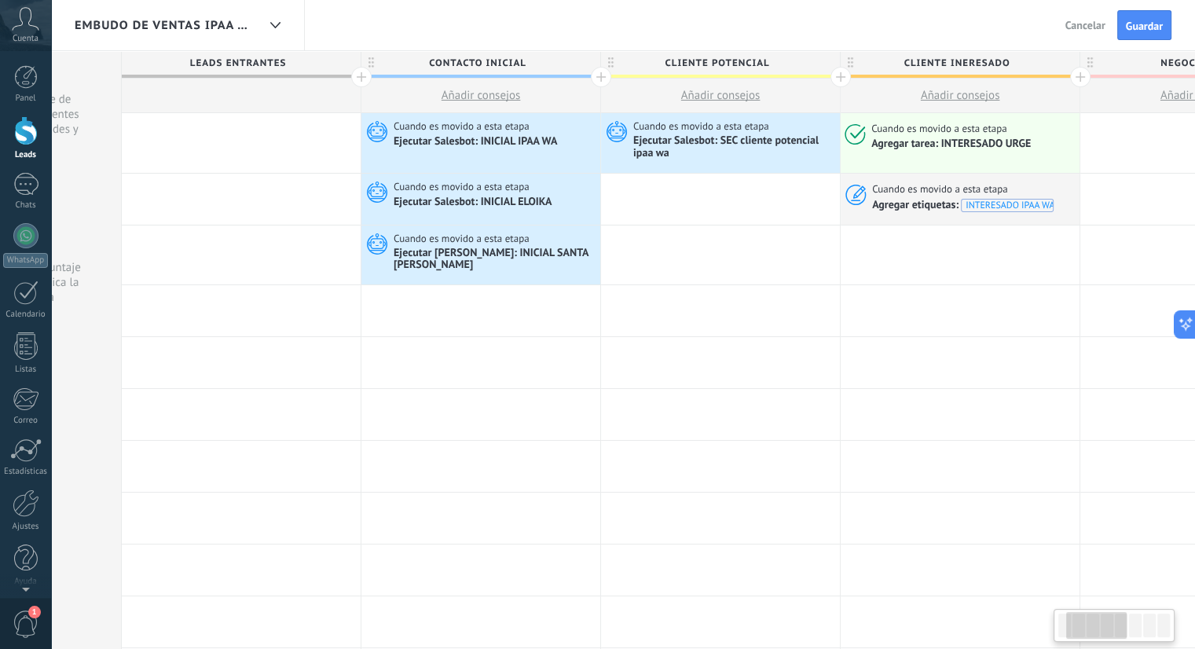
drag, startPoint x: 1075, startPoint y: 619, endPoint x: 1084, endPoint y: 619, distance: 9.4
click at [1084, 619] on div at bounding box center [1096, 625] width 60 height 27
click at [1138, 31] on span "Guardar" at bounding box center [1144, 25] width 37 height 11
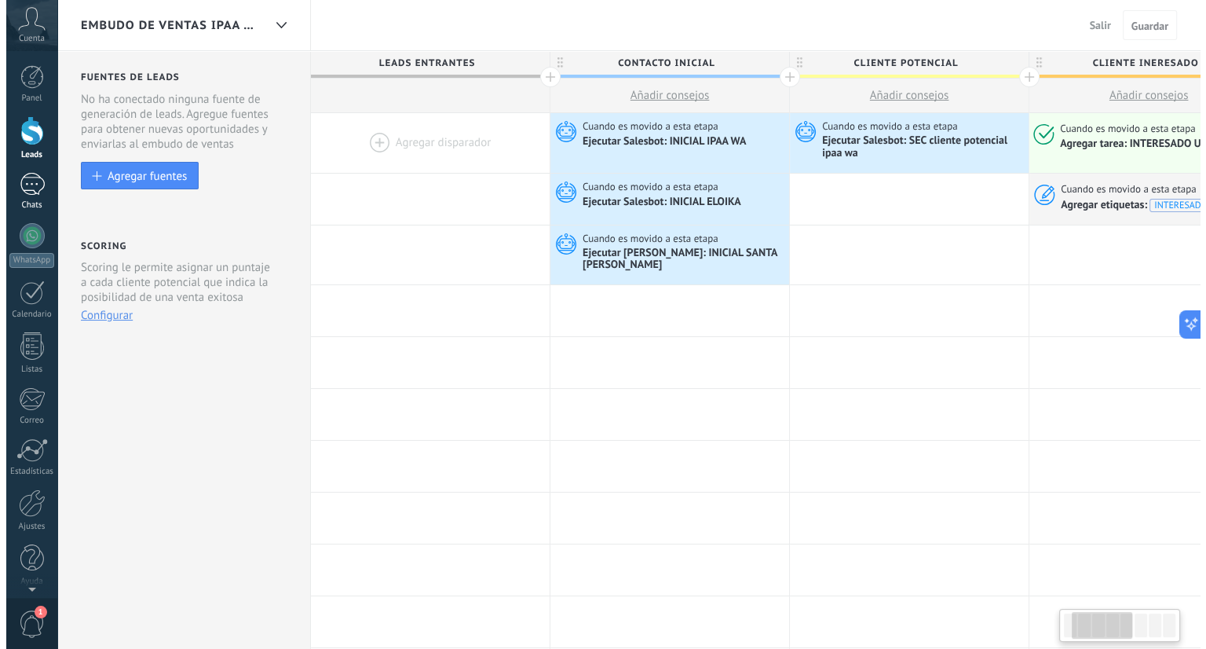
scroll to position [0, 183]
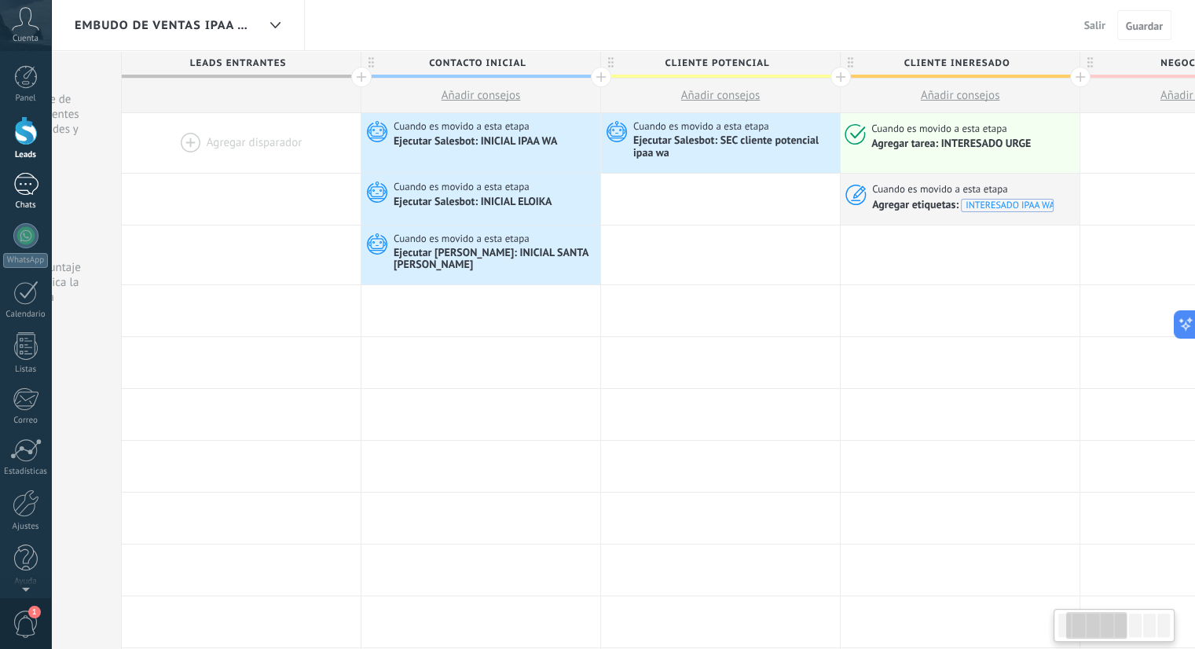
click at [22, 193] on div at bounding box center [25, 184] width 25 height 23
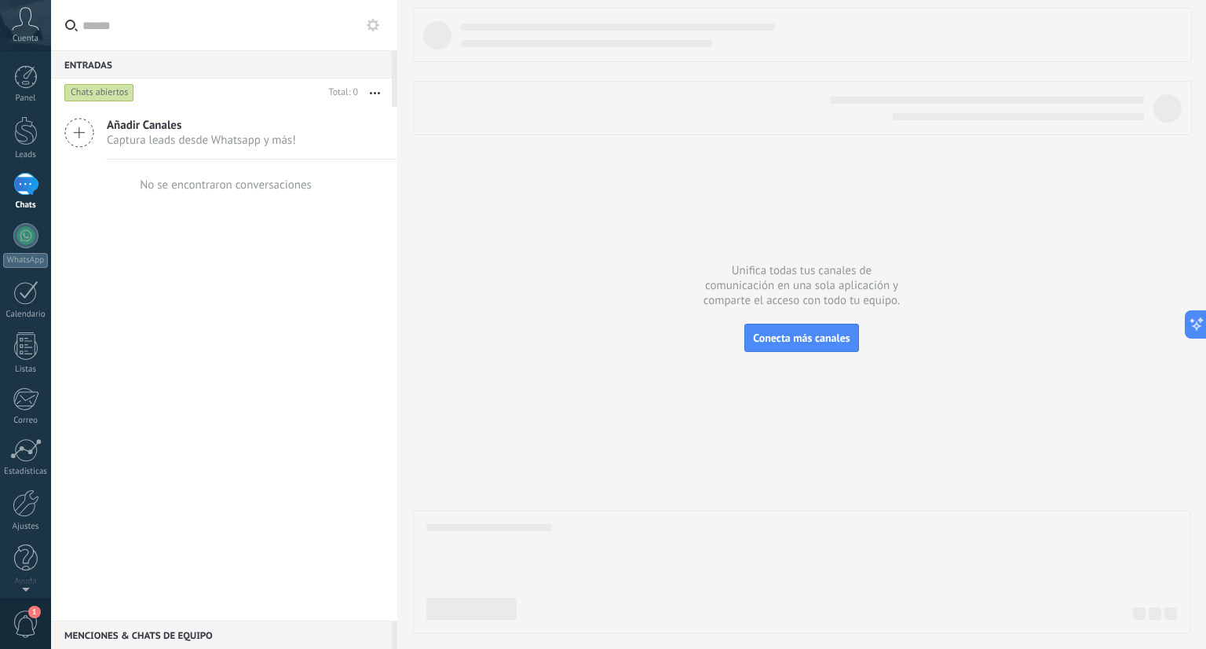
click at [388, 32] on label at bounding box center [224, 25] width 346 height 51
click at [385, 32] on input "text" at bounding box center [233, 25] width 302 height 50
click at [374, 25] on icon at bounding box center [373, 25] width 13 height 13
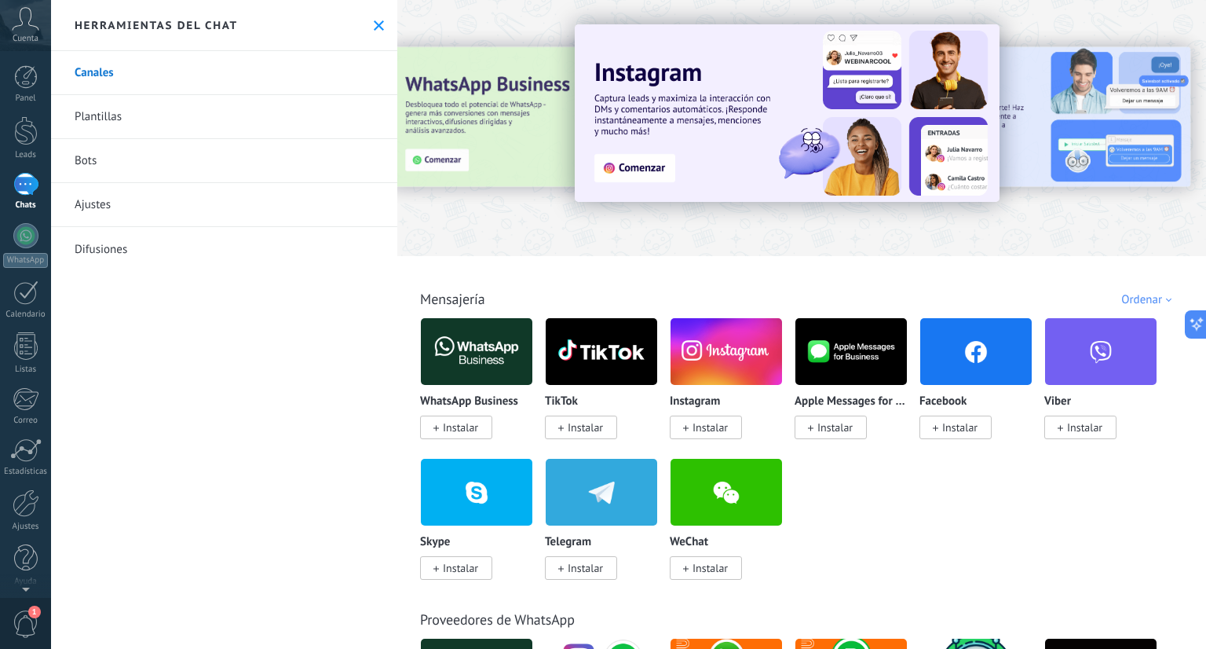
click at [204, 108] on link "Plantillas" at bounding box center [224, 117] width 346 height 44
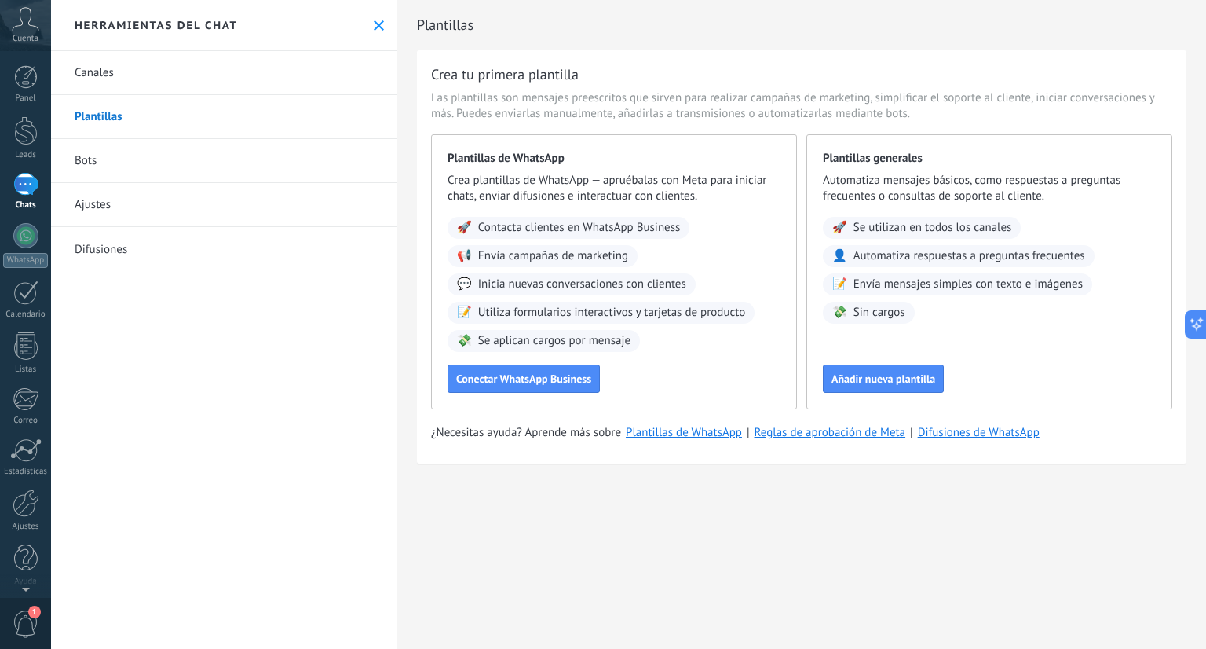
click at [128, 82] on link "Canales" at bounding box center [224, 73] width 346 height 44
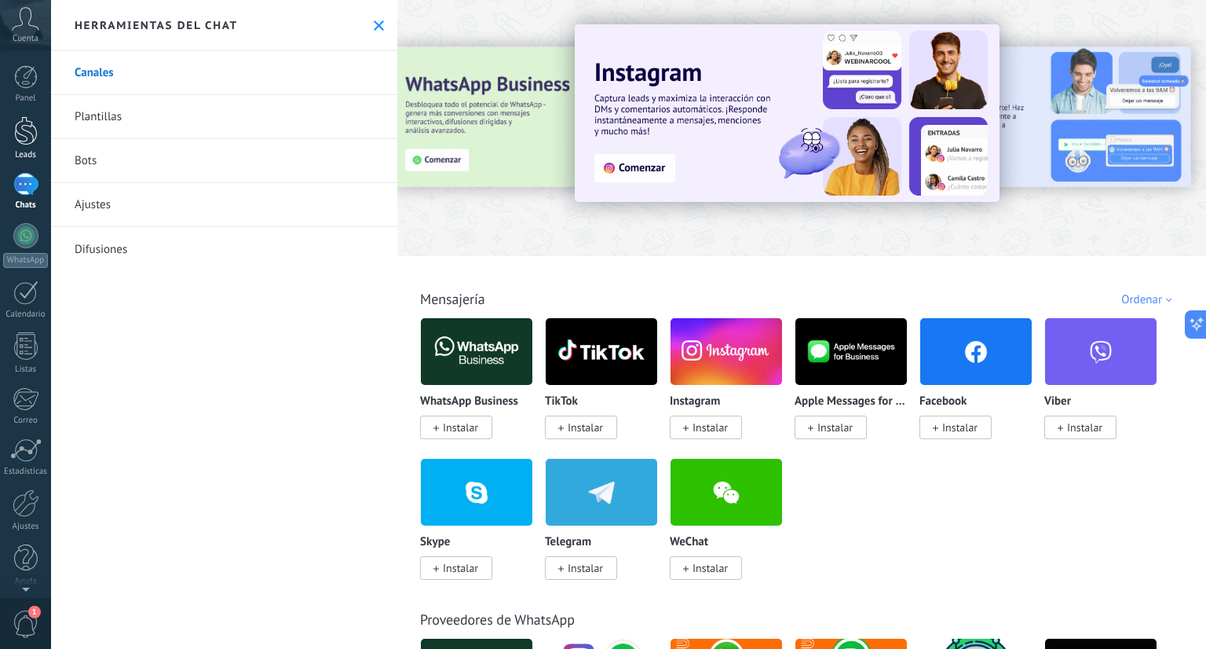
click at [22, 150] on div "Leads" at bounding box center [26, 155] width 46 height 10
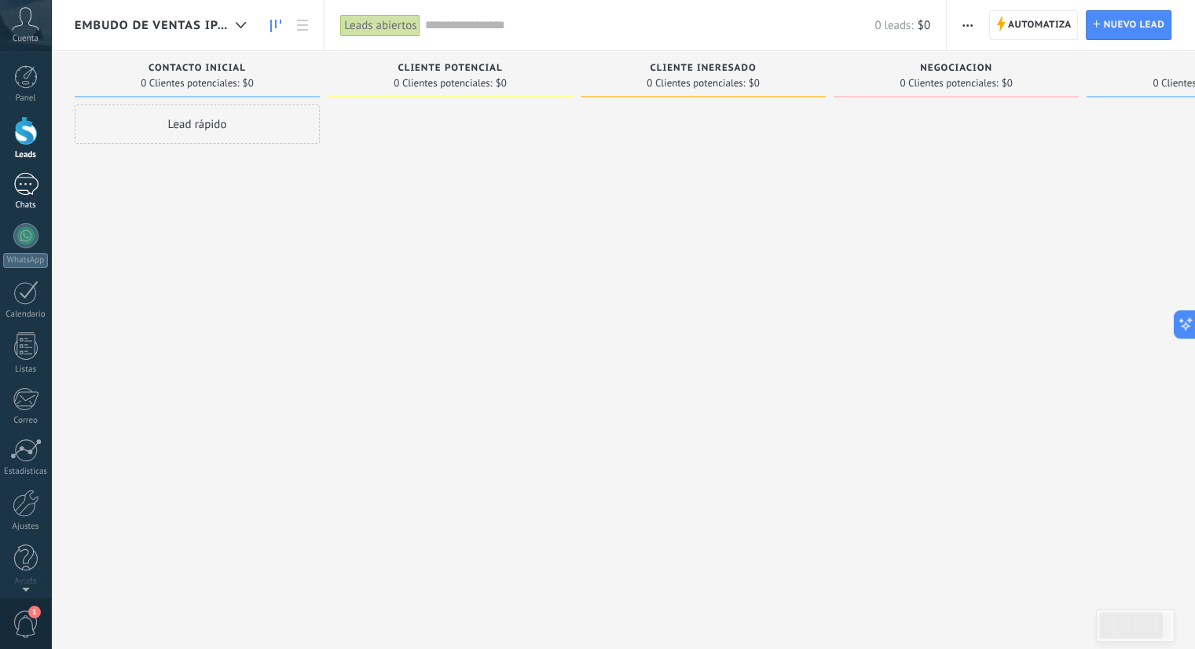
click at [27, 204] on div "Chats" at bounding box center [26, 205] width 46 height 10
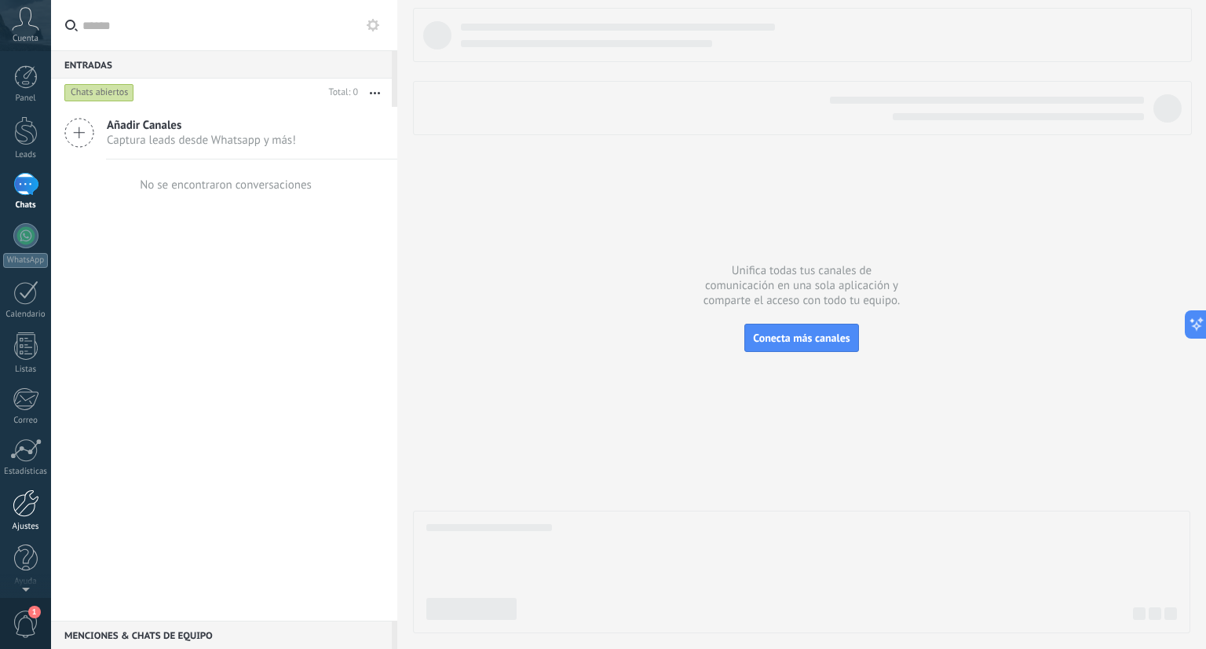
click at [29, 503] on div at bounding box center [26, 502] width 27 height 27
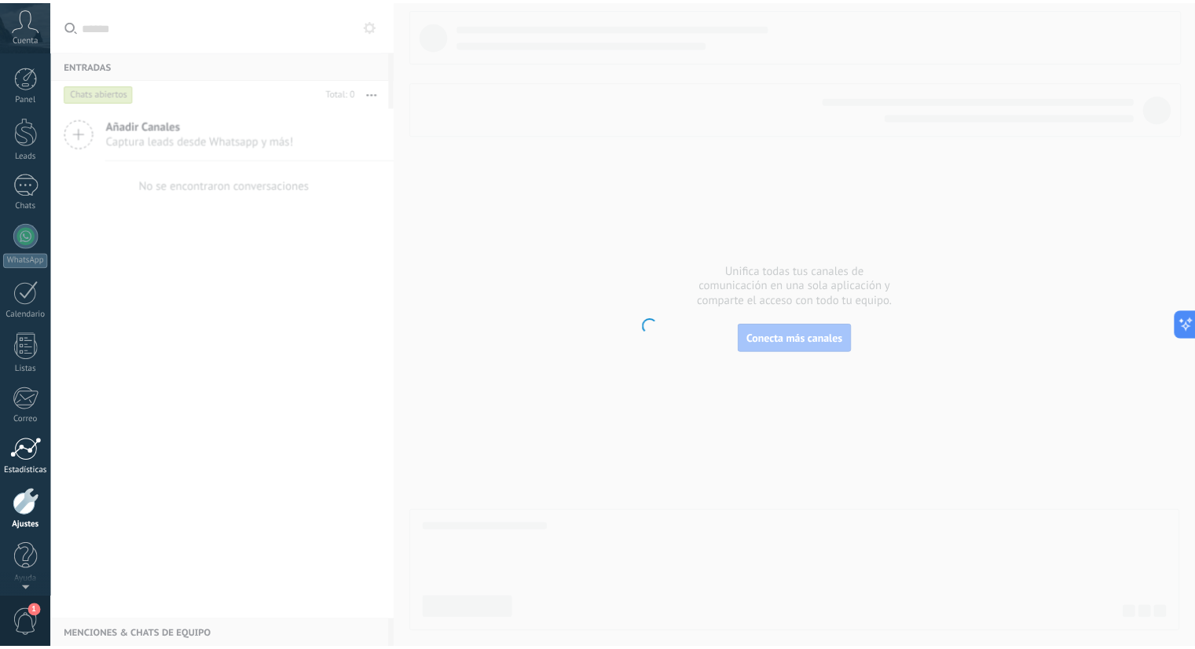
scroll to position [4, 0]
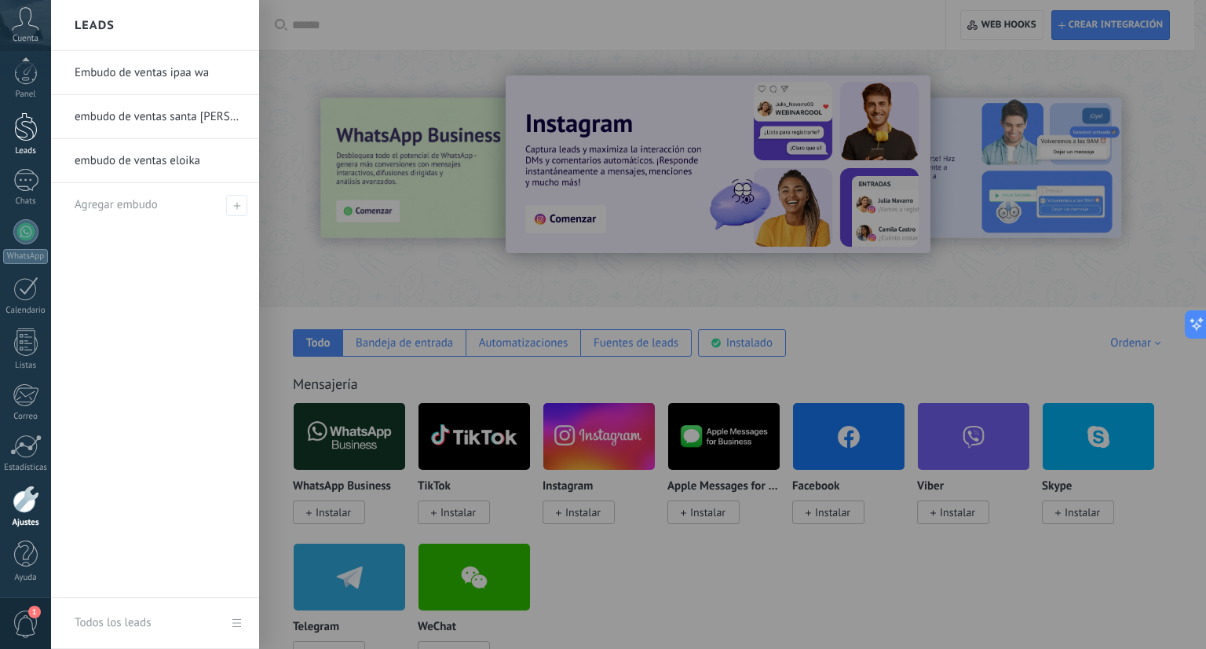
click at [19, 147] on div "Leads" at bounding box center [26, 151] width 46 height 10
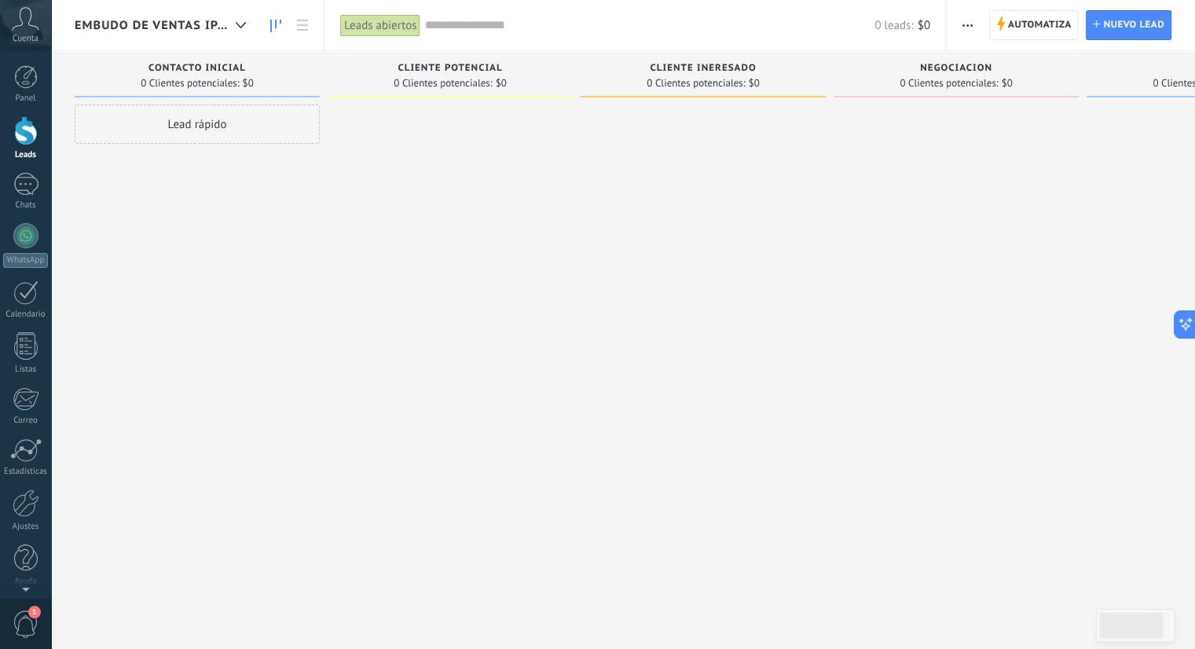
click at [400, 22] on div "Leads abiertos" at bounding box center [380, 25] width 80 height 23
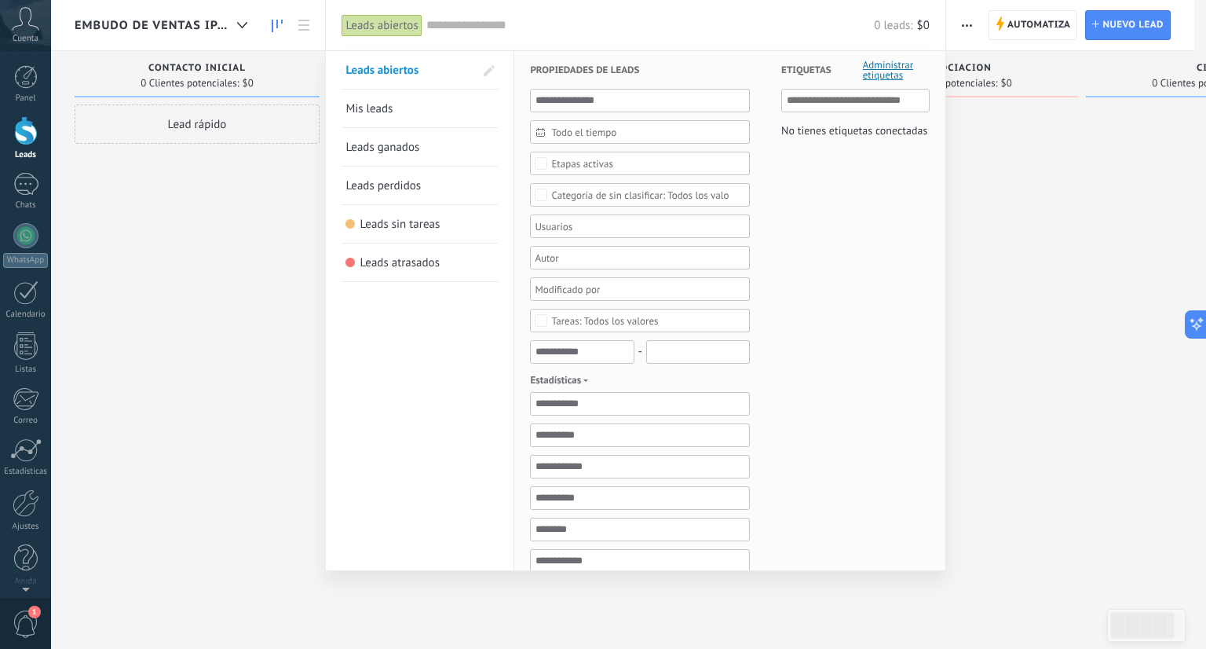
click at [823, 104] on input "text" at bounding box center [856, 100] width 139 height 19
type input "*"
click at [879, 74] on span "Administrar etiquetas" at bounding box center [896, 70] width 67 height 20
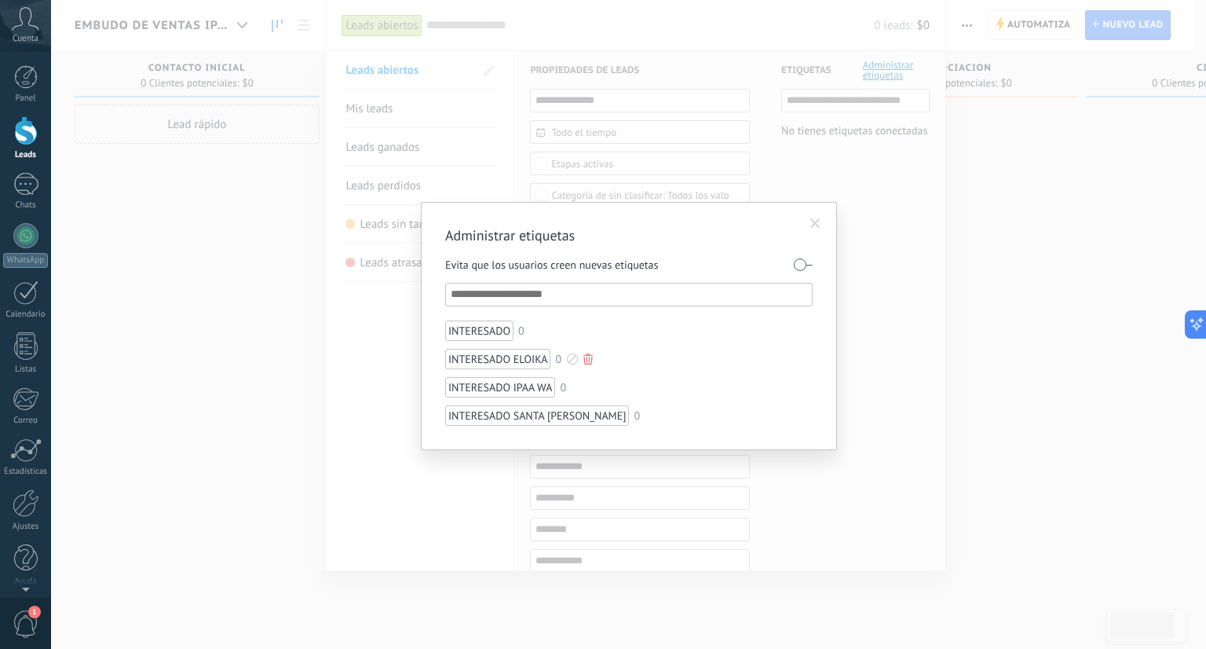
click at [525, 360] on div "INTERESADO ELOIKA" at bounding box center [497, 359] width 105 height 20
click at [525, 381] on div "INTERESADO IPAA WA" at bounding box center [500, 387] width 110 height 20
click at [527, 412] on div "INTERESADO SANTA [PERSON_NAME]" at bounding box center [537, 415] width 184 height 20
click at [811, 221] on span at bounding box center [816, 223] width 10 height 11
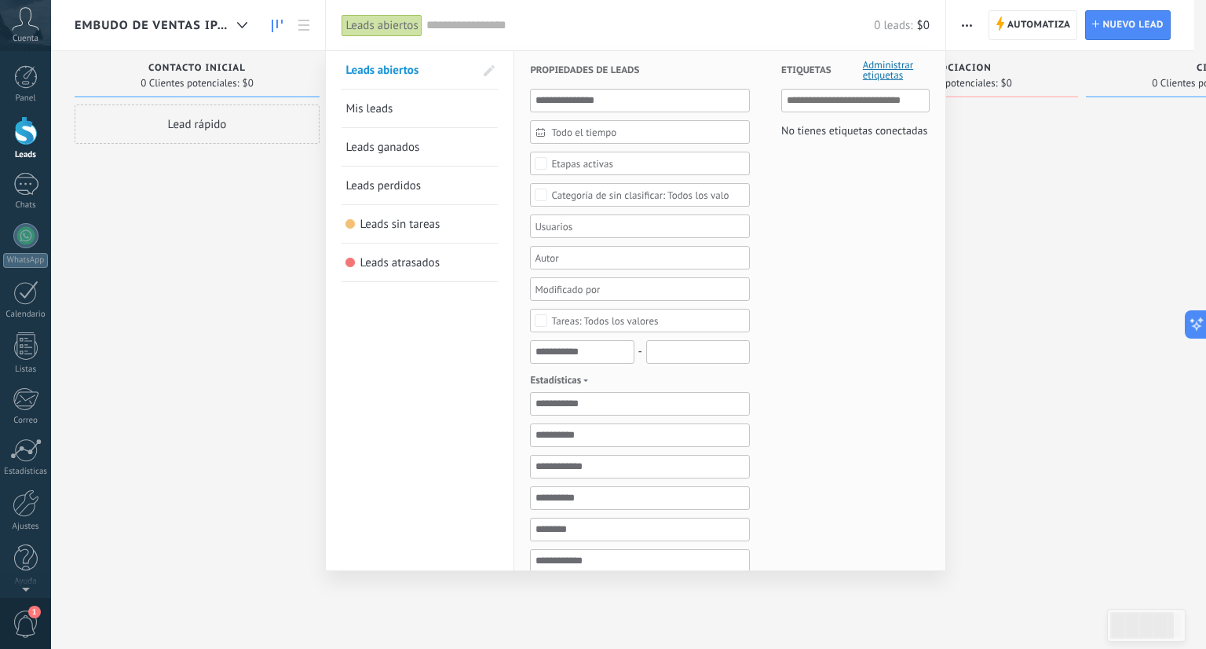
click at [225, 229] on div at bounding box center [603, 324] width 1206 height 649
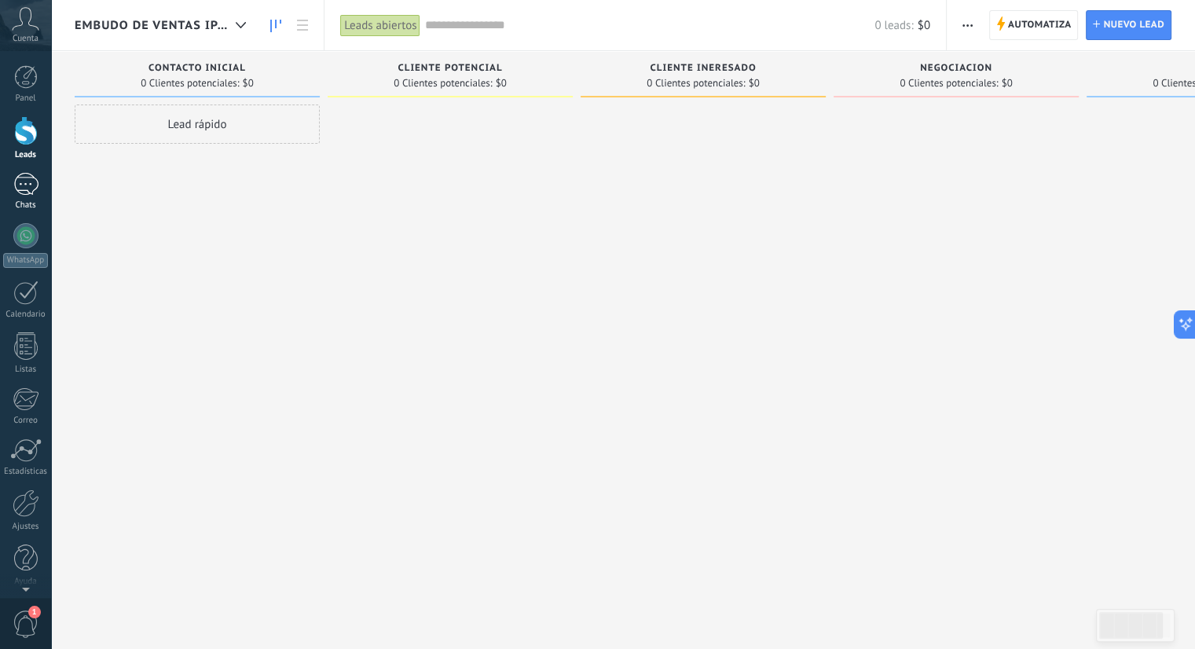
click at [22, 201] on div "Chats" at bounding box center [26, 205] width 46 height 10
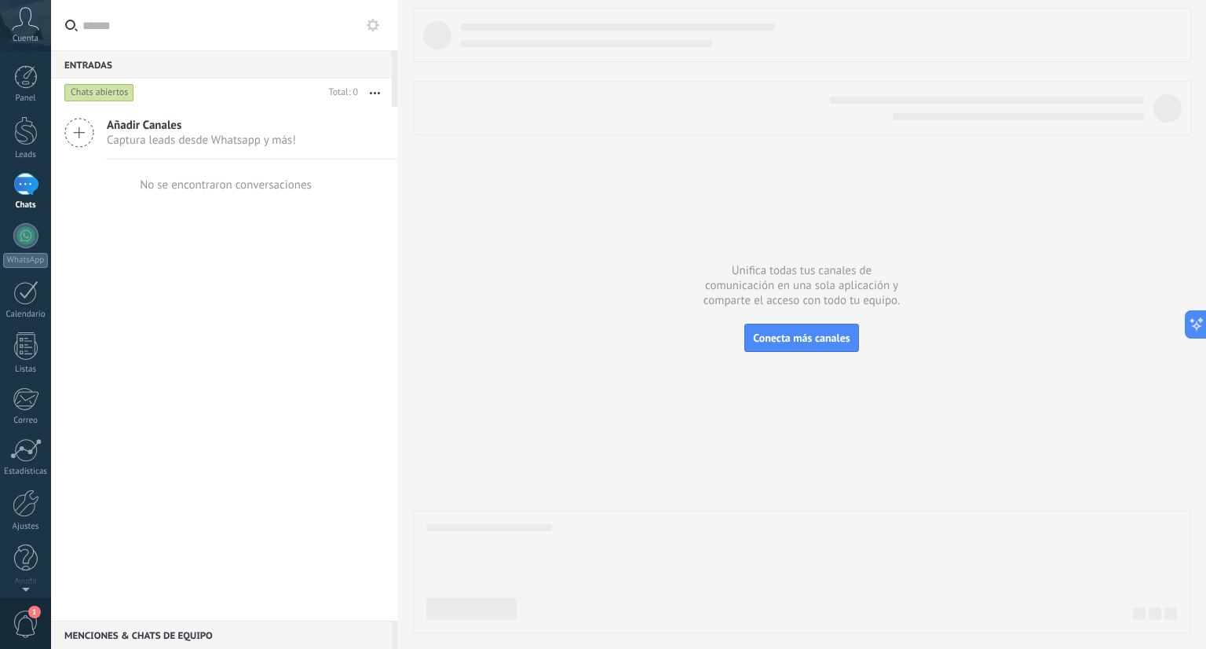
click at [256, 35] on input "text" at bounding box center [233, 25] width 302 height 50
click at [233, 35] on input "text" at bounding box center [233, 25] width 302 height 50
click at [364, 20] on button at bounding box center [373, 25] width 19 height 19
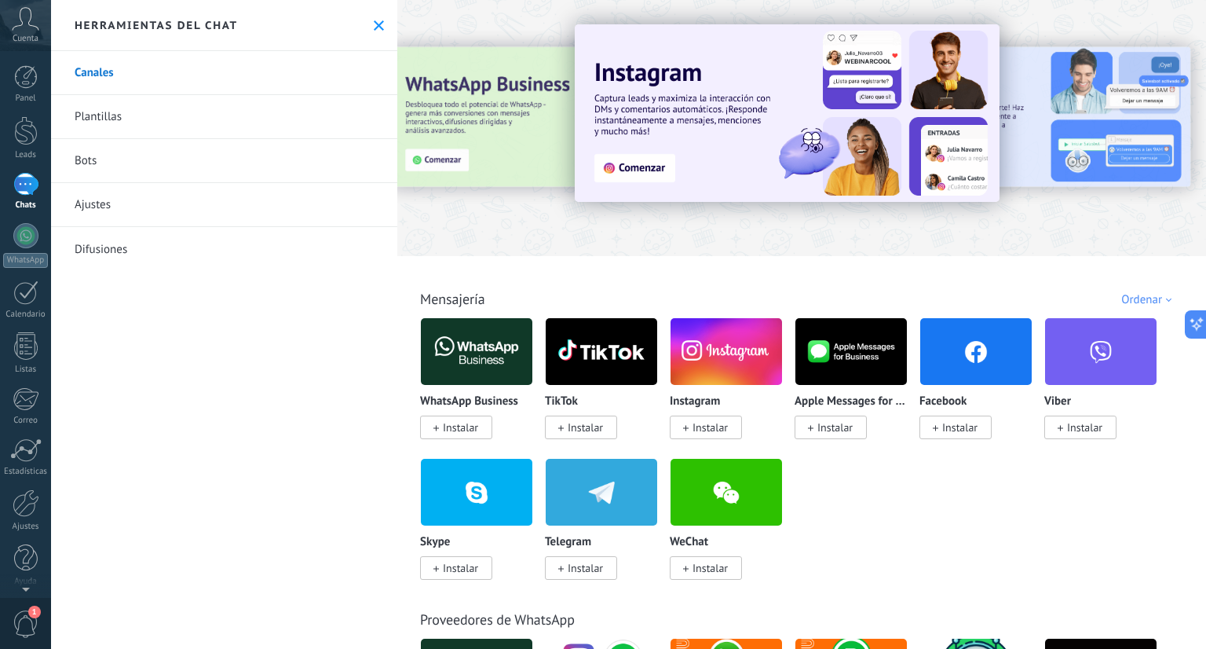
click at [383, 29] on div "Herramientas del chat" at bounding box center [224, 25] width 346 height 51
click at [374, 26] on use at bounding box center [379, 25] width 10 height 10
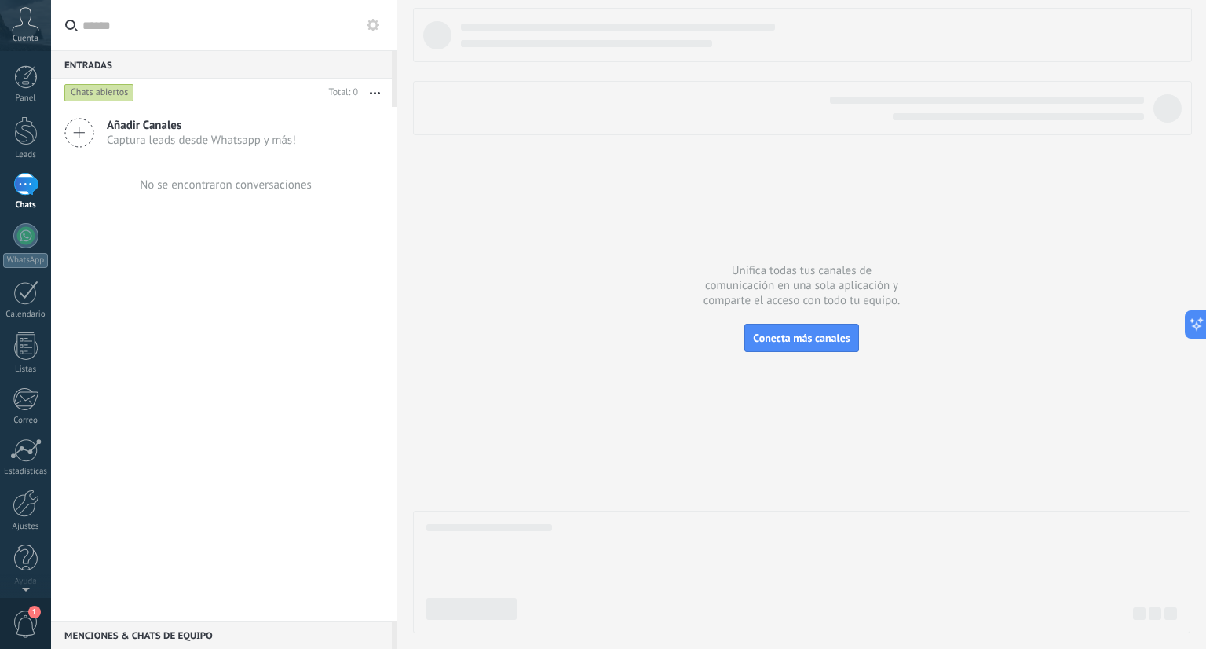
click at [25, 202] on div "Chats" at bounding box center [26, 205] width 46 height 10
click at [138, 32] on input "text" at bounding box center [233, 25] width 302 height 50
click at [377, 92] on icon "button" at bounding box center [375, 93] width 10 height 2
click at [19, 137] on div at bounding box center [26, 130] width 24 height 29
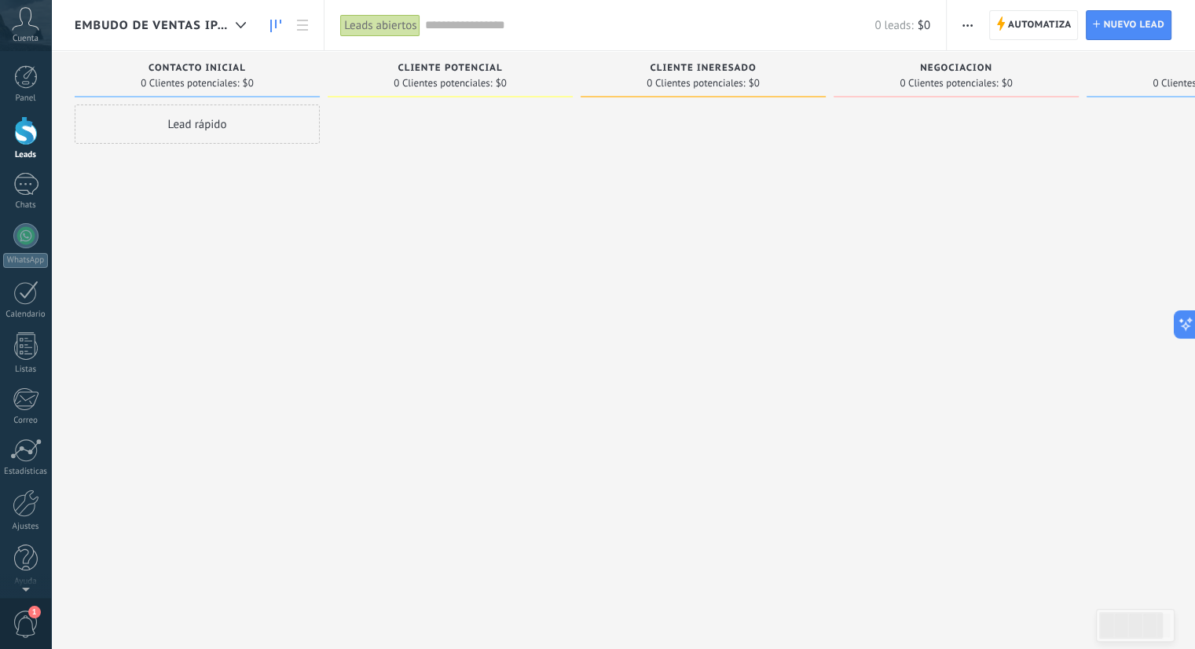
click at [433, 26] on input "text" at bounding box center [649, 25] width 450 height 16
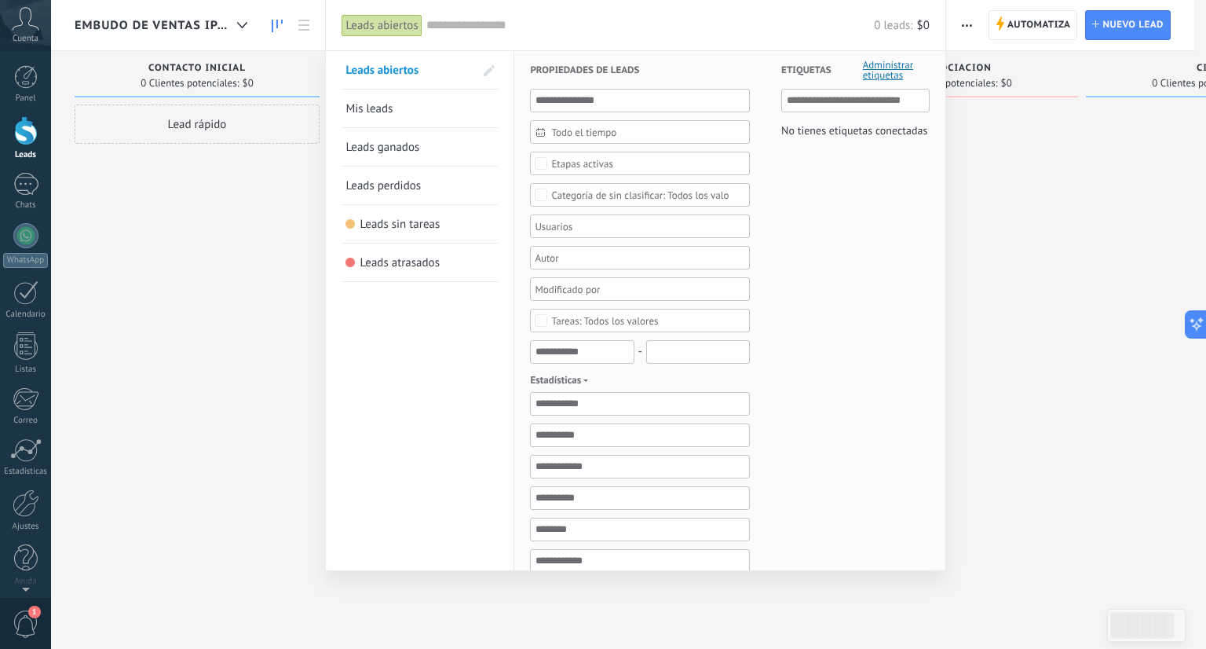
click at [827, 98] on input "text" at bounding box center [856, 100] width 139 height 19
click at [39, 183] on link "Chats" at bounding box center [25, 192] width 51 height 38
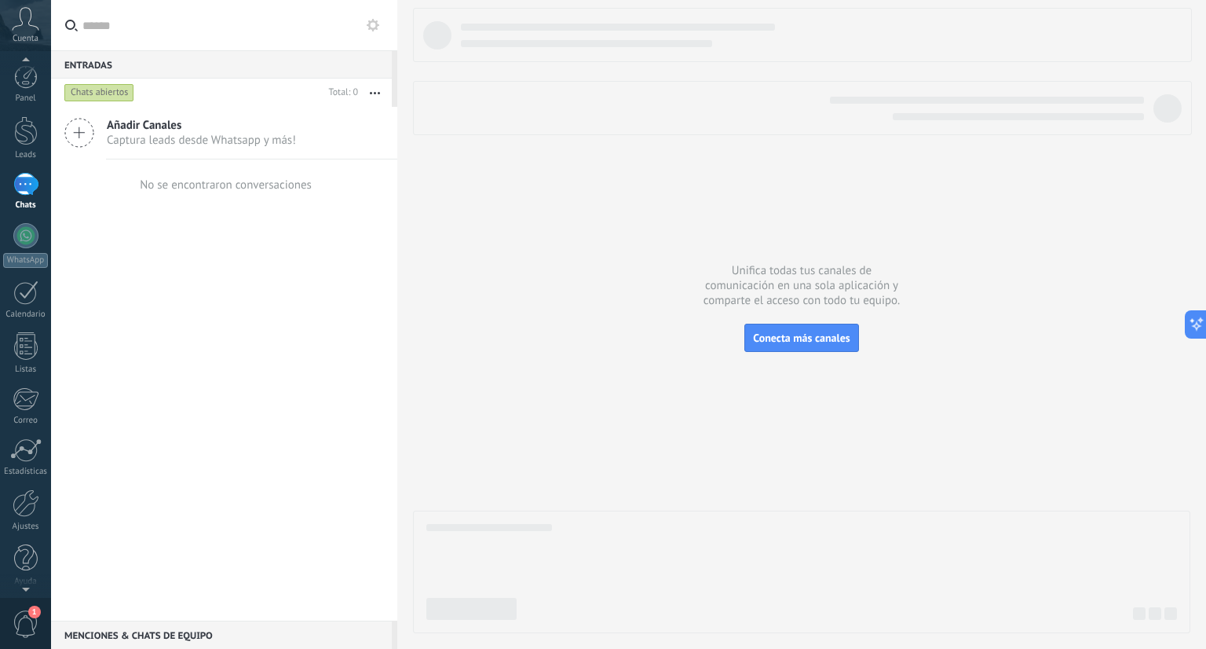
scroll to position [3, 0]
click at [26, 610] on span "1" at bounding box center [26, 623] width 27 height 27
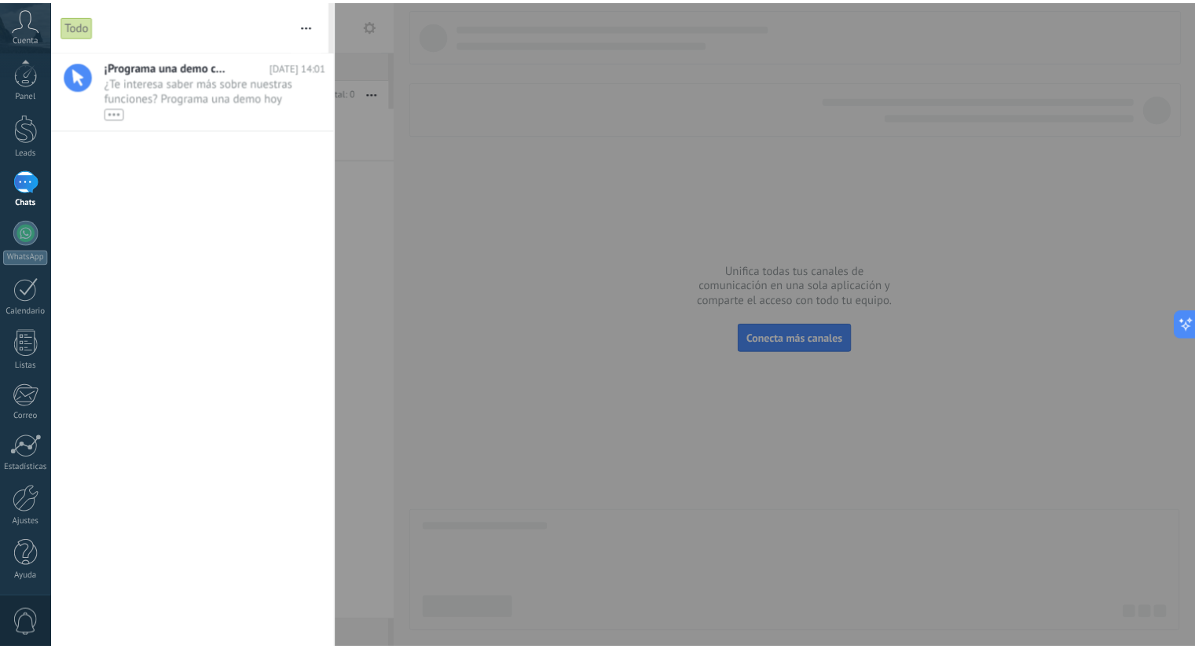
scroll to position [0, 0]
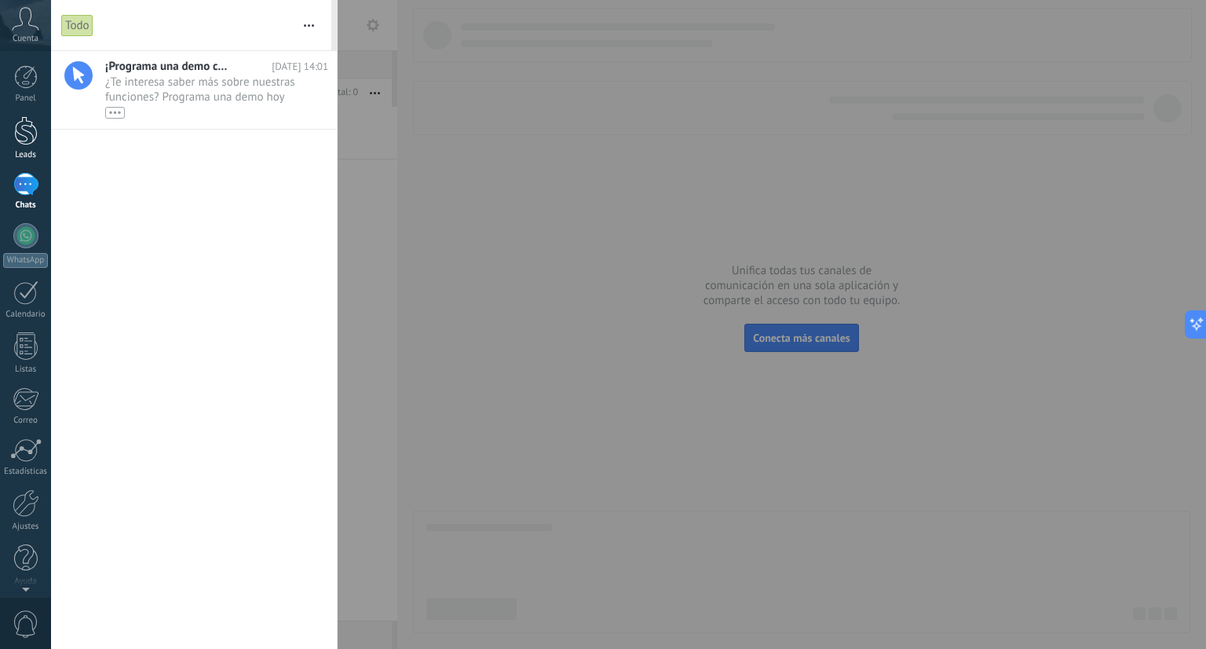
click at [19, 151] on div "Leads" at bounding box center [26, 155] width 46 height 10
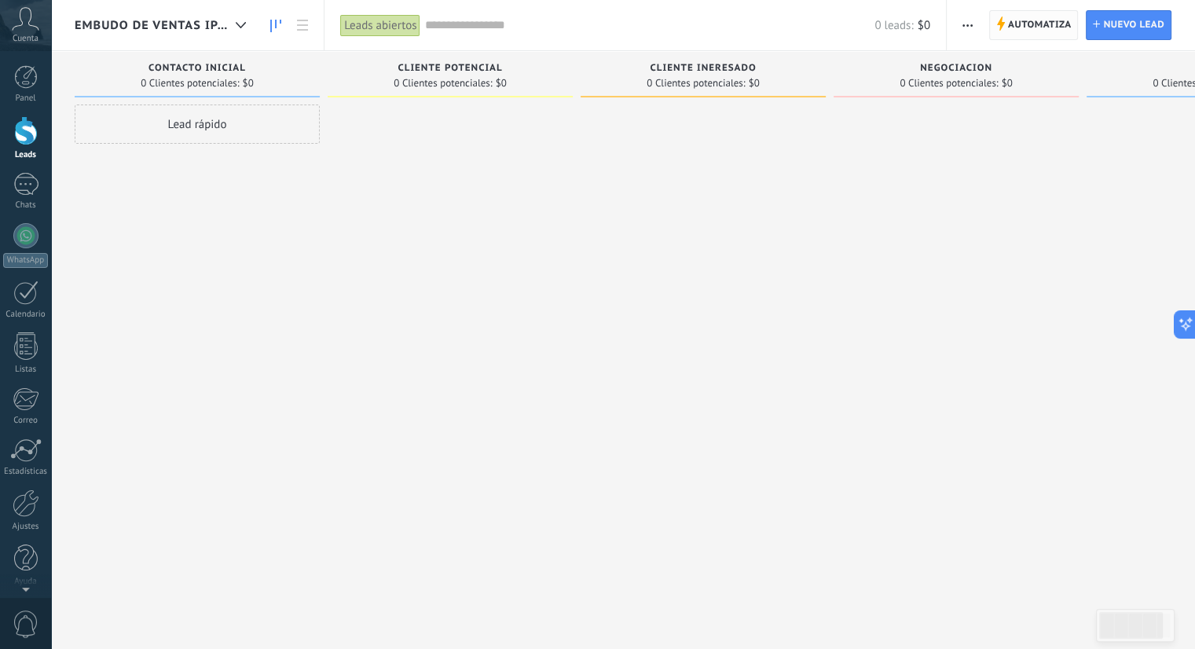
click at [1017, 23] on span "Automatiza" at bounding box center [1040, 25] width 64 height 28
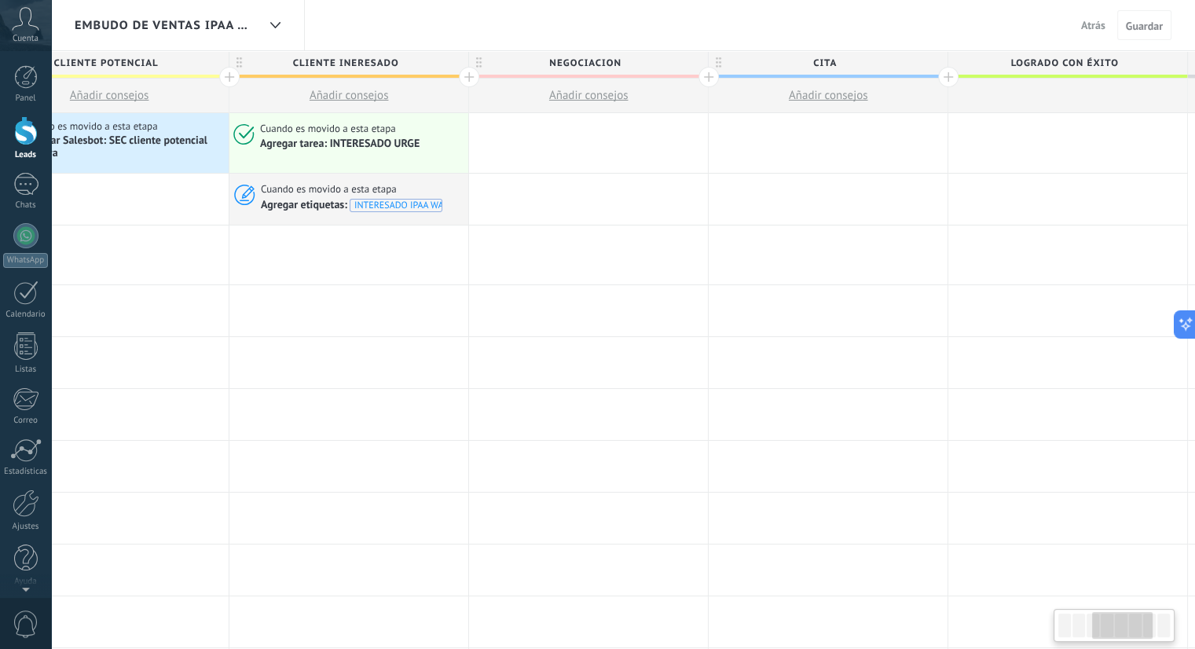
scroll to position [0, 916]
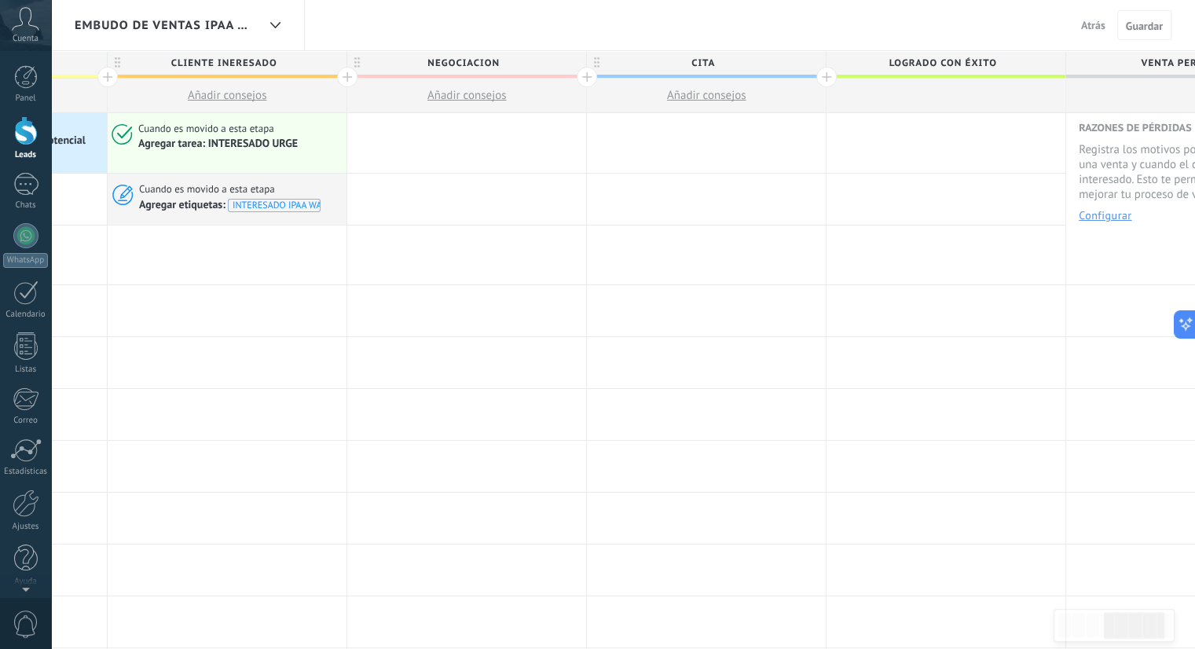
drag, startPoint x: 1078, startPoint y: 628, endPoint x: 1125, endPoint y: 646, distance: 50.2
click at [1125, 646] on body ".abccls-1,.abccls-2{fill-rule:evenodd}.abccls-2{fill:#fff} .abfcls-1{fill:none}…" at bounding box center [597, 324] width 1195 height 649
click at [29, 7] on icon at bounding box center [25, 19] width 27 height 24
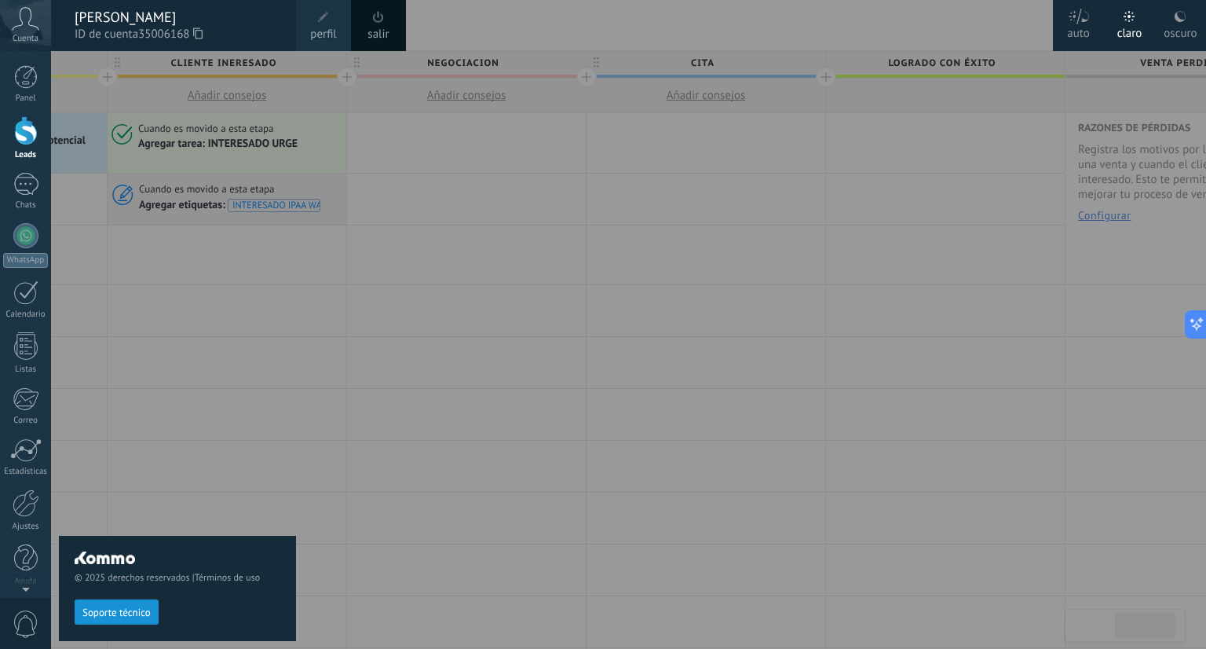
click at [378, 20] on span at bounding box center [378, 17] width 11 height 12
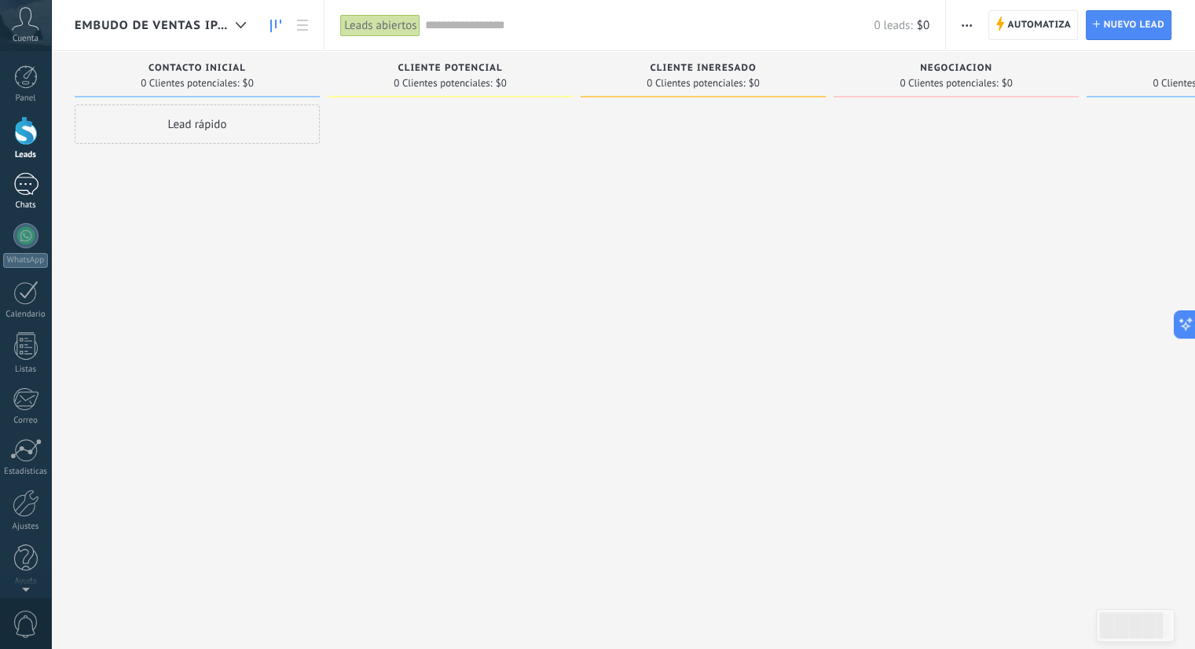
click at [13, 180] on div at bounding box center [25, 184] width 25 height 23
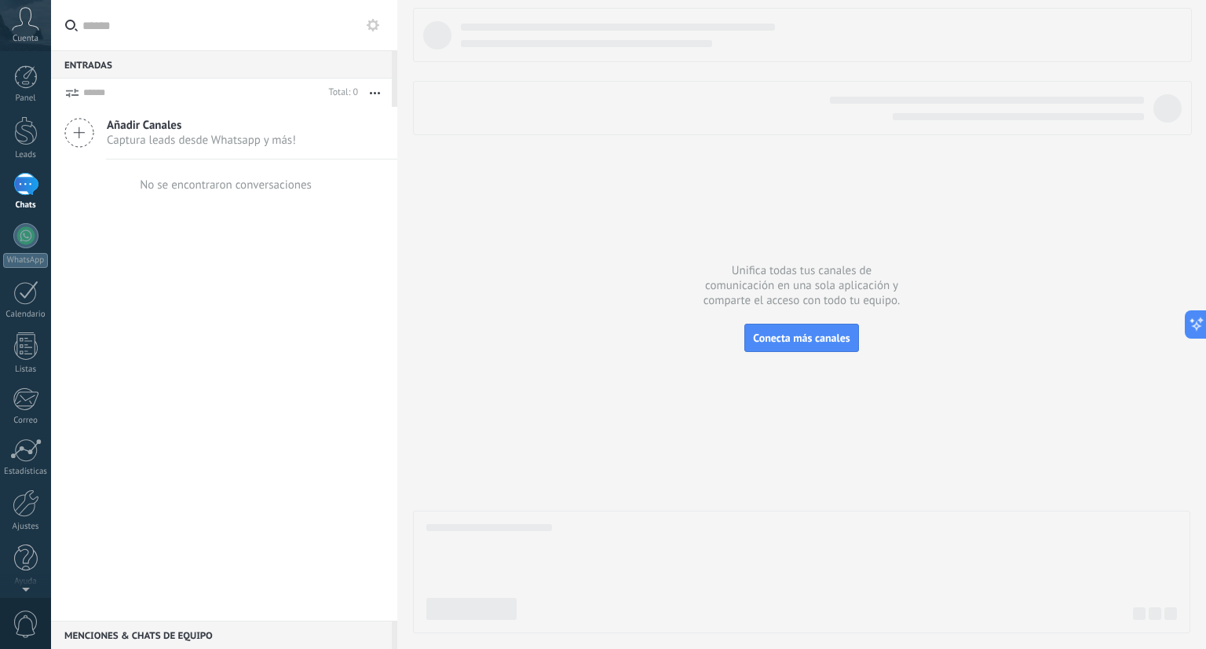
click at [371, 37] on input "text" at bounding box center [233, 25] width 302 height 50
click at [372, 31] on button at bounding box center [373, 25] width 19 height 19
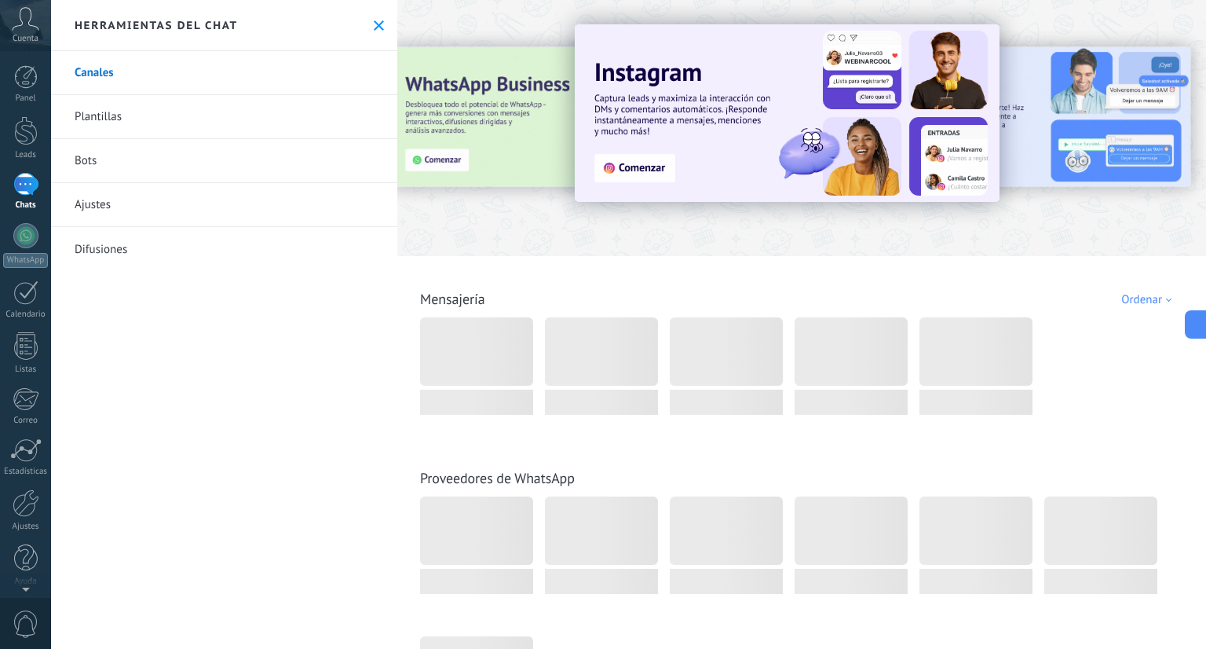
click at [185, 152] on link "Bots" at bounding box center [224, 161] width 346 height 44
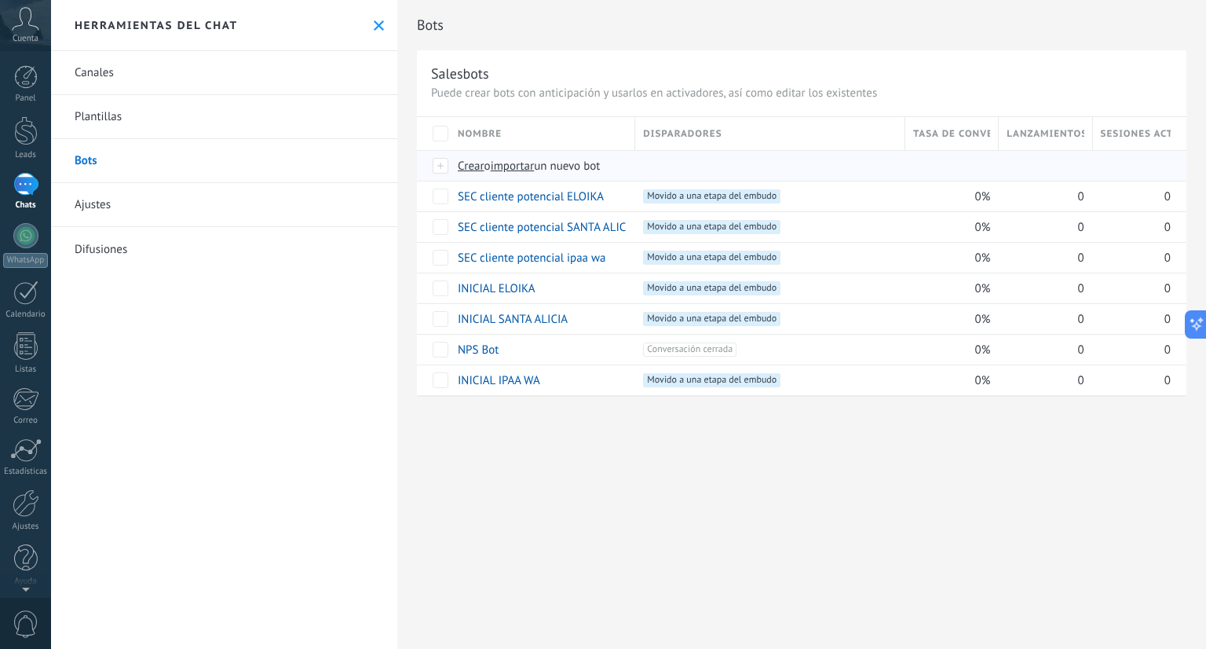
click at [512, 167] on span "importar" at bounding box center [513, 166] width 44 height 15
click at [0, 0] on input "importar un nuevo bot" at bounding box center [0, 0] width 0 height 0
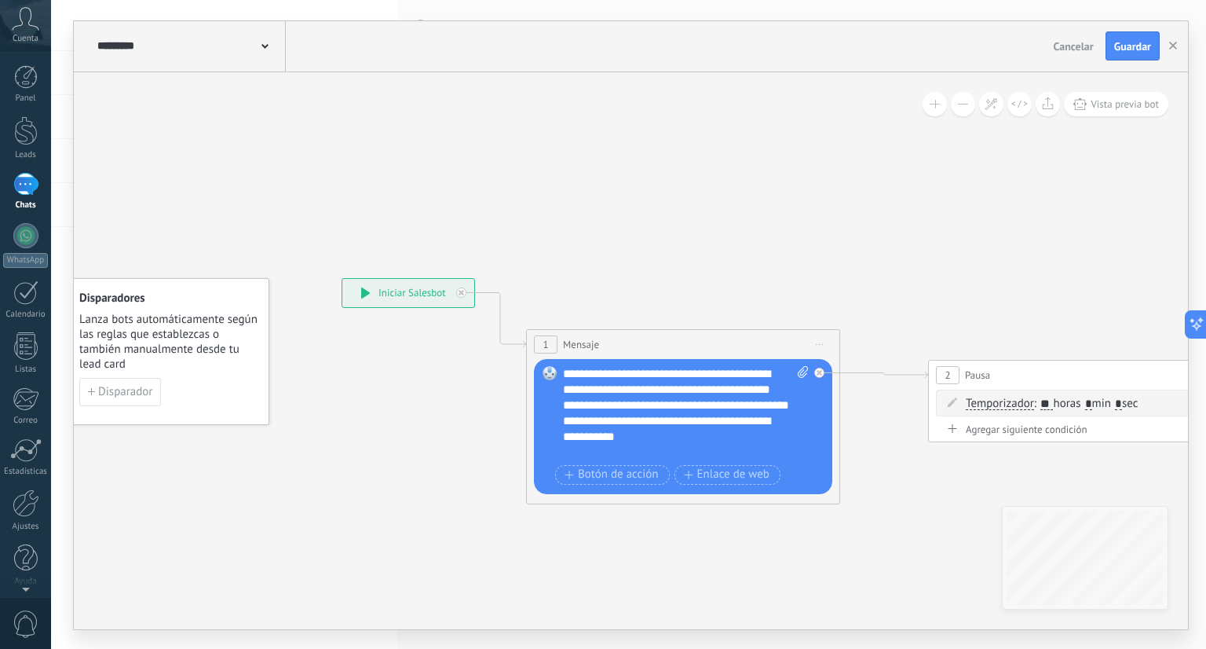
click at [1125, 48] on span "Guardar" at bounding box center [1133, 46] width 37 height 11
click at [1174, 46] on use "button" at bounding box center [1174, 46] width 8 height 8
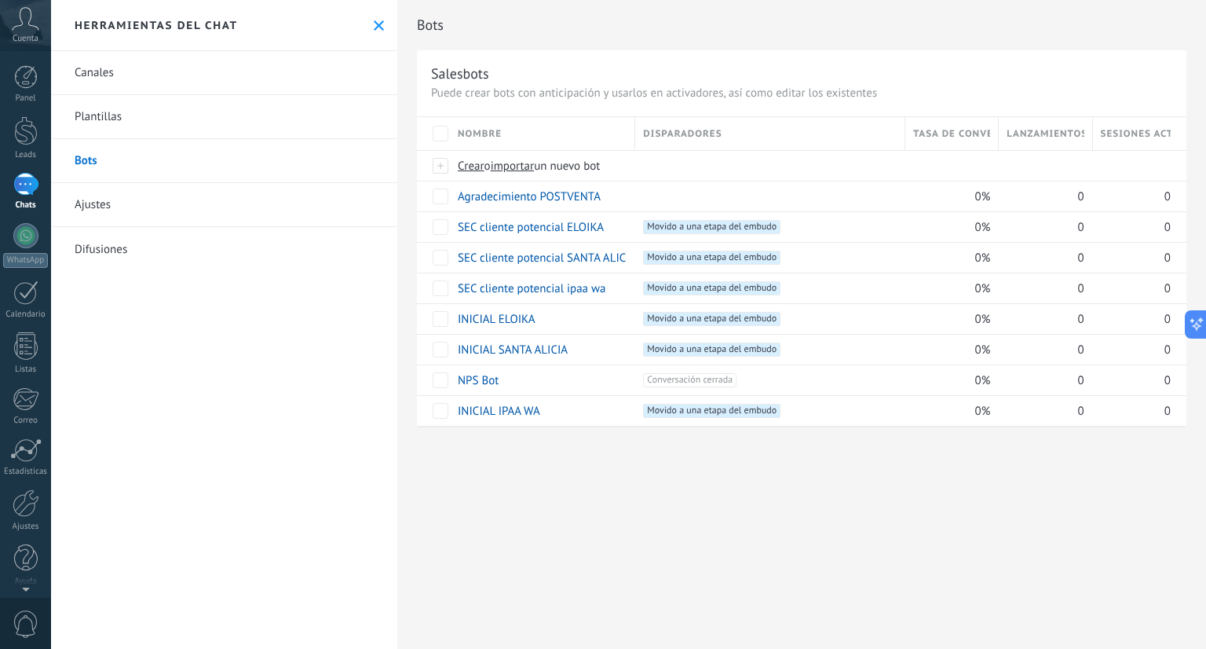
click at [374, 28] on icon at bounding box center [379, 25] width 10 height 10
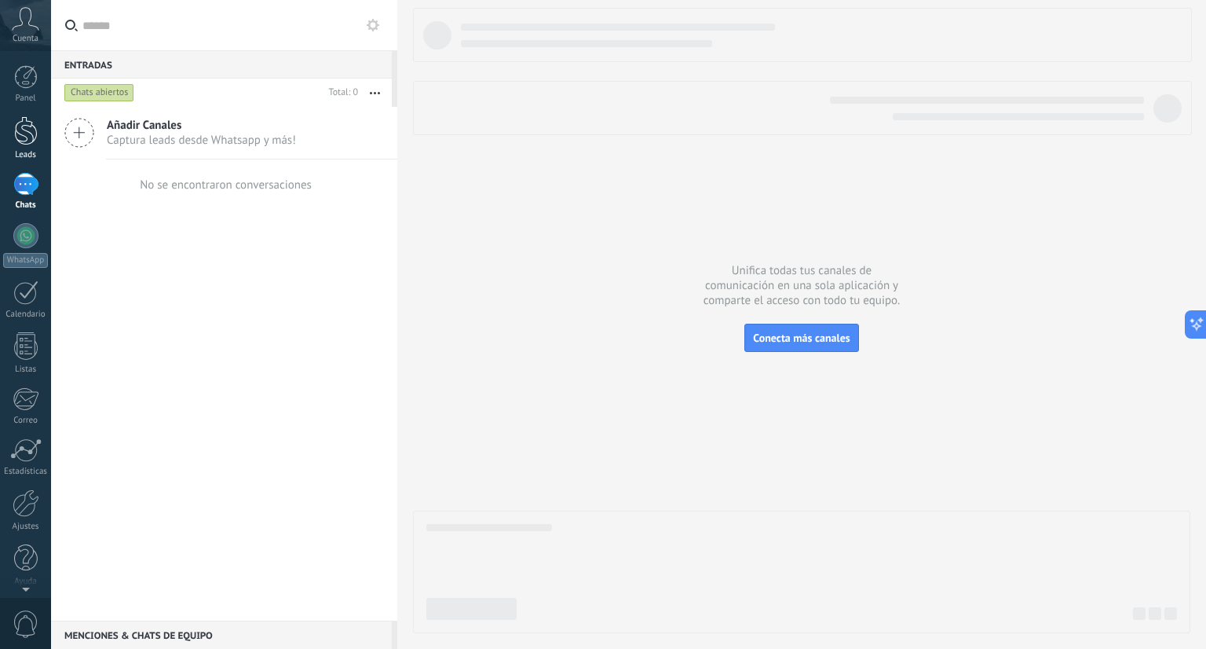
click at [25, 152] on div "Leads" at bounding box center [26, 155] width 46 height 10
click at [26, 152] on div "Leads" at bounding box center [26, 155] width 46 height 10
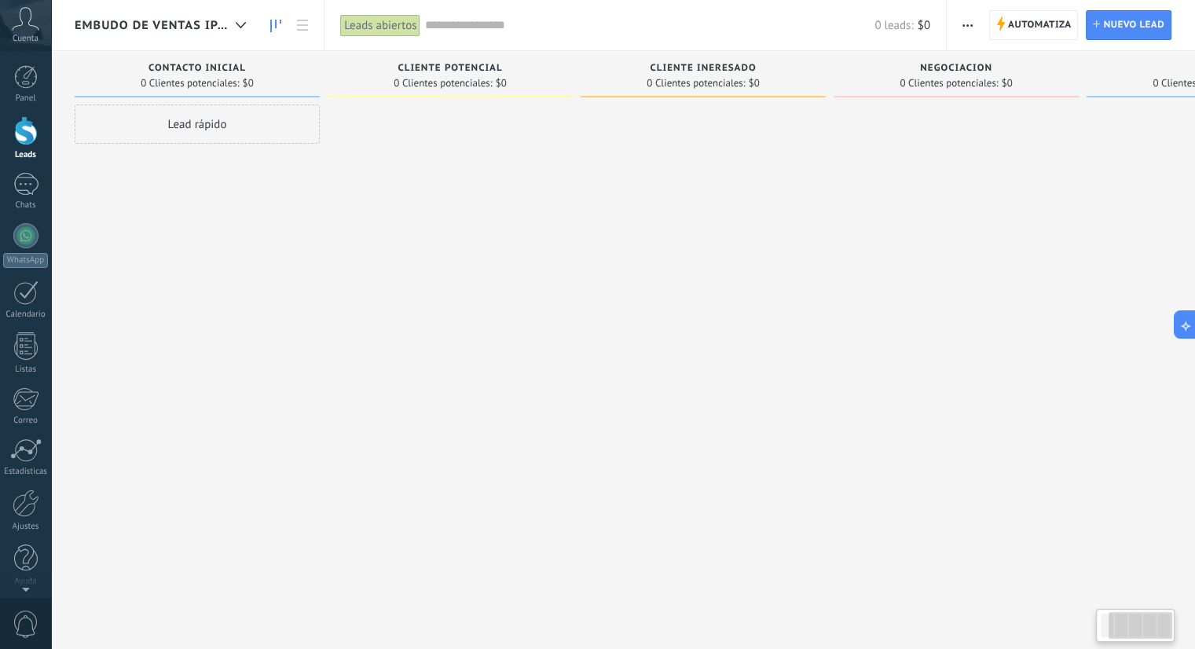
scroll to position [0, 160]
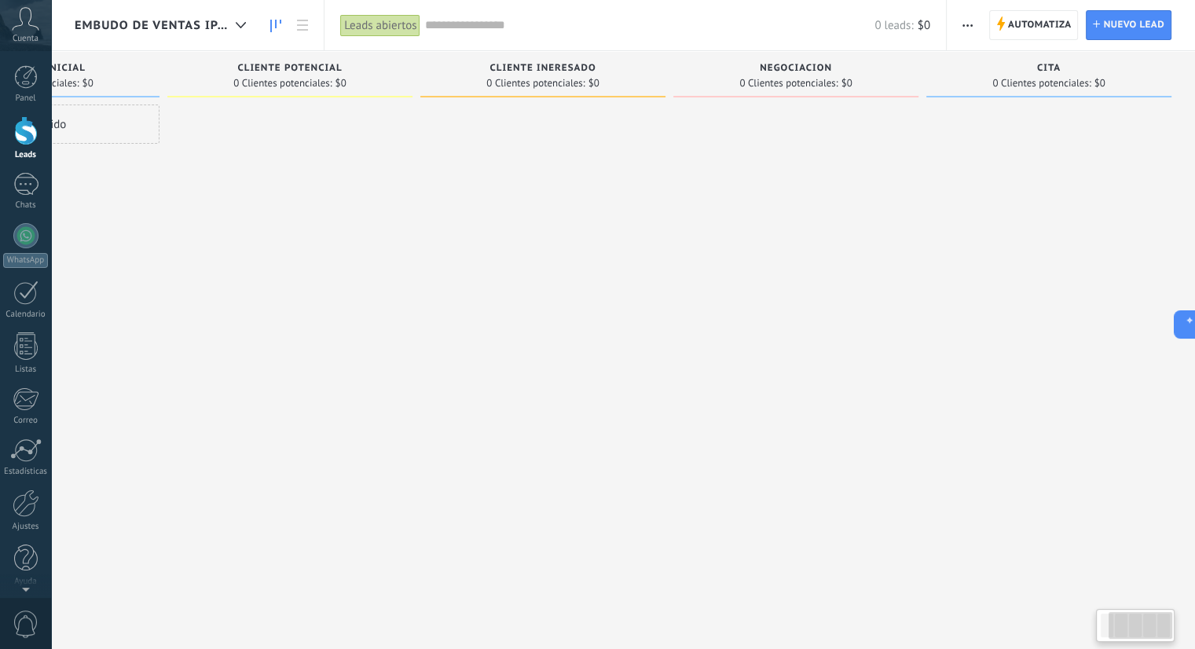
drag, startPoint x: 1122, startPoint y: 611, endPoint x: 1141, endPoint y: 611, distance: 19.6
click at [1141, 612] on div at bounding box center [1140, 625] width 64 height 27
click at [1053, 39] on span "Automatiza Automatiza" at bounding box center [1034, 25] width 90 height 30
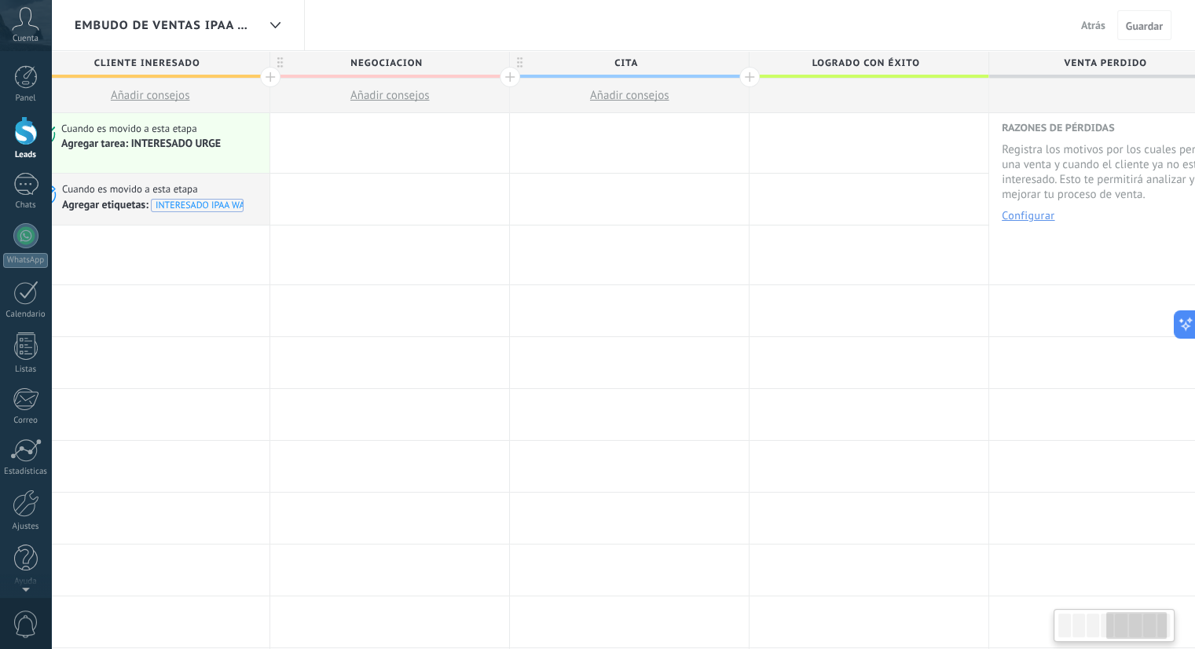
scroll to position [0, 916]
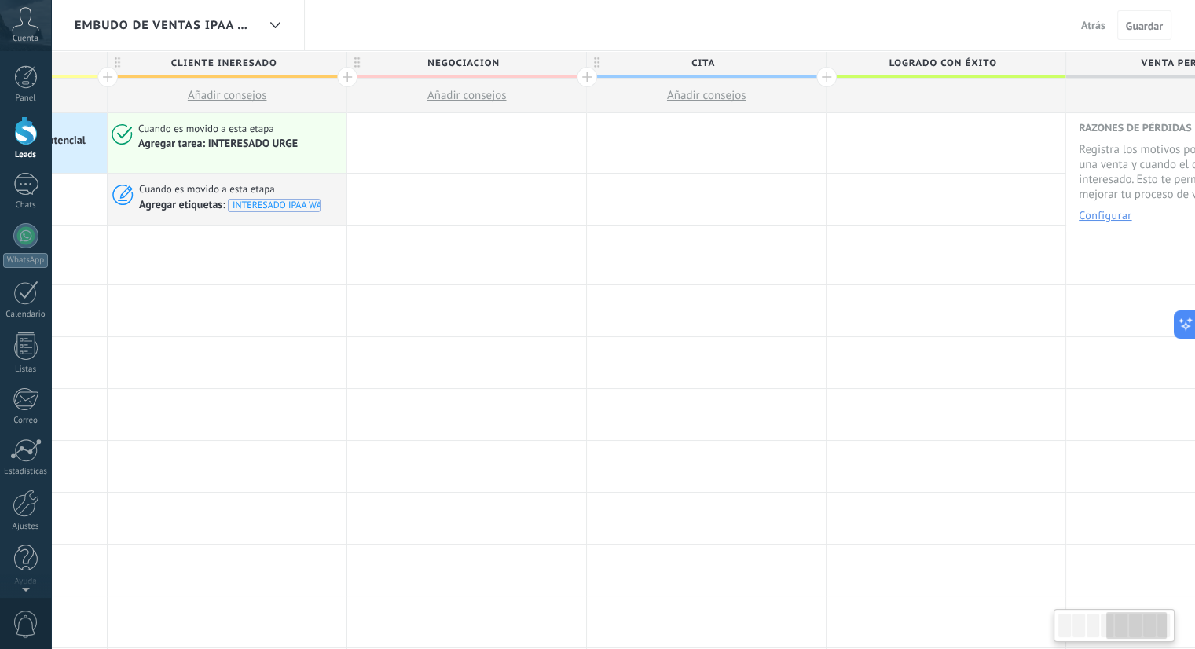
drag, startPoint x: 1103, startPoint y: 625, endPoint x: 1150, endPoint y: 634, distance: 47.9
click at [1150, 634] on div at bounding box center [1136, 625] width 60 height 27
click at [826, 82] on div at bounding box center [826, 77] width 20 height 20
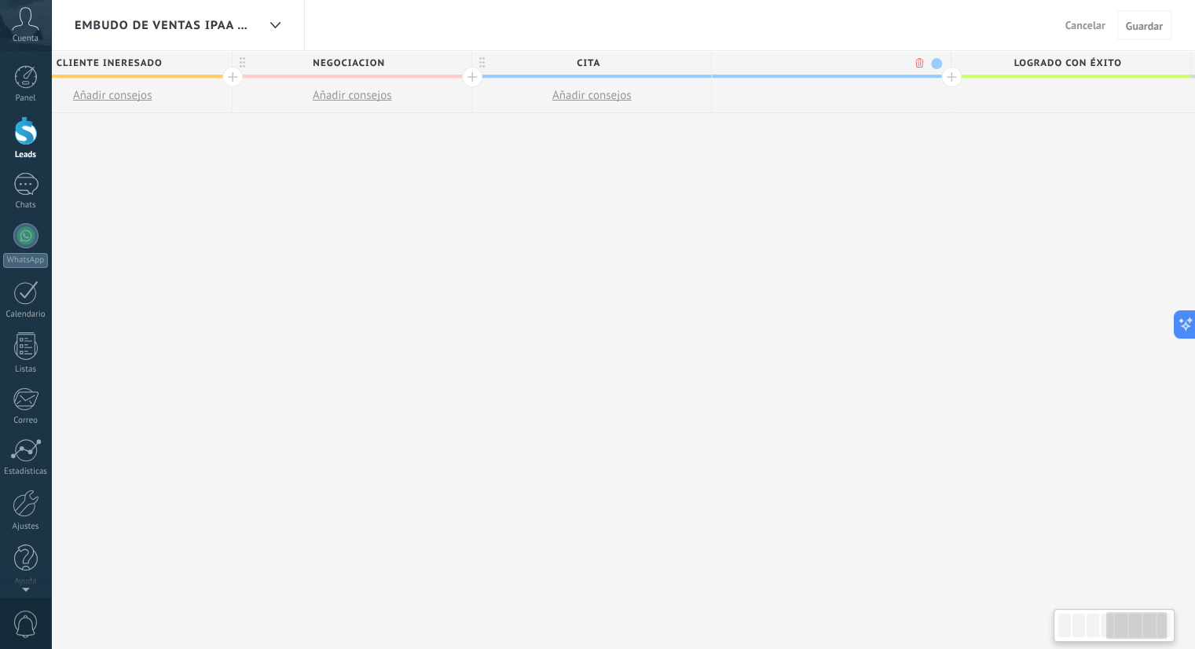
scroll to position [0, 1032]
click at [933, 62] on span at bounding box center [934, 63] width 11 height 11
click at [928, 127] on span at bounding box center [926, 132] width 14 height 15
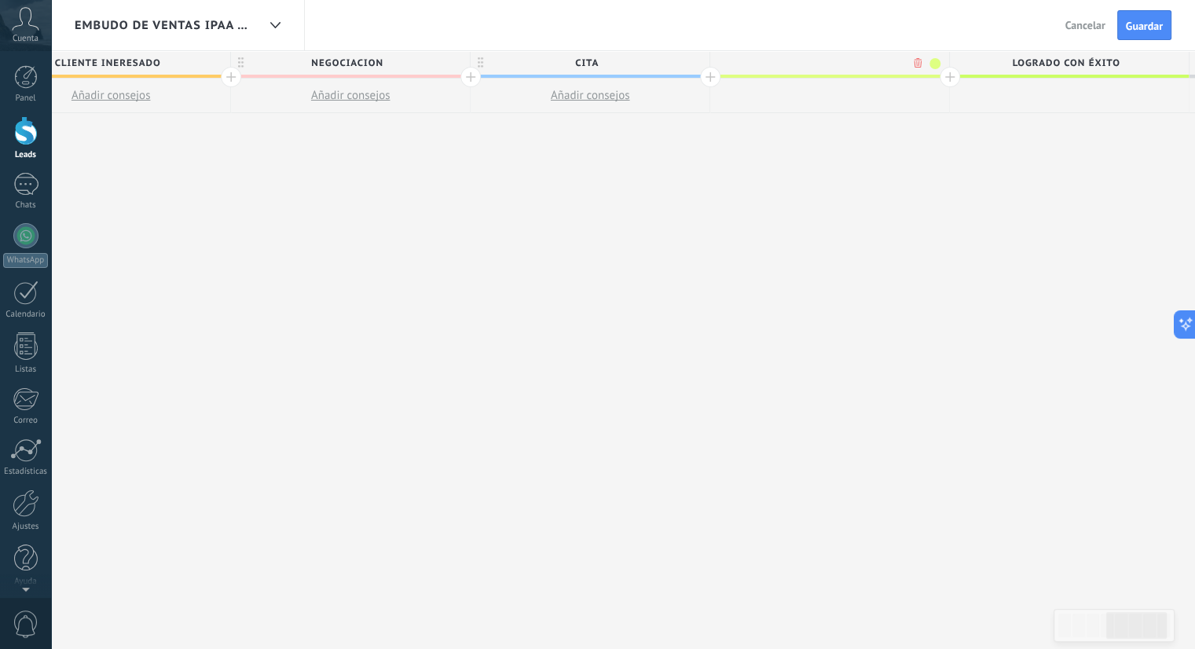
click at [934, 68] on span at bounding box center [934, 63] width 11 height 11
click at [928, 130] on span at bounding box center [926, 132] width 14 height 15
type input "*"
type input "**********"
click at [1146, 26] on span "Guardar" at bounding box center [1144, 25] width 37 height 11
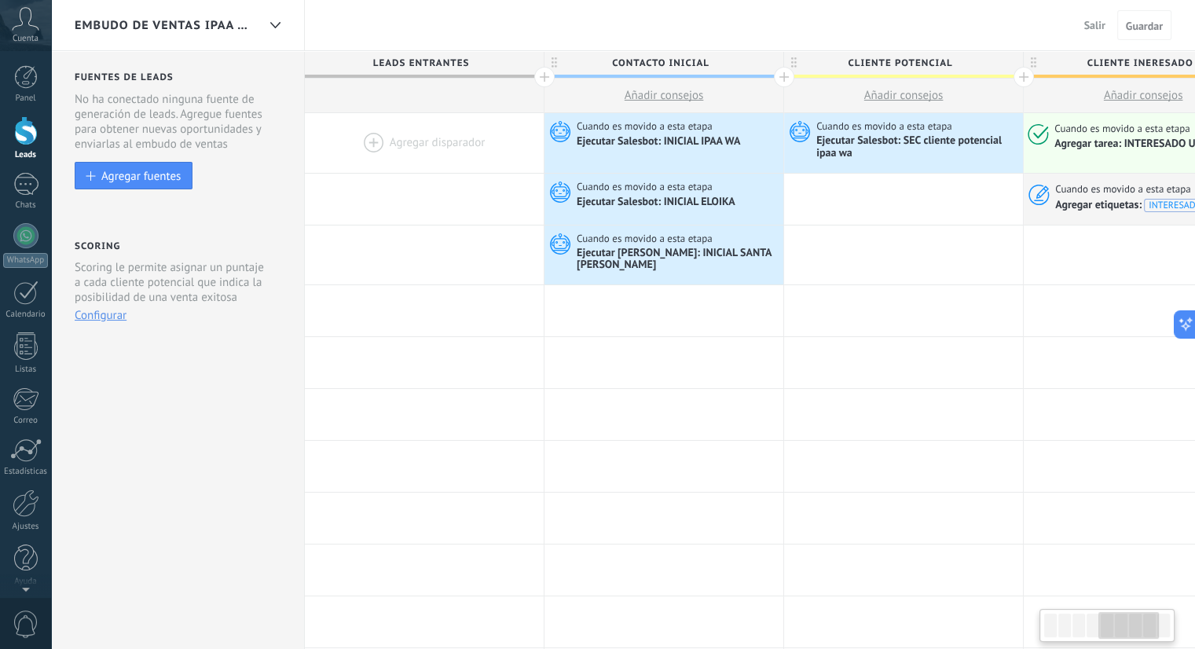
scroll to position [0, 1032]
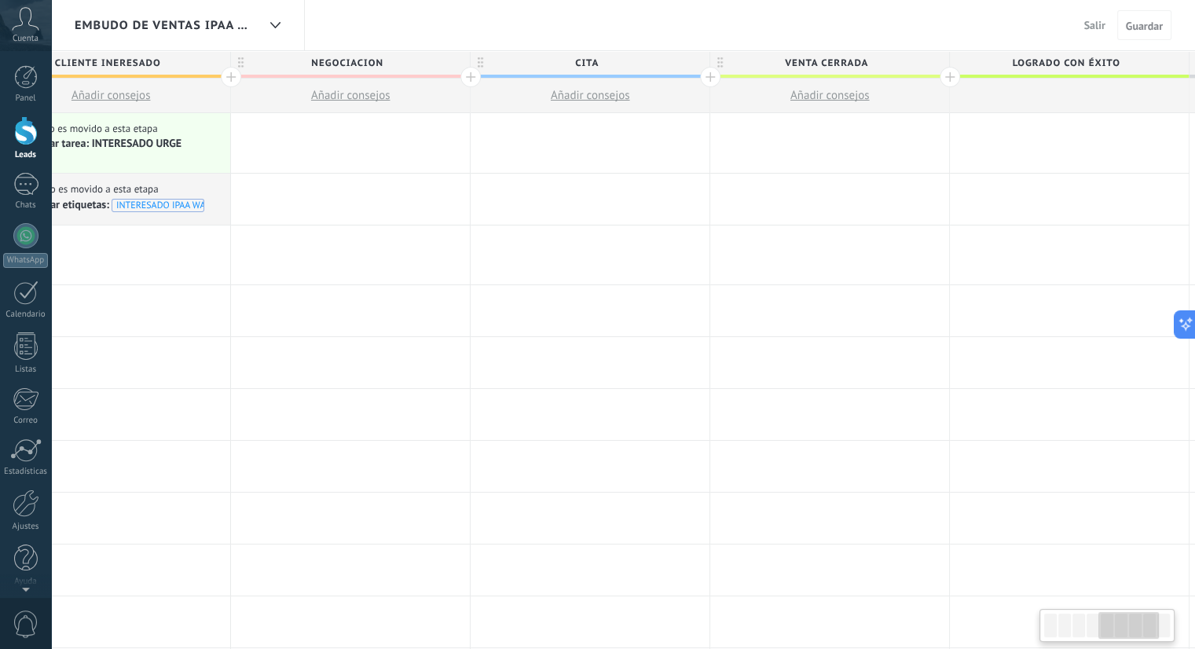
drag, startPoint x: 1108, startPoint y: 625, endPoint x: 1091, endPoint y: 626, distance: 16.5
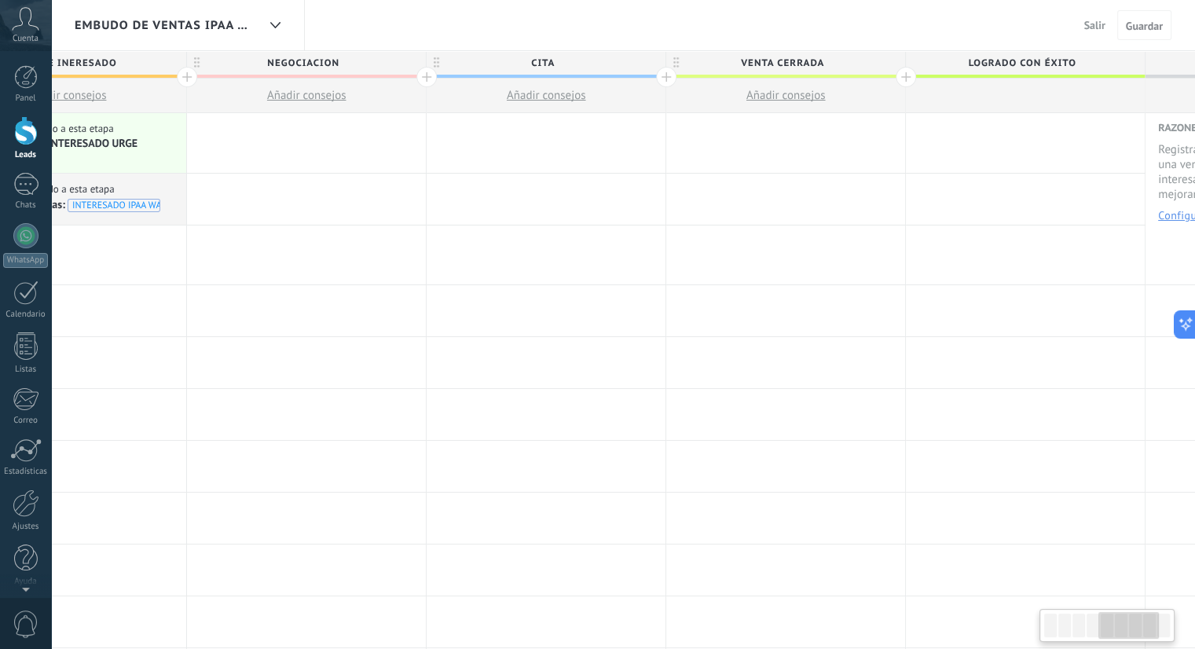
drag, startPoint x: 1091, startPoint y: 626, endPoint x: 1122, endPoint y: 625, distance: 31.4
click at [1122, 625] on div at bounding box center [1128, 625] width 60 height 27
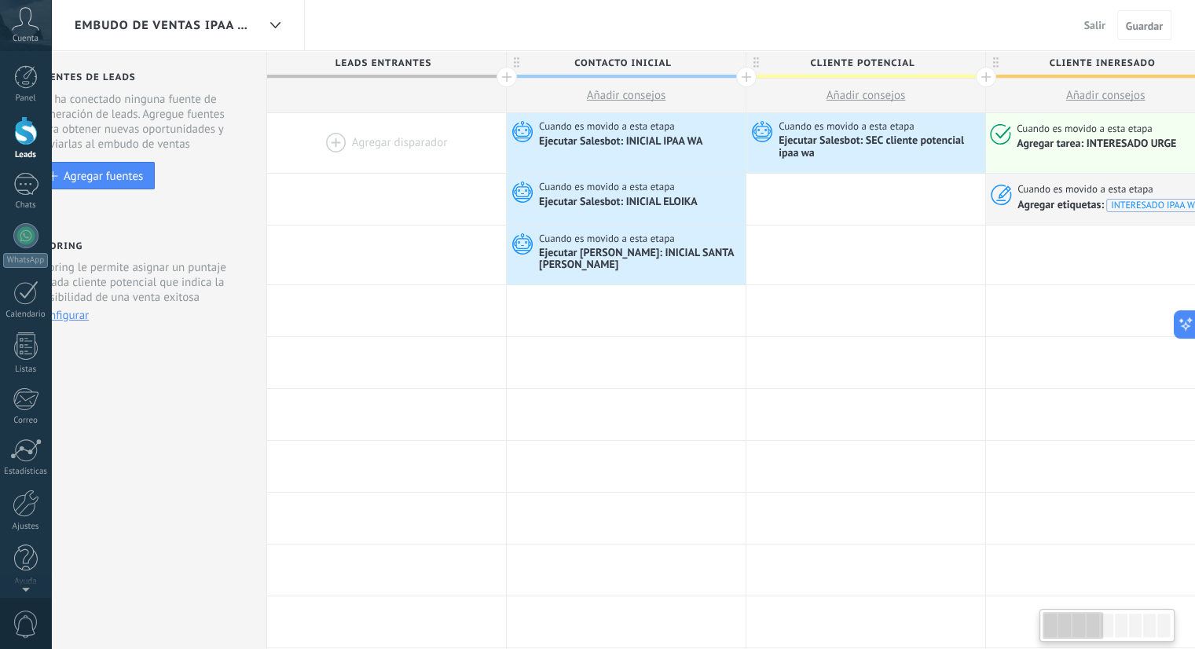
scroll to position [0, 12]
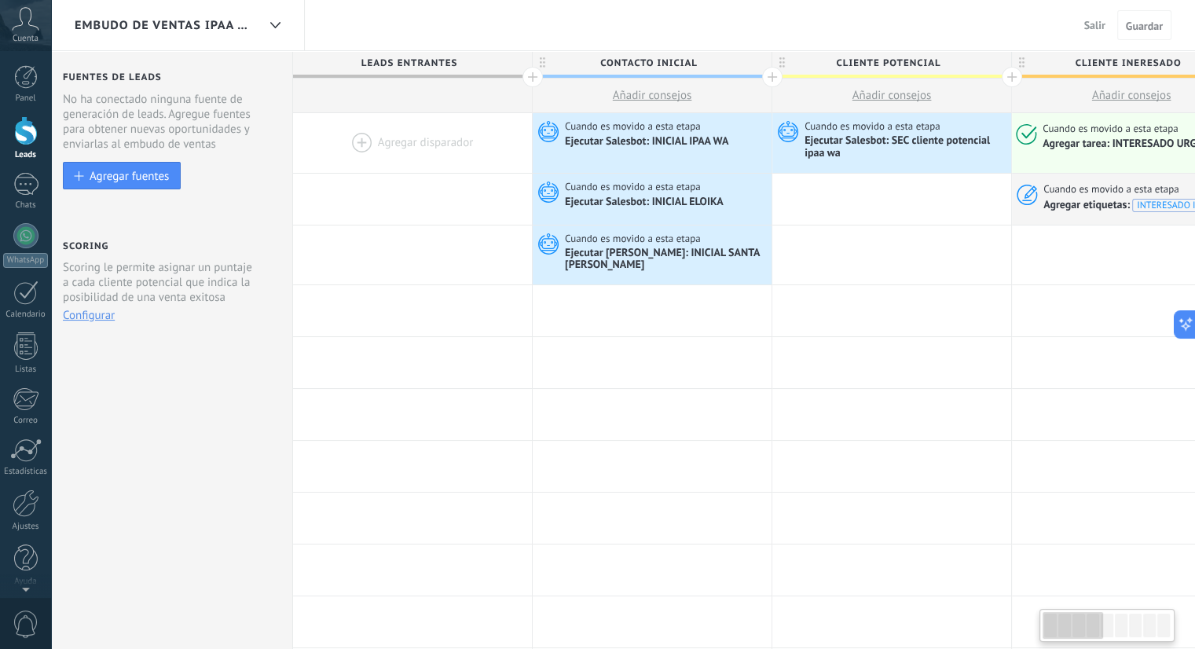
drag, startPoint x: 1122, startPoint y: 625, endPoint x: 1056, endPoint y: 624, distance: 66.8
click at [1056, 624] on div at bounding box center [1072, 625] width 60 height 27
click at [267, 25] on div at bounding box center [275, 25] width 27 height 31
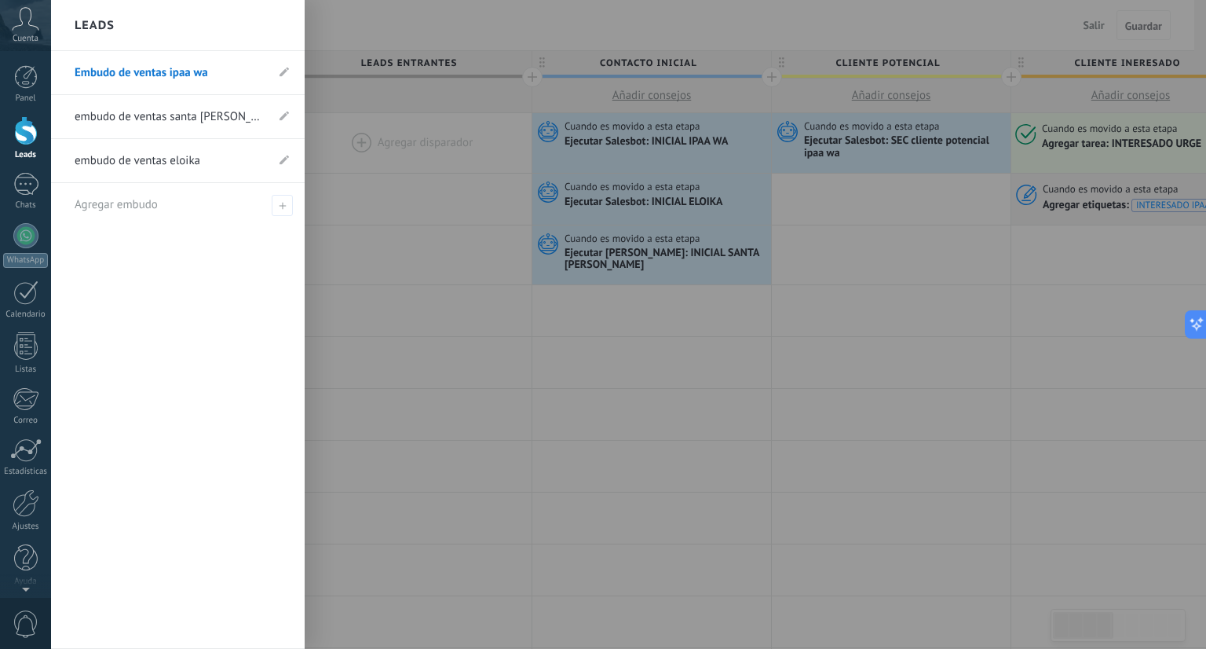
click at [202, 117] on link "embudo de ventas santa [PERSON_NAME]" at bounding box center [170, 117] width 191 height 44
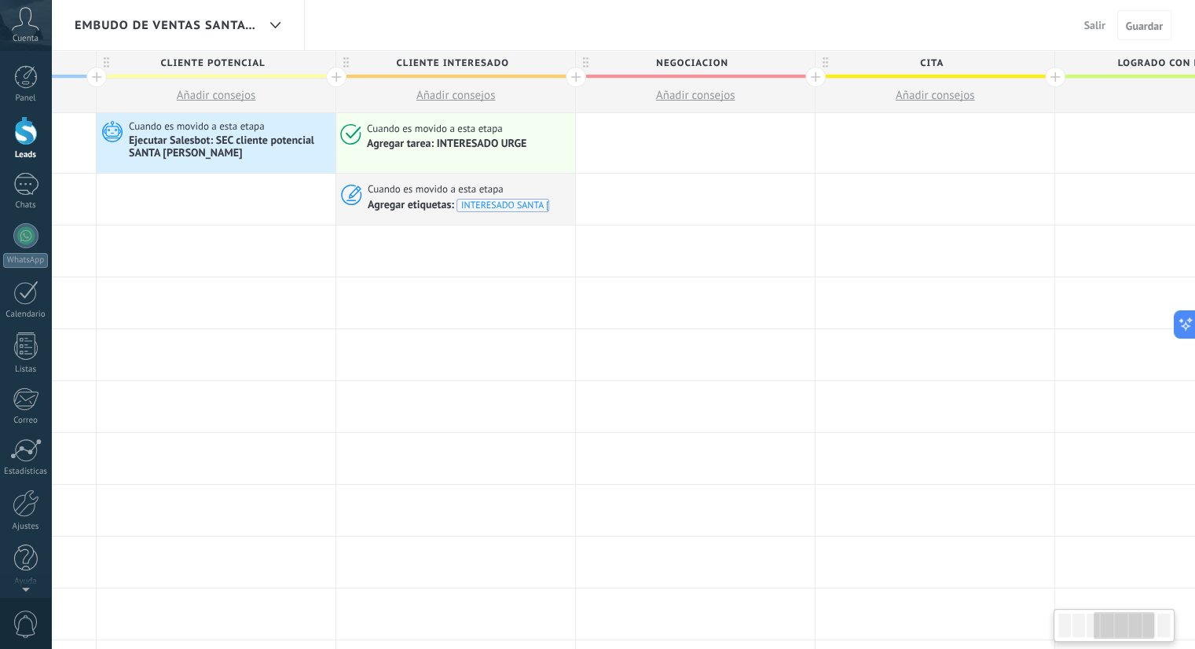
scroll to position [0, 717]
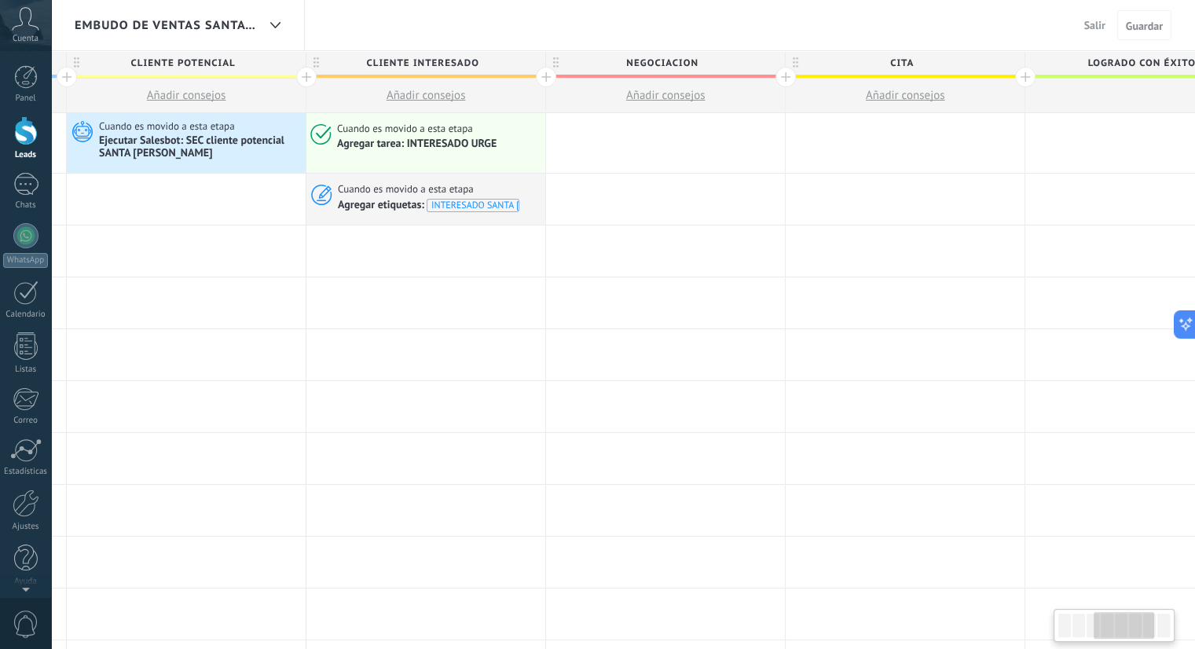
drag, startPoint x: 1083, startPoint y: 611, endPoint x: 1120, endPoint y: 621, distance: 38.3
click at [1120, 621] on div at bounding box center [1123, 625] width 60 height 27
click at [926, 64] on span "cita" at bounding box center [900, 63] width 231 height 24
drag, startPoint x: 1010, startPoint y: 61, endPoint x: 1018, endPoint y: 54, distance: 10.6
click at [1018, 54] on div "****" at bounding box center [904, 64] width 239 height 27
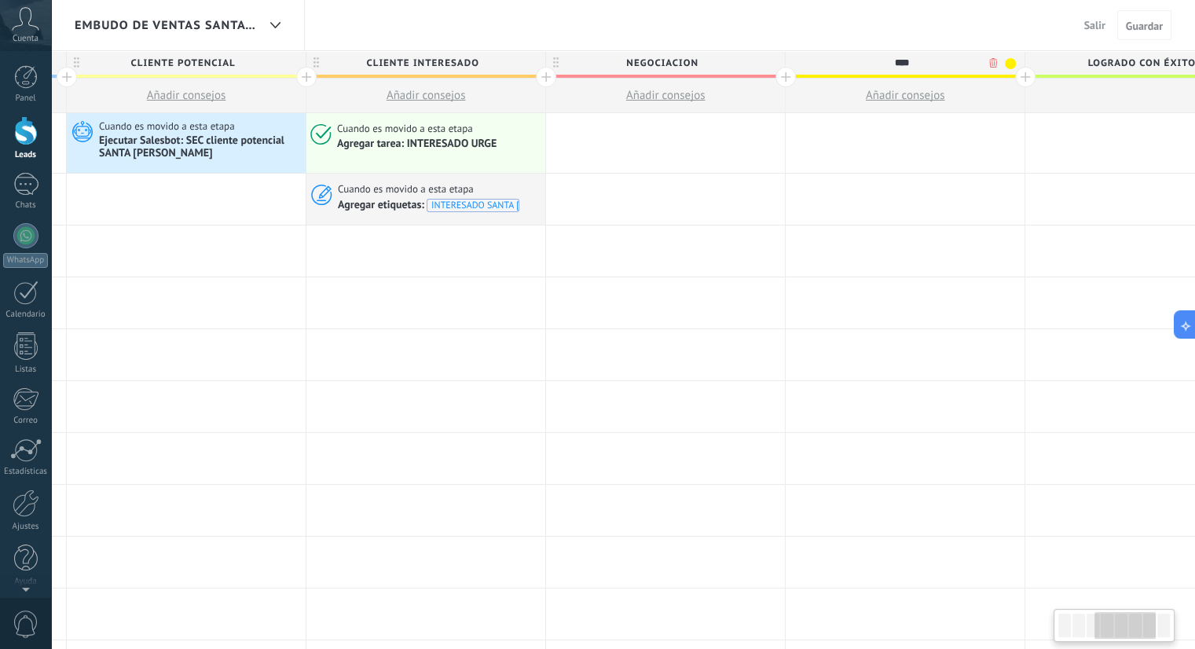
click at [1010, 64] on span at bounding box center [1010, 63] width 11 height 11
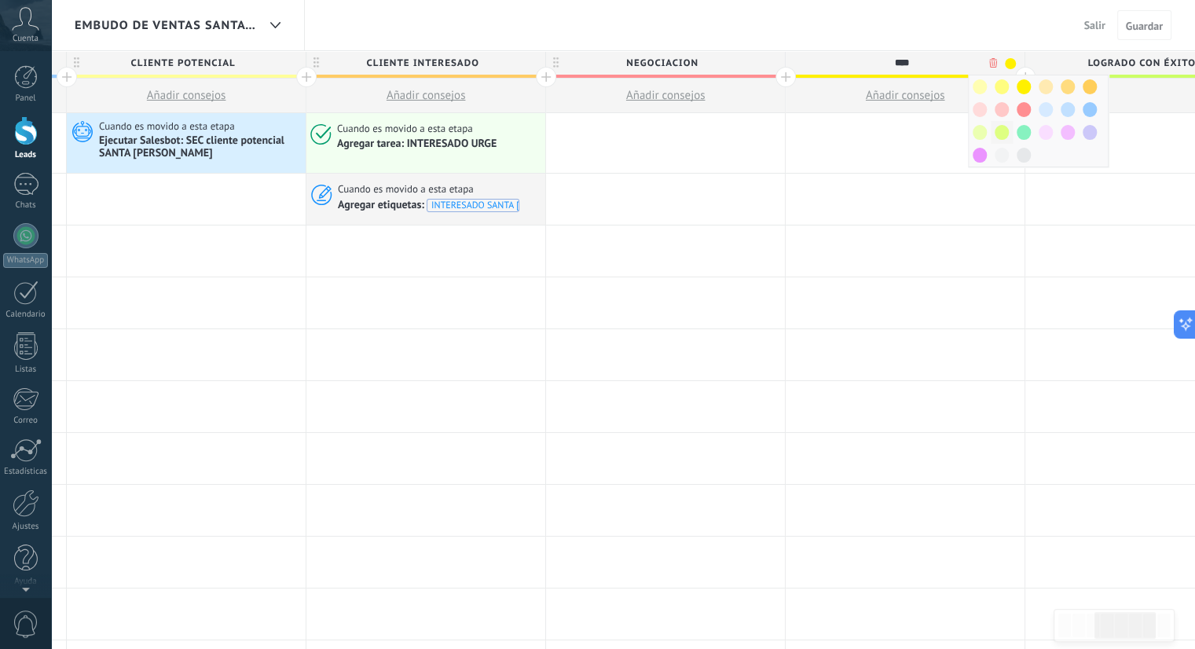
click at [998, 130] on span at bounding box center [1001, 132] width 14 height 15
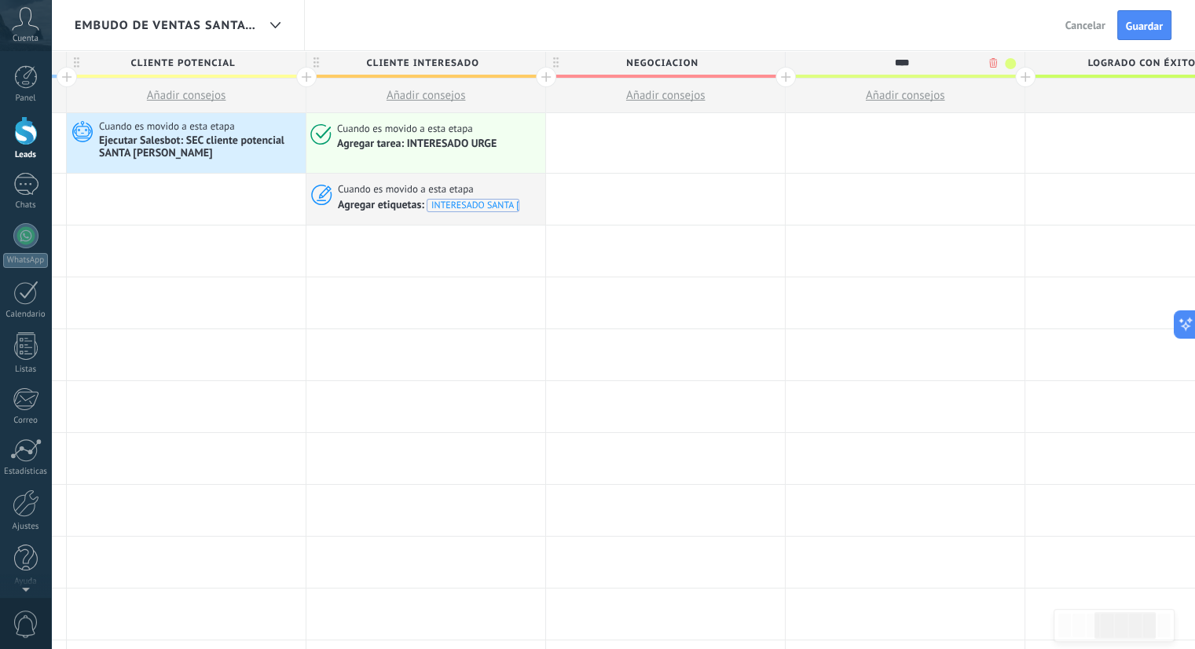
click at [1011, 64] on span at bounding box center [1010, 63] width 11 height 11
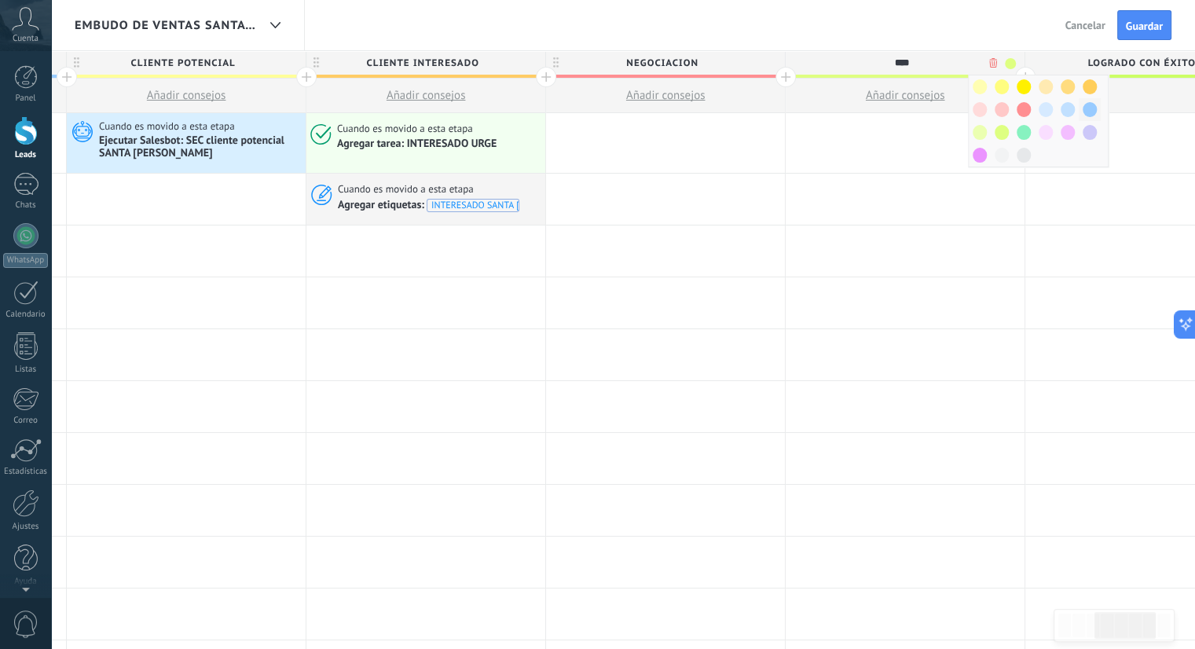
click at [1092, 107] on span at bounding box center [1089, 109] width 14 height 15
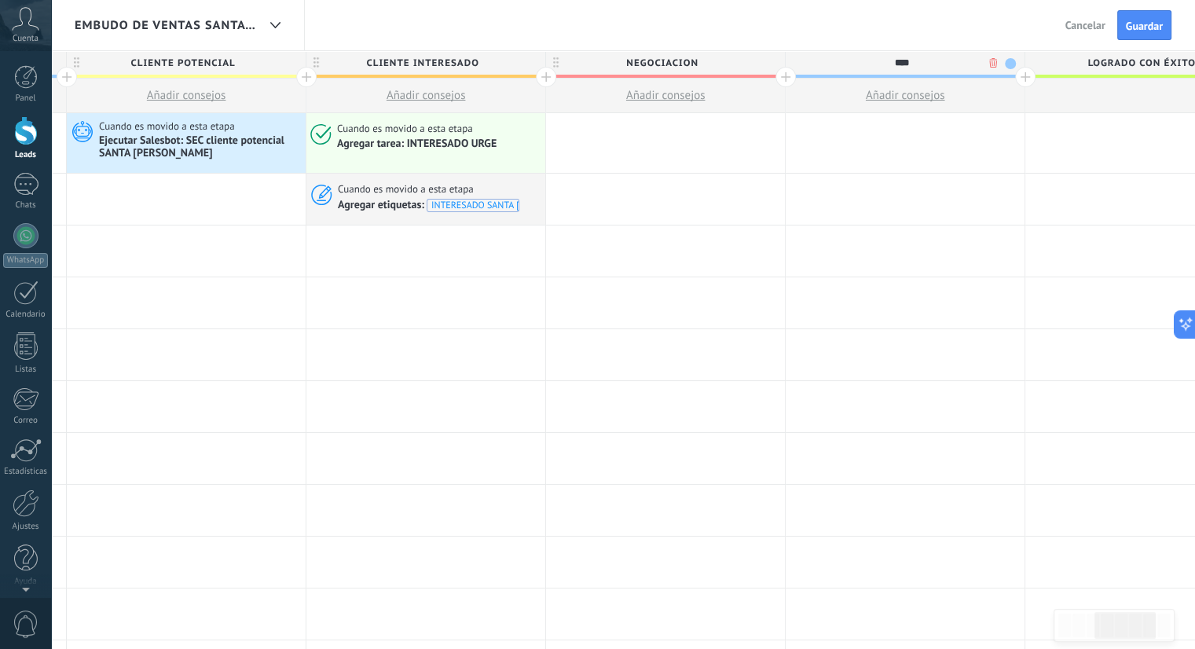
click at [1023, 71] on div at bounding box center [1025, 77] width 20 height 20
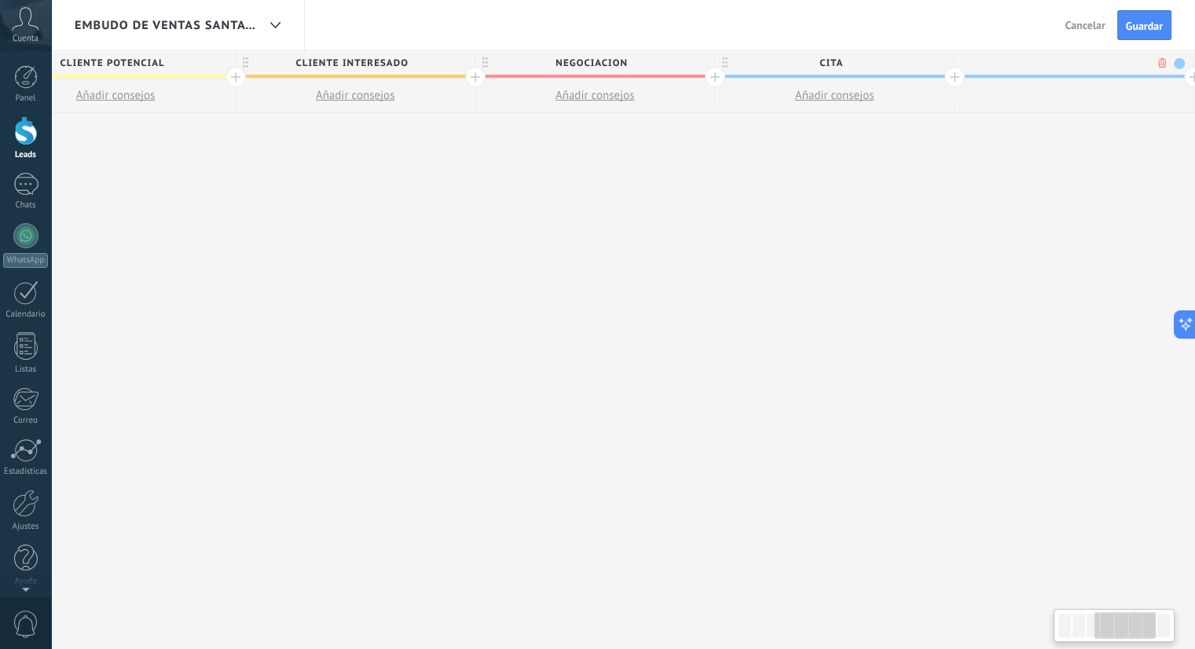
scroll to position [0, 833]
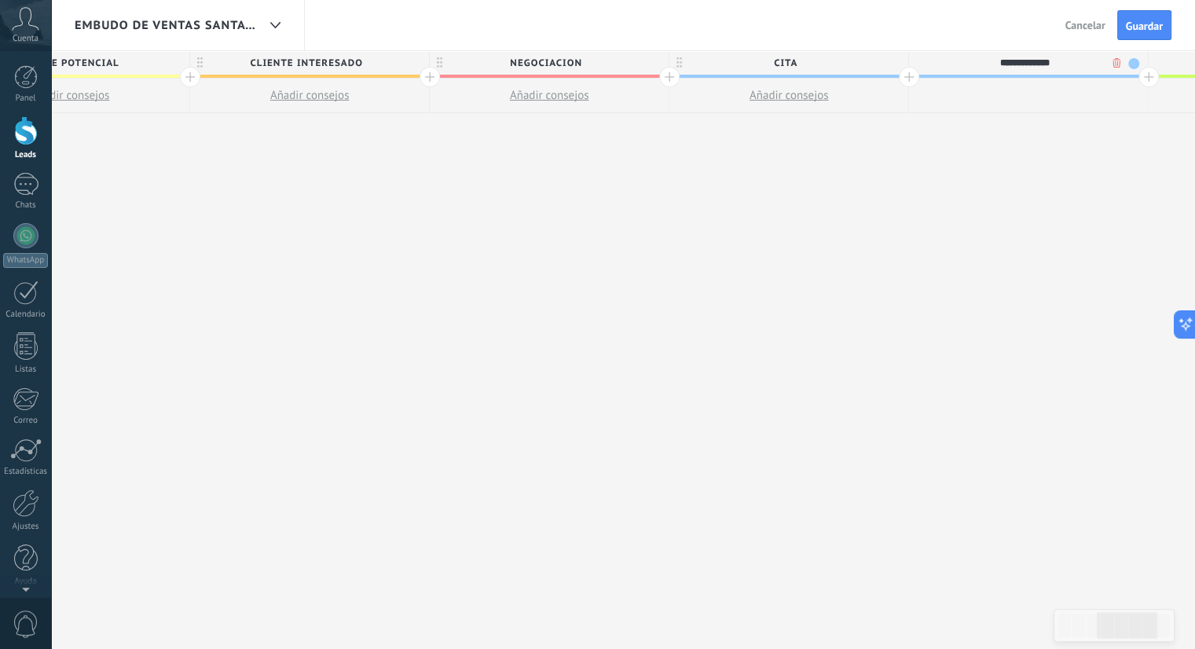
type input "**********"
click at [1128, 64] on span at bounding box center [1133, 63] width 11 height 11
click at [1124, 130] on span at bounding box center [1125, 132] width 14 height 15
click at [1137, 20] on span "Guardar" at bounding box center [1144, 25] width 37 height 11
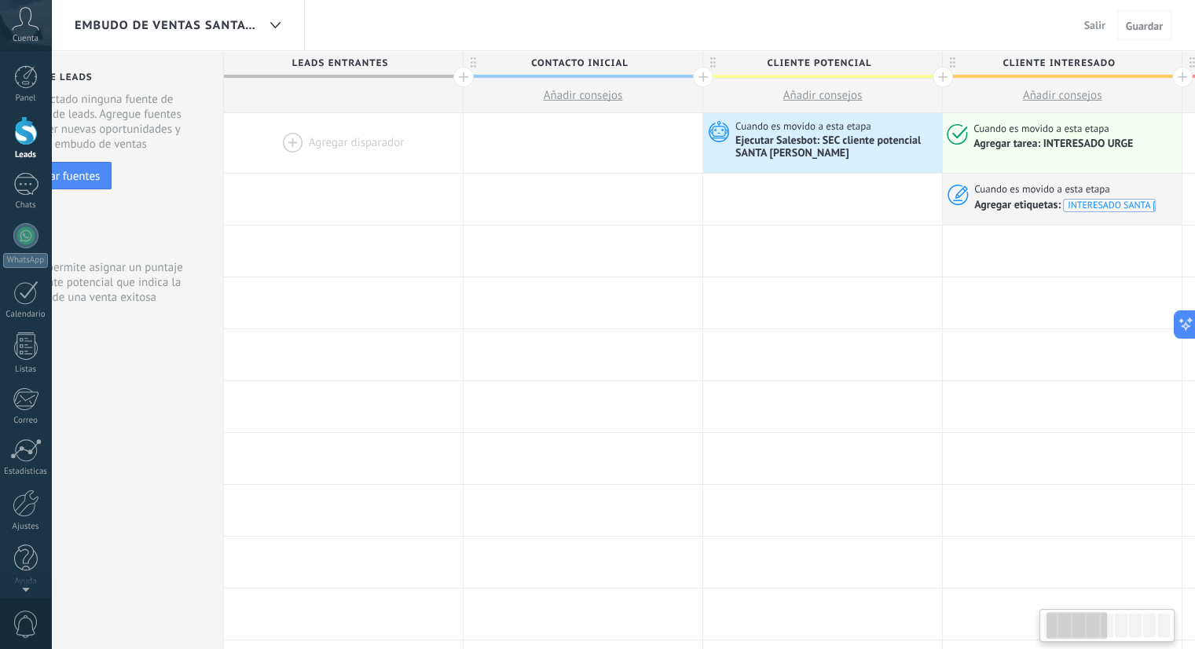
scroll to position [0, 12]
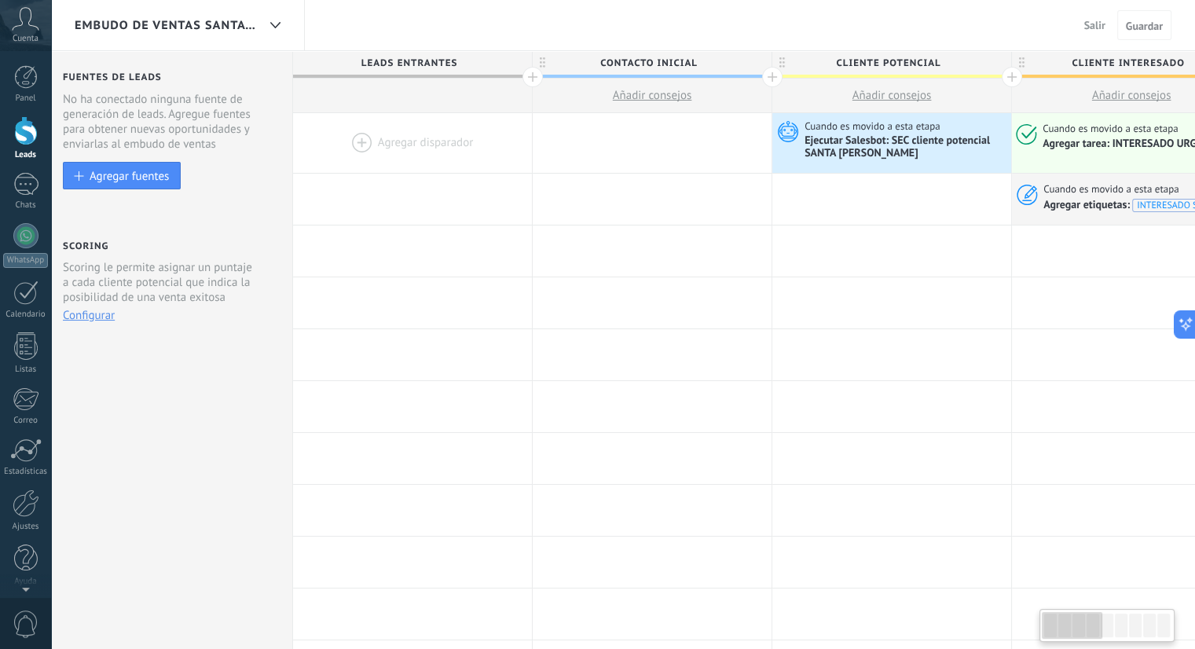
drag, startPoint x: 1100, startPoint y: 621, endPoint x: 1053, endPoint y: 626, distance: 48.2
click at [1053, 626] on div at bounding box center [1072, 625] width 60 height 27
click at [273, 22] on icon at bounding box center [275, 25] width 10 height 6
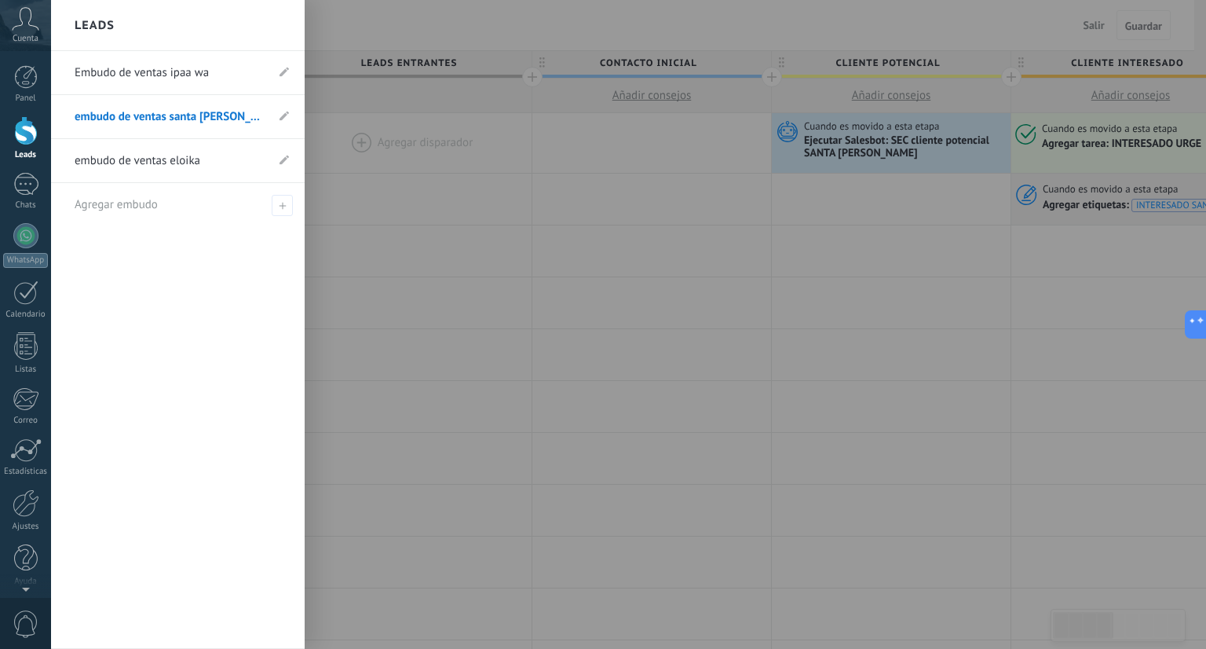
click at [203, 145] on link "embudo de ventas eloika" at bounding box center [170, 161] width 191 height 44
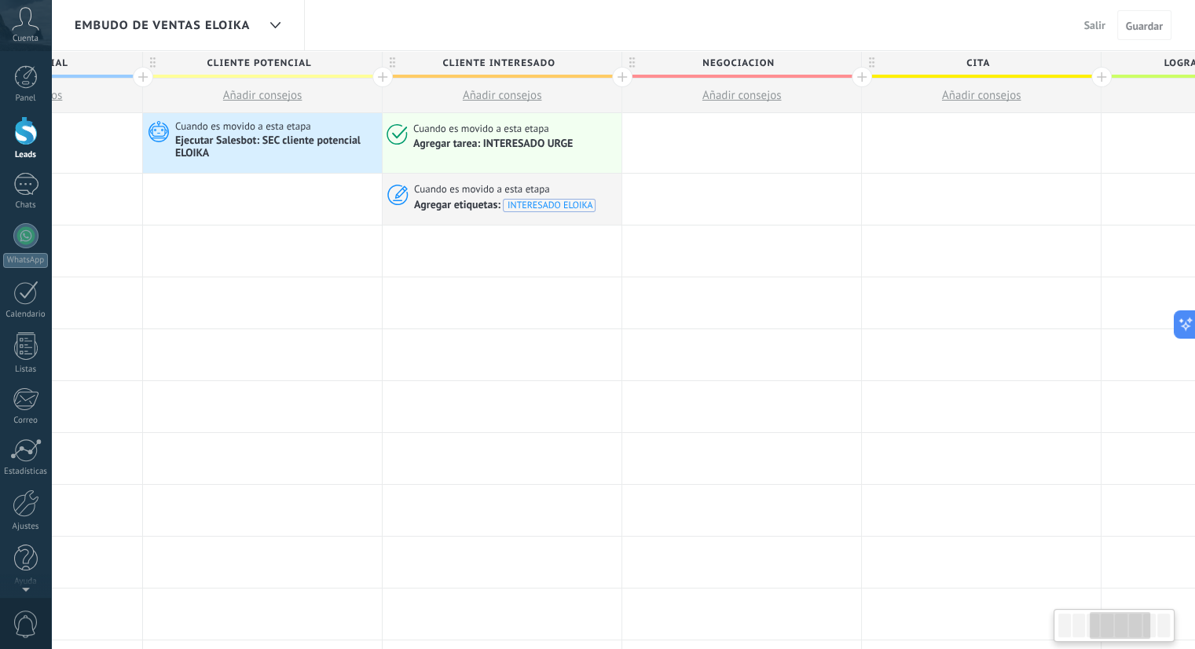
scroll to position [0, 672]
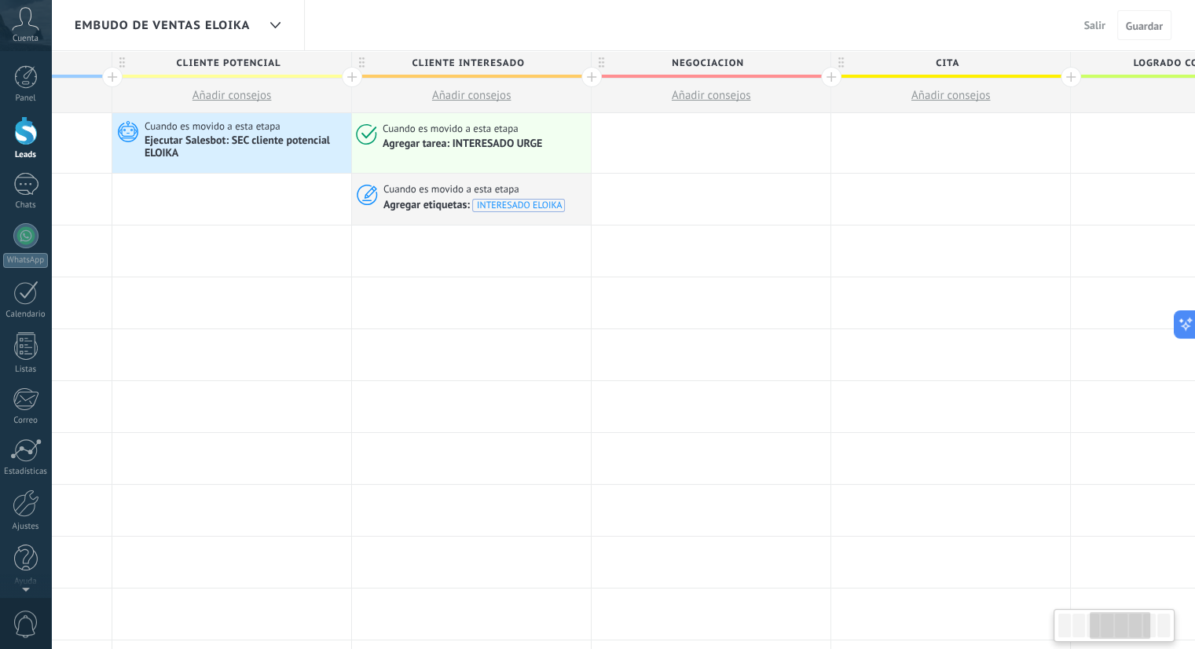
drag, startPoint x: 1082, startPoint y: 626, endPoint x: 1116, endPoint y: 632, distance: 35.1
click at [1116, 632] on div at bounding box center [1119, 625] width 60 height 27
click at [1068, 73] on div at bounding box center [1070, 77] width 20 height 20
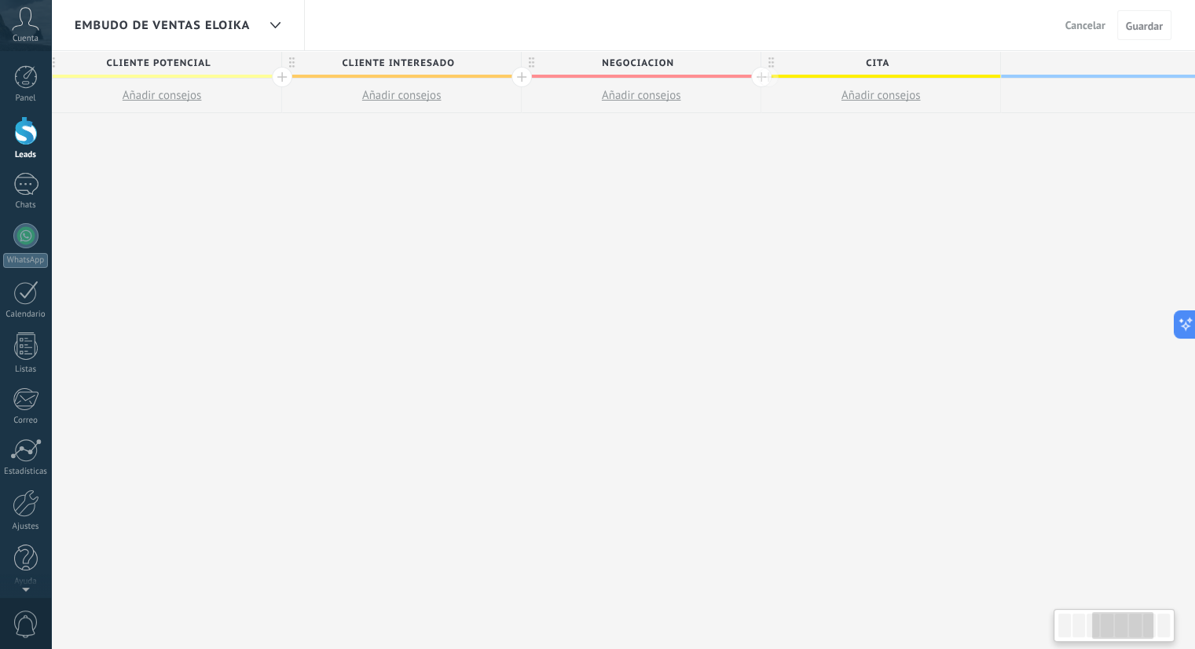
scroll to position [0, 788]
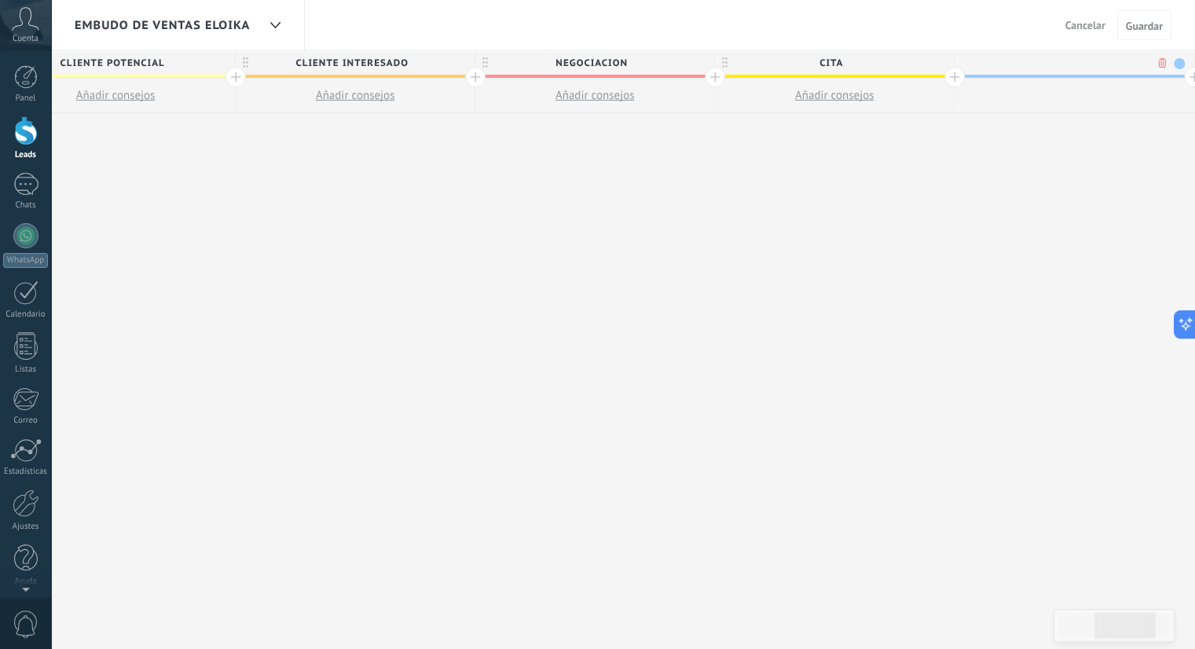
click at [1178, 62] on span at bounding box center [1179, 63] width 11 height 11
click at [1174, 127] on span at bounding box center [1170, 132] width 14 height 15
click at [1089, 67] on input "text" at bounding box center [1070, 63] width 208 height 24
type input "**********"
click at [1159, 17] on button "Guardar" at bounding box center [1144, 25] width 54 height 30
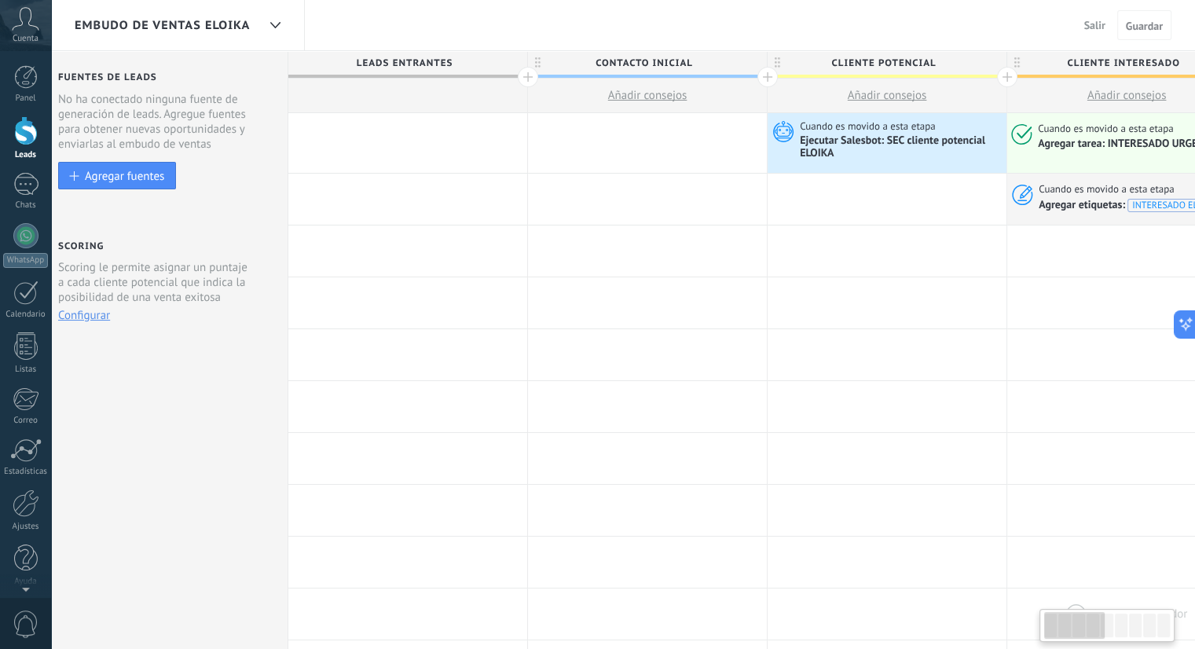
scroll to position [0, 12]
drag, startPoint x: 1122, startPoint y: 629, endPoint x: 1060, endPoint y: 603, distance: 67.2
click at [1060, 603] on body ".abccls-1,.abccls-2{fill-rule:evenodd}.abccls-2{fill:#fff} .abfcls-1{fill:none}…" at bounding box center [597, 324] width 1195 height 649
click at [252, 27] on div "embudo de ventas eloika" at bounding box center [166, 25] width 182 height 50
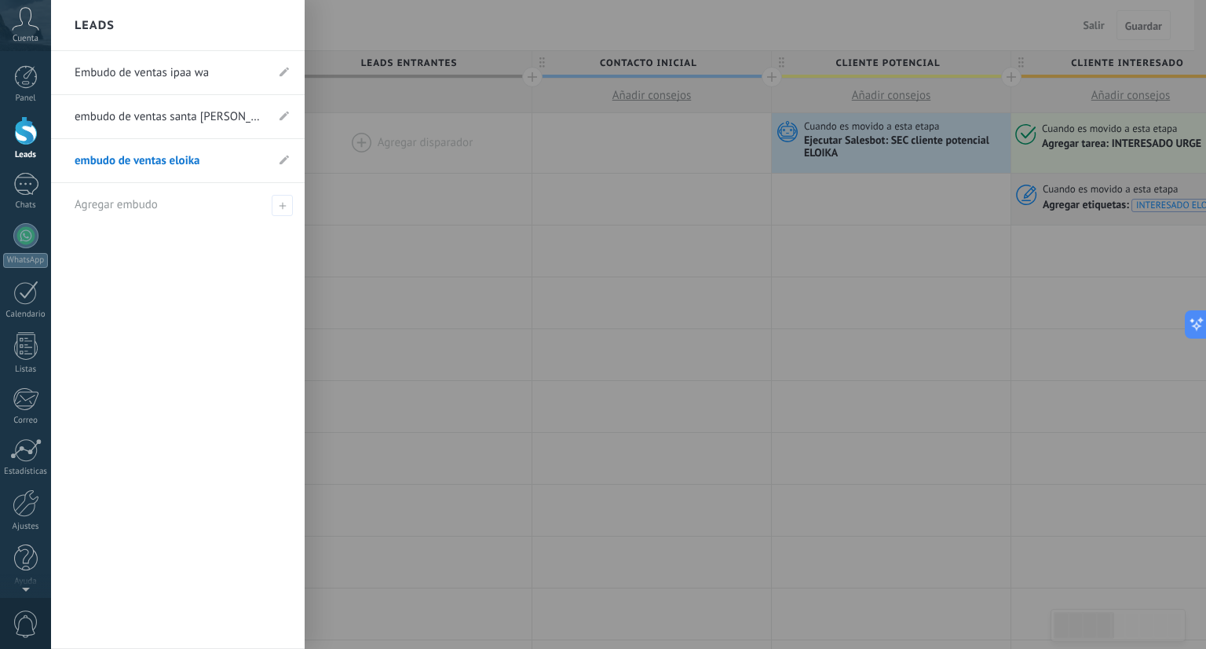
click at [233, 117] on link "embudo de ventas santa [PERSON_NAME]" at bounding box center [170, 117] width 191 height 44
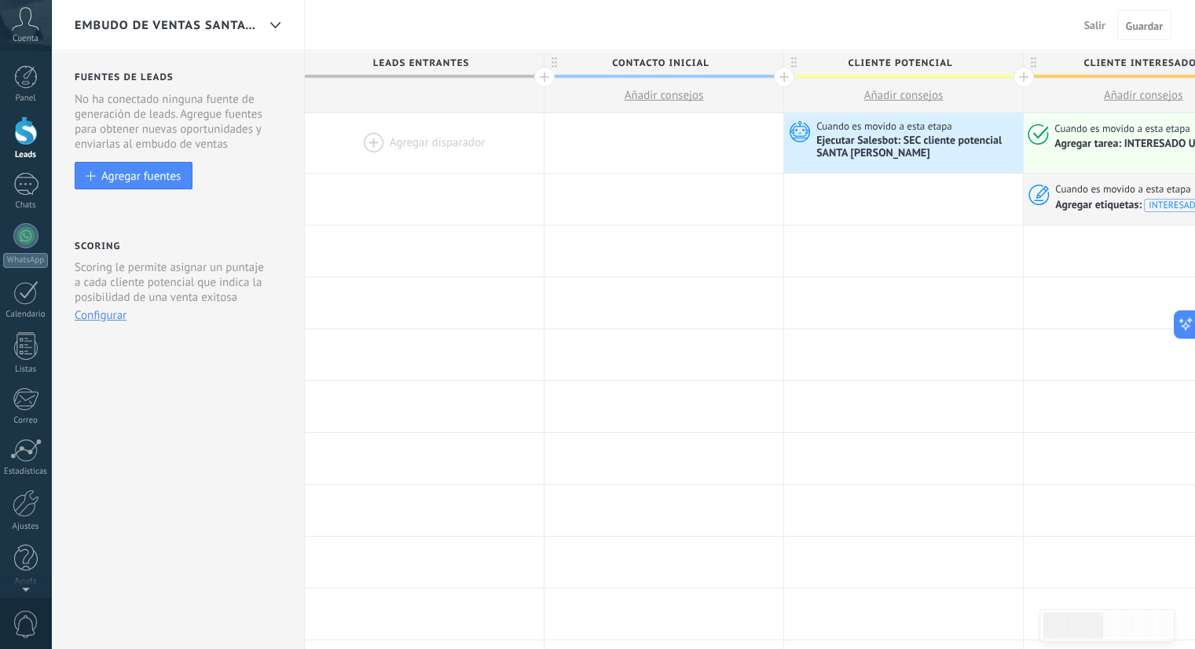
click at [254, 24] on span "embudo de ventas santa [PERSON_NAME]" at bounding box center [166, 25] width 182 height 15
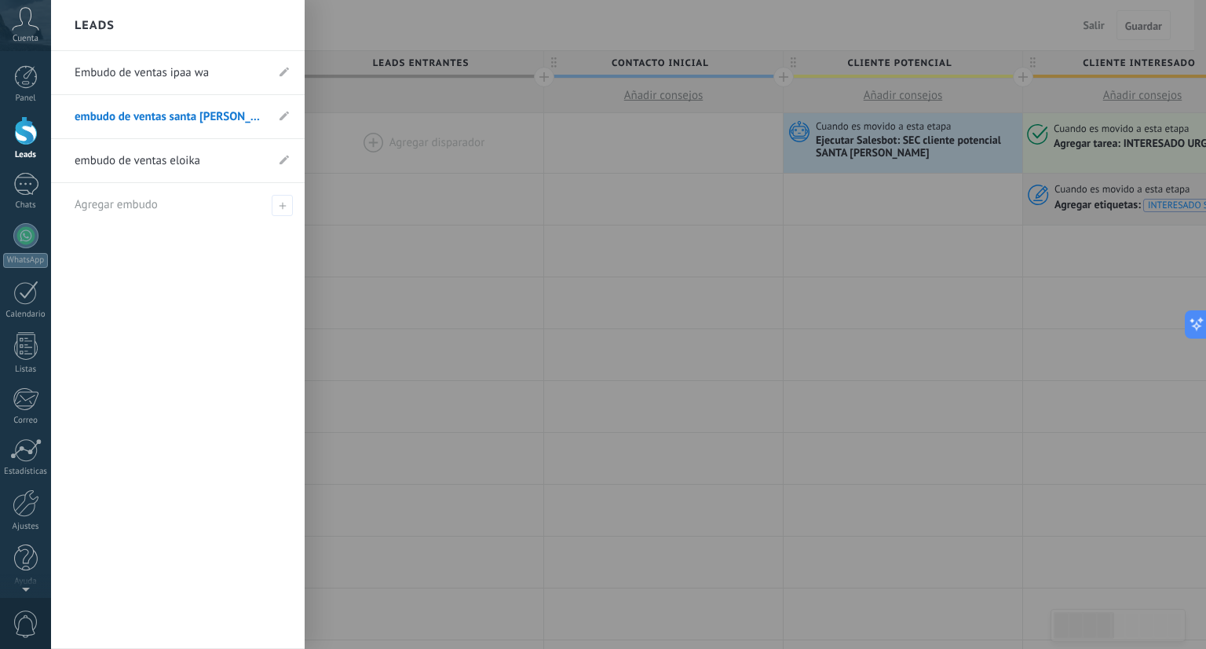
click at [231, 67] on link "Embudo de ventas ipaa wa" at bounding box center [170, 73] width 191 height 44
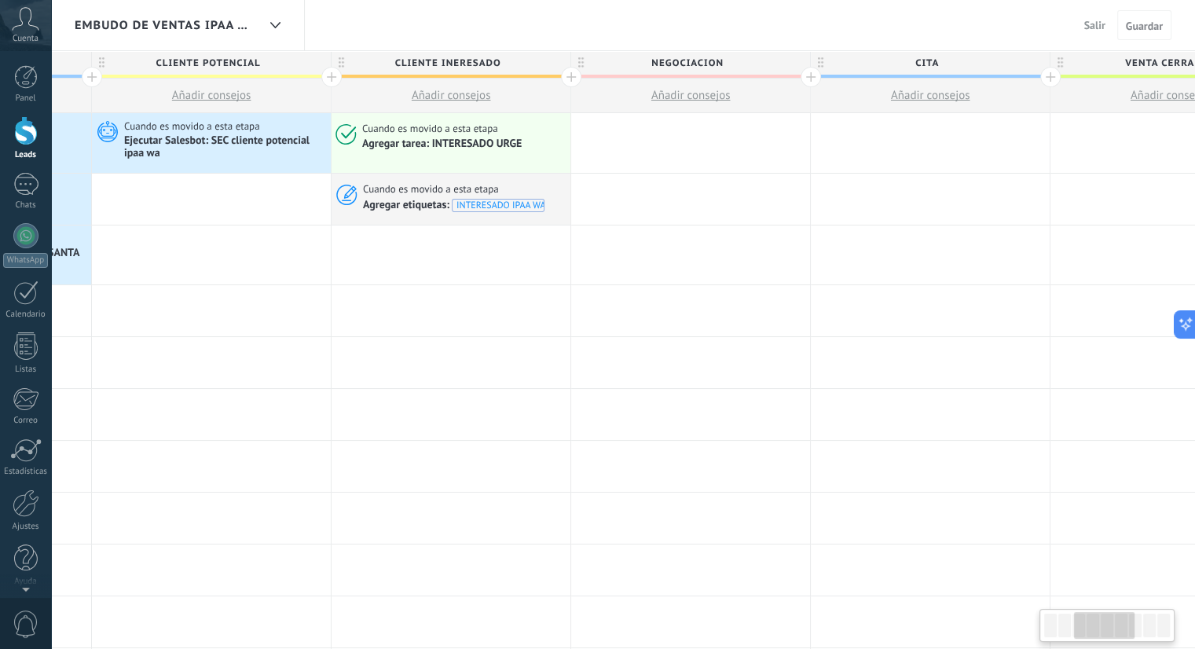
scroll to position [0, 752]
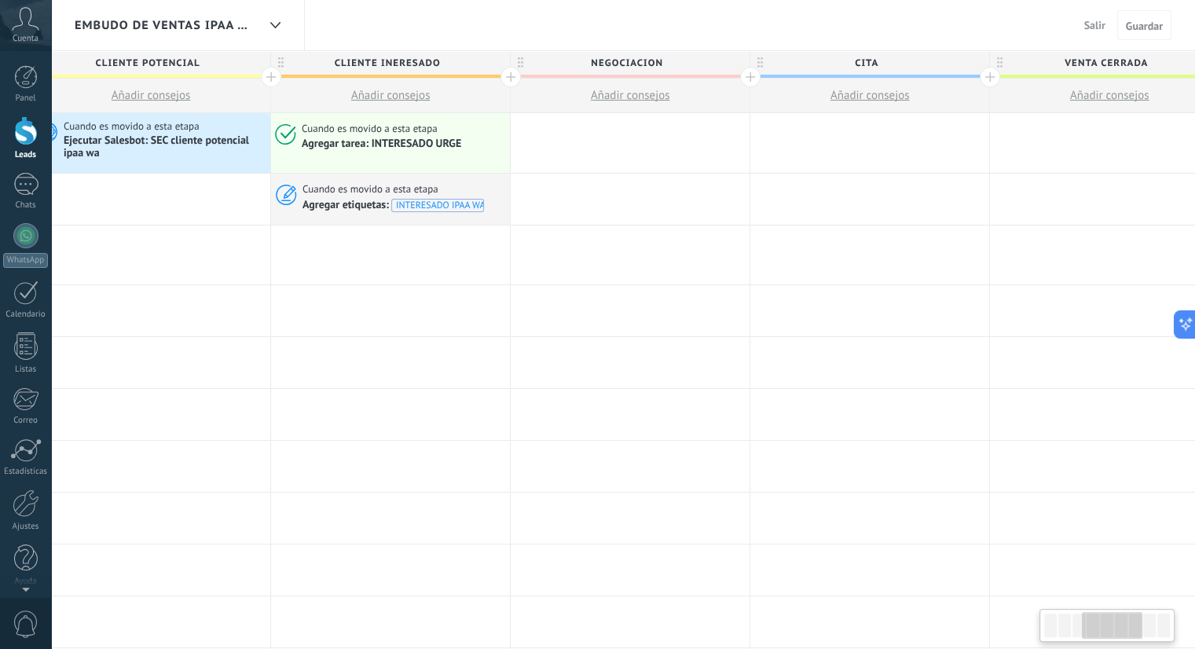
drag, startPoint x: 1056, startPoint y: 614, endPoint x: 1096, endPoint y: 643, distance: 48.9
click at [1096, 643] on body ".abccls-1,.abccls-2{fill-rule:evenodd}.abccls-2{fill:#fff} .abfcls-1{fill:none}…" at bounding box center [597, 324] width 1195 height 649
click at [9, 195] on link "Chats" at bounding box center [25, 192] width 51 height 38
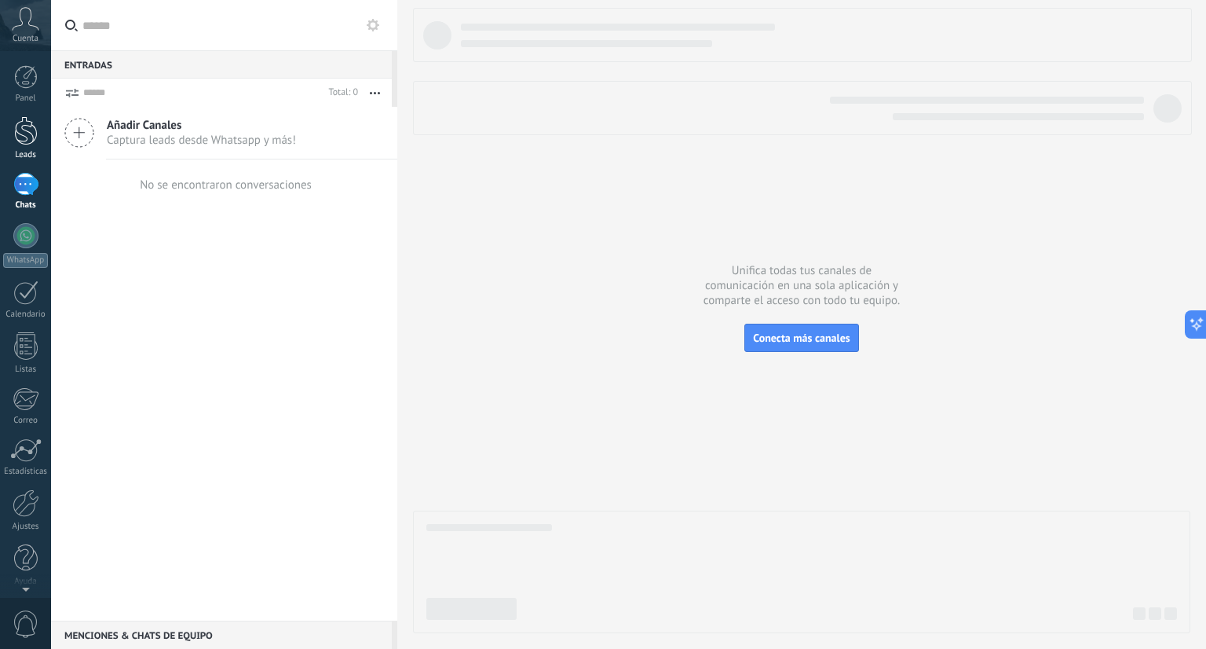
click at [21, 136] on div at bounding box center [26, 130] width 24 height 29
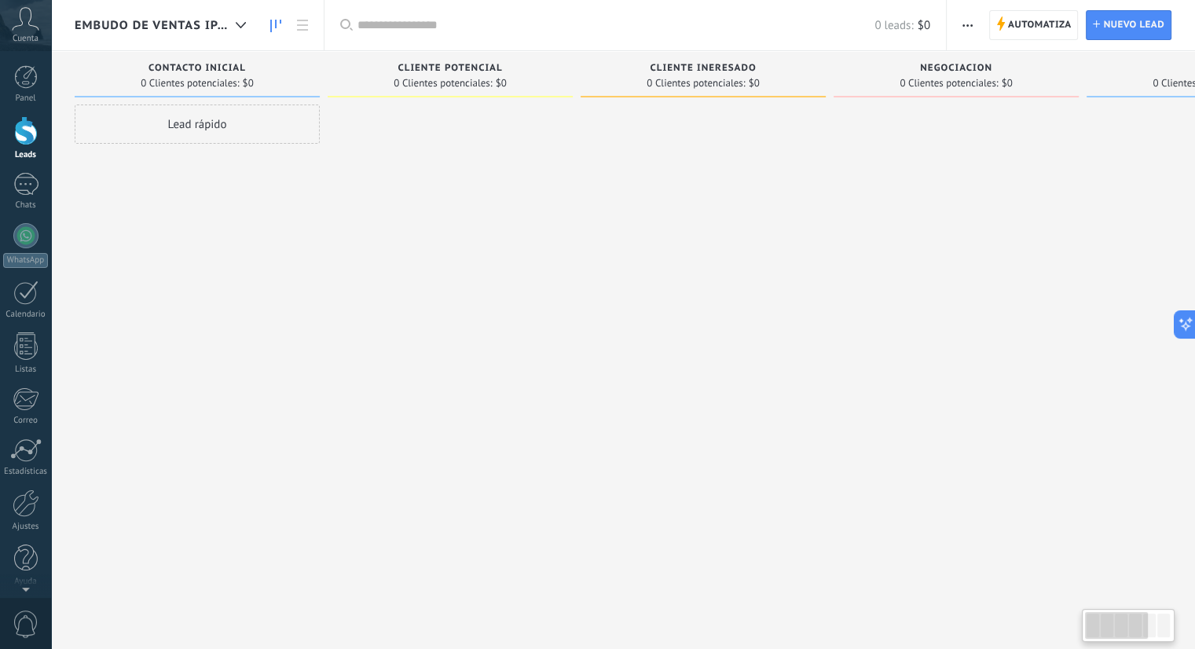
click at [21, 136] on div at bounding box center [26, 130] width 24 height 29
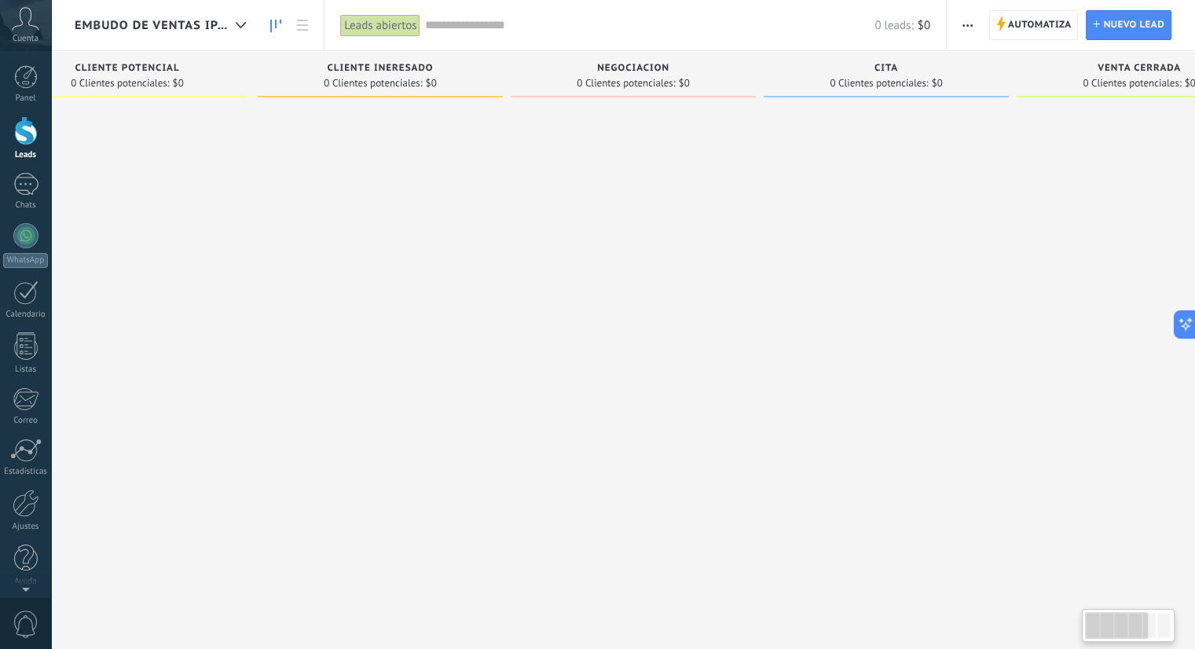
scroll to position [0, 413]
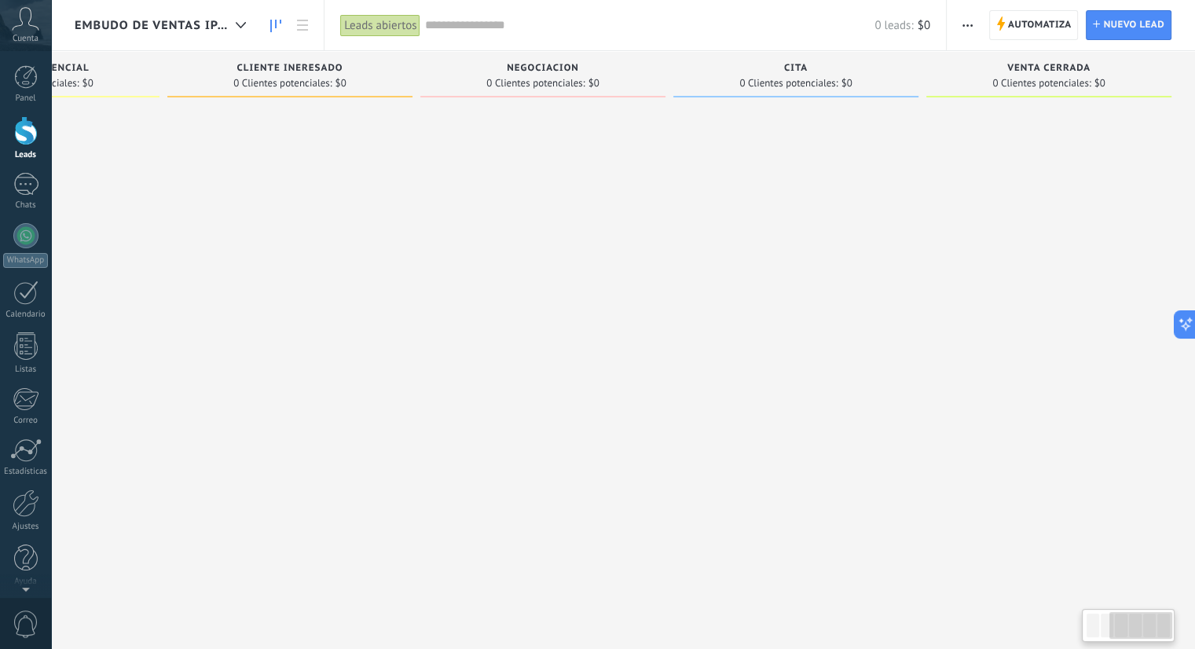
drag, startPoint x: 1112, startPoint y: 620, endPoint x: 1144, endPoint y: 624, distance: 32.5
click at [1144, 624] on div at bounding box center [1140, 625] width 63 height 27
click at [1056, 19] on span "Automatiza" at bounding box center [1040, 25] width 64 height 28
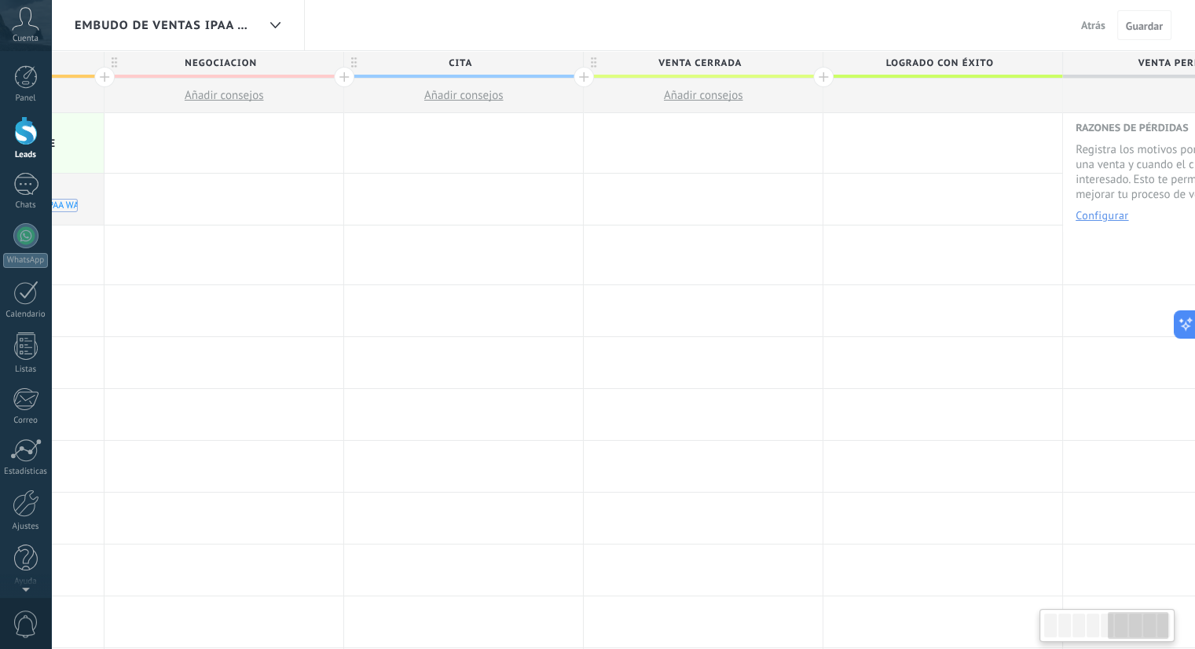
scroll to position [0, 1265]
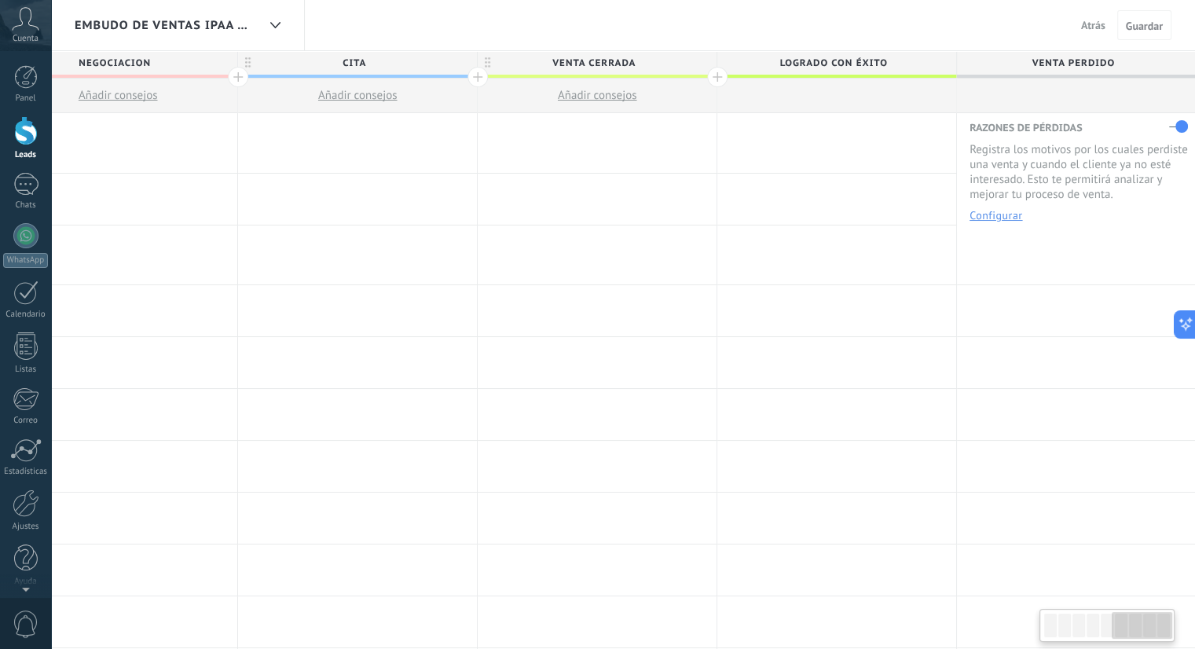
drag, startPoint x: 1075, startPoint y: 620, endPoint x: 1157, endPoint y: 632, distance: 83.4
click at [1157, 632] on div at bounding box center [1141, 625] width 60 height 27
click at [591, 141] on div at bounding box center [597, 143] width 239 height 60
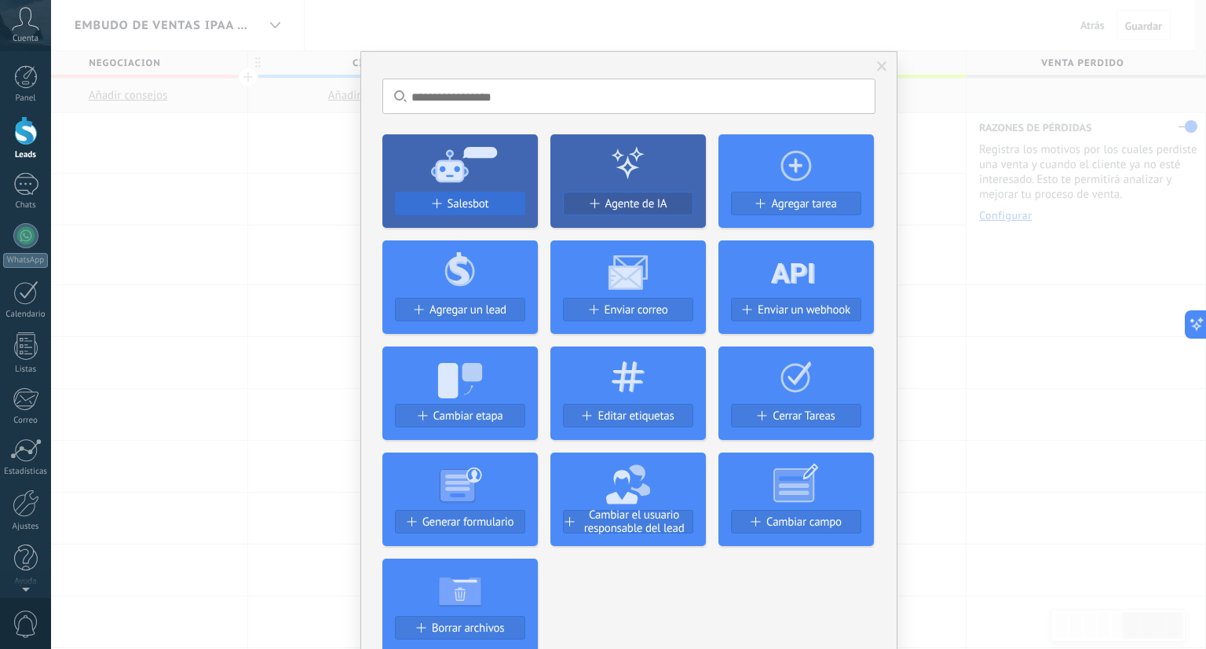
click at [478, 201] on span "Salesbot" at bounding box center [469, 203] width 42 height 13
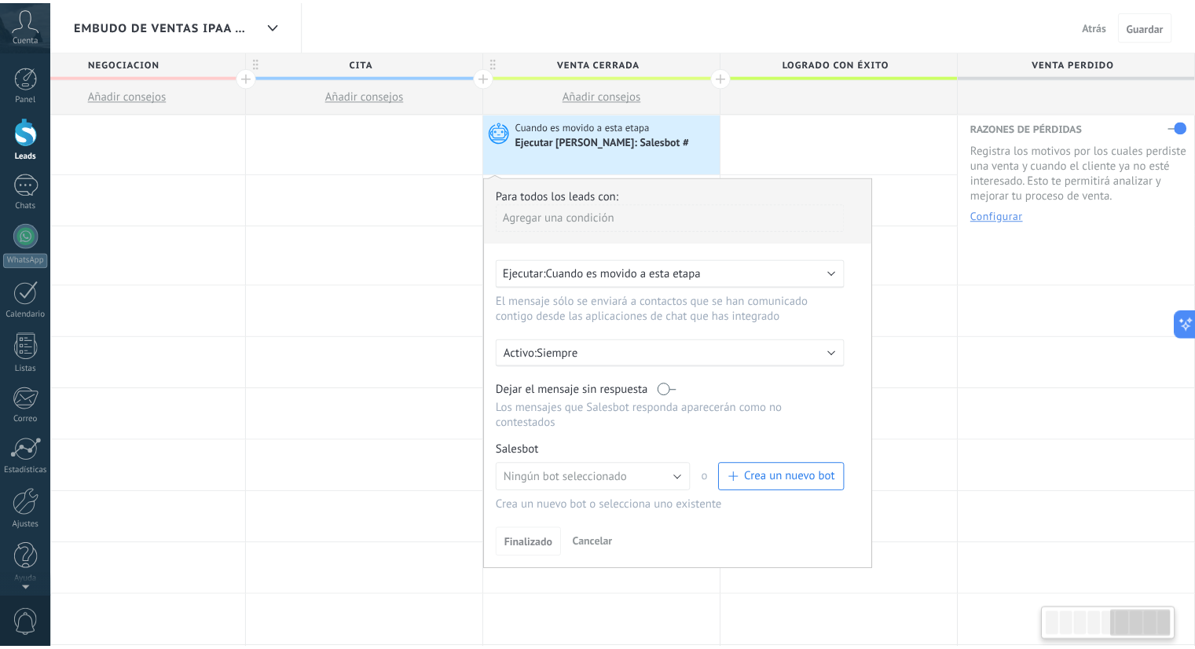
scroll to position [0, 1253]
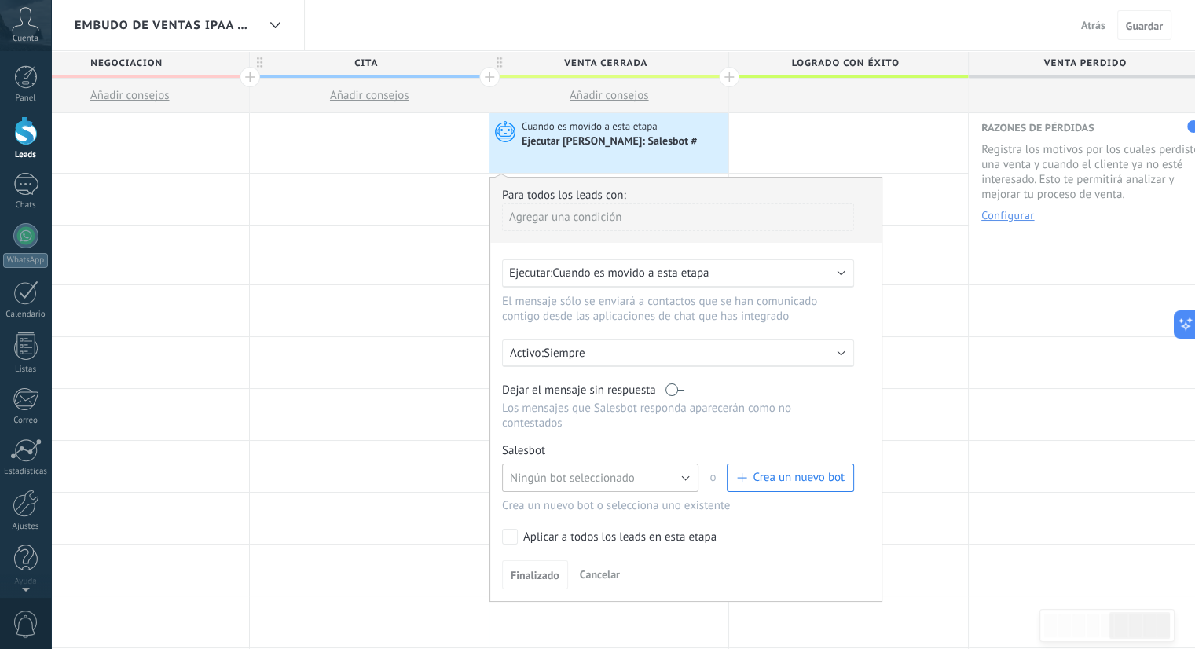
click at [575, 471] on span "Ningún bot seleccionado" at bounding box center [572, 478] width 125 height 15
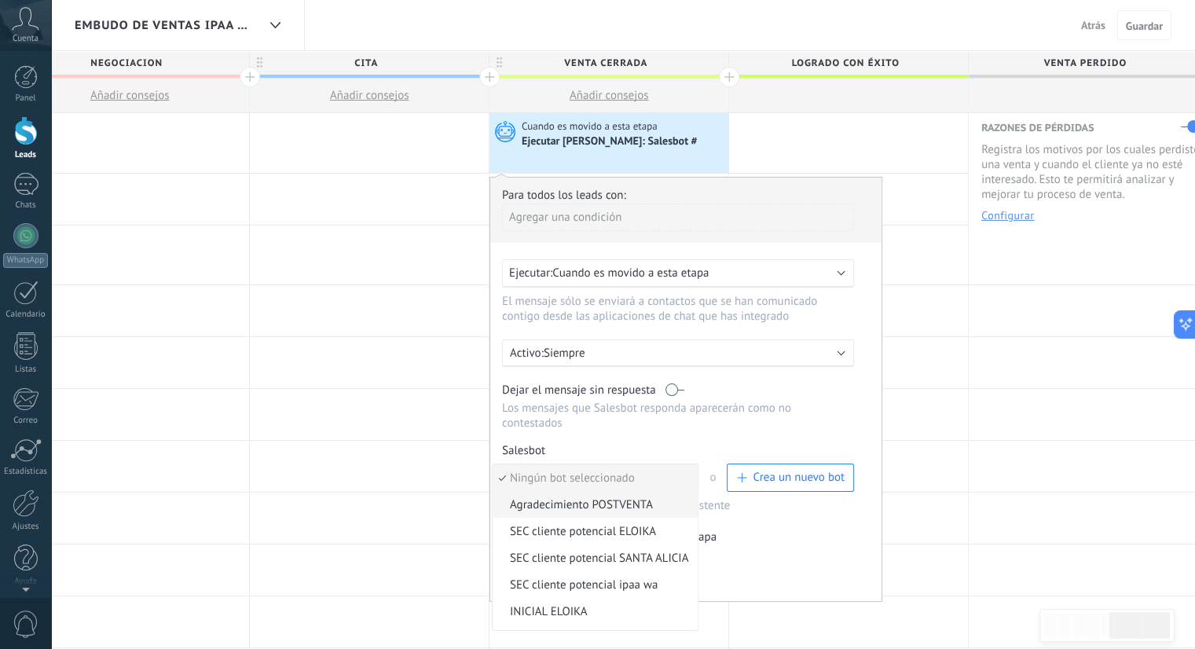
click at [573, 497] on span "Agradecimiento POSTVENTA" at bounding box center [592, 504] width 200 height 15
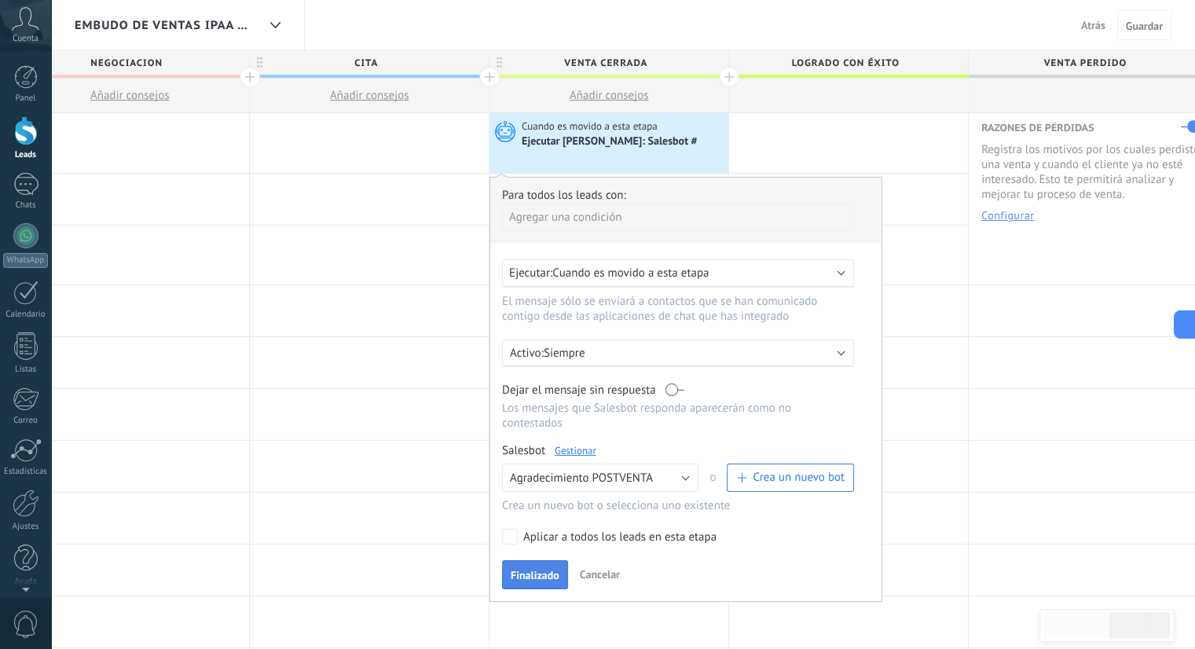
click at [536, 569] on span "Finalizado" at bounding box center [535, 574] width 49 height 11
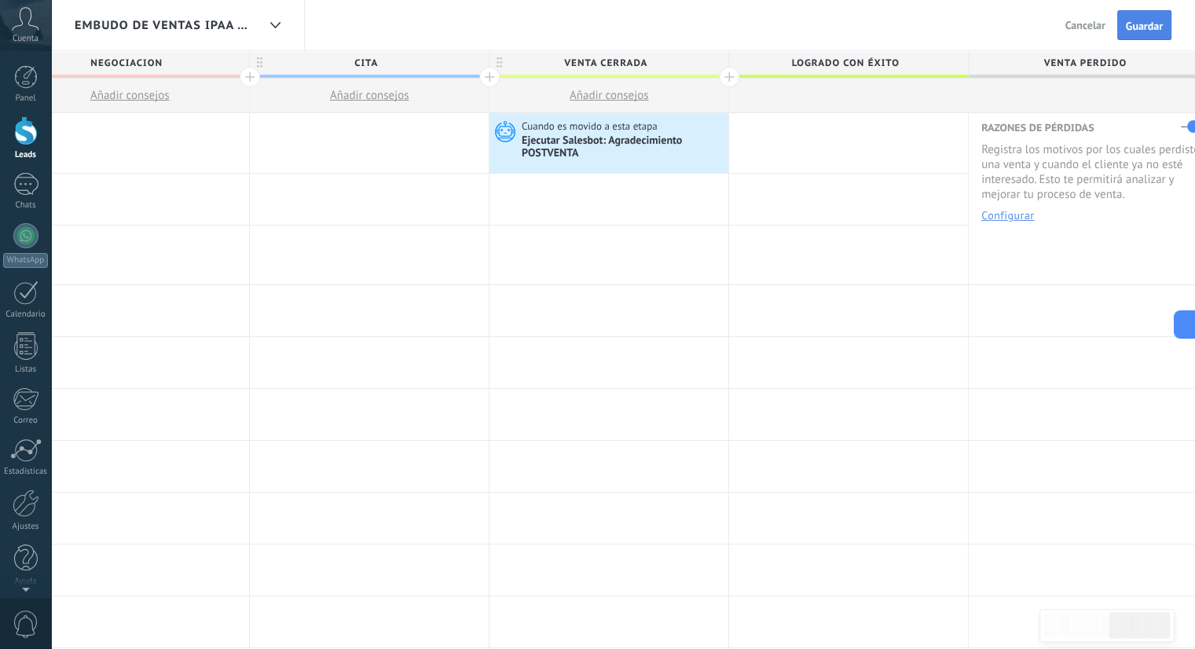
click at [1128, 31] on span "Guardar" at bounding box center [1144, 25] width 37 height 11
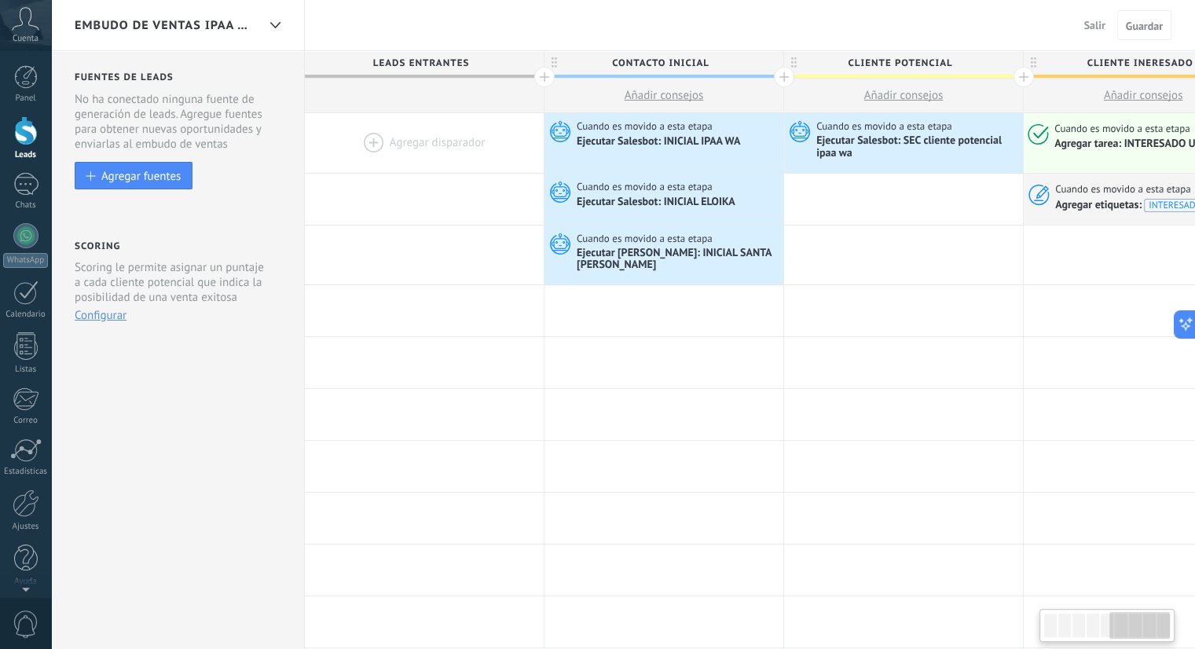
scroll to position [0, 1253]
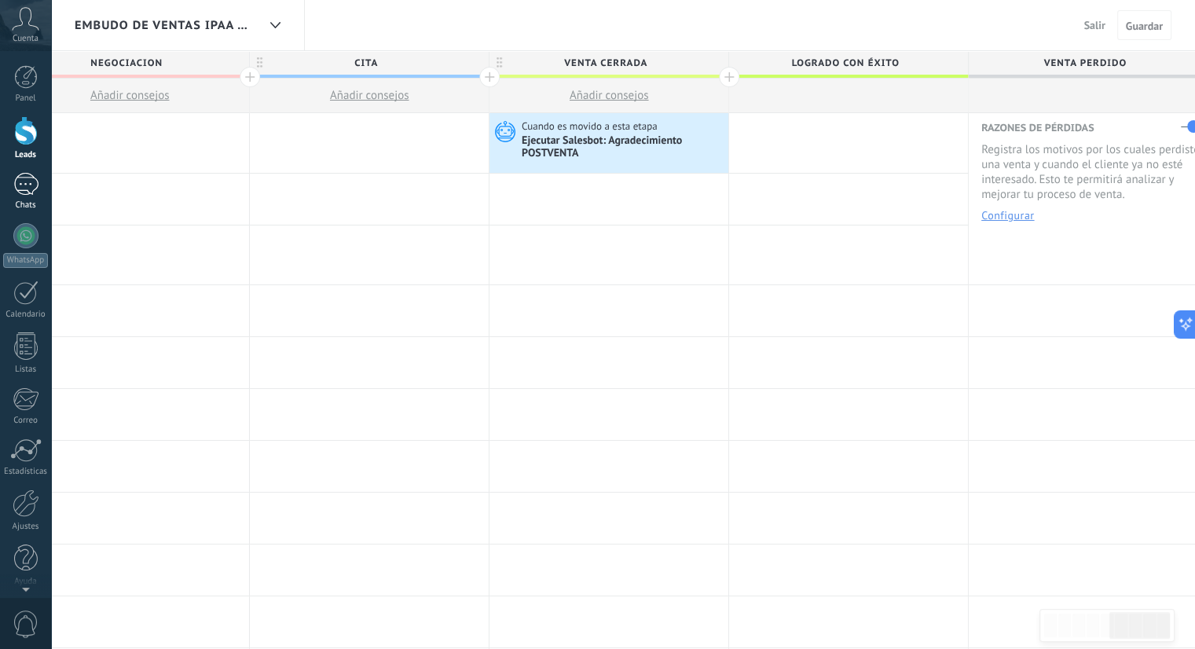
click at [31, 181] on div at bounding box center [25, 184] width 25 height 23
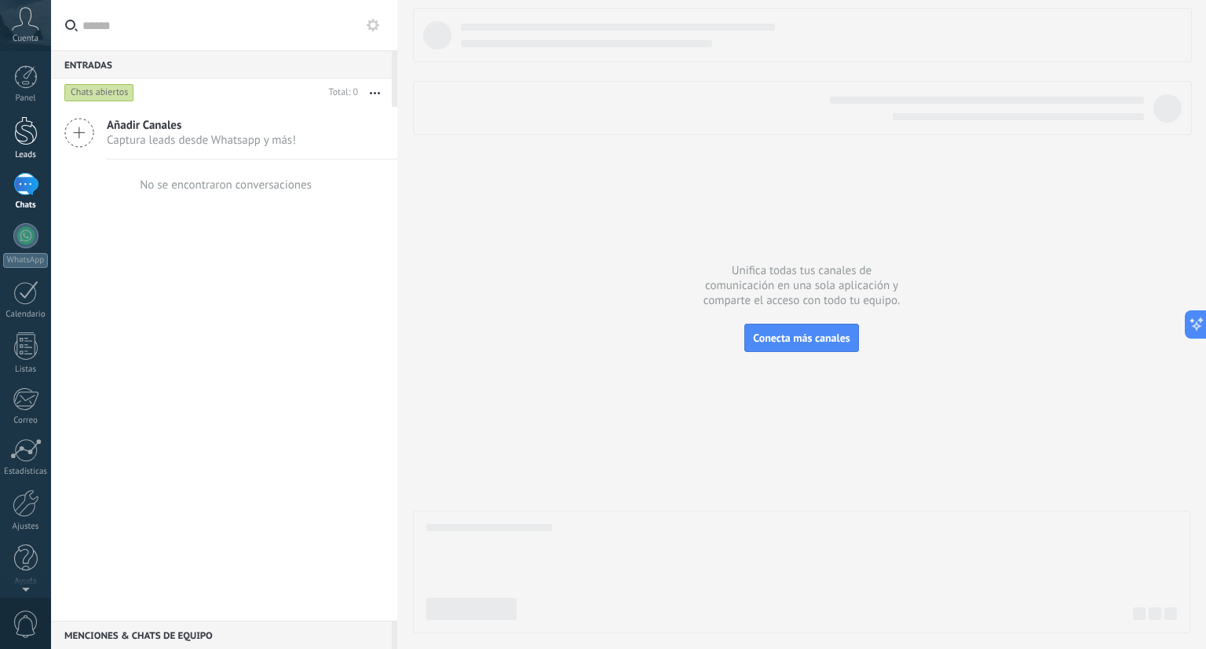
click at [27, 132] on div at bounding box center [26, 130] width 24 height 29
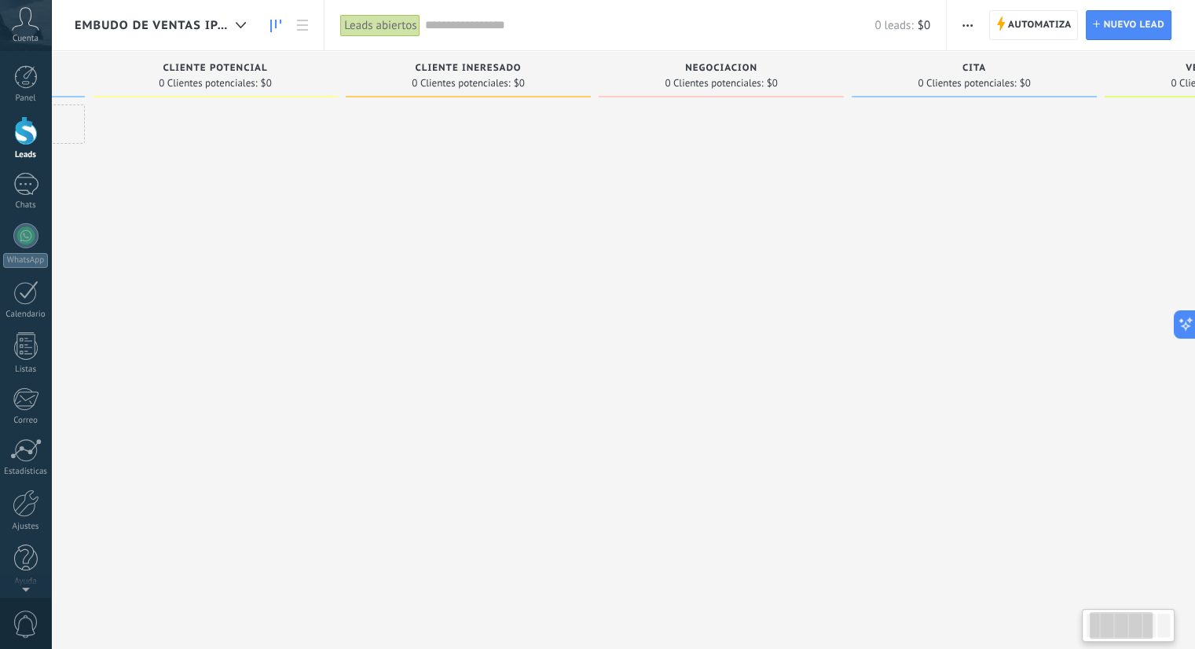
scroll to position [0, 413]
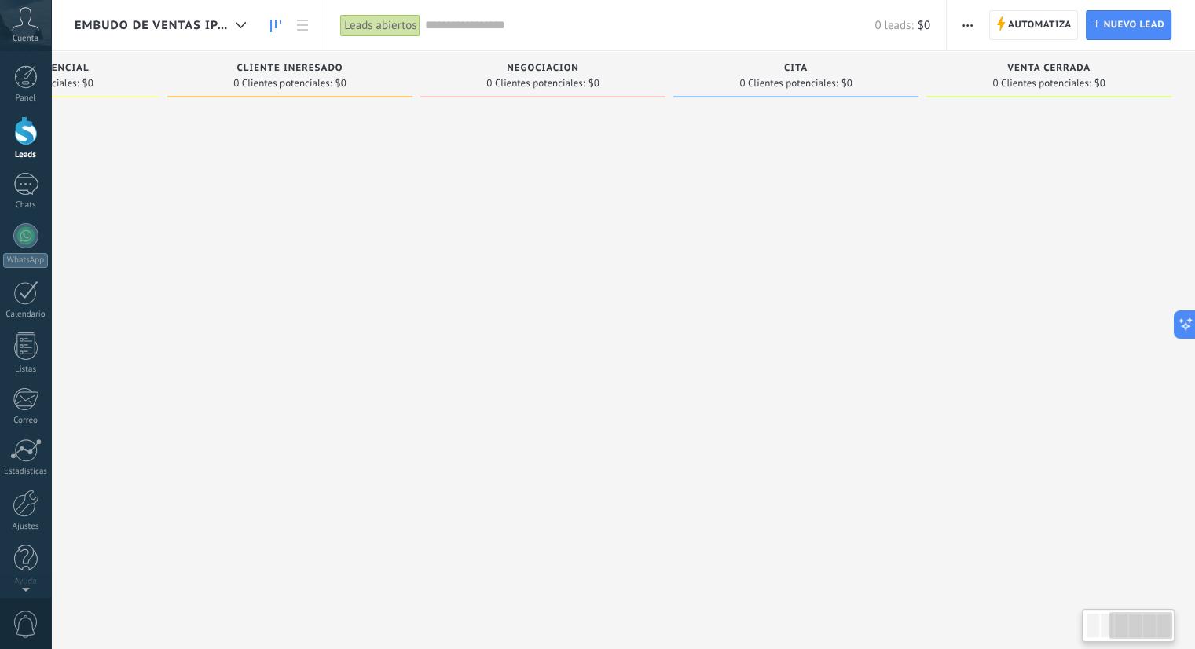
drag, startPoint x: 1115, startPoint y: 621, endPoint x: 1147, endPoint y: 624, distance: 31.5
click at [1147, 624] on div at bounding box center [1140, 625] width 63 height 27
click at [1026, 21] on span "Automatiza" at bounding box center [1040, 25] width 64 height 28
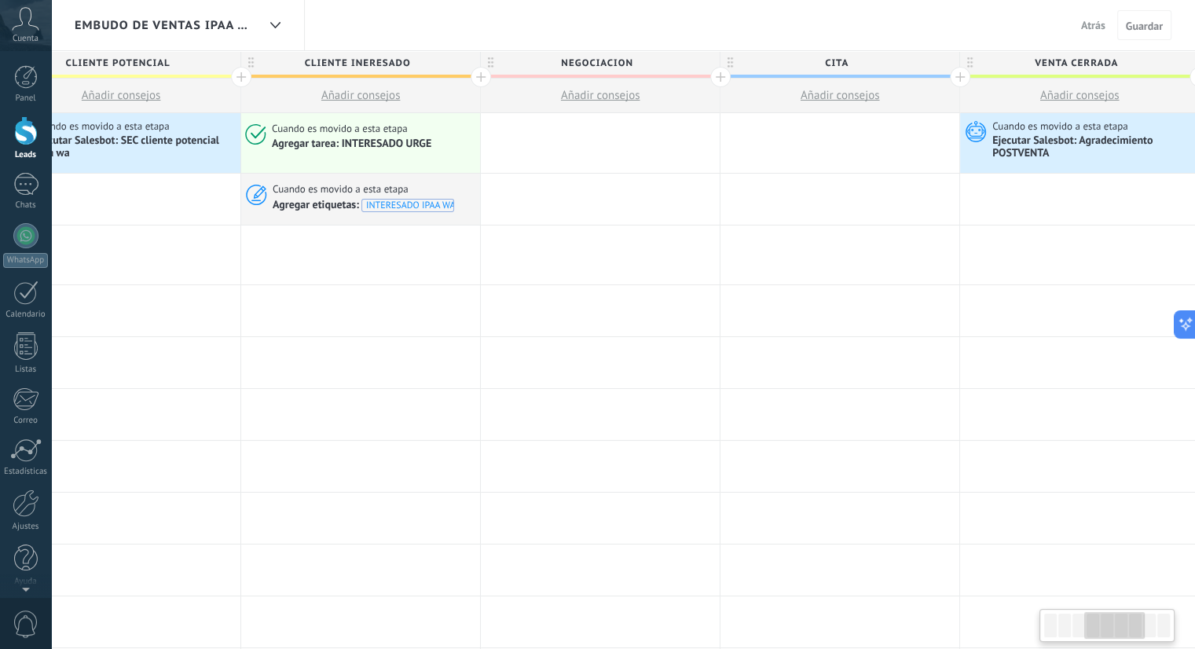
scroll to position [0, 798]
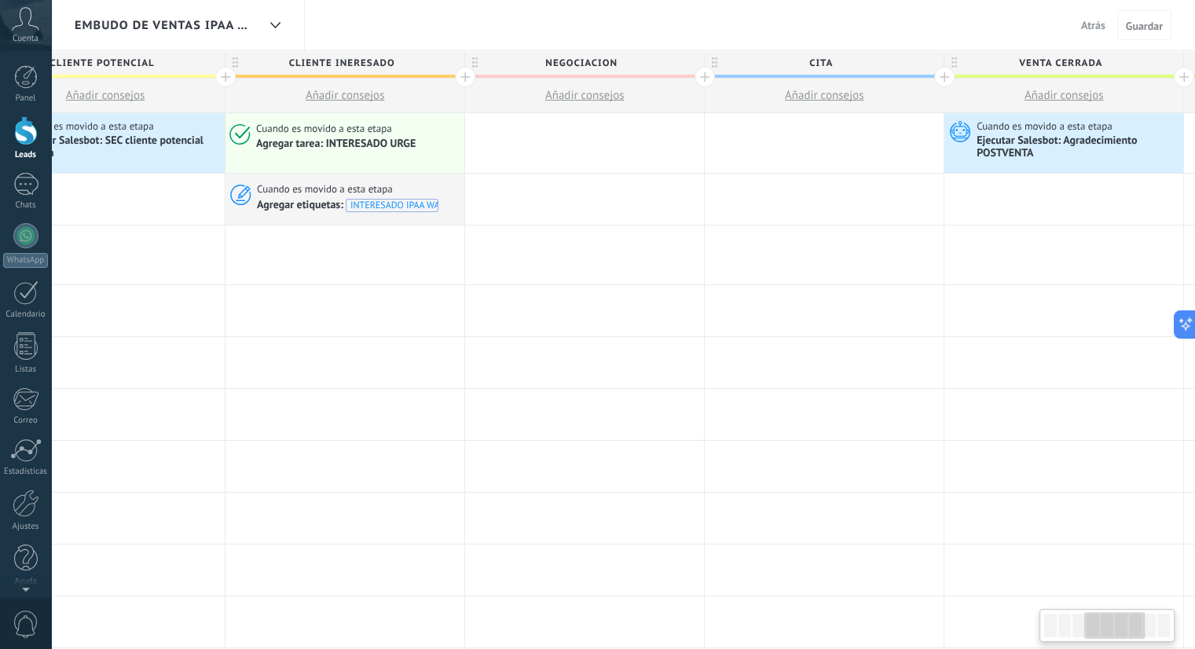
drag, startPoint x: 1062, startPoint y: 624, endPoint x: 1104, endPoint y: 626, distance: 41.7
click at [1104, 626] on div at bounding box center [1114, 625] width 60 height 27
click at [276, 16] on div at bounding box center [275, 25] width 27 height 31
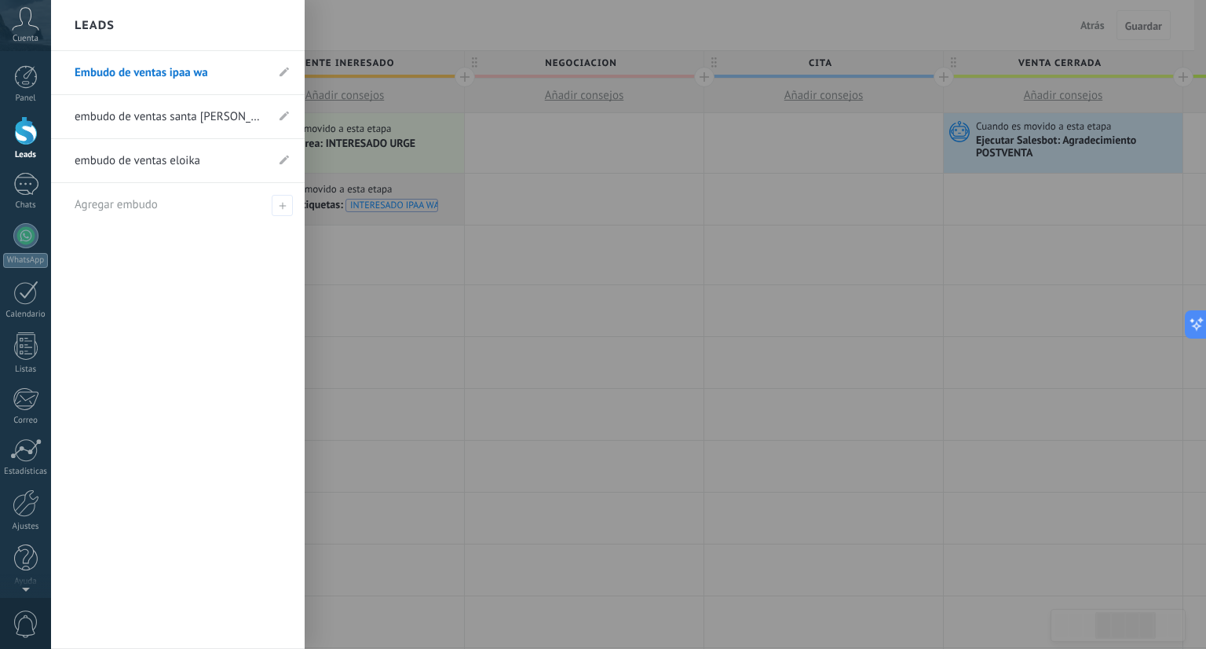
click at [233, 115] on link "embudo de ventas santa [PERSON_NAME]" at bounding box center [170, 117] width 191 height 44
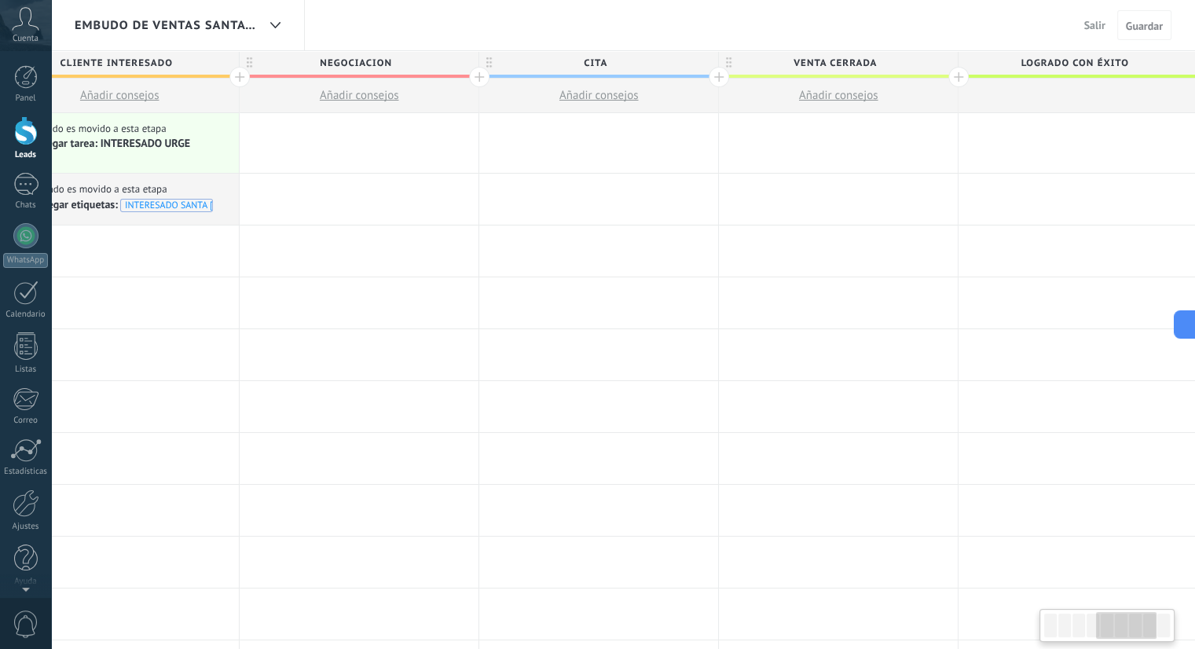
scroll to position [0, 1084]
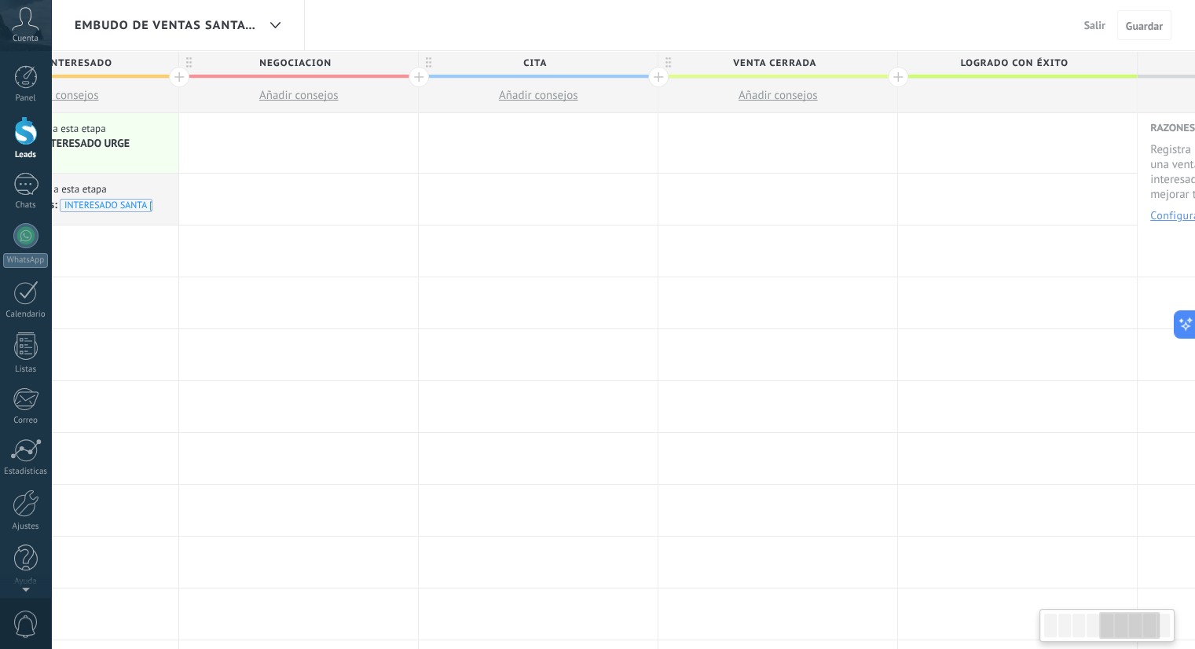
drag, startPoint x: 1068, startPoint y: 617, endPoint x: 1125, endPoint y: 628, distance: 57.8
click at [1125, 628] on div at bounding box center [1129, 625] width 60 height 27
click at [789, 151] on div at bounding box center [777, 143] width 239 height 60
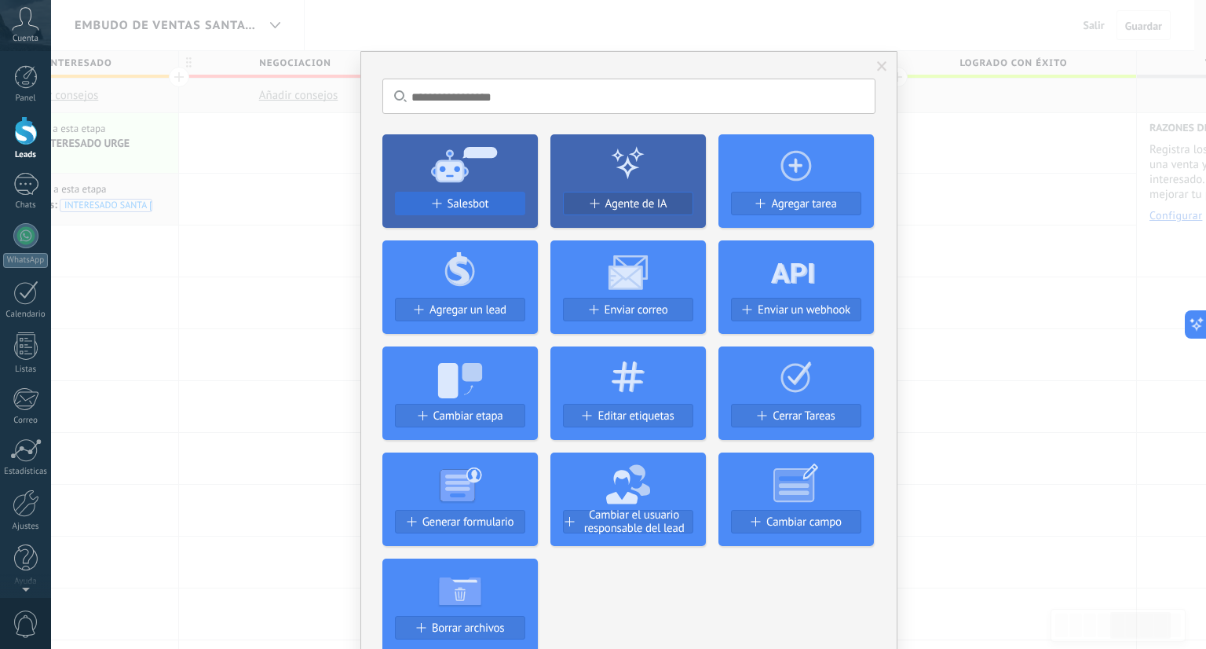
click at [483, 203] on span "Salesbot" at bounding box center [469, 203] width 42 height 13
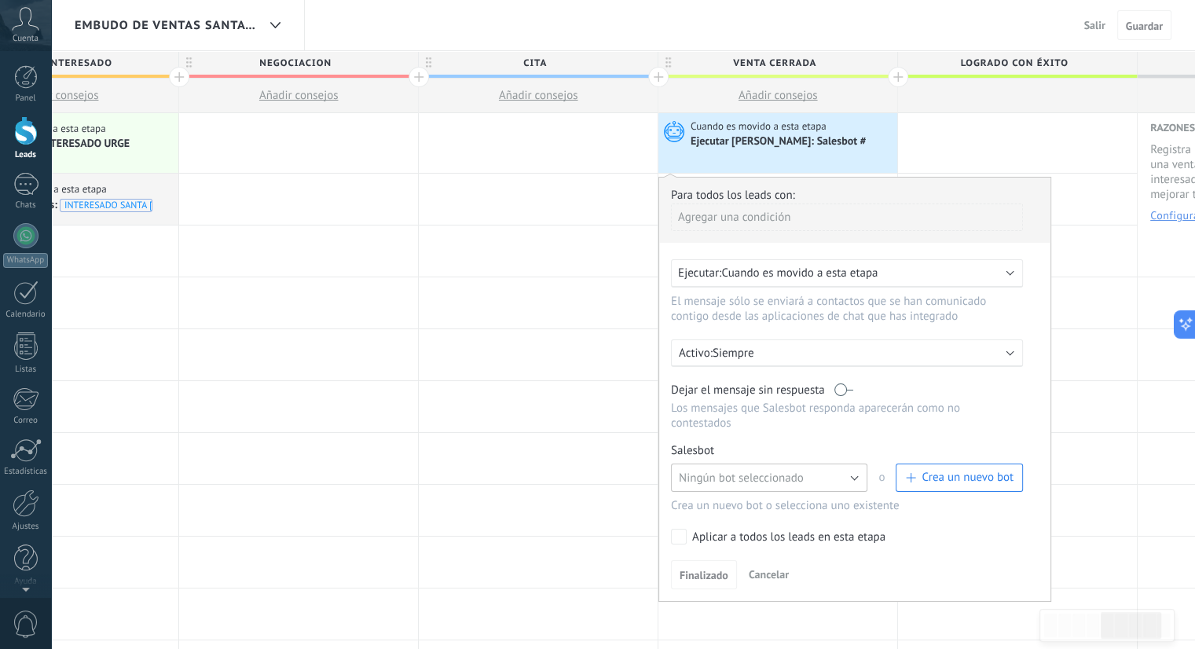
click at [737, 471] on span "Ningún bot seleccionado" at bounding box center [741, 478] width 125 height 15
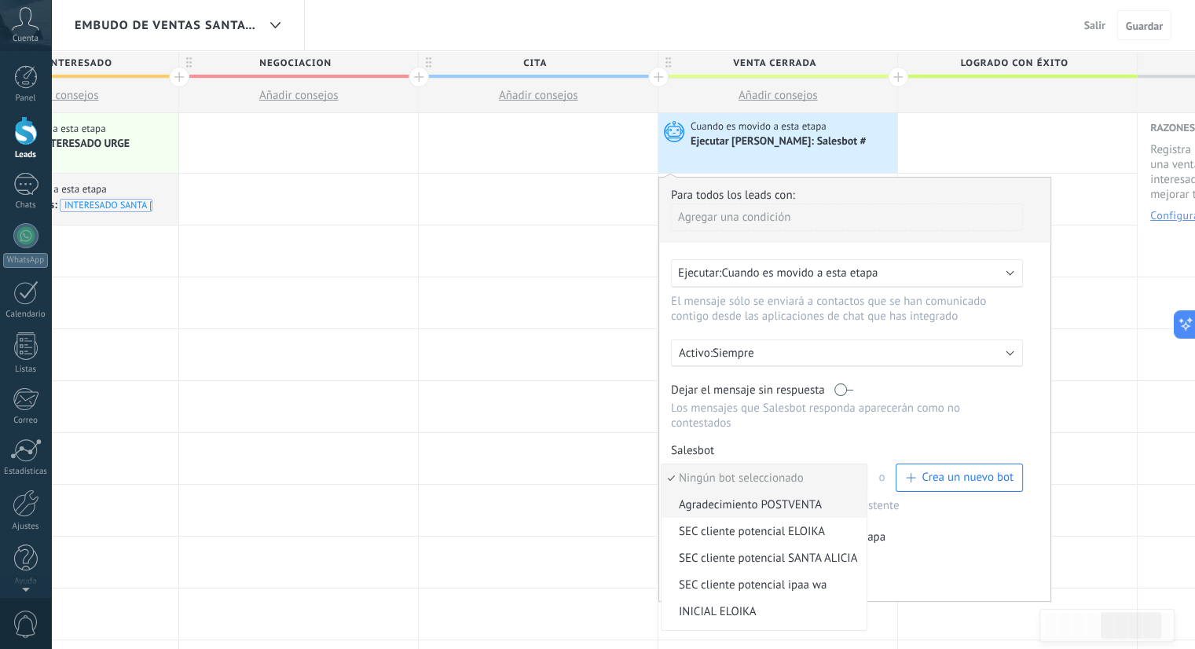
click at [762, 497] on span "Agradecimiento POSTVENTA" at bounding box center [761, 504] width 200 height 15
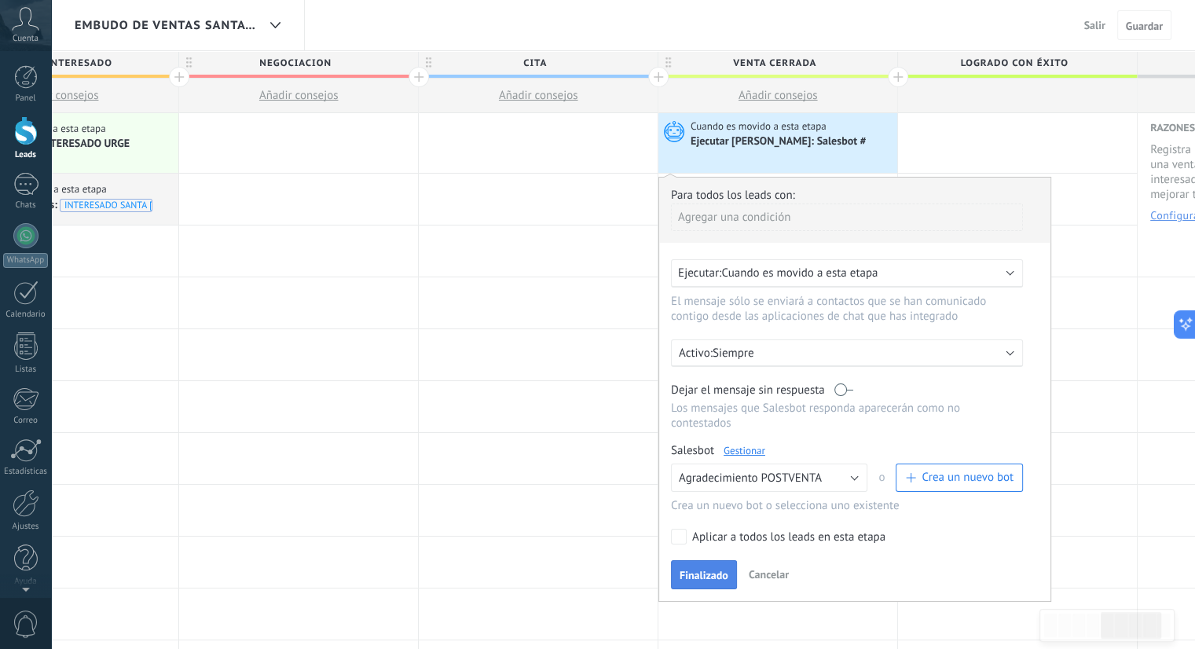
click at [701, 560] on button "Finalizado" at bounding box center [704, 575] width 66 height 30
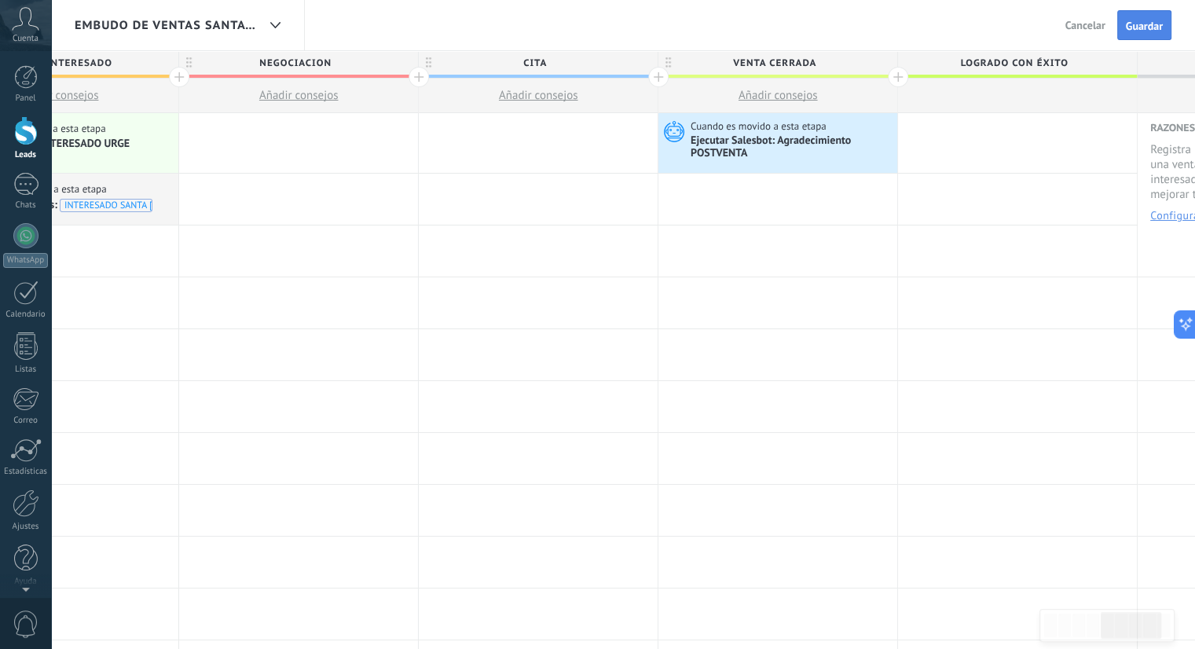
click at [1136, 32] on button "Guardar" at bounding box center [1144, 25] width 54 height 30
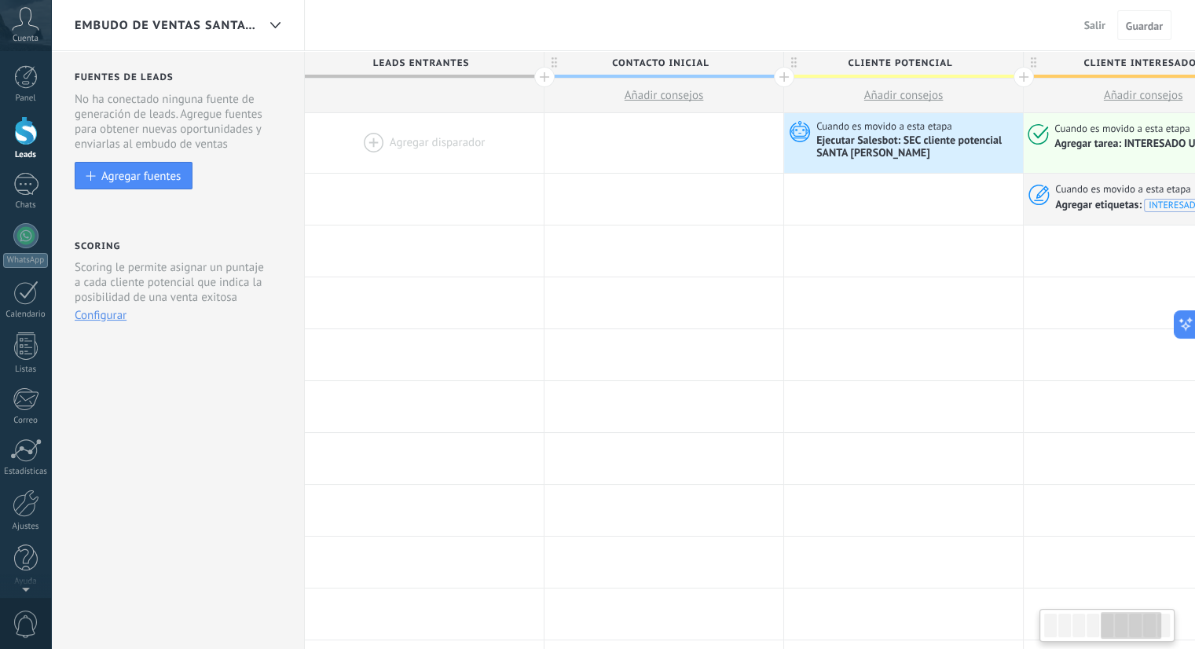
scroll to position [0, 1084]
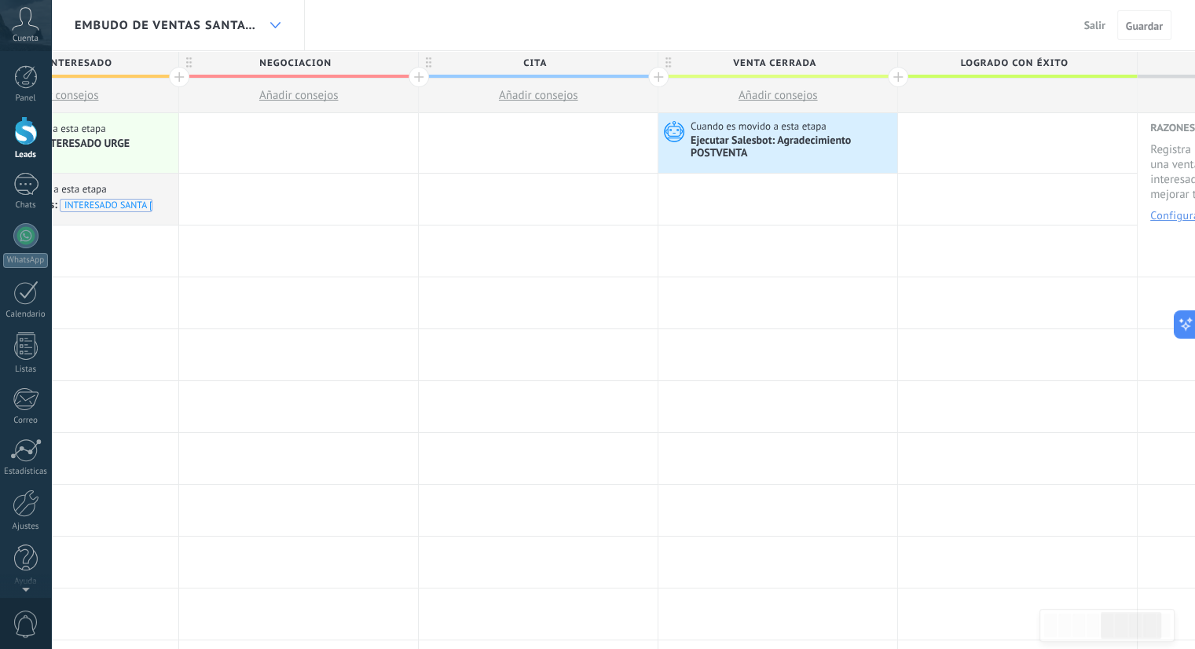
click at [277, 27] on icon at bounding box center [275, 25] width 10 height 6
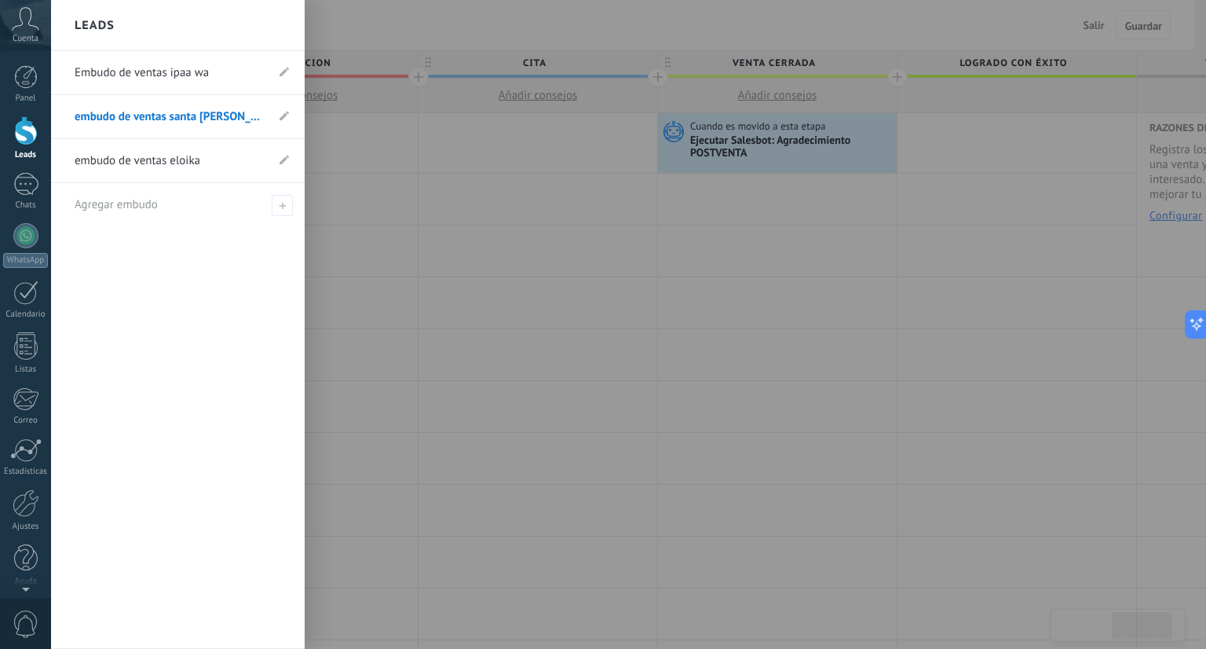
click at [233, 156] on link "embudo de ventas eloika" at bounding box center [170, 161] width 191 height 44
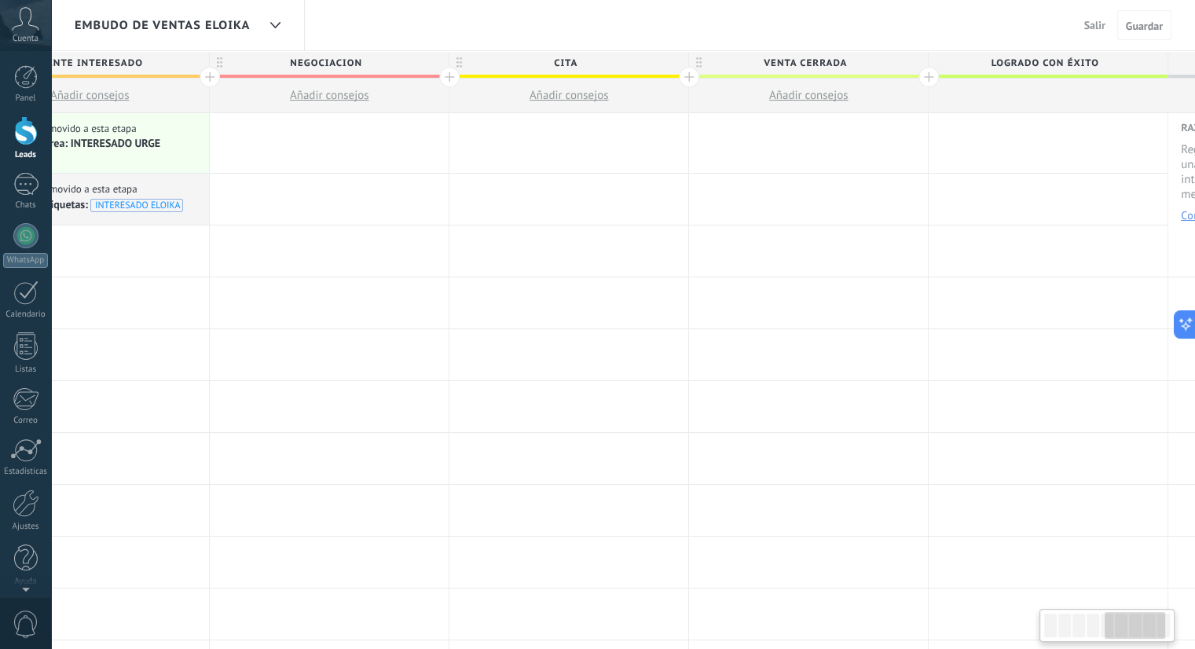
scroll to position [0, 1219]
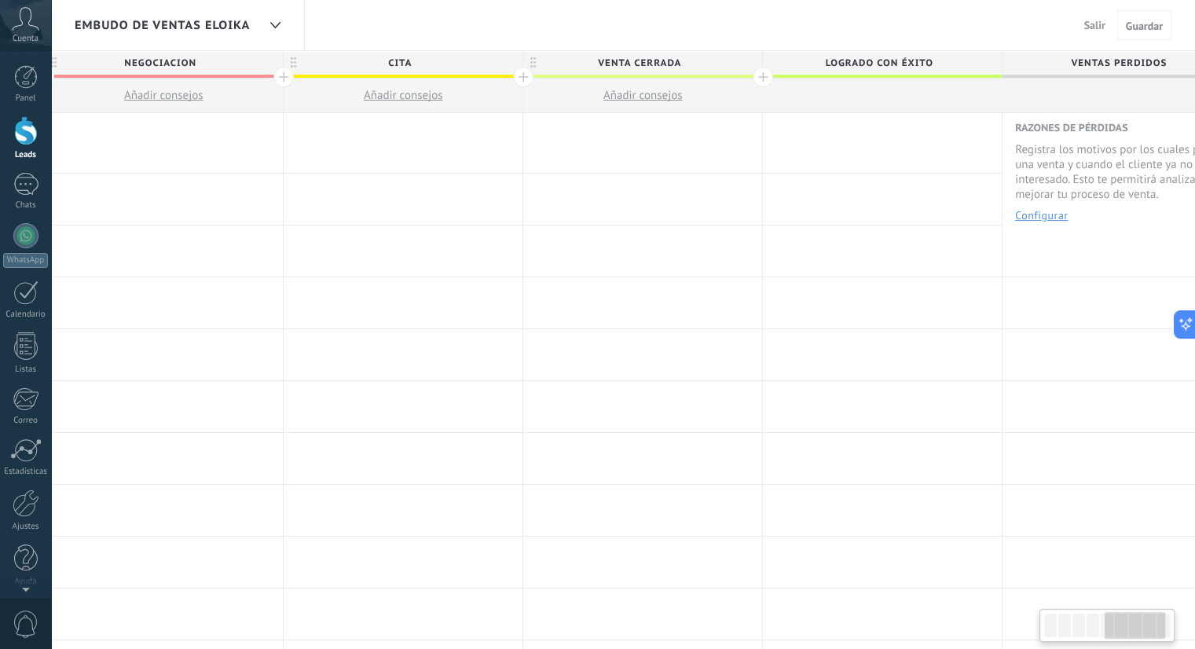
drag, startPoint x: 1085, startPoint y: 628, endPoint x: 1148, endPoint y: 632, distance: 63.8
click at [1148, 632] on div at bounding box center [1134, 625] width 60 height 27
click at [650, 130] on div at bounding box center [642, 143] width 239 height 60
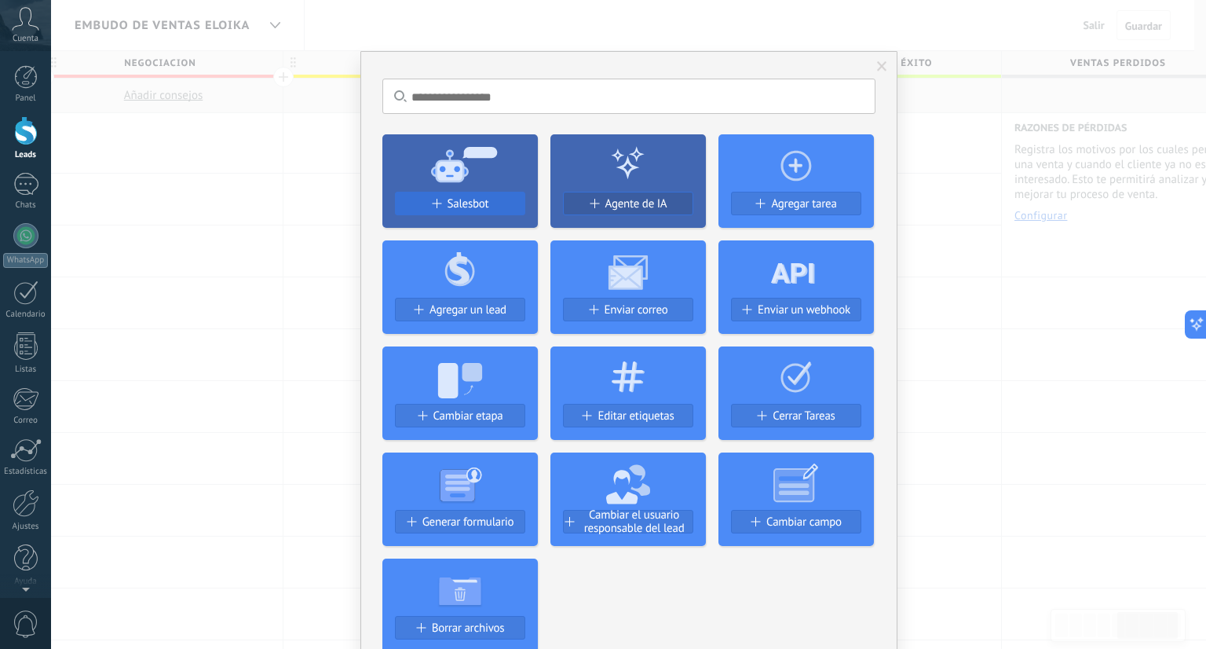
click at [478, 208] on span "Salesbot" at bounding box center [469, 203] width 42 height 13
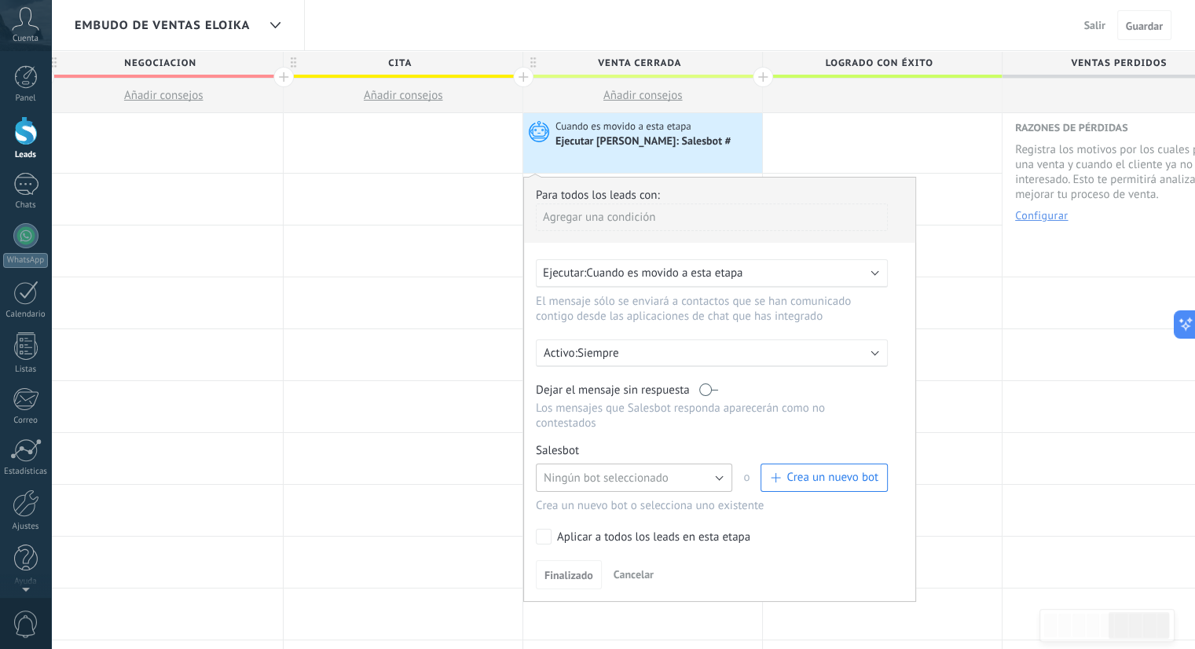
click at [610, 471] on span "Ningún bot seleccionado" at bounding box center [606, 478] width 125 height 15
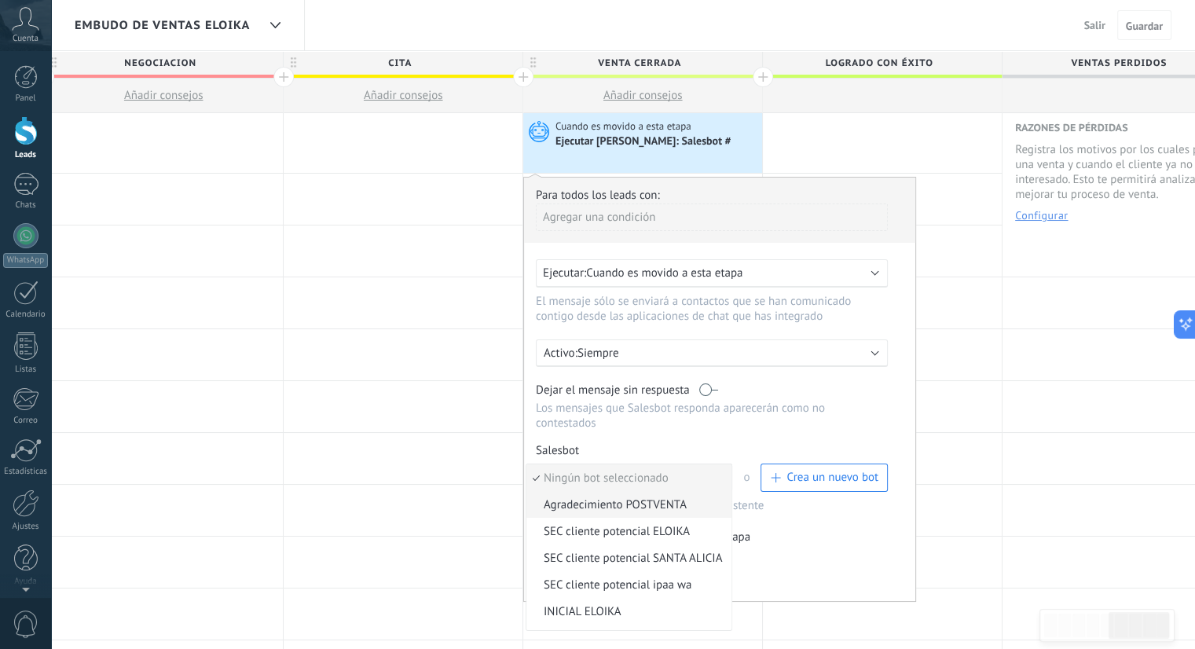
click at [594, 497] on span "Agradecimiento POSTVENTA" at bounding box center [626, 504] width 200 height 15
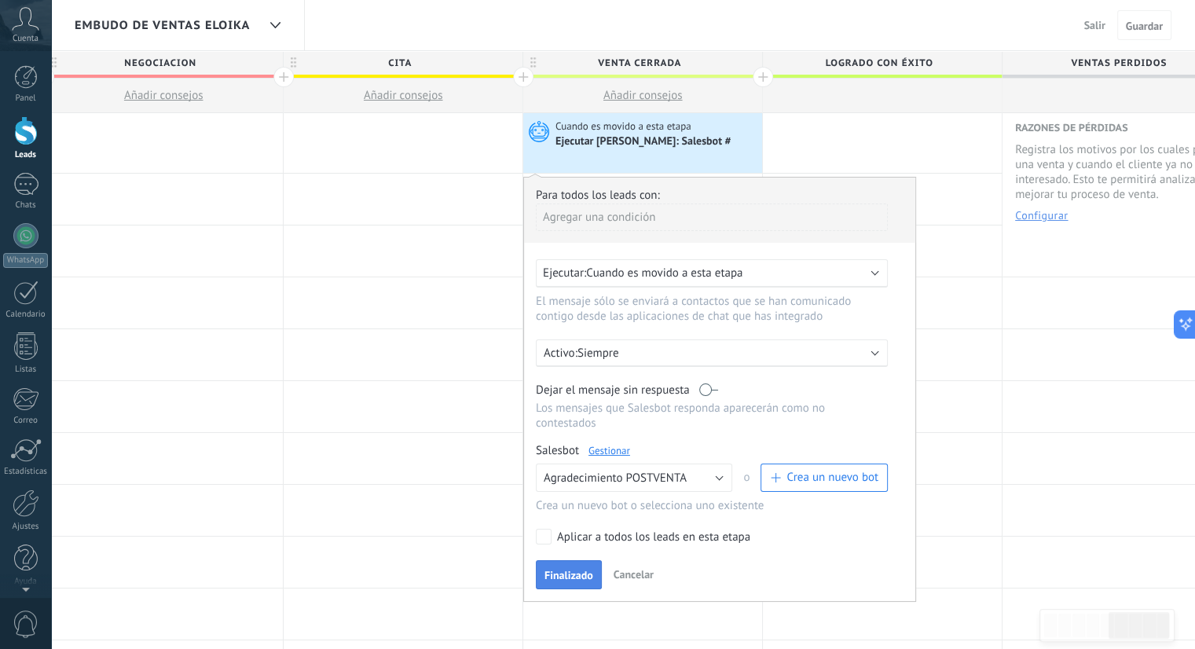
click at [582, 560] on button "Finalizado" at bounding box center [569, 575] width 66 height 30
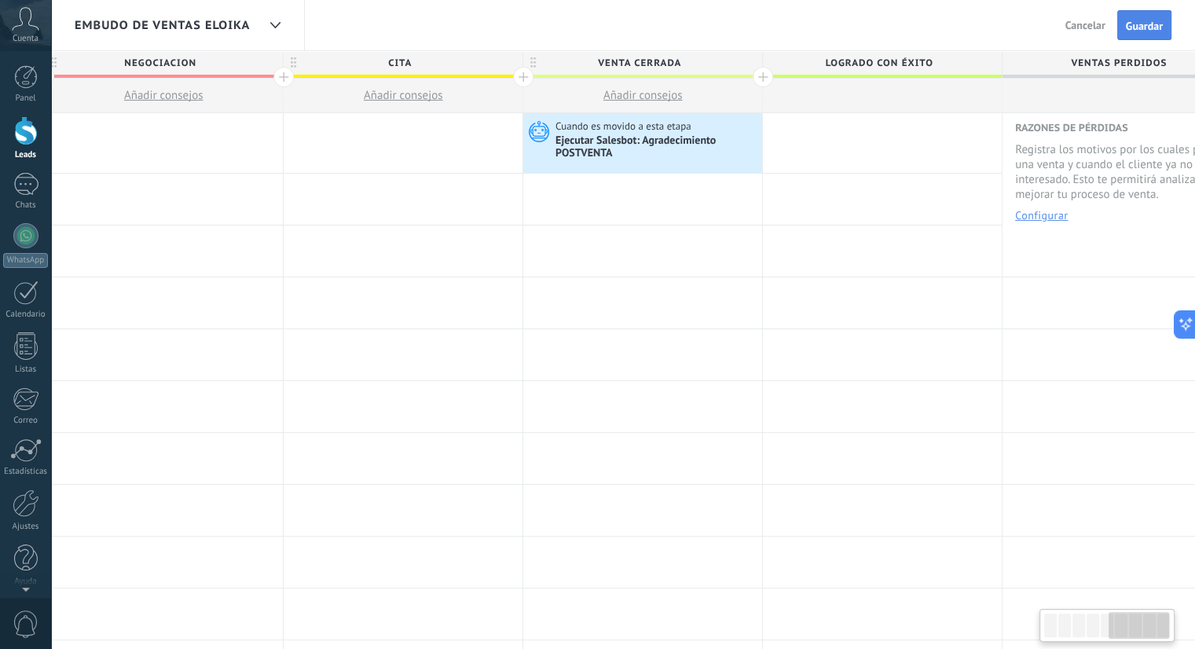
click at [1126, 32] on button "Guardar" at bounding box center [1144, 25] width 54 height 30
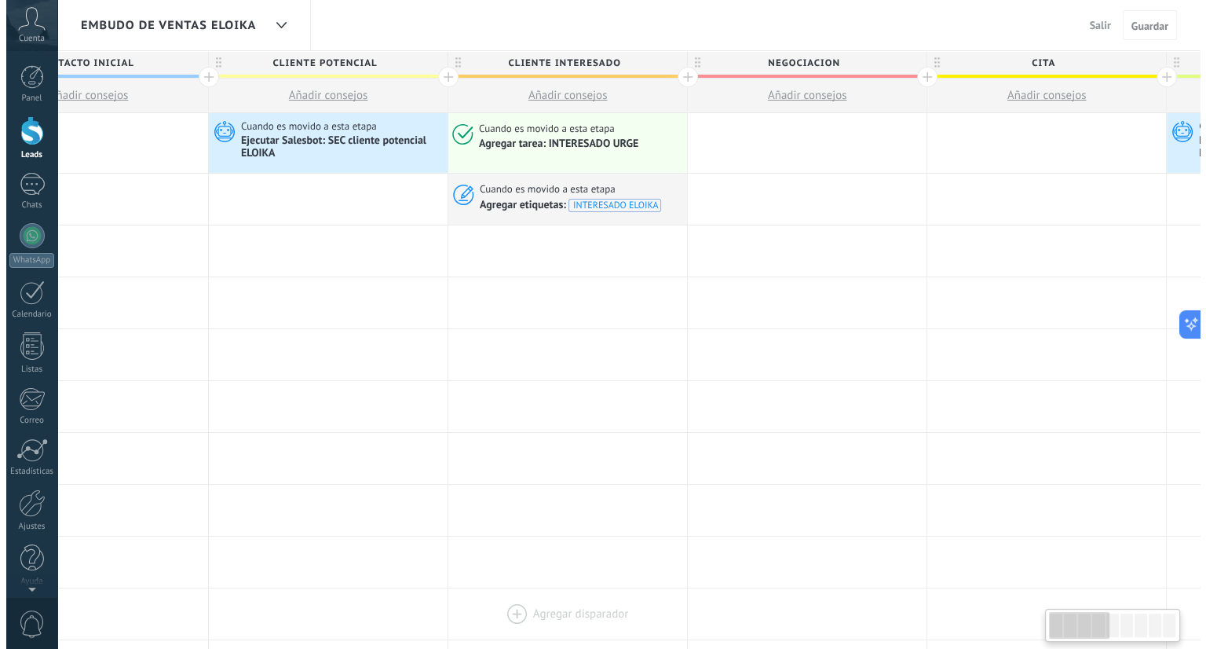
scroll to position [0, 12]
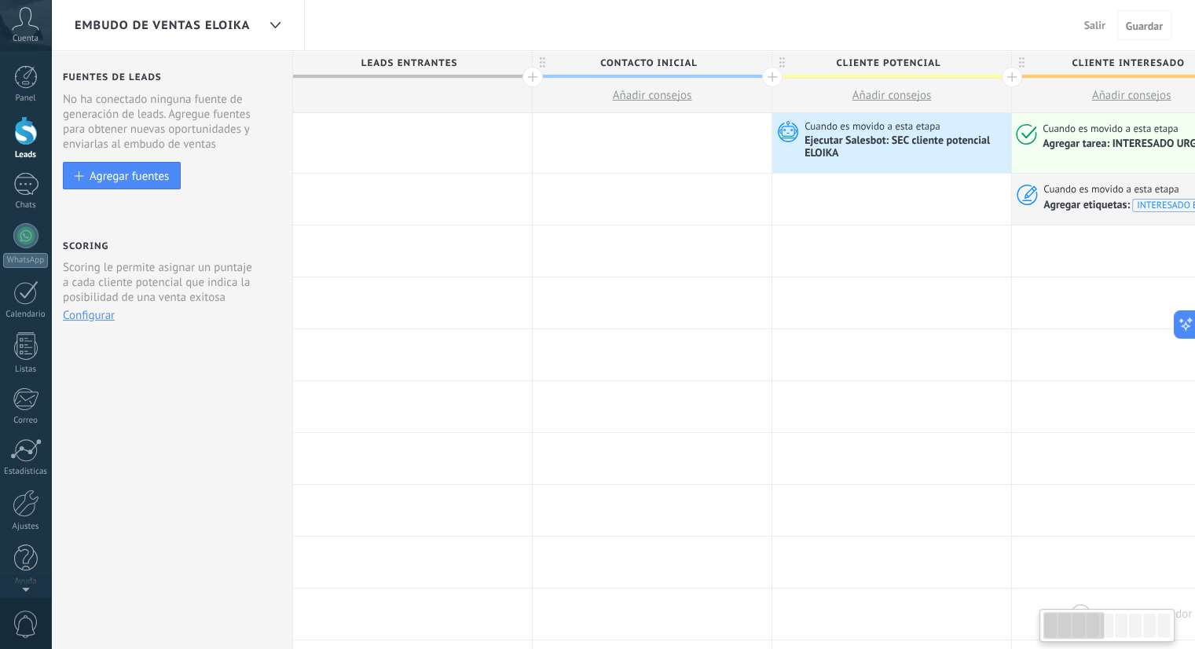
drag, startPoint x: 1135, startPoint y: 624, endPoint x: 1016, endPoint y: 588, distance: 124.5
click at [1016, 588] on body ".abccls-1,.abccls-2{fill-rule:evenodd}.abccls-2{fill:#fff} .abfcls-1{fill:none}…" at bounding box center [597, 324] width 1195 height 649
click at [25, 186] on div at bounding box center [25, 184] width 25 height 23
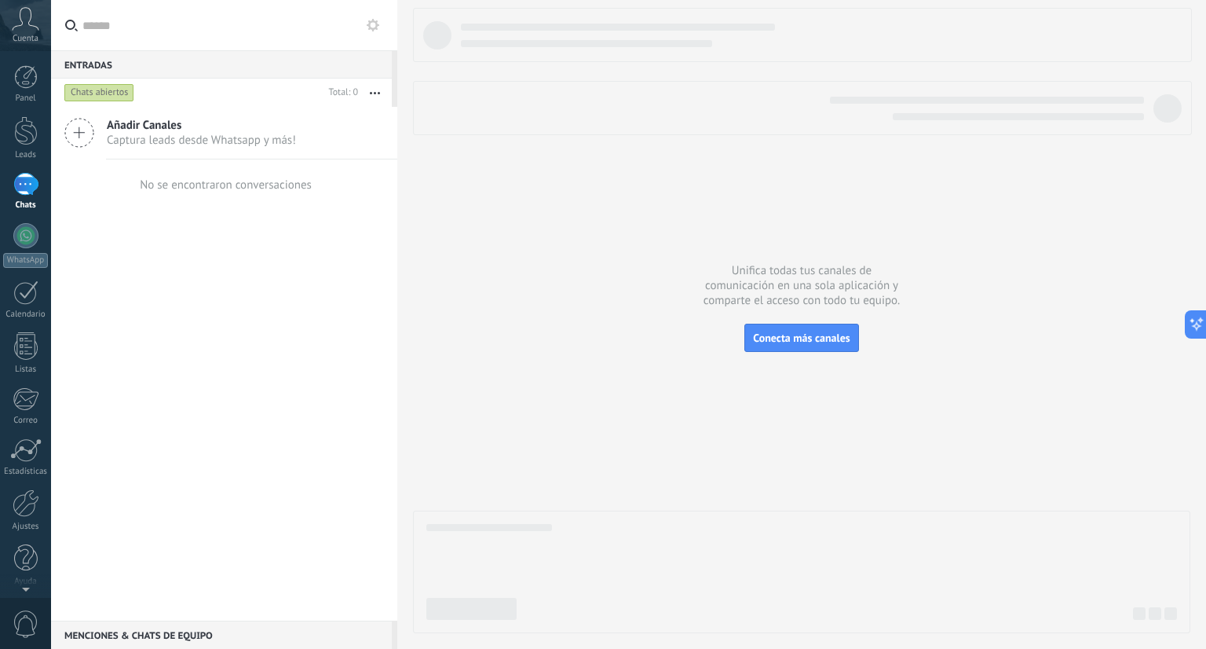
click at [375, 32] on button at bounding box center [373, 25] width 19 height 19
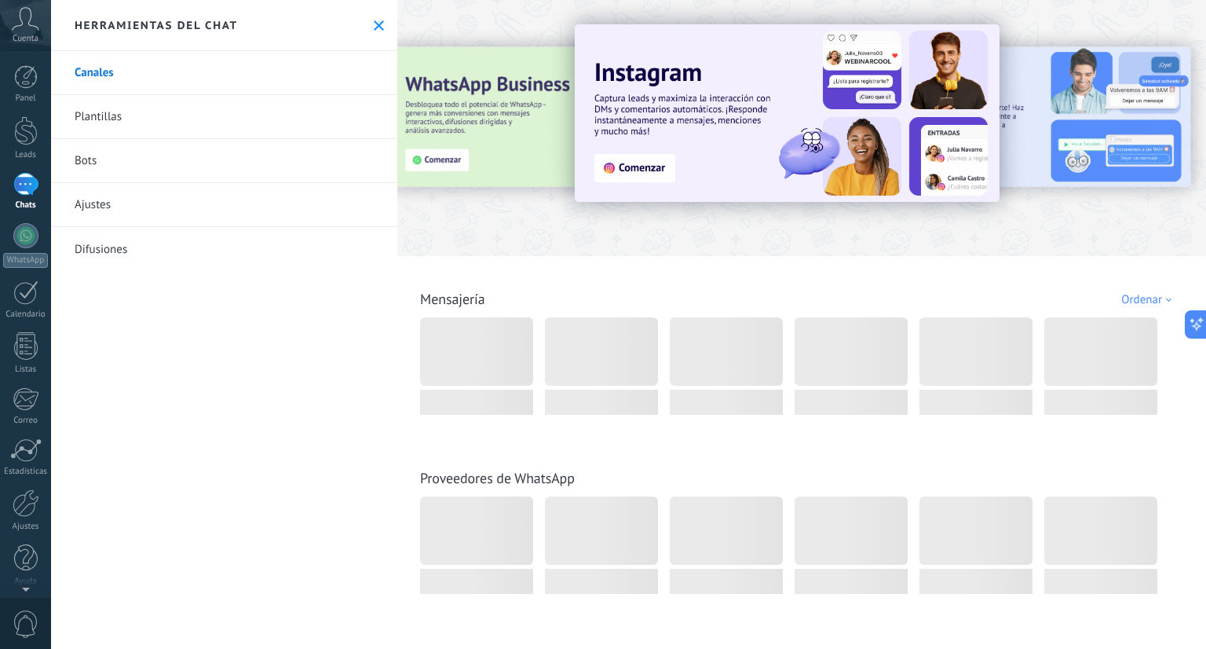
click at [284, 155] on link "Bots" at bounding box center [224, 161] width 346 height 44
